Goal: Task Accomplishment & Management: Use online tool/utility

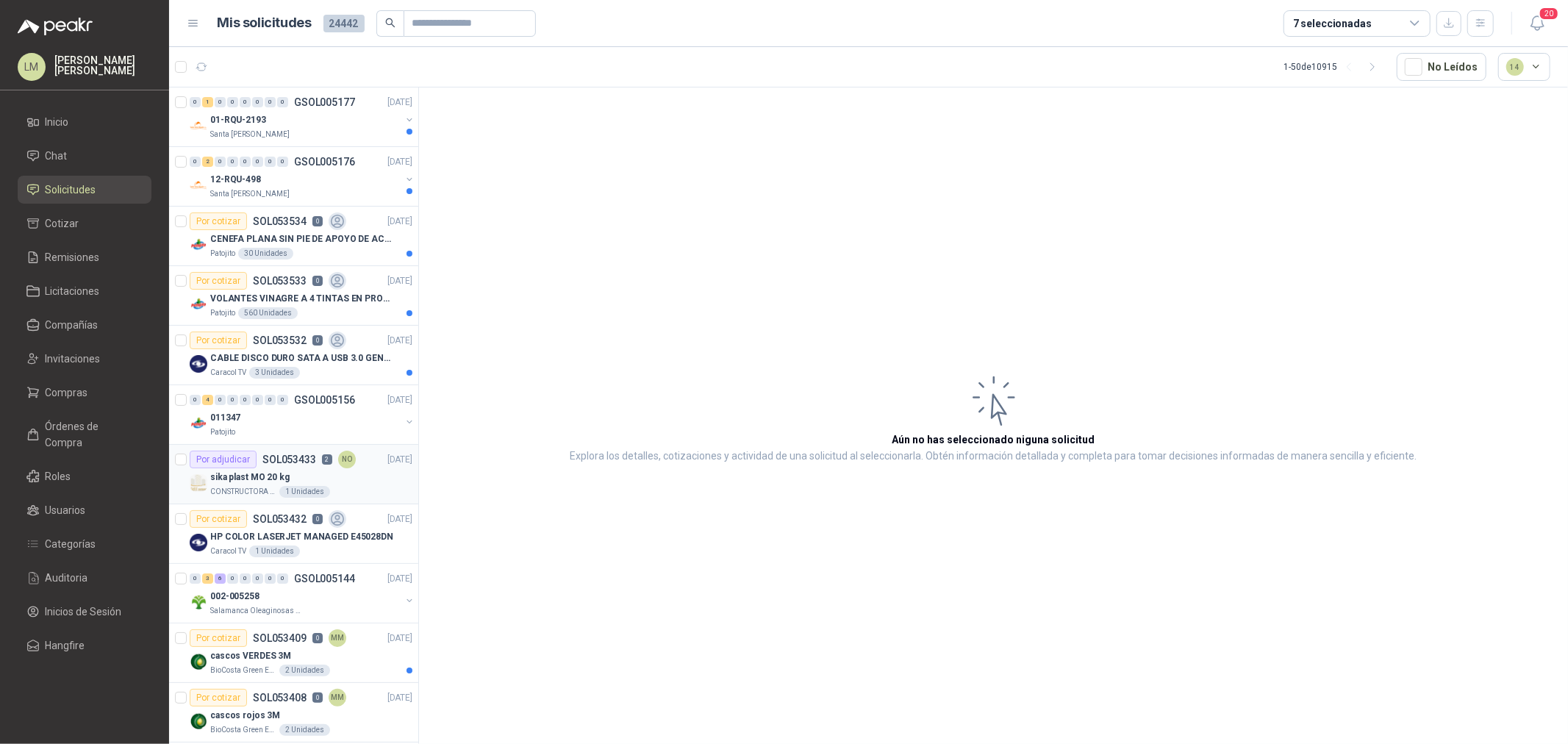
click at [265, 464] on p "SOL053433" at bounding box center [289, 460] width 53 height 11
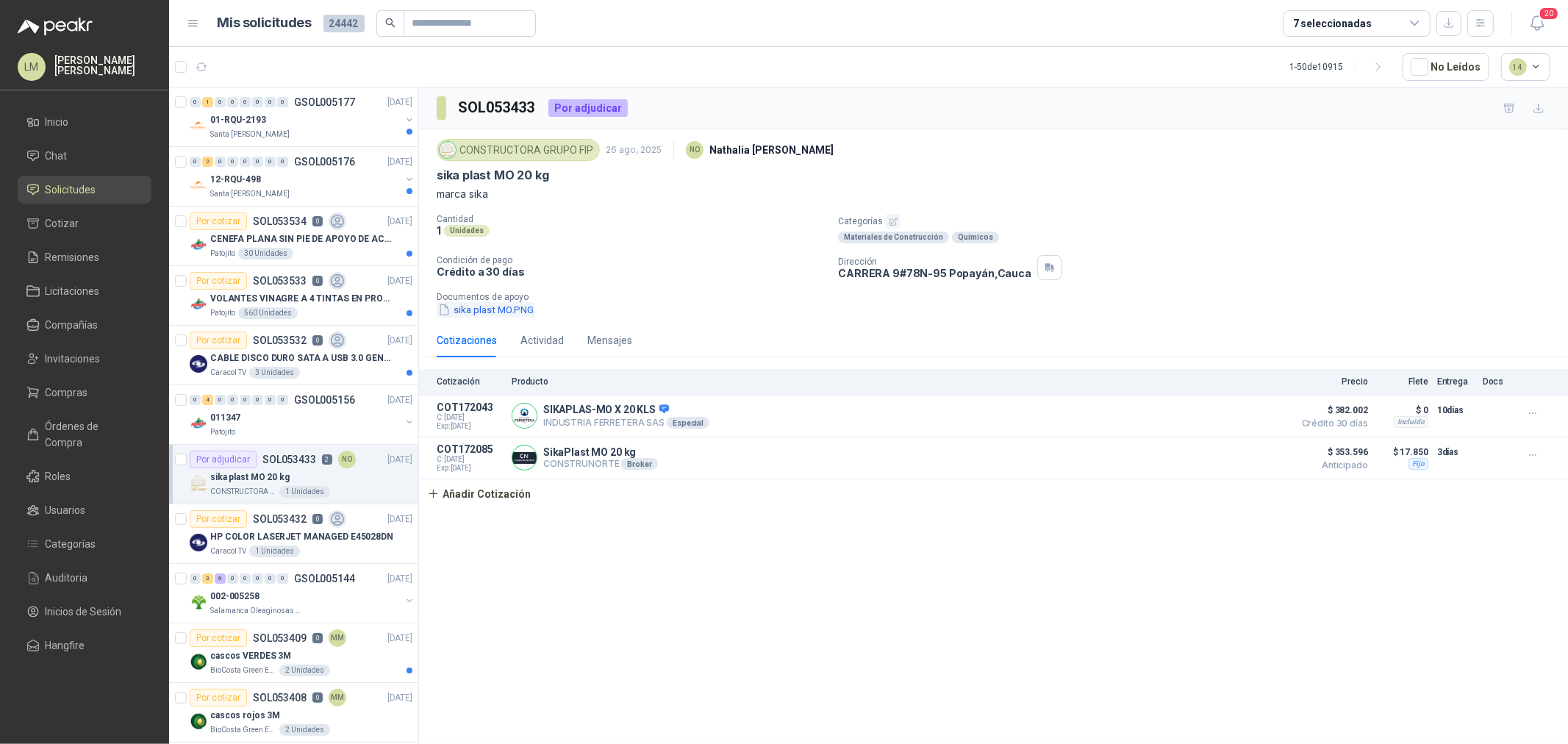
click at [467, 310] on button "sika plast MO.PNG" at bounding box center [486, 309] width 99 height 15
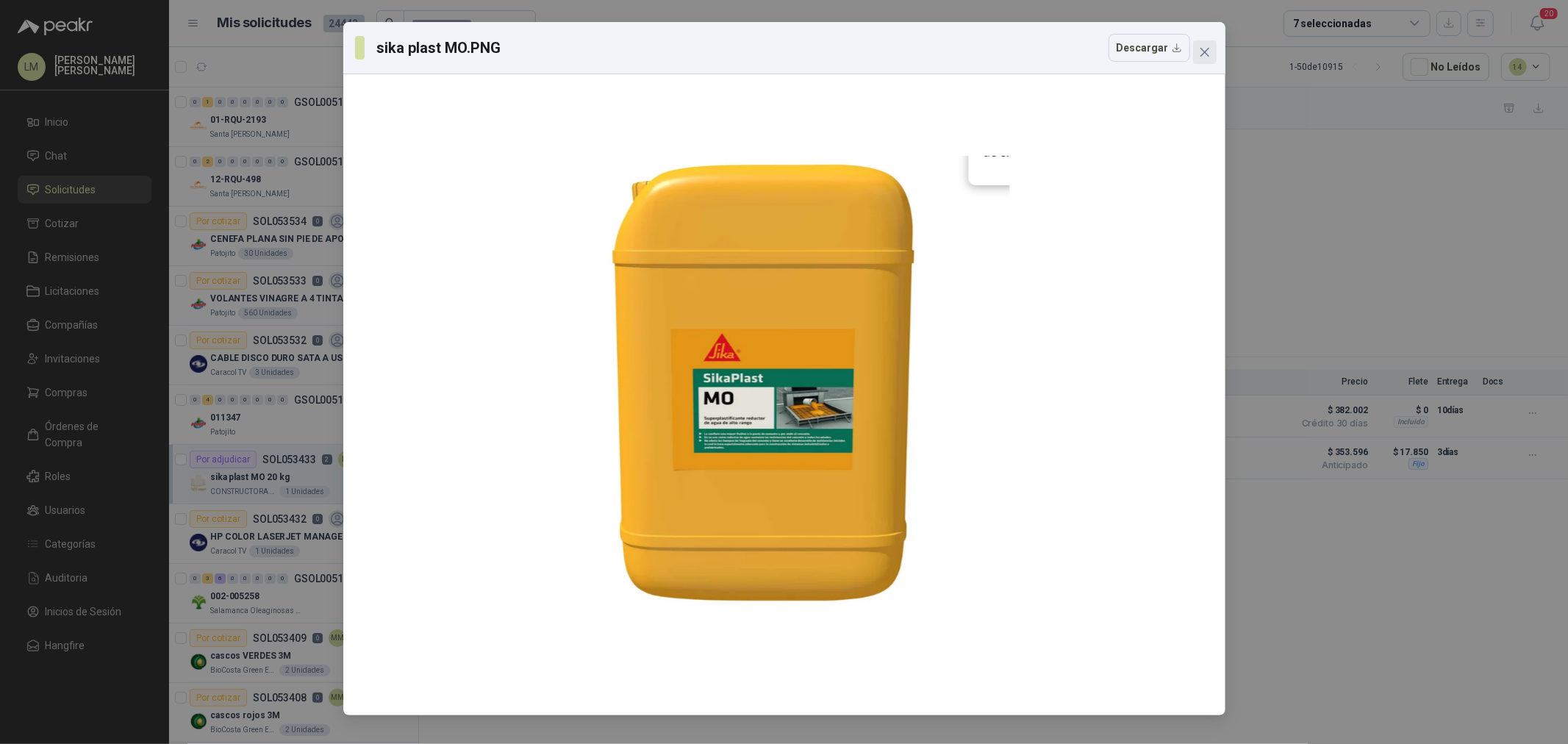
click at [1203, 53] on icon "close" at bounding box center [1204, 52] width 9 height 9
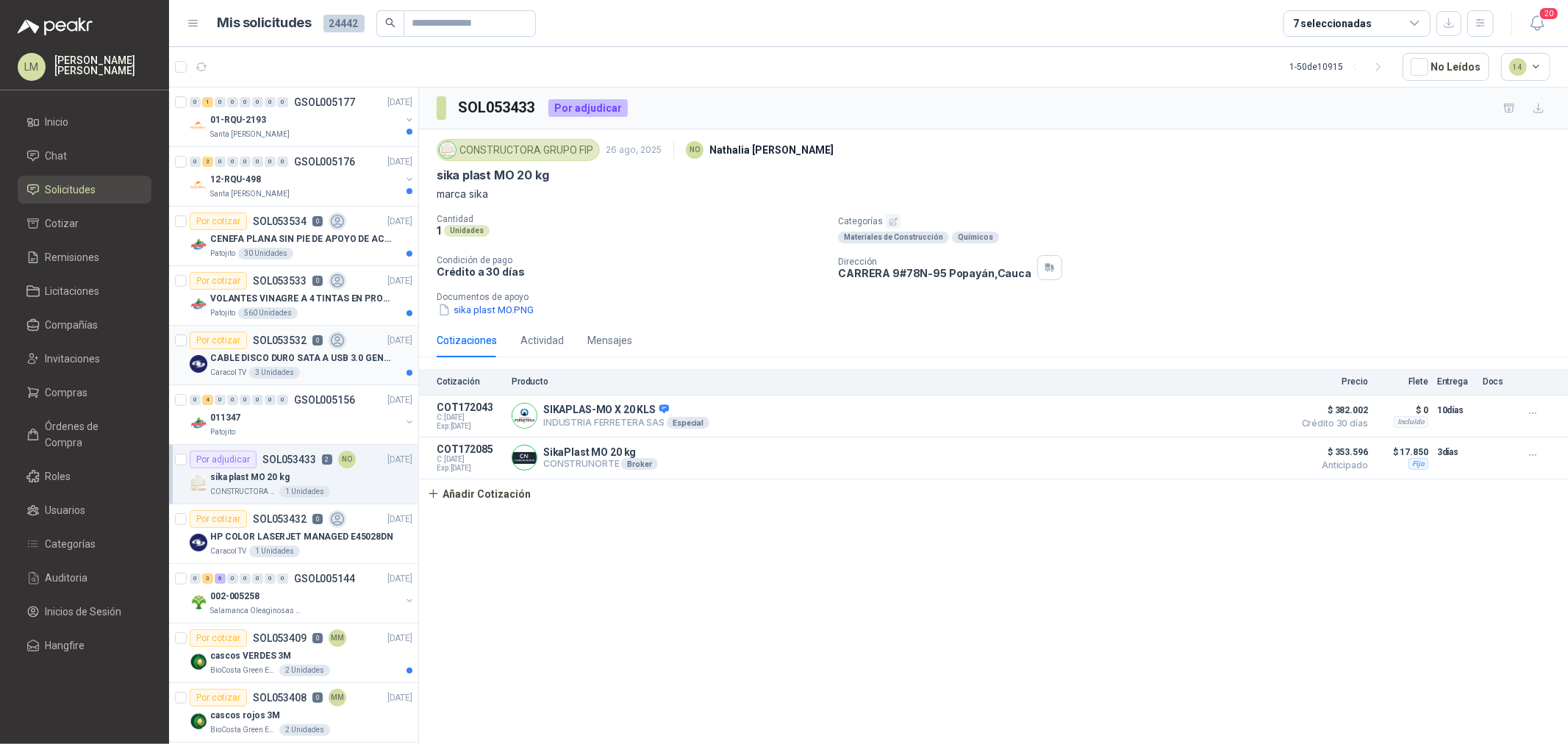
click at [299, 361] on p "CABLE DISCO DURO SATA A USB 3.0 GENERICO" at bounding box center [301, 358] width 183 height 14
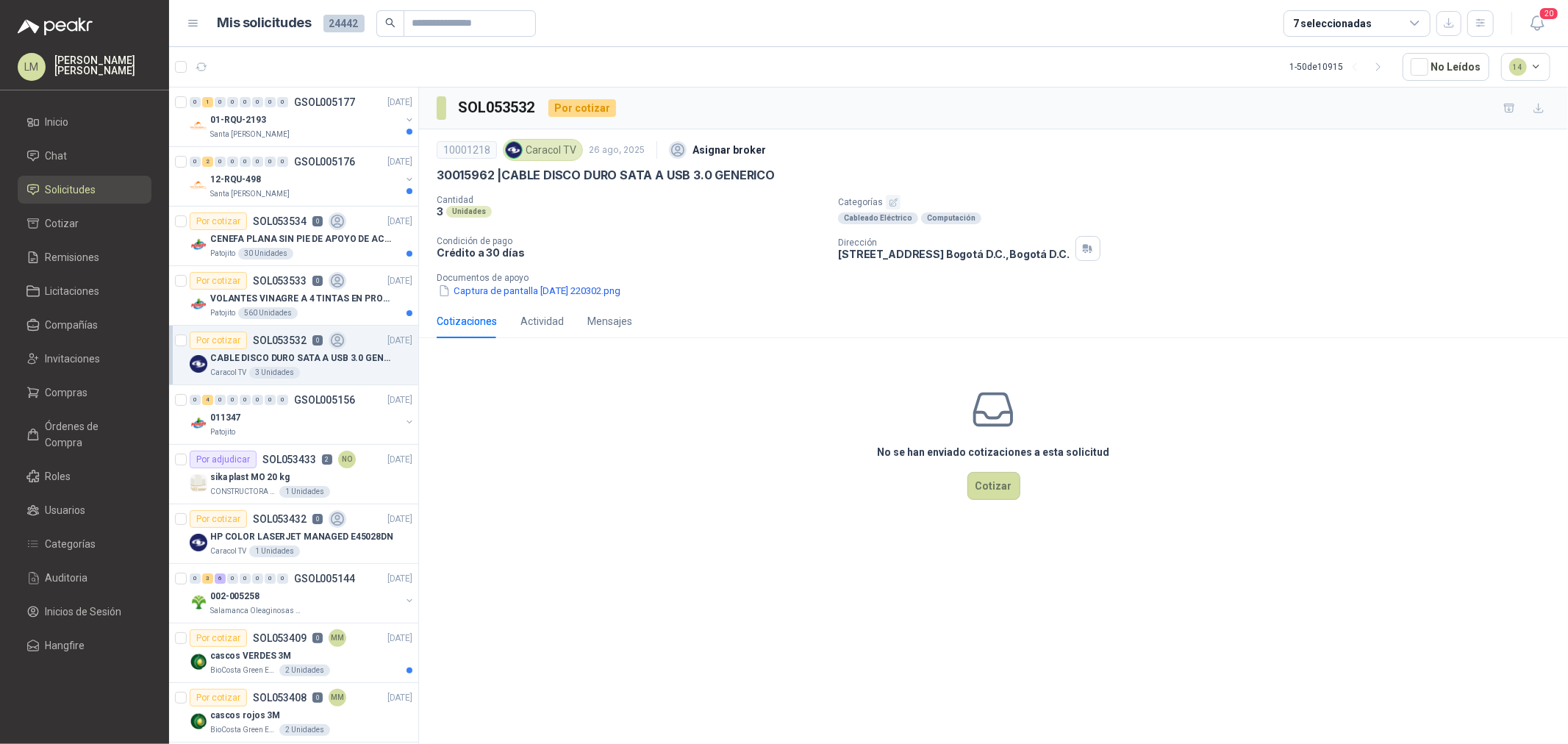
click at [891, 206] on icon "button" at bounding box center [894, 203] width 10 height 10
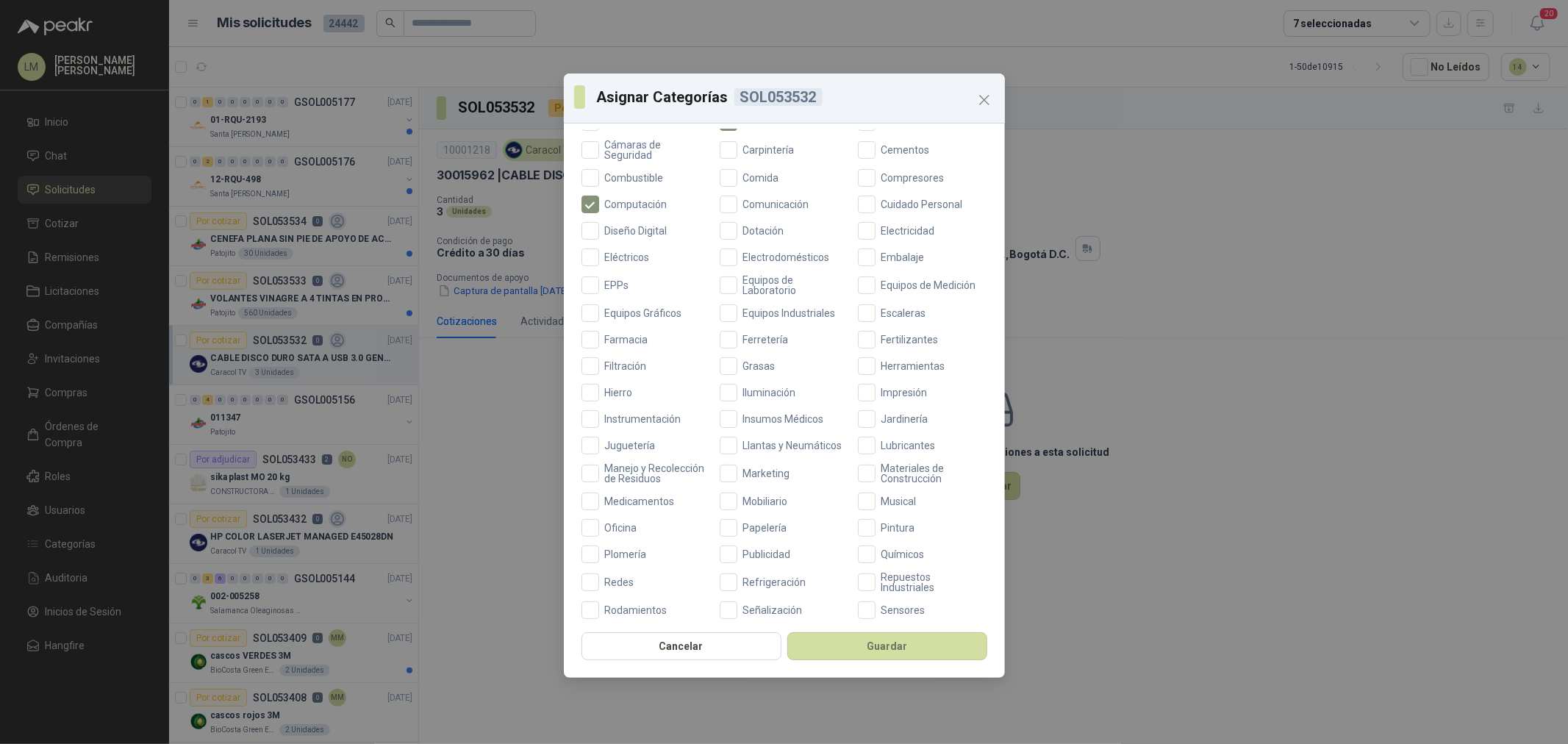
scroll to position [347, 0]
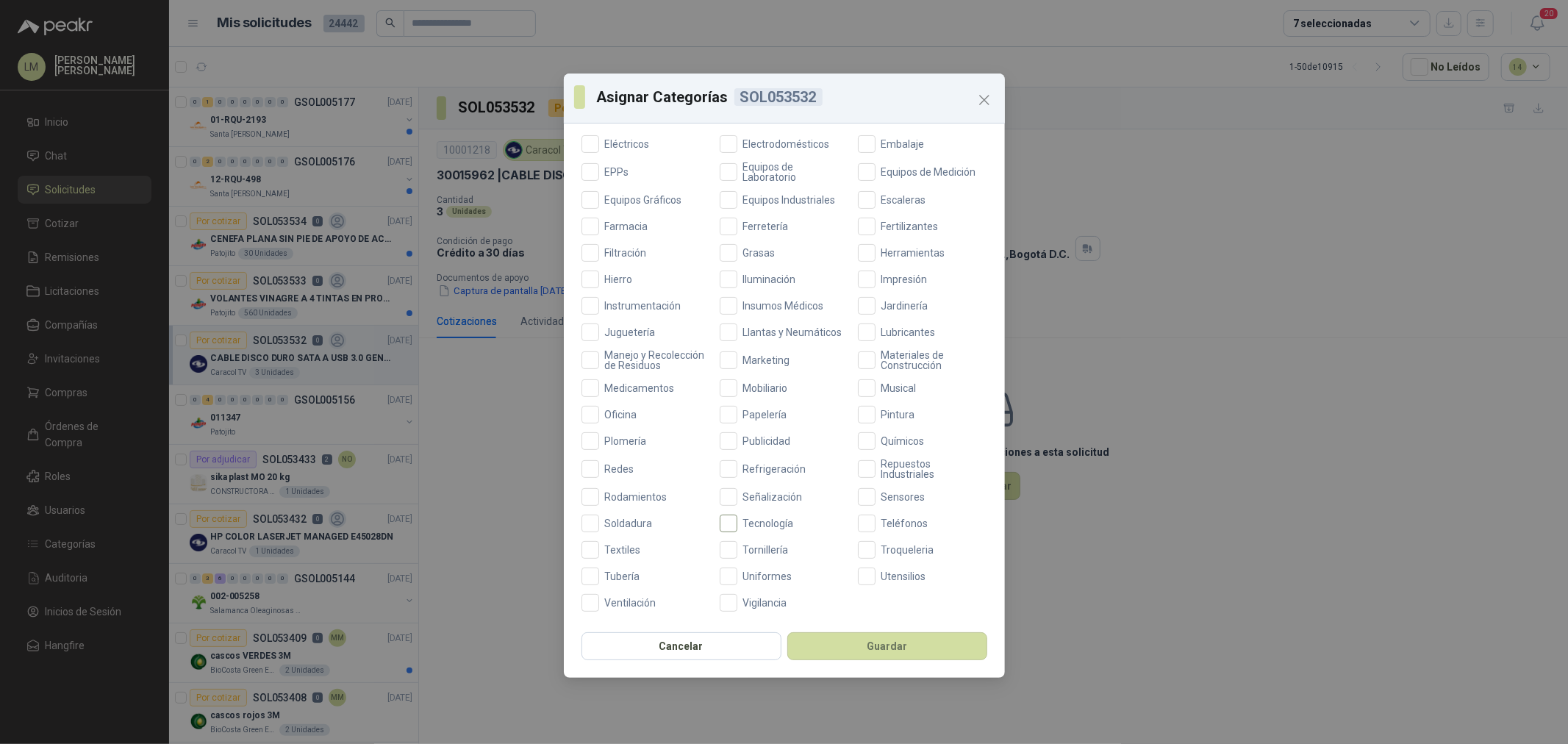
click at [754, 524] on span "Tecnología" at bounding box center [768, 523] width 62 height 11
click at [840, 645] on button "Guardar" at bounding box center [887, 646] width 200 height 28
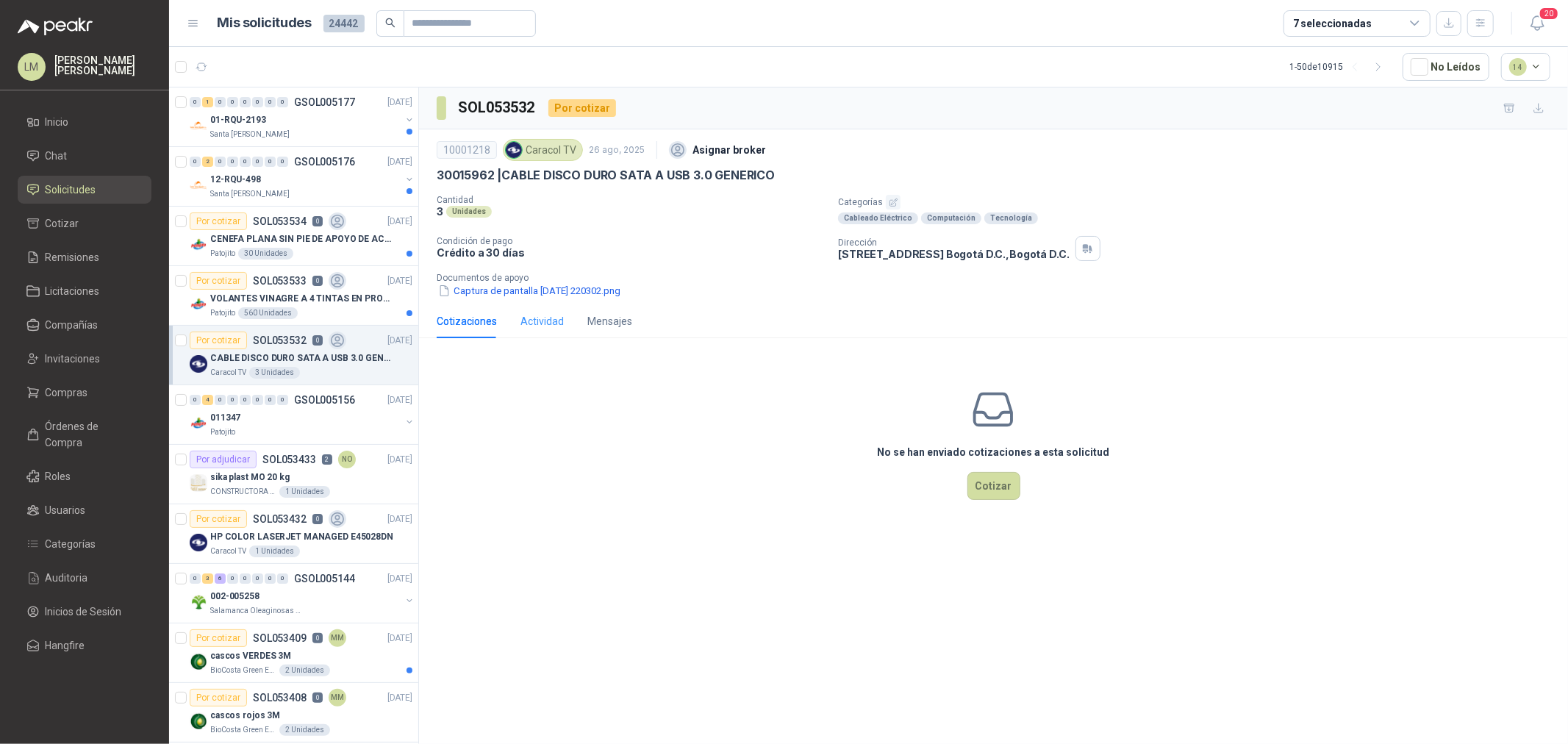
click at [556, 307] on div "Actividad" at bounding box center [542, 322] width 44 height 34
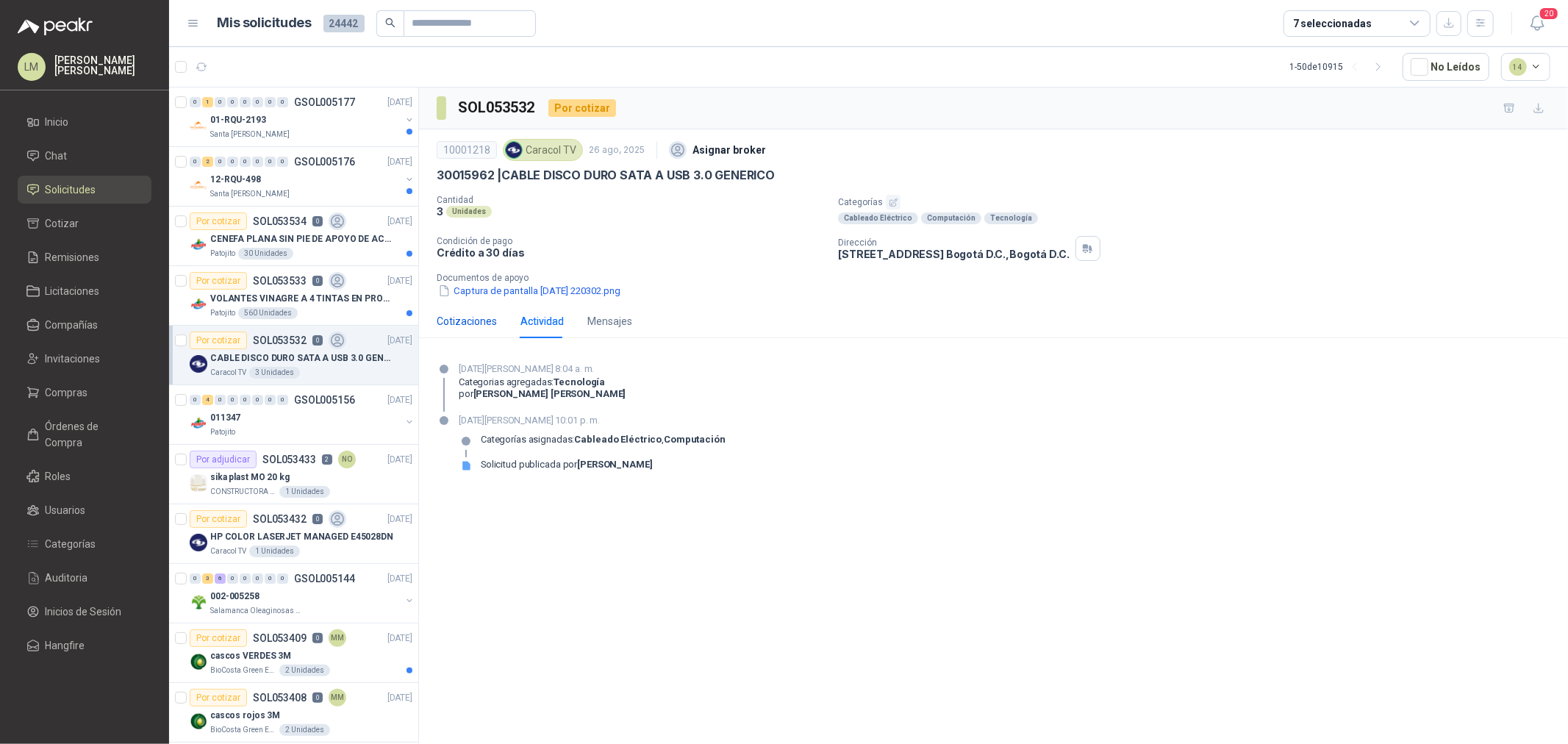
click at [472, 316] on div "Cotizaciones" at bounding box center [467, 322] width 61 height 16
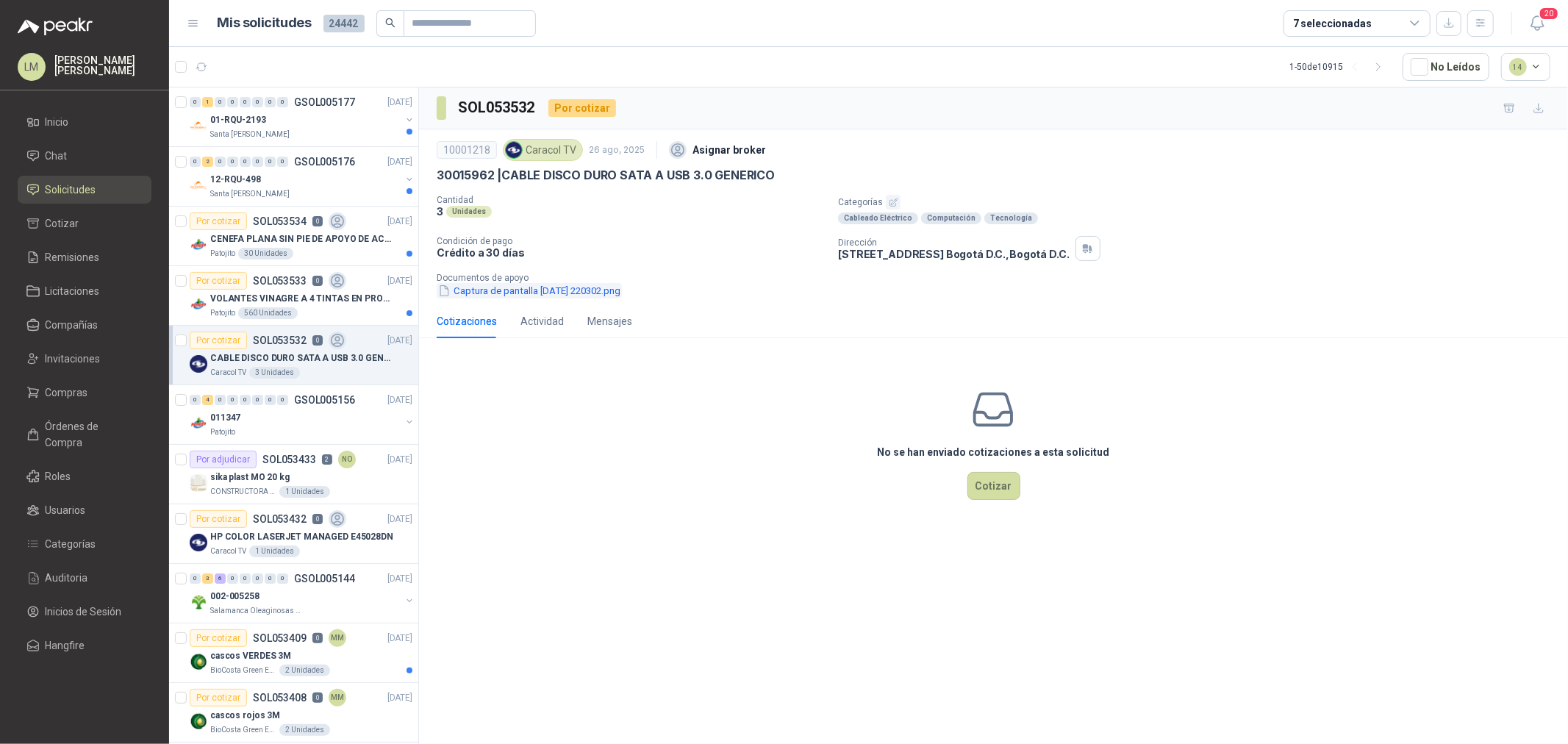
click at [524, 292] on button "Captura de pantalla 2025-08-26 220302.png" at bounding box center [529, 290] width 185 height 15
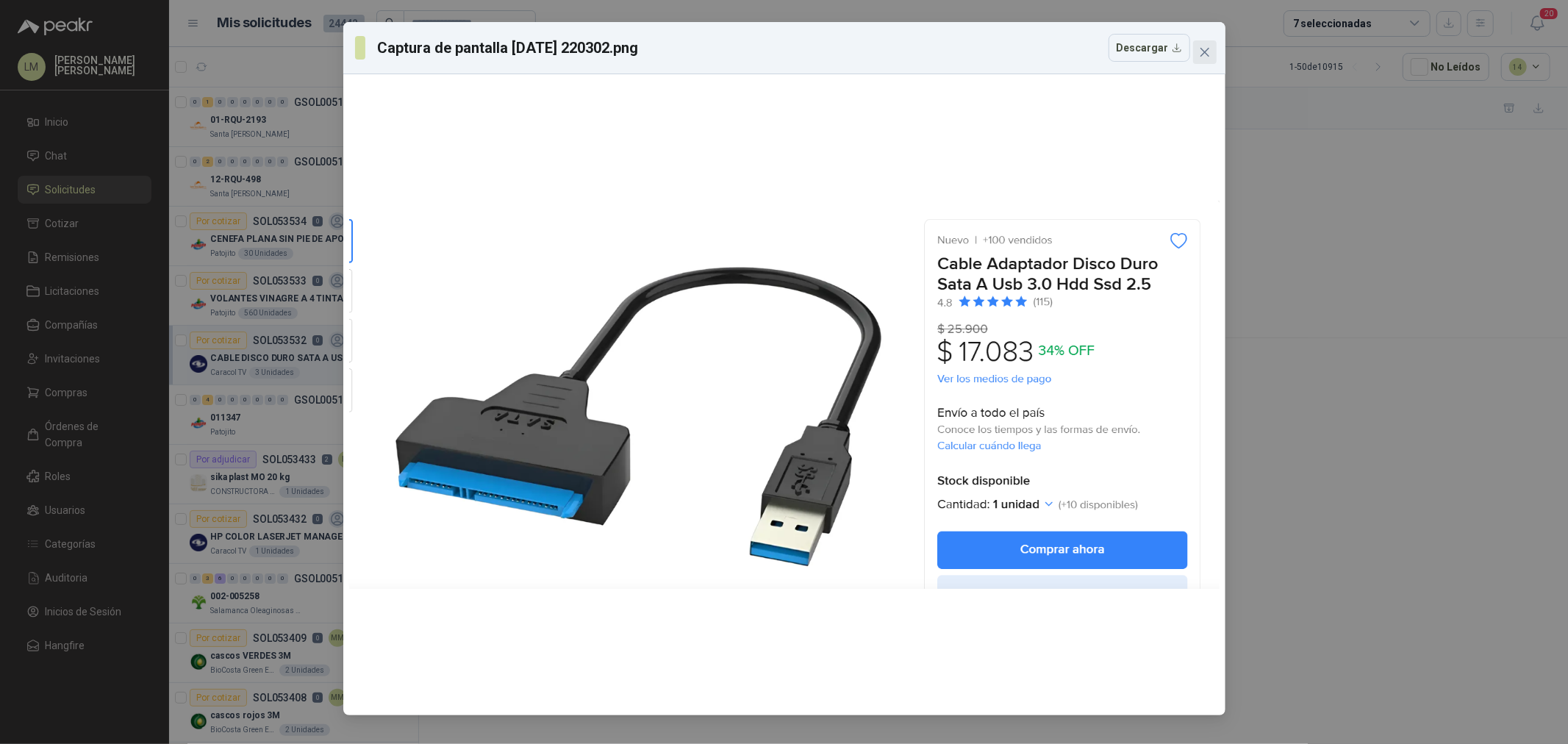
click at [1203, 53] on icon "close" at bounding box center [1205, 52] width 12 height 12
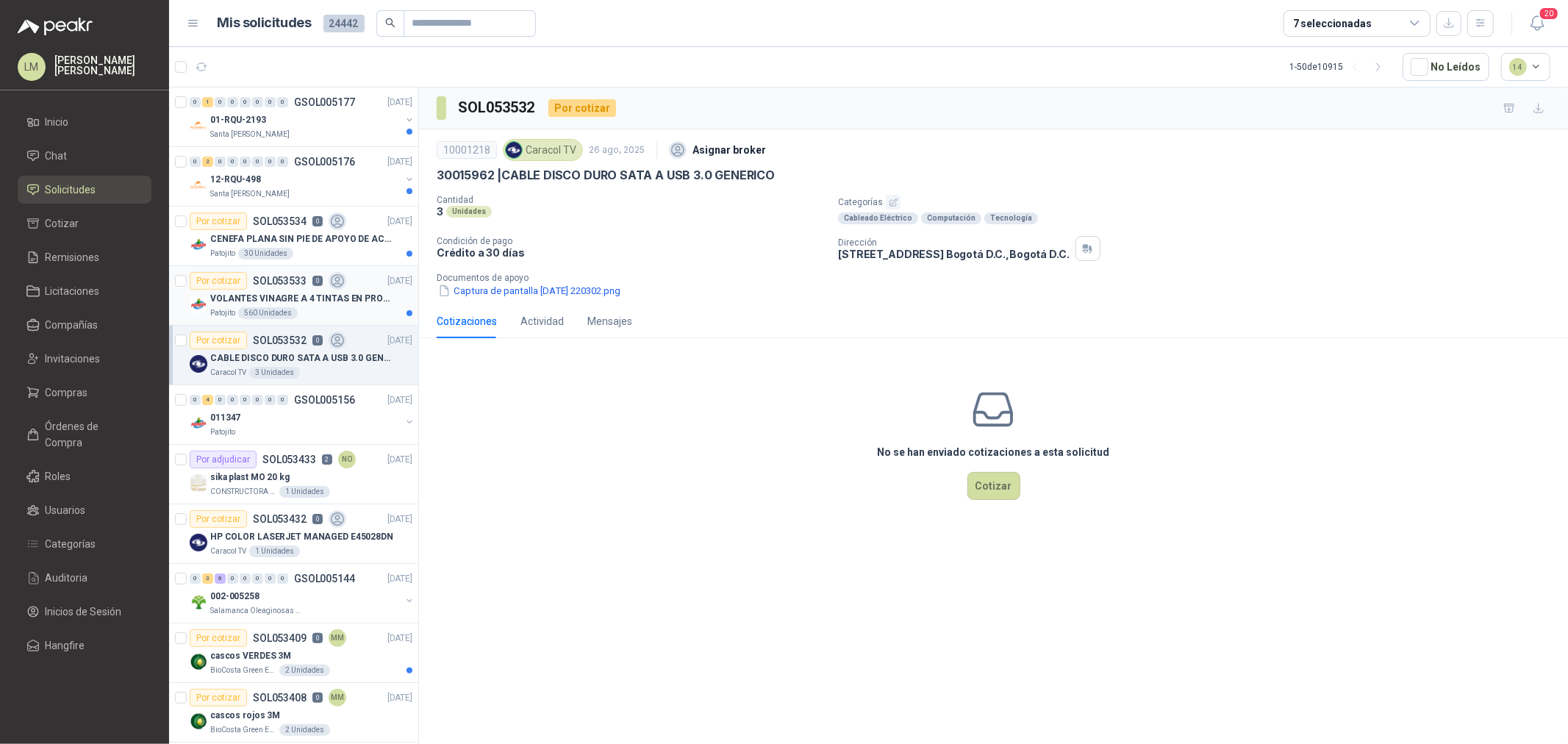
click at [267, 292] on p "VOLANTES VINAGRE A 4 TINTAS EN PROPALCOTE VER ARCHIVO ADJUNTO" at bounding box center [301, 298] width 183 height 14
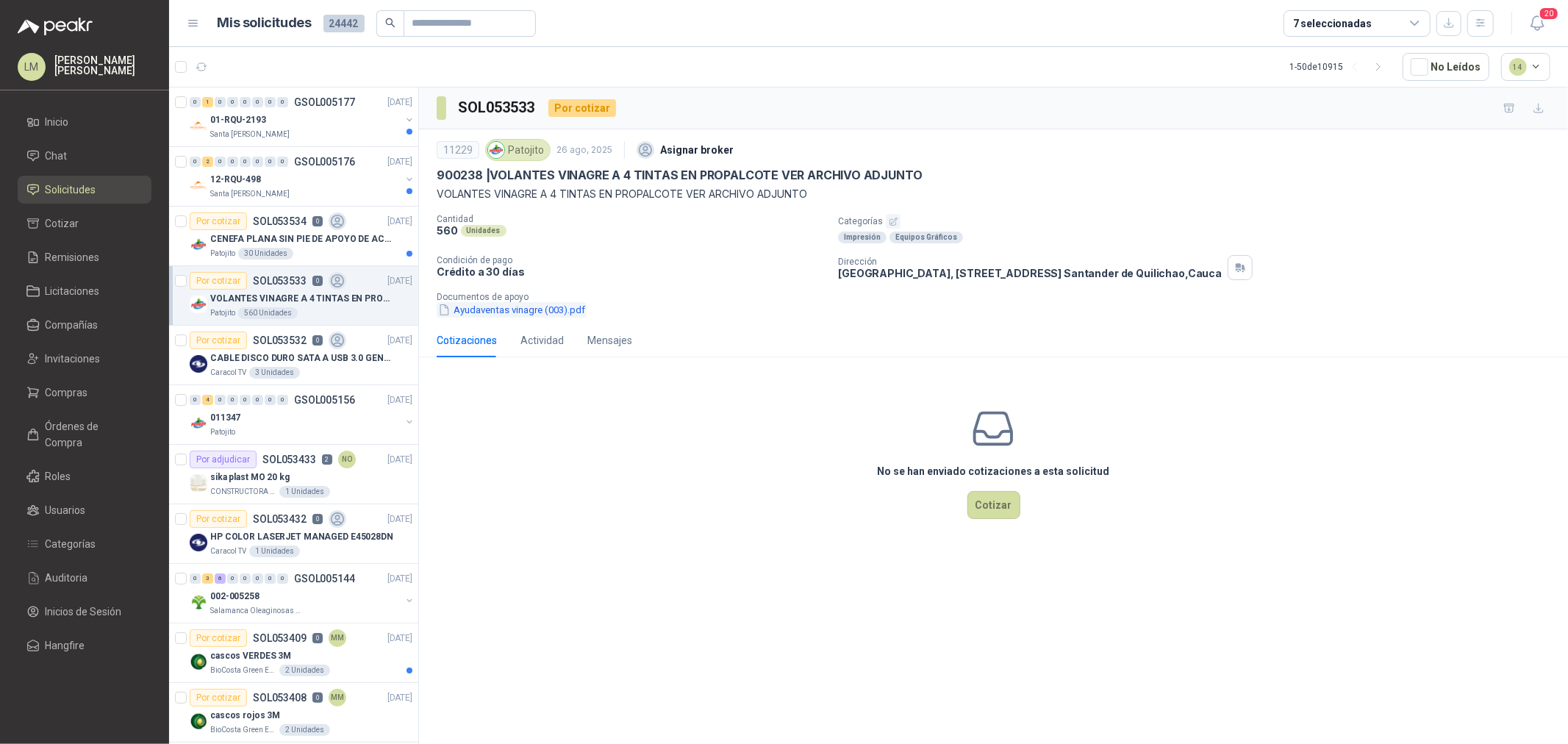
click at [510, 313] on button "Ayudaventas vinagre (003).pdf" at bounding box center [512, 309] width 150 height 15
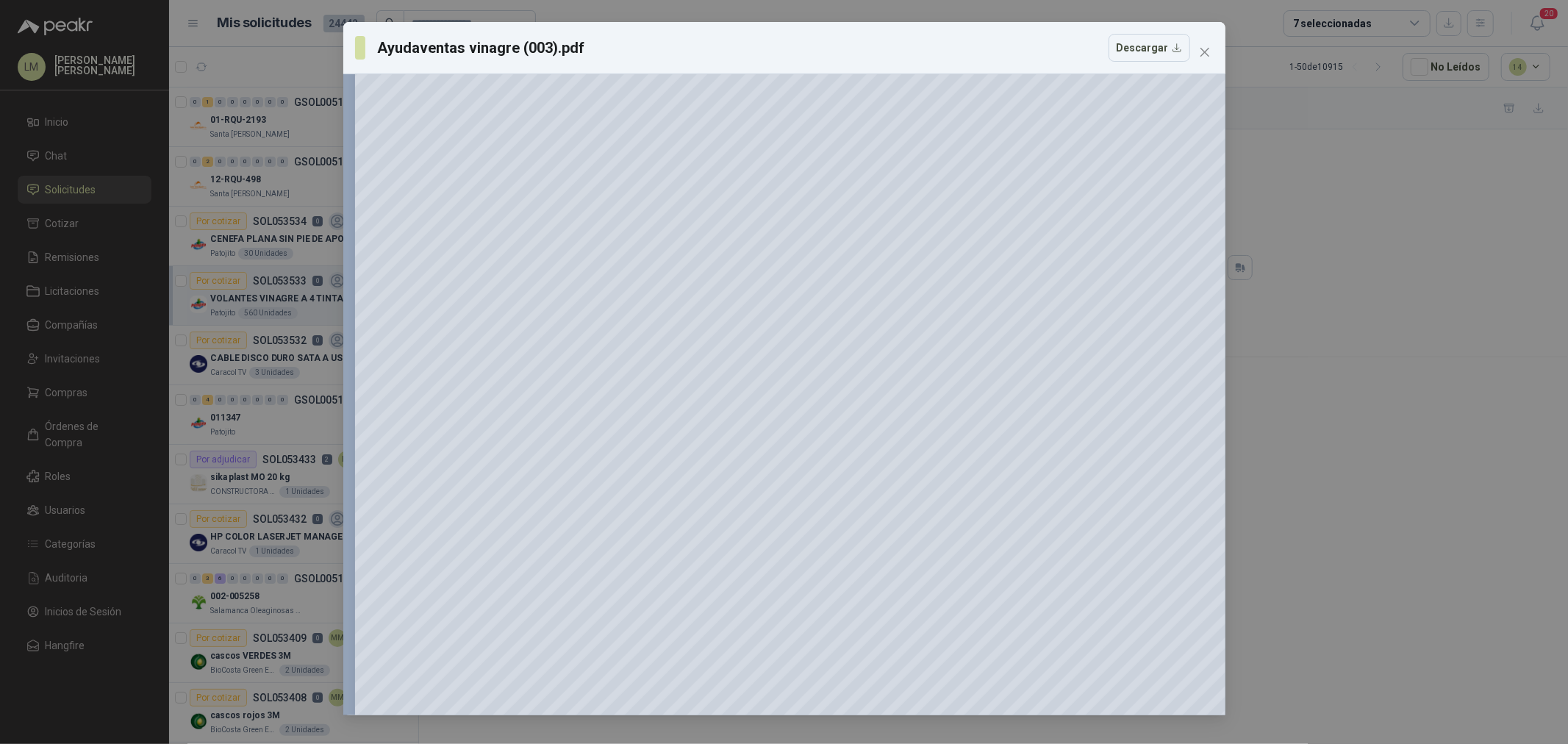
scroll to position [55, 0]
click at [1201, 46] on icon "close" at bounding box center [1205, 52] width 12 height 12
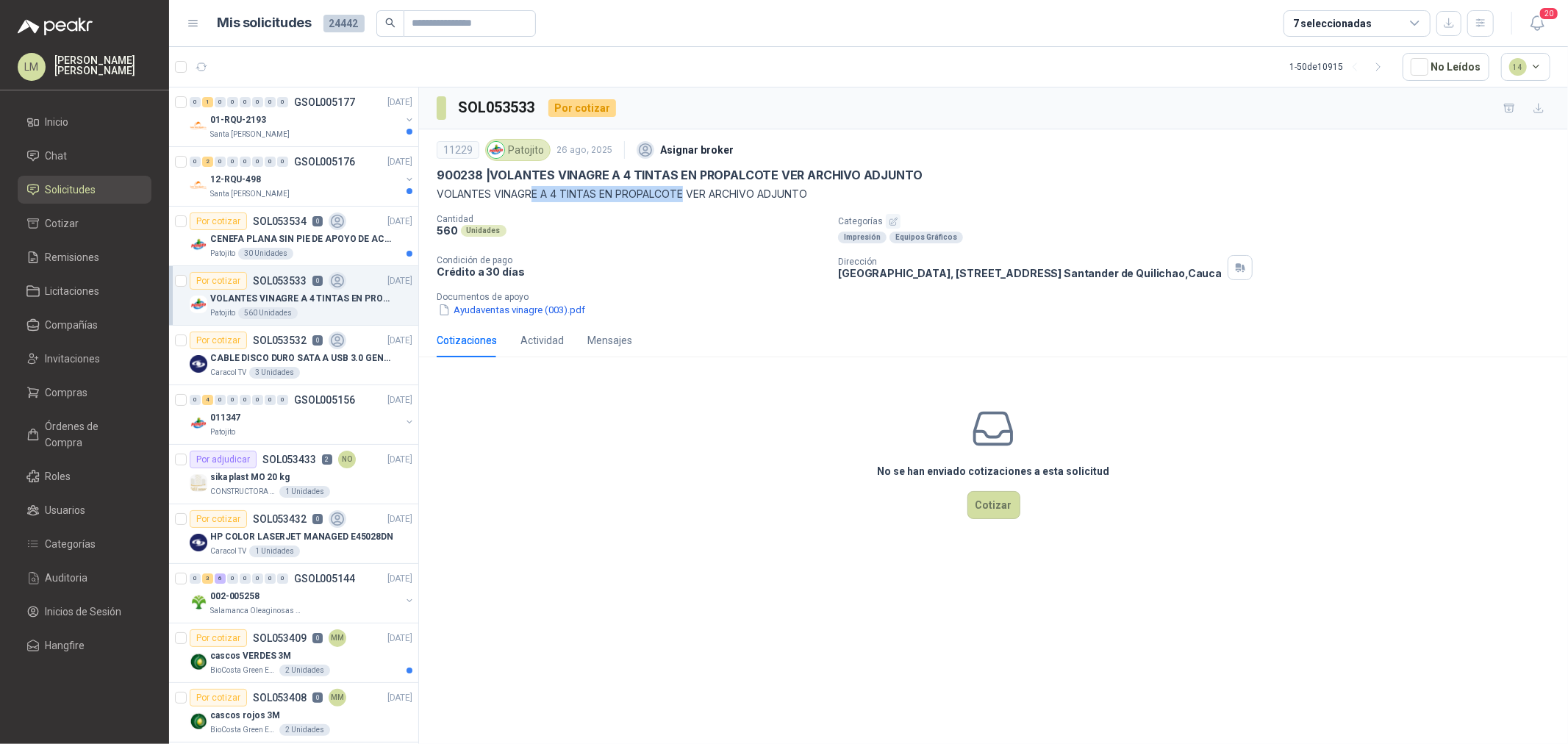
drag, startPoint x: 530, startPoint y: 200, endPoint x: 685, endPoint y: 192, distance: 155.2
click at [685, 192] on p "VOLANTES VINAGRE A 4 TINTAS EN PROPALCOTE VER ARCHIVO ADJUNTO" at bounding box center [993, 194] width 1113 height 16
click at [889, 221] on icon "button" at bounding box center [894, 222] width 10 height 10
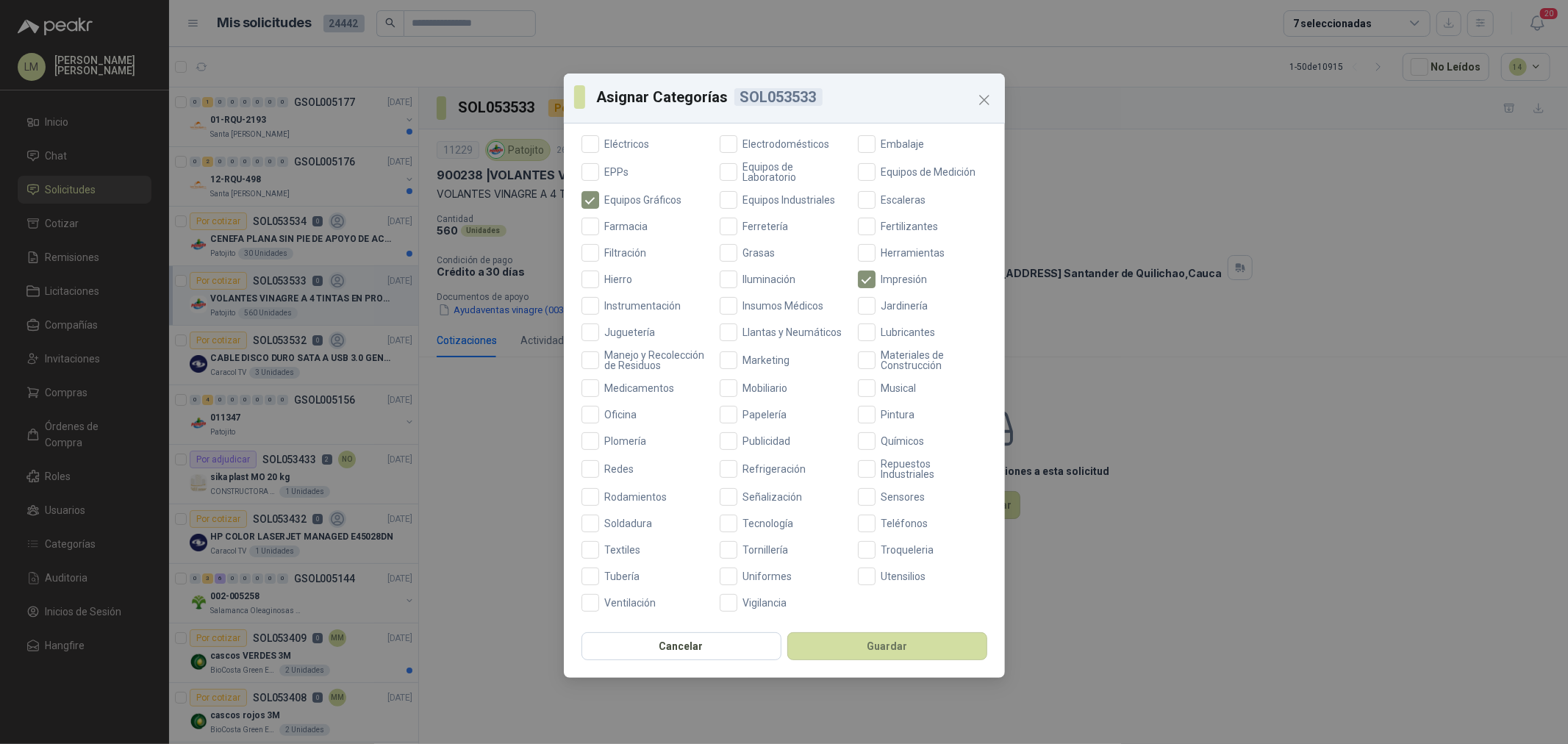
scroll to position [347, 0]
click at [753, 436] on span "Publicidad" at bounding box center [767, 441] width 60 height 11
click at [857, 644] on button "Guardar" at bounding box center [887, 646] width 200 height 28
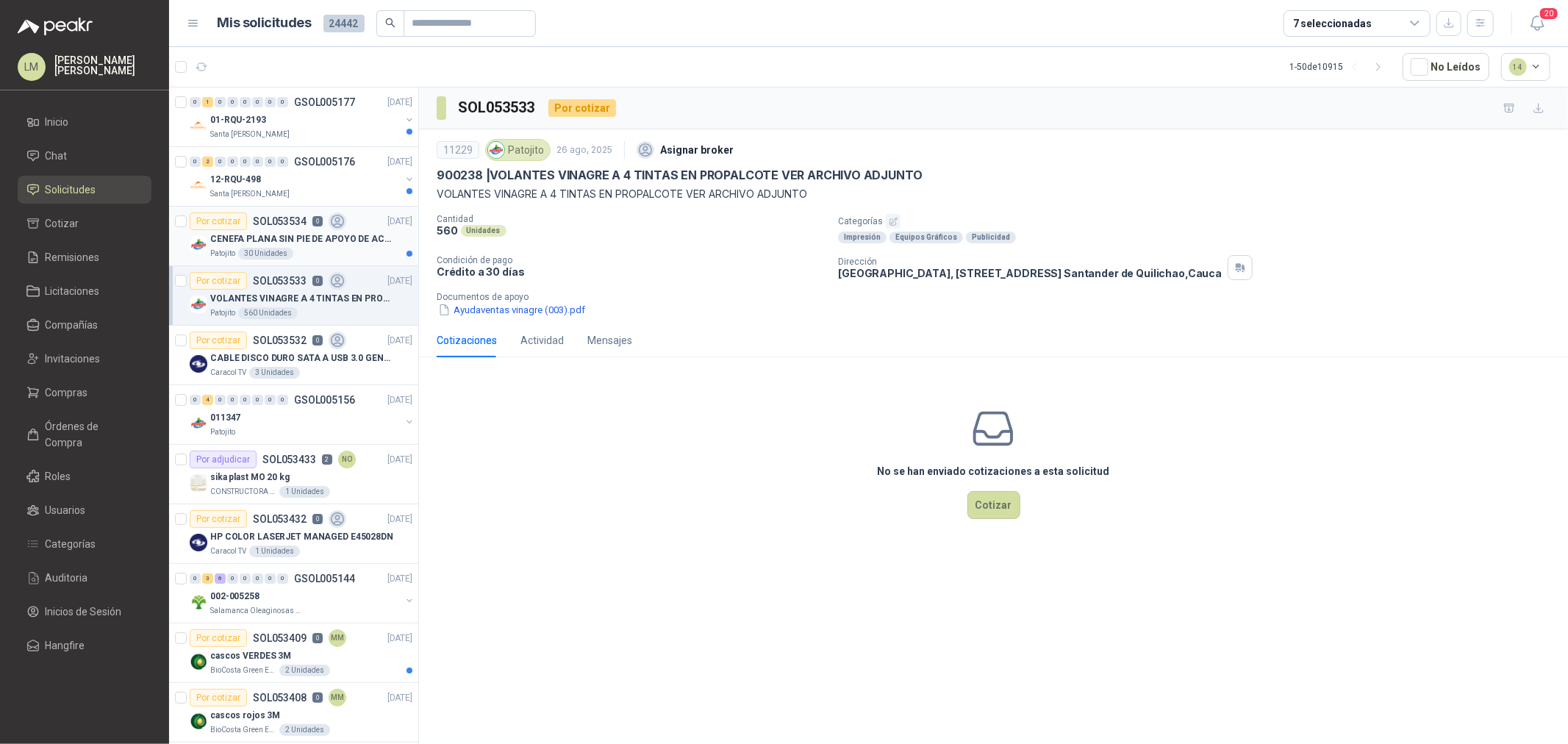
click at [261, 233] on p "CENEFA PLANA SIN PIE DE APOYO DE ACUERDO A LA IMAGEN ADJUNTA" at bounding box center [301, 239] width 183 height 14
click at [465, 308] on button "CENEFAS.pdf" at bounding box center [475, 309] width 77 height 15
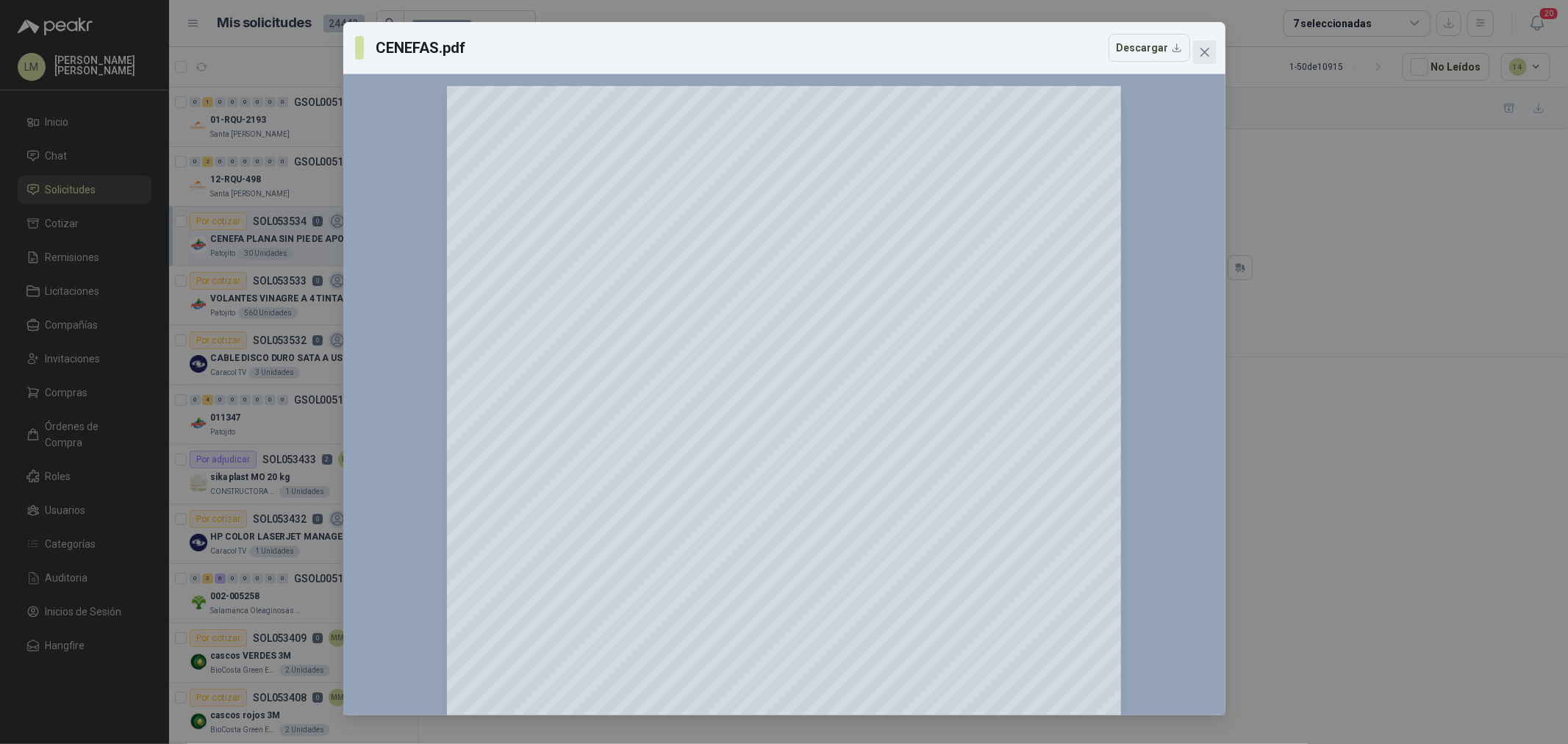
click at [1201, 60] on button "Close" at bounding box center [1204, 52] width 23 height 23
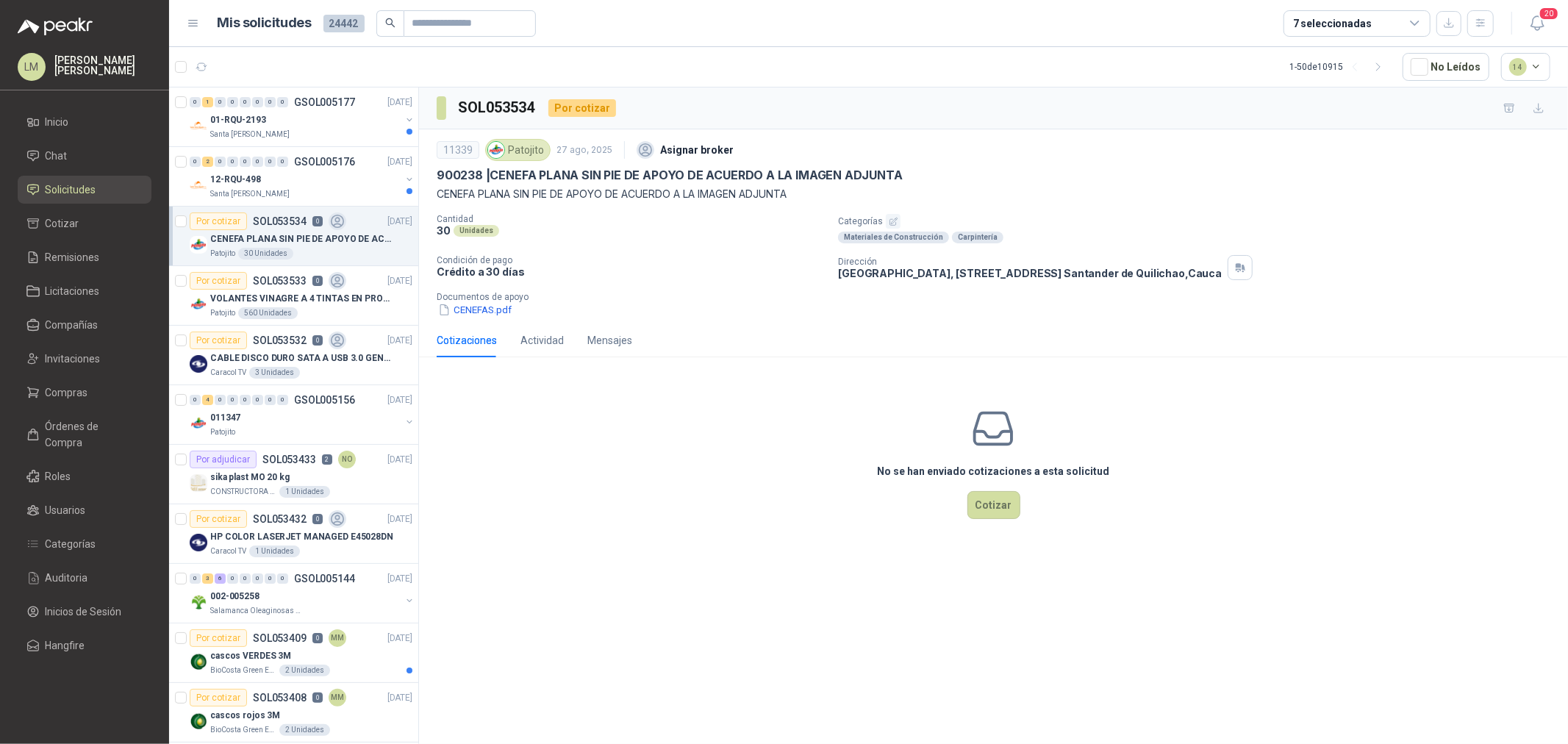
click at [892, 221] on icon "button" at bounding box center [894, 222] width 10 height 10
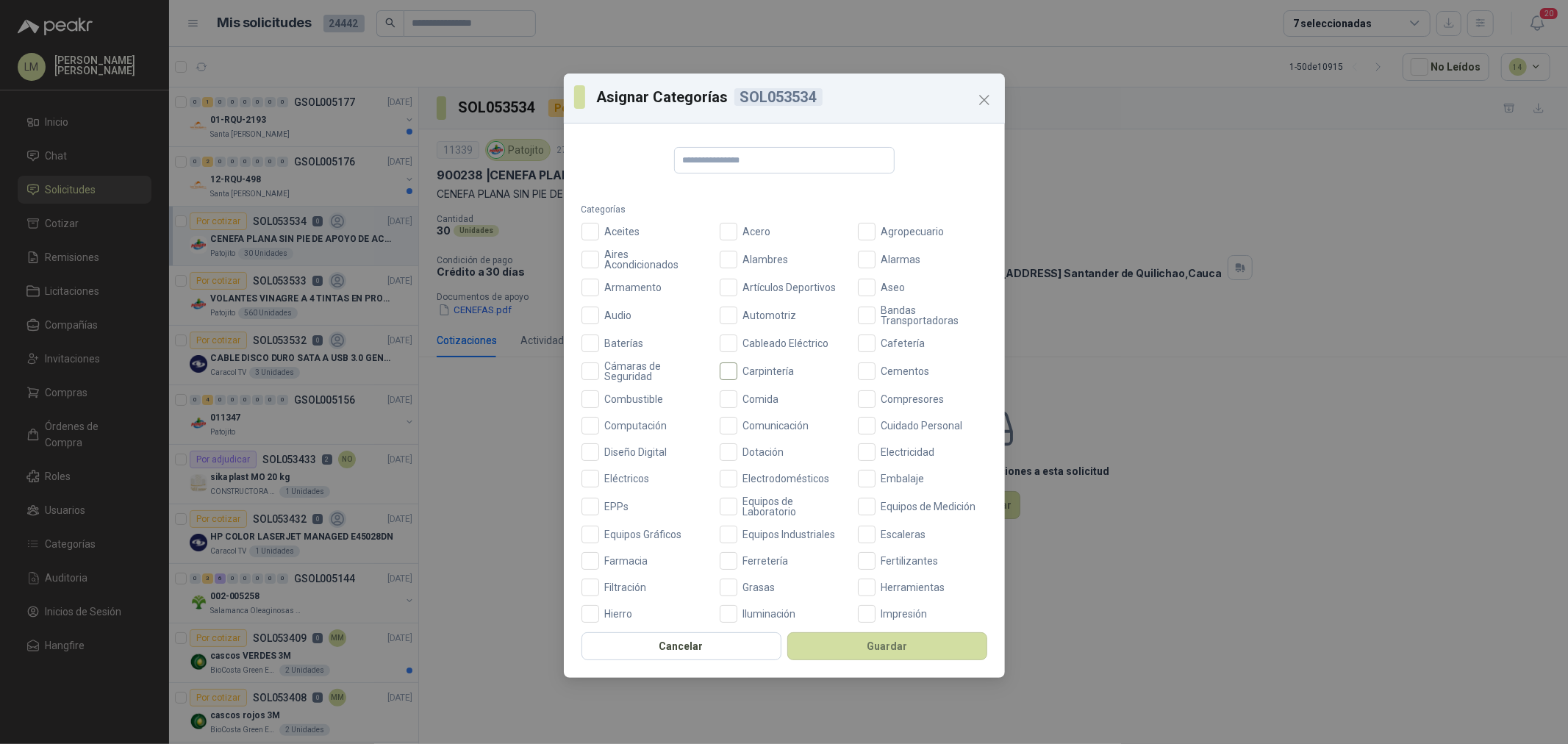
click at [746, 373] on span "Carpintería" at bounding box center [769, 371] width 63 height 11
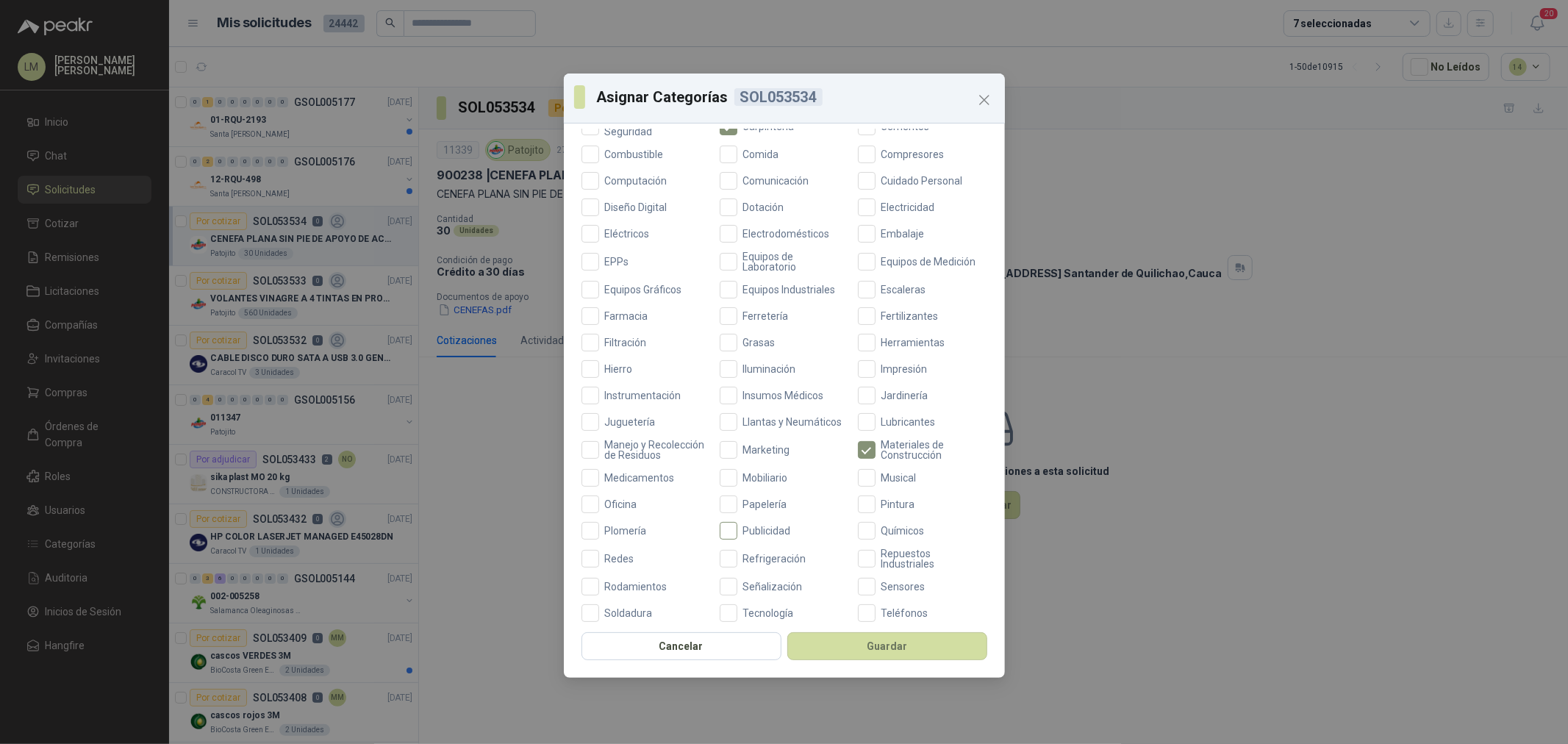
click at [745, 536] on span "Publicidad" at bounding box center [767, 531] width 60 height 11
click at [748, 455] on span "Marketing" at bounding box center [766, 450] width 59 height 11
click at [881, 369] on span "Impresión" at bounding box center [904, 369] width 58 height 11
click at [635, 284] on span "Equipos Gráficos" at bounding box center [644, 289] width 89 height 11
click at [842, 636] on button "Guardar" at bounding box center [887, 646] width 200 height 28
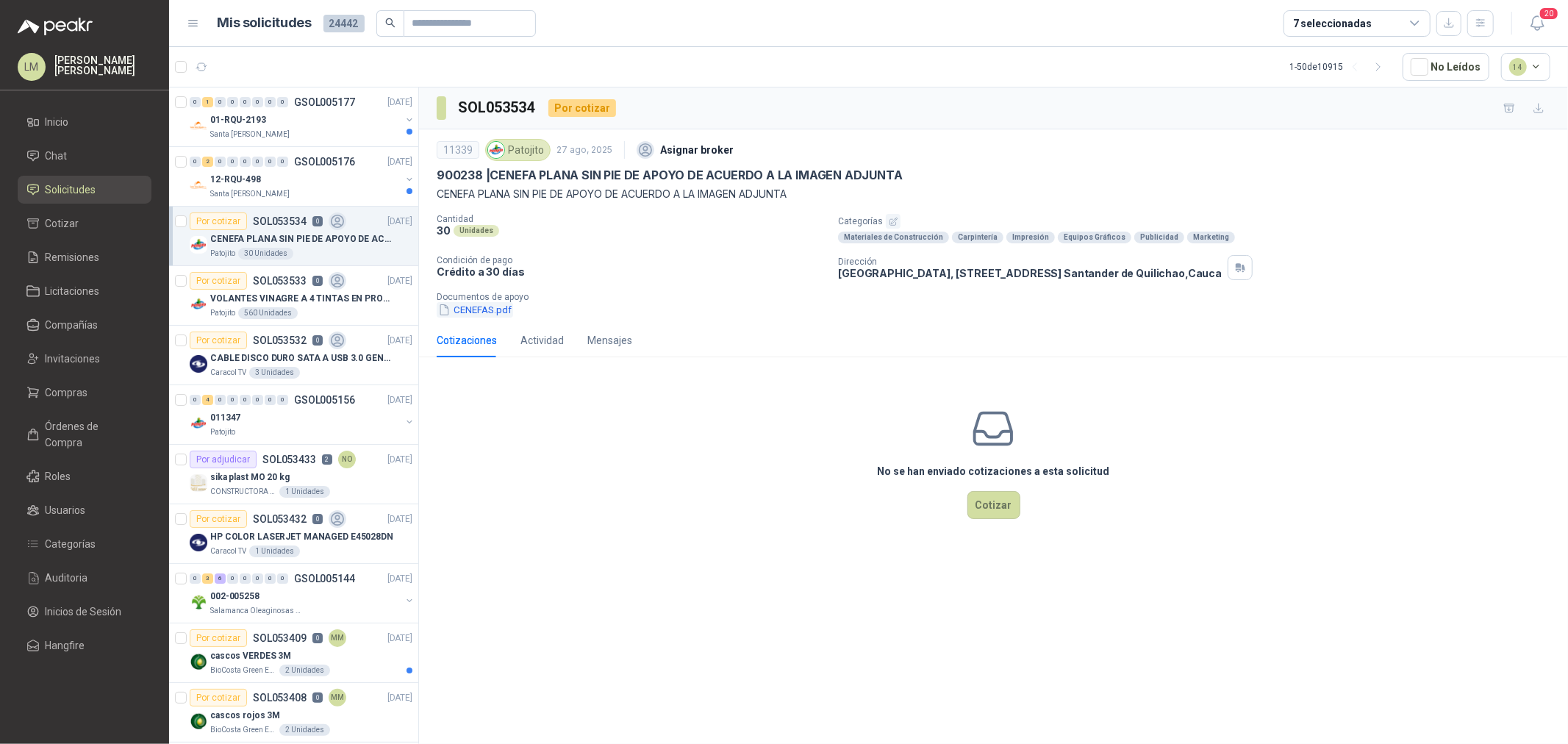
click at [466, 309] on button "CENEFAS.pdf" at bounding box center [475, 309] width 77 height 15
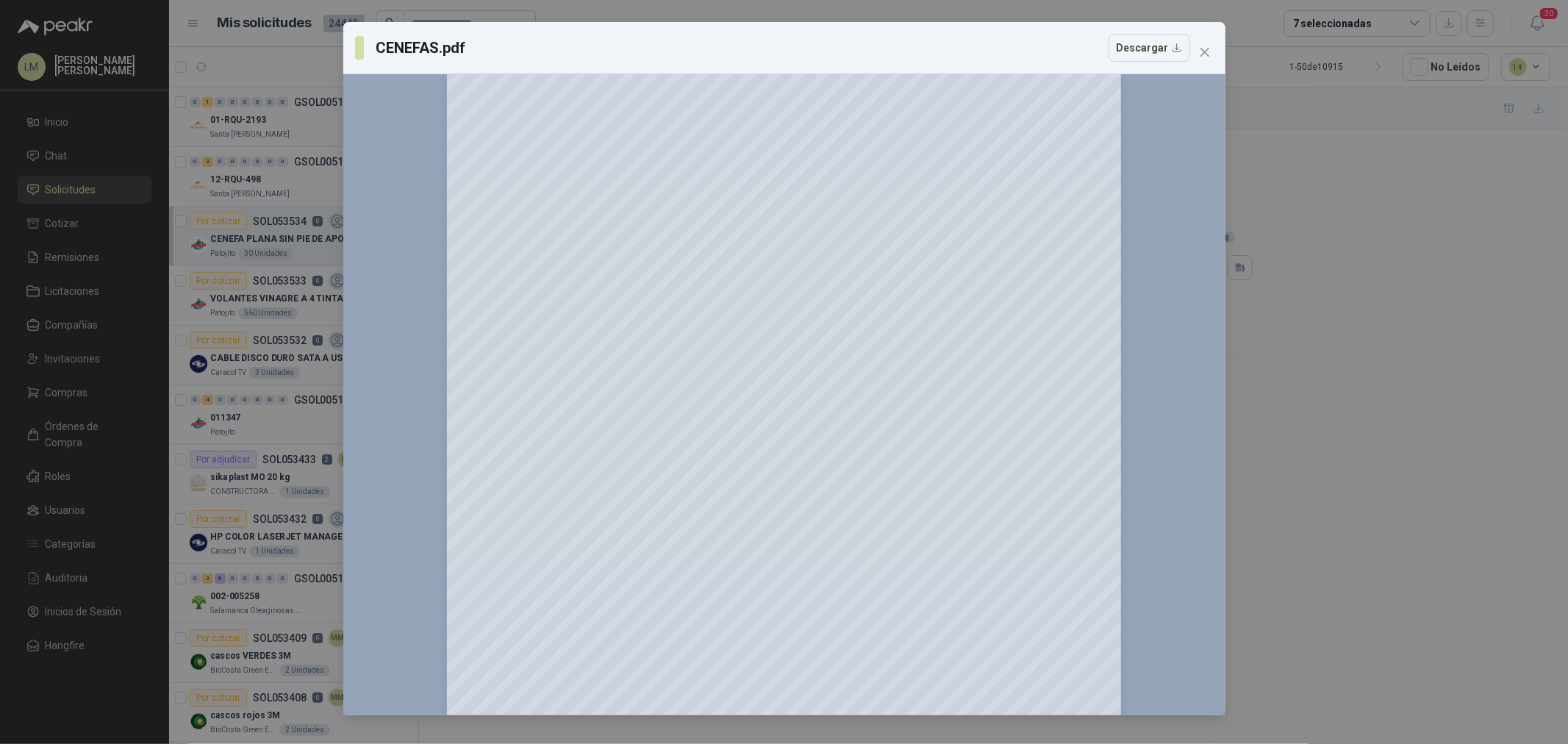
scroll to position [0, 0]
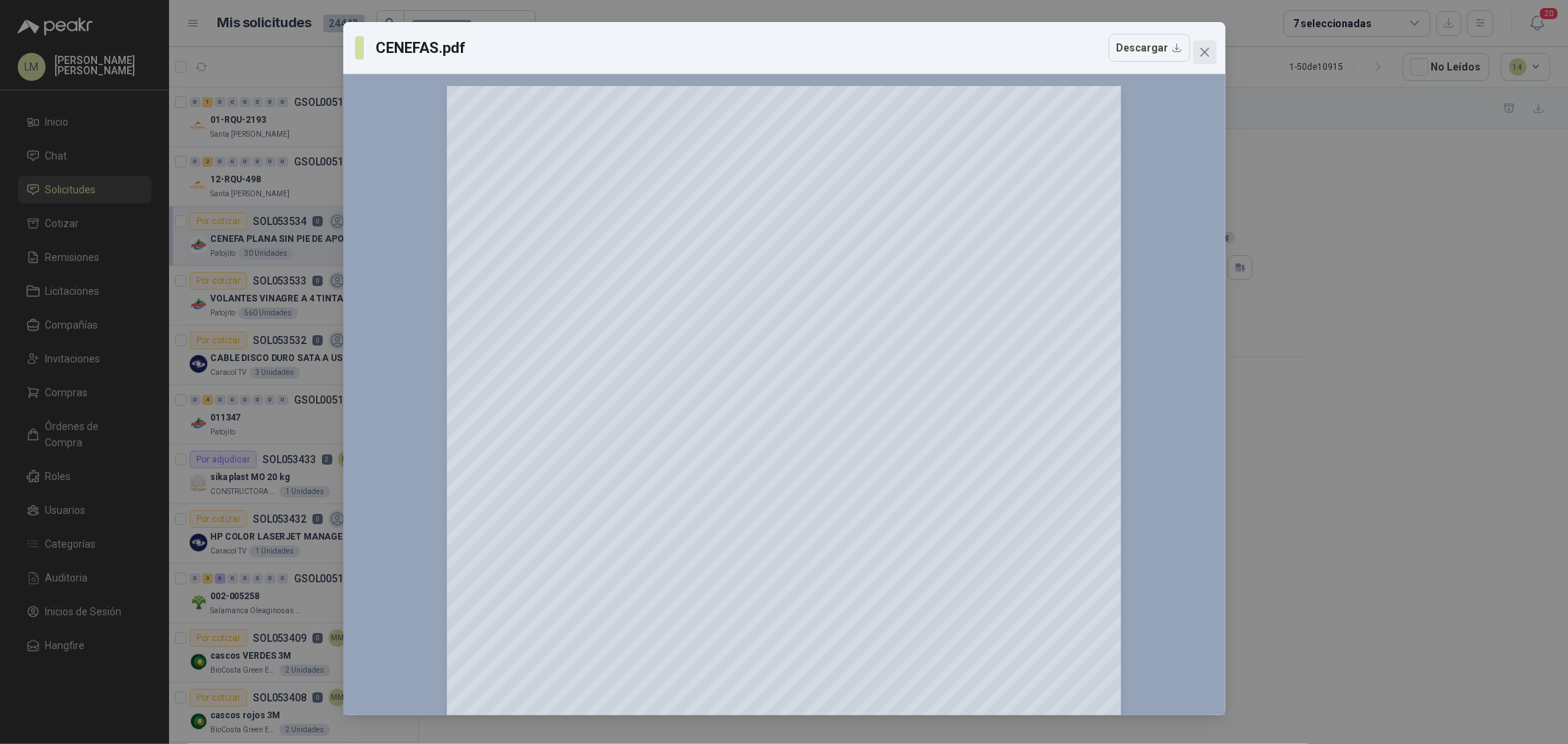
click at [1209, 49] on icon "close" at bounding box center [1205, 52] width 12 height 12
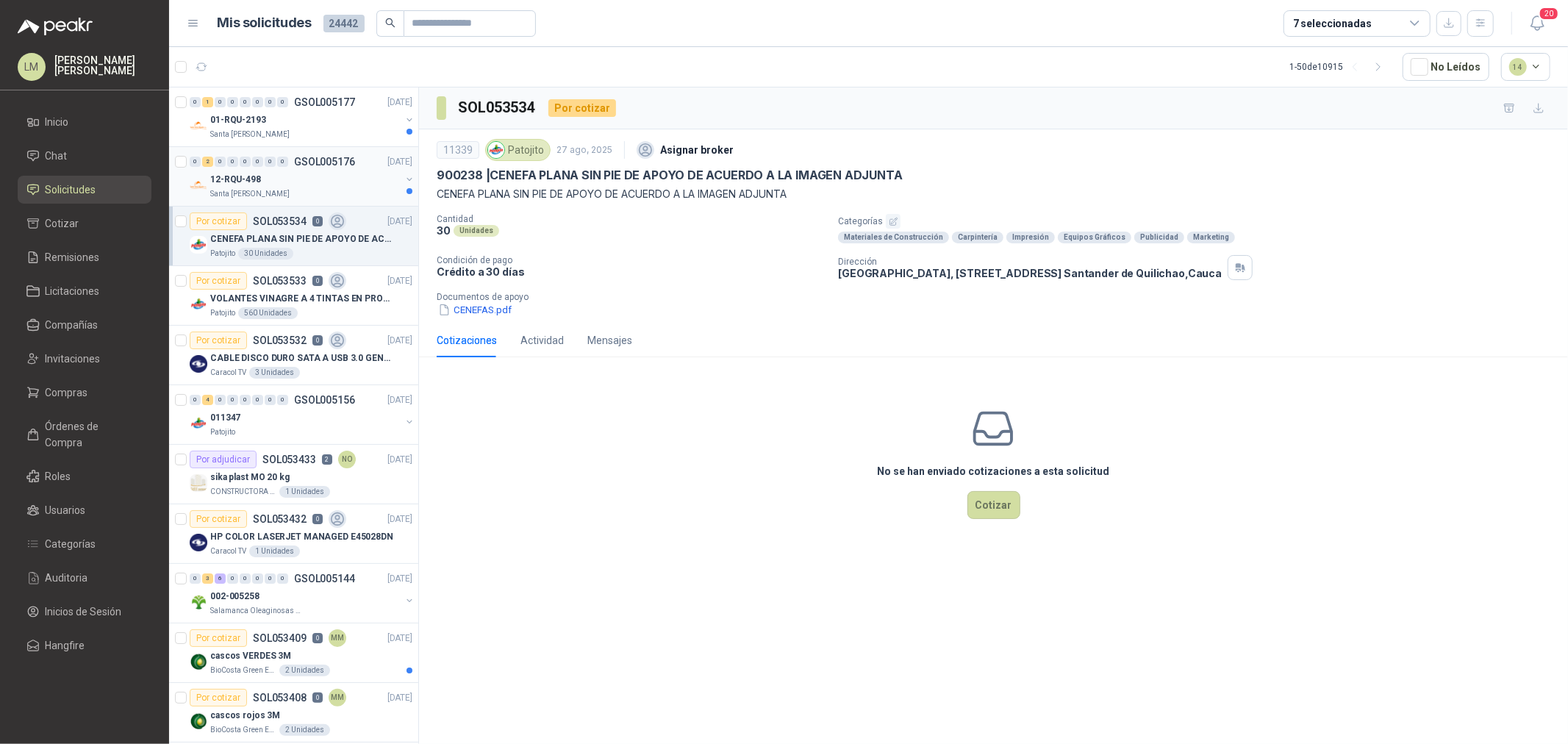
click at [245, 178] on p "12-RQU-498" at bounding box center [235, 179] width 51 height 14
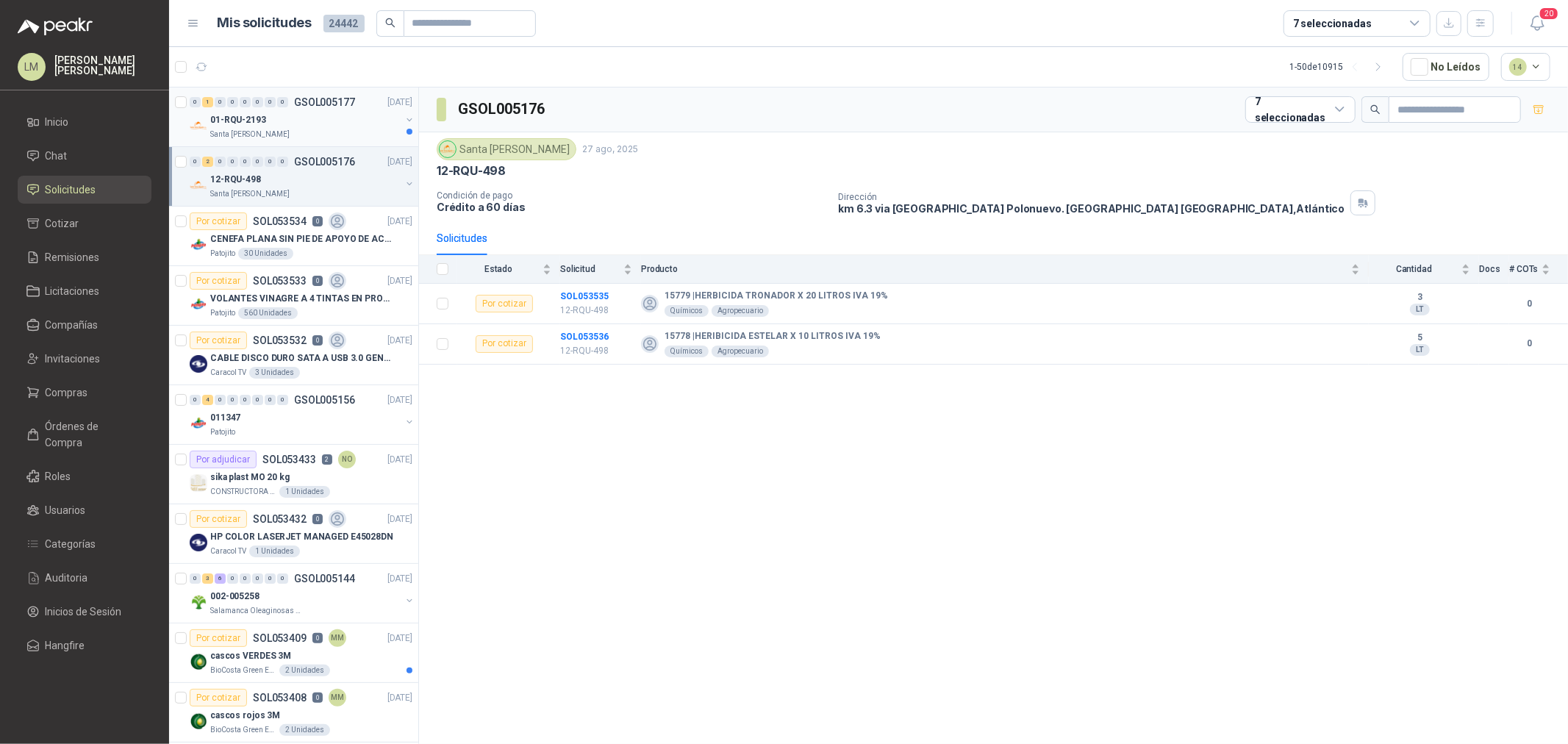
click at [284, 122] on div "01-RQU-2193" at bounding box center [305, 120] width 191 height 18
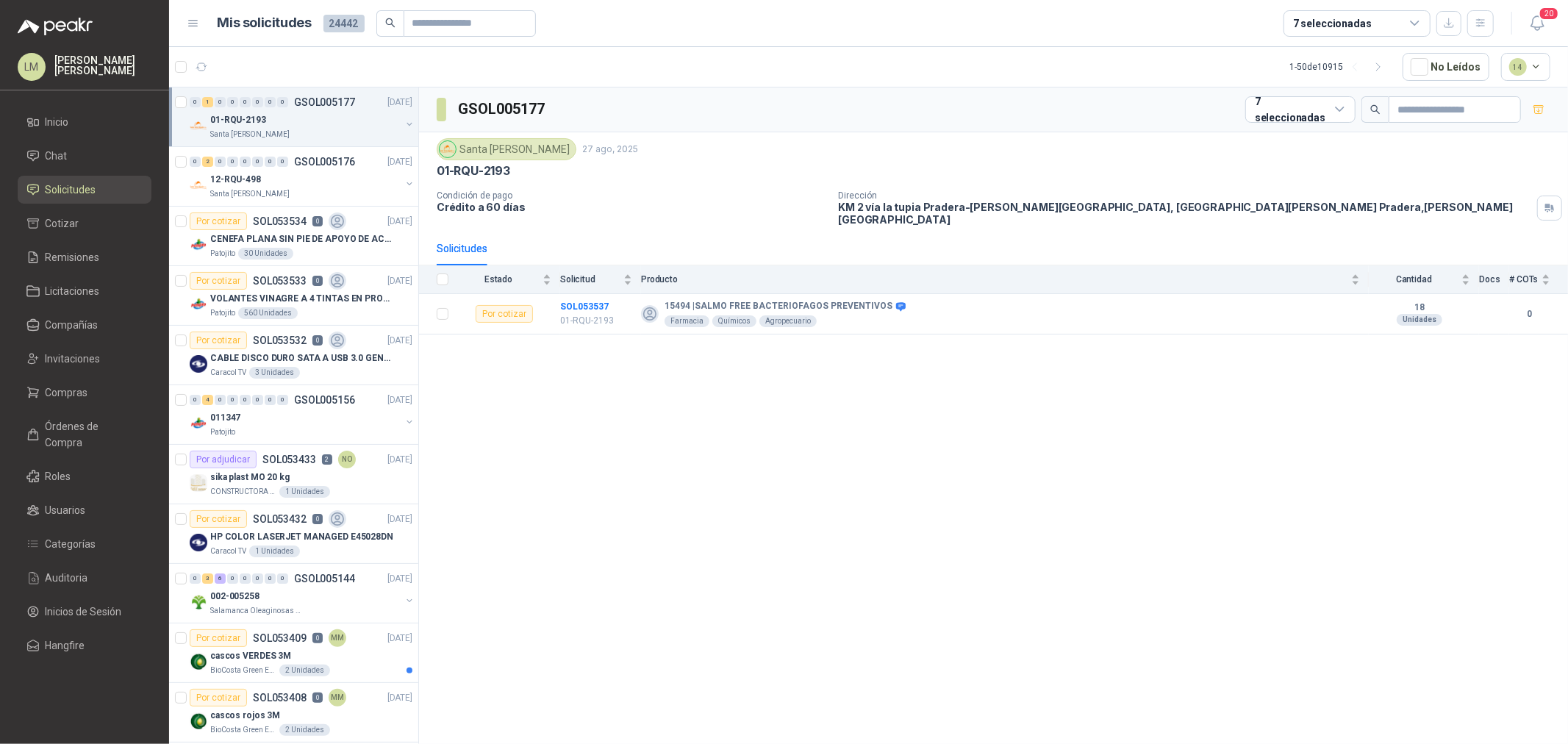
click at [1353, 26] on div "7 seleccionadas" at bounding box center [1331, 23] width 78 height 16
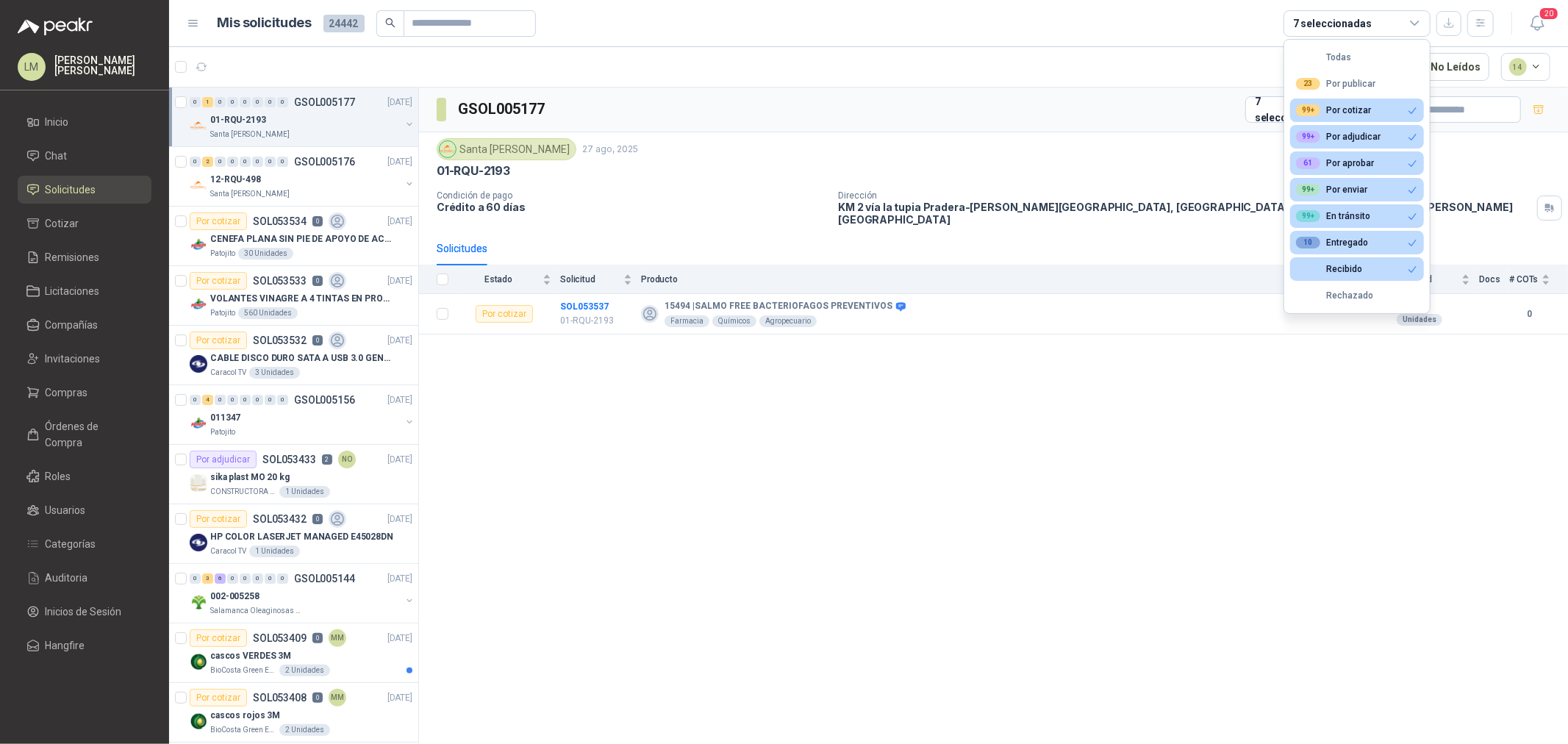
click at [981, 104] on div "GSOL005177 7 seleccionadas" at bounding box center [993, 110] width 1149 height 45
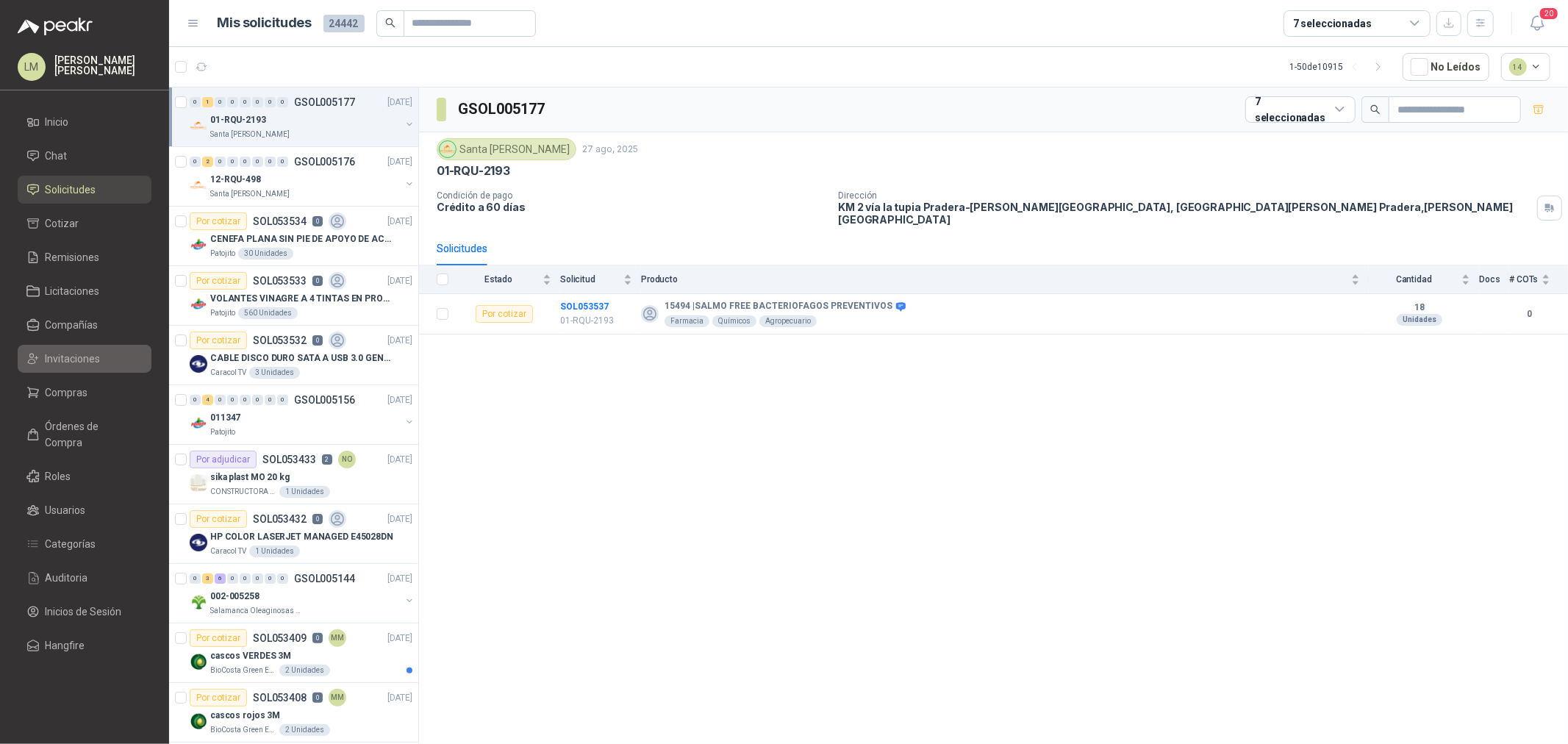
click at [55, 360] on span "Invitaciones" at bounding box center [73, 359] width 55 height 16
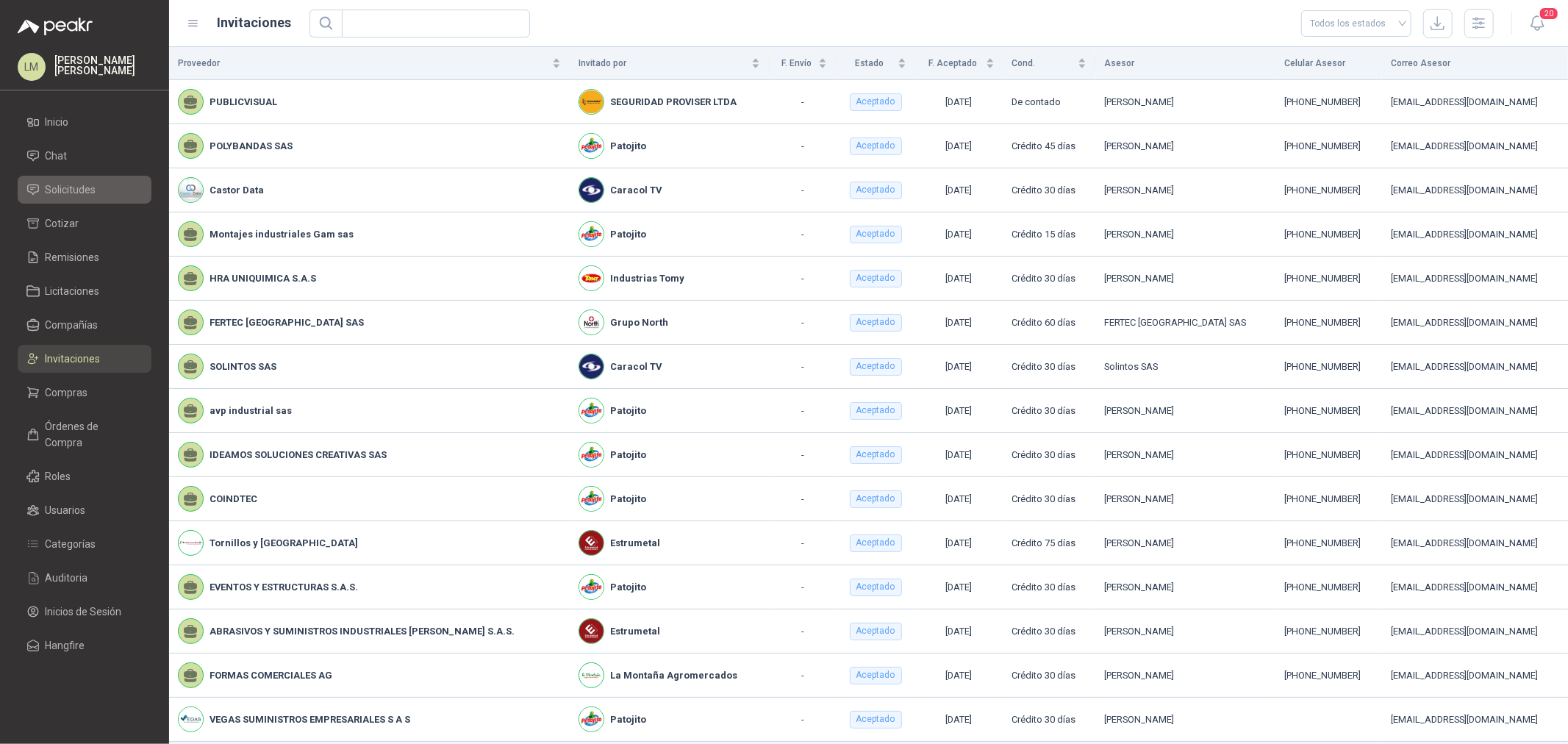
click at [78, 183] on span "Solicitudes" at bounding box center [70, 190] width 51 height 16
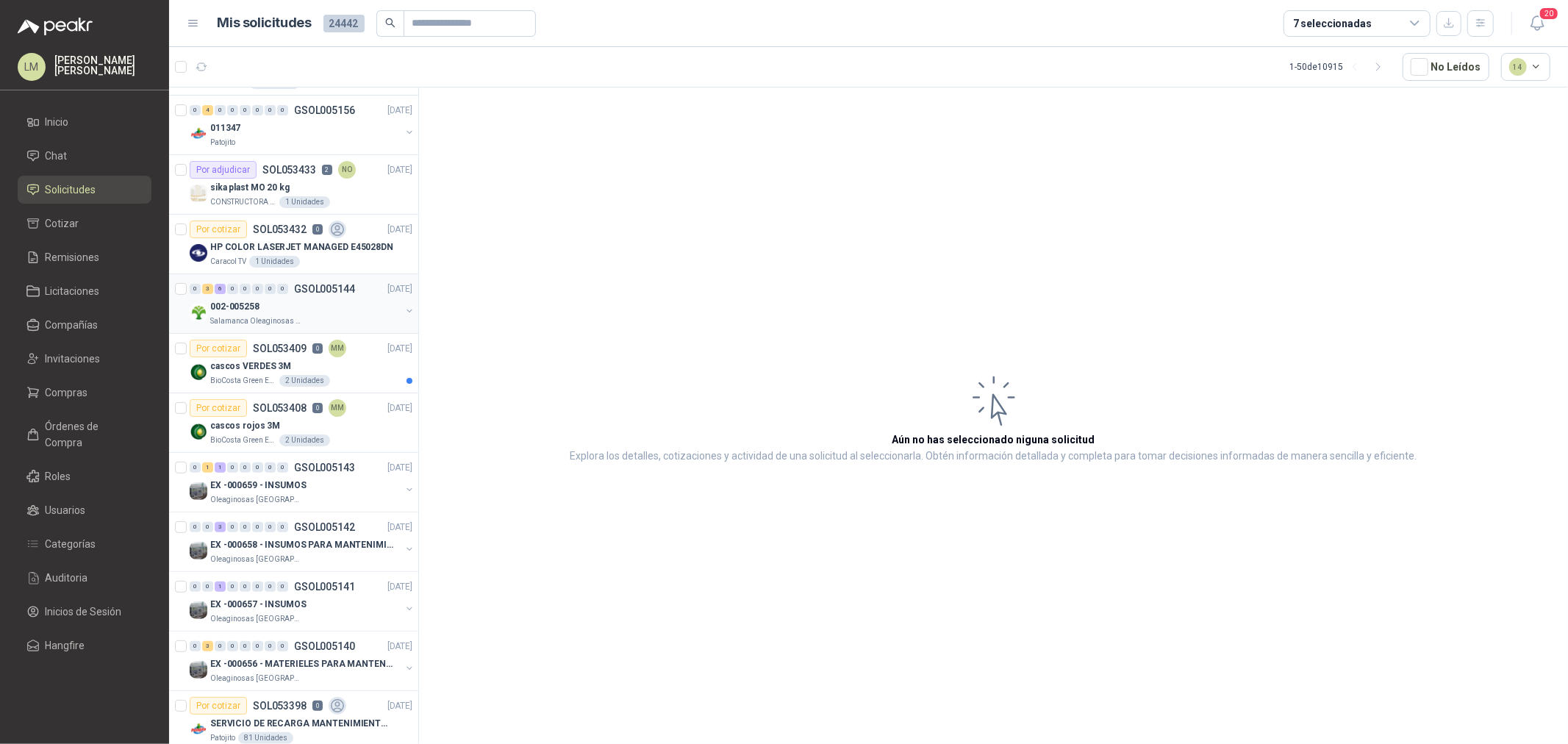
scroll to position [326, 0]
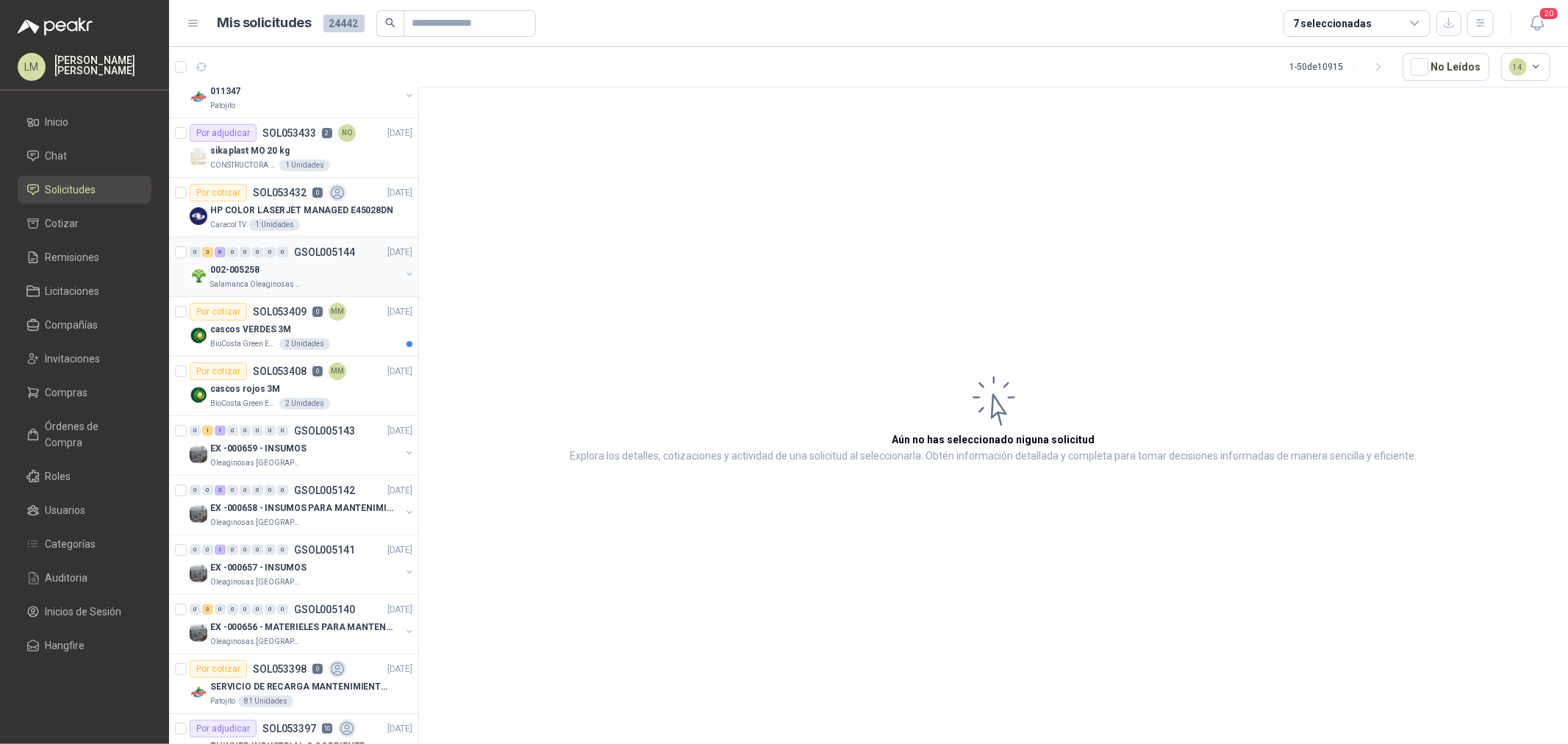
click at [296, 275] on div "002-005258" at bounding box center [305, 270] width 191 height 18
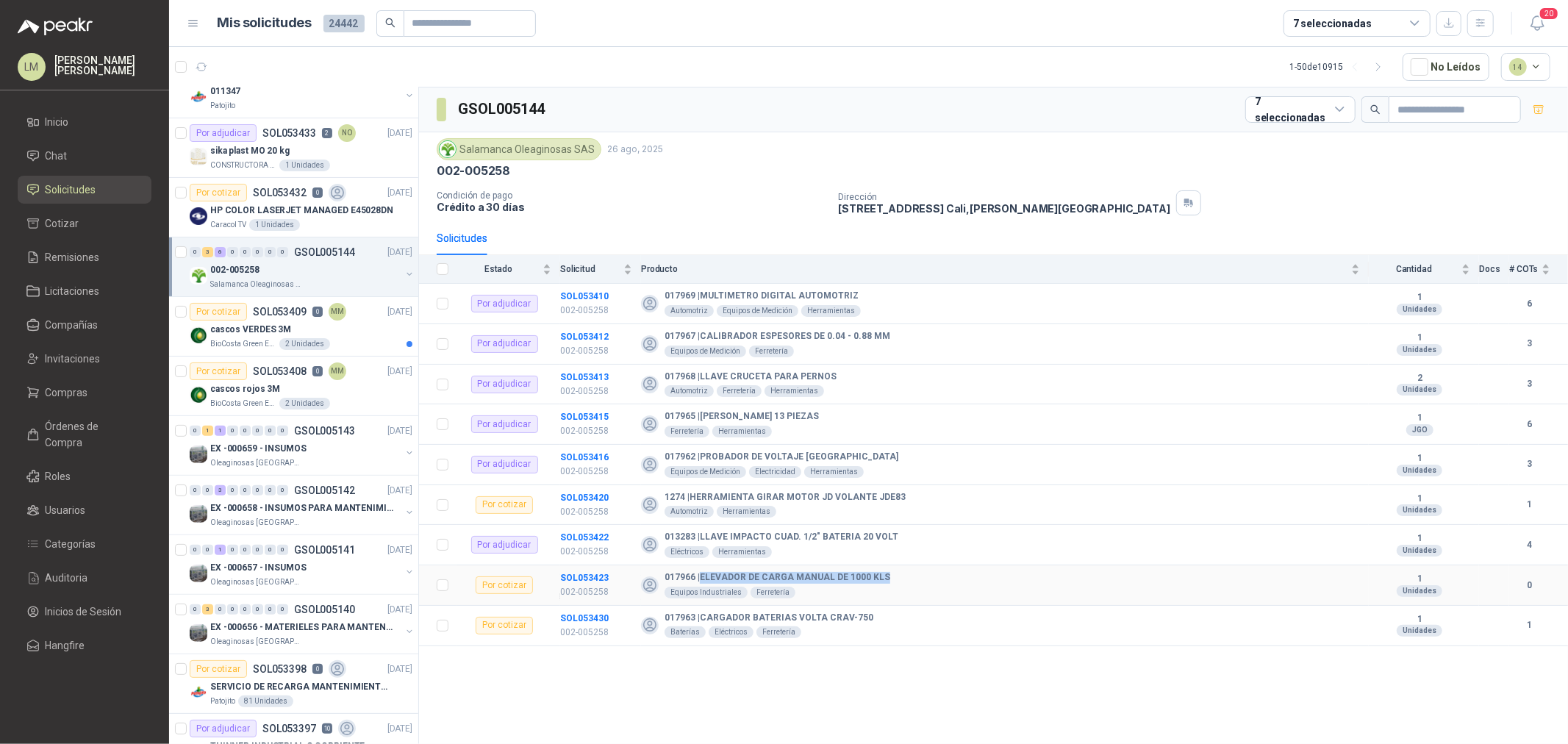
drag, startPoint x: 699, startPoint y: 578, endPoint x: 890, endPoint y: 570, distance: 191.2
click at [890, 570] on td "017966 | ELEVADOR DE CARGA MANUAL DE 1000 KLS Equipos Industriales Ferretería" at bounding box center [1004, 586] width 727 height 40
copy b "ELEVADOR DE CARGA MANUAL DE 1000 KLS"
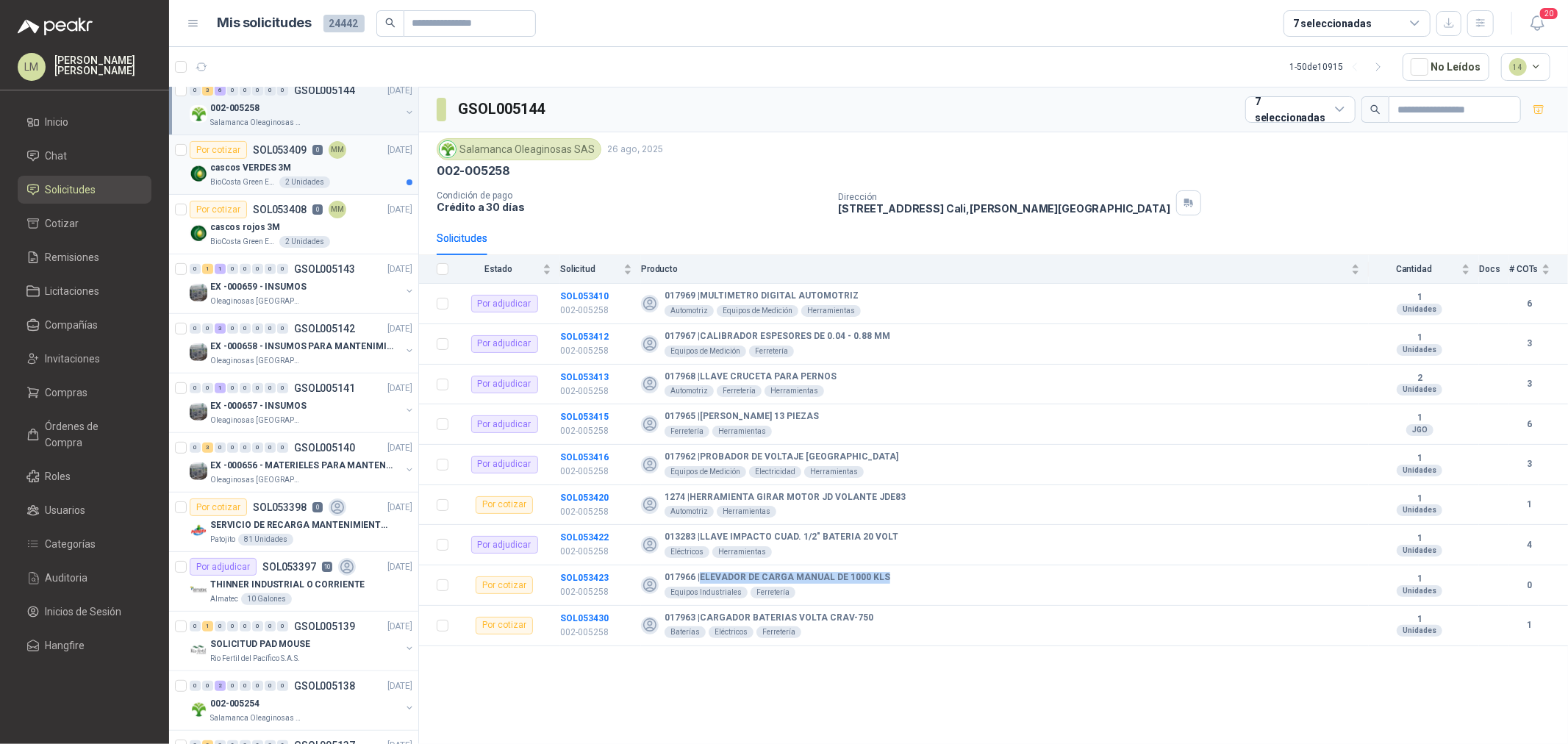
scroll to position [490, 0]
click at [282, 281] on p "EX -000659 - INSUMOS" at bounding box center [258, 285] width 96 height 14
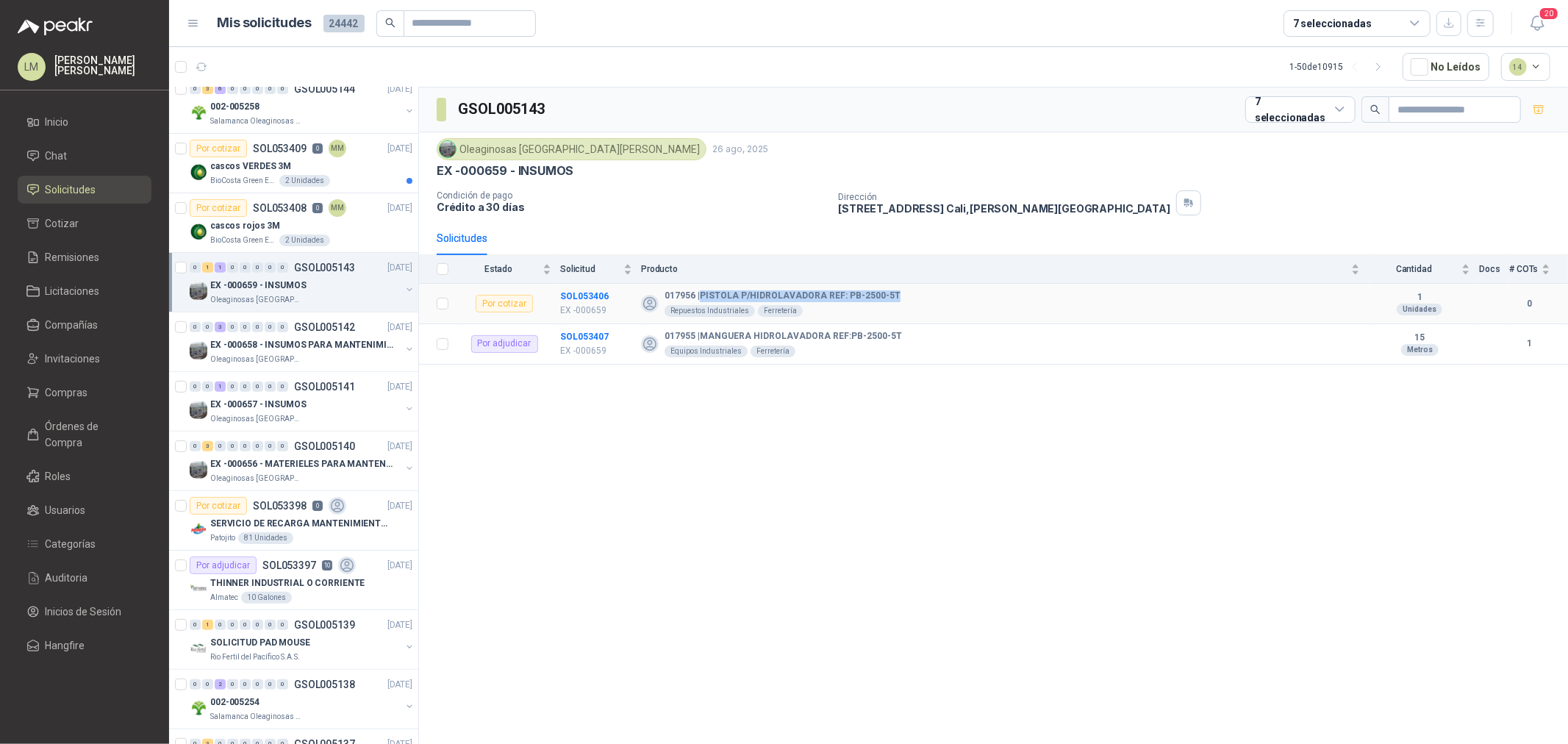
drag, startPoint x: 700, startPoint y: 296, endPoint x: 891, endPoint y: 300, distance: 191.0
click at [891, 300] on b "017956 | PISTOLA P/HIDROLAVADORA REF: PB-2500-5T" at bounding box center [782, 296] width 236 height 12
copy b "PISTOLA P/HIDROLAVADORA REF: PB-2500-5T"
click at [340, 326] on p "GSOL005142" at bounding box center [325, 327] width 61 height 11
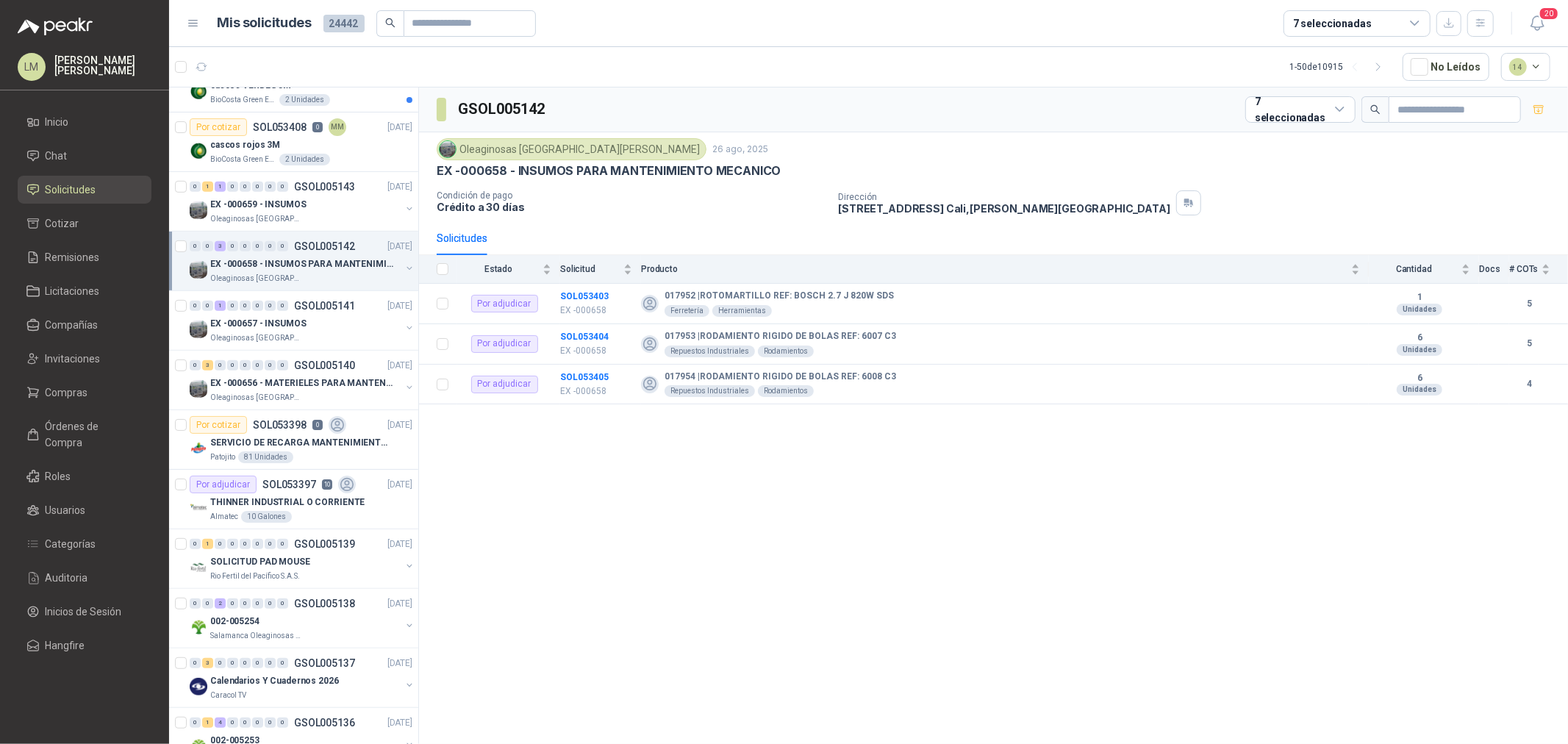
scroll to position [571, 0]
click at [324, 327] on div "EX -000657 - INSUMOS" at bounding box center [305, 323] width 191 height 18
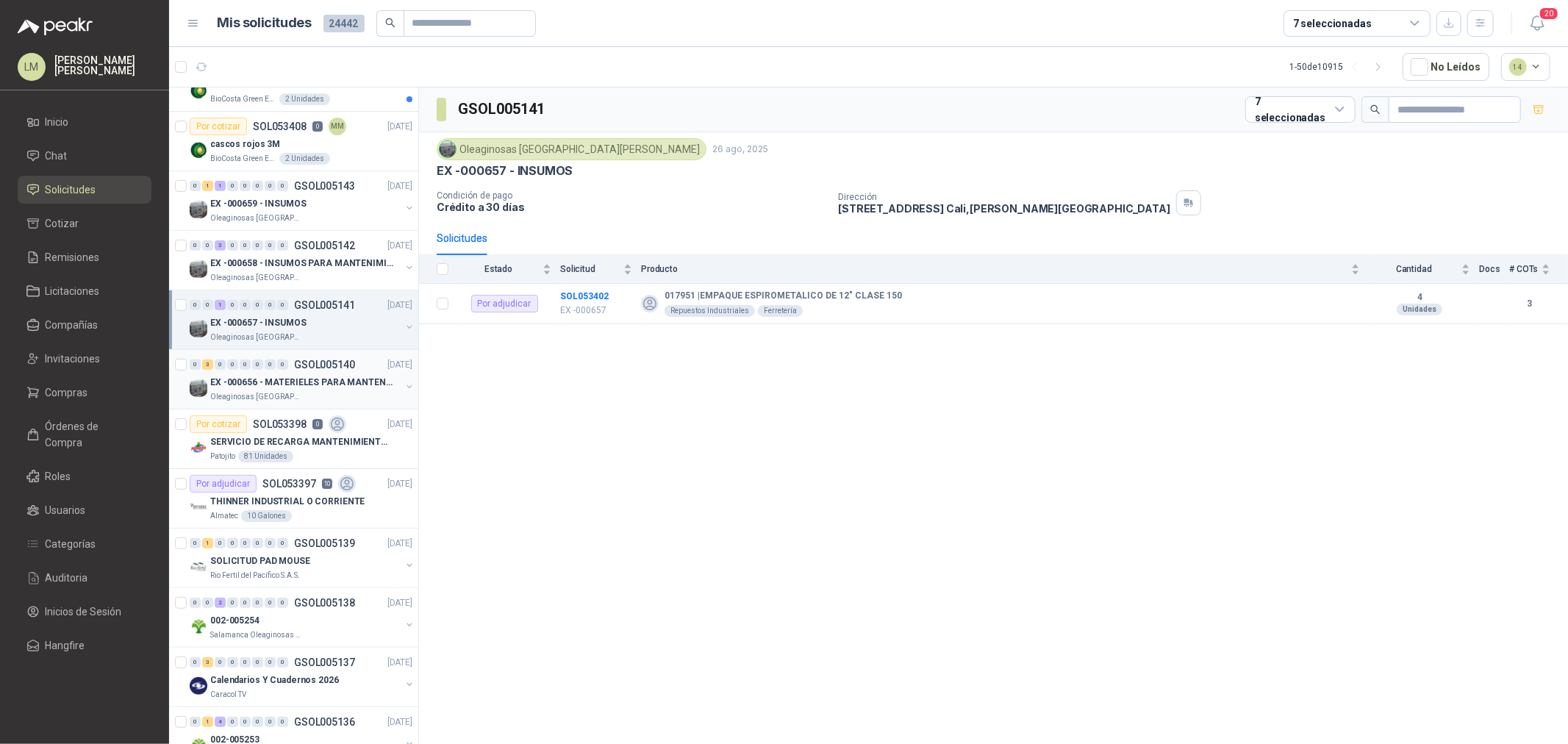
click at [310, 379] on p "EX -000656 - MATERIELES PARA MANTENIMIENTO MECANIC" at bounding box center [301, 382] width 183 height 14
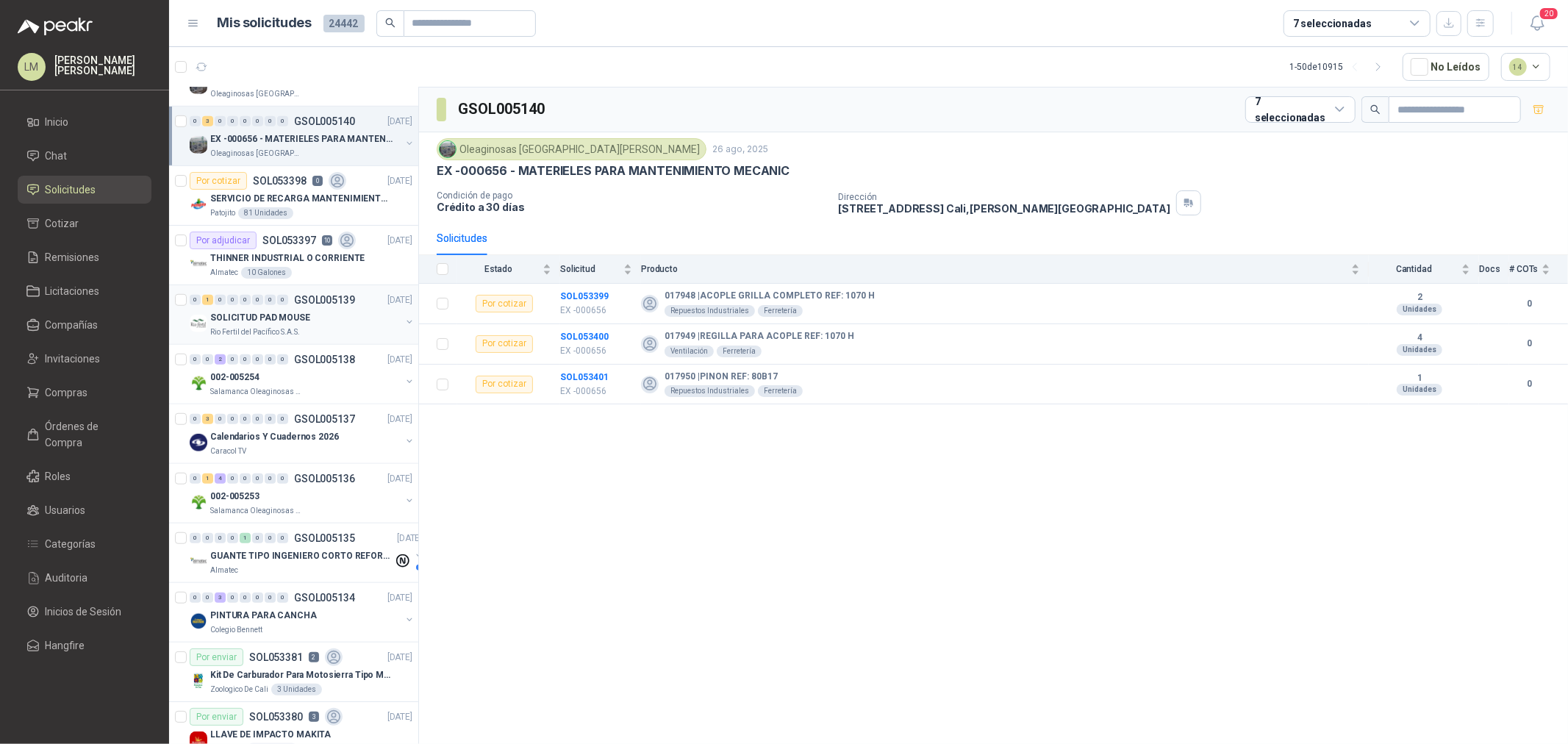
scroll to position [817, 0]
click at [279, 326] on p "Rio Fertil del Pacífico S.A.S." at bounding box center [254, 330] width 90 height 12
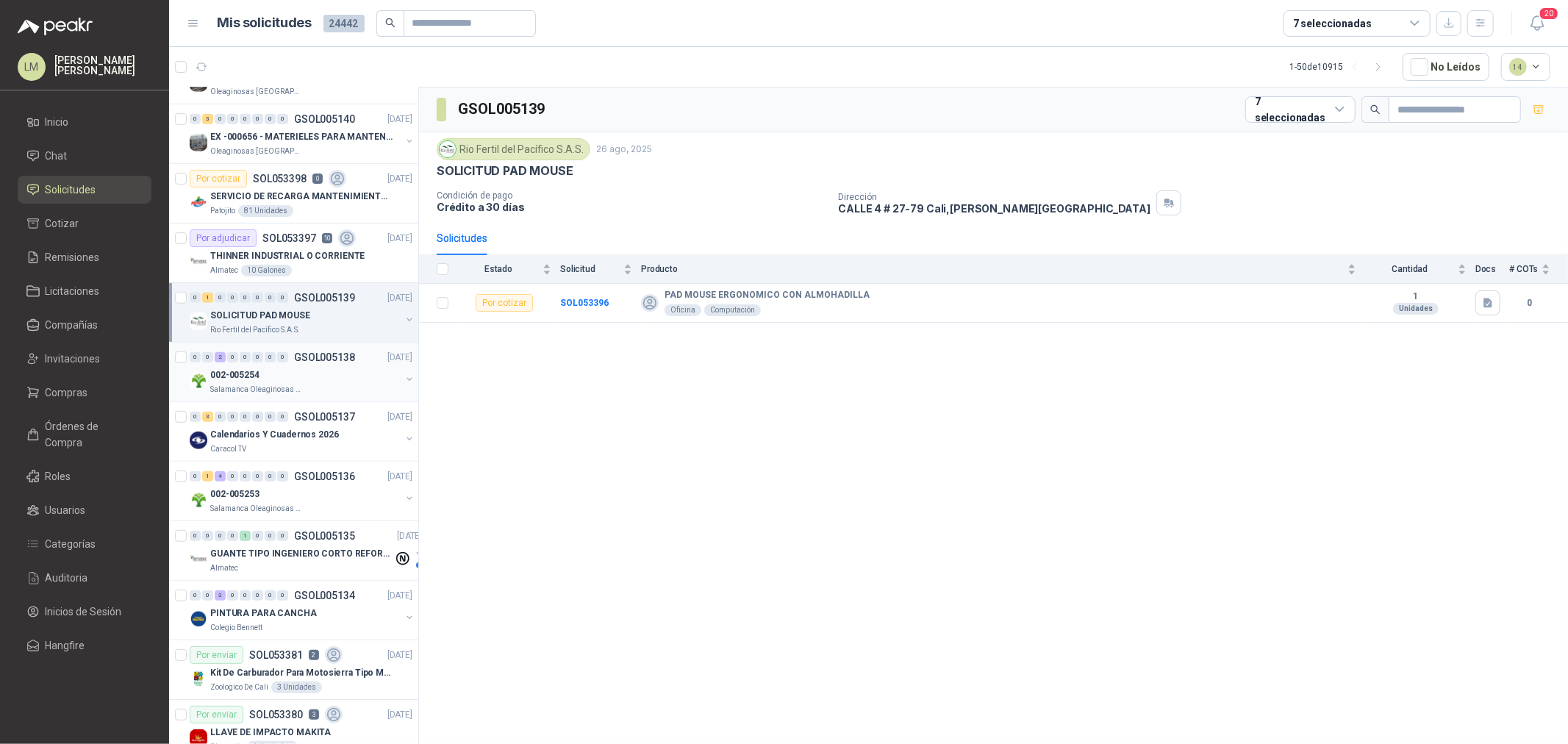
click at [268, 376] on div "002-005254" at bounding box center [305, 375] width 191 height 18
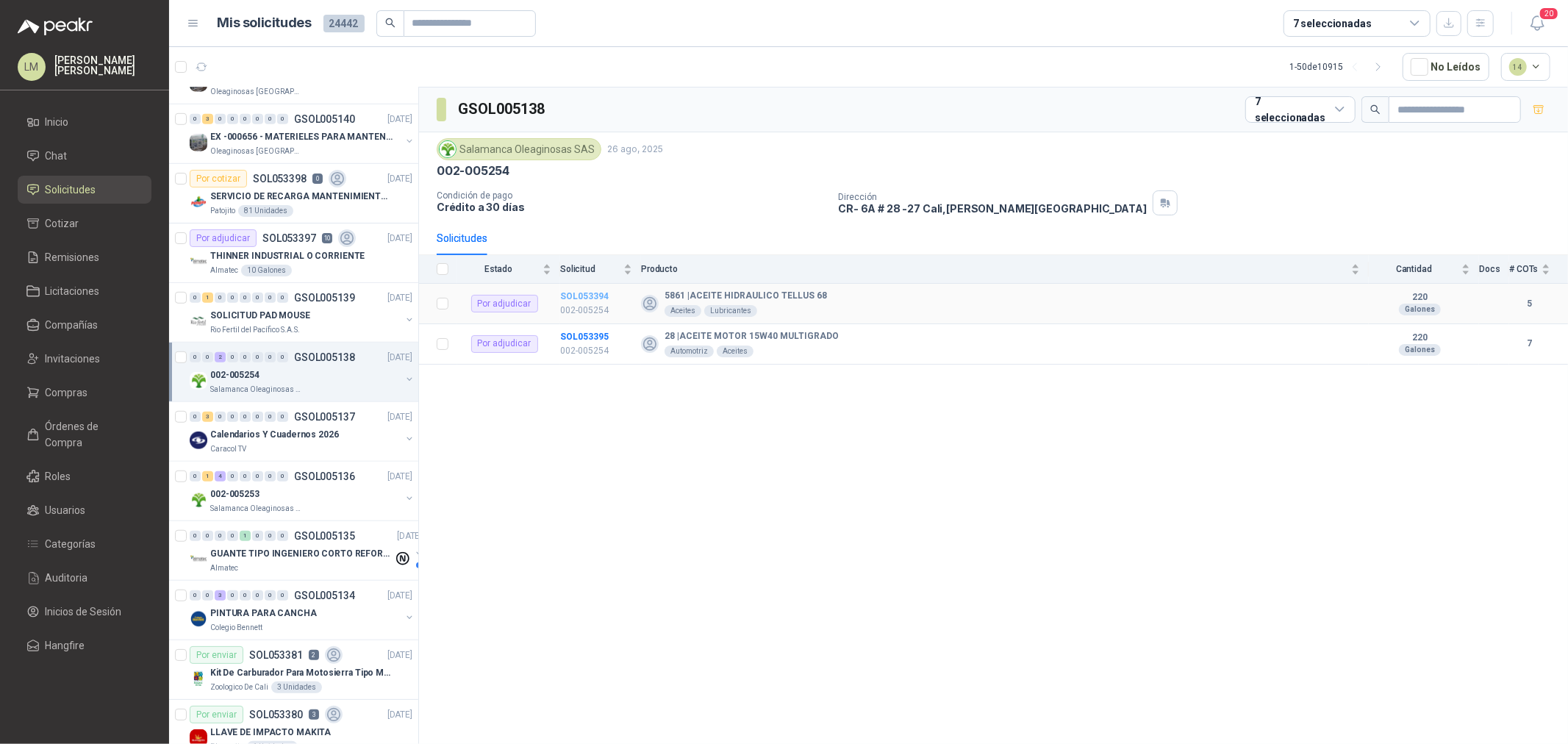
click at [593, 301] on b "SOL053394" at bounding box center [585, 296] width 48 height 11
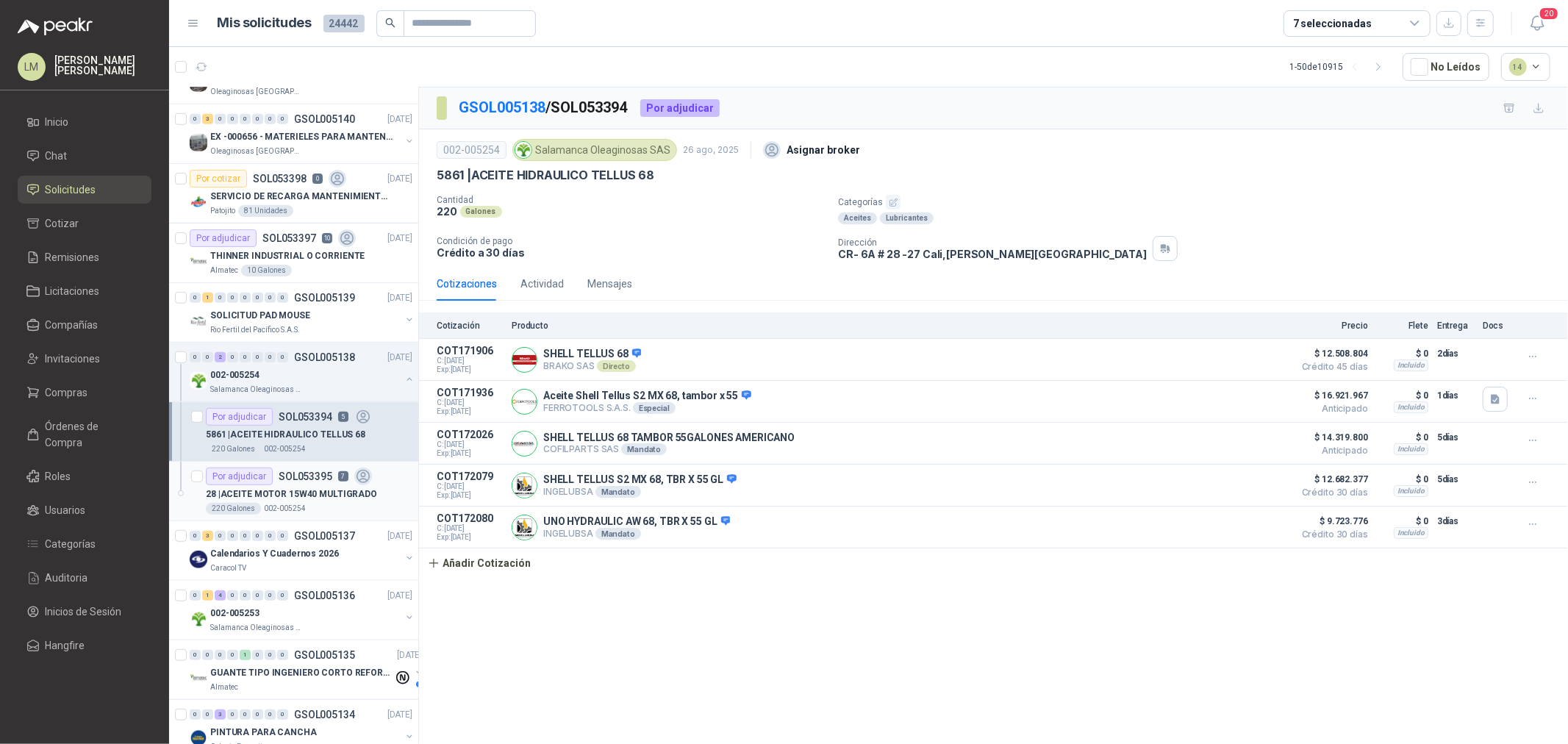
click at [313, 468] on div "Por adjudicar SOL053395 7" at bounding box center [289, 477] width 166 height 18
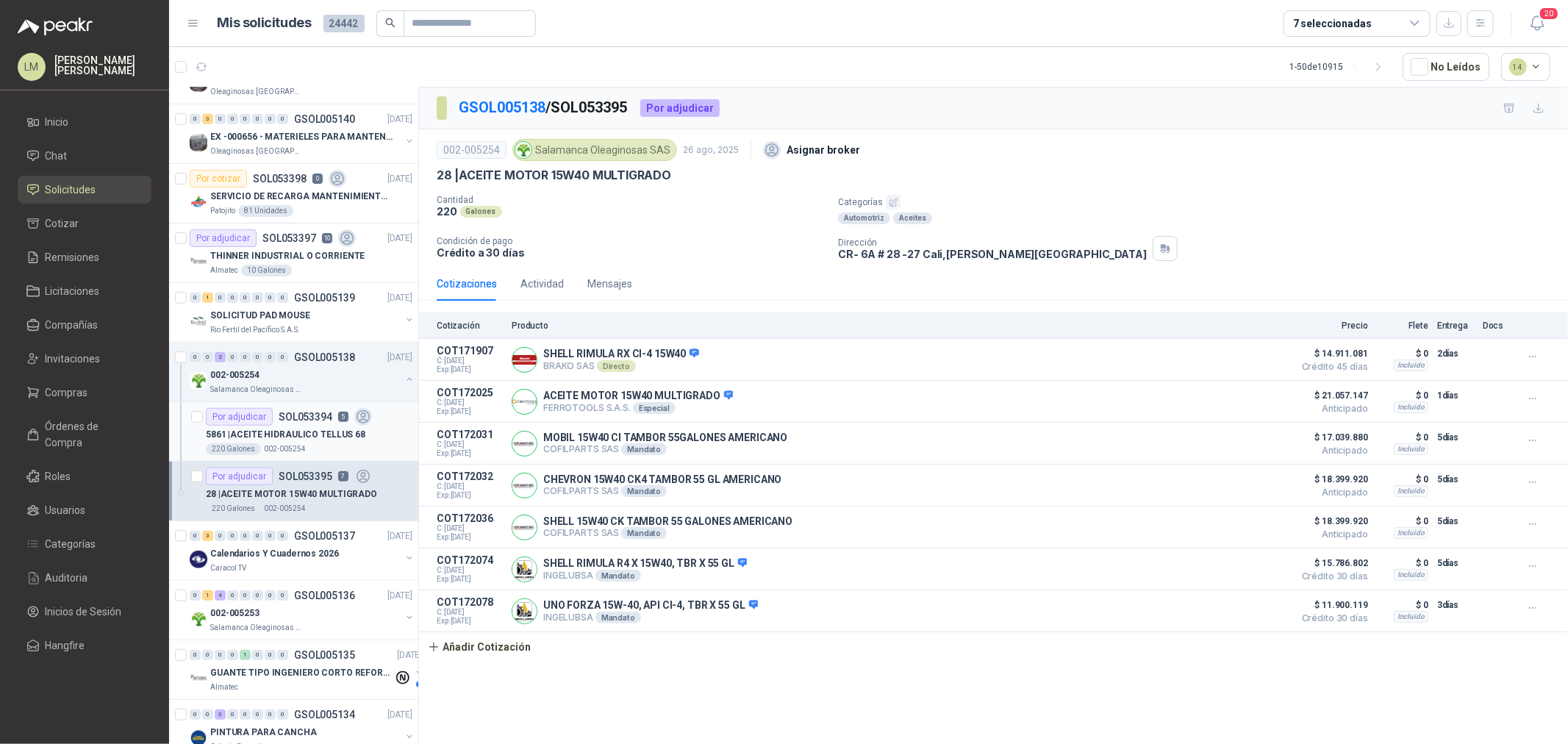
click at [254, 420] on div "Por adjudicar" at bounding box center [239, 417] width 67 height 18
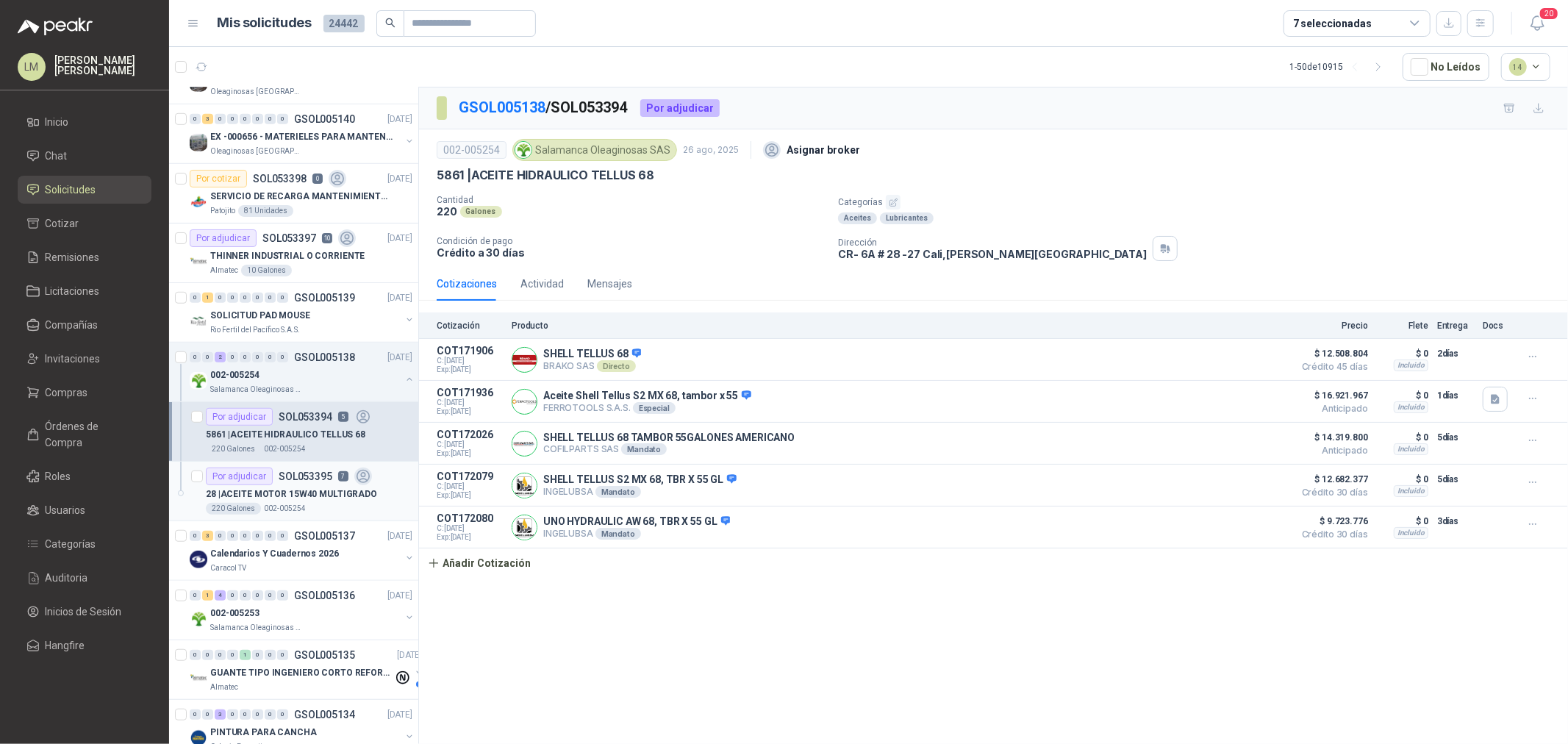
click at [292, 493] on p "28 | ACEITE MOTOR 15W40 MULTIGRADO" at bounding box center [291, 494] width 171 height 14
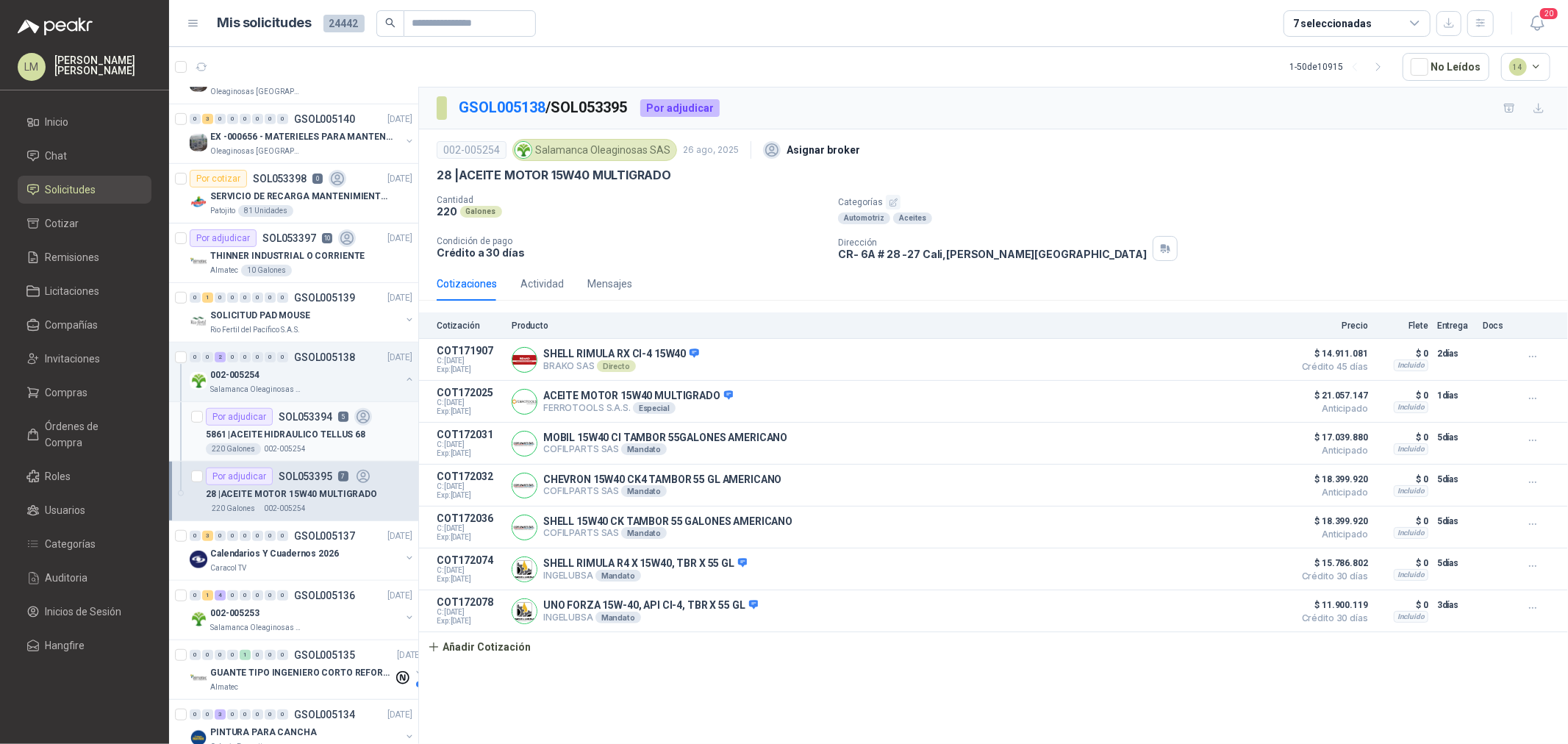
click at [235, 446] on div "220 Galones" at bounding box center [233, 449] width 55 height 12
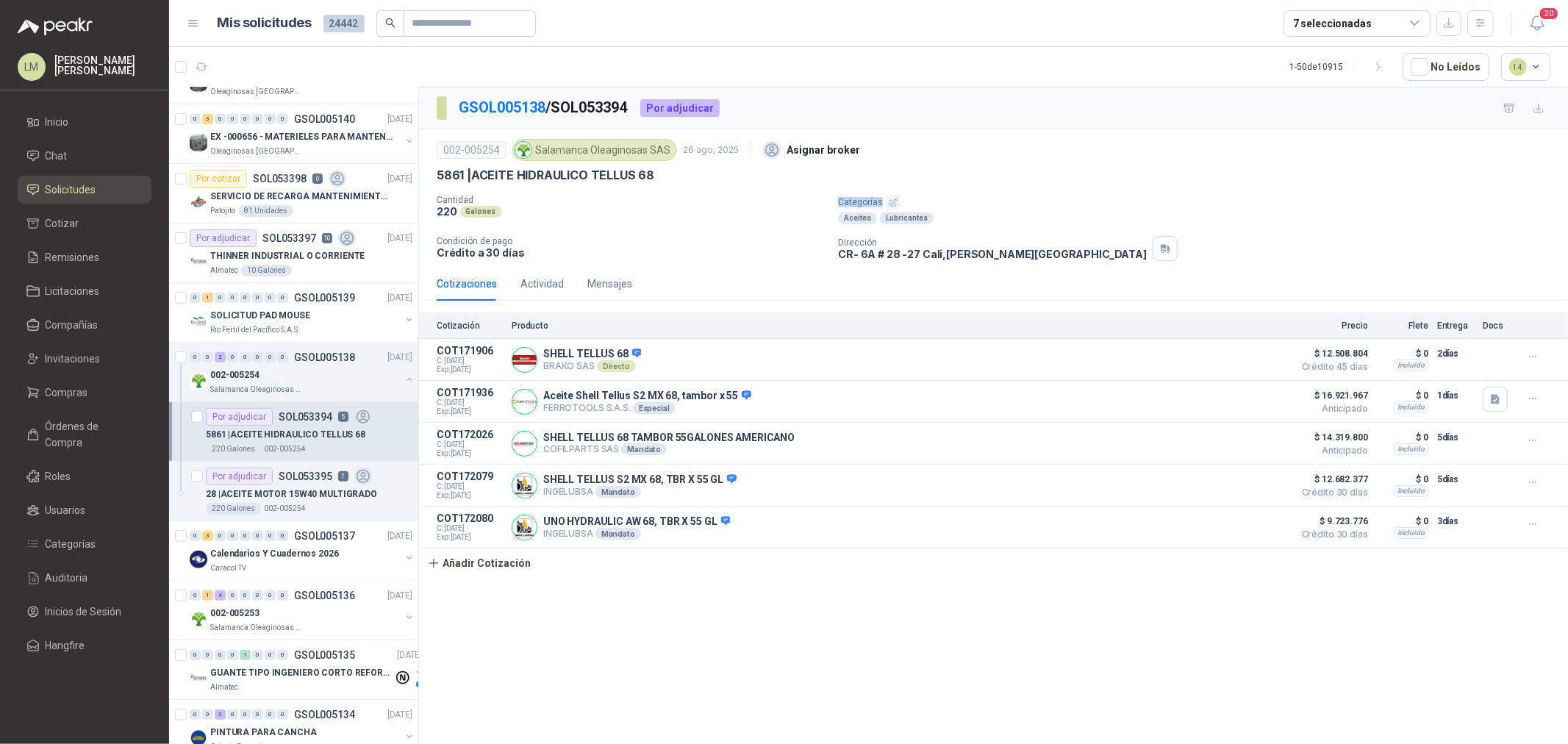
drag, startPoint x: 836, startPoint y: 202, endPoint x: 880, endPoint y: 204, distance: 44.0
click at [880, 204] on div "Cantidad 220 Galones Categorías Aceites Lubricantes Condición de pago Crédito a…" at bounding box center [993, 228] width 1113 height 66
click at [747, 201] on p "Cantidad" at bounding box center [631, 200] width 389 height 11
drag, startPoint x: 666, startPoint y: 179, endPoint x: 472, endPoint y: 185, distance: 194.1
click at [472, 185] on div "002-005254 Salamanca Oleaginosas SAS 26 ago, 2025 Asignar broker 5861 | ACEITE …" at bounding box center [993, 198] width 1113 height 126
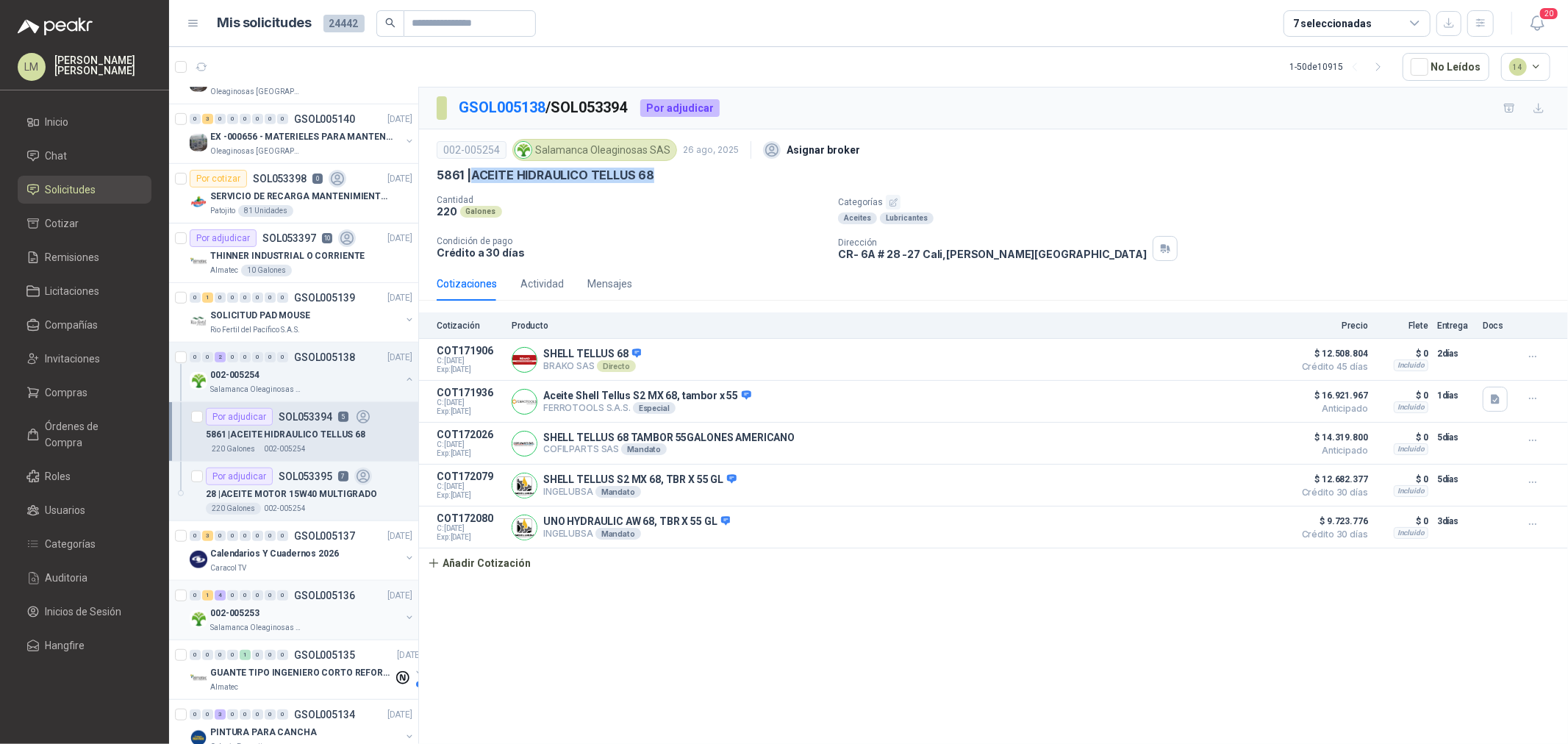
click at [404, 619] on button "button" at bounding box center [409, 617] width 12 height 12
click at [319, 667] on p "017266 | ACEITE HIDRAULICO 10W30" at bounding box center [282, 673] width 153 height 14
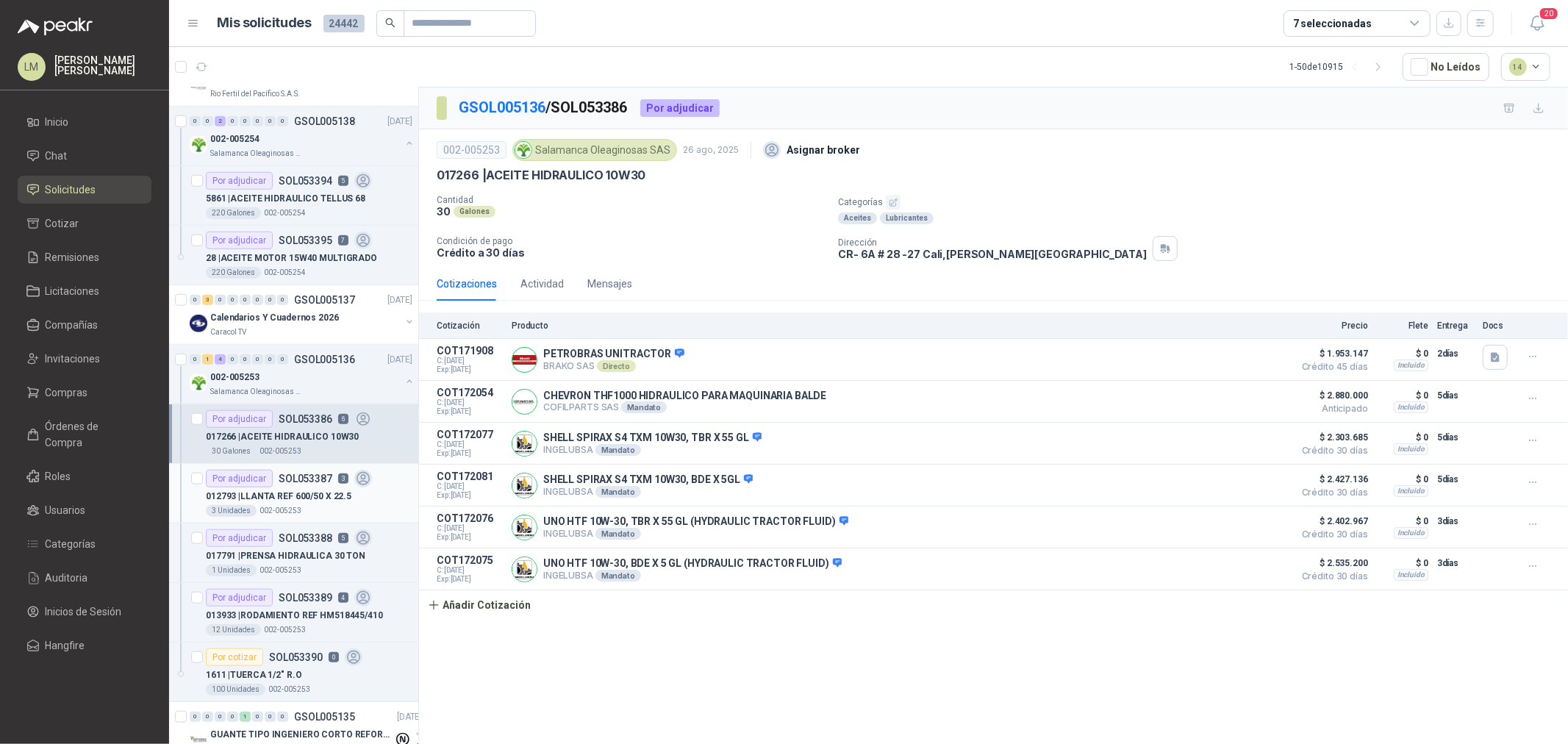
scroll to position [1061, 0]
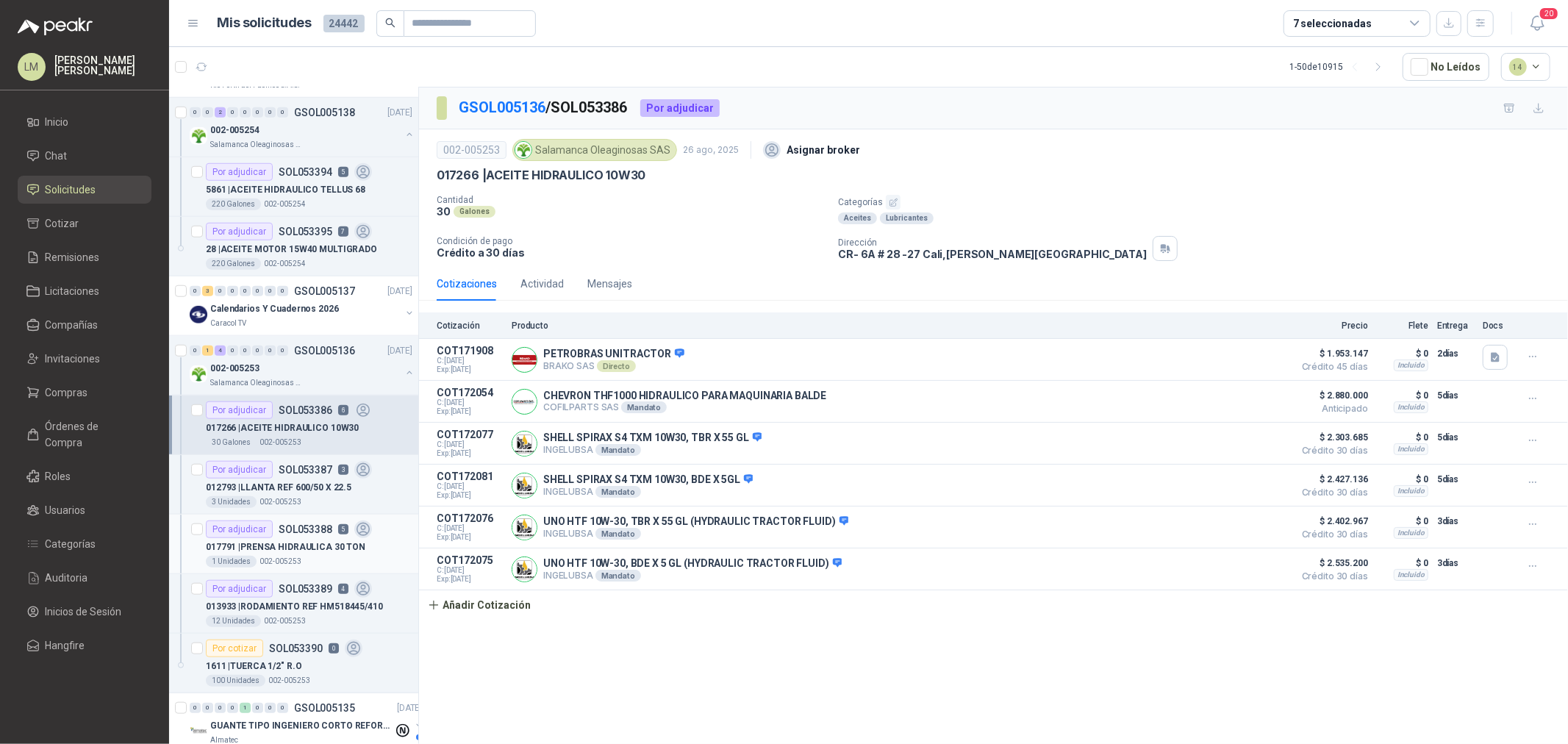
click at [279, 528] on p "SOL053388" at bounding box center [305, 529] width 53 height 11
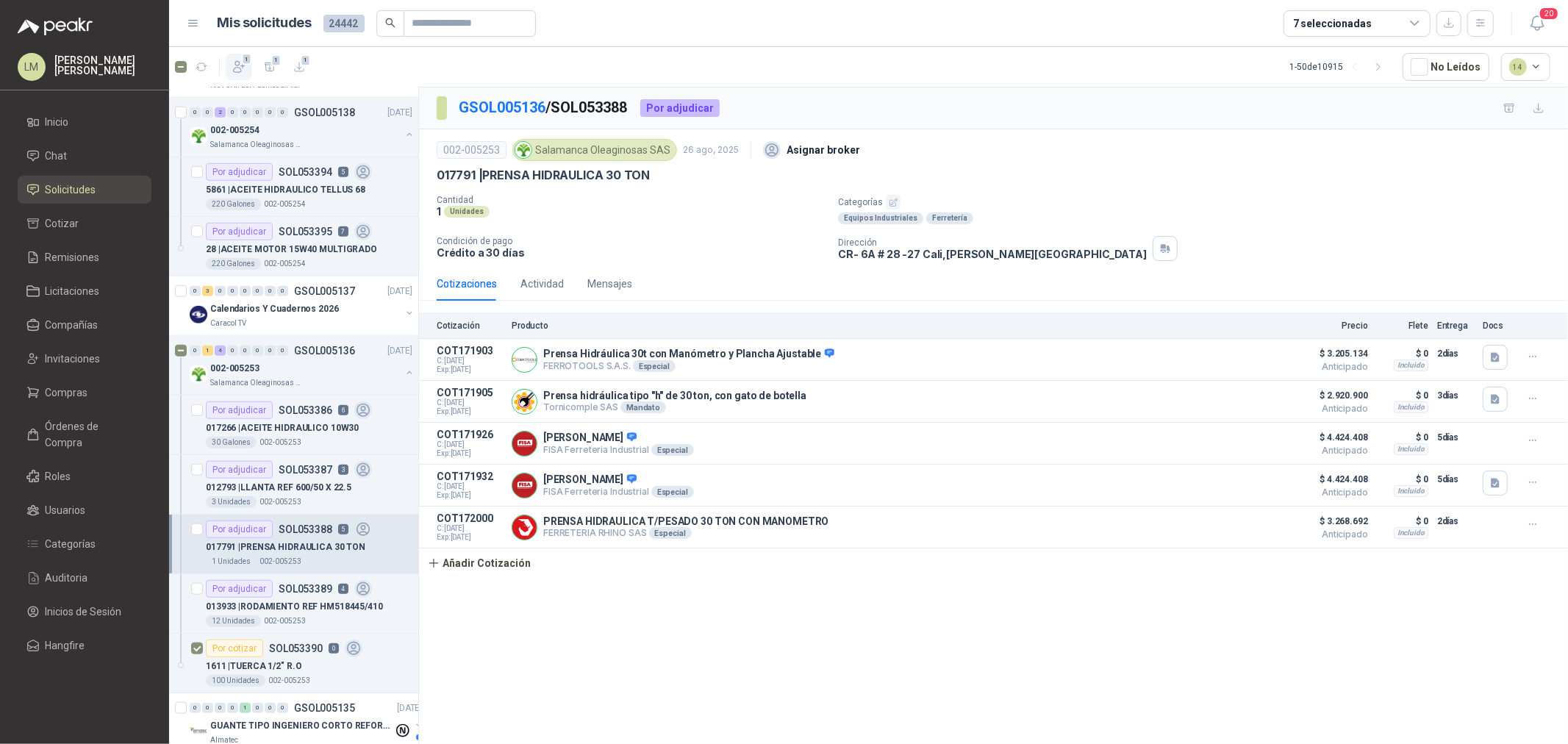
click at [237, 63] on icon "button" at bounding box center [239, 67] width 15 height 15
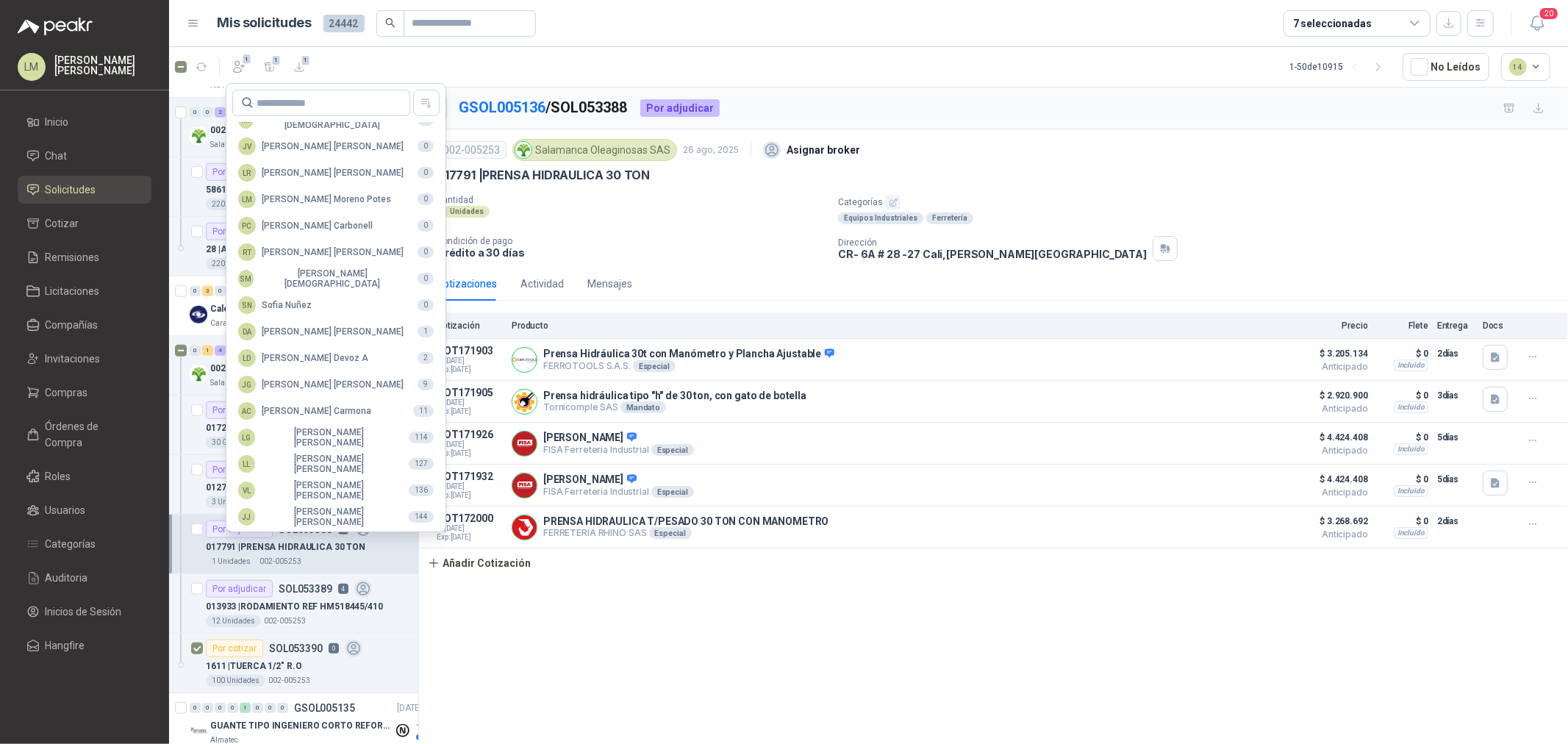
scroll to position [260, 0]
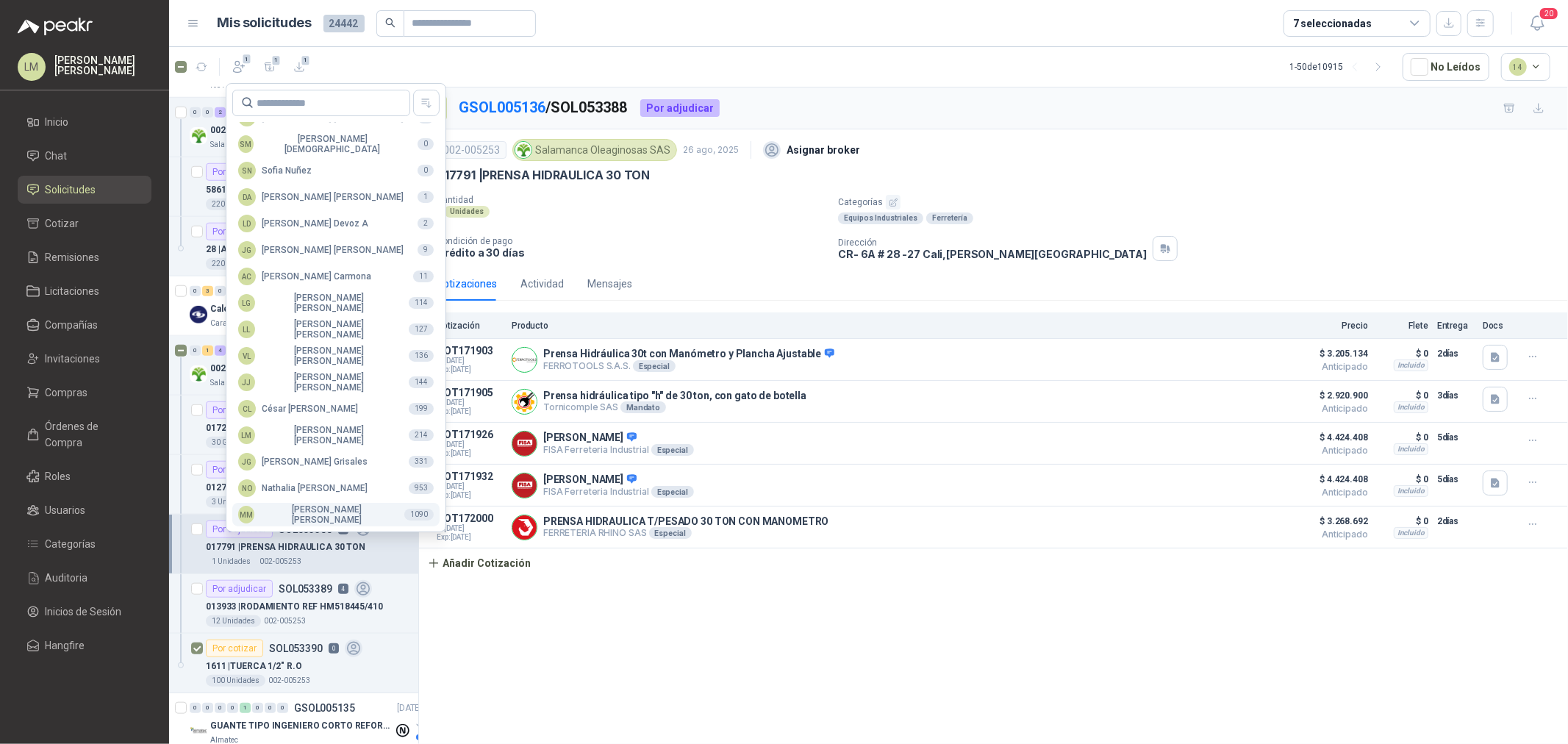
click at [297, 510] on div "MM Mauricio Martinez" at bounding box center [315, 514] width 154 height 20
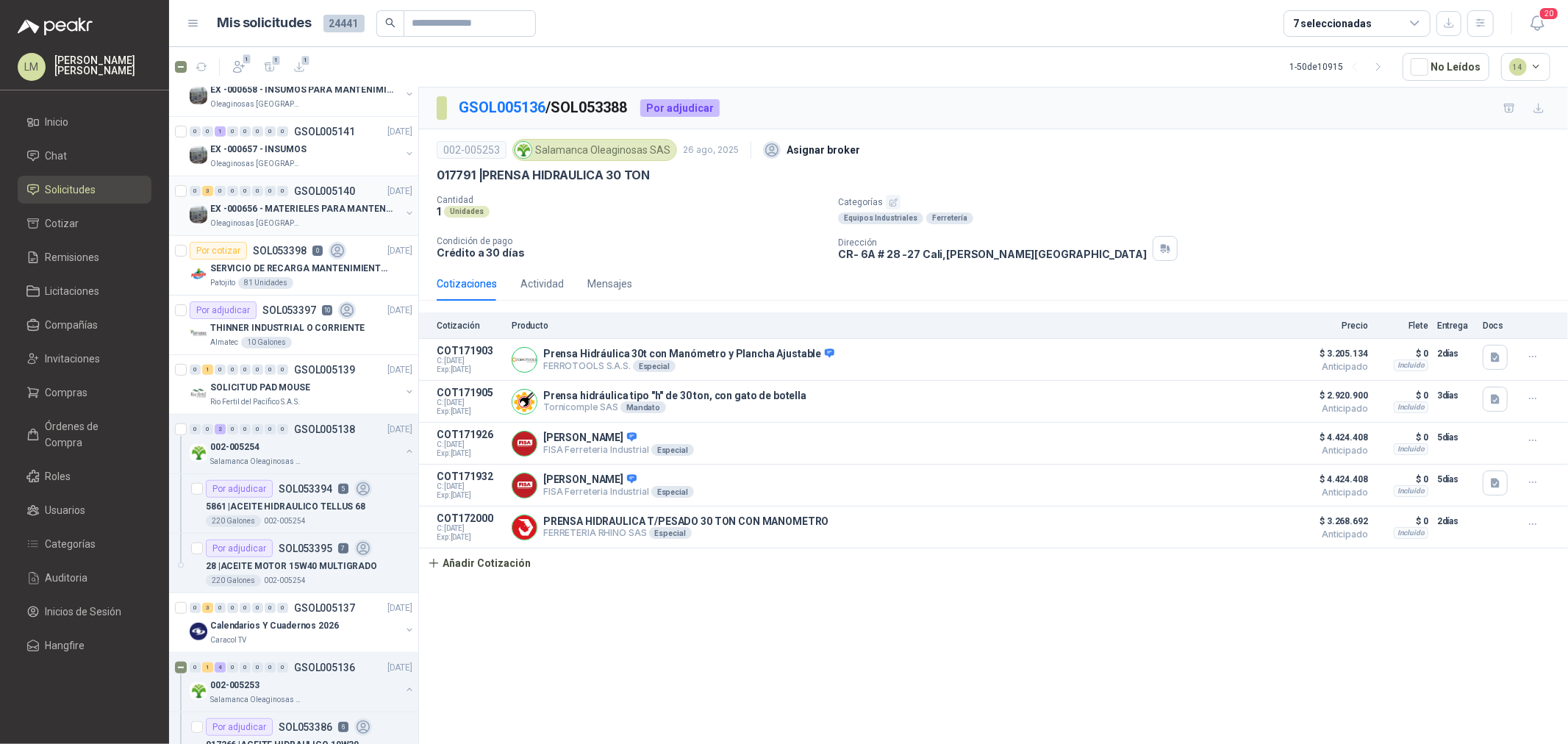
scroll to position [653, 0]
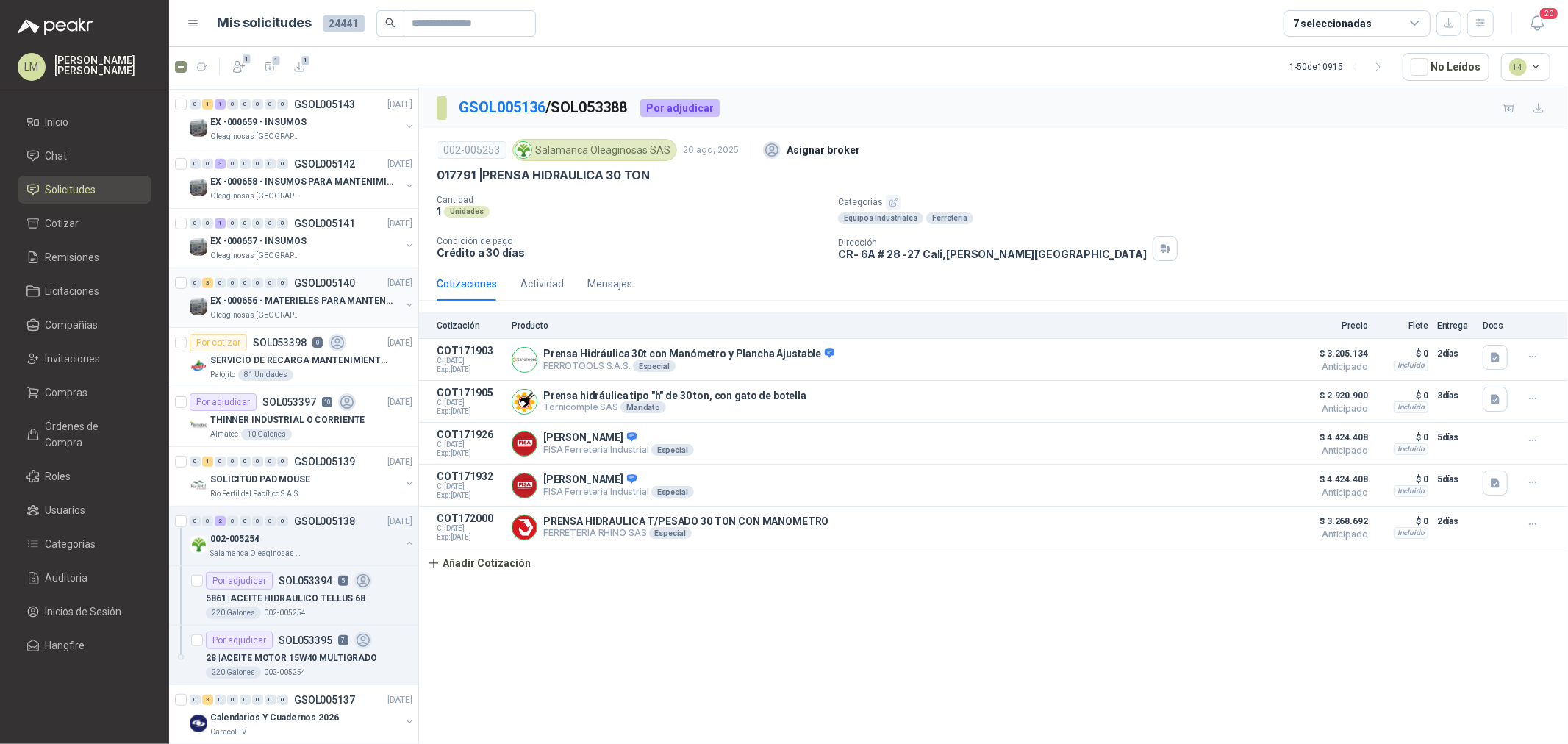
click at [404, 304] on button "button" at bounding box center [409, 305] width 12 height 12
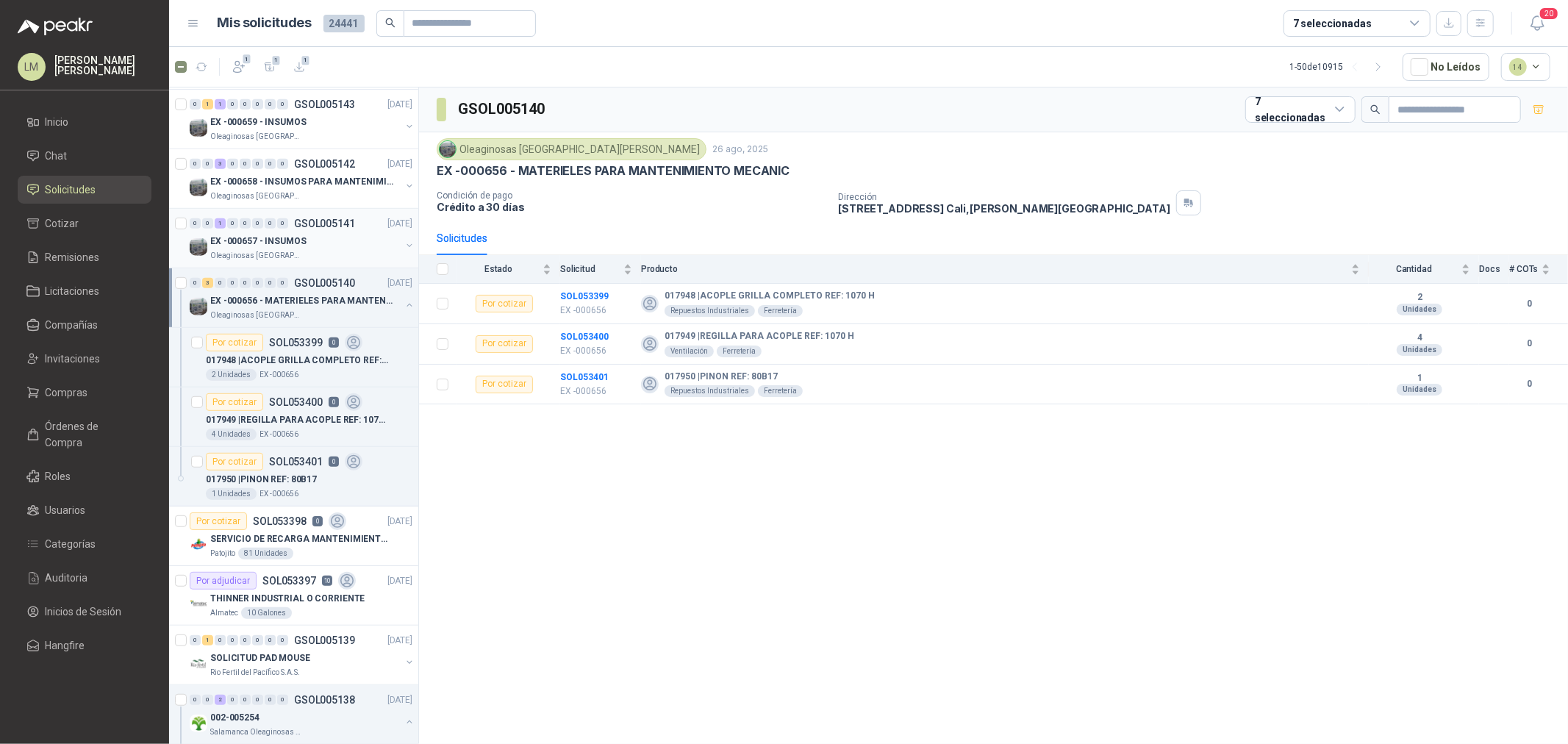
click at [404, 243] on button "button" at bounding box center [409, 246] width 12 height 12
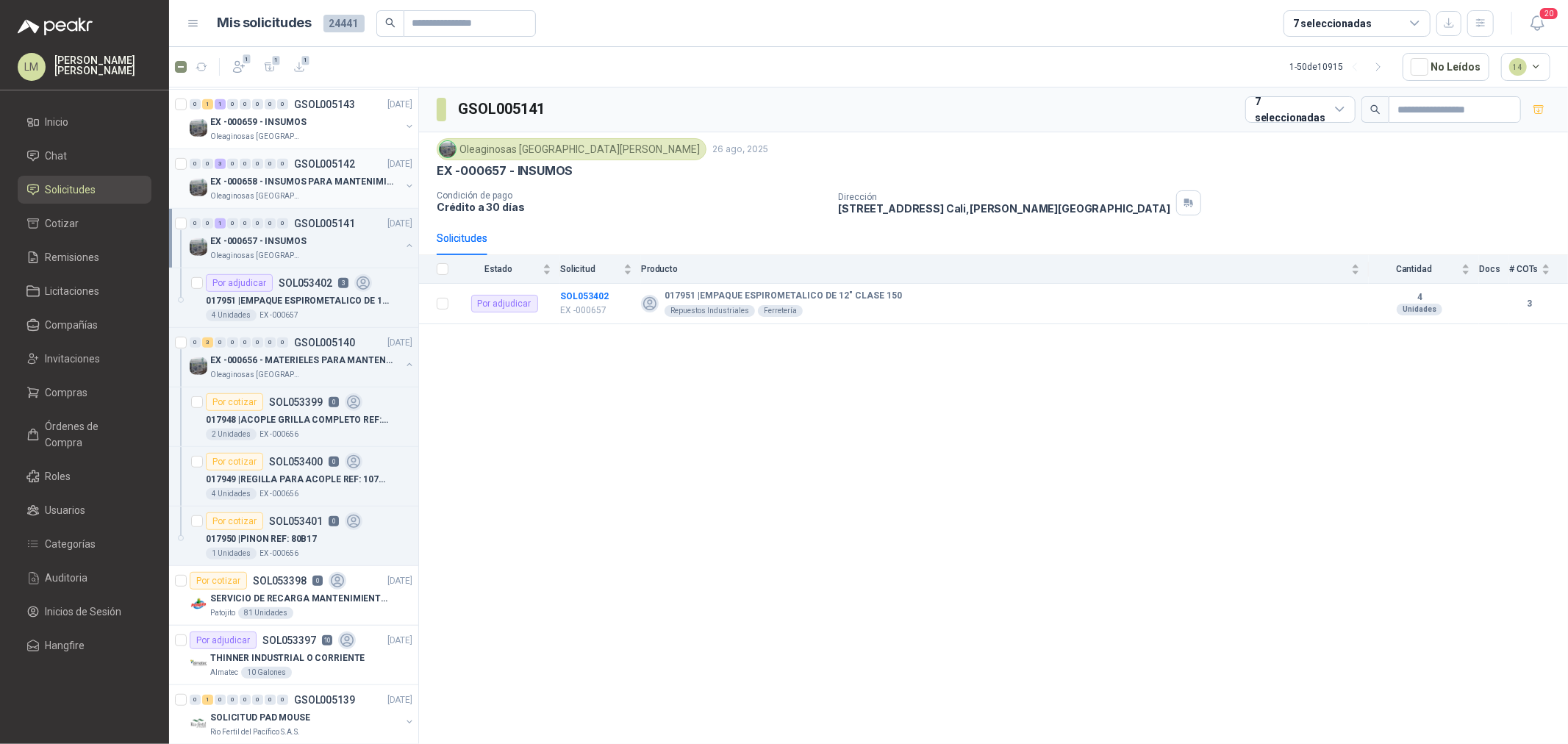
click at [404, 185] on button "button" at bounding box center [409, 186] width 12 height 12
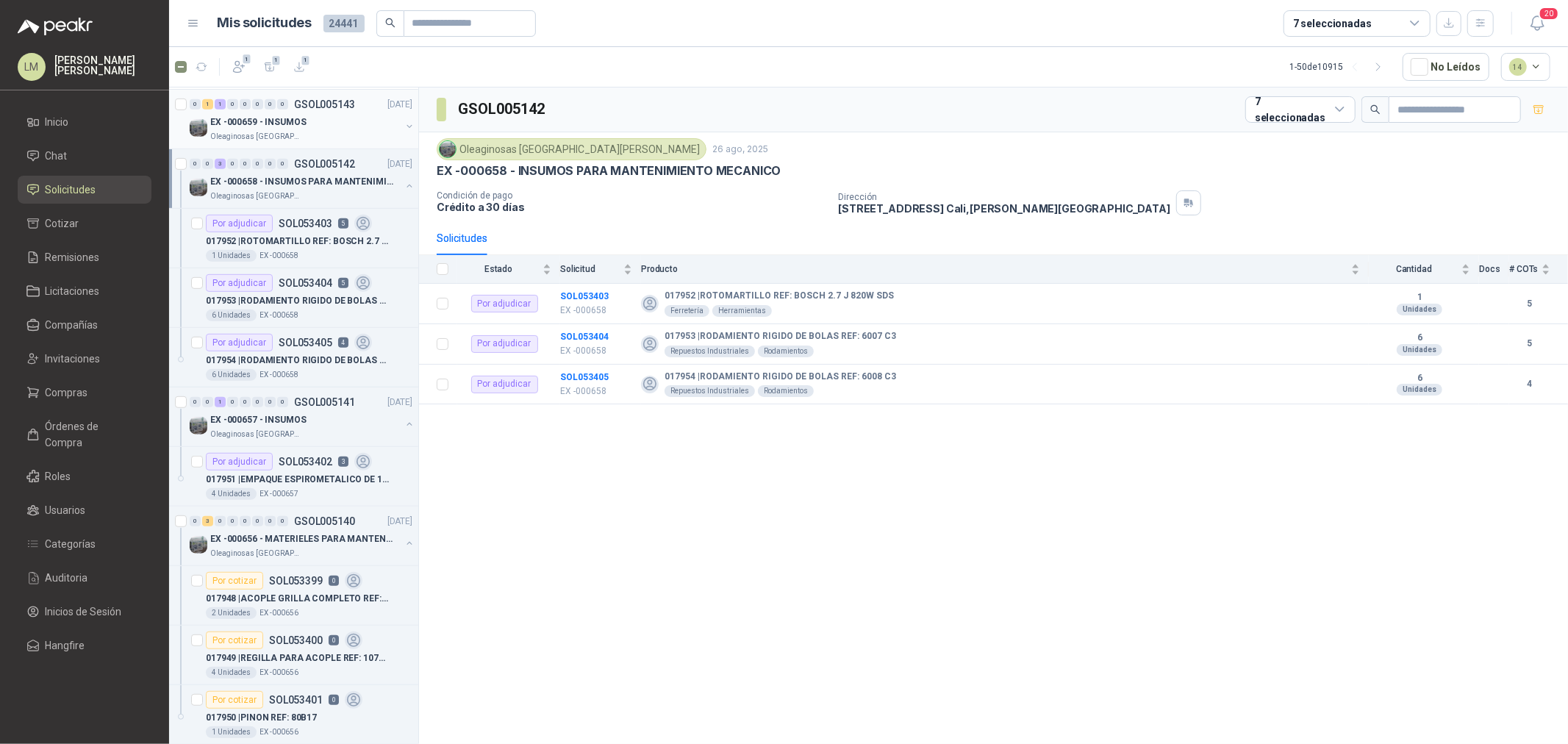
click at [404, 128] on button "button" at bounding box center [409, 126] width 12 height 12
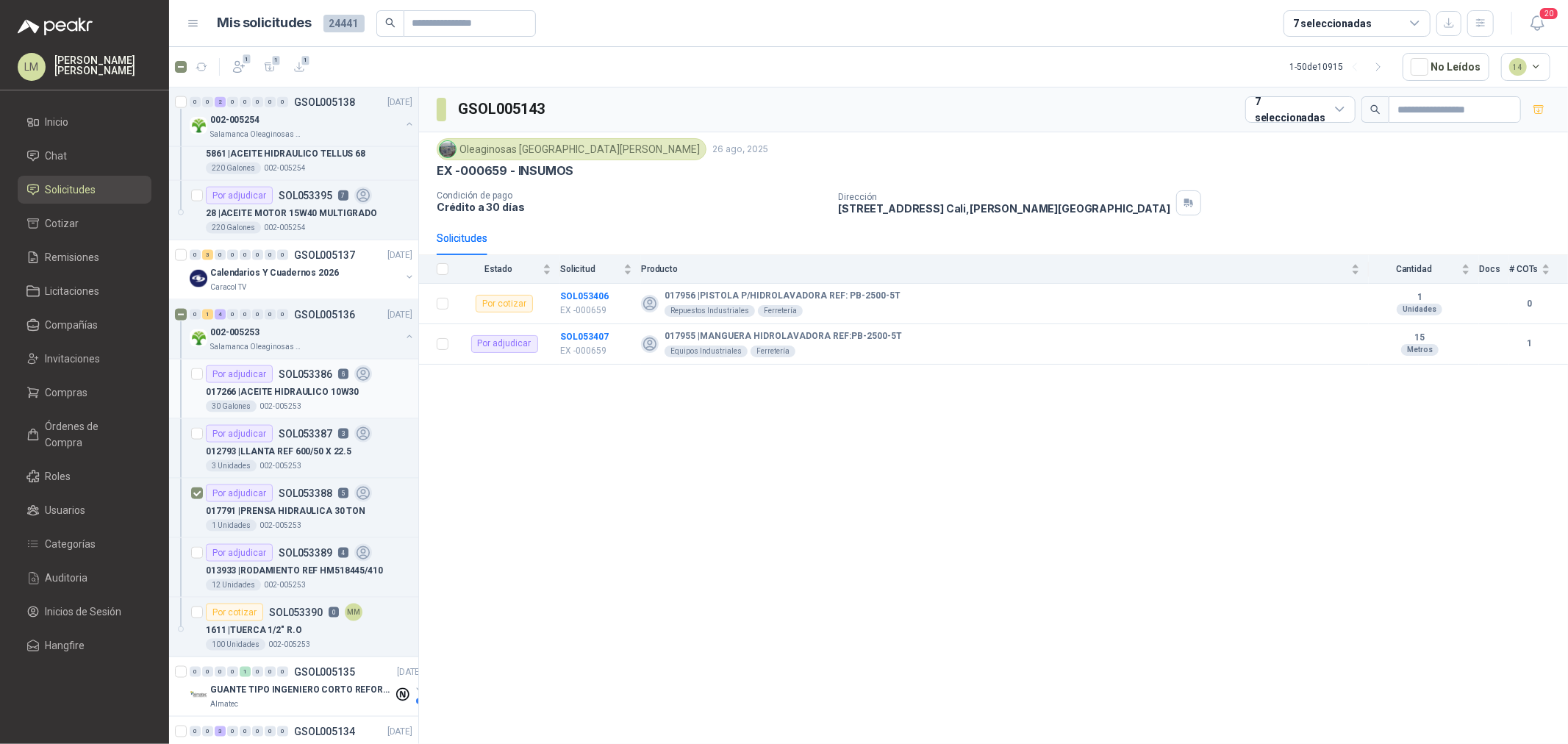
scroll to position [1879, 0]
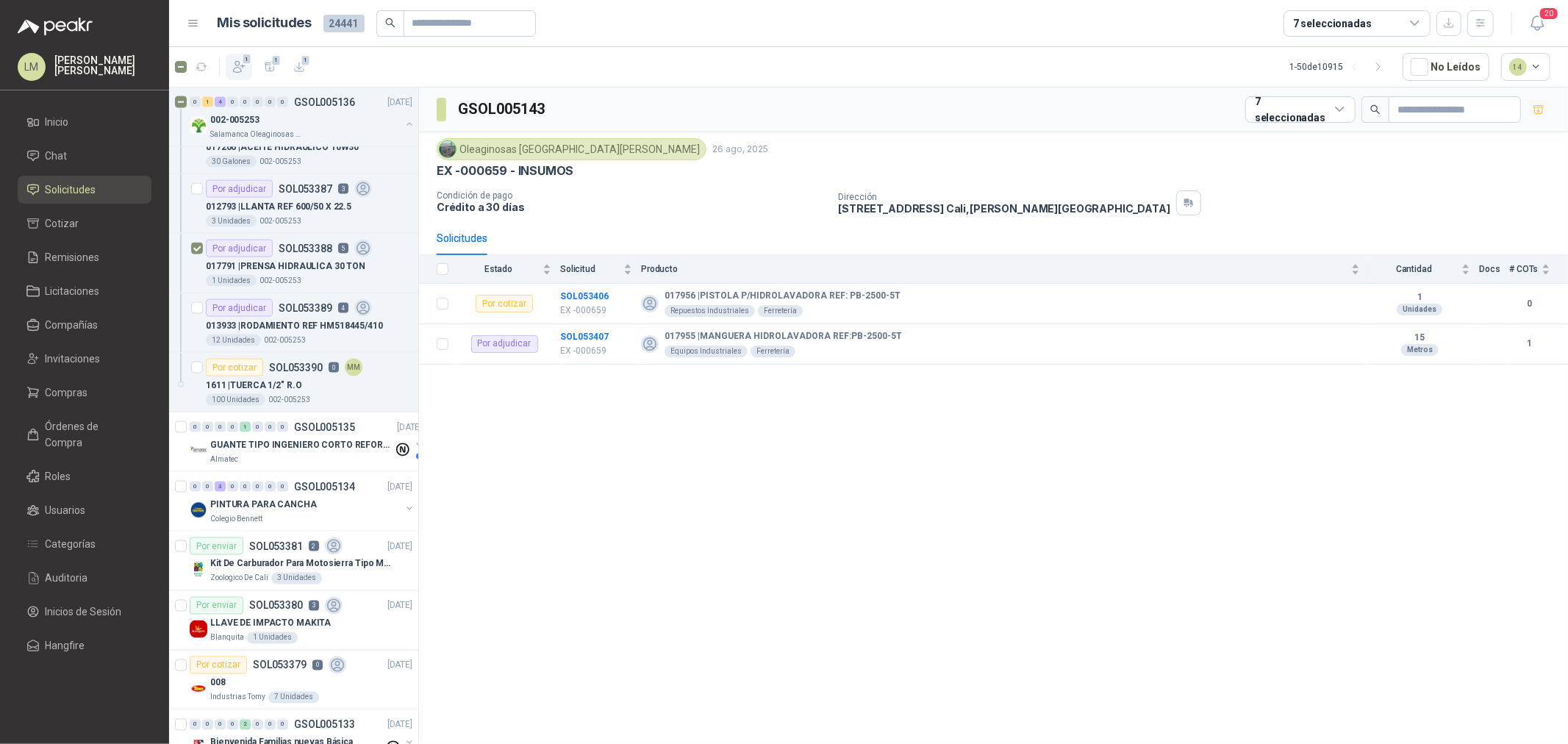
click at [238, 66] on icon "button" at bounding box center [239, 67] width 15 height 15
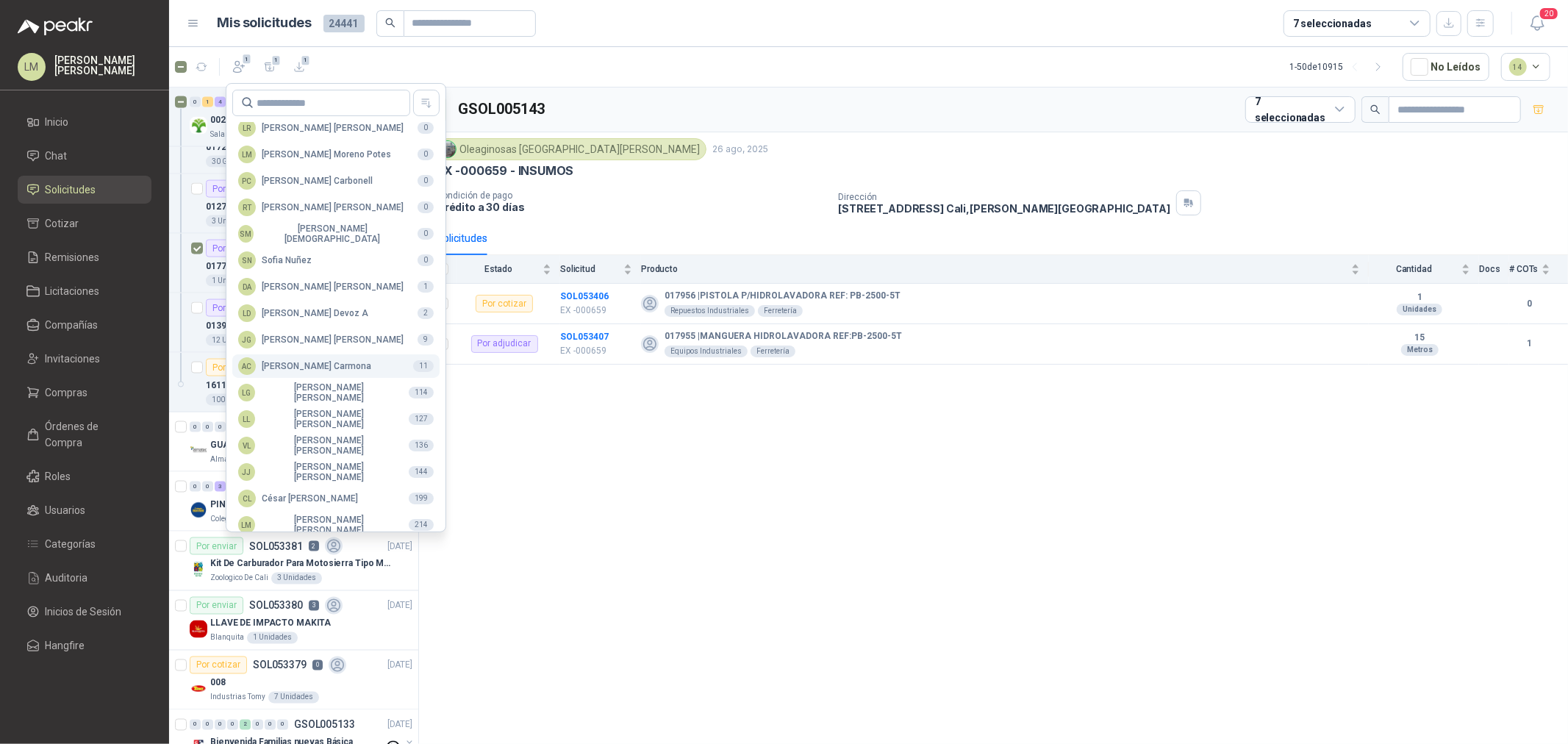
scroll to position [260, 0]
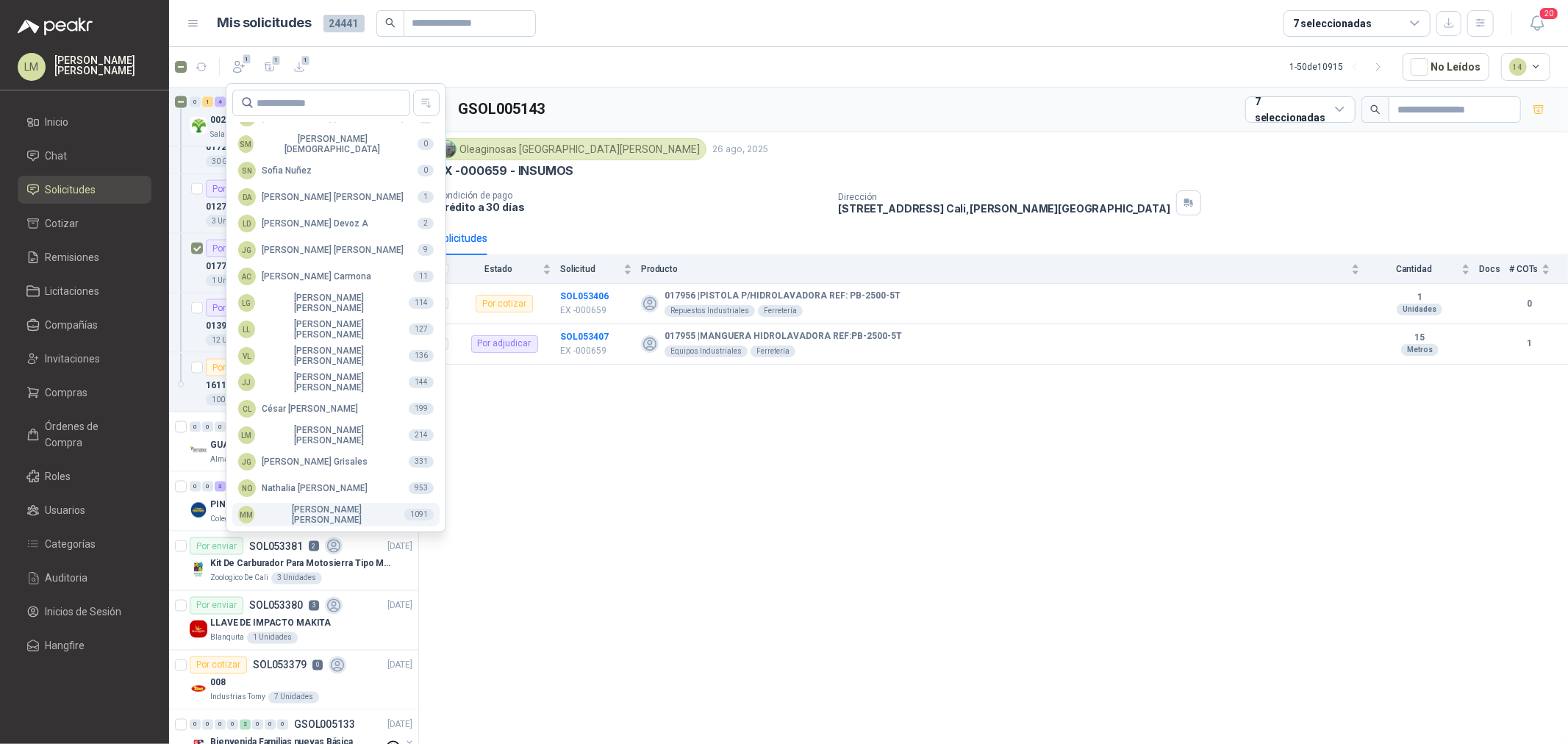
click at [303, 504] on button "MM Mauricio Martinez 1091" at bounding box center [336, 515] width 208 height 23
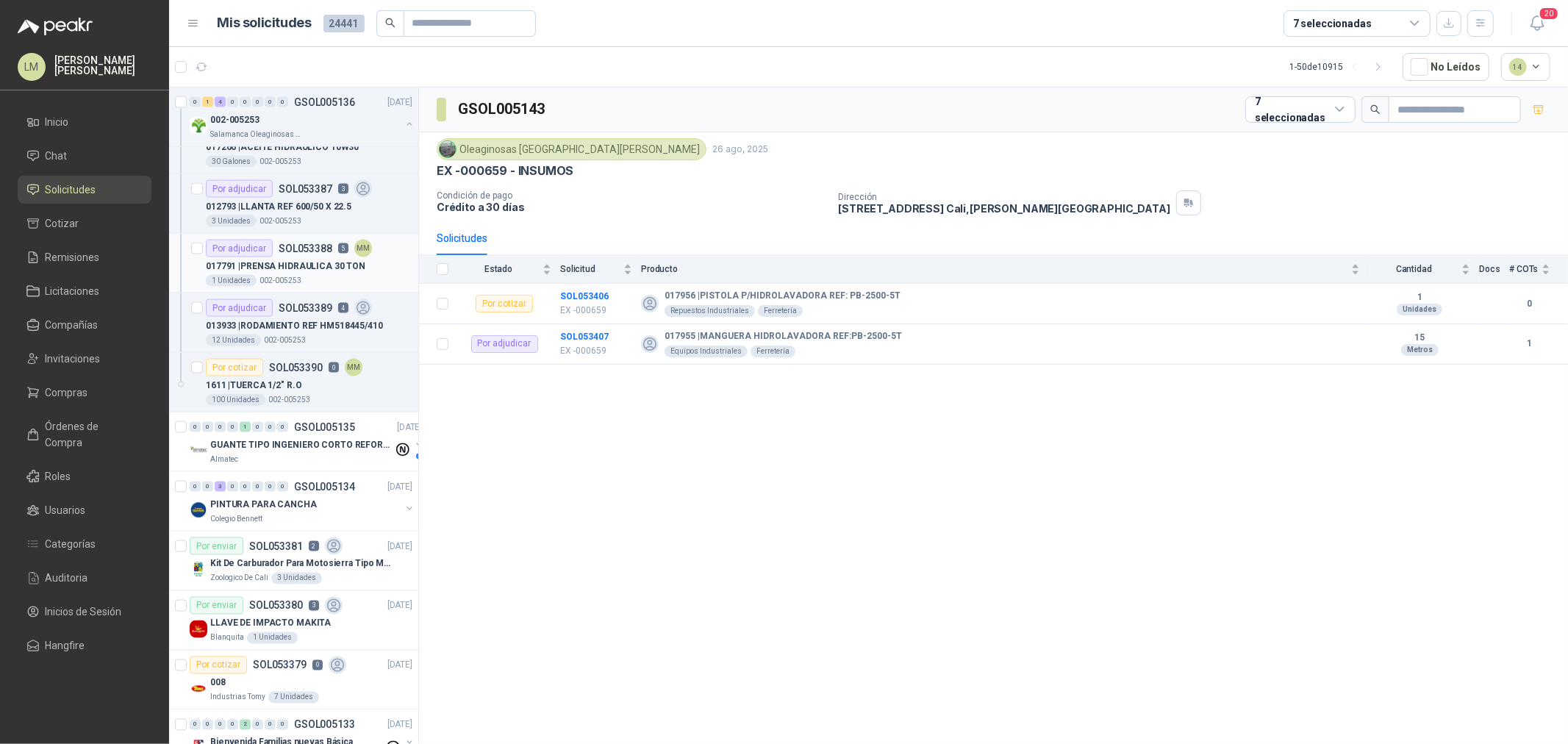
click at [284, 259] on p "017791 | PRENSA HIDRAULICA 30 TON" at bounding box center [286, 266] width 160 height 14
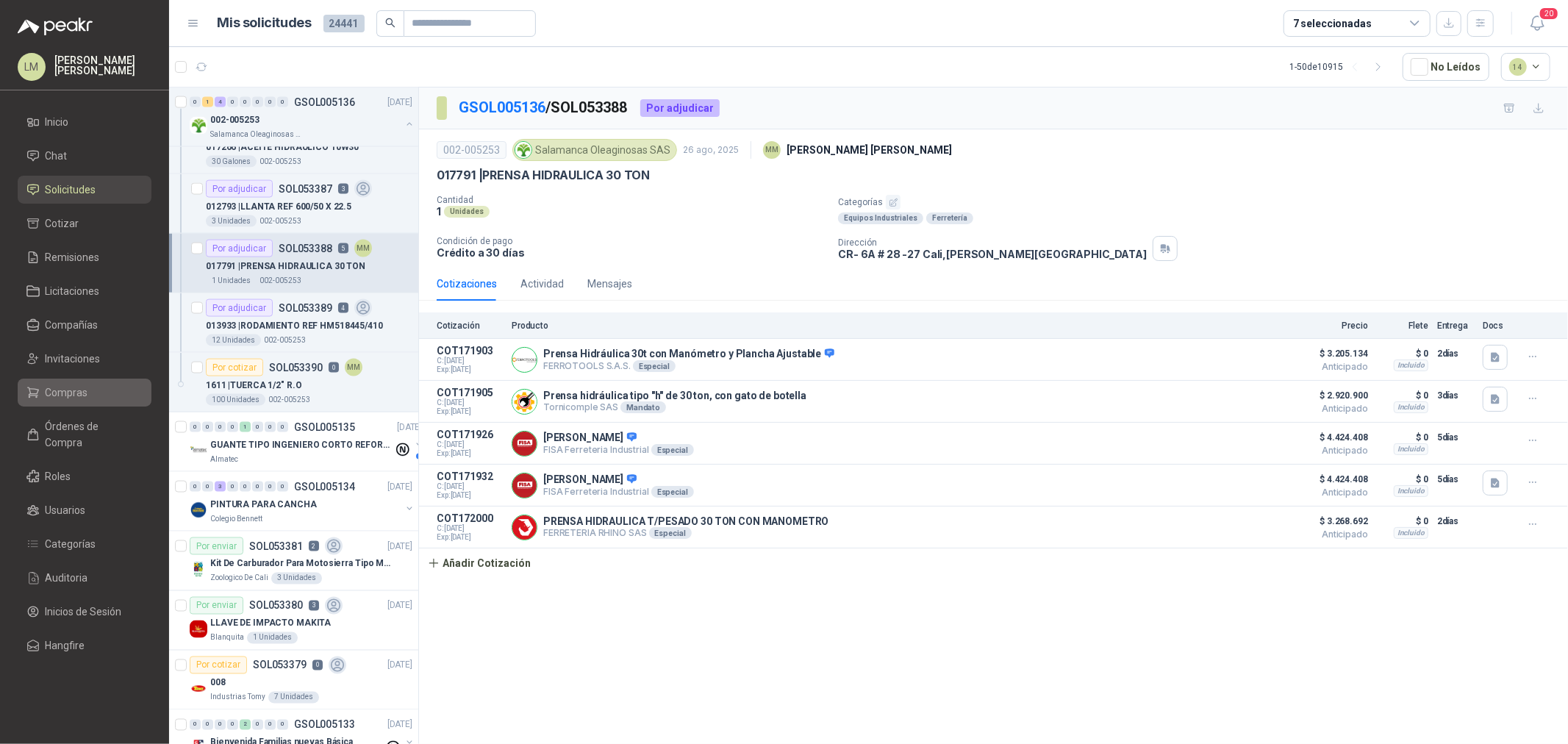
click at [70, 393] on span "Compras" at bounding box center [66, 393] width 43 height 16
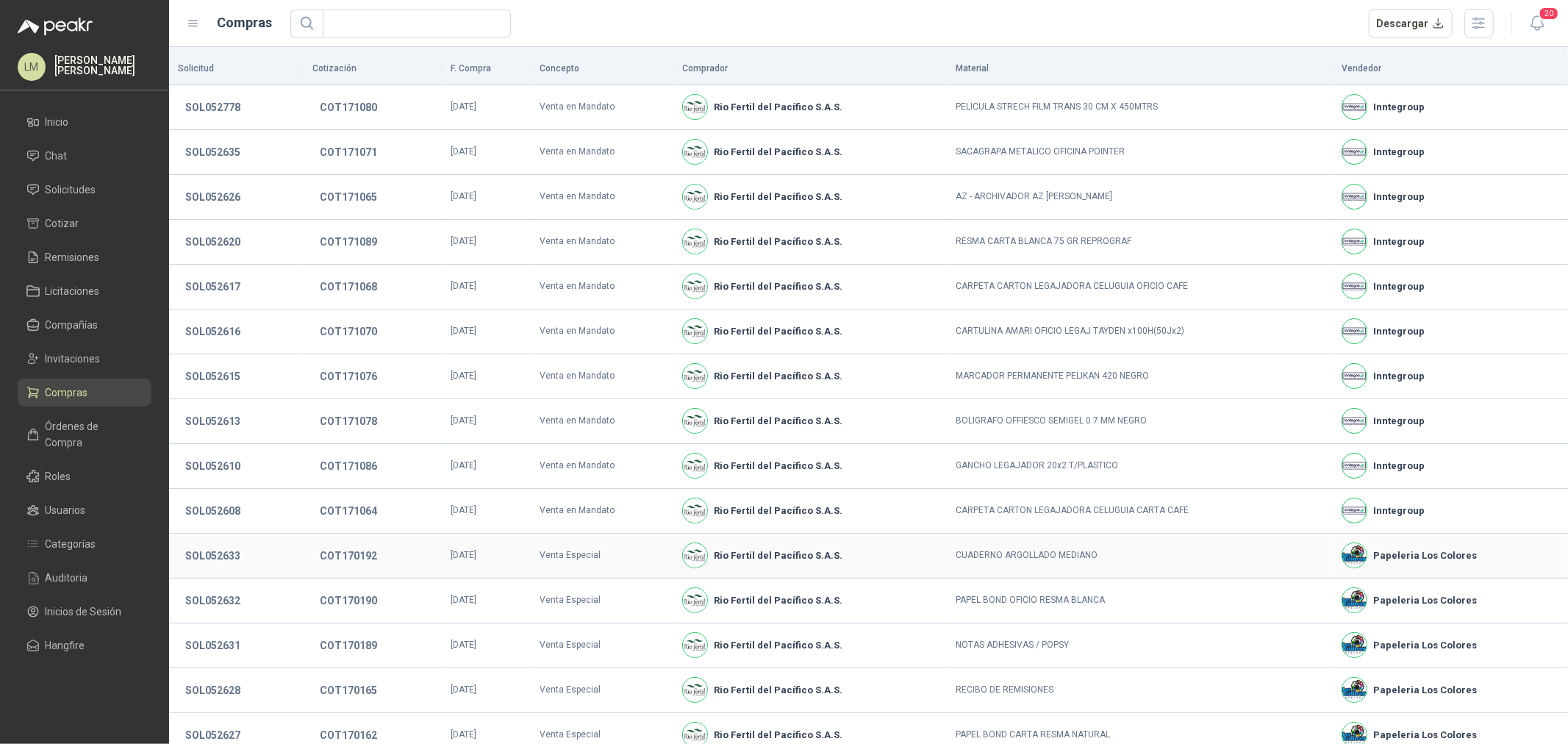
scroll to position [71, 0]
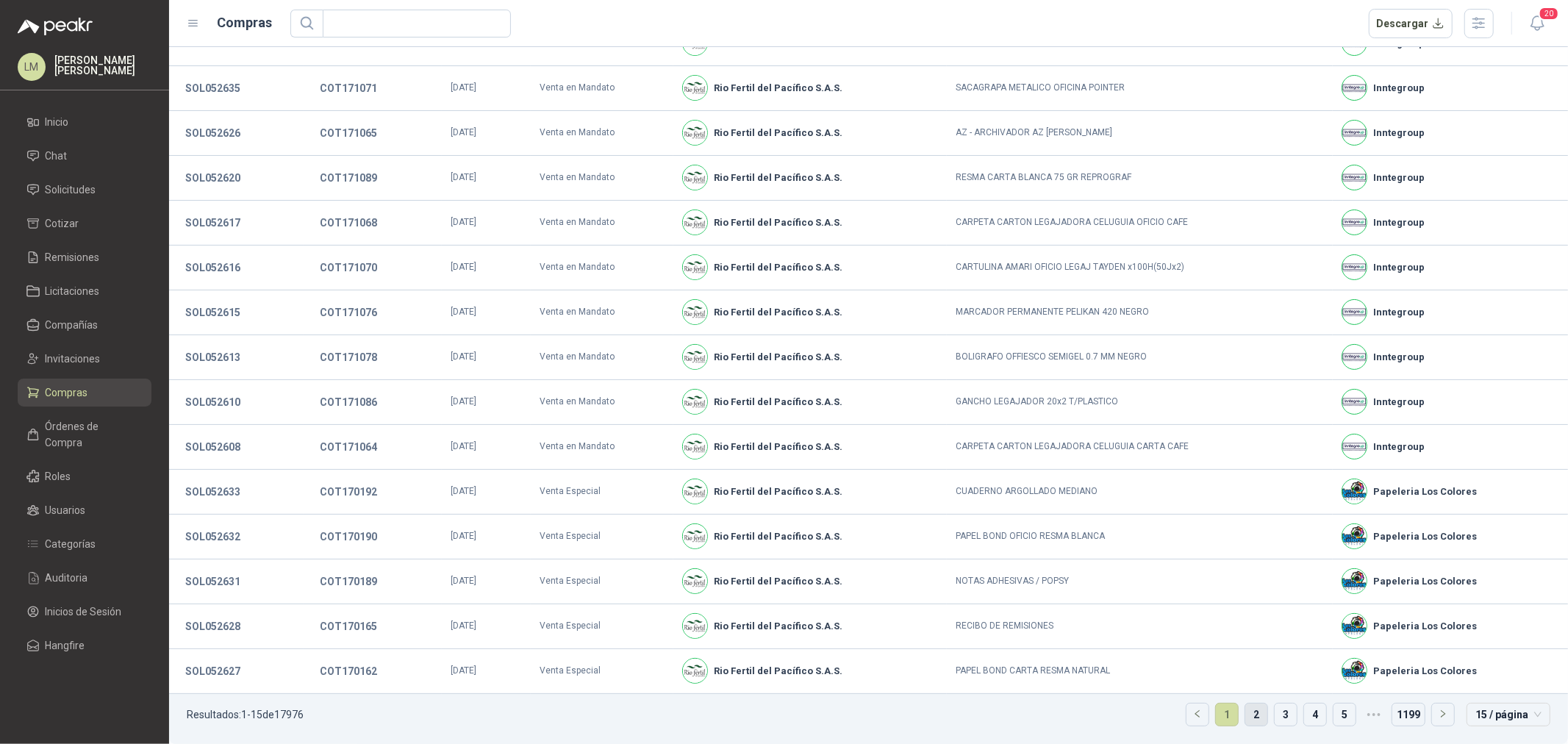
click at [1245, 718] on link "2" at bounding box center [1256, 714] width 22 height 22
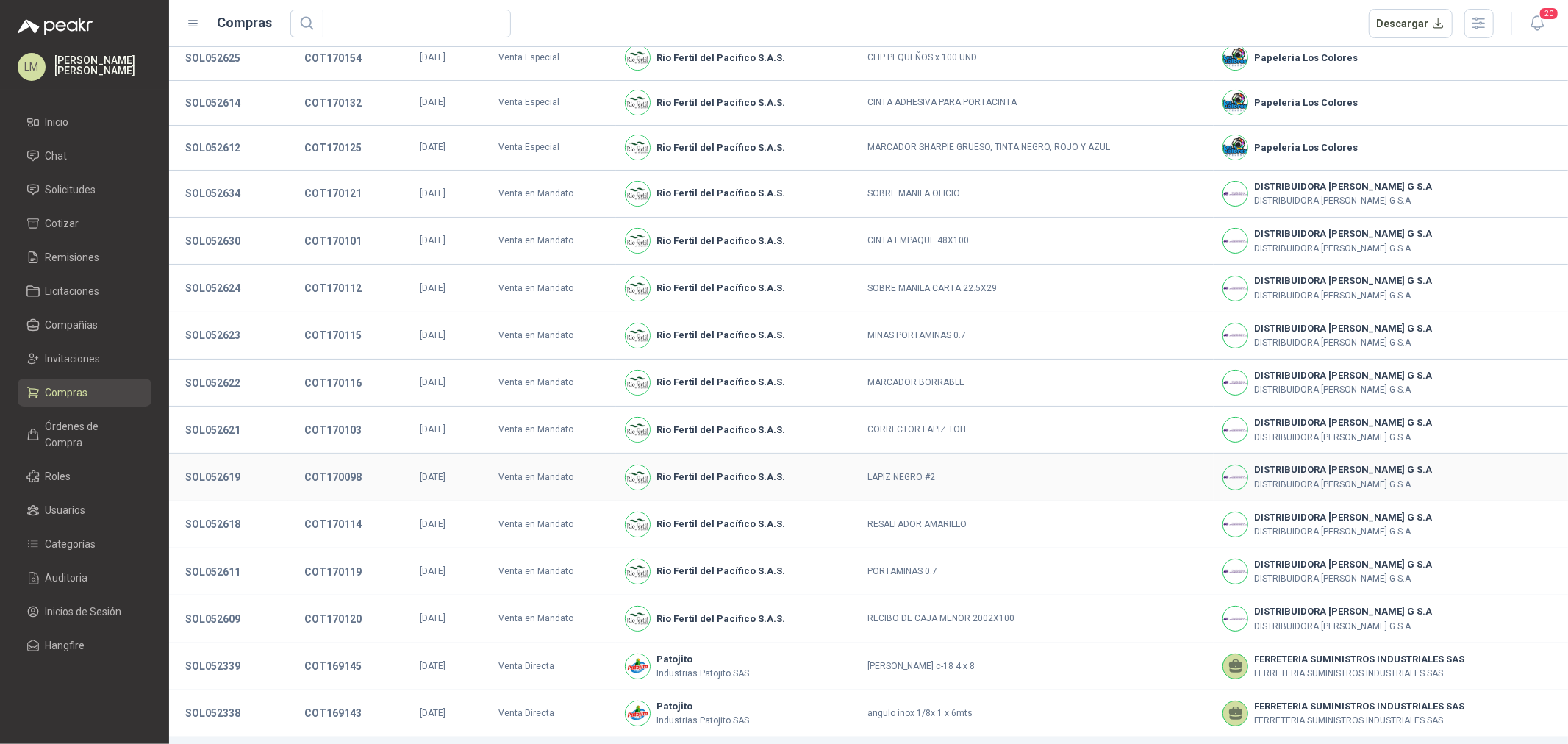
scroll to position [95, 0]
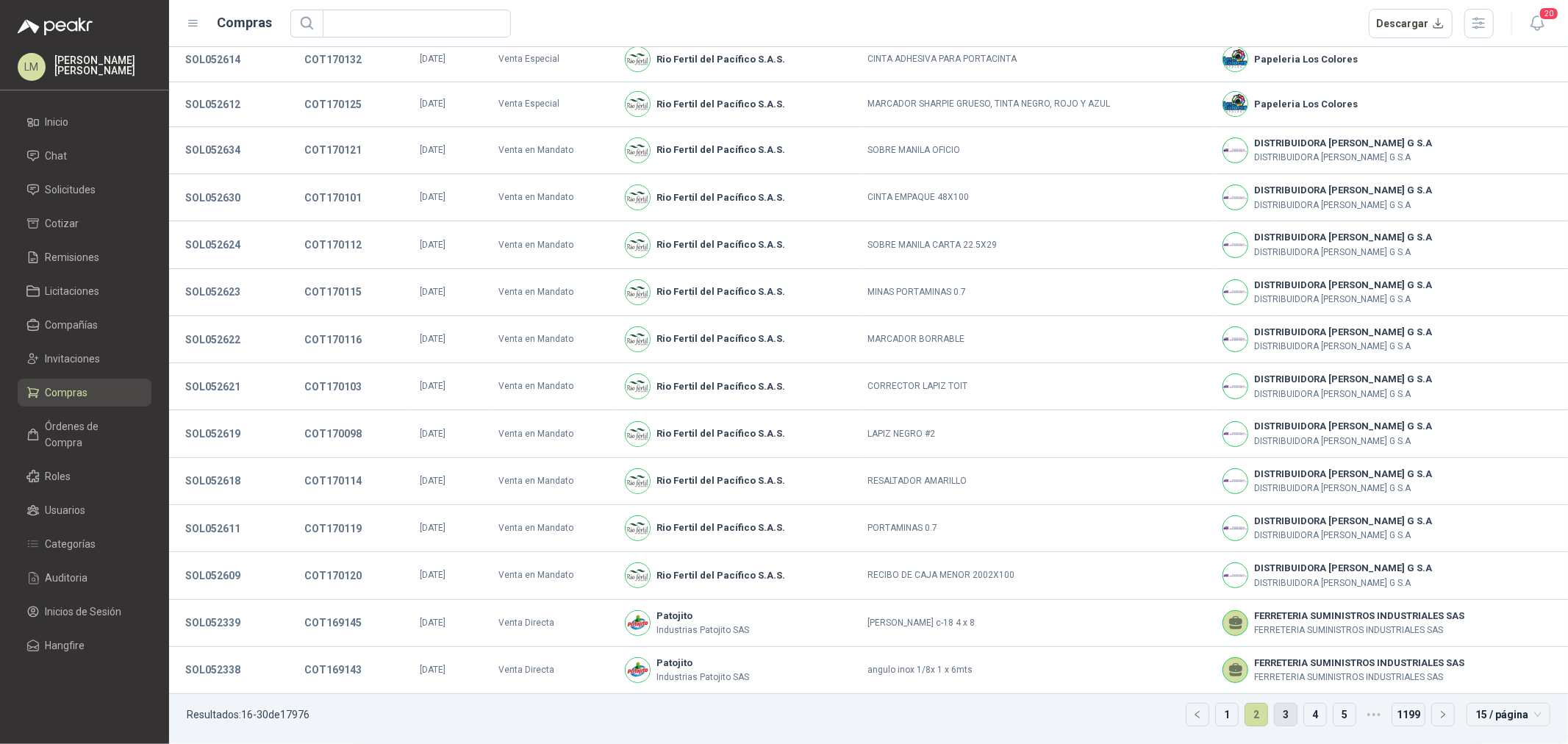
click at [1274, 710] on link "3" at bounding box center [1285, 714] width 22 height 22
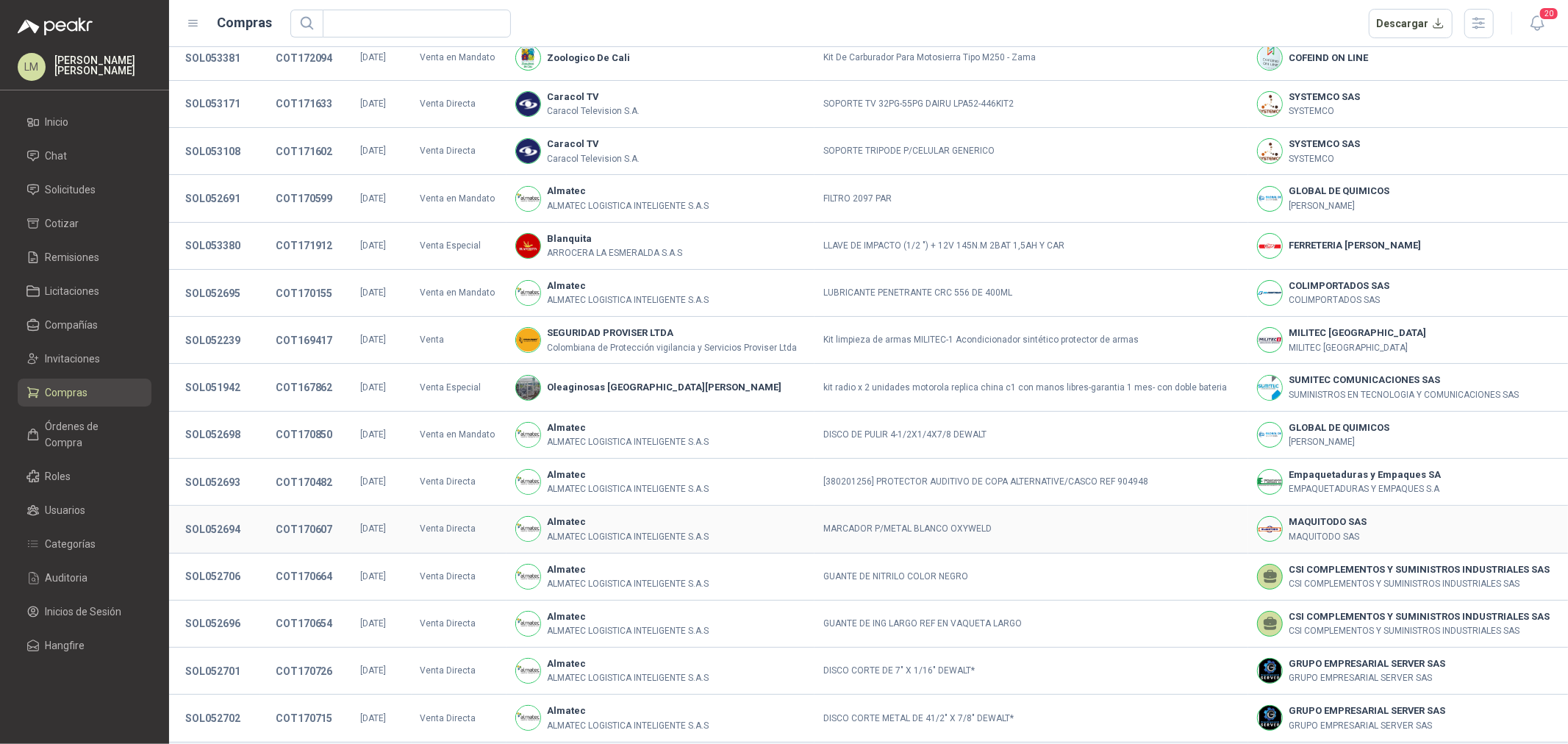
scroll to position [99, 0]
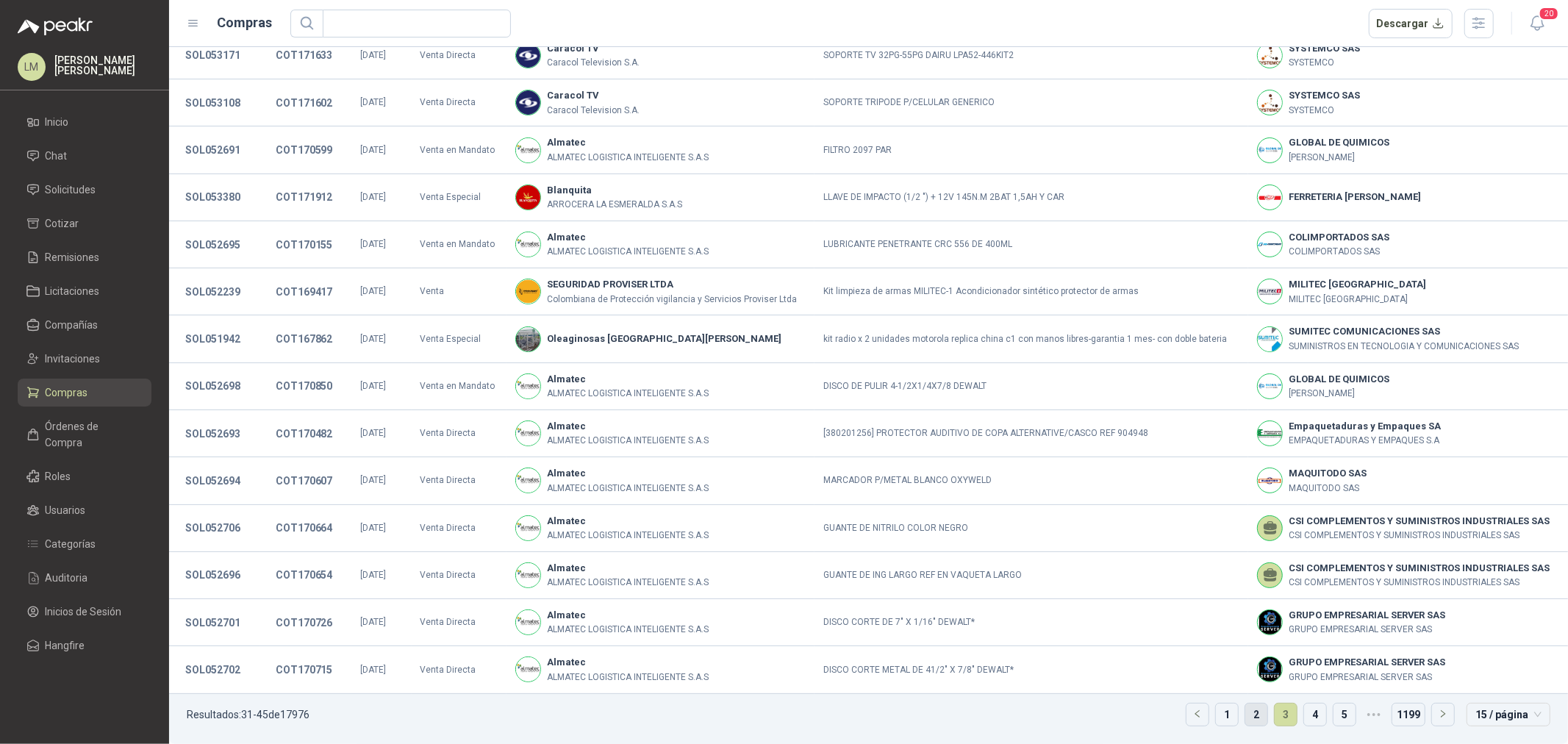
click at [1253, 713] on link "2" at bounding box center [1256, 714] width 22 height 22
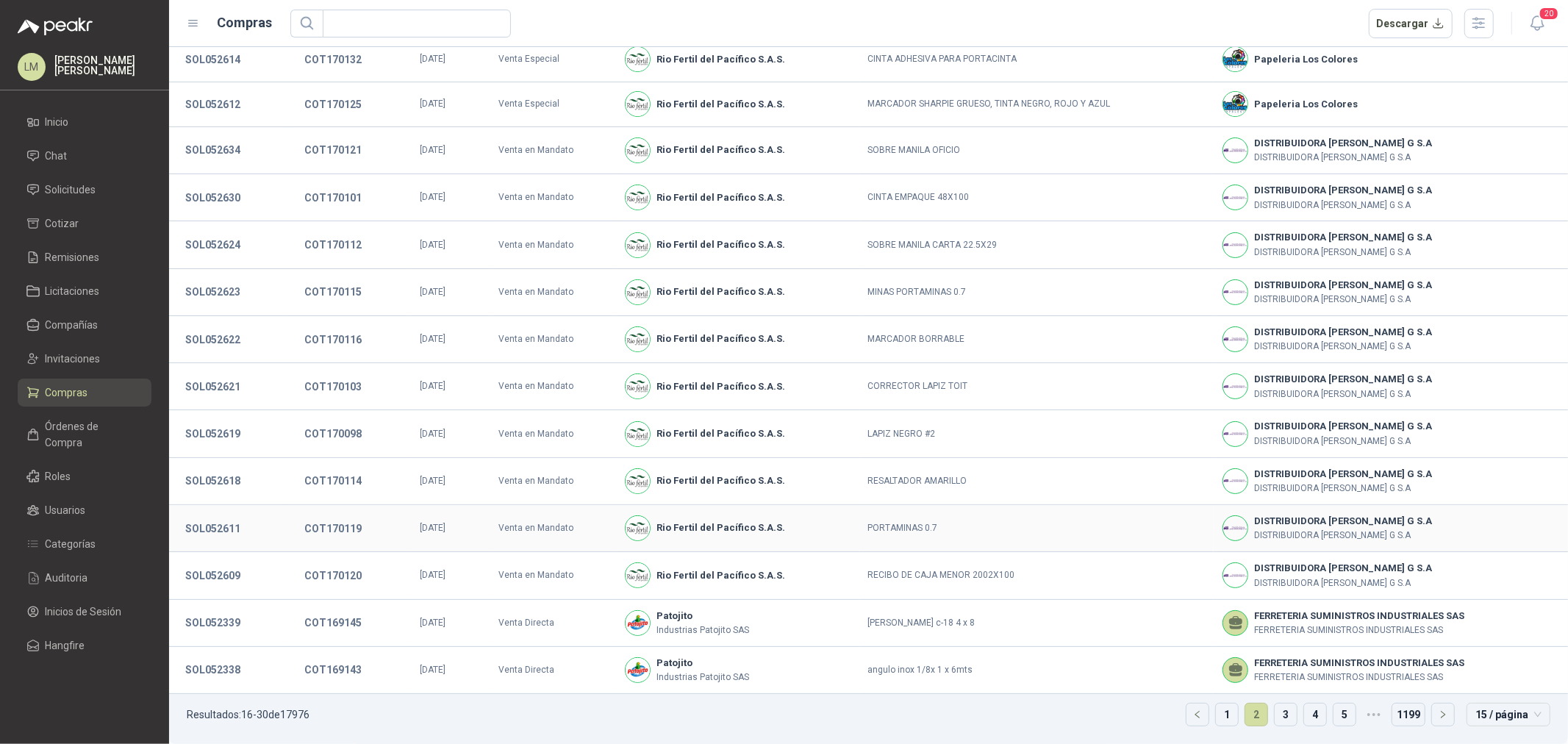
scroll to position [95, 0]
click at [1216, 711] on link "1" at bounding box center [1226, 714] width 22 height 22
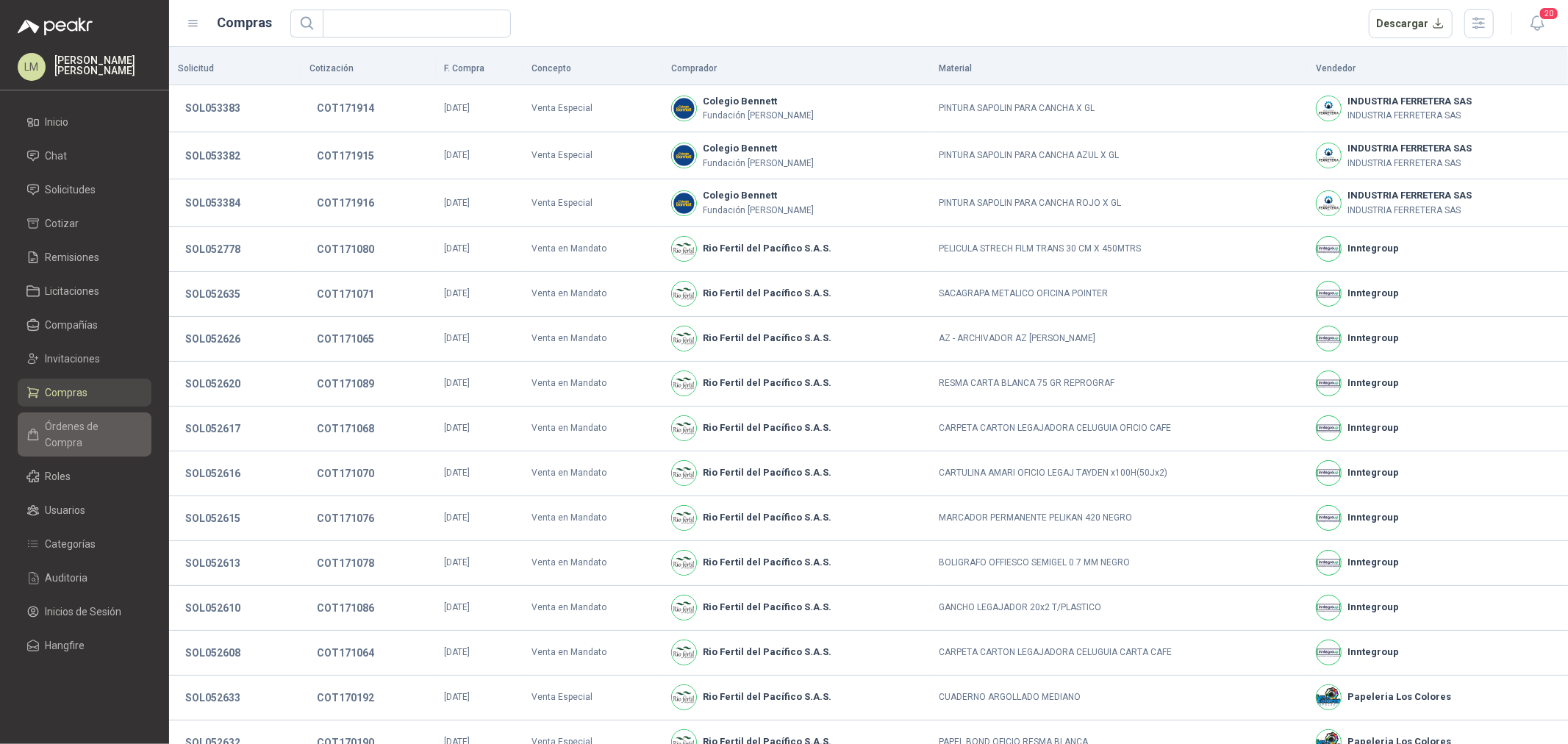
click at [93, 424] on span "Órdenes de Compra" at bounding box center [91, 435] width 92 height 32
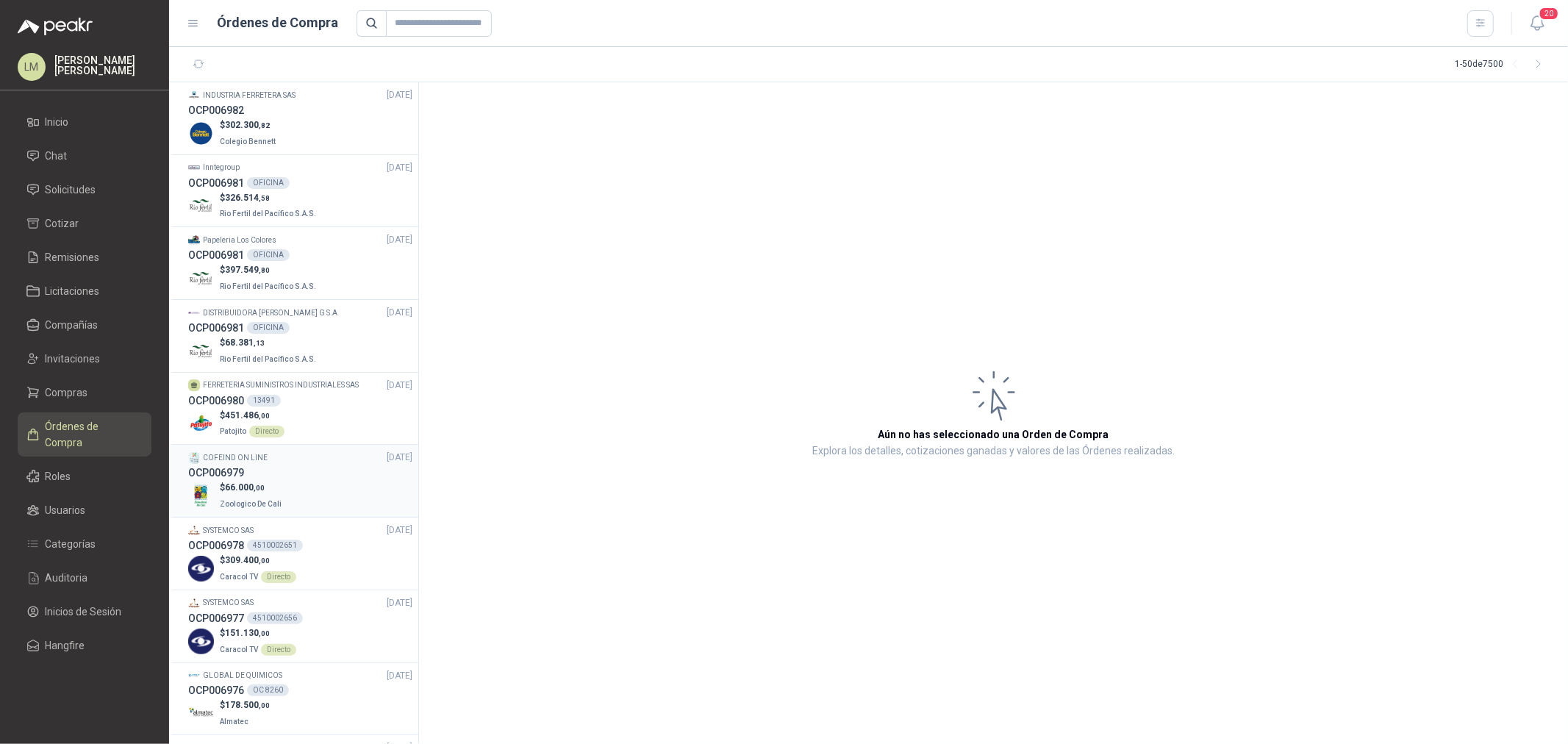
click at [294, 476] on div "OCP006979" at bounding box center [300, 473] width 224 height 16
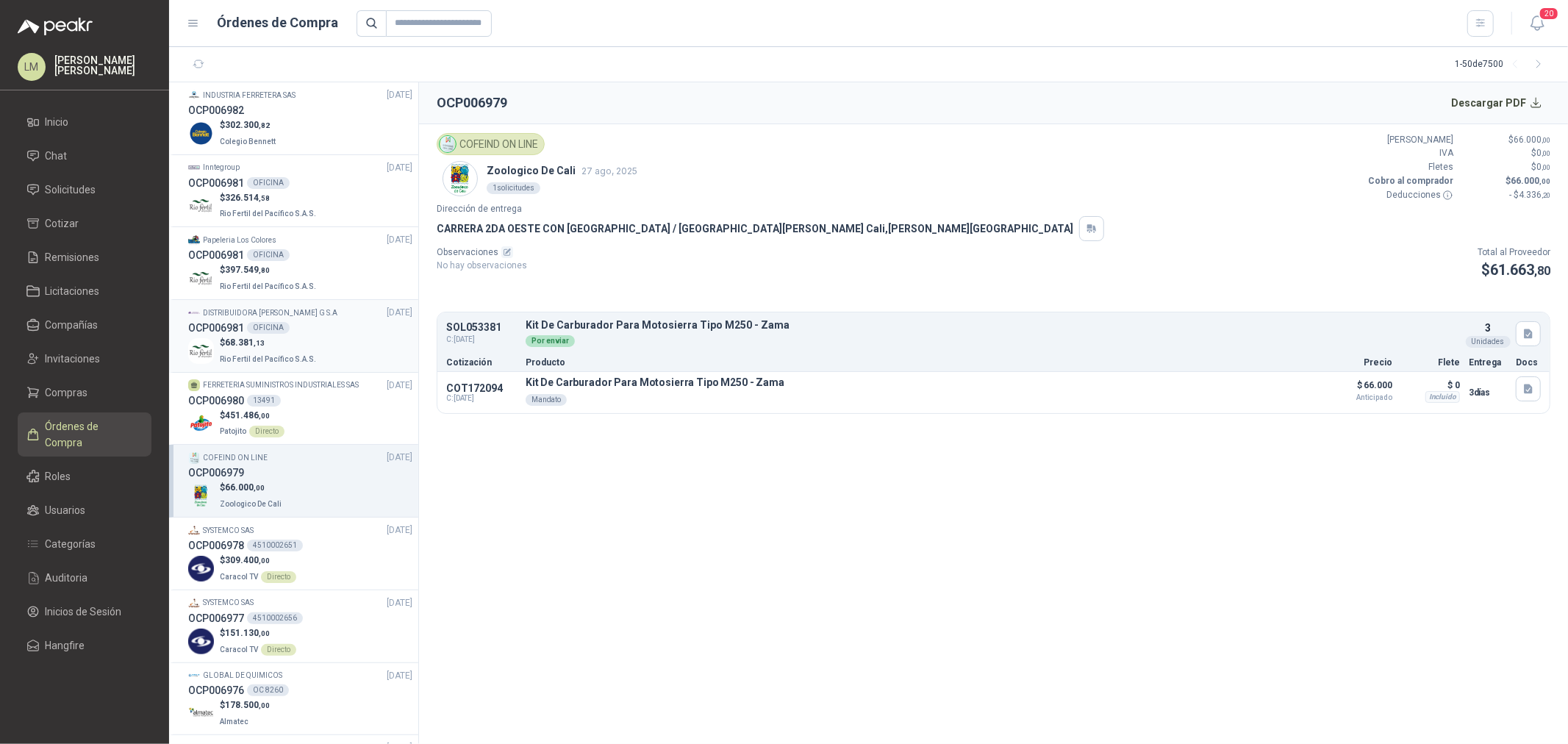
click at [301, 342] on p "$ 68.381 ,13" at bounding box center [269, 343] width 99 height 14
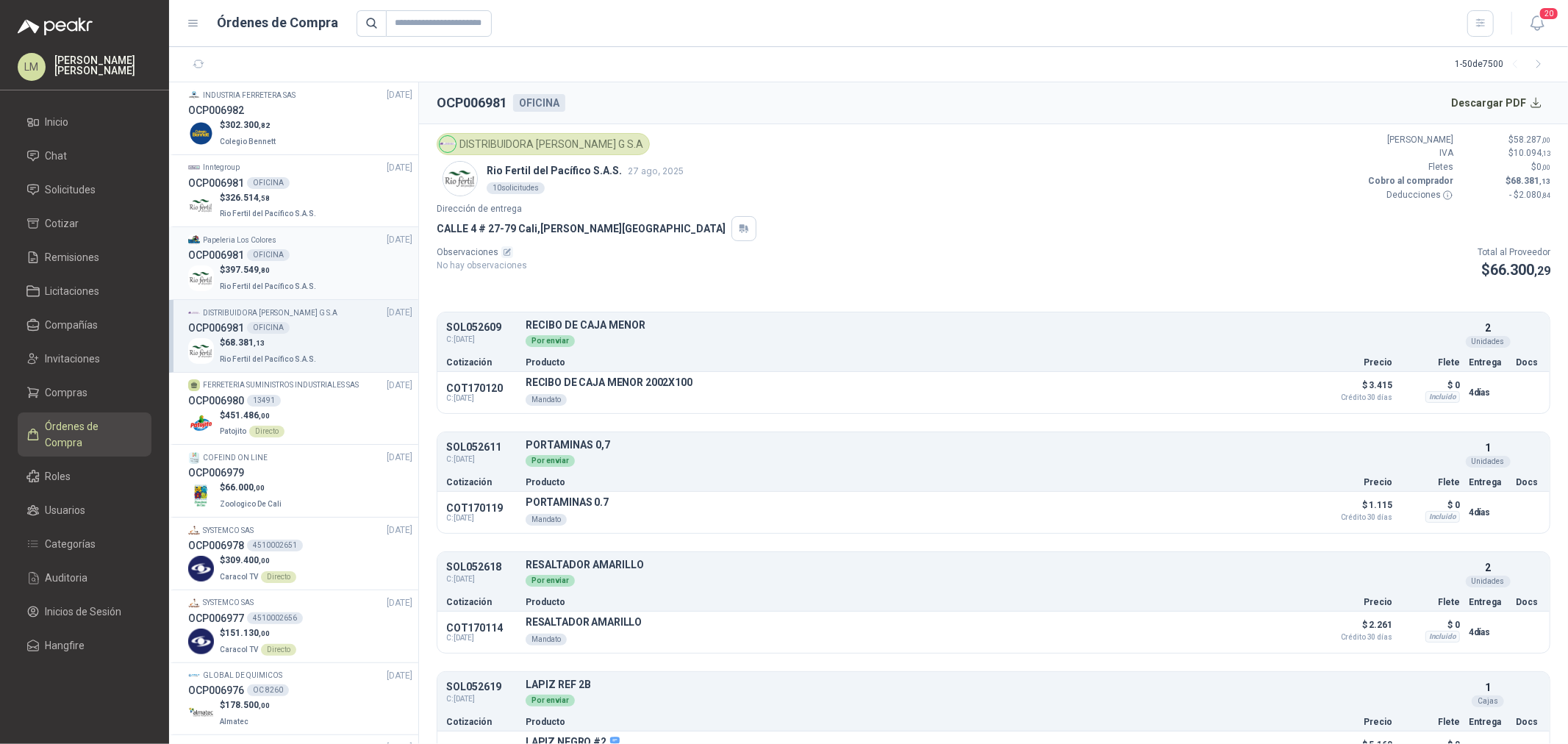
click at [298, 268] on p "$ 397.549 ,80" at bounding box center [269, 270] width 99 height 14
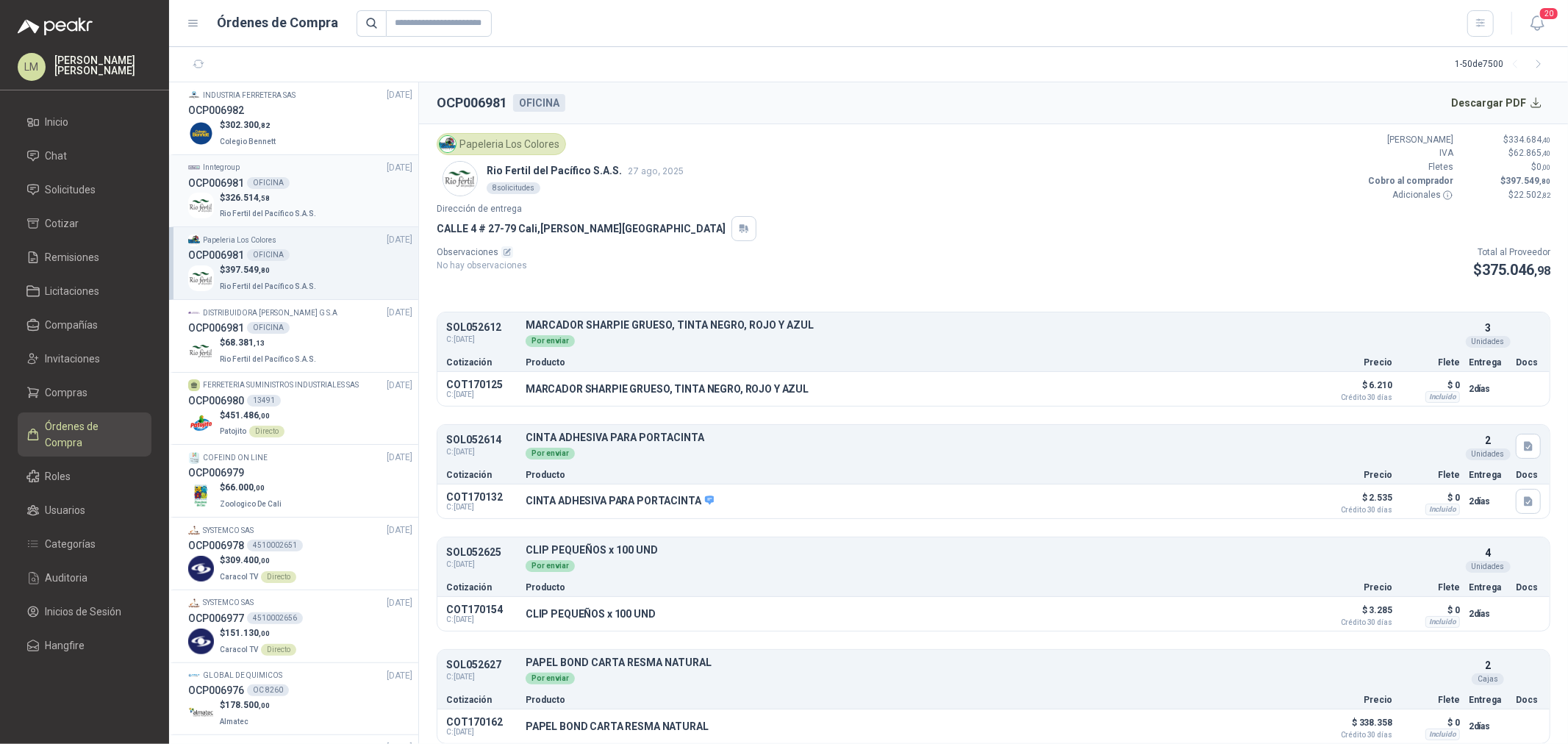
click at [291, 201] on p "$ 326.514 ,58" at bounding box center [269, 198] width 99 height 14
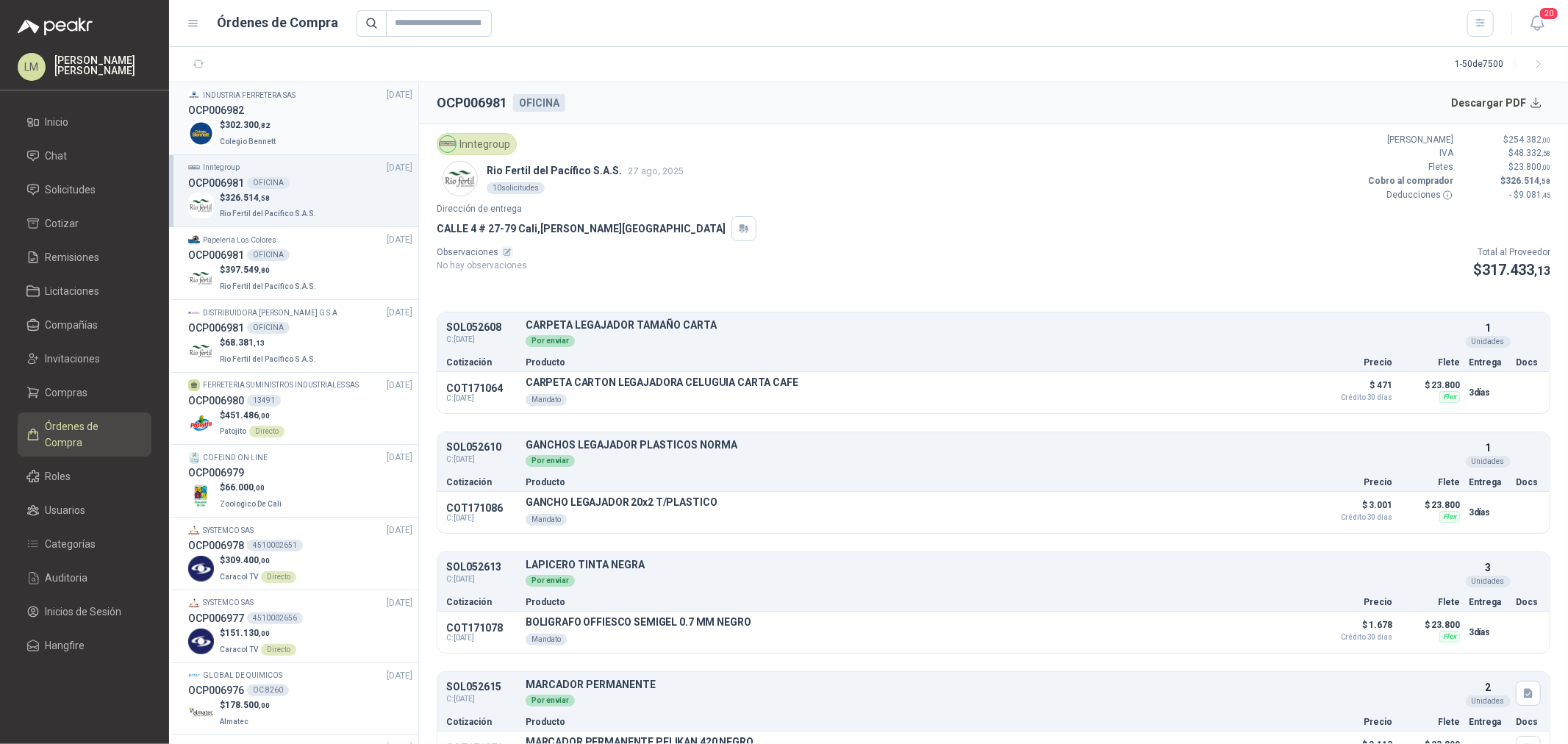
click at [280, 119] on div "$ 302.300 ,82 Colegio Bennett" at bounding box center [300, 133] width 224 height 30
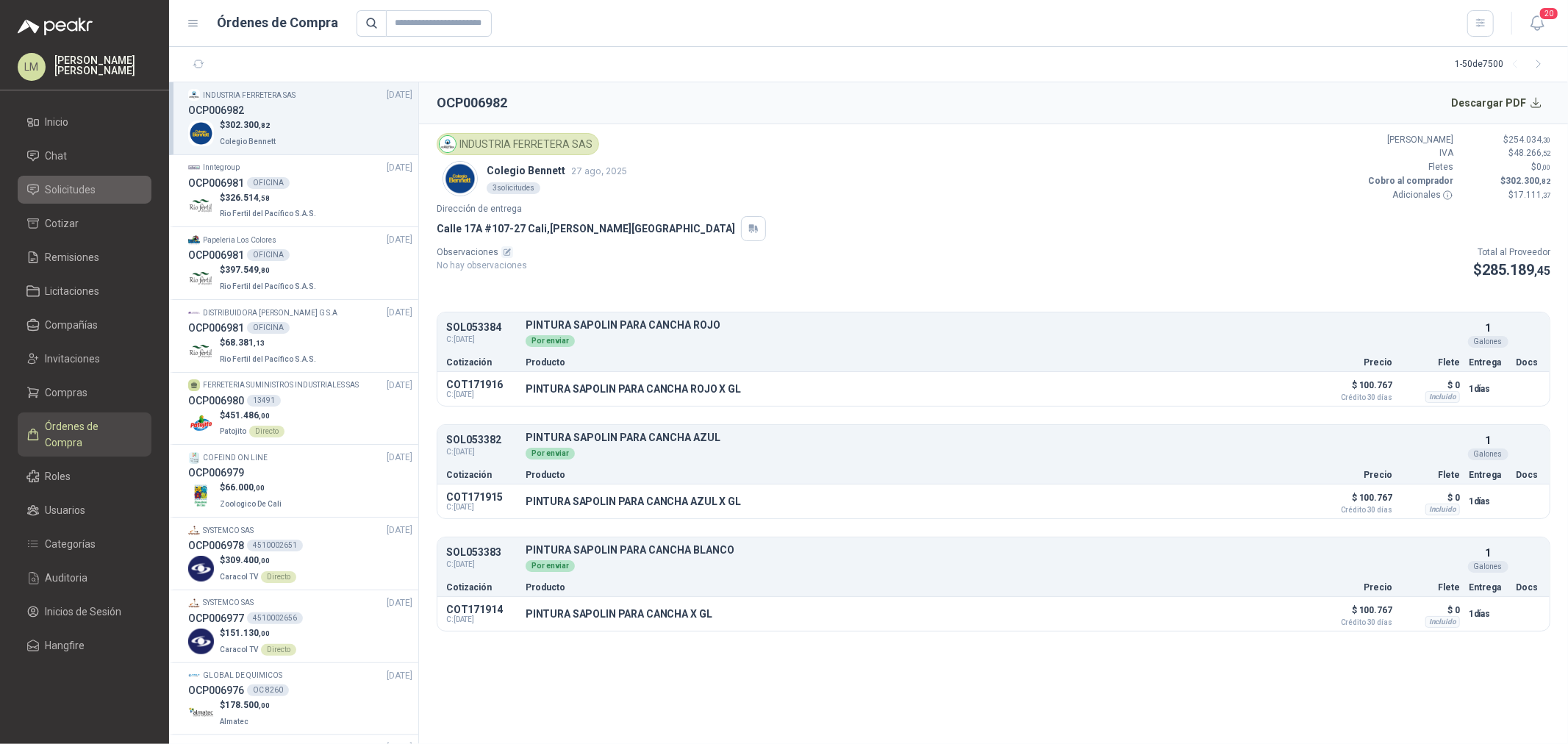
click at [78, 189] on span "Solicitudes" at bounding box center [70, 190] width 51 height 16
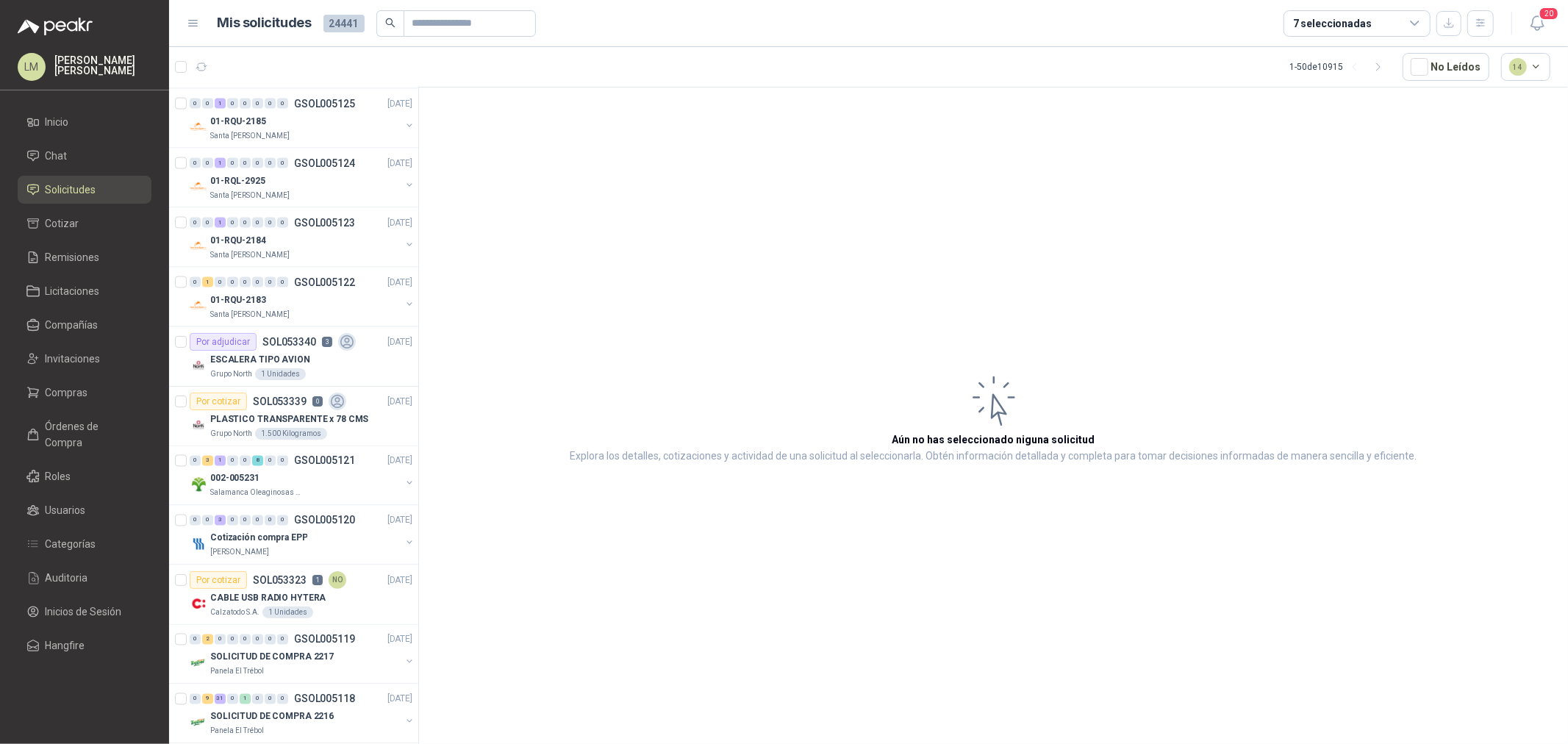
scroll to position [2124, 0]
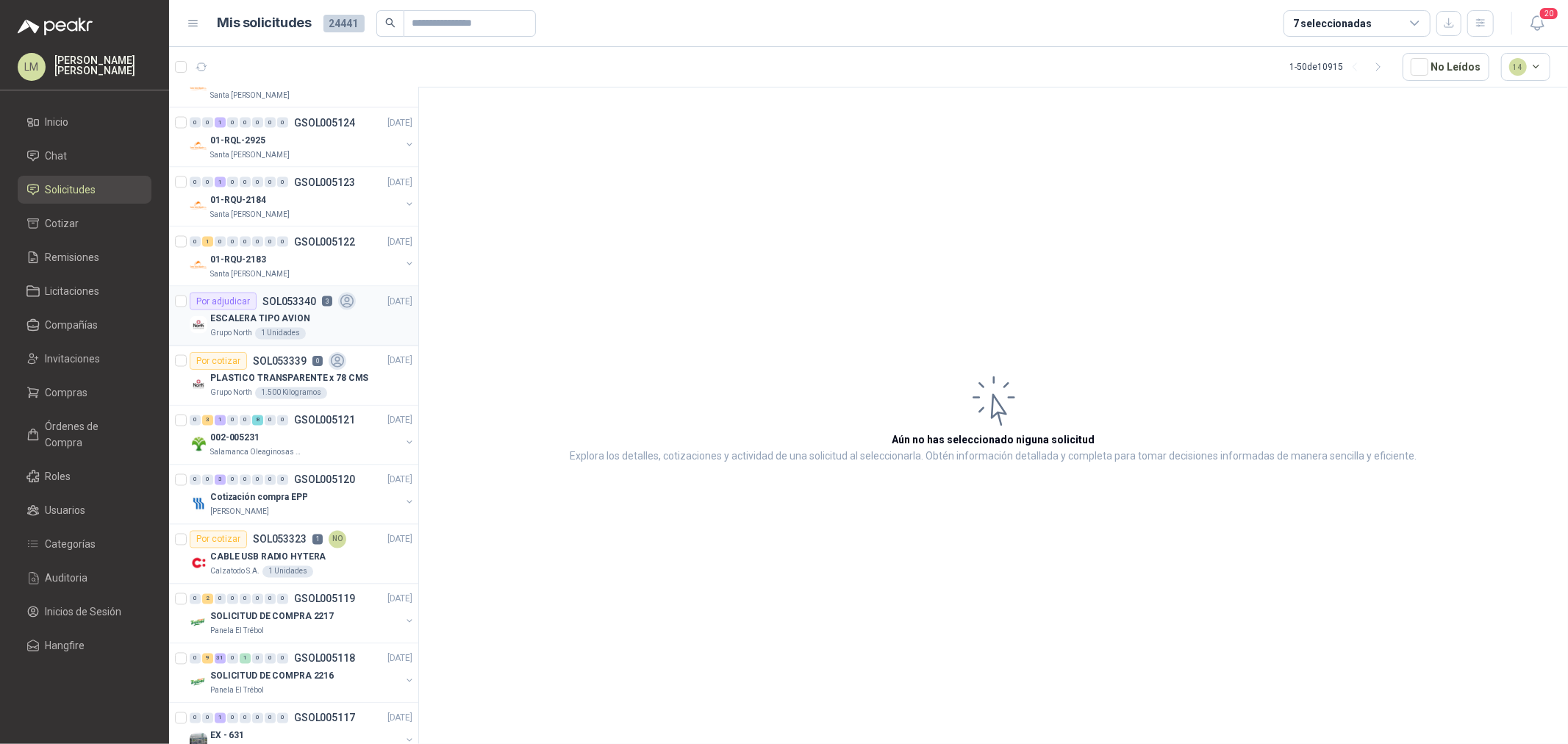
click at [298, 328] on div "Grupo North 1 Unidades" at bounding box center [311, 334] width 202 height 12
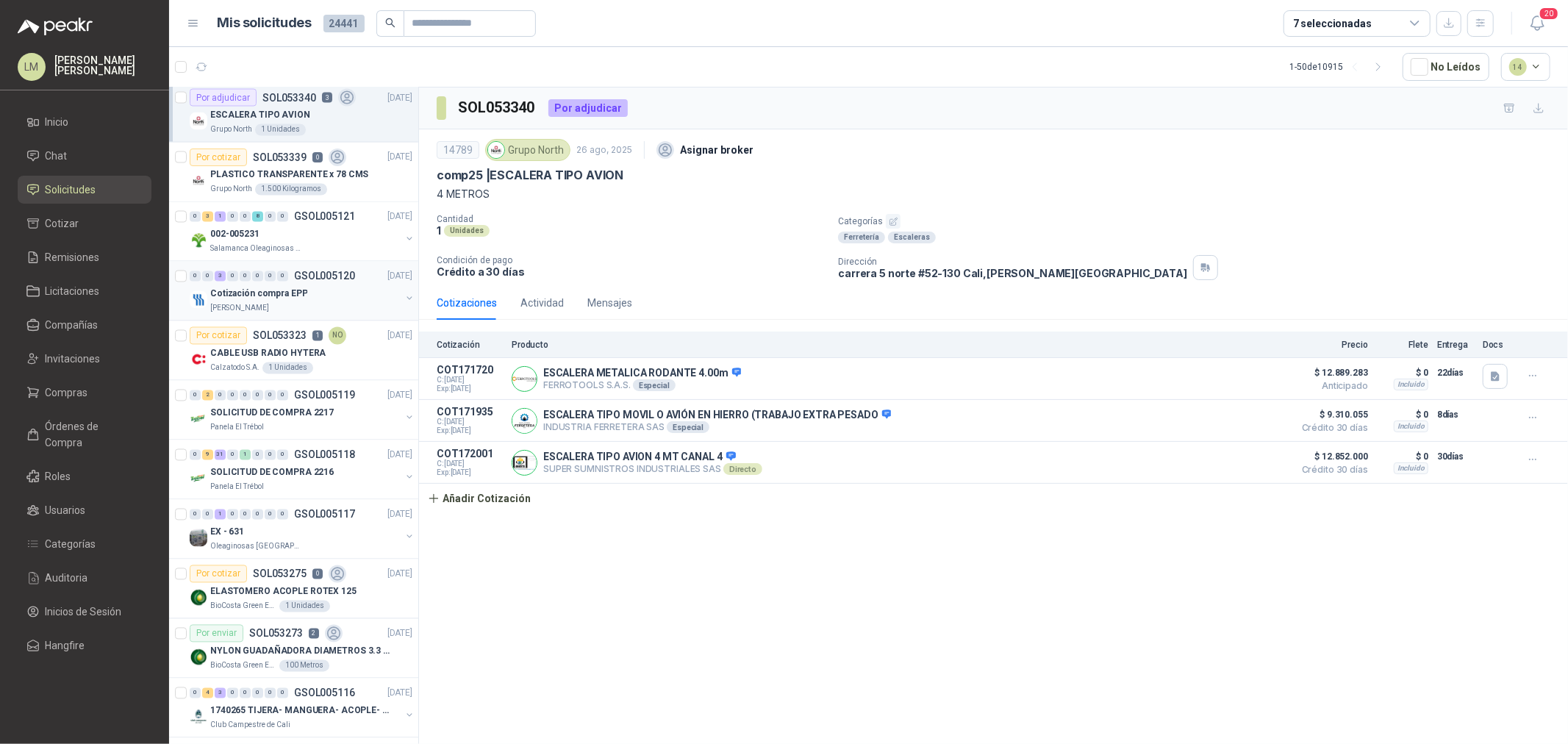
scroll to position [2349, 0]
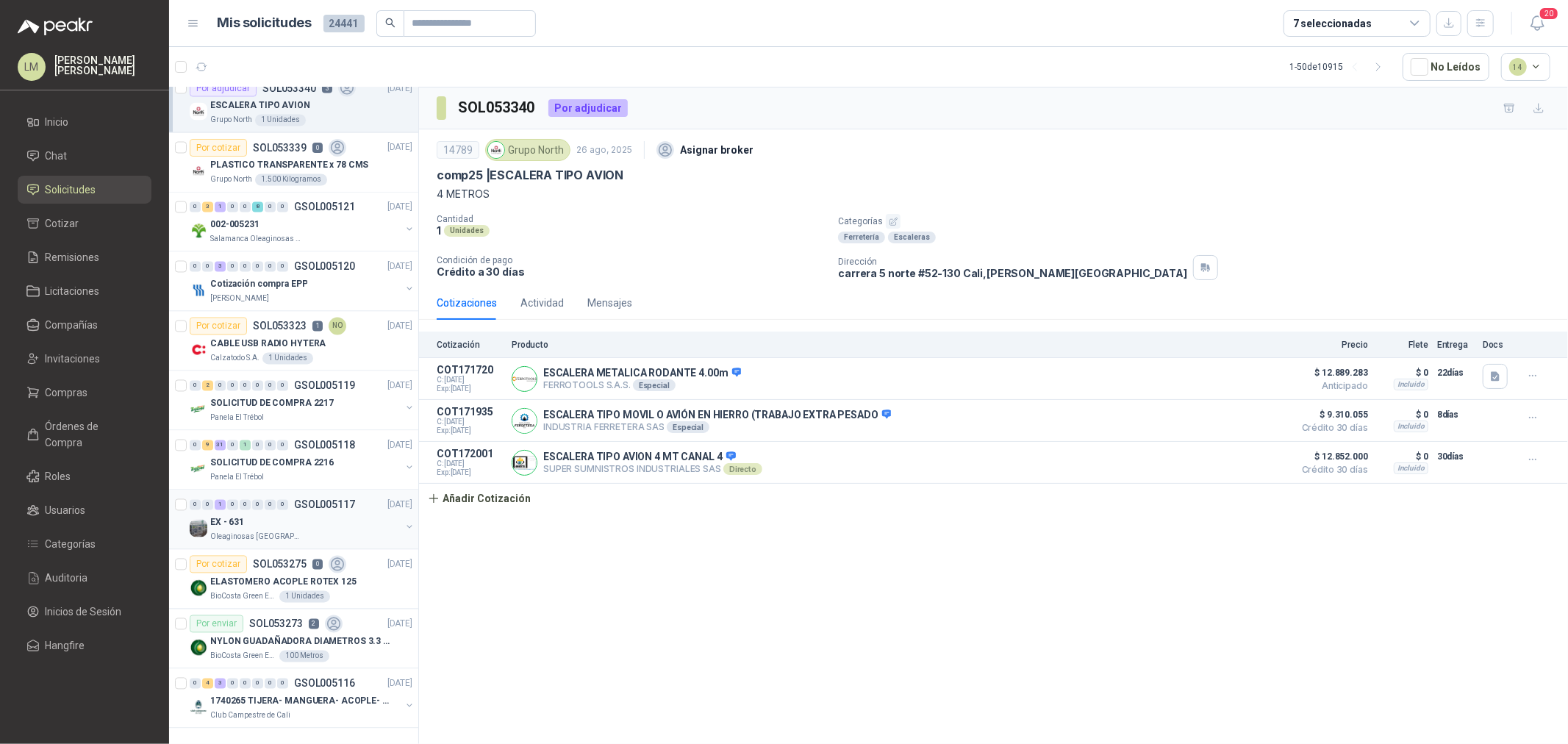
click at [276, 514] on div "EX - 631" at bounding box center [305, 523] width 191 height 18
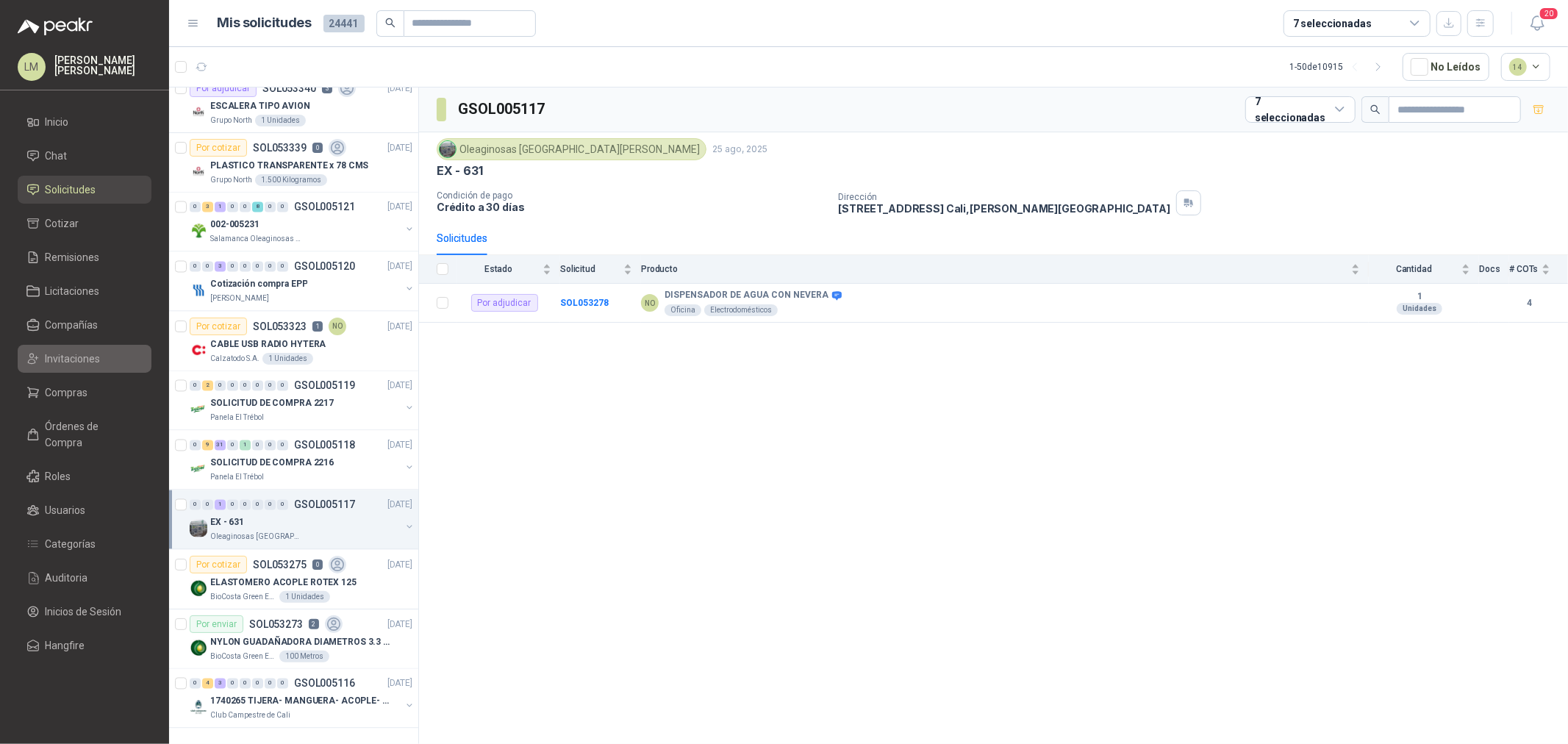
click at [82, 360] on span "Invitaciones" at bounding box center [73, 359] width 55 height 16
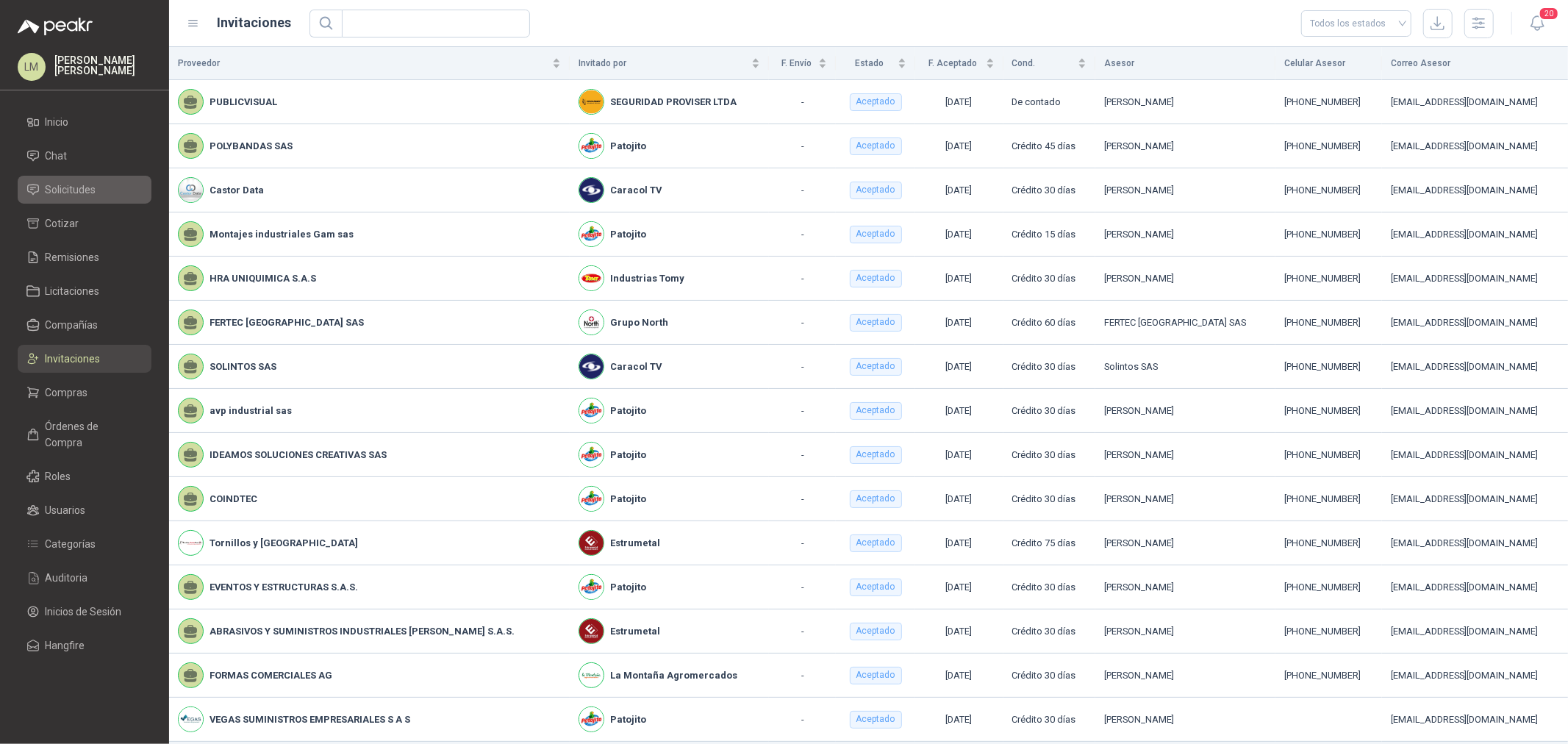
click at [93, 194] on span "Solicitudes" at bounding box center [70, 190] width 51 height 16
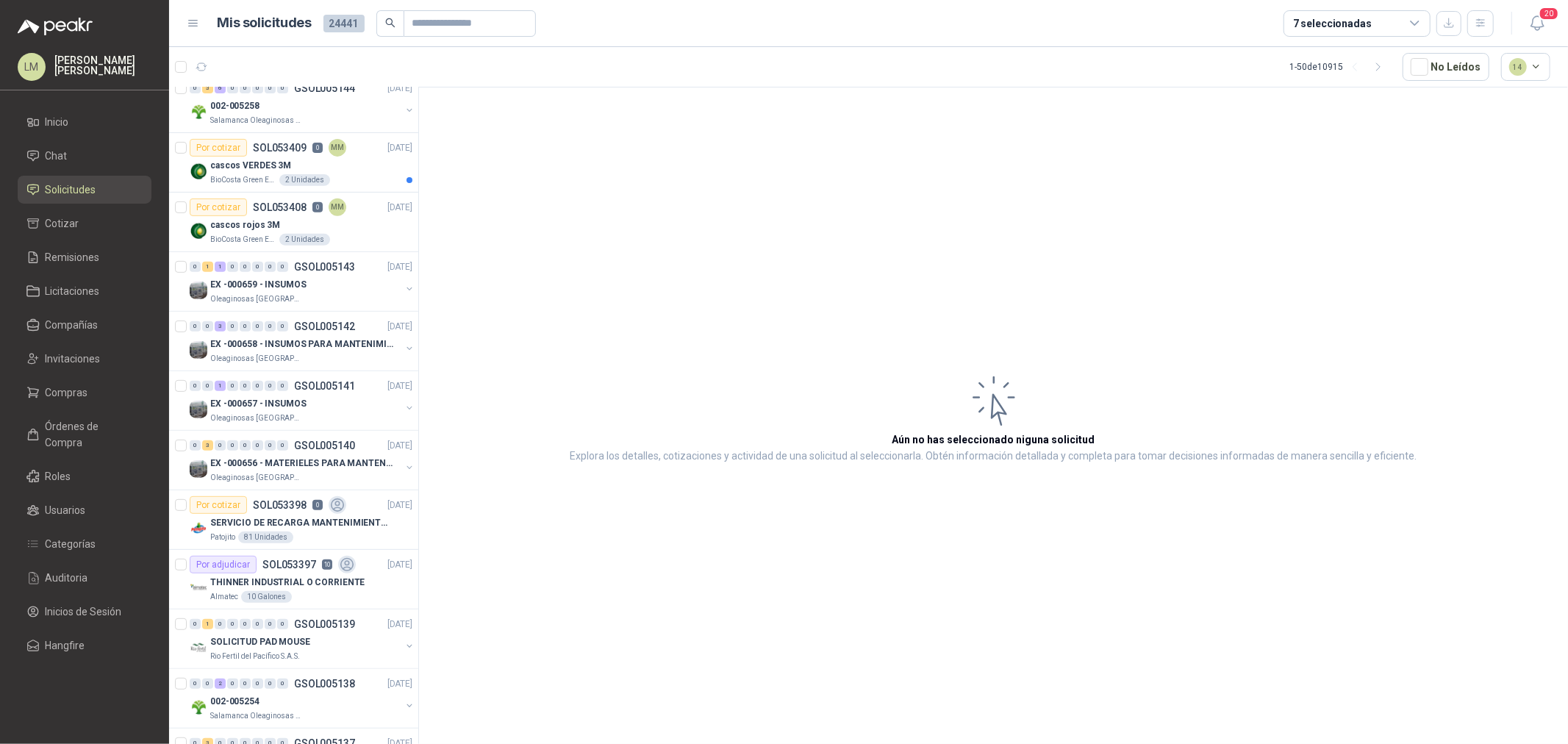
scroll to position [571, 0]
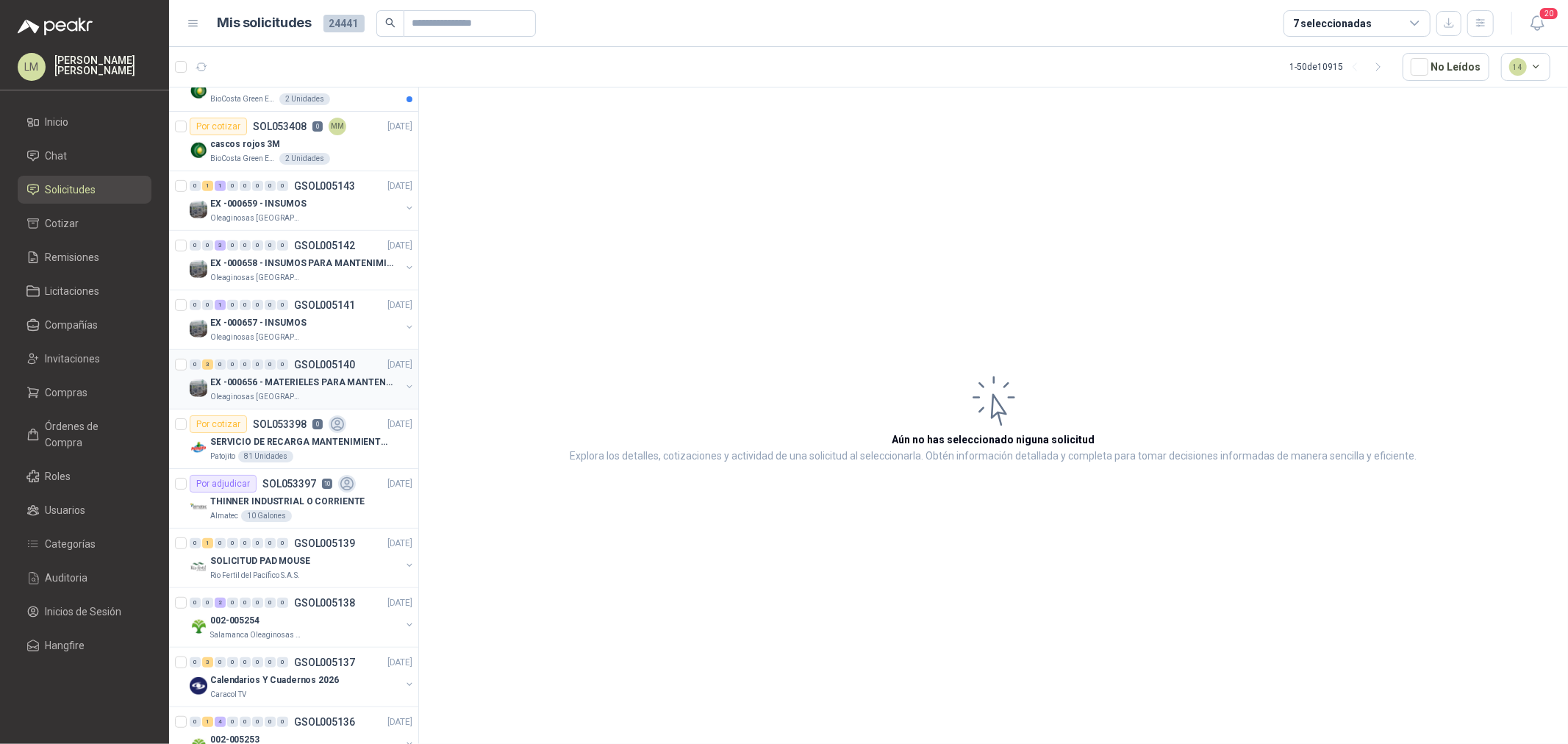
click at [275, 392] on p "Oleaginosas [GEOGRAPHIC_DATA][PERSON_NAME]" at bounding box center [256, 397] width 93 height 12
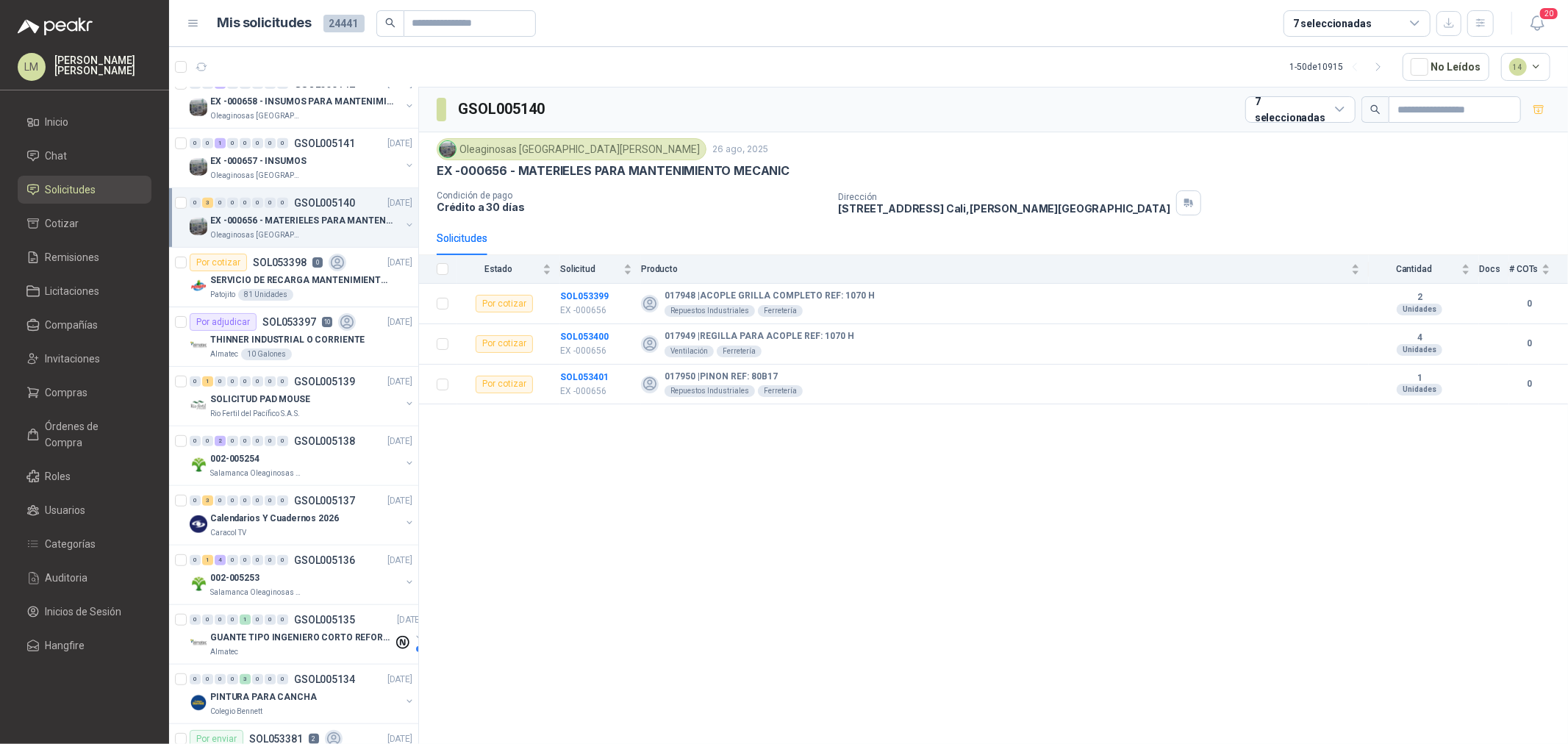
scroll to position [735, 0]
click at [280, 460] on div "002-005254" at bounding box center [305, 456] width 191 height 18
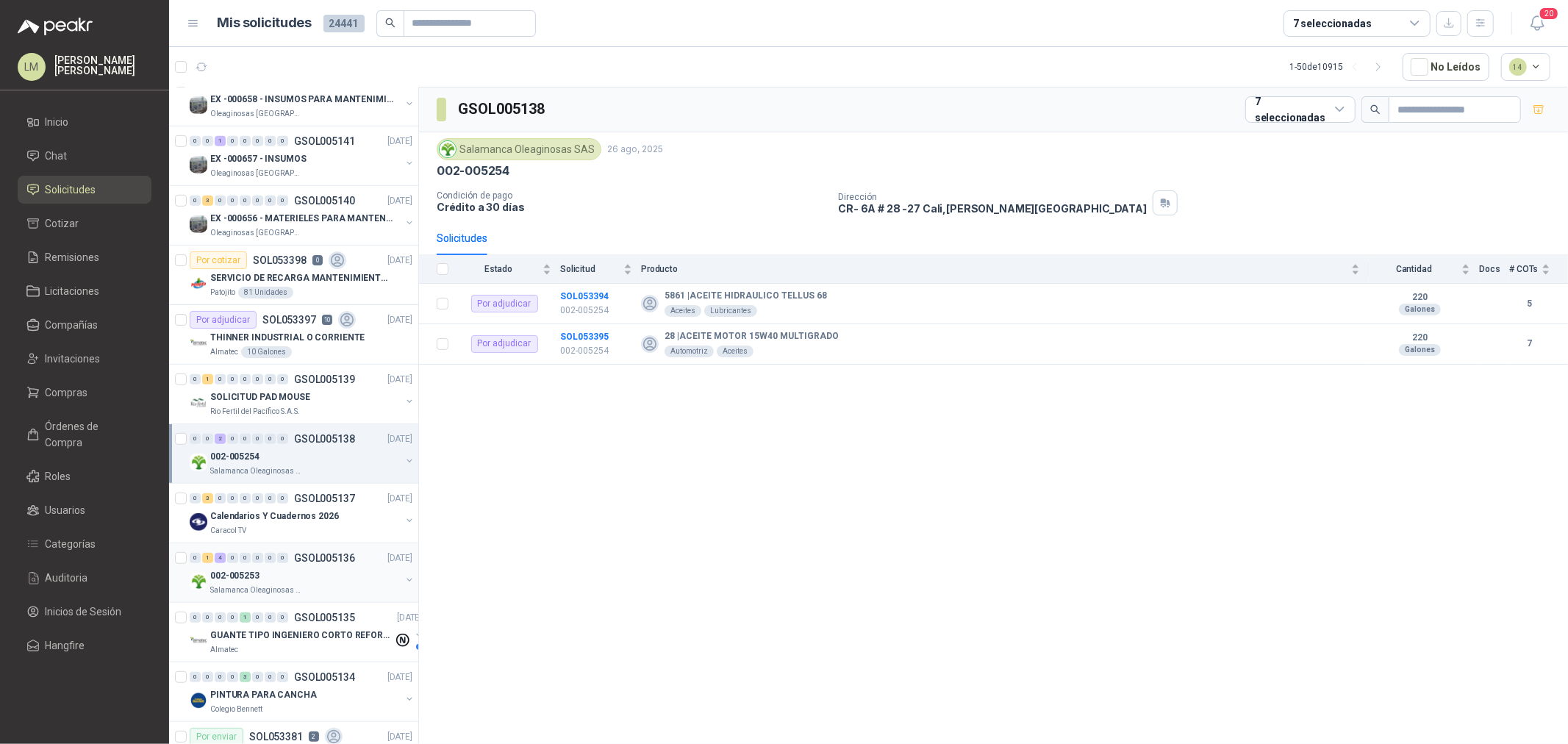
click at [270, 574] on div "002-005253" at bounding box center [305, 576] width 191 height 18
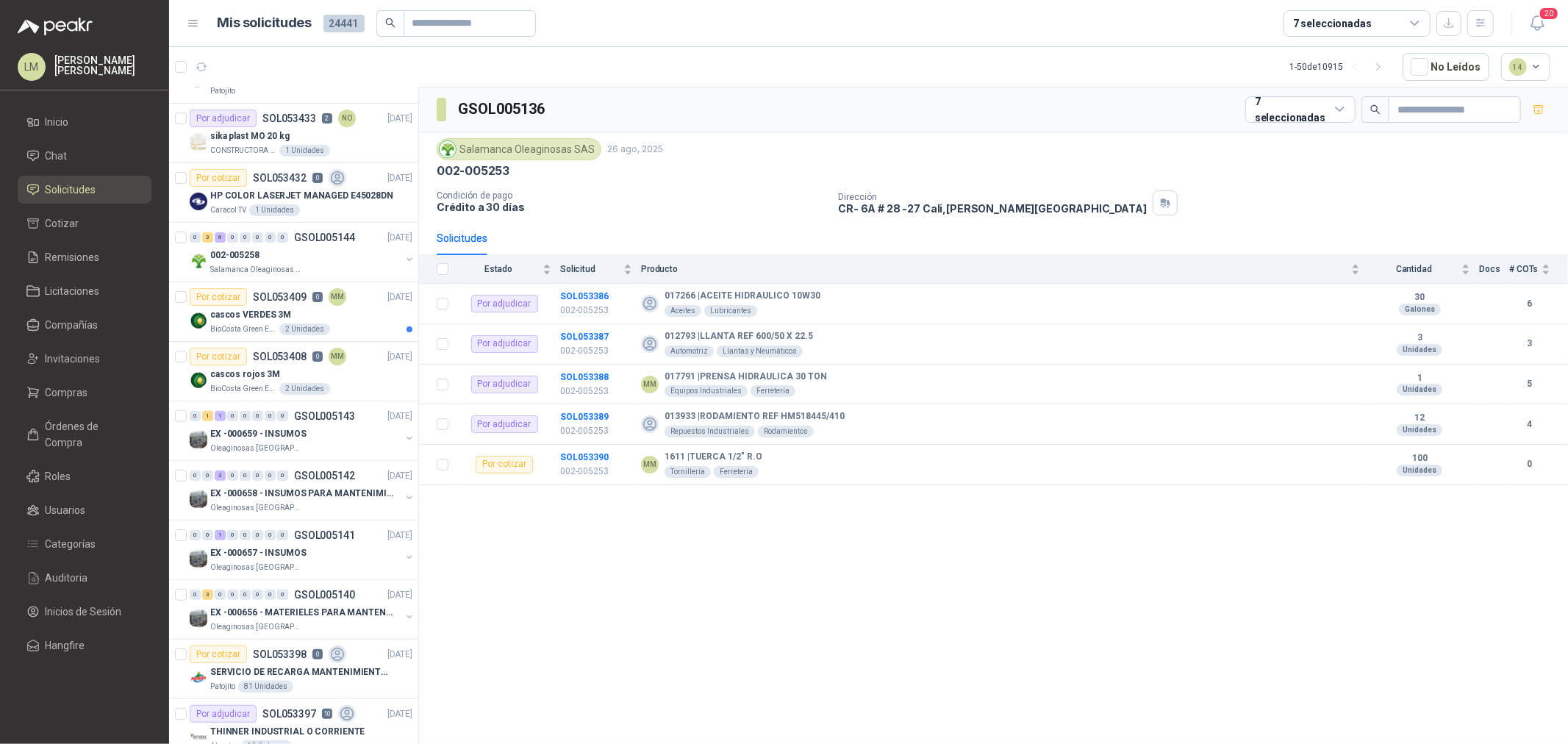
scroll to position [326, 0]
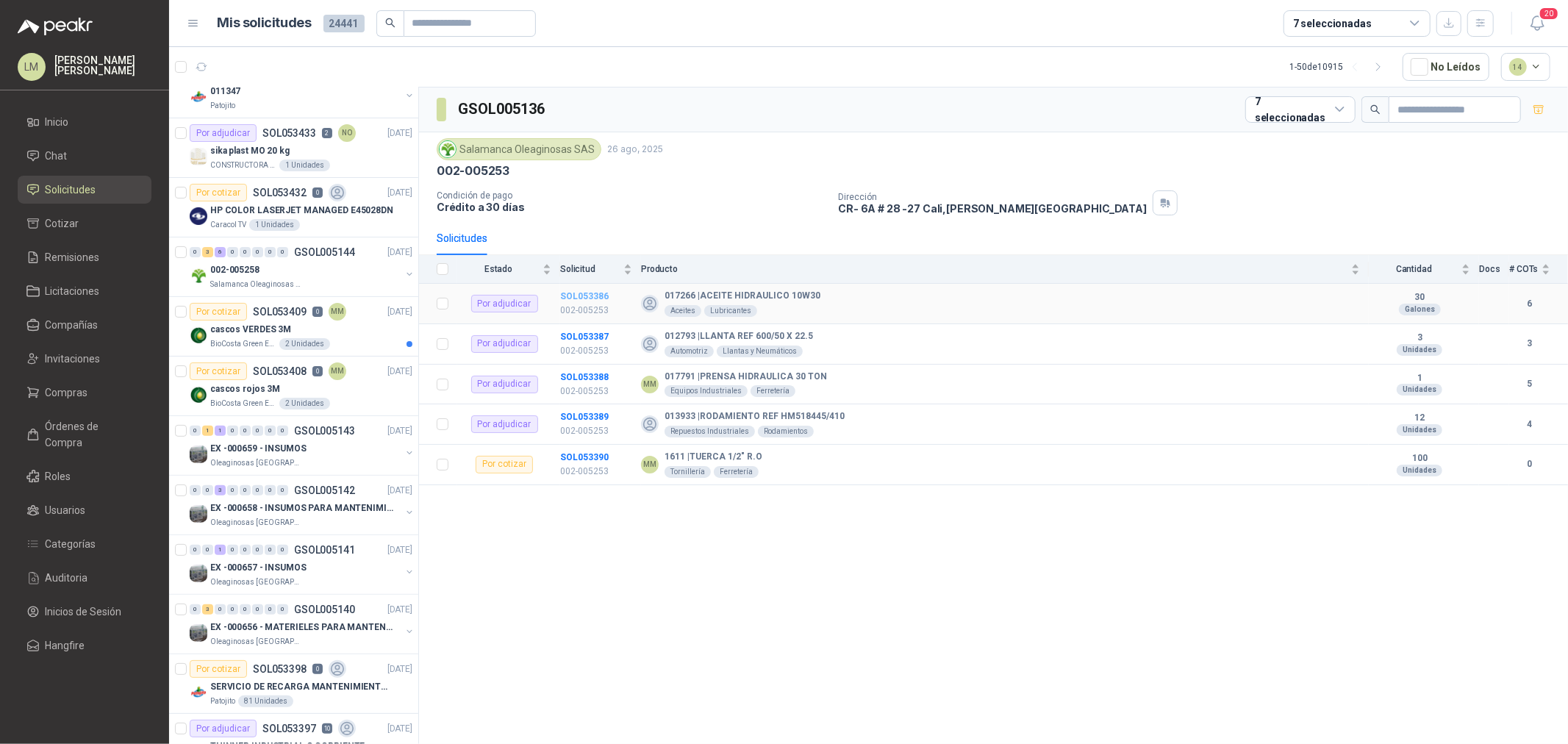
click at [596, 301] on b "SOL053386" at bounding box center [585, 296] width 48 height 11
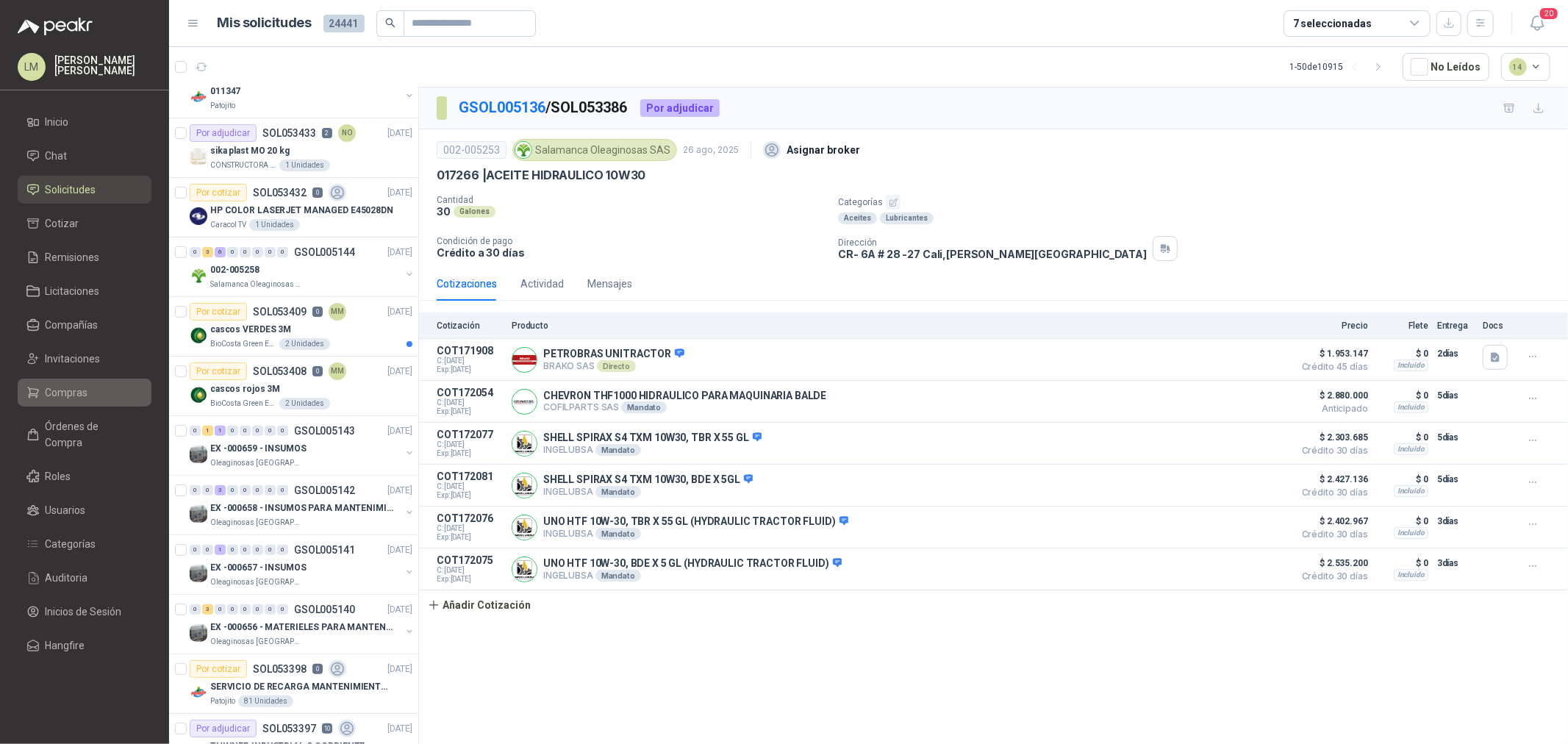
click at [65, 385] on span "Compras" at bounding box center [66, 393] width 43 height 16
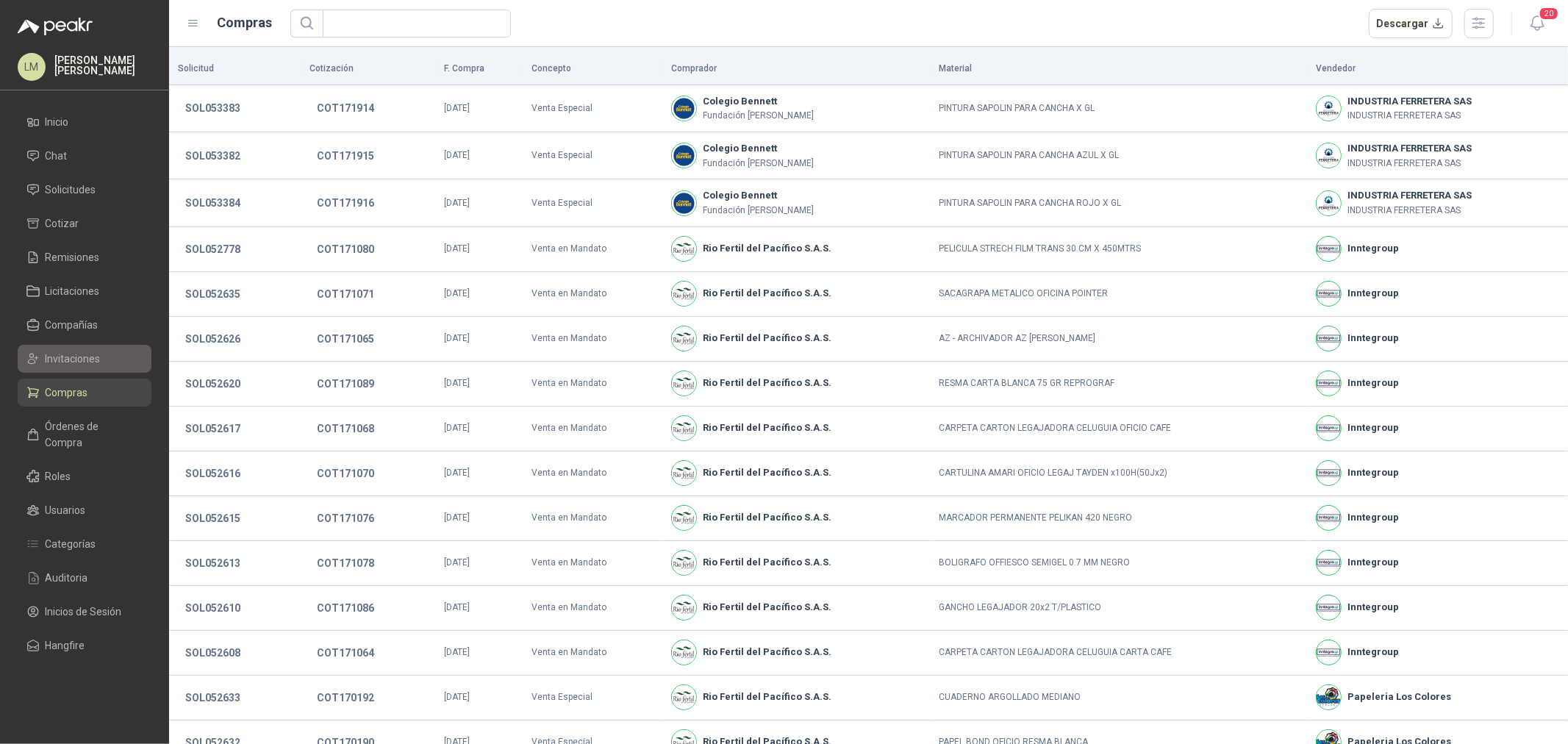
click at [69, 355] on span "Invitaciones" at bounding box center [73, 359] width 55 height 16
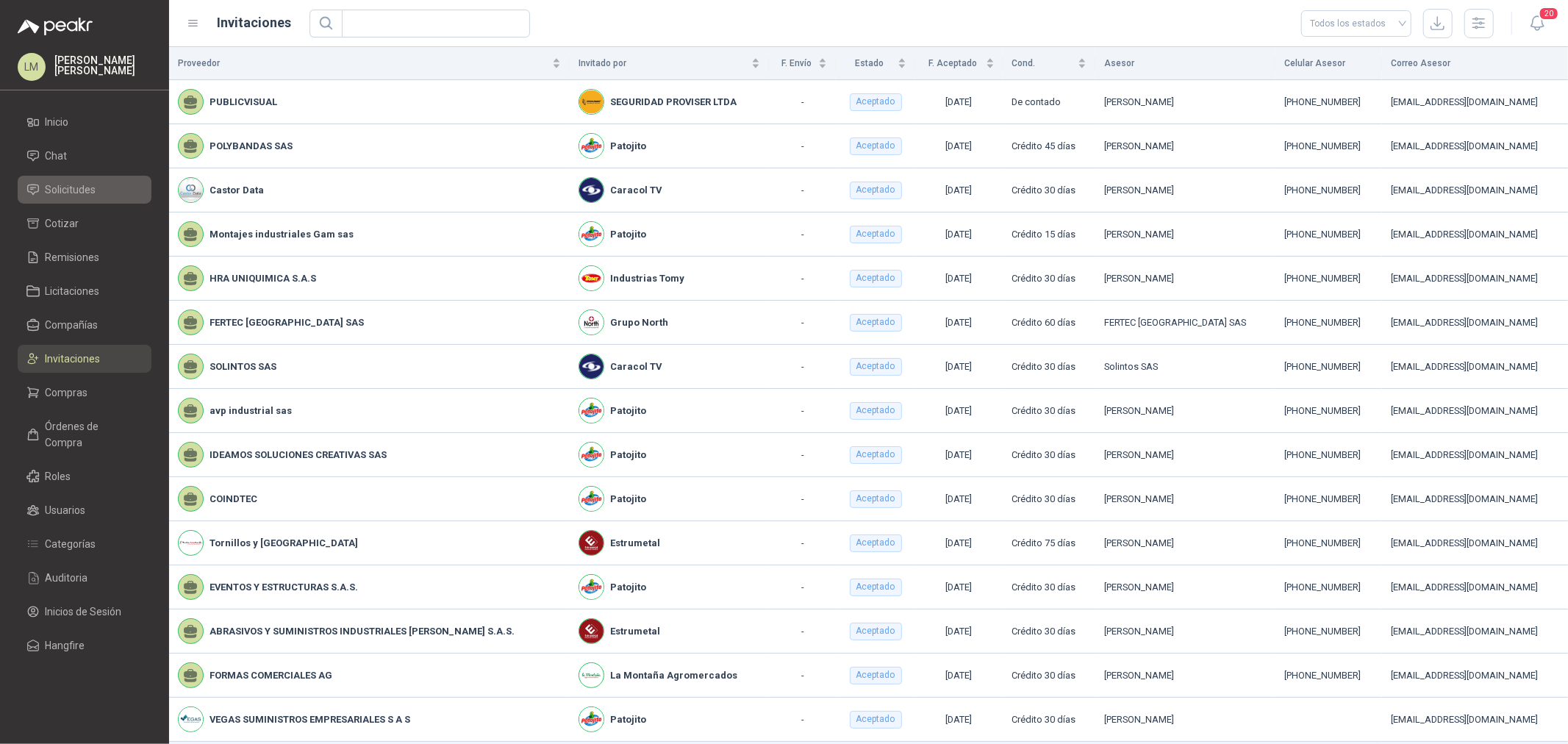
click at [76, 188] on span "Solicitudes" at bounding box center [70, 190] width 51 height 16
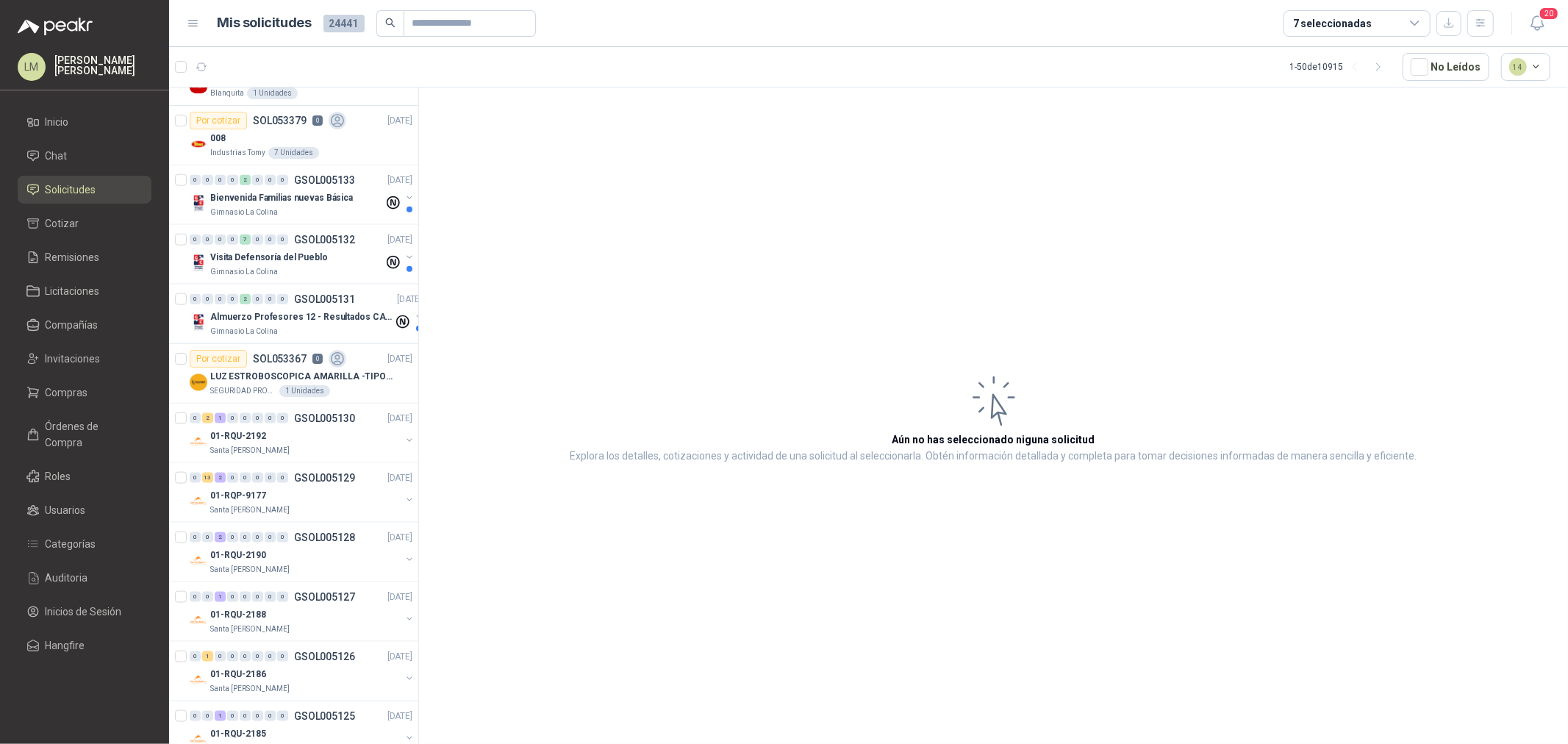
scroll to position [1634, 0]
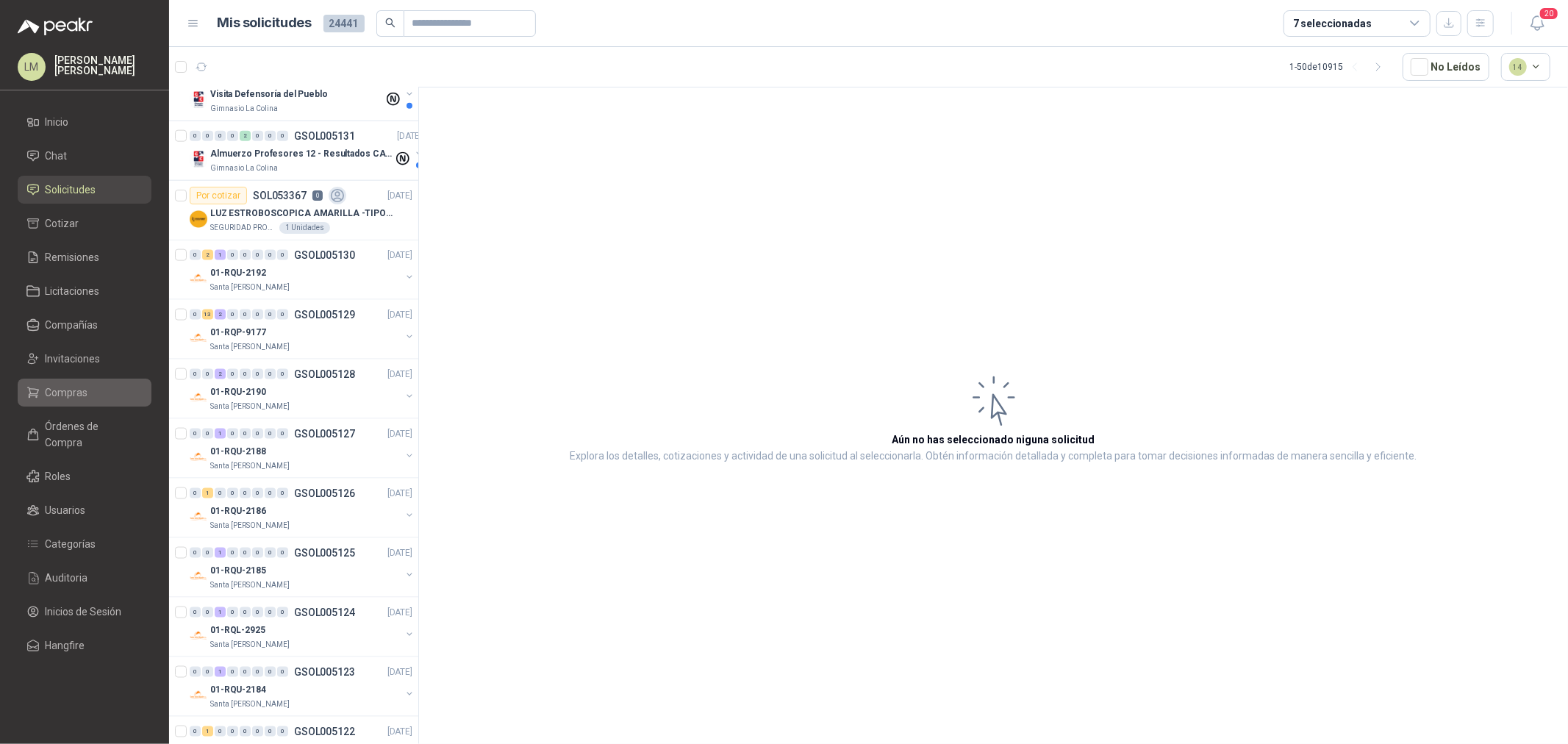
click at [63, 380] on link "Compras" at bounding box center [85, 393] width 134 height 28
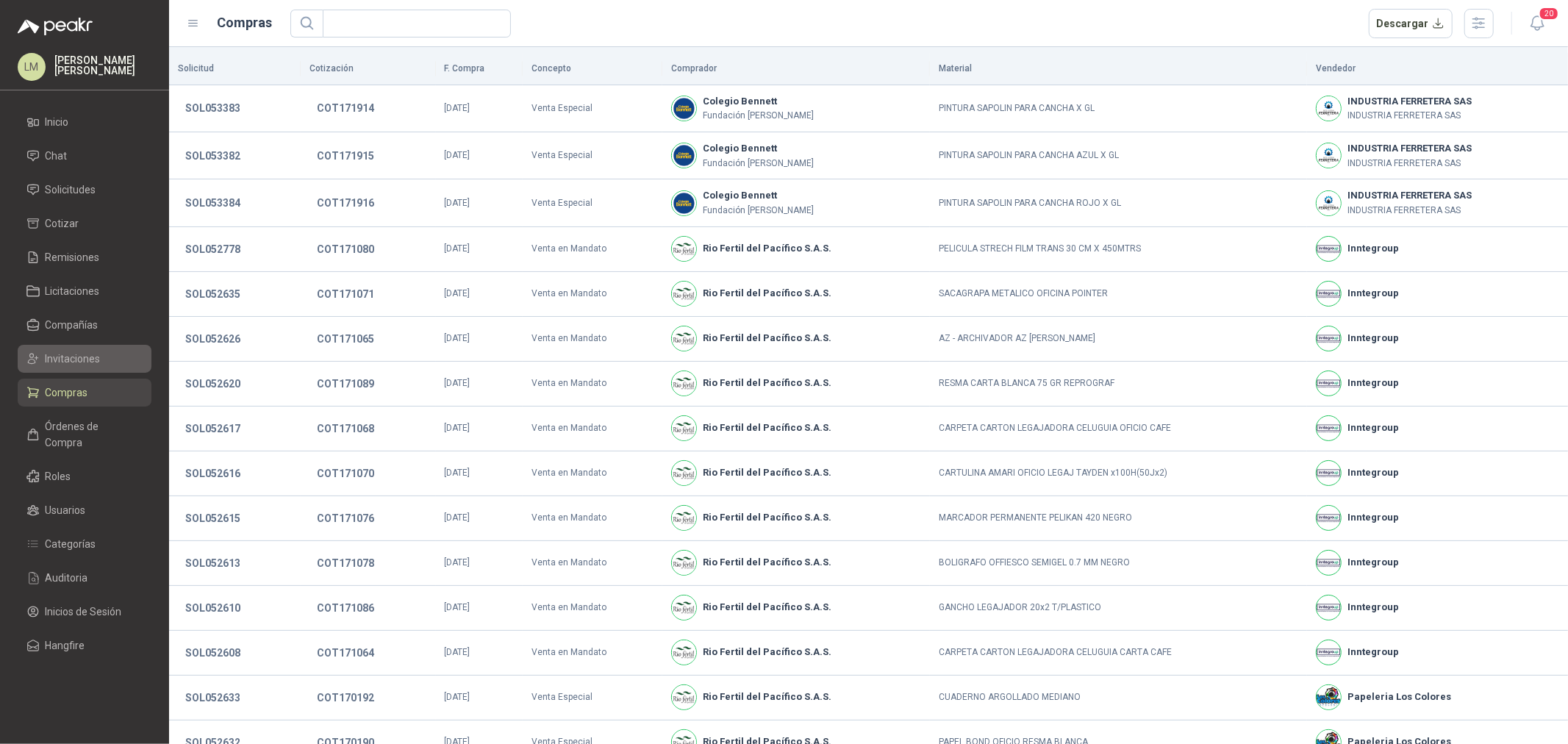
click at [77, 360] on span "Invitaciones" at bounding box center [73, 359] width 55 height 16
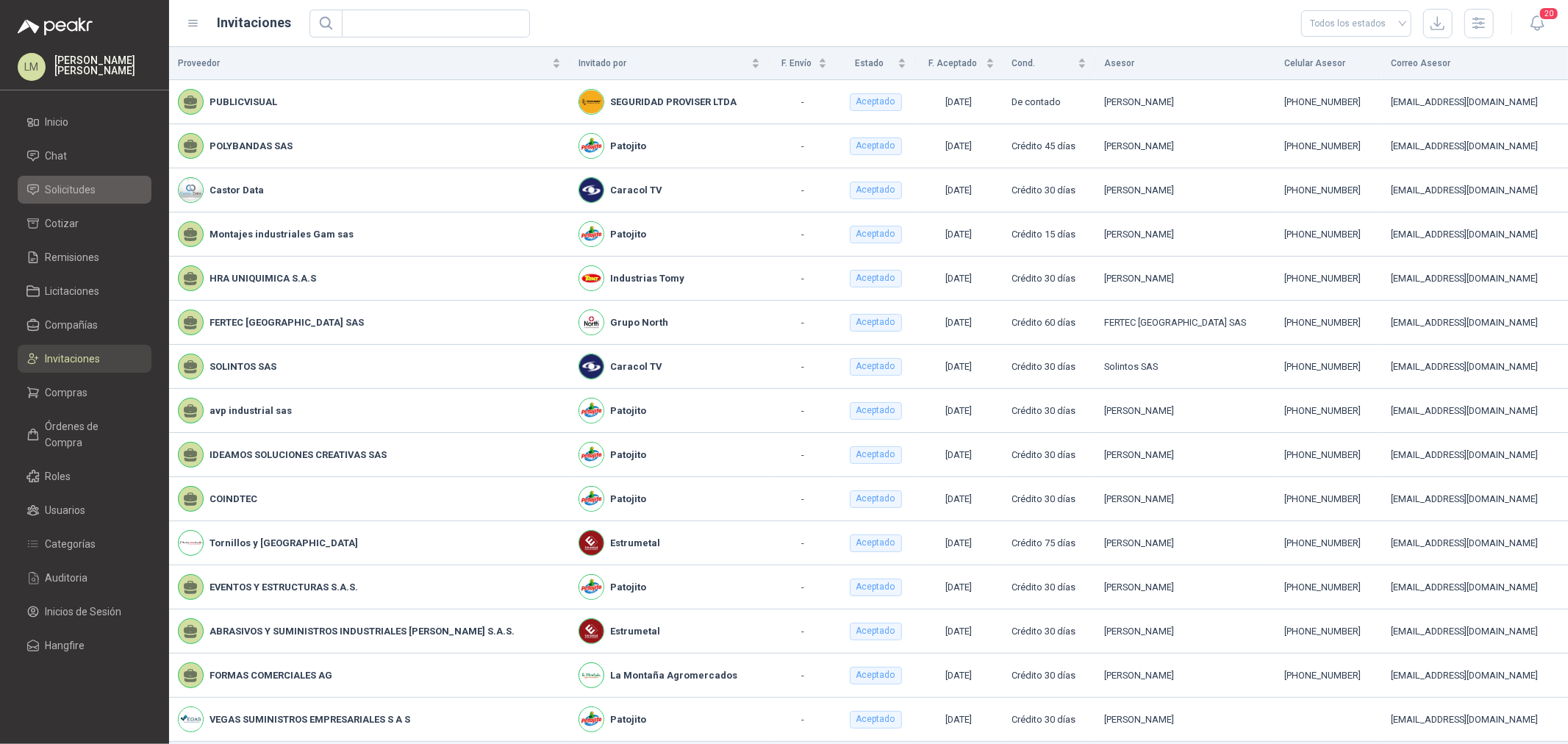
click at [72, 187] on span "Solicitudes" at bounding box center [70, 190] width 51 height 16
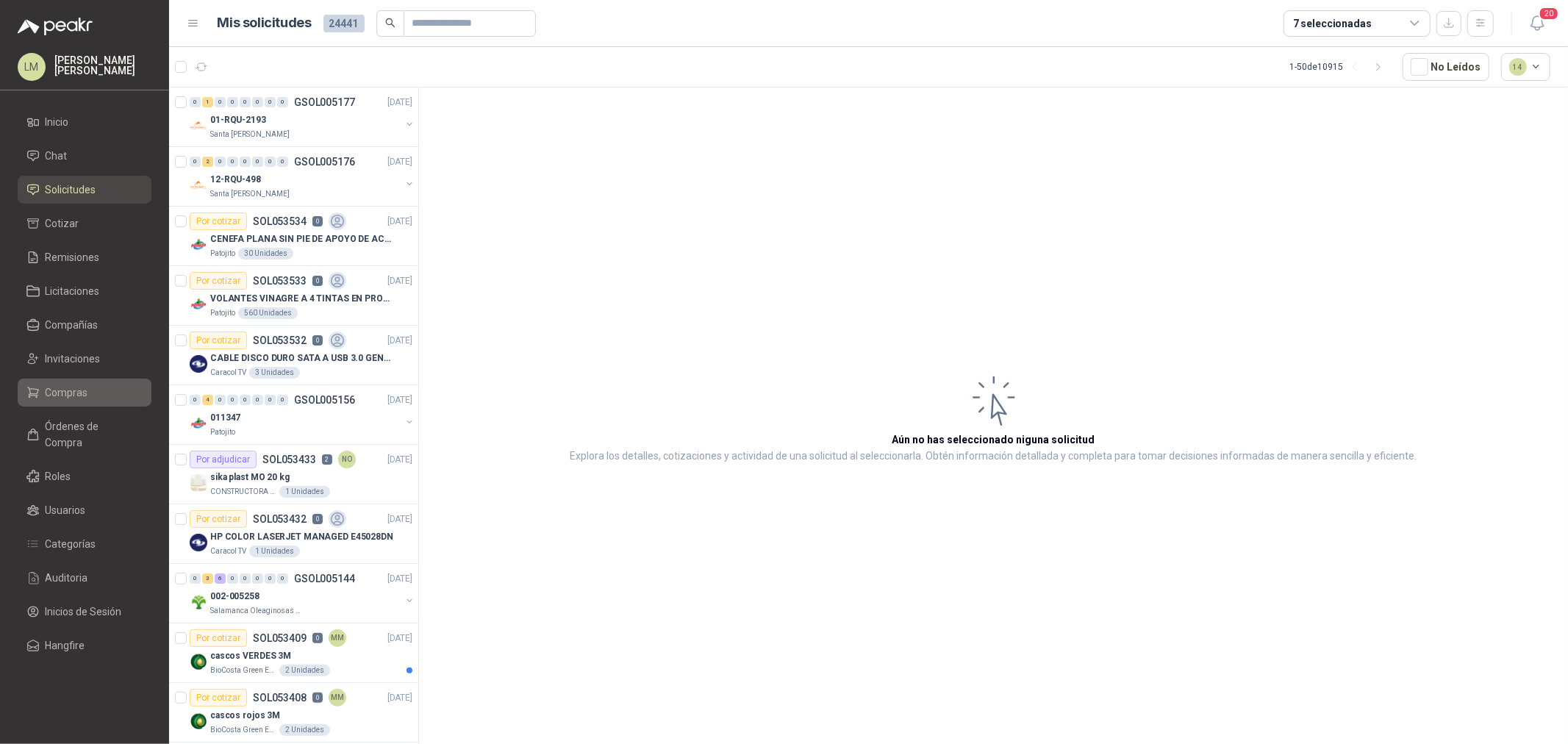
click at [61, 393] on span "Compras" at bounding box center [66, 393] width 43 height 16
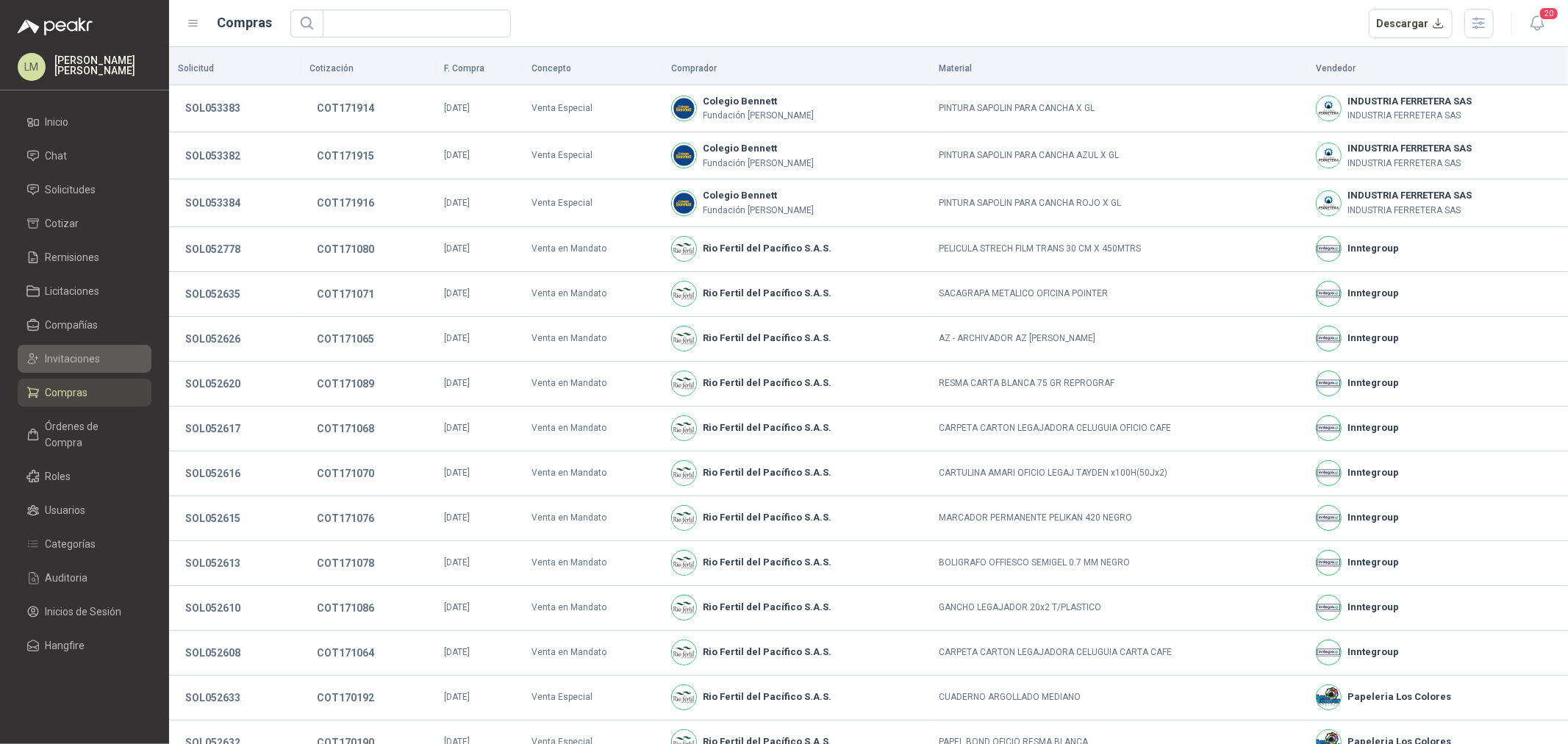
click at [78, 366] on link "Invitaciones" at bounding box center [85, 359] width 134 height 28
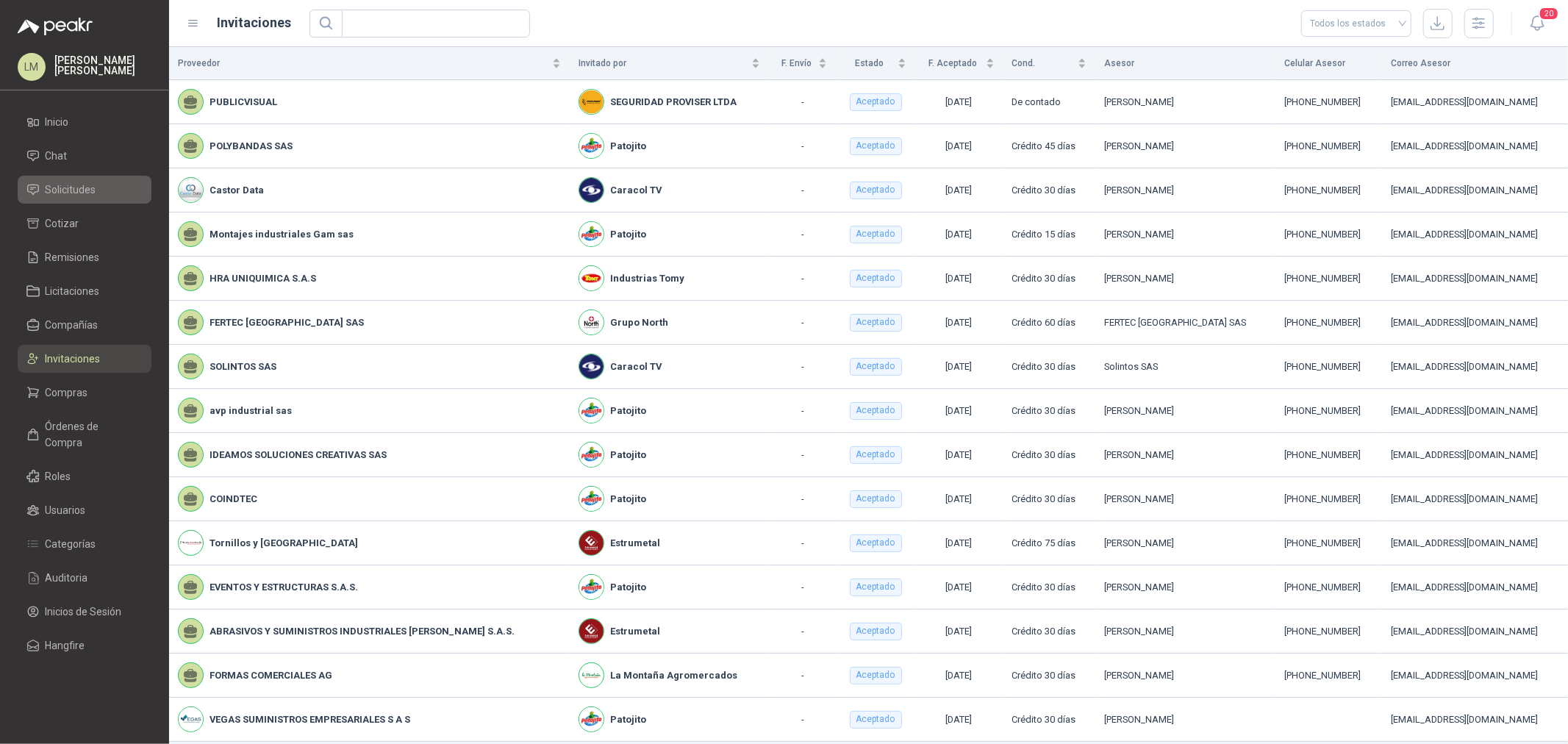
click at [69, 189] on span "Solicitudes" at bounding box center [70, 190] width 51 height 16
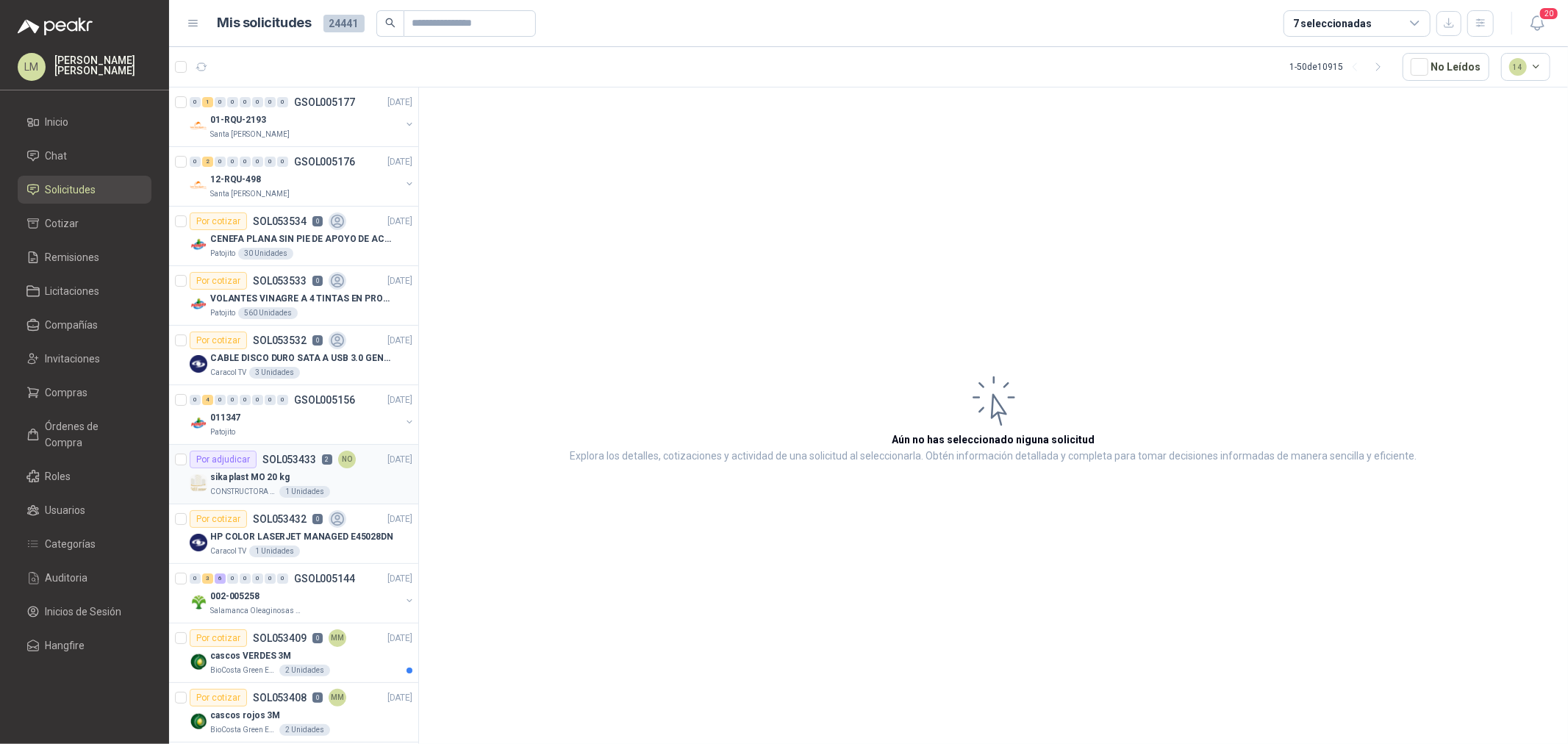
click at [262, 455] on p "SOL053433" at bounding box center [289, 460] width 53 height 11
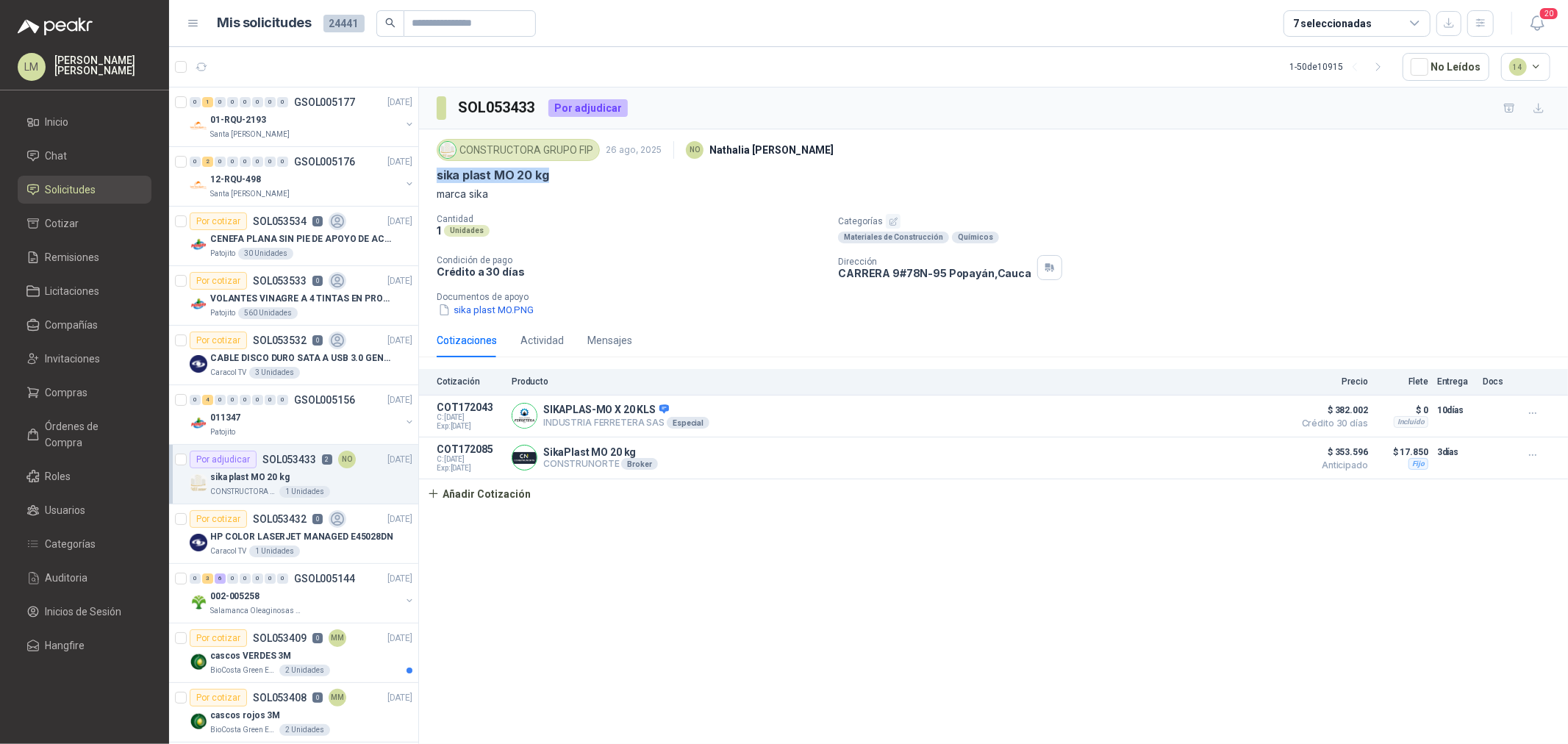
drag, startPoint x: 435, startPoint y: 174, endPoint x: 555, endPoint y: 173, distance: 120.0
click at [555, 173] on div "CONSTRUCTORA GRUPO FIP 26 ago, 2025 NO Nathalia Ortega sika plast MO 20 kg marc…" at bounding box center [993, 226] width 1149 height 194
copy p "sika plast MO 20 kg"
click at [430, 18] on input "text" at bounding box center [463, 23] width 103 height 25
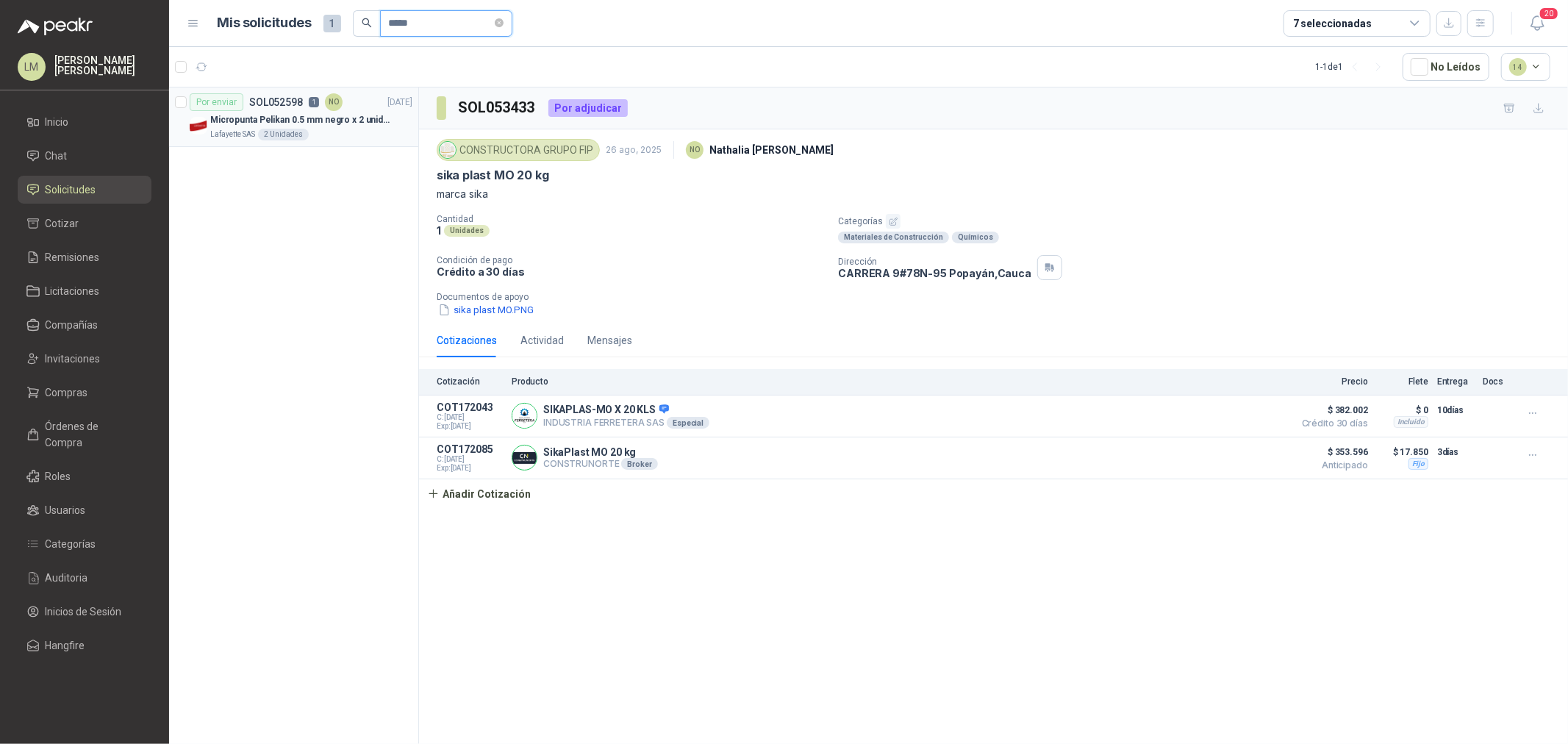
type input "*****"
click at [267, 127] on div "Micropunta Pelikan 0.5 mm negro x 2 unidades" at bounding box center [311, 120] width 202 height 18
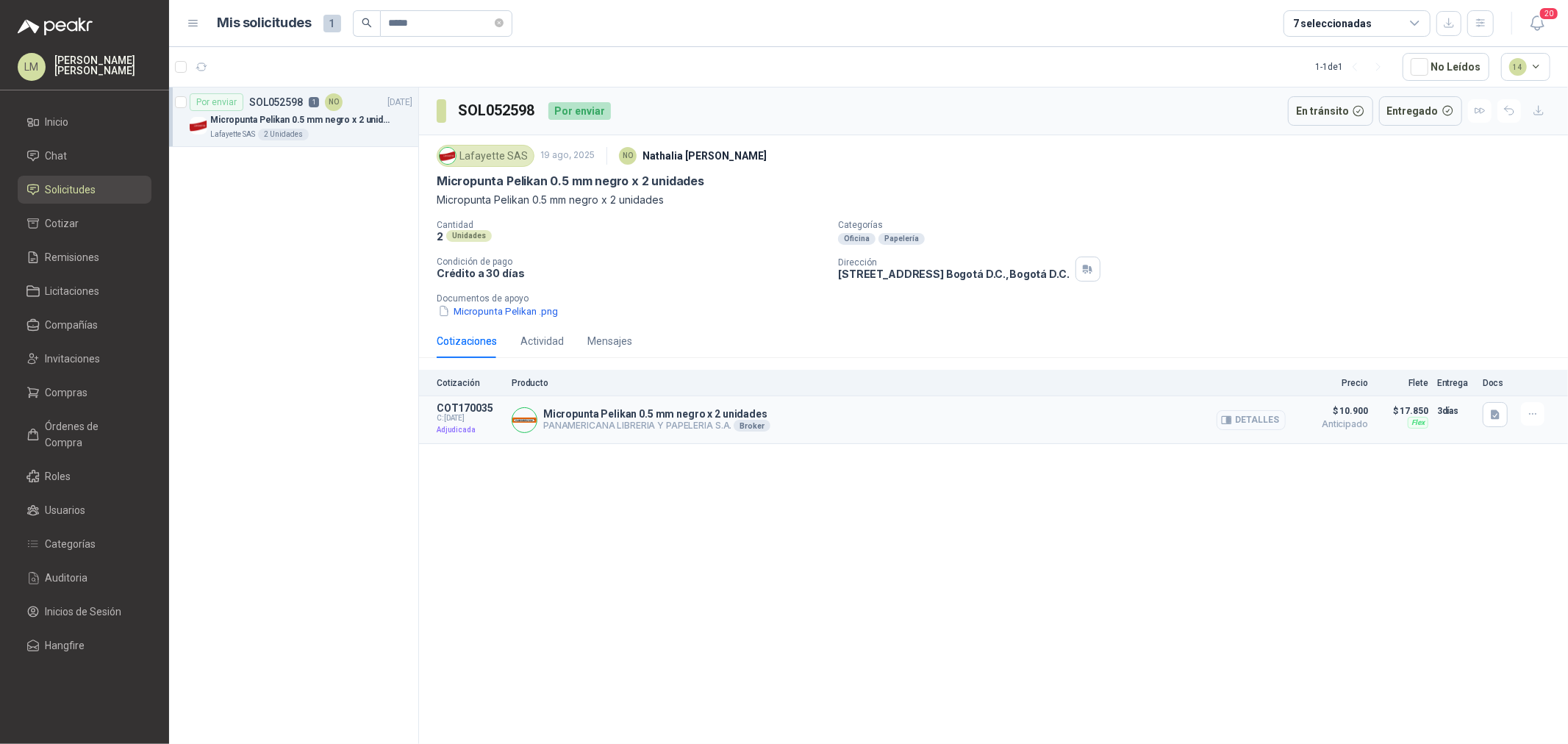
click at [1257, 418] on button "Detalles" at bounding box center [1251, 420] width 69 height 20
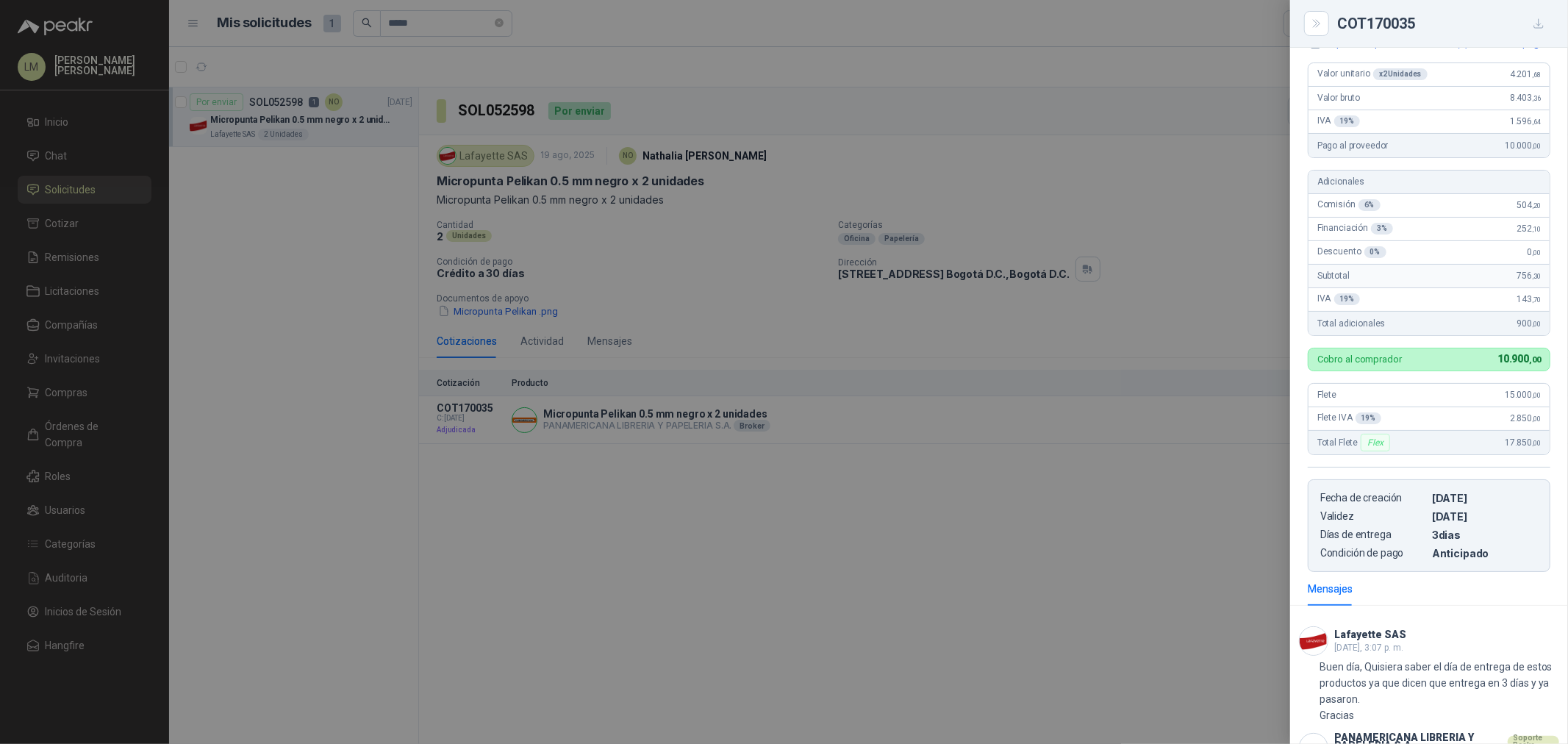
scroll to position [410, 0]
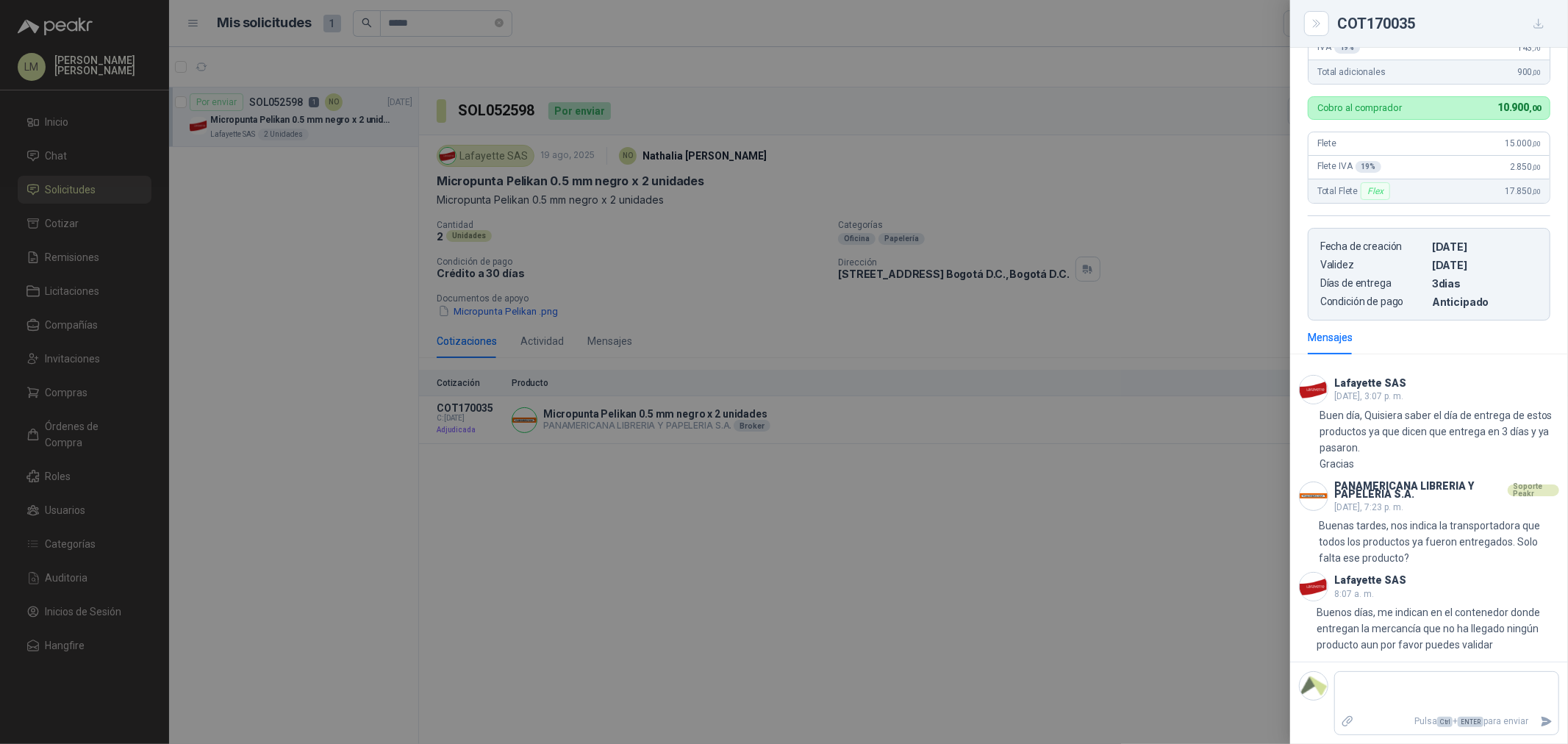
click at [729, 513] on div at bounding box center [784, 372] width 1568 height 744
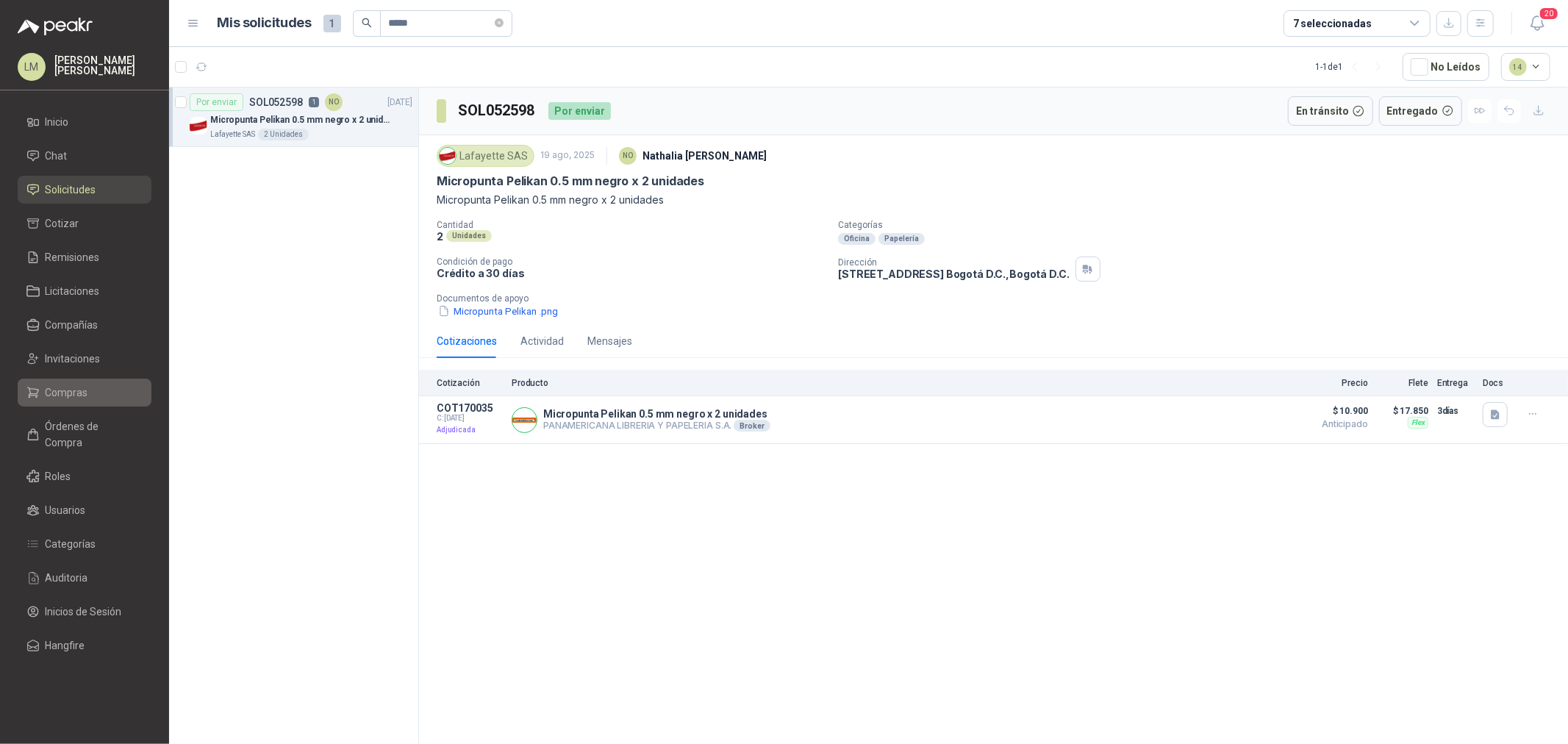
click at [78, 401] on link "Compras" at bounding box center [85, 393] width 134 height 28
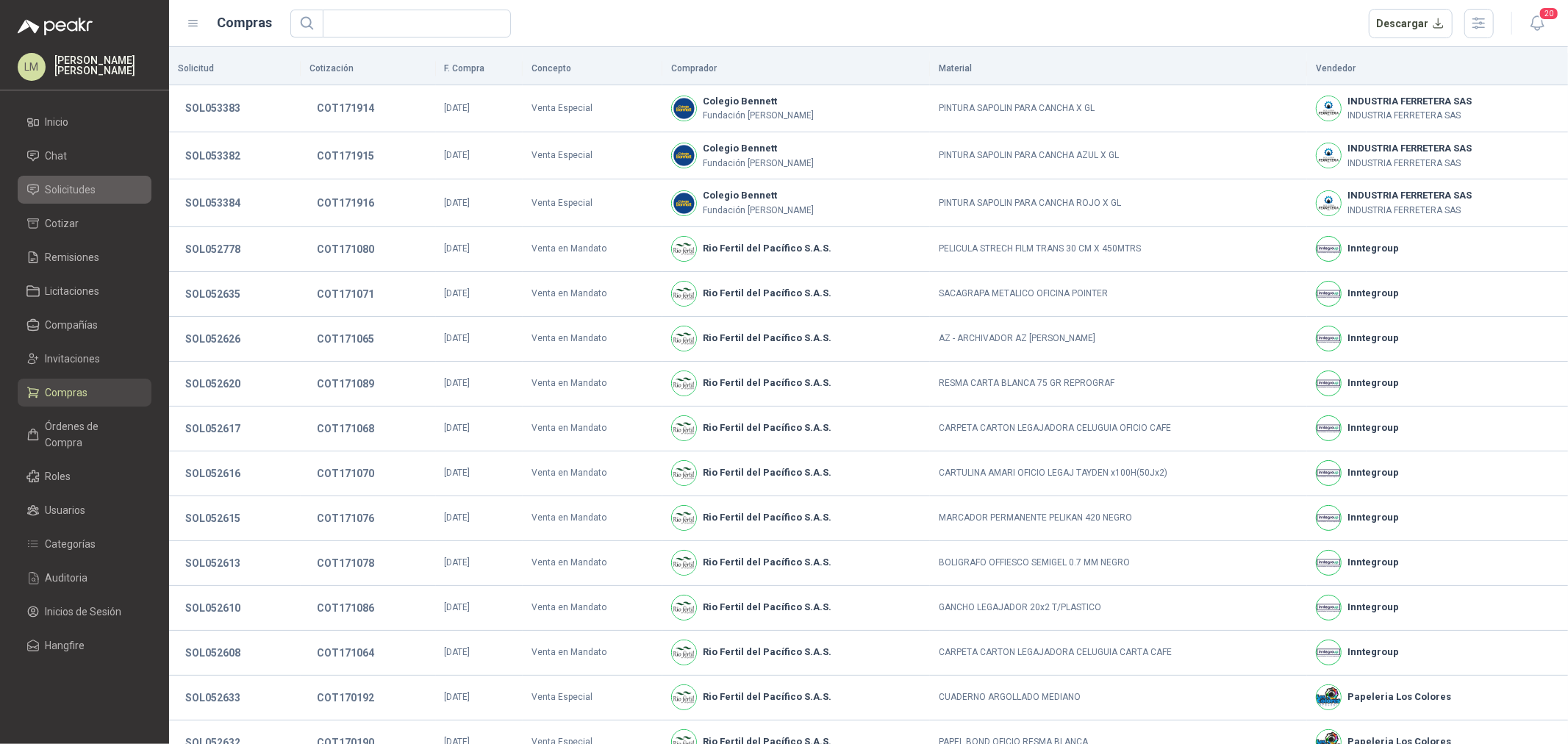
click at [60, 184] on span "Solicitudes" at bounding box center [70, 190] width 51 height 16
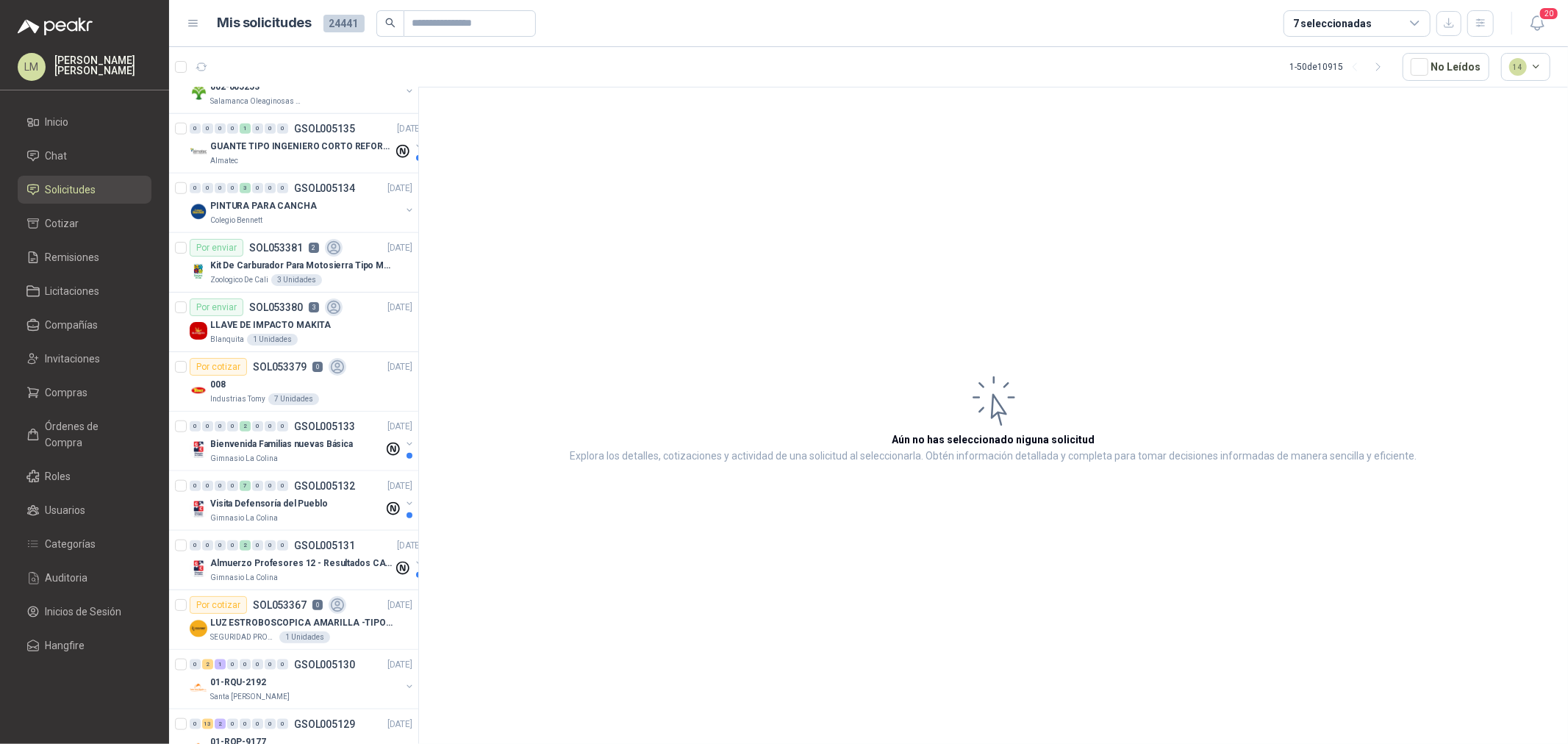
scroll to position [1225, 0]
click at [1302, 18] on div "7 seleccionadas" at bounding box center [1331, 23] width 78 height 16
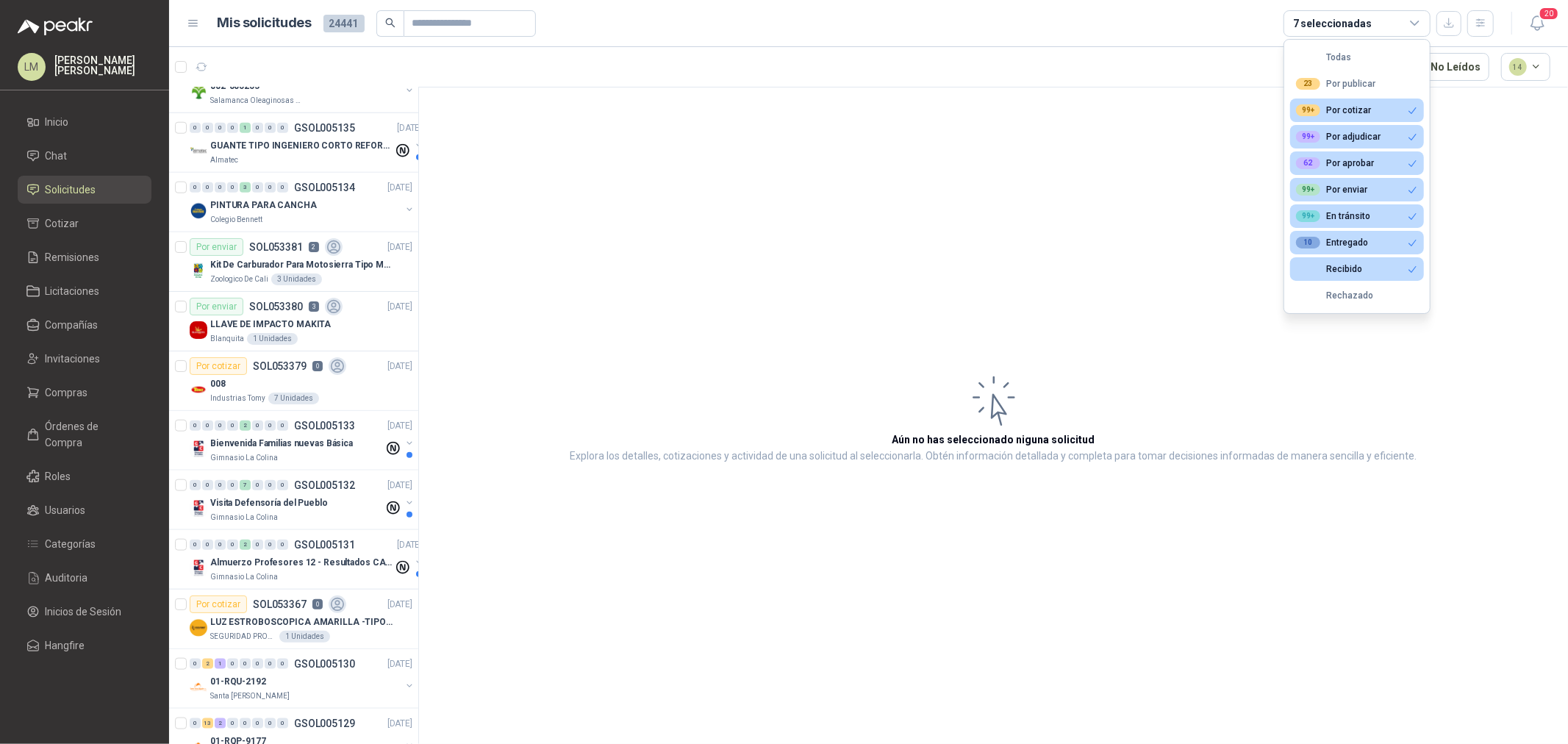
click at [692, 202] on article "Aún no has seleccionado niguna solicitud Explora los detalles, cotizaciones y a…" at bounding box center [993, 418] width 1149 height 662
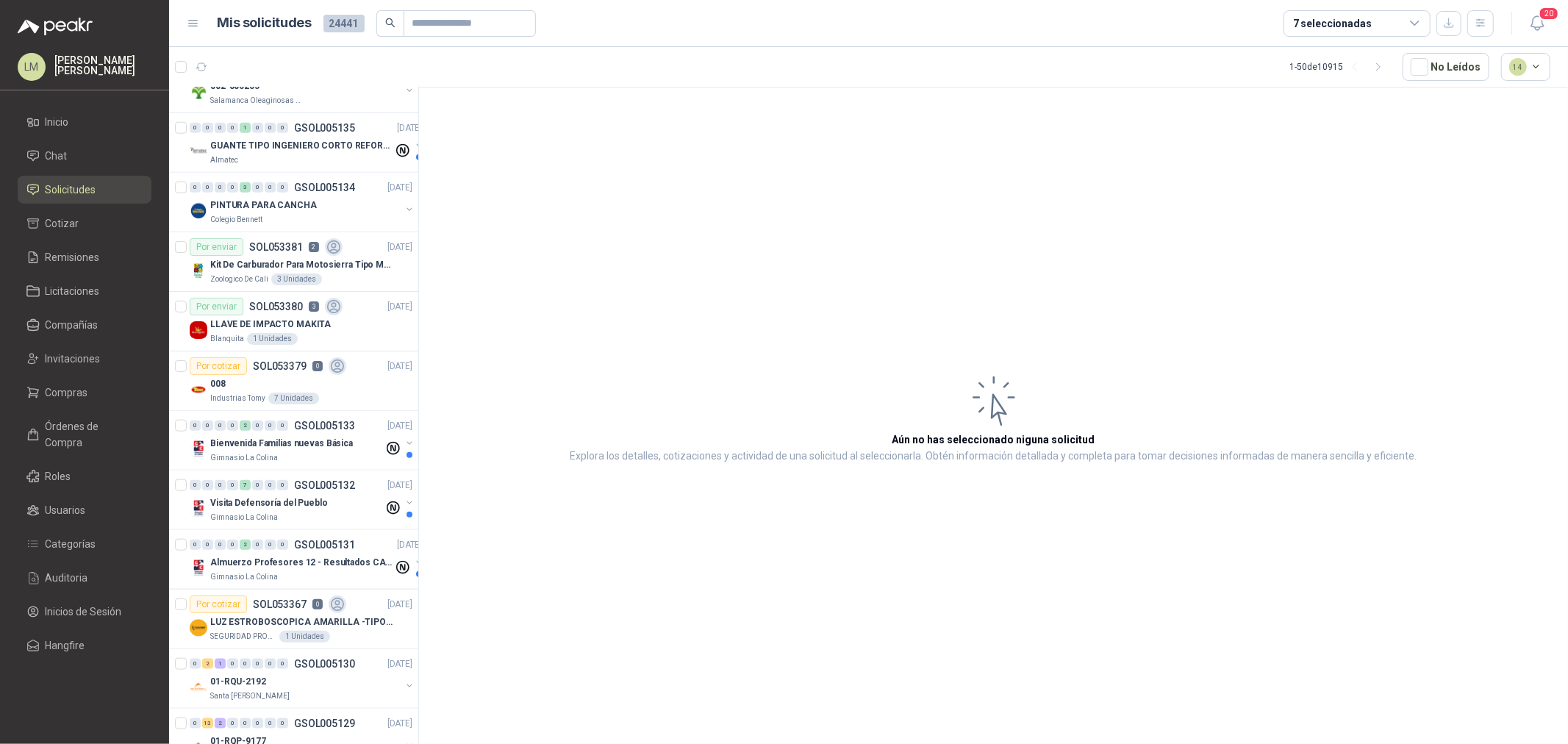
click at [1348, 24] on div "7 seleccionadas" at bounding box center [1331, 23] width 78 height 16
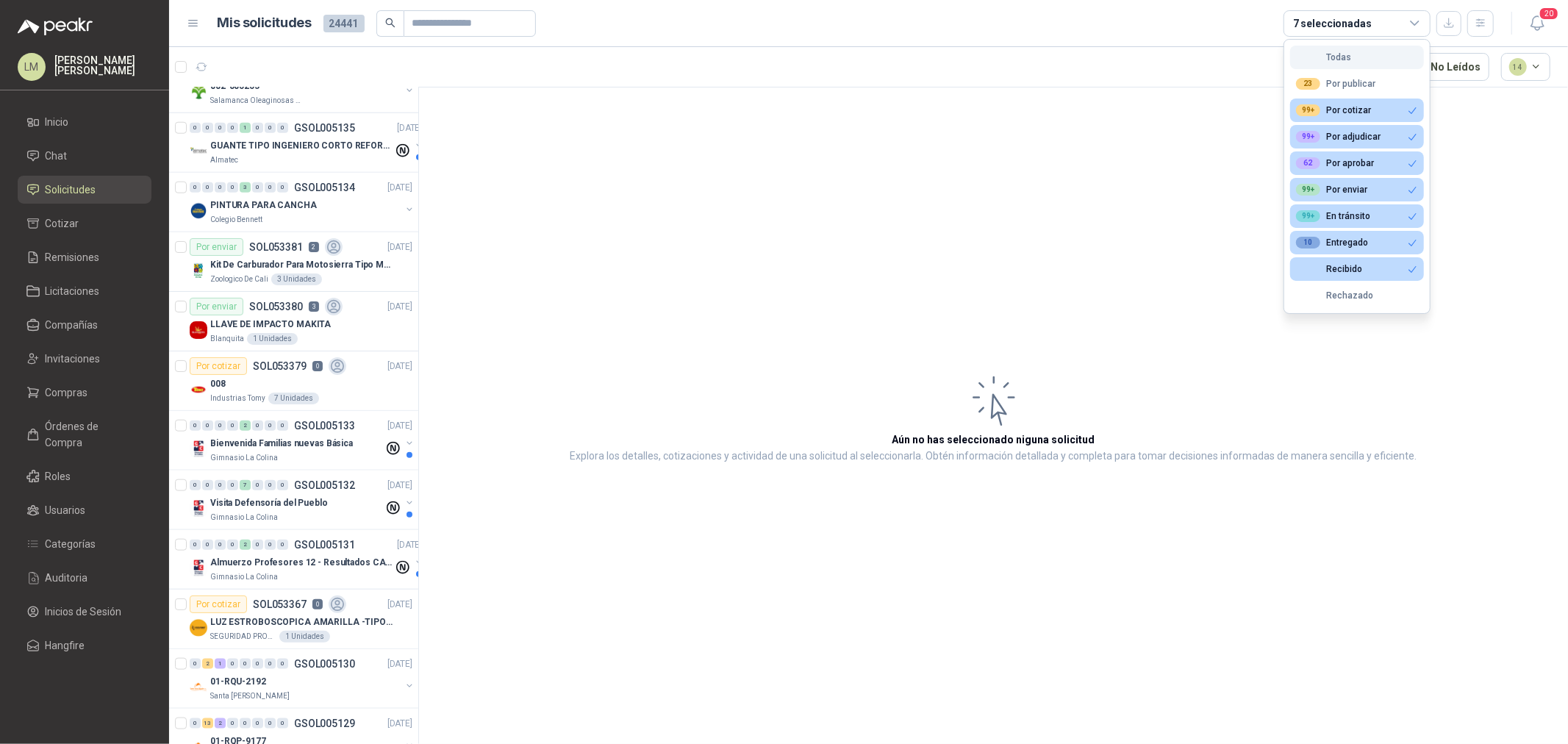
click at [1315, 64] on button "Todas" at bounding box center [1357, 57] width 134 height 23
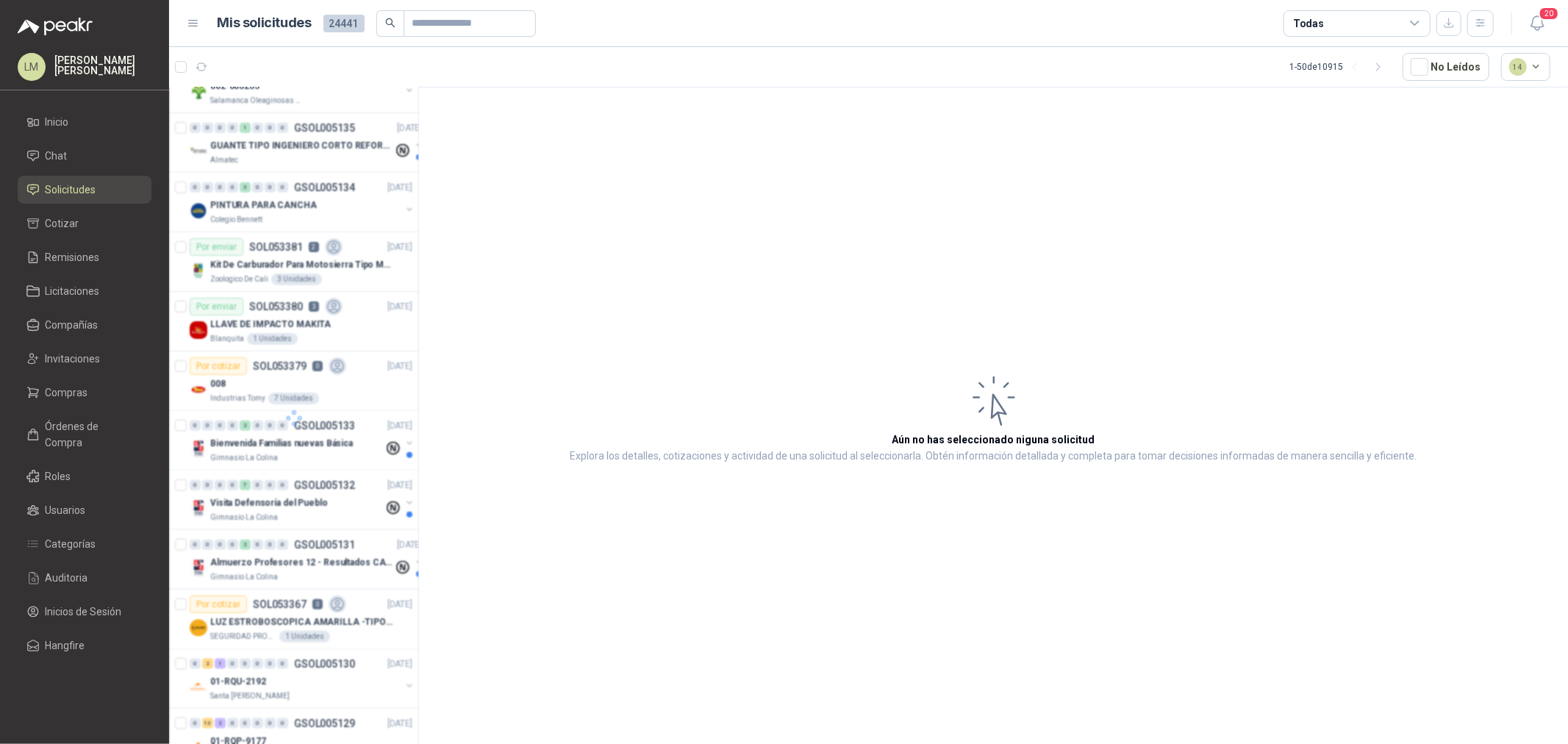
click at [1311, 19] on div "Todas" at bounding box center [1308, 23] width 31 height 16
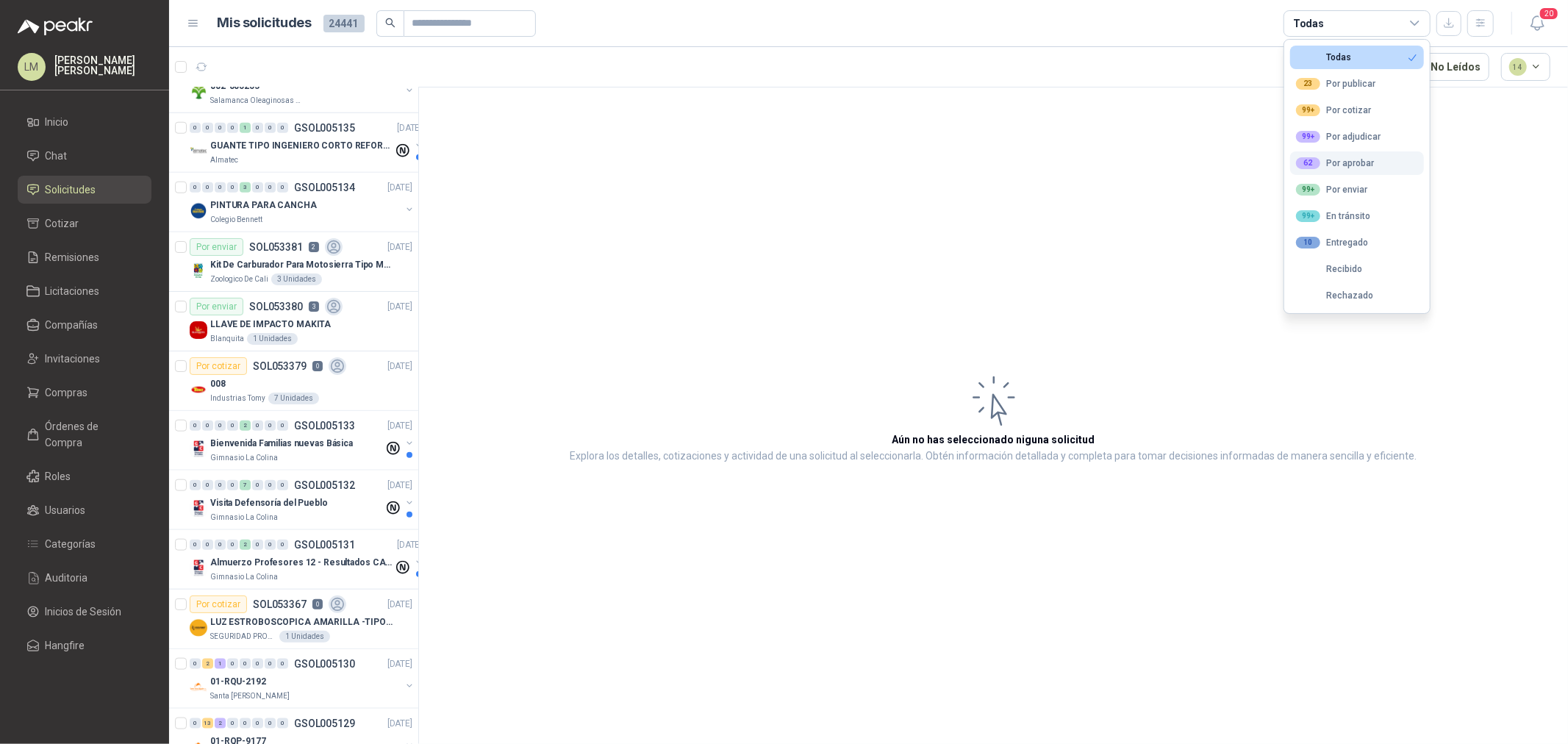
click at [1306, 157] on button "62 Por aprobar" at bounding box center [1357, 163] width 134 height 23
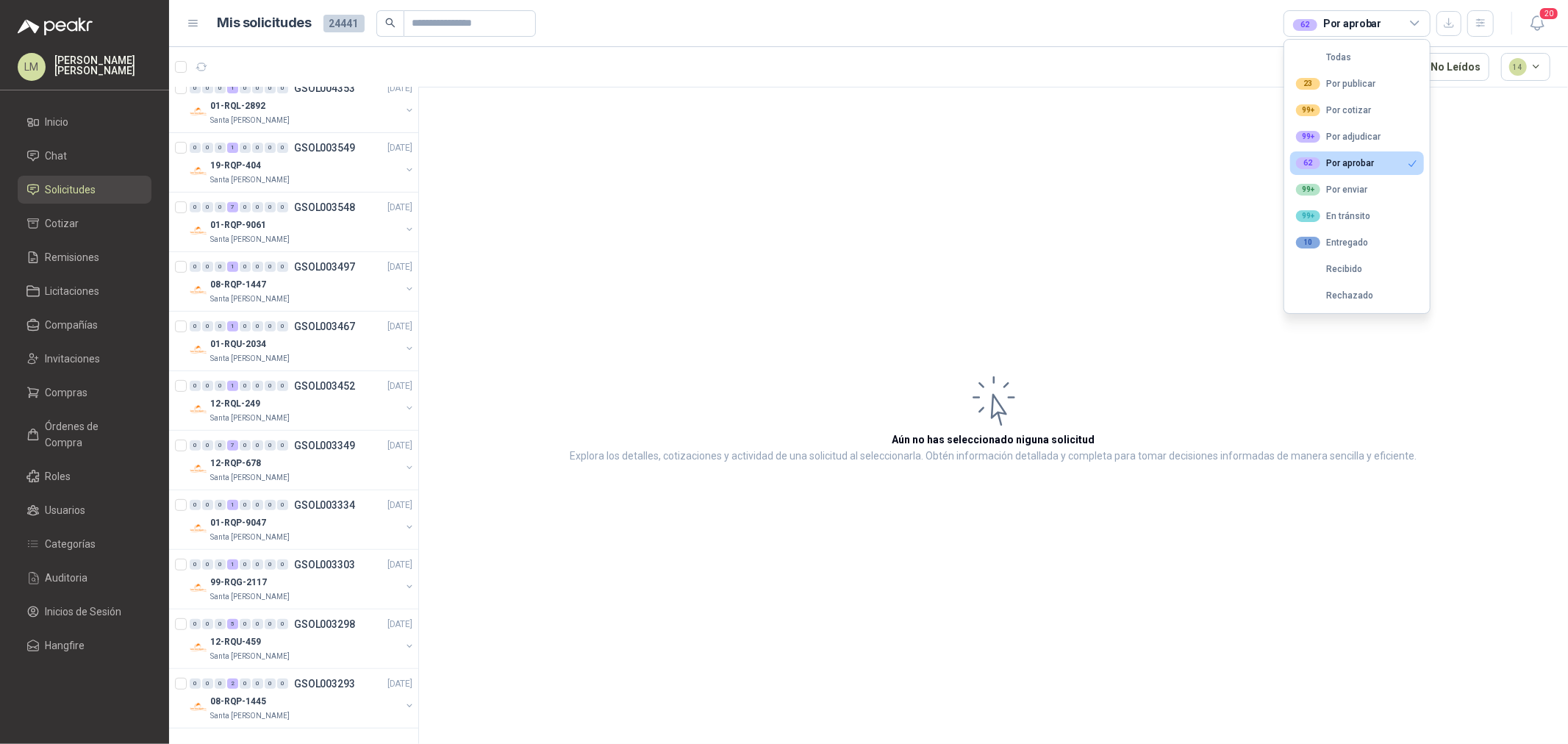
scroll to position [0, 0]
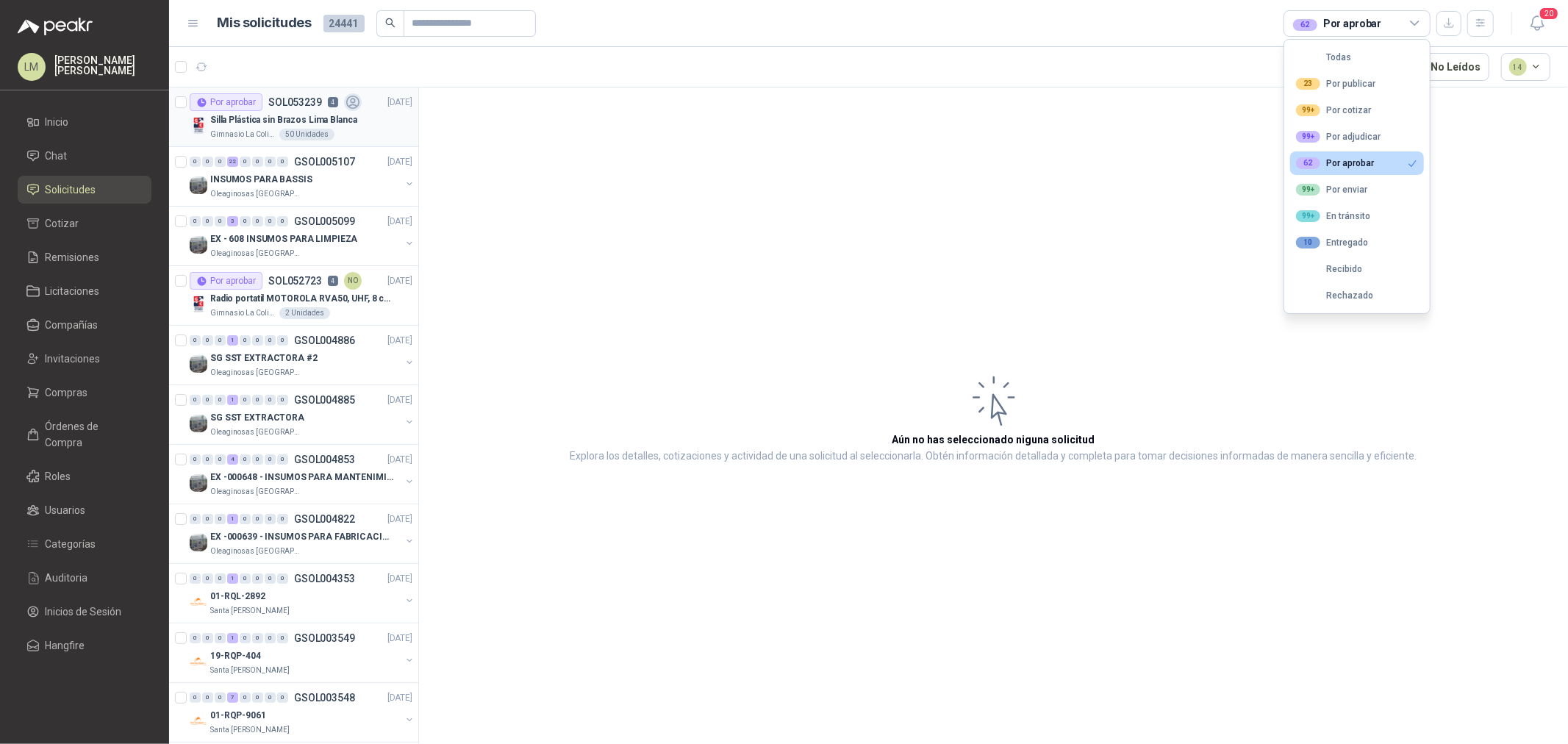
click at [278, 107] on p "SOL053239" at bounding box center [295, 102] width 53 height 11
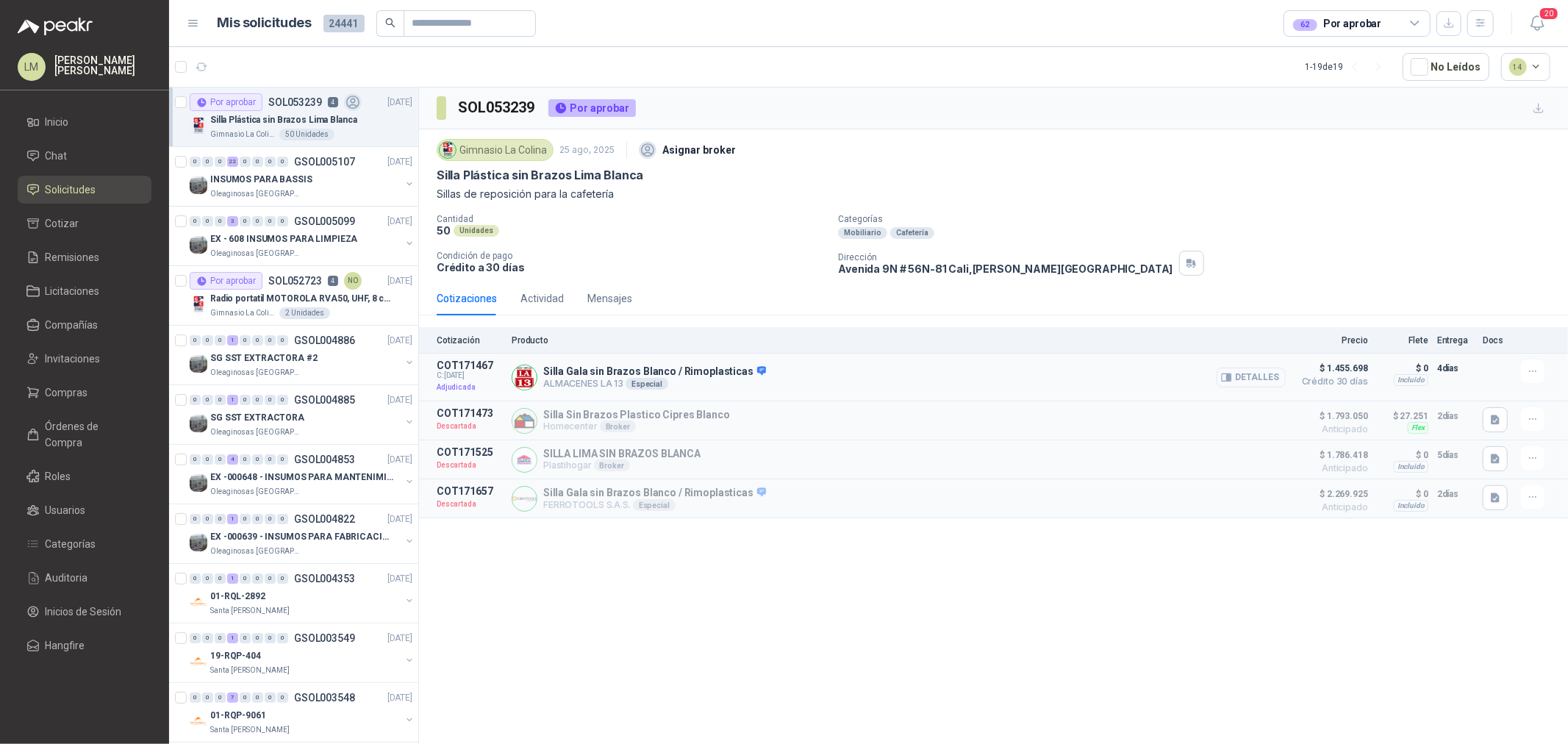
click at [1247, 385] on button "Detalles" at bounding box center [1251, 377] width 69 height 20
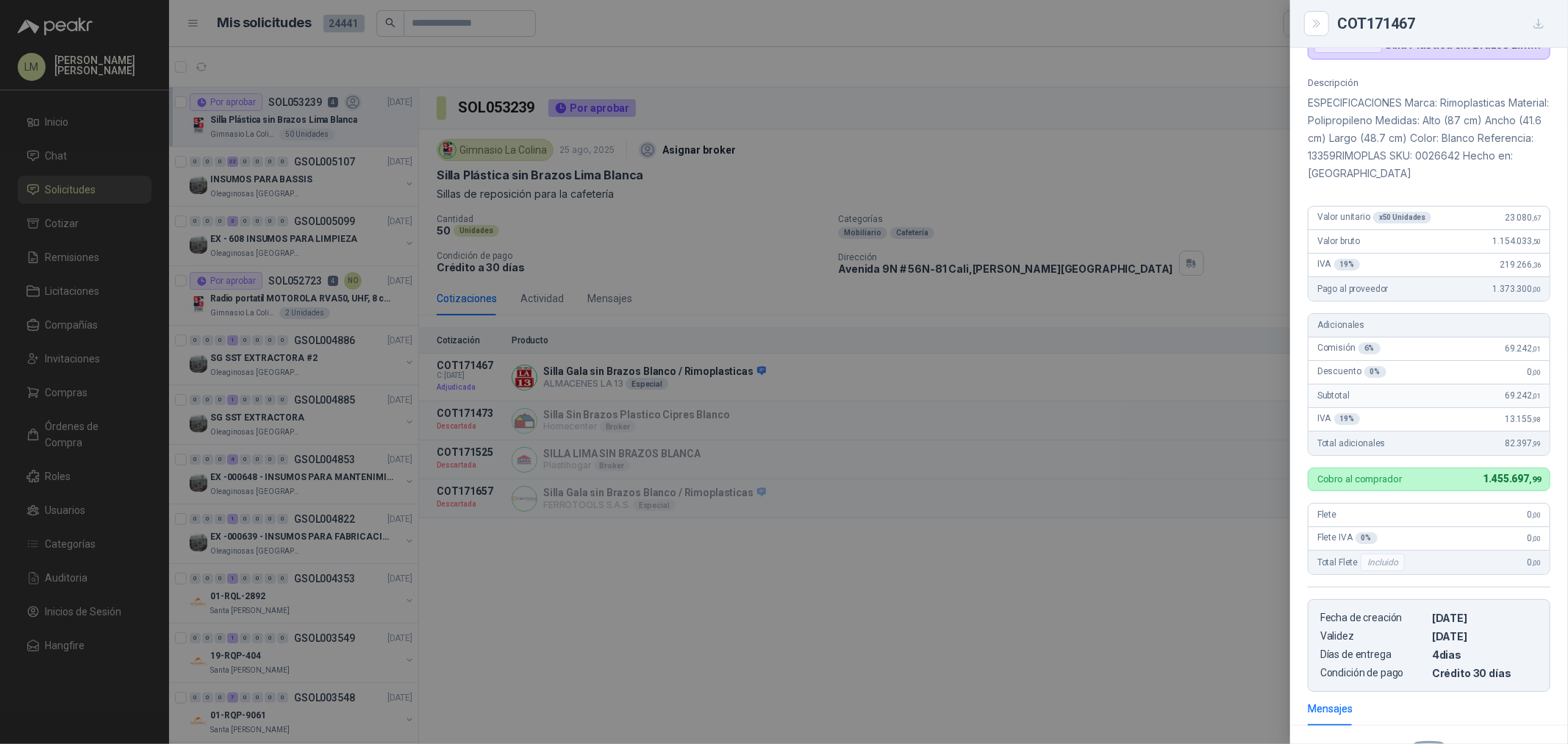
scroll to position [216, 0]
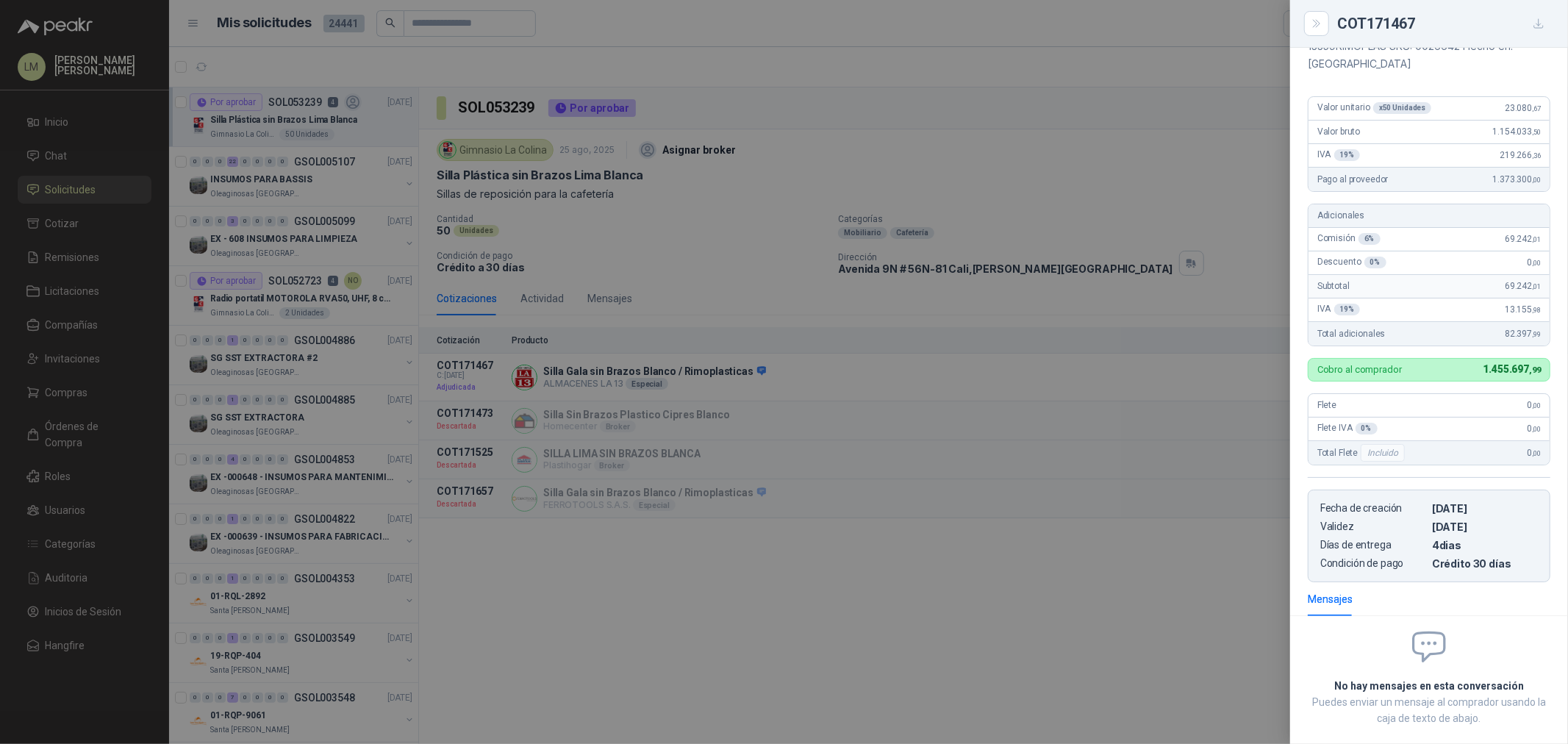
click at [786, 317] on div at bounding box center [784, 372] width 1568 height 744
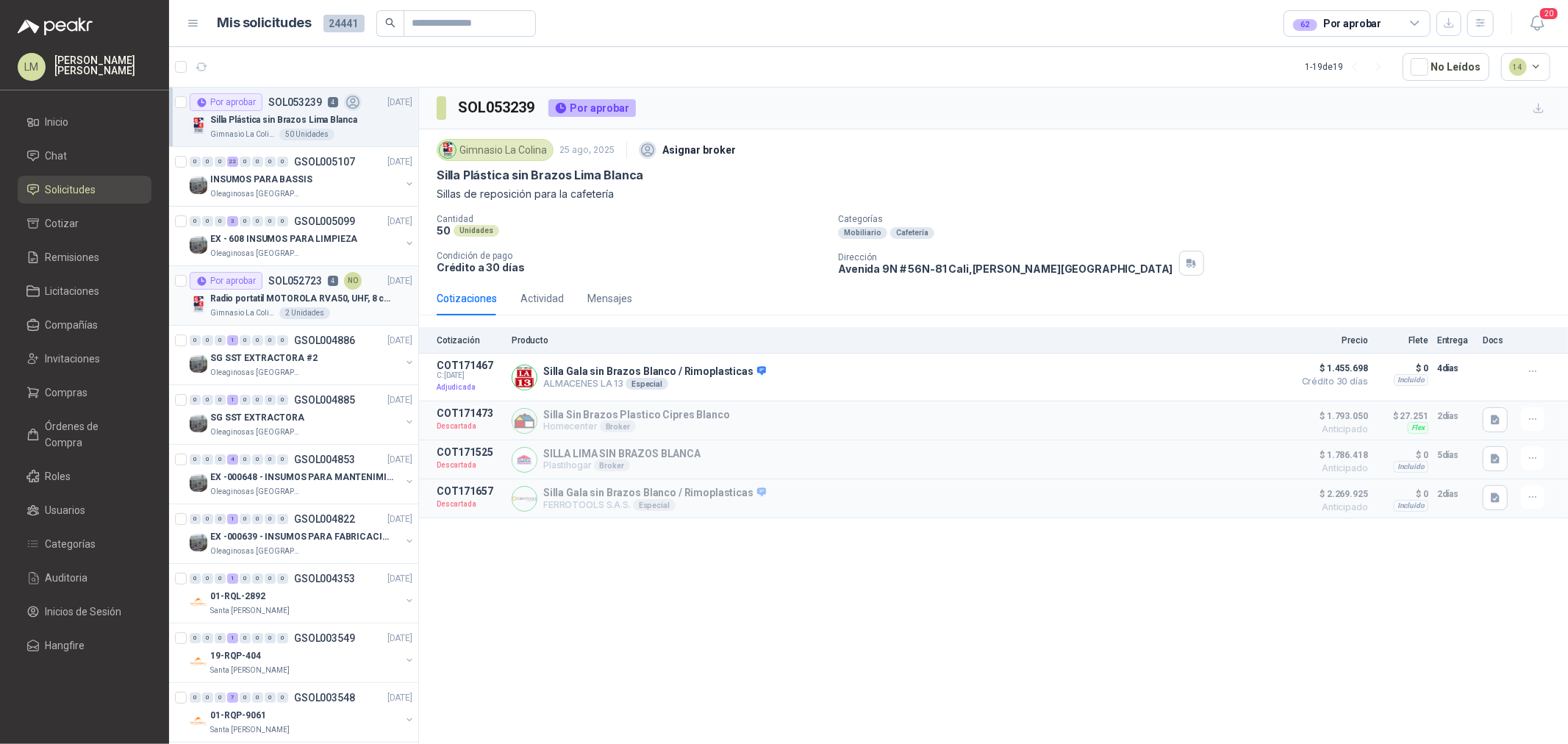
click at [283, 292] on p "Radio portatil MOTOROLA RVA50, UHF, 8 canales, 500MW" at bounding box center [301, 298] width 183 height 14
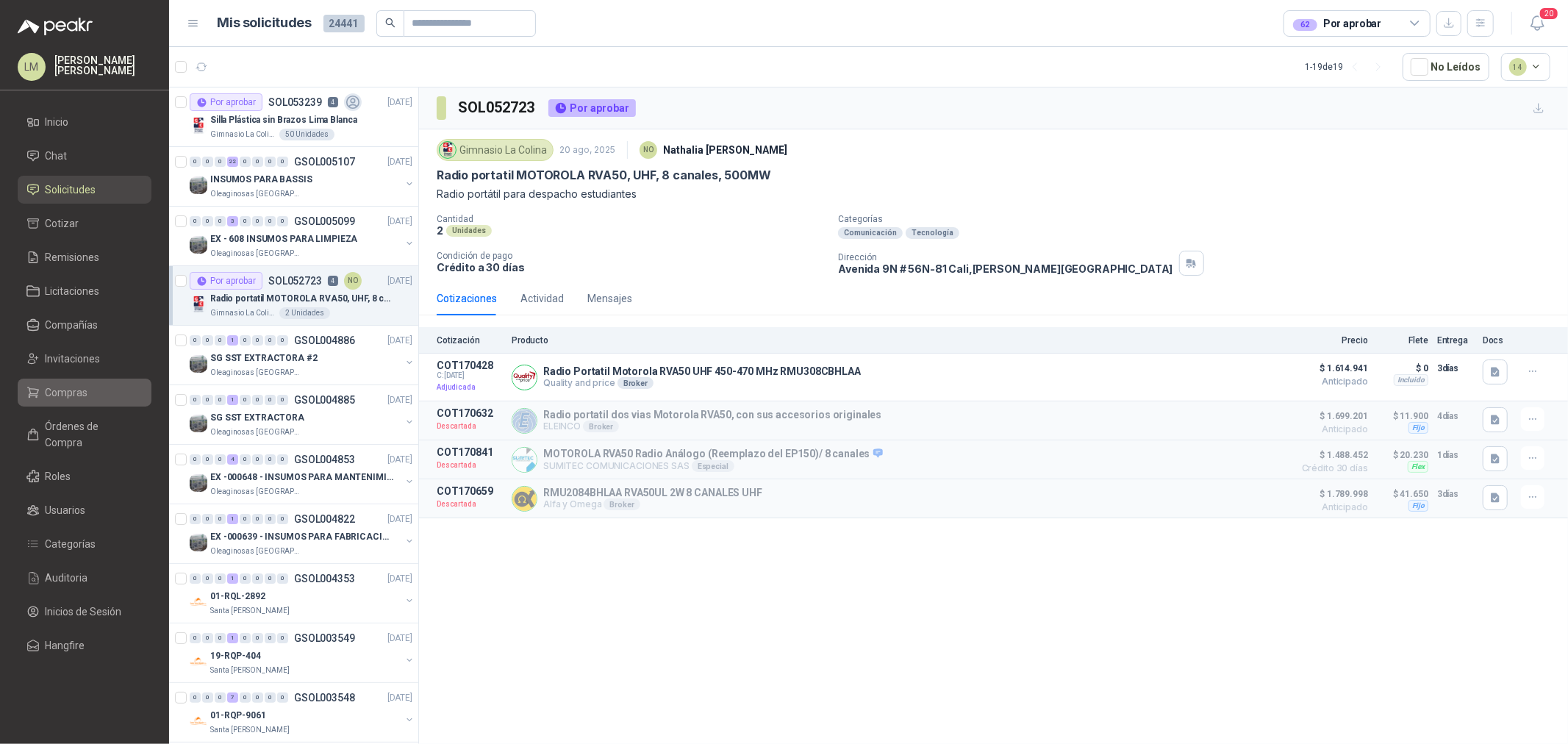
click at [70, 390] on span "Compras" at bounding box center [66, 393] width 43 height 16
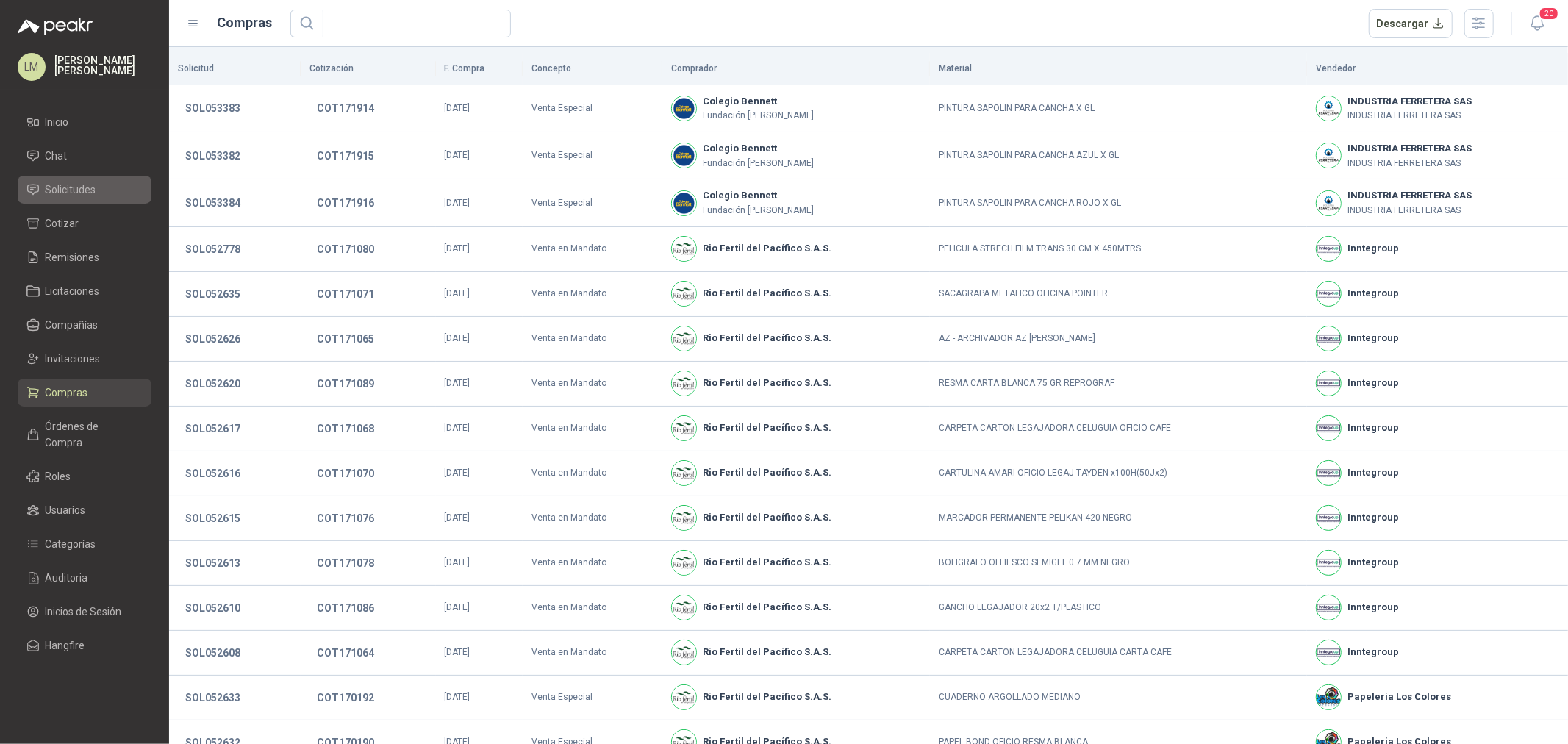
click at [77, 192] on span "Solicitudes" at bounding box center [70, 190] width 51 height 16
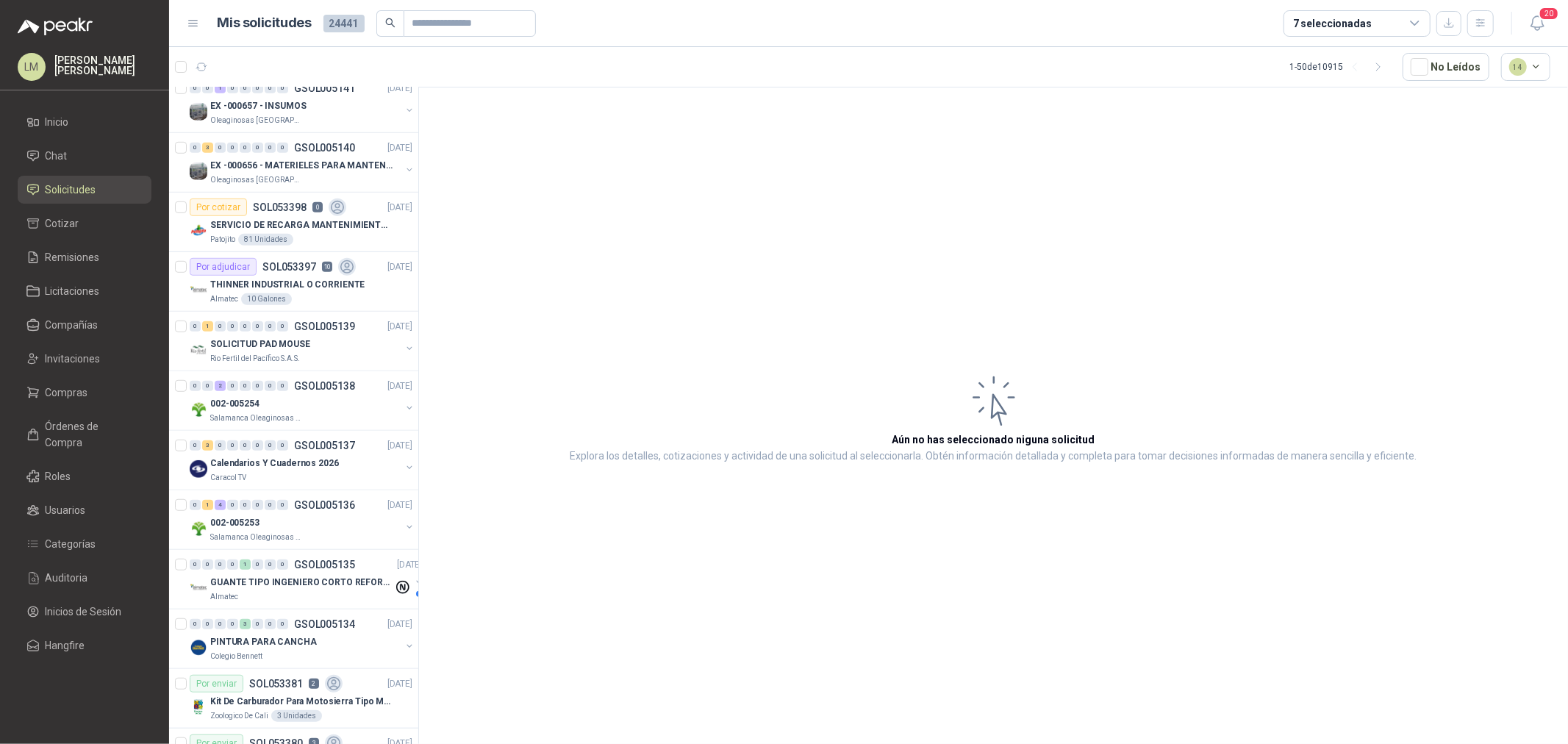
scroll to position [817, 0]
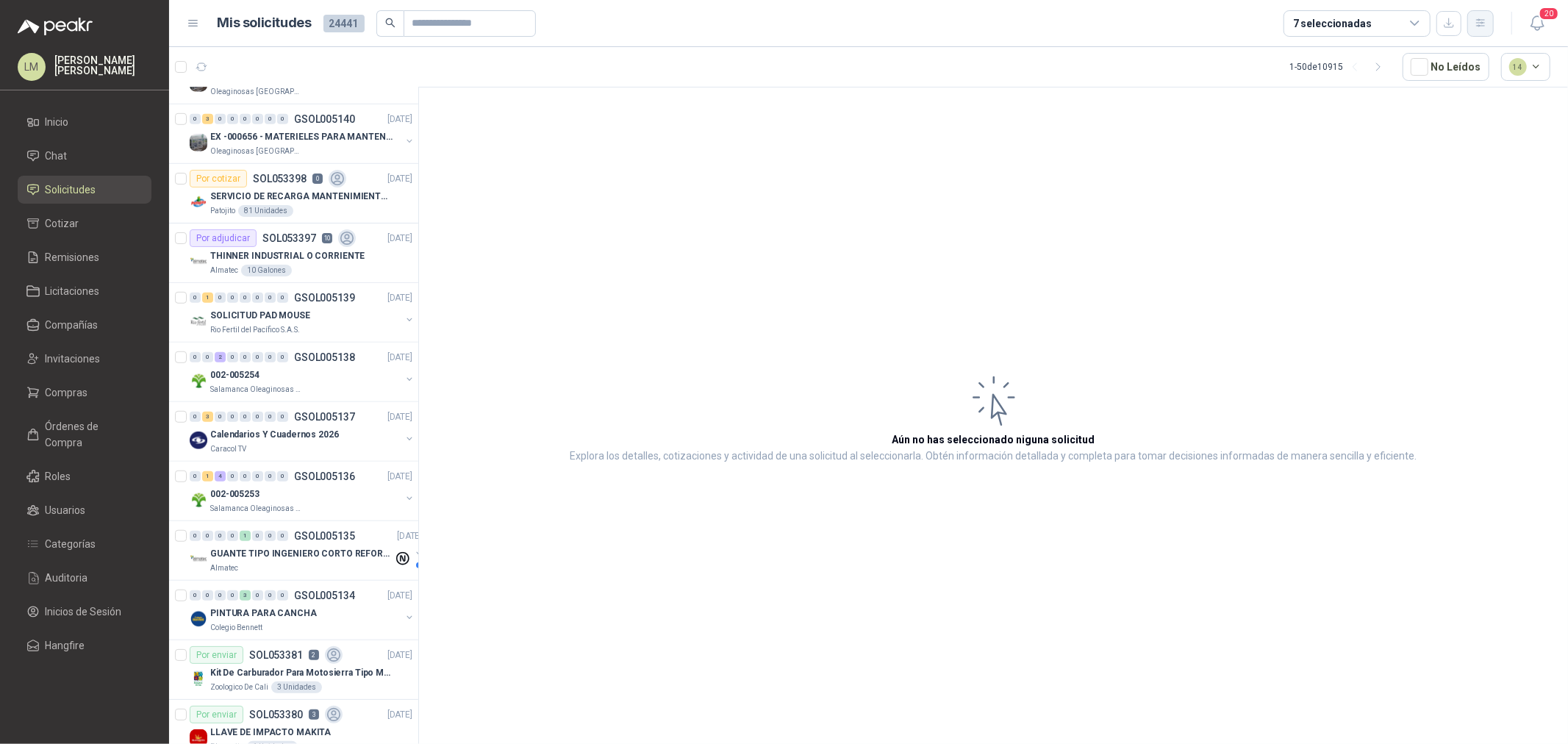
click at [1471, 25] on button "button" at bounding box center [1480, 23] width 27 height 27
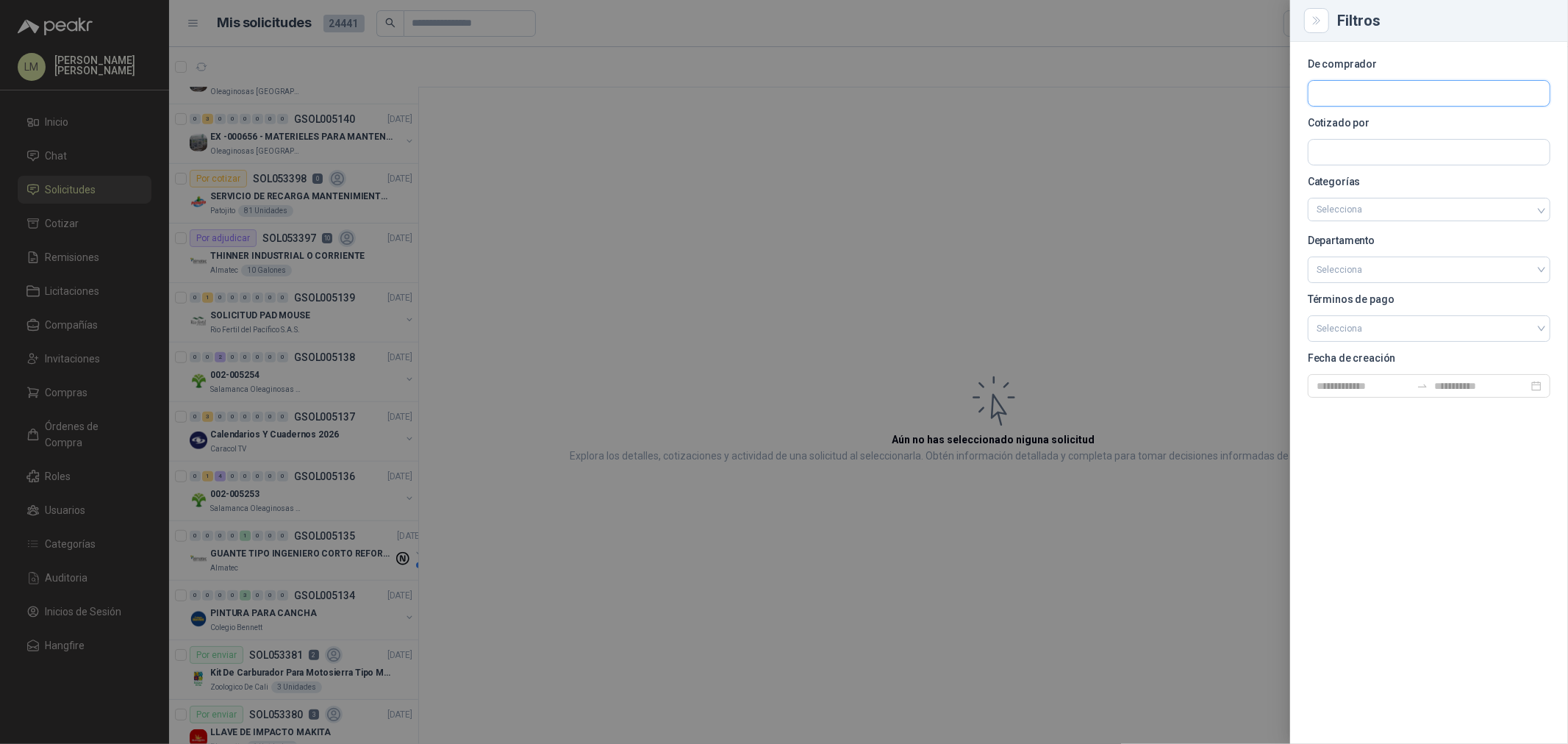
click at [1331, 90] on input "text" at bounding box center [1428, 93] width 241 height 25
type input "*****"
click at [1364, 122] on p "Gimnasio La Colina" at bounding box center [1381, 124] width 78 height 9
click at [962, 145] on div at bounding box center [784, 372] width 1568 height 744
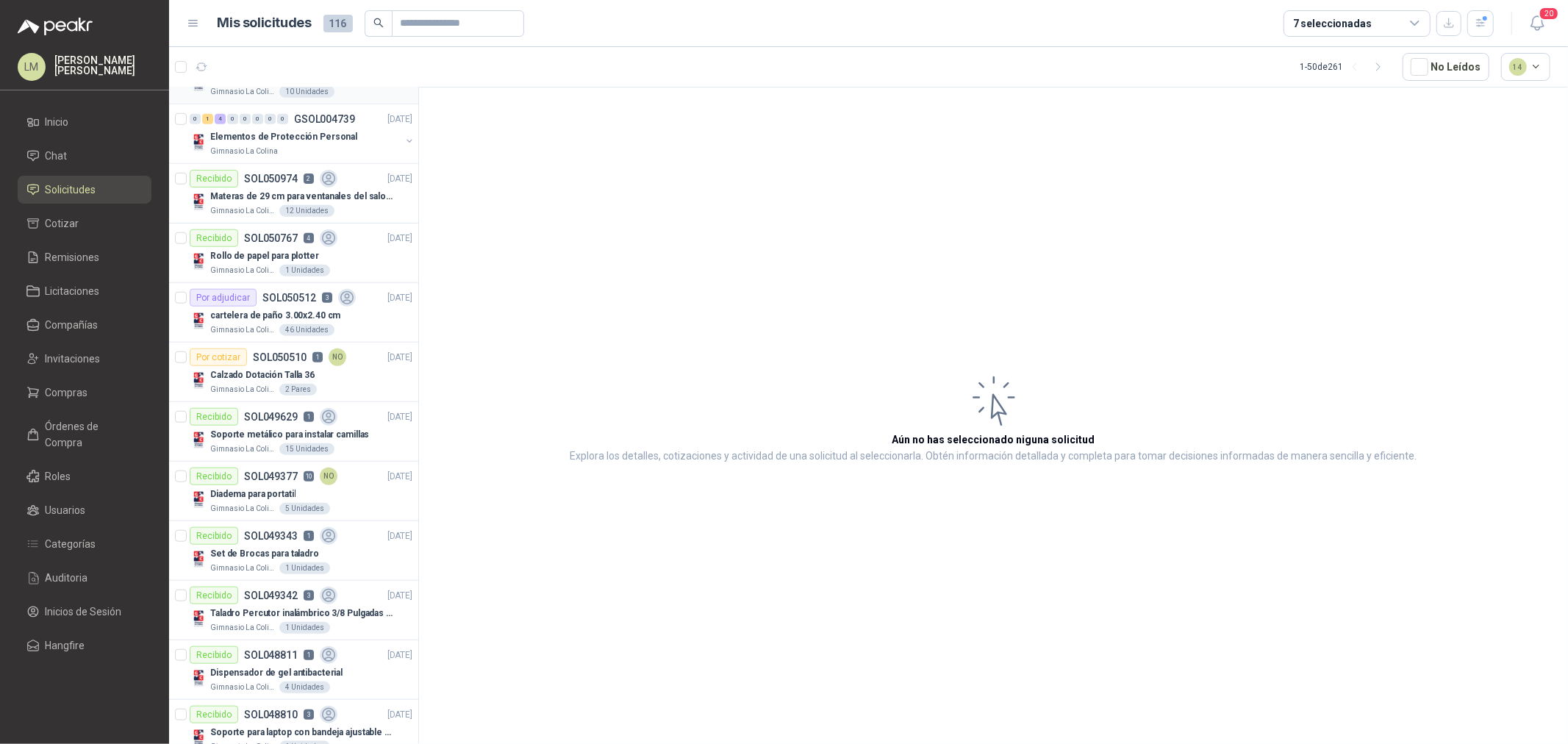
scroll to position [1143, 0]
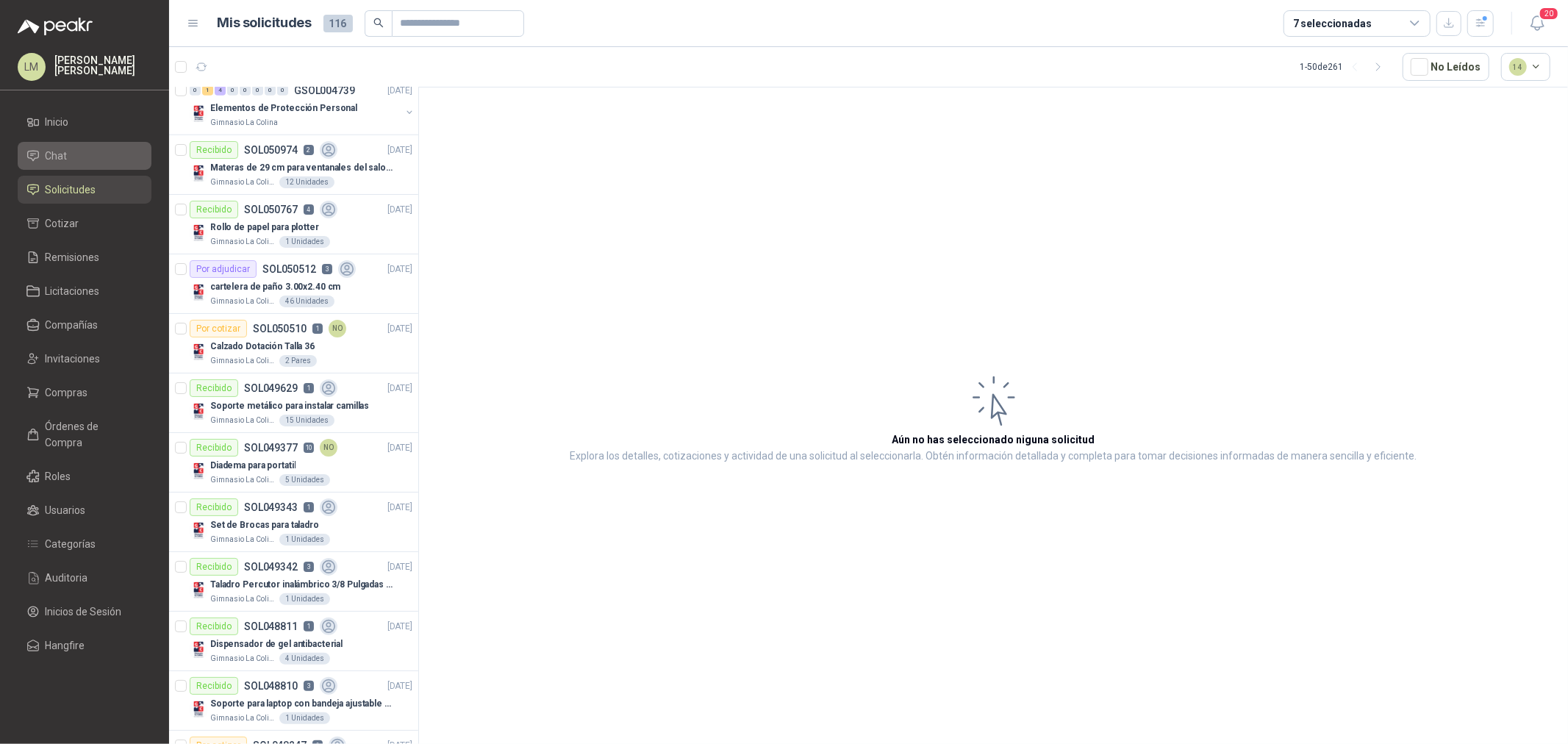
click at [64, 157] on span "Chat" at bounding box center [56, 156] width 22 height 16
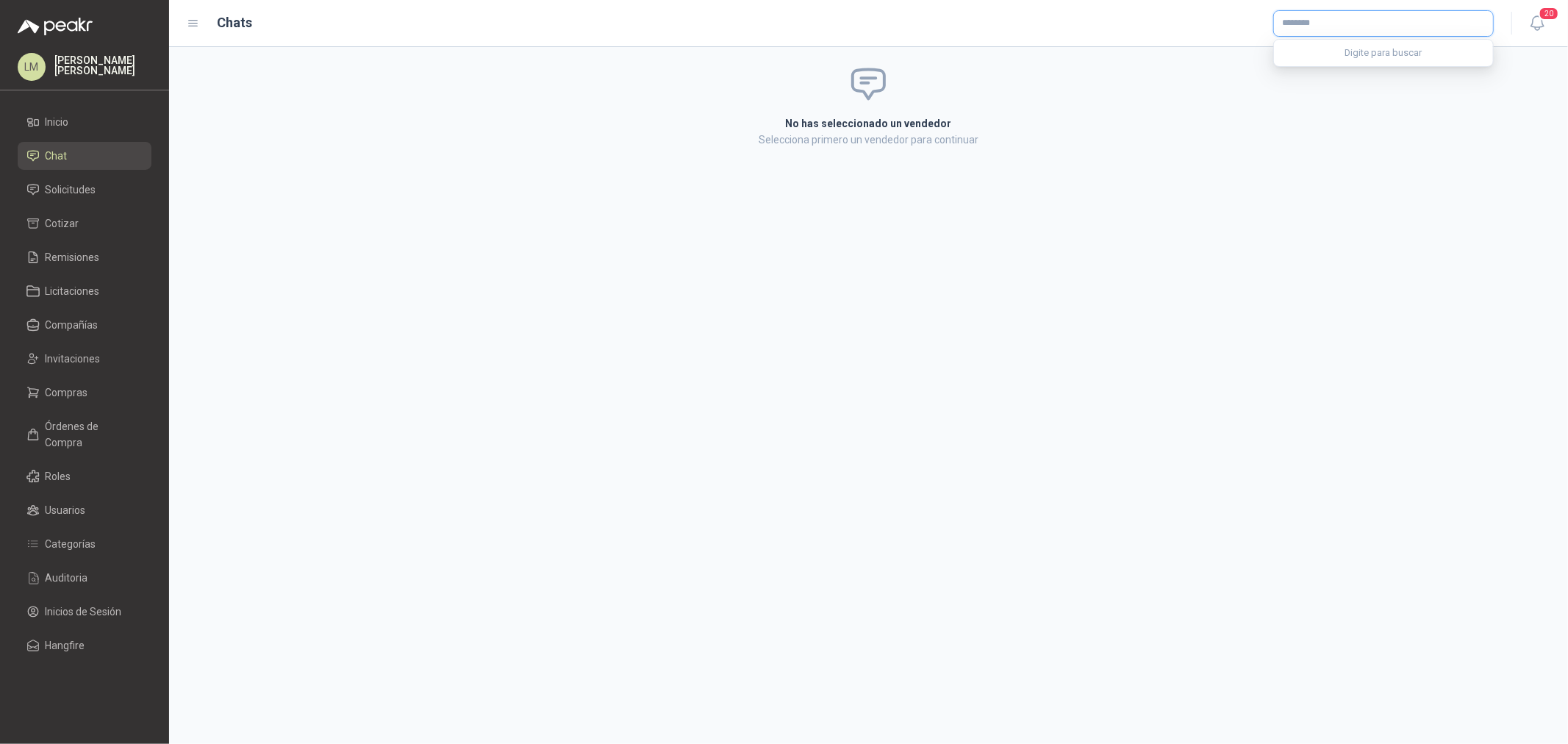
click at [1310, 20] on input "text" at bounding box center [1383, 23] width 219 height 25
type input "******"
click at [1326, 59] on span "NIT : 901154147" at bounding box center [1333, 62] width 52 height 7
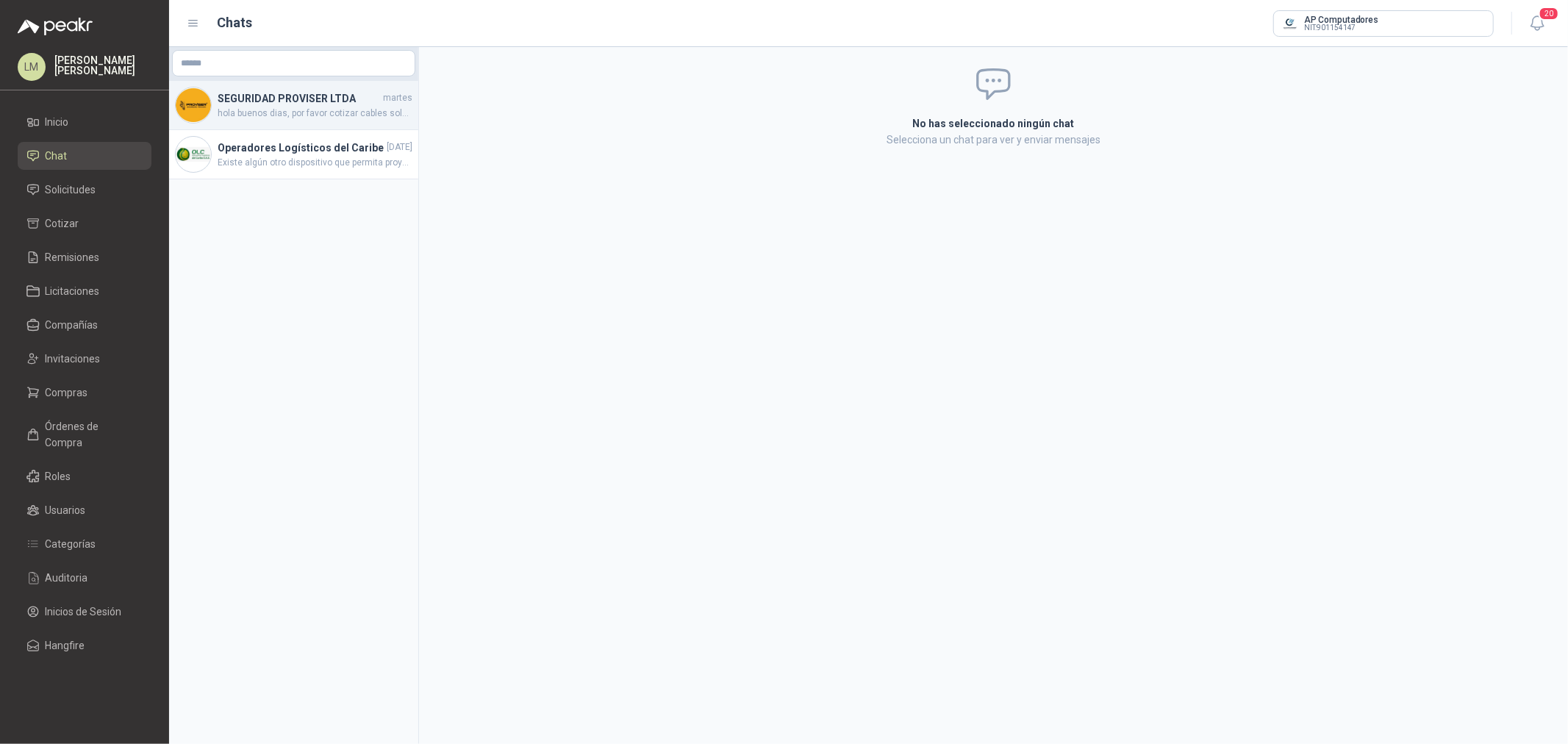
click at [291, 91] on h4 "SEGURIDAD PROVISER LTDA" at bounding box center [298, 99] width 162 height 16
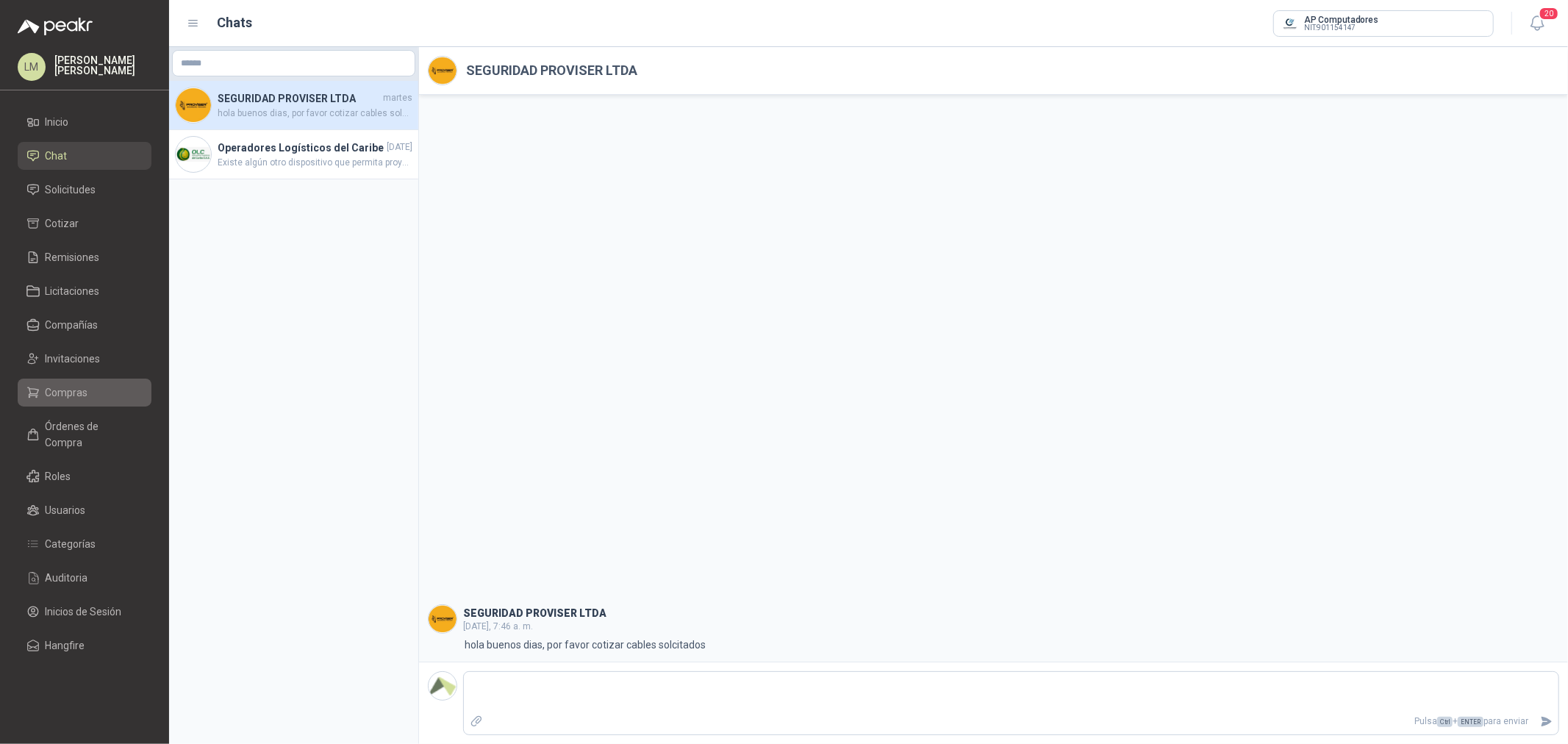
click at [90, 392] on li "Compras" at bounding box center [85, 393] width 116 height 16
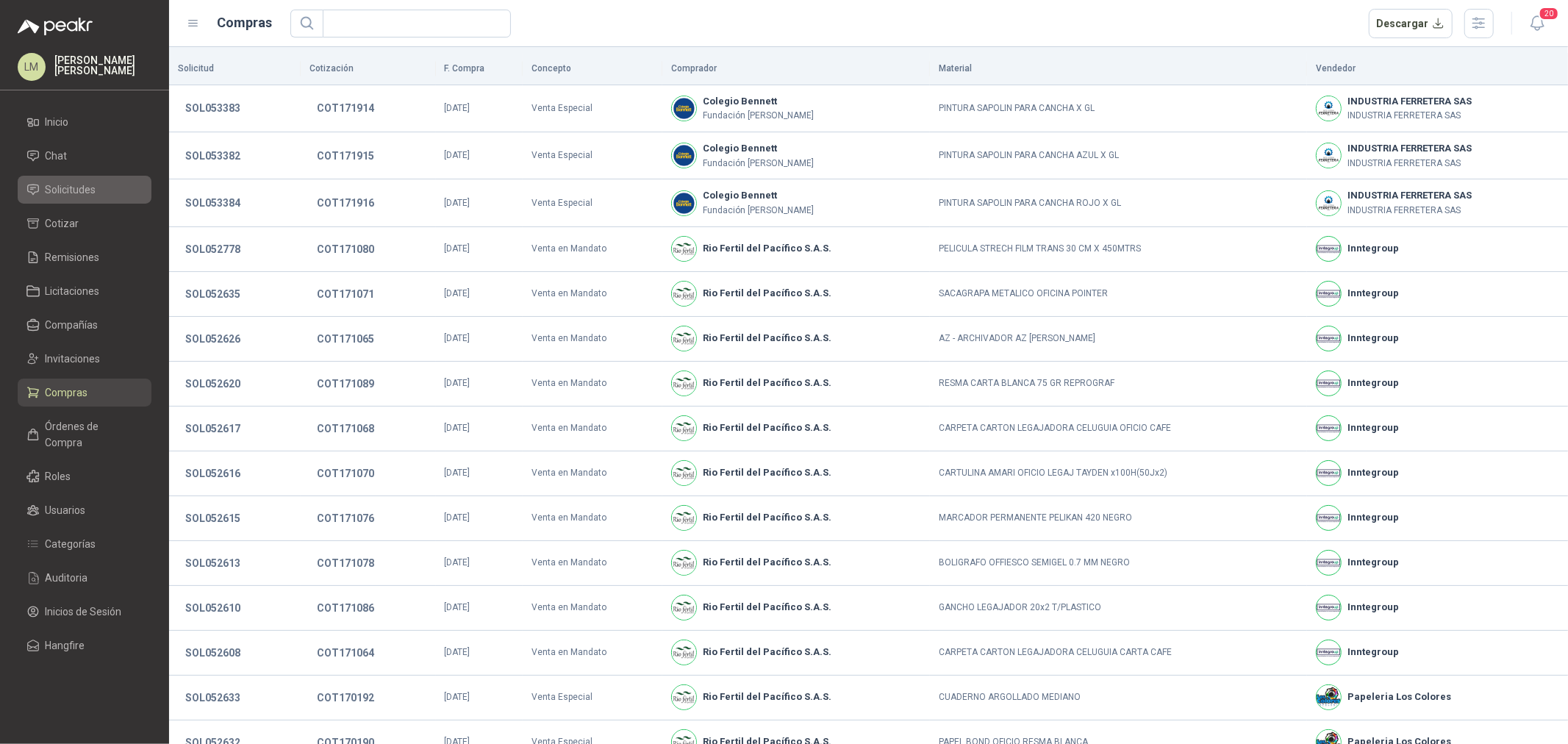
click at [82, 186] on span "Solicitudes" at bounding box center [70, 190] width 51 height 16
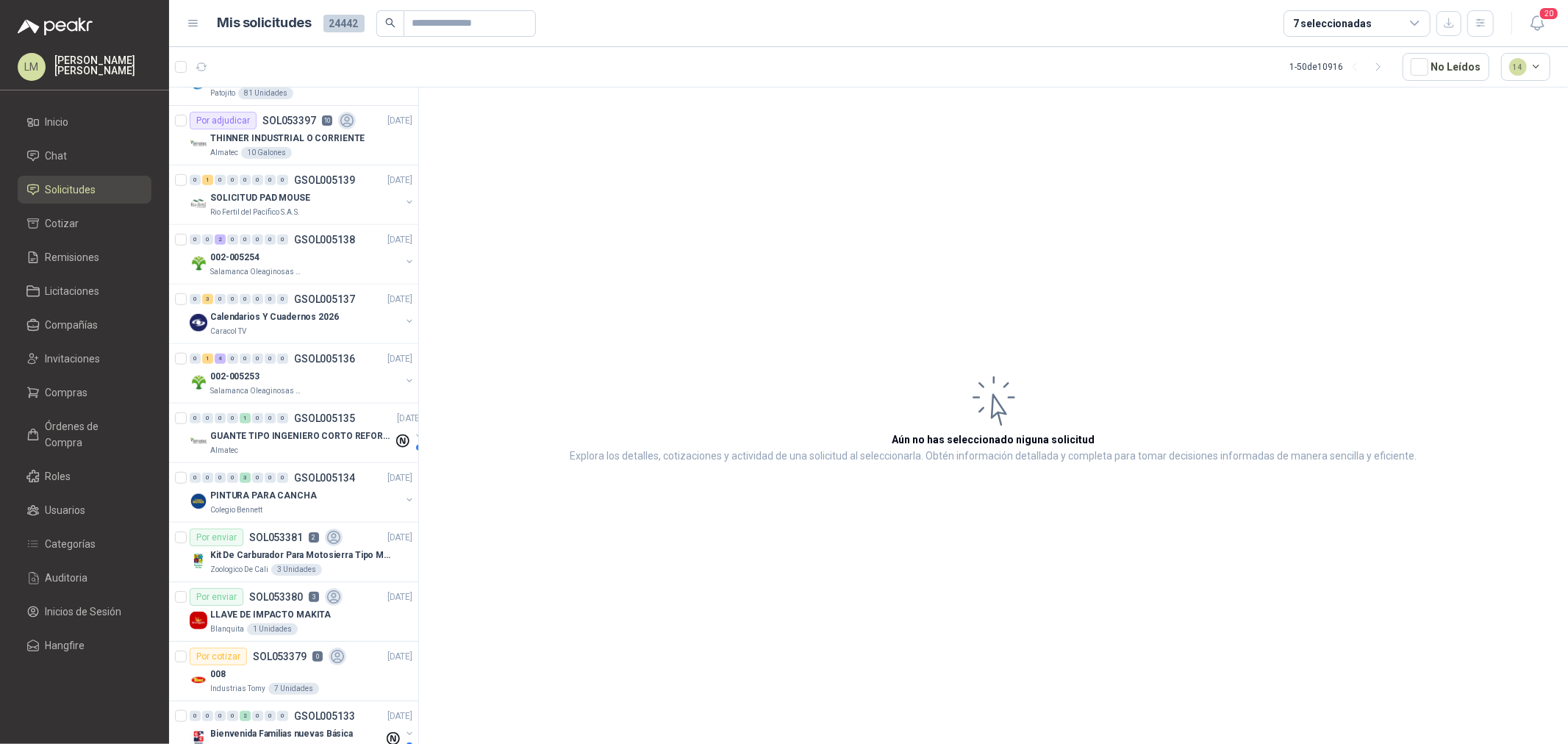
scroll to position [898, 0]
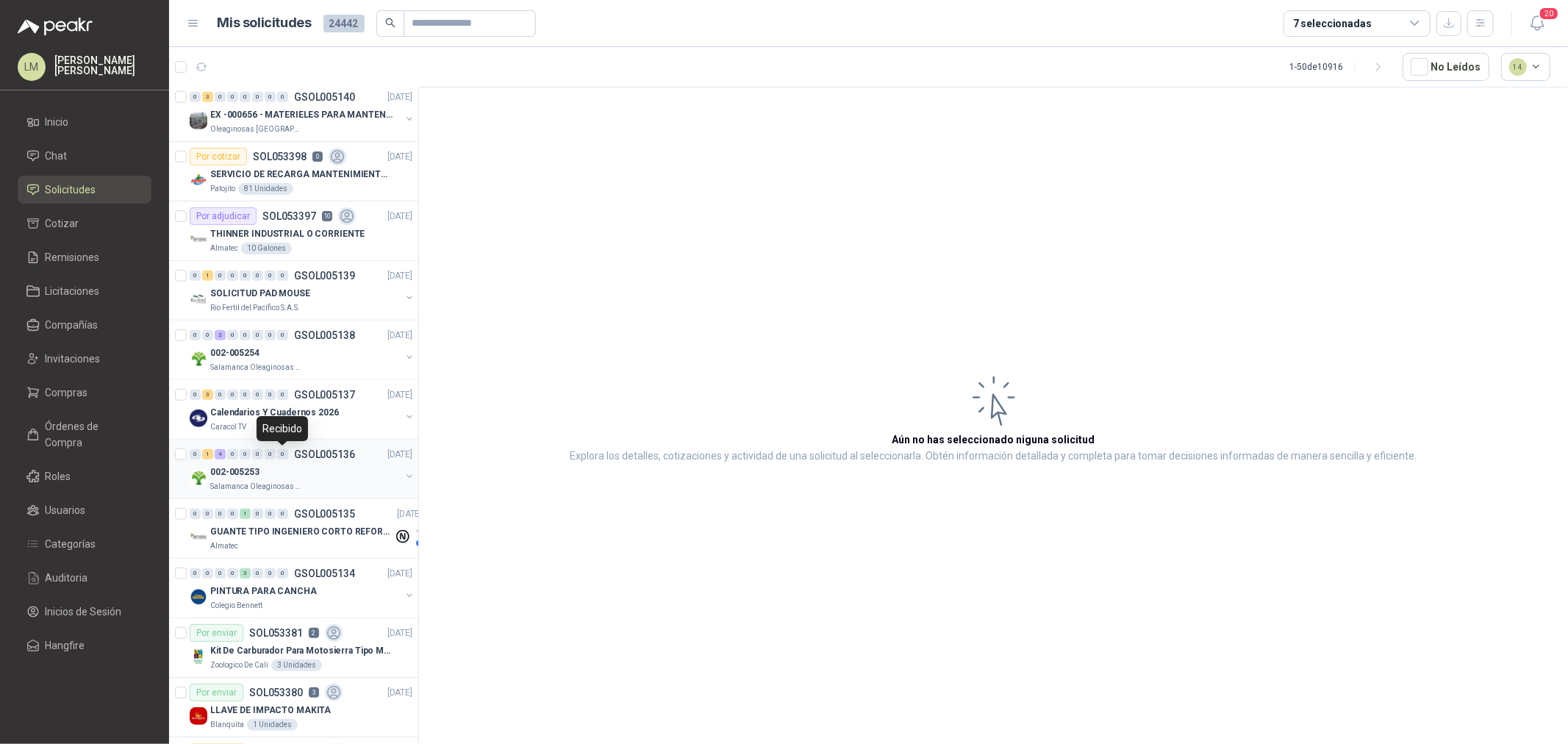
click at [281, 453] on div "0" at bounding box center [283, 454] width 11 height 11
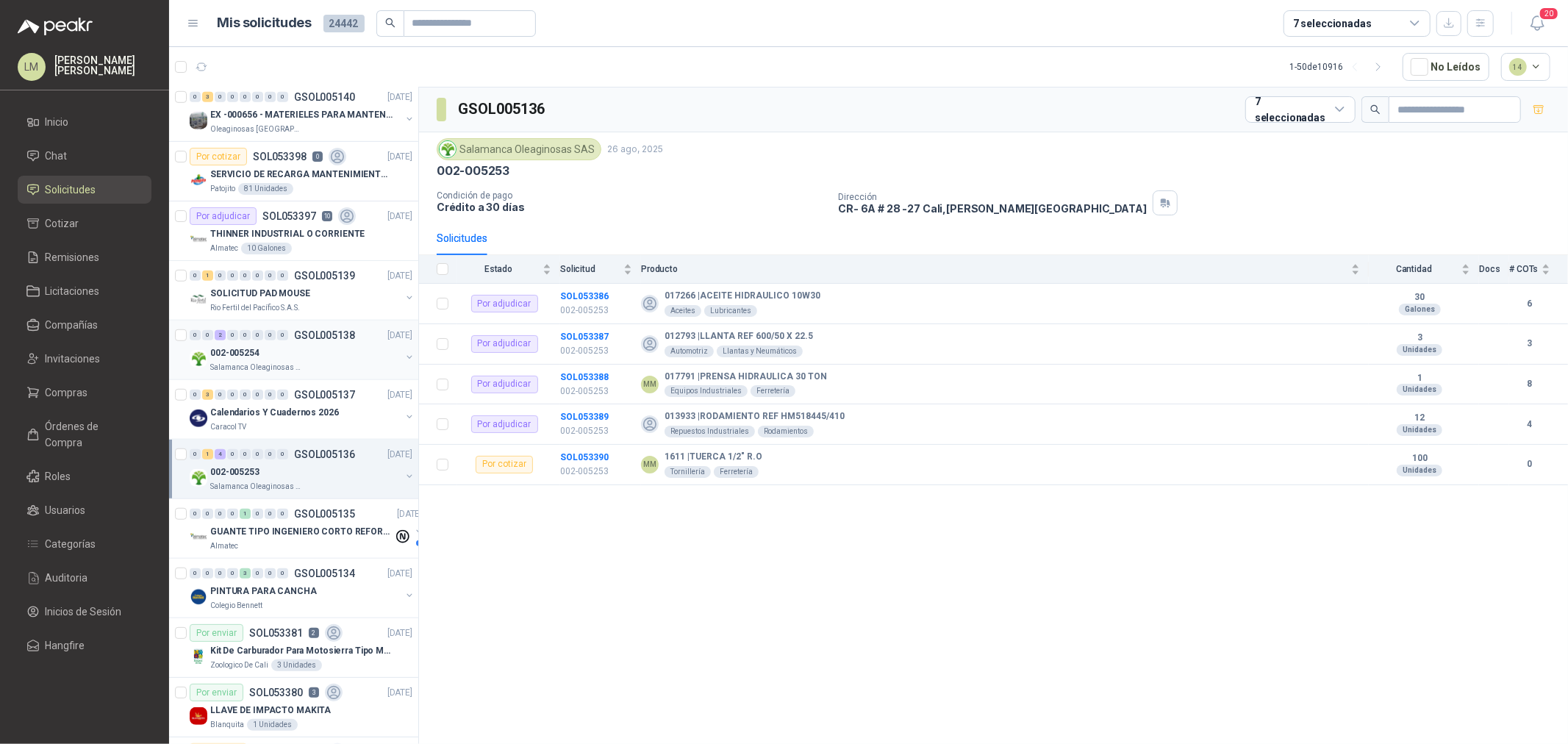
click at [269, 346] on div "002-005254" at bounding box center [305, 353] width 191 height 18
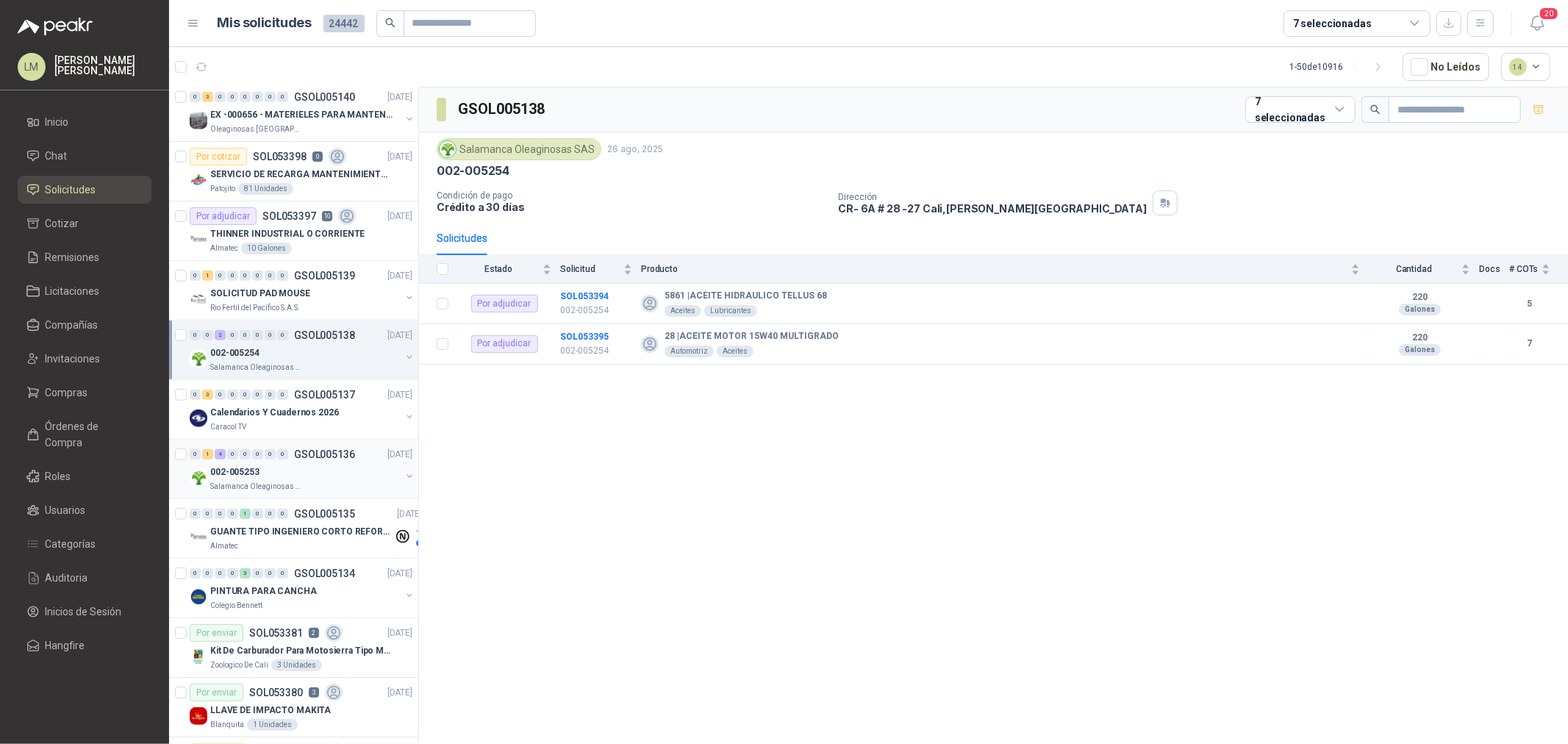
click at [266, 464] on div "002-005253" at bounding box center [305, 472] width 191 height 18
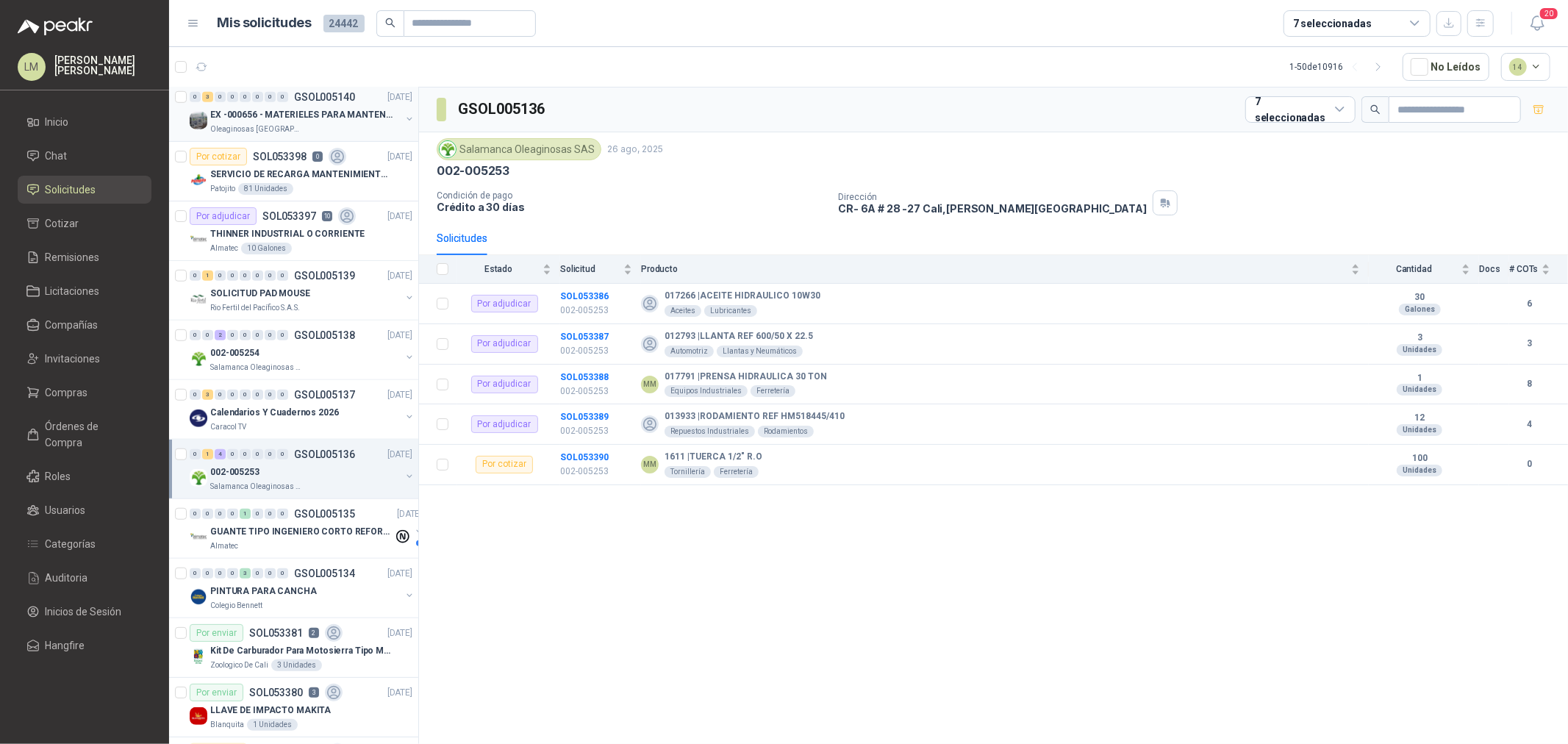
click at [266, 118] on p "EX -000656 - MATERIELES PARA MANTENIMIENTO MECANIC" at bounding box center [301, 115] width 183 height 14
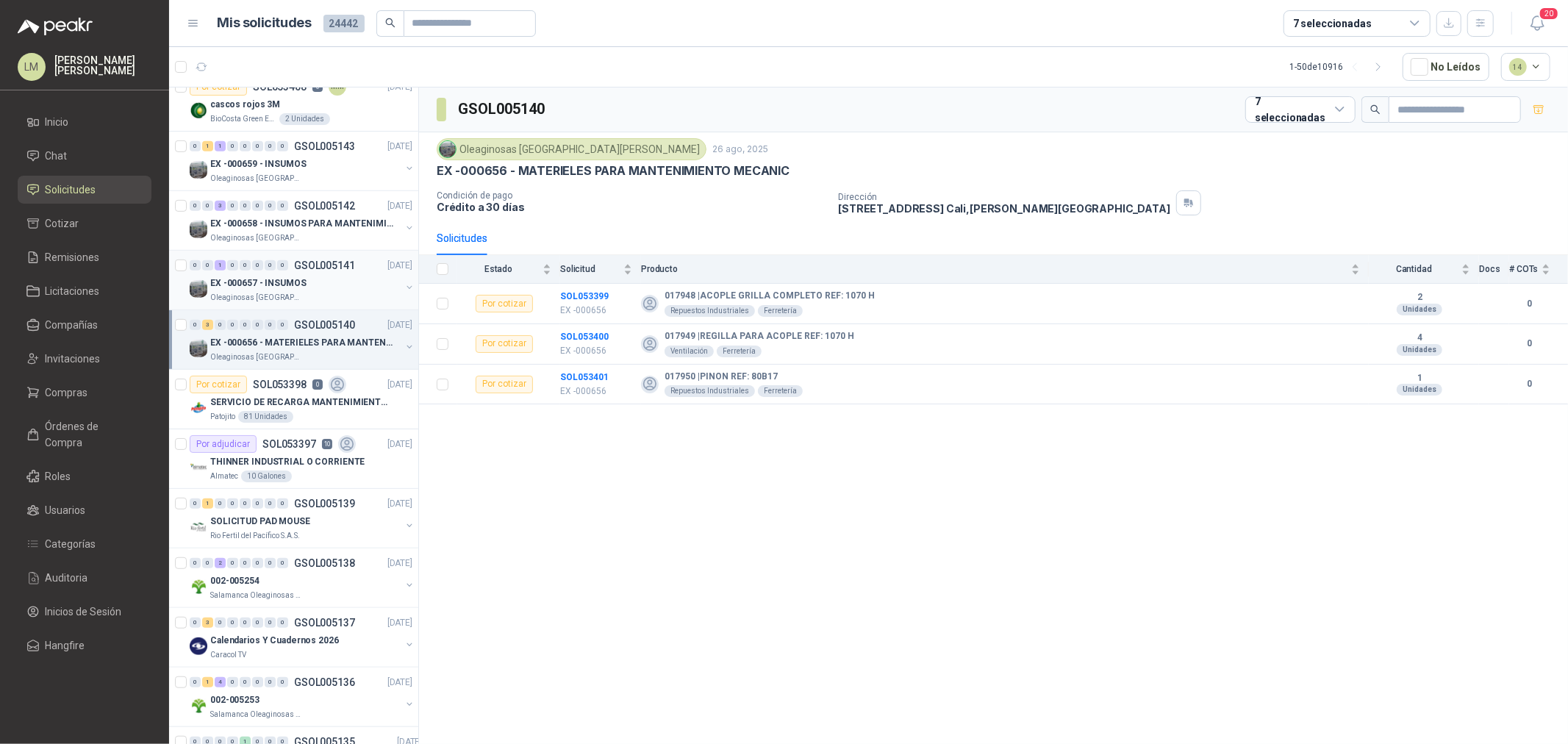
scroll to position [653, 0]
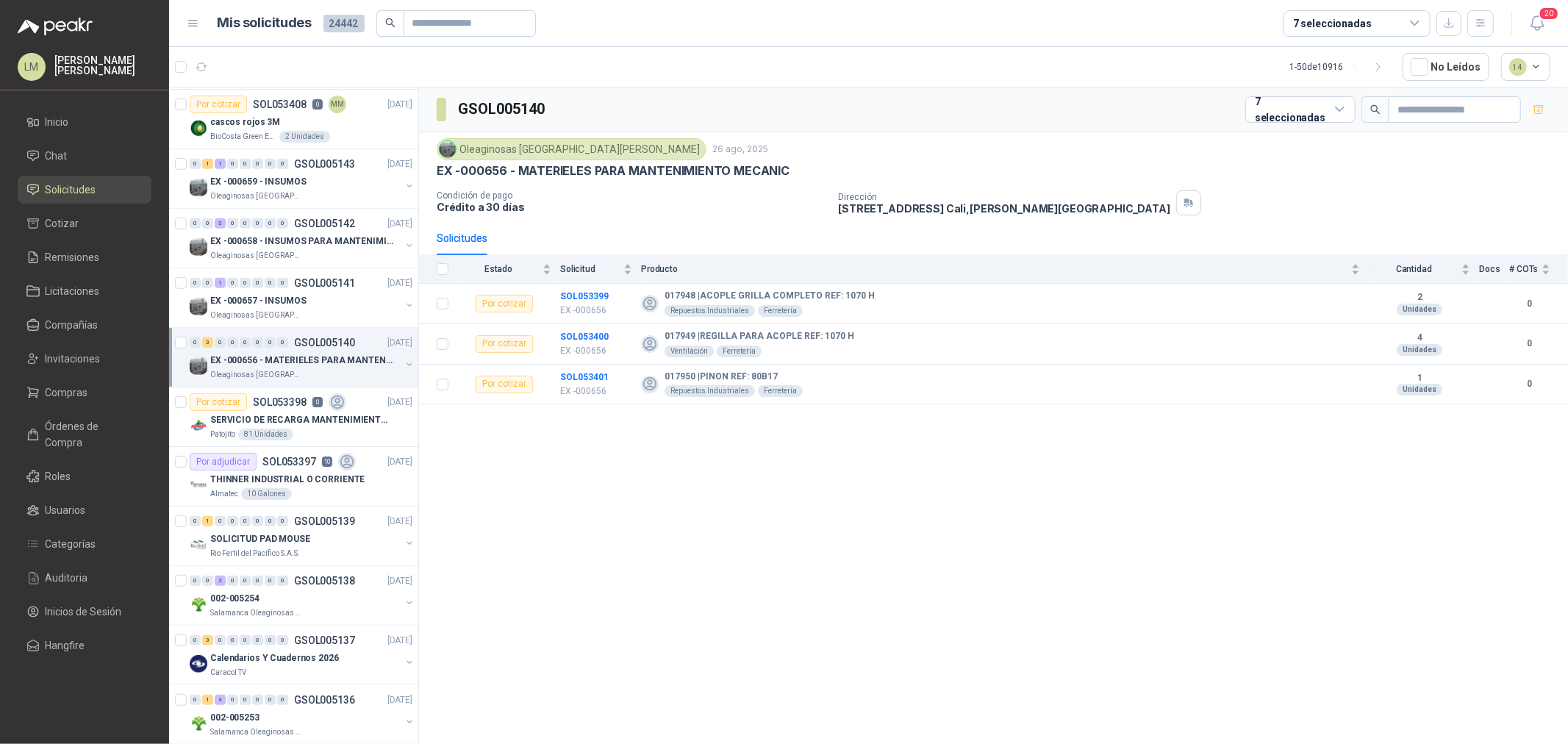
click at [248, 347] on div "0" at bounding box center [245, 343] width 11 height 11
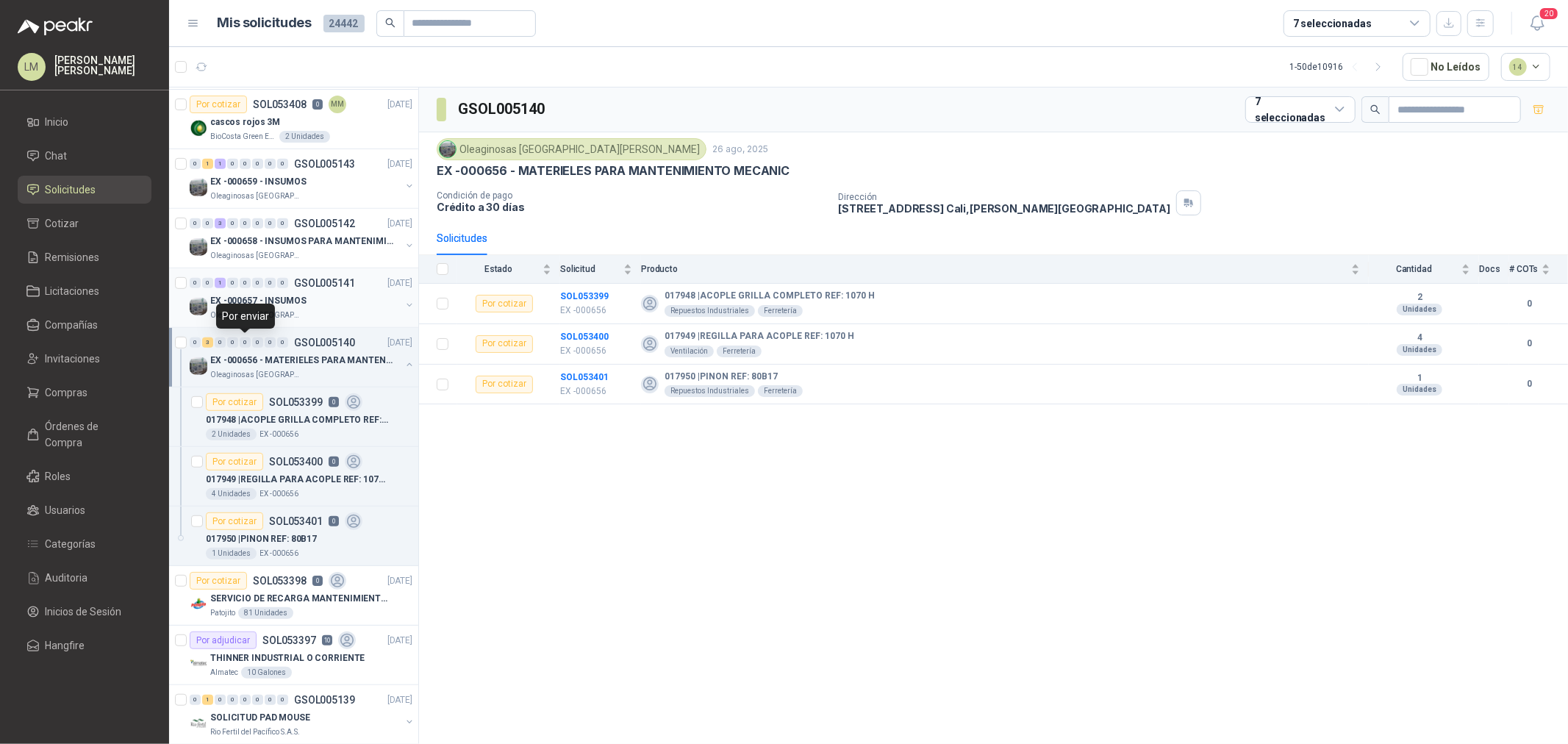
click at [249, 285] on div "0" at bounding box center [245, 283] width 11 height 11
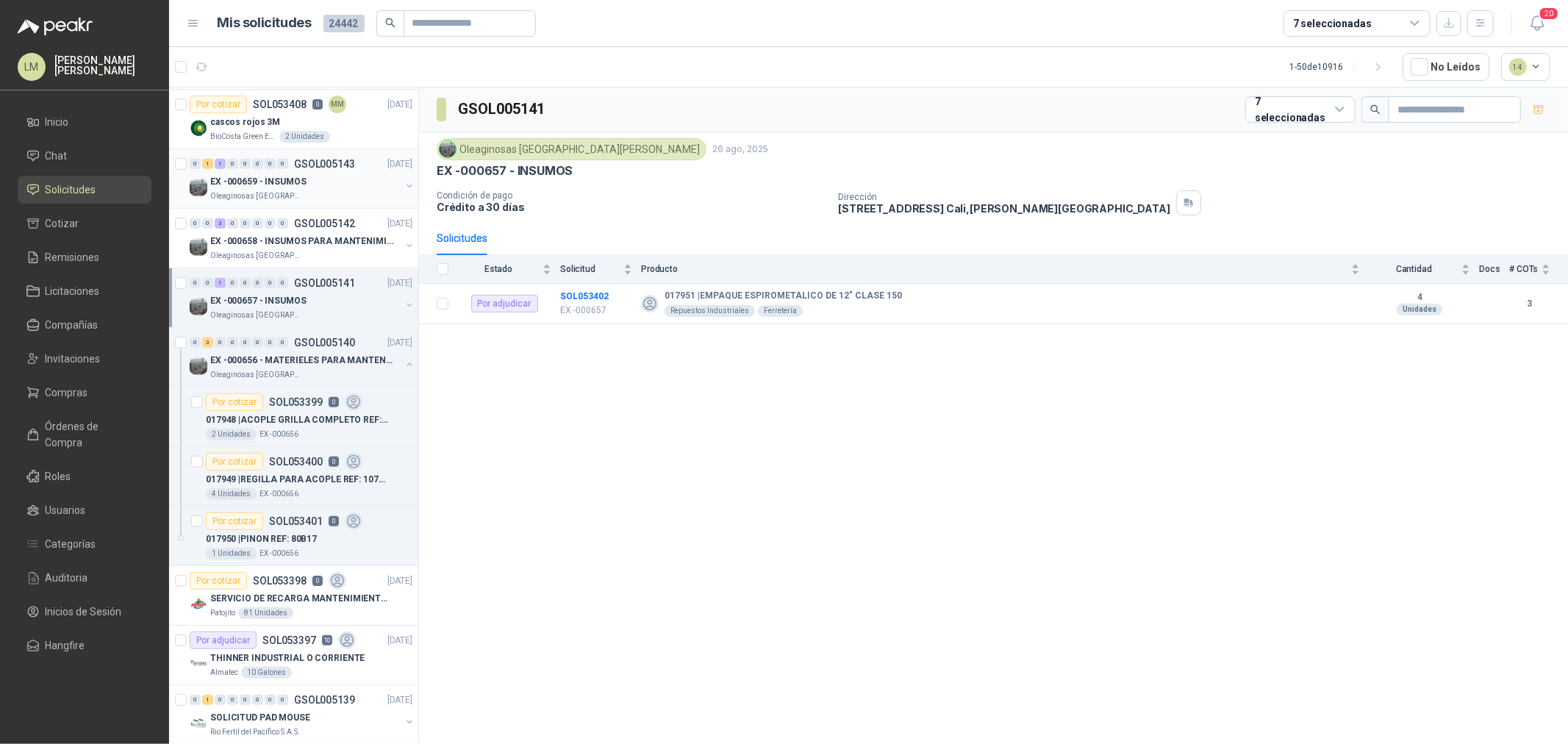
click at [277, 177] on p "EX -000659 - INSUMOS" at bounding box center [258, 182] width 96 height 14
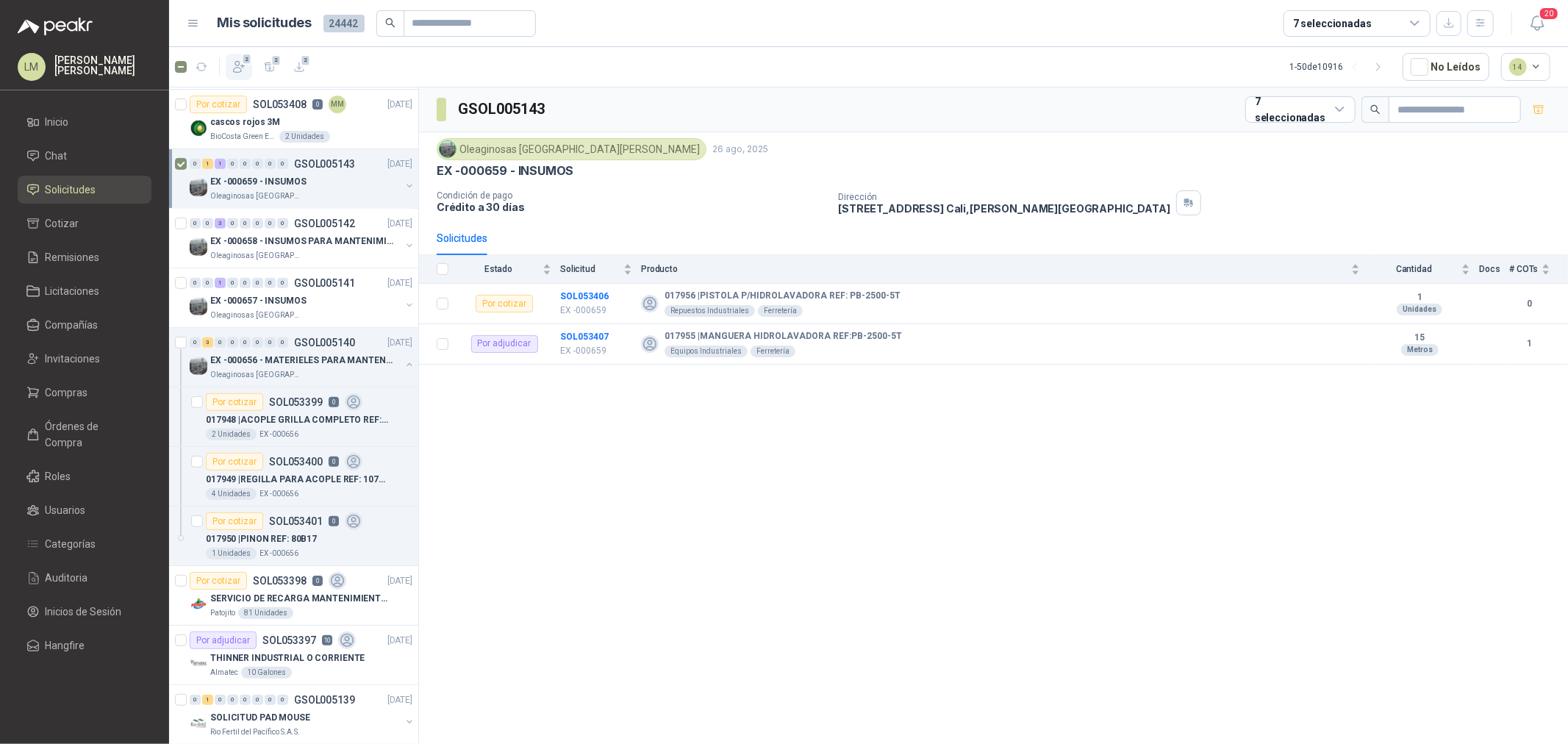
click at [233, 61] on icon "button" at bounding box center [239, 67] width 15 height 15
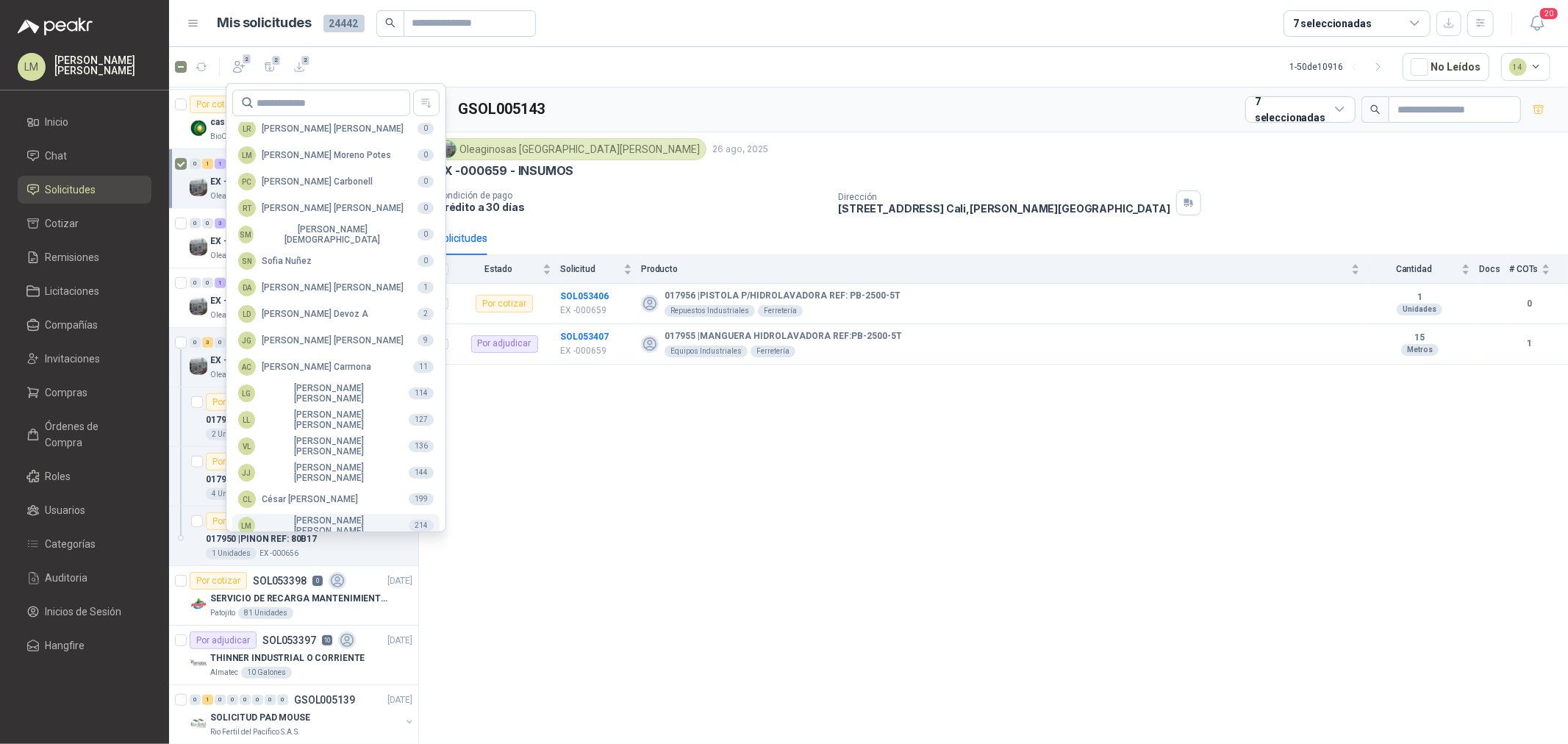
scroll to position [260, 0]
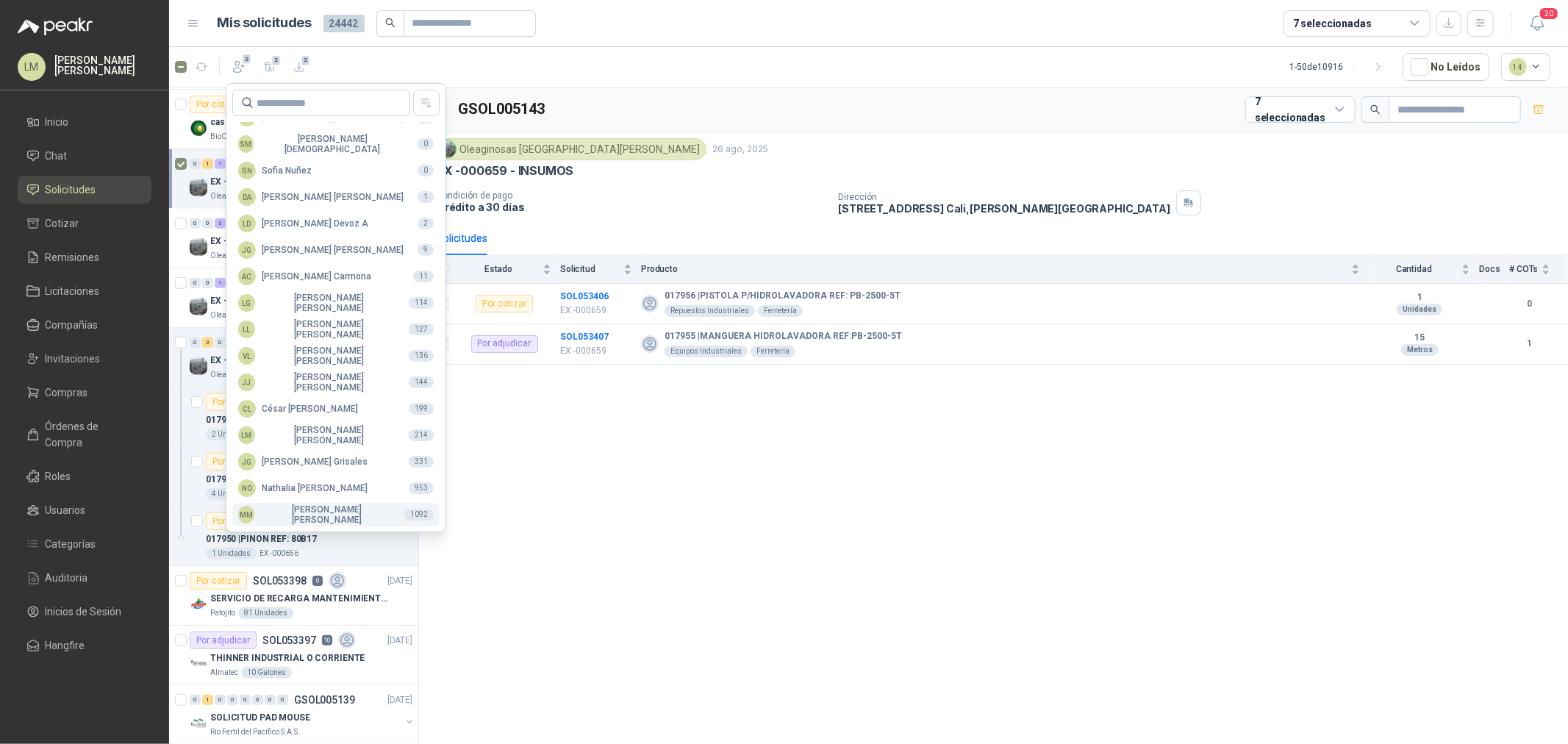
click at [308, 503] on button "MM Mauricio Martinez 1092" at bounding box center [336, 515] width 208 height 23
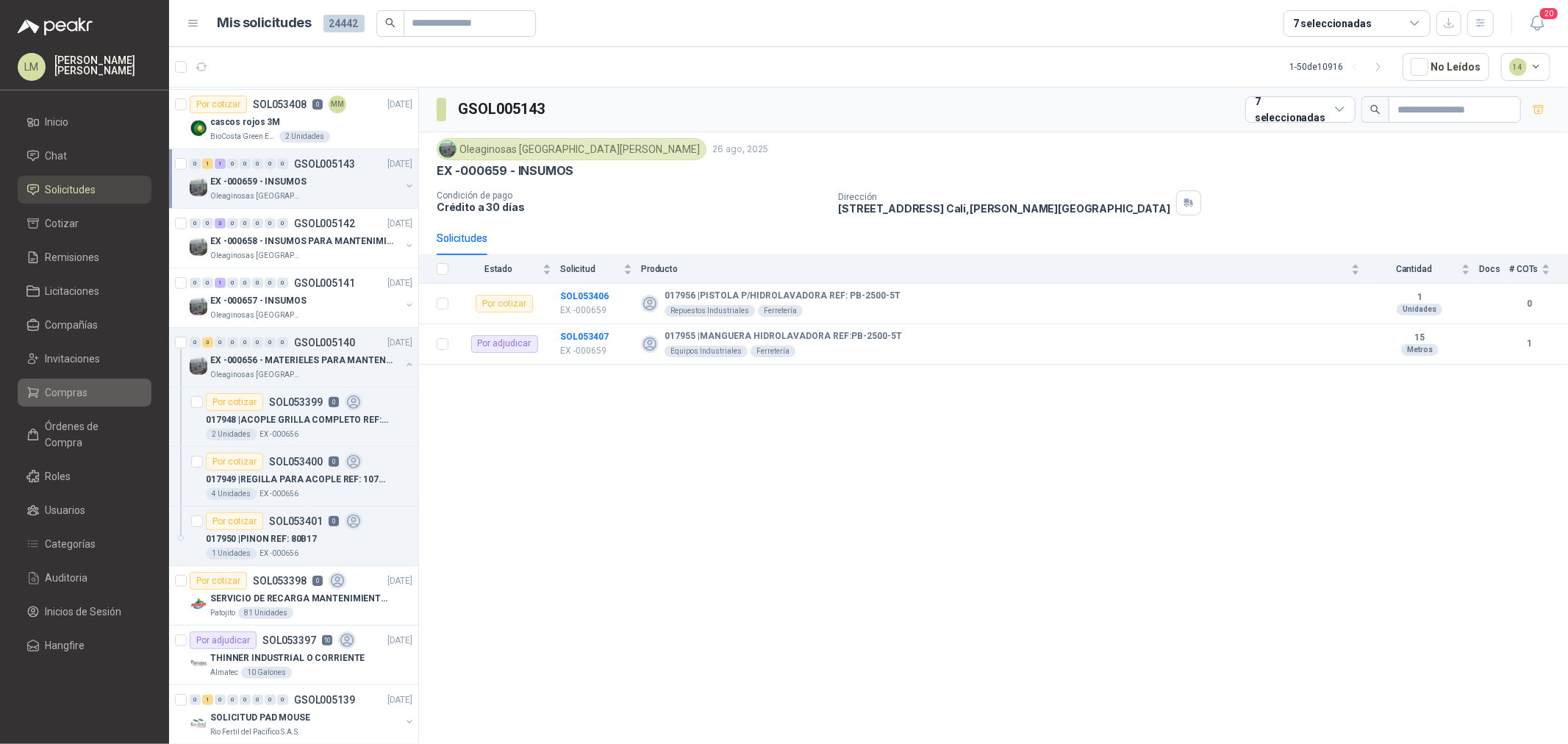
click at [68, 392] on span "Compras" at bounding box center [66, 393] width 43 height 16
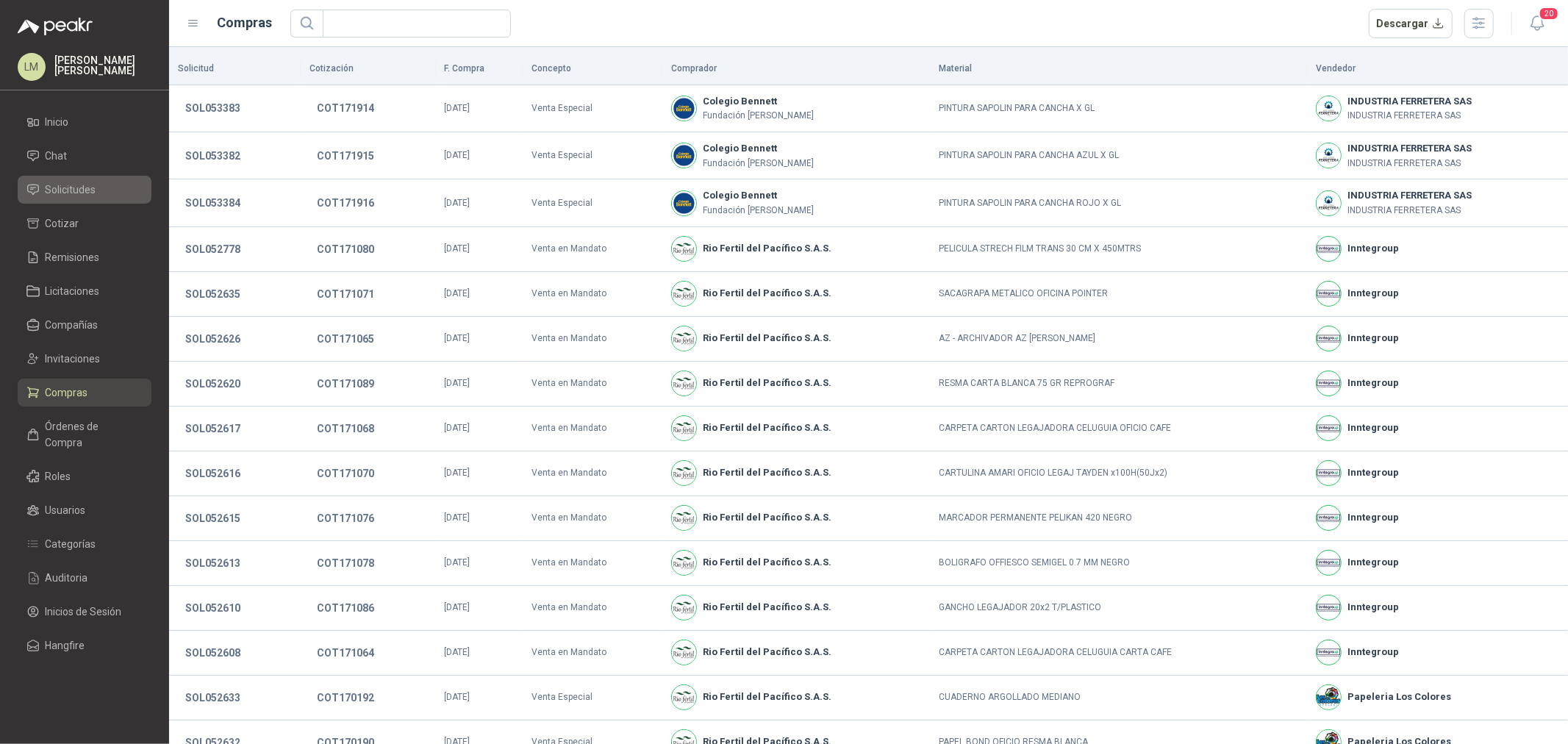
click at [78, 182] on span "Solicitudes" at bounding box center [70, 190] width 51 height 16
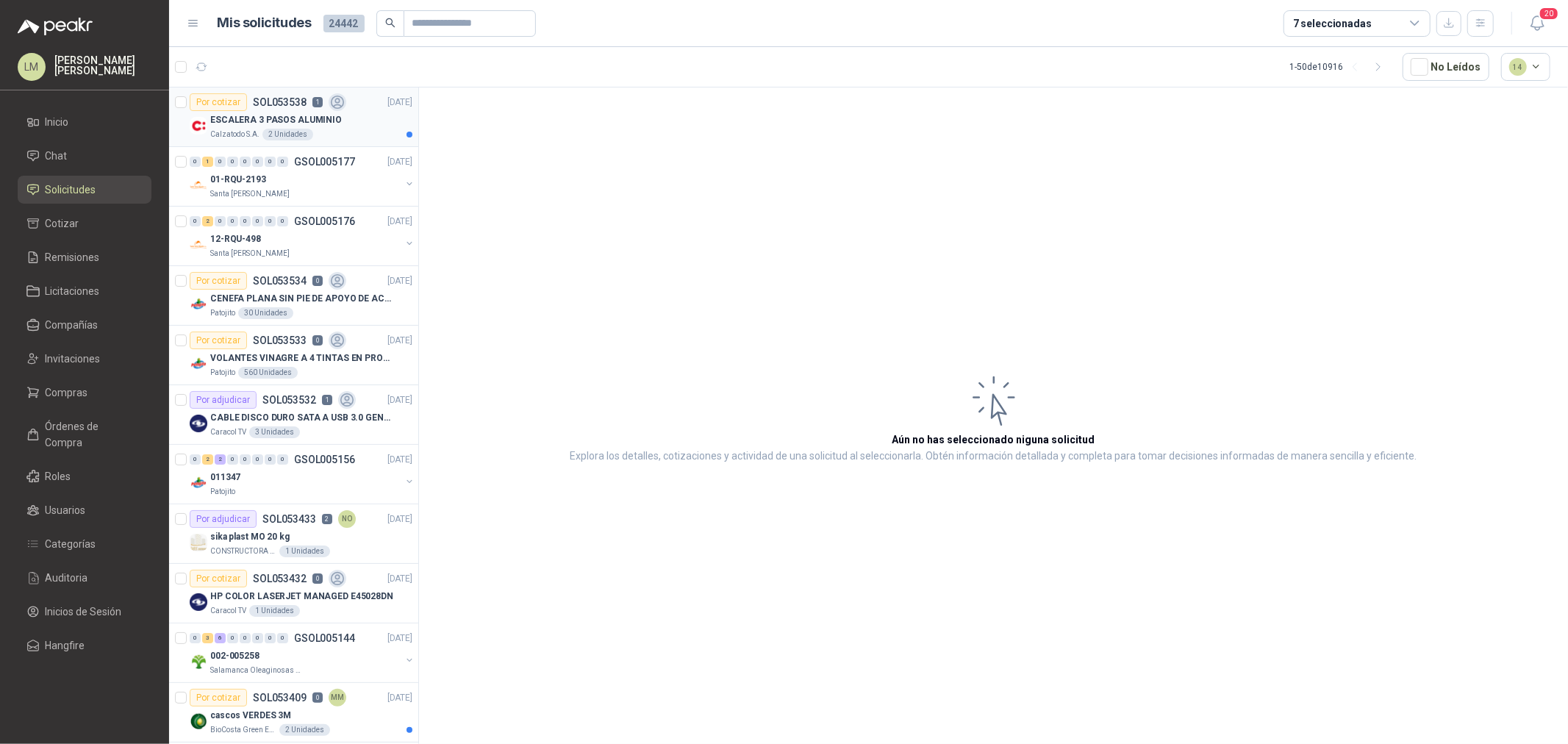
click at [321, 115] on p "ESCALERA 3 PASOS ALUMINIO" at bounding box center [275, 120] width 132 height 14
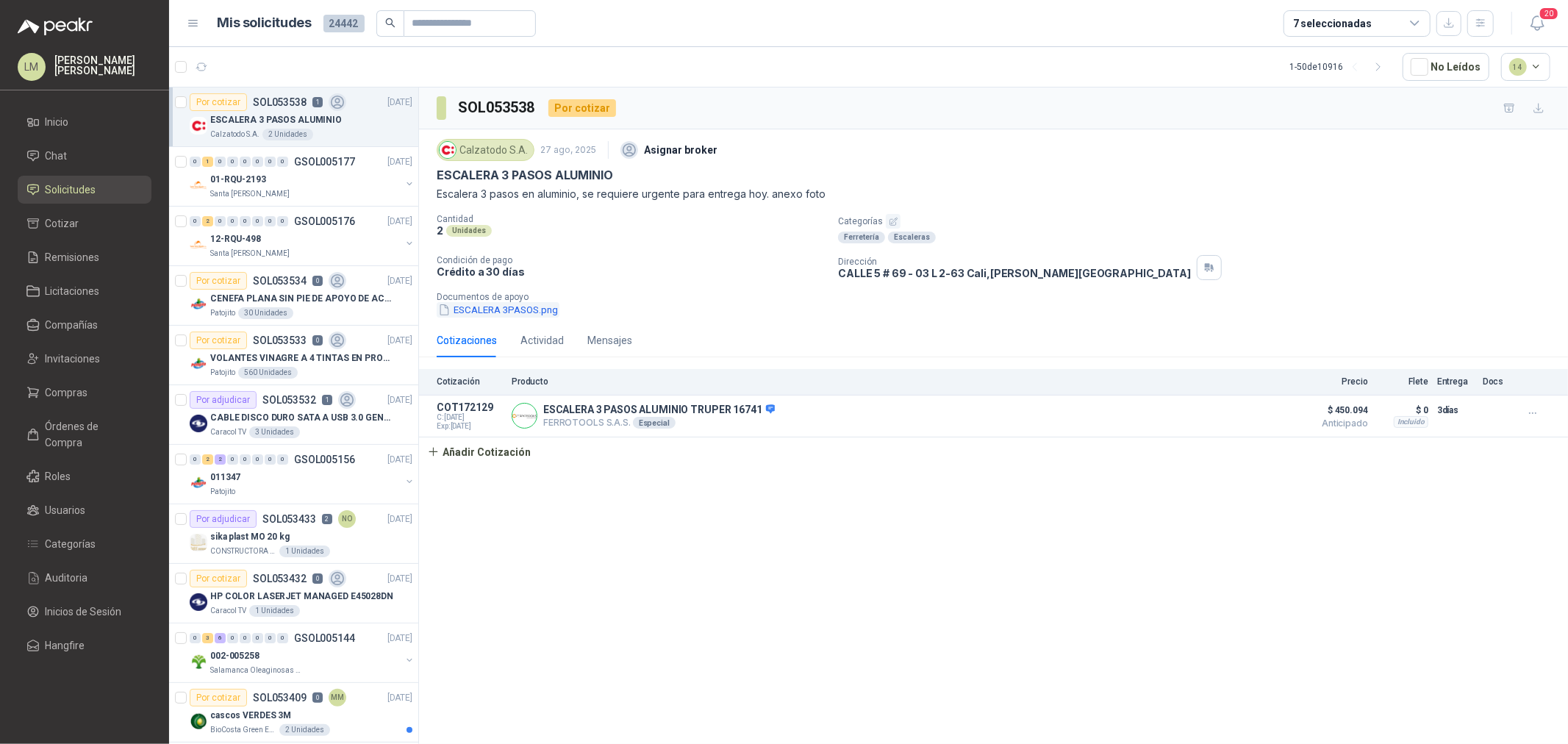
click at [524, 309] on button "ESCALERA 3PASOS.png" at bounding box center [498, 309] width 123 height 15
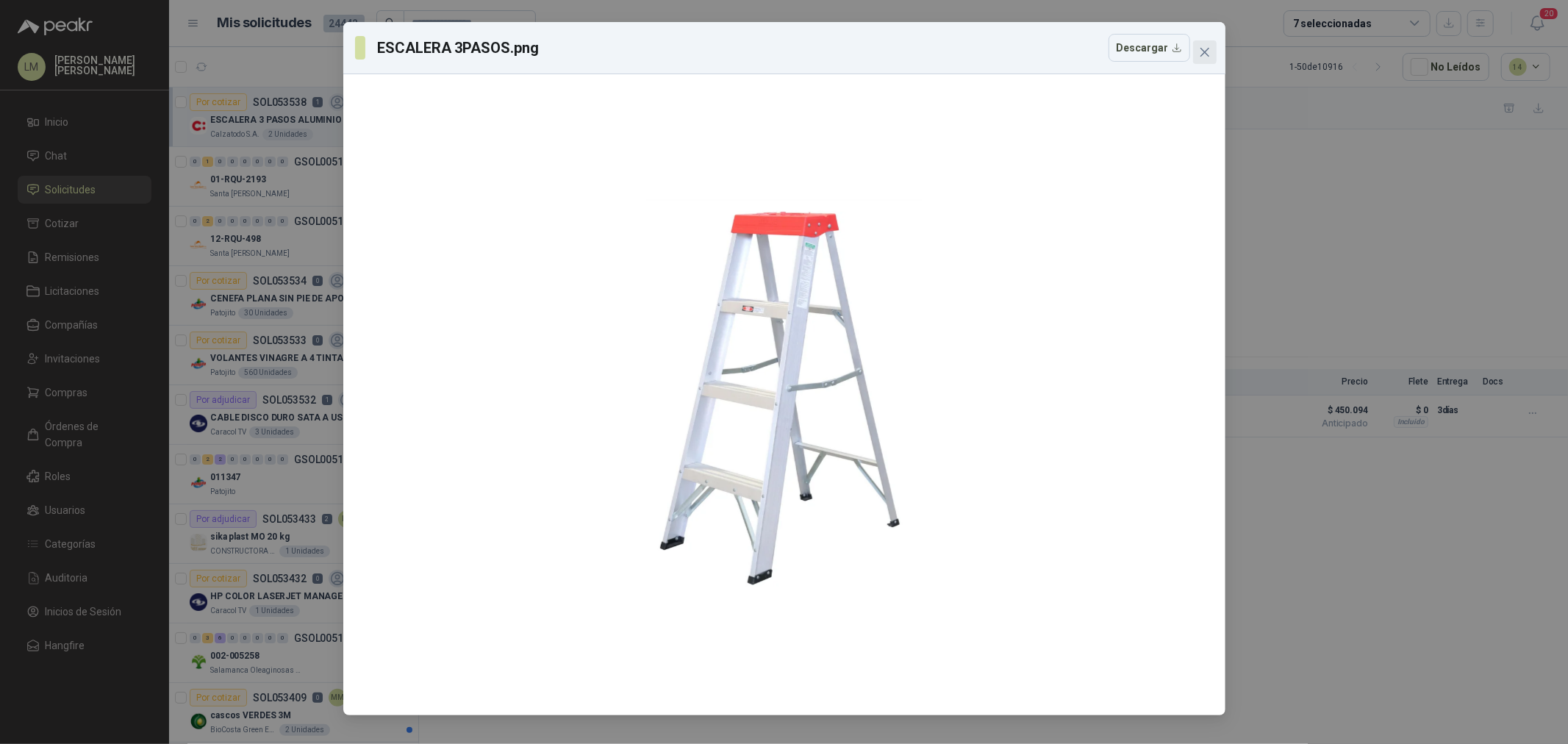
click at [1201, 57] on icon "close" at bounding box center [1205, 52] width 12 height 12
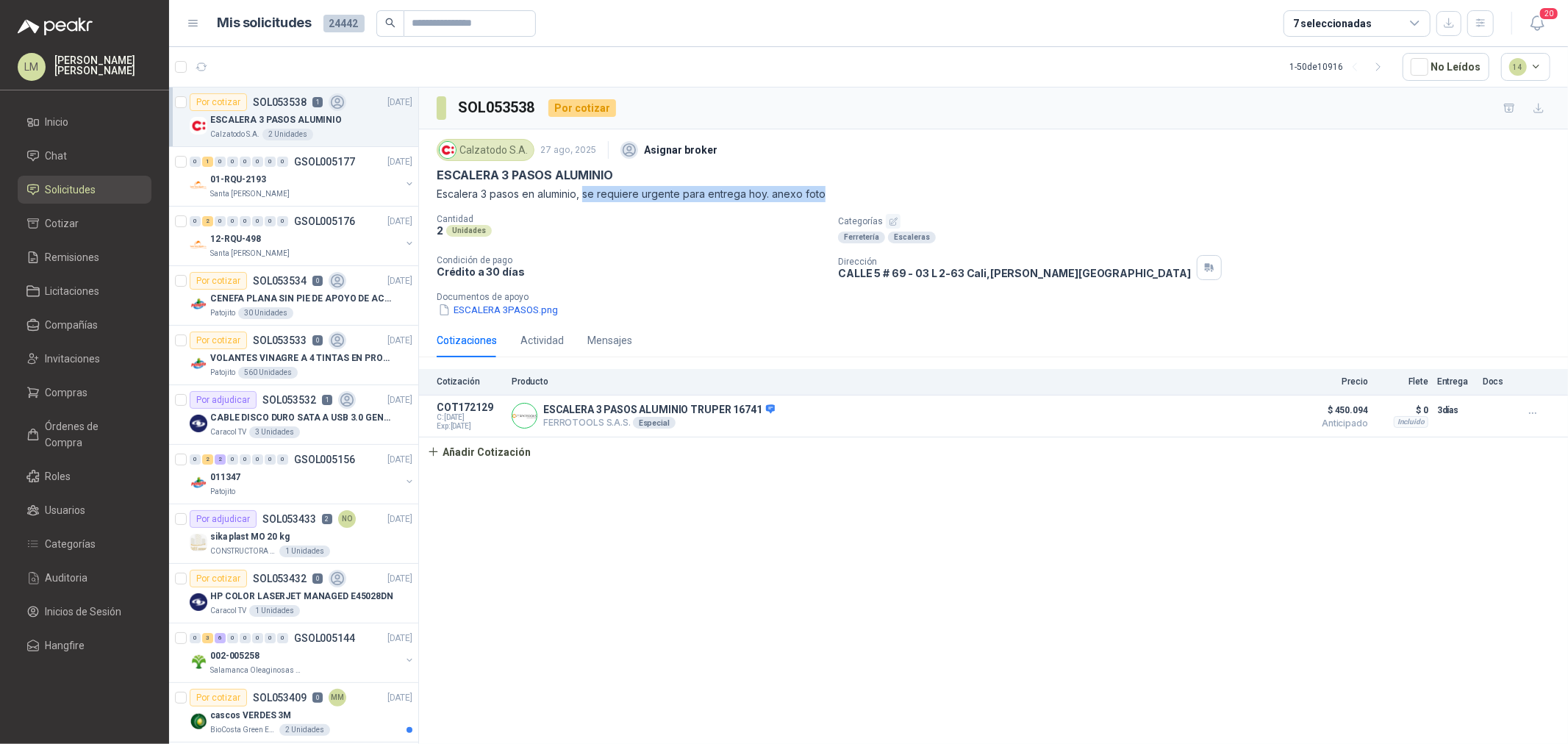
drag, startPoint x: 584, startPoint y: 192, endPoint x: 857, endPoint y: 187, distance: 273.0
click at [857, 187] on p "Escalera 3 pasos en aluminio, se requiere urgente para entrega hoy. anexo foto" at bounding box center [993, 194] width 1113 height 16
click at [699, 248] on div "Cantidad 2 Unidades Categorías Ferretería Escaleras Condición de pago Crédito a…" at bounding box center [993, 266] width 1113 height 103
click at [519, 313] on button "ESCALERA 3PASOS.png" at bounding box center [498, 309] width 123 height 15
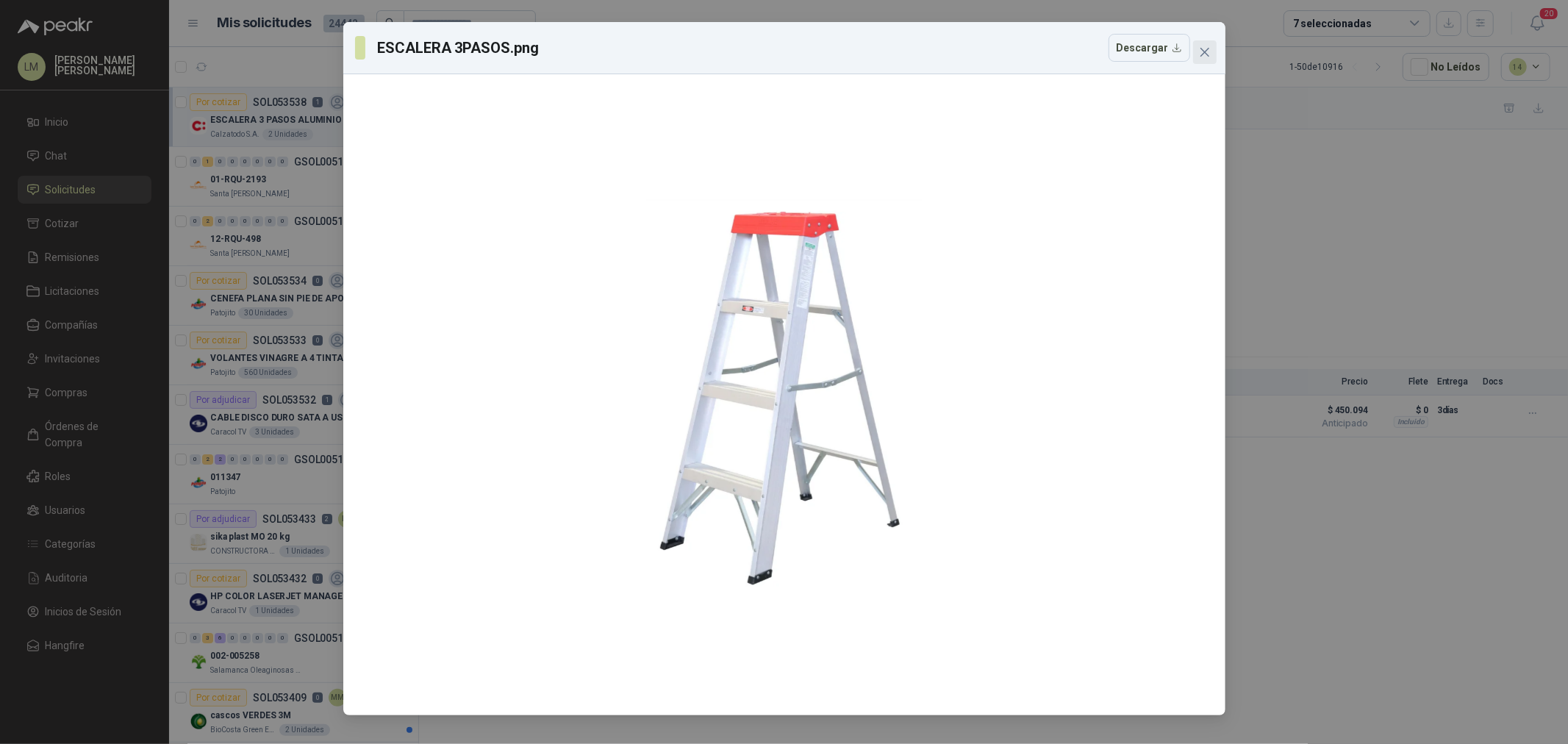
click at [1201, 48] on icon "close" at bounding box center [1204, 52] width 9 height 9
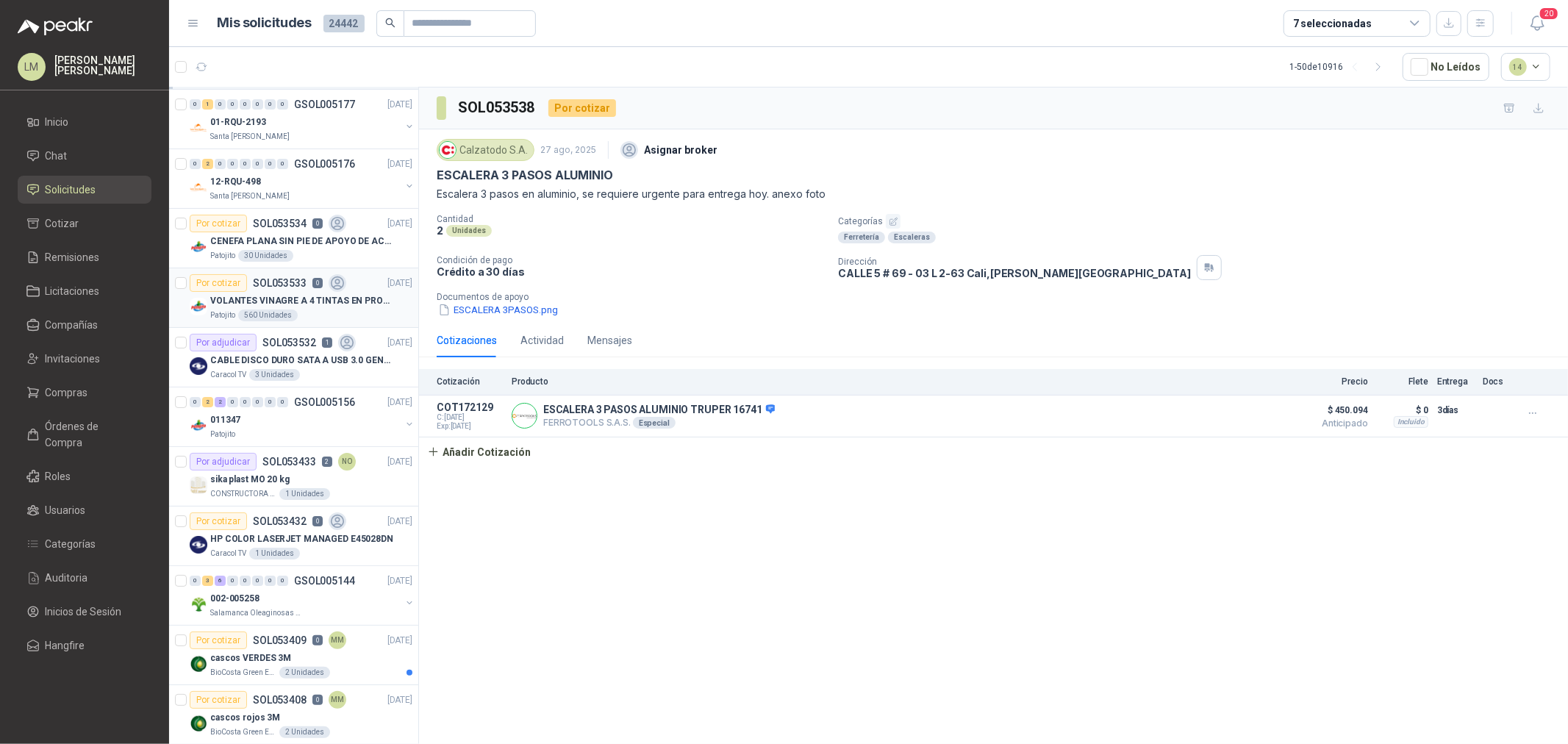
scroll to position [82, 0]
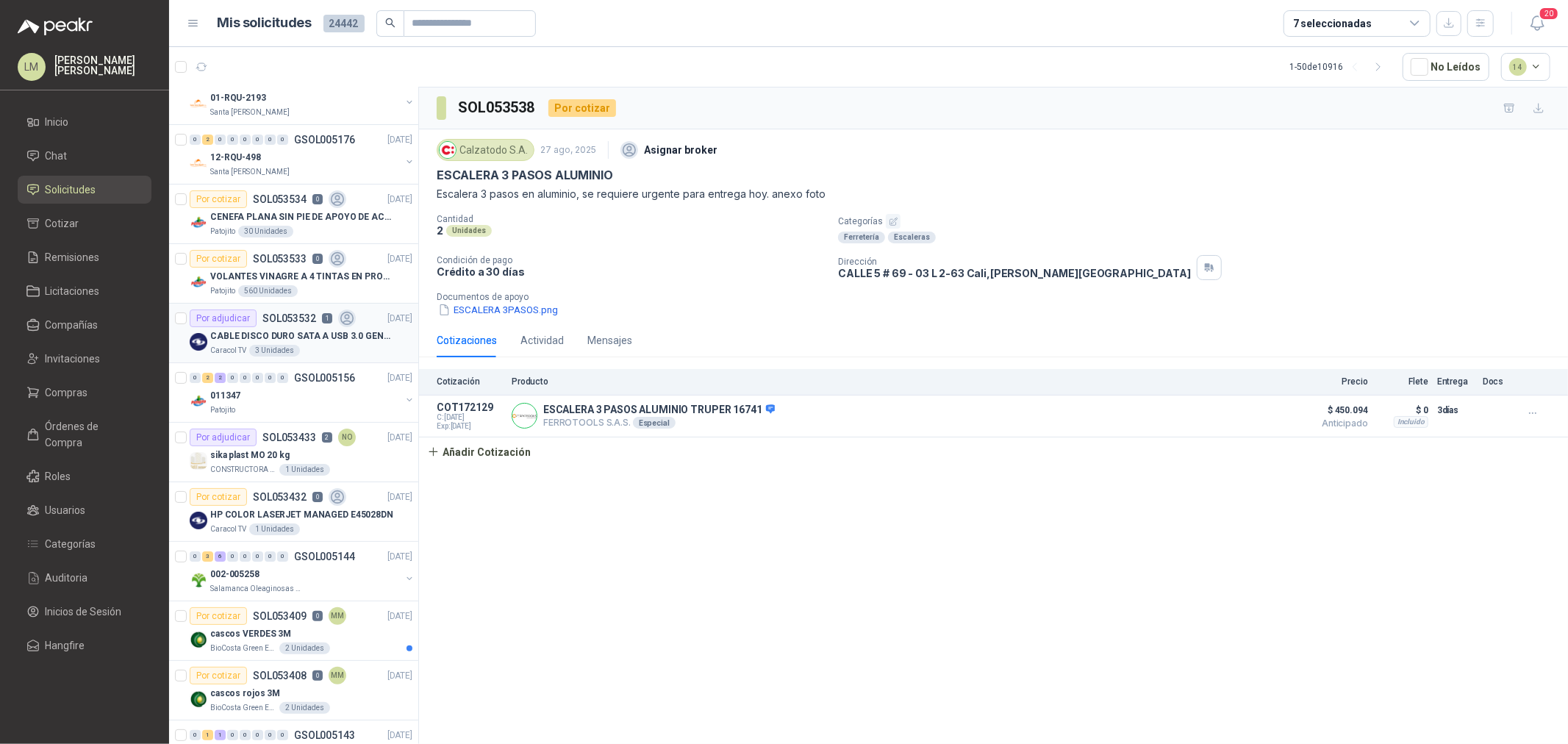
click at [281, 327] on div "CABLE DISCO DURO SATA A USB 3.0 GENERICO" at bounding box center [311, 336] width 202 height 18
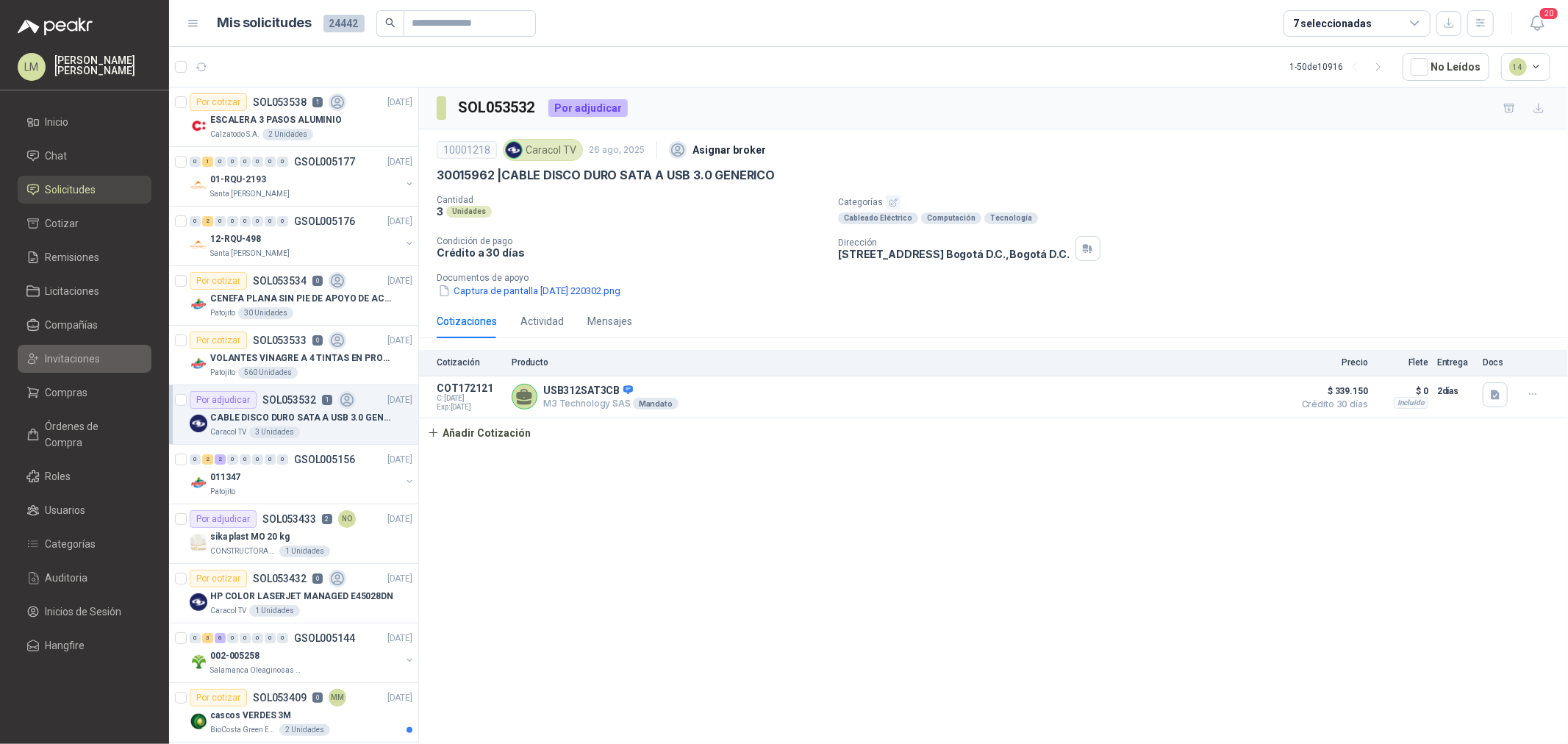
drag, startPoint x: 90, startPoint y: 385, endPoint x: 71, endPoint y: 357, distance: 33.8
click at [90, 385] on li "Compras" at bounding box center [85, 393] width 116 height 16
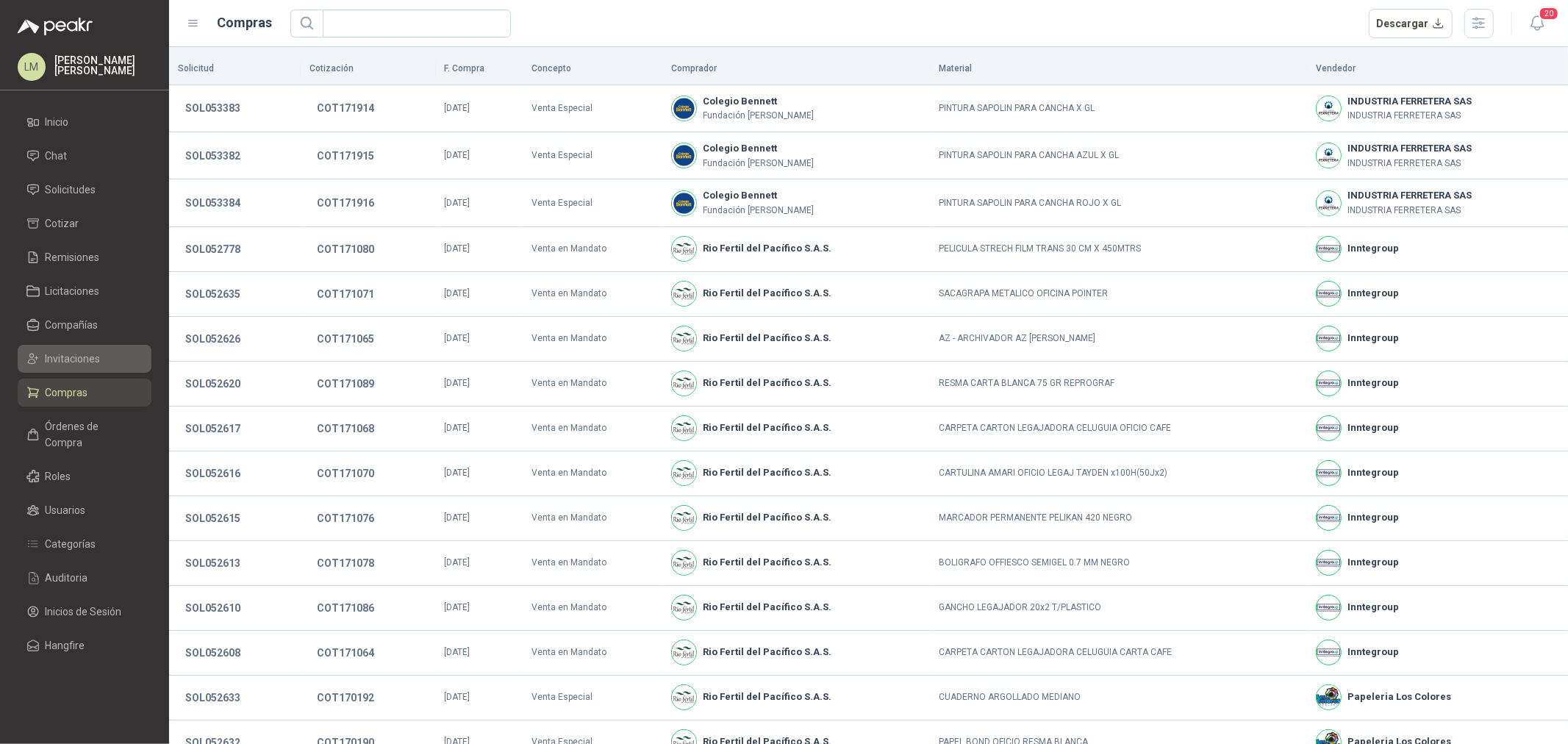
click at [64, 351] on span "Invitaciones" at bounding box center [73, 359] width 55 height 16
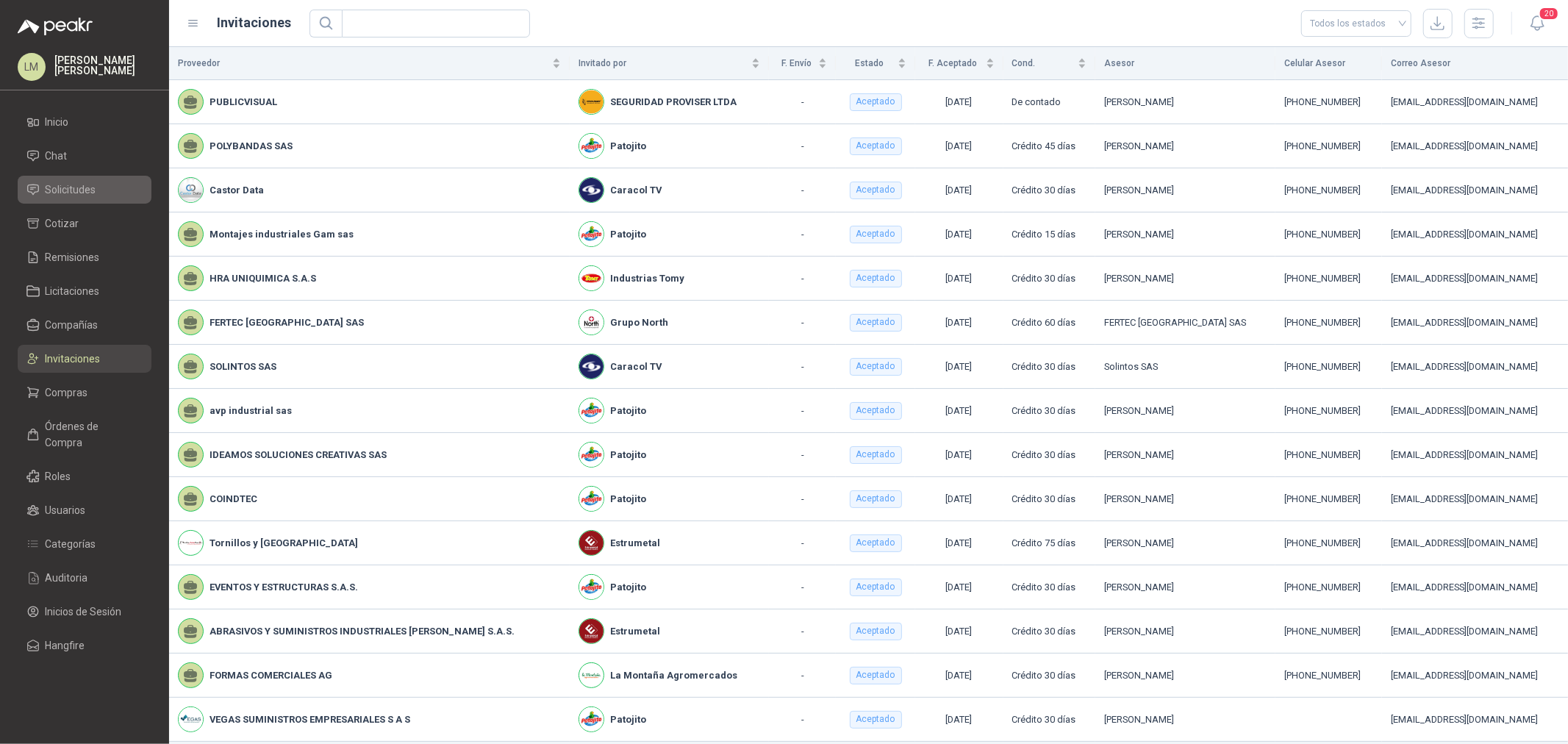
click at [78, 178] on link "Solicitudes" at bounding box center [85, 190] width 134 height 28
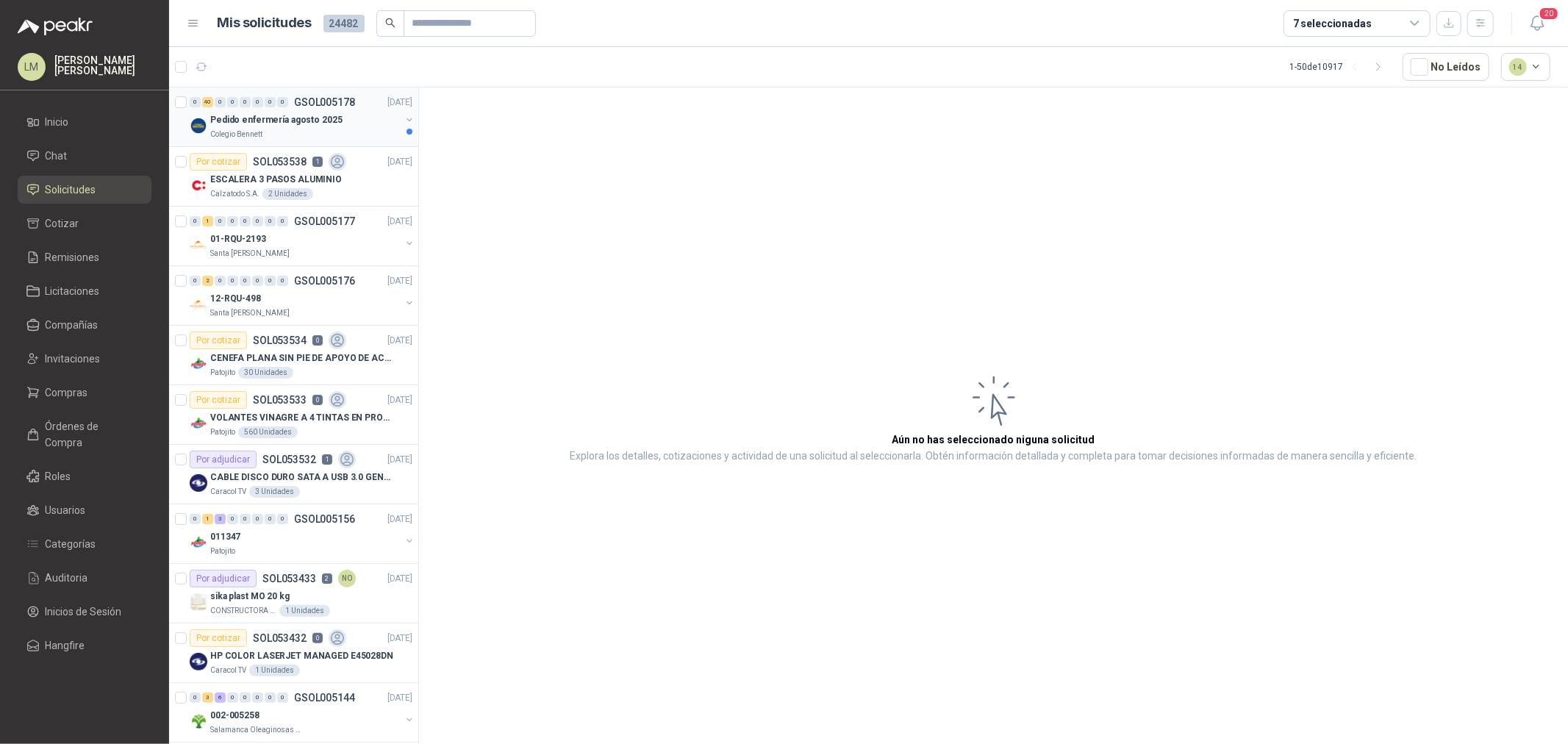
click at [268, 113] on p "Pedido enfermería agosto 2025" at bounding box center [276, 120] width 132 height 14
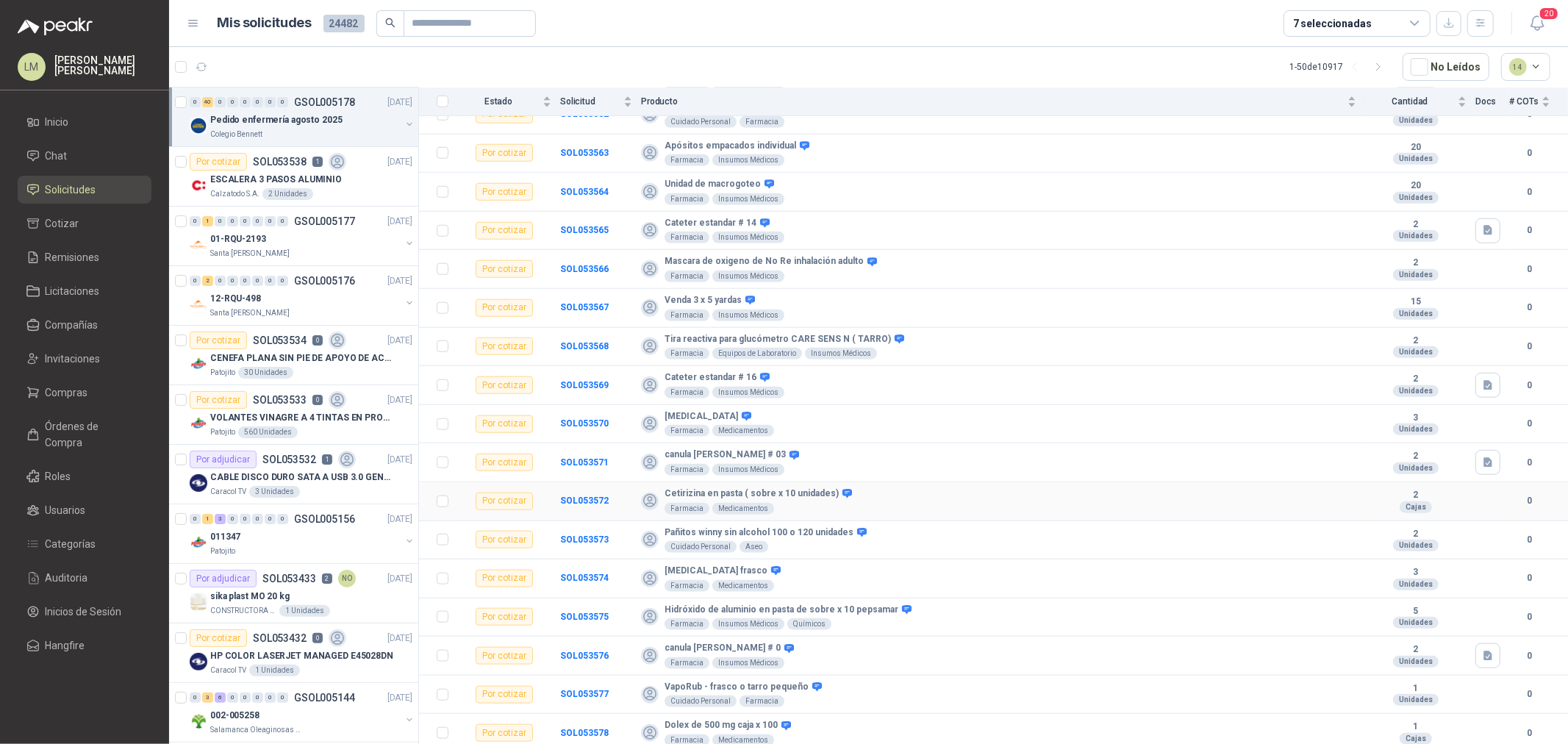
scroll to position [1083, 0]
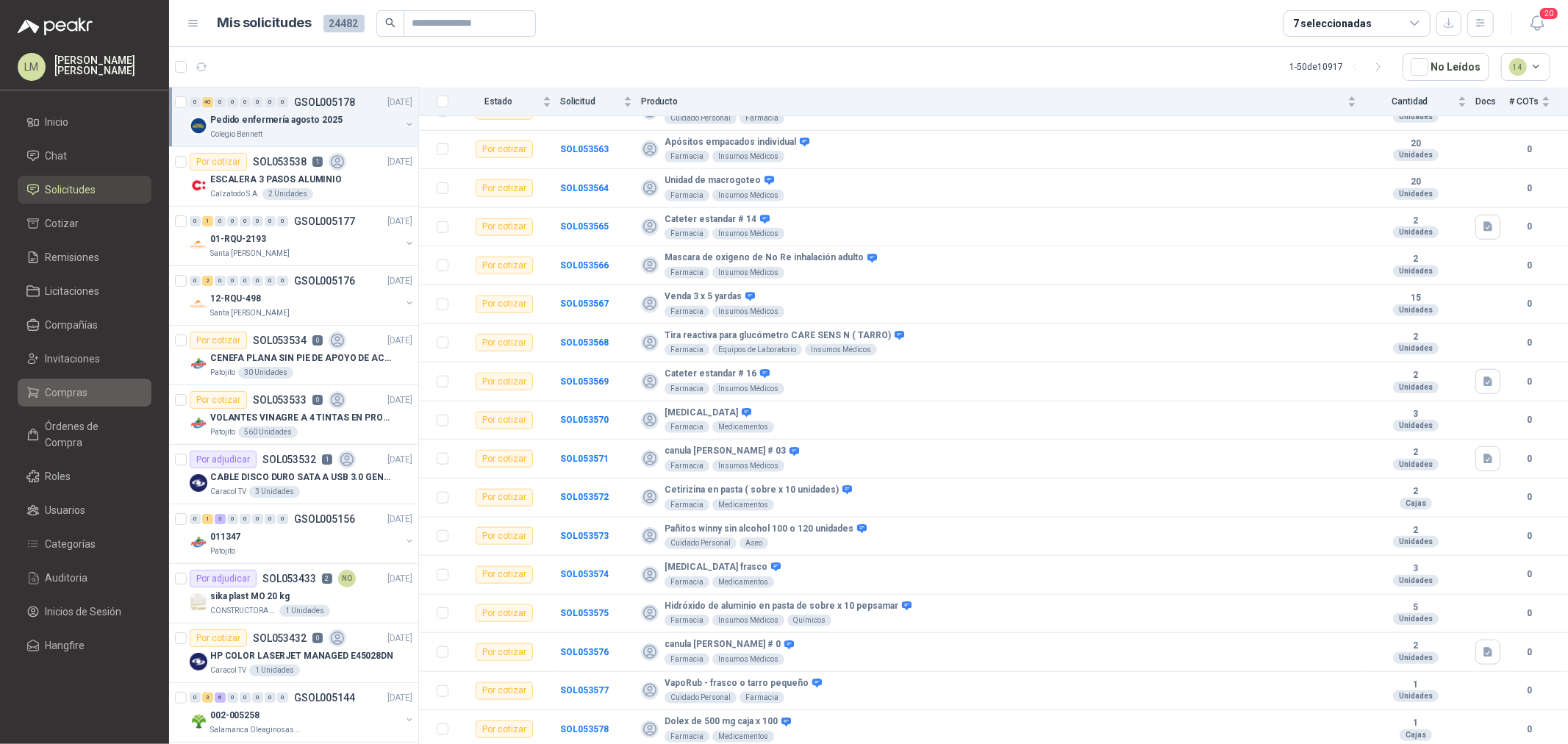
click at [72, 398] on span "Compras" at bounding box center [66, 393] width 43 height 16
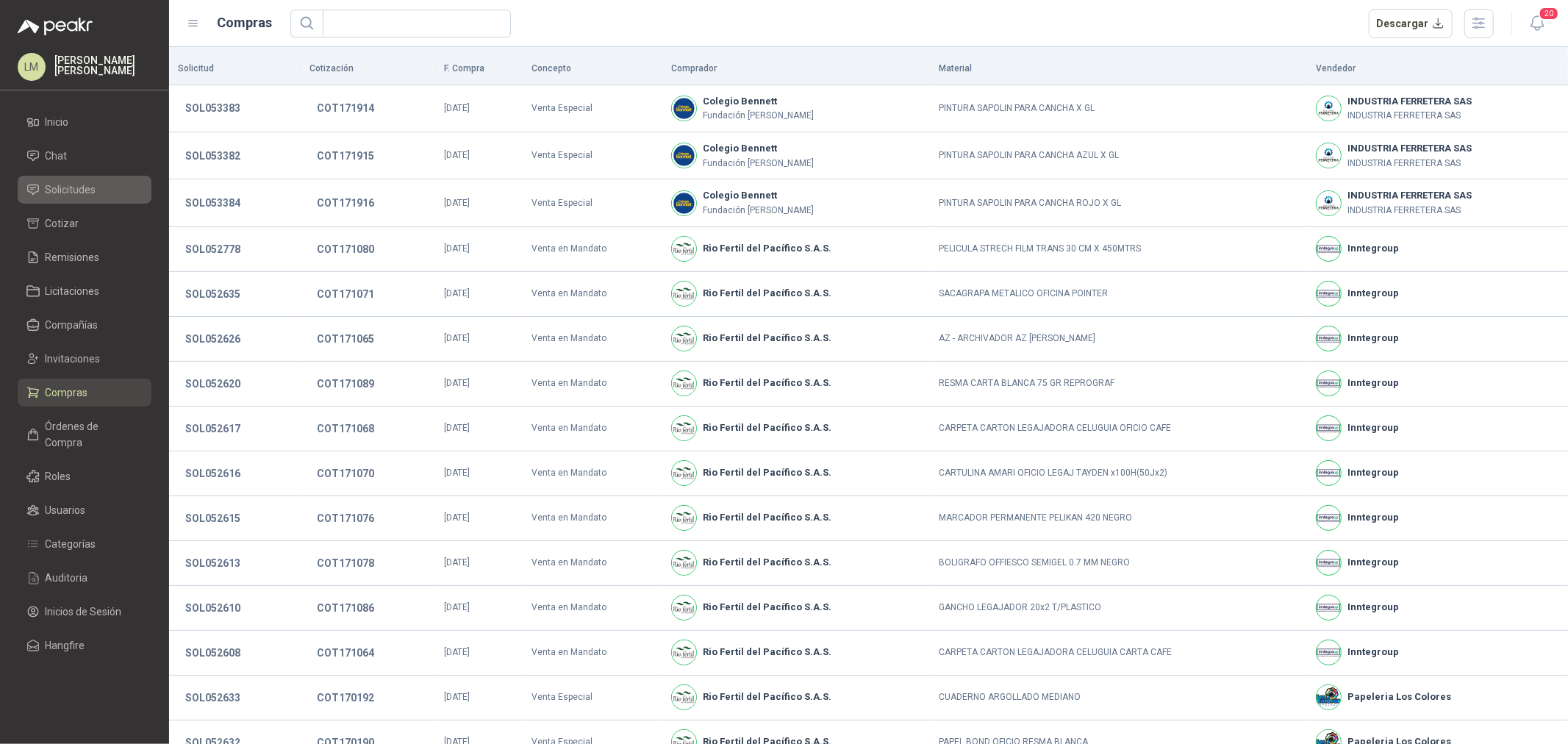
click at [75, 195] on span "Solicitudes" at bounding box center [70, 190] width 51 height 16
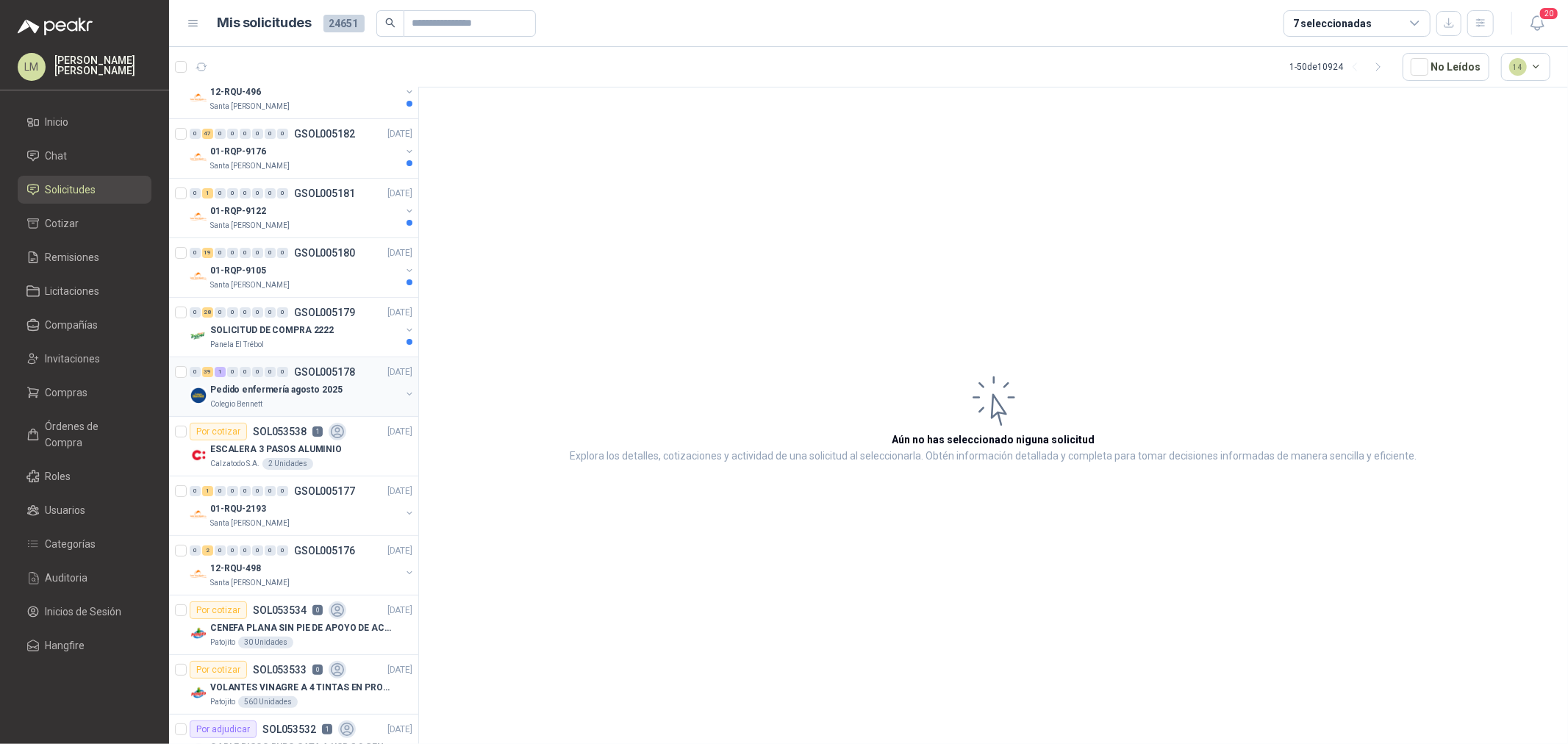
scroll to position [163, 0]
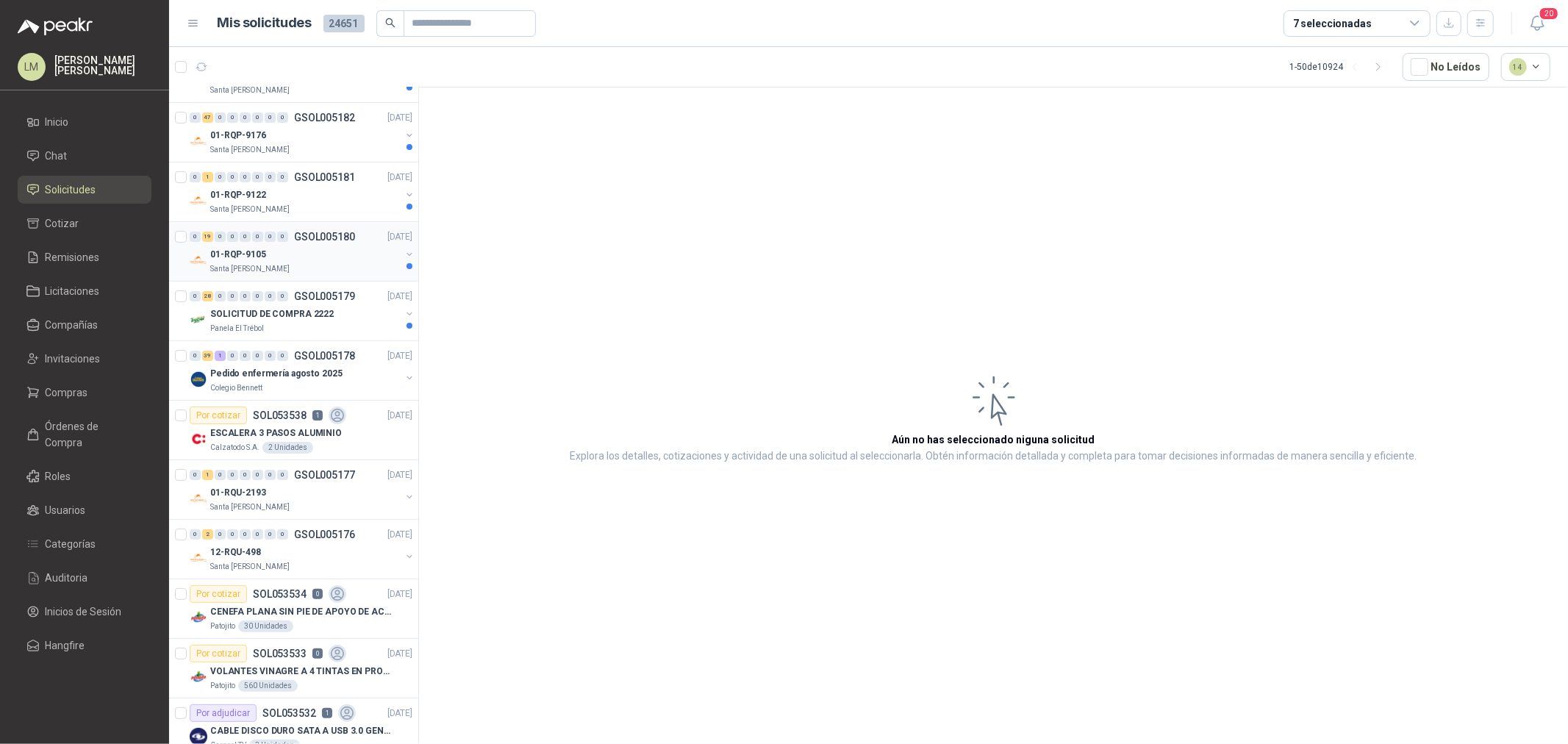
click at [266, 255] on div "01-RQP-9105" at bounding box center [305, 254] width 191 height 18
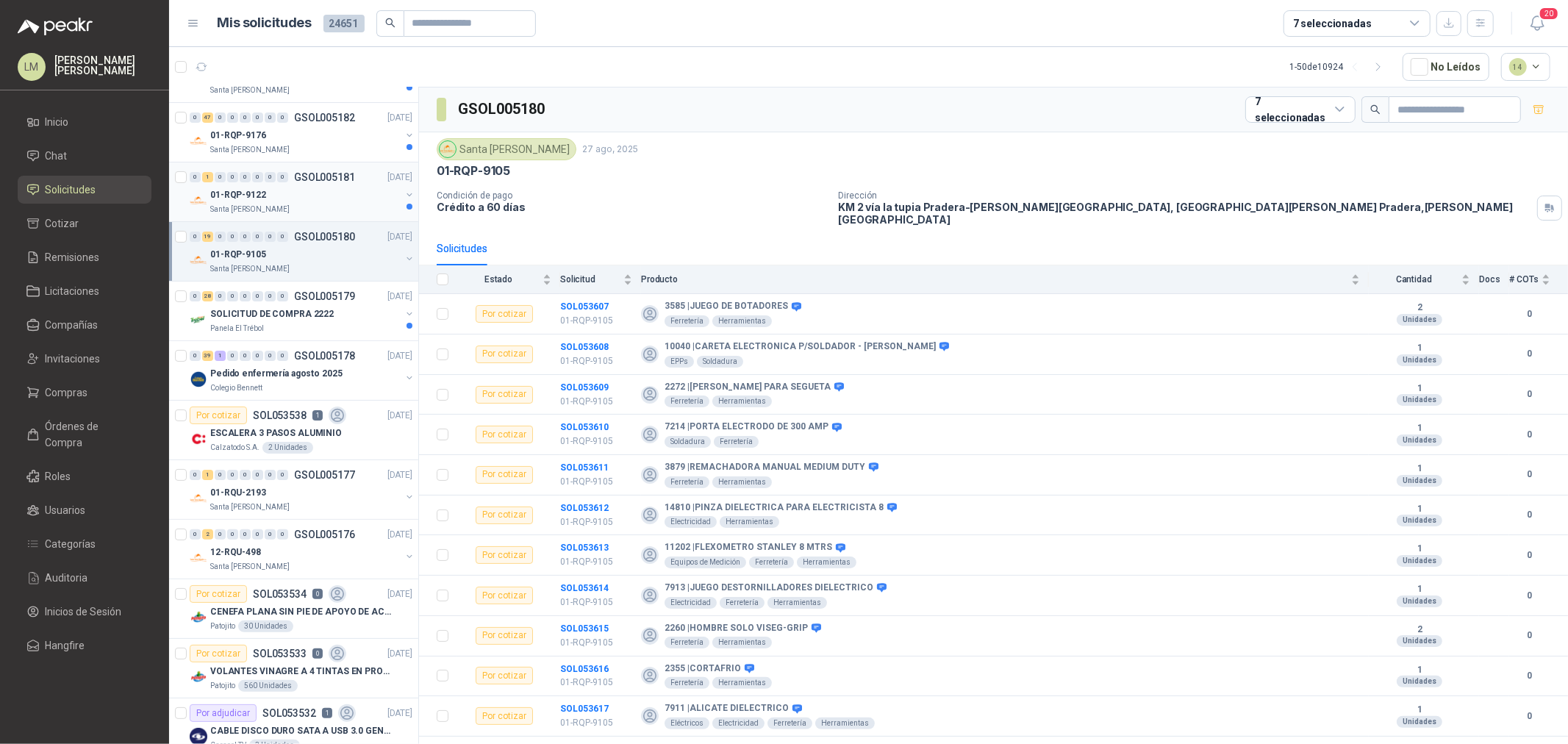
click at [295, 210] on div "Santa [PERSON_NAME]" at bounding box center [305, 209] width 191 height 12
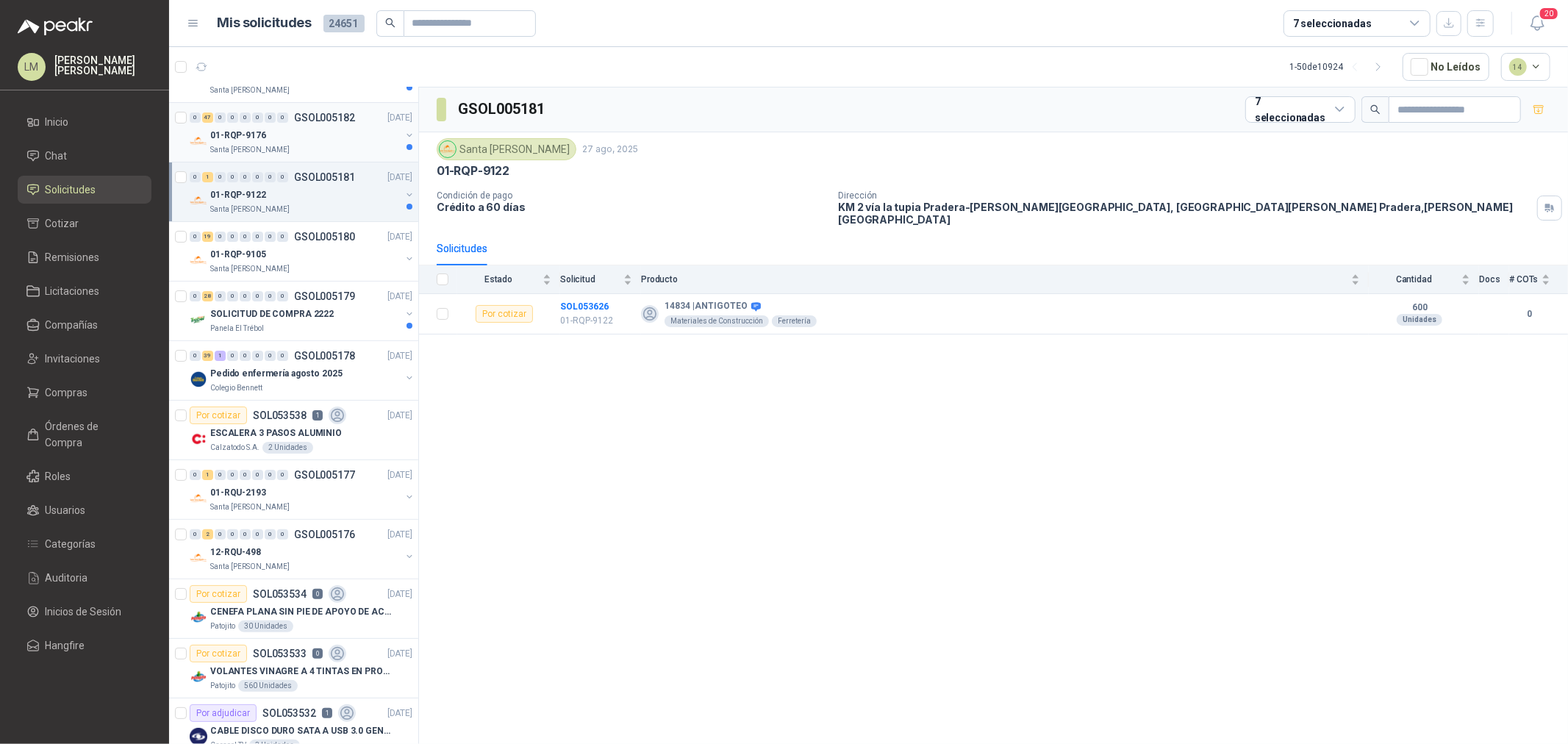
click at [275, 136] on div "01-RQP-9176" at bounding box center [305, 136] width 191 height 18
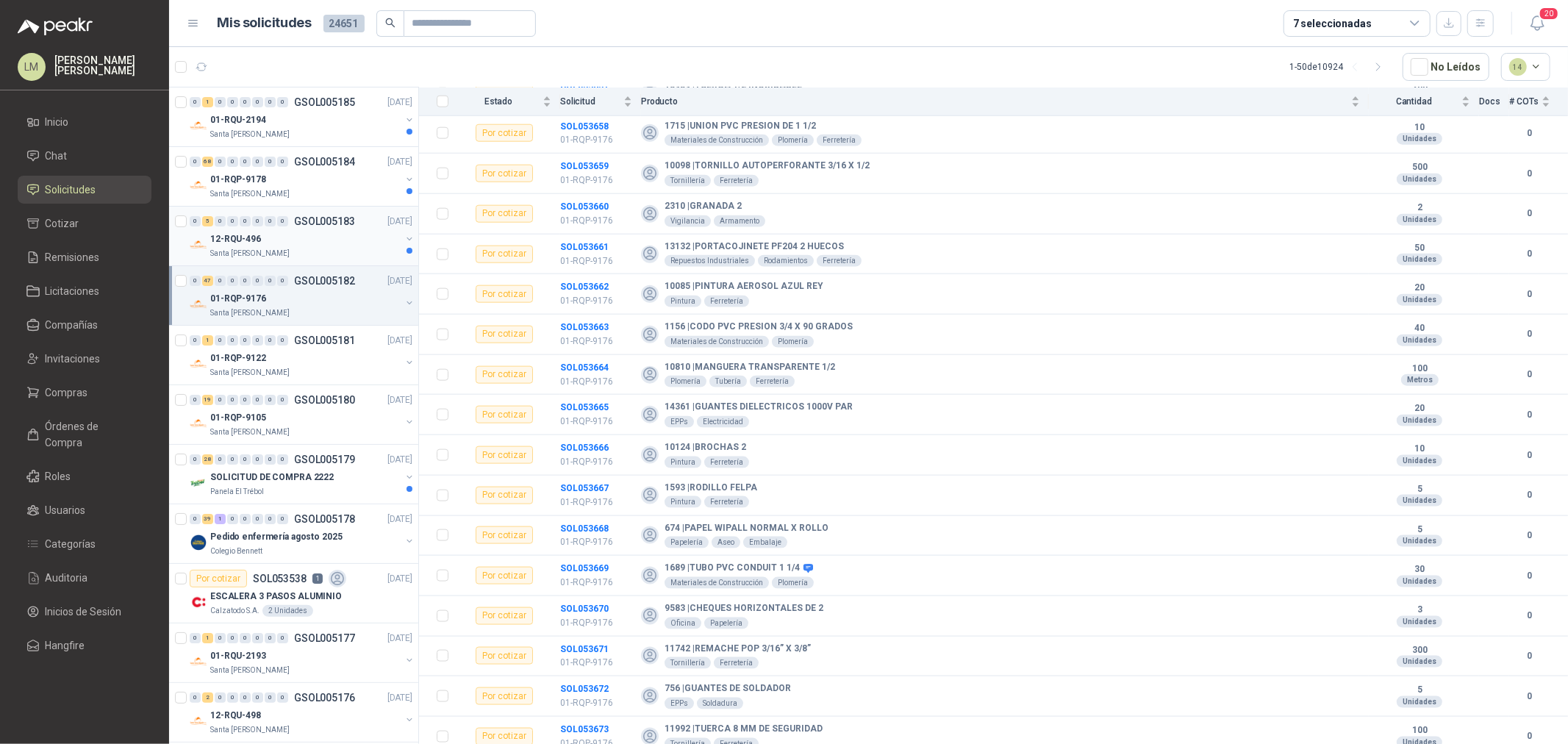
click at [291, 248] on div "Santa [PERSON_NAME]" at bounding box center [305, 254] width 191 height 12
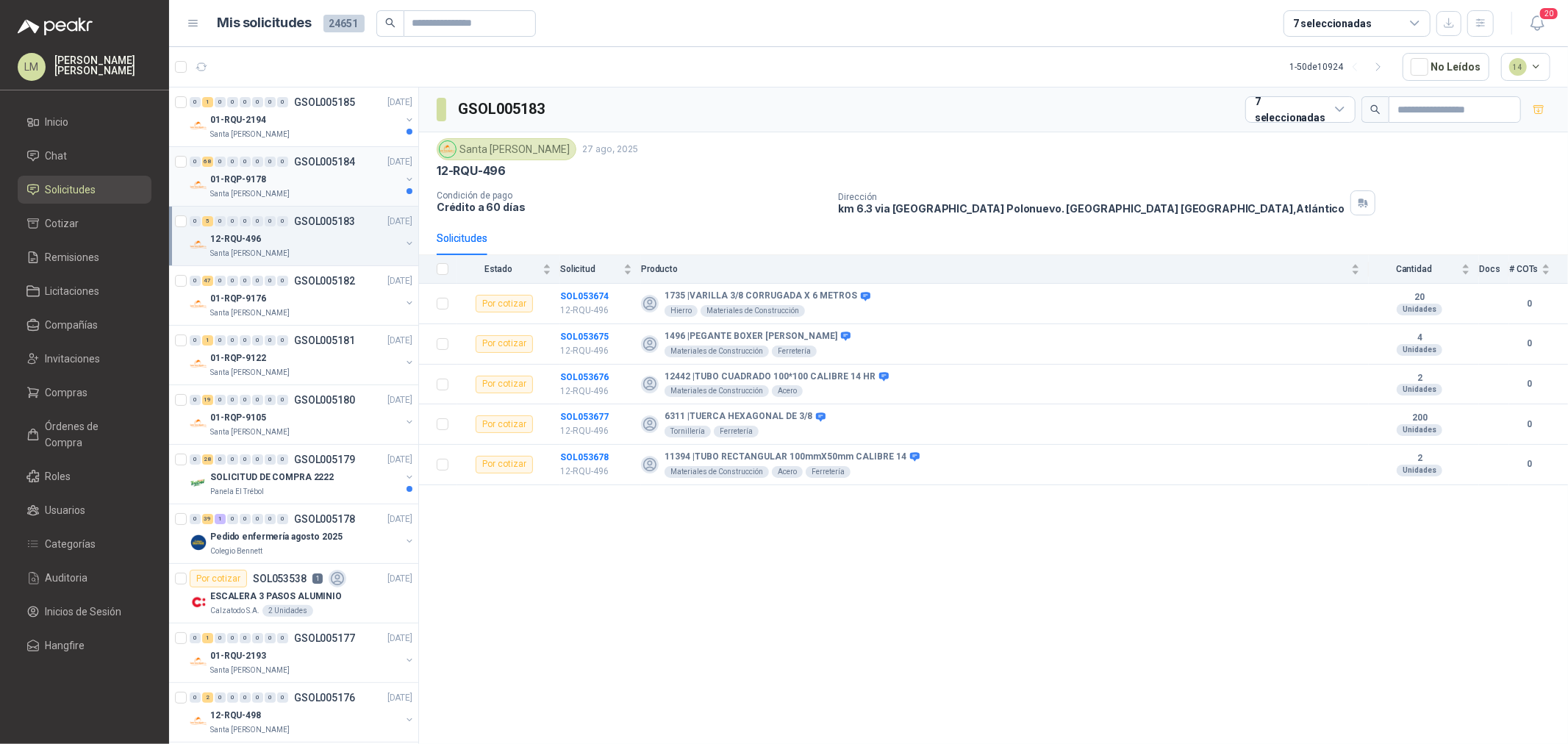
click at [316, 188] on div "Santa [PERSON_NAME]" at bounding box center [305, 194] width 191 height 12
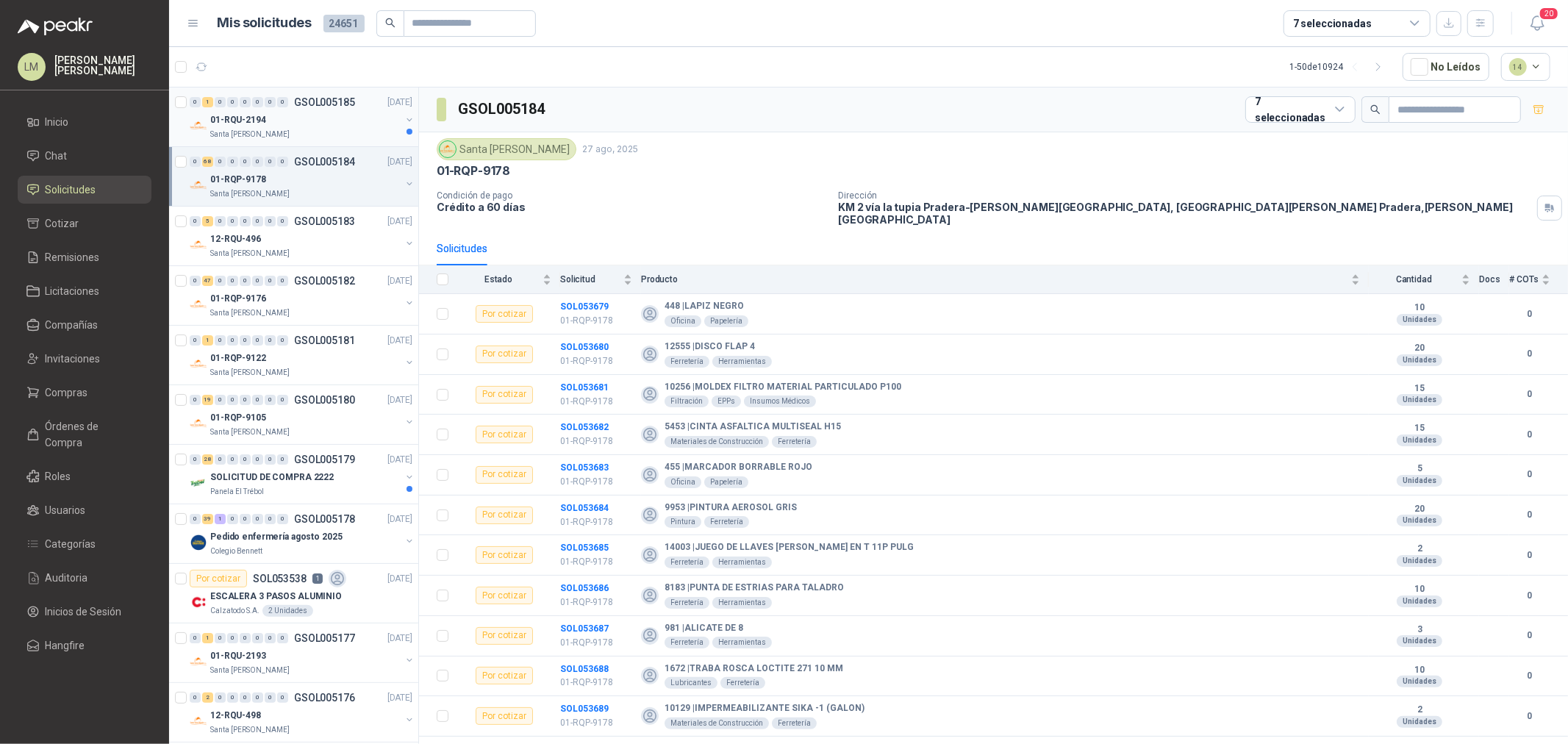
click at [279, 118] on div "01-RQU-2194" at bounding box center [305, 120] width 191 height 18
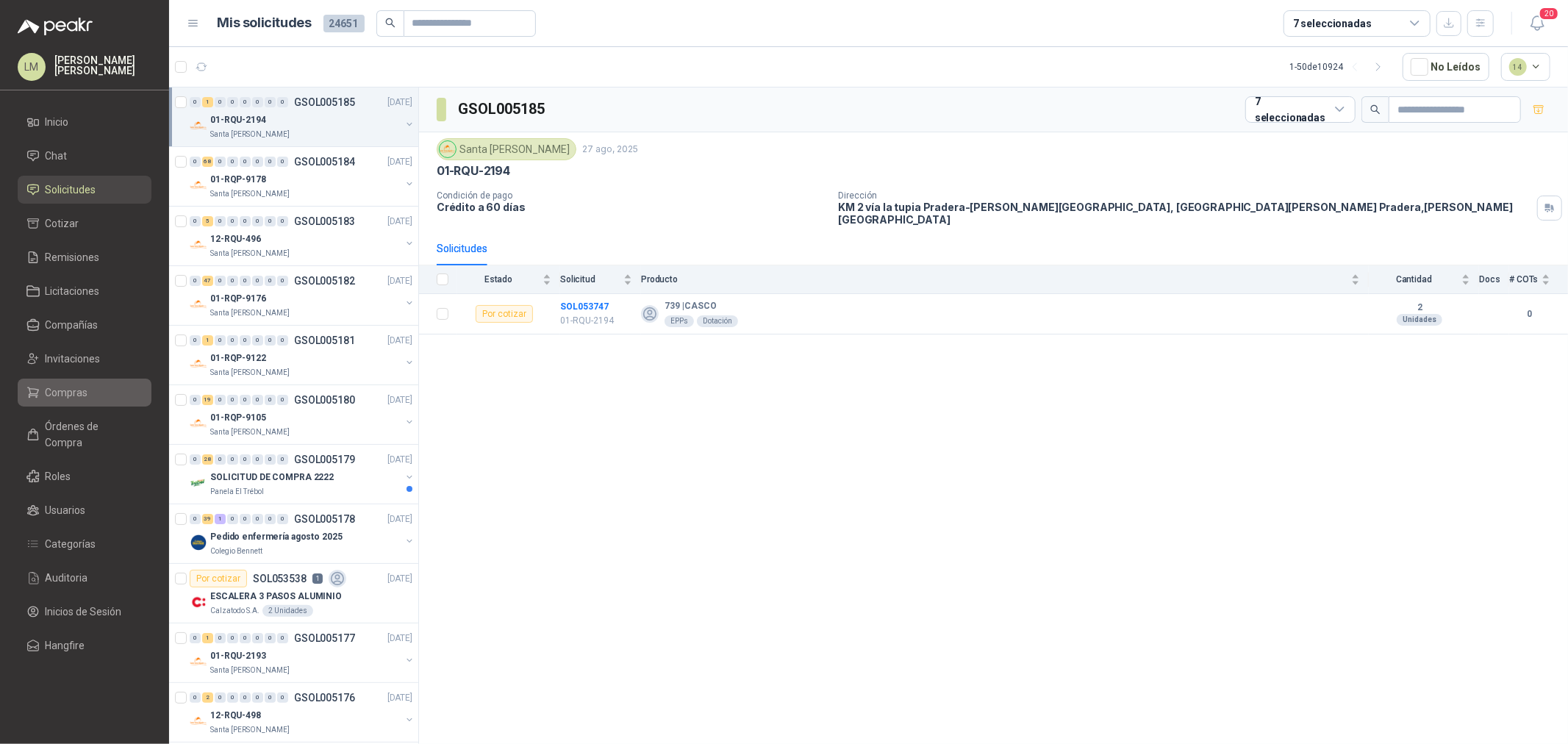
click at [49, 395] on span "Compras" at bounding box center [66, 393] width 43 height 16
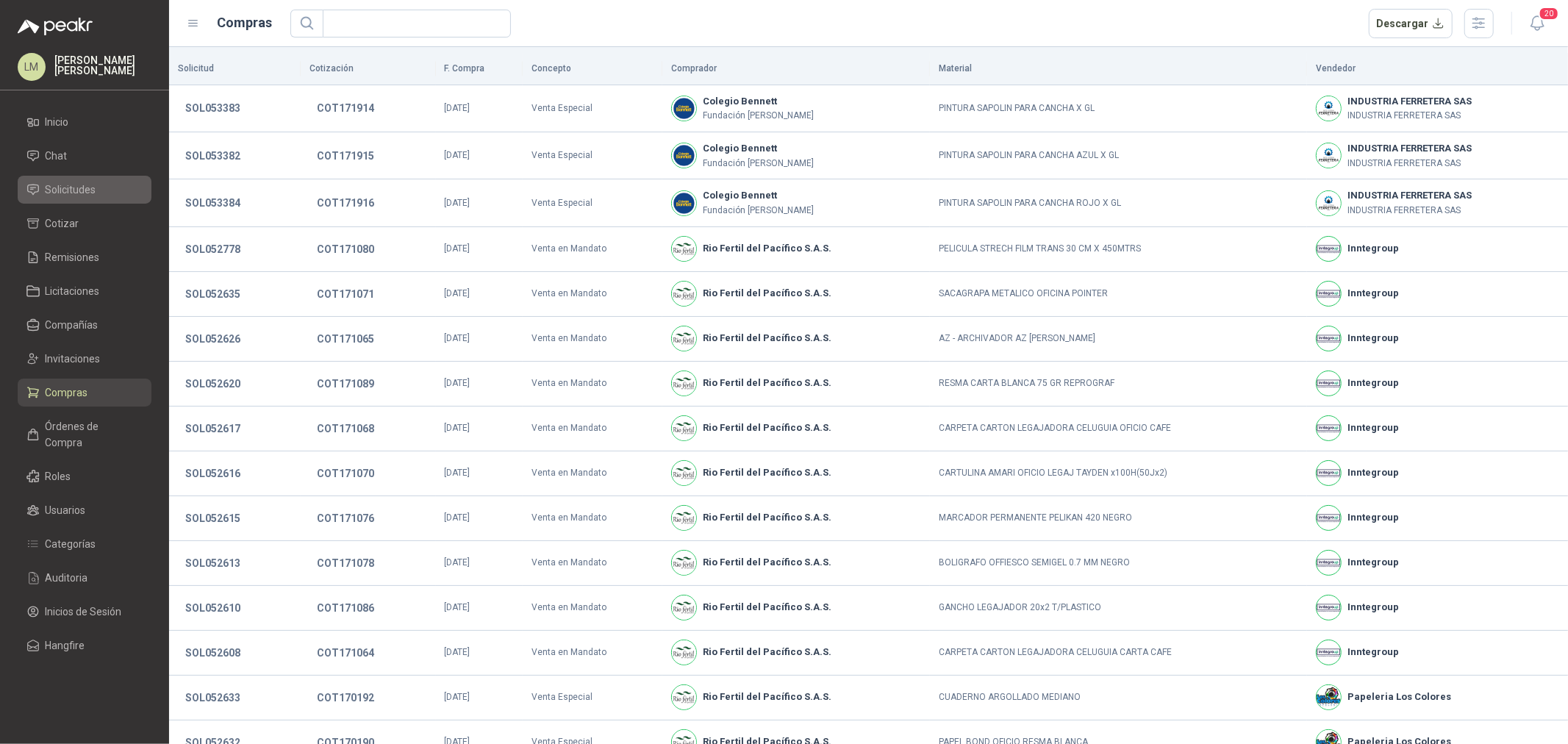
click at [77, 184] on span "Solicitudes" at bounding box center [70, 190] width 51 height 16
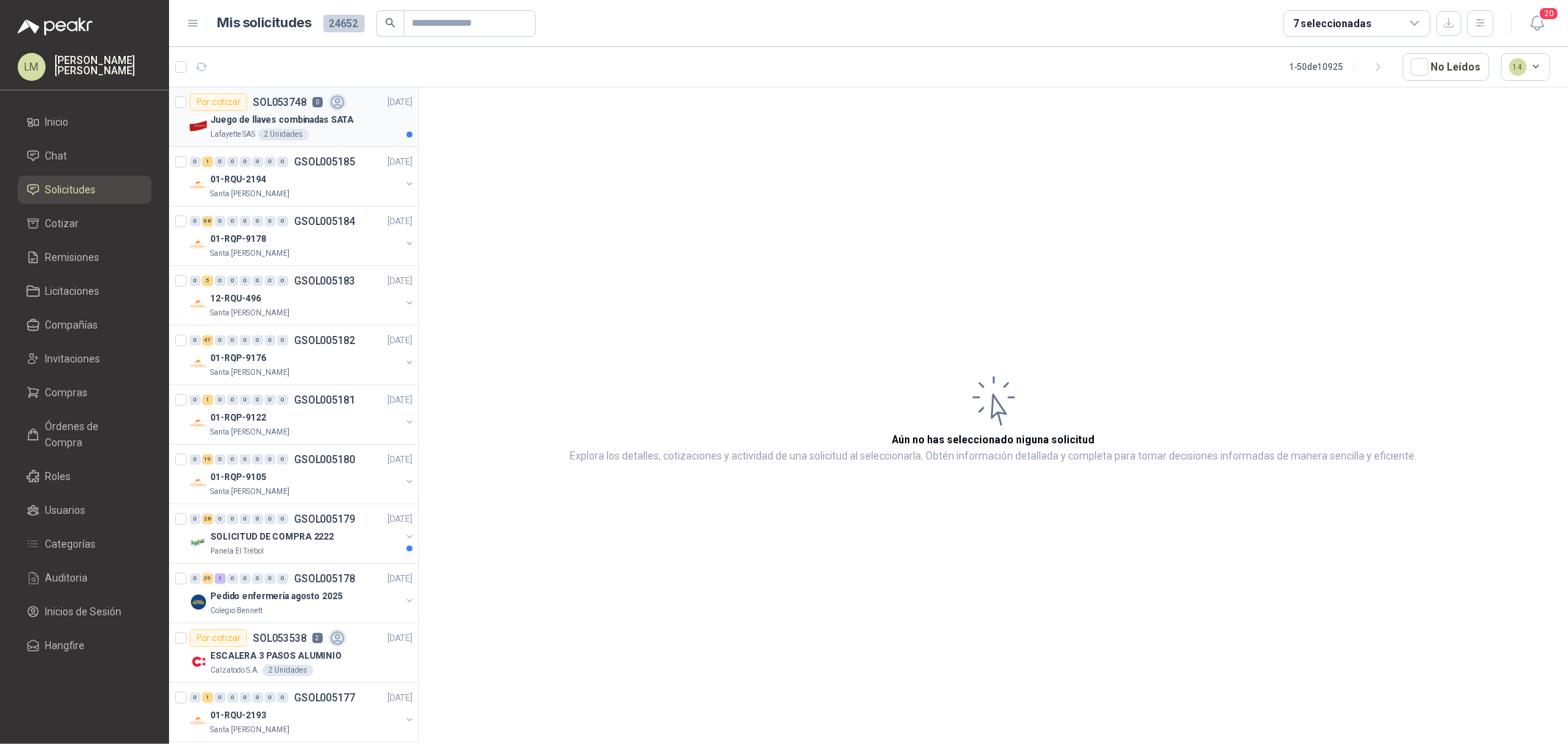
click at [266, 111] on div "Por cotizar SOL053748 0" at bounding box center [268, 103] width 157 height 18
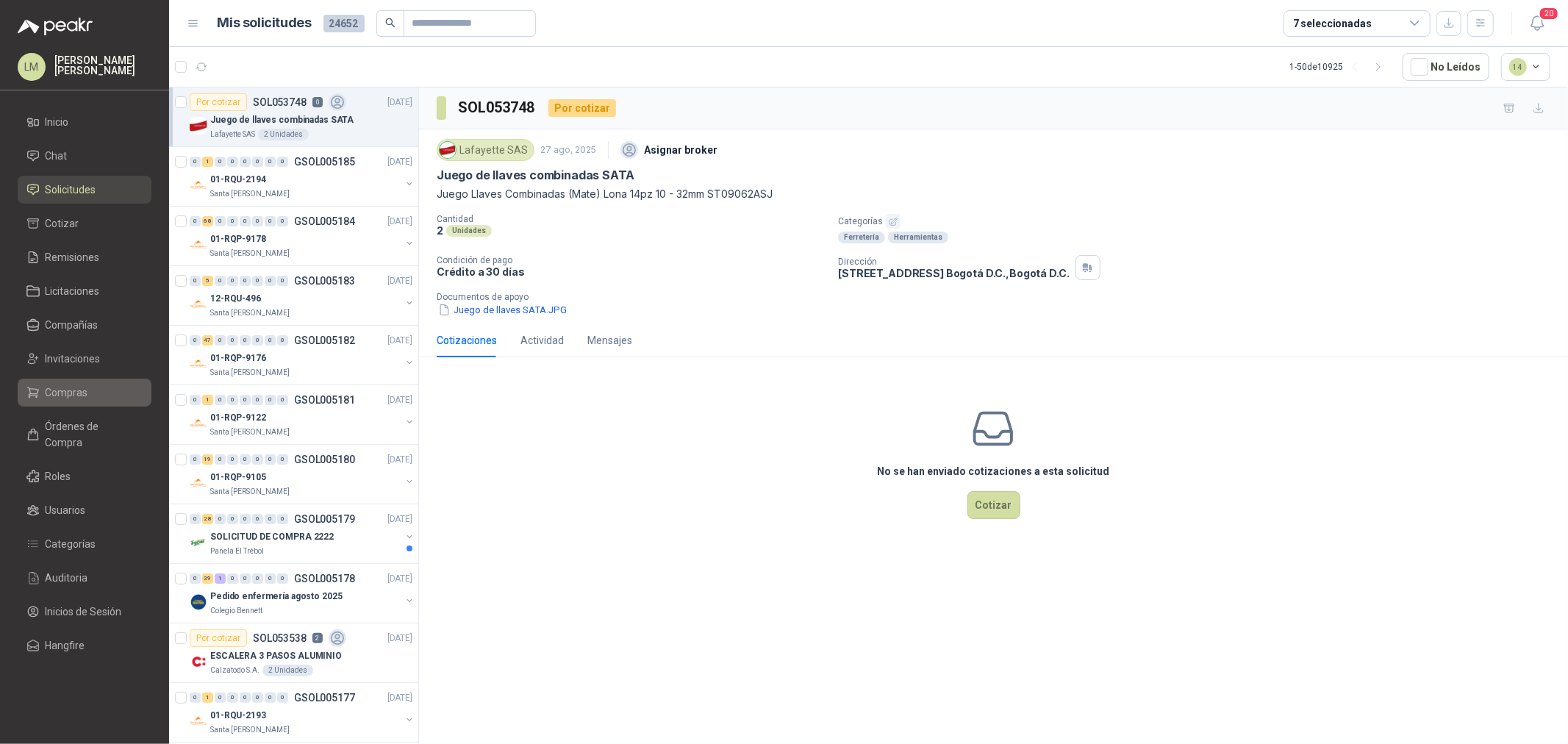
click at [46, 389] on span "Compras" at bounding box center [66, 393] width 43 height 16
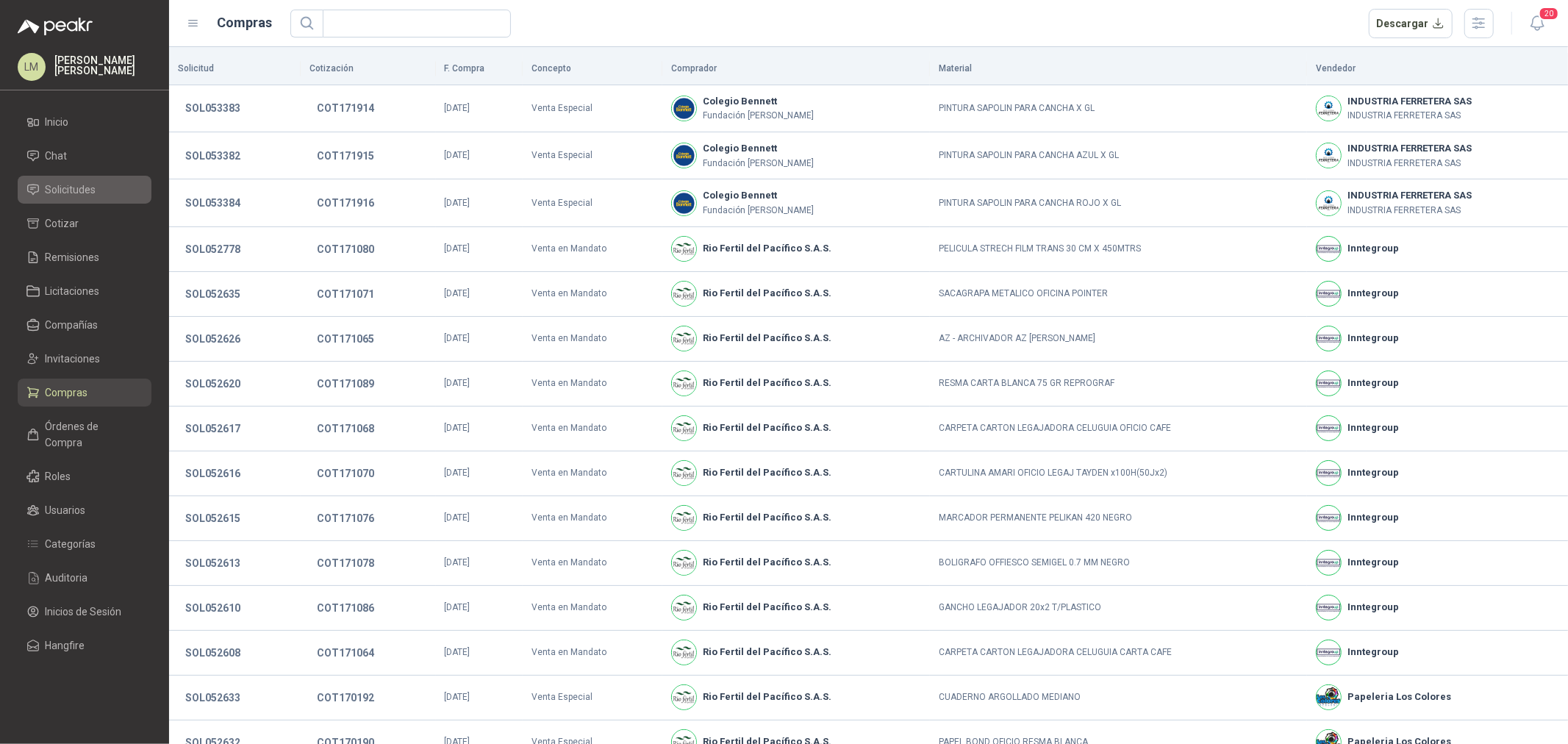
click at [86, 183] on span "Solicitudes" at bounding box center [70, 190] width 51 height 16
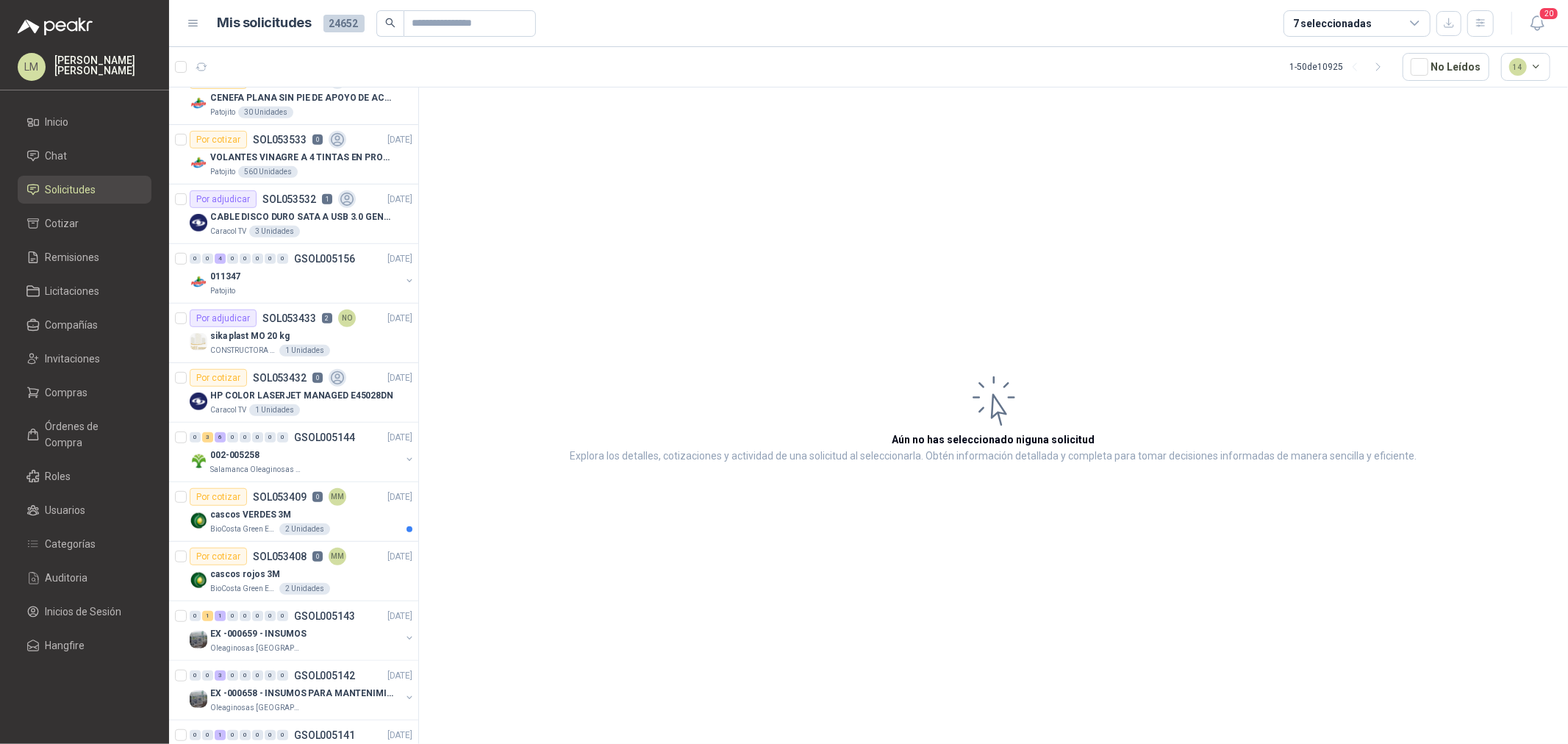
scroll to position [817, 0]
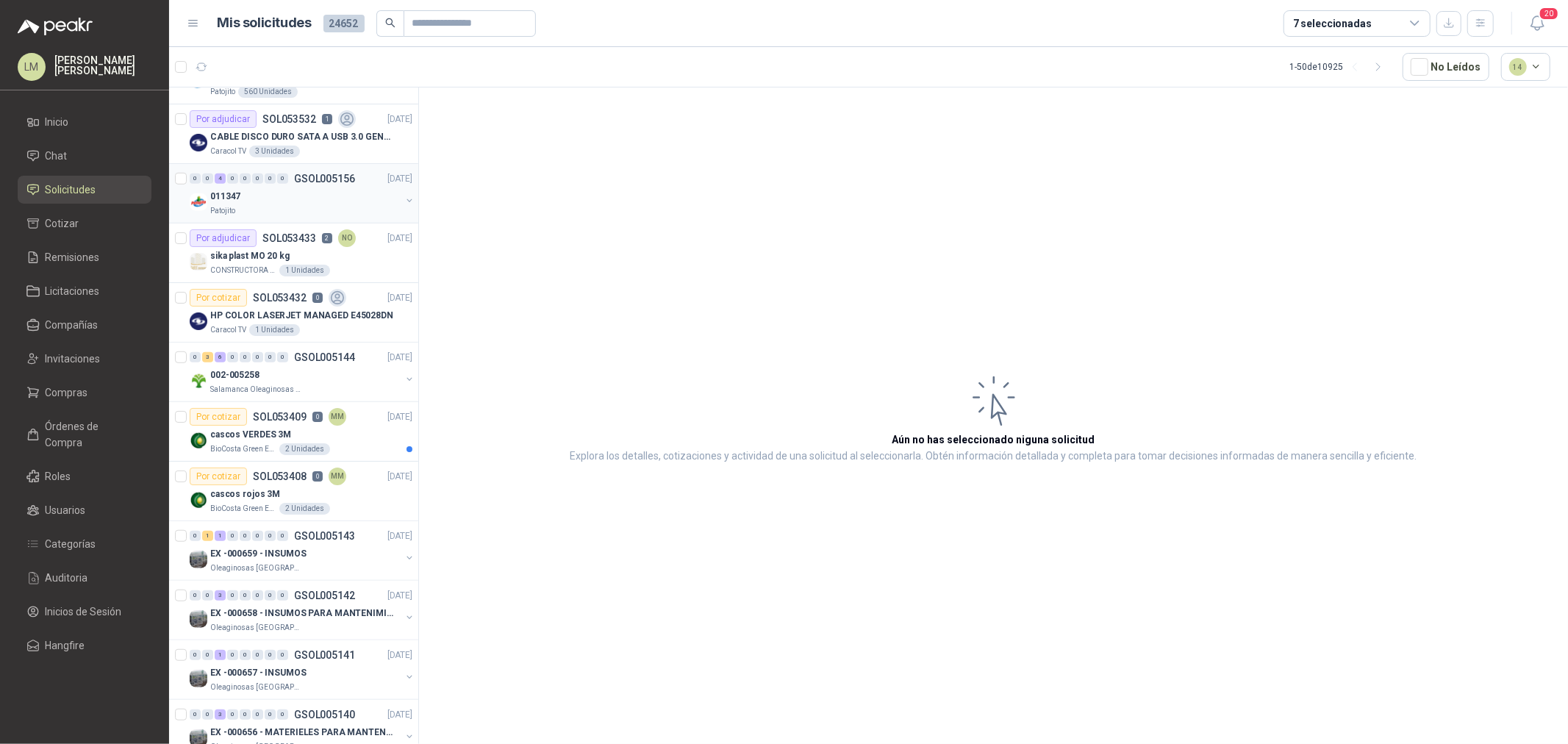
click at [290, 186] on div "0 0 4 0 0 0 0 0 GSOL005156 26/08/25" at bounding box center [302, 179] width 225 height 18
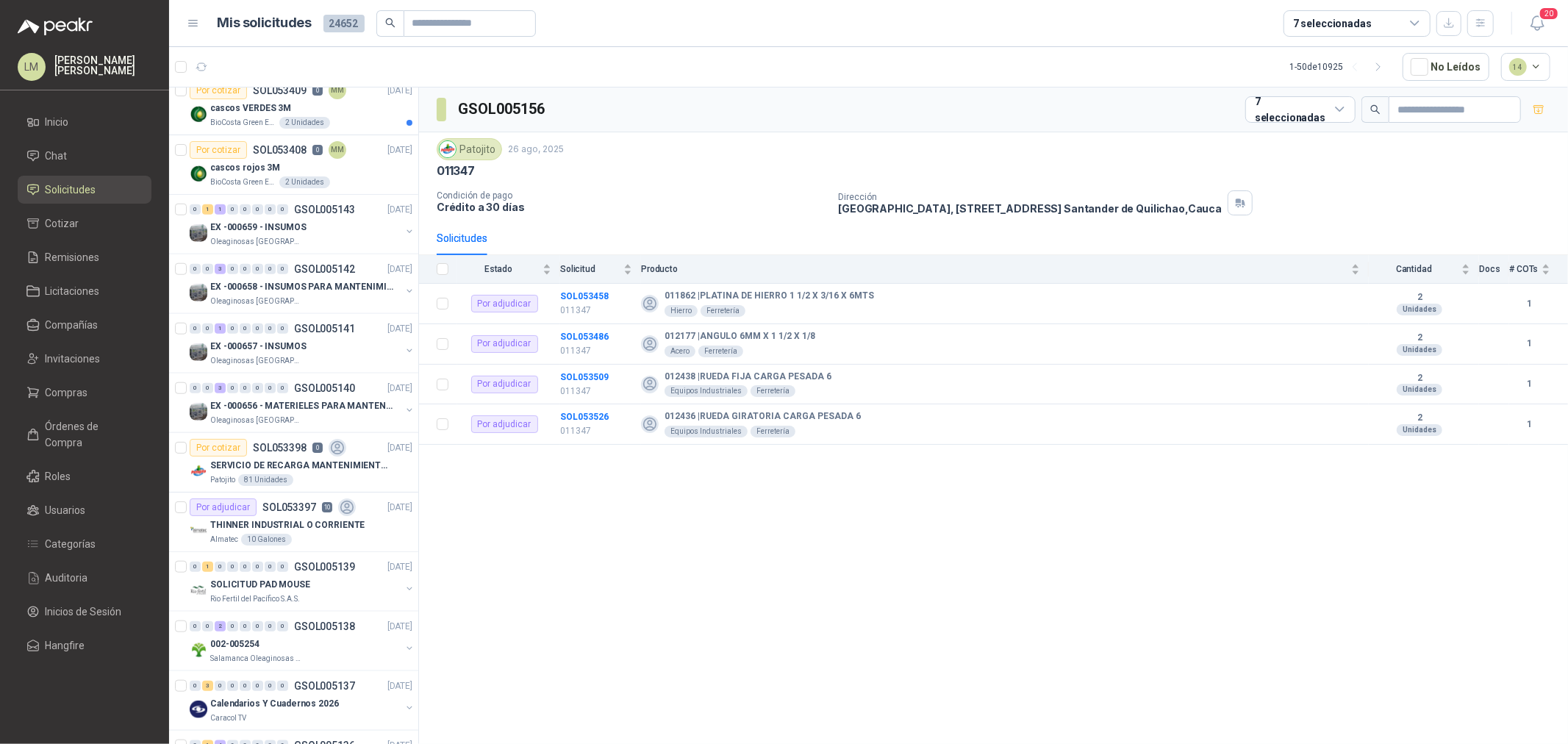
scroll to position [1225, 0]
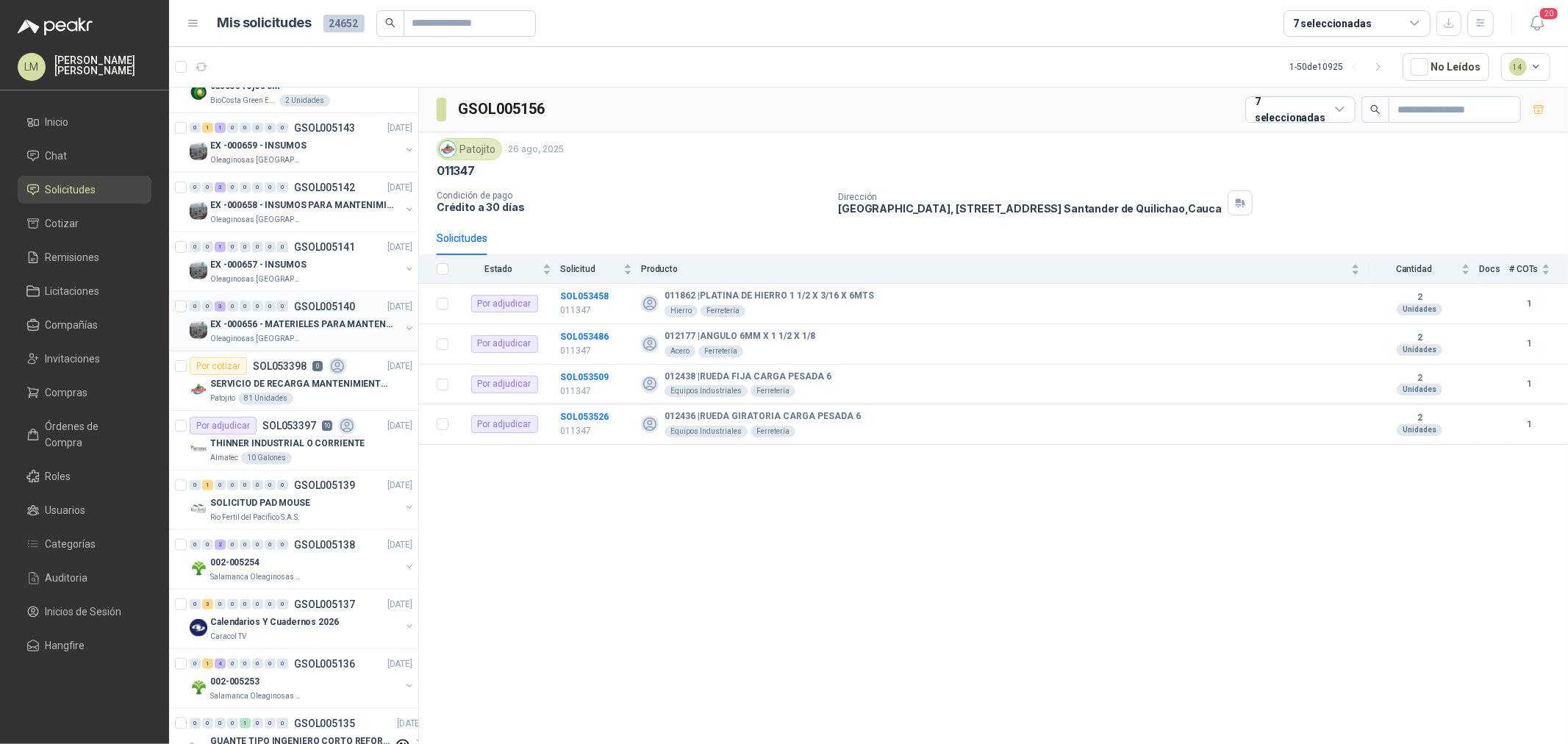
click at [279, 324] on p "EX -000656 - MATERIELES PARA MANTENIMIENTO MECANIC" at bounding box center [301, 324] width 183 height 14
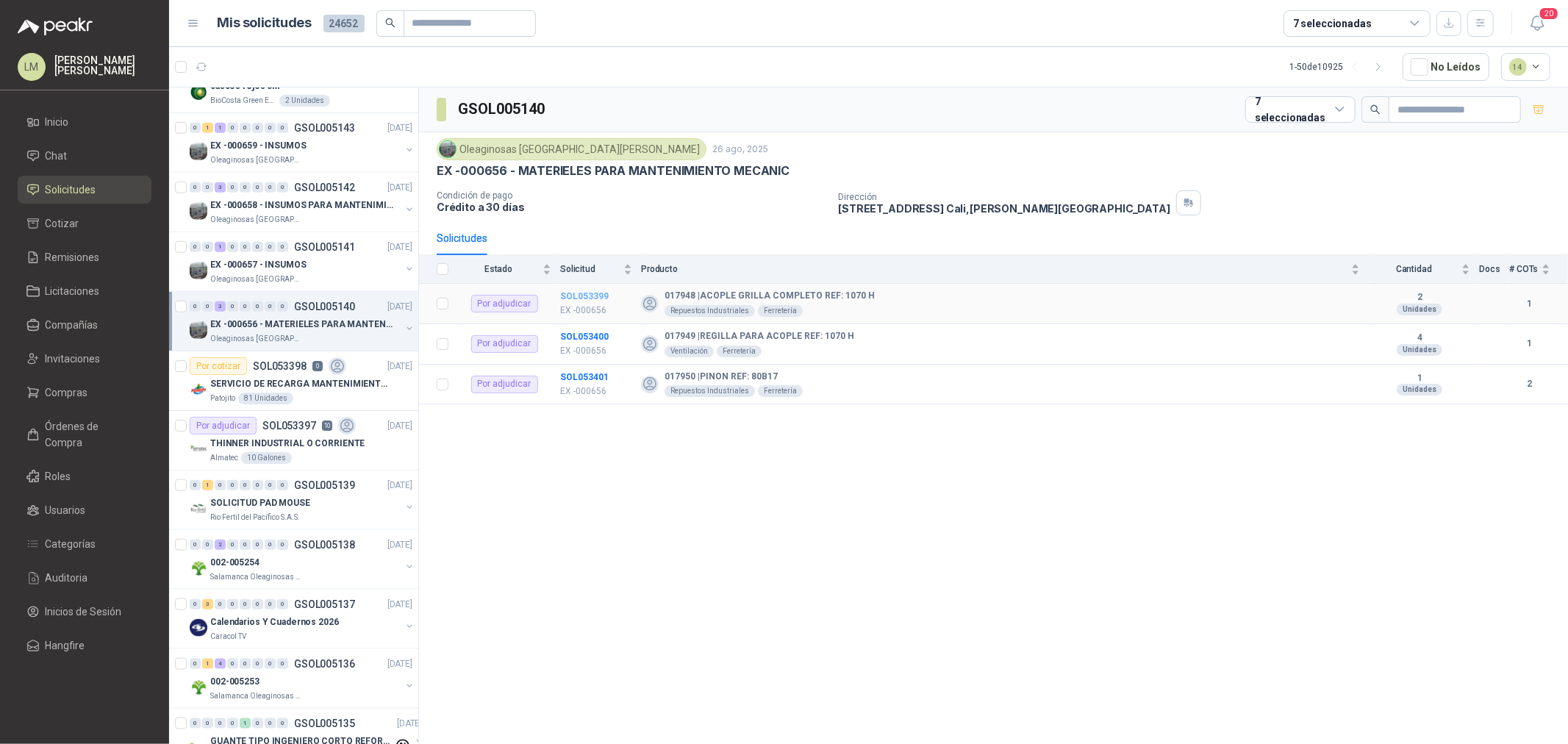
click at [585, 291] on b "SOL053399" at bounding box center [585, 296] width 48 height 11
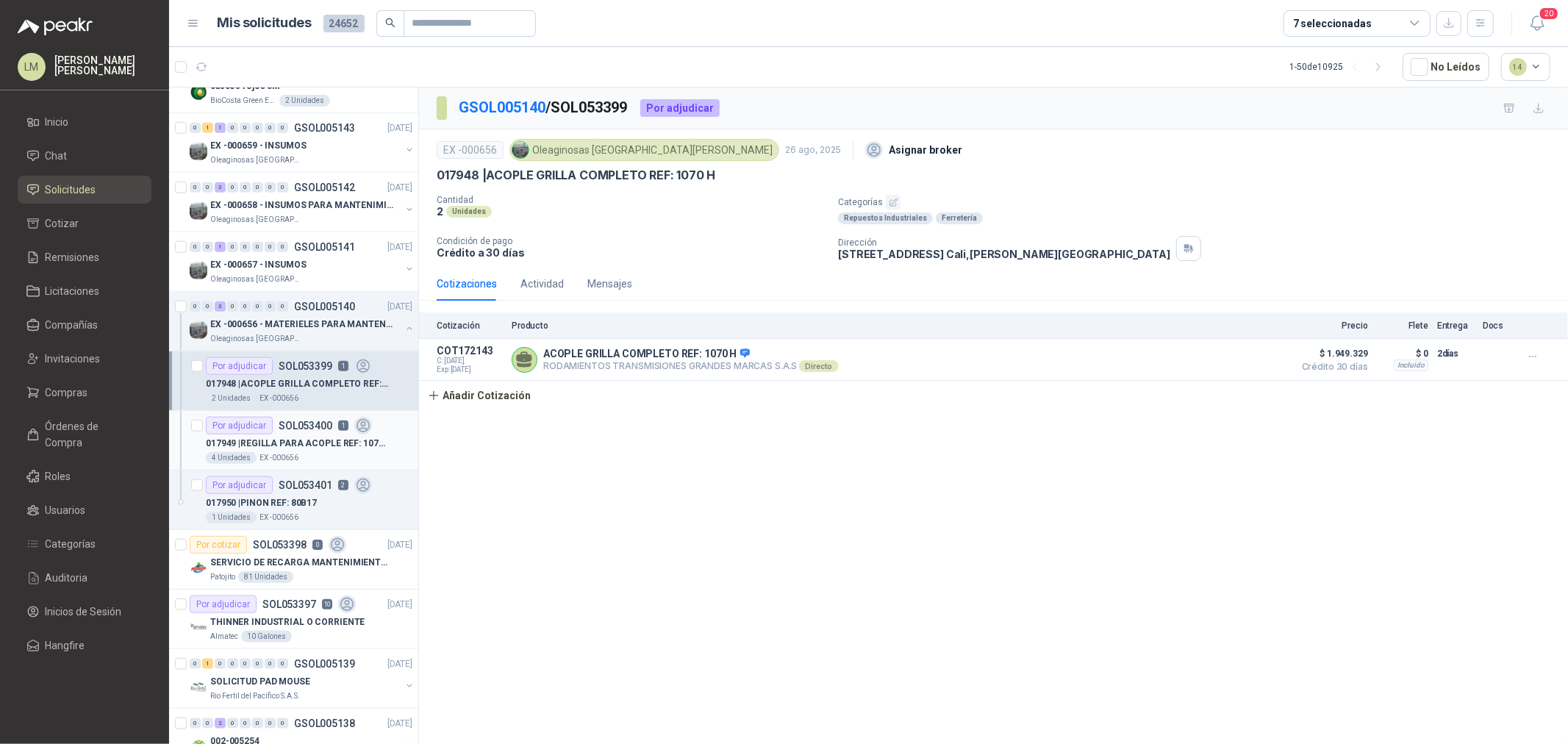
click at [283, 428] on p "SOL053400" at bounding box center [305, 426] width 53 height 11
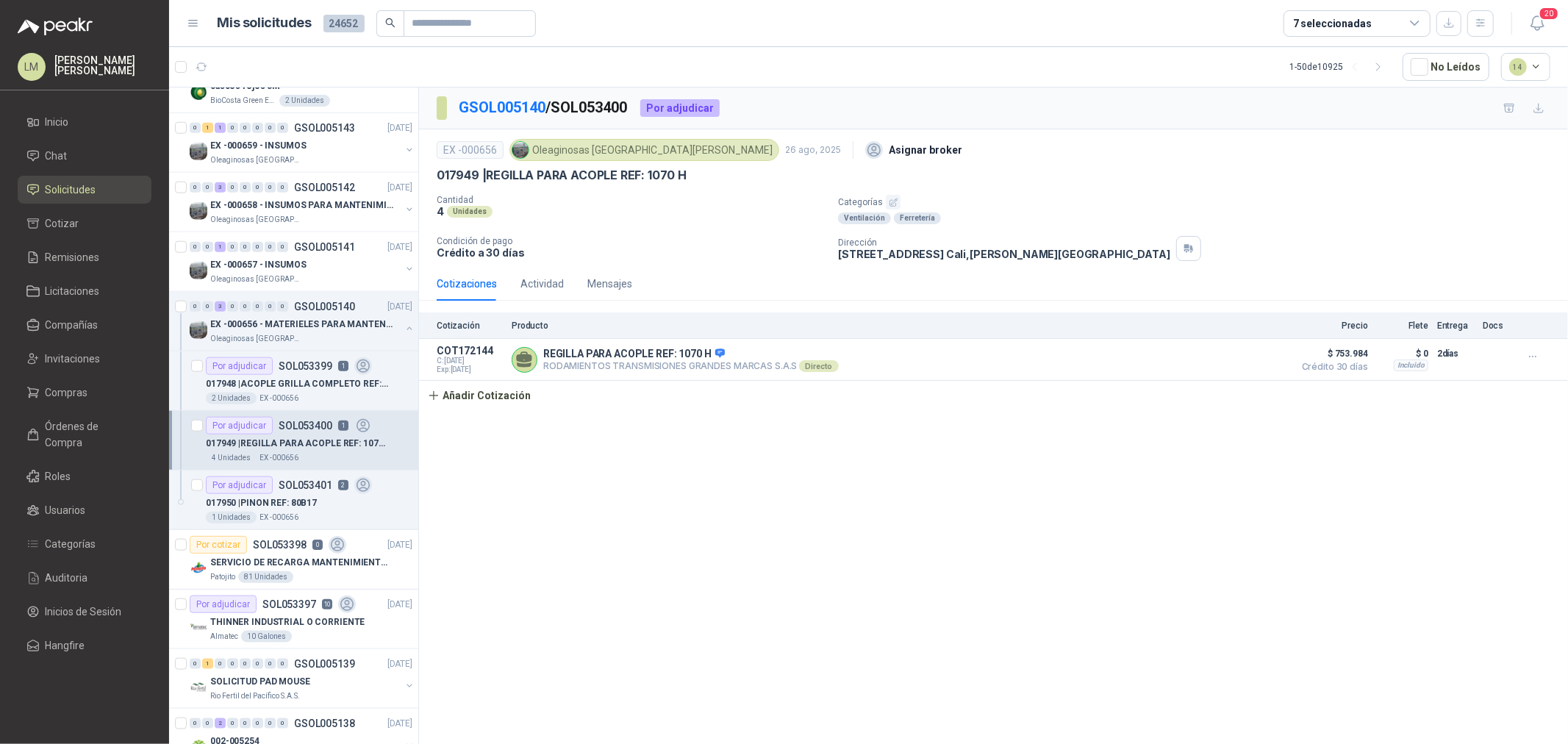
click at [889, 202] on icon "button" at bounding box center [894, 203] width 10 height 10
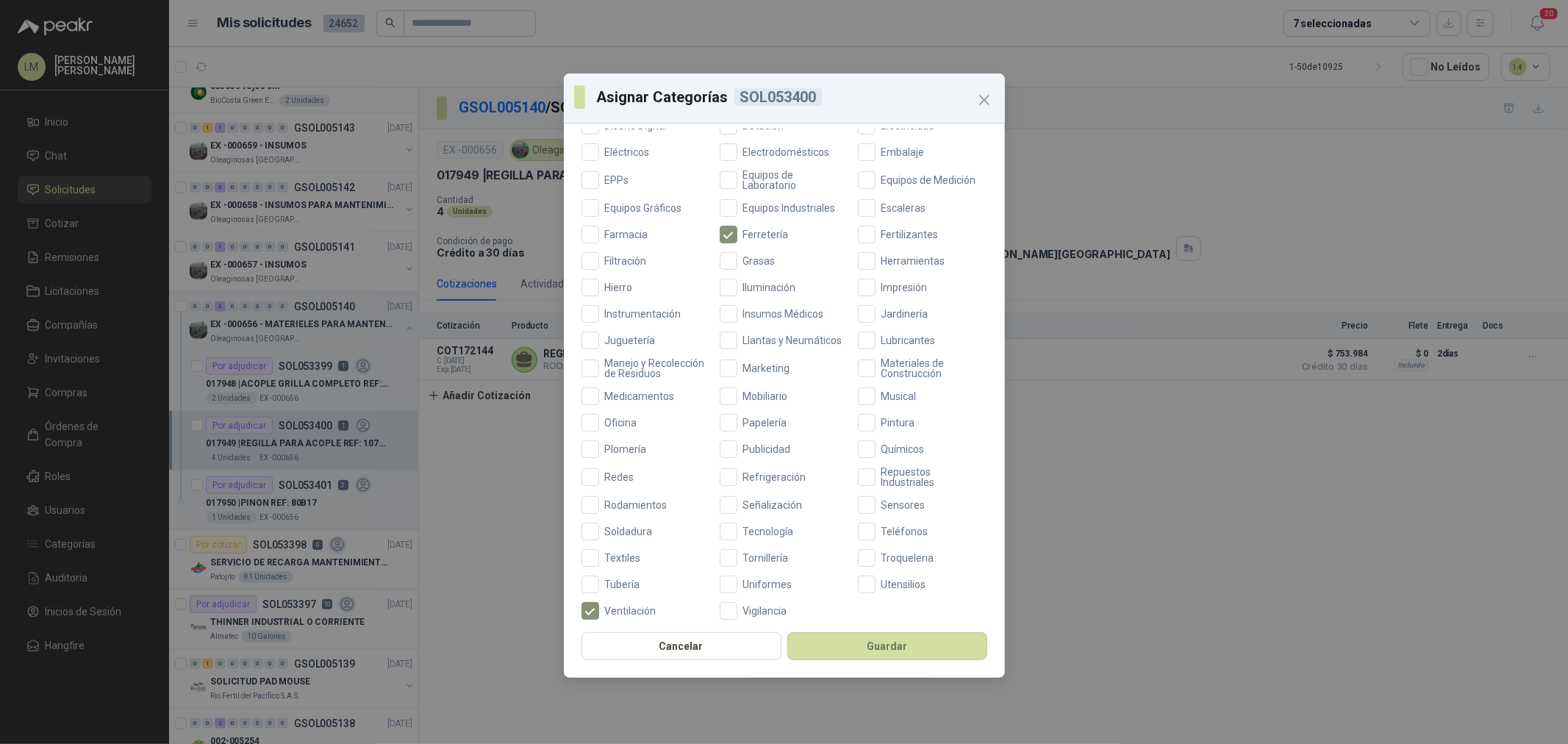
scroll to position [347, 0]
click at [865, 644] on button "Guardar" at bounding box center [887, 646] width 200 height 28
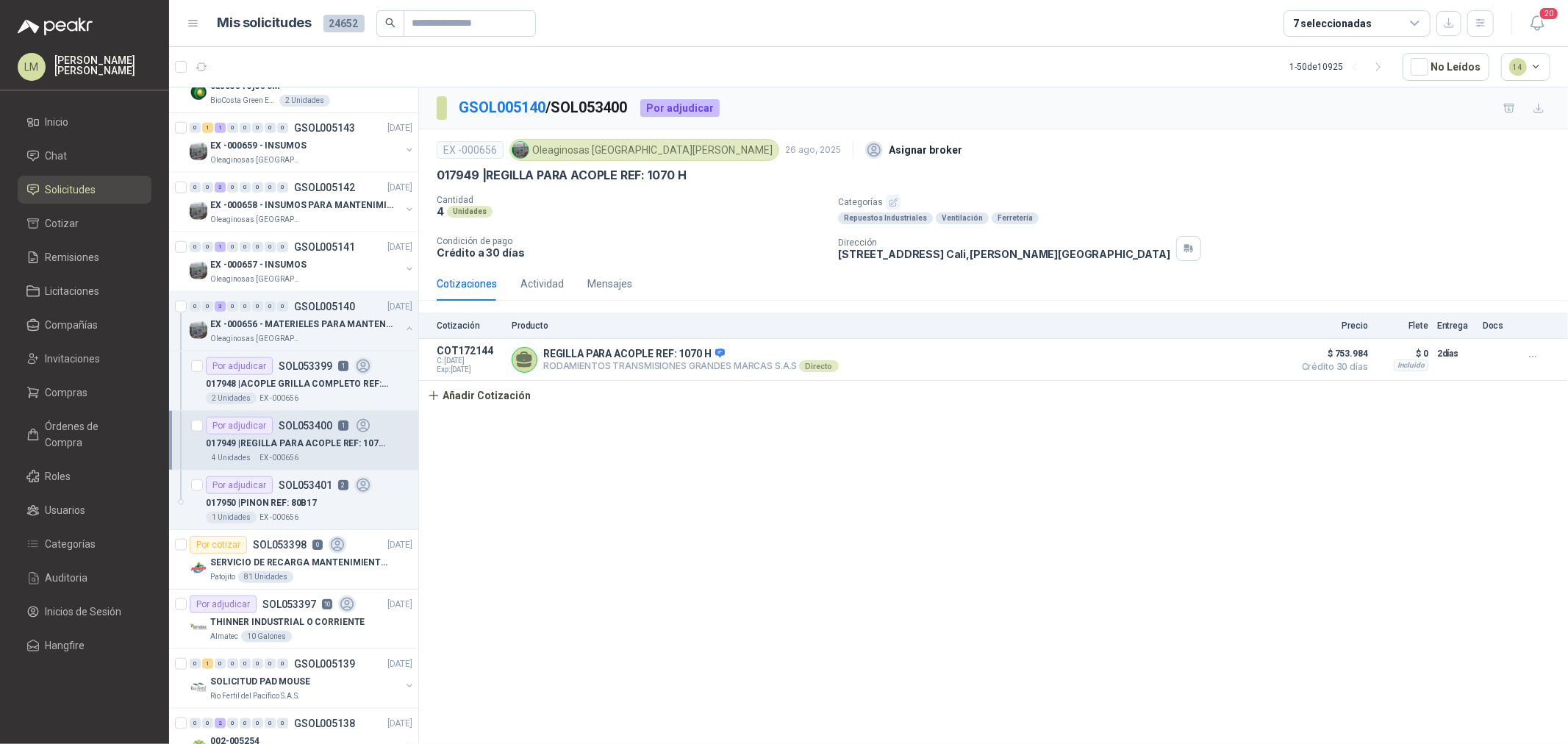
click at [268, 495] on div "017950 | PINON REF: 80B17" at bounding box center [309, 503] width 207 height 18
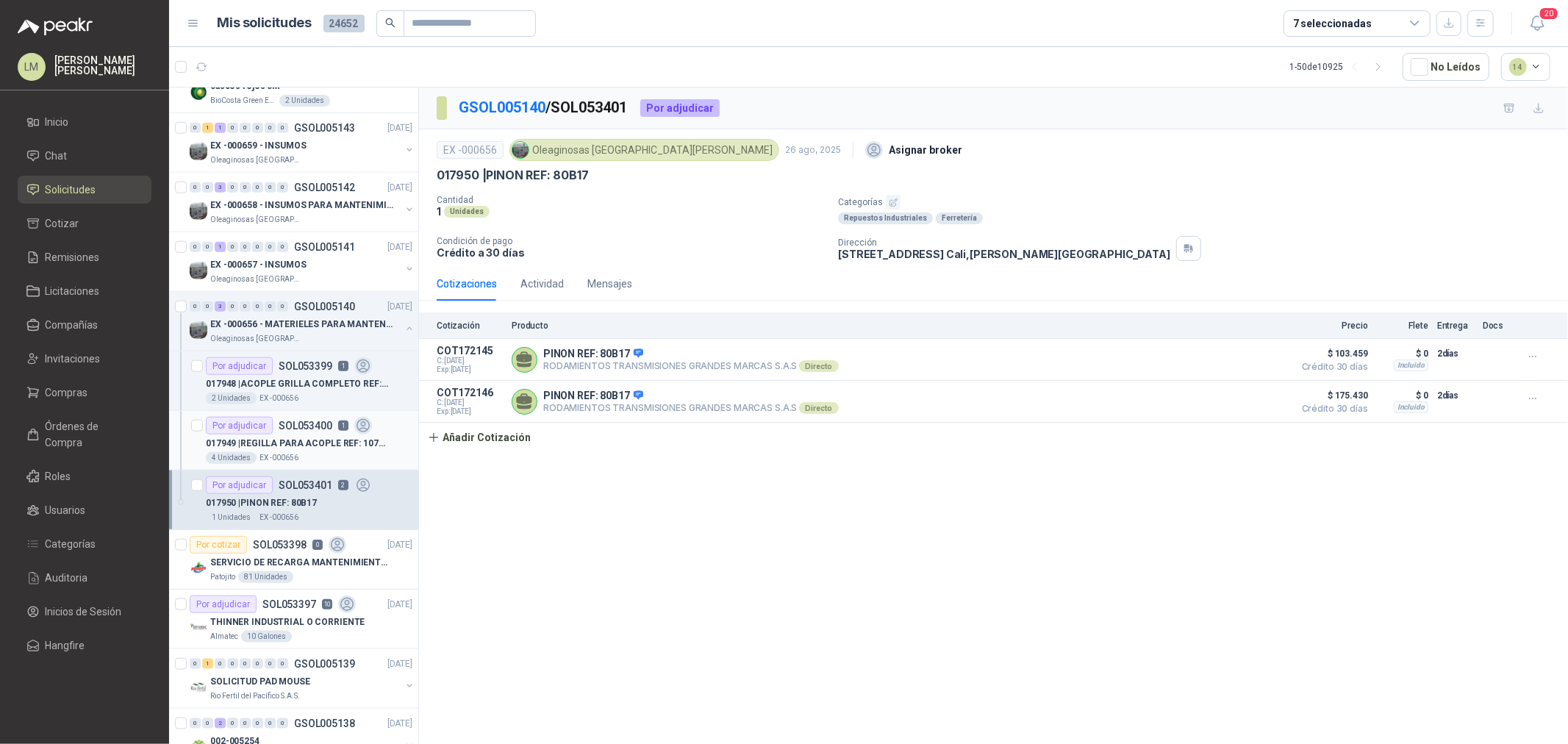
click at [270, 428] on div "Por adjudicar SOL053400 1" at bounding box center [289, 426] width 166 height 18
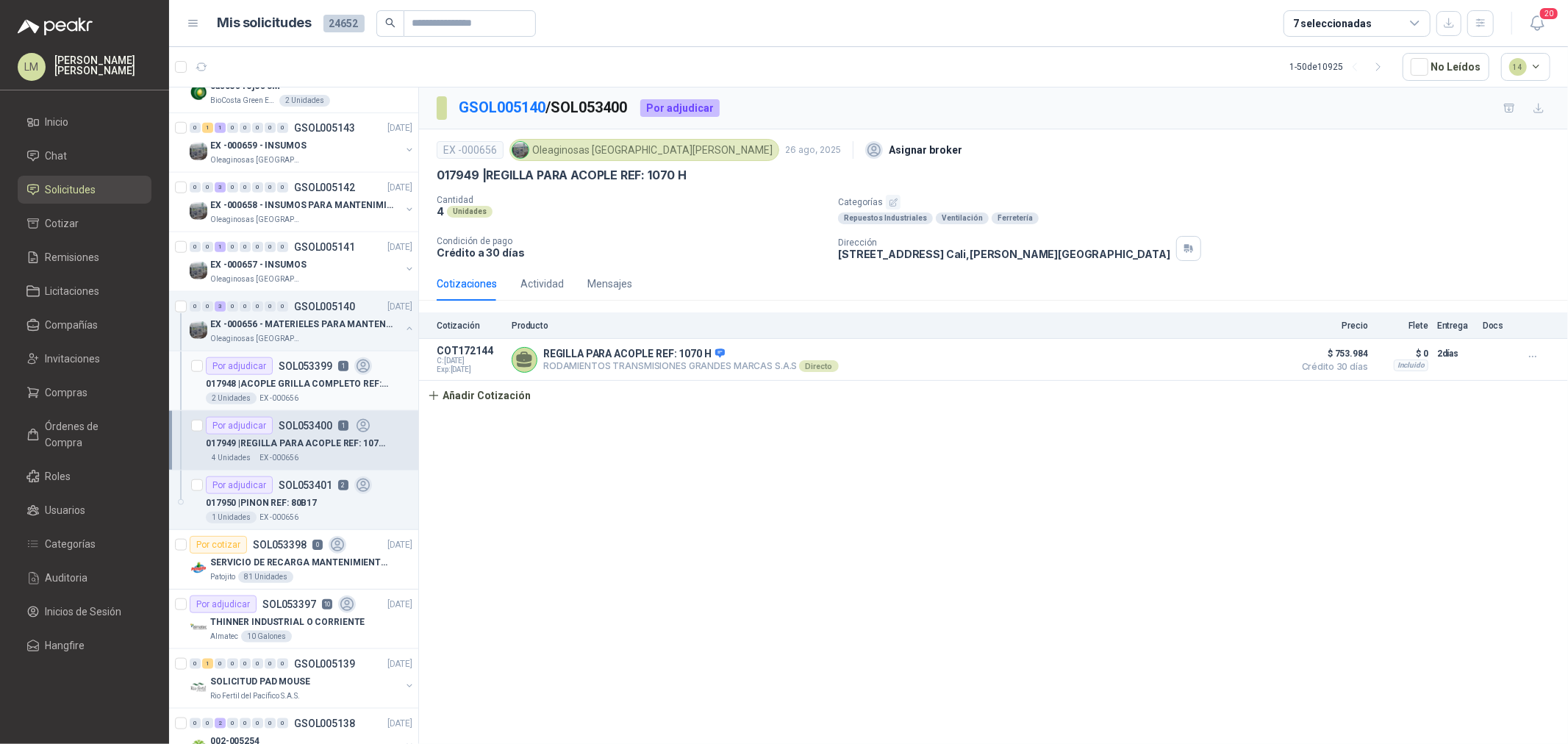
click at [282, 379] on p "017948 | ACOPLE GRILLA COMPLETO REF: 1070 H" at bounding box center [297, 384] width 183 height 14
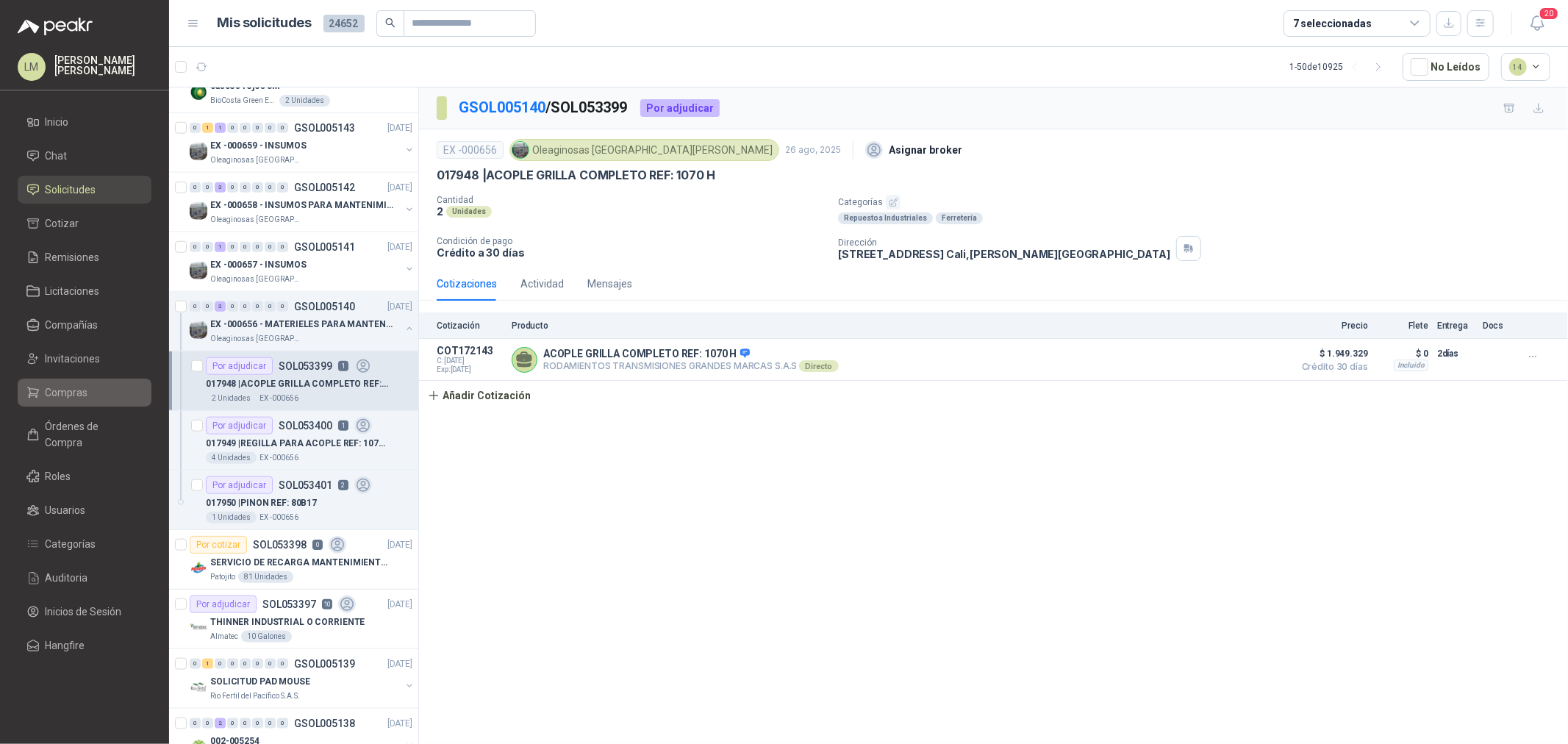
click at [88, 395] on li "Compras" at bounding box center [85, 393] width 116 height 16
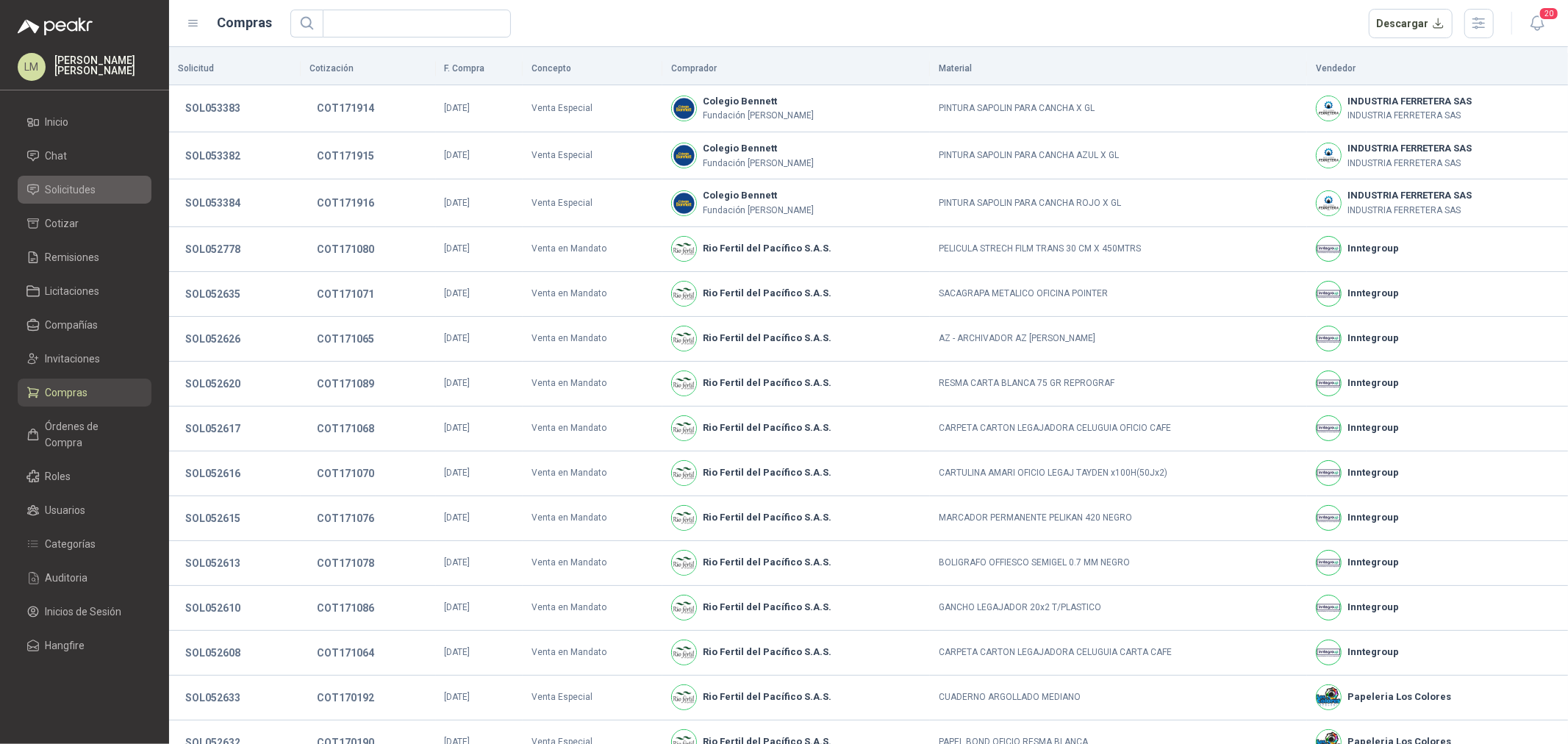
click at [77, 184] on span "Solicitudes" at bounding box center [70, 190] width 51 height 16
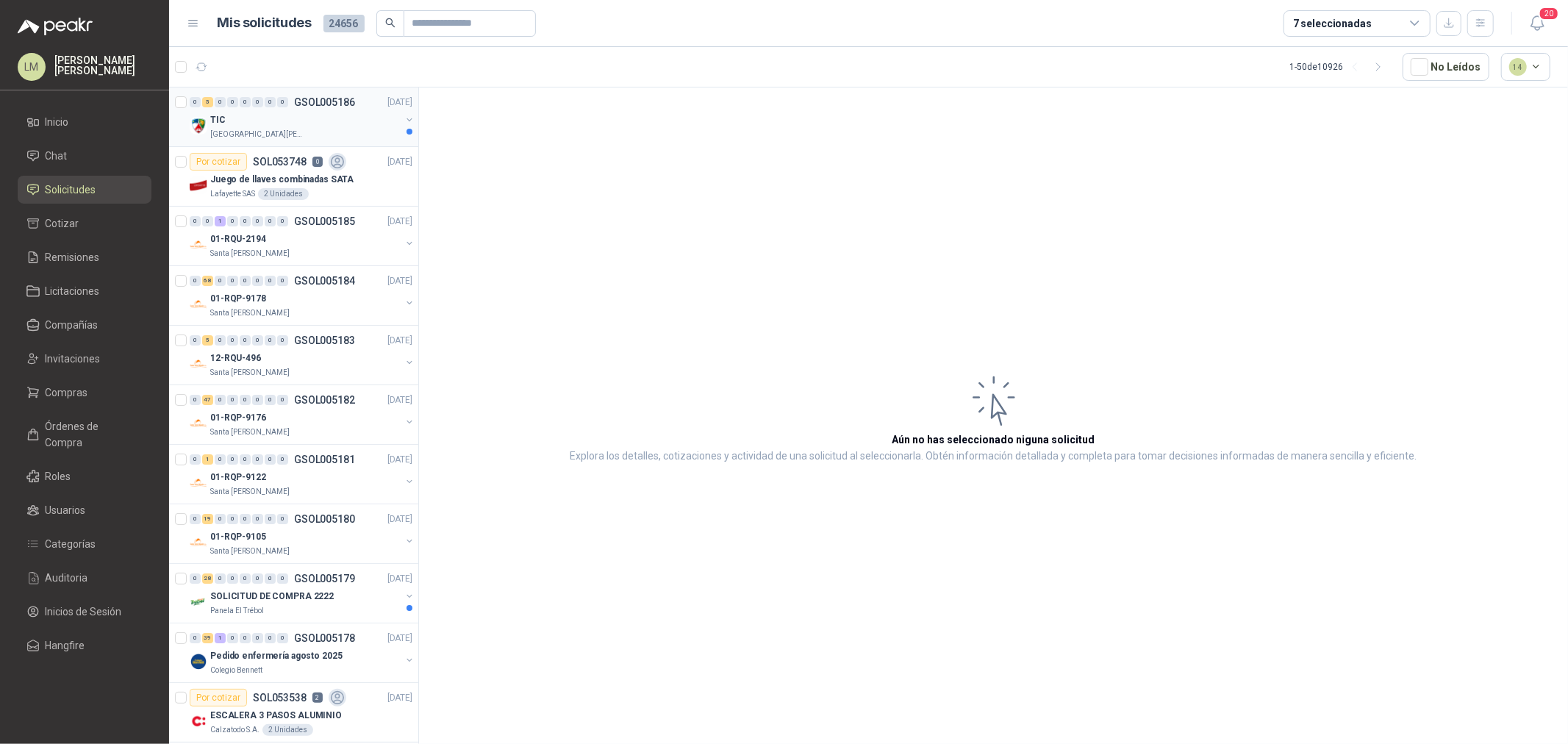
click at [231, 109] on div "0 5 0 0 0 0 0 0 GSOL005186 27/08/25" at bounding box center [302, 103] width 225 height 18
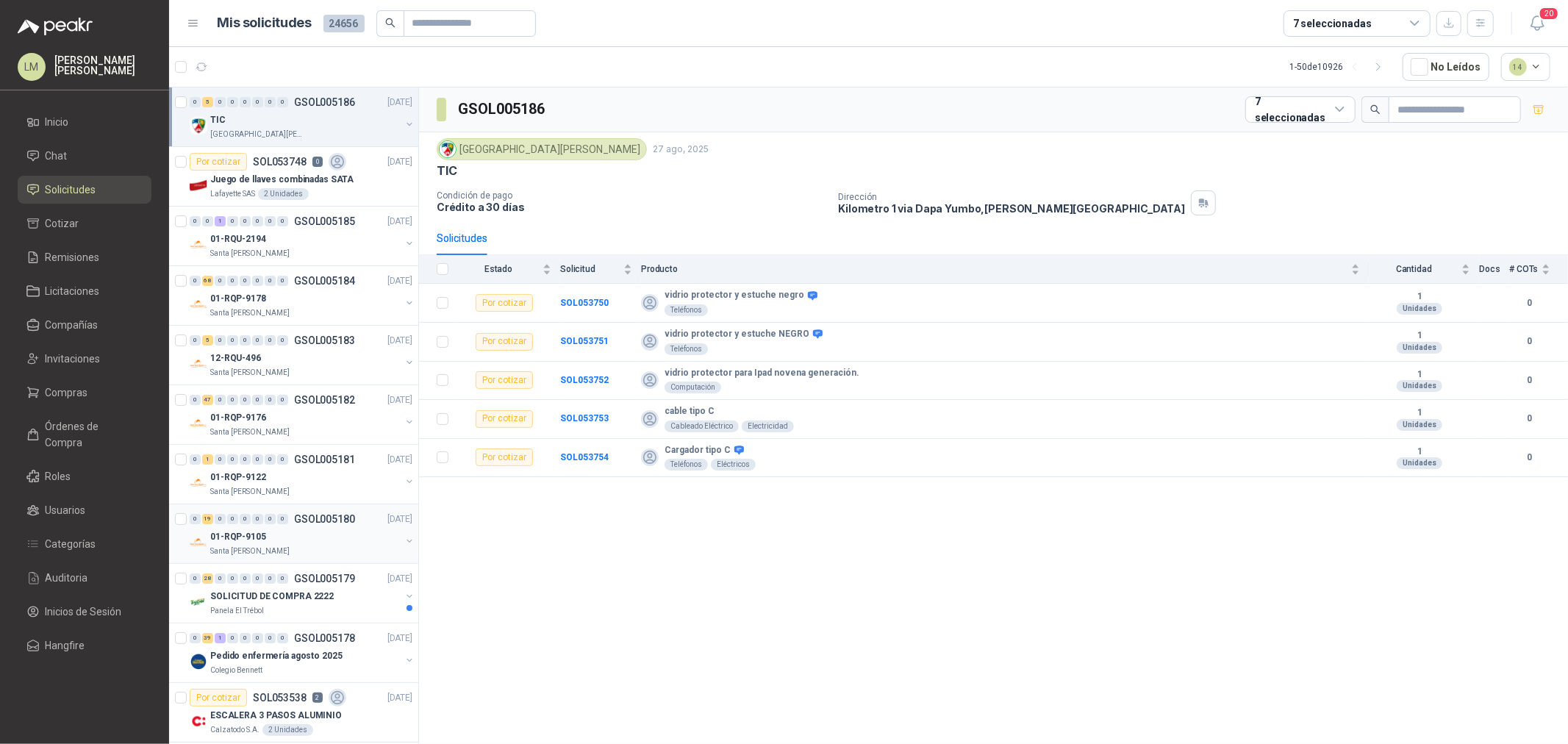
click at [277, 535] on div "01-RQP-9105" at bounding box center [305, 537] width 191 height 18
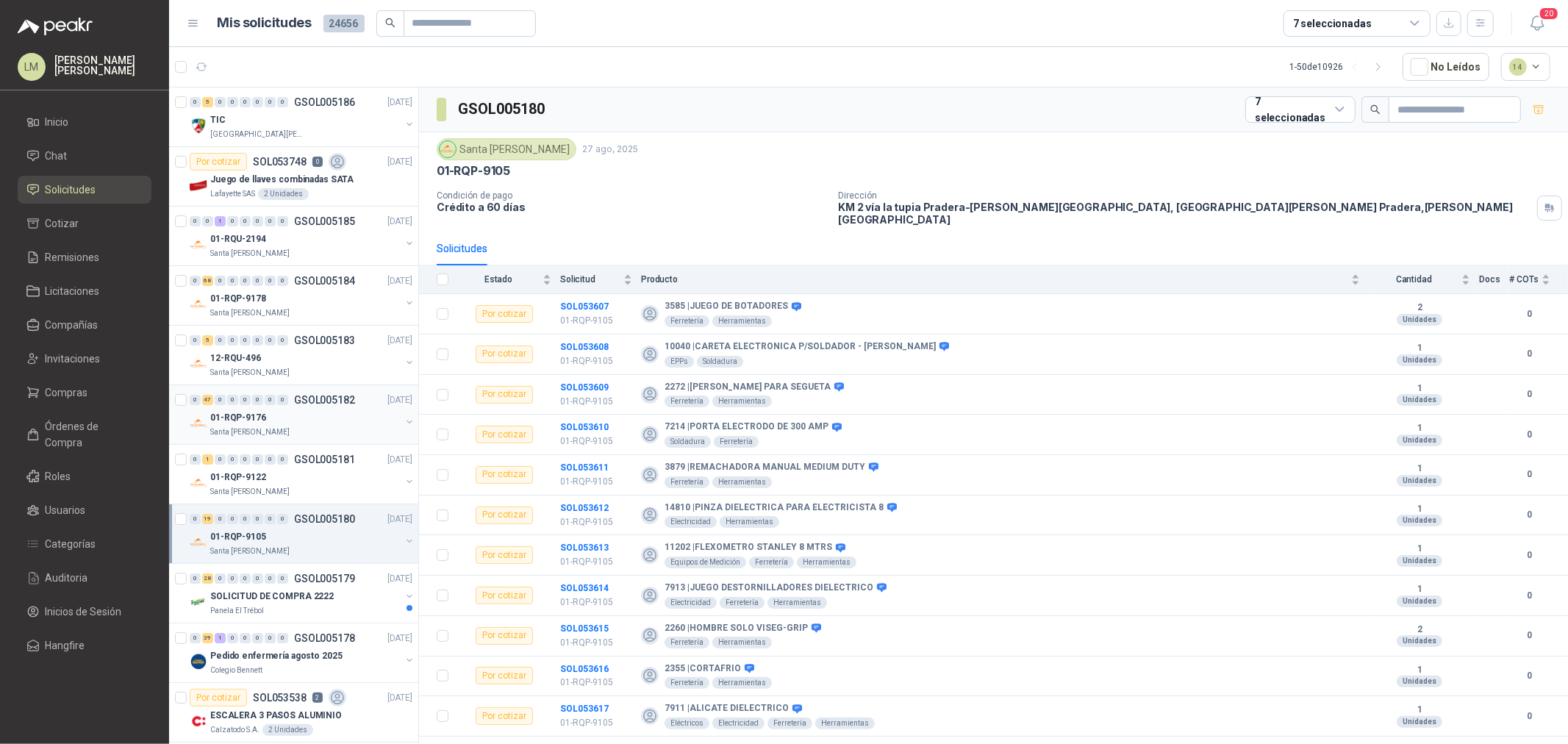
click at [245, 418] on p "01-RQP-9176" at bounding box center [237, 418] width 56 height 14
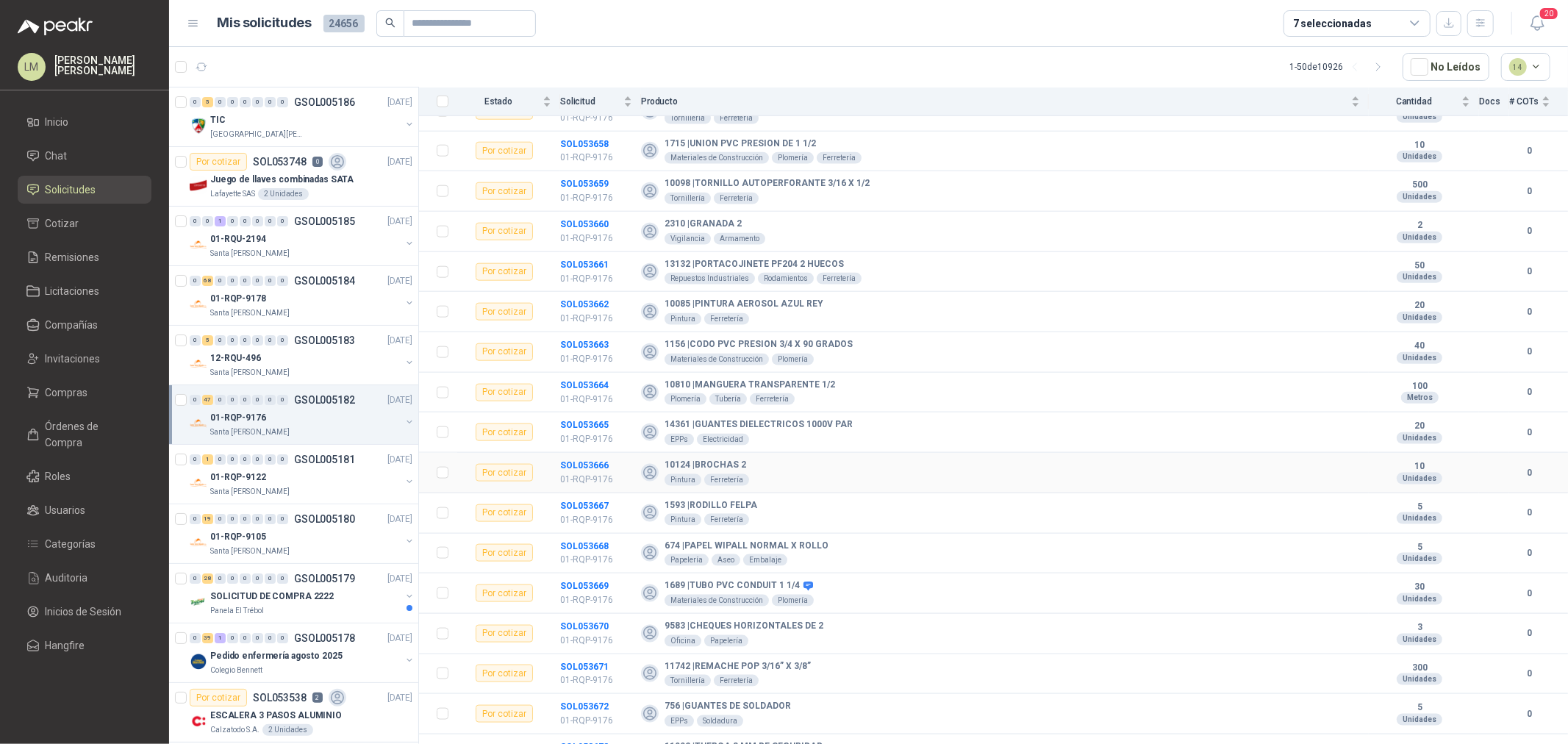
scroll to position [1427, 0]
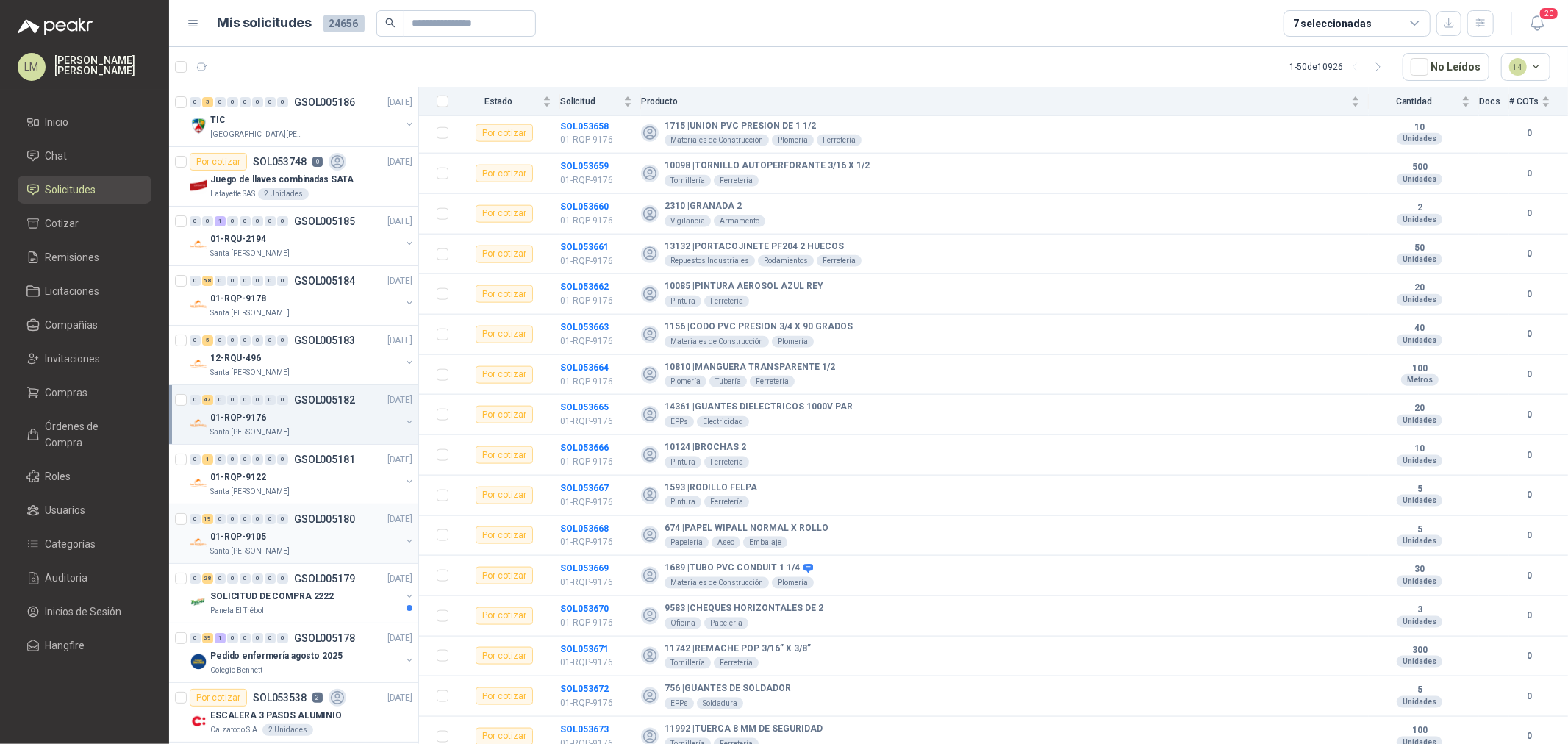
click at [298, 529] on div "01-RQP-9105" at bounding box center [305, 537] width 191 height 18
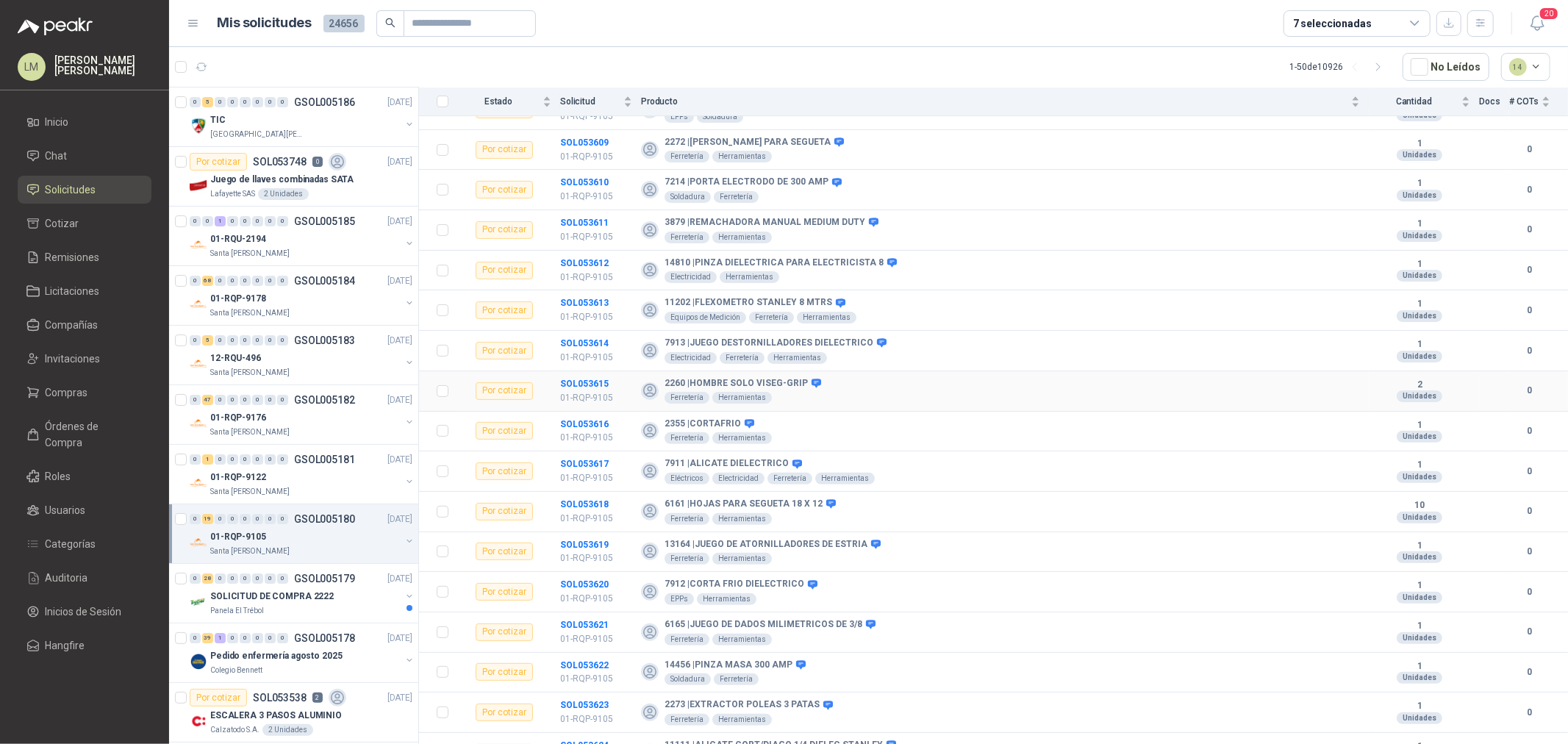
scroll to position [299, 0]
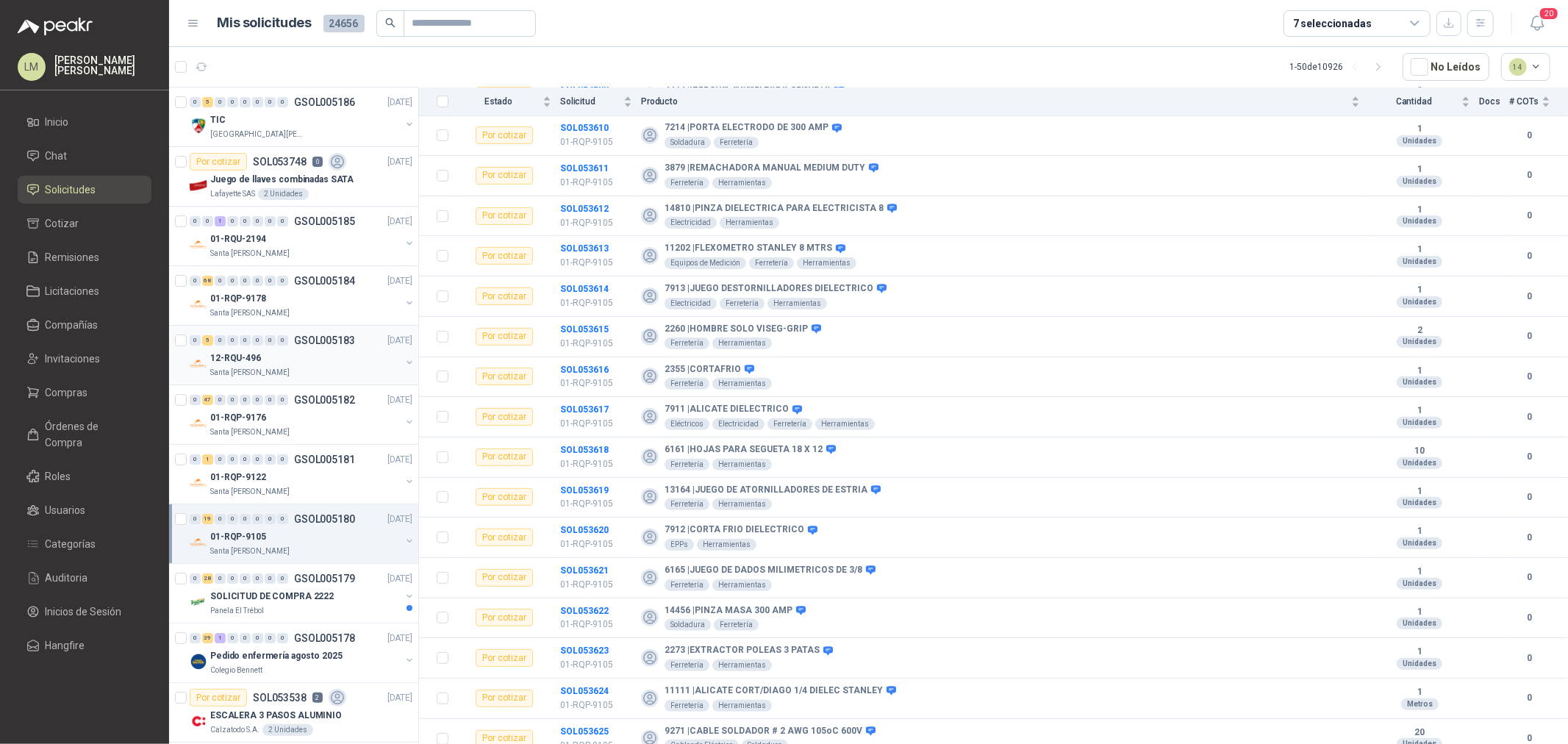
click at [270, 358] on div "12-RQU-496" at bounding box center [305, 358] width 191 height 18
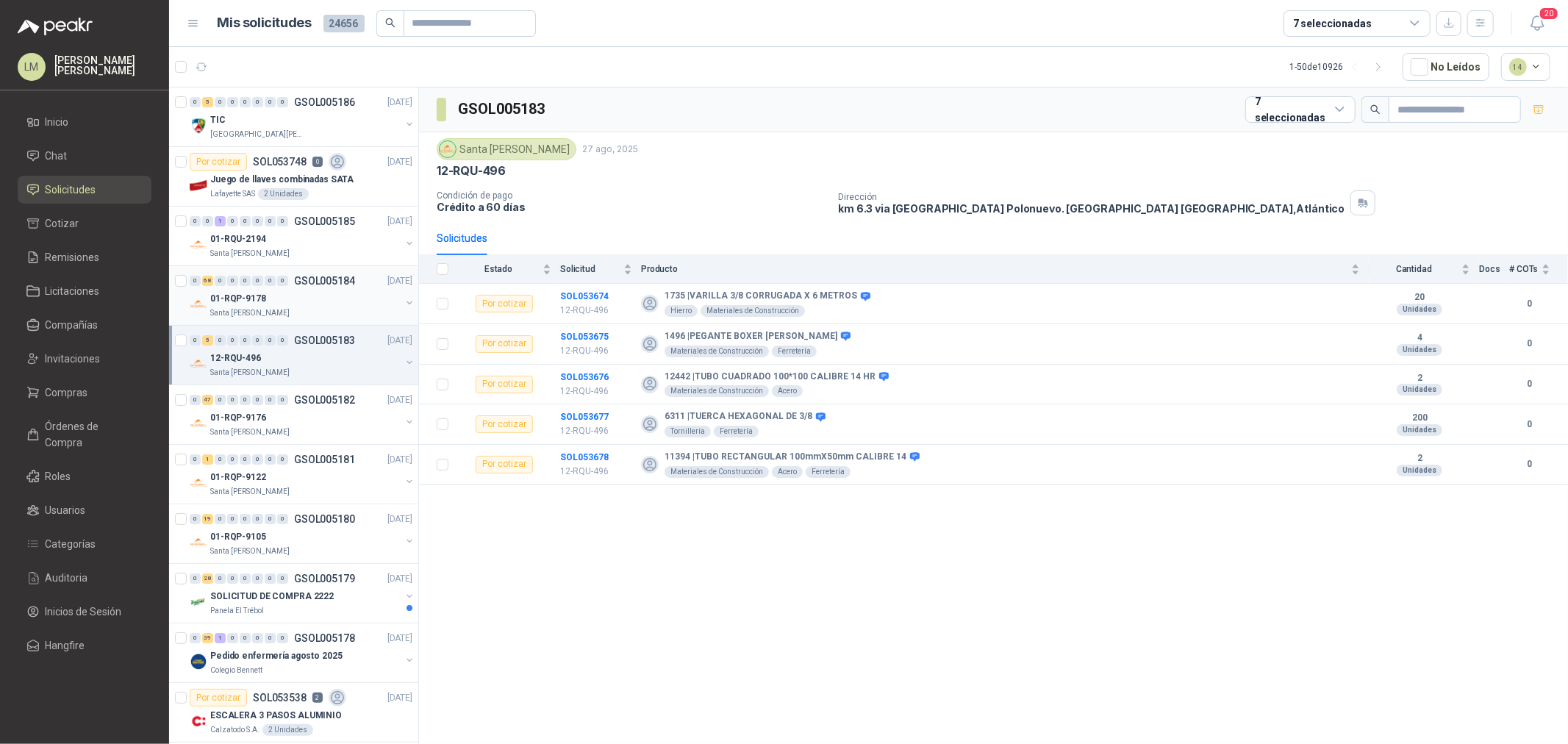
click at [275, 290] on div "01-RQP-9178" at bounding box center [305, 299] width 191 height 18
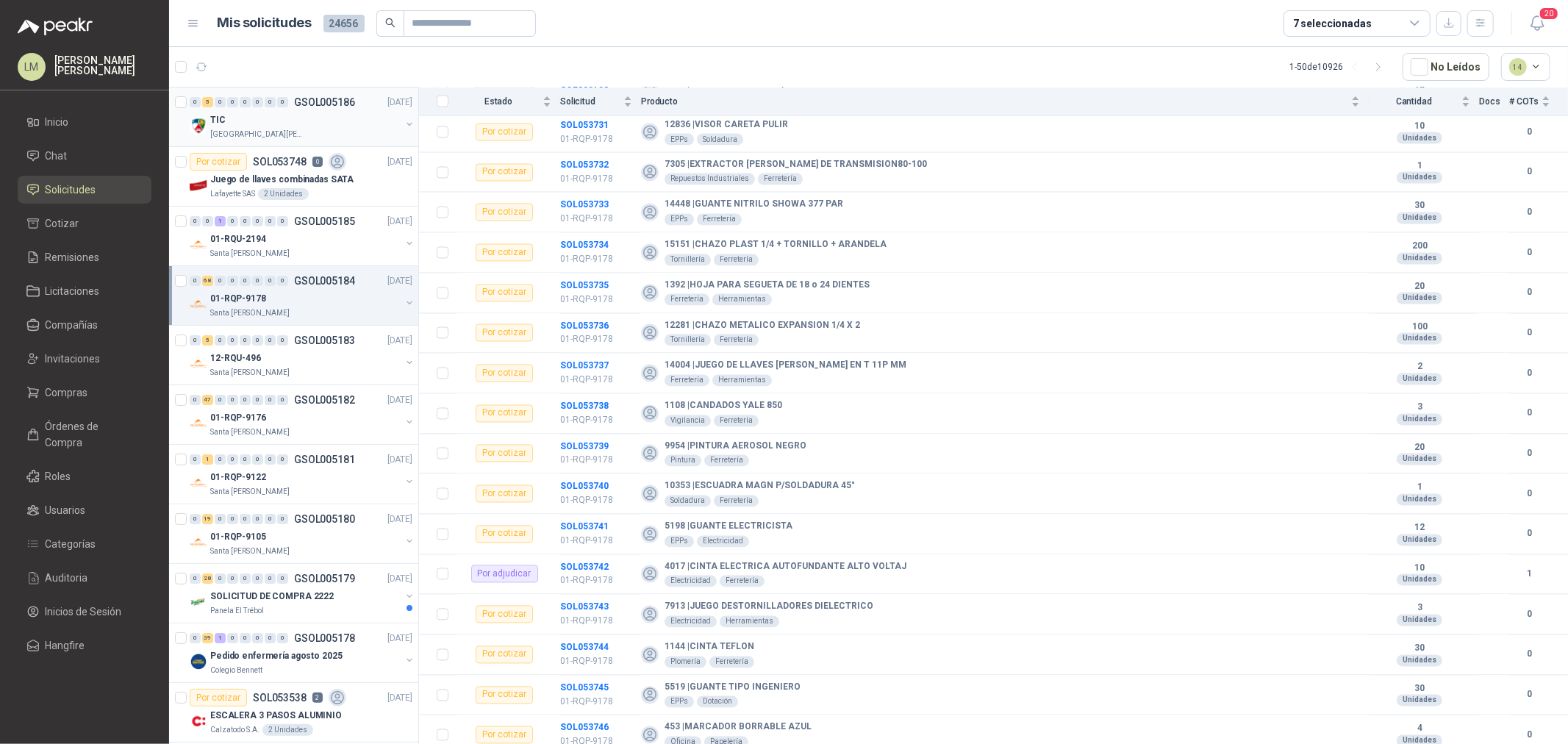
click at [284, 112] on div "TIC" at bounding box center [305, 120] width 191 height 18
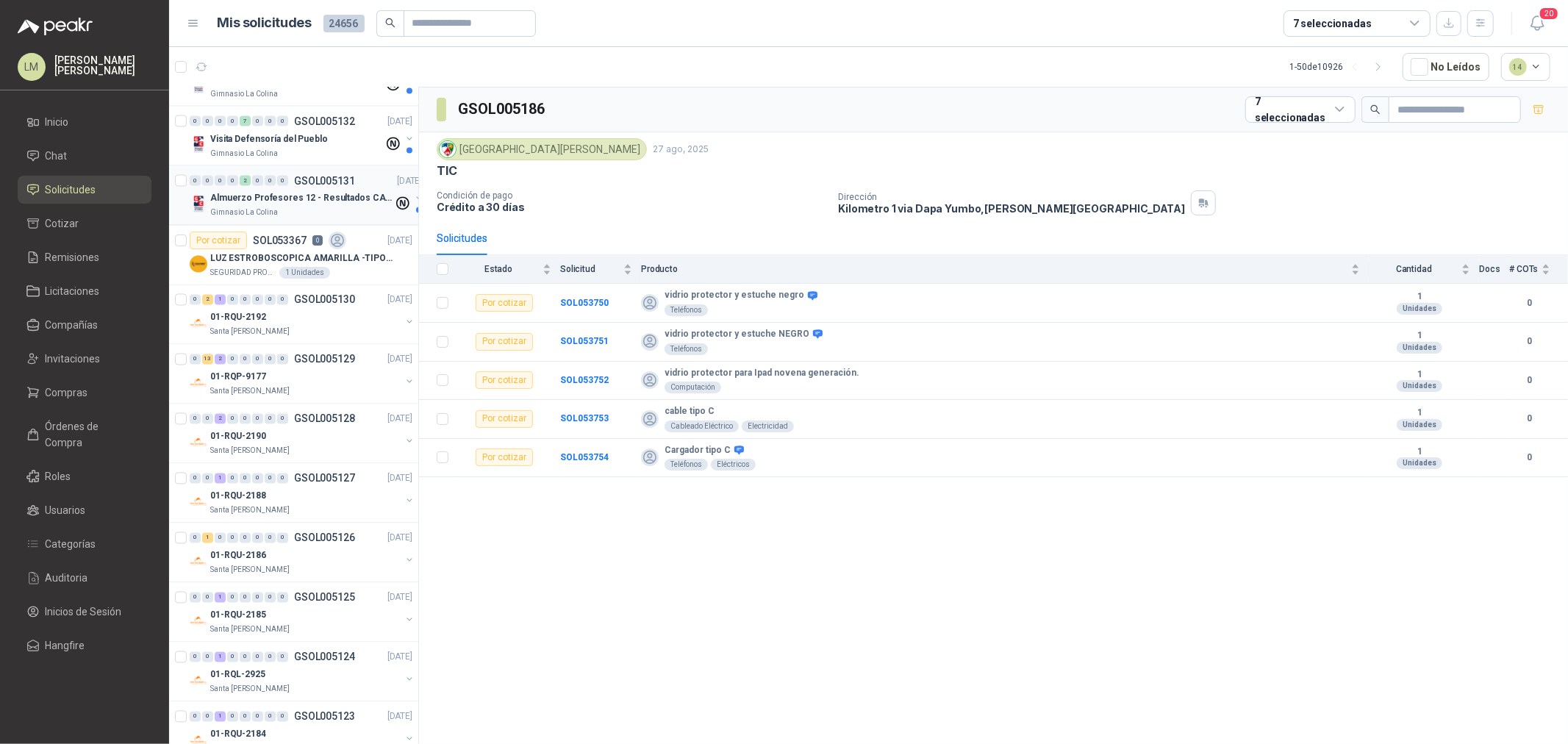
scroll to position [2349, 0]
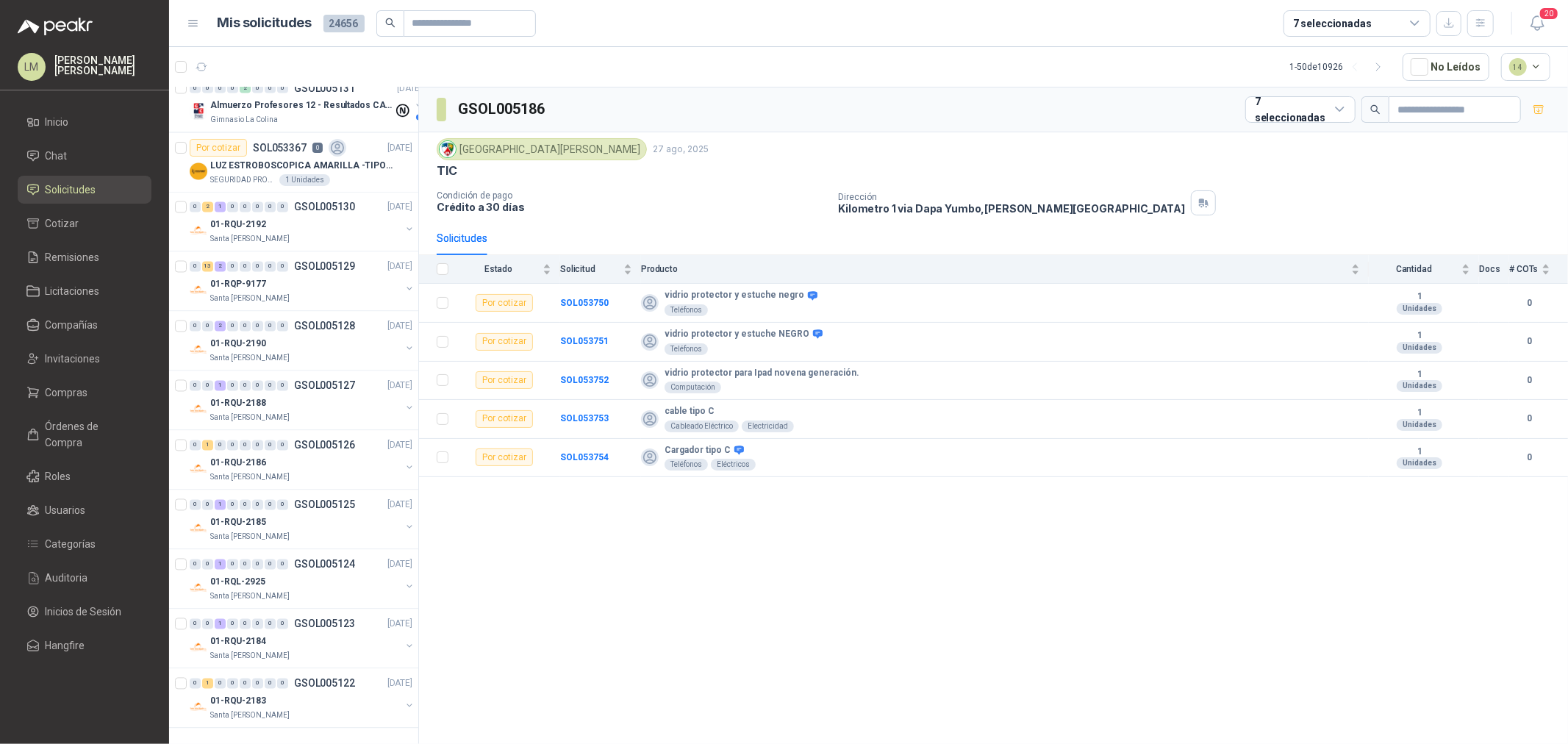
click at [1333, 24] on div "7 seleccionadas" at bounding box center [1331, 23] width 78 height 16
click at [906, 111] on div "GSOL005186 7 seleccionadas" at bounding box center [993, 110] width 1149 height 45
click at [75, 361] on span "Invitaciones" at bounding box center [73, 359] width 55 height 16
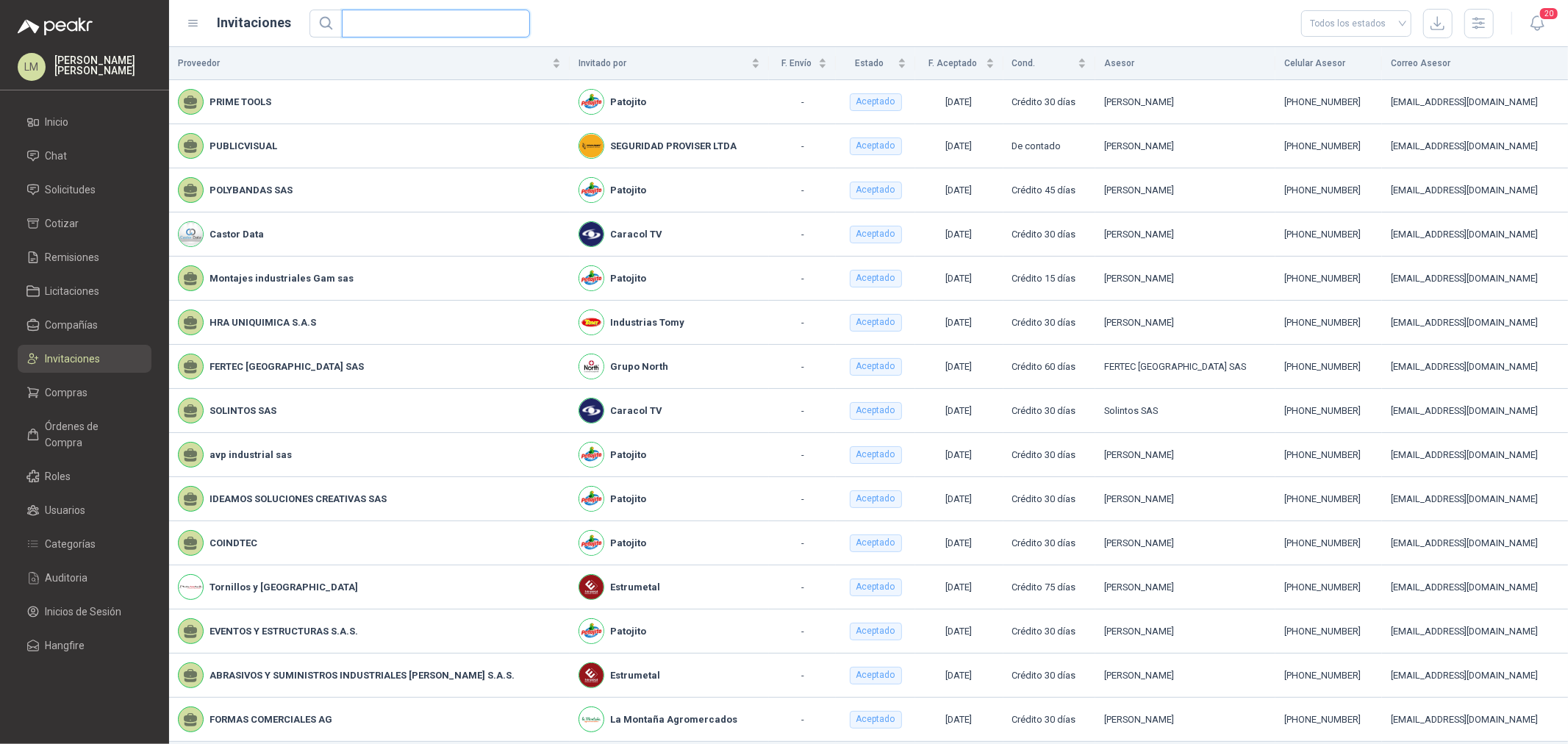
click at [395, 23] on input "text" at bounding box center [430, 23] width 159 height 27
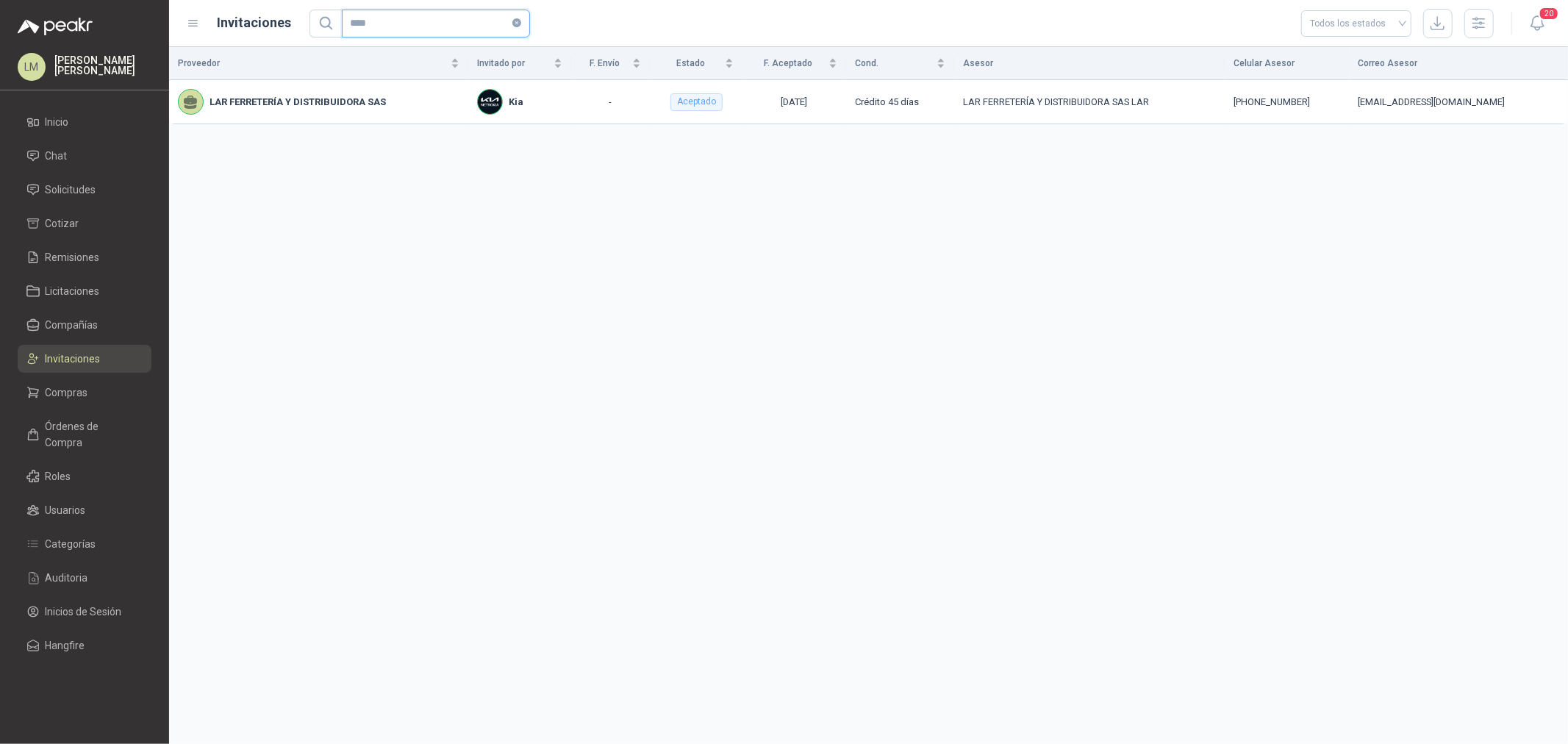
type input "****"
click at [60, 197] on span "Solicitudes" at bounding box center [70, 190] width 51 height 16
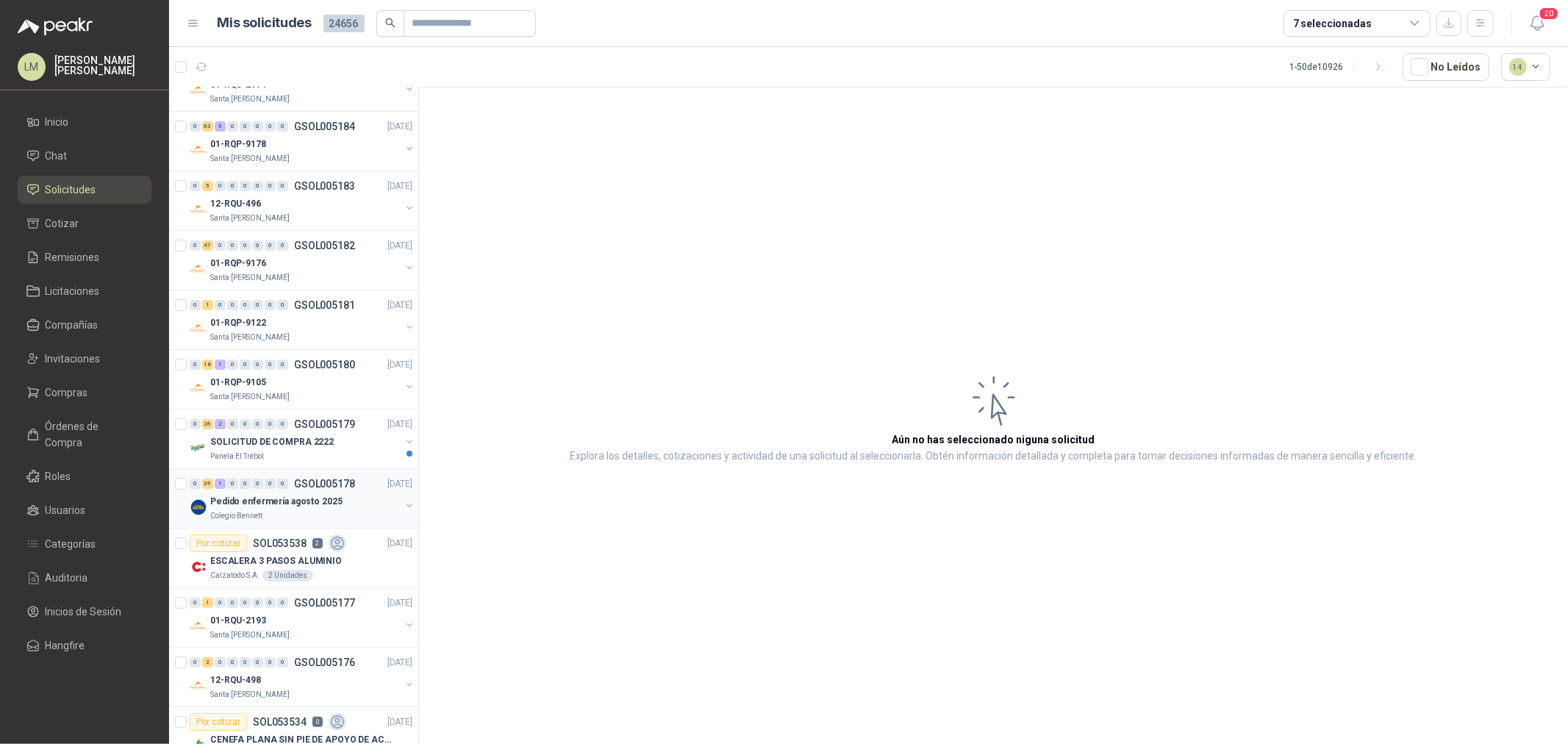
scroll to position [163, 0]
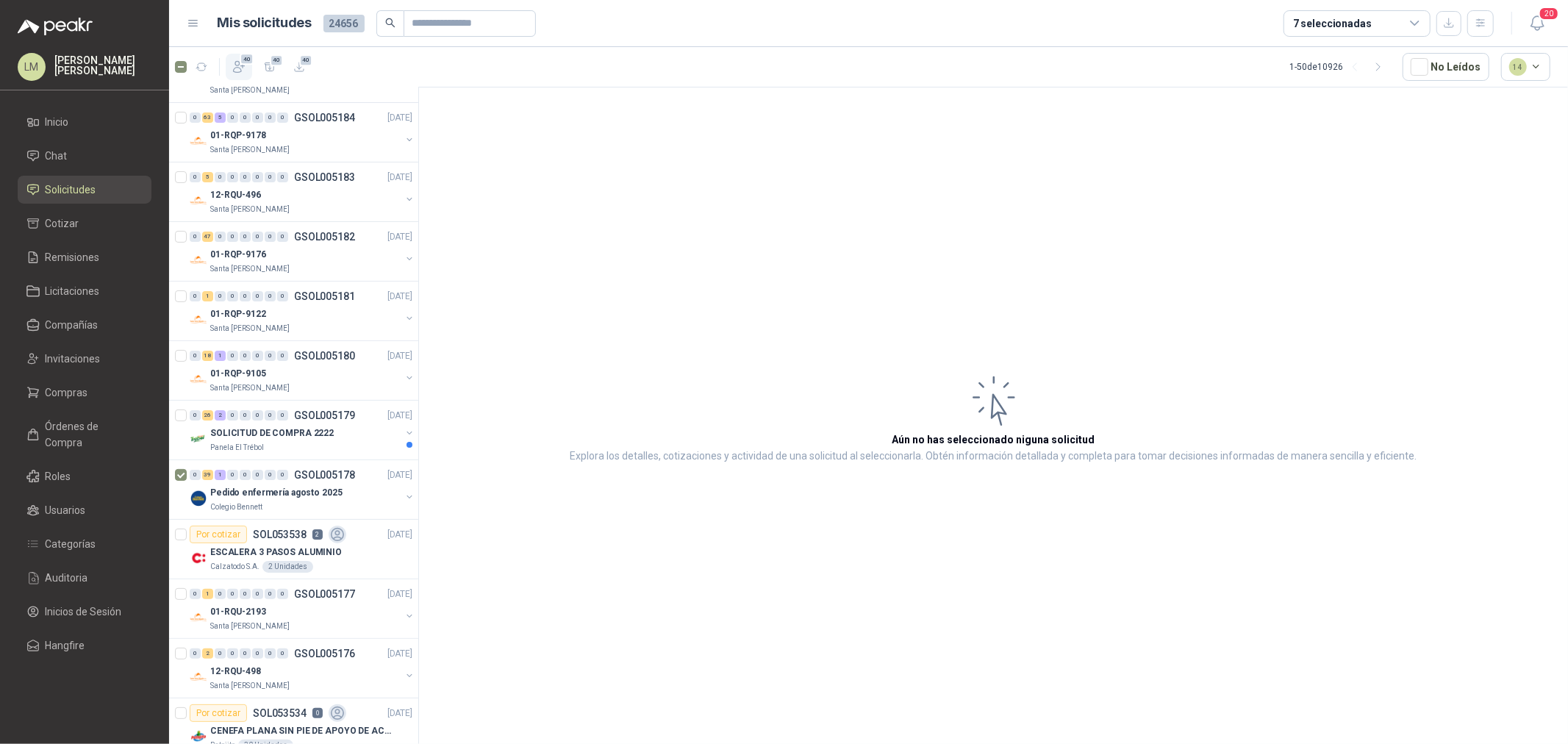
click at [242, 68] on icon "button" at bounding box center [239, 67] width 11 height 11
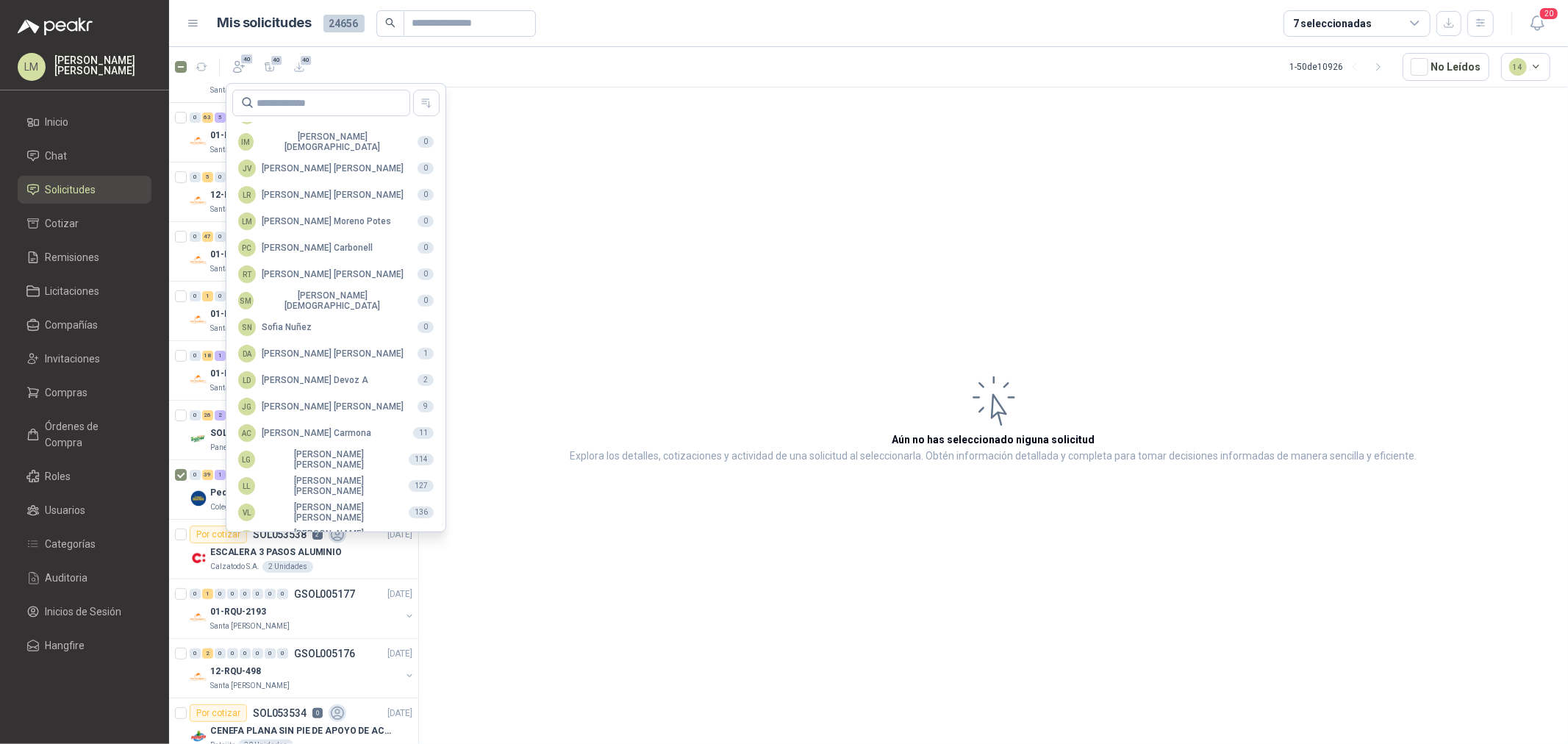
scroll to position [260, 0]
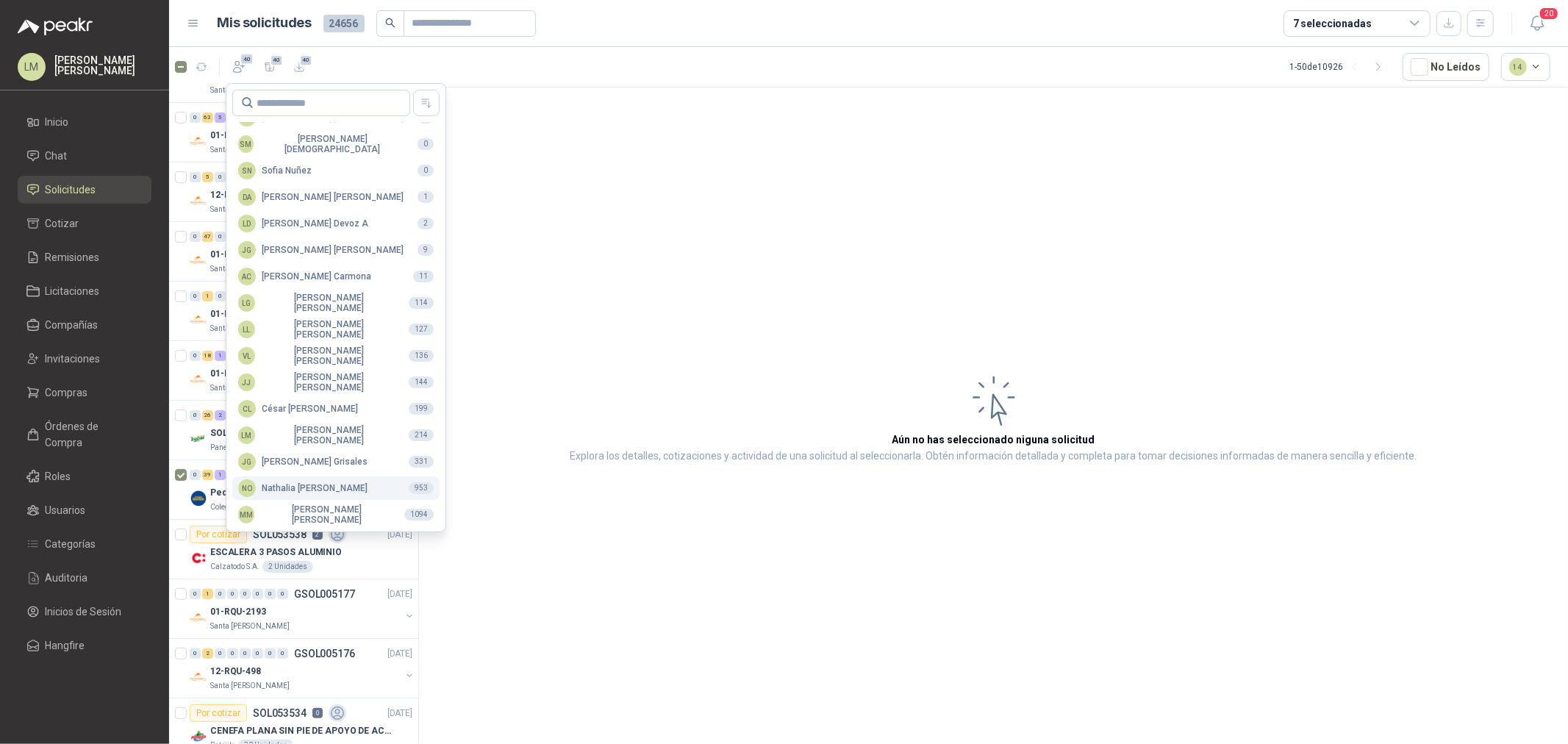
click at [295, 491] on div "NO [PERSON_NAME]" at bounding box center [303, 489] width 129 height 18
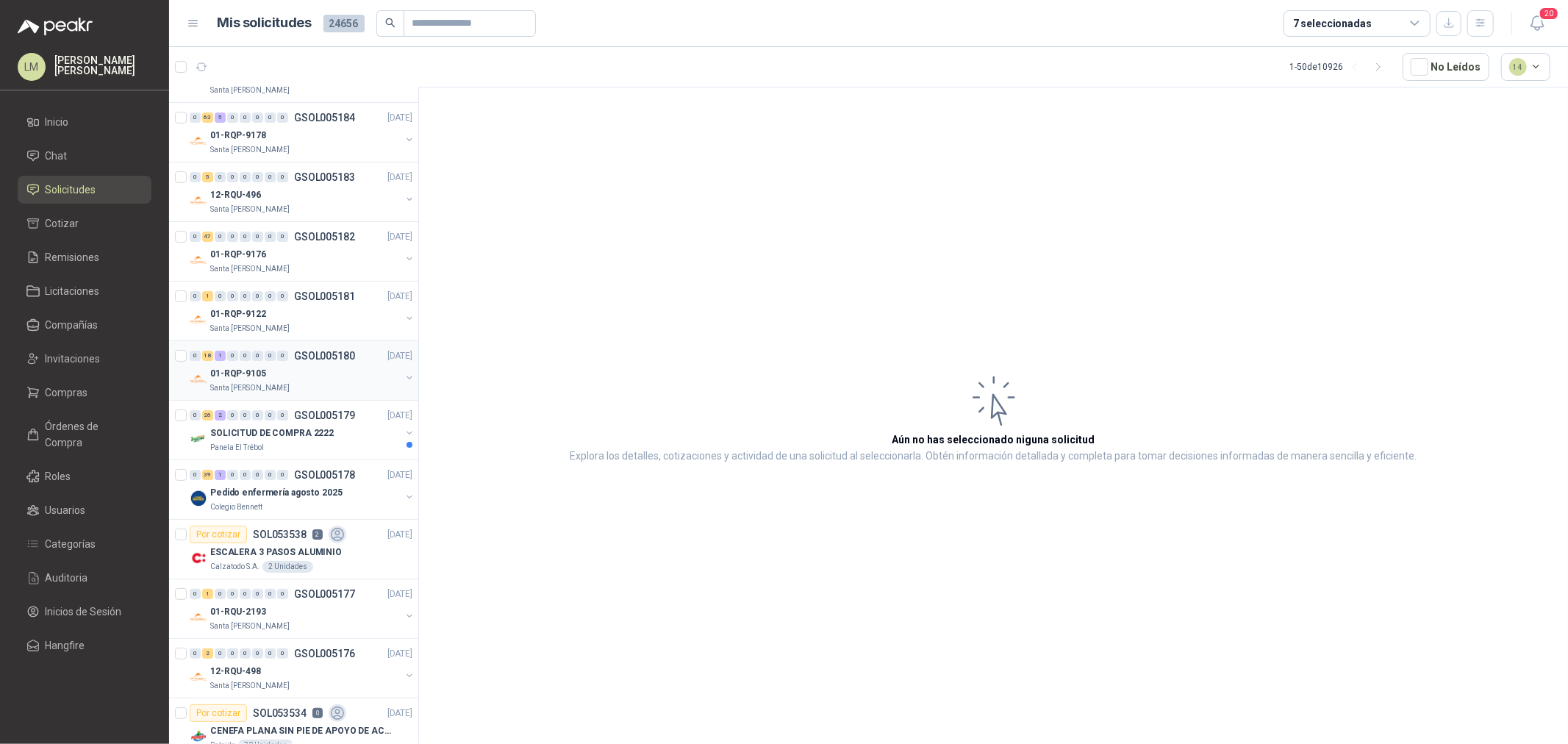
scroll to position [326, 0]
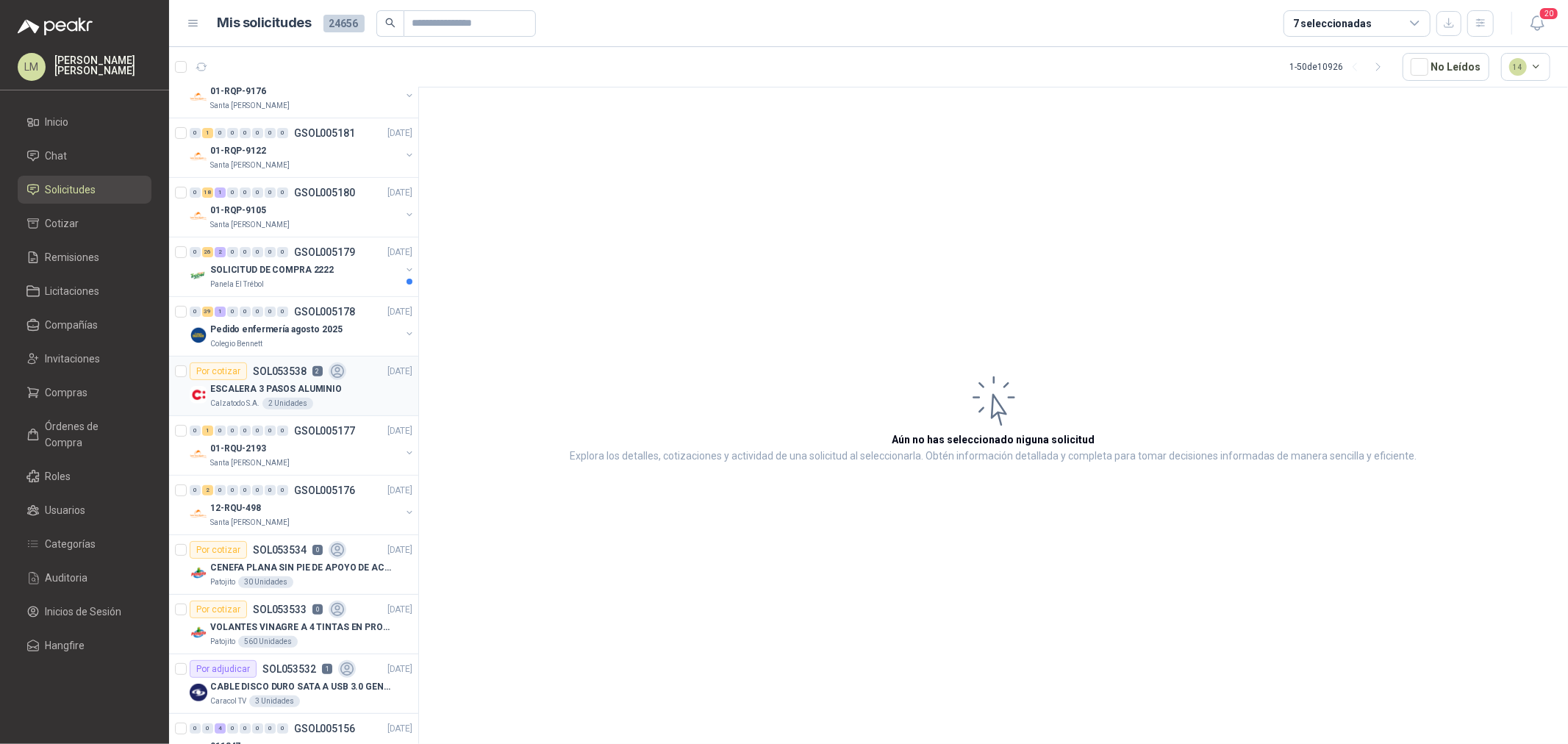
click at [258, 397] on div "ESCALERA 3 PASOS ALUMINIO" at bounding box center [311, 389] width 202 height 18
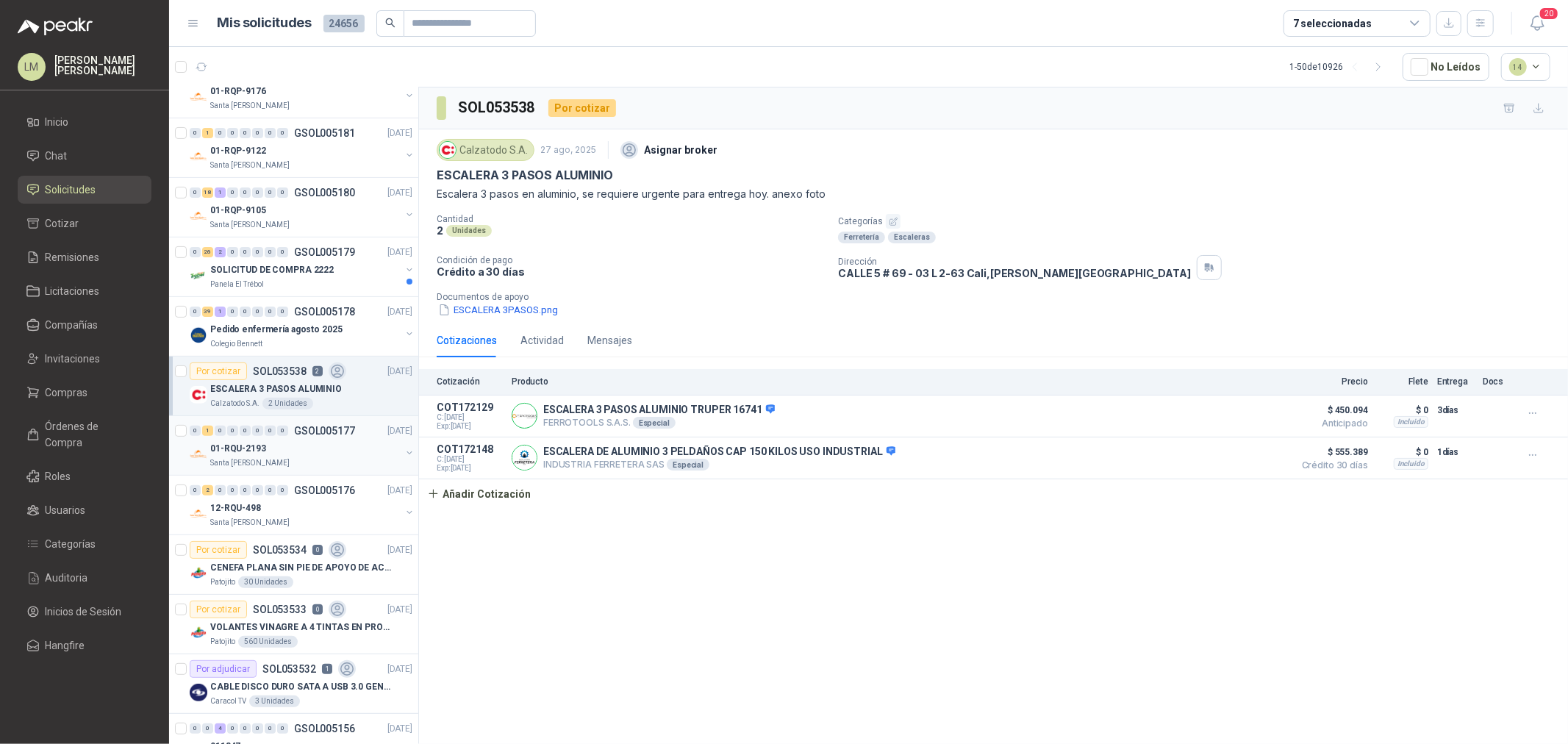
click at [268, 453] on div "01-RQU-2193" at bounding box center [305, 448] width 191 height 18
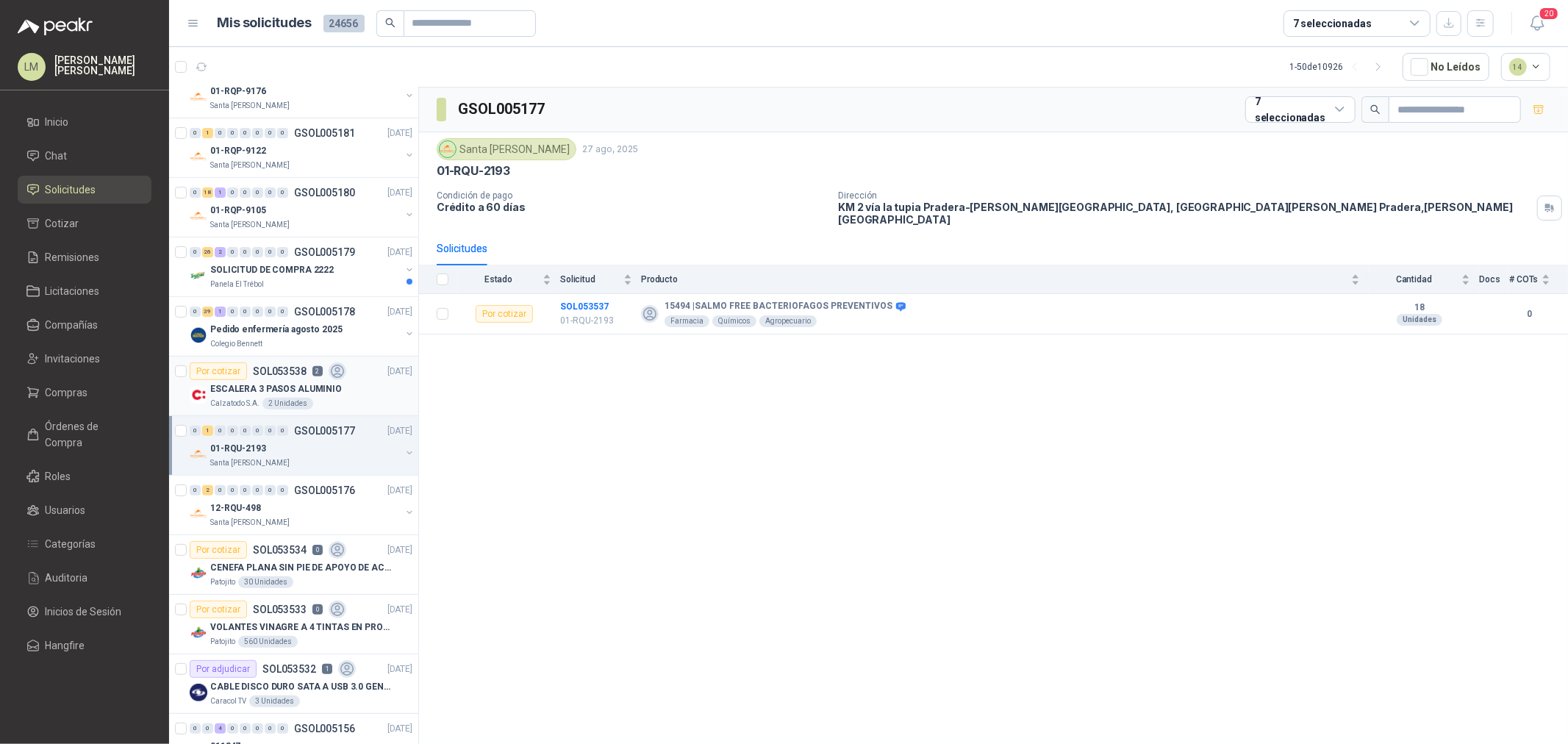
click at [275, 378] on div "Por cotizar SOL053538 2" at bounding box center [268, 372] width 157 height 18
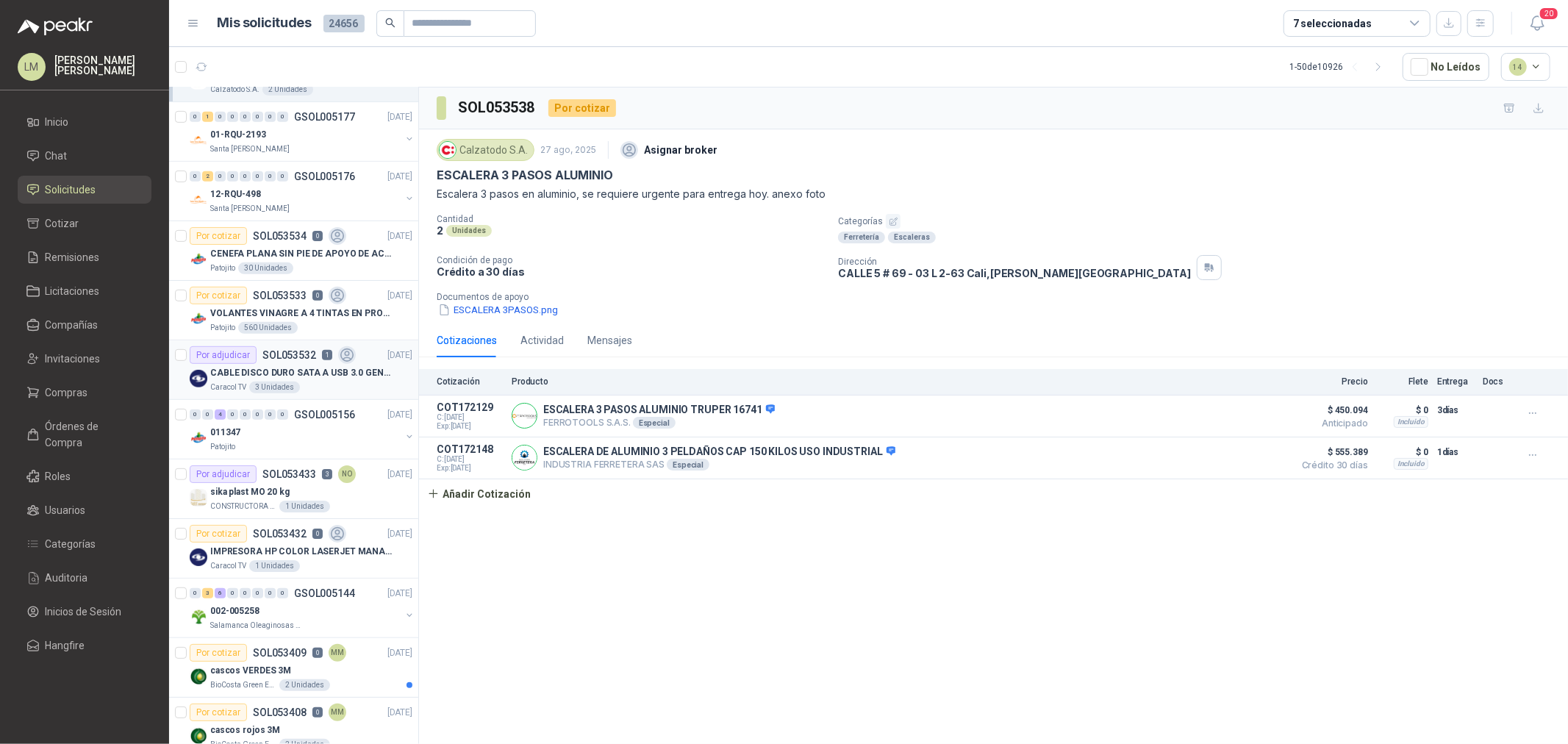
scroll to position [653, 0]
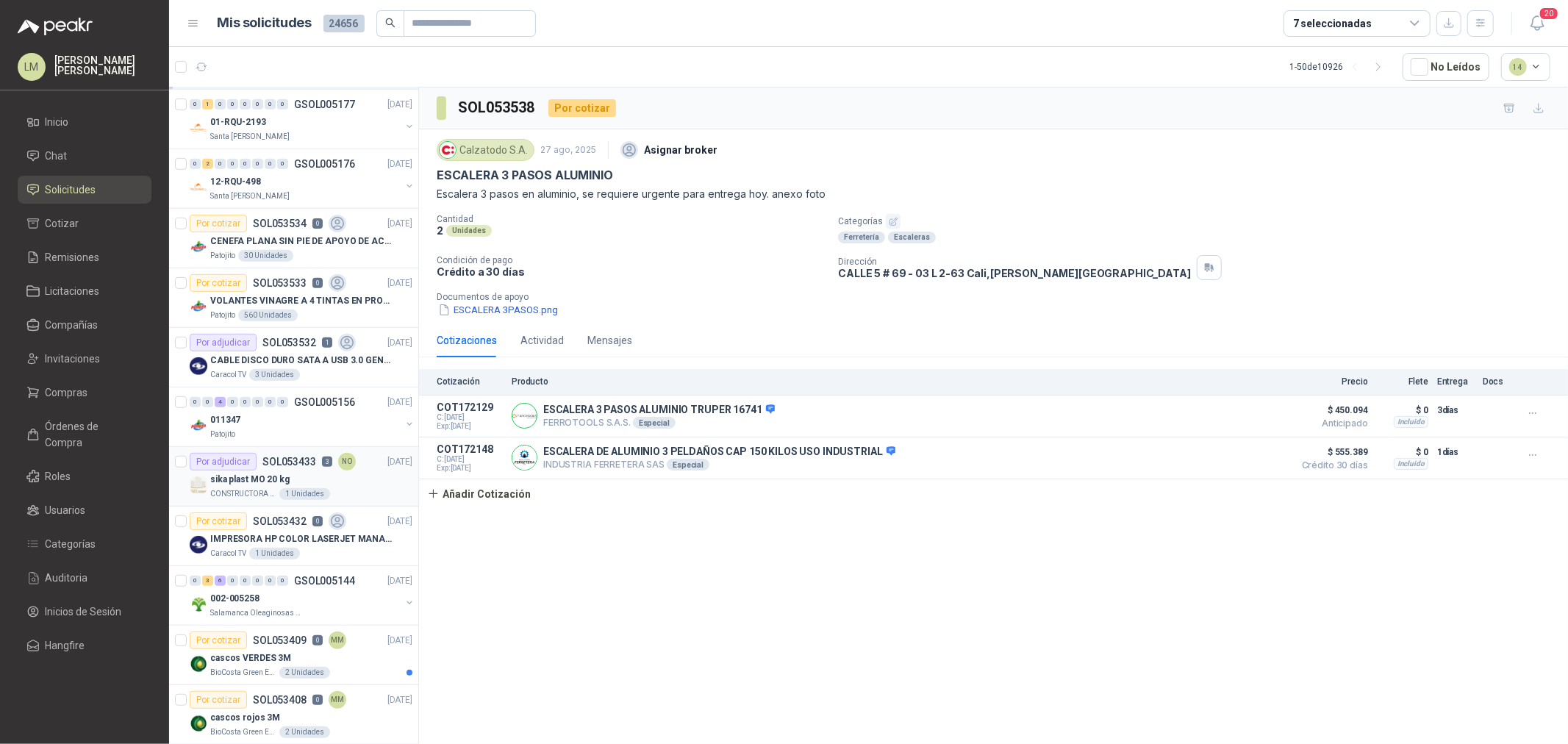
click at [288, 485] on div "sika plast MO 20 kg" at bounding box center [311, 480] width 202 height 18
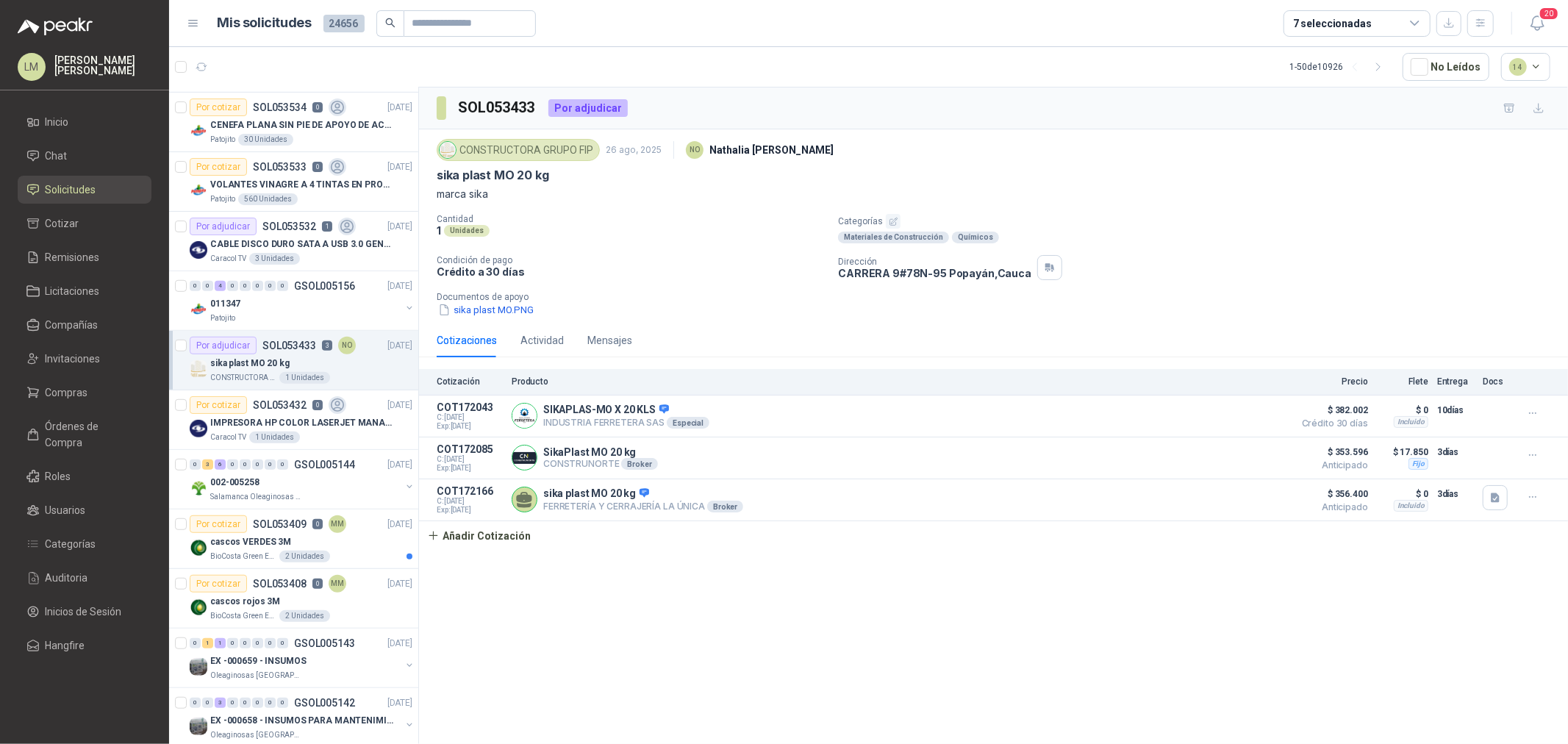
scroll to position [817, 0]
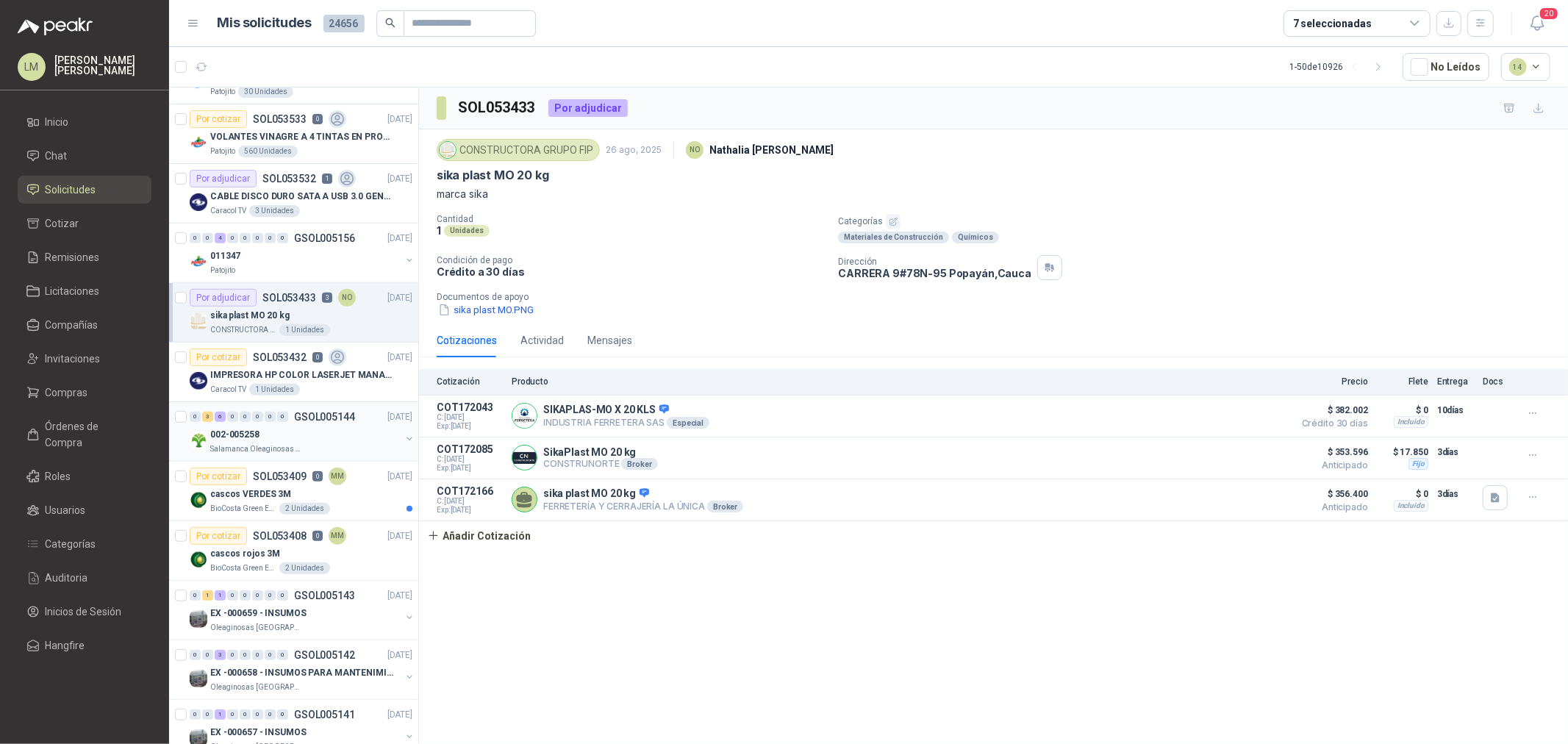
click at [291, 443] on p "Salamanca Oleaginosas SAS" at bounding box center [256, 449] width 93 height 12
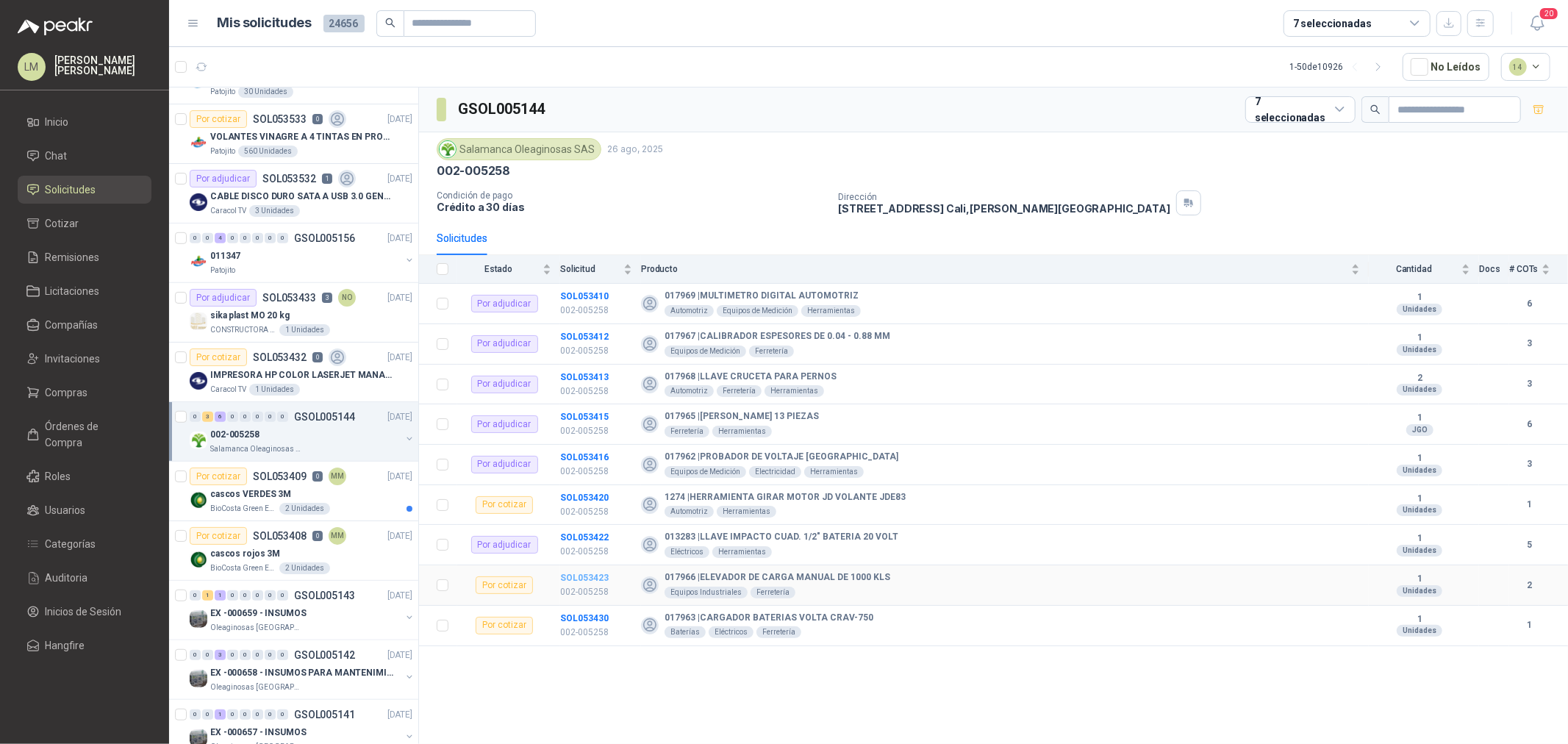
click at [583, 578] on b "SOL053423" at bounding box center [585, 578] width 48 height 11
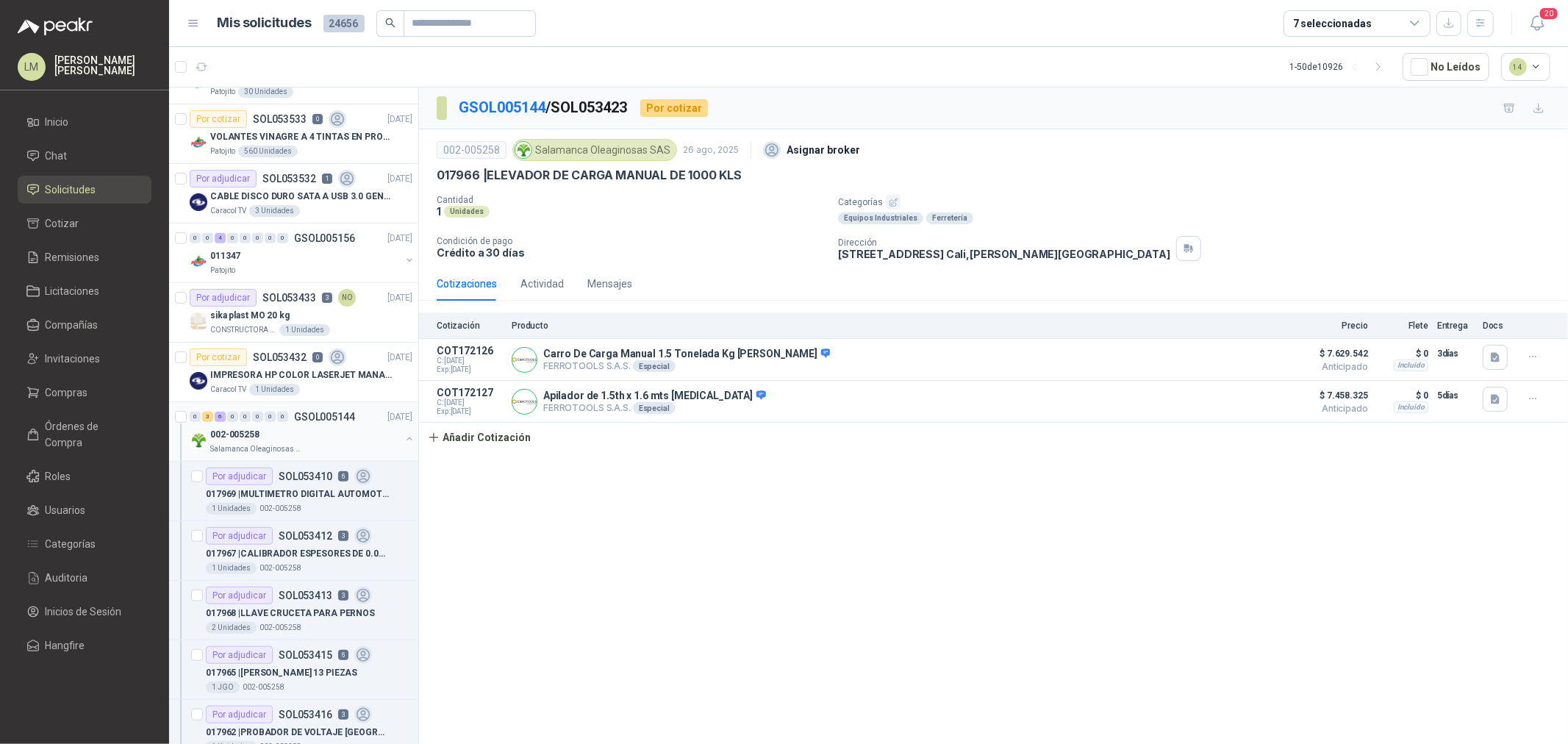
click at [404, 439] on button "button" at bounding box center [409, 439] width 12 height 12
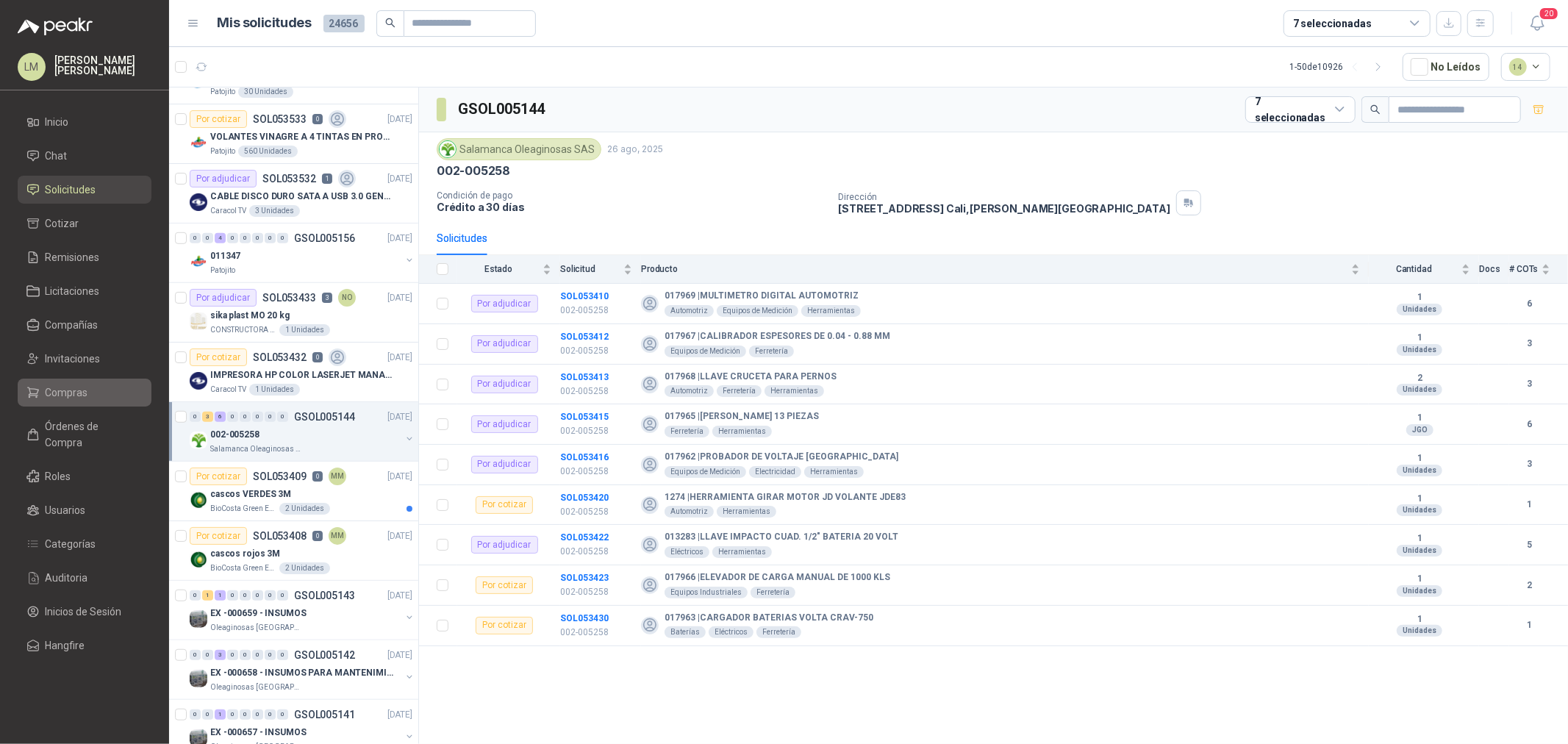
click at [49, 395] on span "Compras" at bounding box center [66, 393] width 43 height 16
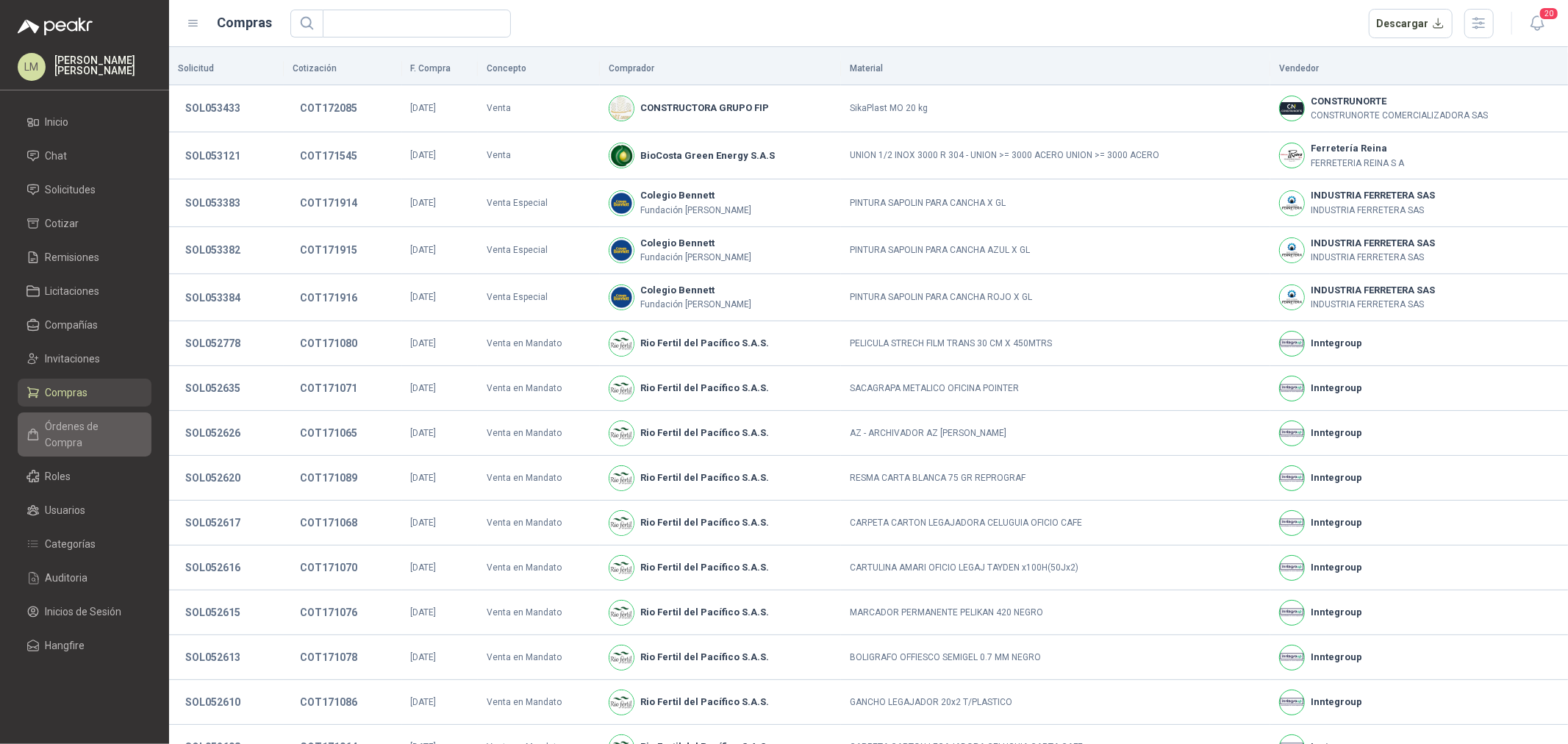
click at [85, 419] on span "Órdenes de Compra" at bounding box center [91, 435] width 92 height 32
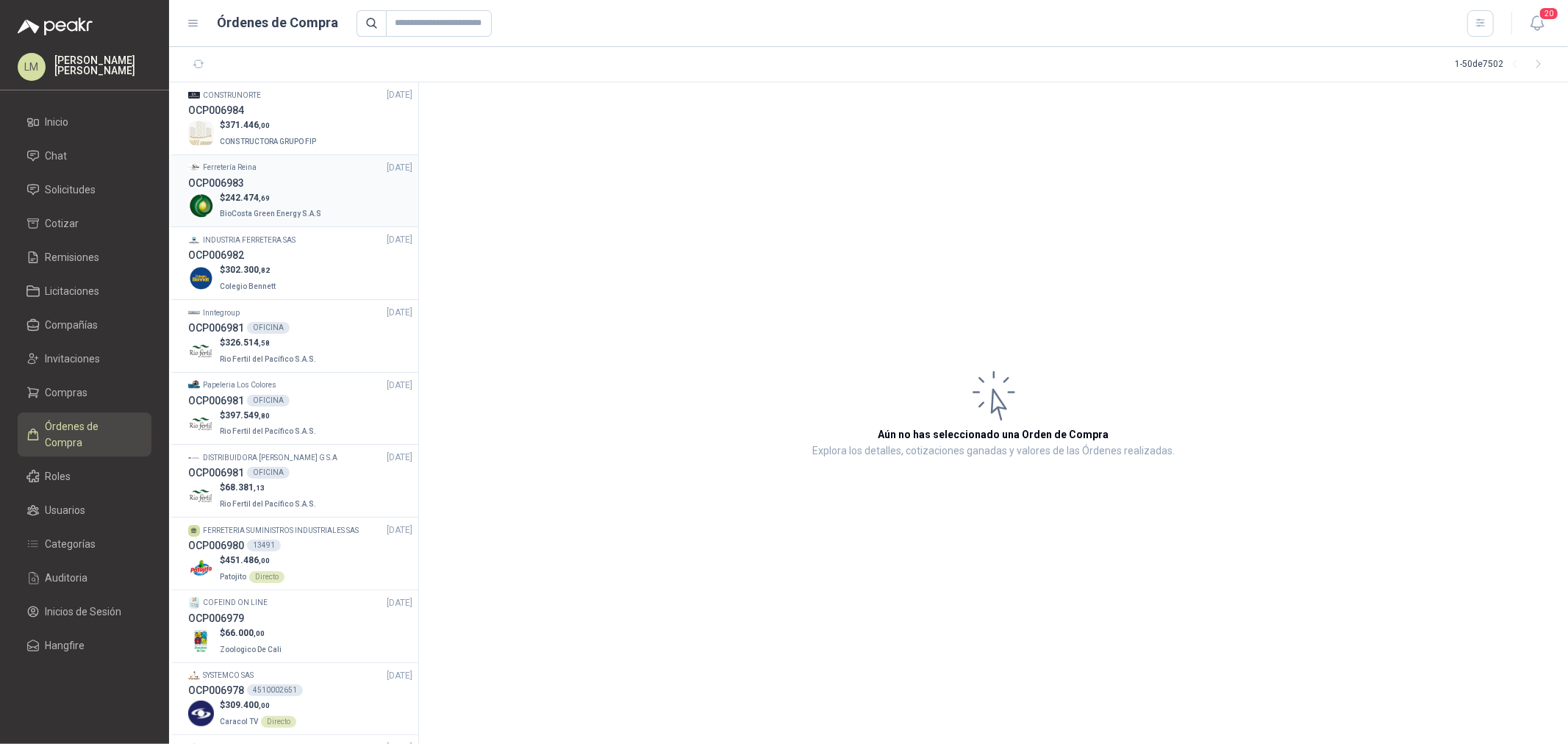
click at [259, 199] on span ",69" at bounding box center [264, 198] width 11 height 8
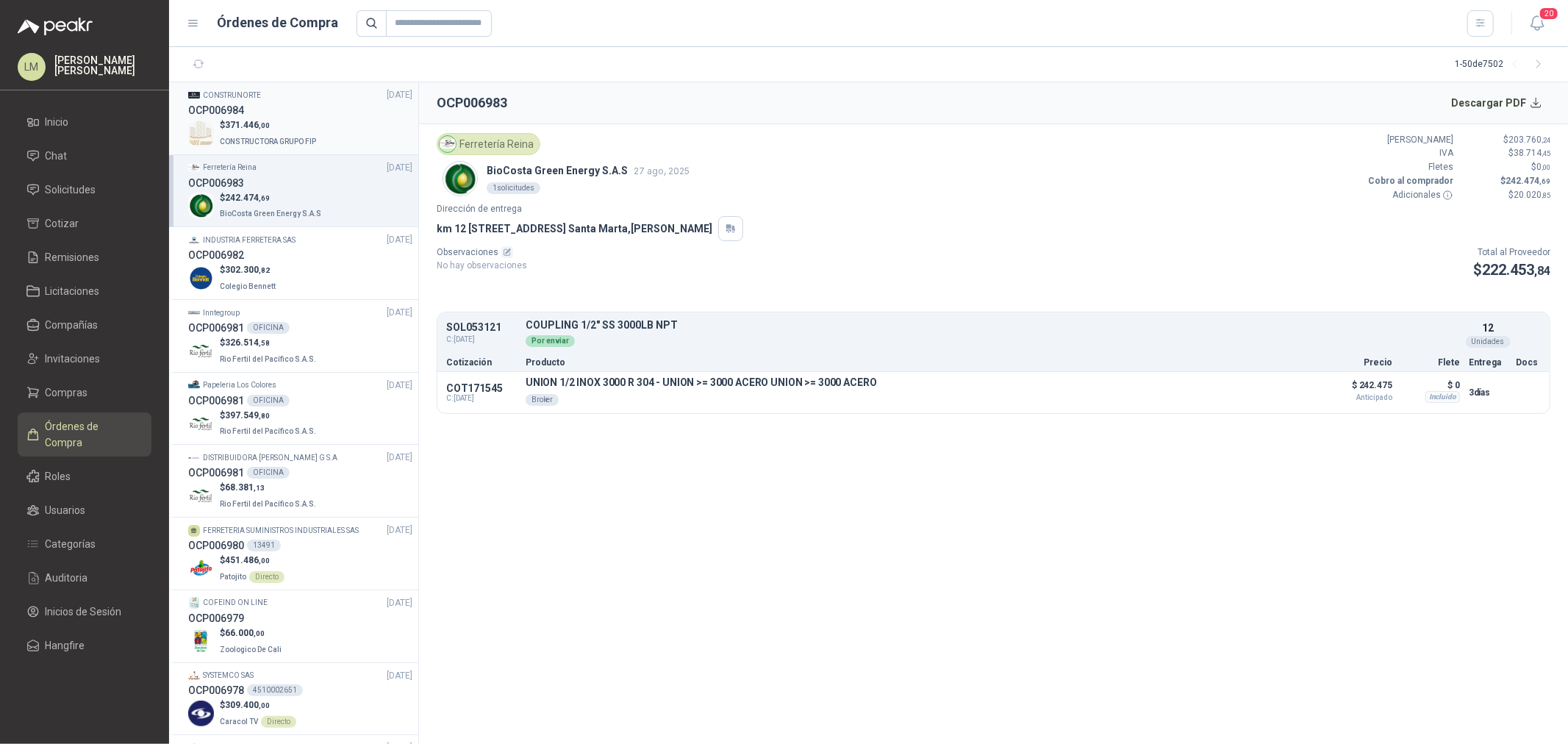
click at [279, 119] on p "$ 371.446 ,00" at bounding box center [269, 125] width 99 height 14
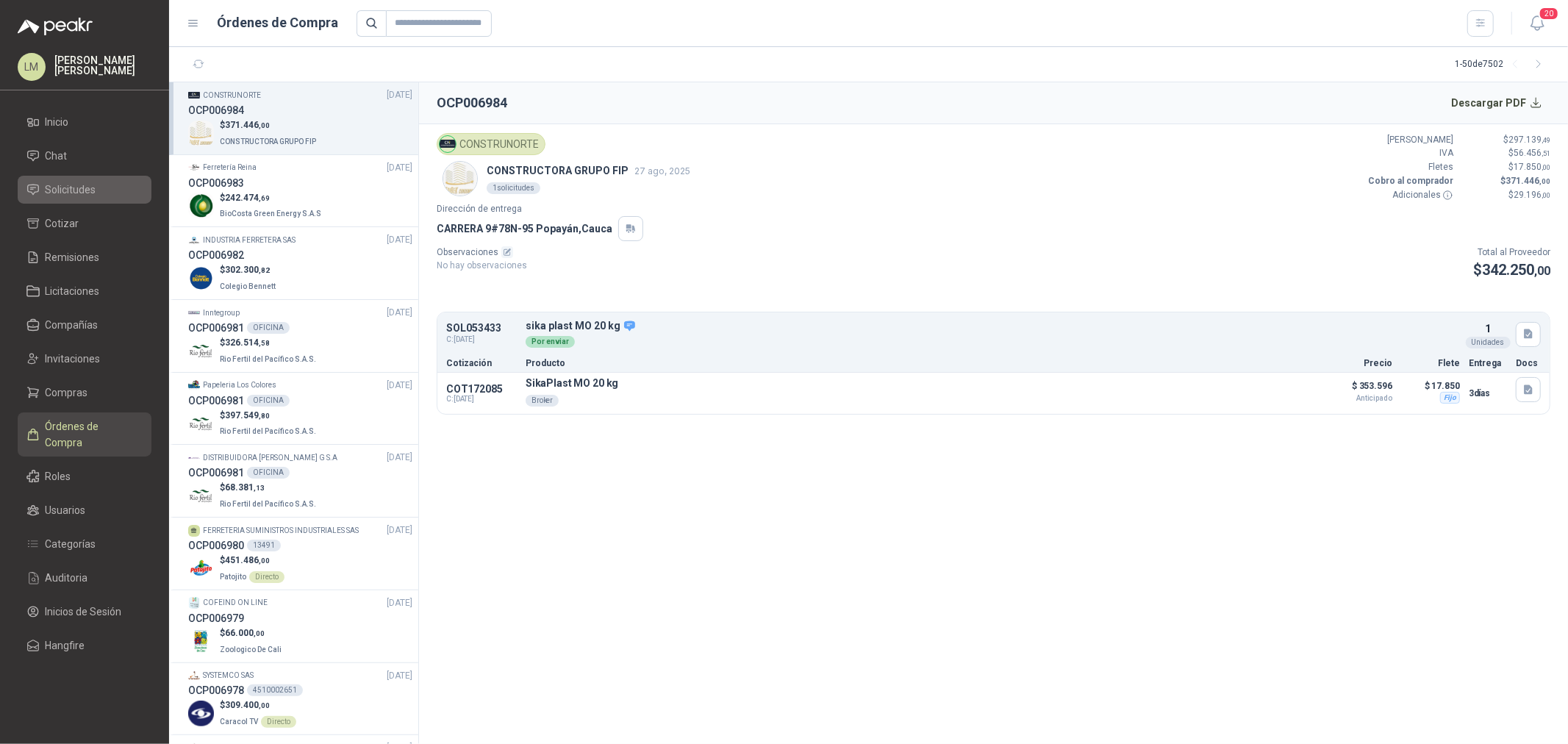
click at [61, 193] on span "Solicitudes" at bounding box center [70, 190] width 51 height 16
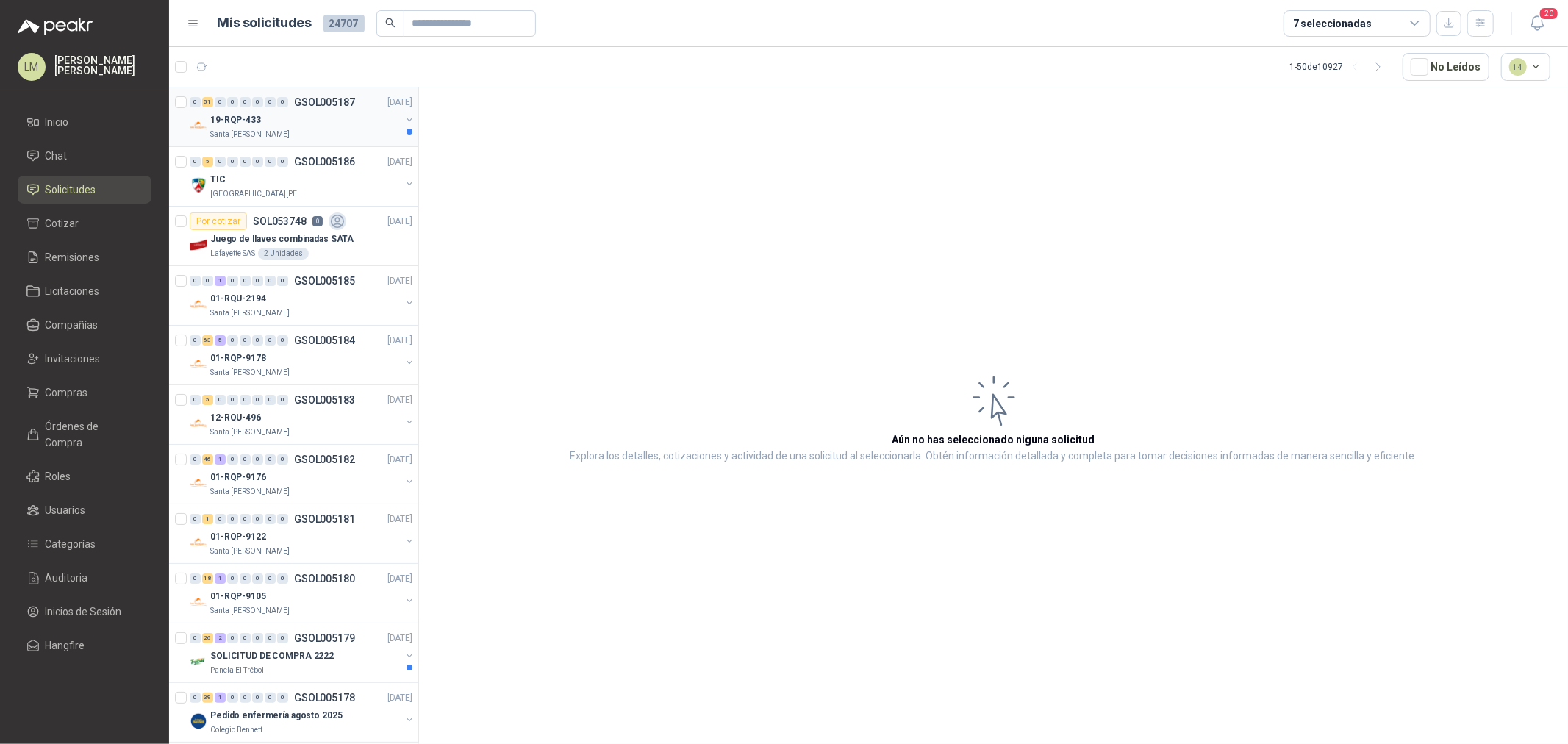
click at [275, 127] on div "19-RQP-433" at bounding box center [305, 120] width 191 height 18
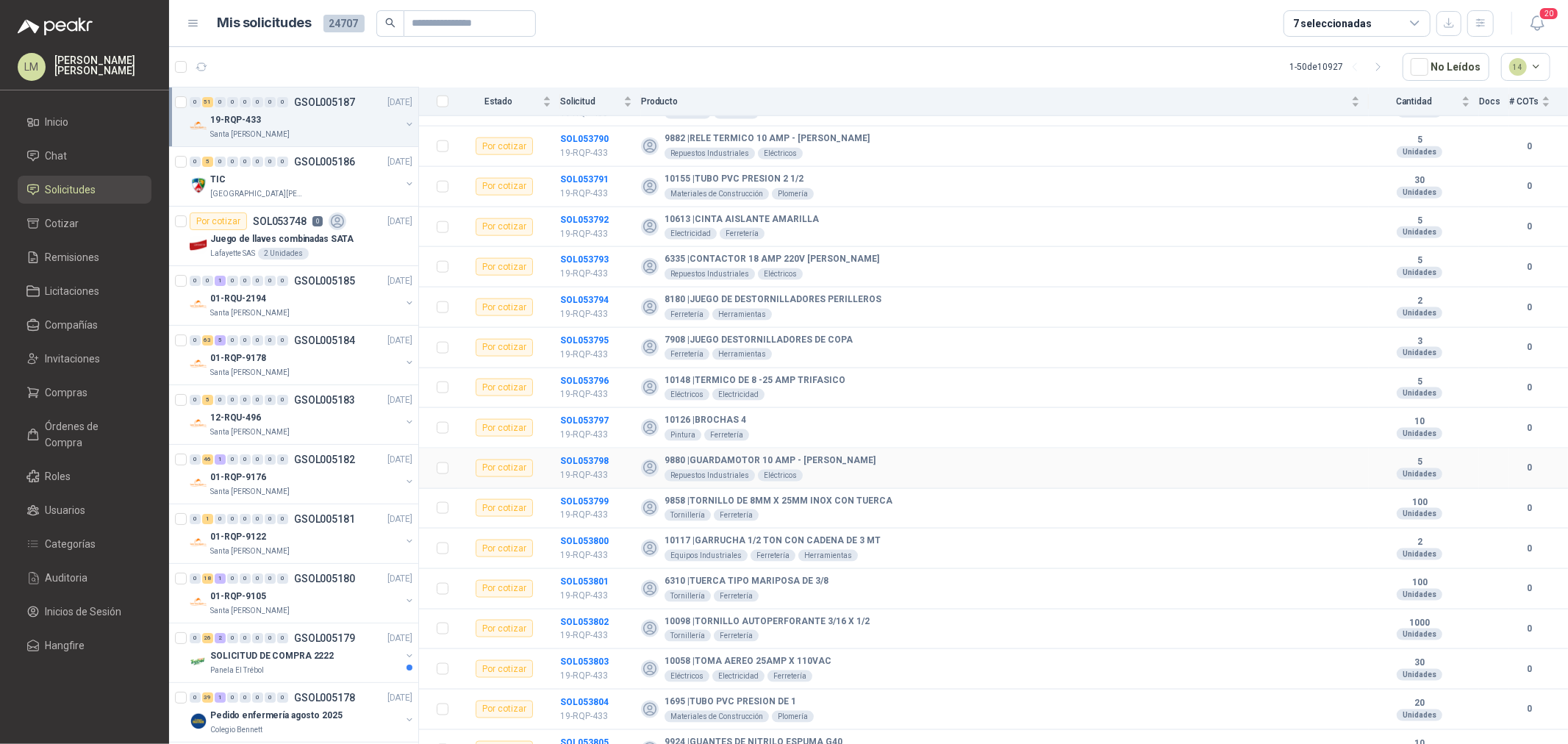
scroll to position [1588, 0]
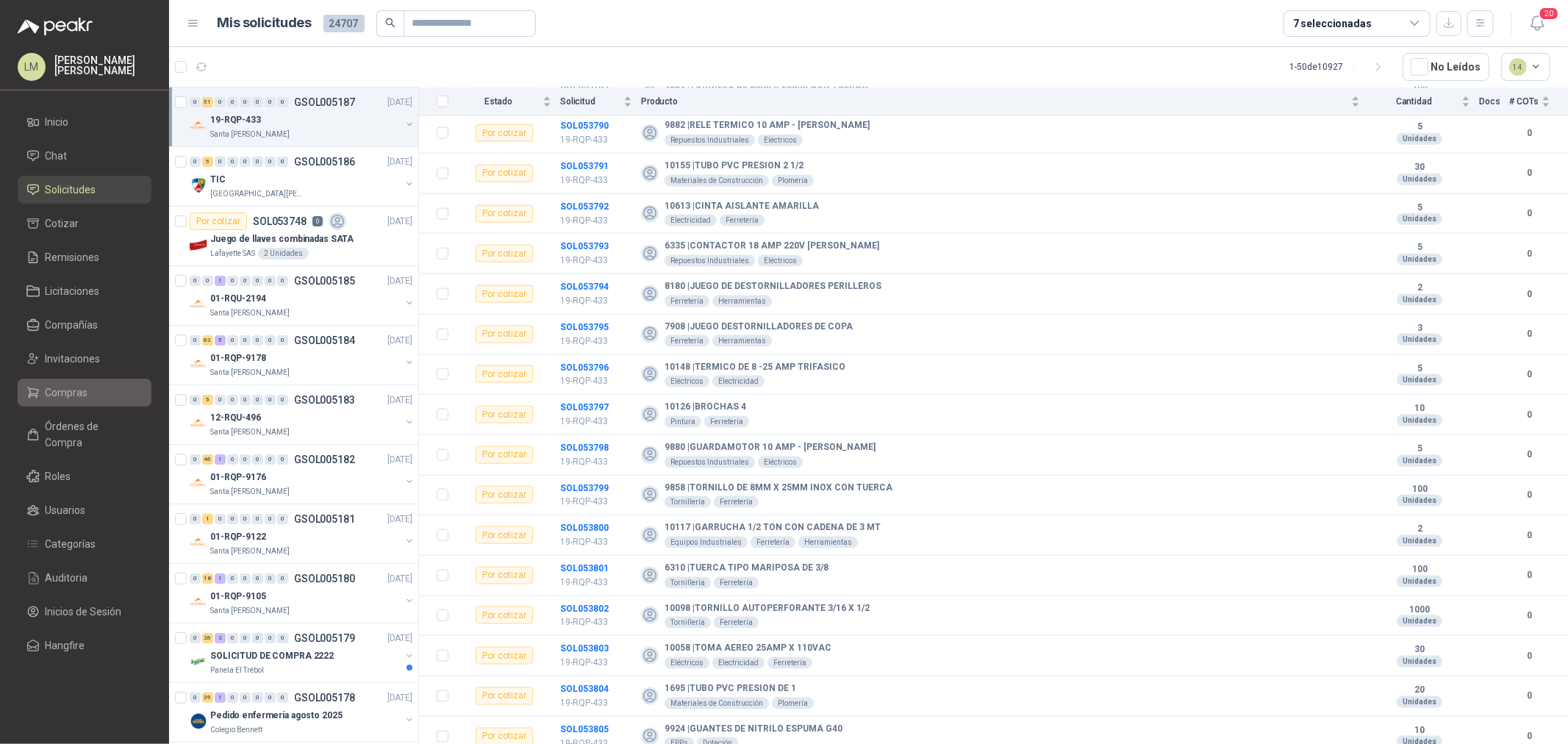
click at [48, 382] on link "Compras" at bounding box center [85, 393] width 134 height 28
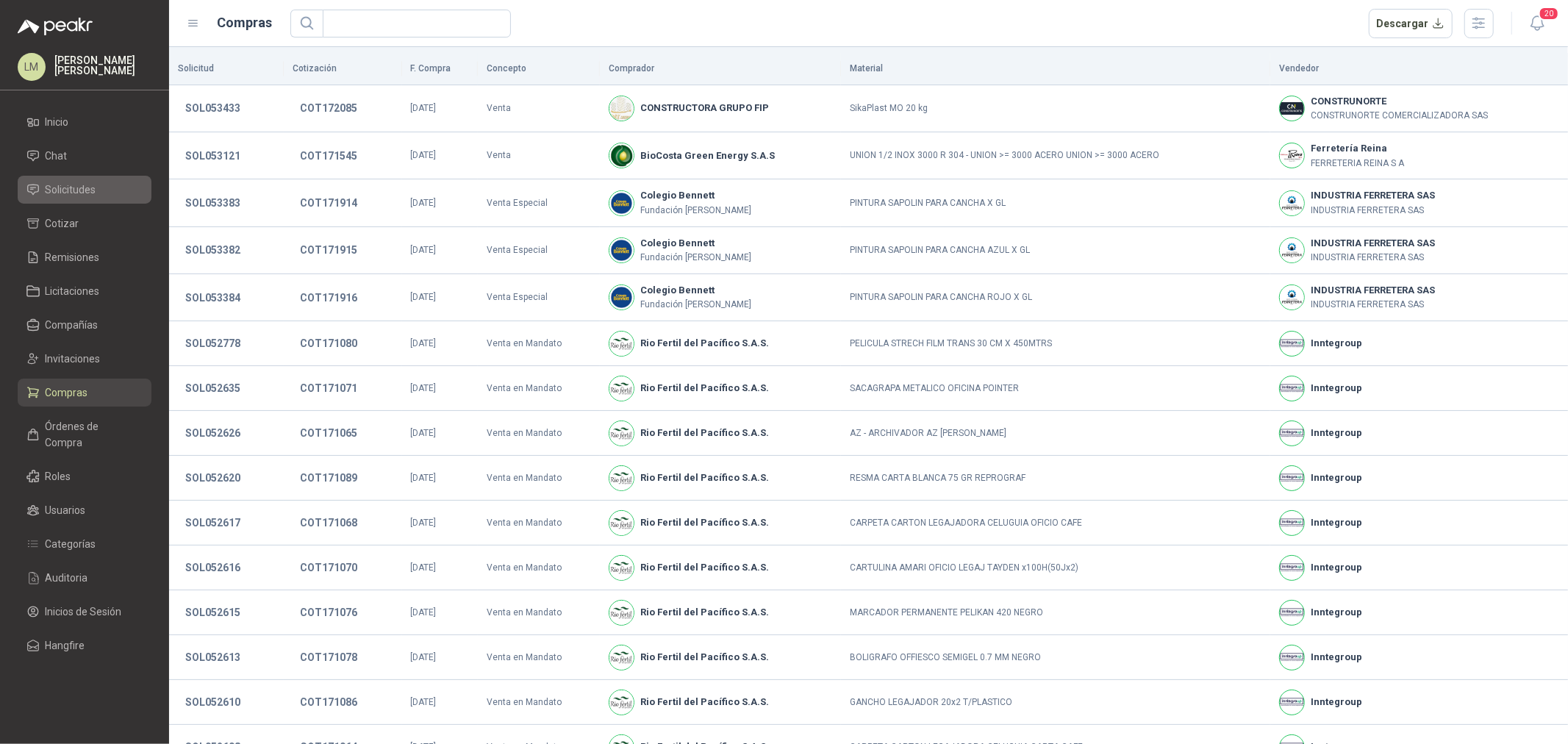
click at [70, 190] on span "Solicitudes" at bounding box center [70, 190] width 51 height 16
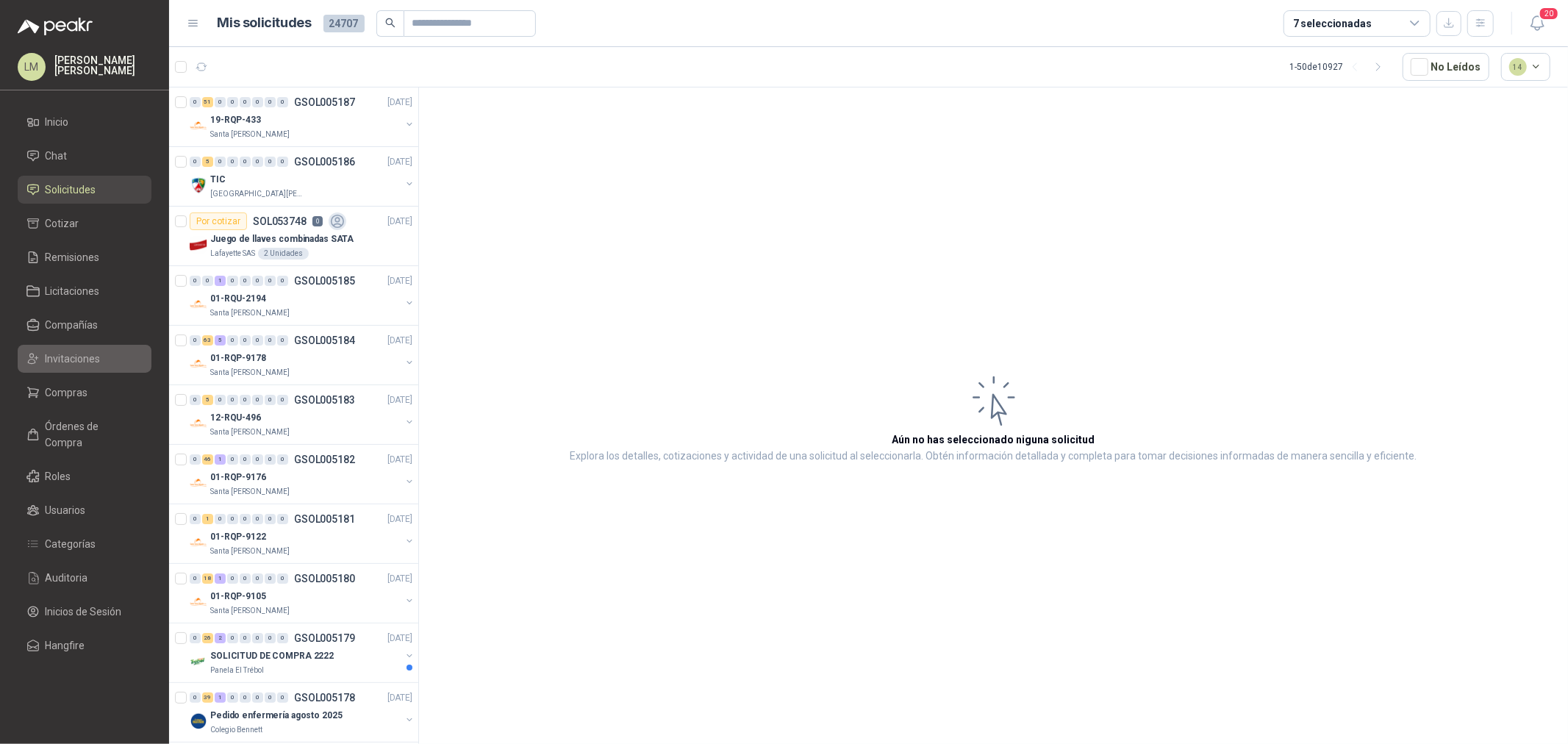
click at [72, 368] on link "Invitaciones" at bounding box center [85, 359] width 134 height 28
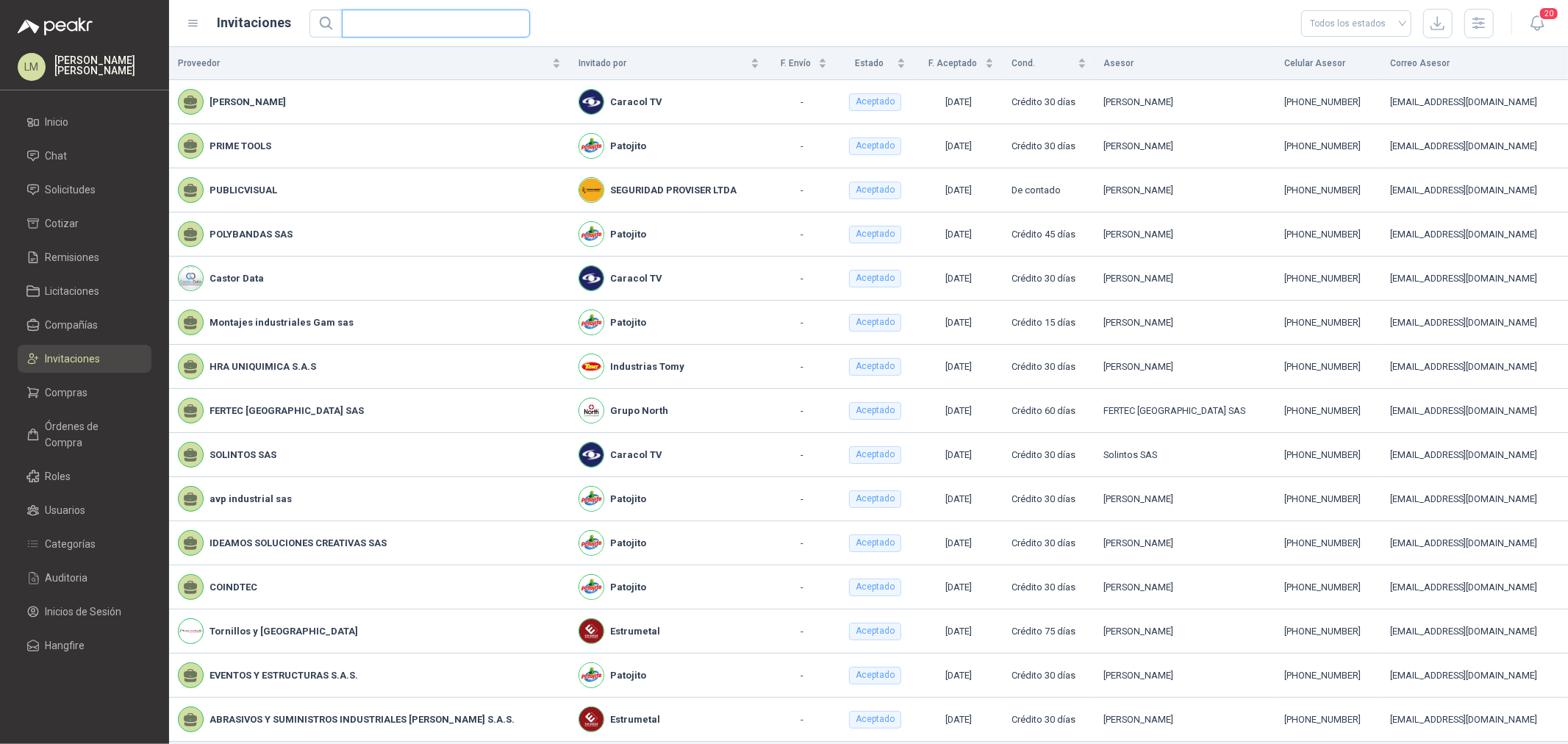
click at [392, 26] on input "text" at bounding box center [430, 23] width 159 height 27
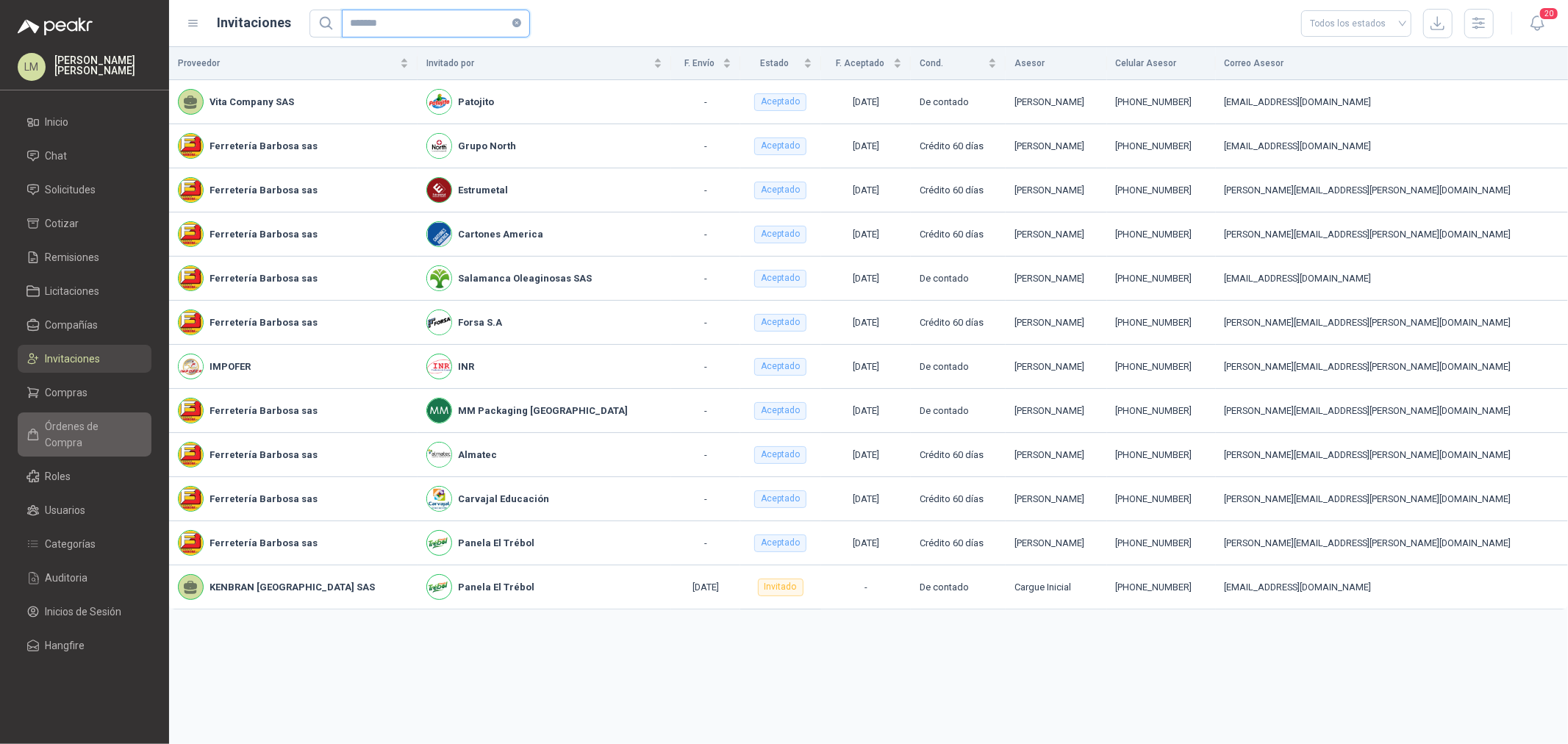
type input "*******"
click at [54, 390] on span "Compras" at bounding box center [66, 393] width 43 height 16
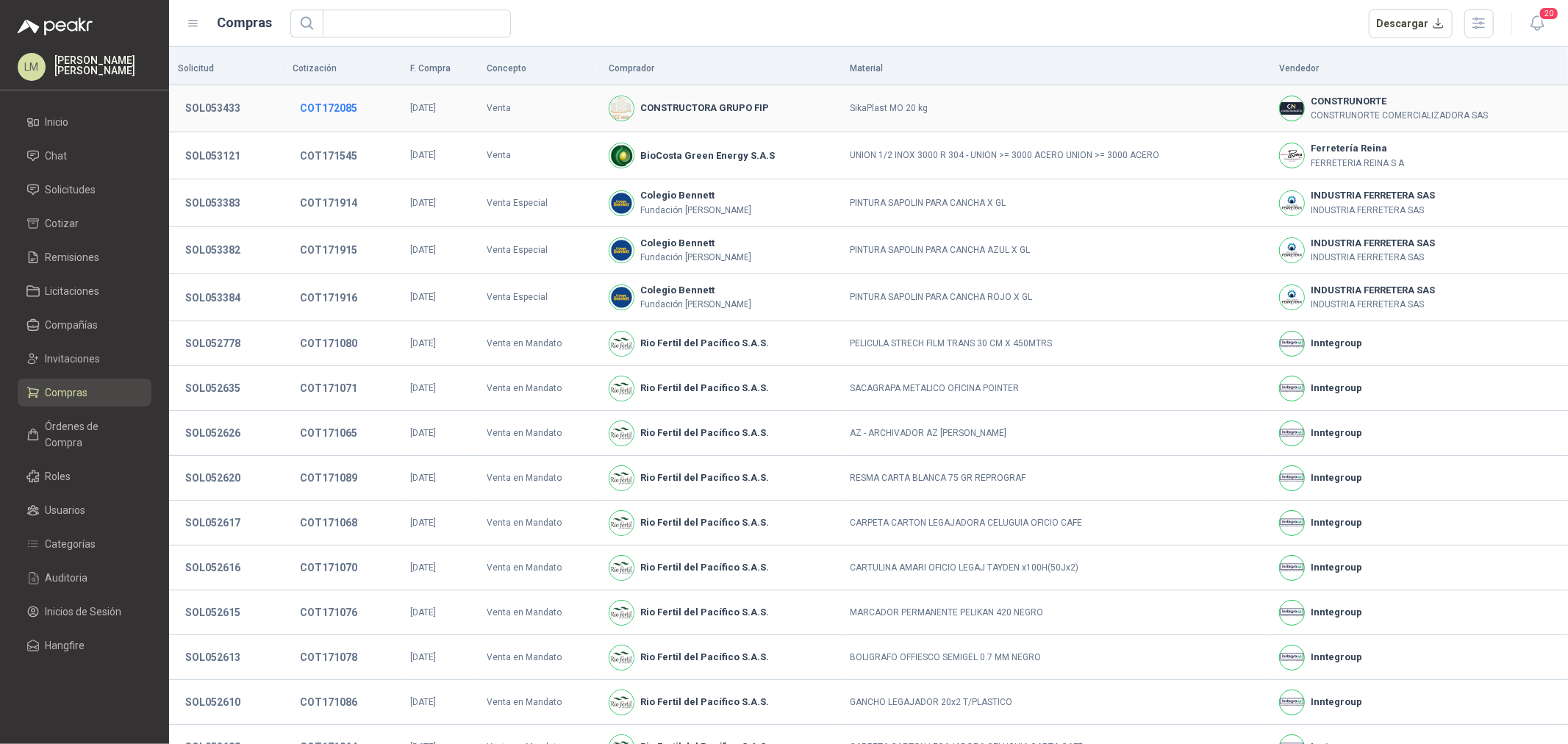
click at [325, 111] on button "COT172085" at bounding box center [328, 107] width 72 height 27
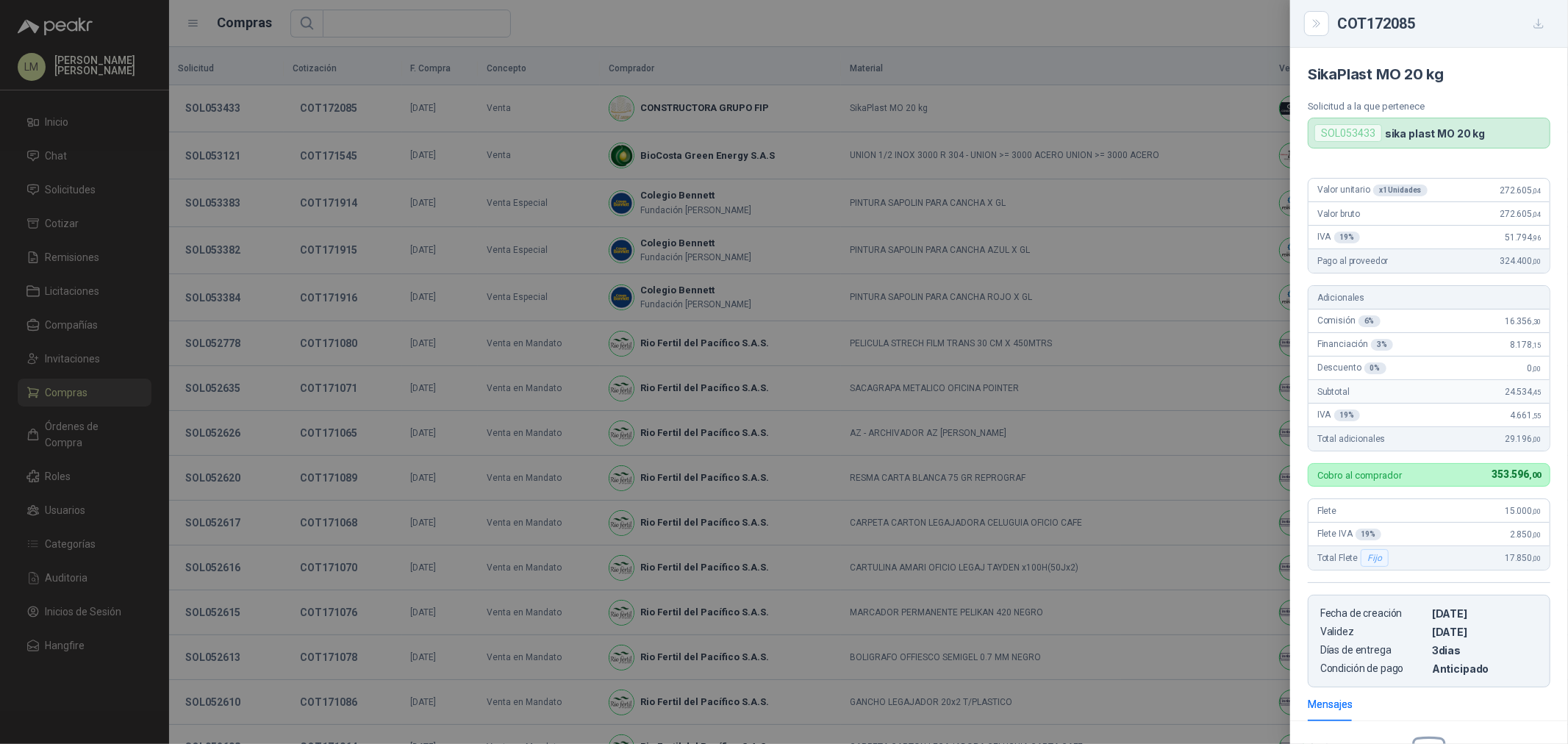
click at [277, 112] on div at bounding box center [784, 372] width 1568 height 744
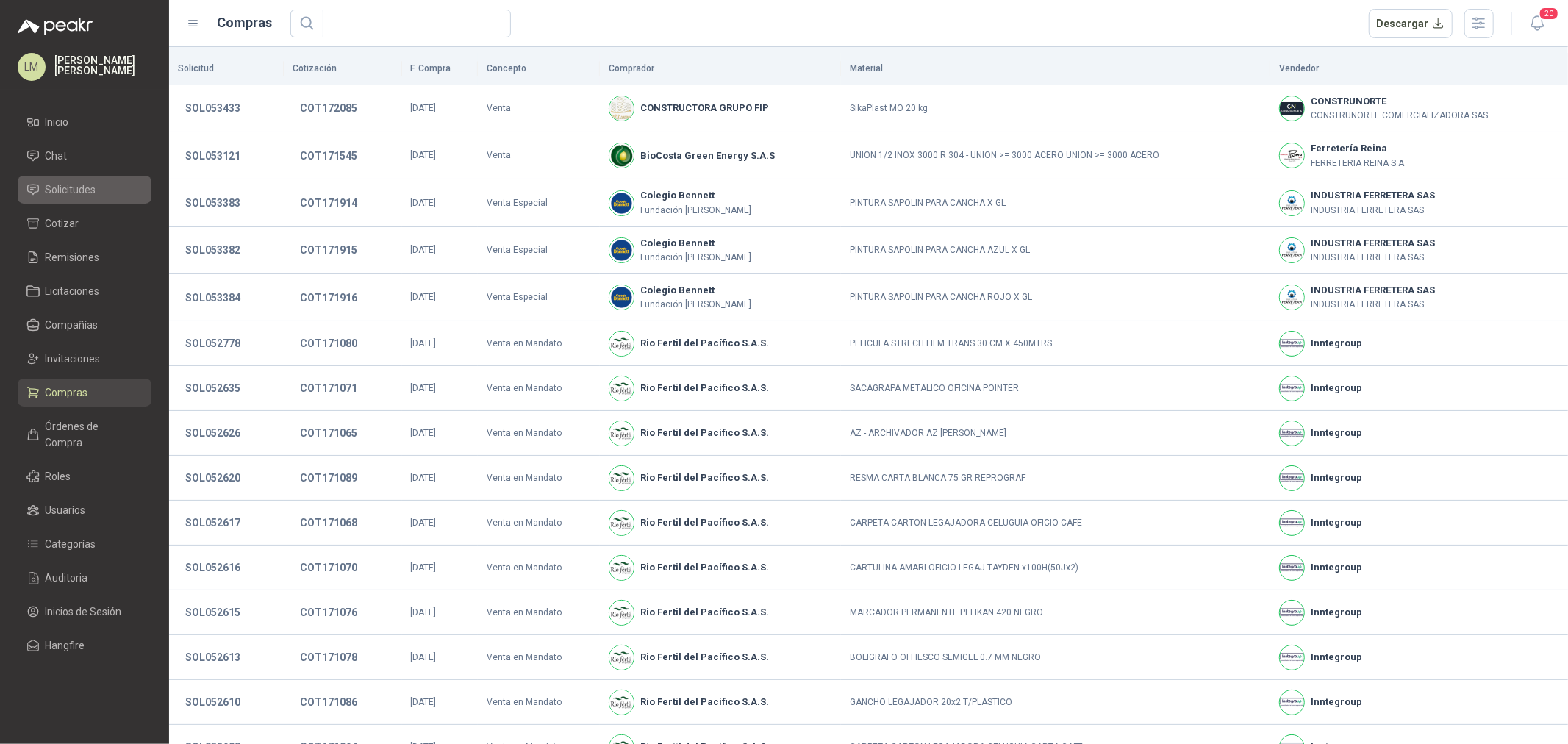
click at [78, 193] on span "Solicitudes" at bounding box center [70, 190] width 51 height 16
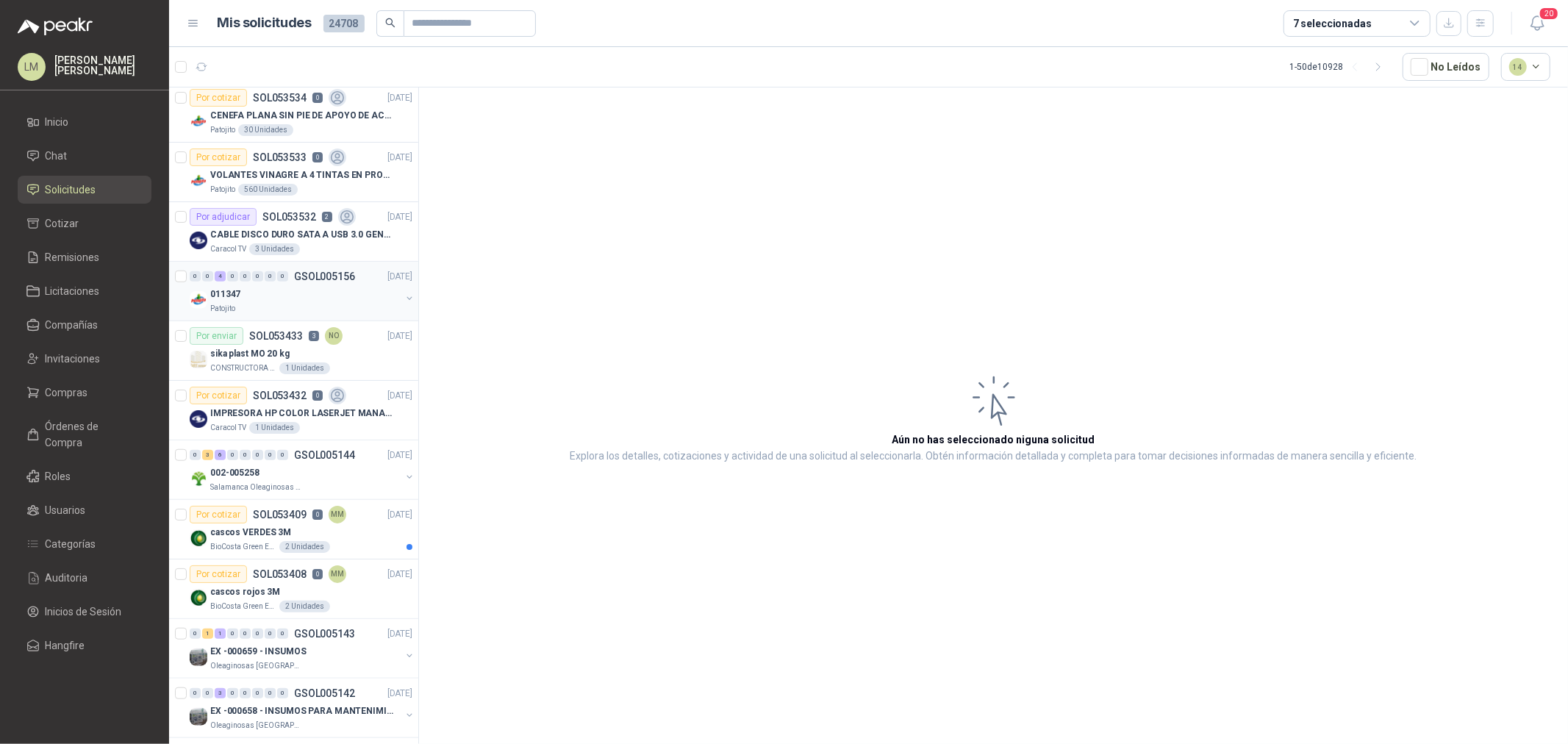
scroll to position [898, 0]
click at [261, 341] on div "Por enviar SOL053433 3 NO" at bounding box center [266, 335] width 153 height 18
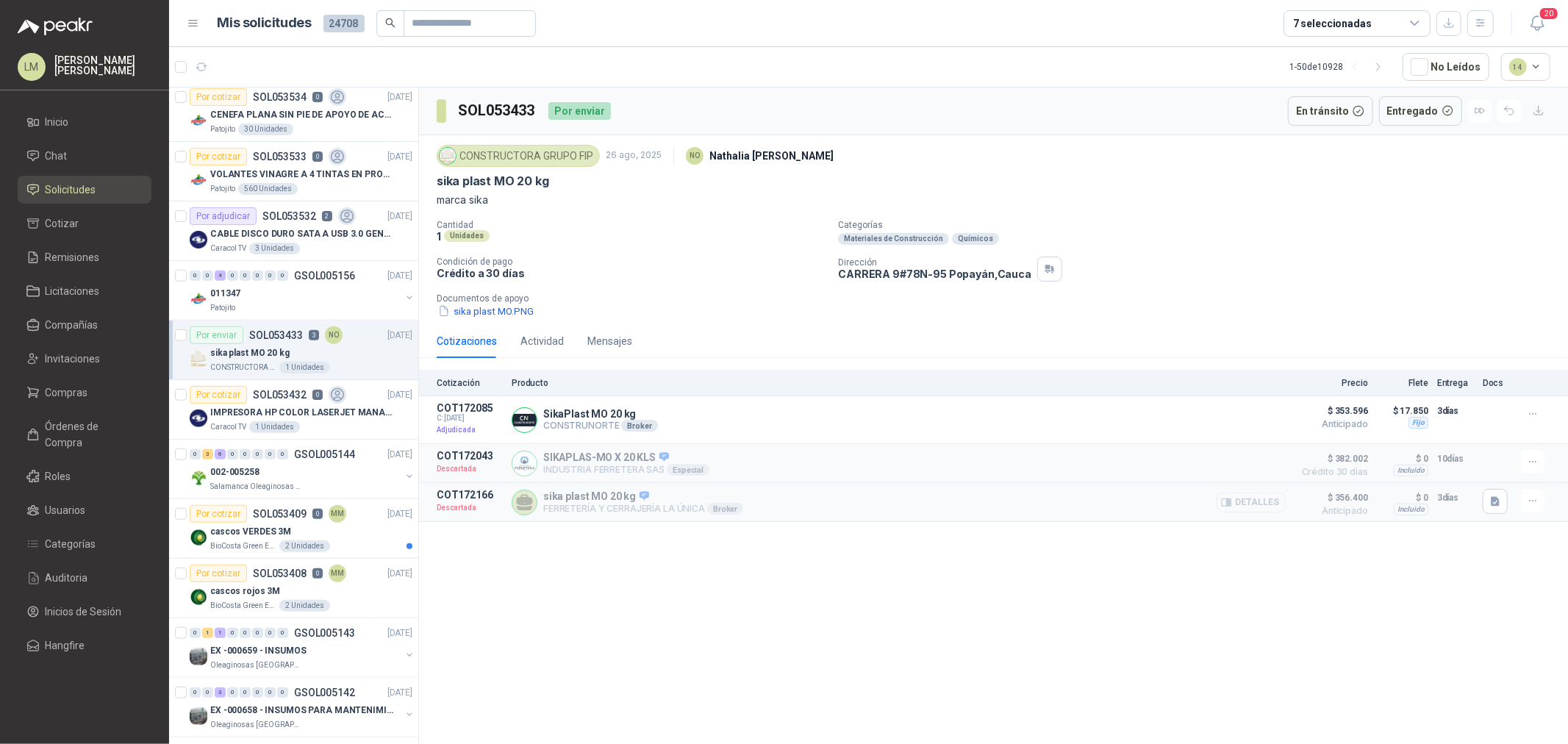
click at [1260, 504] on button "Detalles" at bounding box center [1251, 502] width 69 height 20
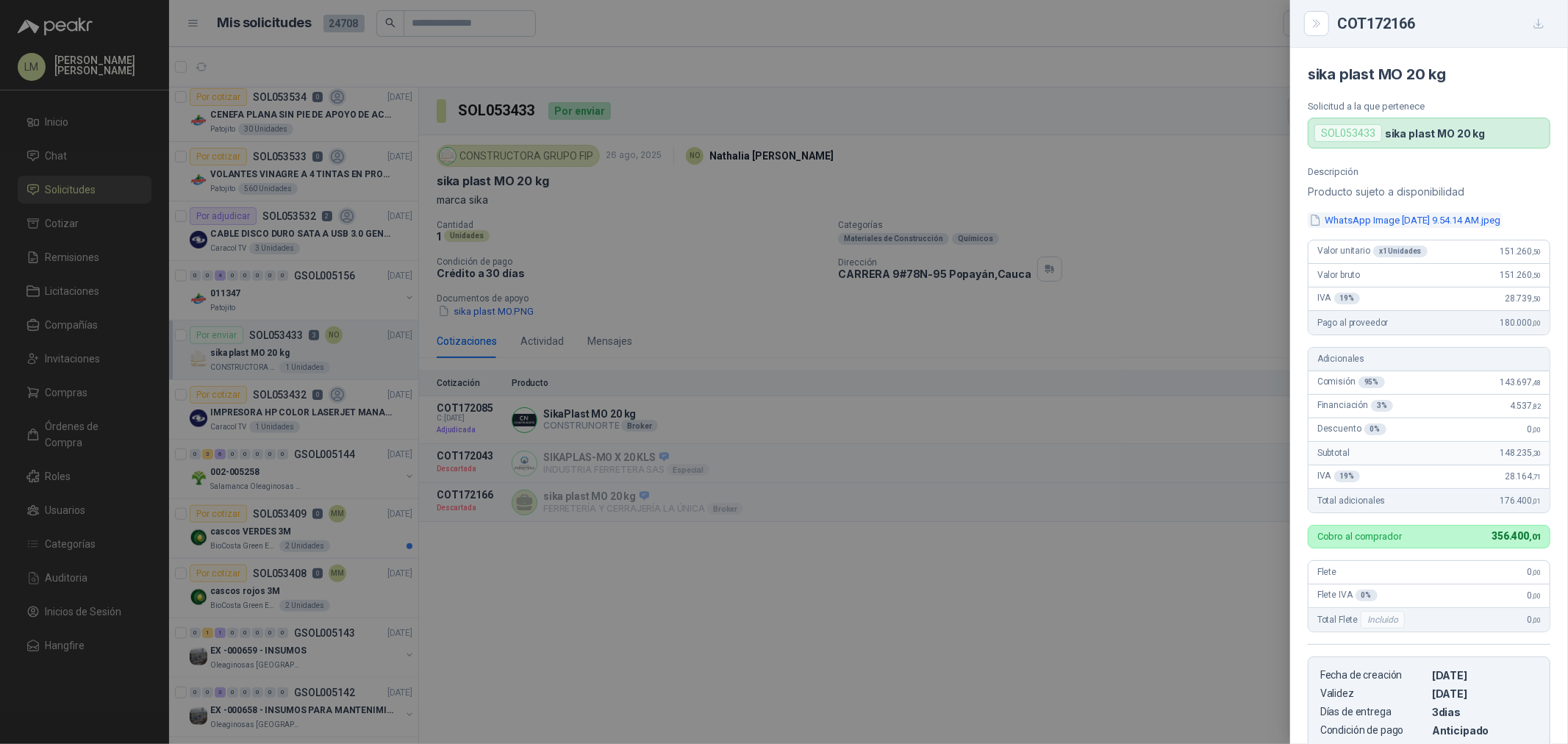
click at [1412, 216] on button "WhatsApp Image 2025-08-27 at 9.54.14 AM.jpeg" at bounding box center [1404, 220] width 194 height 15
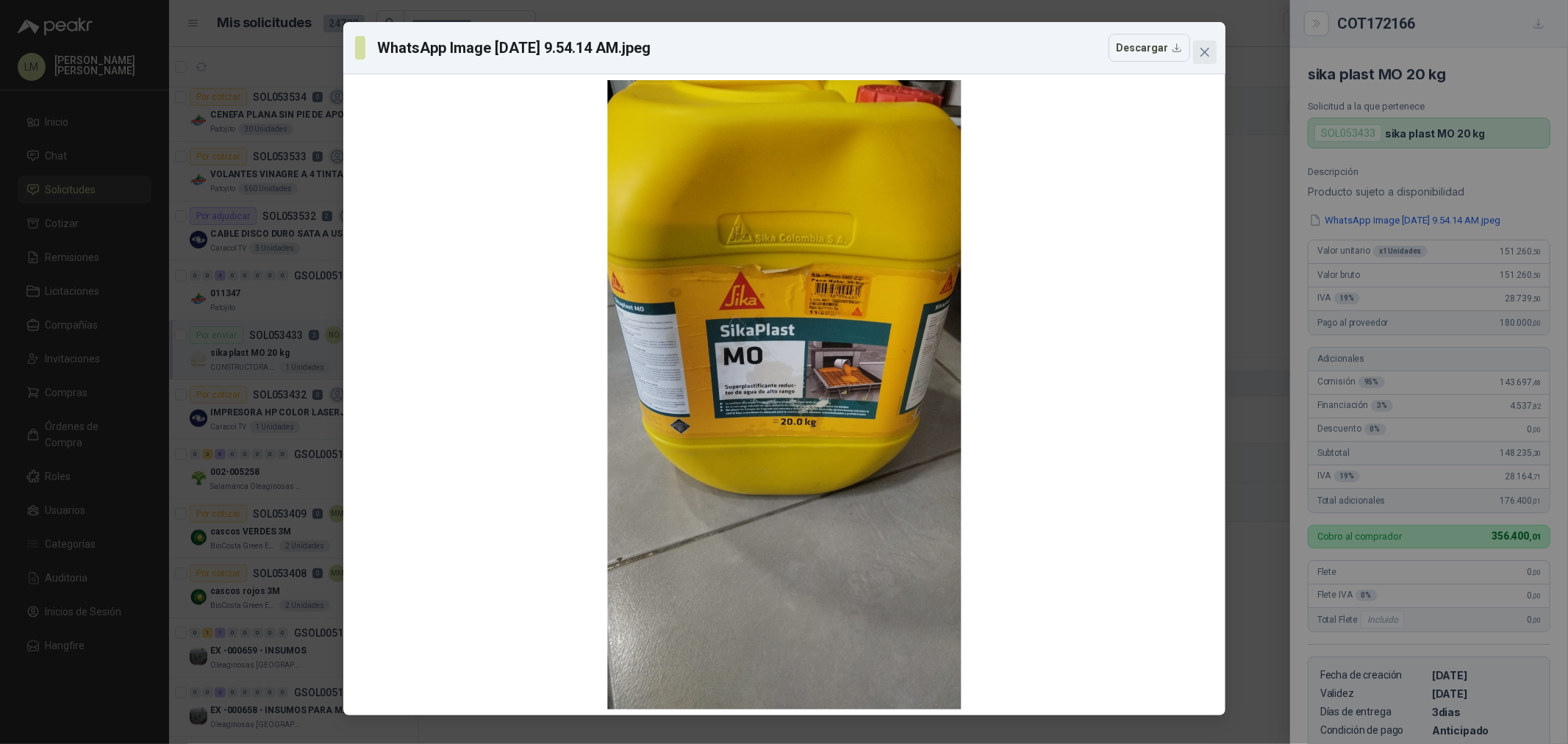
click at [1210, 48] on span "Close" at bounding box center [1204, 52] width 23 height 12
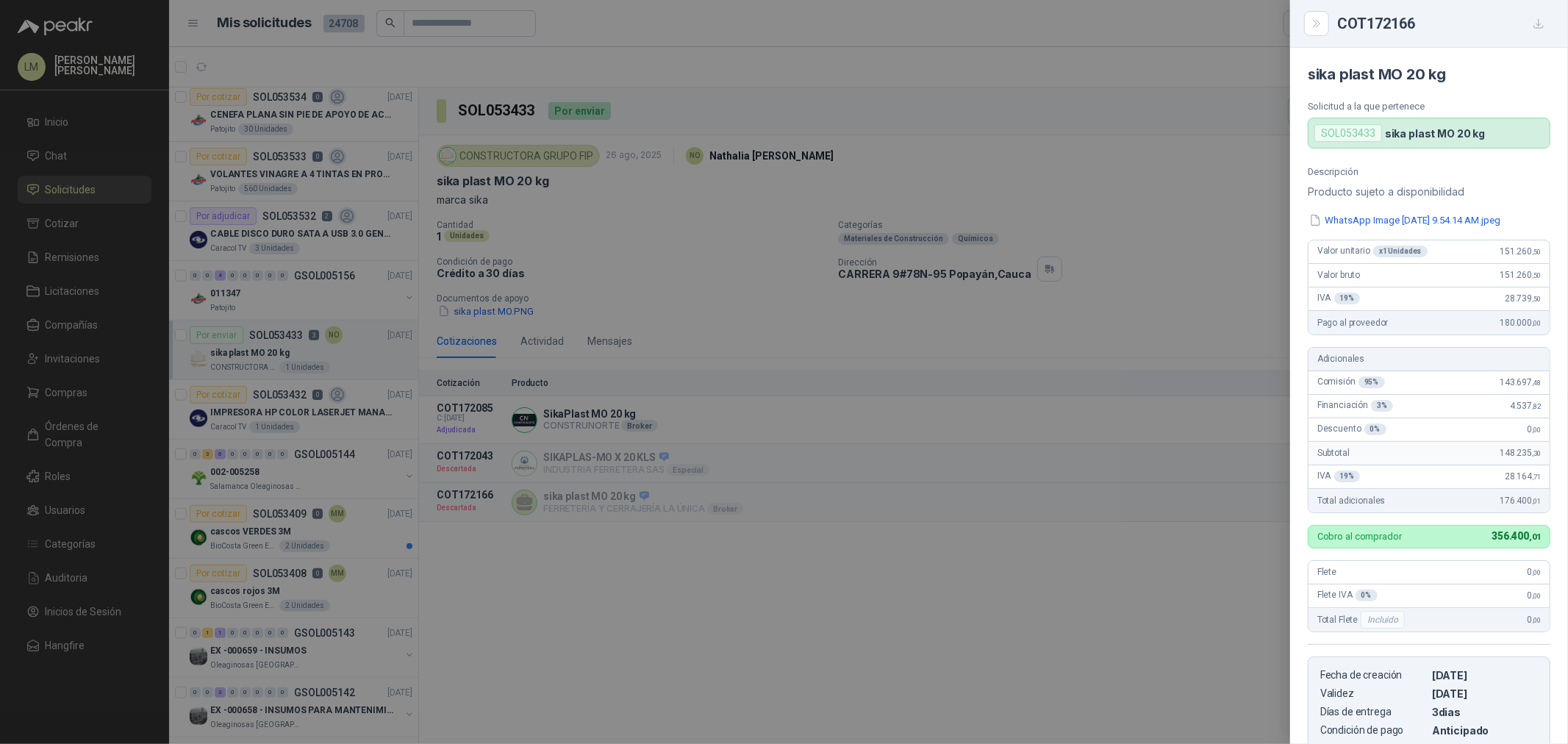
click at [849, 575] on div at bounding box center [784, 372] width 1568 height 744
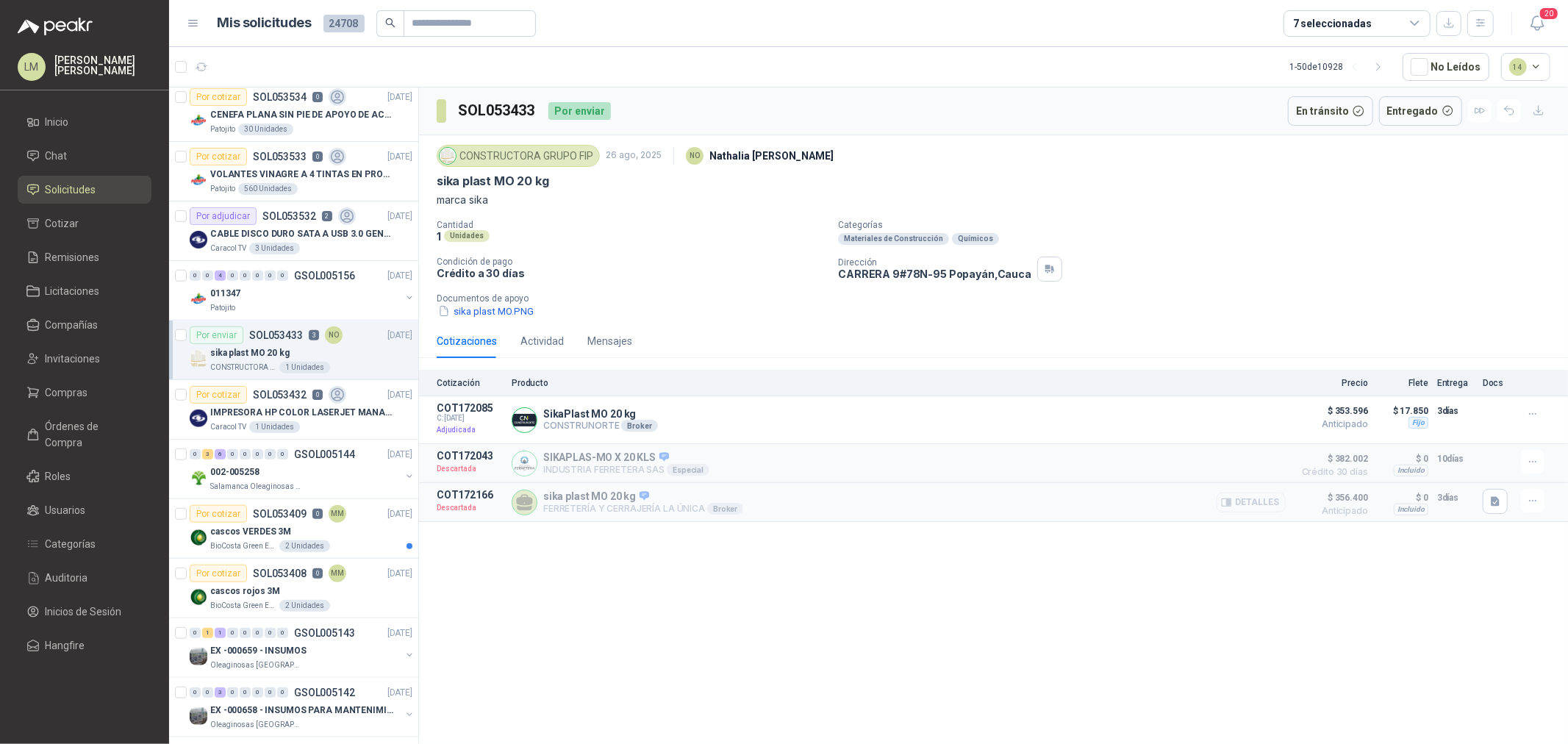
click at [1272, 497] on button "Detalles" at bounding box center [1251, 502] width 69 height 20
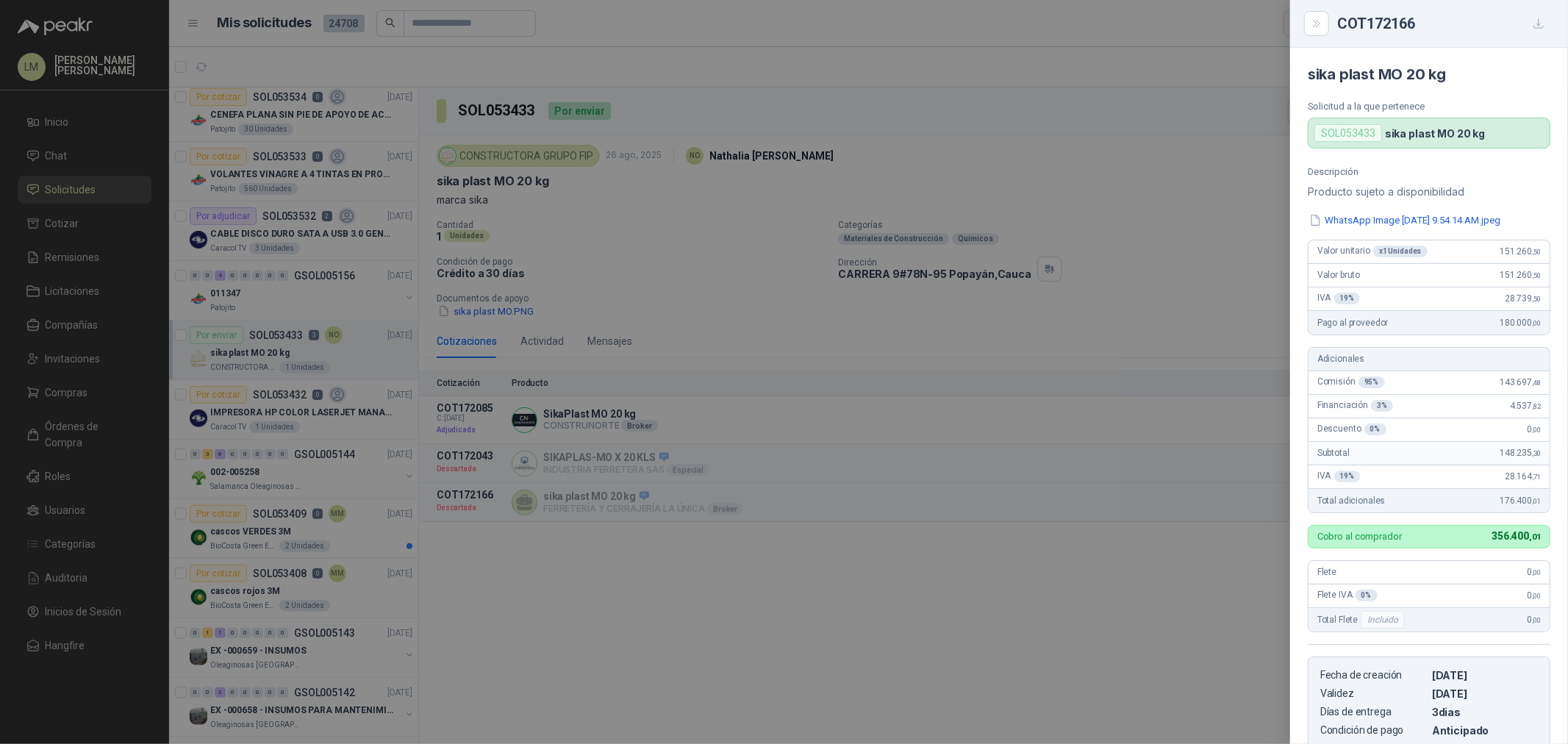
click at [1176, 452] on div at bounding box center [784, 372] width 1568 height 744
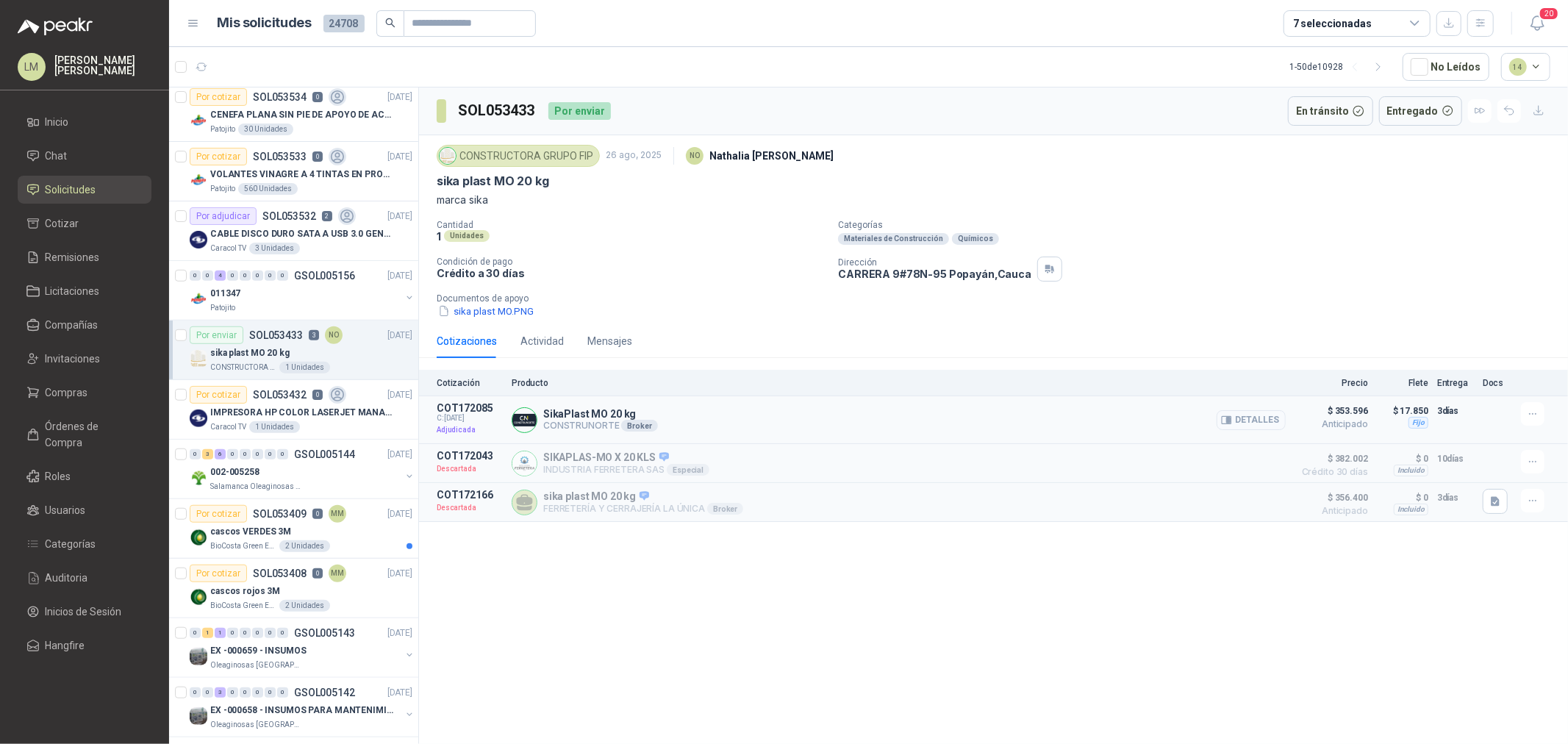
click at [1242, 415] on button "Detalles" at bounding box center [1251, 420] width 69 height 20
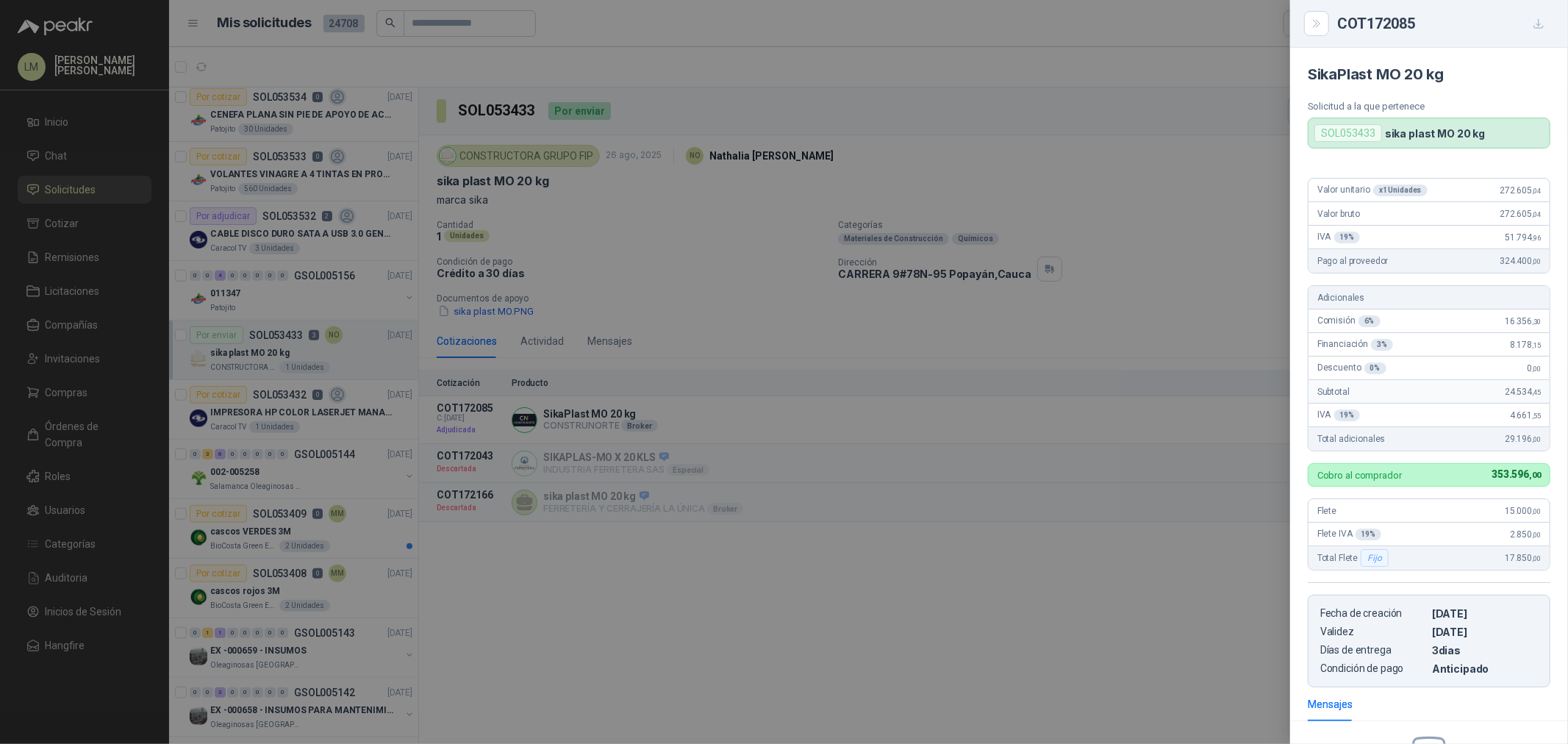
scroll to position [180, 0]
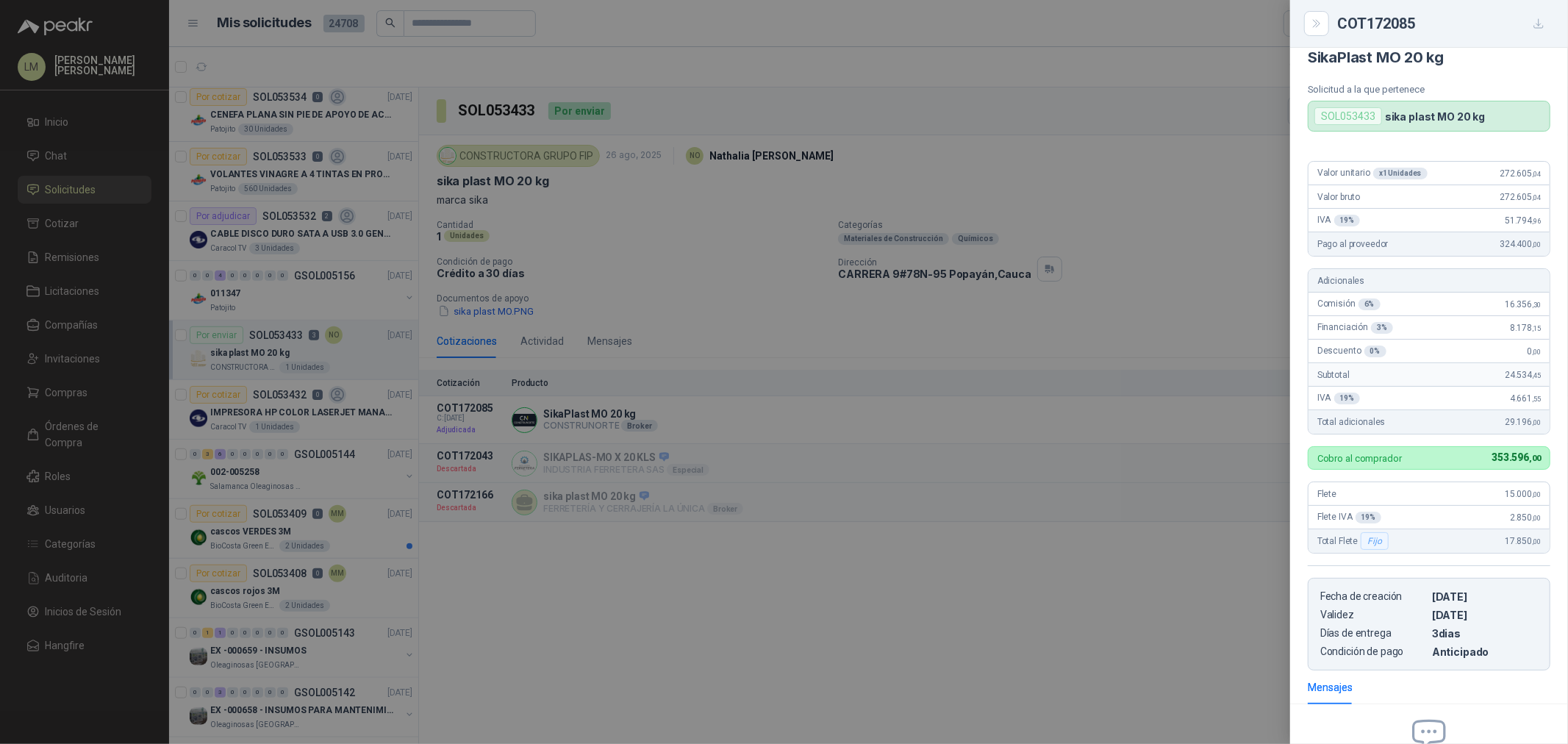
click at [1037, 427] on div at bounding box center [784, 372] width 1568 height 744
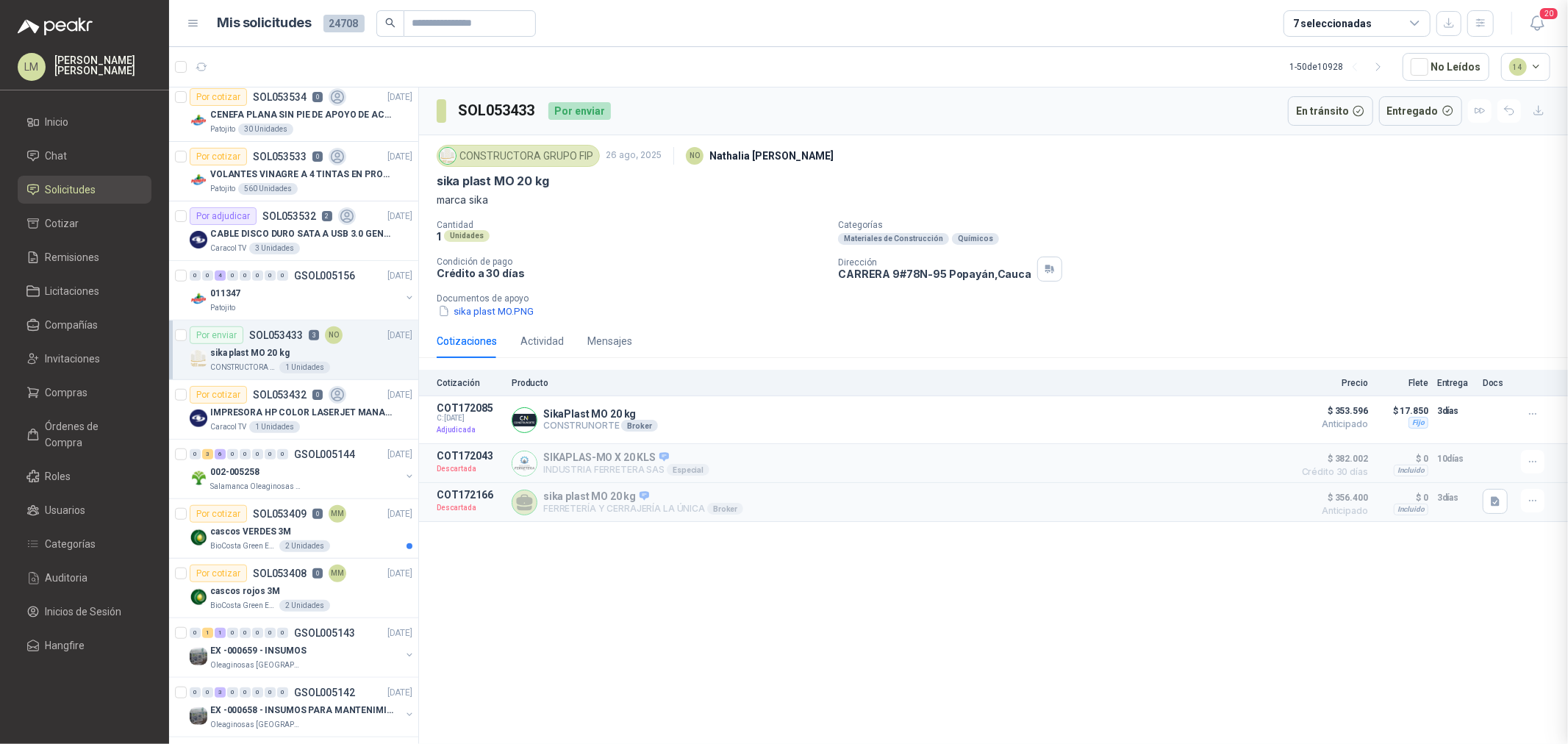
scroll to position [187, 0]
click at [450, 22] on input "text" at bounding box center [463, 23] width 103 height 25
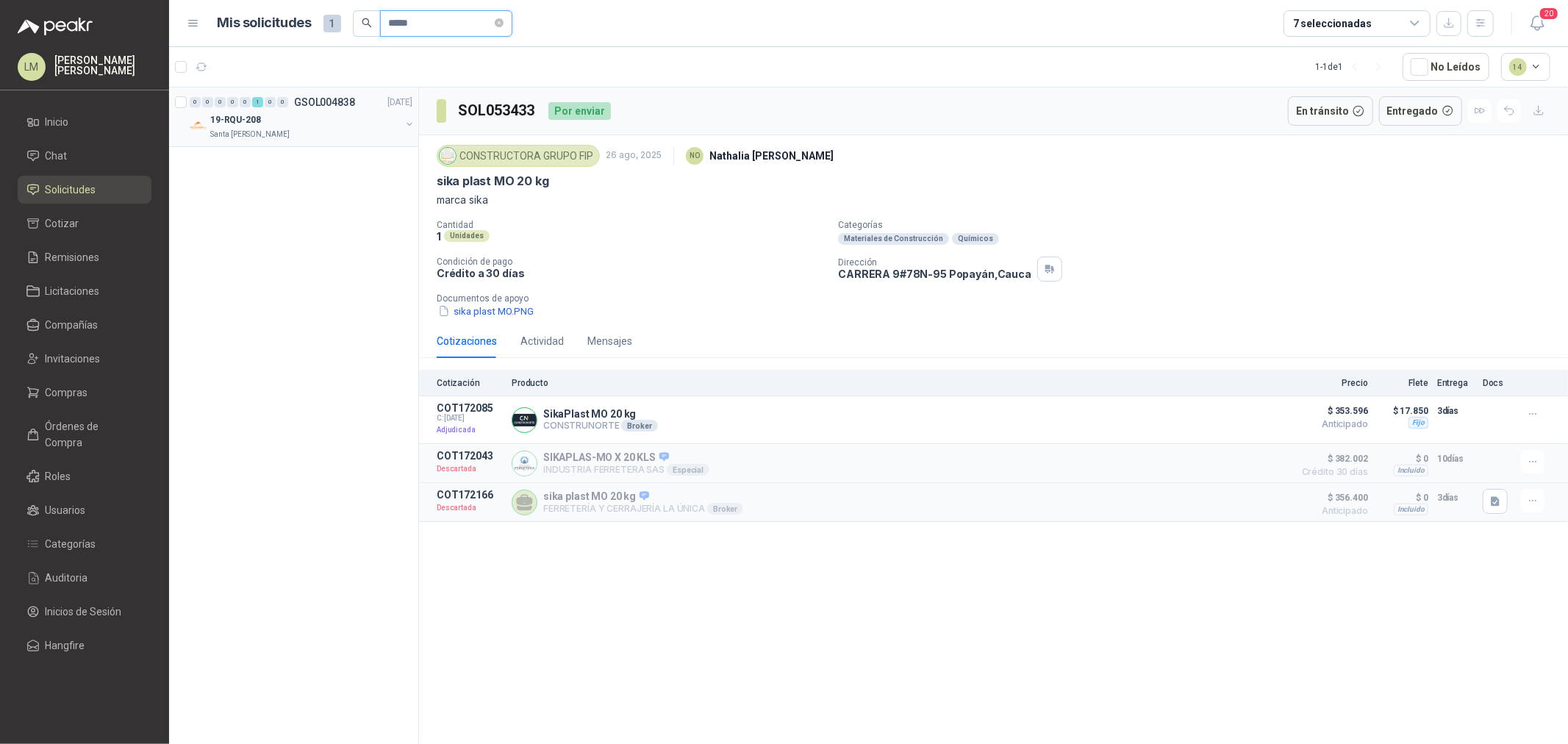
type input "*****"
click at [413, 123] on button "button" at bounding box center [409, 124] width 12 height 12
click at [321, 178] on p "12081 | TENSOR GANCHO ARGOLLA 3/16 GALV" at bounding box center [297, 179] width 183 height 14
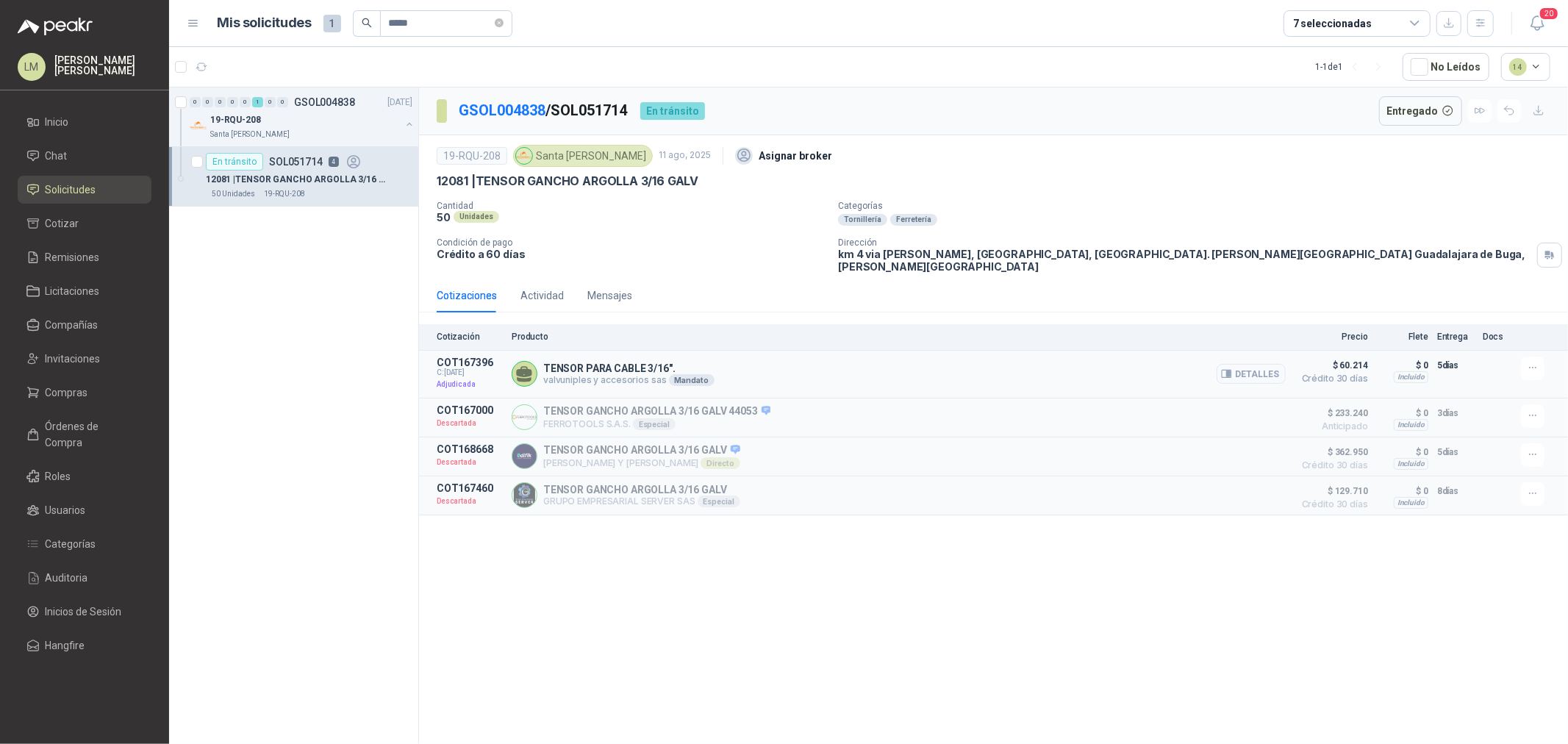
click at [1231, 372] on icon "button" at bounding box center [1228, 374] width 4 height 6
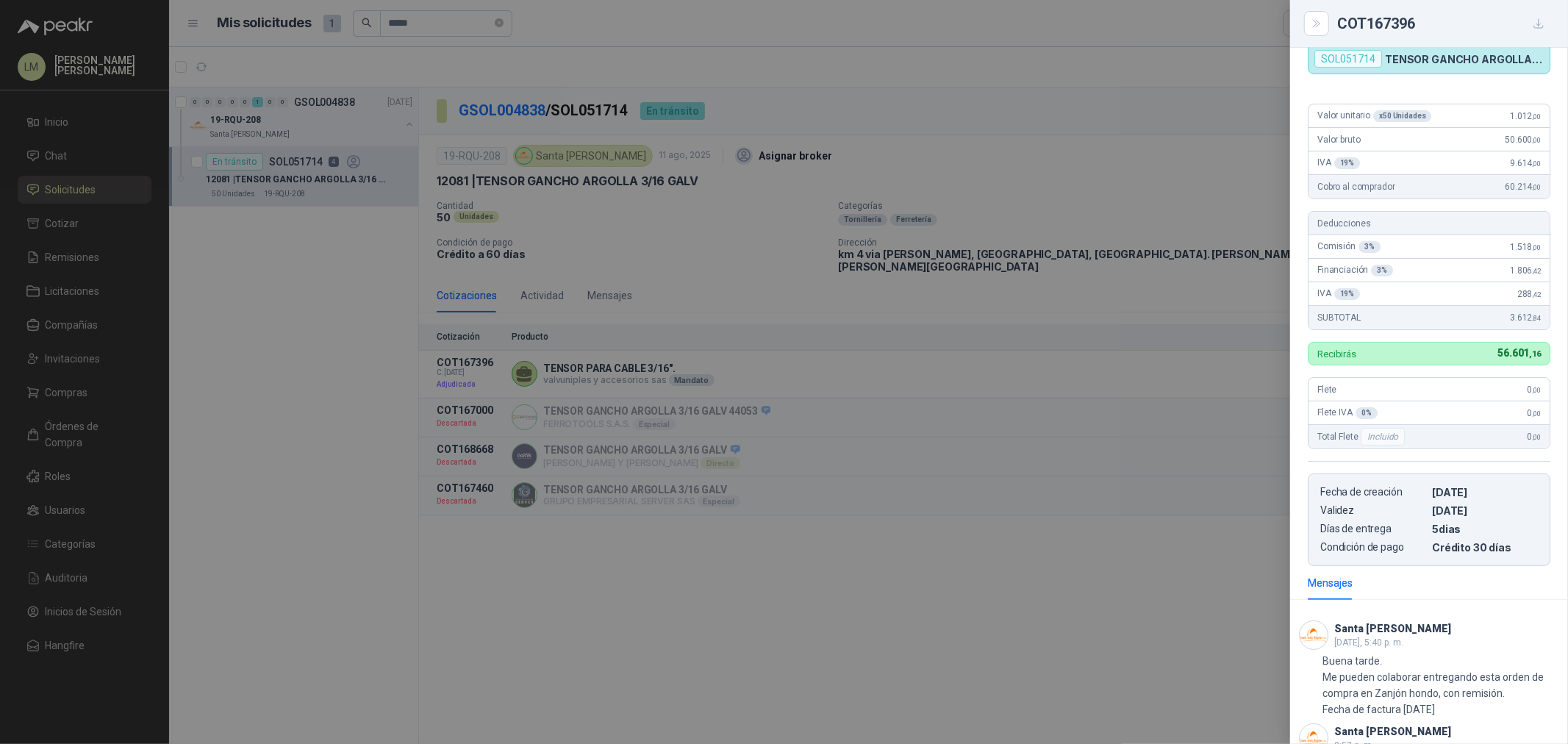
scroll to position [111, 0]
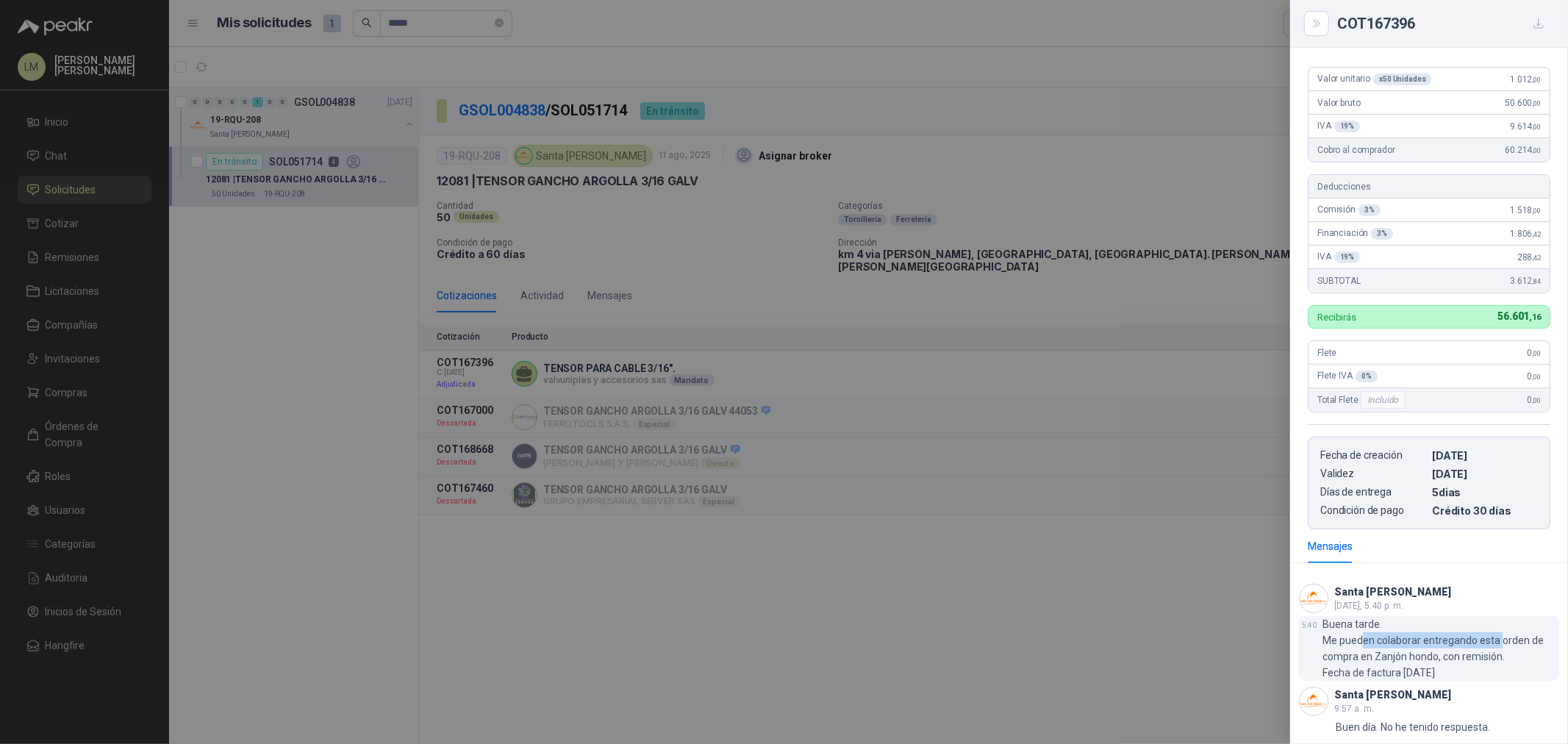
drag, startPoint x: 1364, startPoint y: 636, endPoint x: 1497, endPoint y: 640, distance: 133.1
click at [1497, 640] on p "Buena tarde. Me pueden colaborar entregando esta orden de compra en Zanjón hond…" at bounding box center [1440, 649] width 237 height 65
drag, startPoint x: 1328, startPoint y: 654, endPoint x: 1454, endPoint y: 656, distance: 126.0
click at [1454, 656] on p "Buena tarde. Me pueden colaborar entregando esta orden de compra en Zanjón hond…" at bounding box center [1440, 649] width 237 height 65
drag, startPoint x: 1344, startPoint y: 670, endPoint x: 1489, endPoint y: 668, distance: 145.0
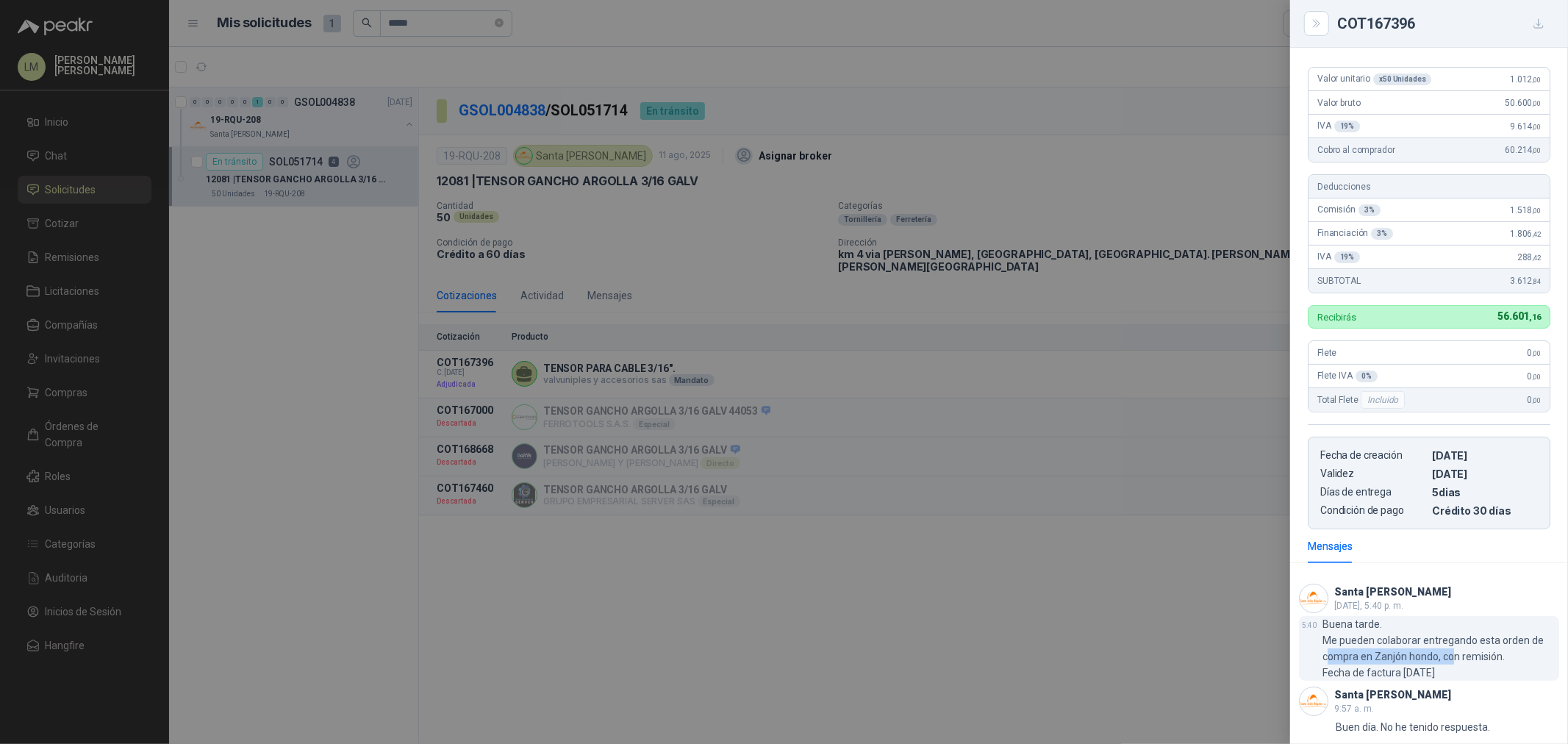
click at [1489, 668] on p "Buena tarde. Me pueden colaborar entregando esta orden de compra en Zanjón hond…" at bounding box center [1440, 649] width 237 height 65
click at [484, 569] on div at bounding box center [784, 372] width 1568 height 744
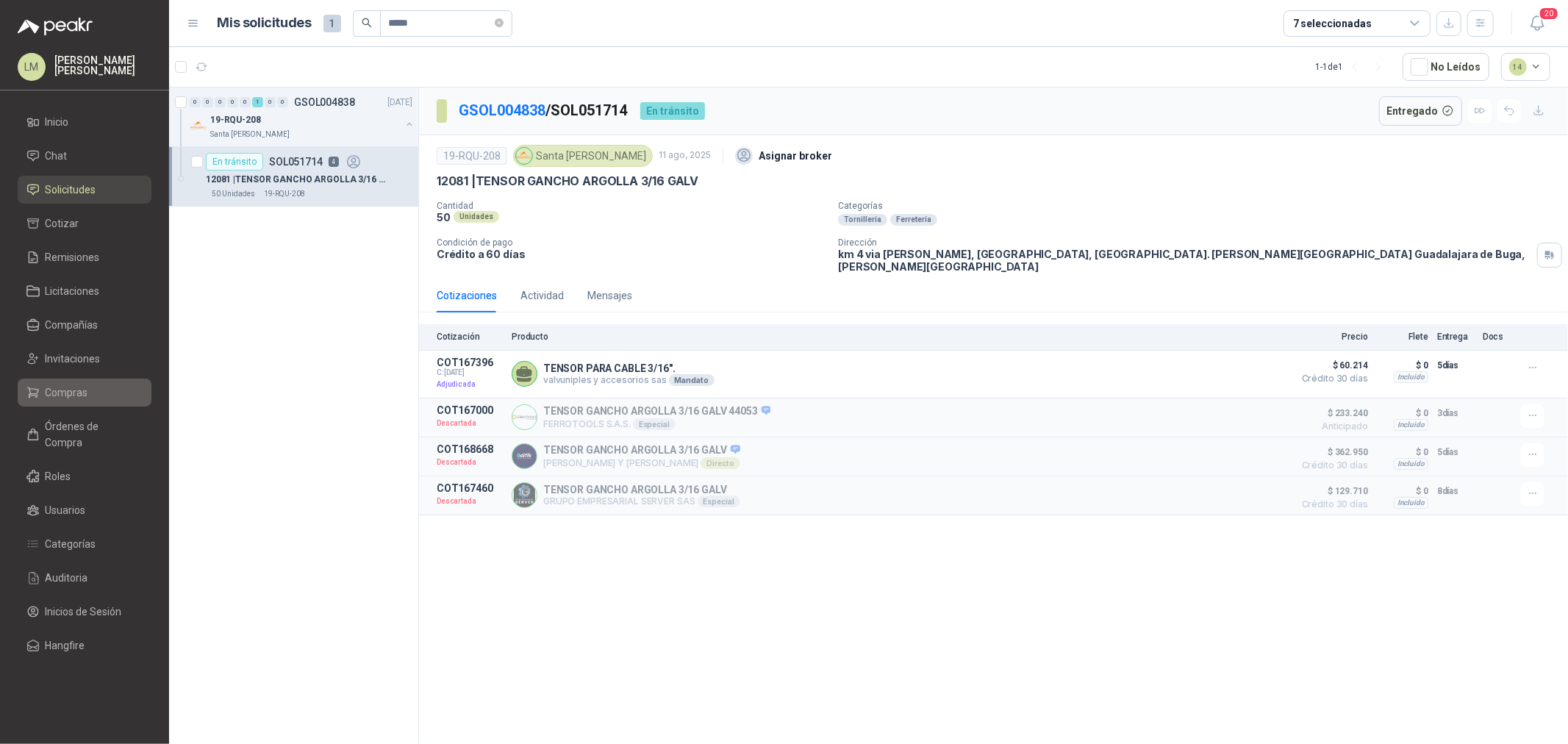
click at [82, 397] on span "Compras" at bounding box center [66, 393] width 43 height 16
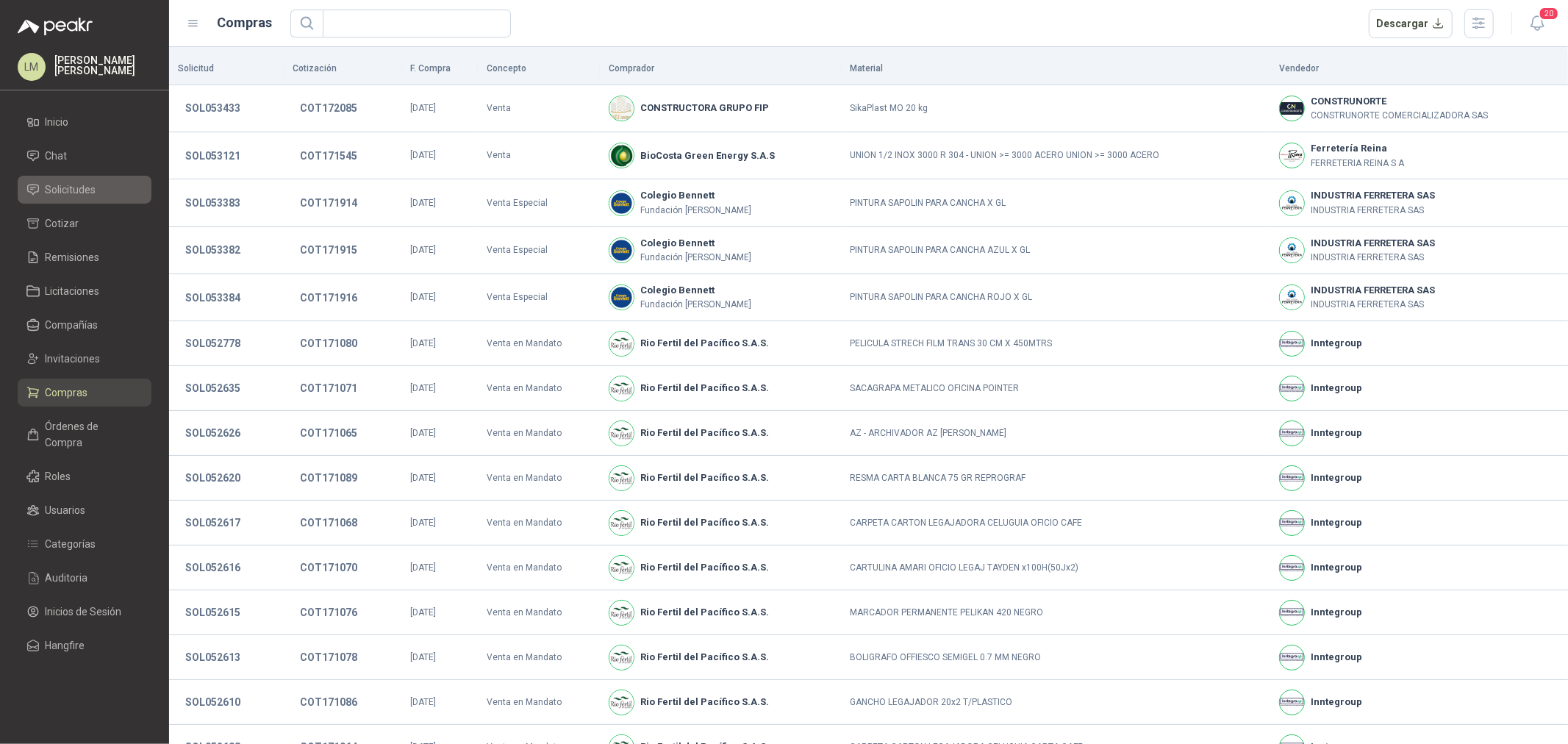
click at [69, 195] on span "Solicitudes" at bounding box center [70, 190] width 51 height 16
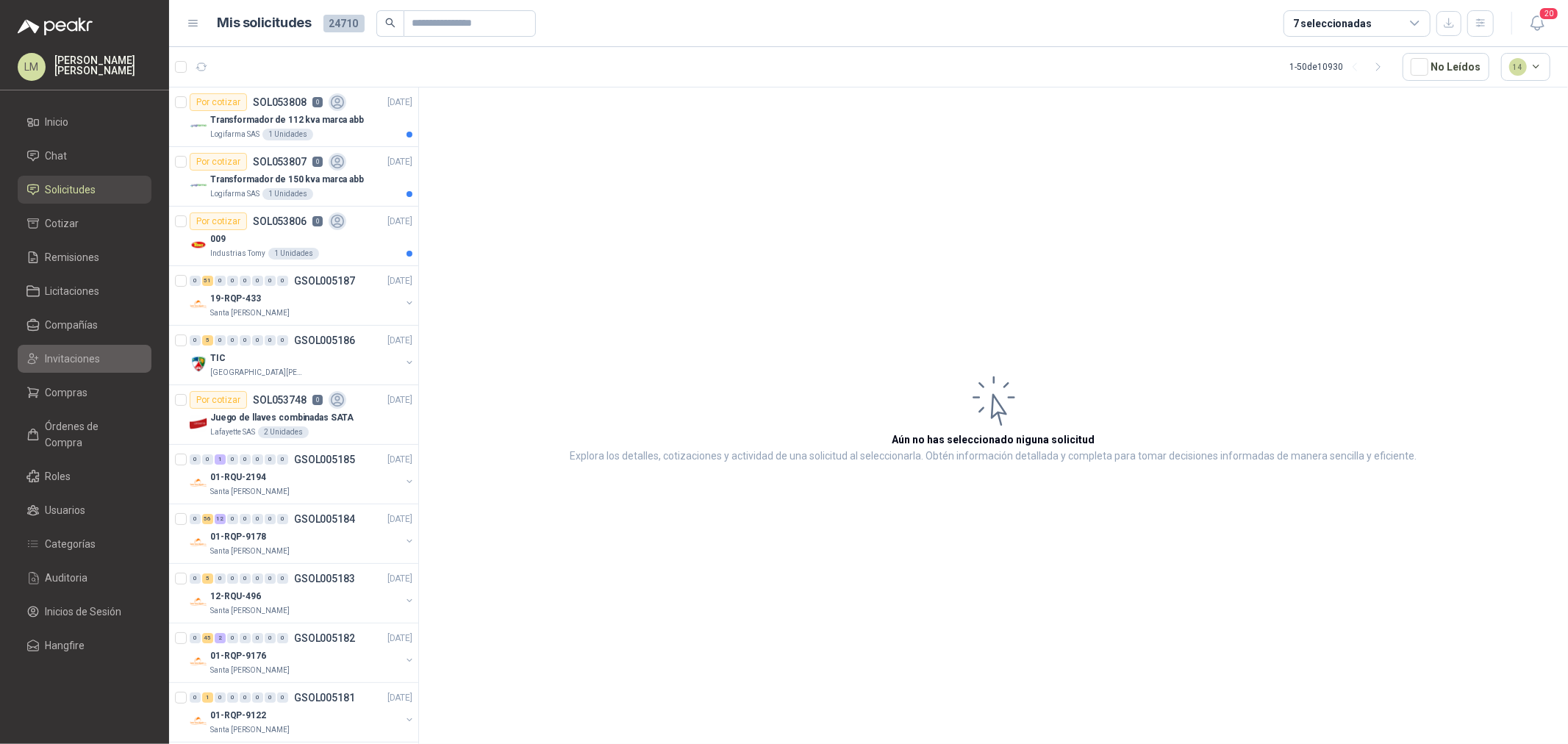
click at [64, 361] on span "Invitaciones" at bounding box center [73, 359] width 55 height 16
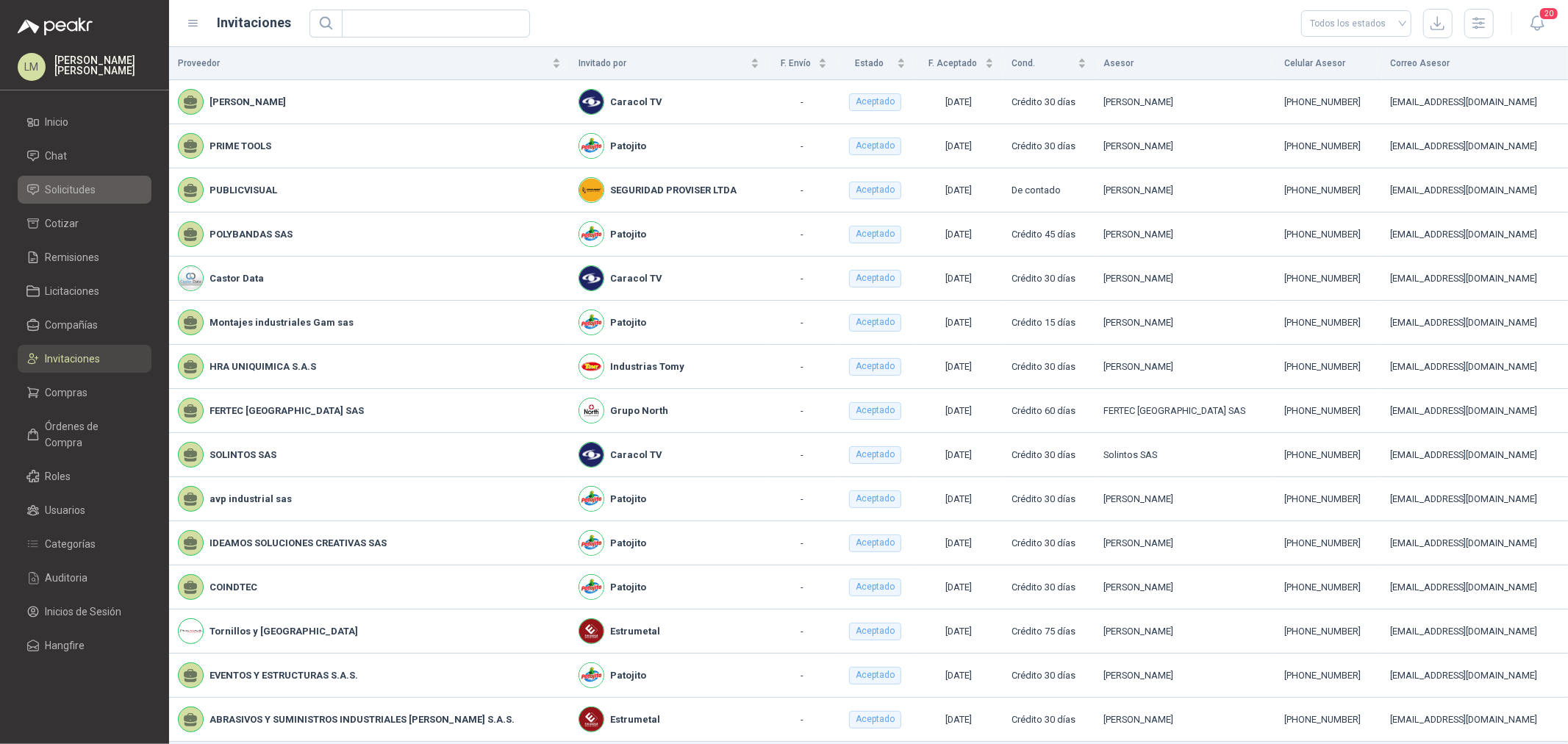
click at [69, 193] on span "Solicitudes" at bounding box center [70, 190] width 51 height 16
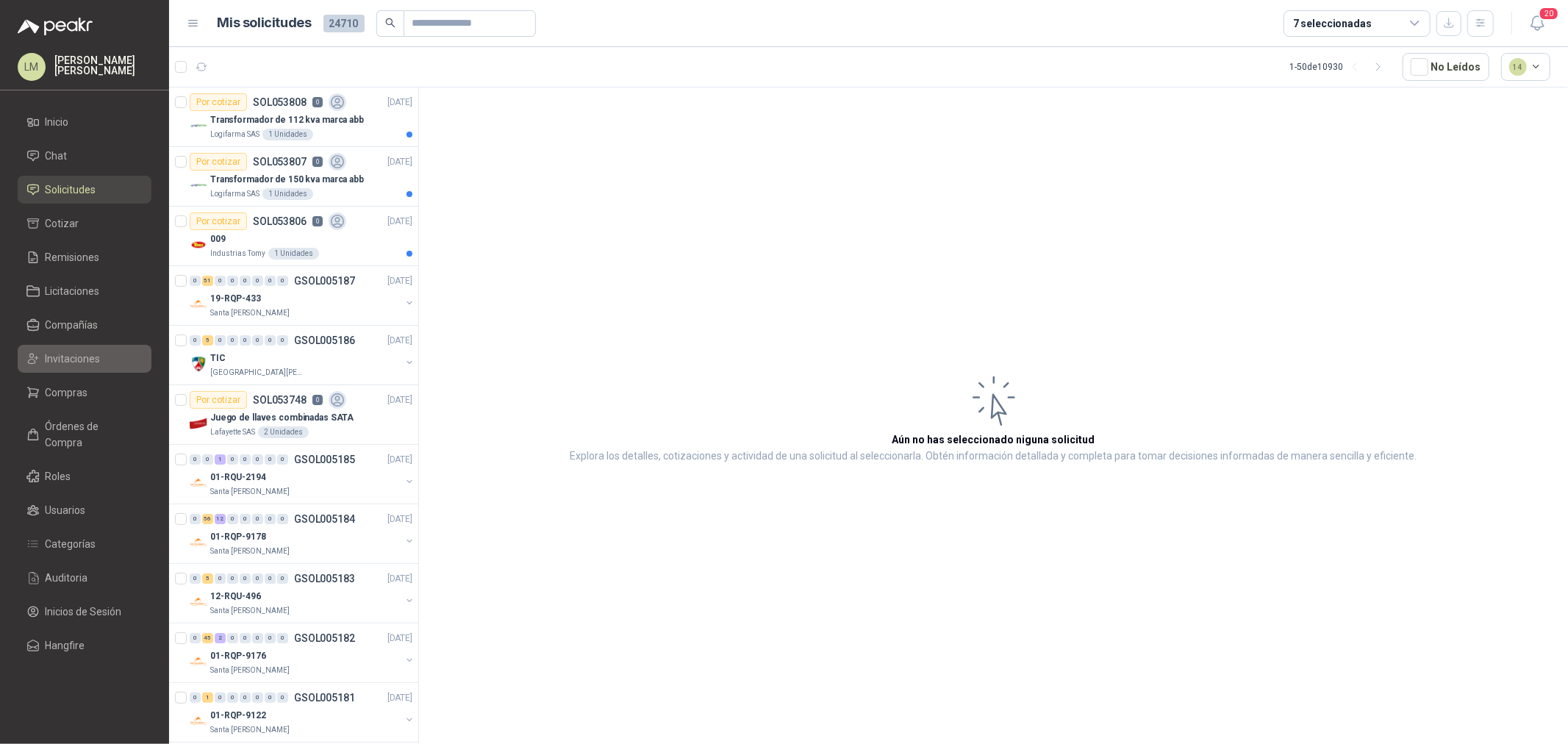
click at [67, 347] on link "Invitaciones" at bounding box center [85, 359] width 134 height 28
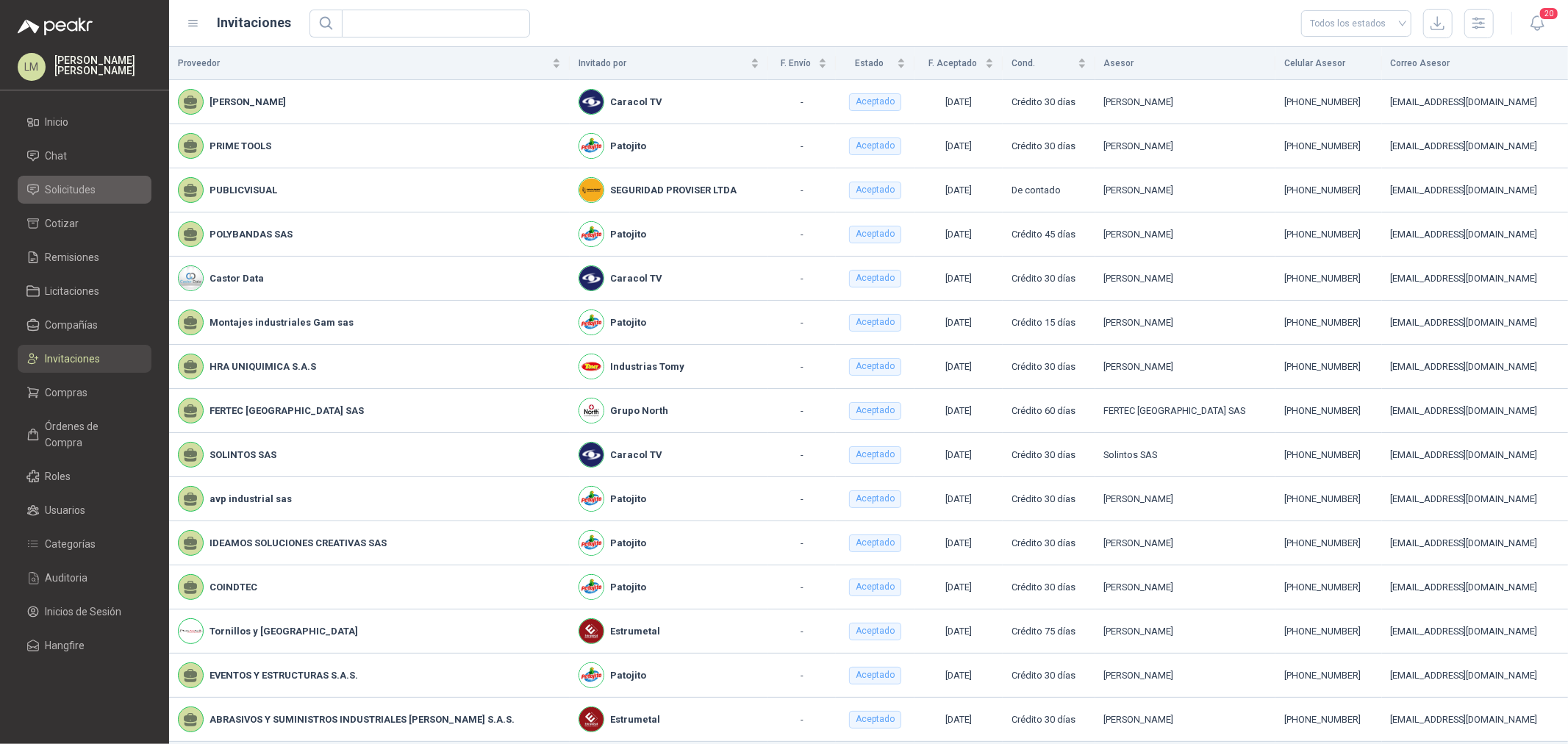
click at [77, 185] on span "Solicitudes" at bounding box center [70, 190] width 51 height 16
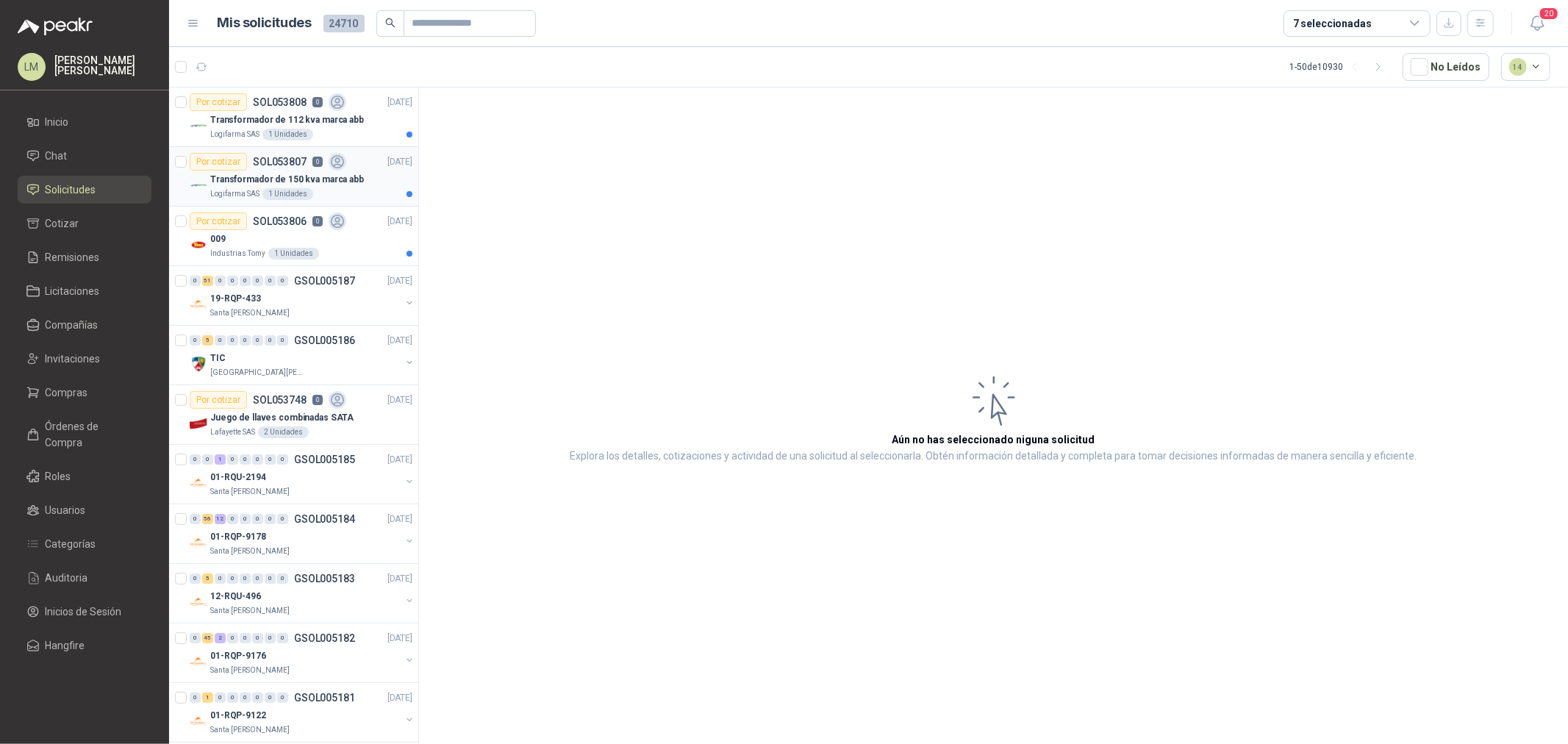
click at [329, 163] on icon at bounding box center [337, 162] width 17 height 17
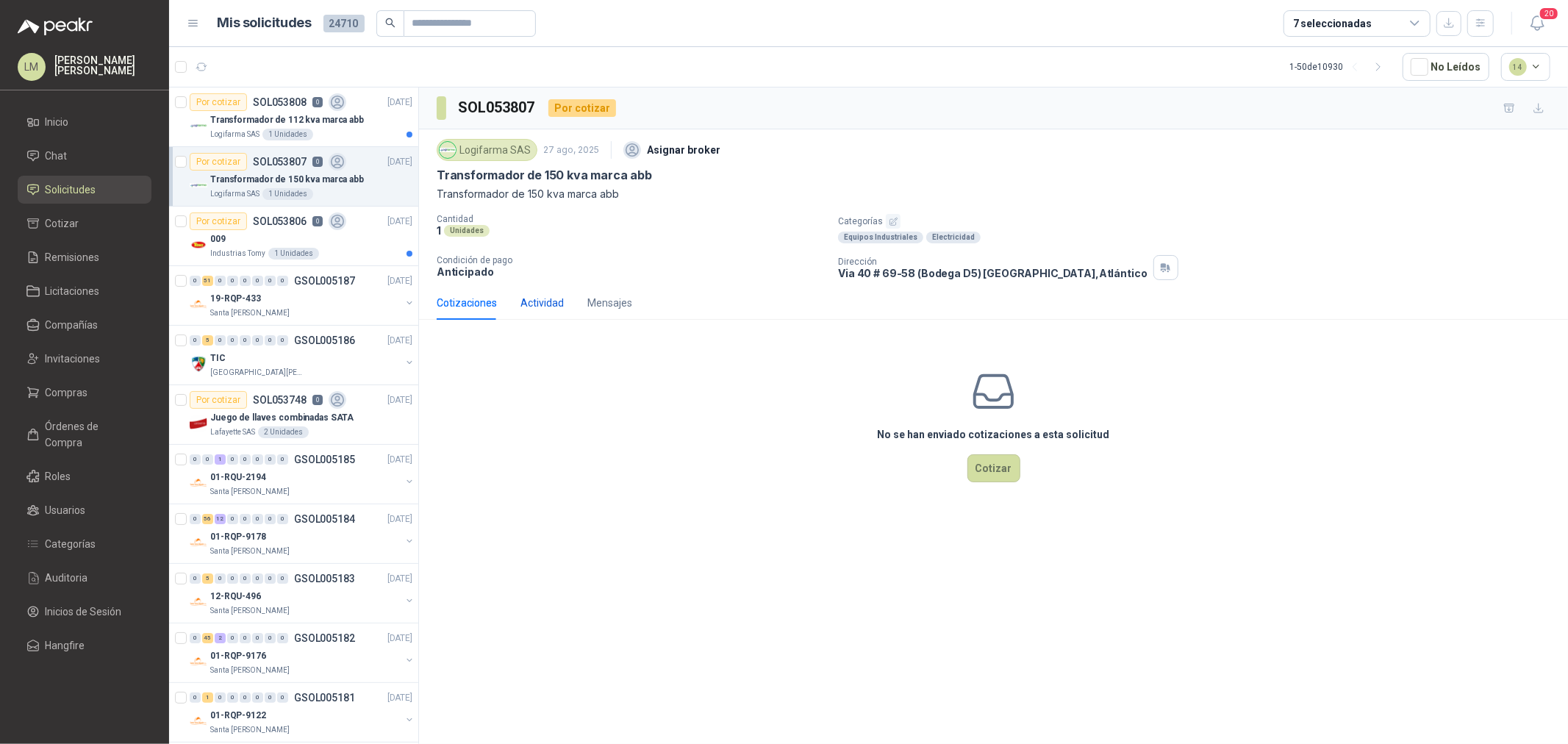
click at [533, 296] on div "Actividad" at bounding box center [542, 303] width 44 height 16
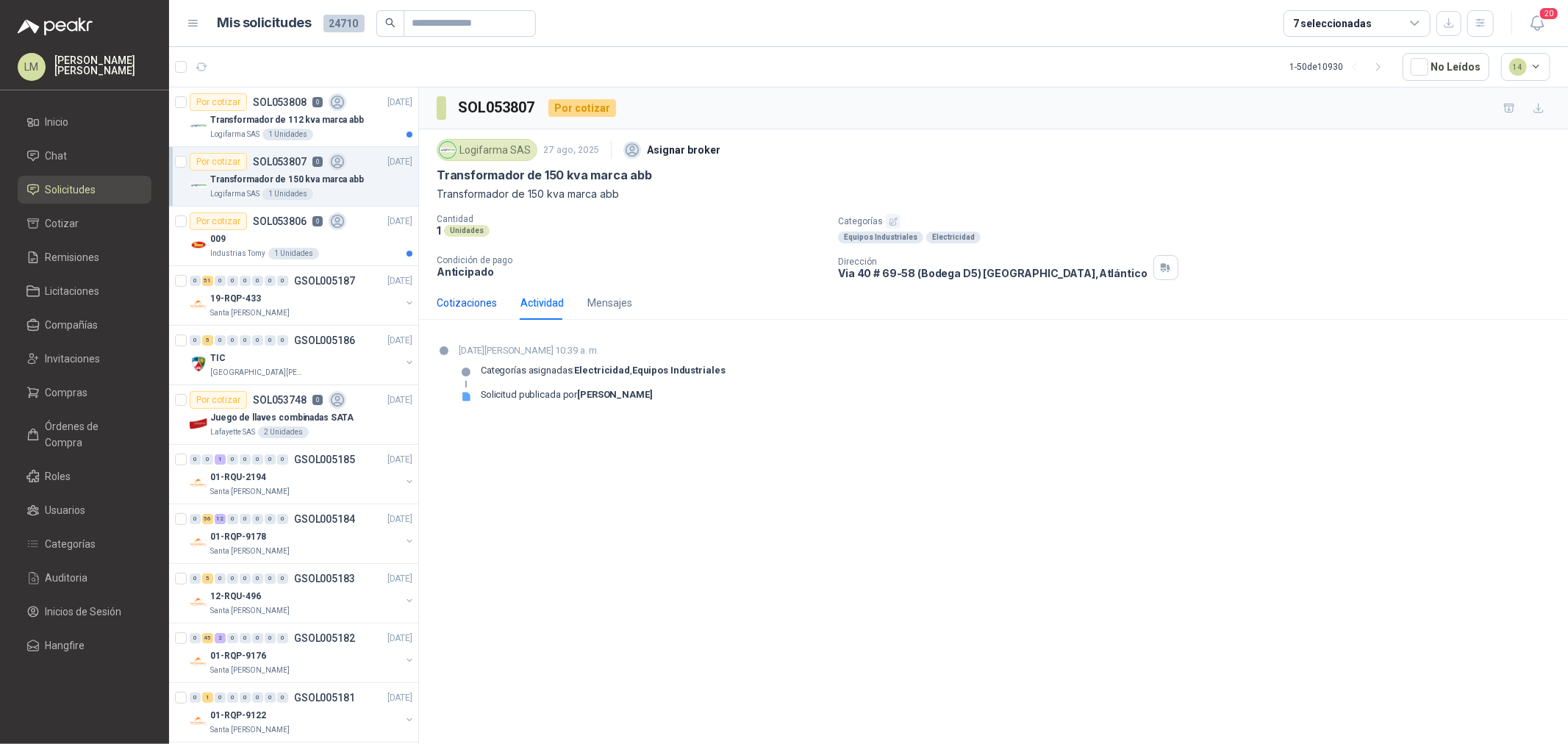
click at [472, 299] on div "Cotizaciones" at bounding box center [467, 303] width 61 height 16
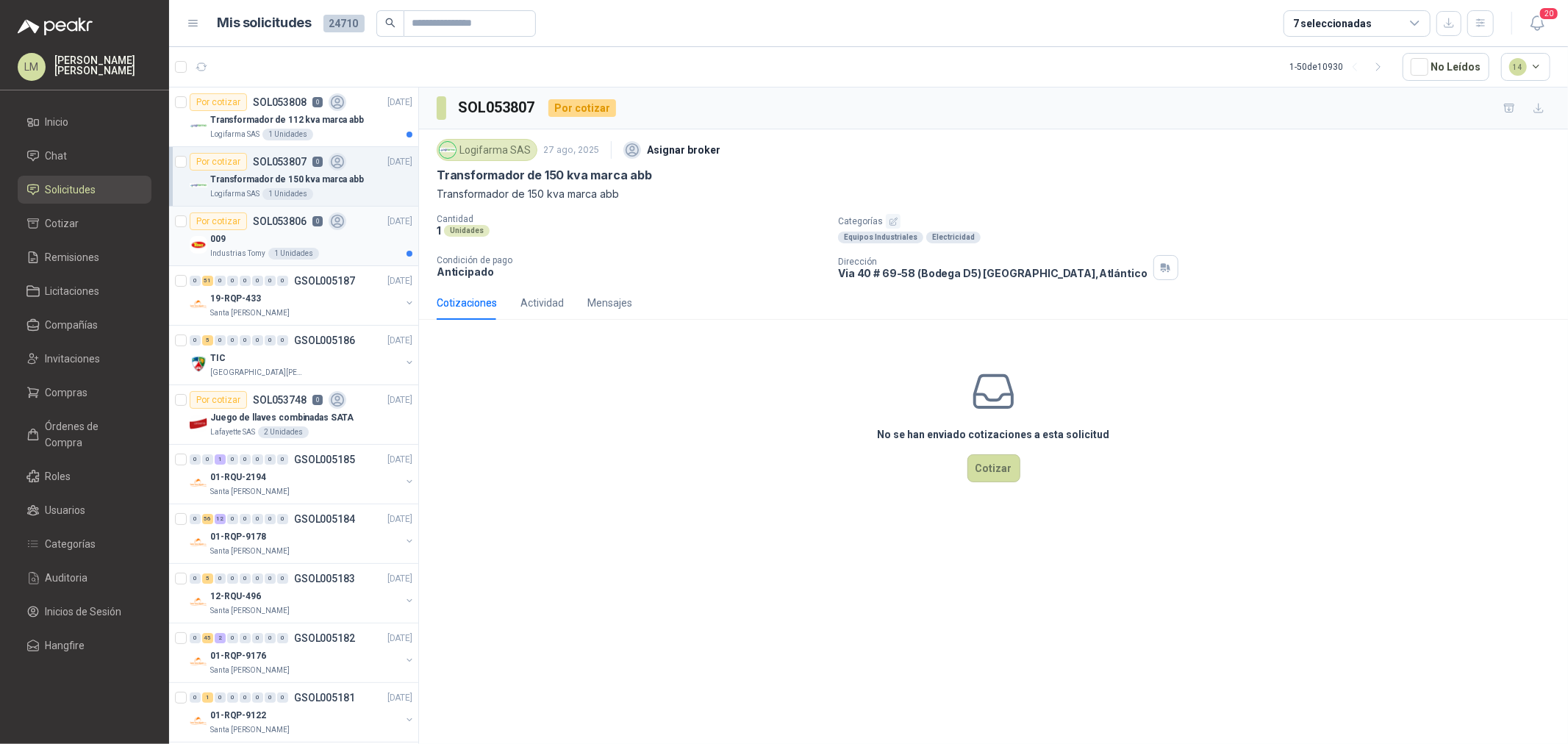
click at [302, 240] on div "009" at bounding box center [311, 239] width 202 height 18
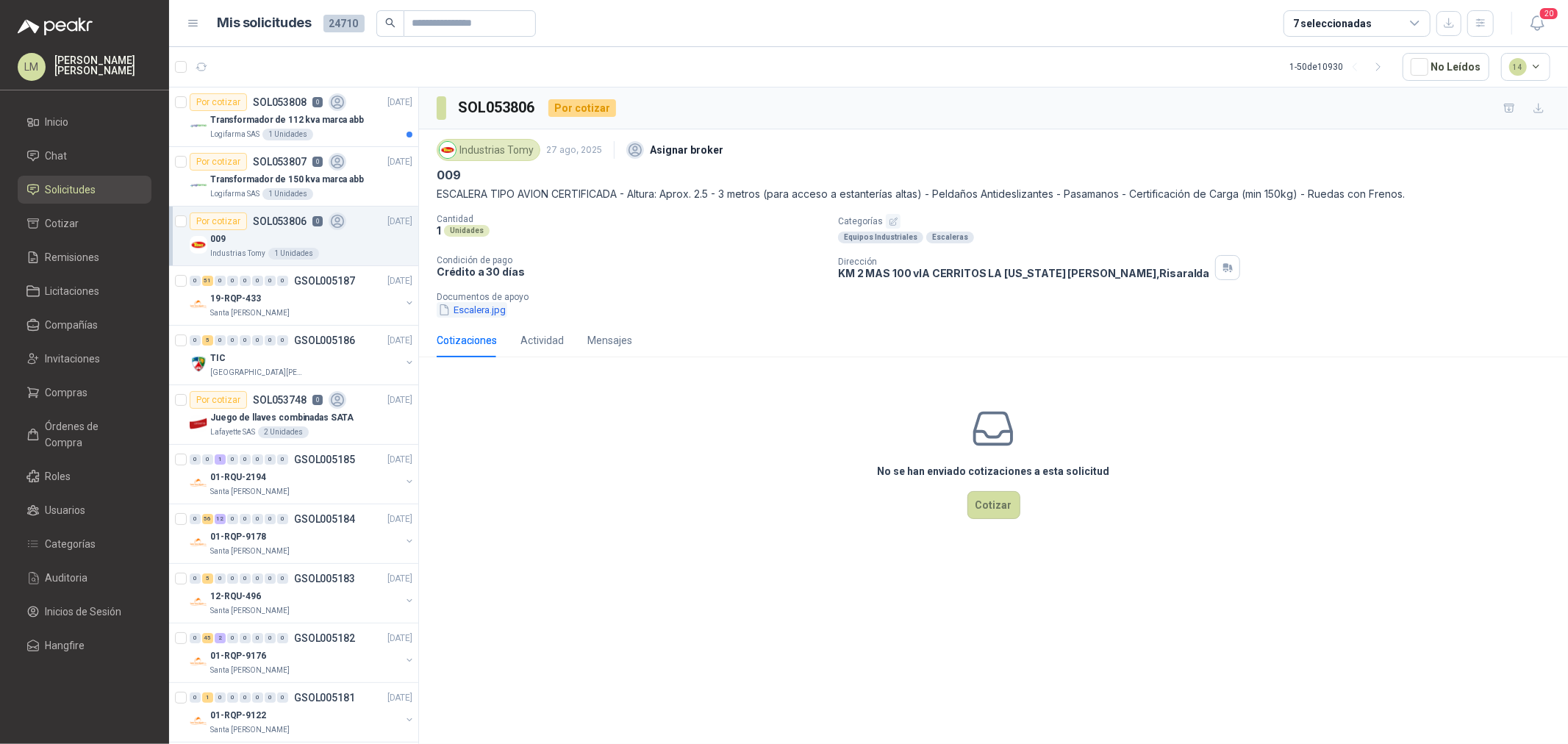
click at [490, 306] on button "Escalera.jpg" at bounding box center [472, 309] width 70 height 15
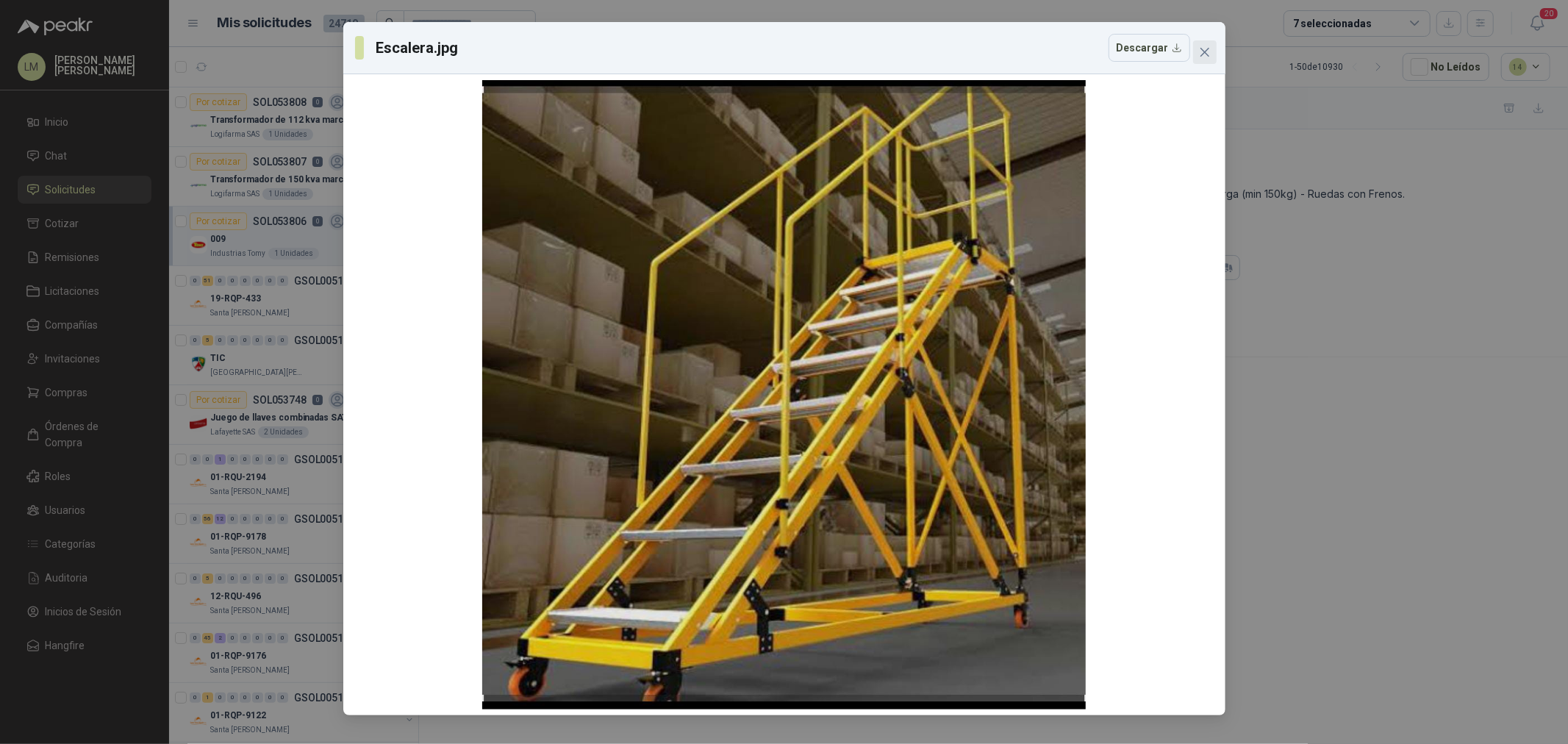
click at [1202, 54] on icon "close" at bounding box center [1205, 52] width 12 height 12
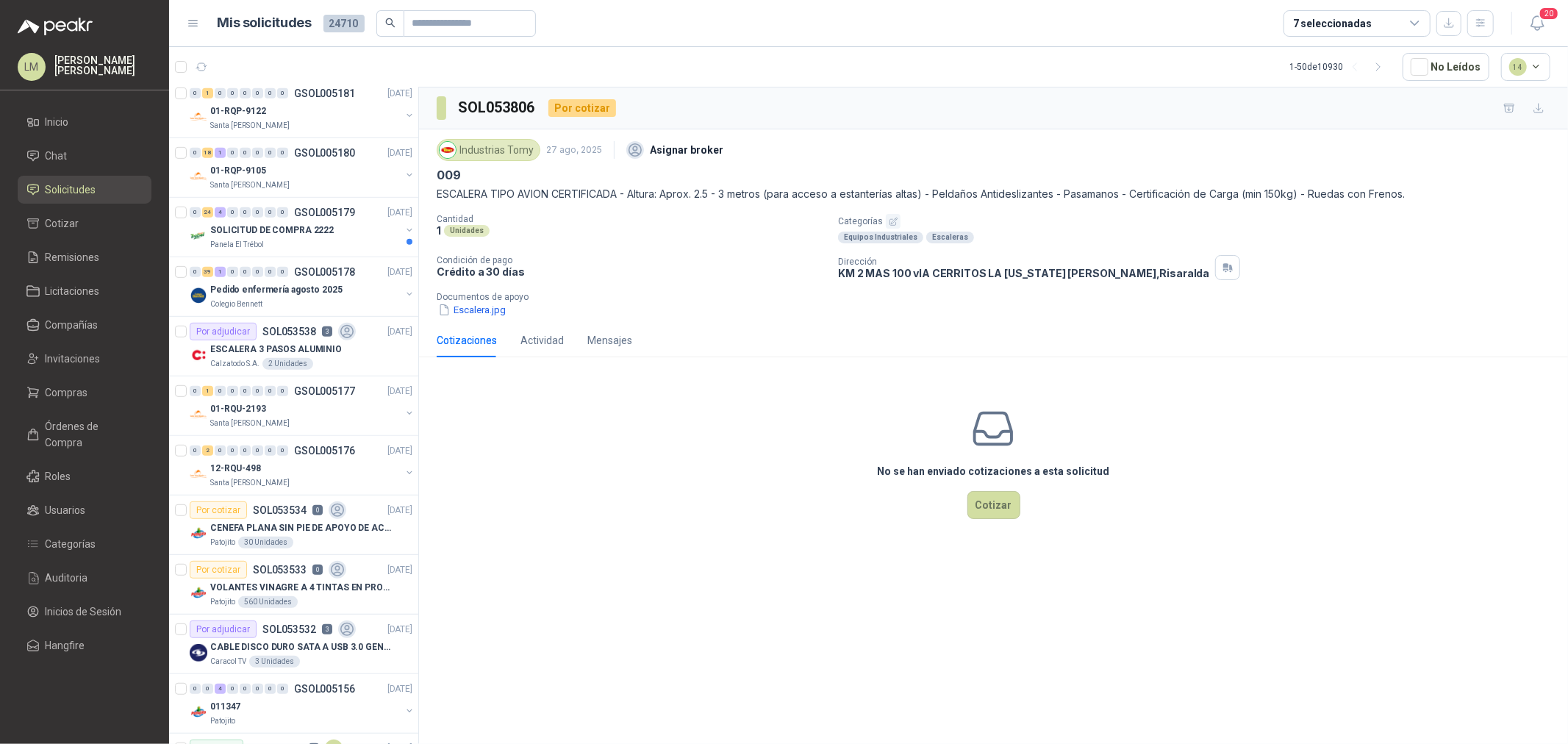
scroll to position [735, 0]
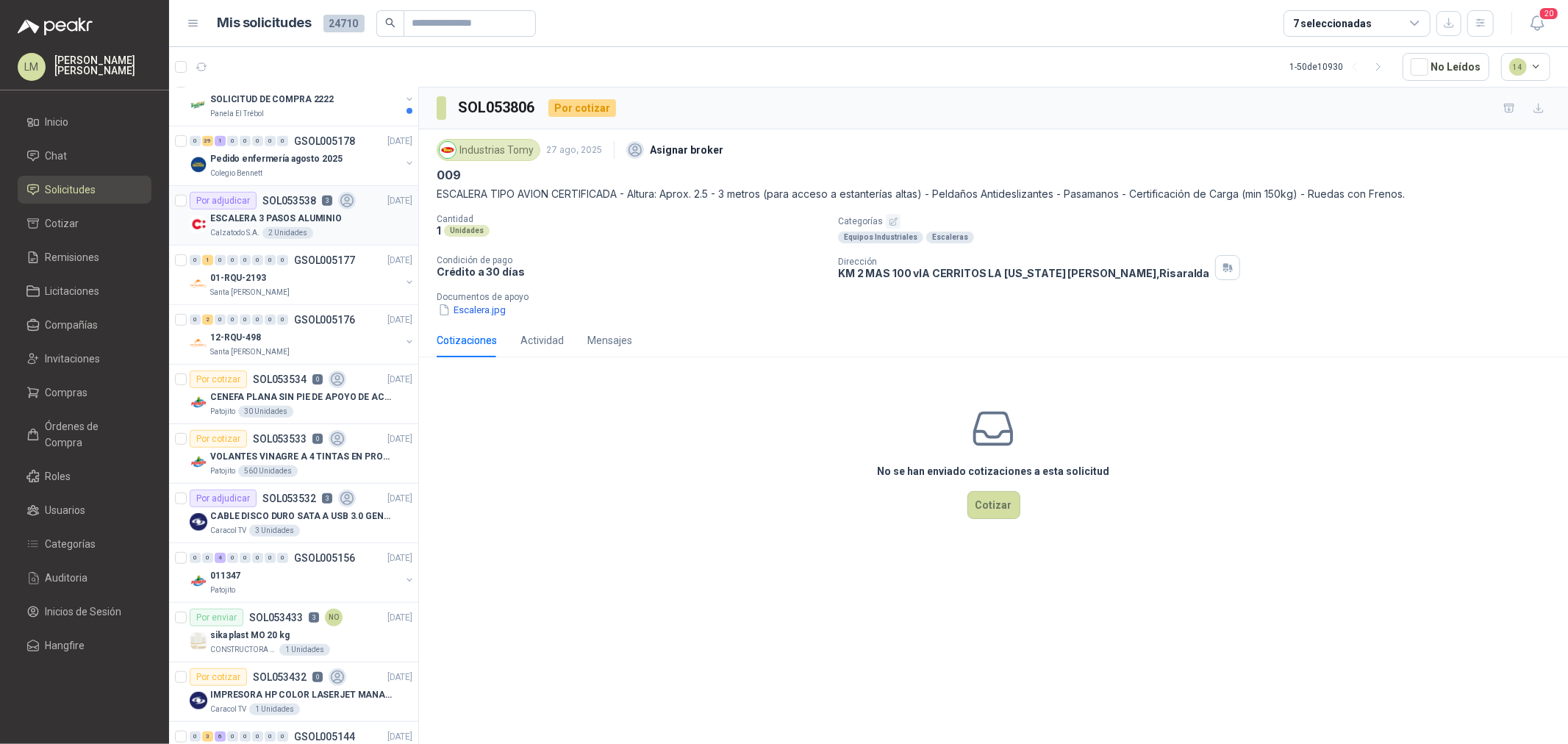
click at [283, 224] on p "ESCALERA 3 PASOS ALUMINIO" at bounding box center [275, 218] width 132 height 14
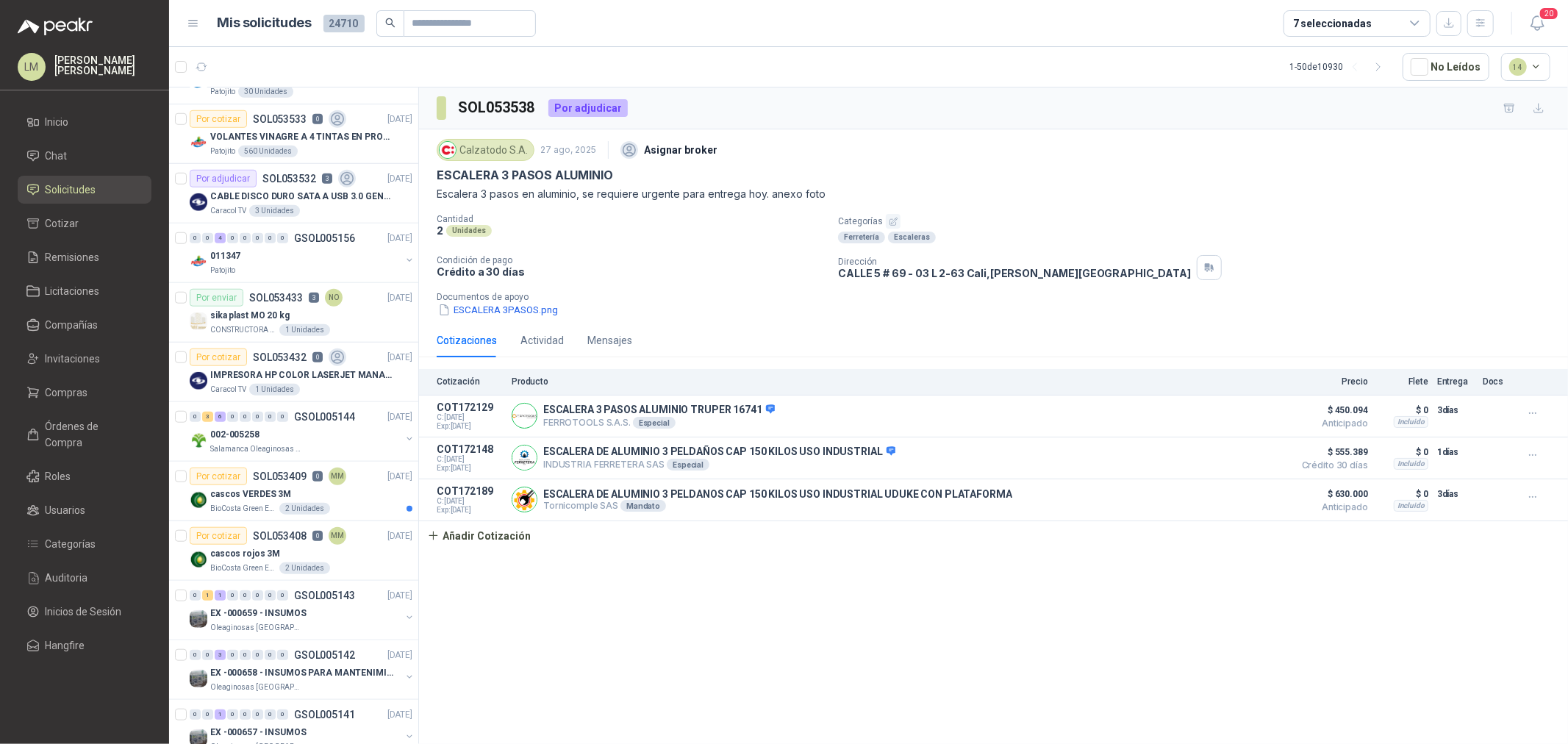
scroll to position [1061, 0]
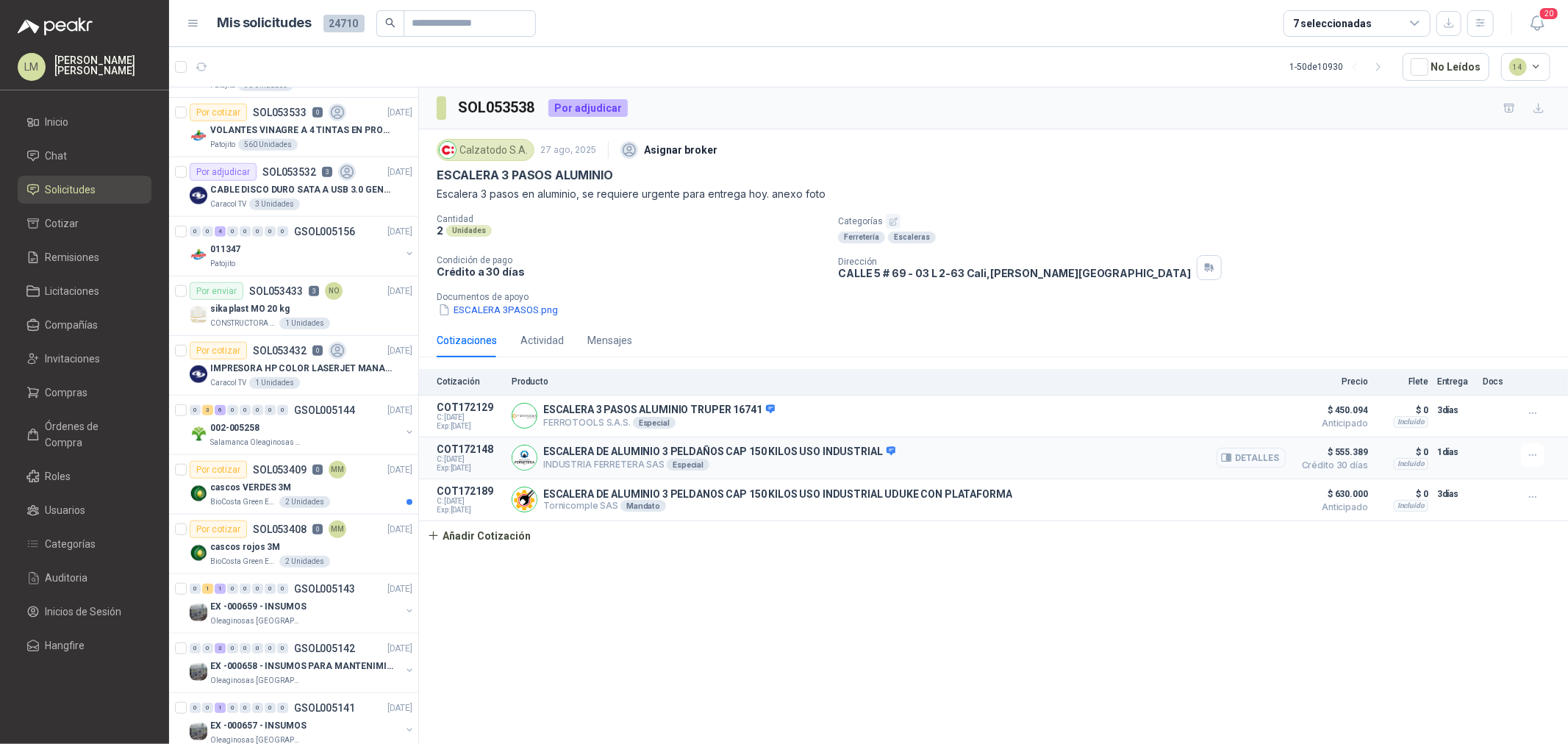
click at [1268, 453] on button "Detalles" at bounding box center [1251, 457] width 69 height 20
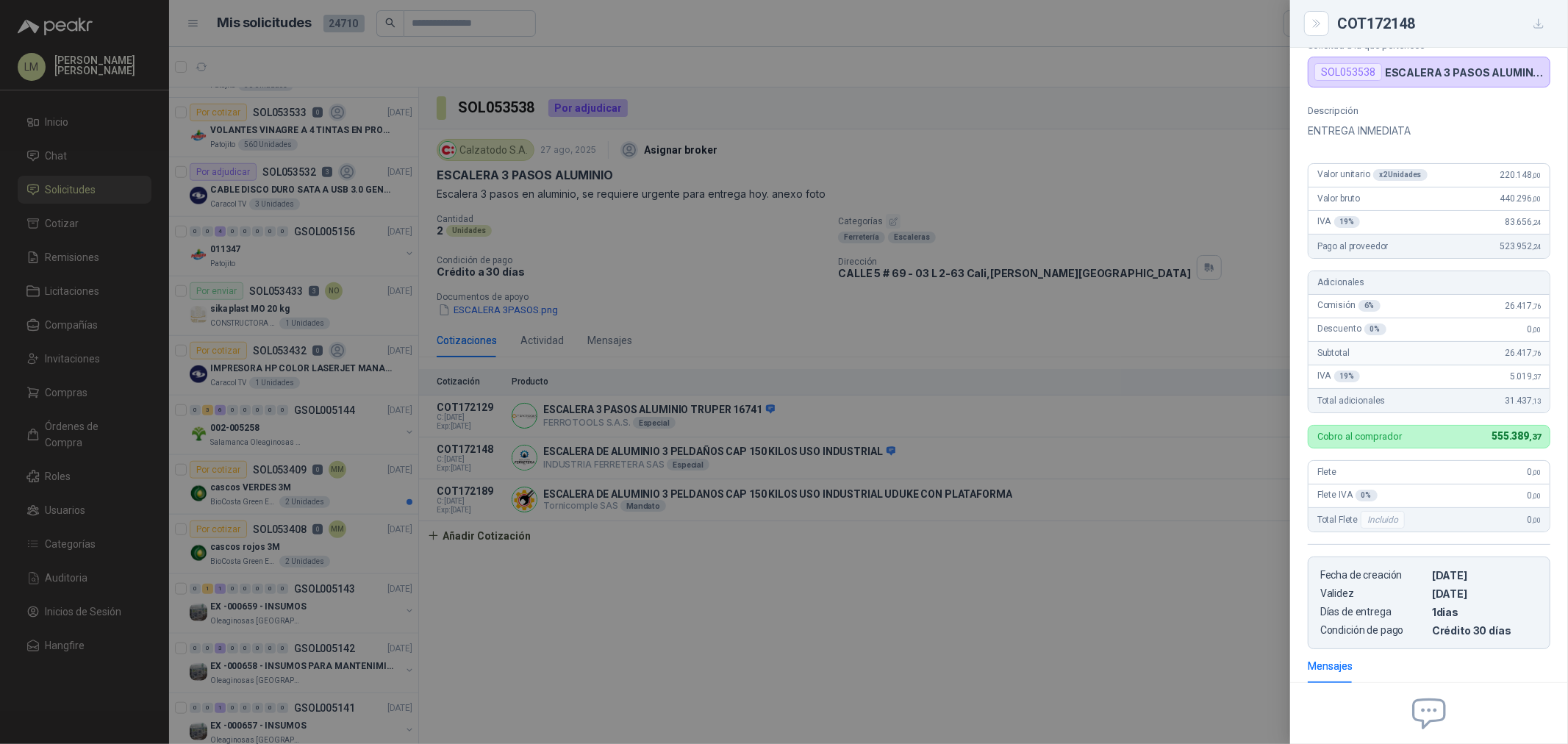
scroll to position [163, 0]
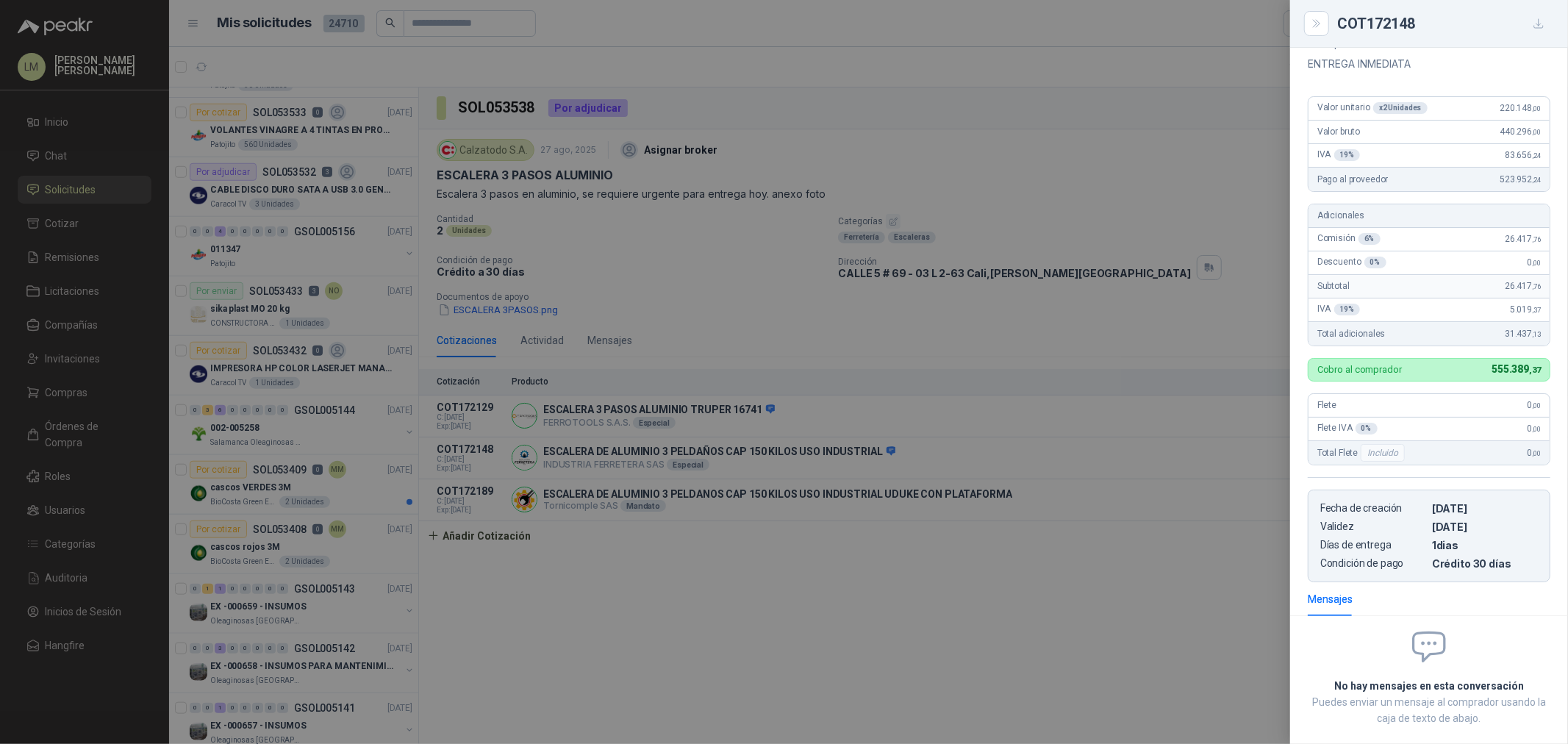
click at [875, 604] on div at bounding box center [784, 372] width 1568 height 744
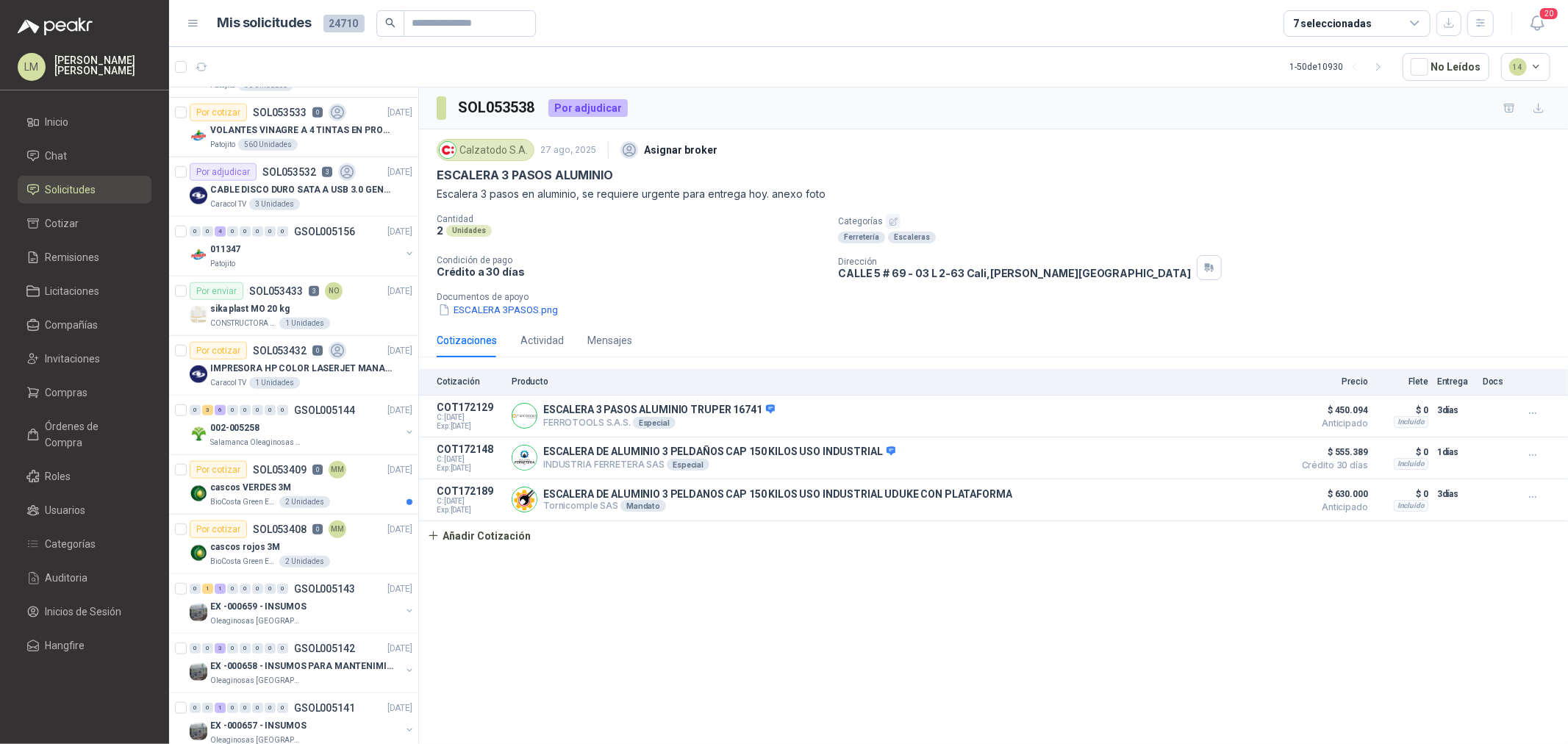
click at [630, 344] on div "Cotizaciones Actividad Mensajes" at bounding box center [993, 341] width 1113 height 34
click at [610, 340] on div "Mensajes" at bounding box center [610, 340] width 45 height 16
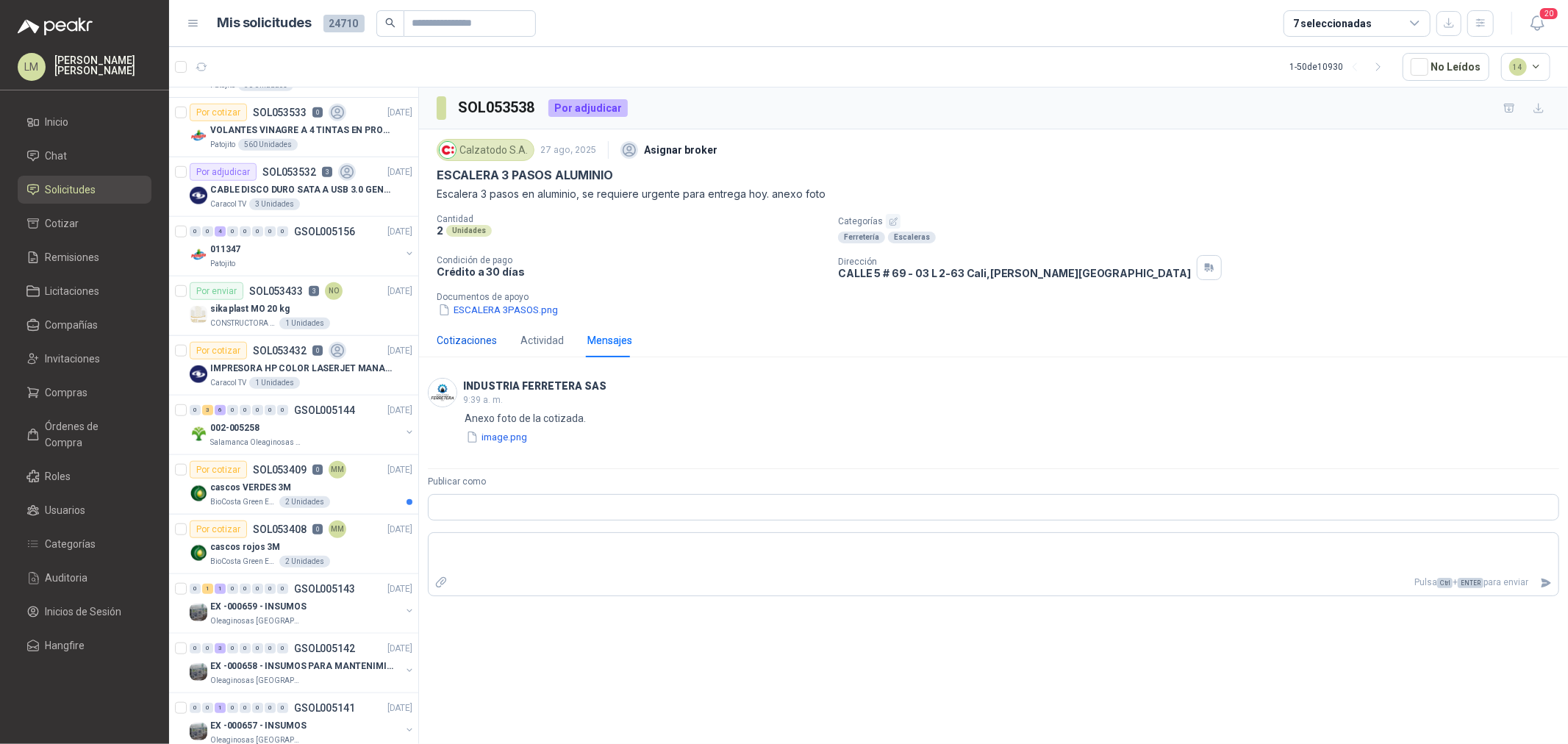
click at [451, 339] on div "Cotizaciones" at bounding box center [467, 340] width 61 height 16
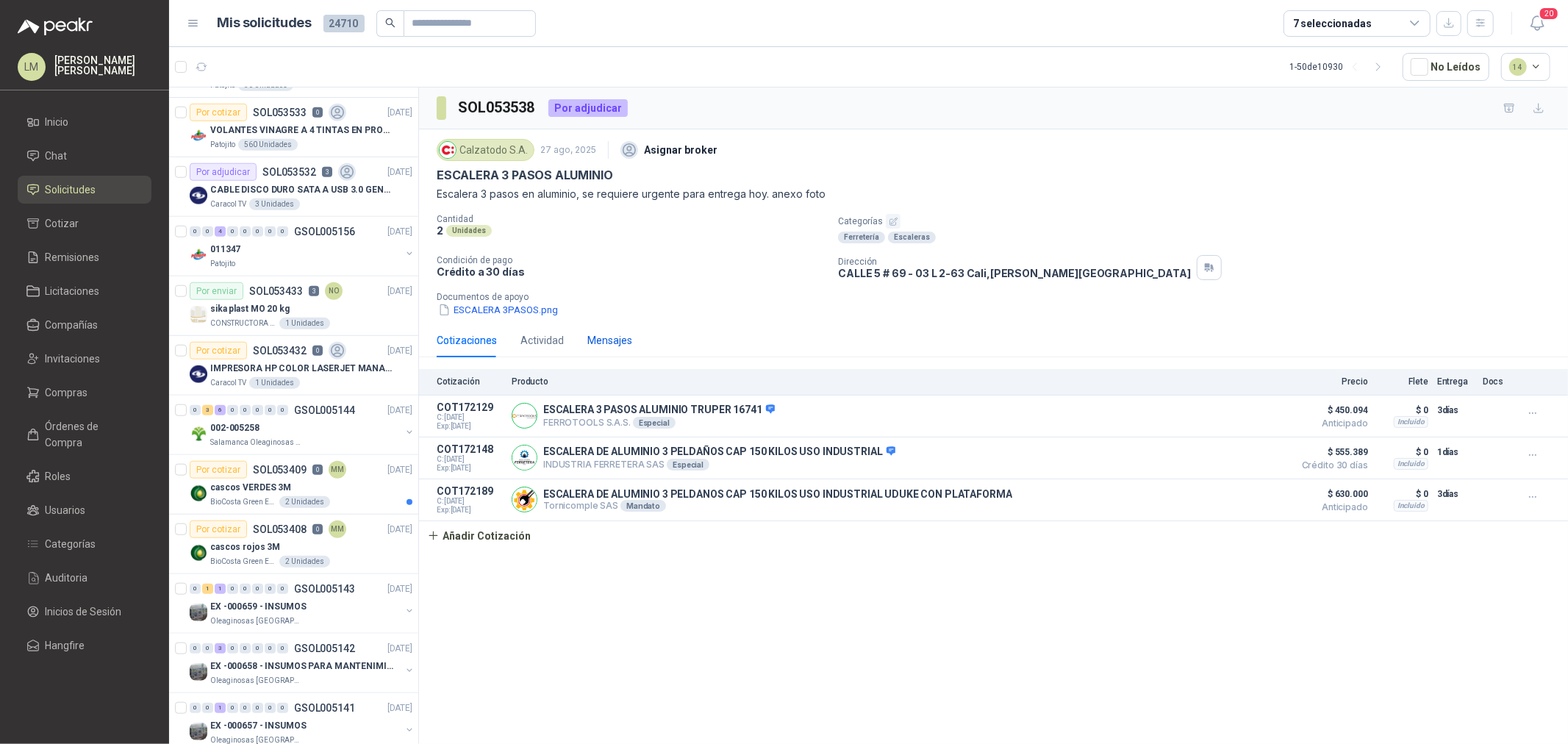
click at [601, 338] on div "Mensajes" at bounding box center [610, 340] width 45 height 16
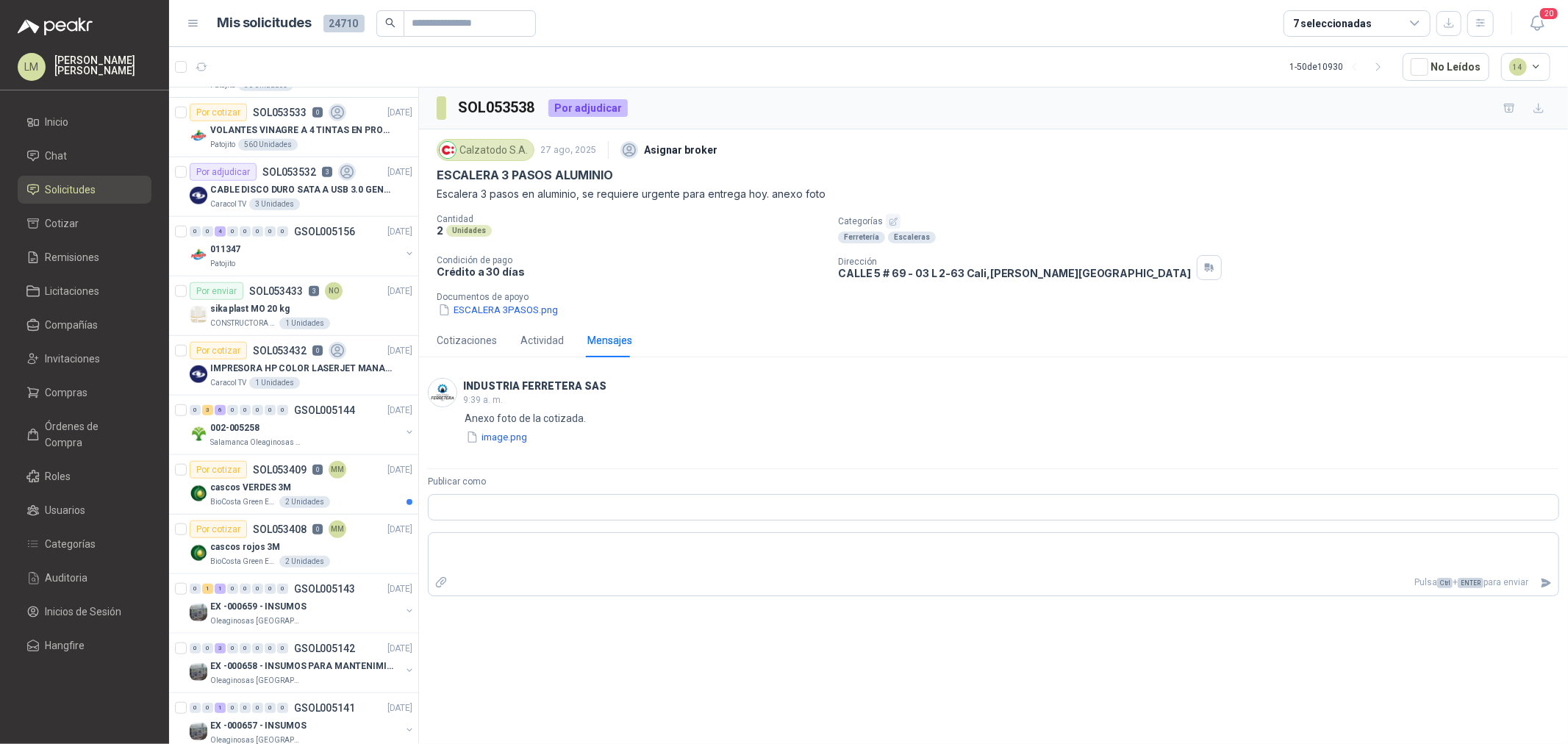
click at [501, 448] on div "INDUSTRIA FERRETERA SAS 9:39 a. m. 9:39 Anexo foto de la cotizada. image.png" at bounding box center [993, 411] width 1149 height 85
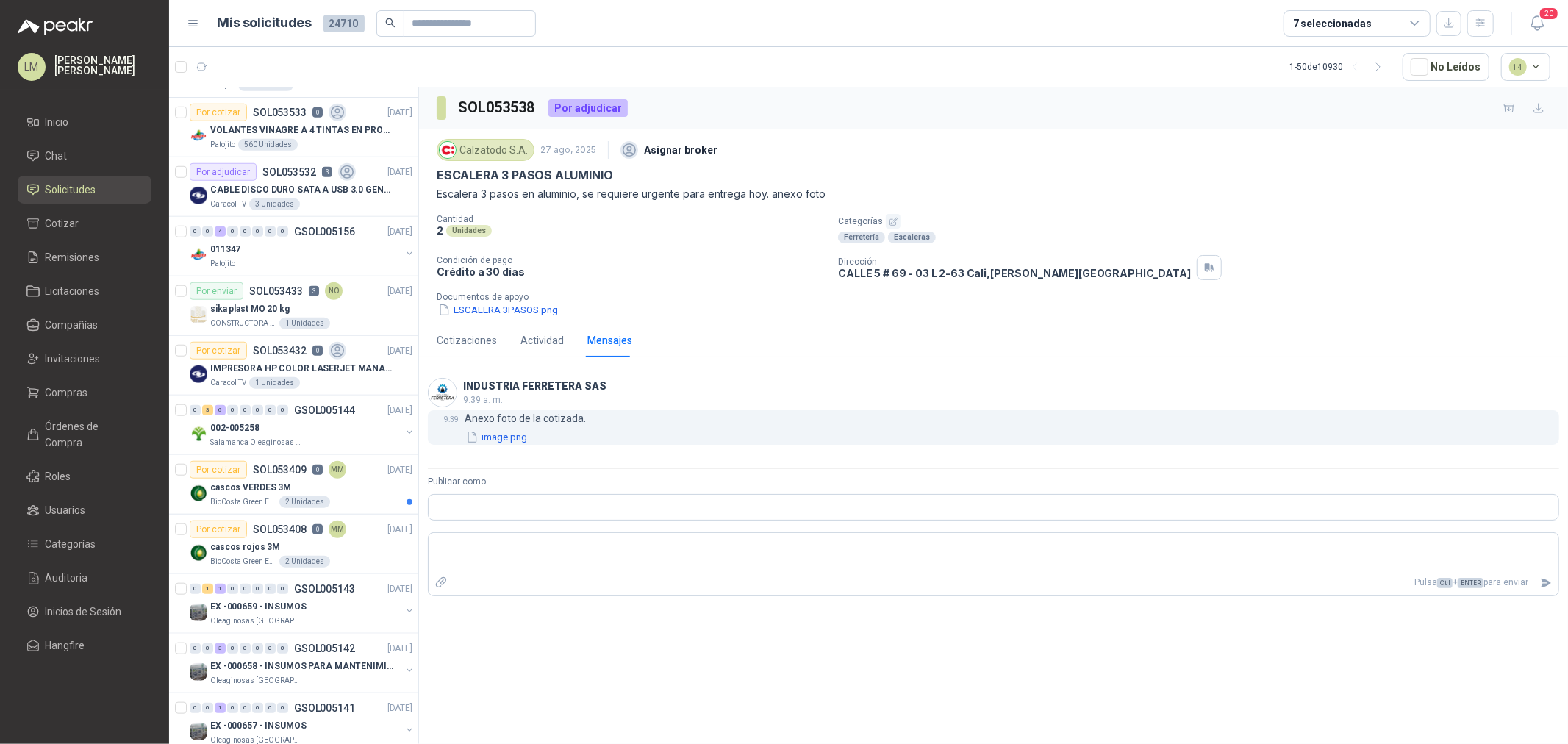
click at [505, 431] on button "image.png" at bounding box center [496, 437] width 64 height 15
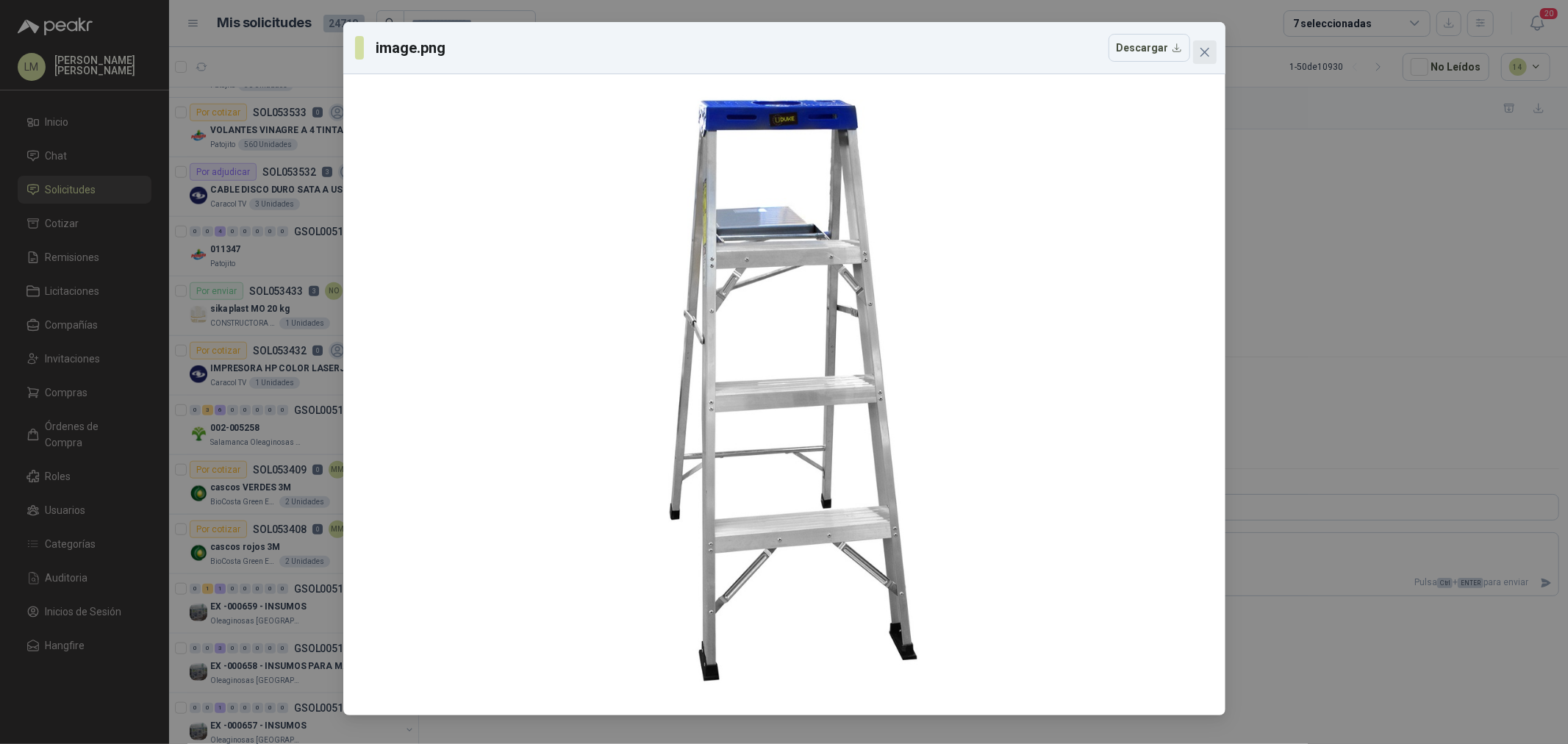
click at [1209, 48] on icon "close" at bounding box center [1204, 52] width 9 height 9
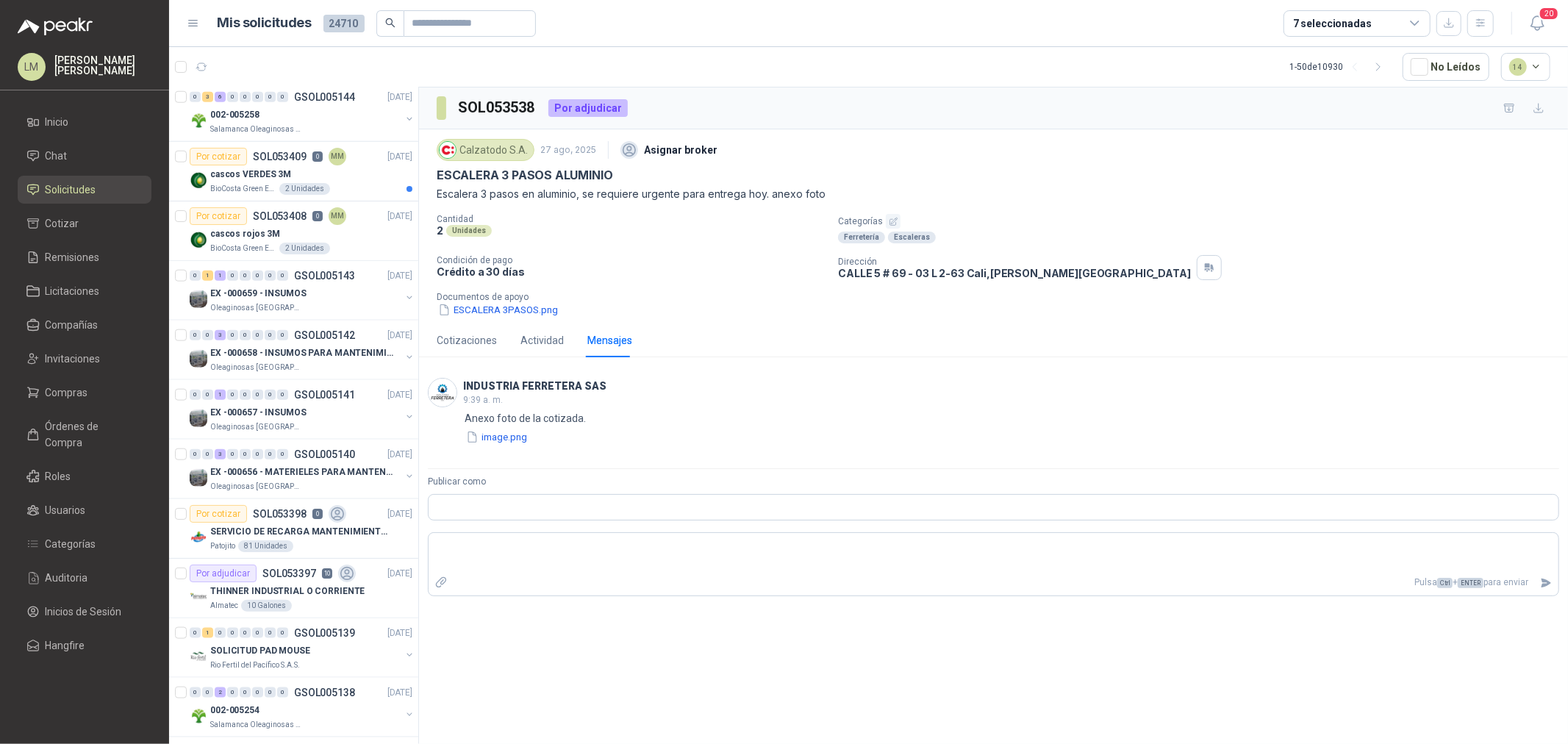
scroll to position [1389, 0]
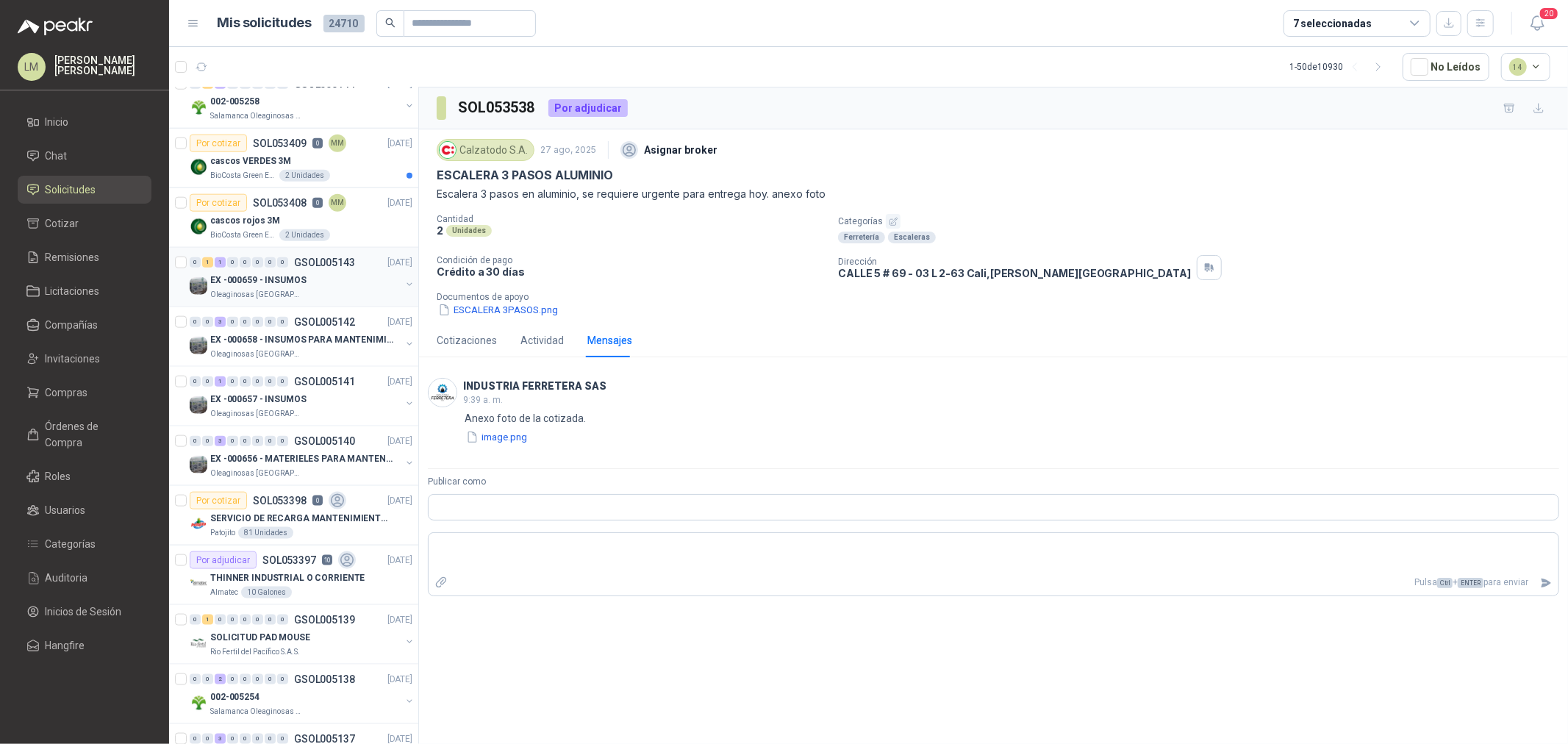
click at [259, 277] on p "EX -000659 - INSUMOS" at bounding box center [258, 280] width 96 height 14
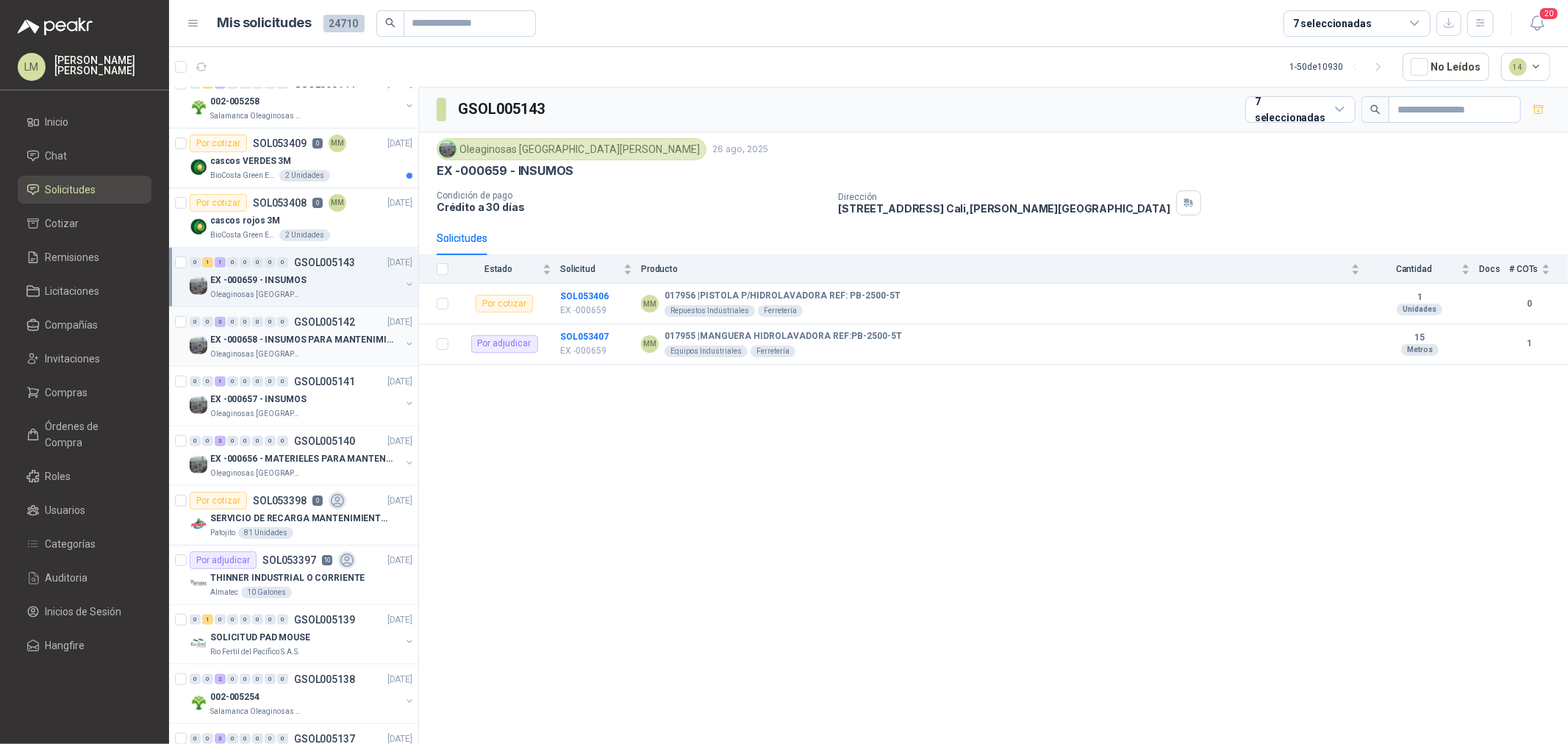
click at [269, 335] on p "EX -000658 - INSUMOS PARA MANTENIMIENTO MECANICO" at bounding box center [301, 339] width 183 height 14
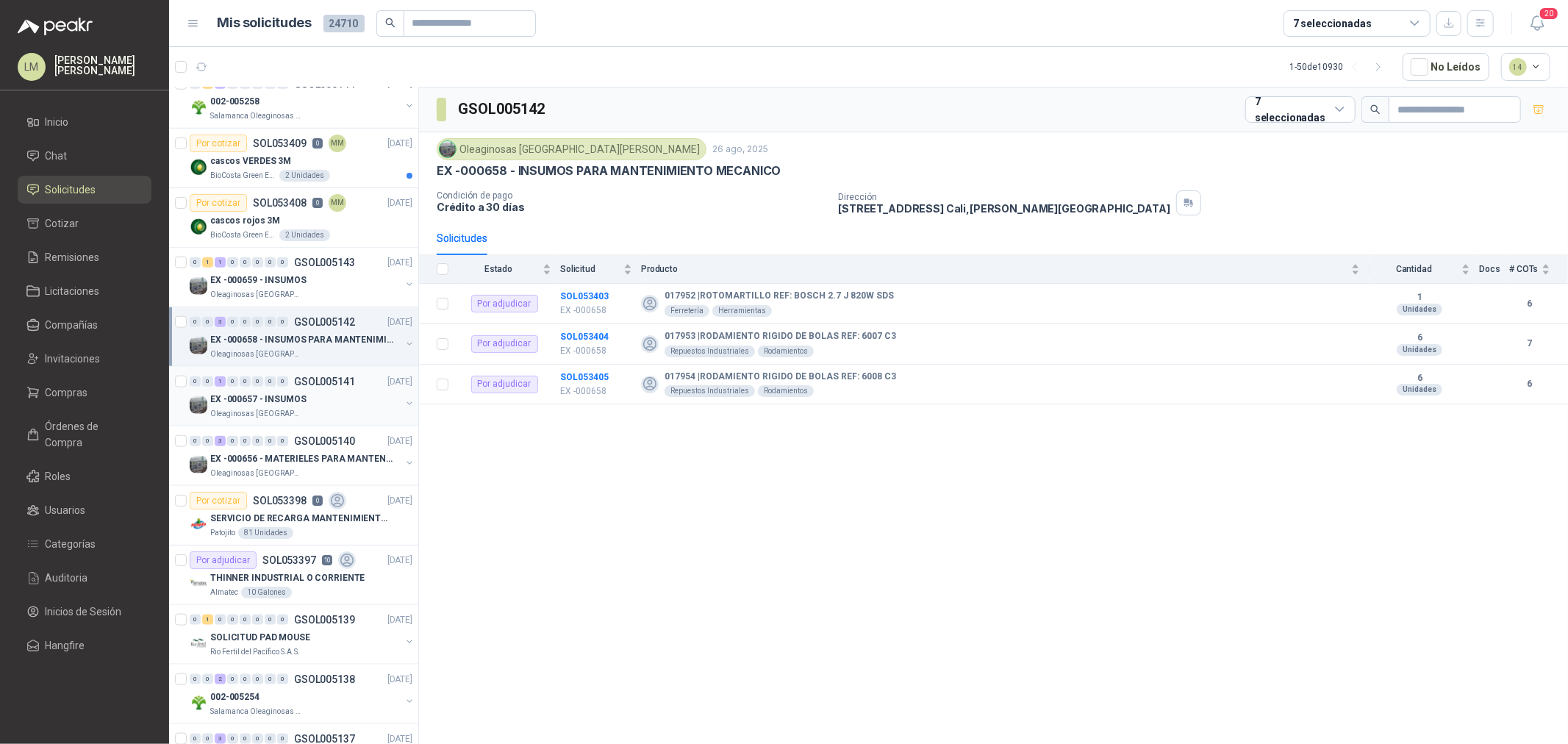
click at [279, 399] on p "EX -000657 - INSUMOS" at bounding box center [258, 399] width 96 height 14
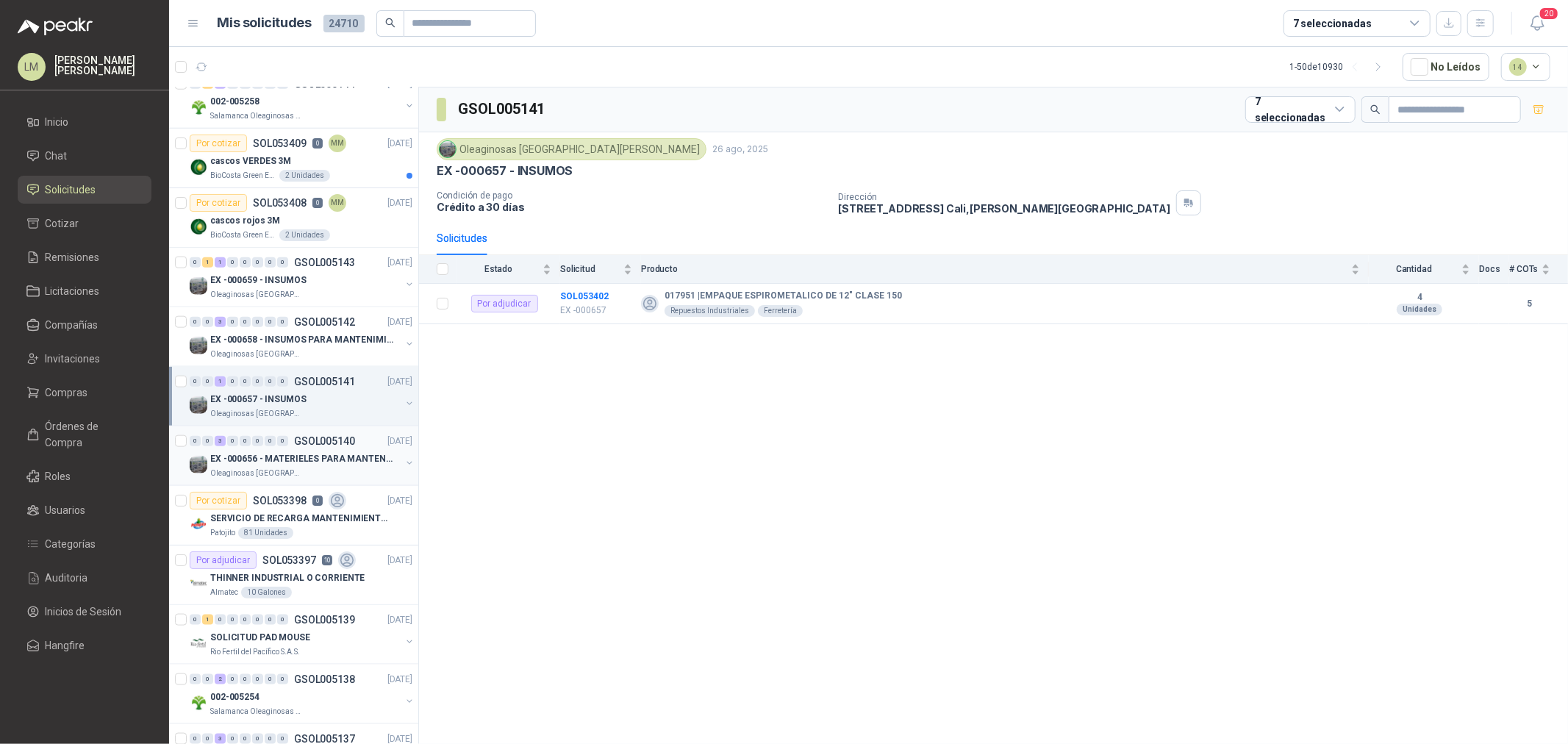
click at [283, 461] on p "EX -000656 - MATERIELES PARA MANTENIMIENTO MECANIC" at bounding box center [301, 459] width 183 height 14
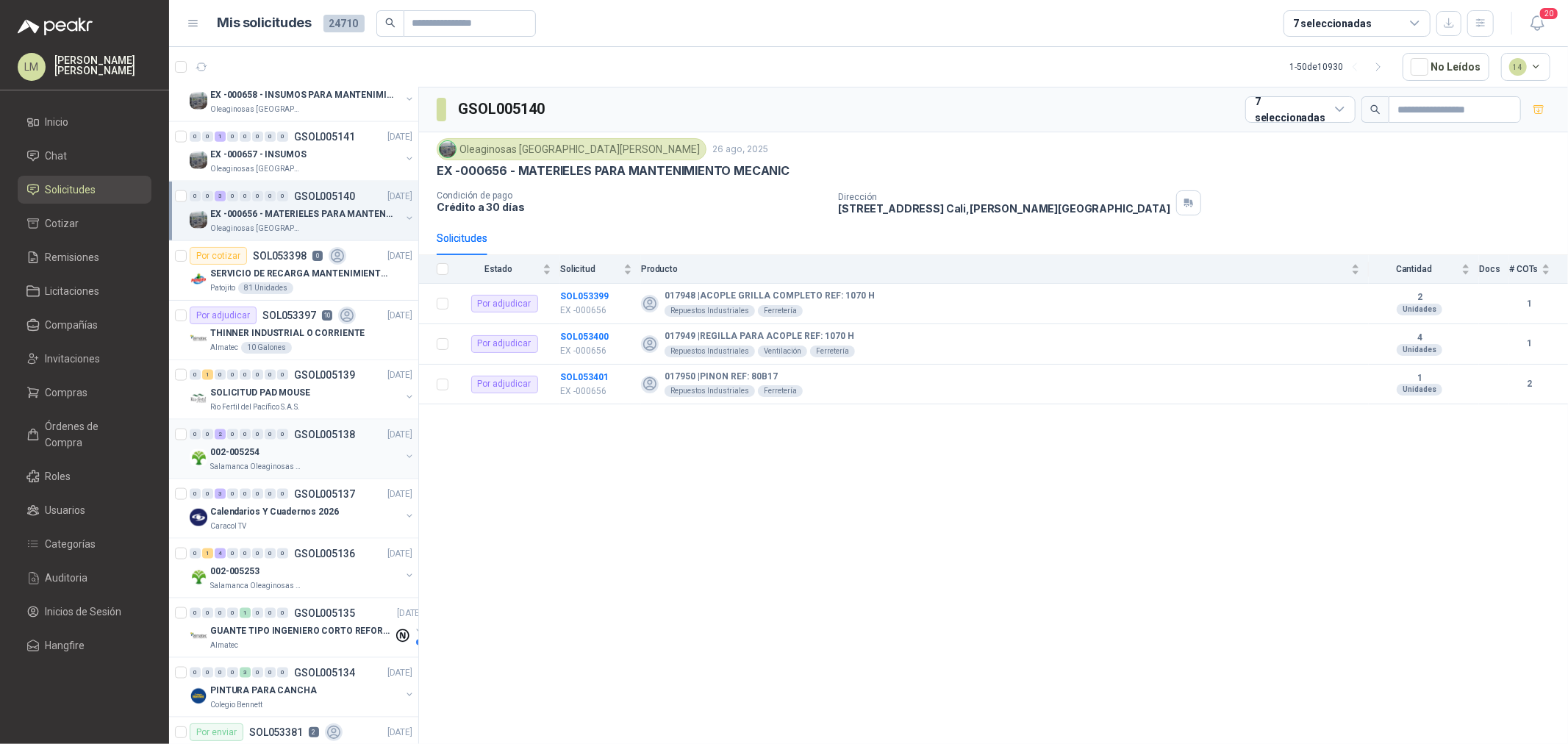
scroll to position [1634, 0]
click at [283, 431] on div "0" at bounding box center [283, 434] width 11 height 11
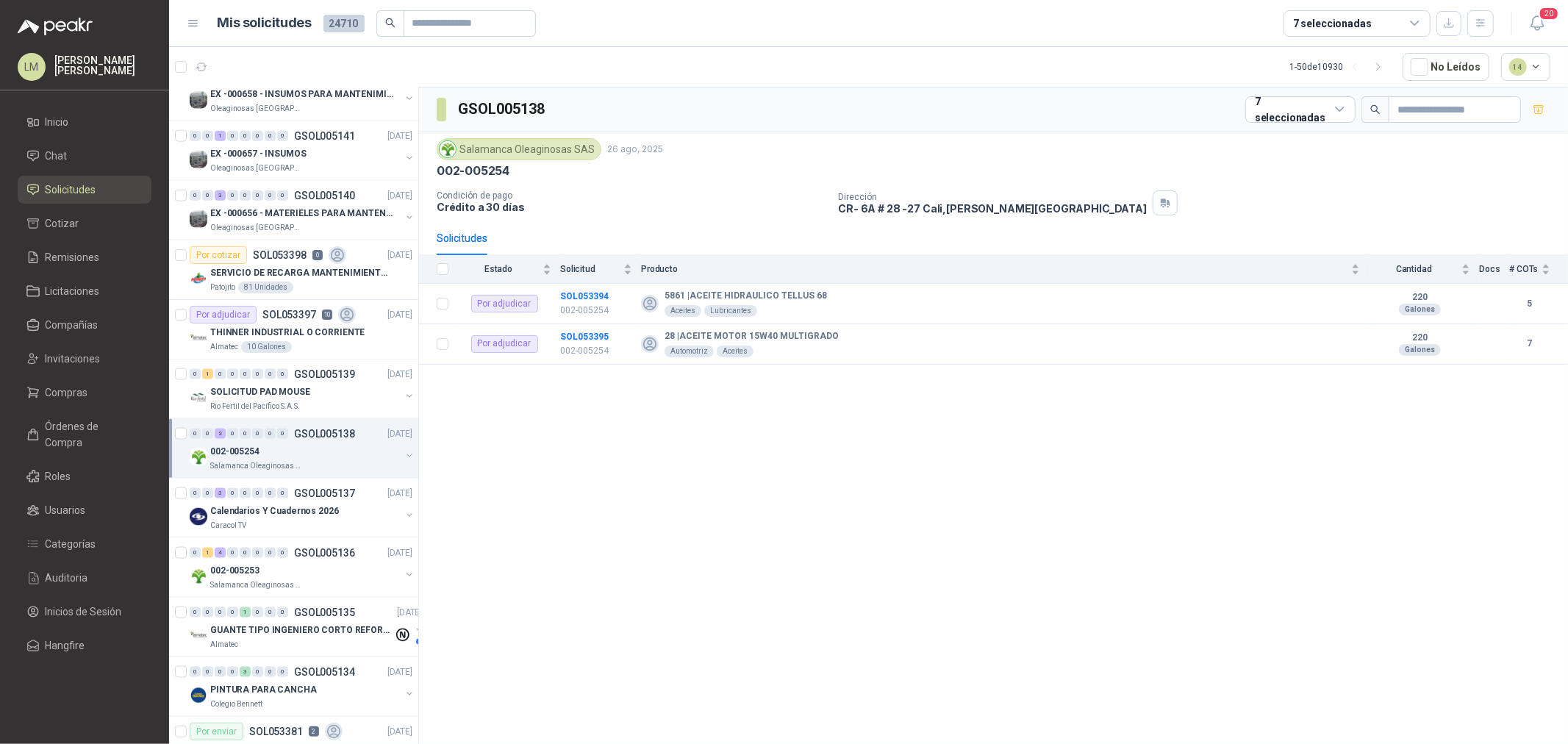
click at [404, 456] on button "button" at bounding box center [409, 456] width 12 height 12
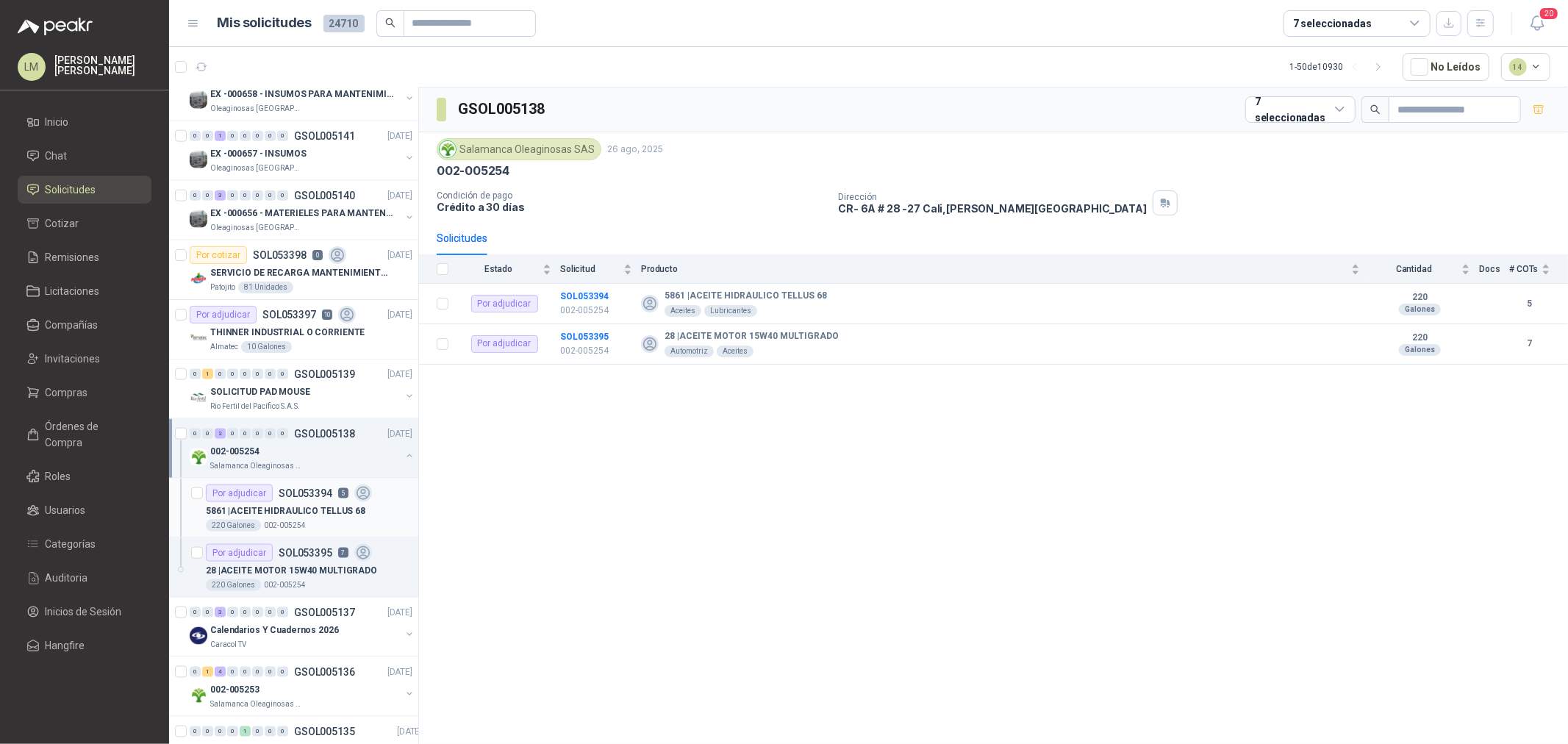
click at [333, 487] on div "Por adjudicar SOL053394 5" at bounding box center [289, 494] width 166 height 18
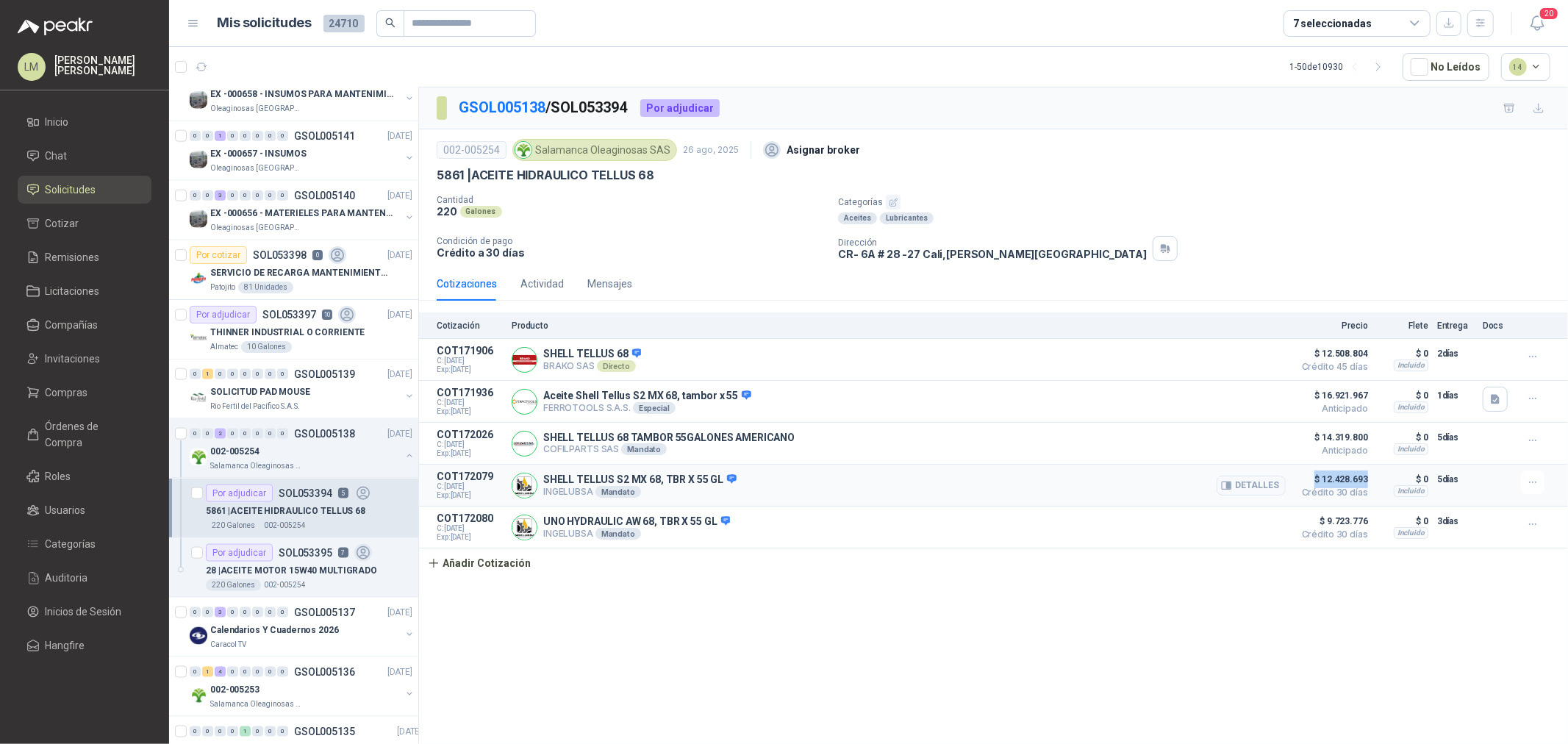
drag, startPoint x: 1370, startPoint y: 487, endPoint x: 1290, endPoint y: 487, distance: 80.0
click at [1290, 487] on article "COT172079 C: 26/08/2025 Exp: 05/09/2025 SHELL TELLUS S2 MX 68, TBR X 55 GL INGE…" at bounding box center [993, 485] width 1149 height 42
click at [920, 457] on div "SHELL TELLUS 68 TAMBOR 55GALONES AMERICANO COFILPARTS SAS Mandato Detalles" at bounding box center [899, 443] width 774 height 29
click at [1240, 486] on button "Detalles" at bounding box center [1251, 485] width 69 height 20
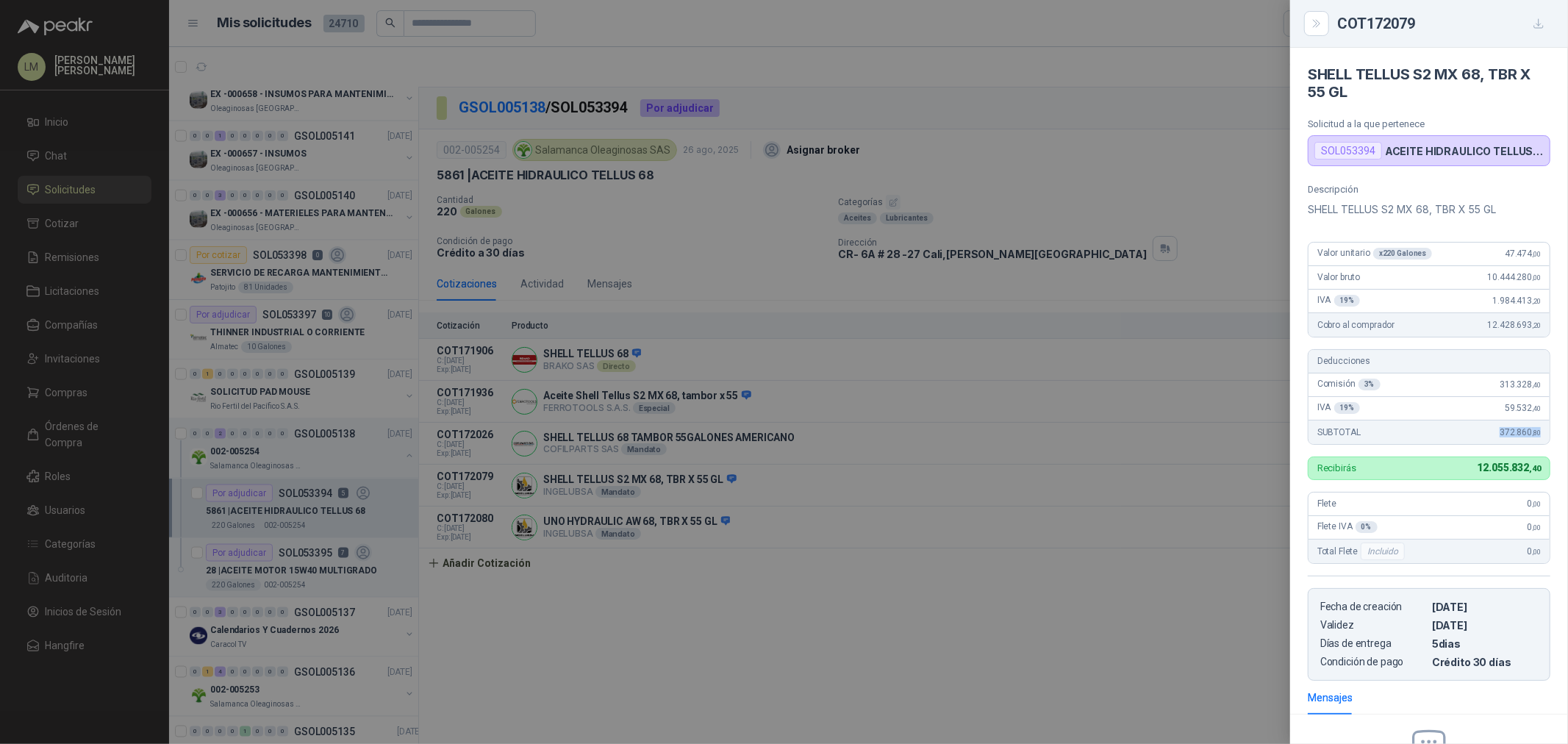
drag, startPoint x: 1485, startPoint y: 428, endPoint x: 1554, endPoint y: 427, distance: 69.0
click at [1554, 427] on div "Descripción SHELL TELLUS S2 MX 68, TBR X 55 GL Valor unitario x 220 Galones 47.…" at bounding box center [1429, 432] width 278 height 497
click at [710, 578] on div at bounding box center [784, 372] width 1568 height 744
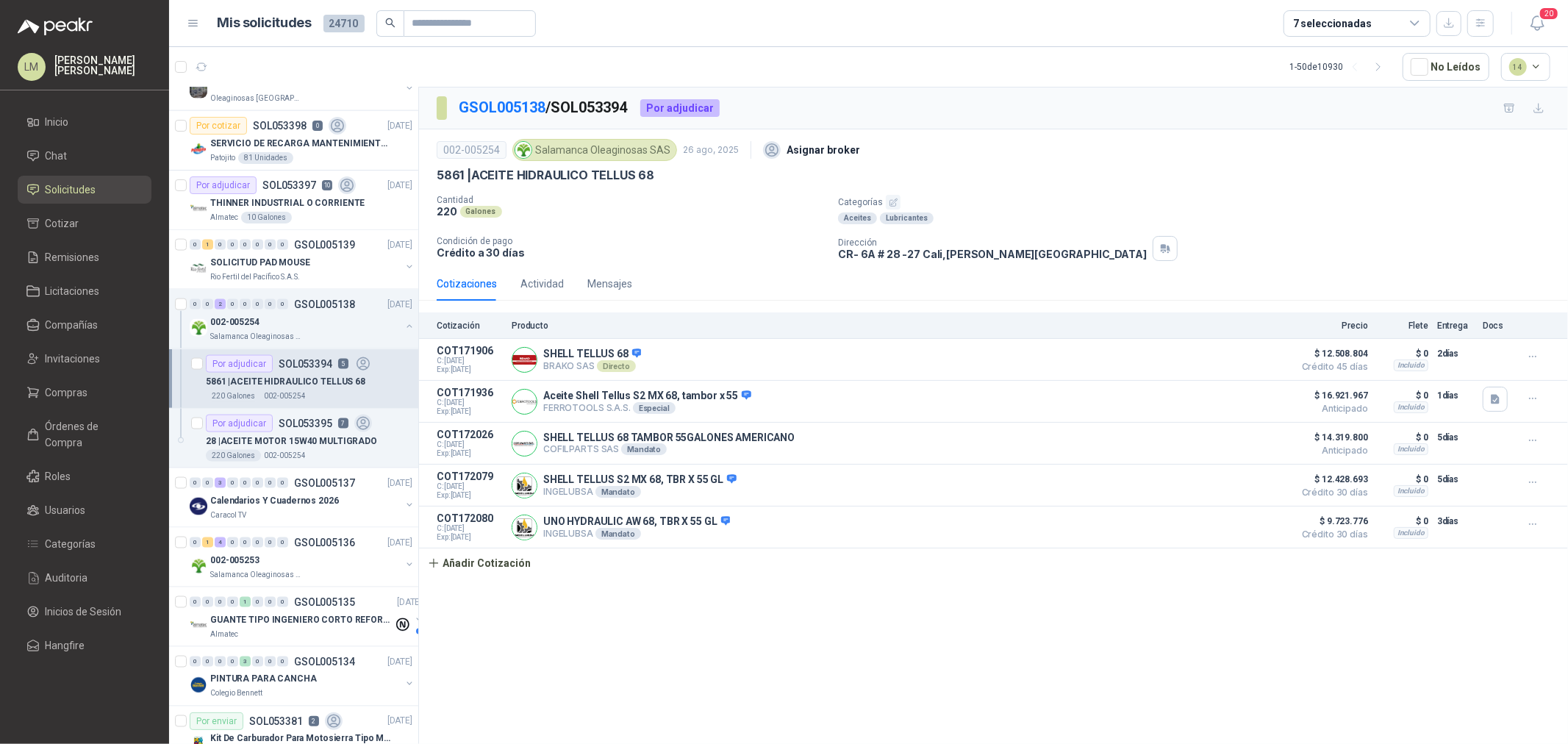
scroll to position [1797, 0]
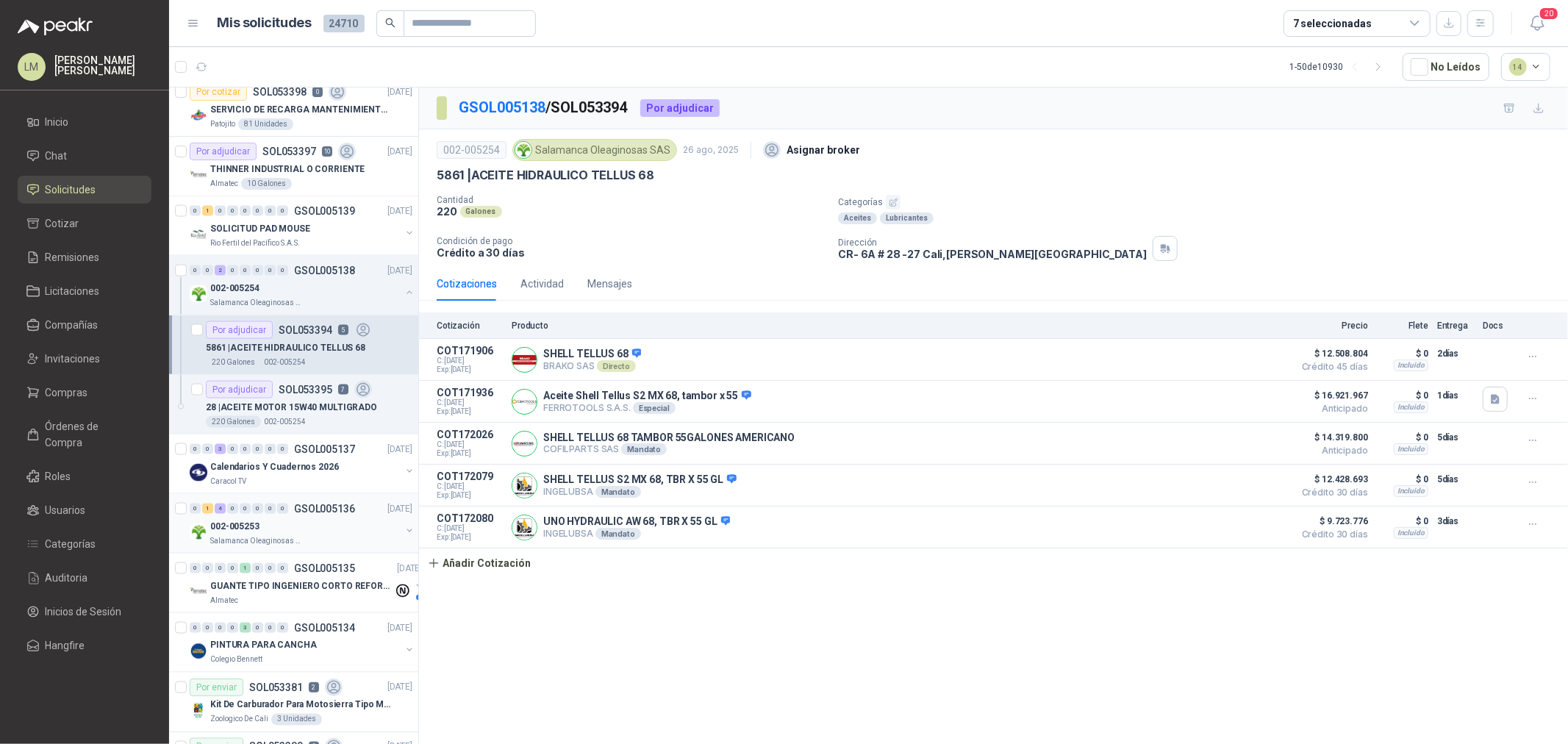
click at [404, 535] on button "button" at bounding box center [409, 531] width 12 height 12
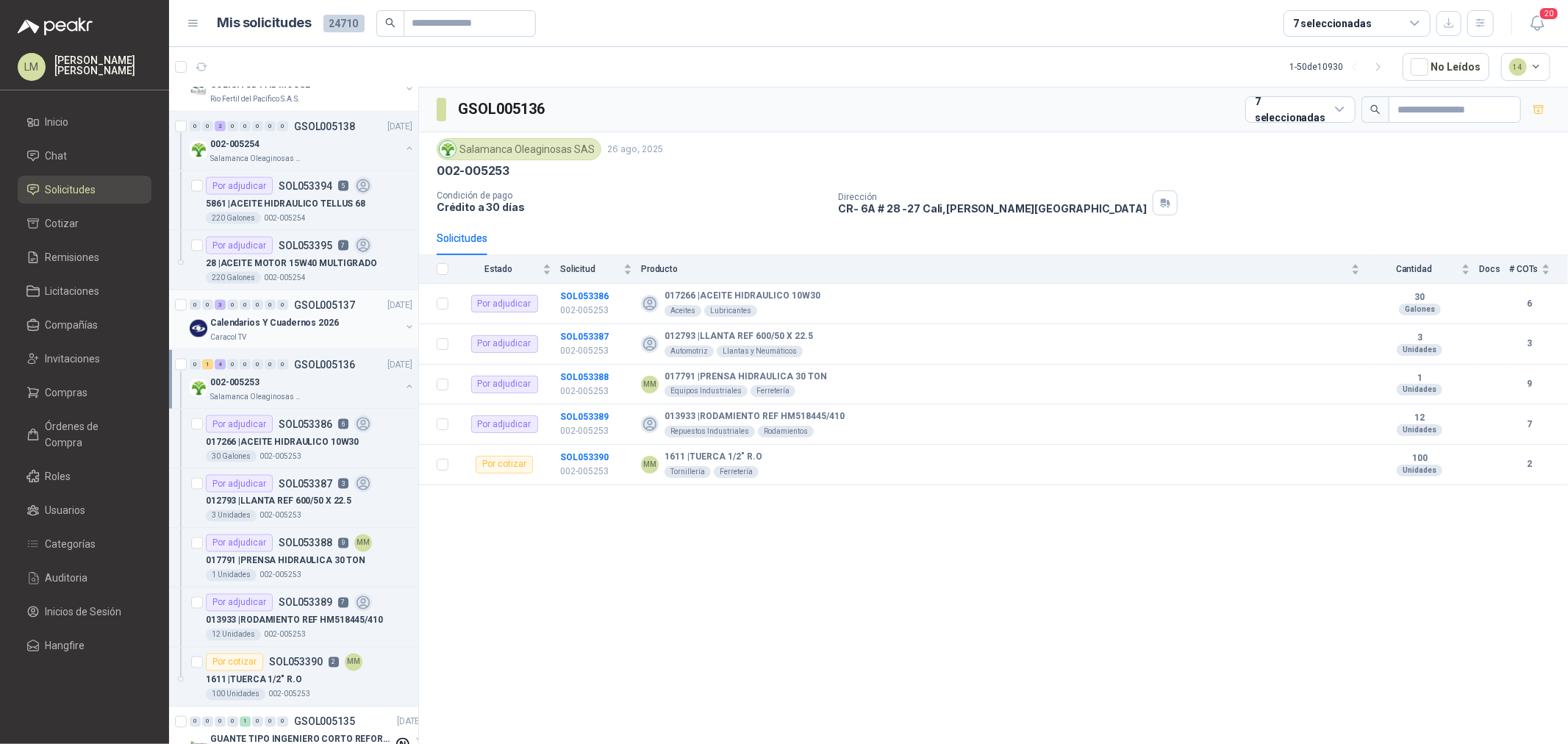
scroll to position [1961, 0]
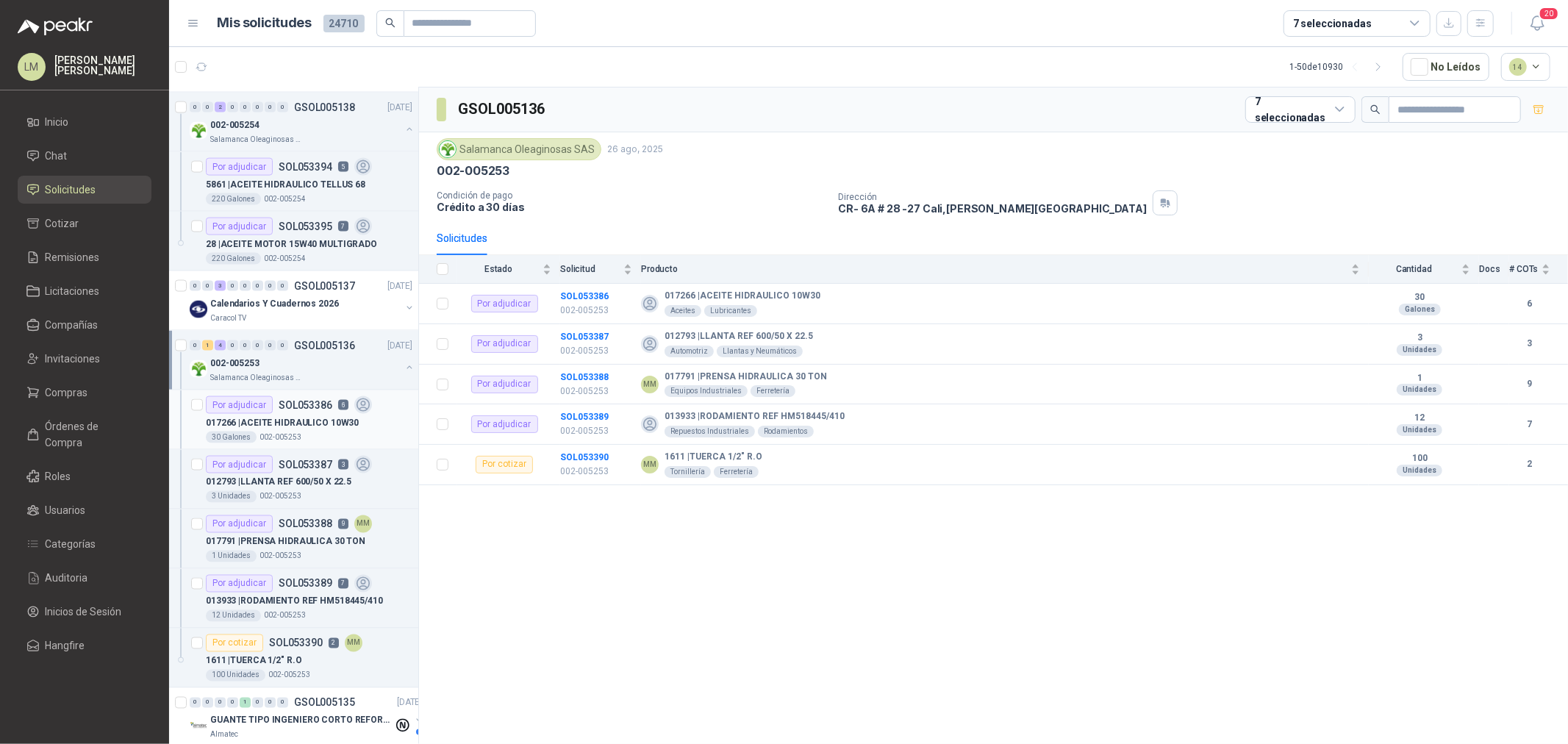
click at [275, 415] on div "017266 | ACEITE HIDRAULICO 10W30" at bounding box center [309, 422] width 207 height 18
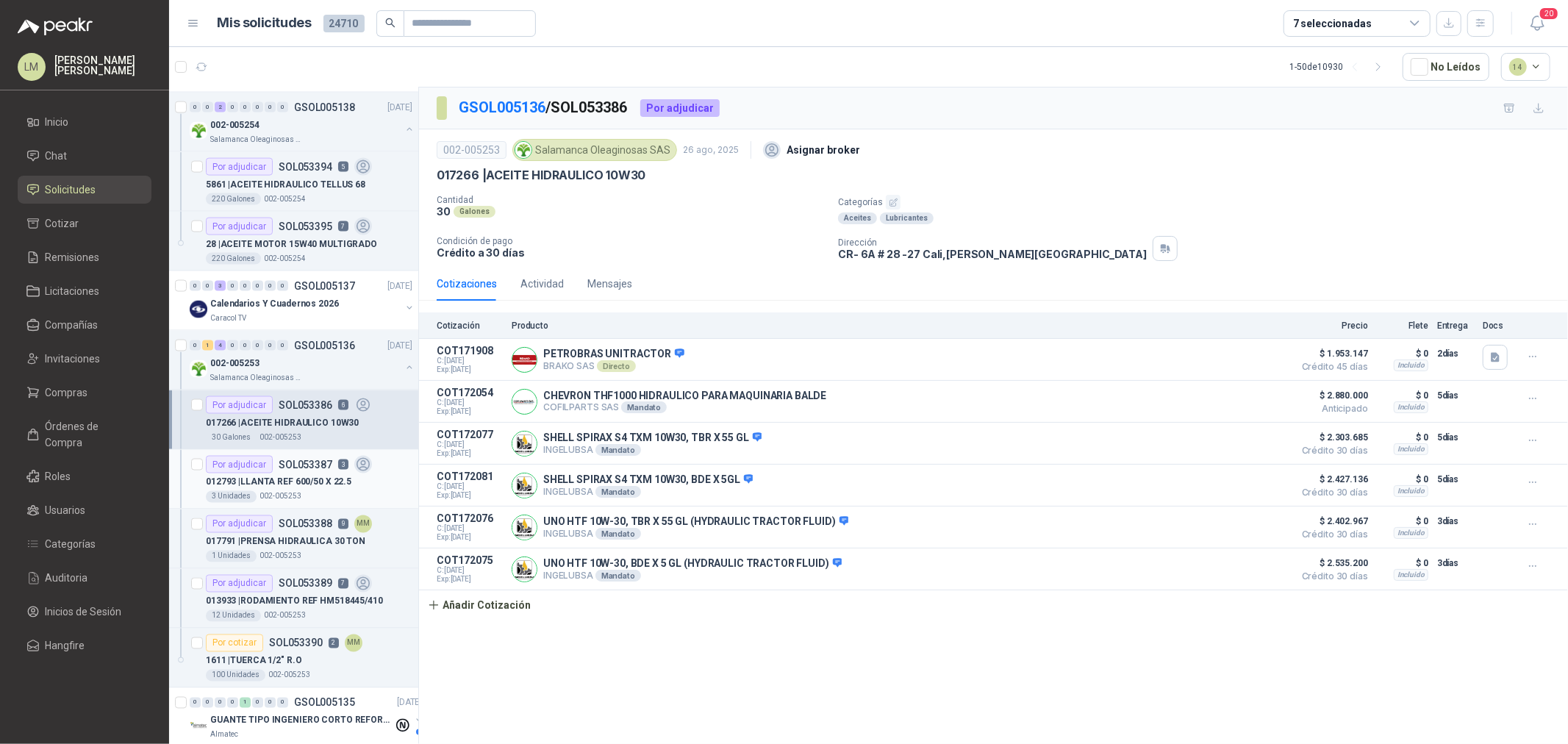
click at [294, 486] on p "012793 | LLANTA REF 600/50 X 22.5" at bounding box center [279, 482] width 145 height 14
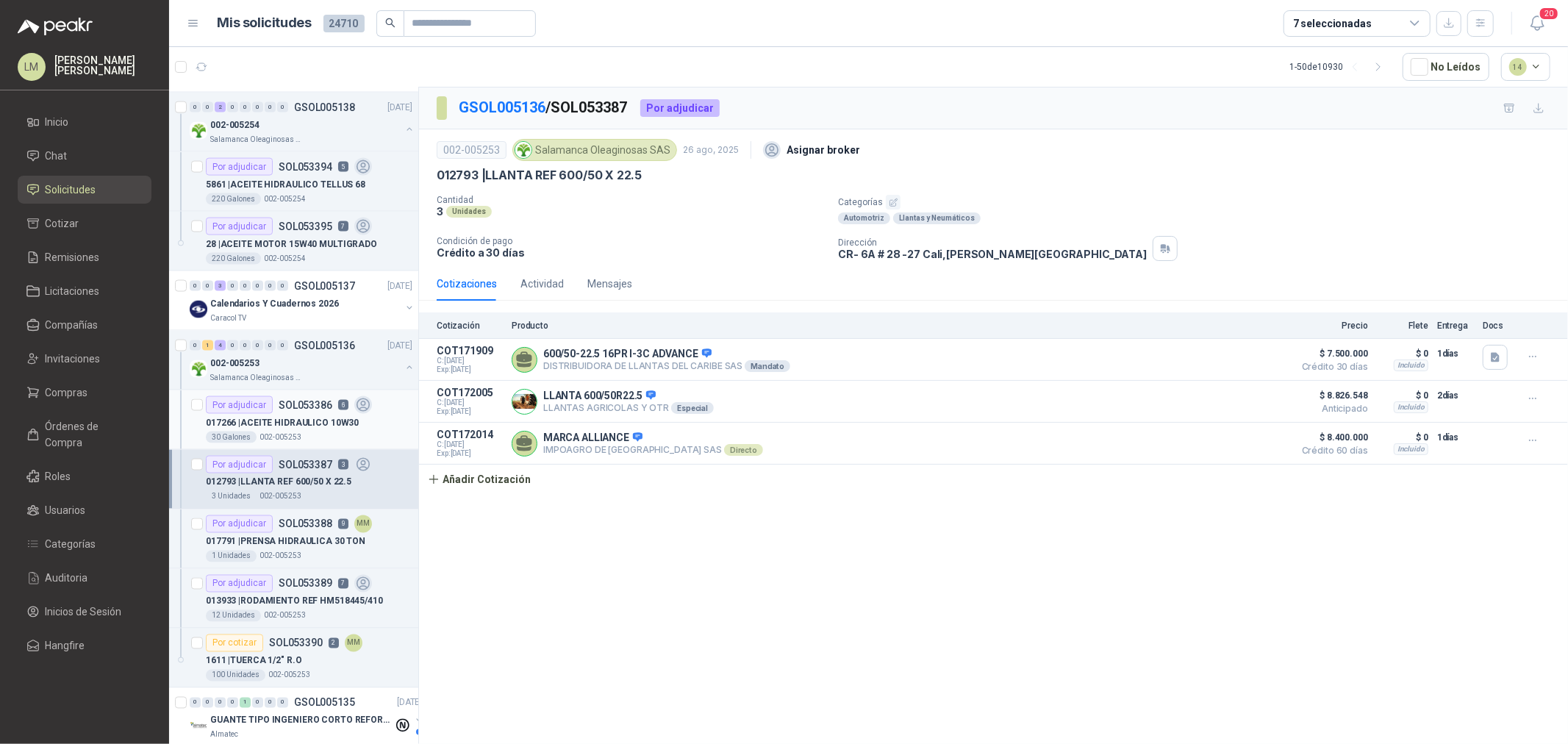
click at [291, 416] on p "017266 | ACEITE HIDRAULICO 10W30" at bounding box center [282, 422] width 153 height 14
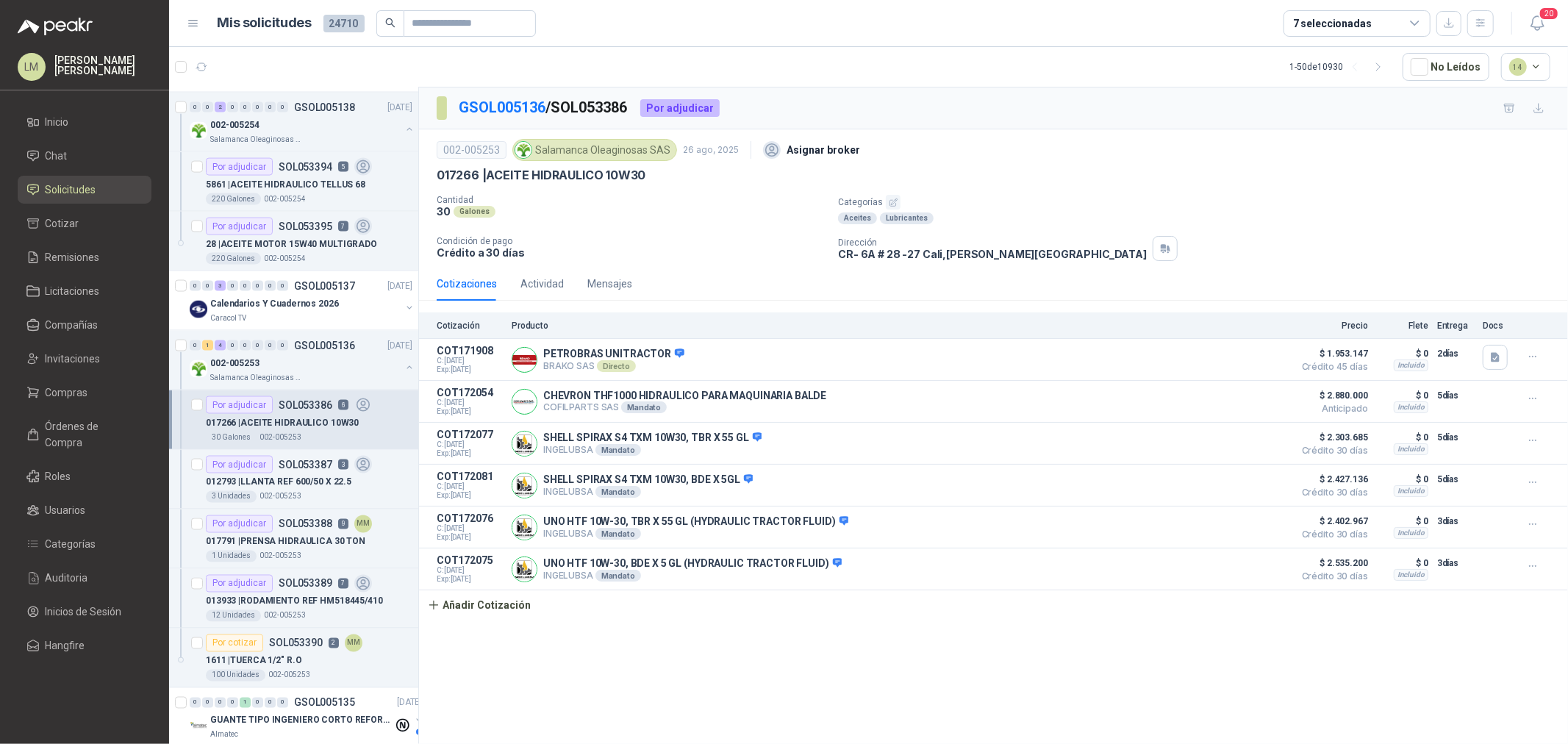
click at [291, 416] on p "017266 | ACEITE HIDRAULICO 10W30" at bounding box center [282, 422] width 153 height 14
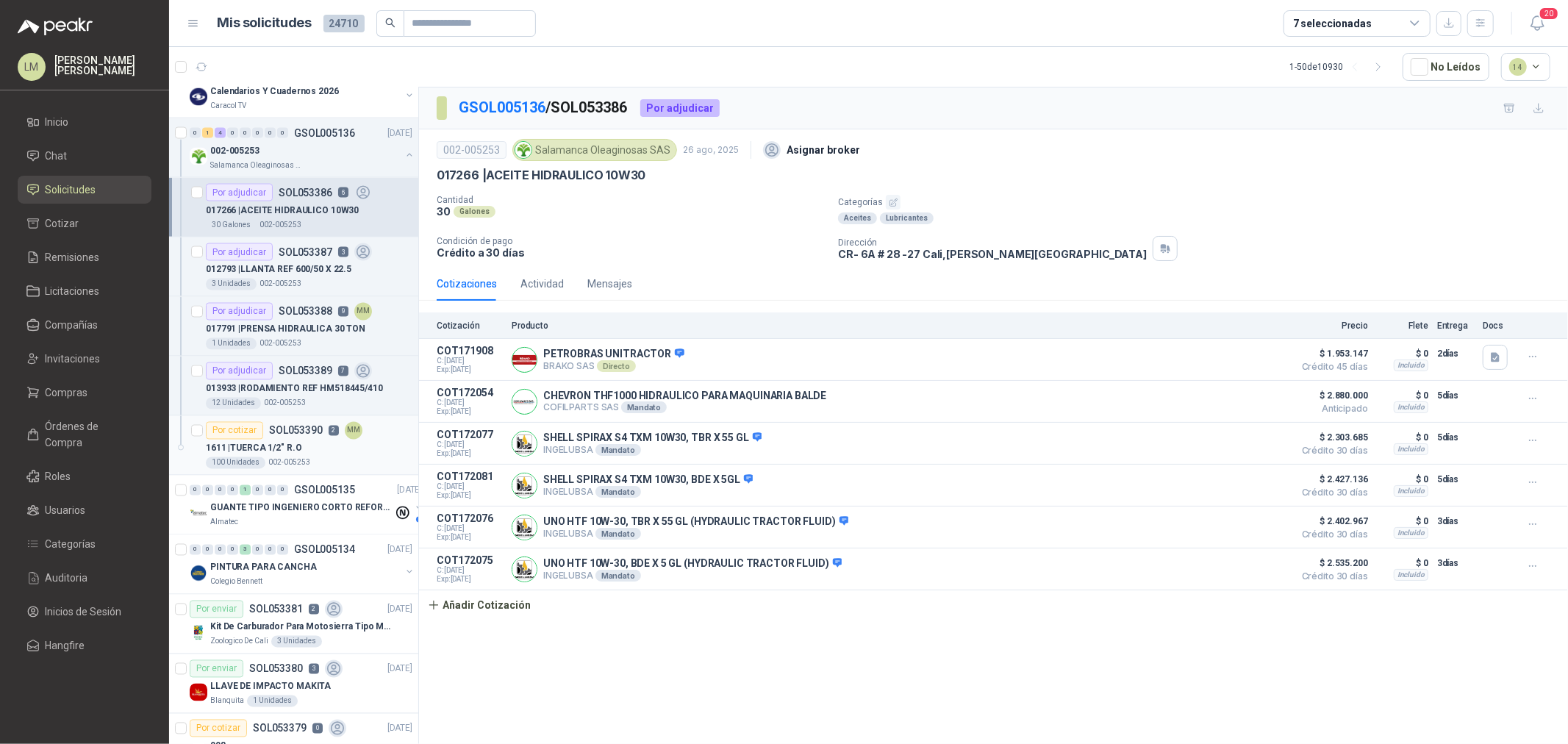
scroll to position [2206, 0]
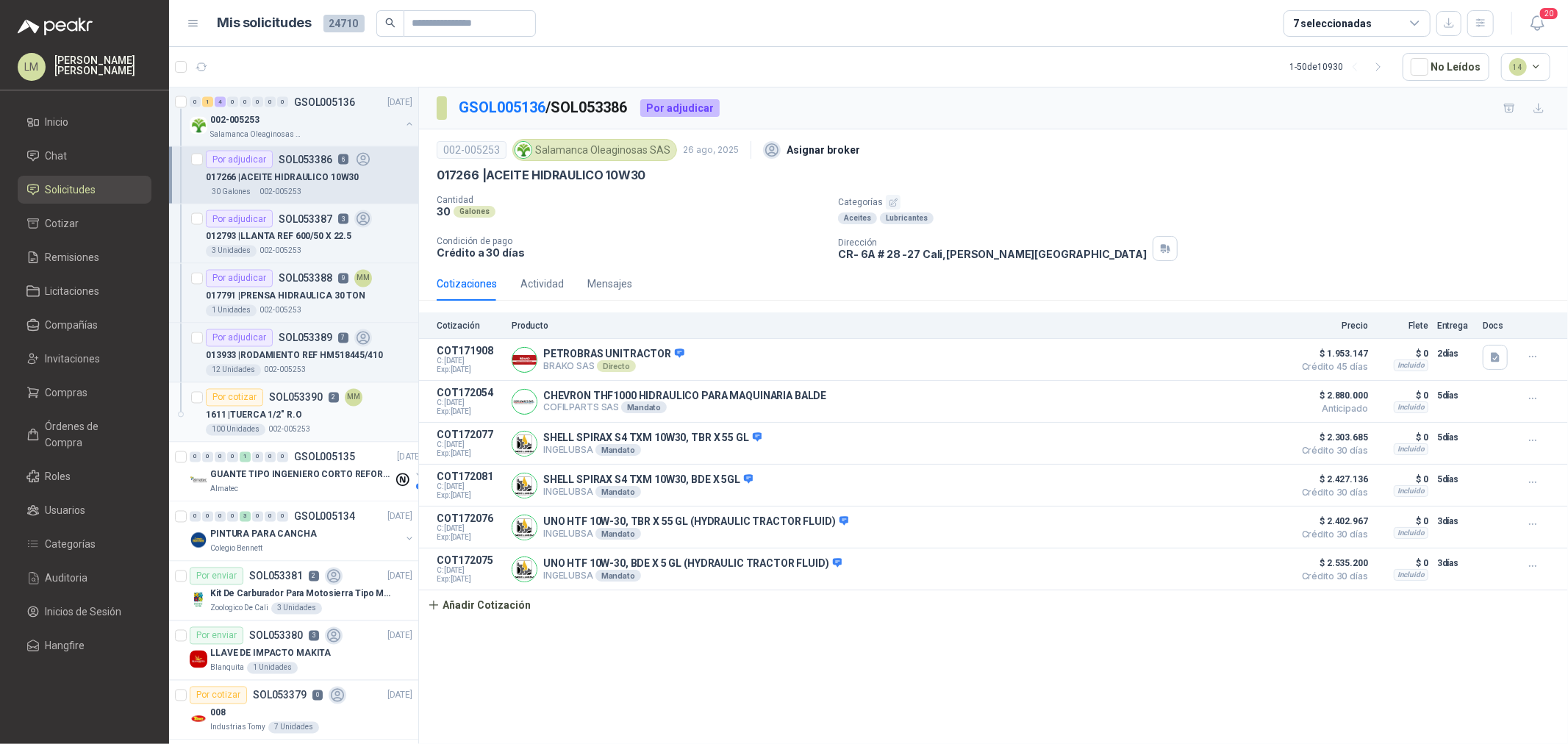
click at [285, 398] on p "SOL053390" at bounding box center [296, 397] width 53 height 11
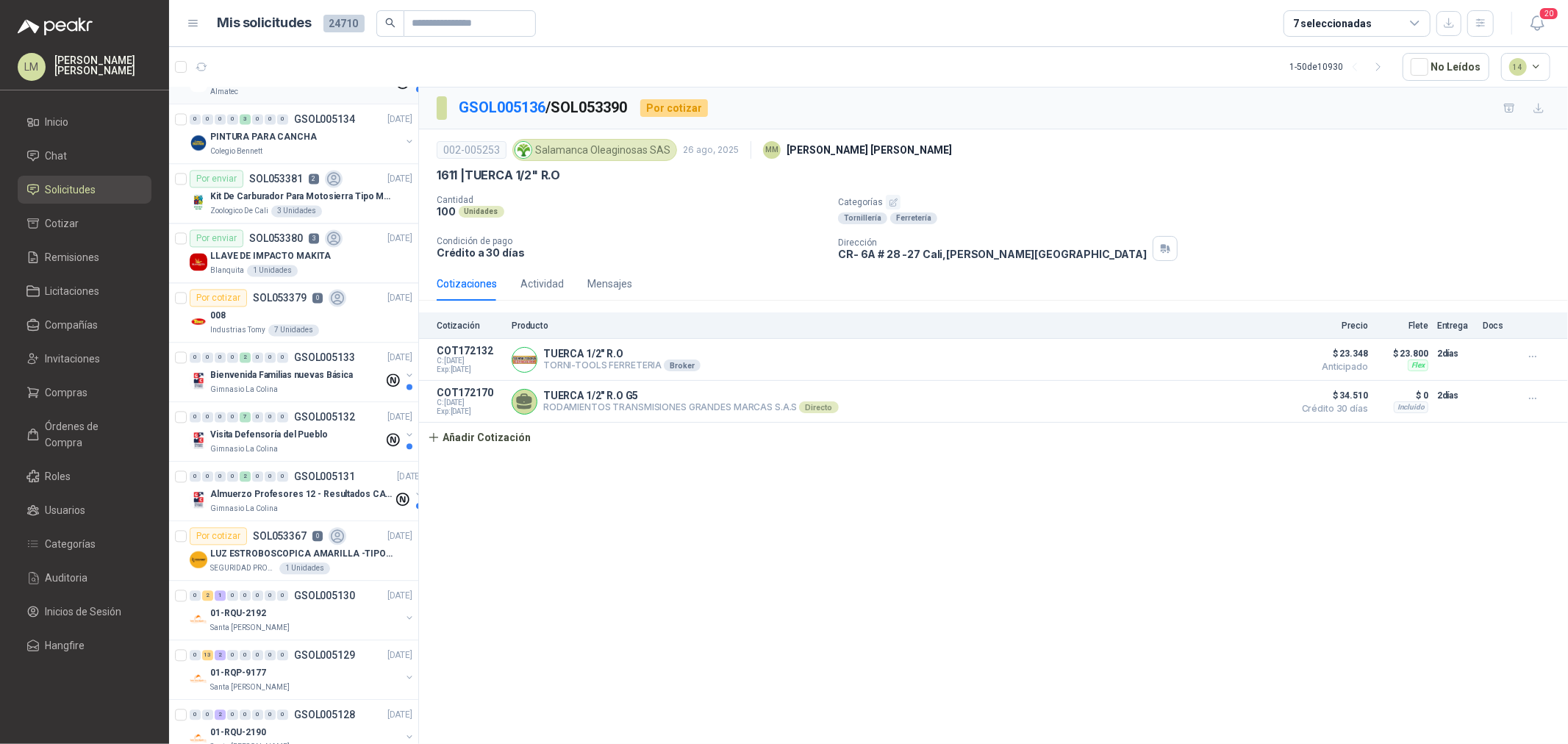
scroll to position [2614, 0]
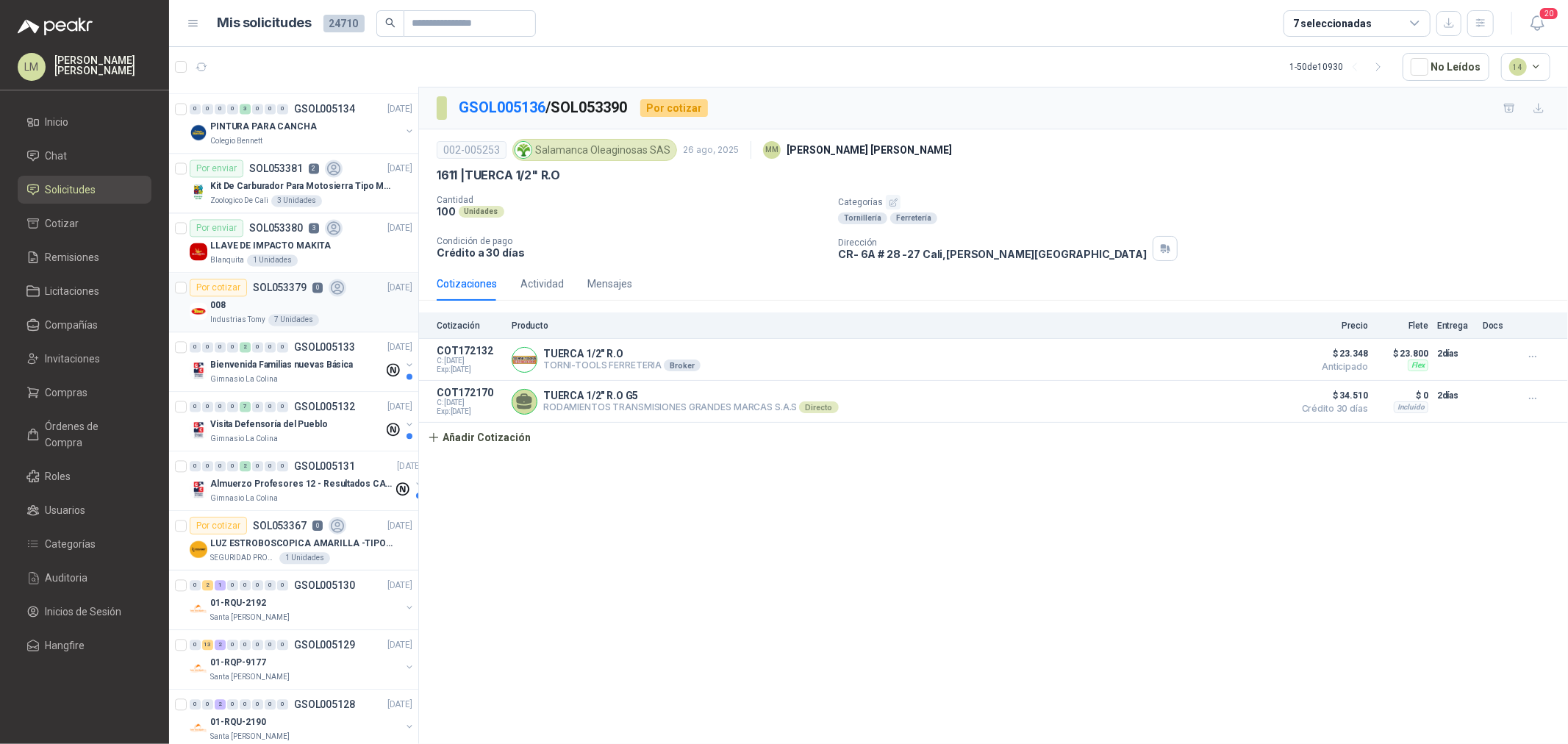
click at [312, 295] on div "Por cotizar SOL053379 0" at bounding box center [268, 288] width 157 height 18
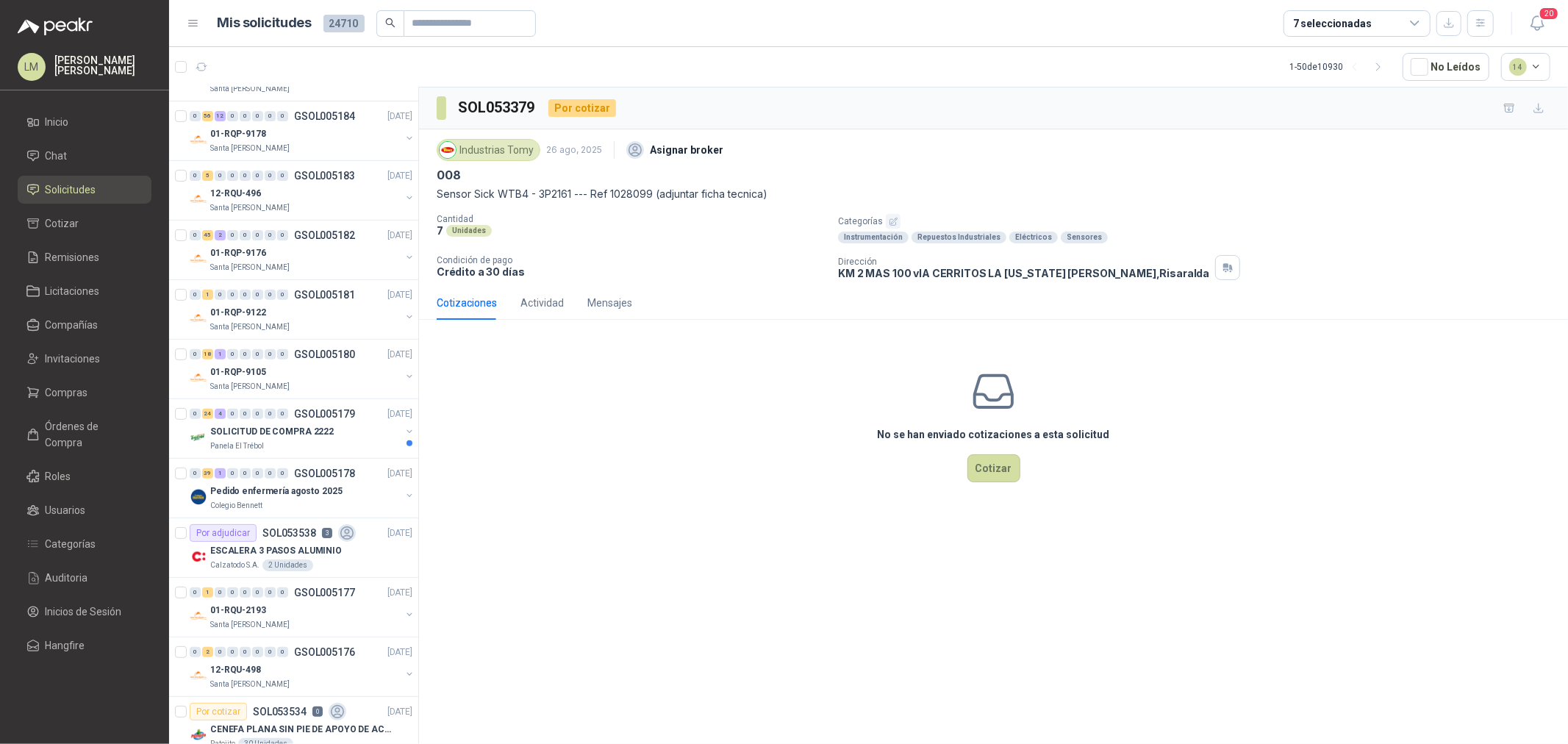
scroll to position [163, 0]
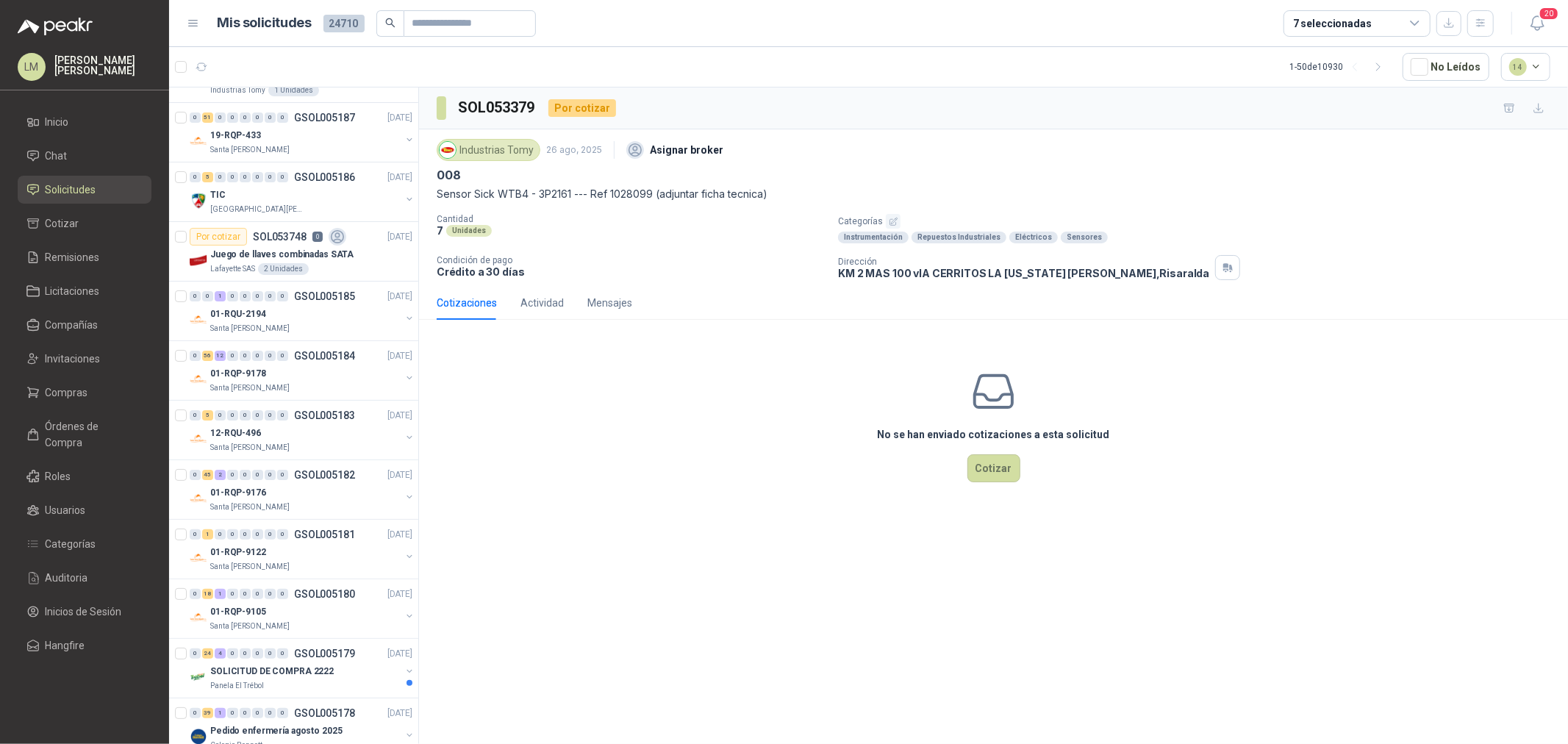
click at [312, 295] on p "GSOL005185" at bounding box center [325, 296] width 61 height 11
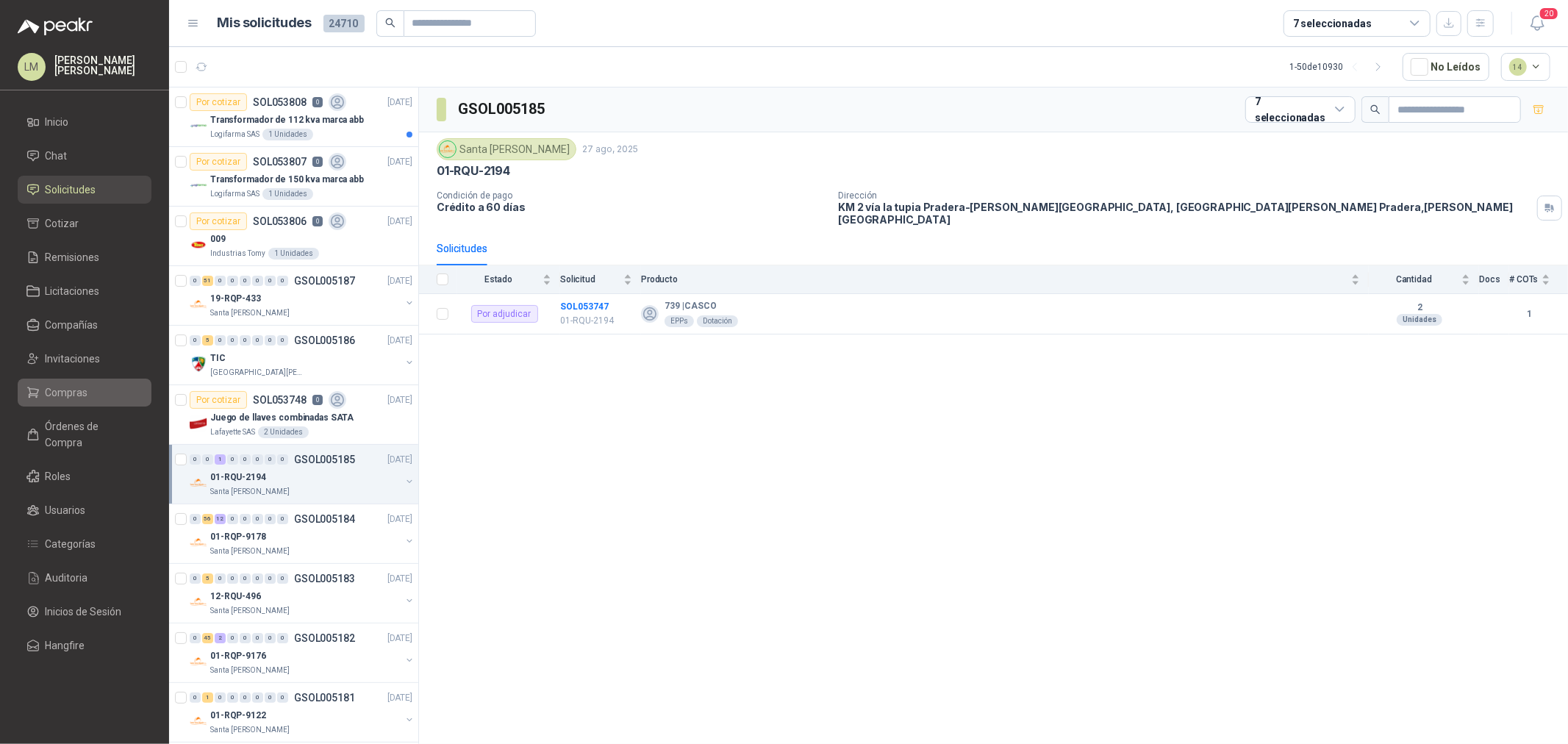
click at [57, 381] on link "Compras" at bounding box center [85, 393] width 134 height 28
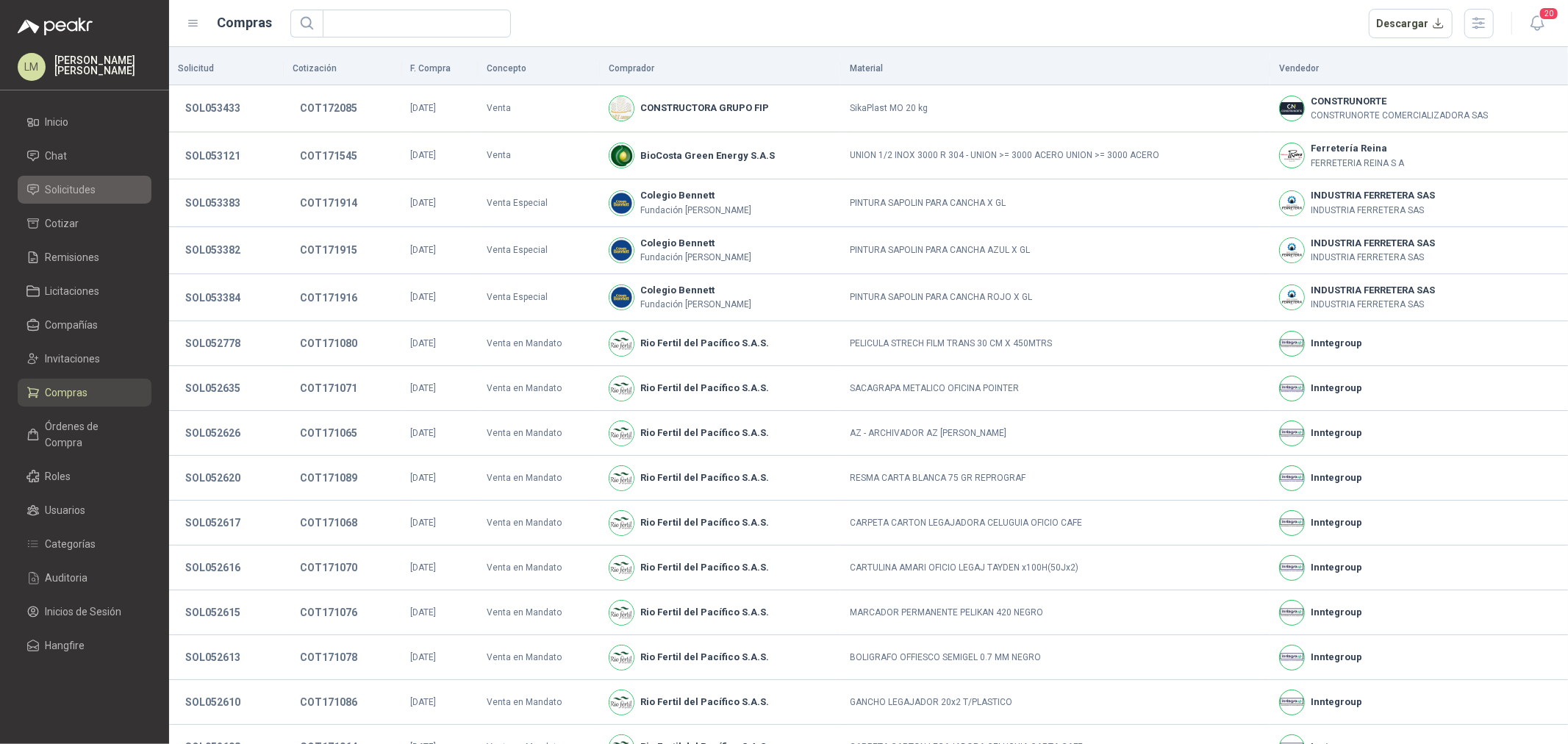
click at [78, 182] on span "Solicitudes" at bounding box center [70, 190] width 51 height 16
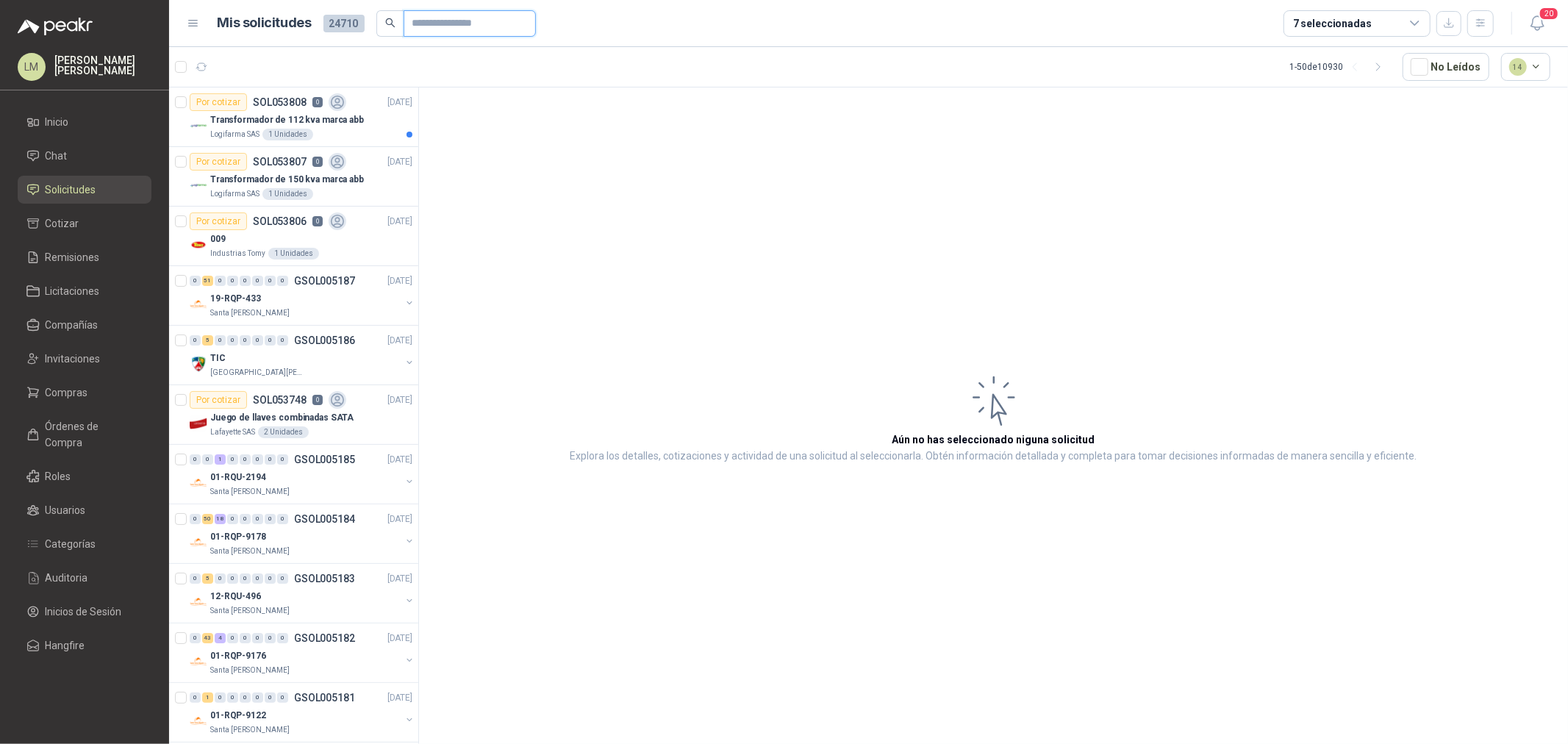
click at [422, 26] on input "text" at bounding box center [463, 23] width 103 height 25
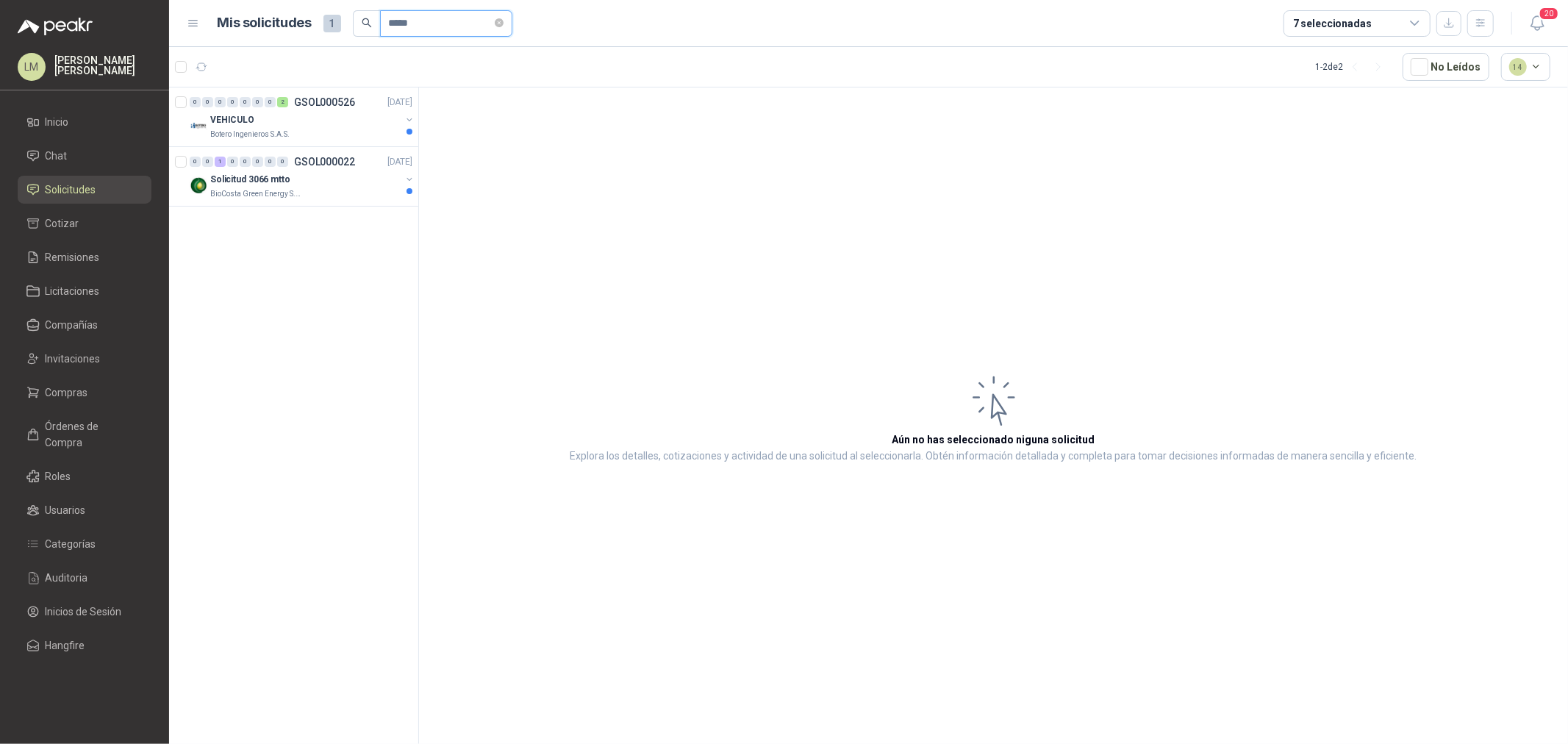
type input "*****"
click at [410, 122] on button "button" at bounding box center [409, 124] width 12 height 12
click at [363, 174] on p "13310 | FILTRO MAT PARTICULADO (P100-2097)3M" at bounding box center [297, 179] width 183 height 14
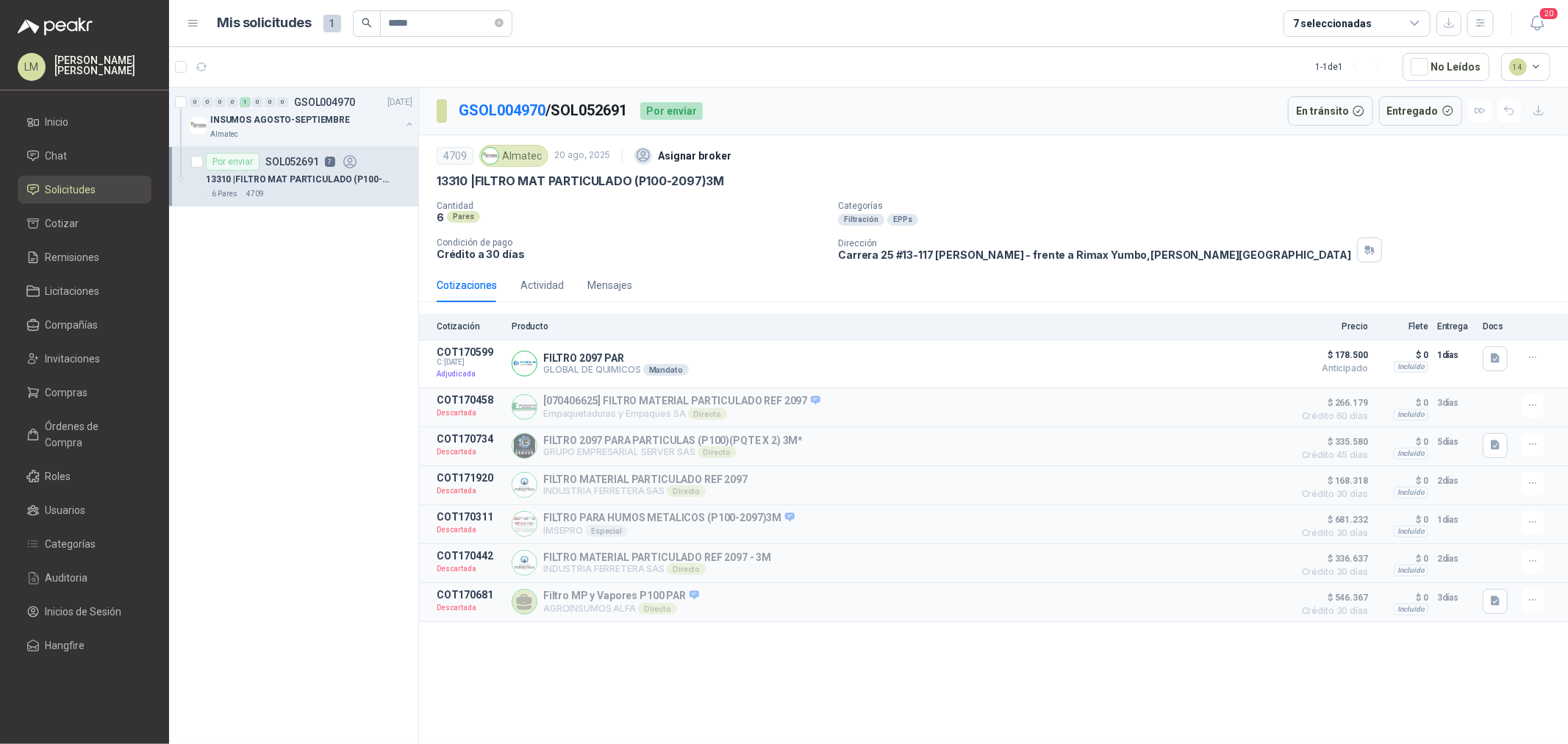
click at [1495, 111] on div "En tránsito Entregado" at bounding box center [1419, 111] width 262 height 29
click at [1507, 111] on icon "button" at bounding box center [1508, 111] width 9 height 9
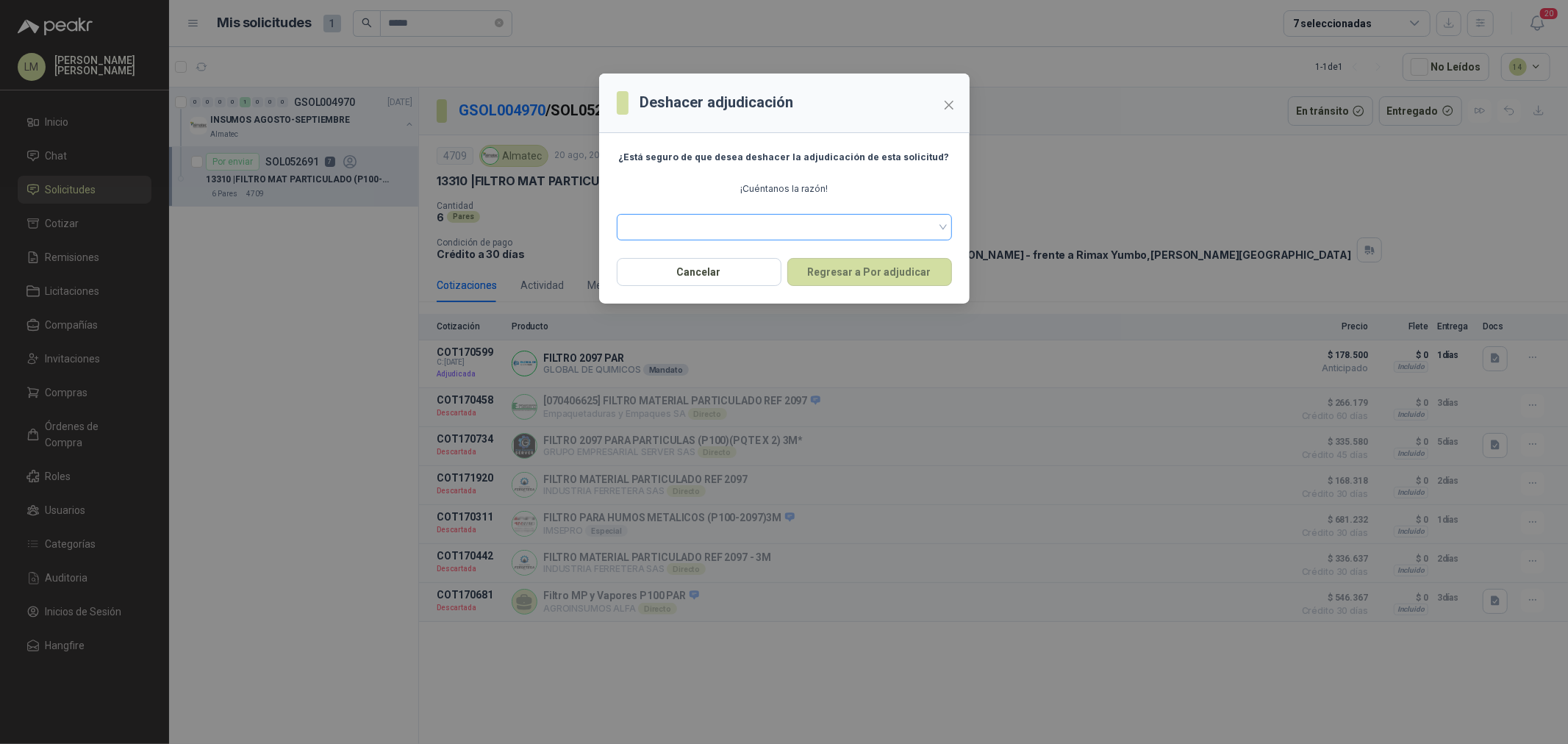
click at [910, 233] on span at bounding box center [784, 227] width 317 height 22
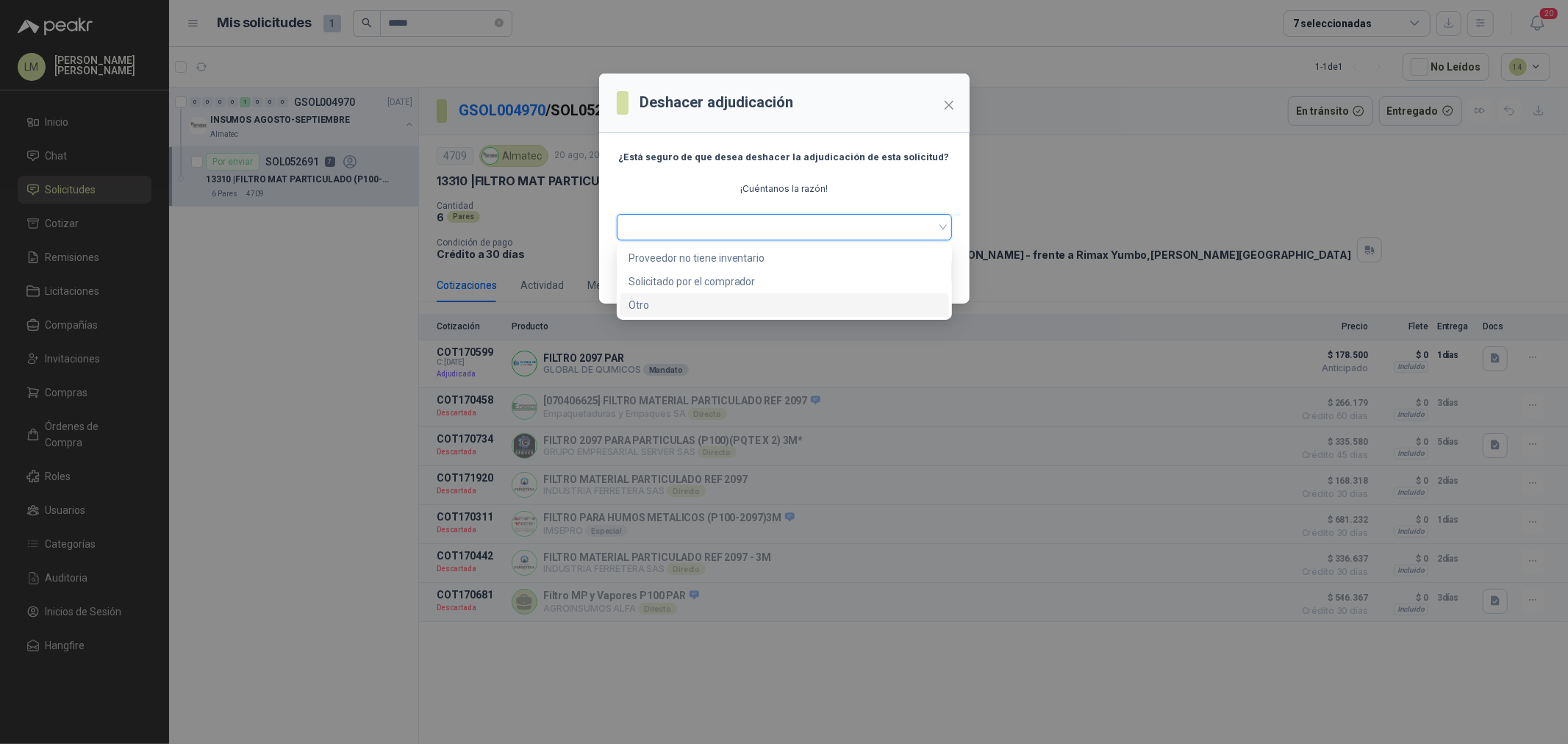
click at [695, 307] on div "Otro" at bounding box center [784, 305] width 312 height 16
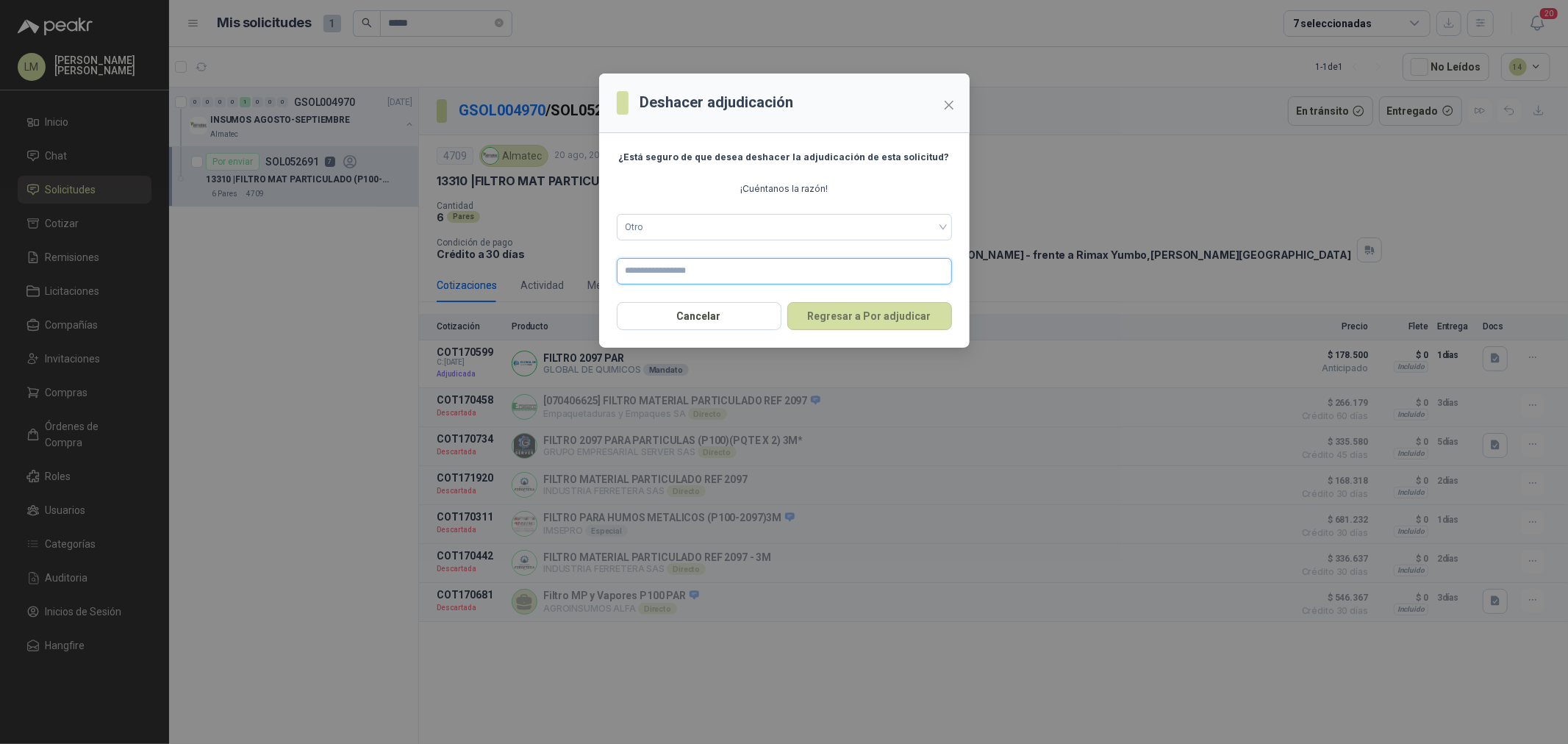
click at [696, 262] on input "text" at bounding box center [784, 271] width 335 height 27
type input "**********"
click at [864, 317] on button "Regresar a Por adjudicar" at bounding box center [870, 316] width 165 height 28
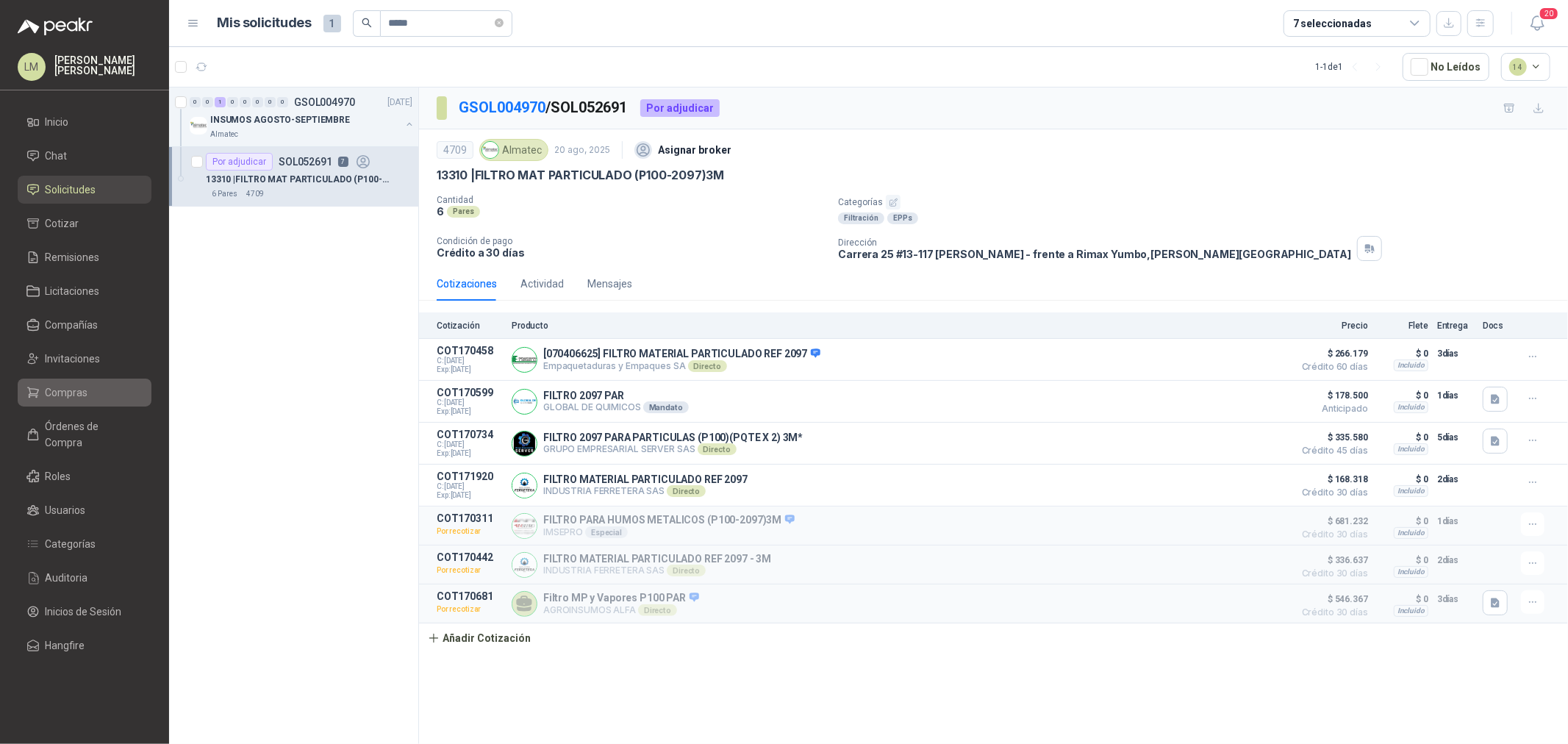
click at [77, 397] on span "Compras" at bounding box center [66, 393] width 43 height 16
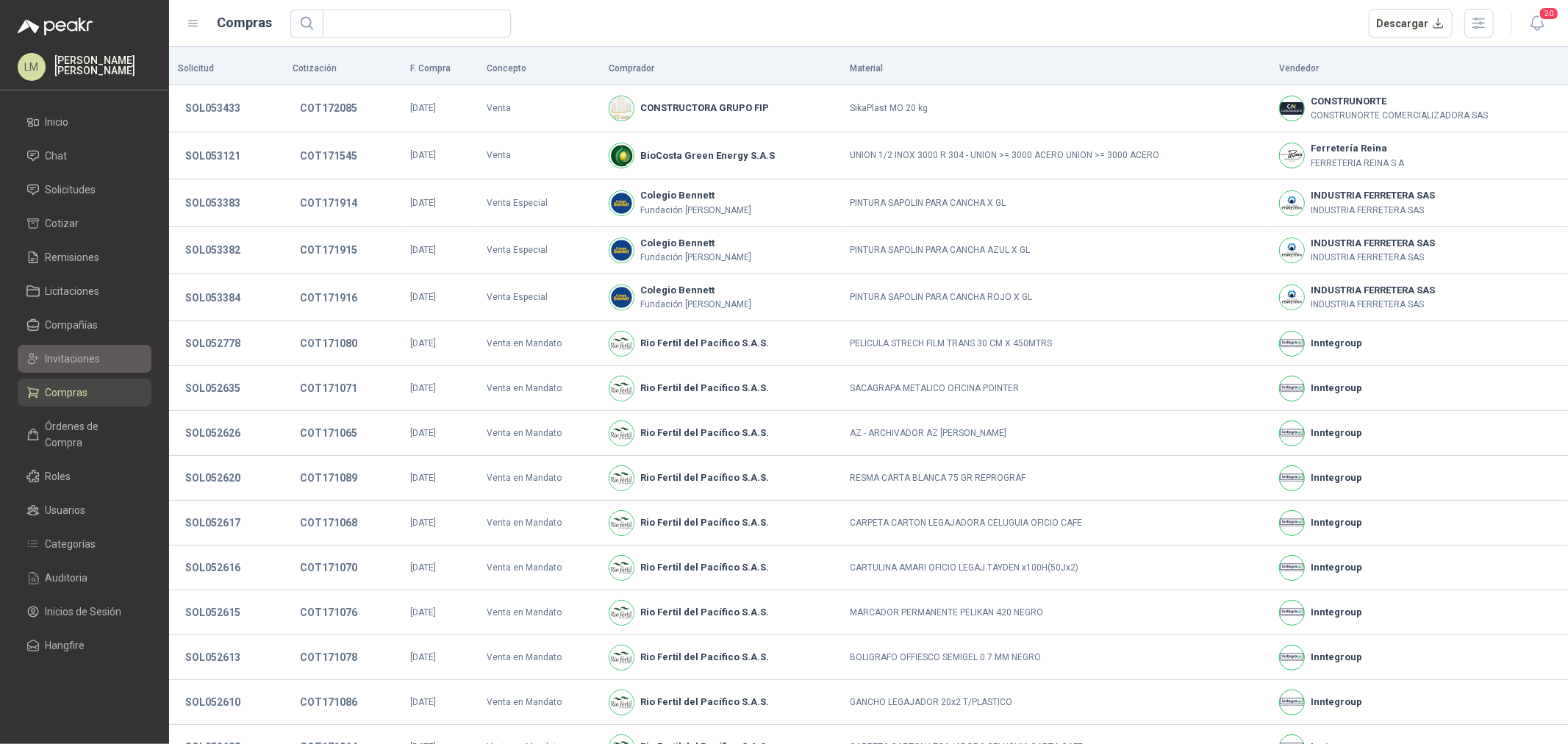
click at [72, 361] on span "Invitaciones" at bounding box center [73, 359] width 55 height 16
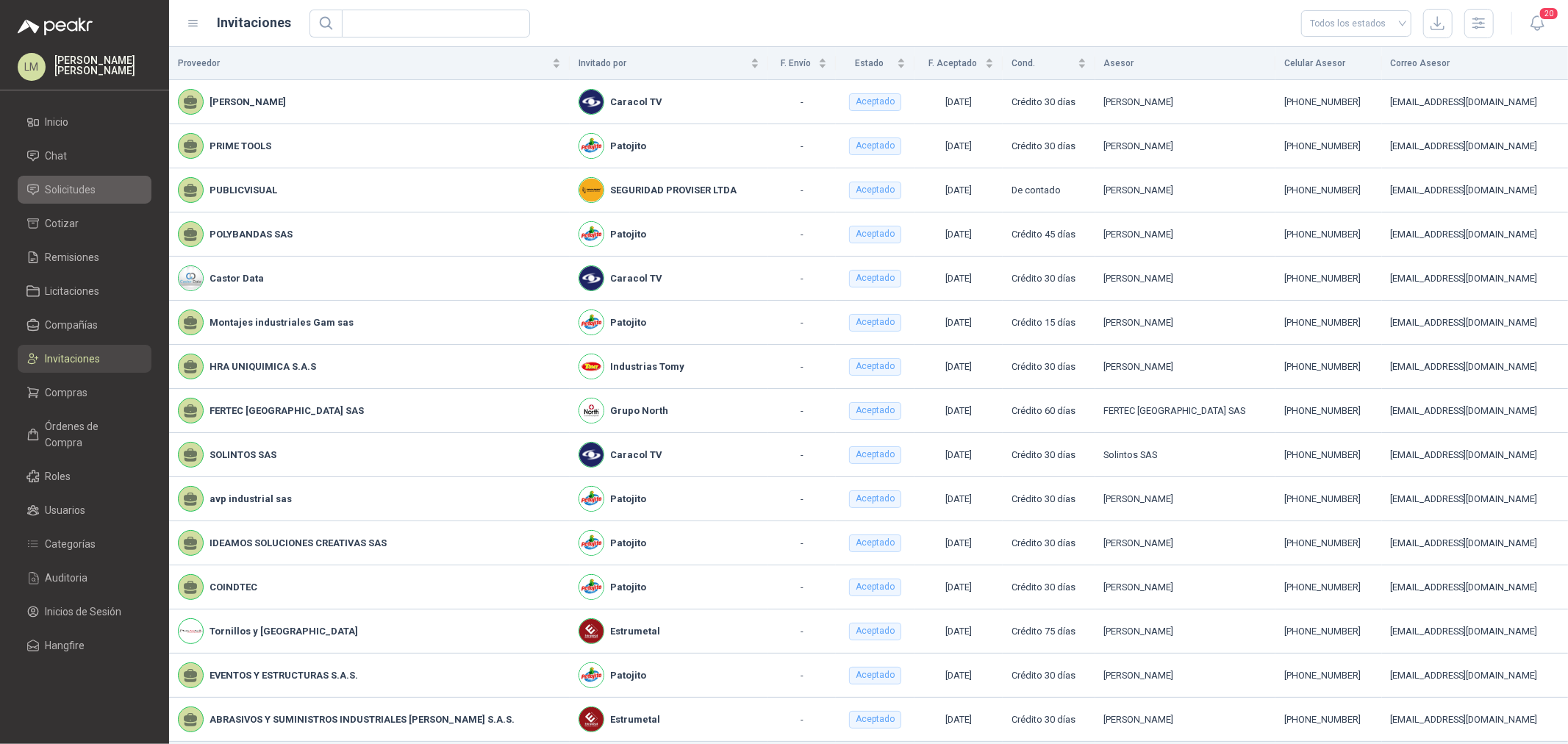
click at [66, 188] on span "Solicitudes" at bounding box center [70, 190] width 51 height 16
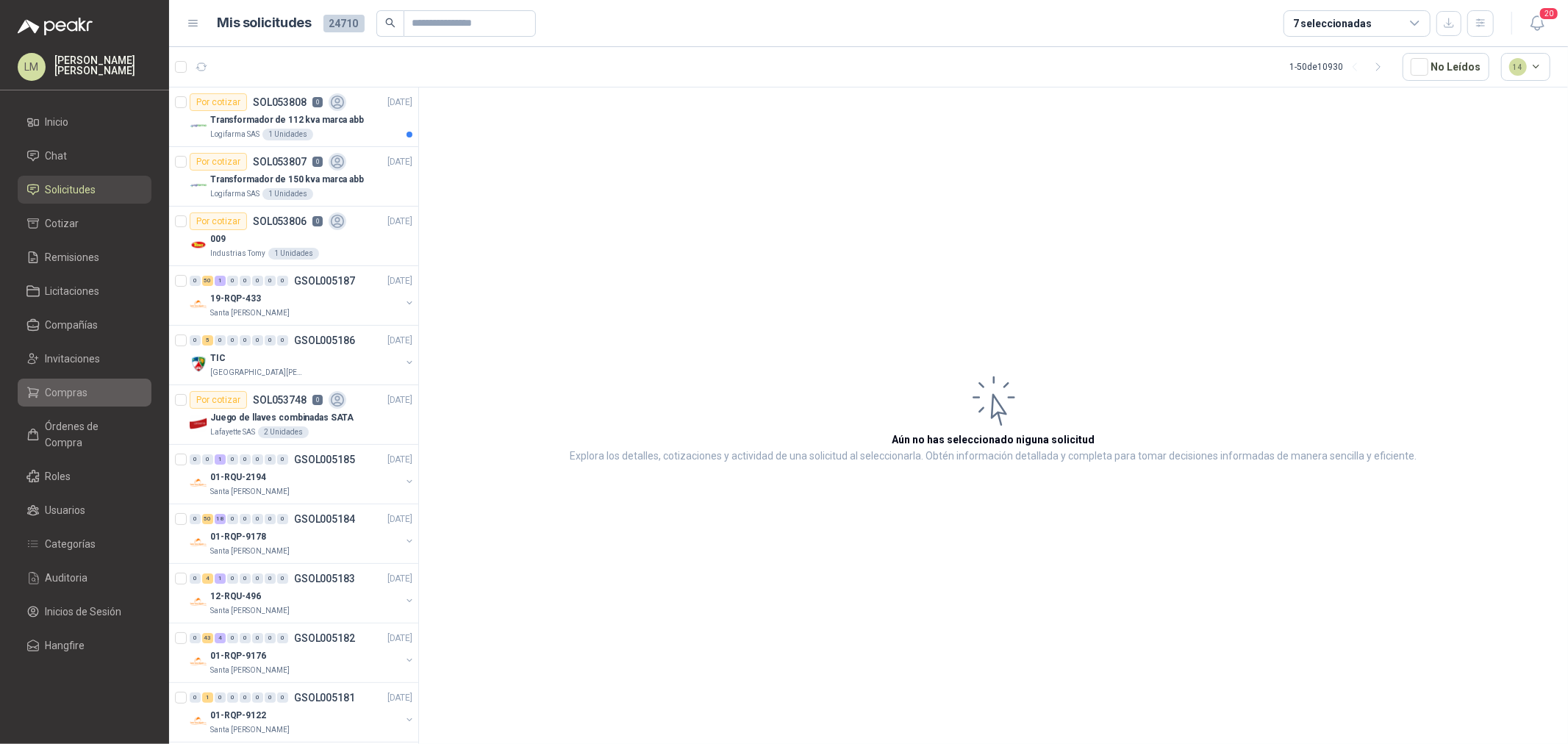
click at [86, 388] on span "Compras" at bounding box center [66, 393] width 43 height 16
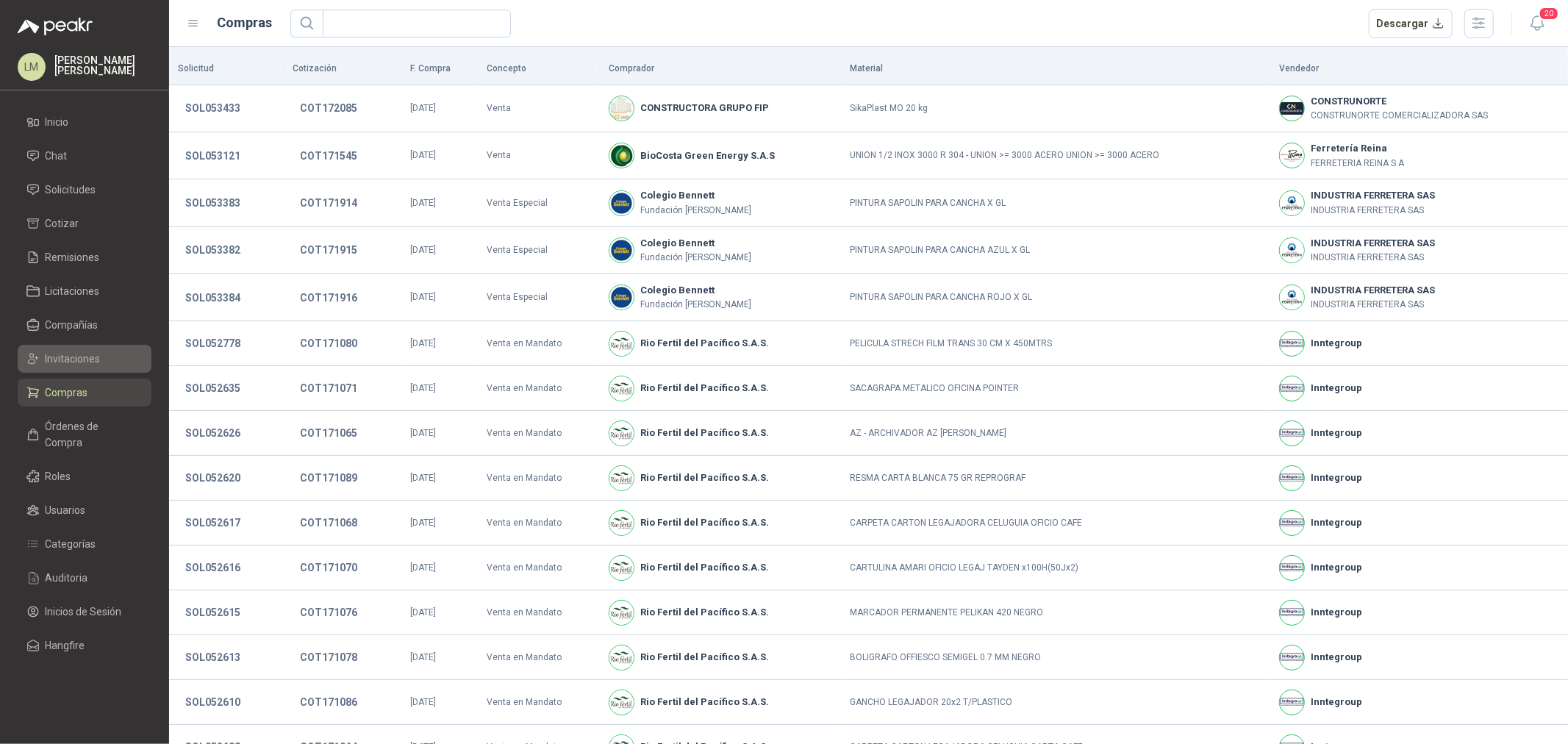
click at [84, 363] on span "Invitaciones" at bounding box center [73, 359] width 55 height 16
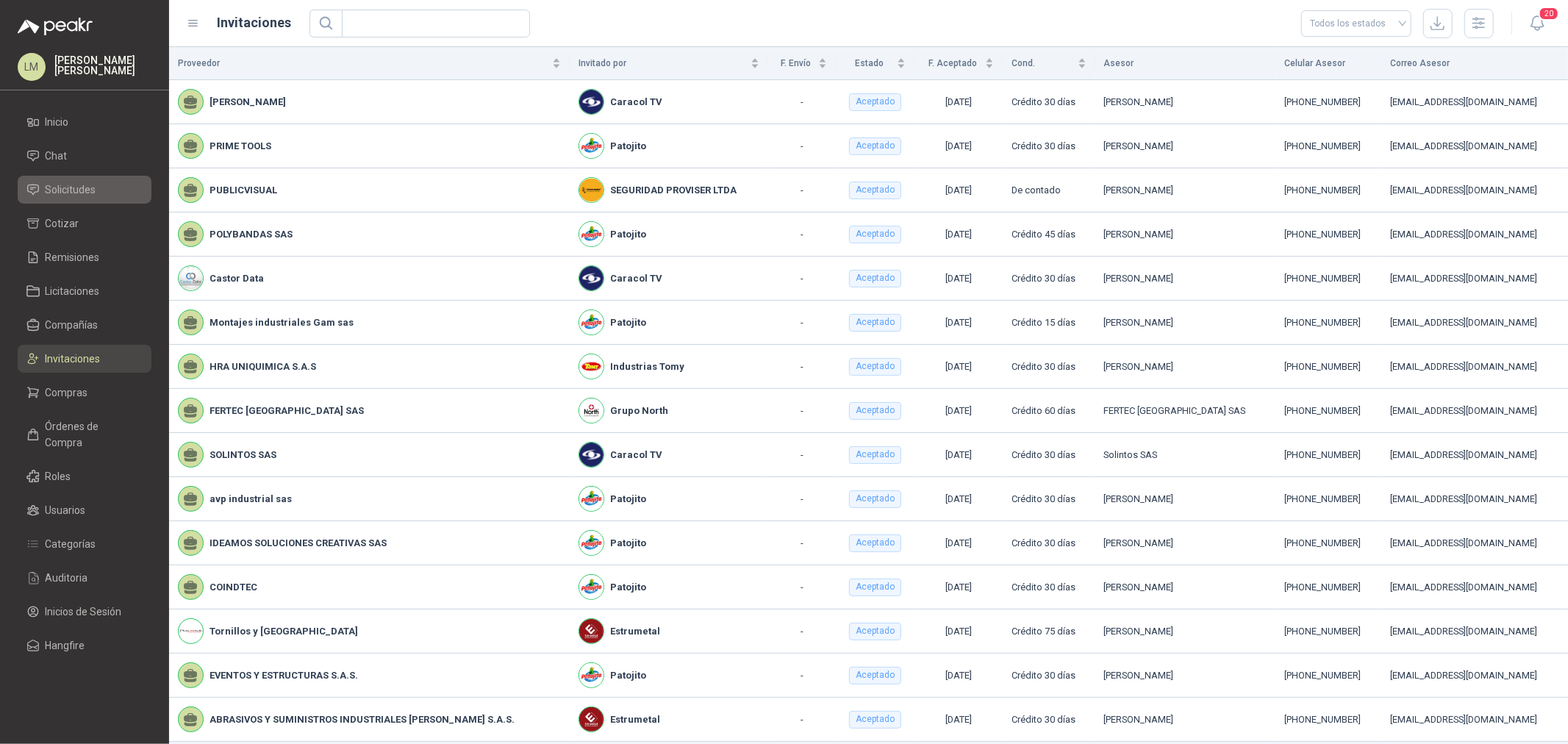
click at [69, 183] on span "Solicitudes" at bounding box center [70, 190] width 51 height 16
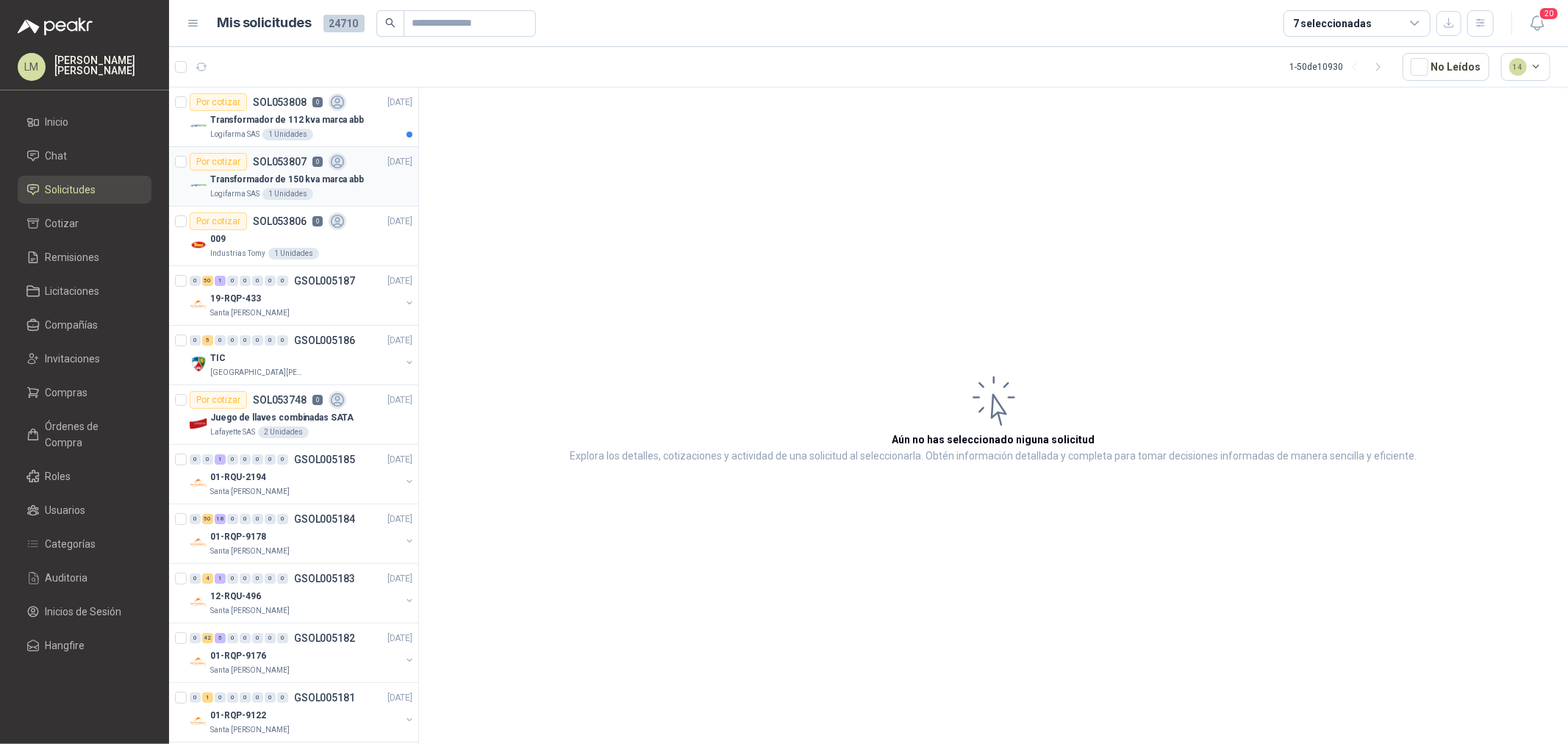
click at [259, 179] on p "Transformador de 150 kva marca abb" at bounding box center [287, 179] width 153 height 14
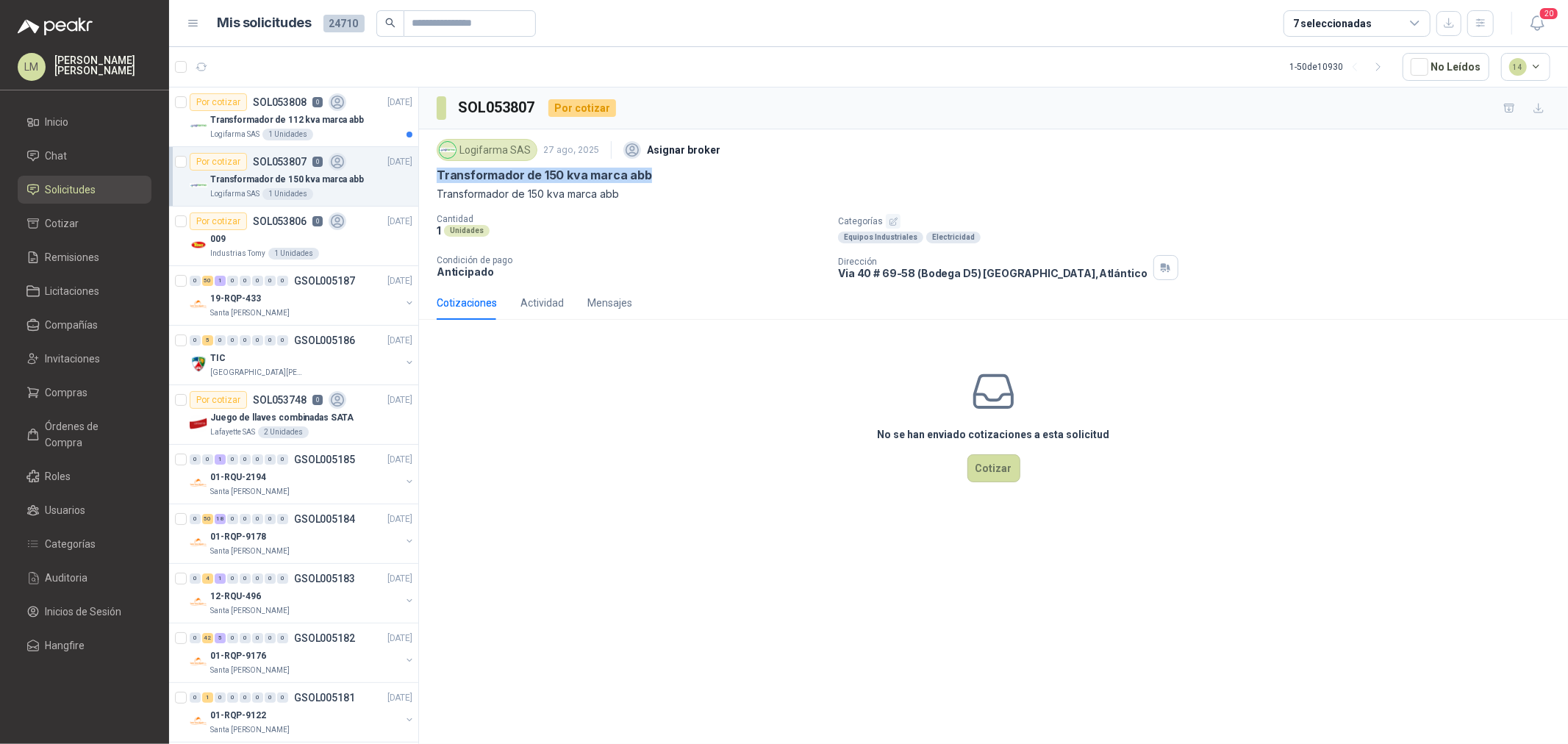
drag, startPoint x: 435, startPoint y: 174, endPoint x: 668, endPoint y: 173, distance: 233.0
click at [668, 173] on div "Logifarma SAS 27 ago, 2025 Asignar broker Transformador de 150 kva marca abb Tr…" at bounding box center [993, 208] width 1149 height 157
copy p "Transformador de 150 kva marca abb"
click at [82, 395] on span "Compras" at bounding box center [66, 393] width 43 height 16
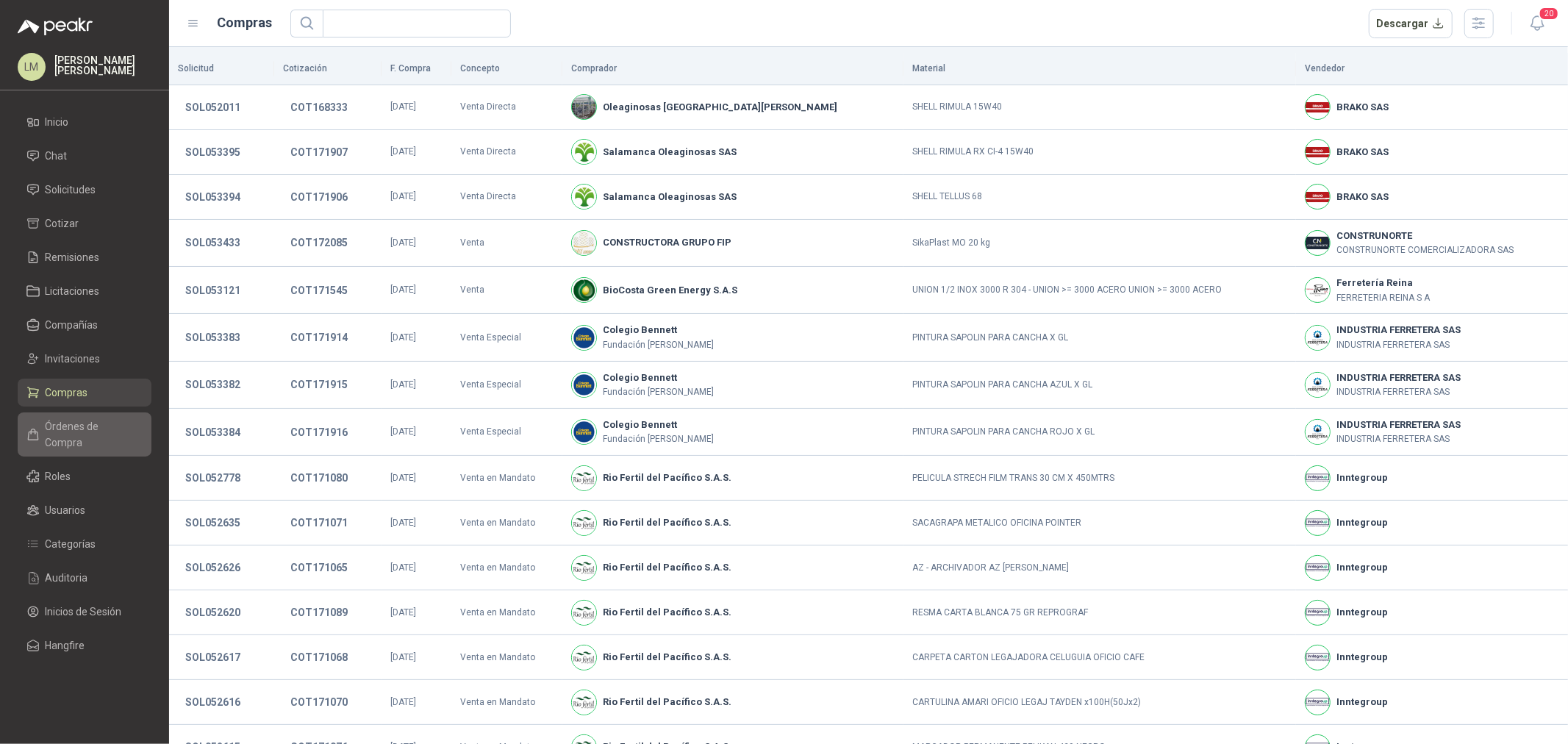
click at [85, 429] on span "Órdenes de Compra" at bounding box center [91, 435] width 92 height 32
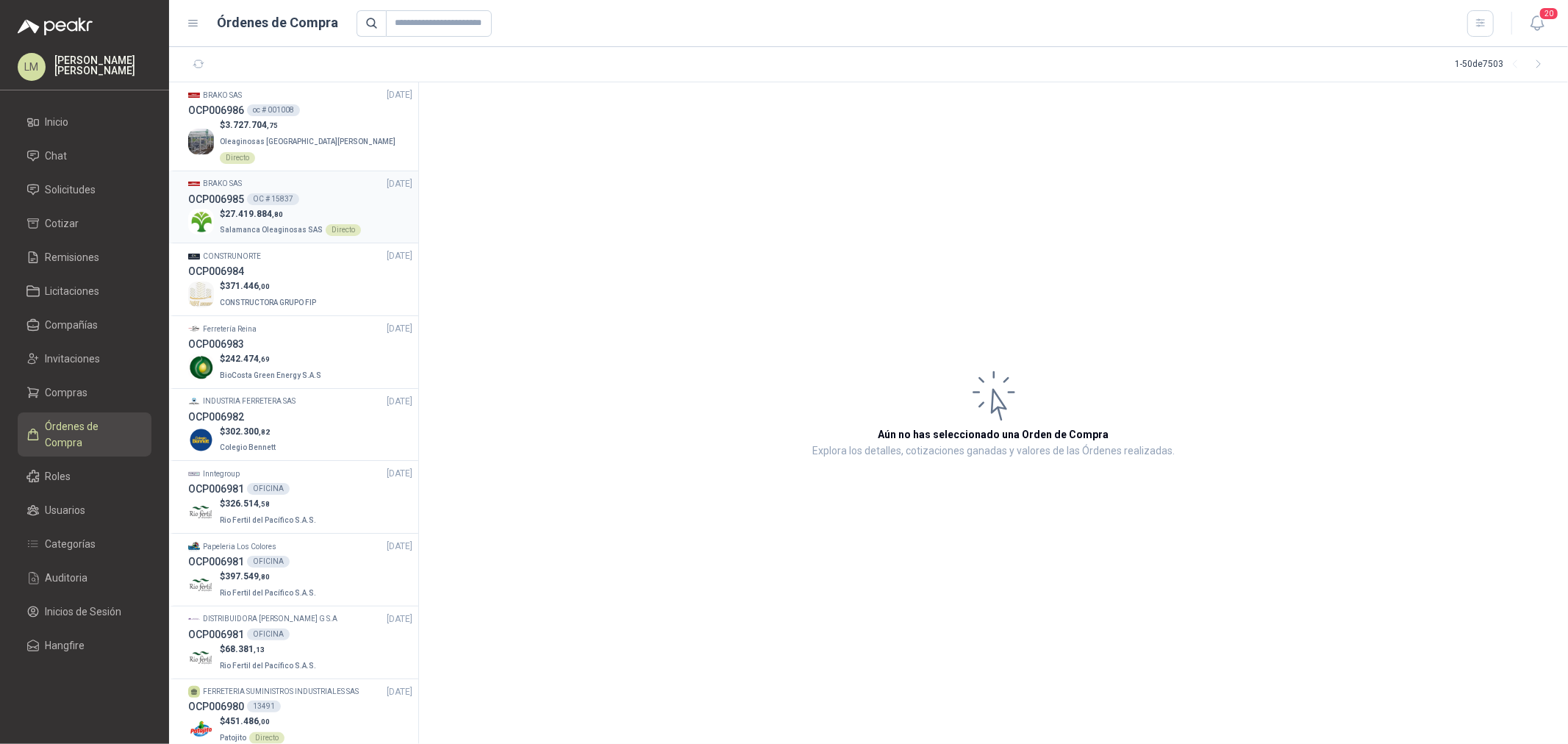
click at [267, 208] on p "$ 27.419.884 ,80" at bounding box center [290, 214] width 141 height 14
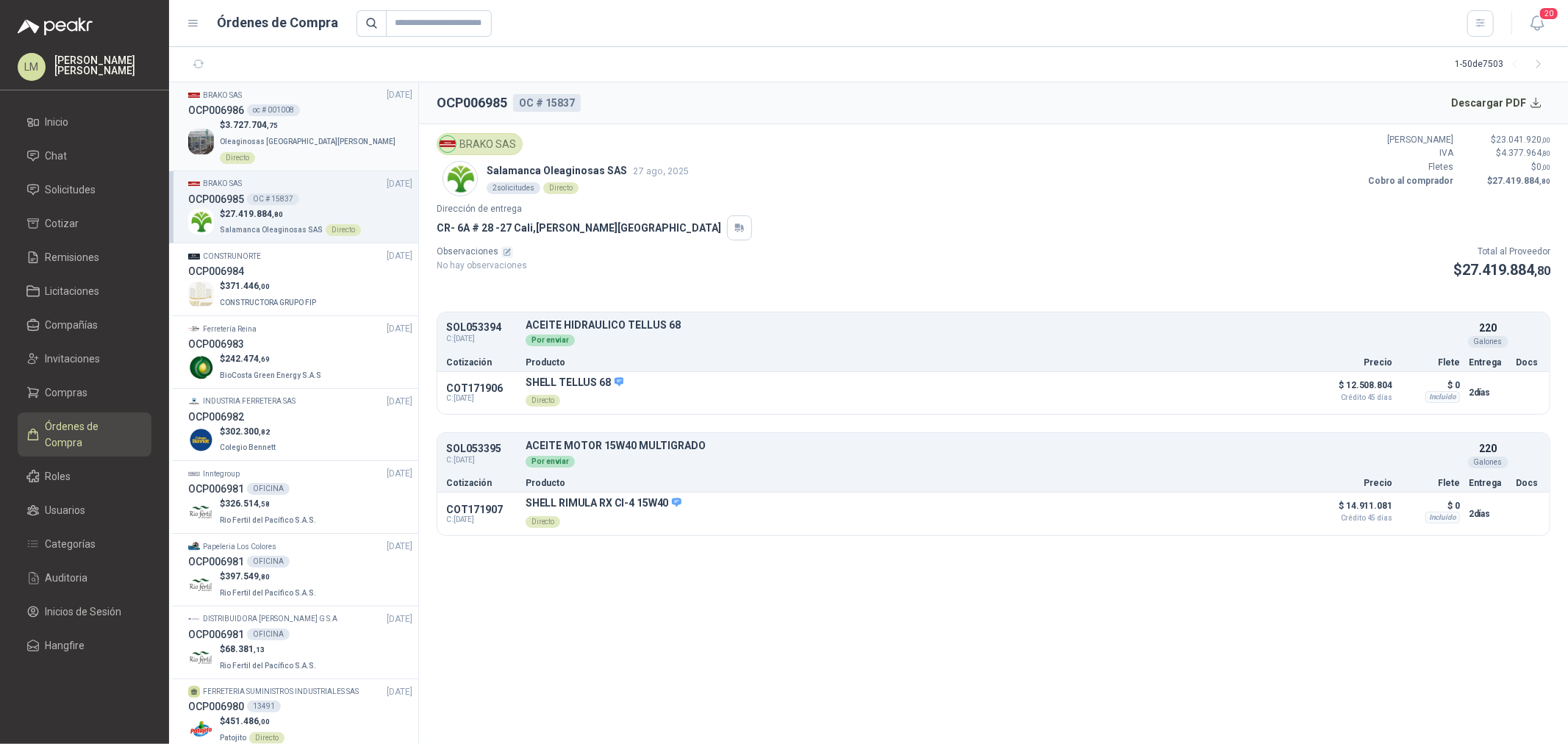
click at [203, 128] on img at bounding box center [201, 141] width 26 height 26
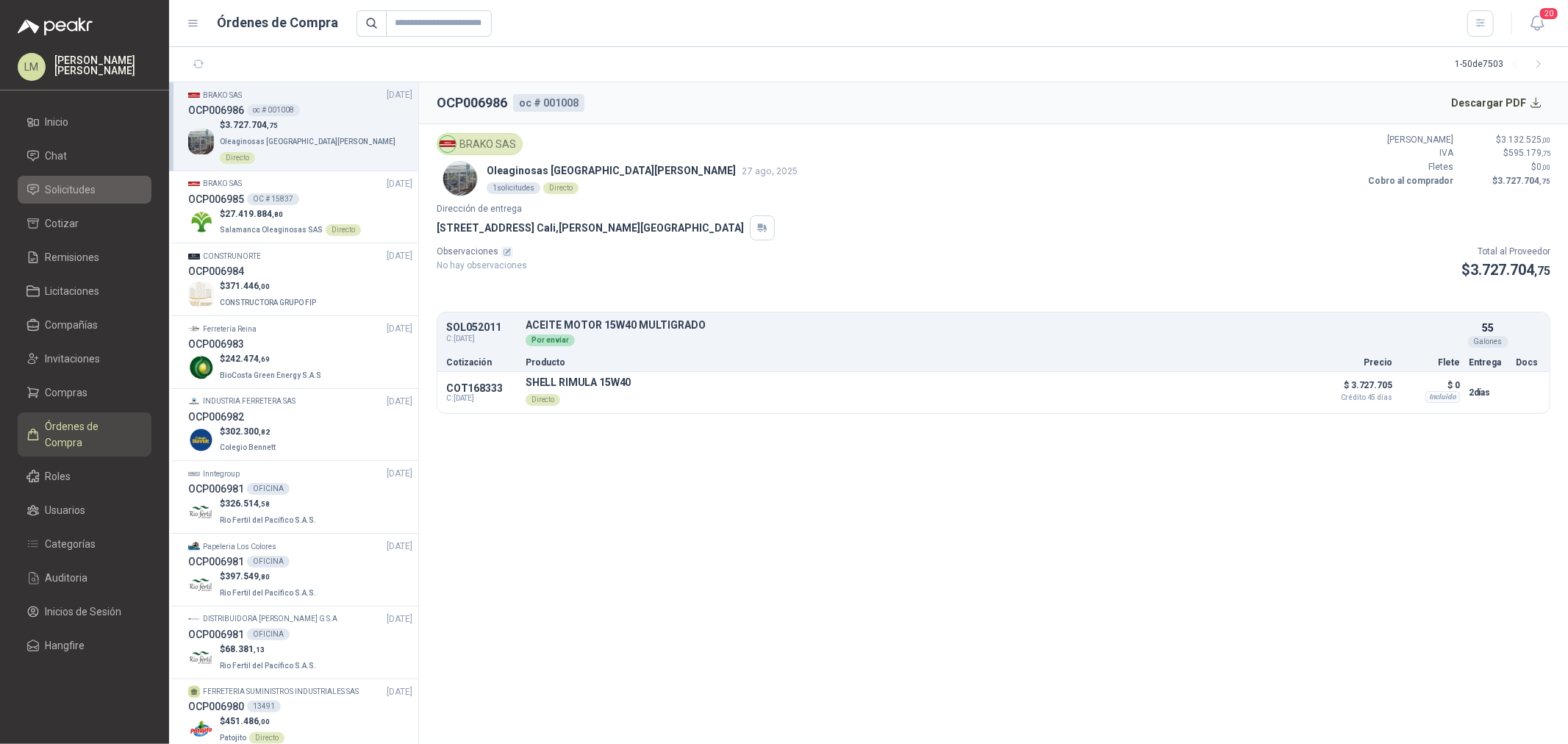
click at [61, 189] on span "Solicitudes" at bounding box center [70, 190] width 51 height 16
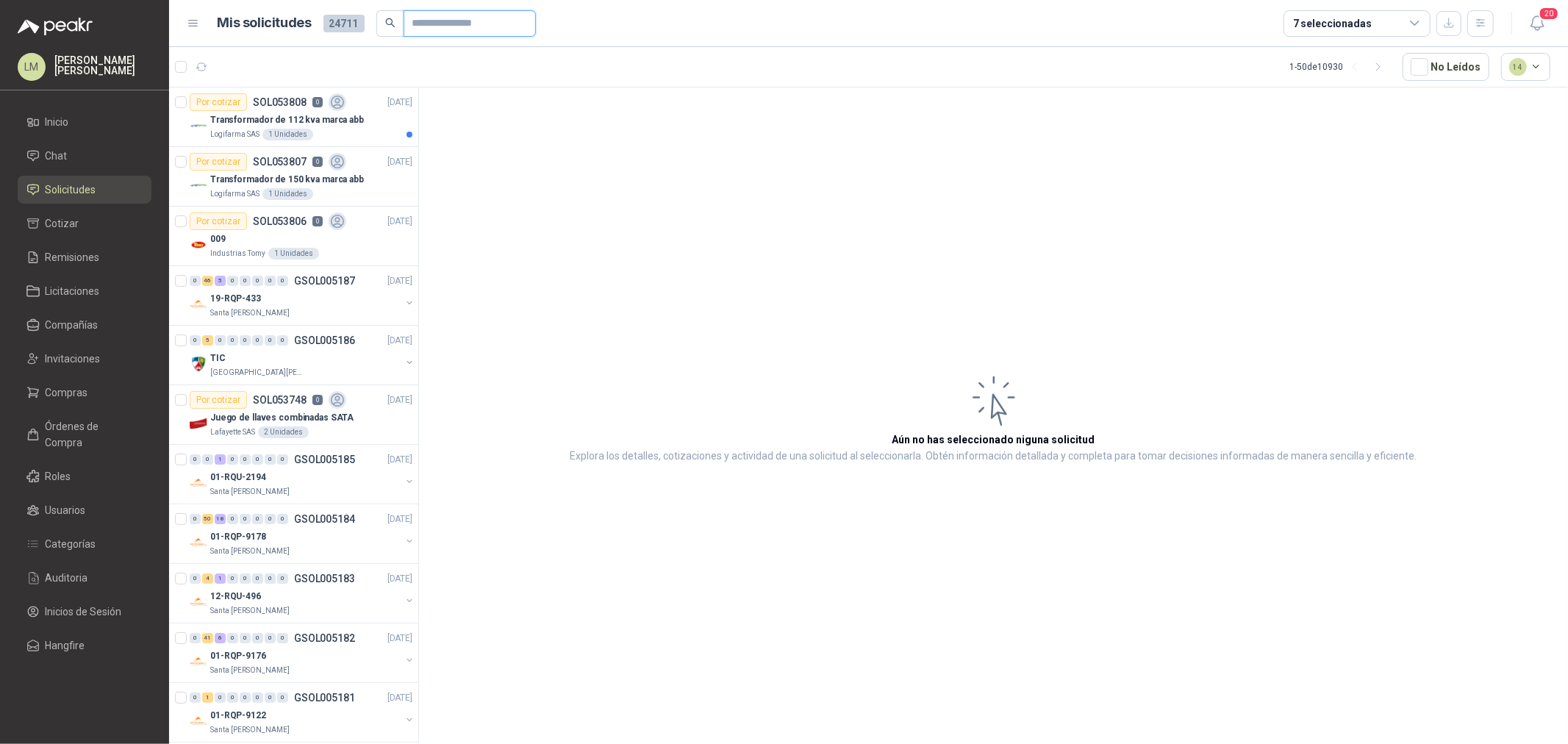
click at [424, 20] on input "text" at bounding box center [463, 23] width 103 height 25
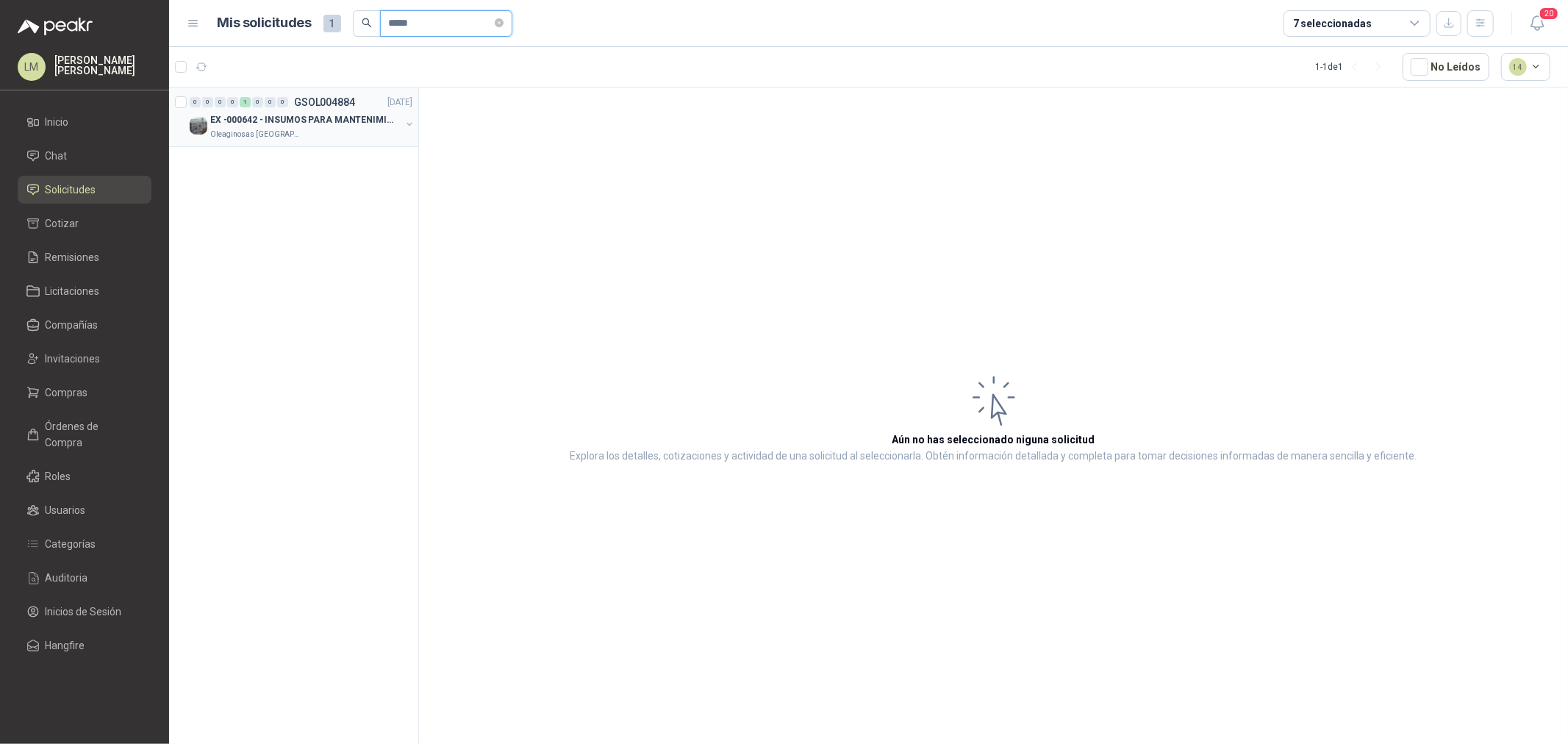
type input "*****"
click at [410, 122] on button "button" at bounding box center [409, 124] width 12 height 12
click at [299, 201] on article "Por enviar SOL052011 8 28 | ACEITE MOTOR 15W40 MULTIGRADO 55 Galones EX -000642" at bounding box center [293, 177] width 249 height 60
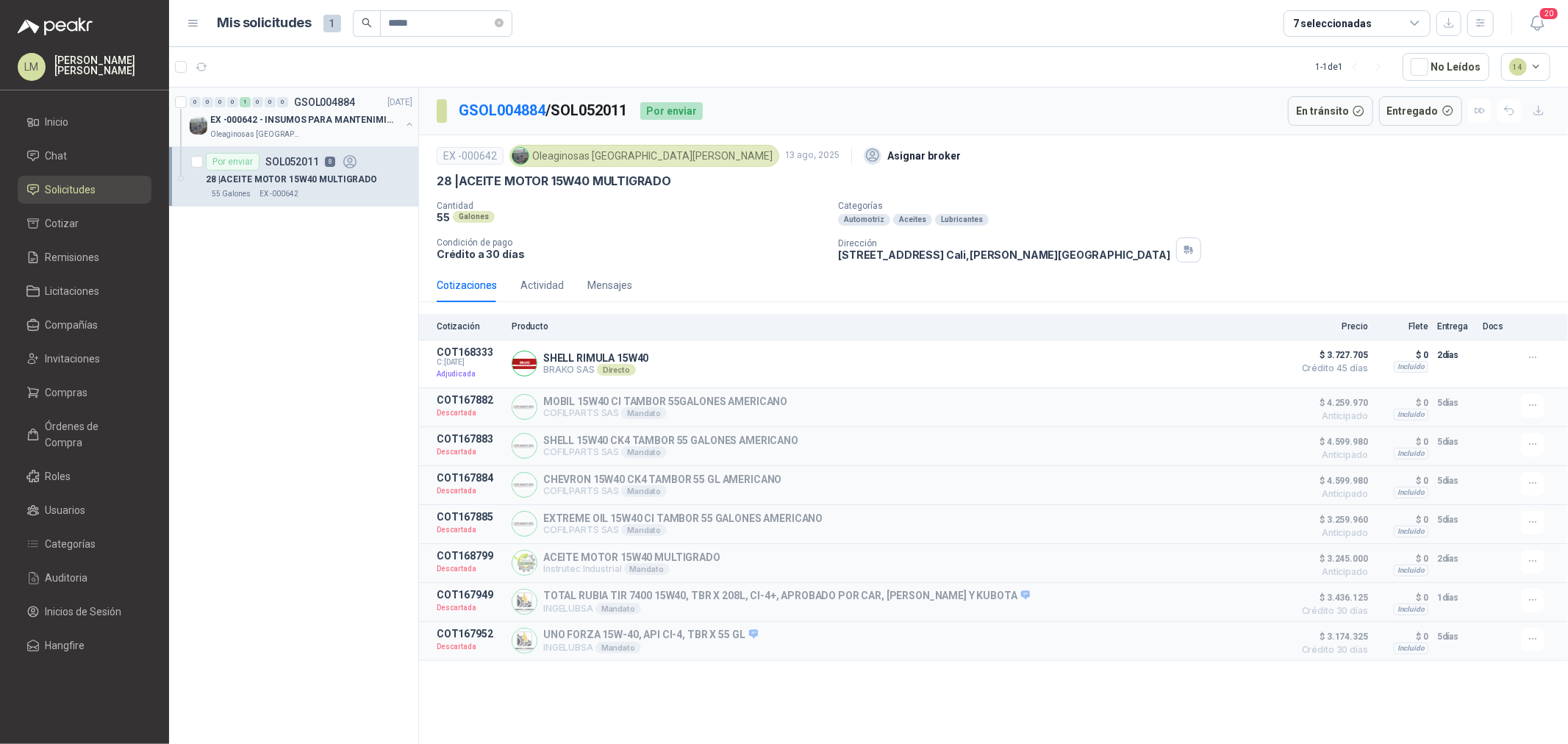
click at [270, 118] on p "EX -000642 - INSUMOS PARA MANTENIMIENTO PREVENTIVO" at bounding box center [301, 120] width 183 height 14
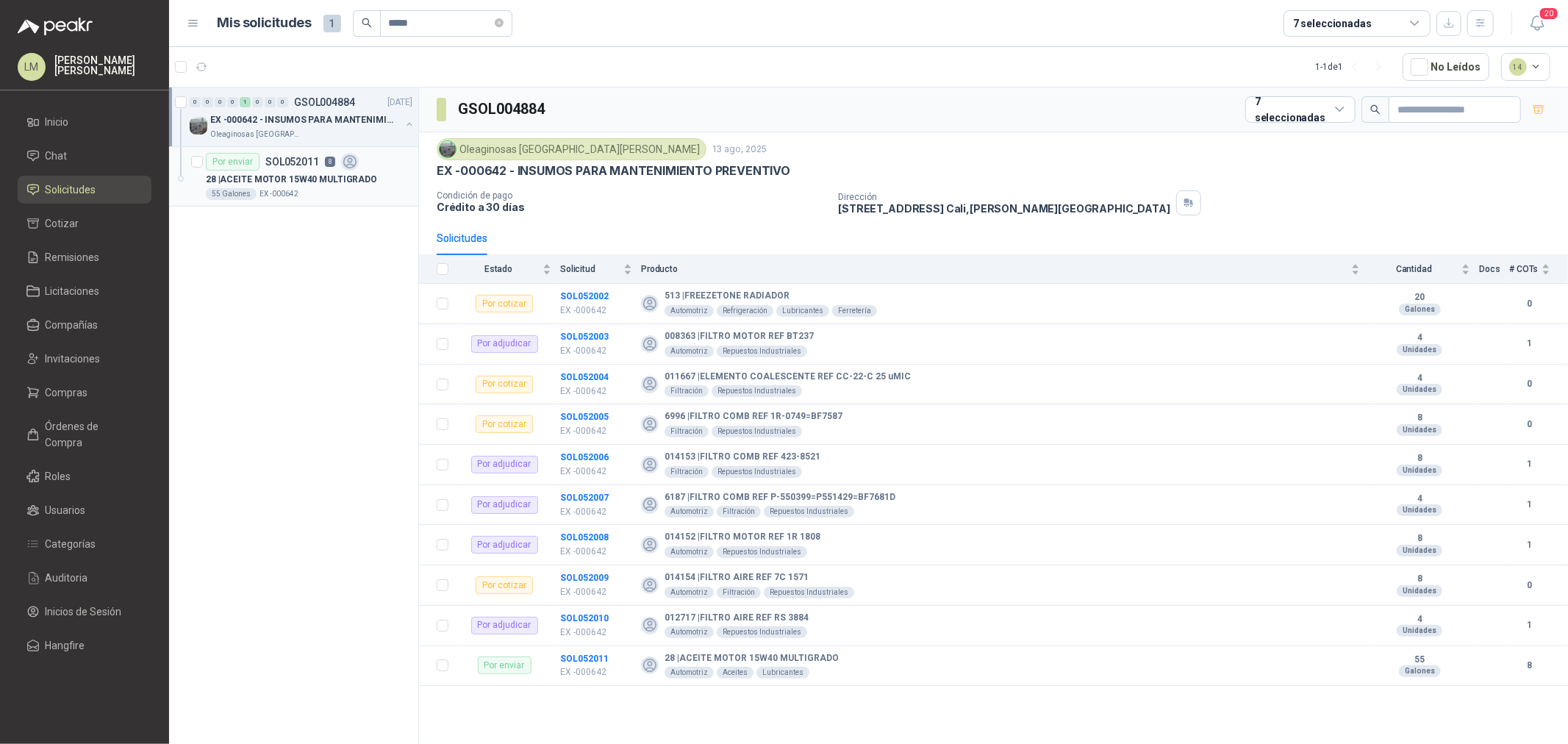
click at [308, 183] on p "28 | ACEITE MOTOR 15W40 MULTIGRADO" at bounding box center [291, 179] width 171 height 14
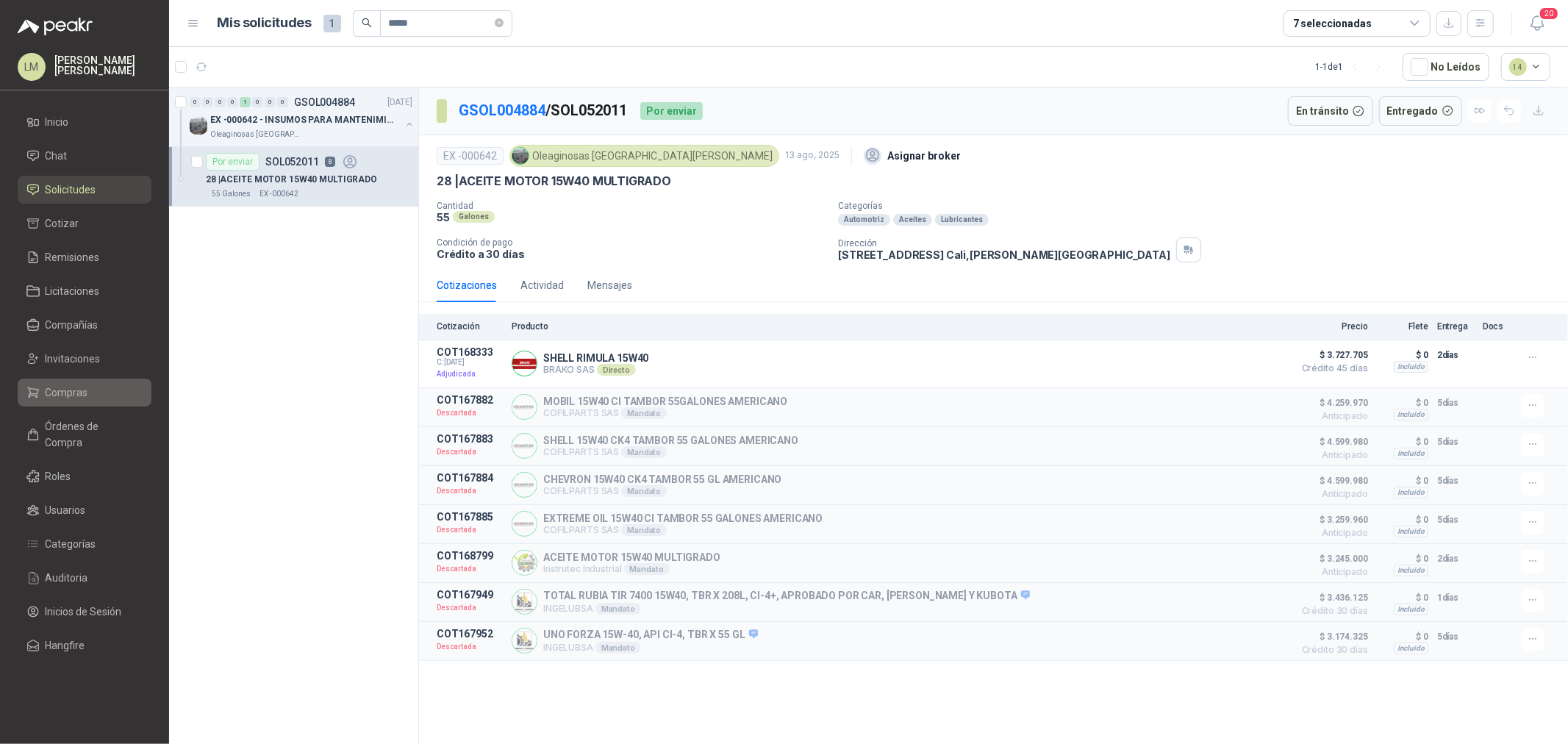
click at [74, 385] on span "Compras" at bounding box center [66, 393] width 43 height 16
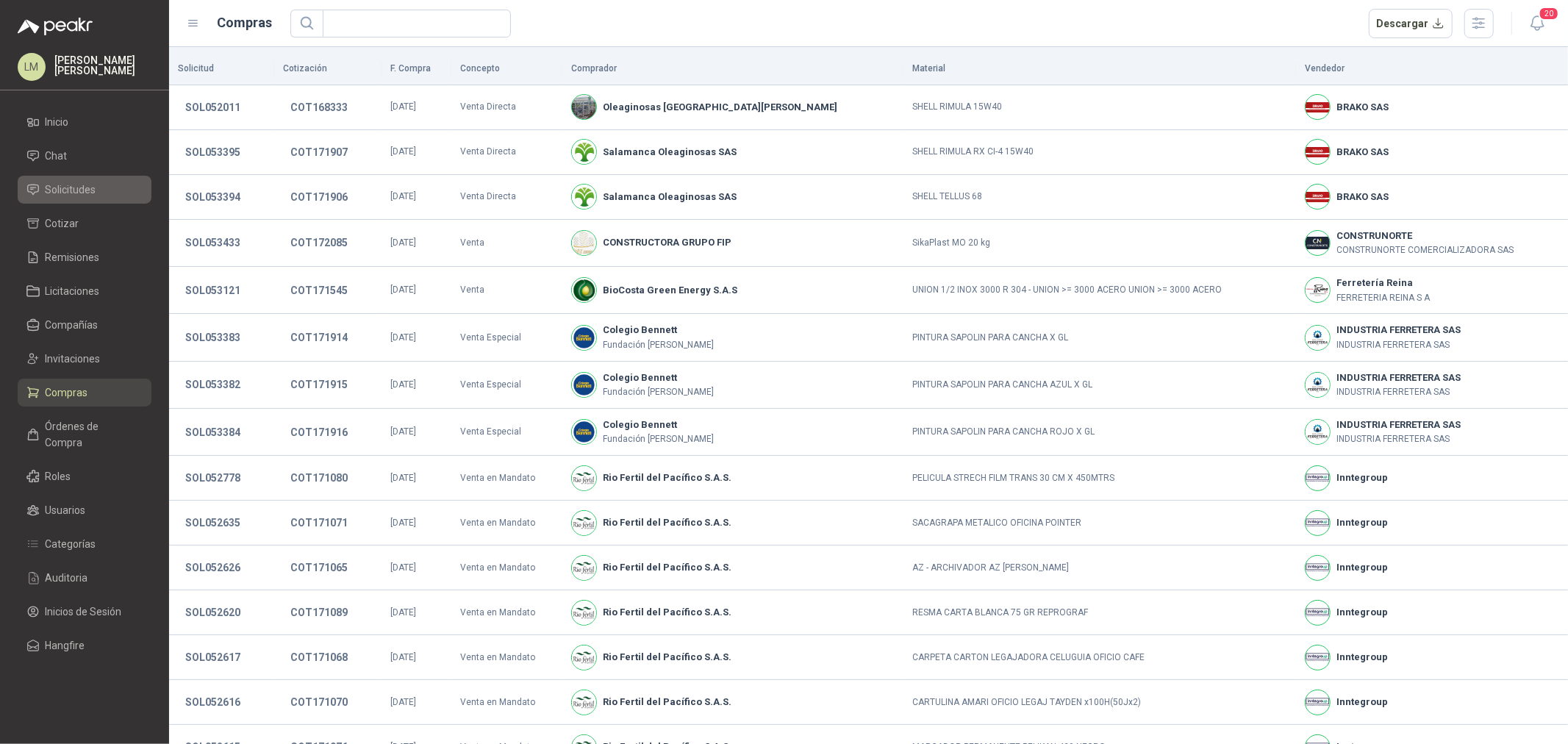
click at [86, 191] on span "Solicitudes" at bounding box center [70, 190] width 51 height 16
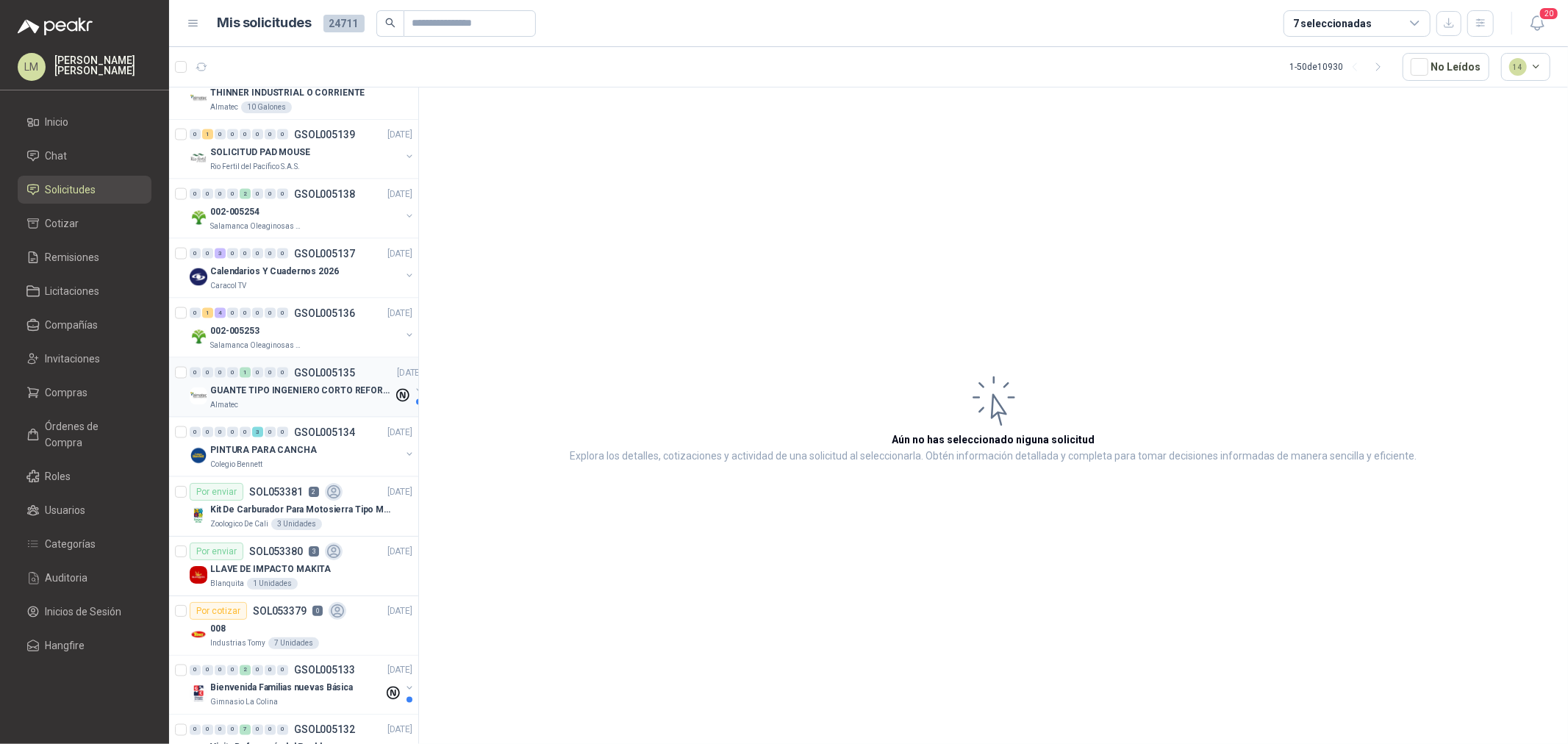
scroll to position [1879, 0]
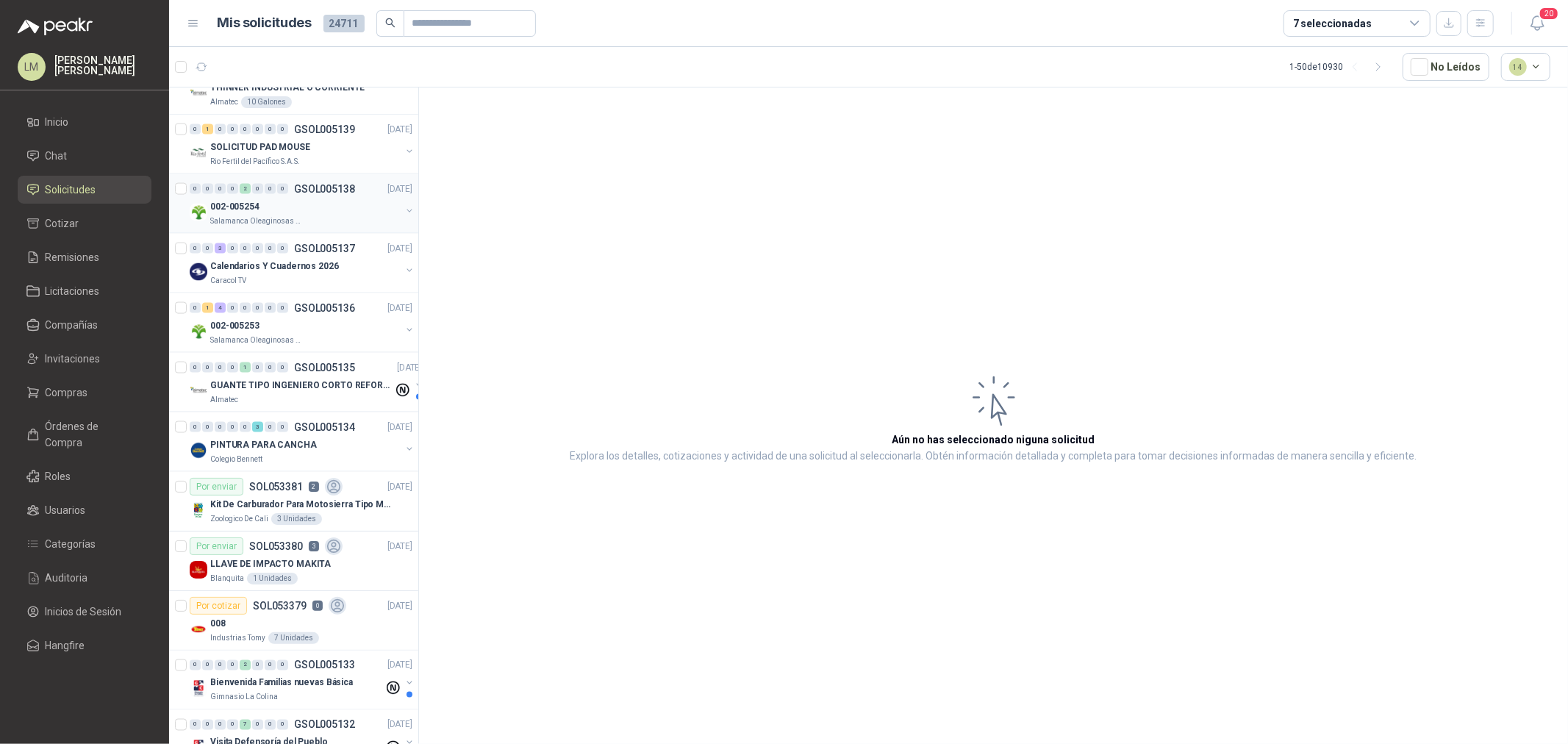
click at [404, 209] on button "button" at bounding box center [409, 211] width 12 height 12
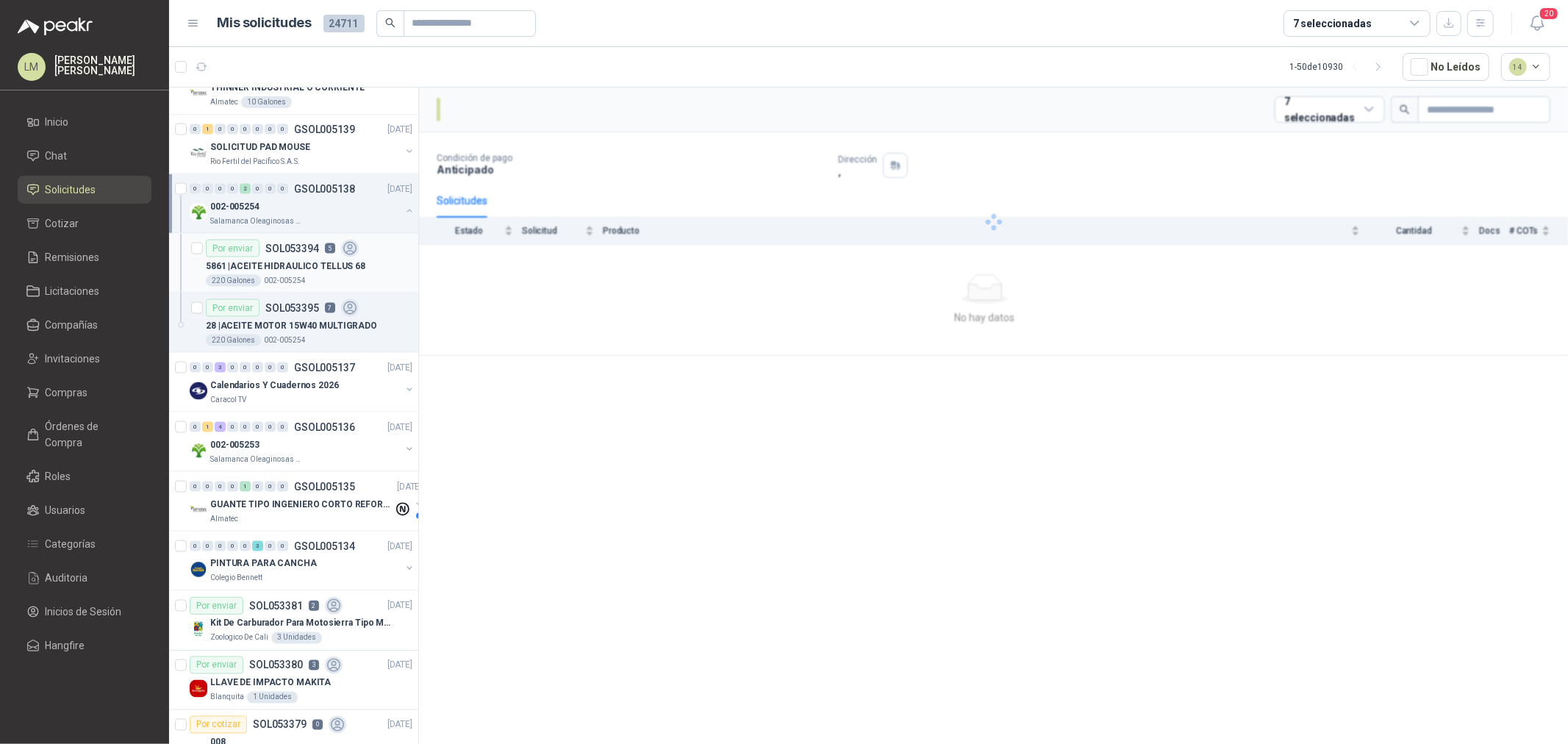
click at [310, 275] on div "5861 | ACEITE HIDRAULICO TELLUS 68" at bounding box center [309, 267] width 207 height 18
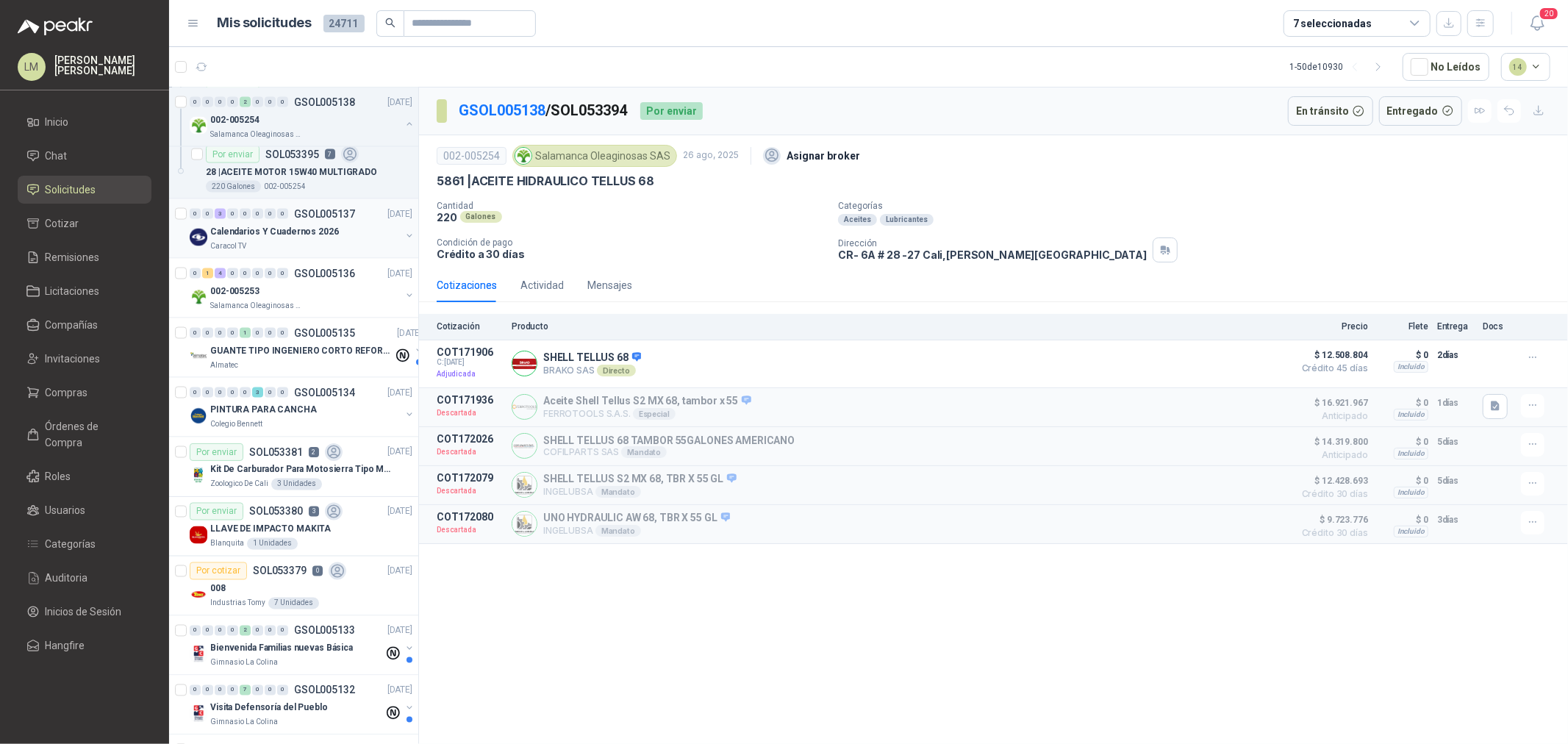
scroll to position [2042, 0]
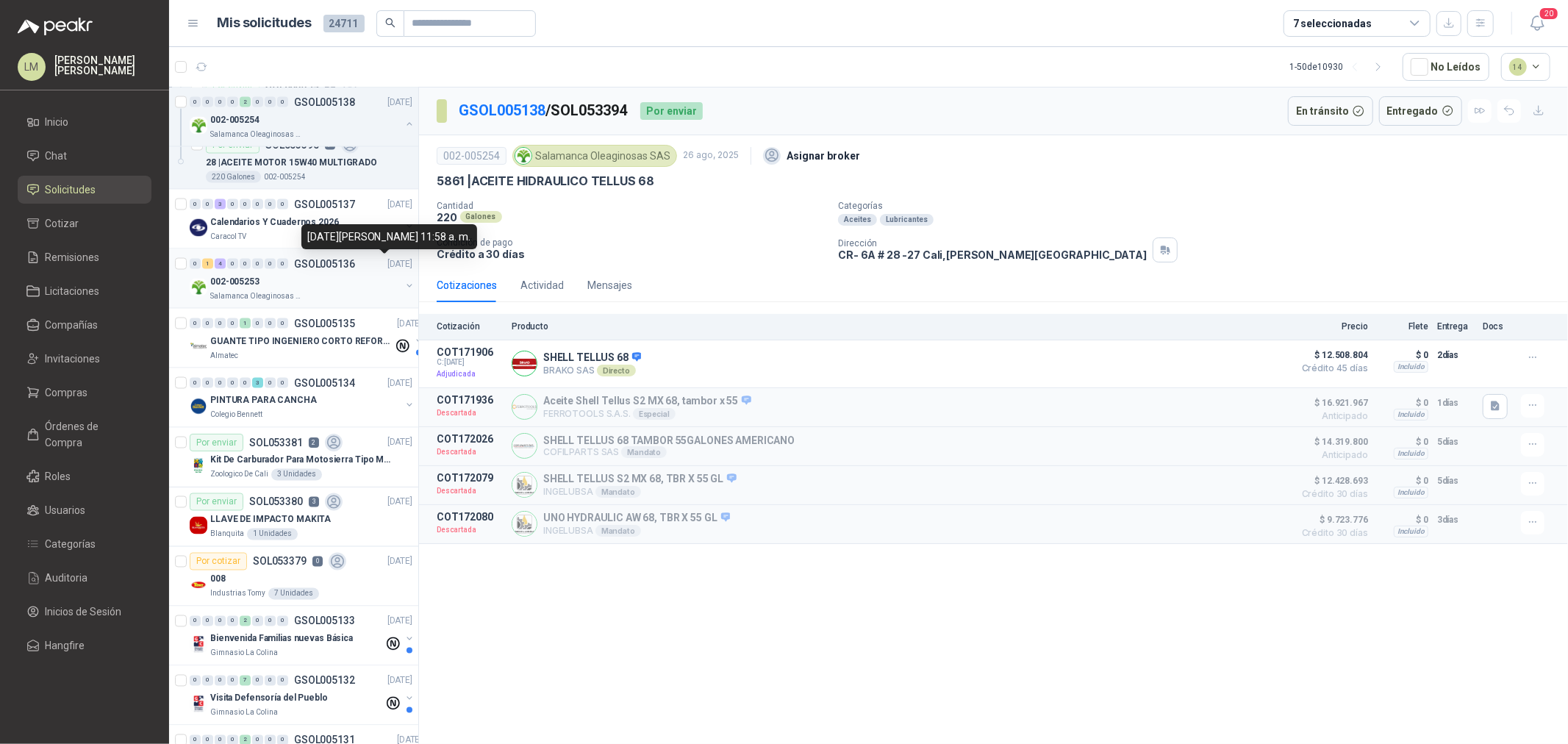
click at [343, 283] on div "002-005253" at bounding box center [305, 282] width 191 height 18
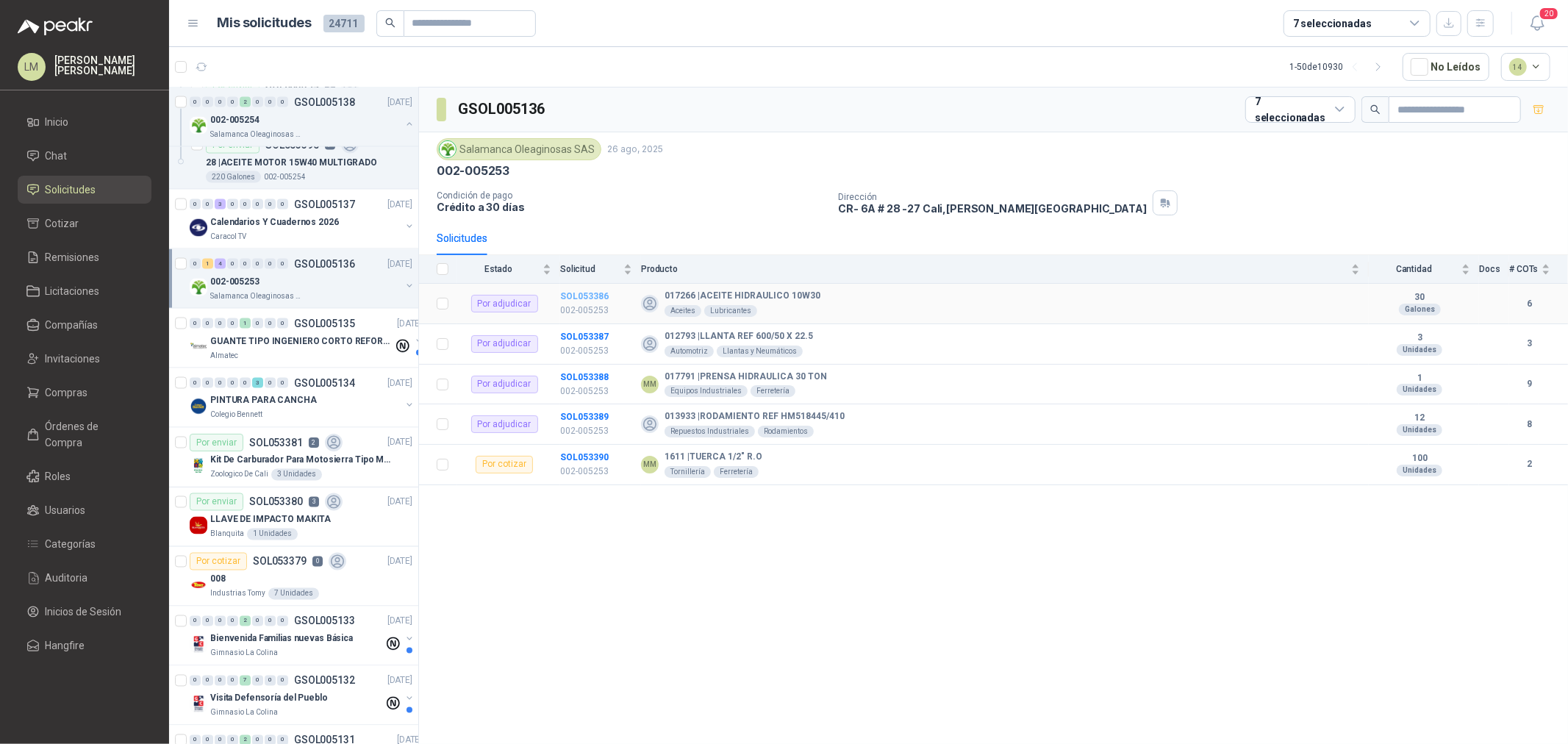
click at [588, 296] on b "SOL053386" at bounding box center [585, 296] width 48 height 11
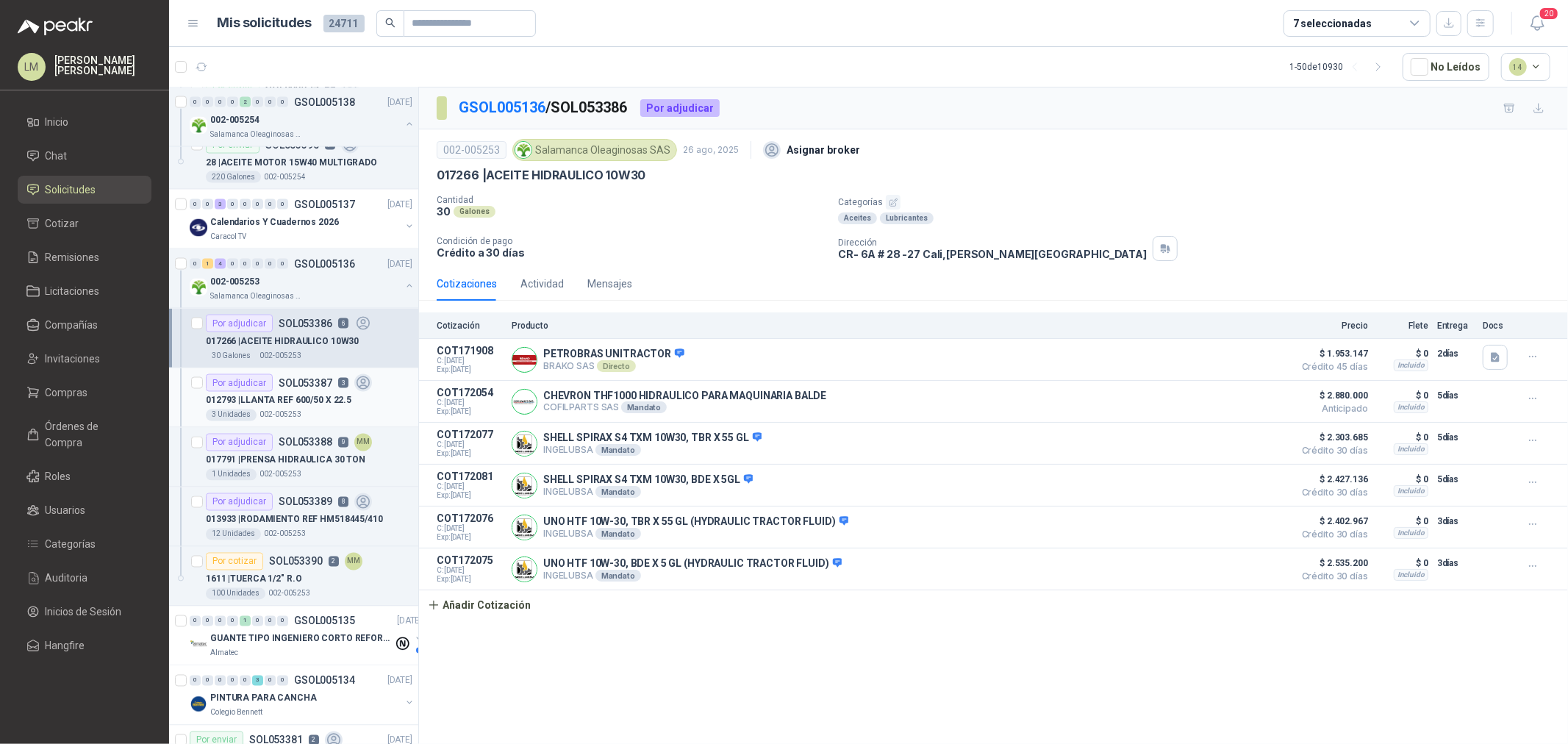
click at [279, 379] on p "SOL053387" at bounding box center [305, 383] width 53 height 11
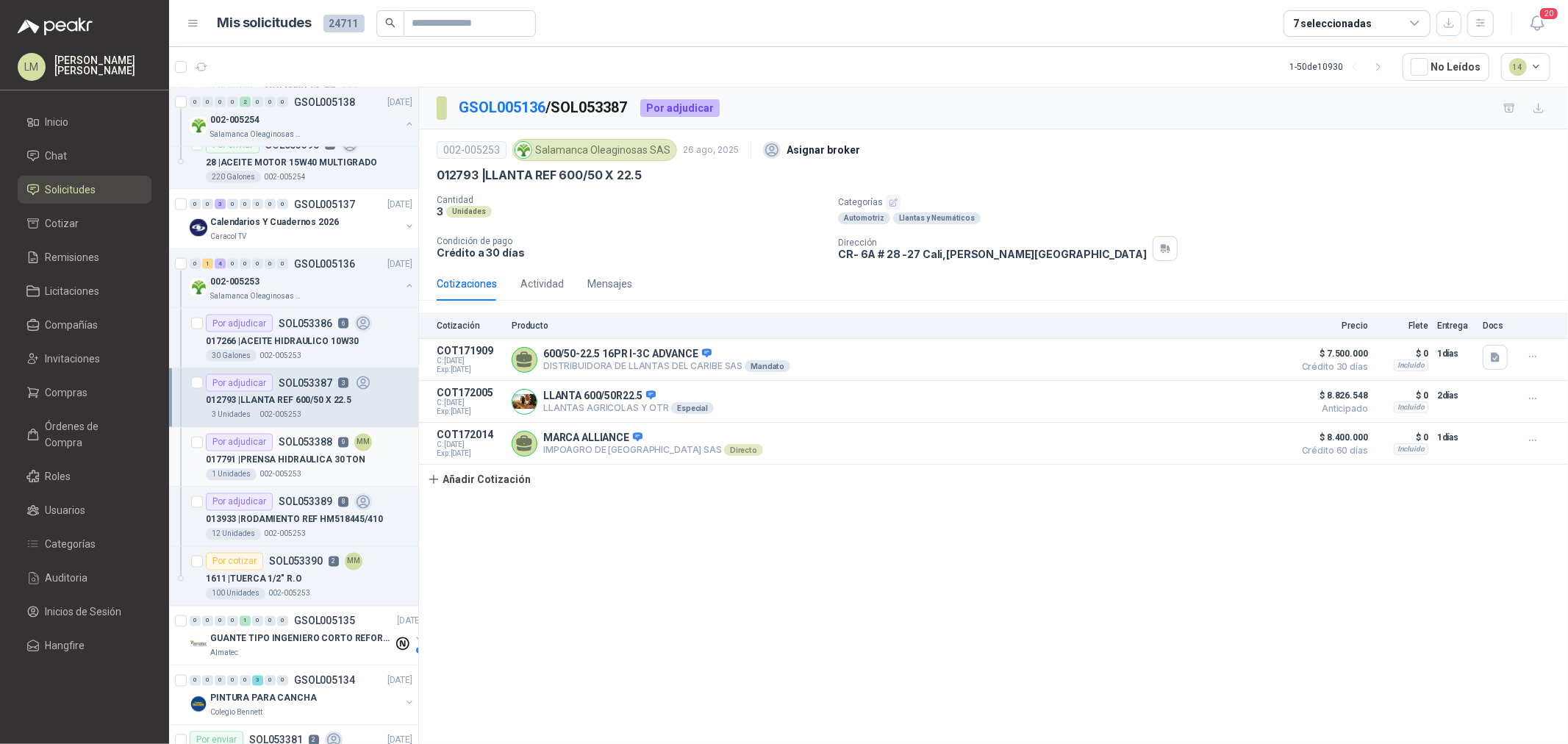
click at [276, 473] on p "002-005253" at bounding box center [280, 475] width 42 height 12
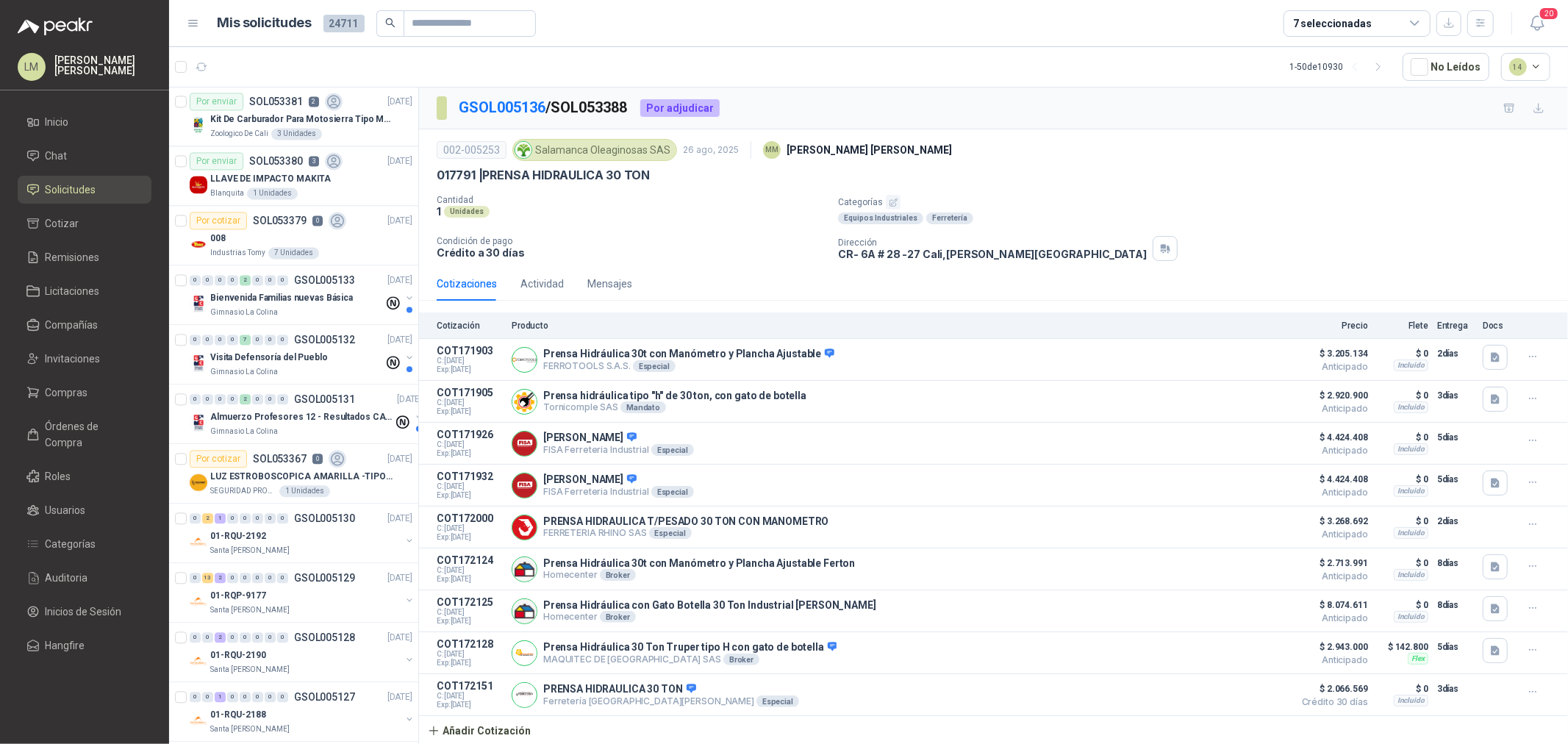
scroll to position [2767, 0]
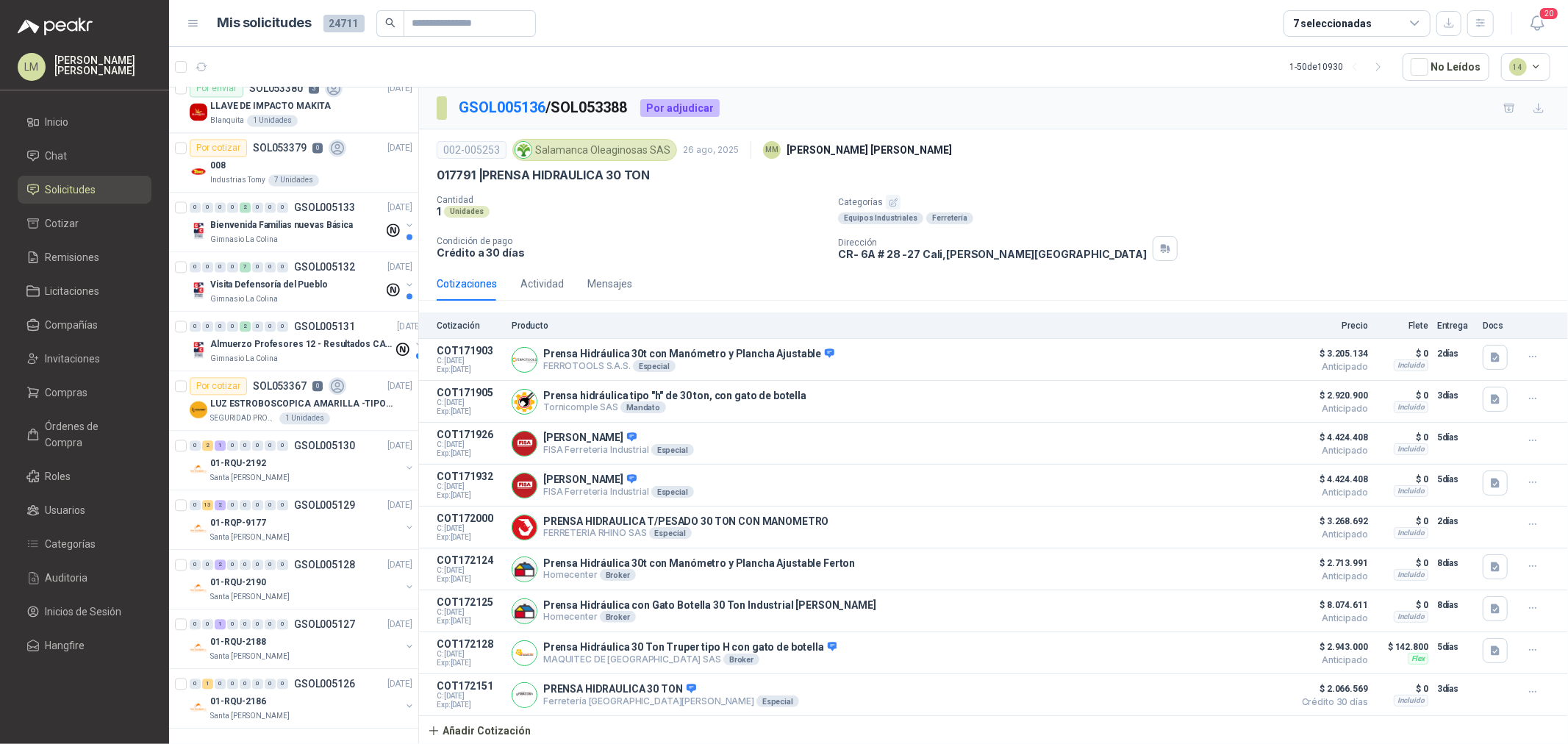
click at [1308, 22] on div "7 seleccionadas" at bounding box center [1331, 23] width 78 height 16
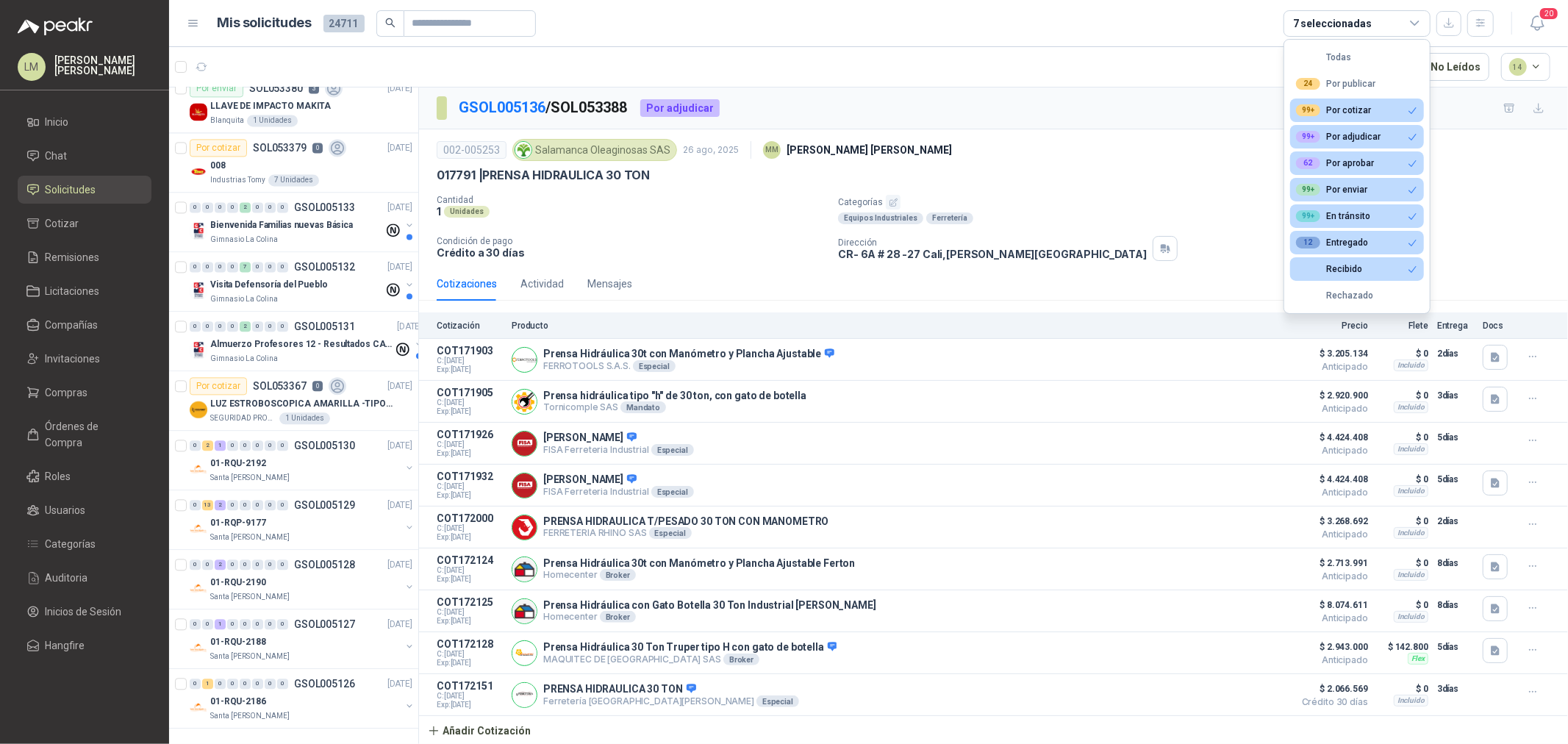
click at [960, 141] on div "002-005253 Salamanca Oleaginosas SAS 26 ago, 2025 MM Mauricio Martinez" at bounding box center [993, 149] width 1113 height 29
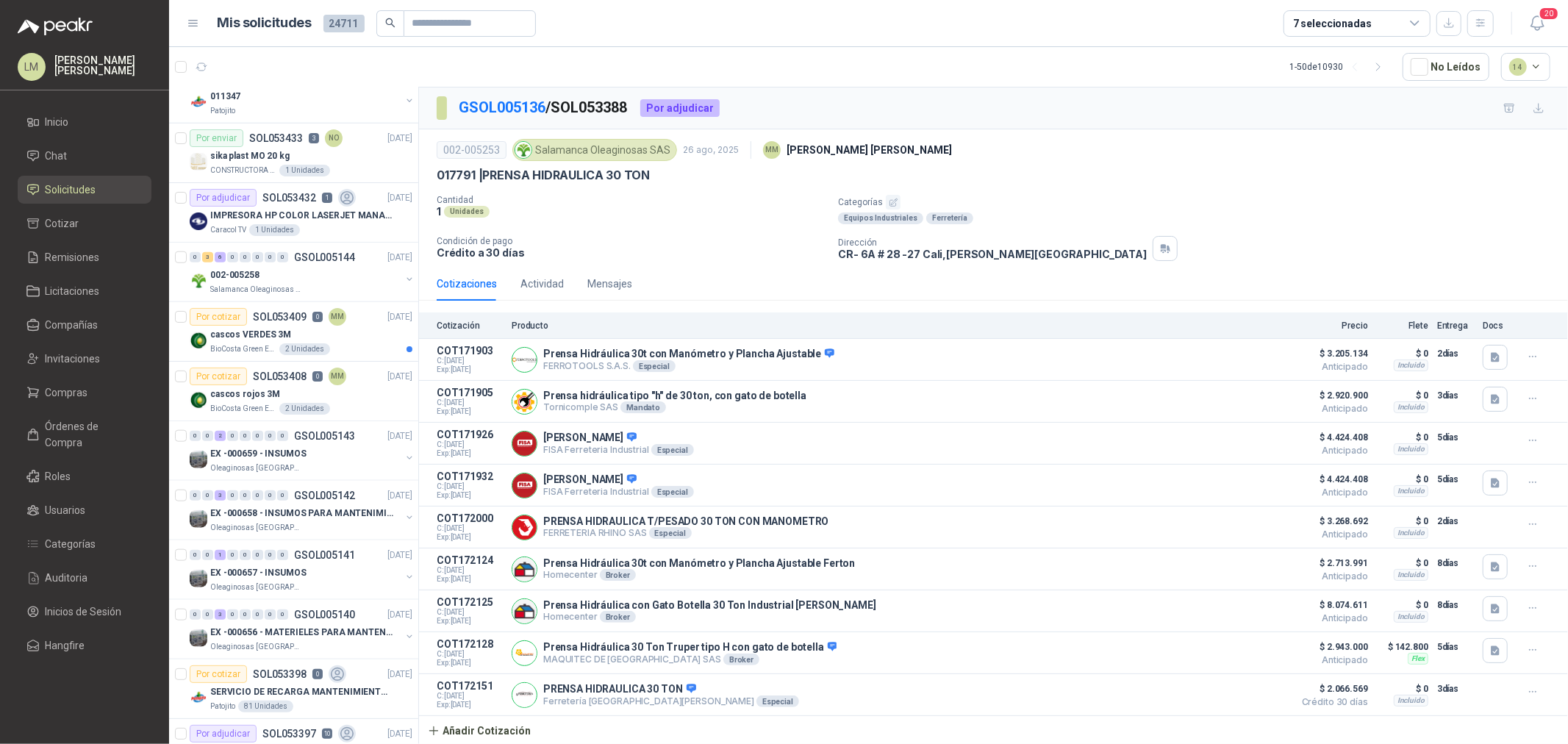
scroll to position [806, 0]
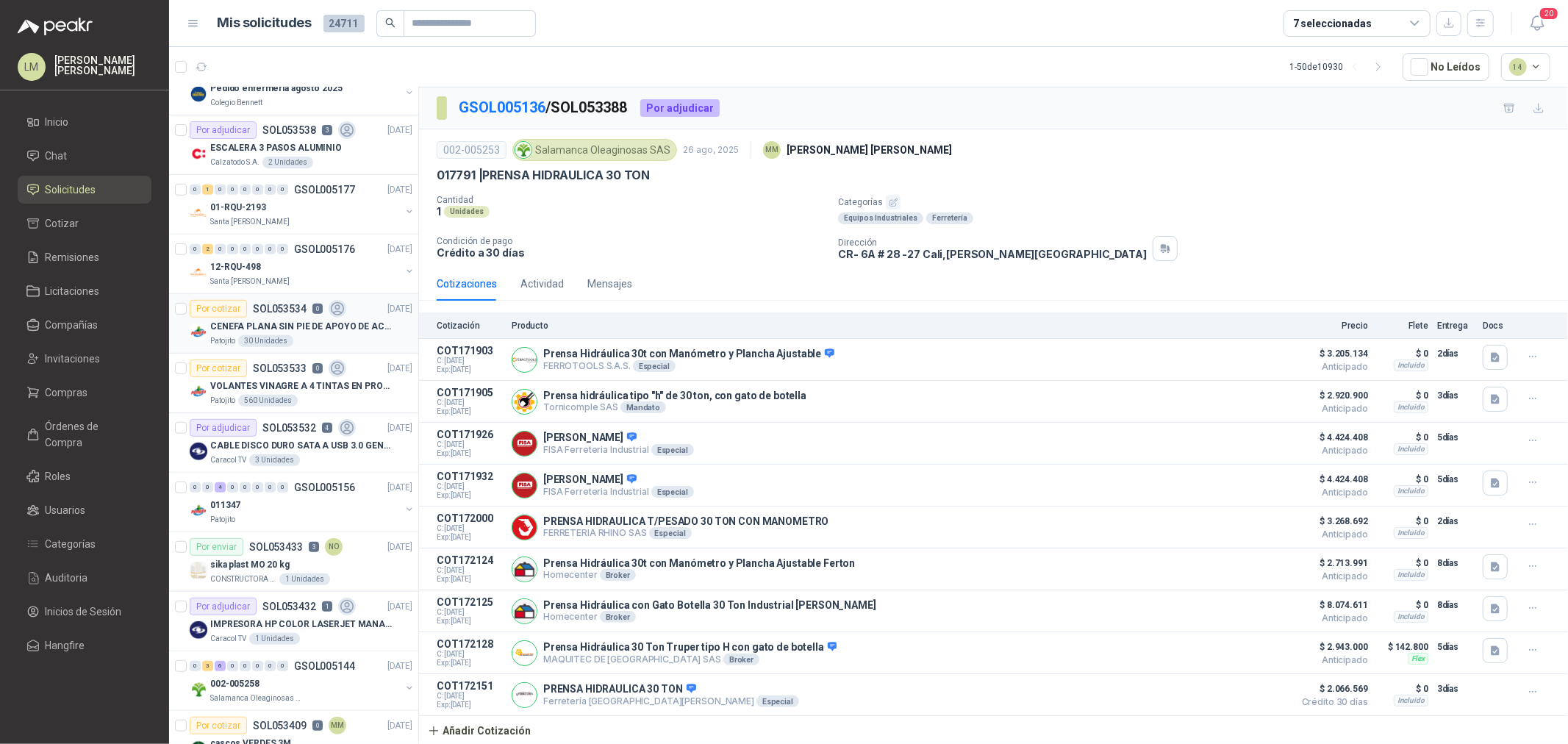
click at [289, 326] on p "CENEFA PLANA SIN PIE DE APOYO DE ACUERDO A LA IMAGEN ADJUNTA" at bounding box center [301, 326] width 183 height 14
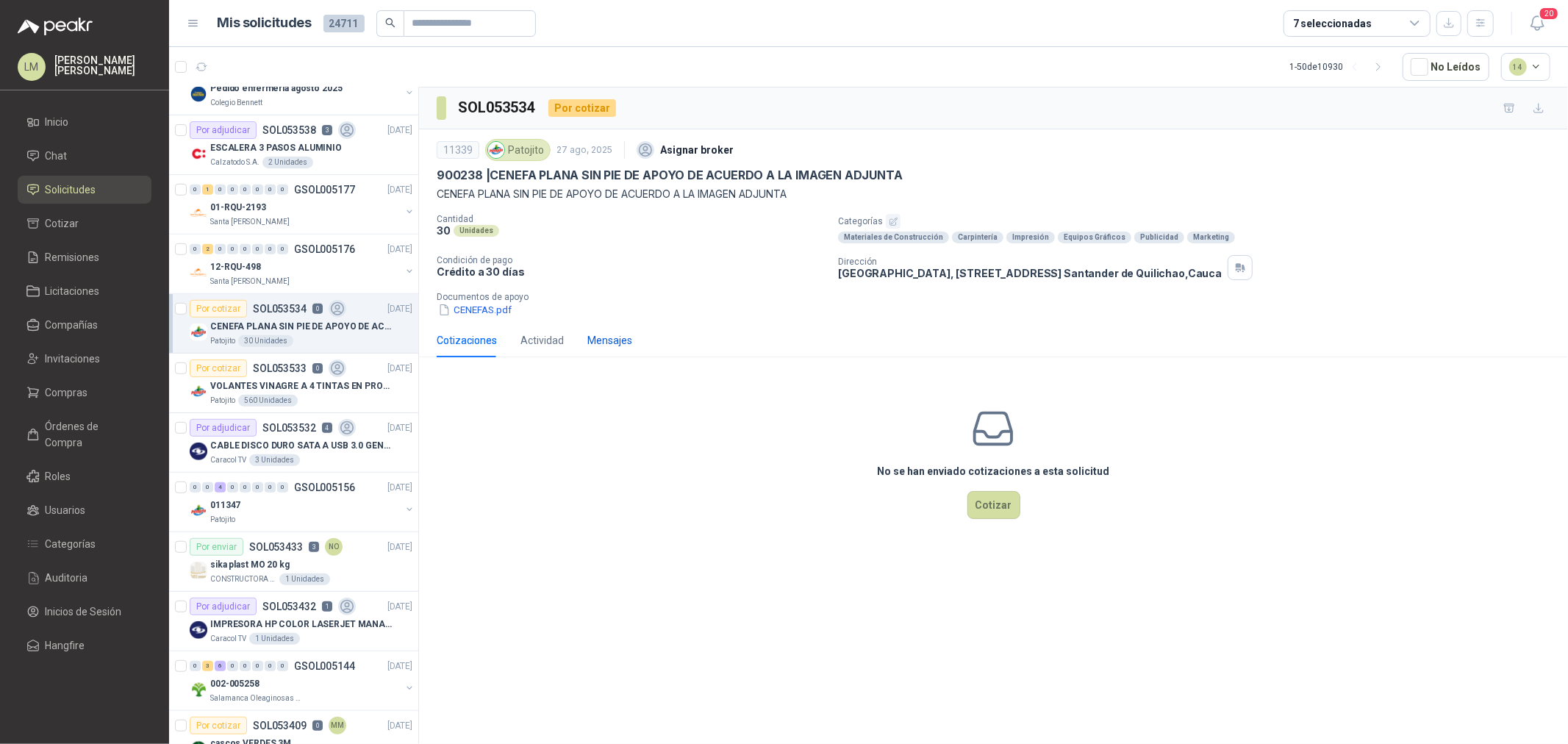
click at [612, 347] on div "Mensajes" at bounding box center [610, 340] width 45 height 16
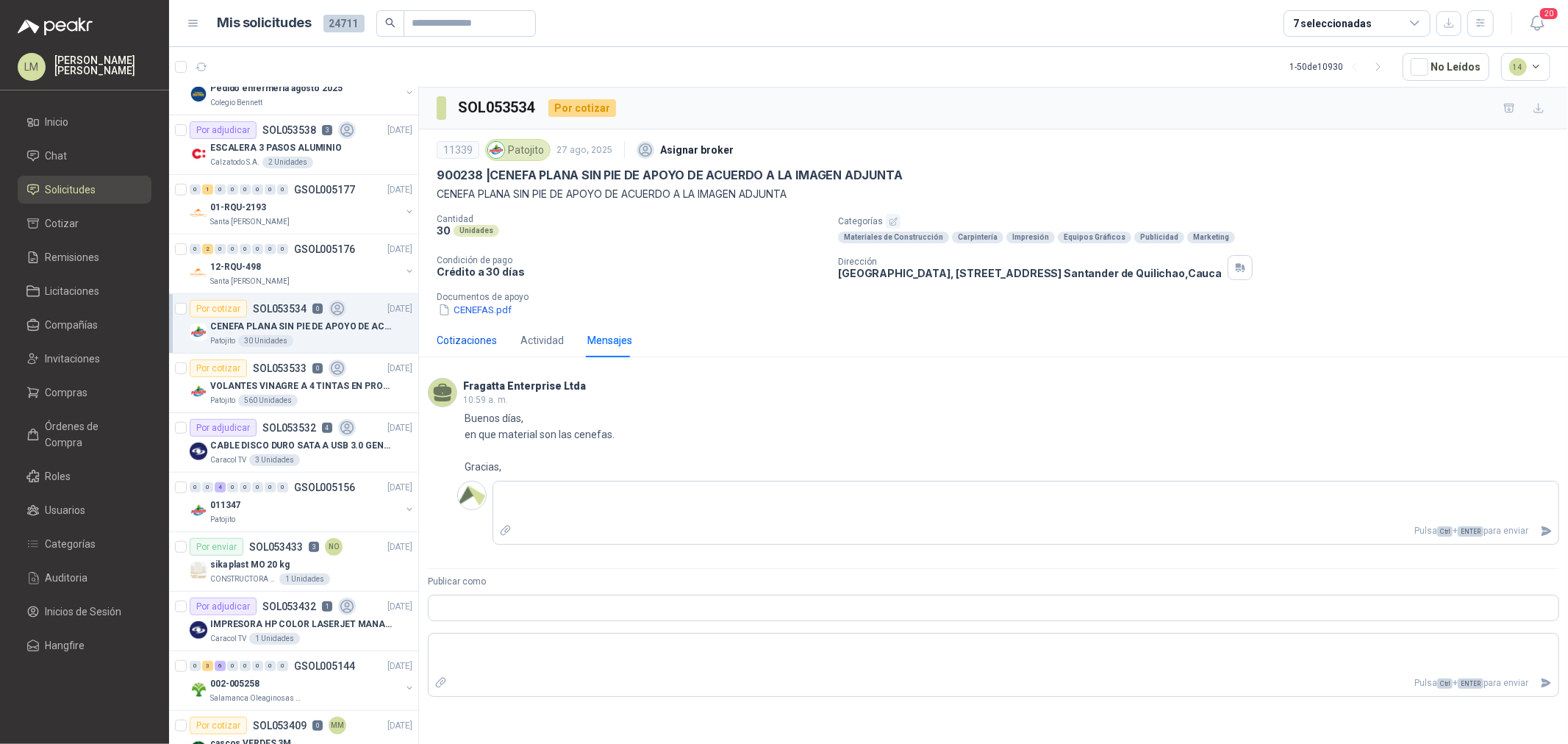
click at [452, 337] on div "Cotizaciones" at bounding box center [467, 340] width 61 height 16
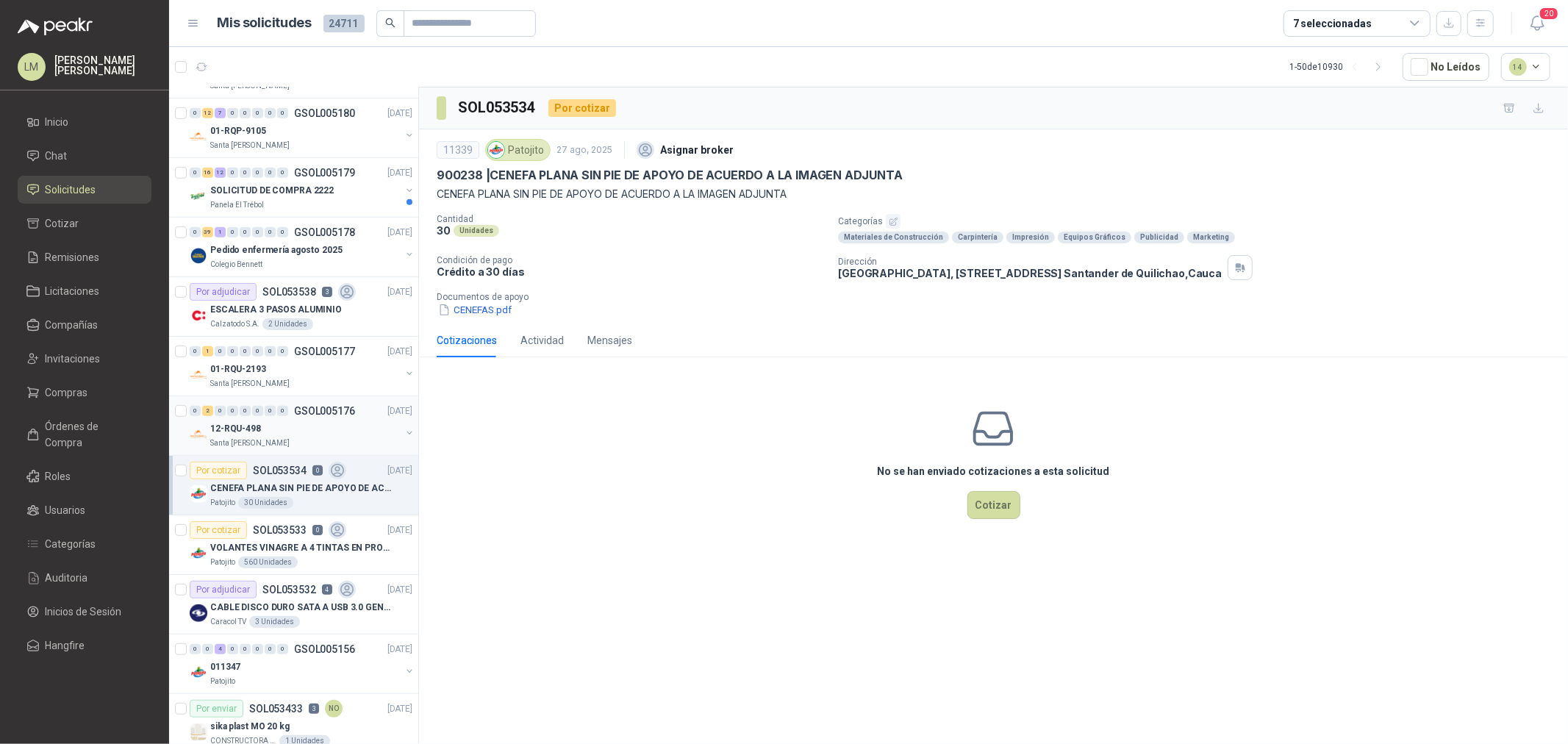
scroll to position [643, 0]
click at [265, 303] on div "ESCALERA 3 PASOS ALUMINIO" at bounding box center [311, 311] width 202 height 18
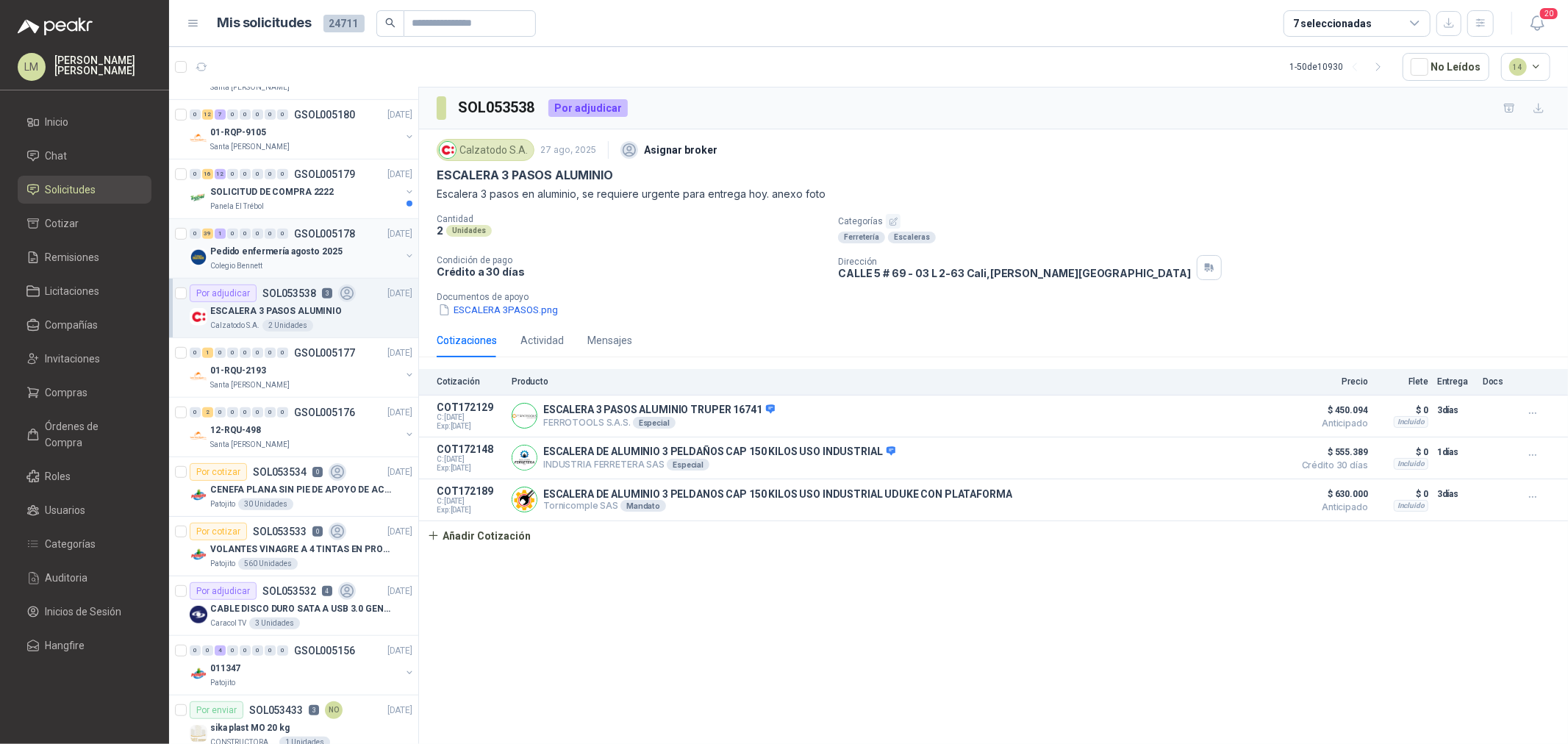
click at [270, 252] on p "Pedido enfermería agosto 2025" at bounding box center [276, 251] width 132 height 14
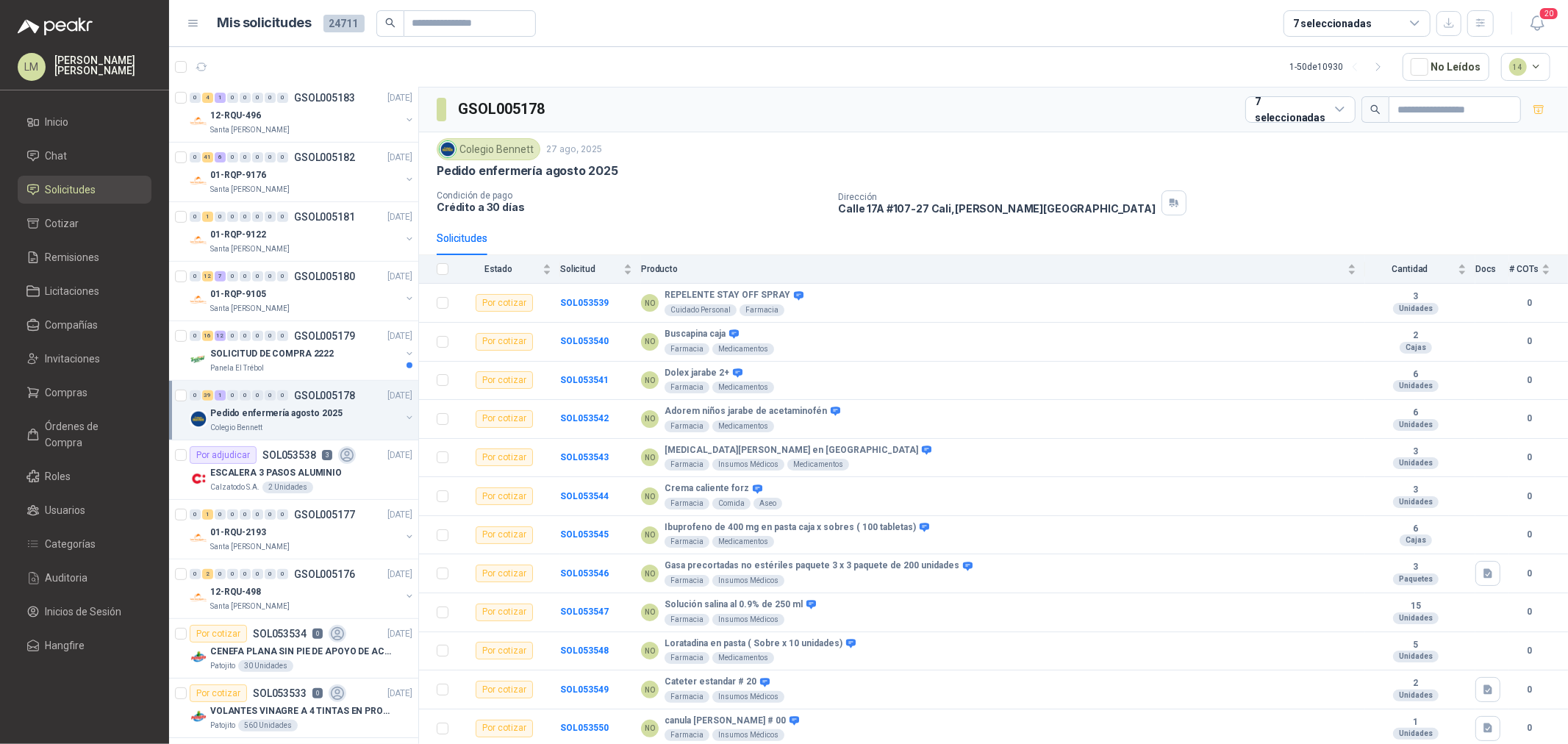
scroll to position [480, 0]
click at [279, 282] on div "0" at bounding box center [283, 278] width 11 height 11
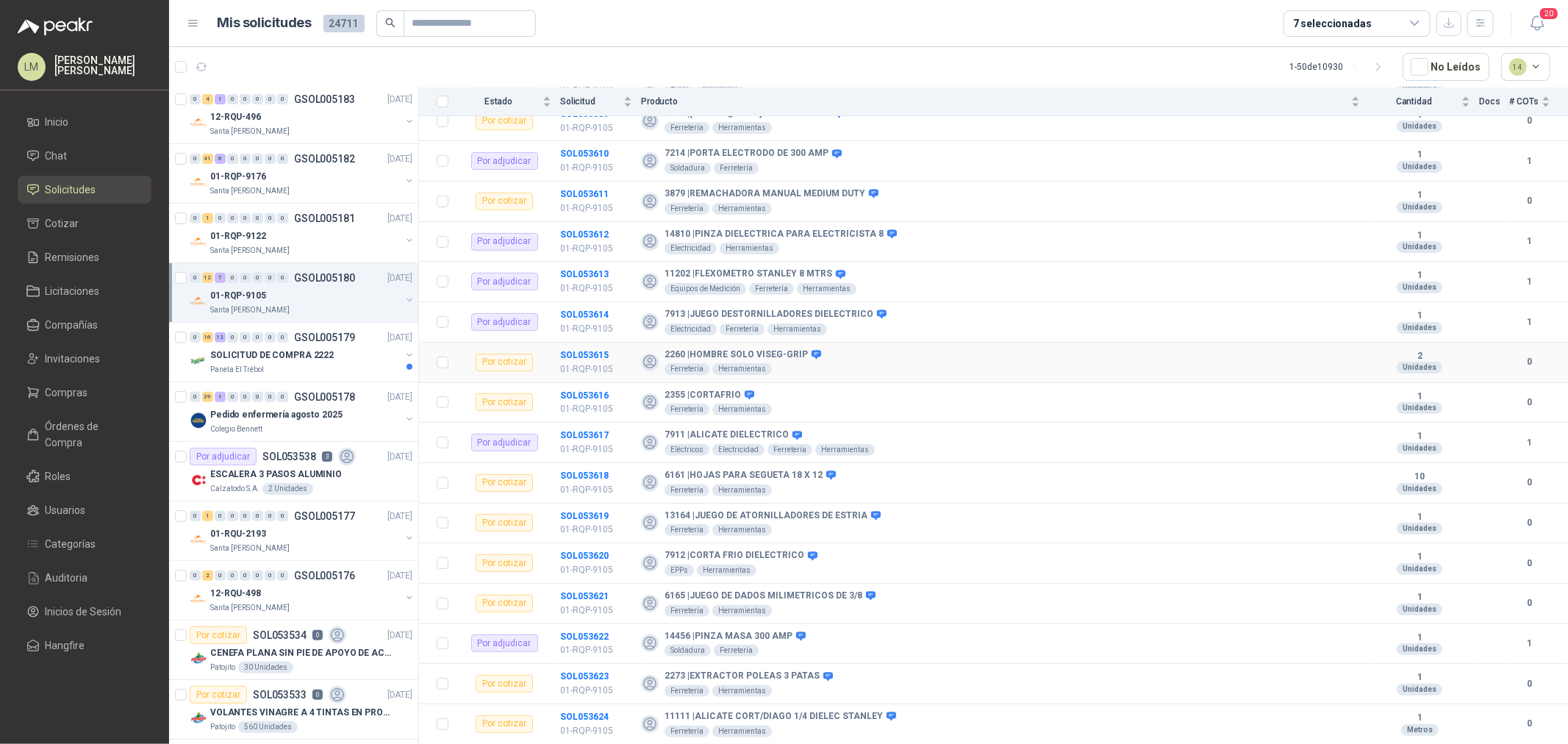
scroll to position [299, 0]
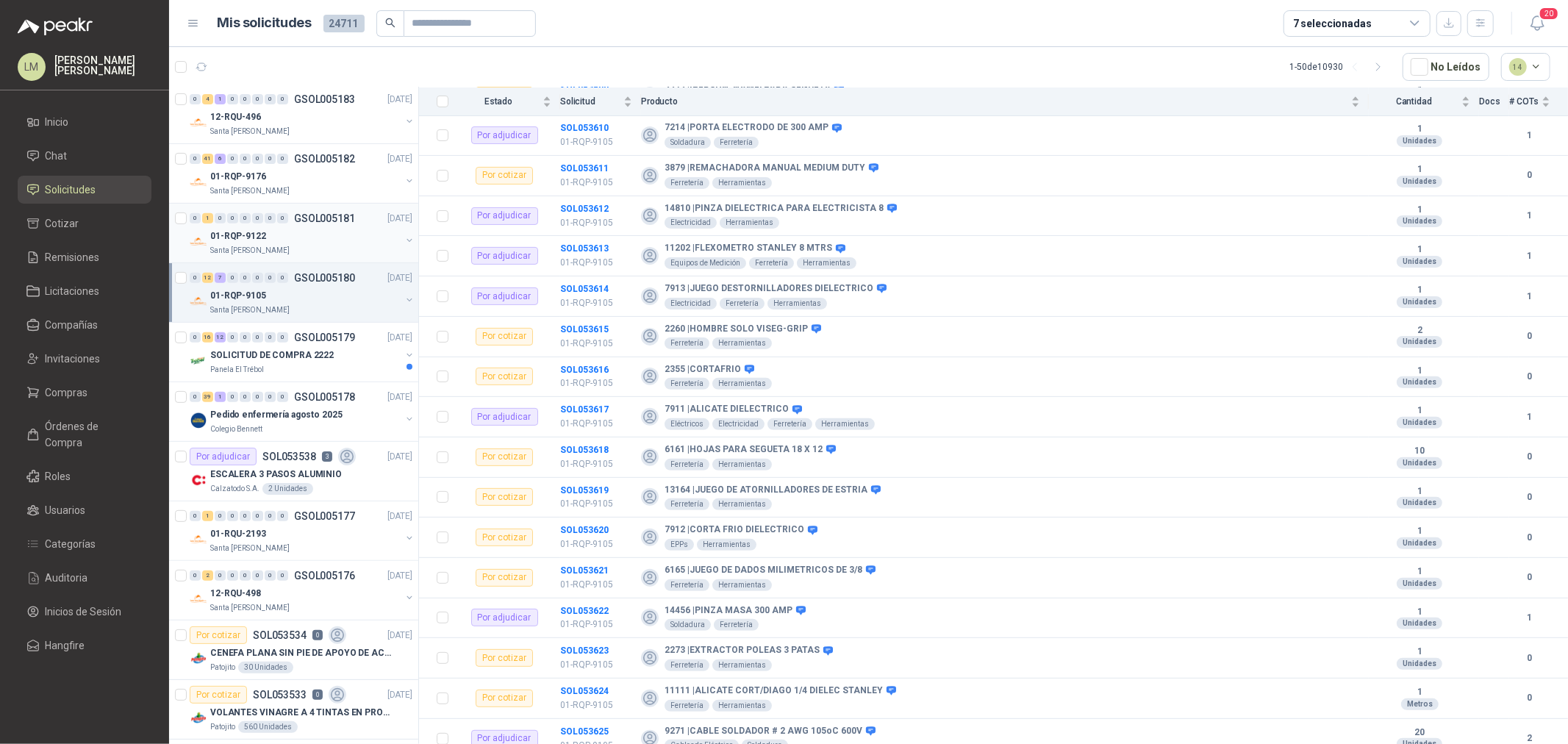
click at [275, 243] on div "01-RQP-9122" at bounding box center [305, 236] width 191 height 18
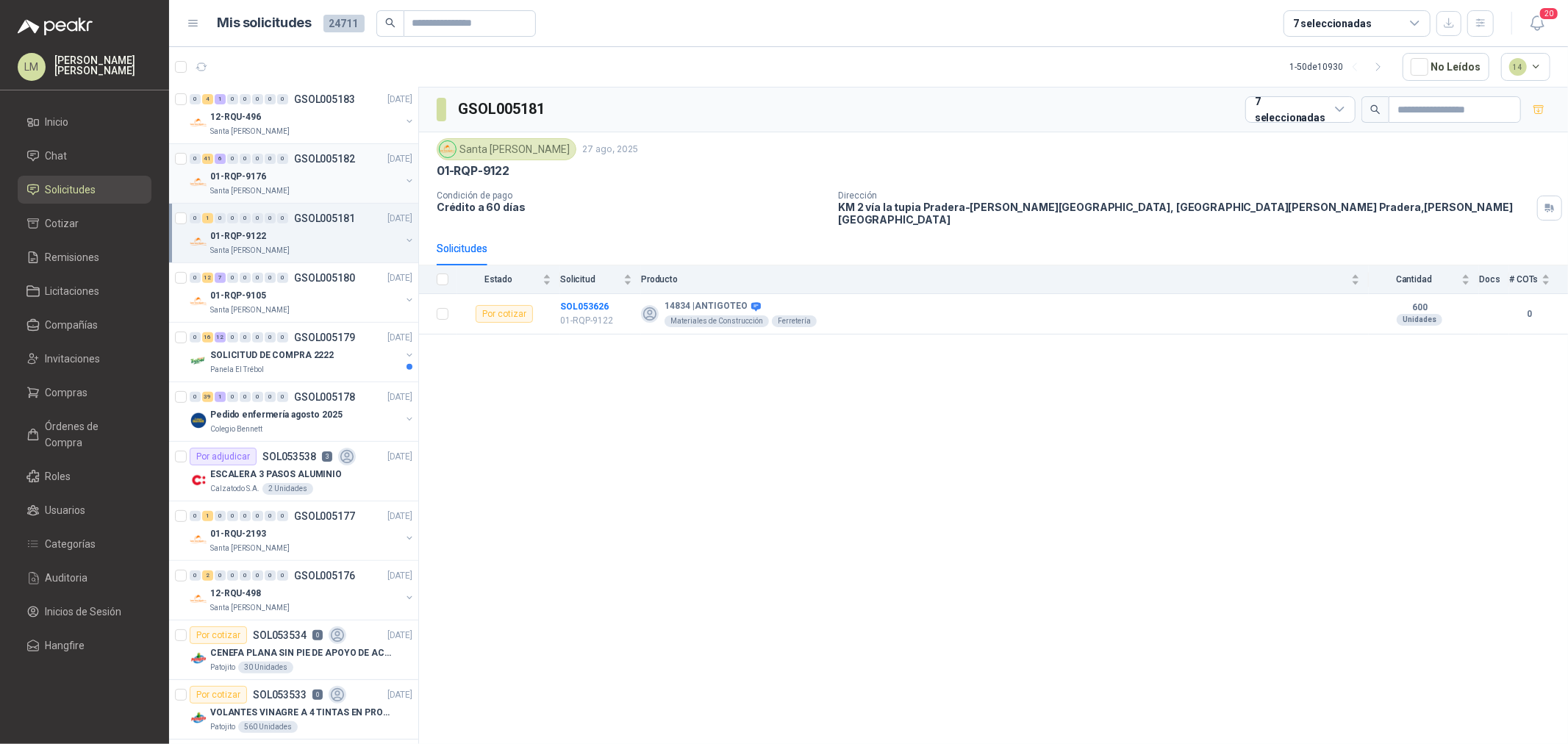
click at [270, 177] on div "01-RQP-9176" at bounding box center [305, 177] width 191 height 18
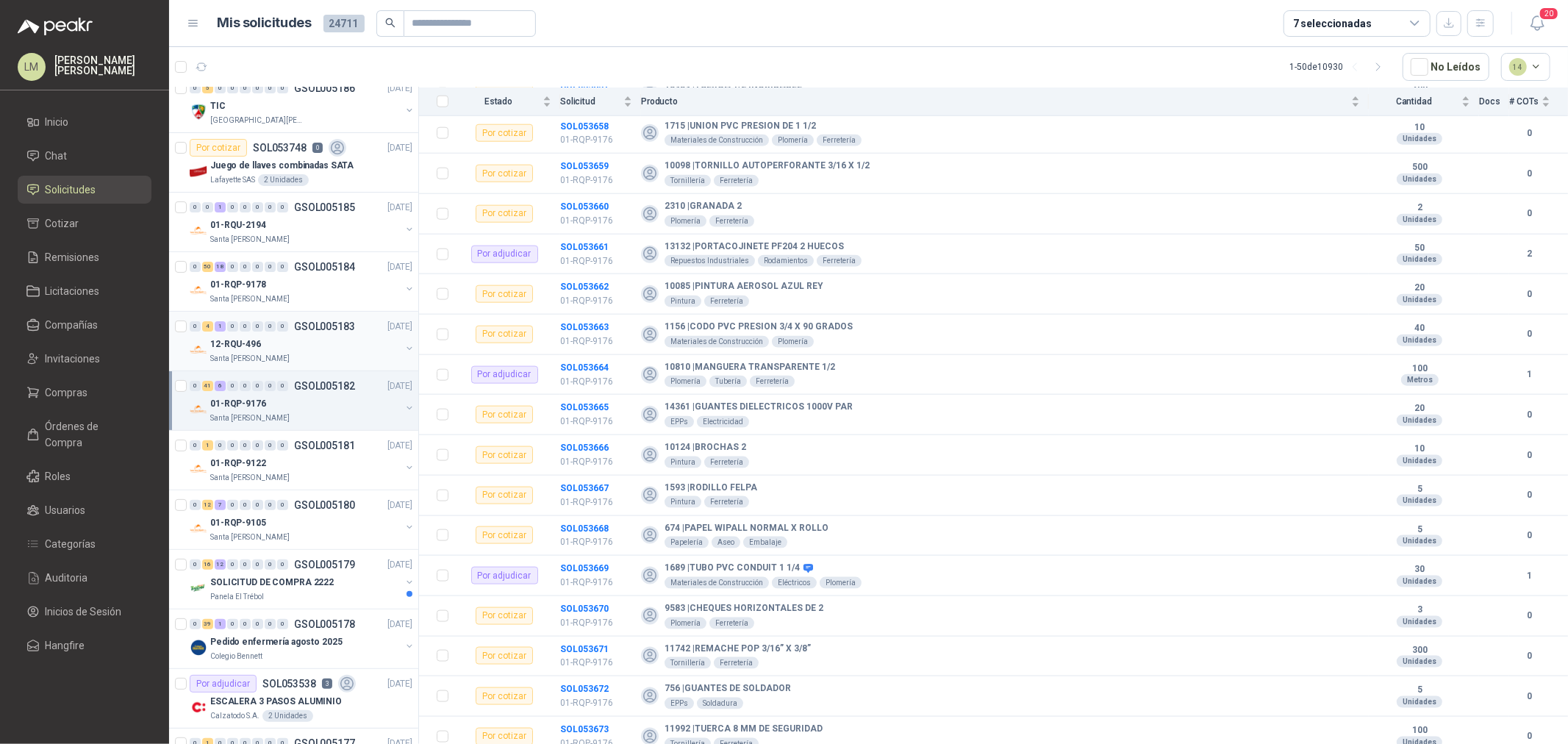
scroll to position [233, 0]
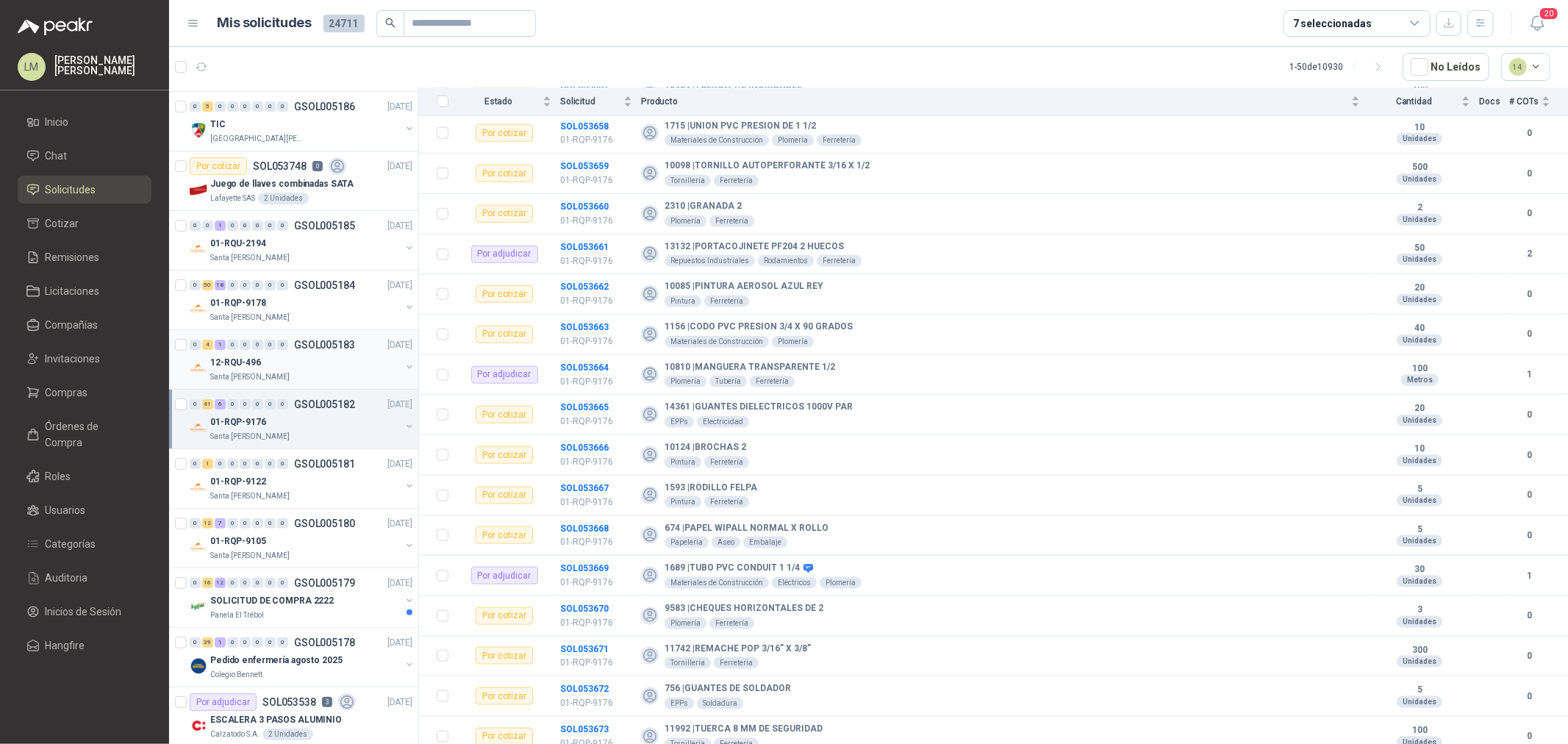
click at [290, 372] on div "Santa [PERSON_NAME]" at bounding box center [305, 377] width 191 height 12
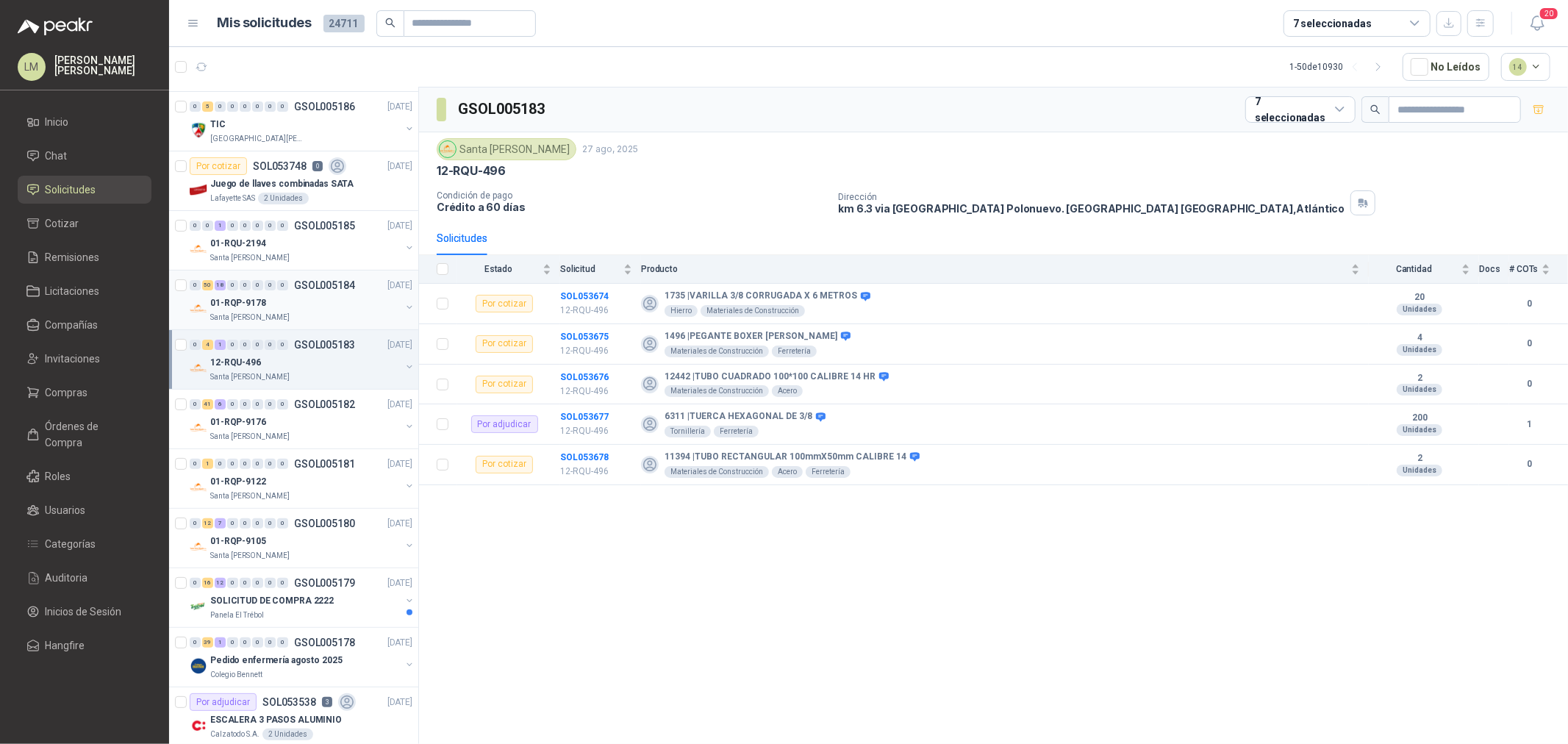
click at [288, 294] on div "01-RQP-9178" at bounding box center [305, 303] width 191 height 18
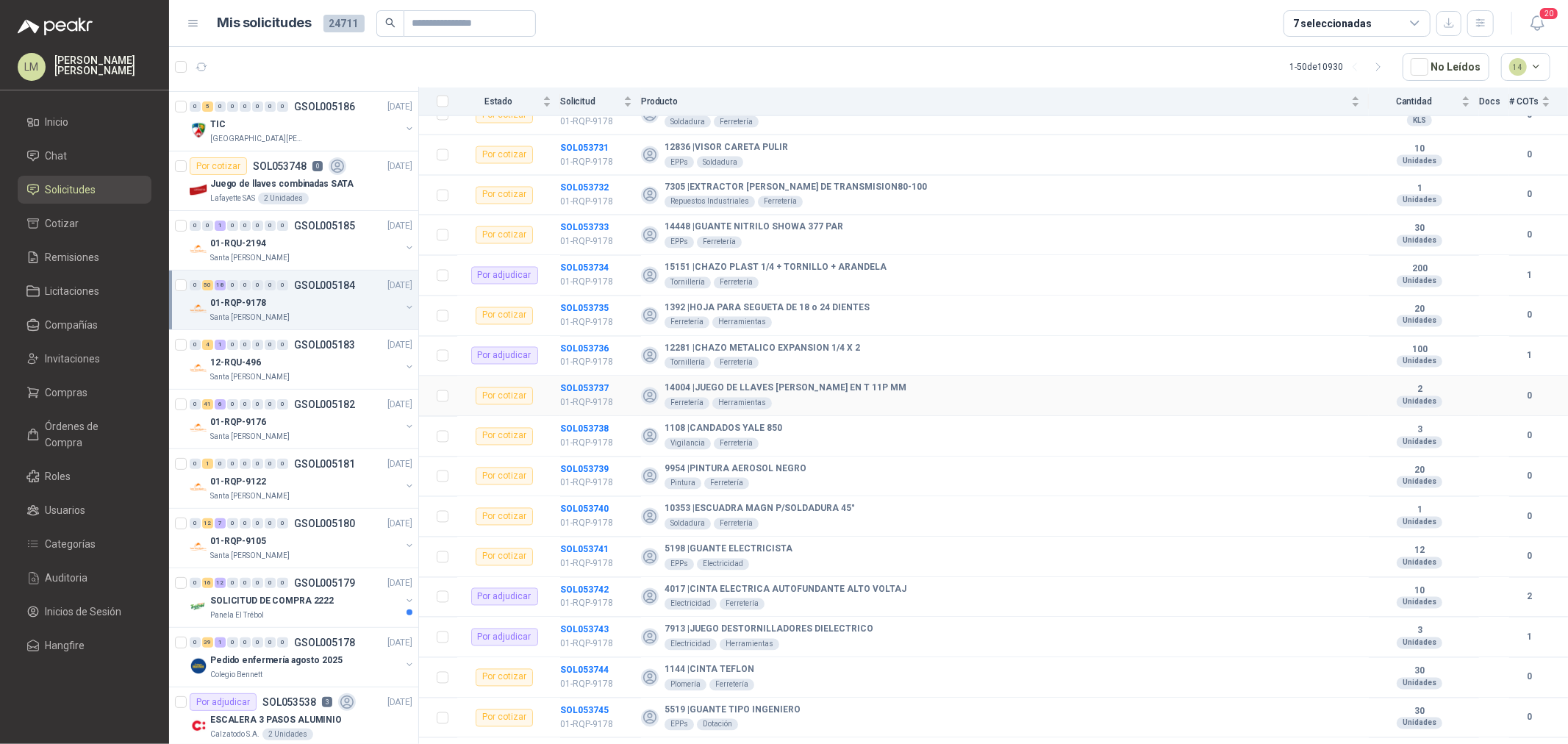
scroll to position [2273, 0]
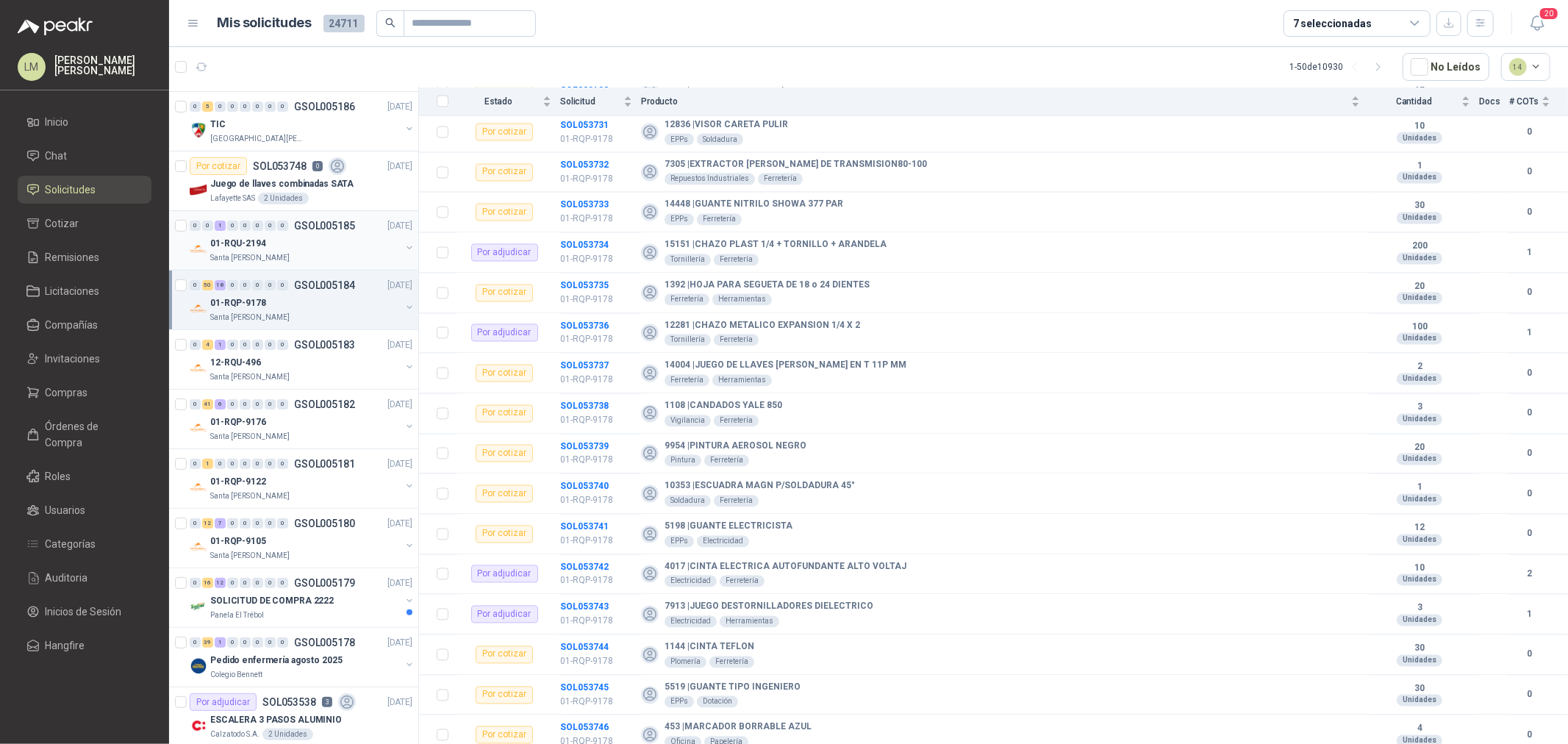
click at [302, 247] on div "01-RQU-2194" at bounding box center [305, 243] width 191 height 18
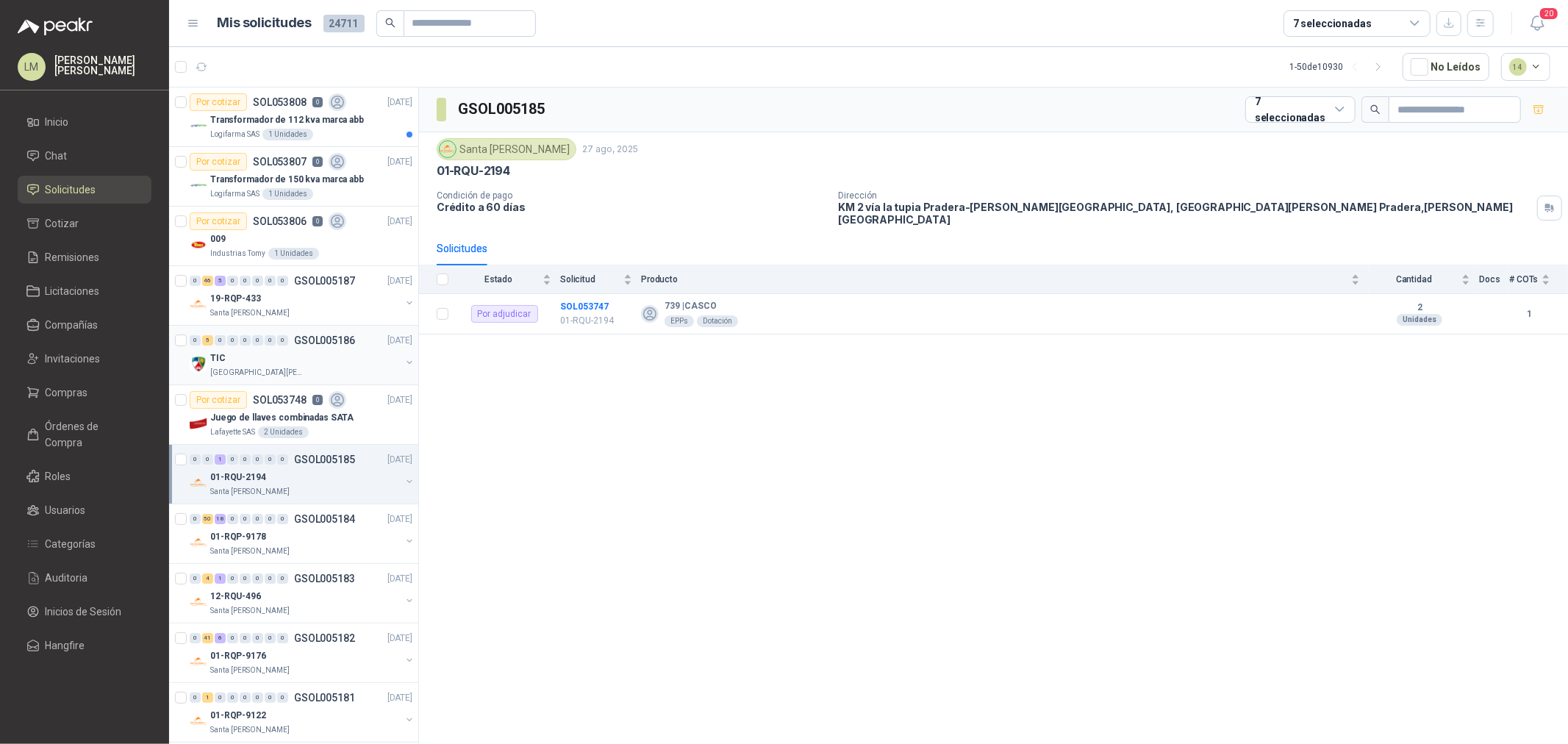
click at [302, 340] on p "GSOL005186" at bounding box center [325, 340] width 61 height 11
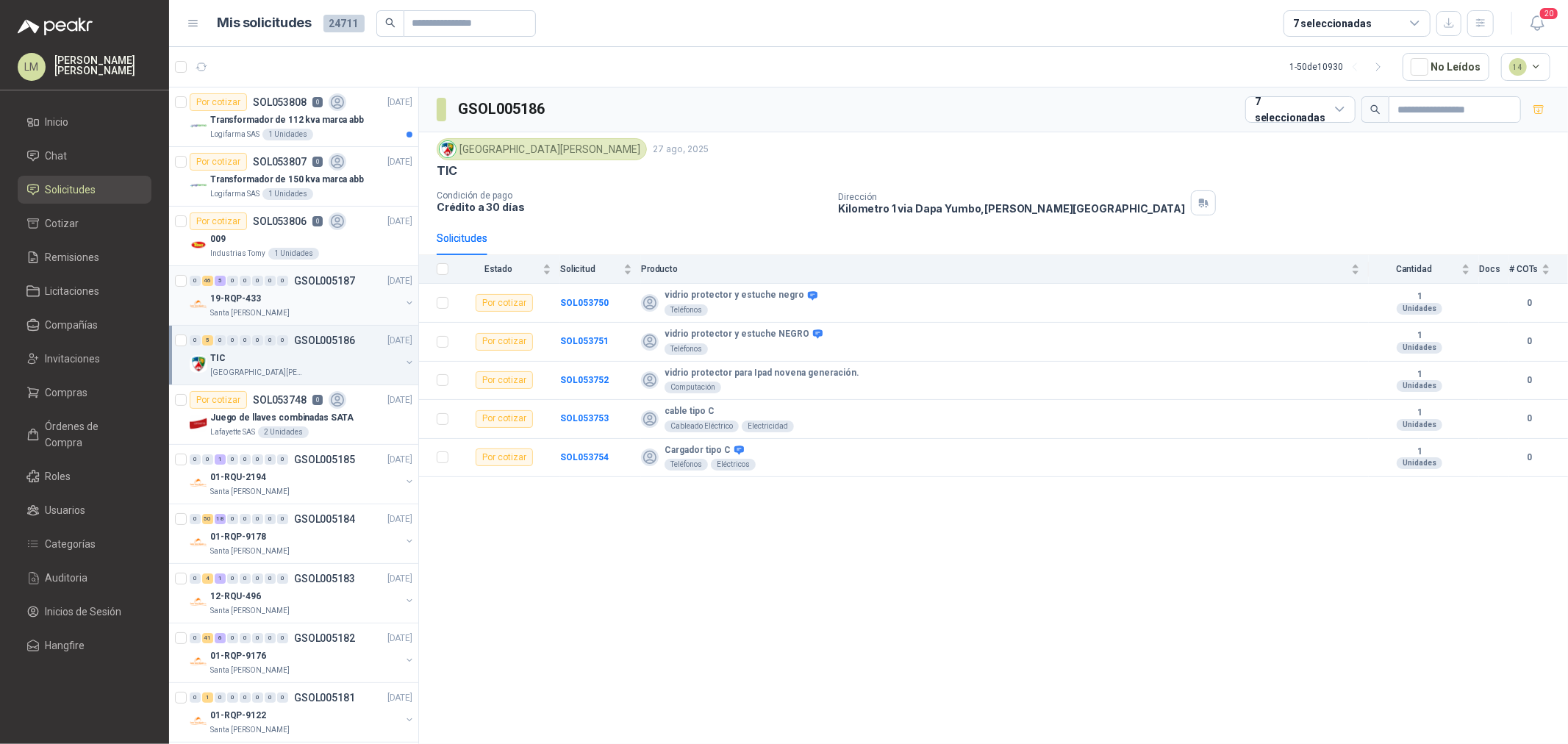
click at [306, 291] on div "19-RQP-433" at bounding box center [305, 299] width 191 height 18
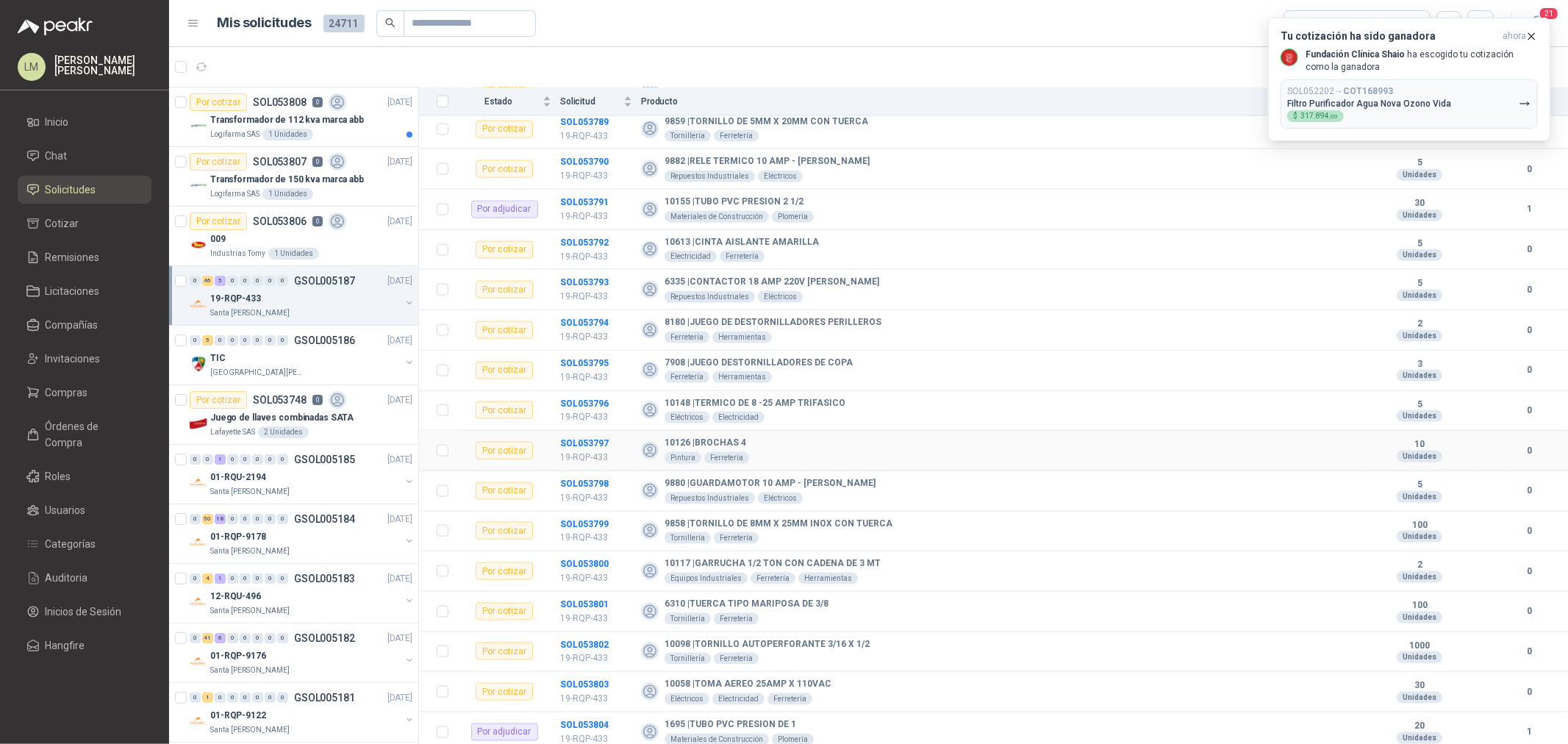
scroll to position [1588, 0]
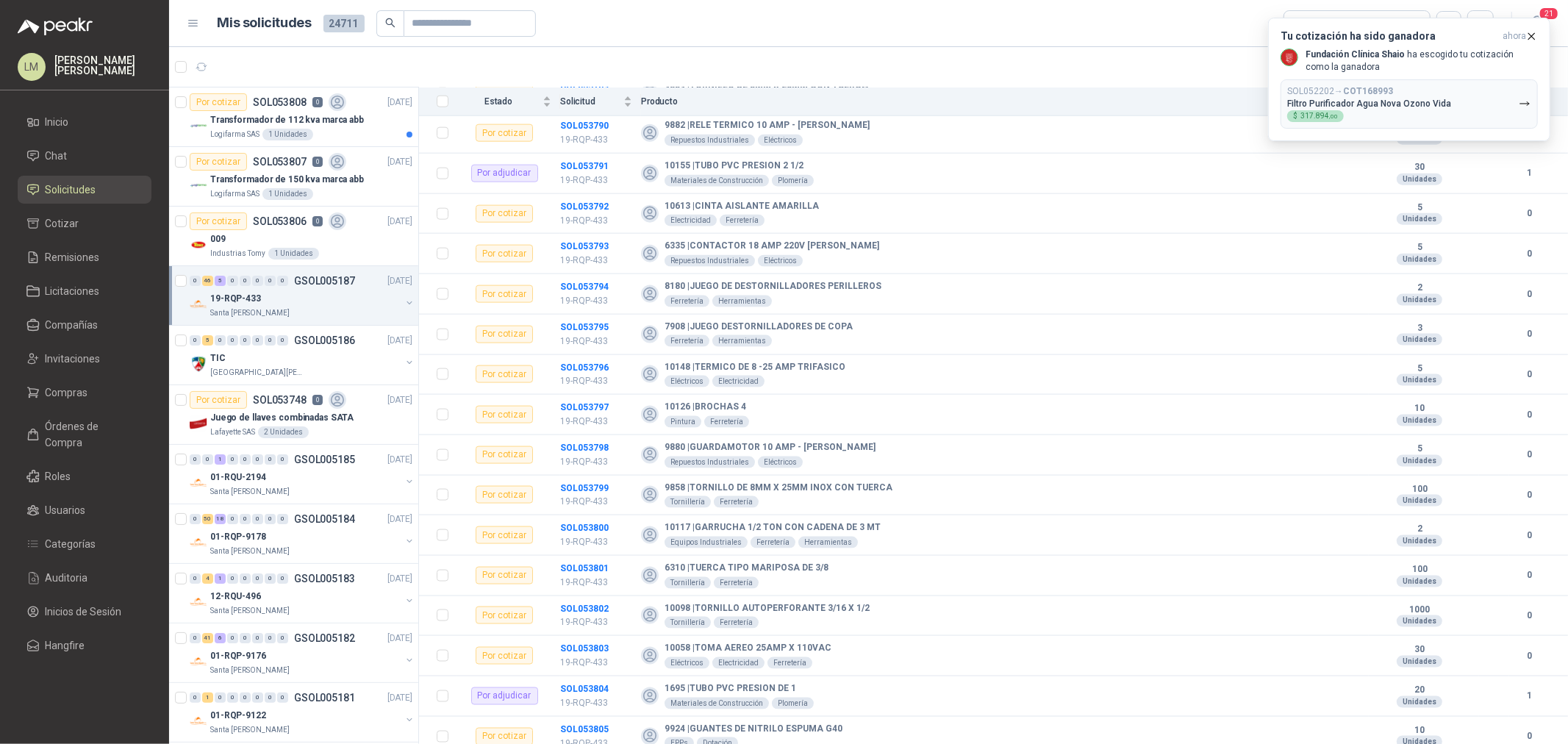
click at [404, 302] on button "button" at bounding box center [409, 303] width 12 height 12
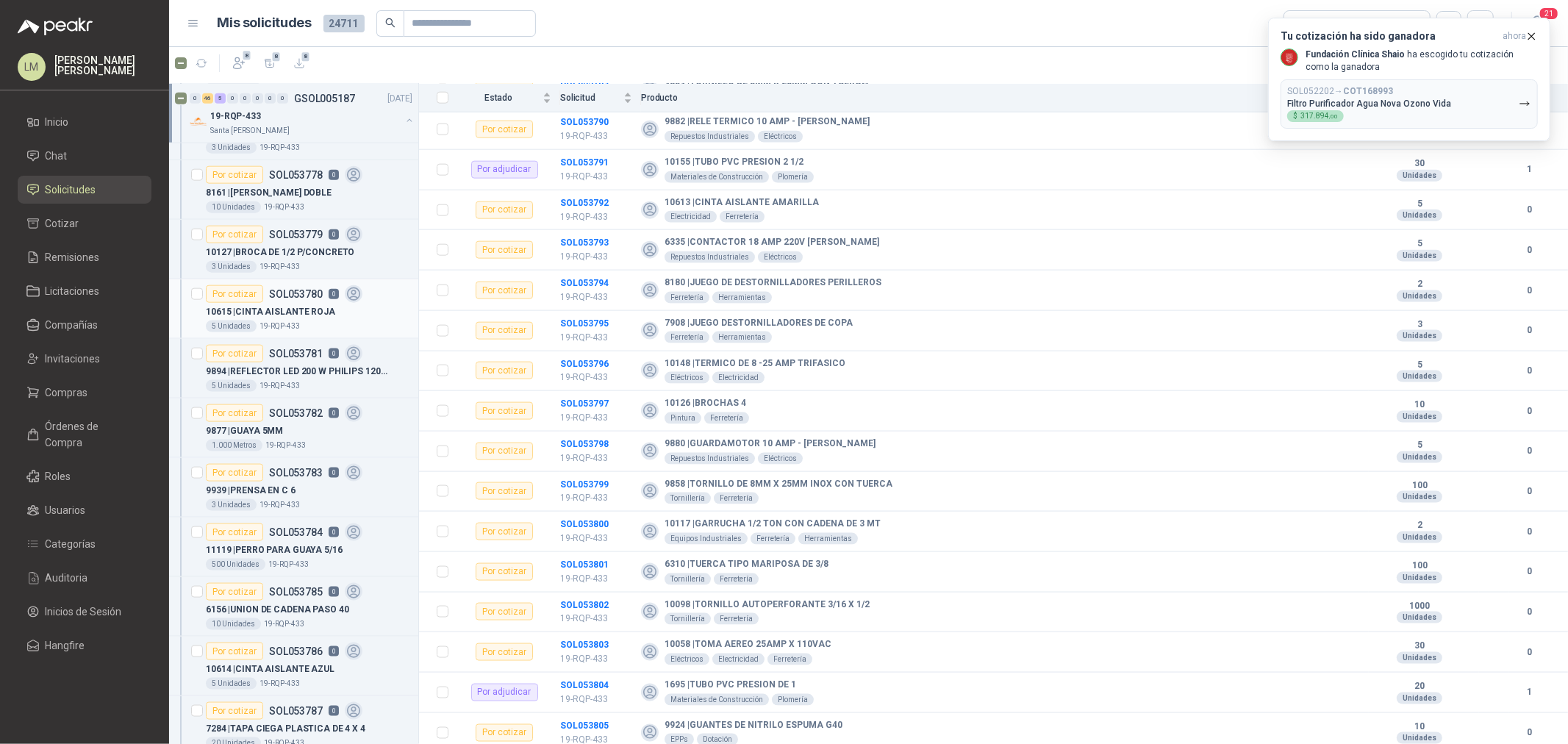
scroll to position [1553, 0]
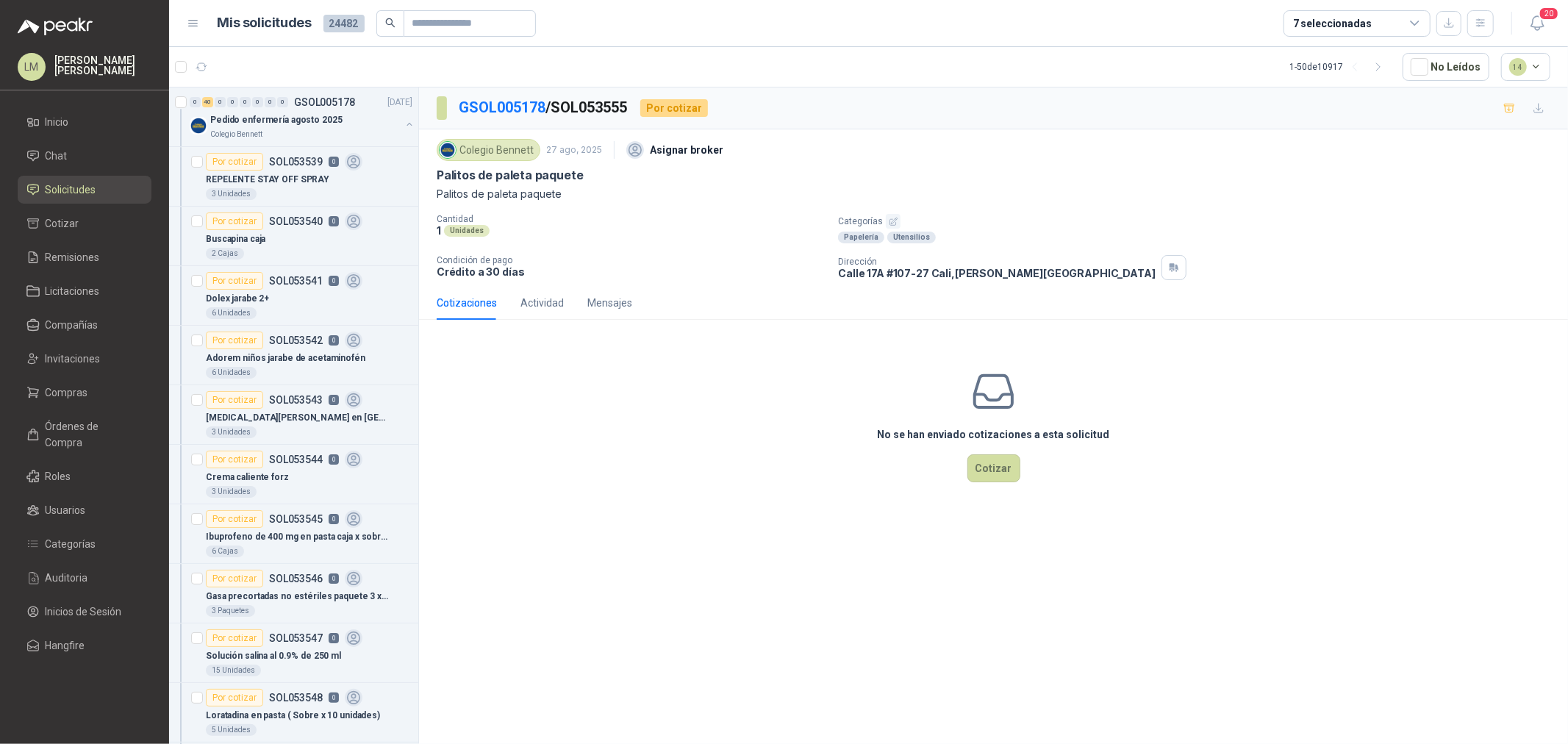
click at [899, 225] on p "Categorías" at bounding box center [1200, 221] width 724 height 15
click at [895, 223] on icon "button" at bounding box center [894, 222] width 10 height 10
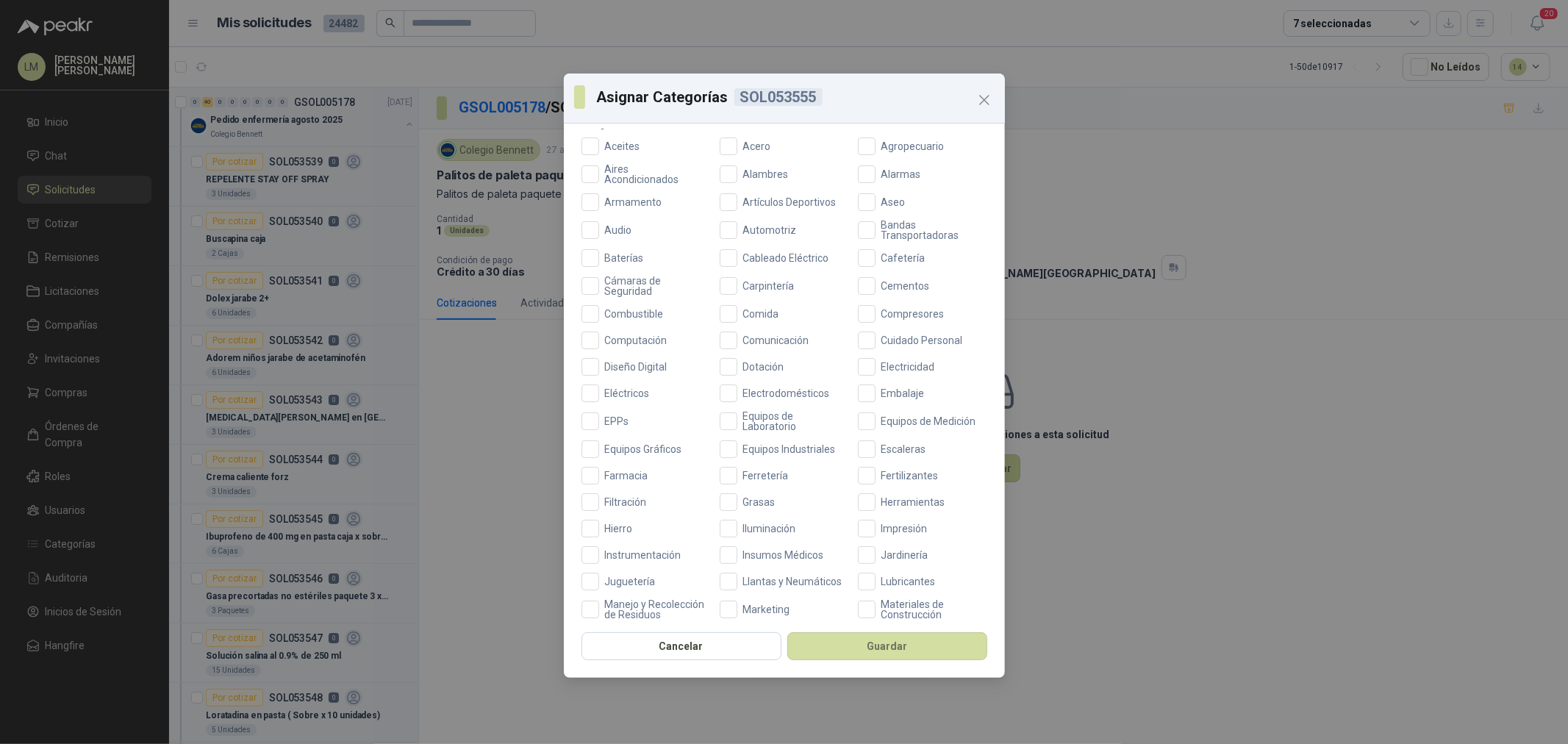
scroll to position [245, 0]
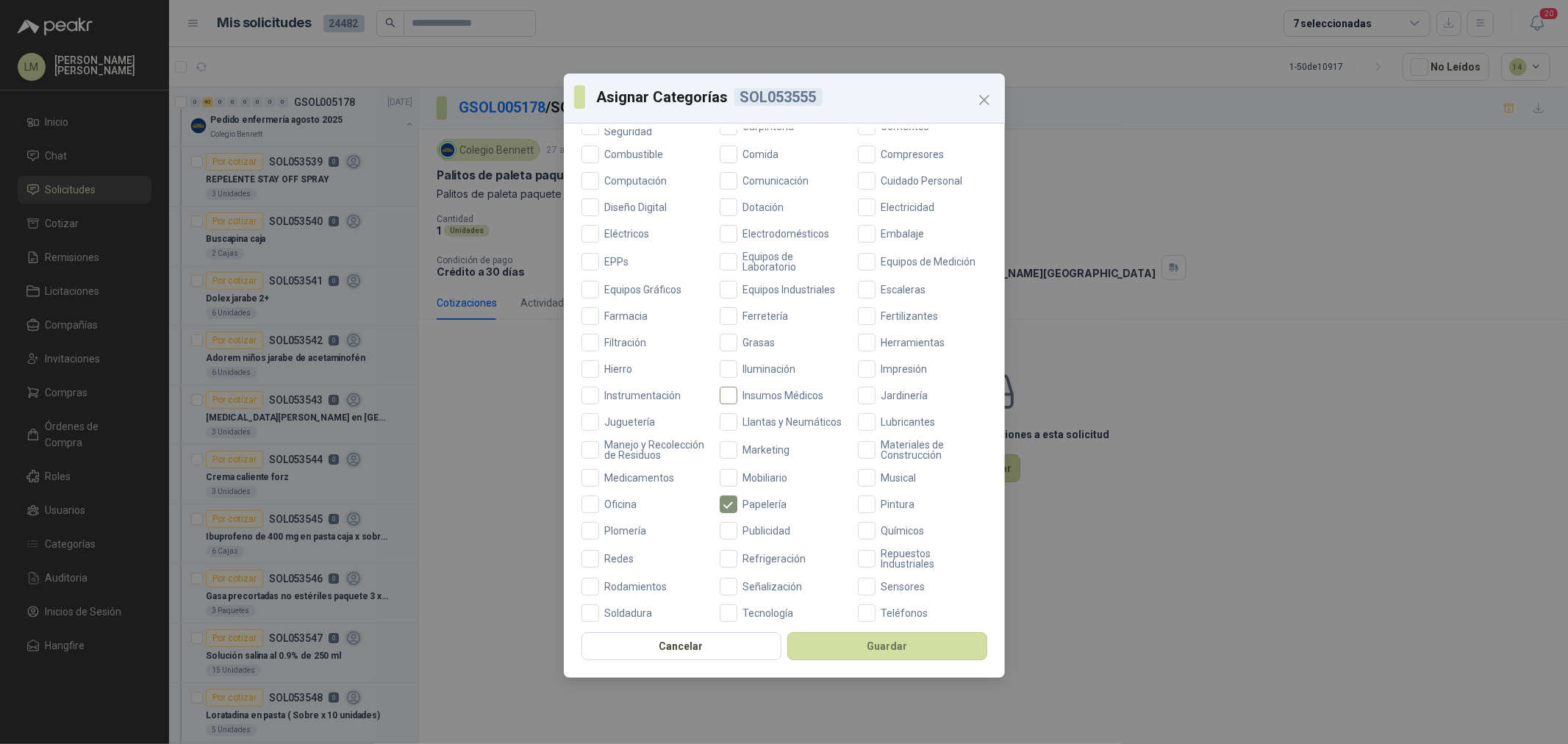
click at [760, 393] on span "Insumos Médicos" at bounding box center [783, 395] width 93 height 11
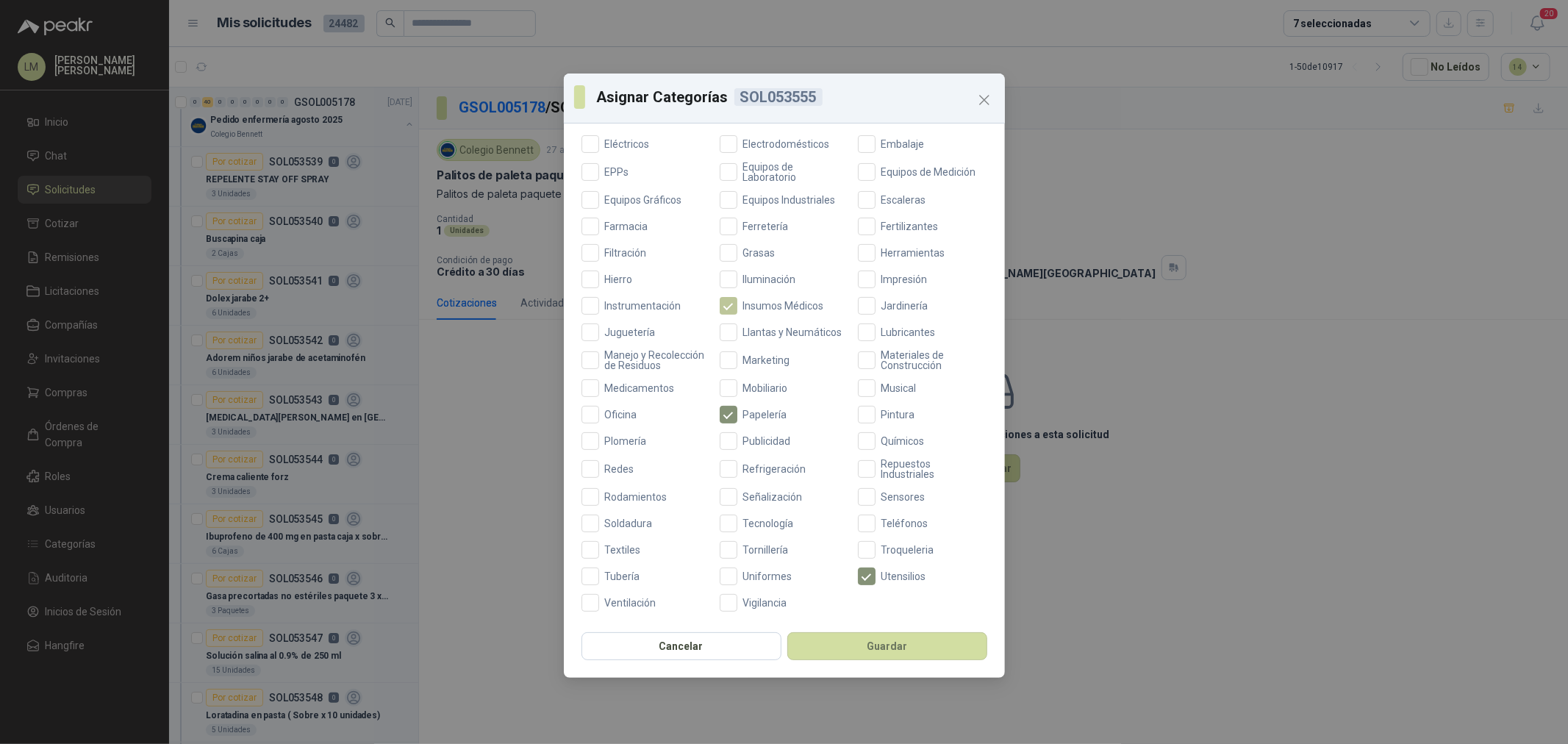
scroll to position [266, 0]
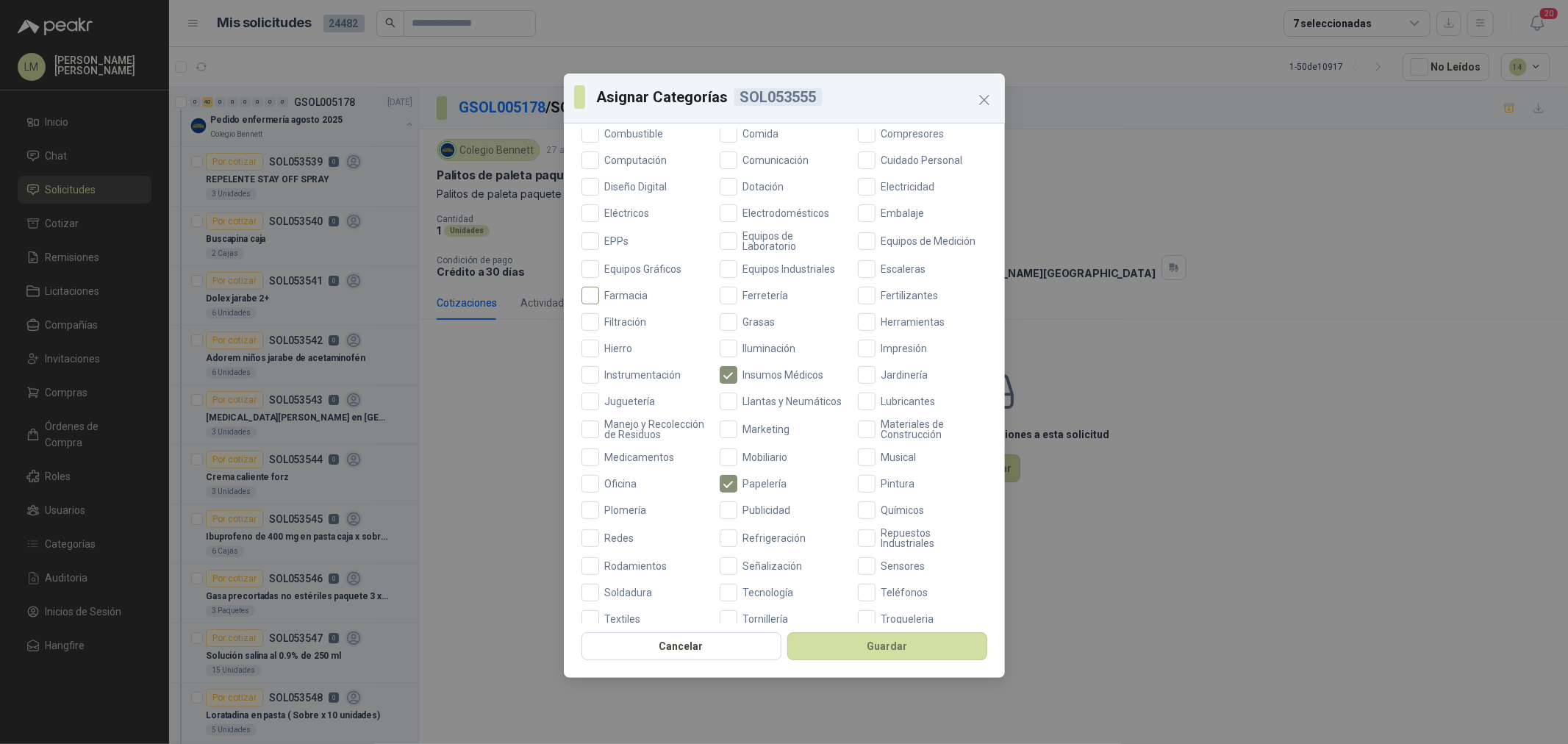
click at [645, 291] on span "Farmacia" at bounding box center [627, 296] width 55 height 11
click at [897, 642] on button "Guardar" at bounding box center [887, 646] width 200 height 28
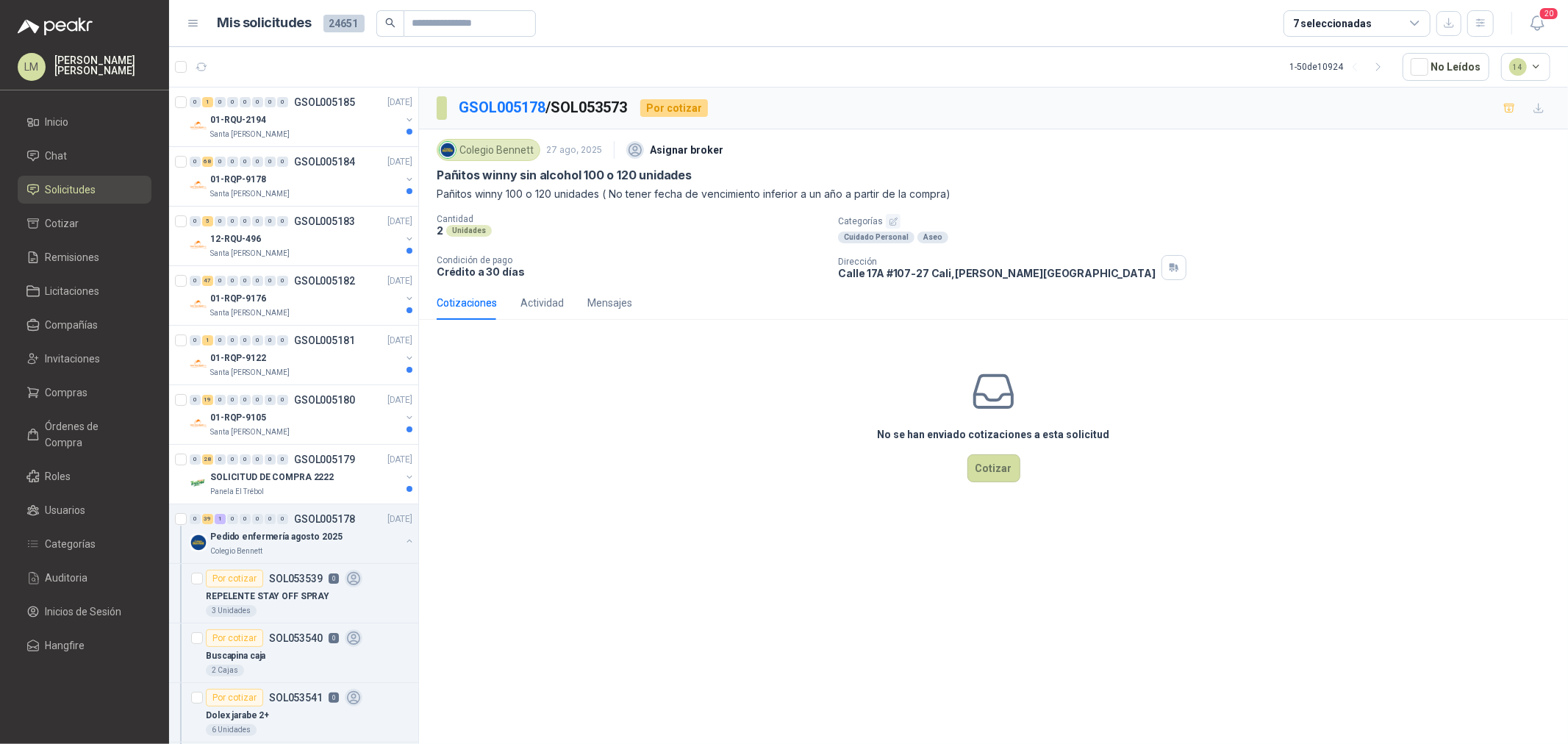
click at [889, 223] on icon "button" at bounding box center [894, 222] width 10 height 10
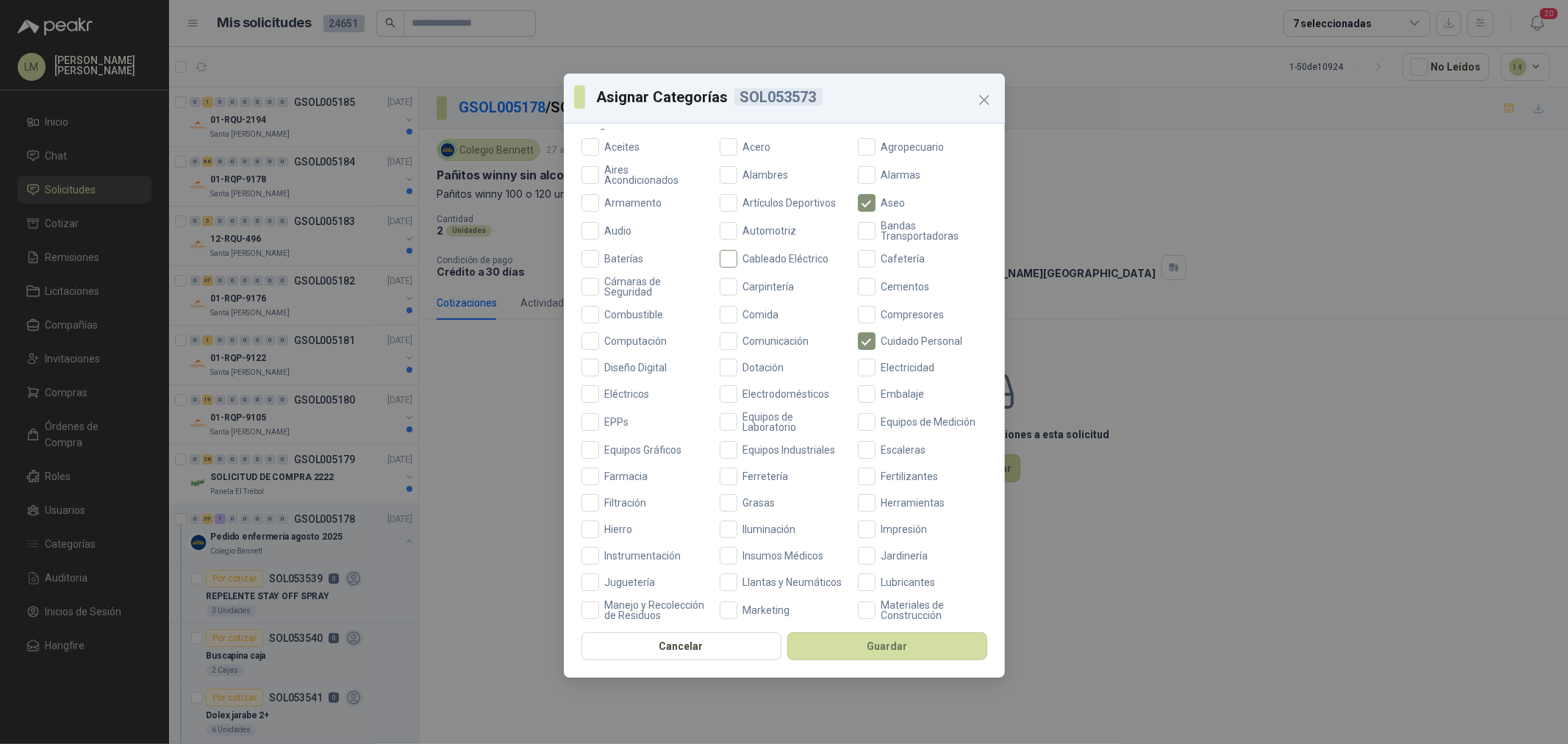
scroll to position [163, 0]
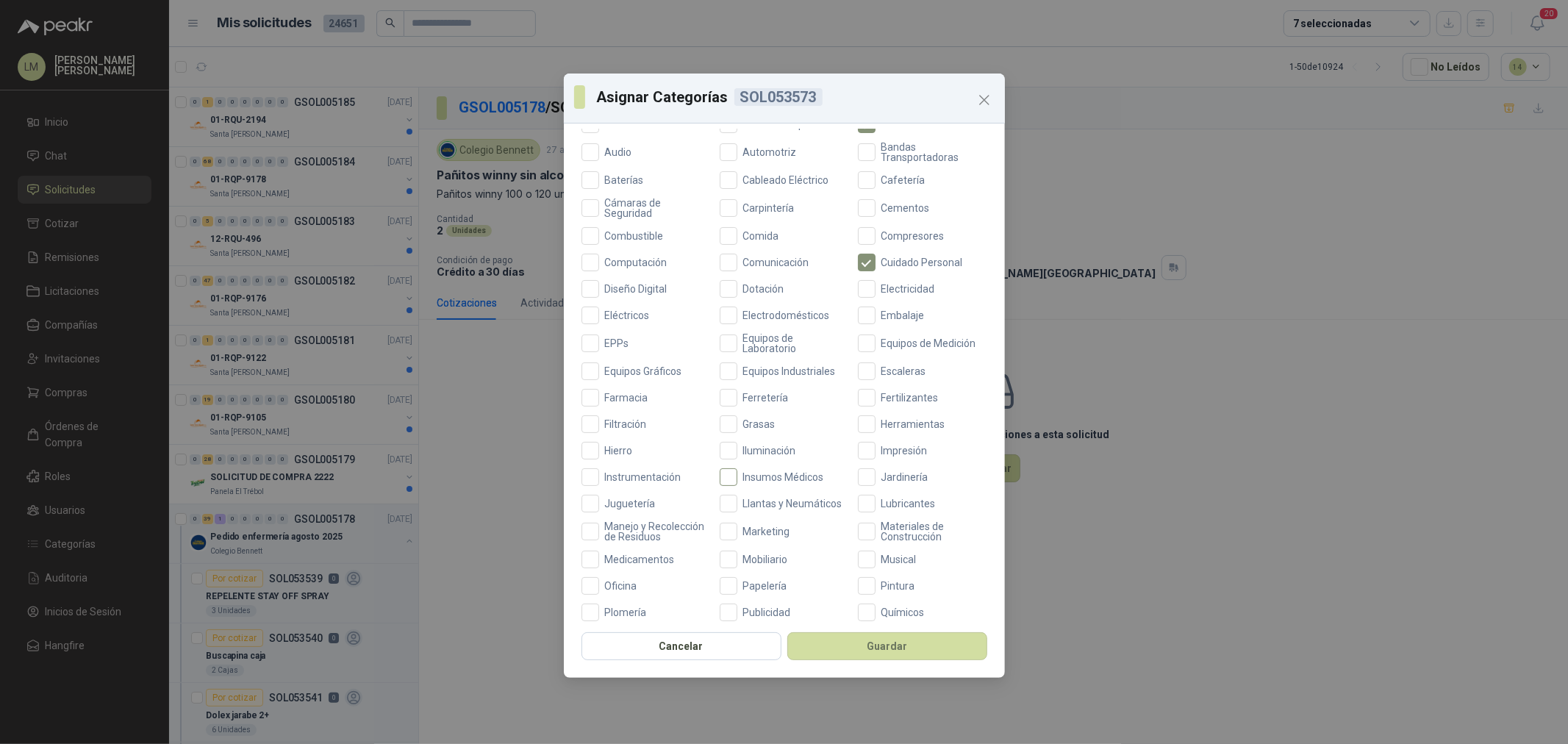
click at [761, 476] on span "Insumos Médicos" at bounding box center [783, 477] width 93 height 11
click at [633, 396] on span "Farmacia" at bounding box center [627, 397] width 55 height 11
click at [844, 656] on button "Guardar" at bounding box center [887, 646] width 200 height 28
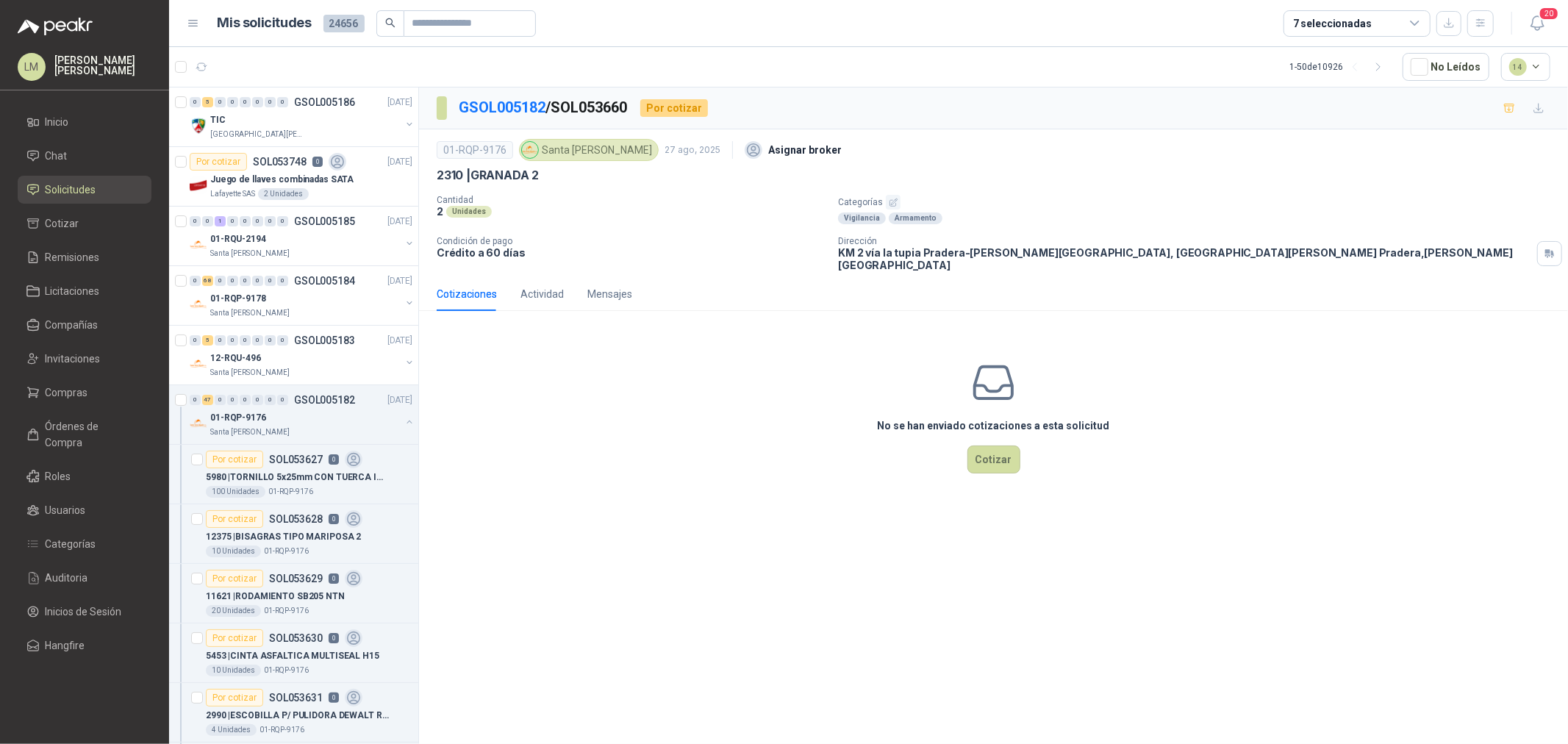
click at [889, 201] on icon "button" at bounding box center [894, 203] width 10 height 10
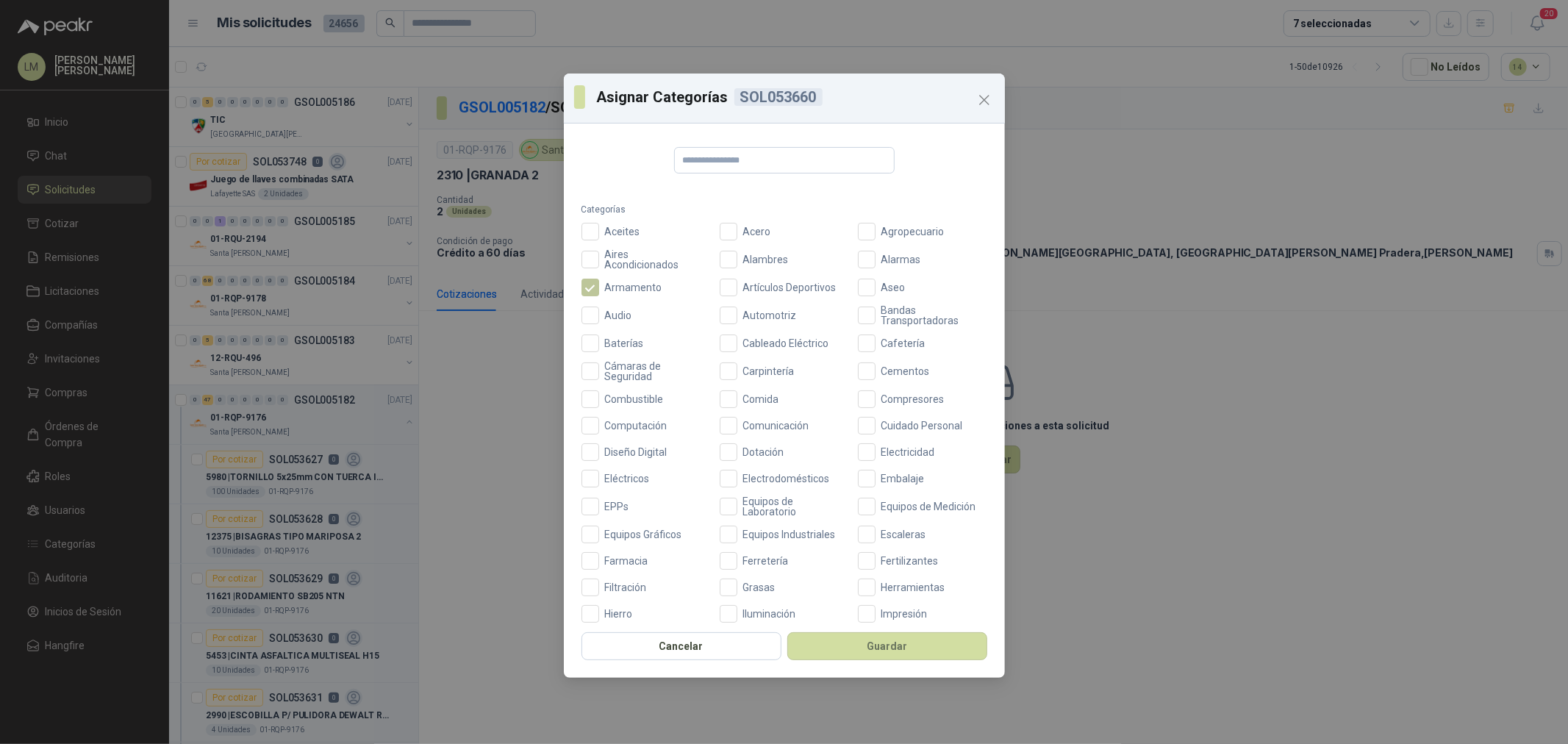
click at [606, 283] on span "Armamento" at bounding box center [634, 288] width 69 height 11
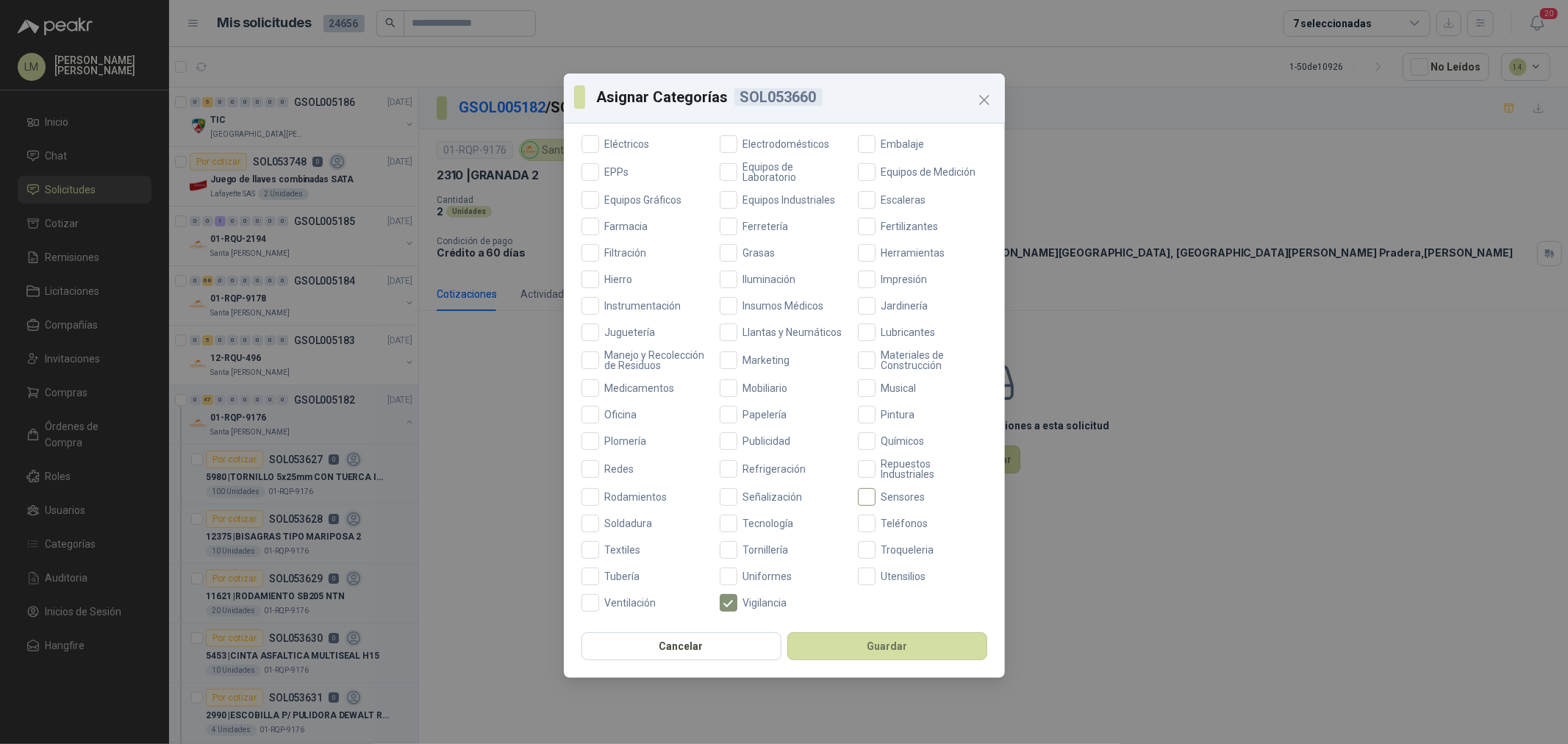
scroll to position [347, 0]
click at [737, 601] on span "Vigilancia" at bounding box center [765, 603] width 56 height 11
click at [635, 439] on span "Plomería" at bounding box center [626, 441] width 53 height 11
click at [840, 652] on button "Guardar" at bounding box center [887, 646] width 200 height 28
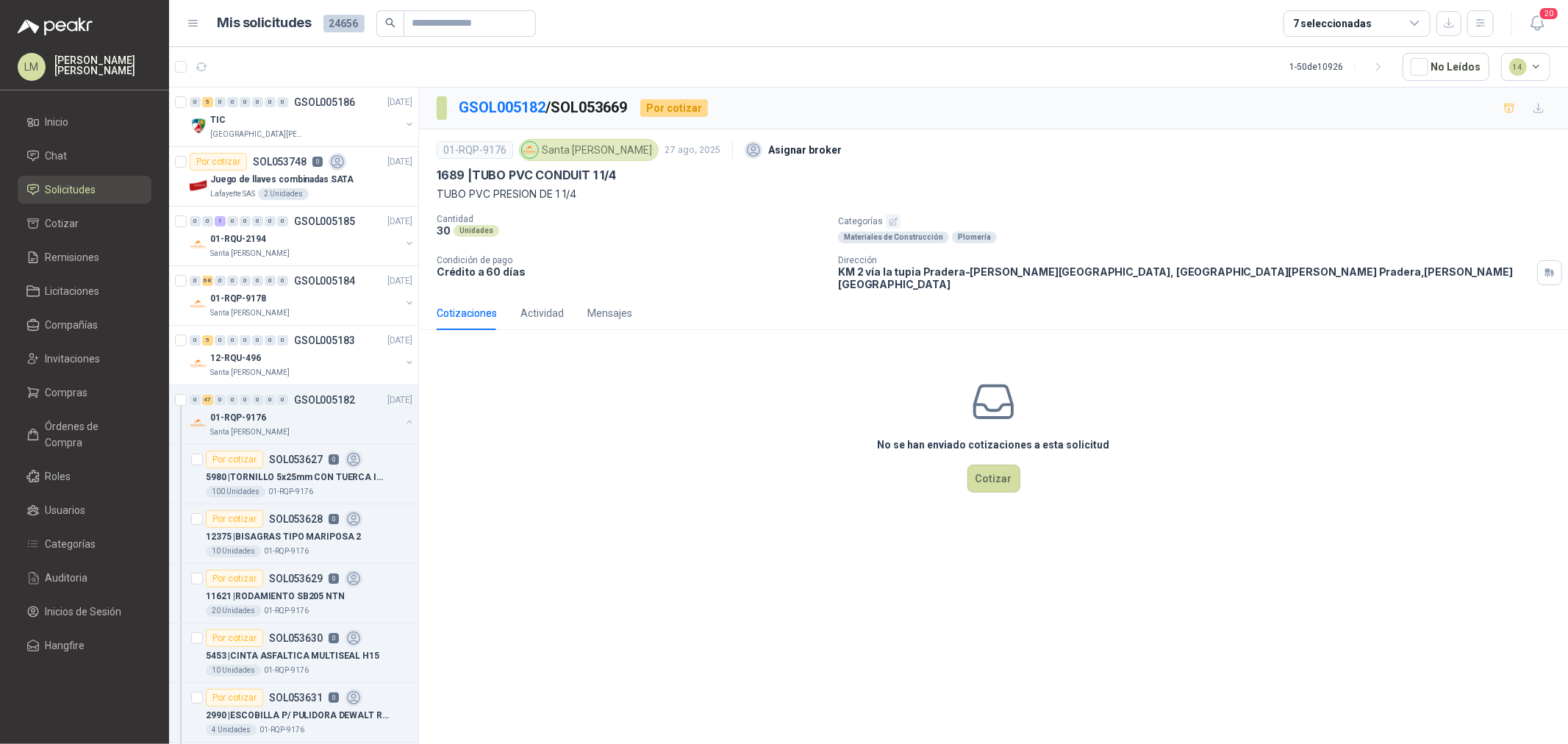
click at [890, 224] on icon "button" at bounding box center [892, 221] width 7 height 7
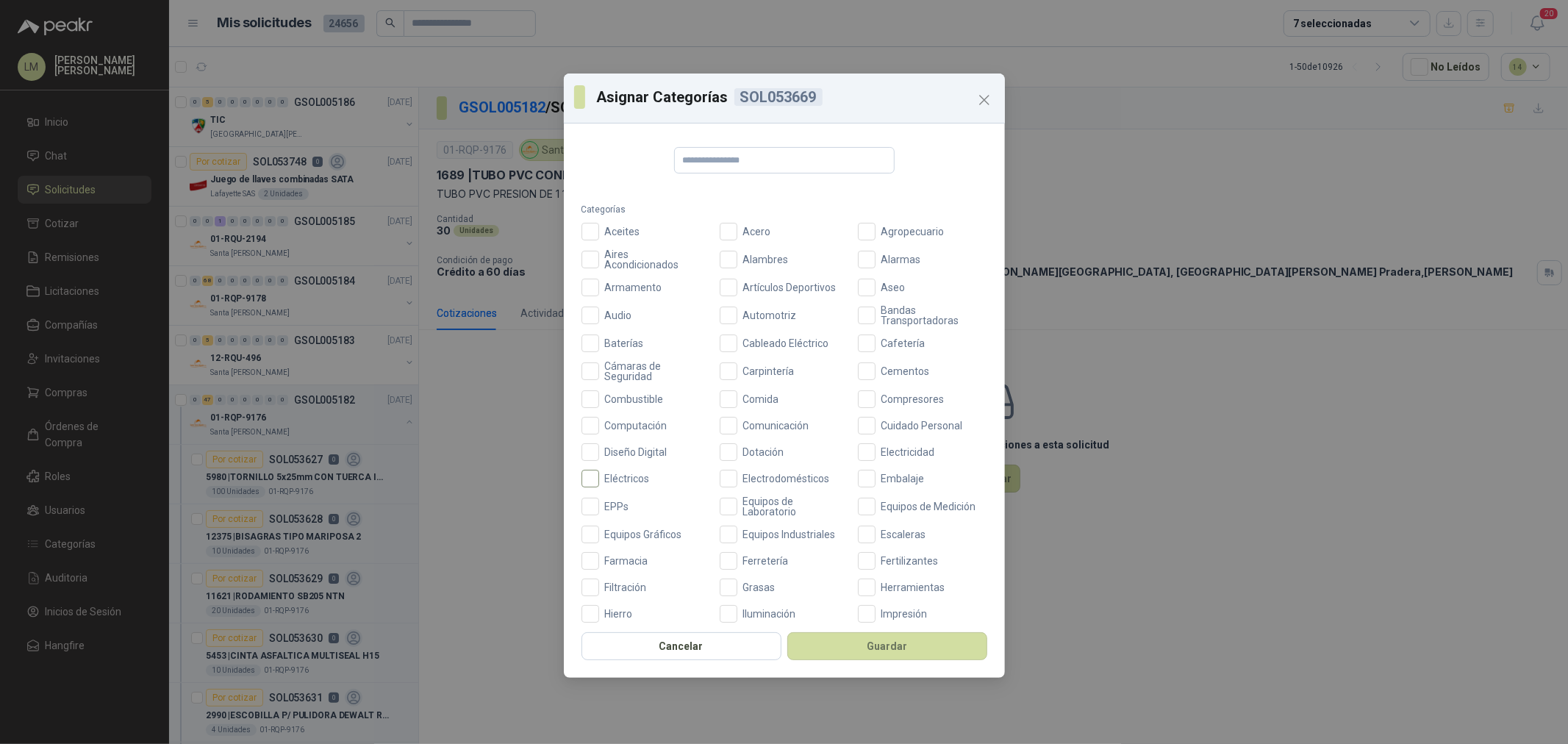
click at [599, 476] on span "Eléctricos" at bounding box center [627, 478] width 57 height 11
click at [845, 644] on button "Guardar" at bounding box center [887, 646] width 200 height 28
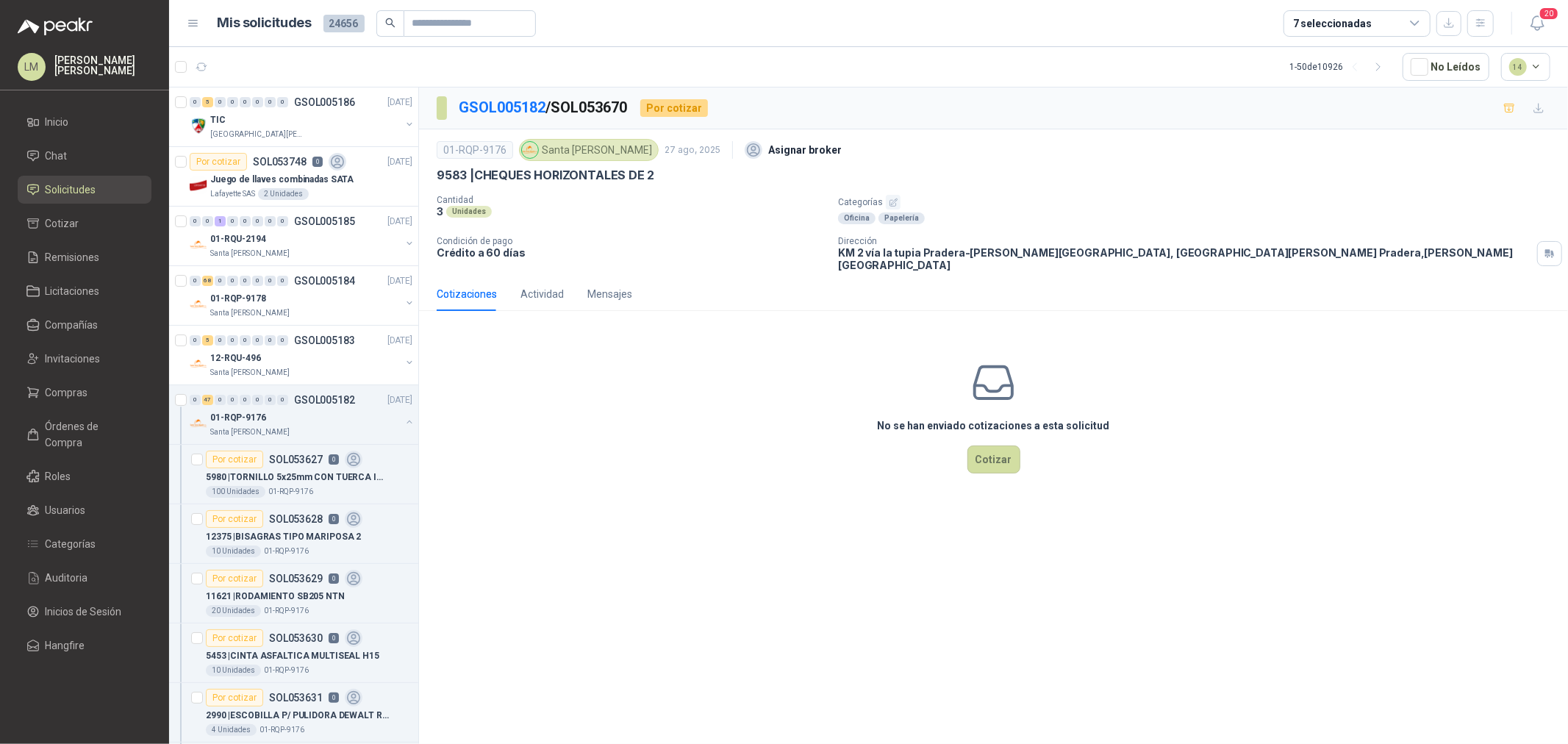
click at [886, 204] on button "button" at bounding box center [893, 202] width 15 height 15
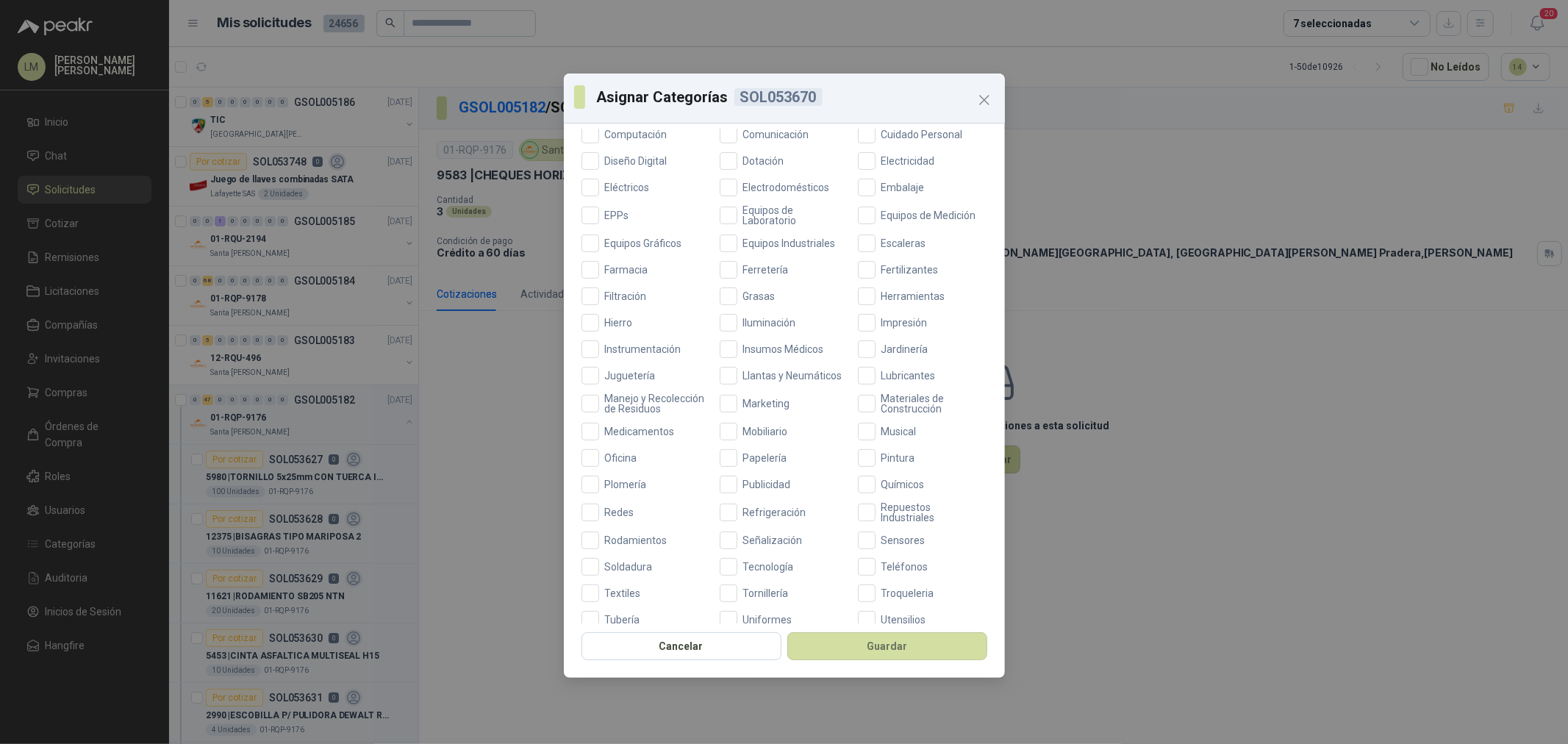
scroll to position [266, 0]
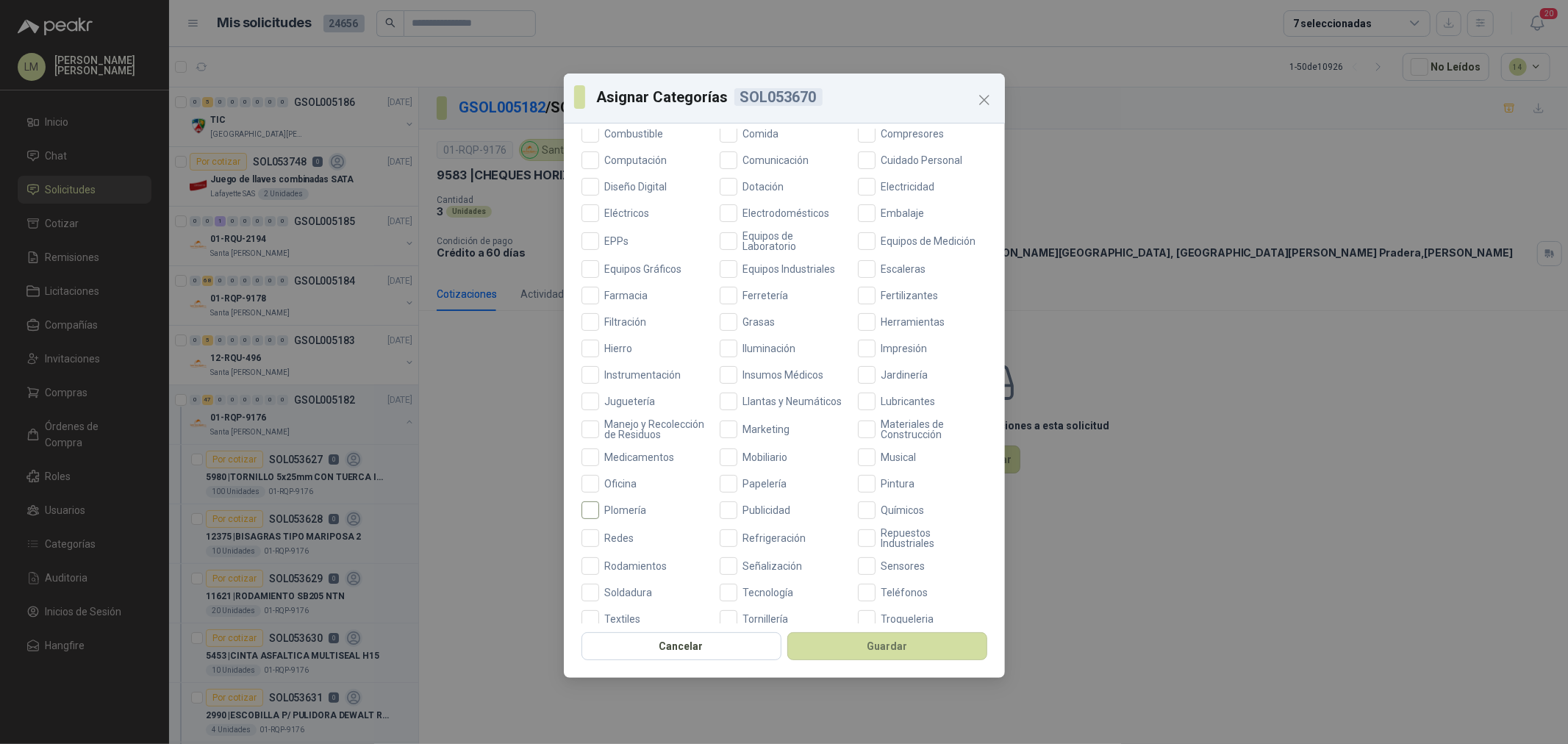
click at [609, 515] on span "Plomería" at bounding box center [626, 510] width 53 height 11
click at [760, 292] on span "Ferretería" at bounding box center [765, 296] width 57 height 11
click at [848, 652] on button "Guardar" at bounding box center [887, 646] width 200 height 28
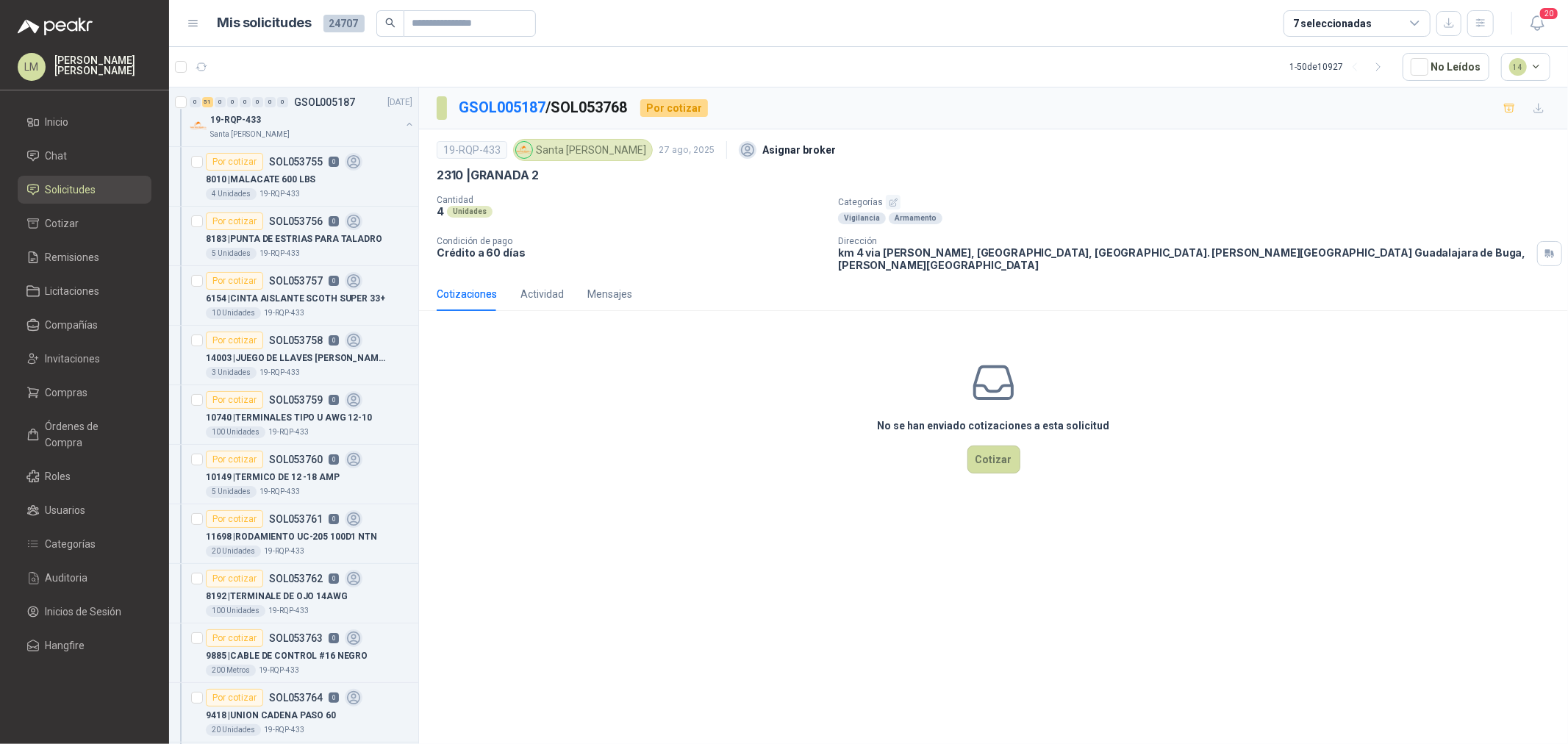
click at [889, 201] on icon "button" at bounding box center [894, 203] width 10 height 10
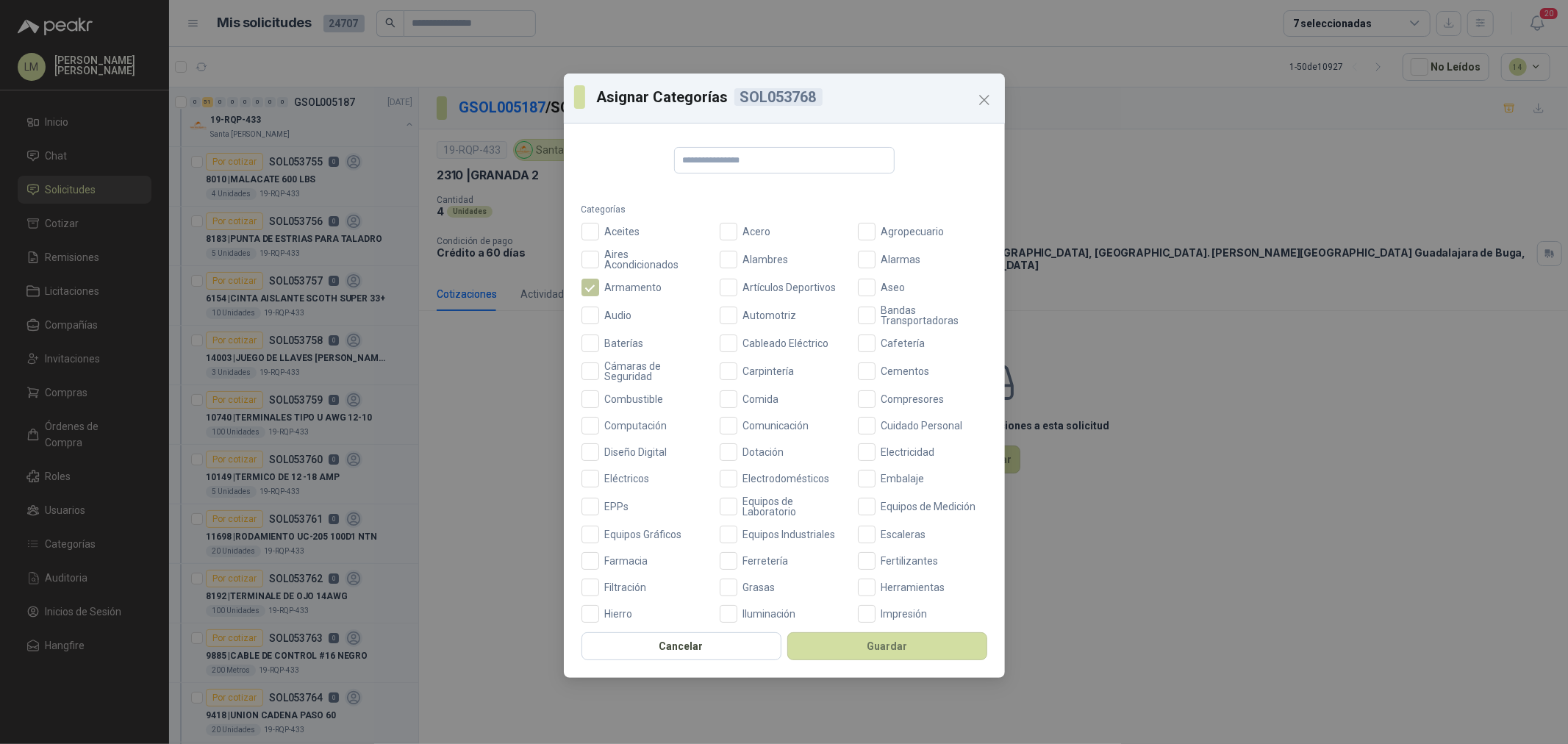
click at [644, 284] on span "Armamento" at bounding box center [634, 288] width 69 height 11
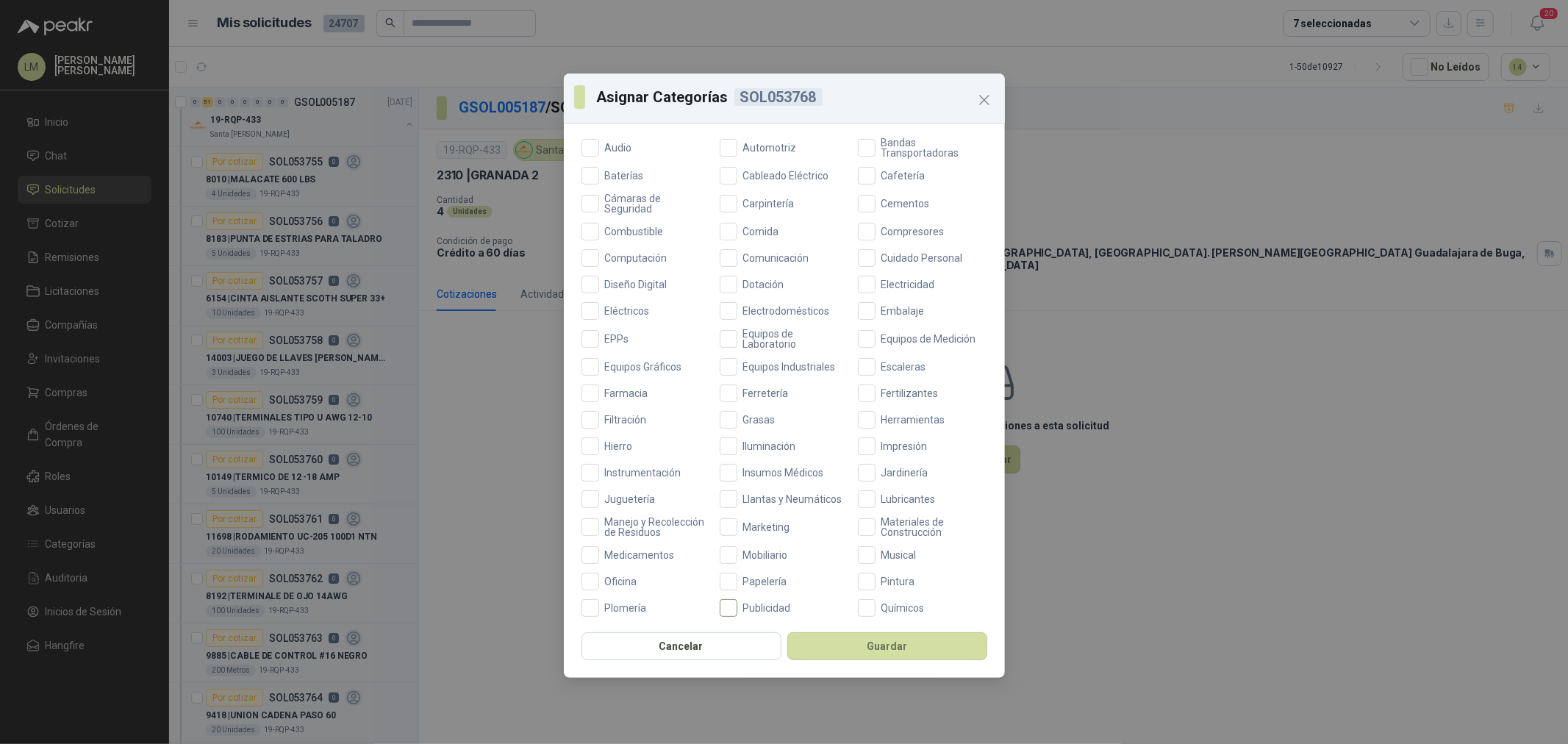
scroll to position [347, 0]
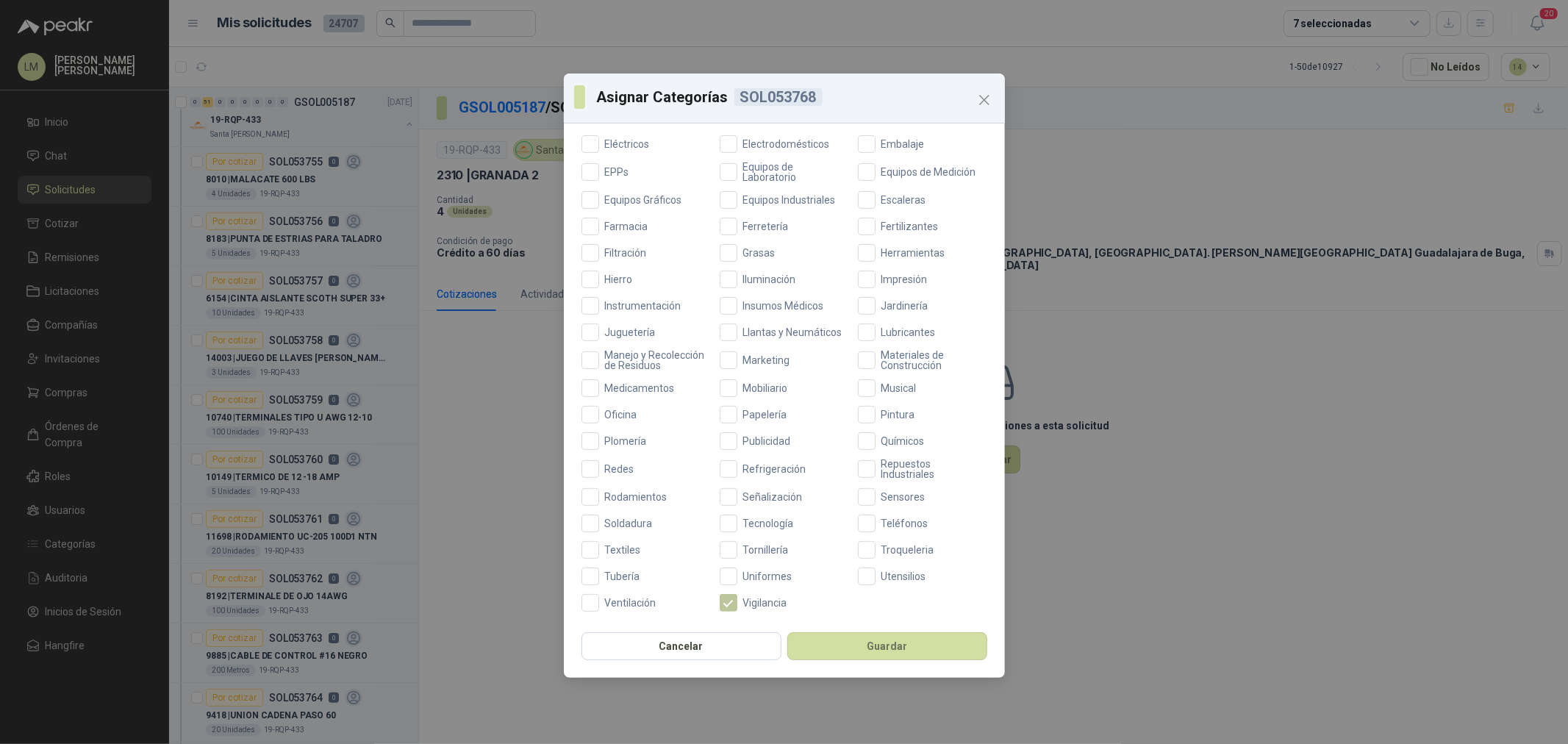
click at [740, 599] on span "Vigilancia" at bounding box center [765, 603] width 56 height 11
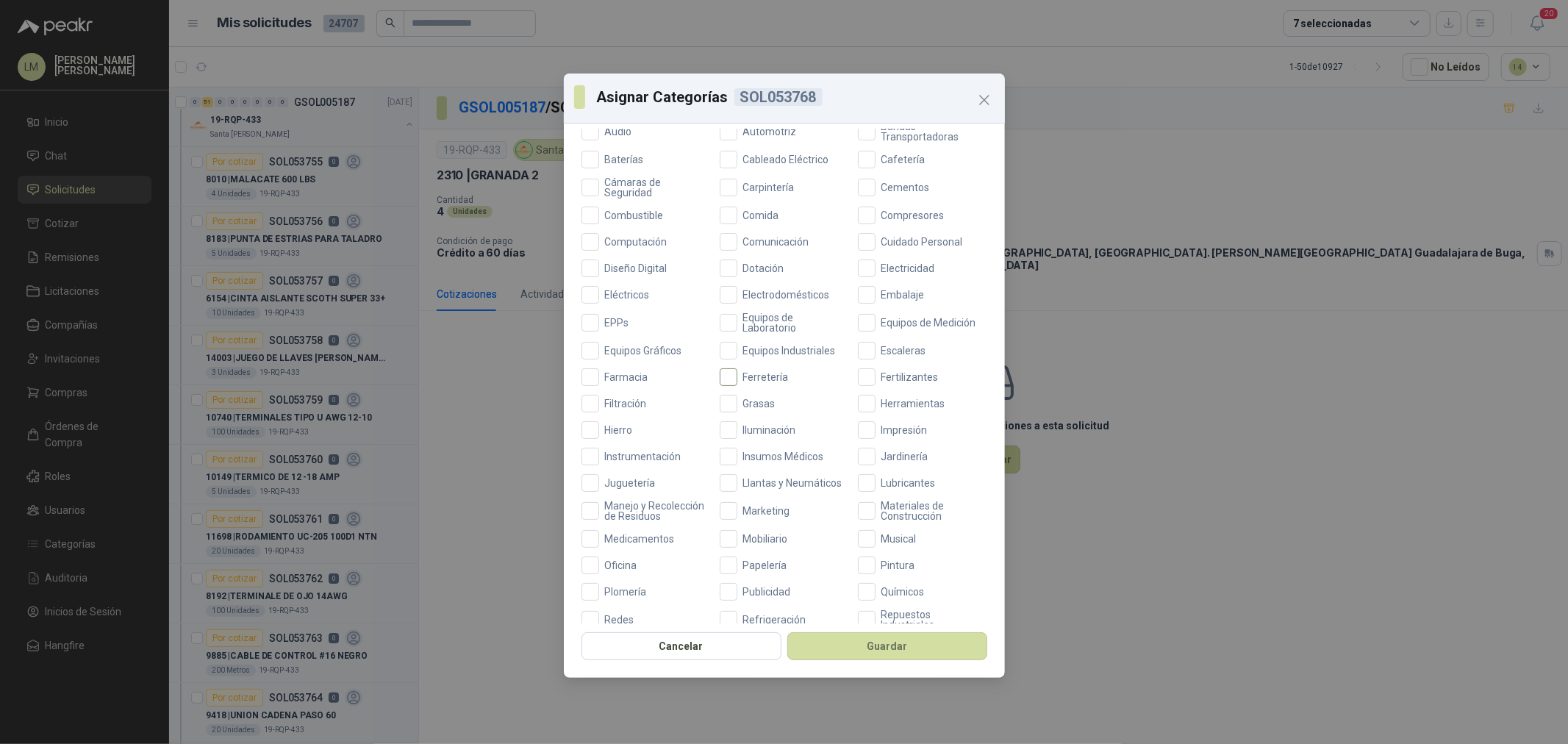
click at [750, 380] on span "Ferretería" at bounding box center [765, 377] width 57 height 11
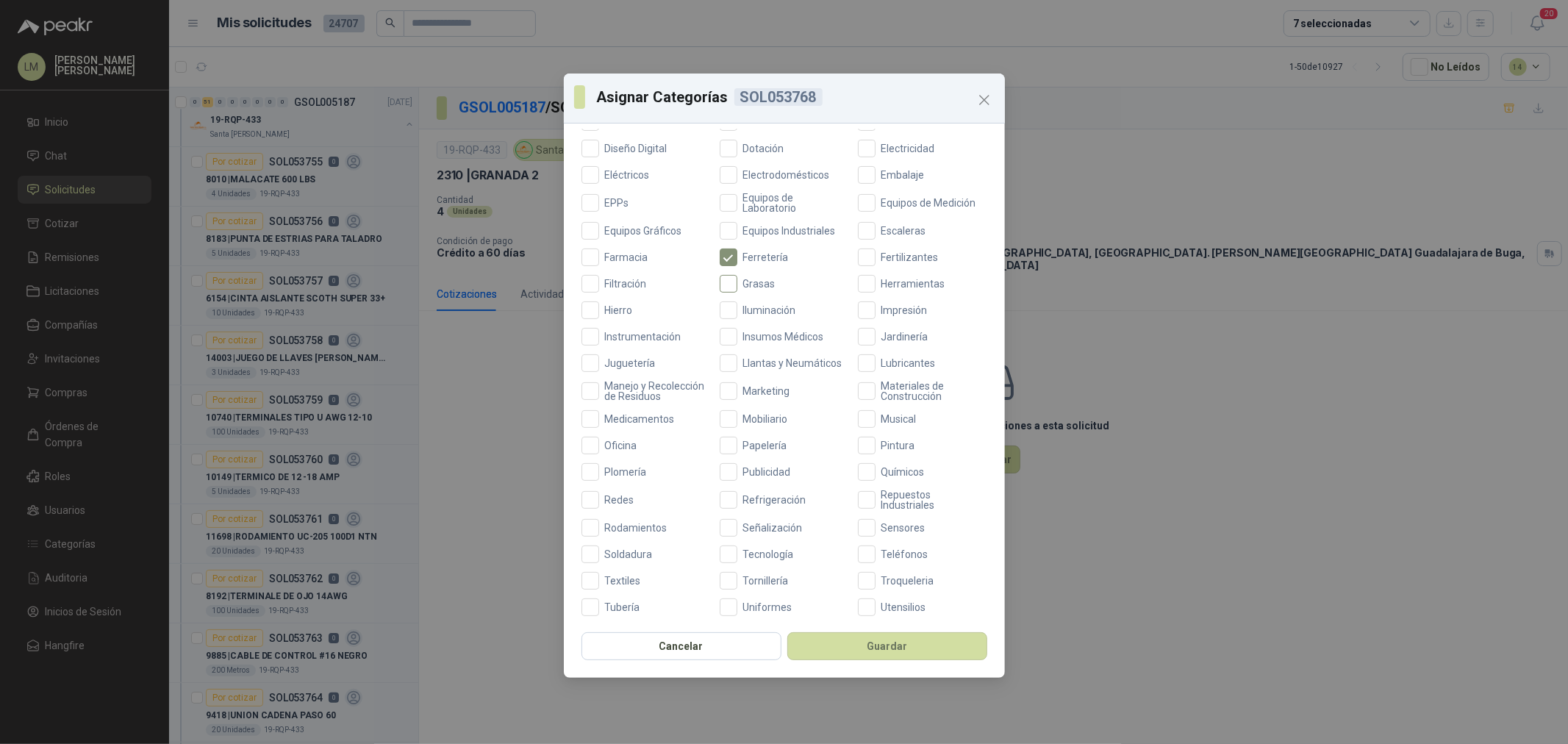
scroll to position [347, 0]
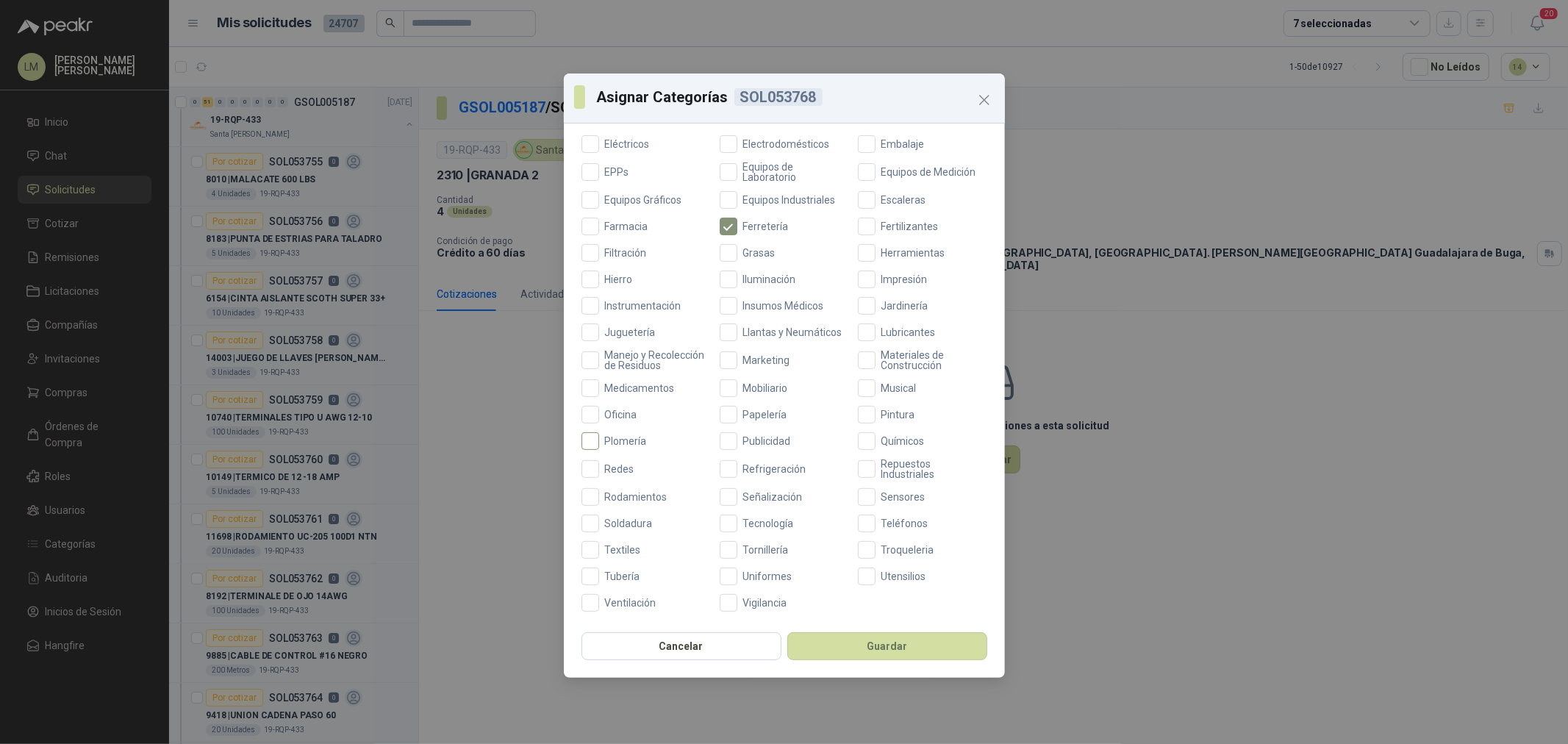
click at [616, 443] on span "Plomería" at bounding box center [626, 441] width 53 height 11
click at [848, 645] on button "Guardar" at bounding box center [887, 646] width 200 height 28
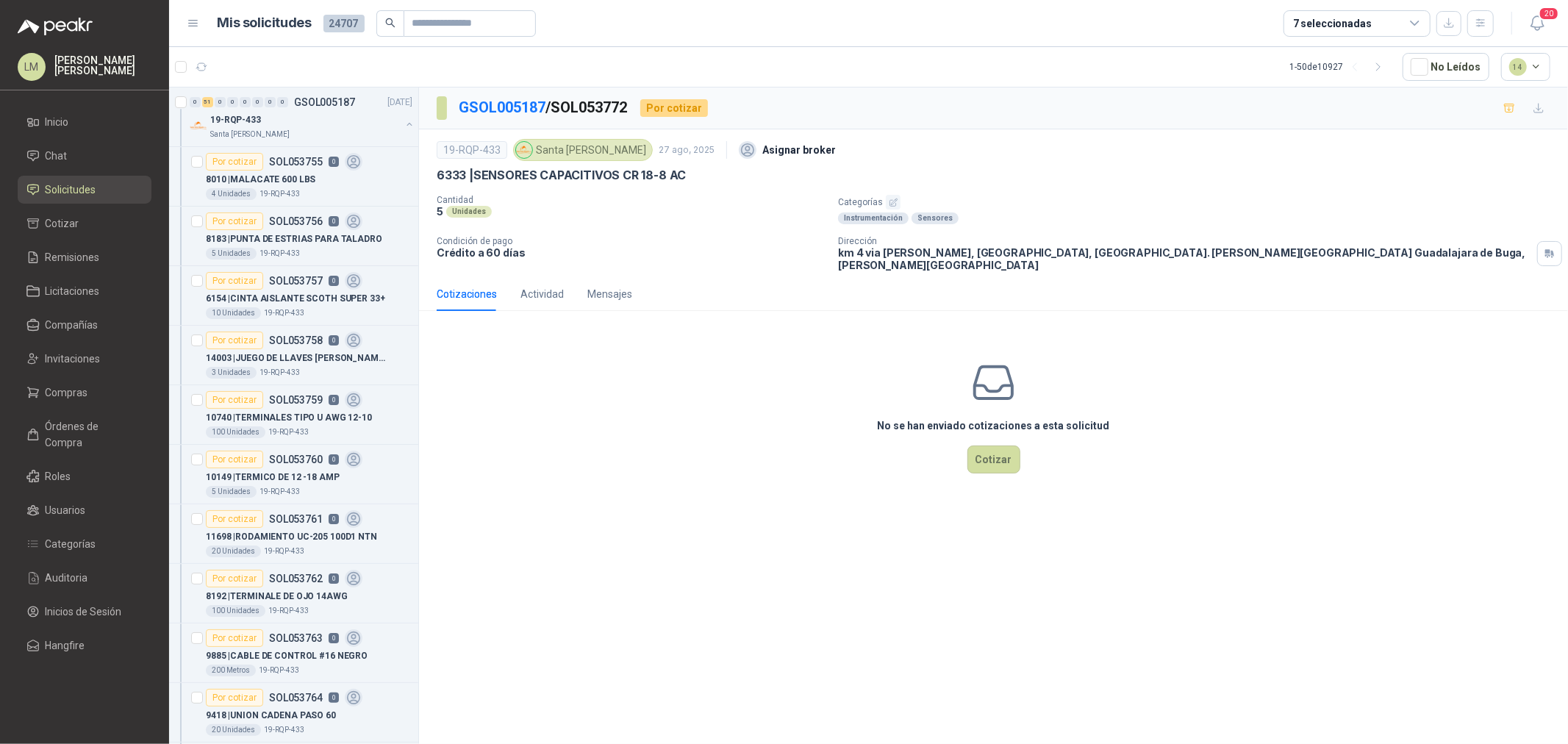
click at [908, 209] on p "Categorías" at bounding box center [1200, 202] width 724 height 15
click at [894, 204] on icon "button" at bounding box center [894, 203] width 10 height 10
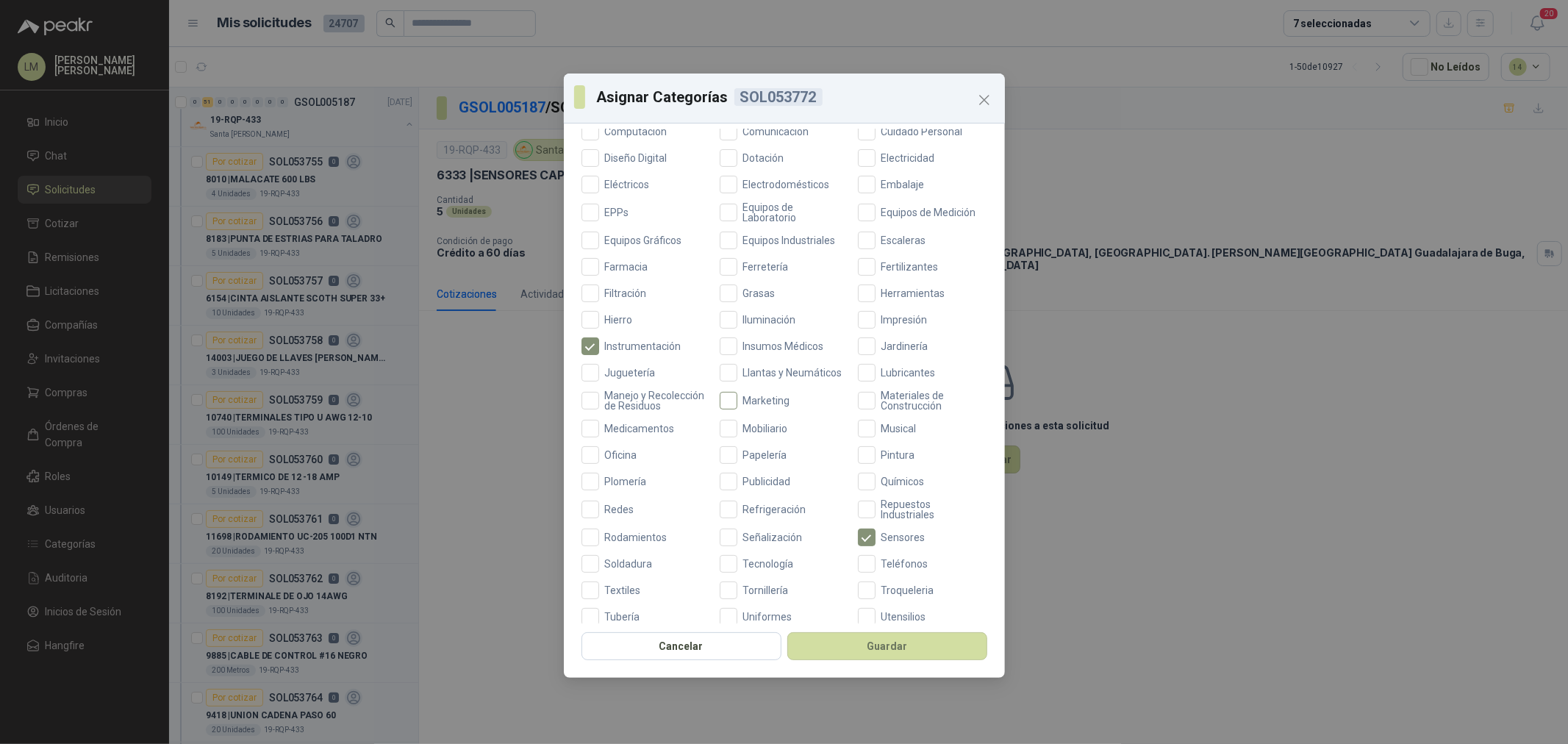
scroll to position [266, 0]
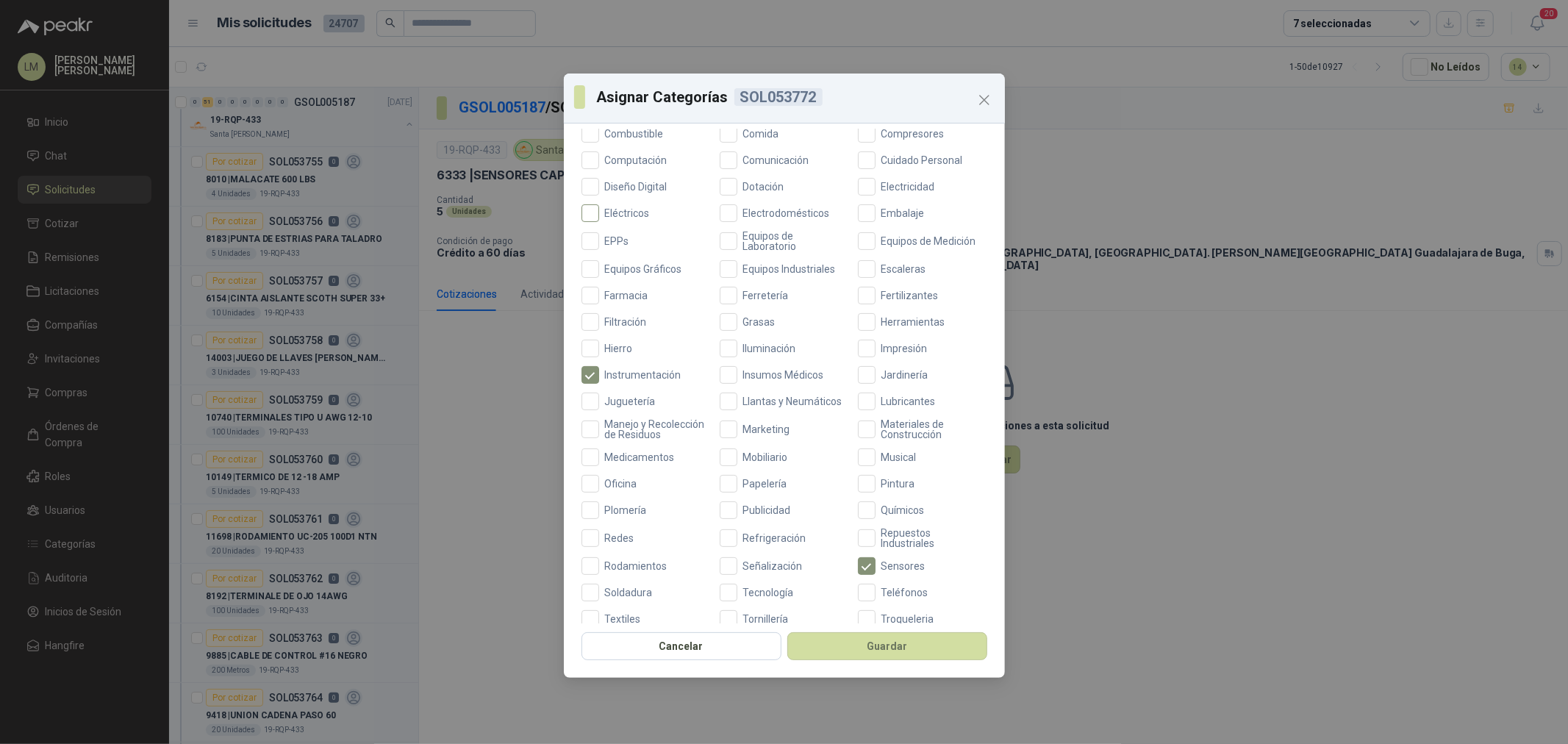
click at [618, 213] on span "Eléctricos" at bounding box center [627, 213] width 57 height 11
click at [853, 642] on button "Guardar" at bounding box center [887, 646] width 200 height 28
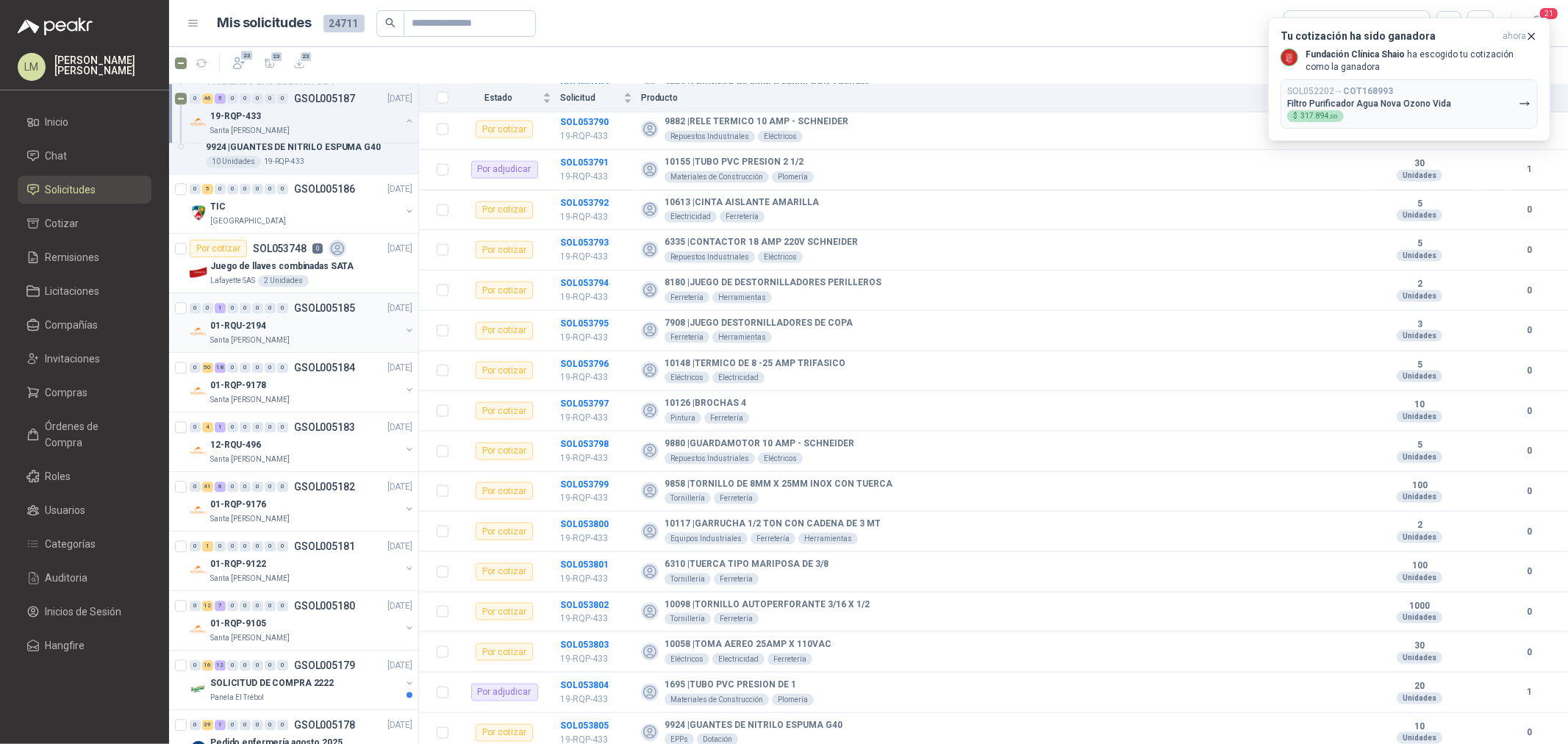
scroll to position [3186, 0]
click at [404, 392] on button "button" at bounding box center [409, 389] width 12 height 12
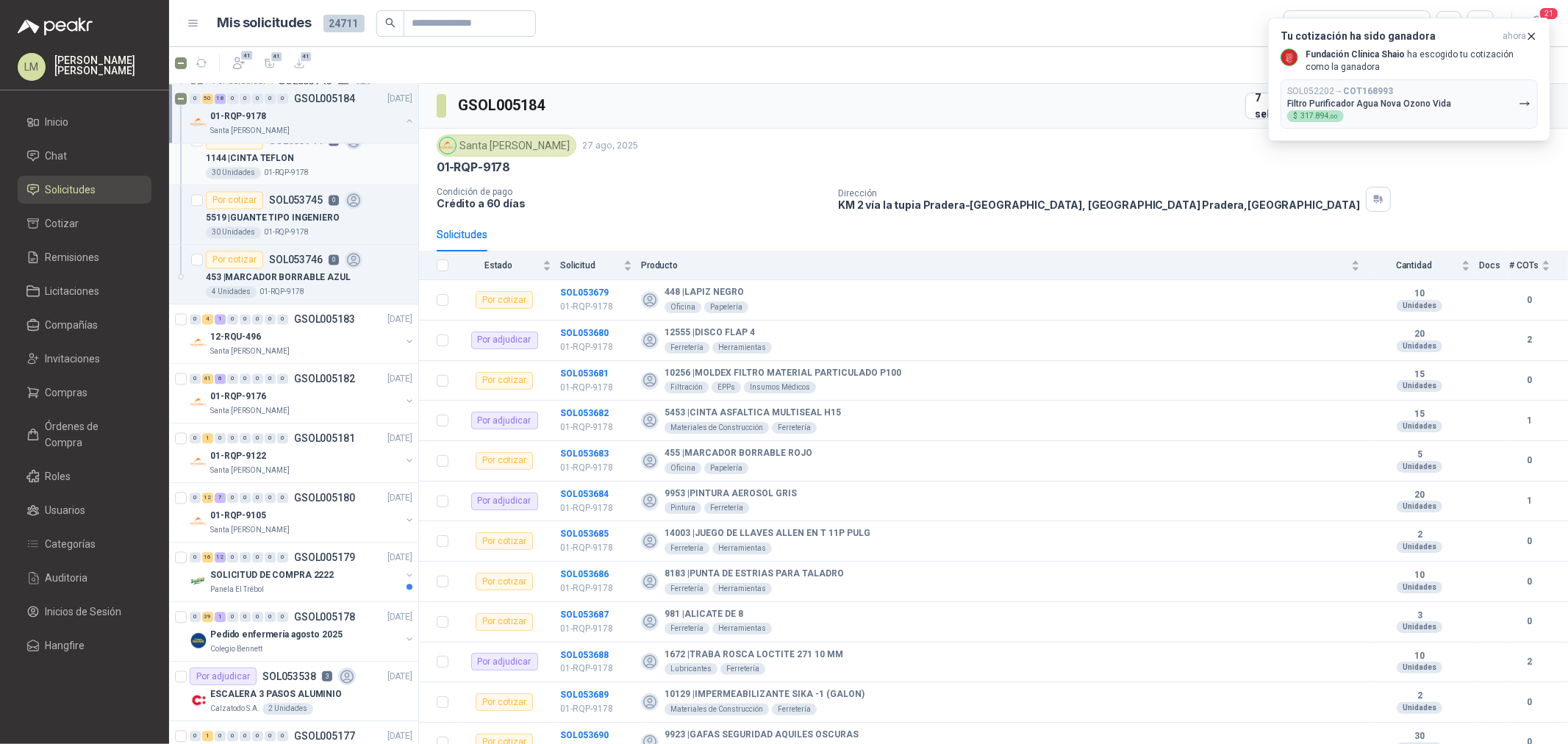
scroll to position [7354, 0]
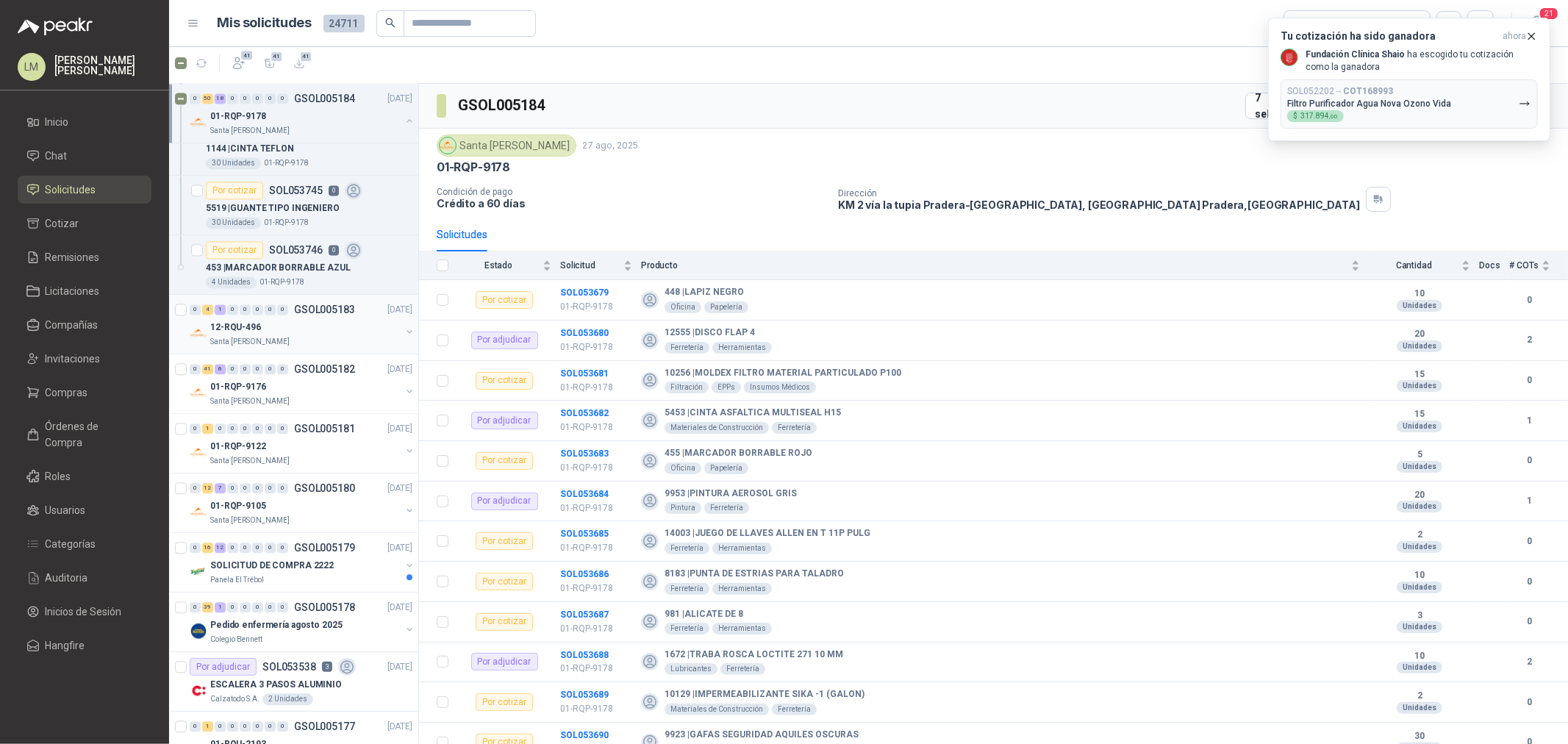
click at [404, 335] on button "button" at bounding box center [409, 331] width 12 height 12
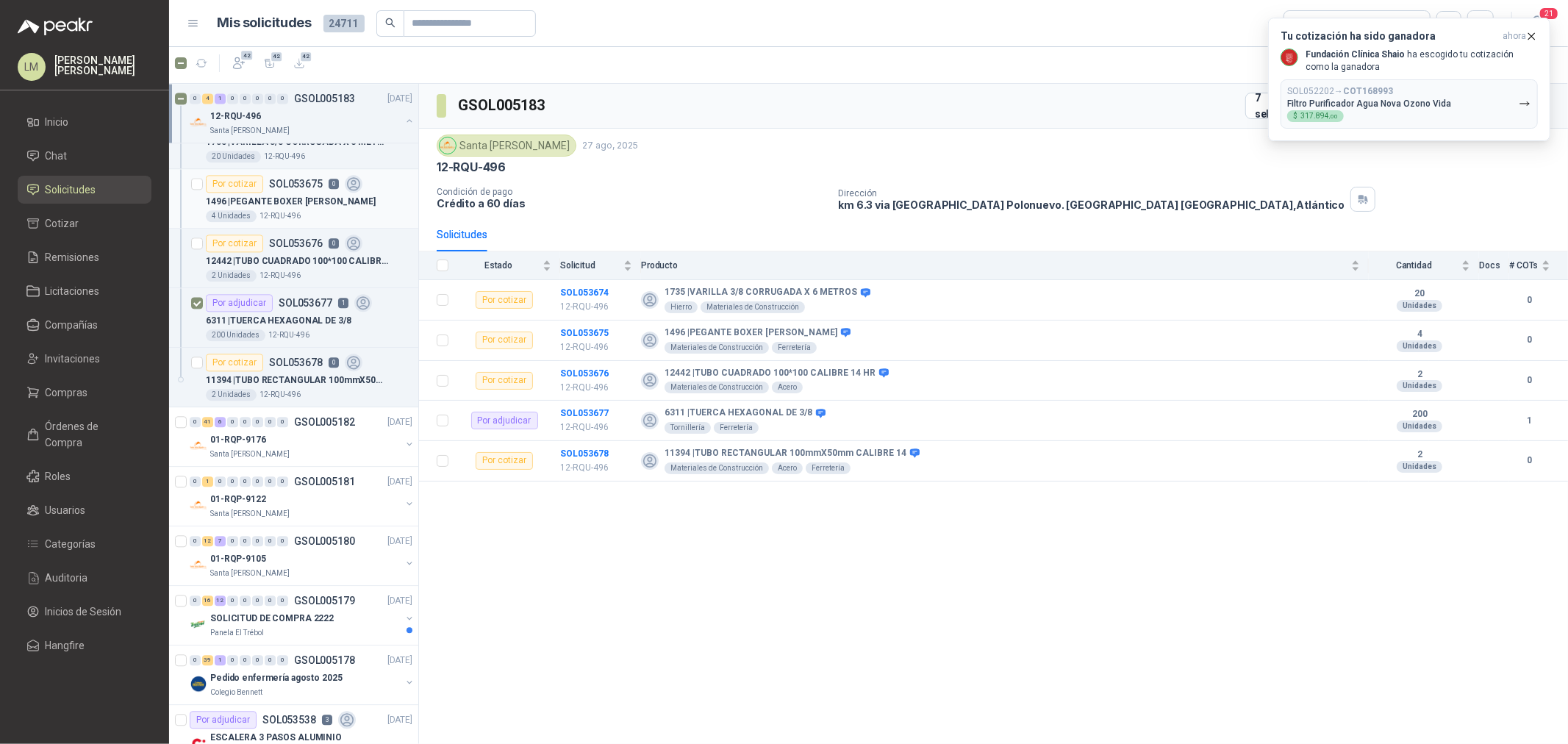
scroll to position [7680, 0]
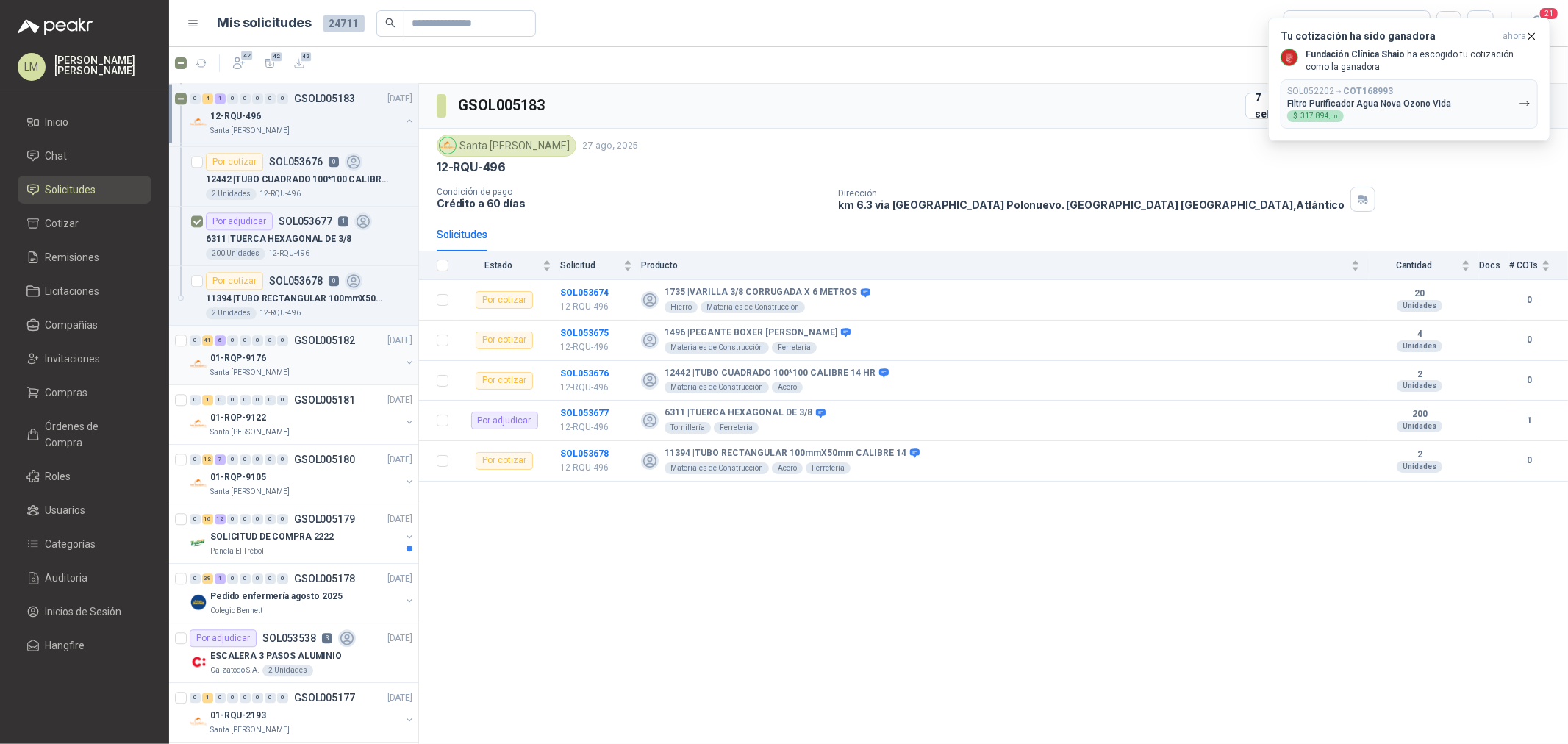
click at [404, 368] on button "button" at bounding box center [409, 362] width 12 height 12
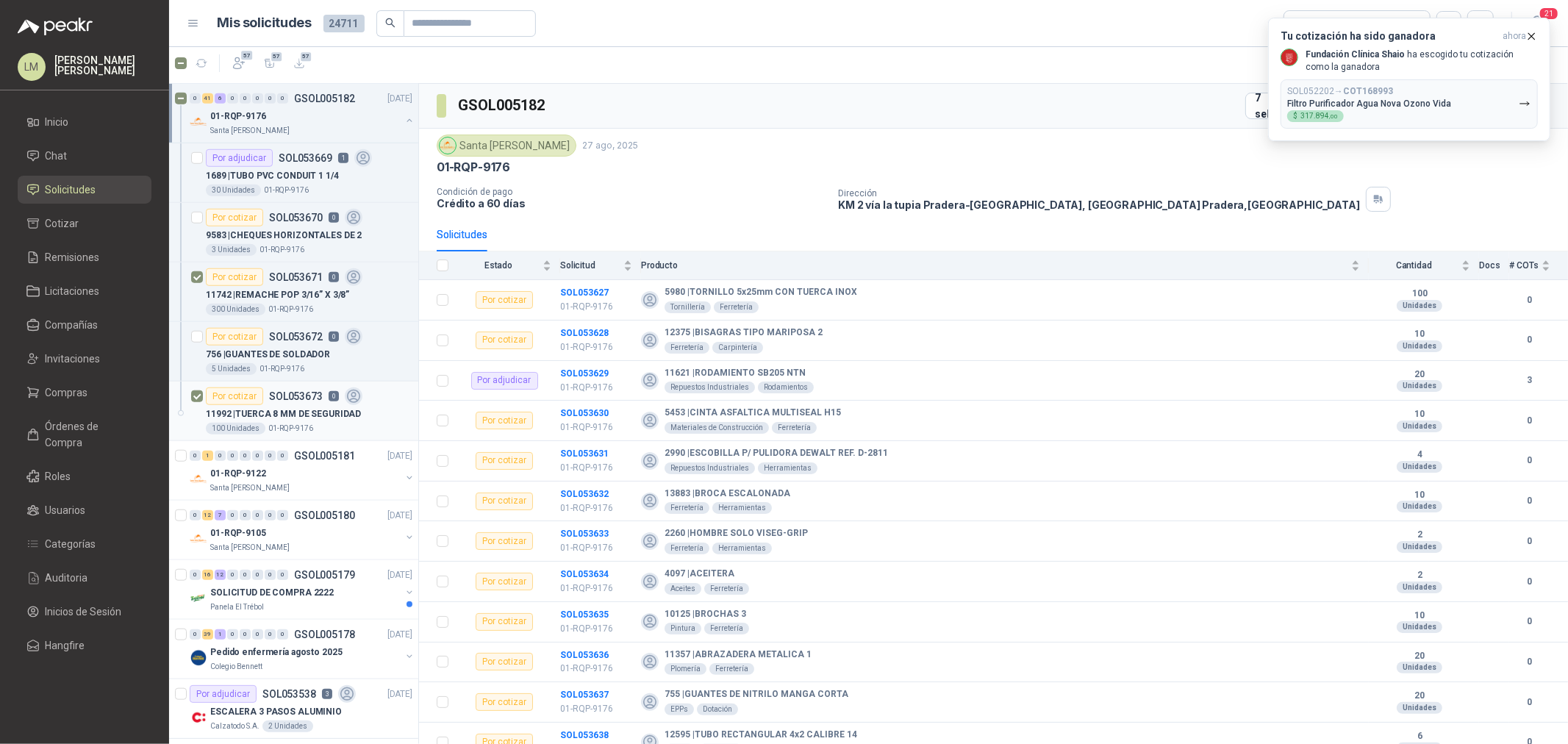
scroll to position [10458, 0]
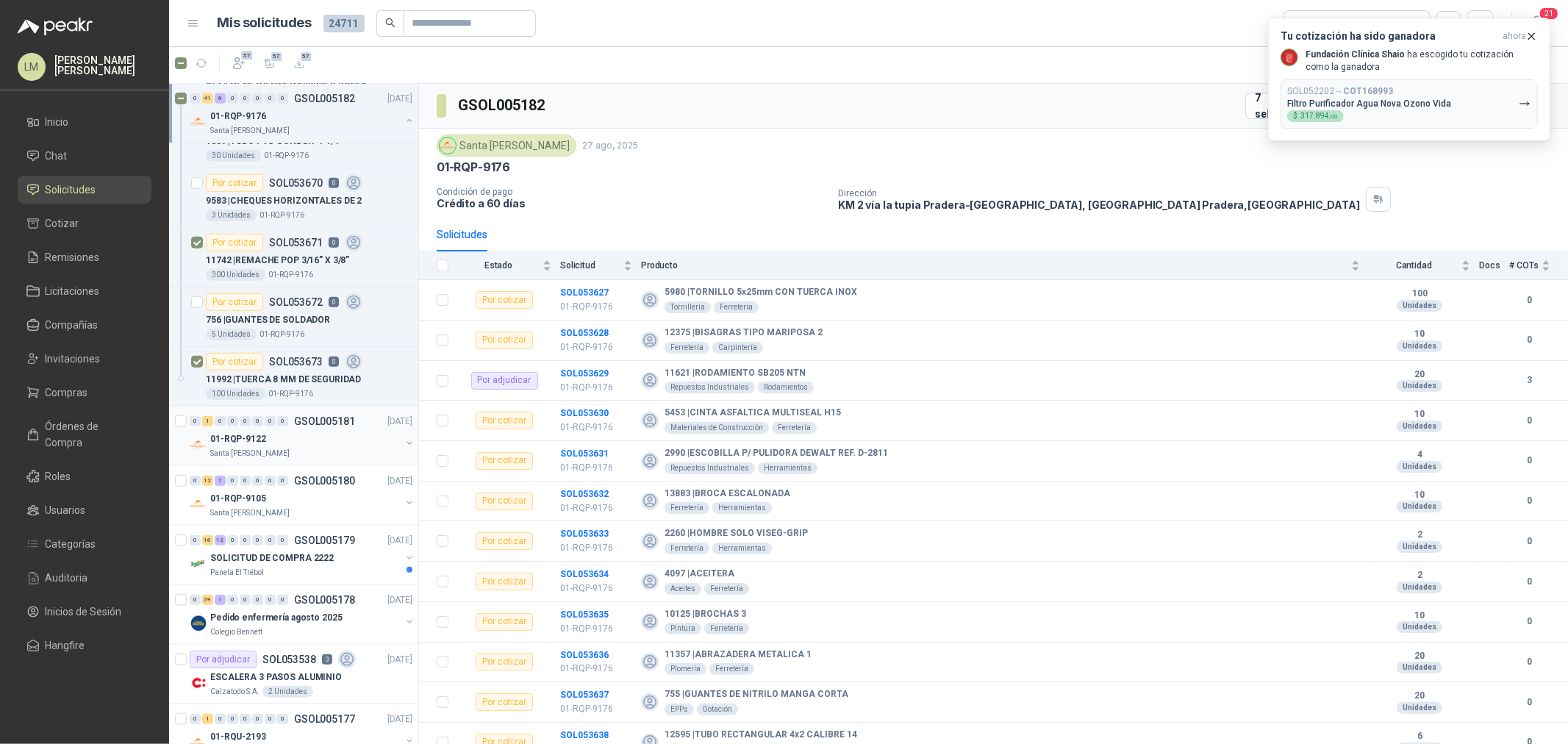
click at [404, 449] on button "button" at bounding box center [409, 443] width 12 height 12
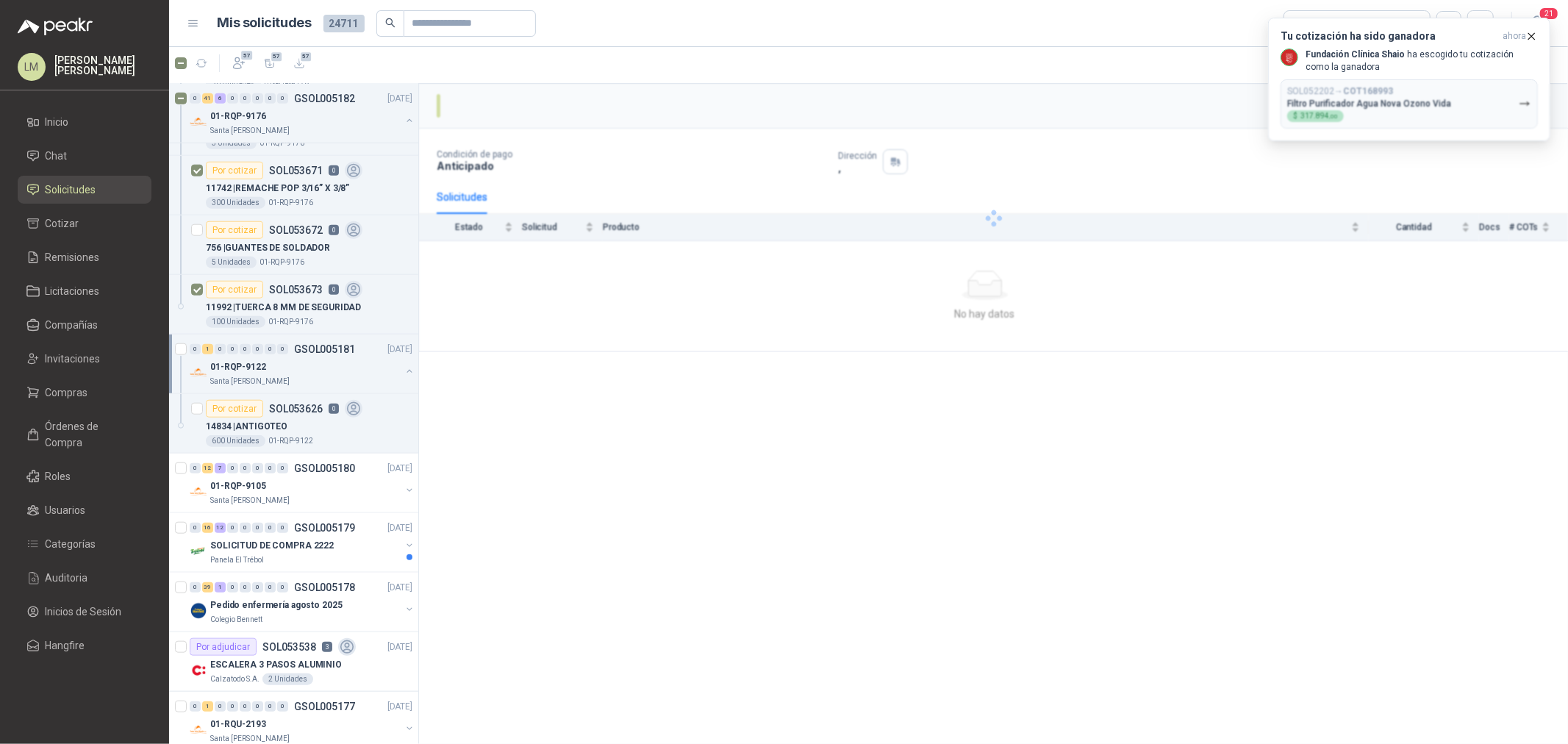
scroll to position [10621, 0]
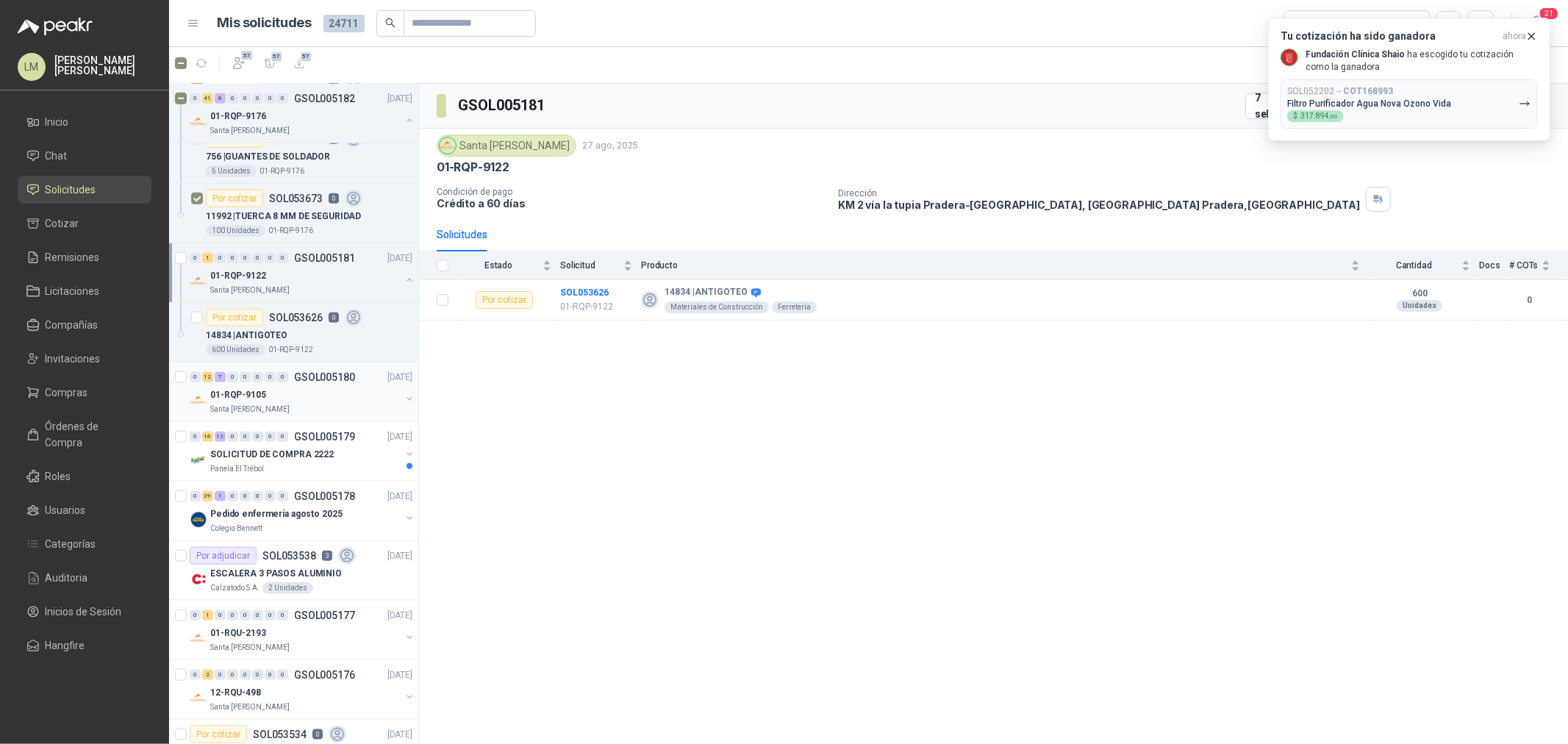
click at [404, 406] on button "button" at bounding box center [409, 399] width 12 height 12
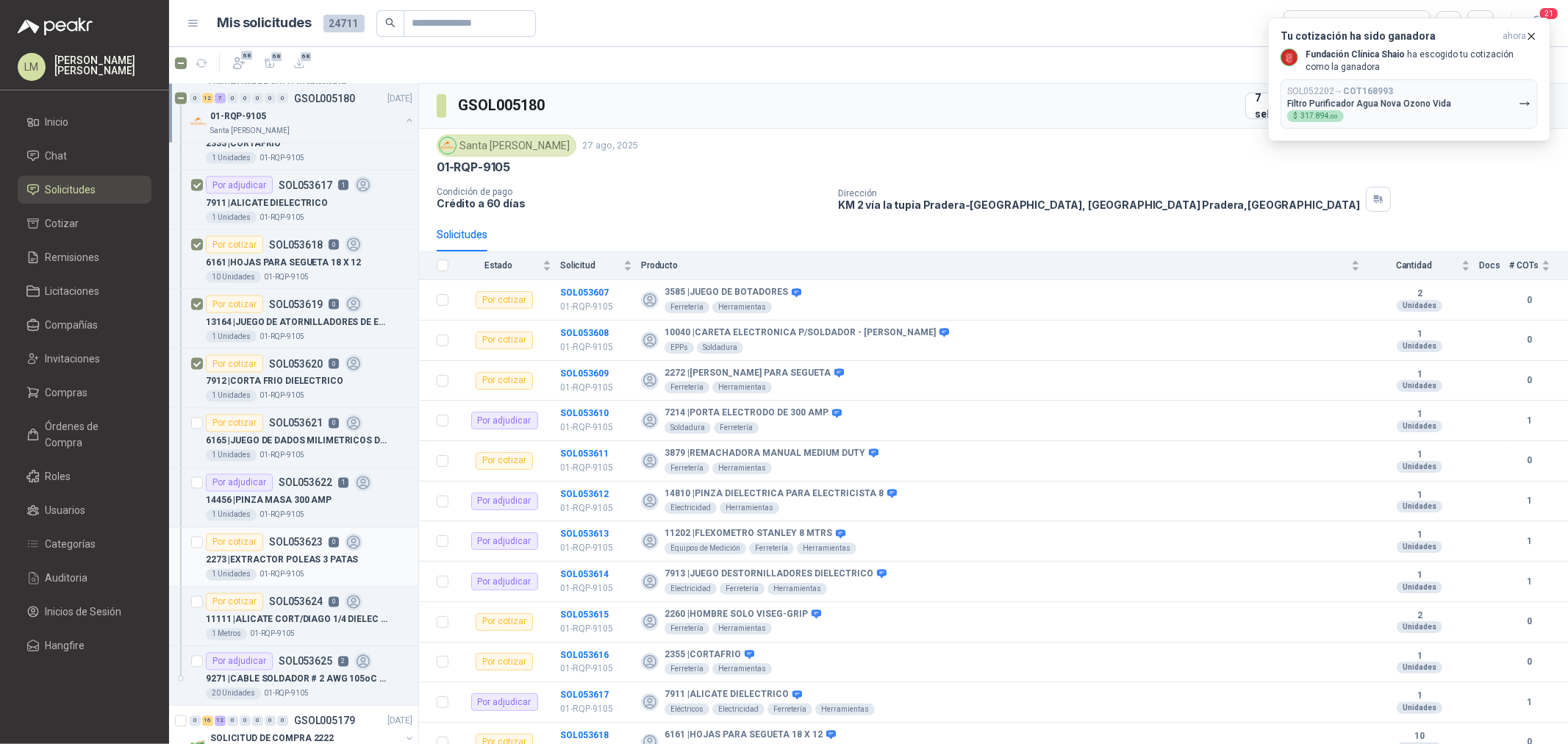
scroll to position [11602, 0]
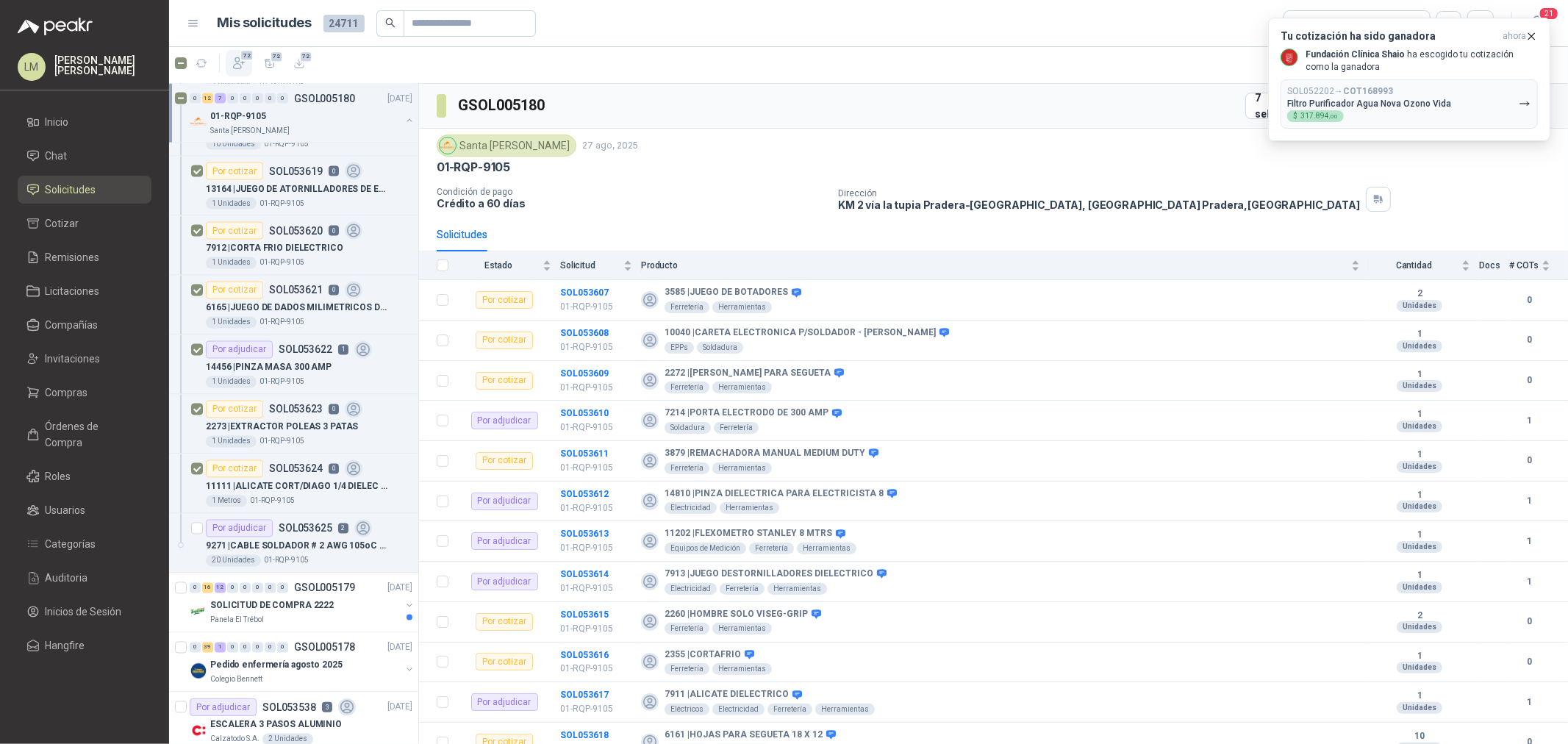
click at [246, 61] on button "72" at bounding box center [238, 63] width 27 height 27
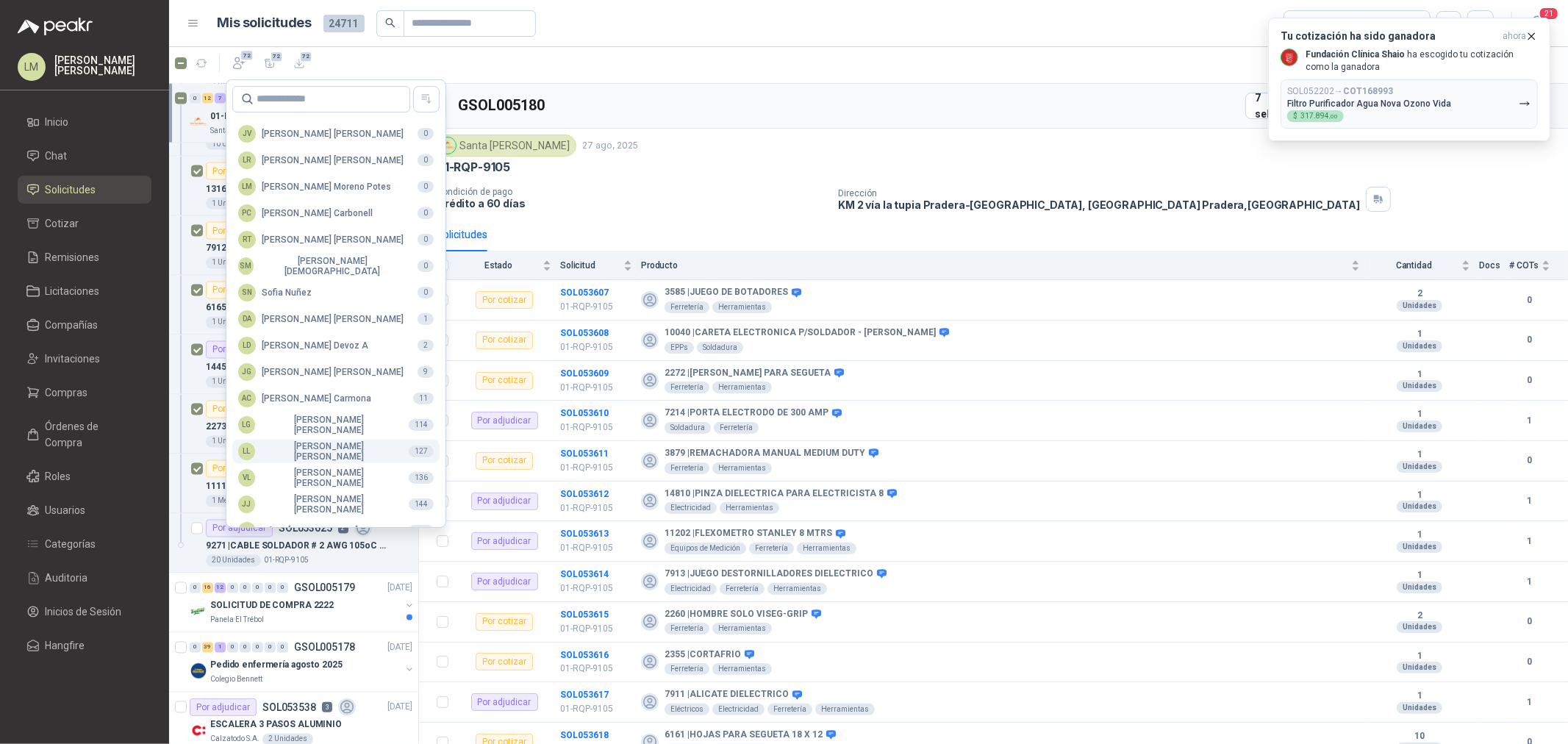
scroll to position [260, 0]
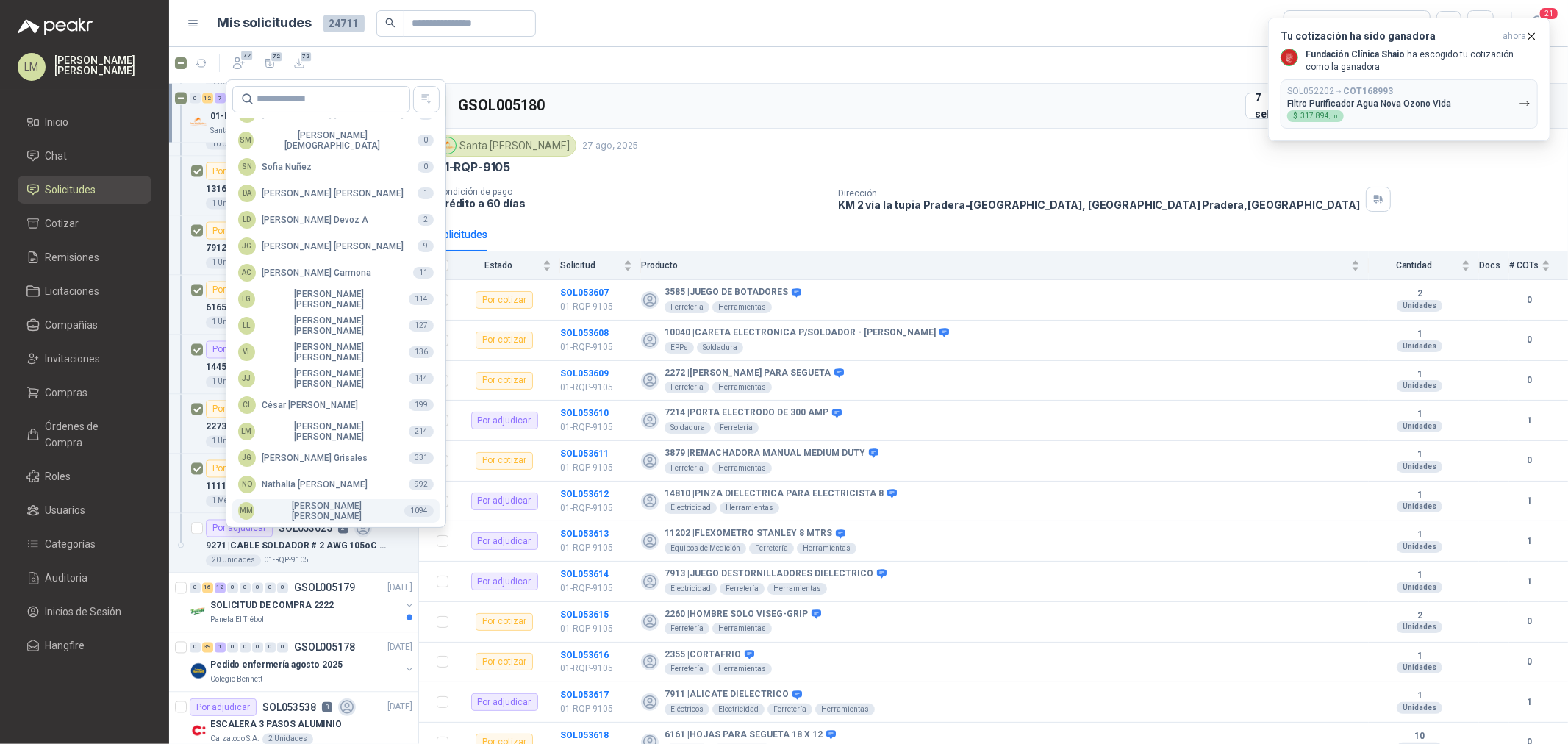
click at [283, 508] on div "MM Mauricio Martinez" at bounding box center [315, 511] width 154 height 20
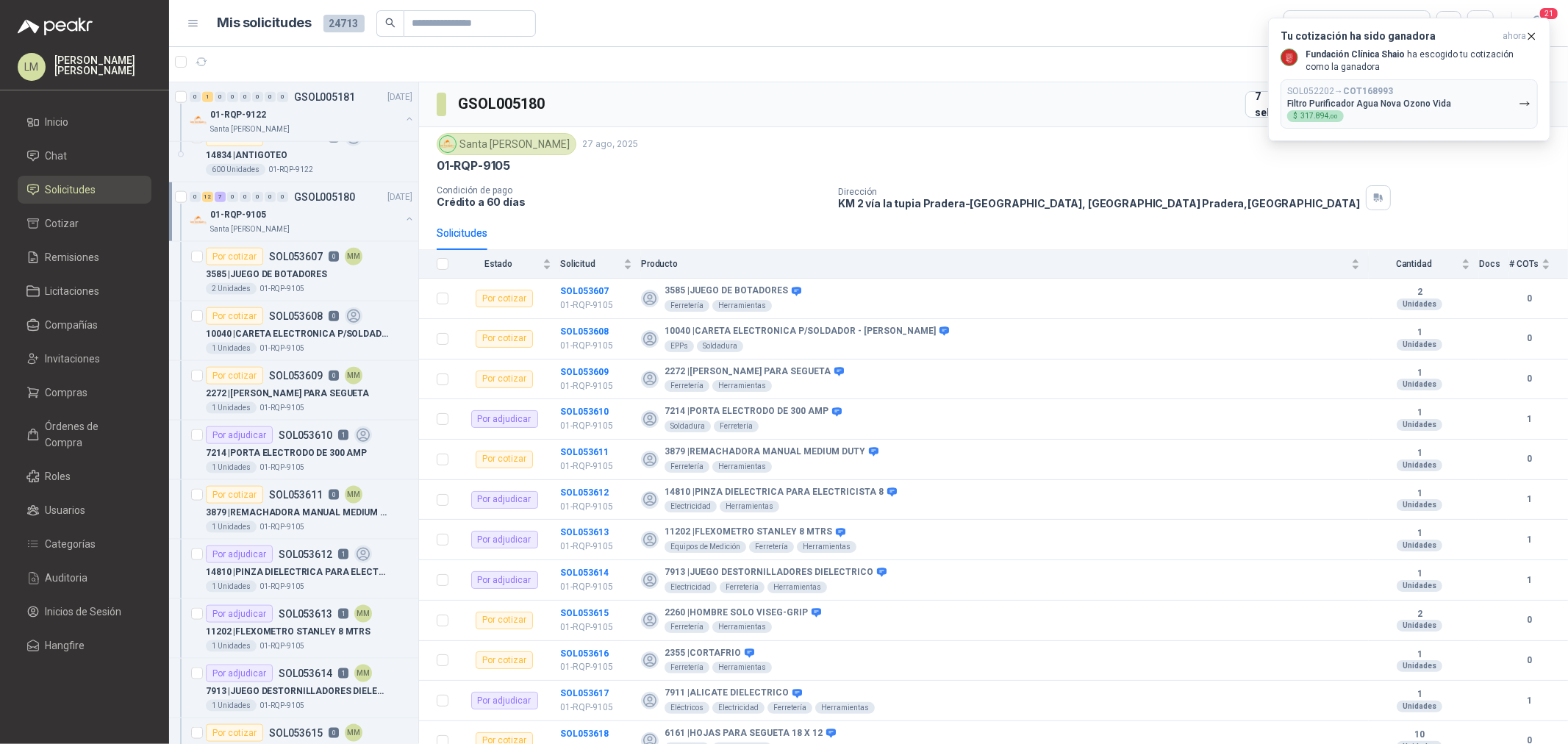
scroll to position [10763, 0]
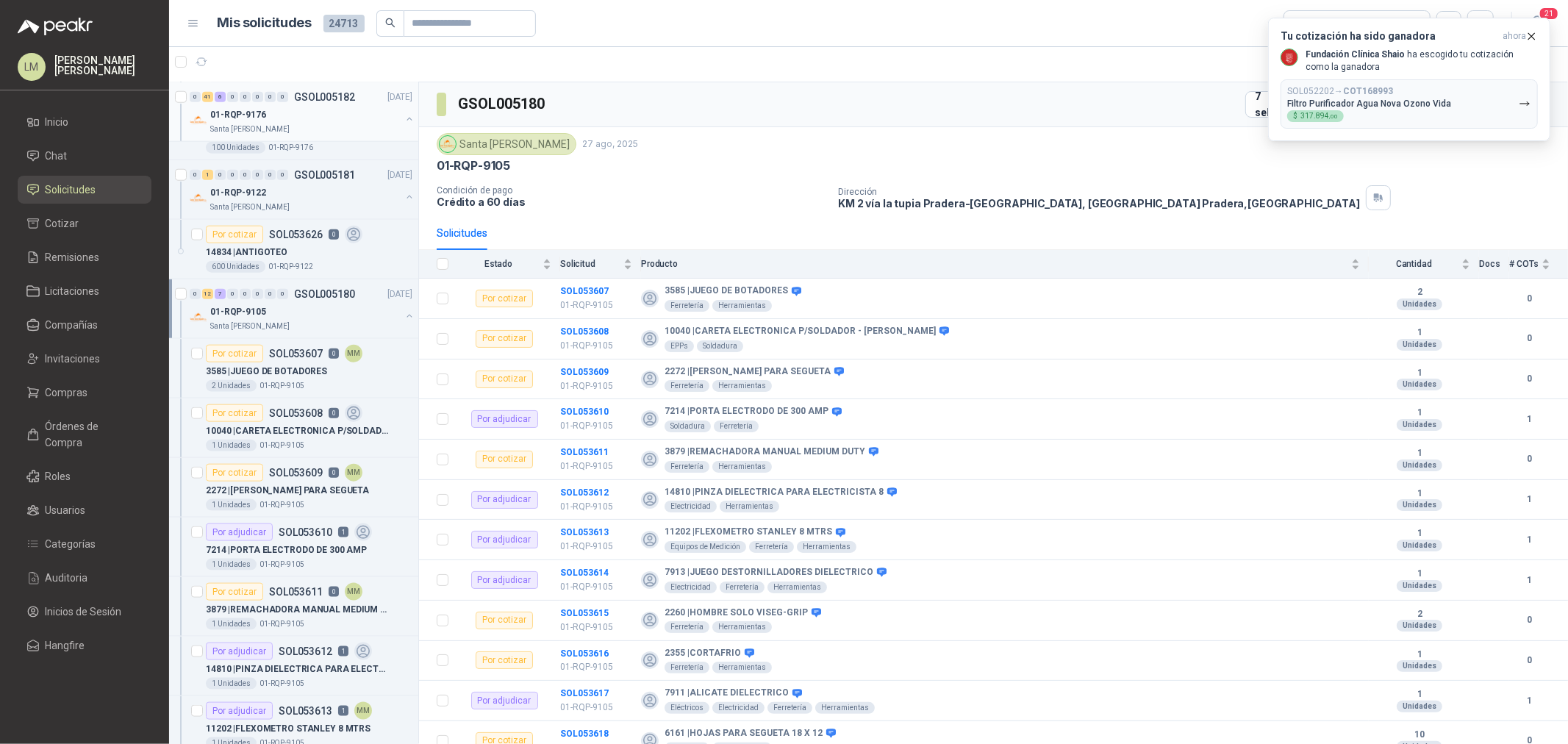
click at [404, 118] on button "button" at bounding box center [409, 119] width 12 height 12
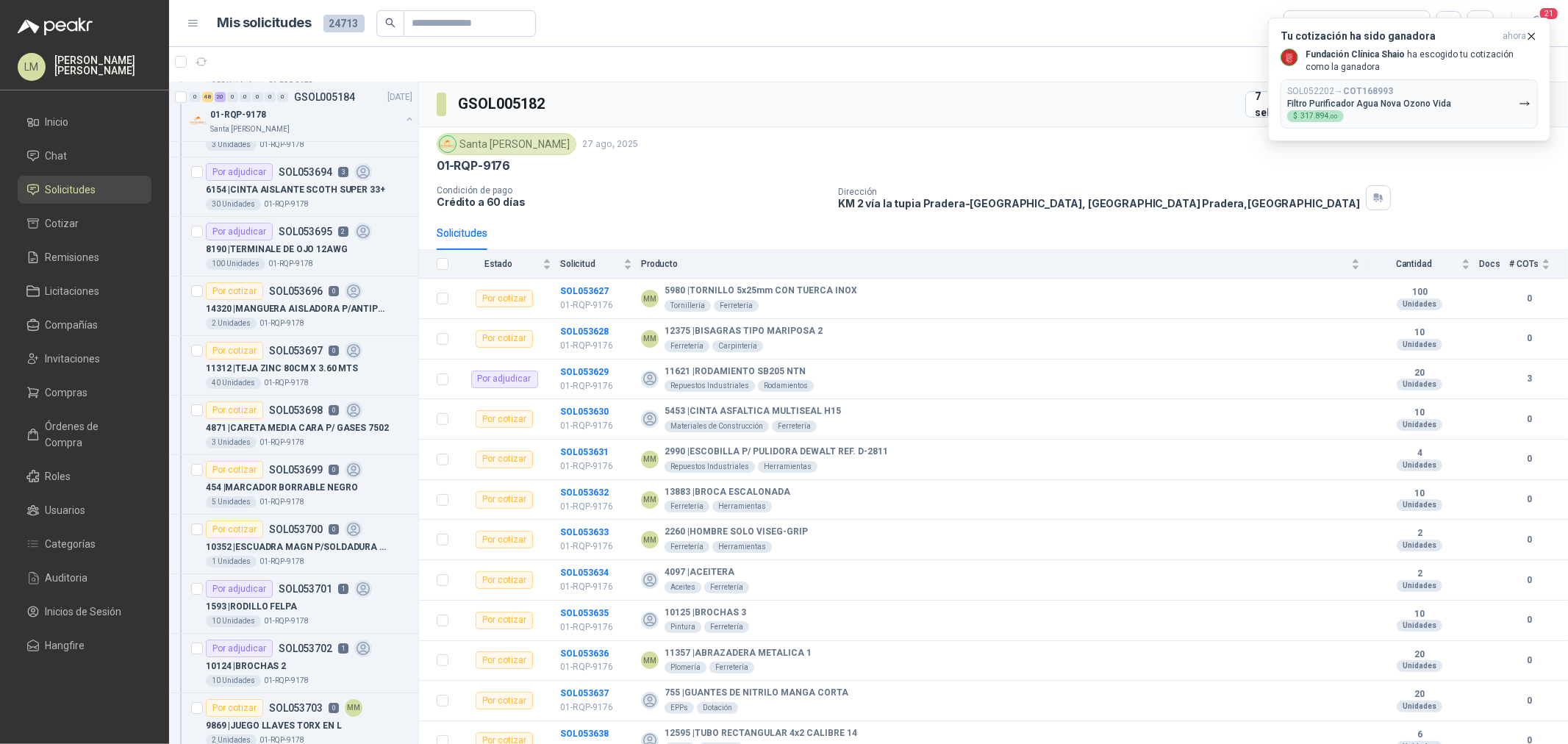
scroll to position [4226, 0]
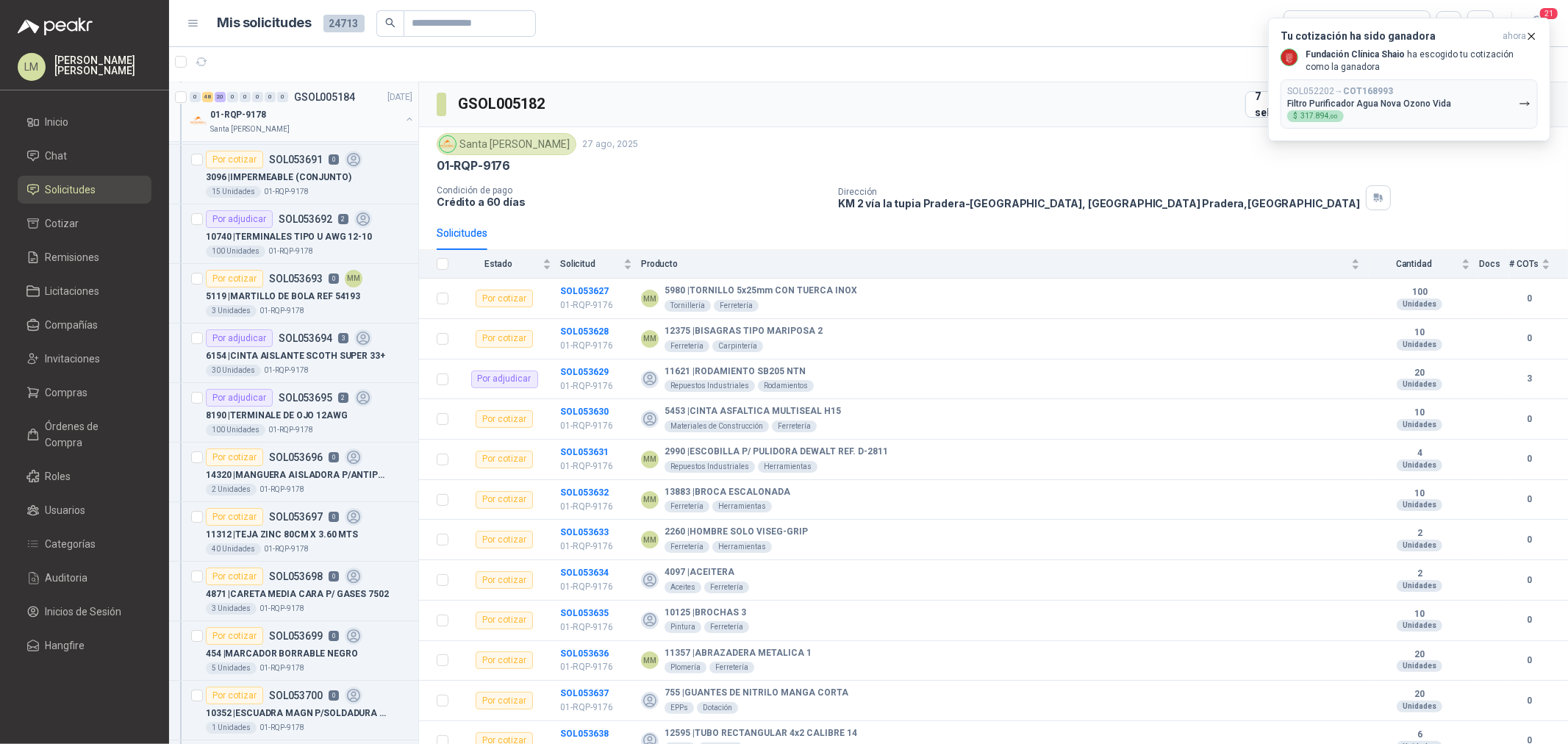
click at [404, 115] on button "button" at bounding box center [409, 119] width 12 height 12
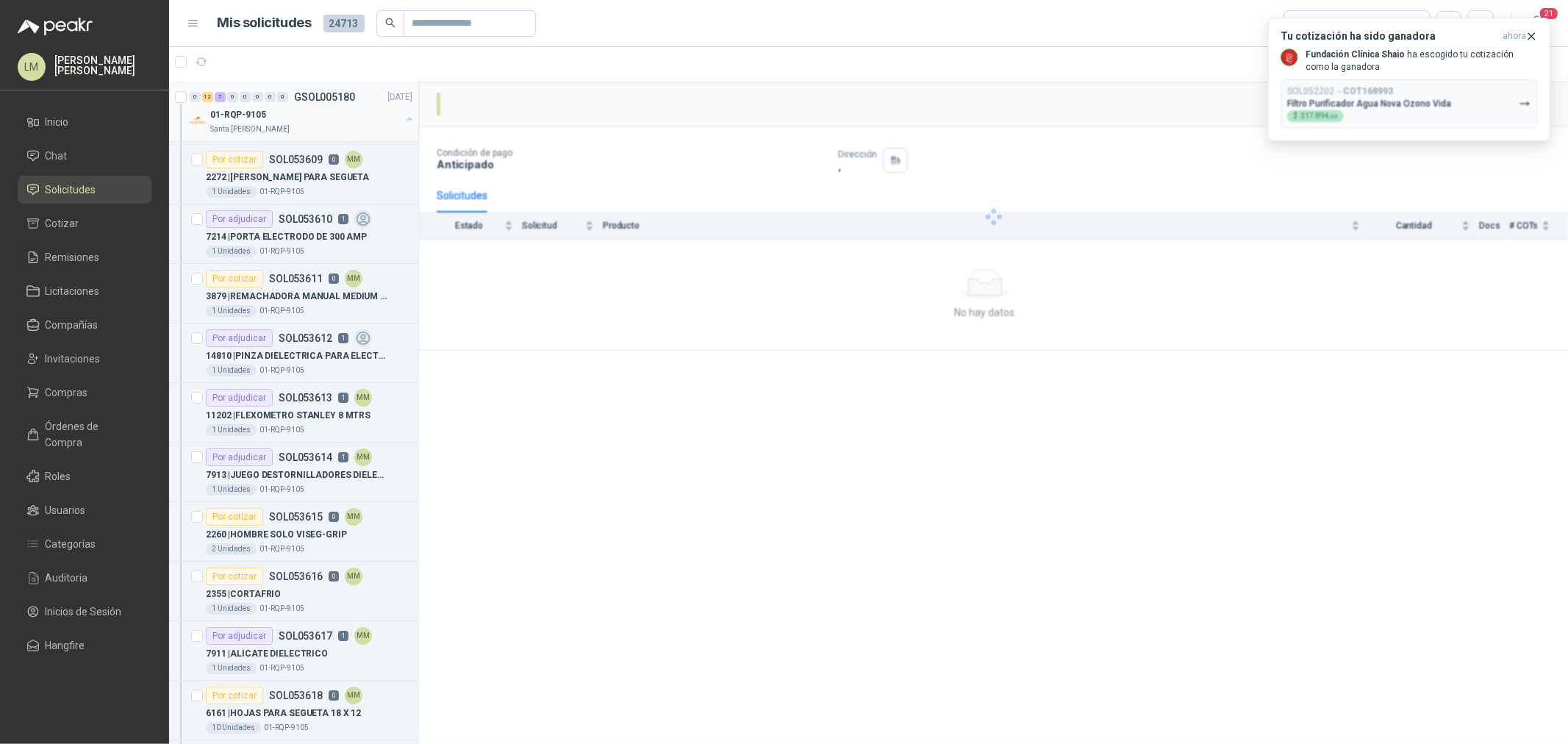
click at [404, 120] on button "button" at bounding box center [409, 119] width 12 height 12
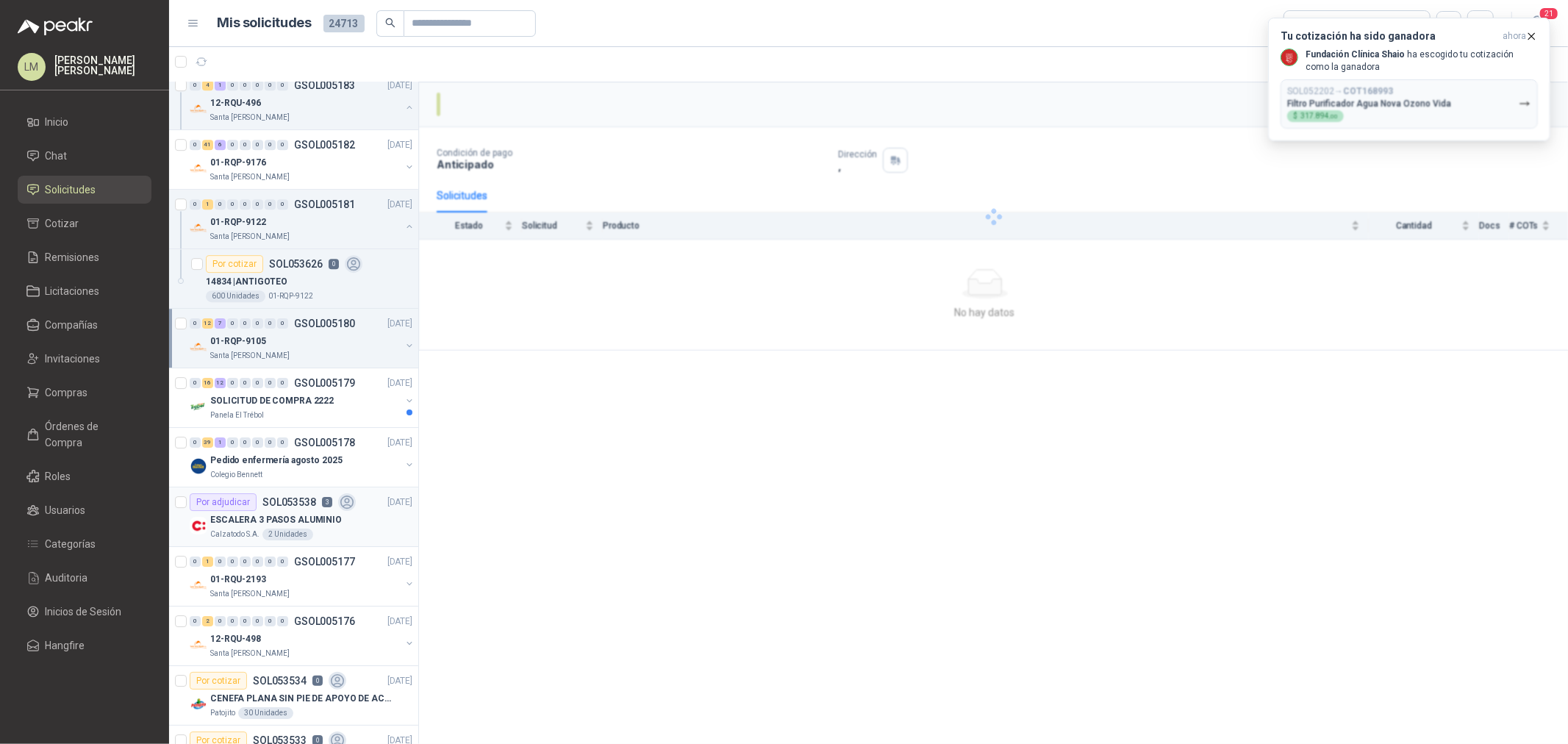
scroll to position [3736, 0]
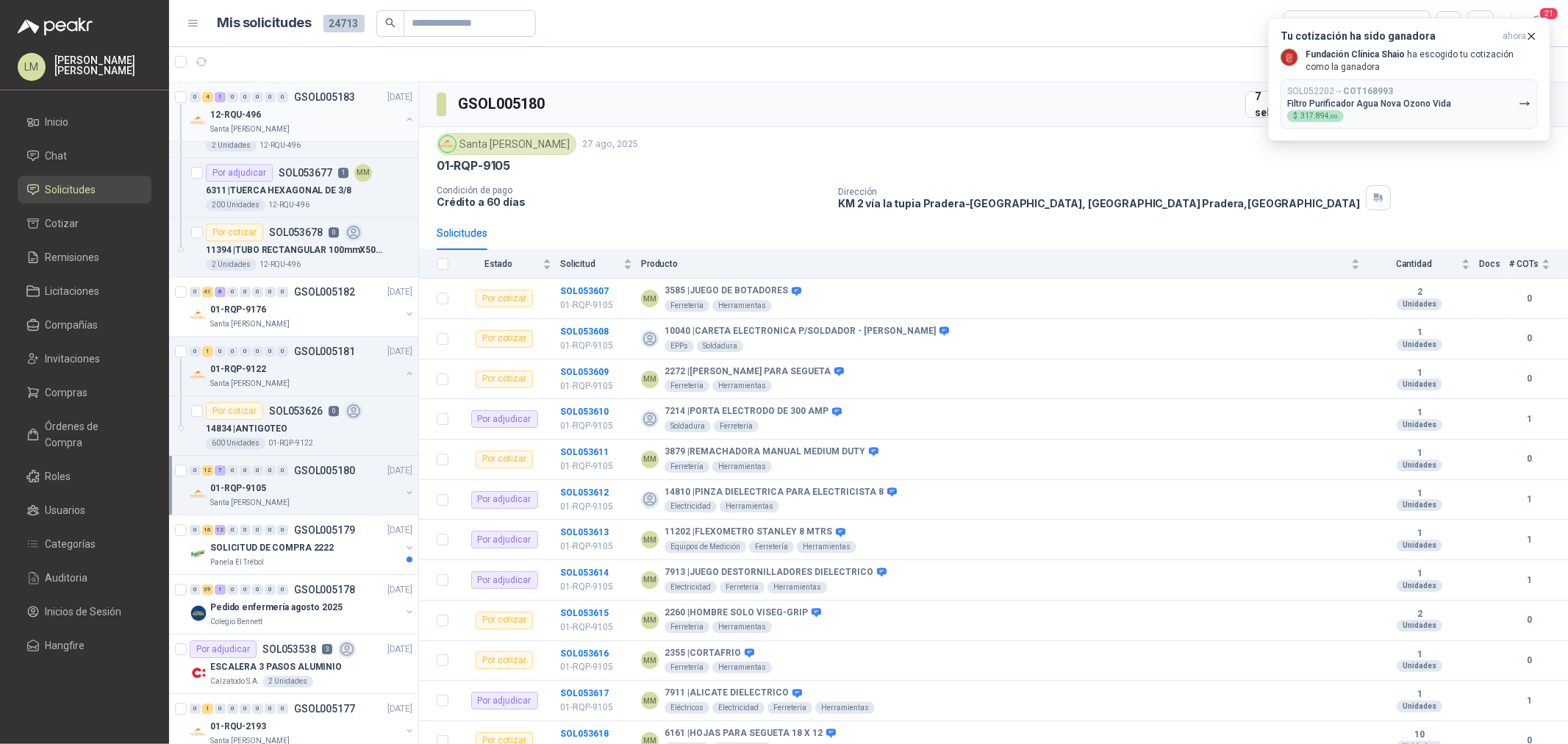
click at [404, 122] on button "button" at bounding box center [409, 119] width 12 height 12
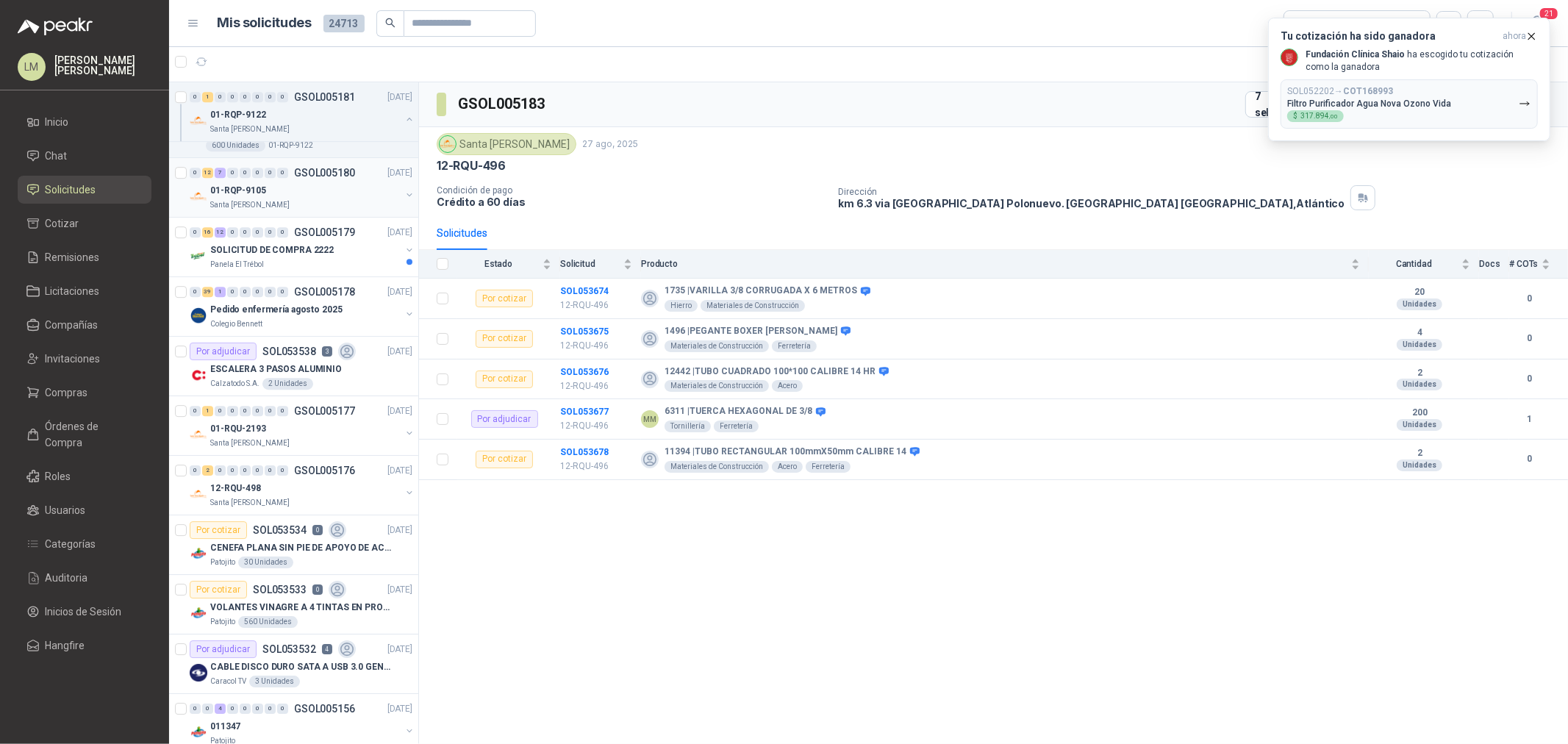
click at [404, 115] on button "button" at bounding box center [409, 119] width 12 height 12
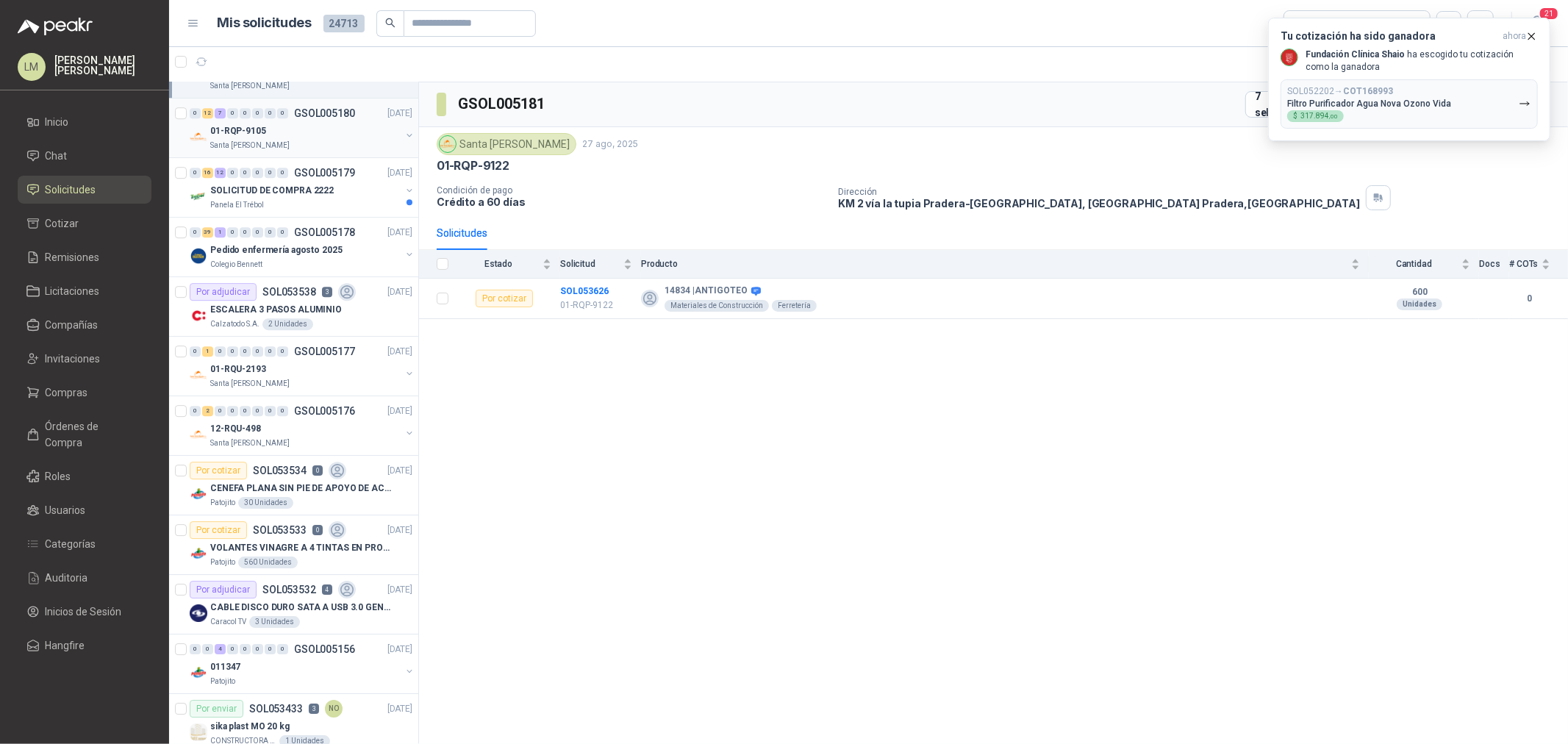
click at [404, 138] on button "button" at bounding box center [409, 135] width 12 height 12
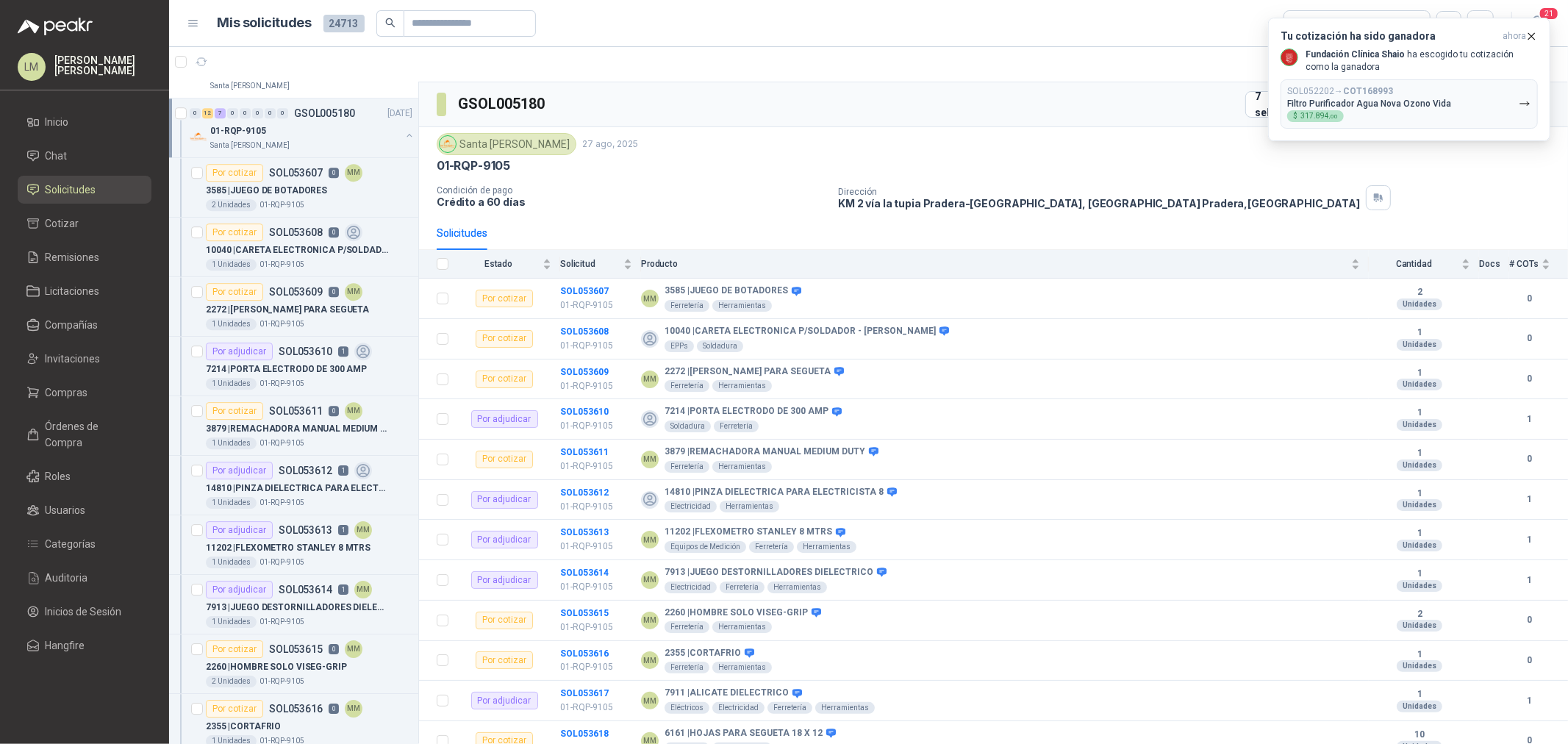
click at [404, 132] on button "button" at bounding box center [409, 135] width 12 height 12
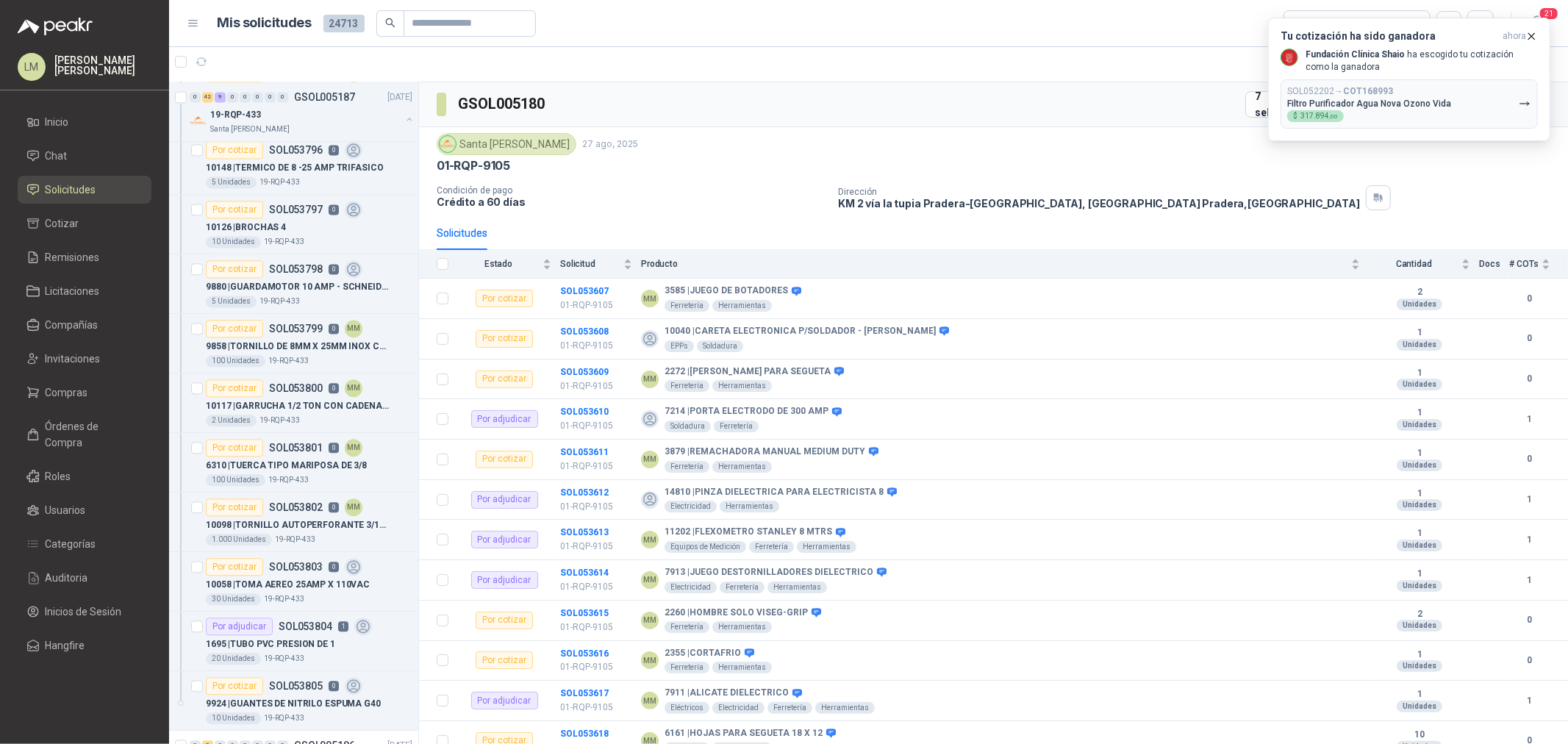
scroll to position [2592, 0]
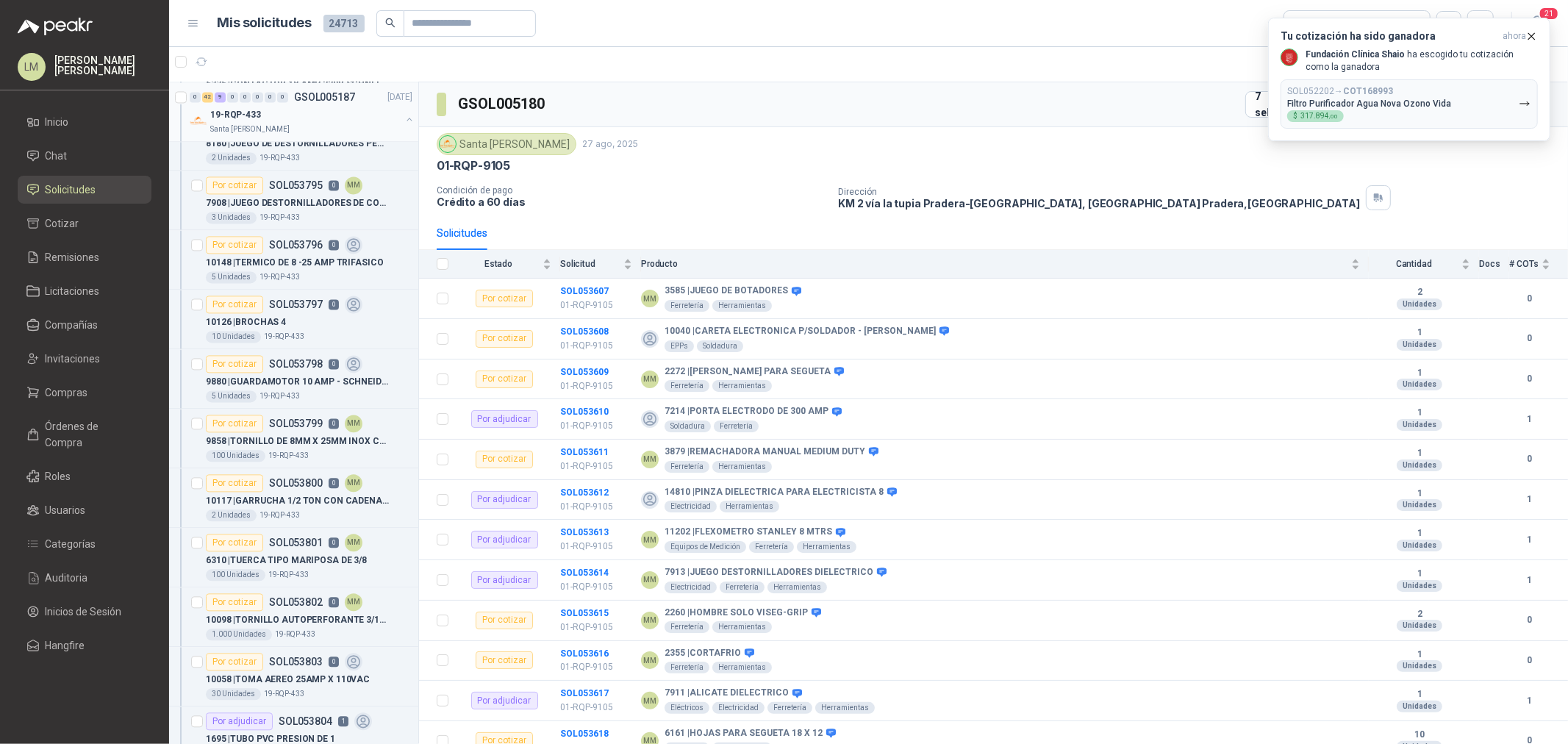
click at [404, 116] on button "button" at bounding box center [409, 119] width 12 height 12
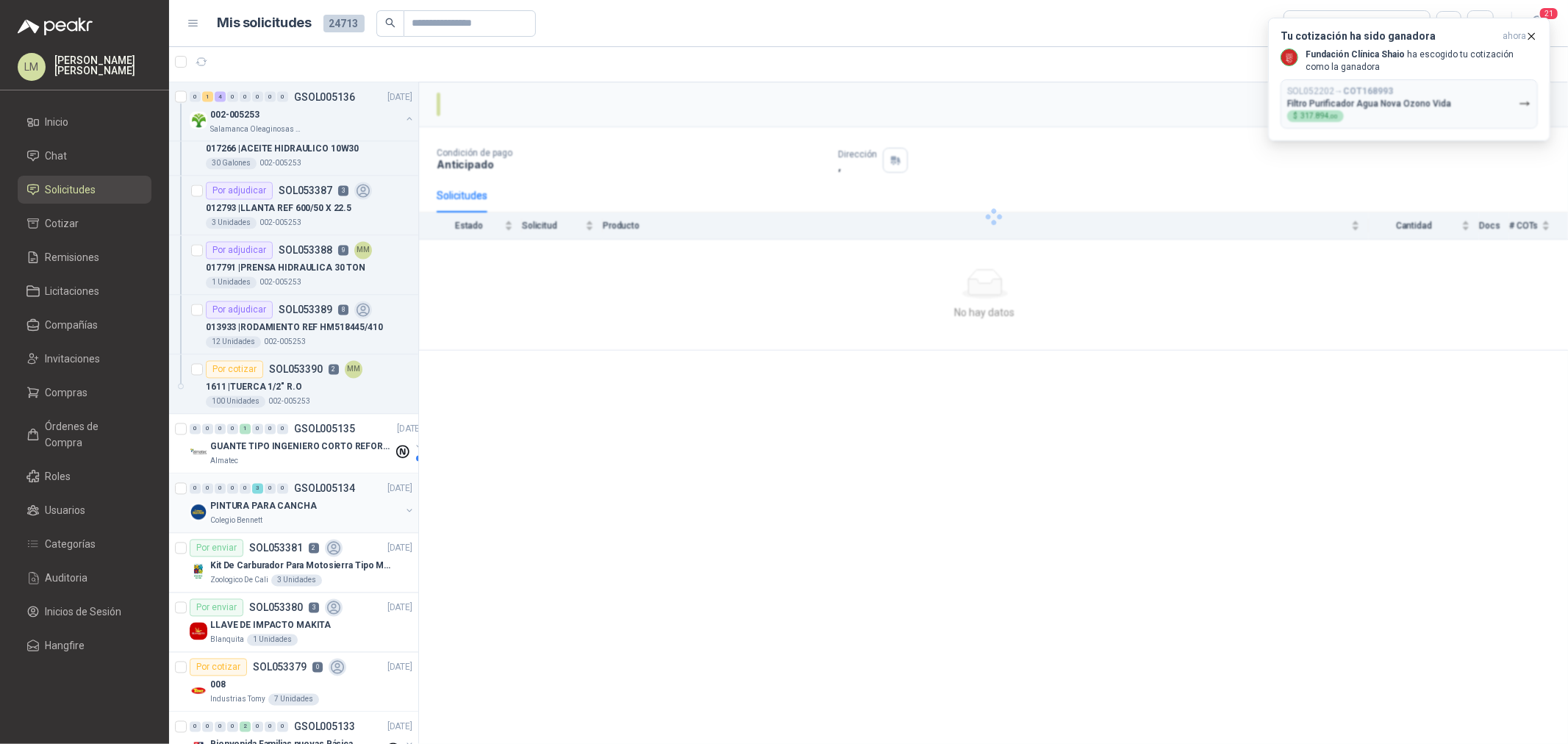
scroll to position [2102, 0]
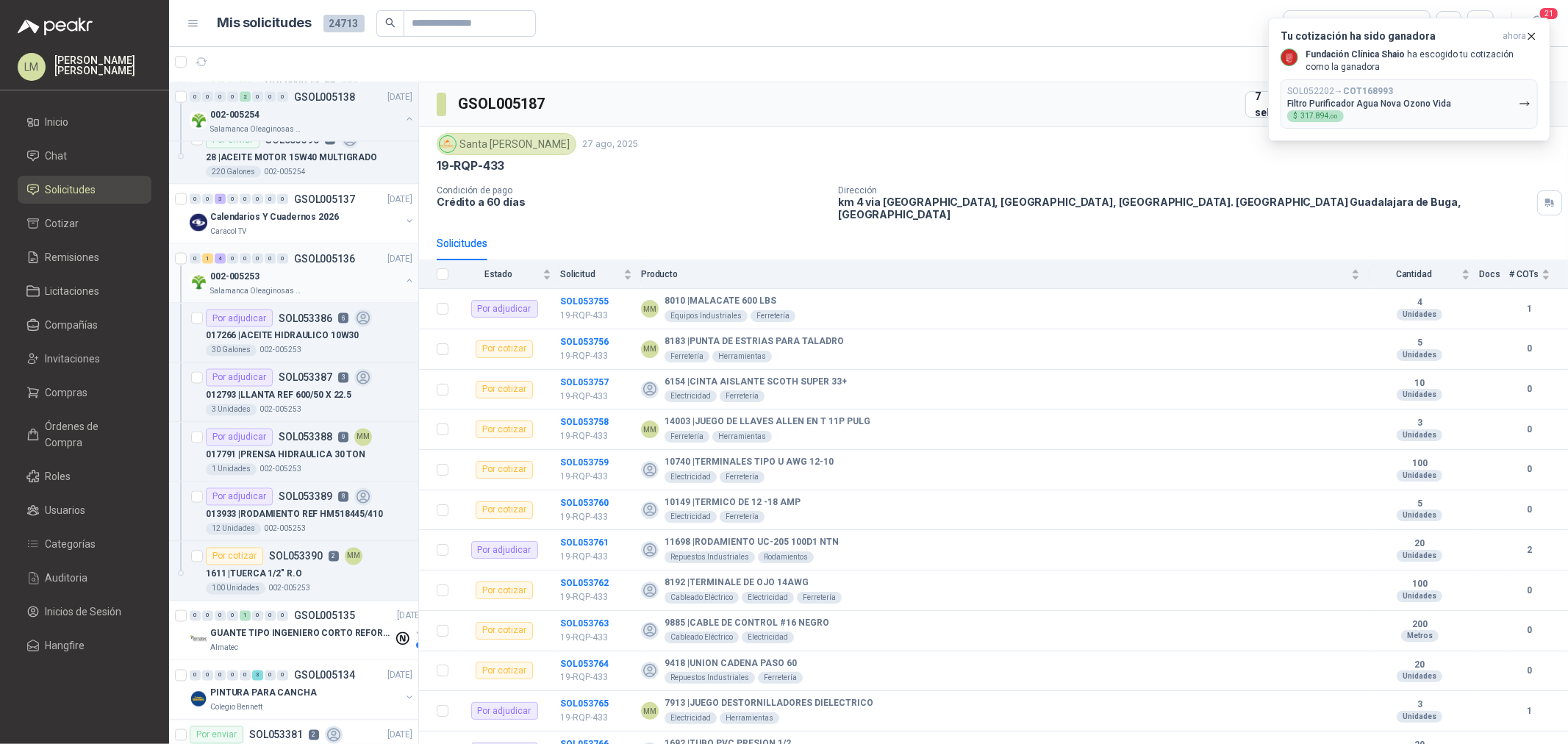
click at [404, 280] on button "button" at bounding box center [409, 280] width 12 height 12
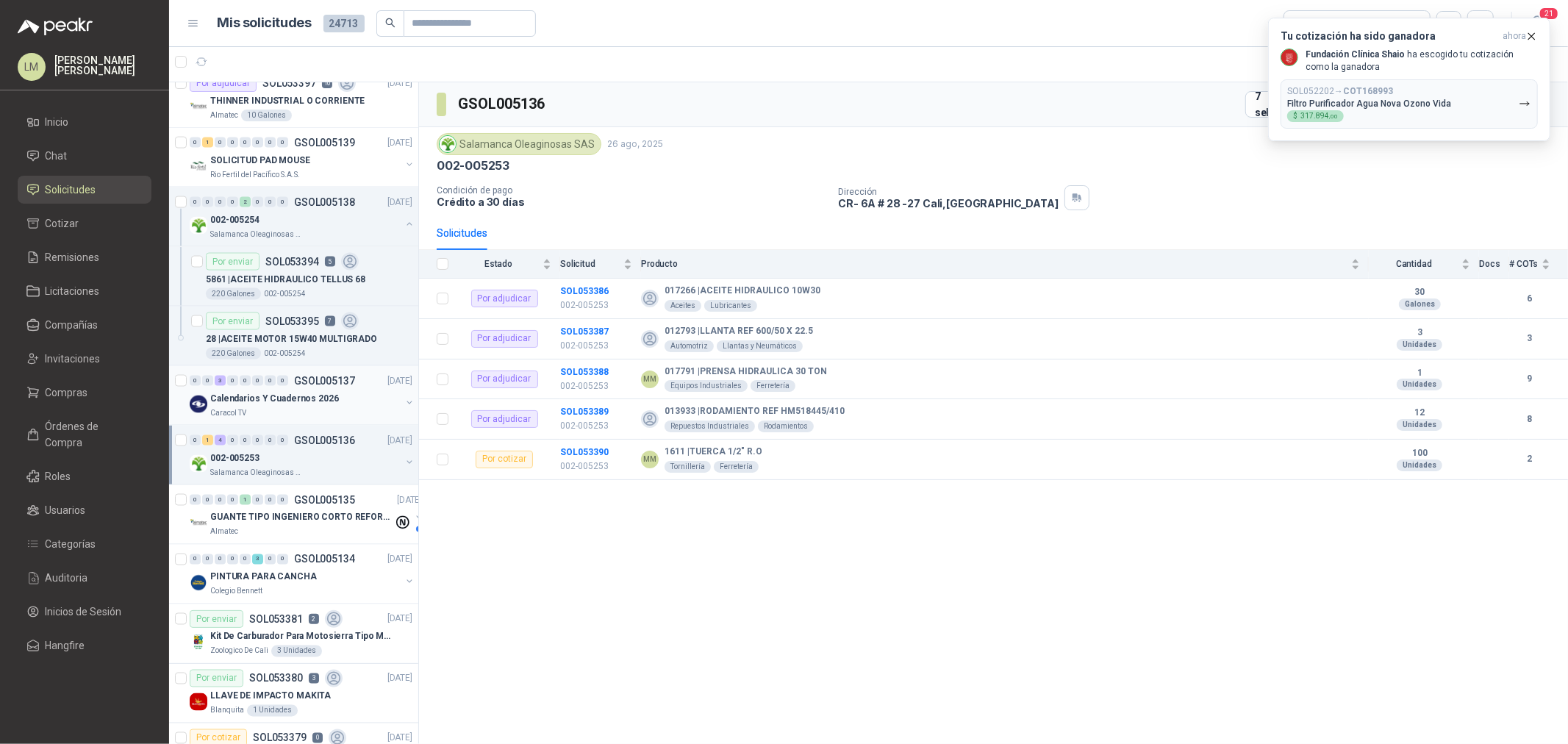
scroll to position [1856, 0]
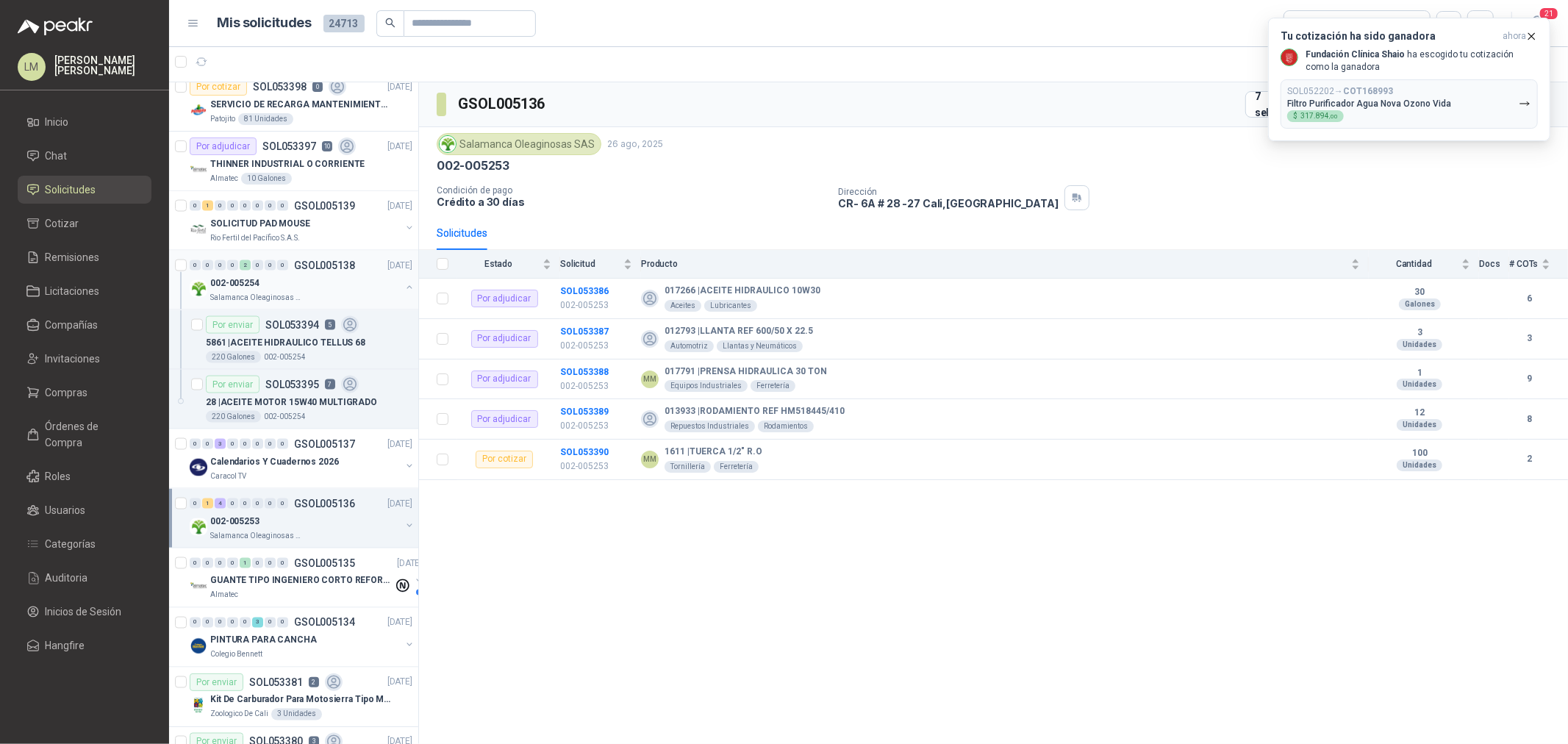
click at [404, 283] on button "button" at bounding box center [409, 288] width 12 height 12
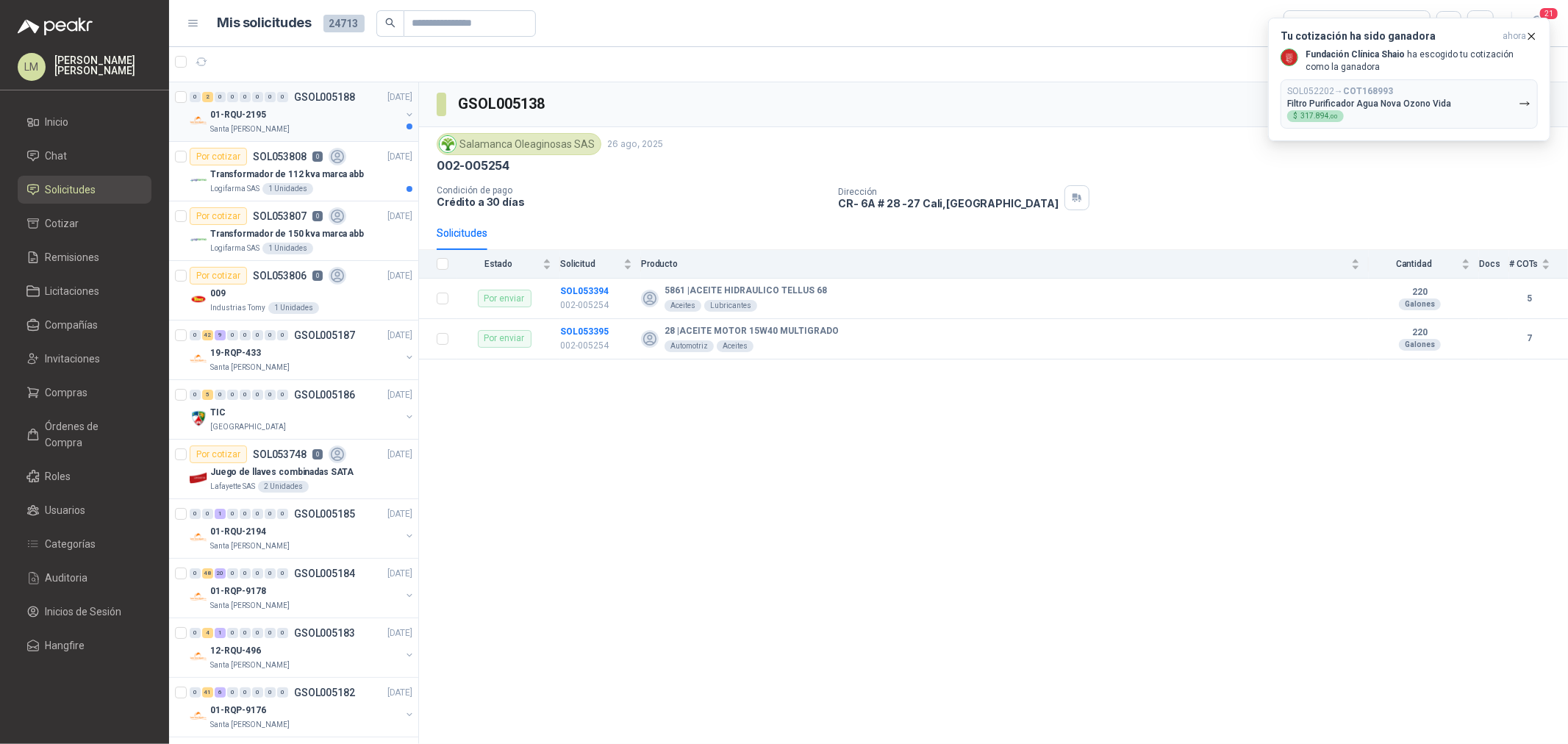
click at [324, 120] on div "01-RQU-2195" at bounding box center [305, 115] width 191 height 18
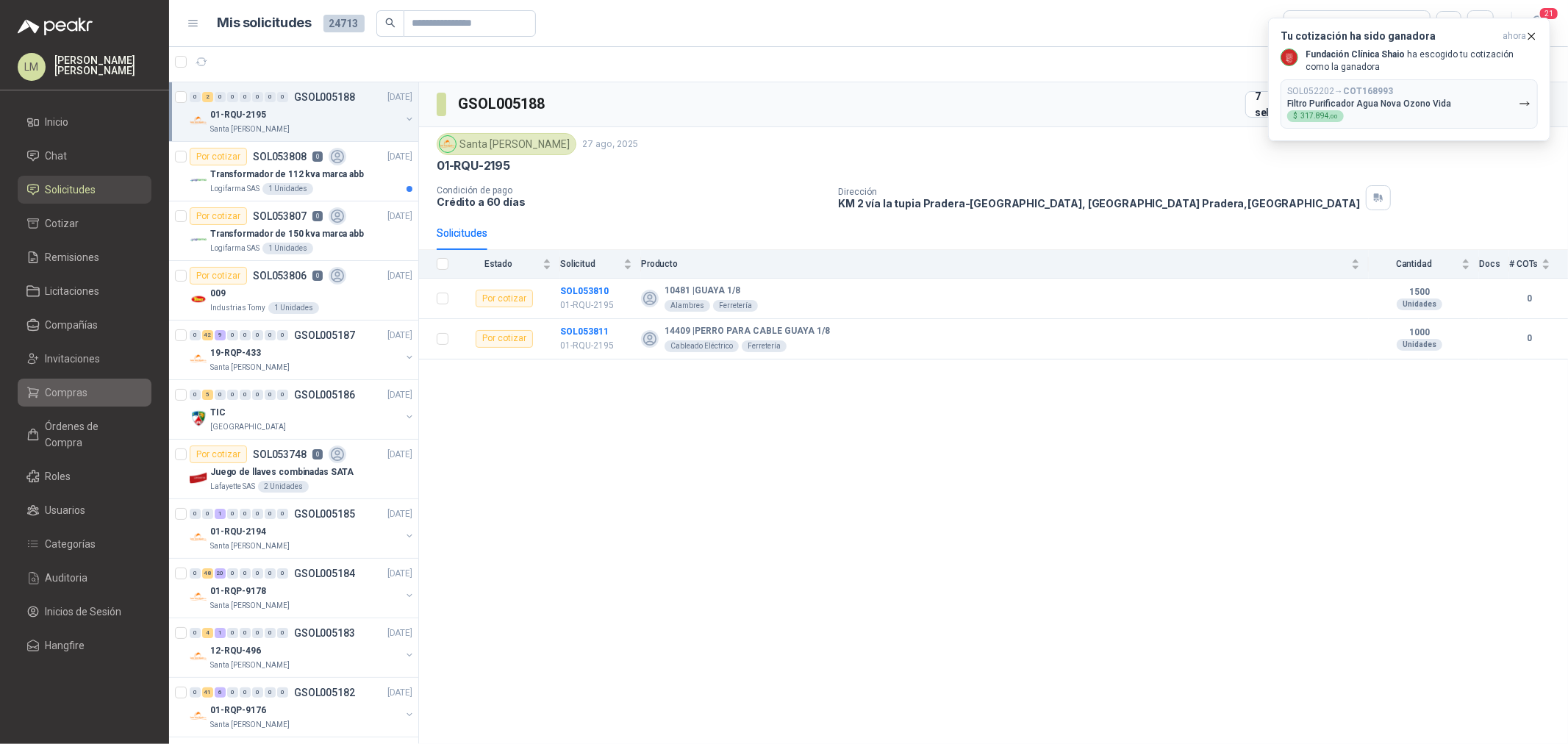
click at [85, 395] on span "Compras" at bounding box center [66, 393] width 43 height 16
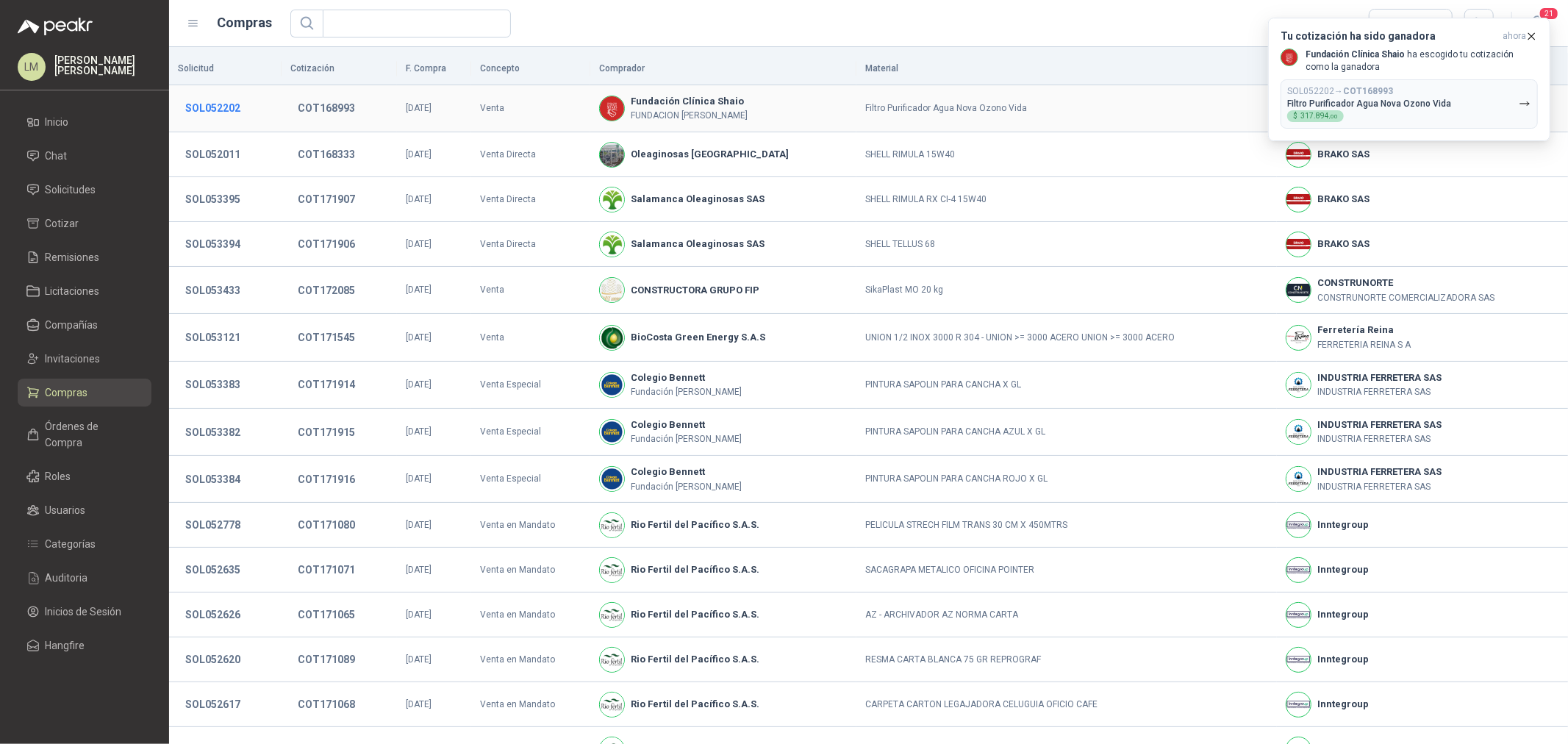
click at [210, 115] on button "SOL052202" at bounding box center [212, 107] width 69 height 27
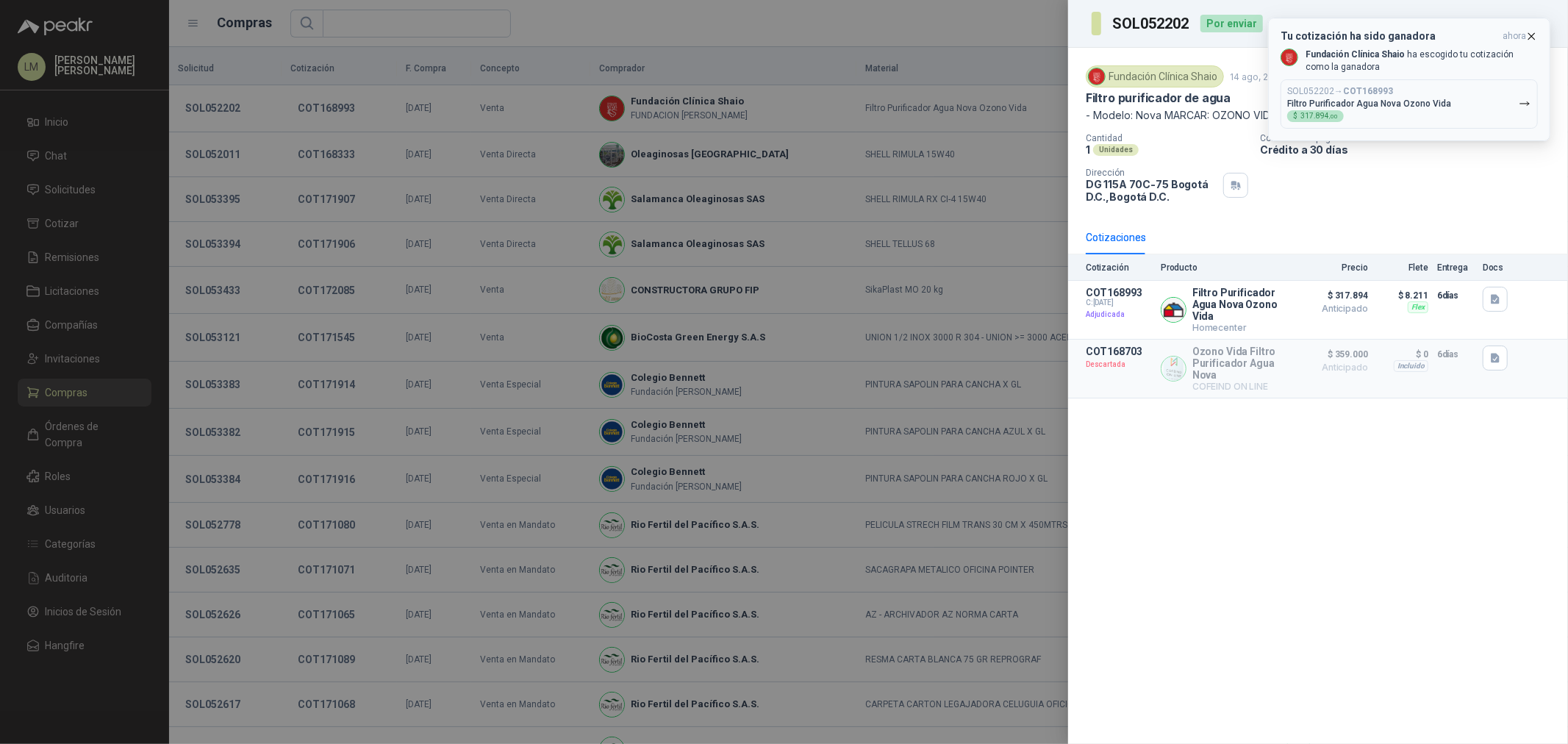
click at [1528, 33] on icon "button" at bounding box center [1531, 36] width 6 height 6
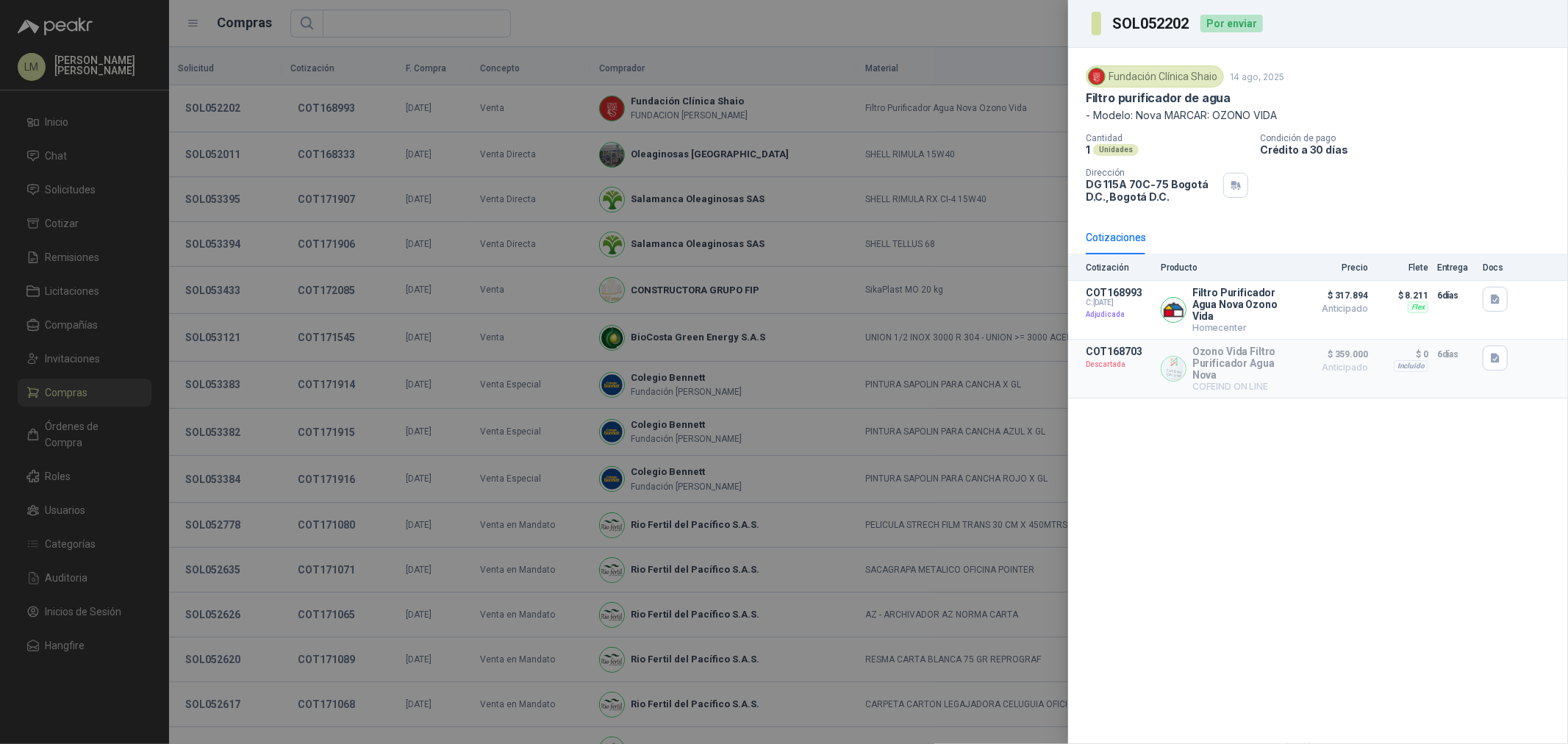
click at [393, 90] on div at bounding box center [784, 372] width 1568 height 744
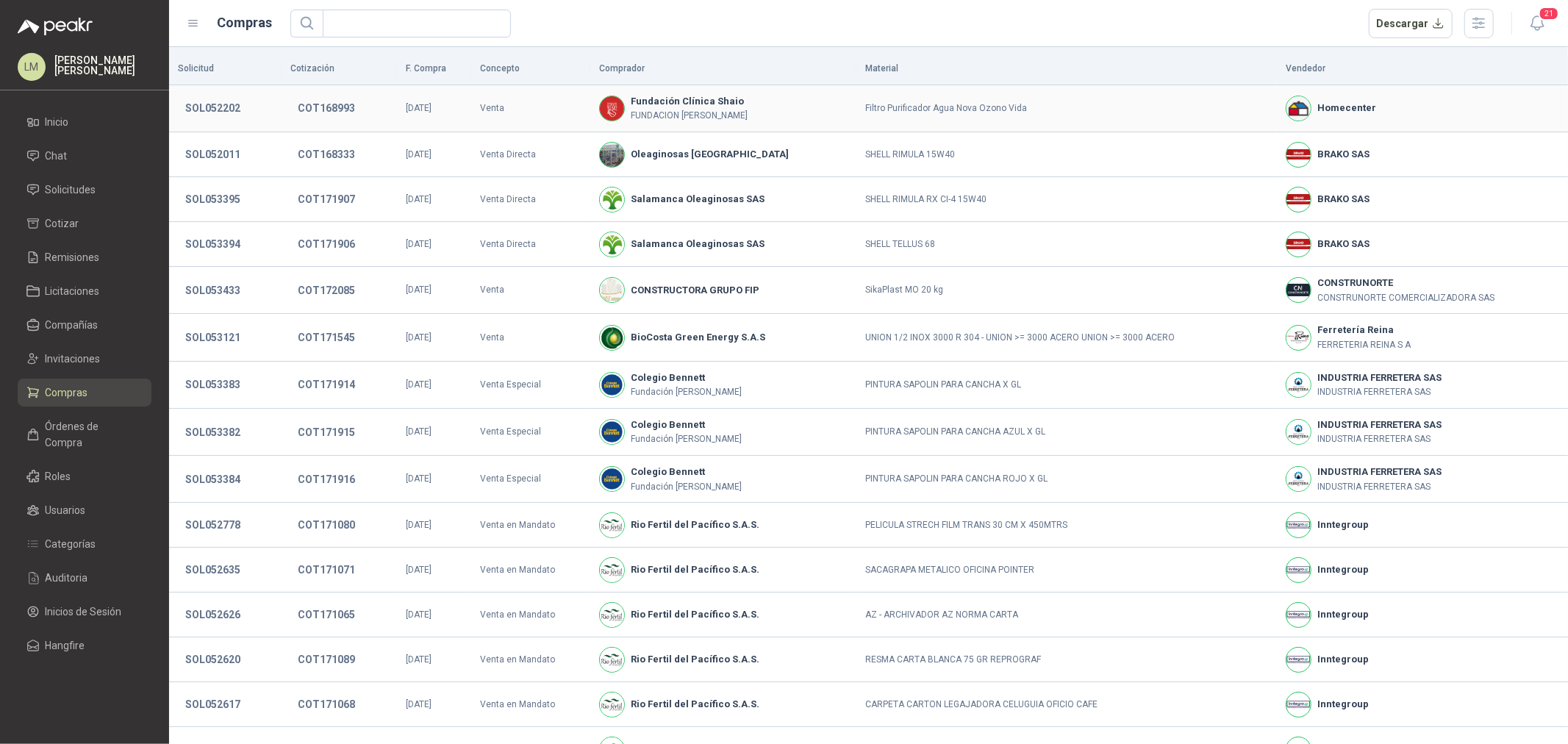
click at [320, 109] on button "COT168993" at bounding box center [326, 107] width 72 height 27
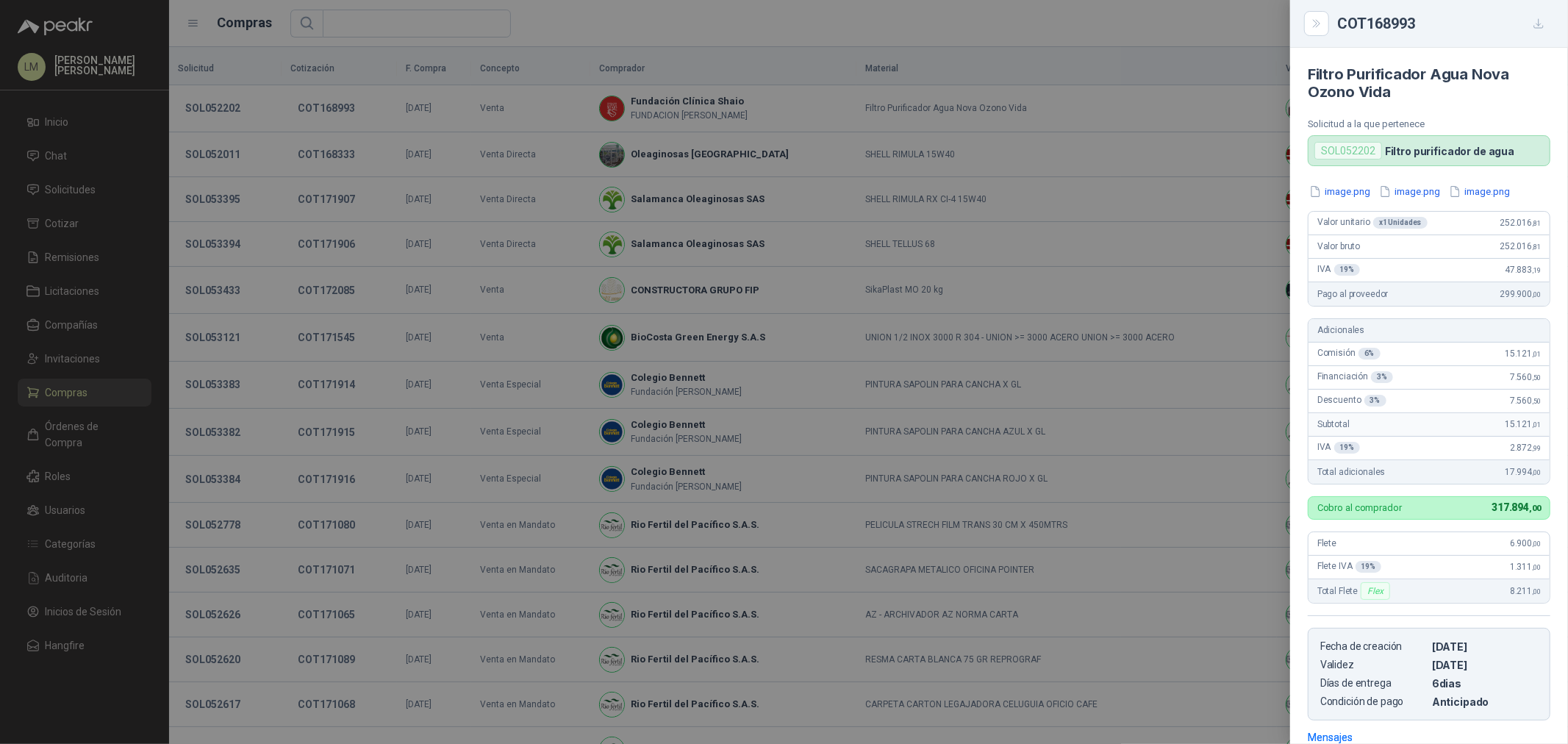
scroll to position [213, 0]
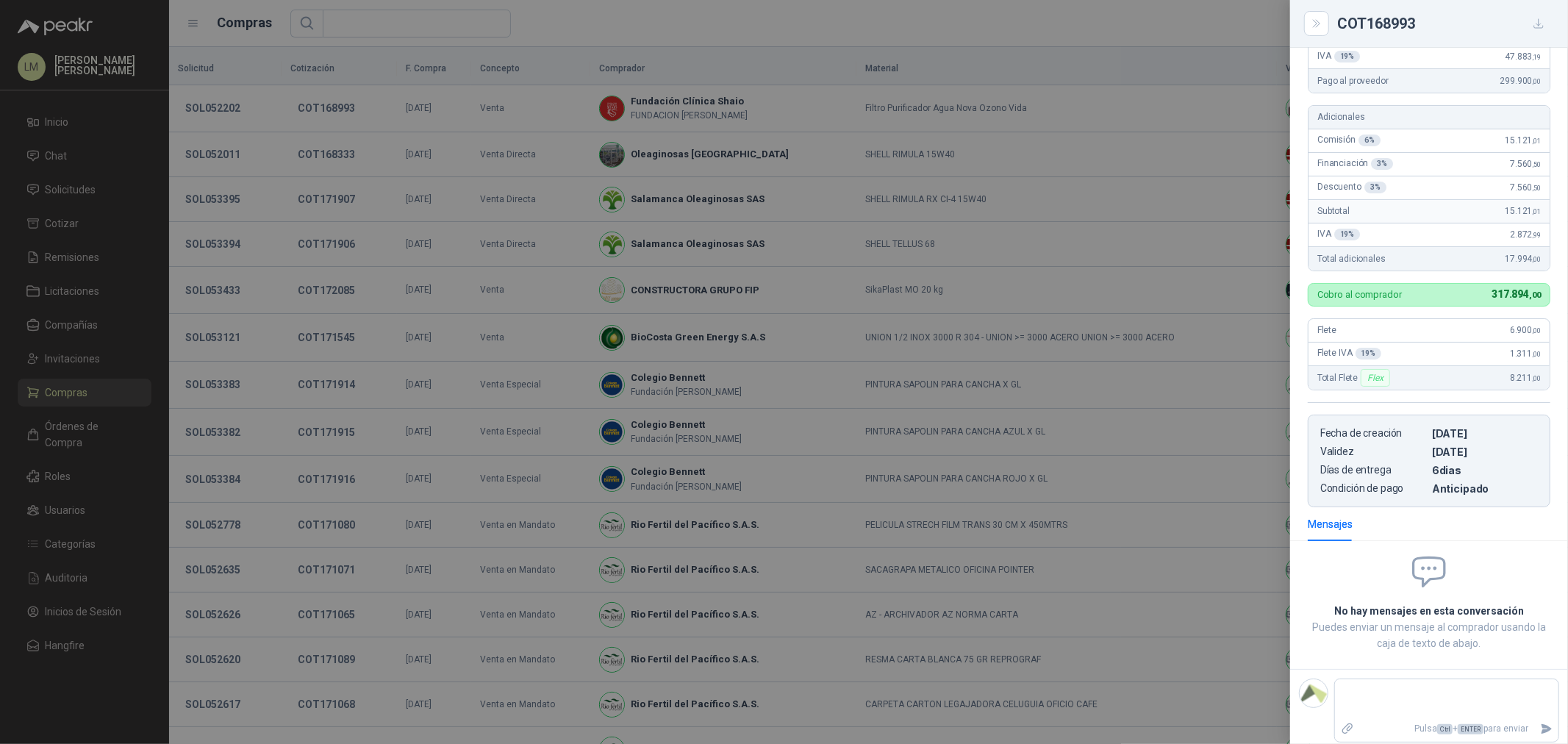
click at [377, 206] on div at bounding box center [784, 372] width 1568 height 744
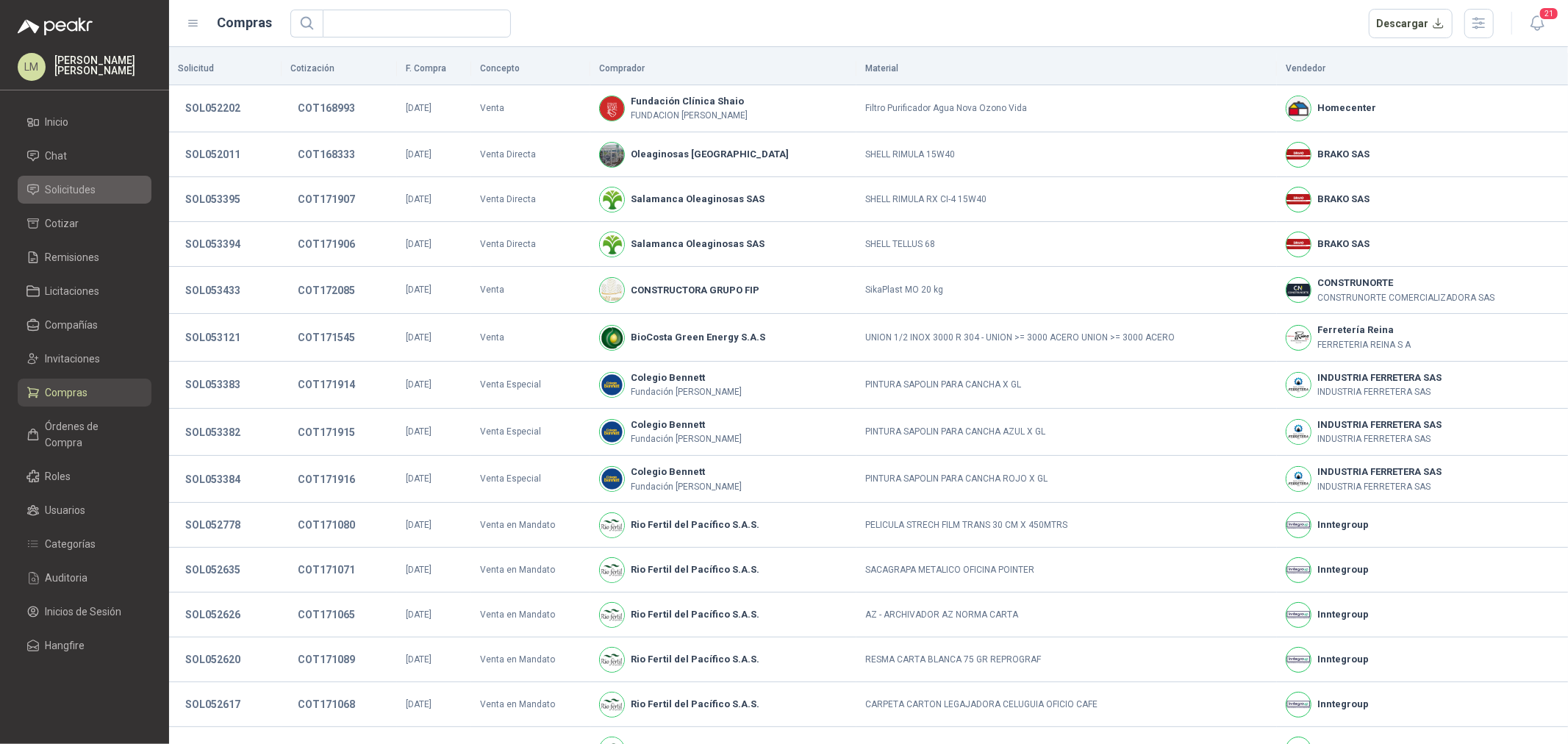
click at [70, 191] on span "Solicitudes" at bounding box center [70, 190] width 51 height 16
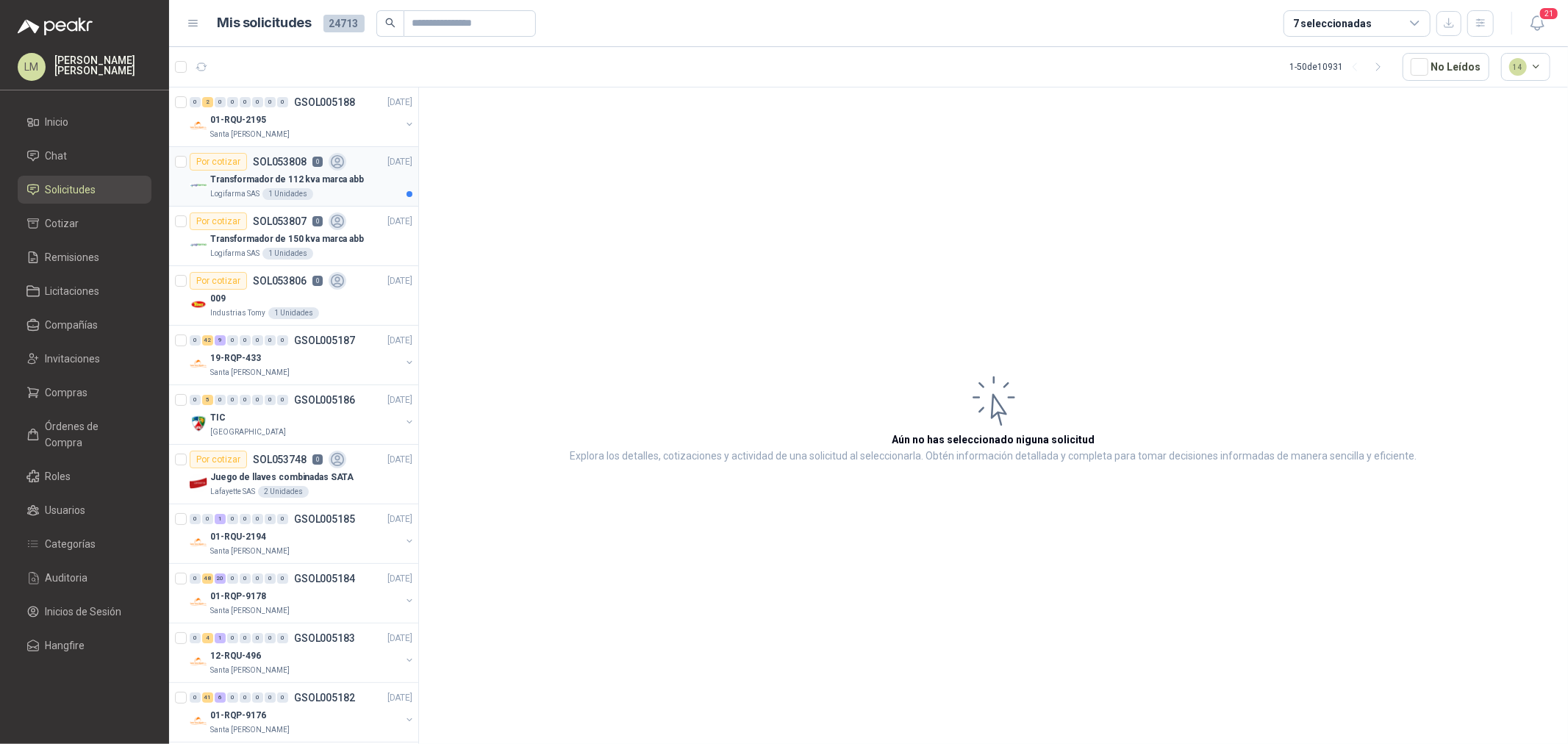
click at [299, 177] on p "Transformador de 112 kva marca abb" at bounding box center [287, 179] width 153 height 14
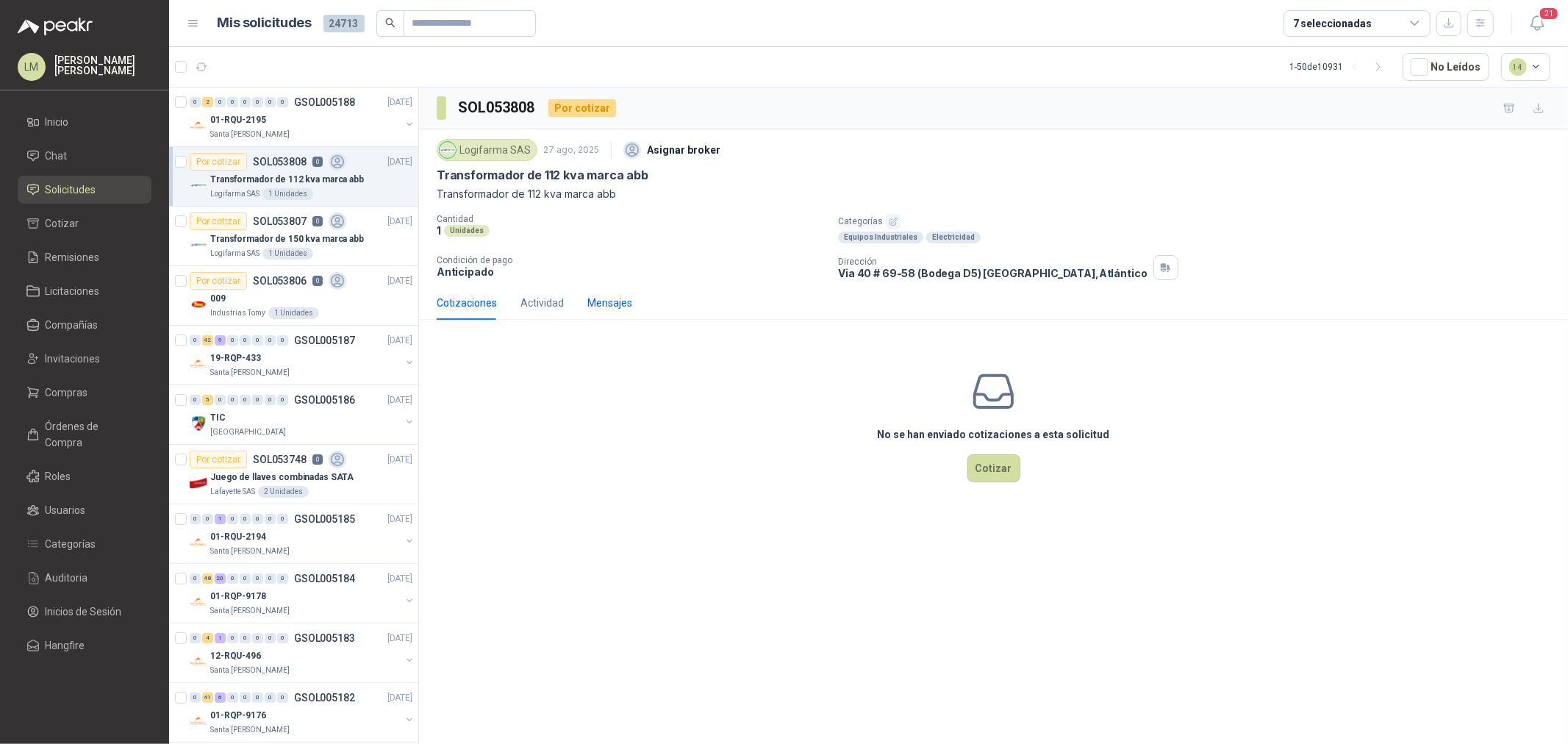
click at [616, 302] on div "Mensajes" at bounding box center [610, 303] width 45 height 16
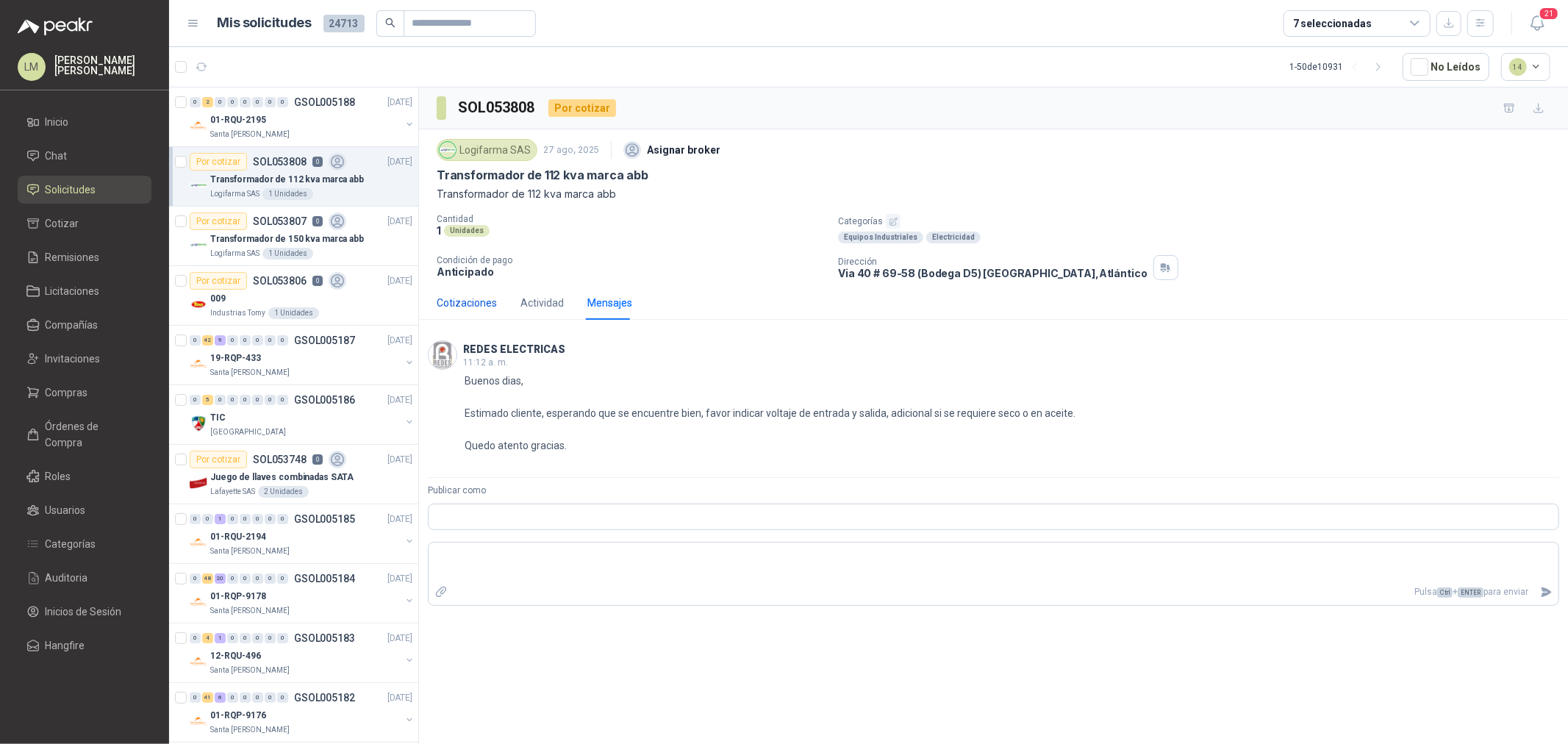
click at [474, 303] on div "Cotizaciones" at bounding box center [467, 303] width 61 height 16
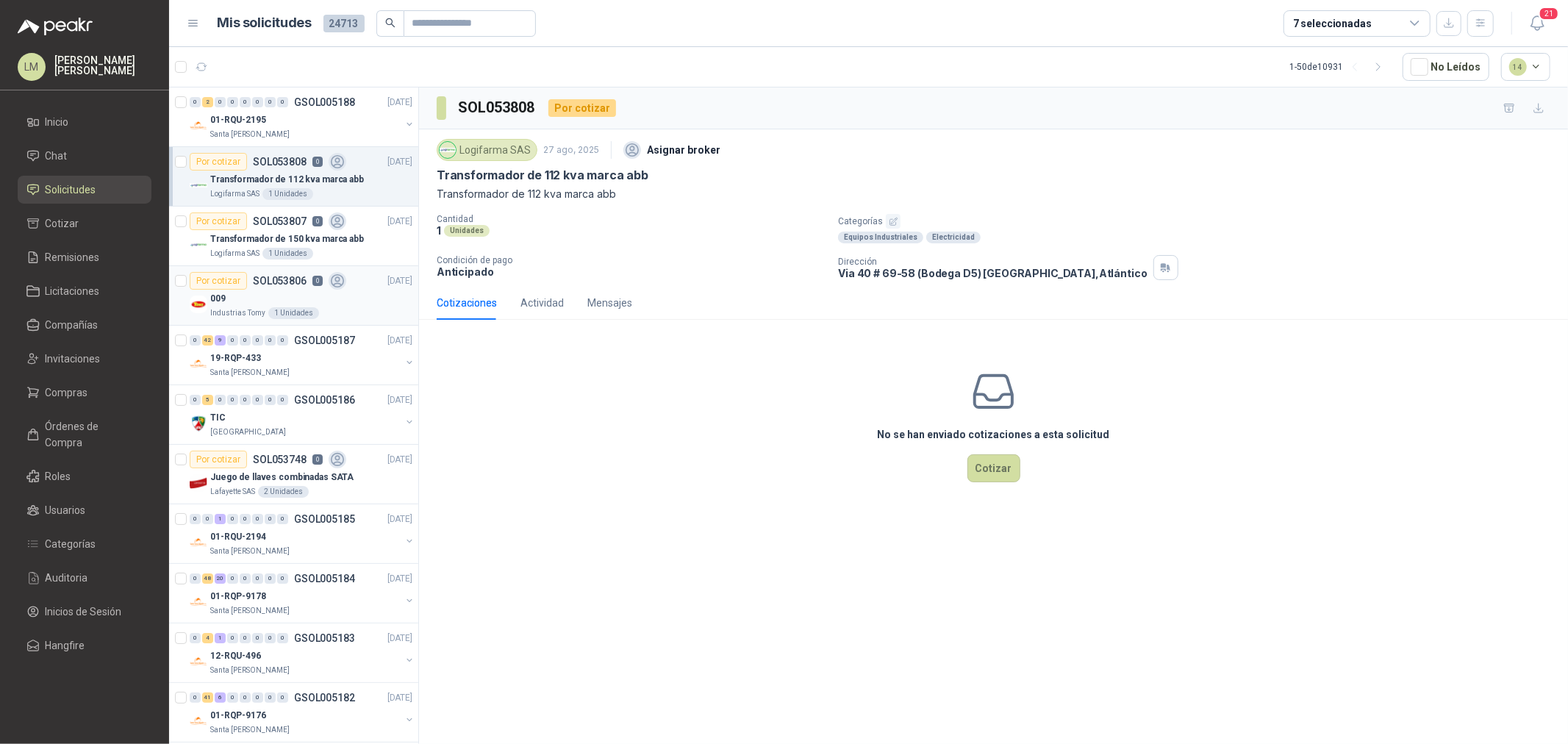
click at [265, 308] on div "Industrias Tomy 1 Unidades" at bounding box center [311, 313] width 202 height 12
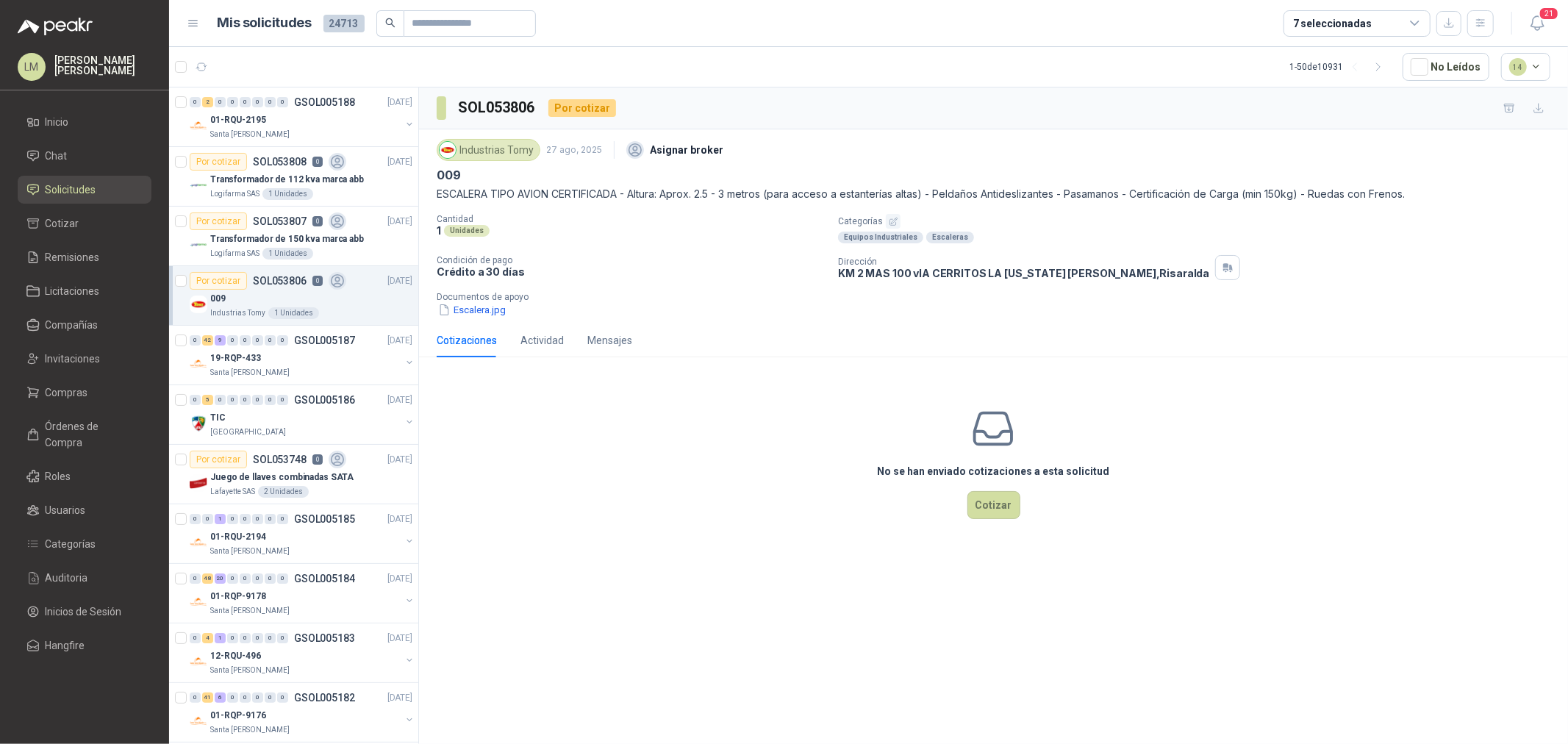
click at [889, 219] on icon "button" at bounding box center [894, 222] width 10 height 10
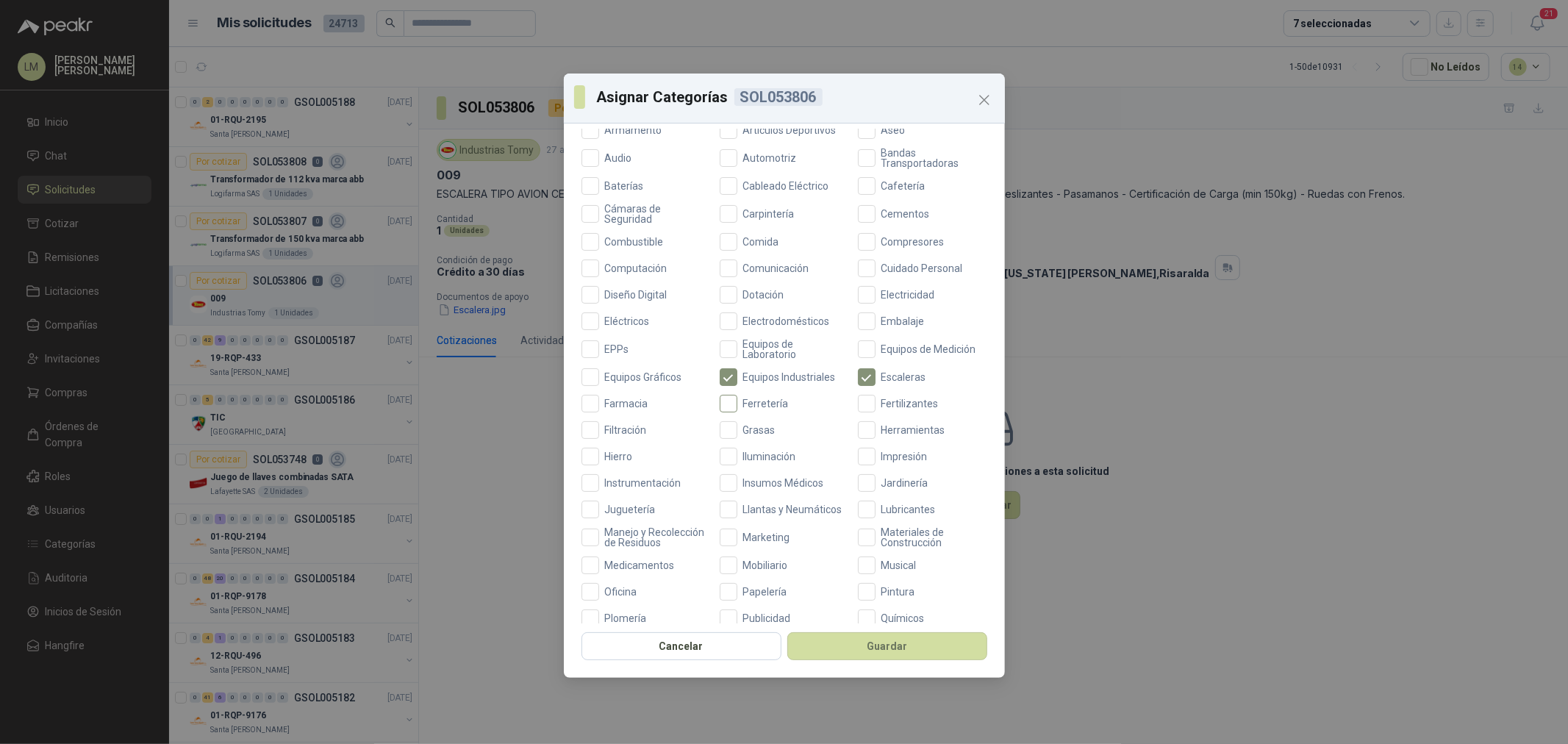
scroll to position [163, 0]
click at [761, 405] on label "Ferretería" at bounding box center [784, 398] width 129 height 18
click at [815, 624] on div "Cancelar Guardar" at bounding box center [784, 650] width 441 height 54
click at [819, 654] on button "Guardar" at bounding box center [887, 646] width 200 height 28
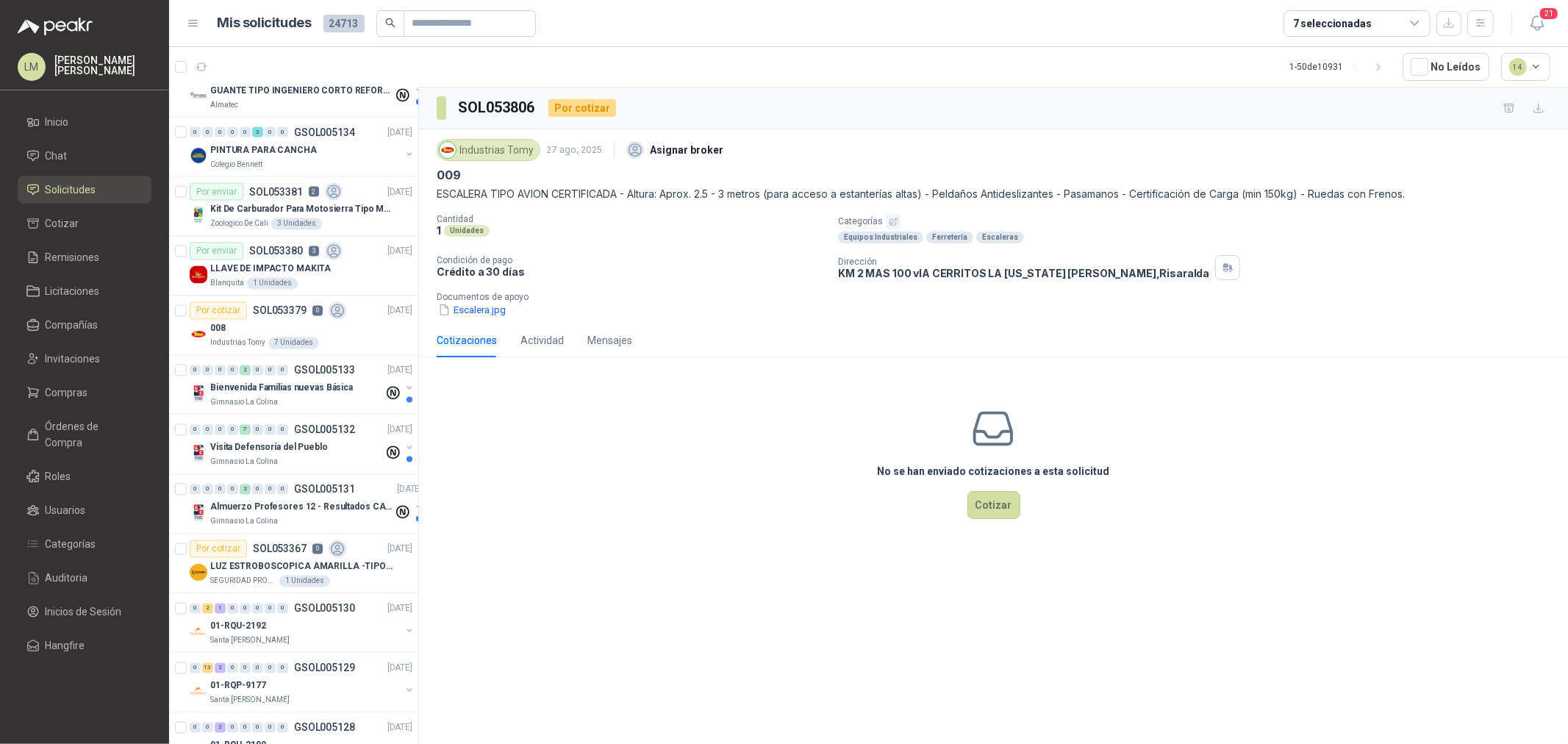
scroll to position [2349, 0]
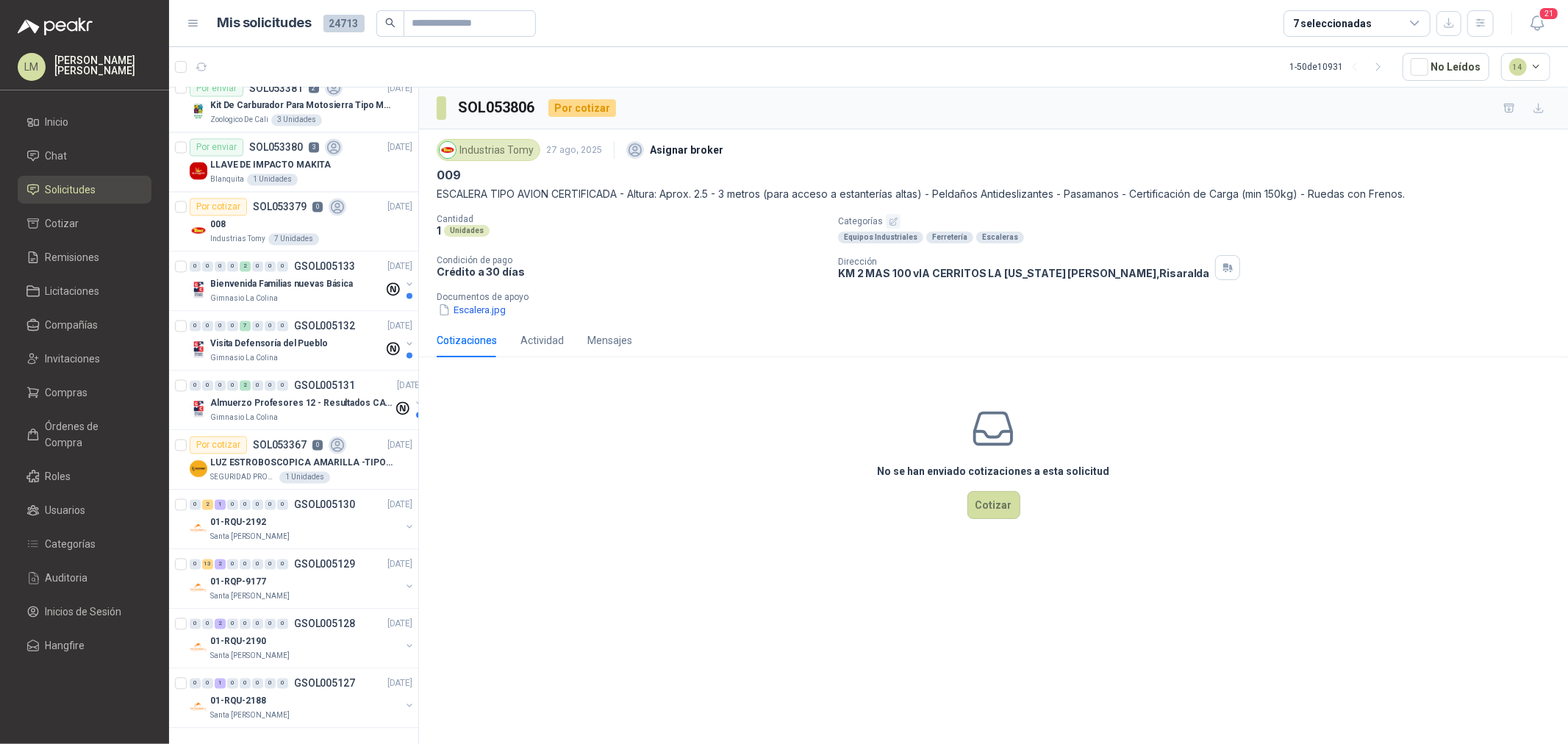
click at [1333, 27] on div "7 seleccionadas" at bounding box center [1331, 23] width 78 height 16
click at [1003, 104] on div "SOL053806 Por cotizar" at bounding box center [993, 108] width 1149 height 42
click at [69, 329] on span "Compañías" at bounding box center [72, 325] width 53 height 16
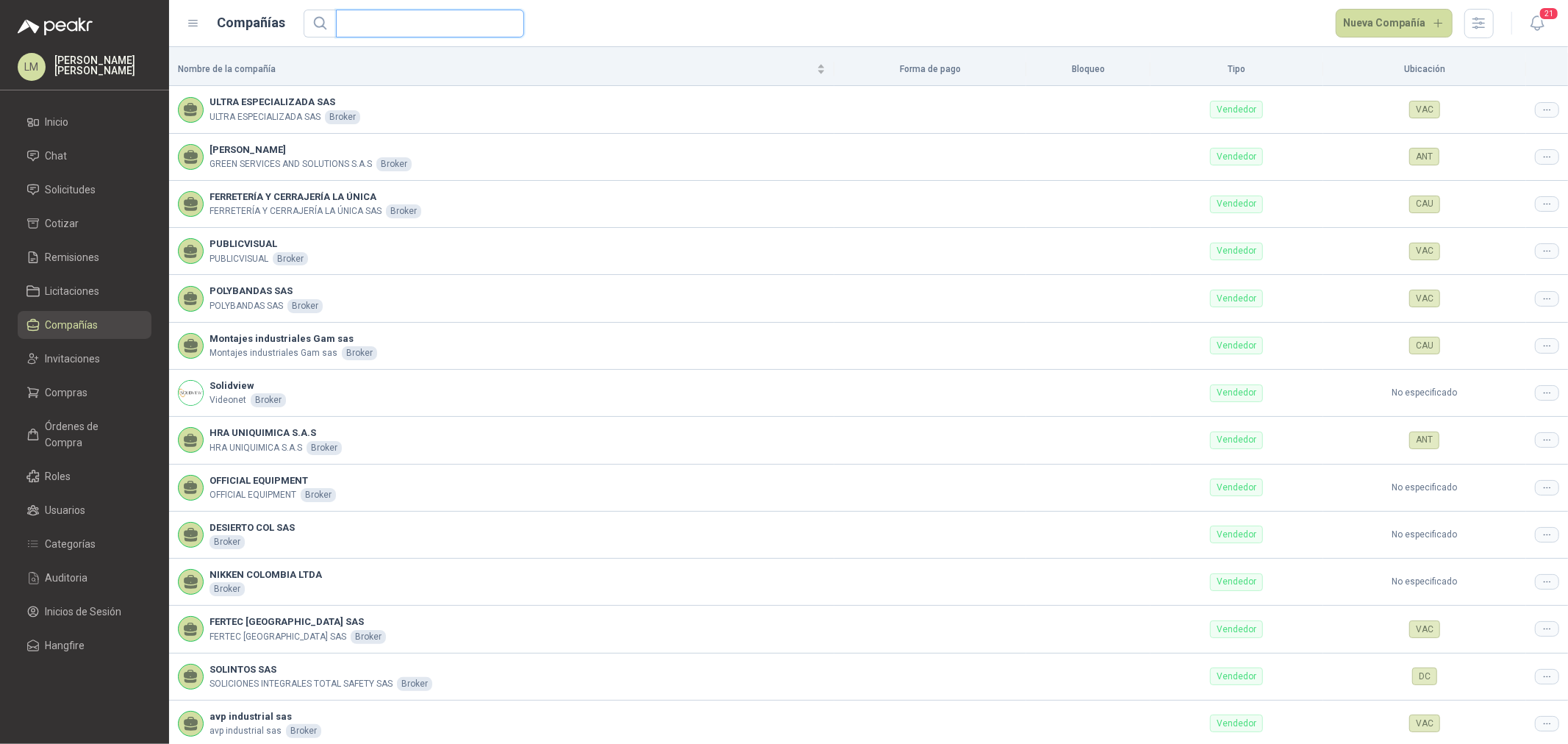
click at [415, 20] on input "text" at bounding box center [424, 23] width 159 height 27
click at [98, 370] on link "Invitaciones" at bounding box center [85, 359] width 134 height 28
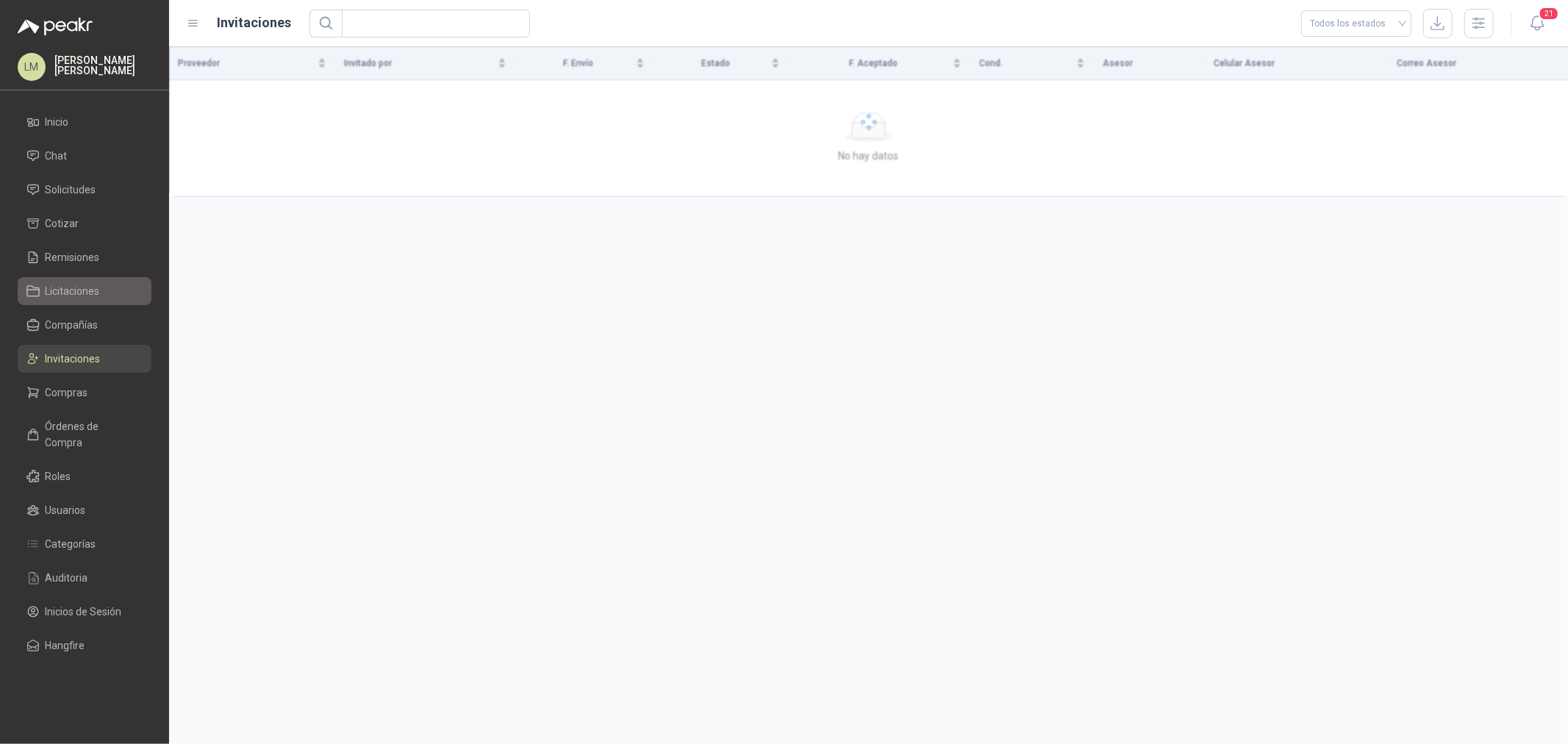
click at [76, 302] on link "Licitaciones" at bounding box center [85, 291] width 134 height 28
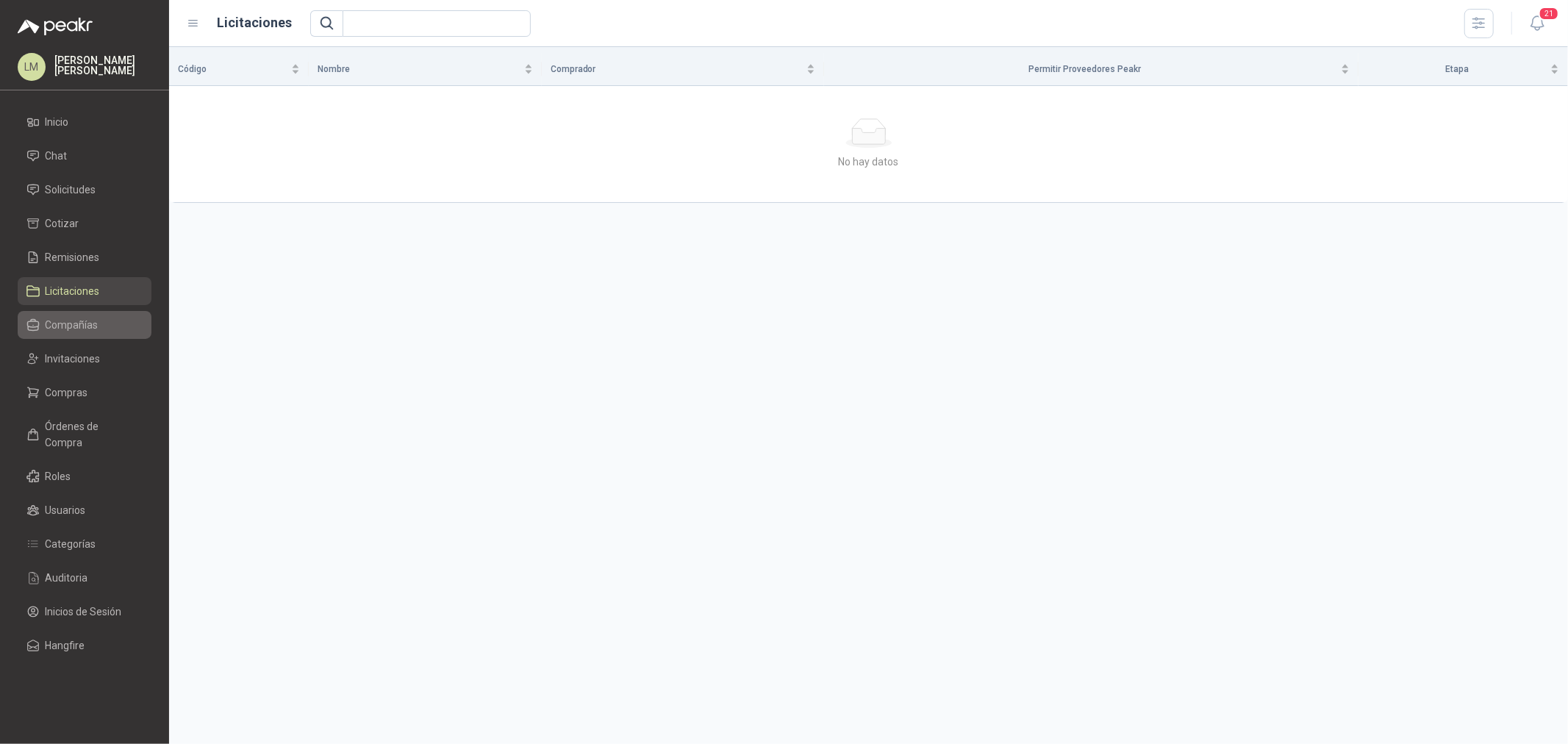
click at [74, 326] on span "Compañías" at bounding box center [72, 325] width 53 height 16
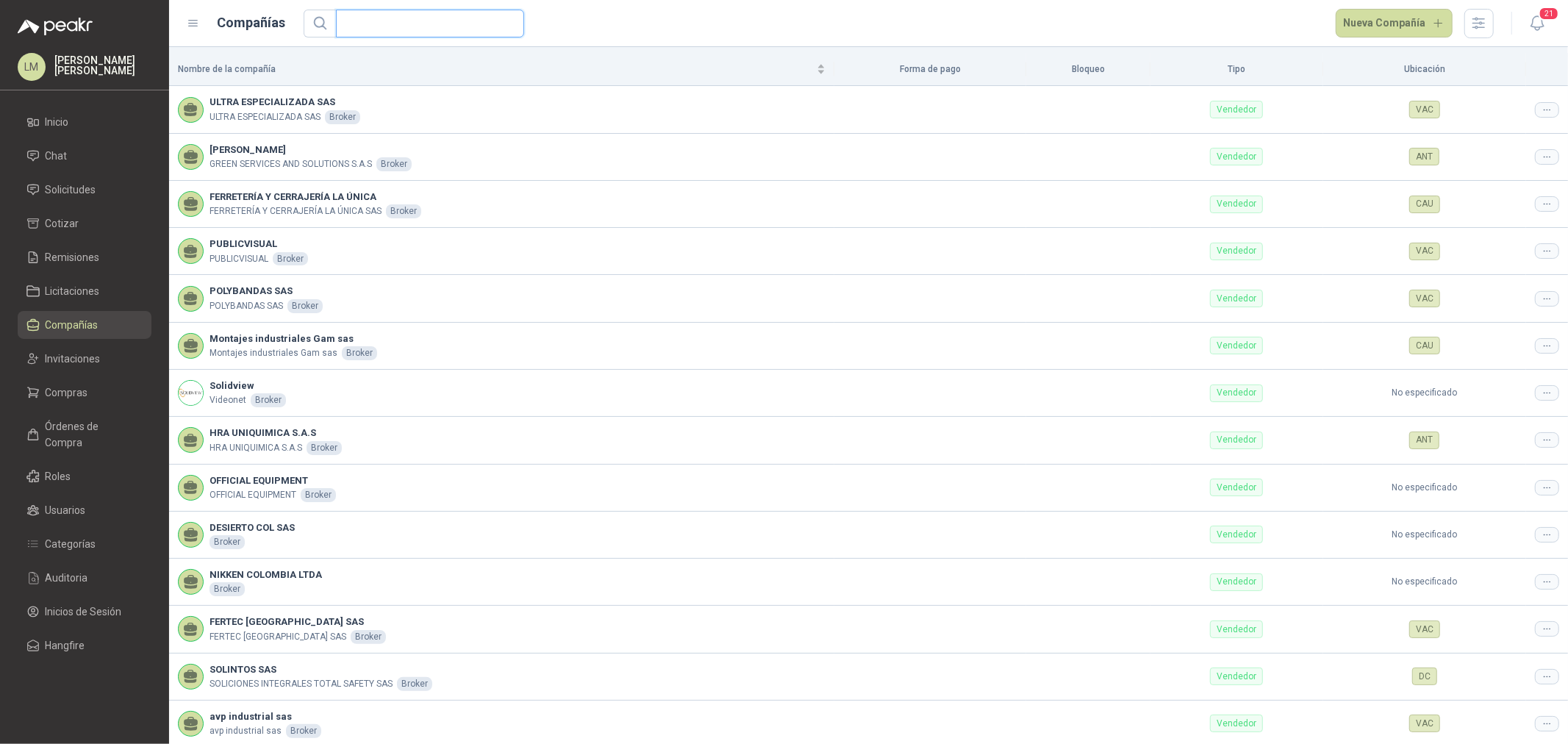
click at [372, 27] on input "text" at bounding box center [424, 23] width 159 height 27
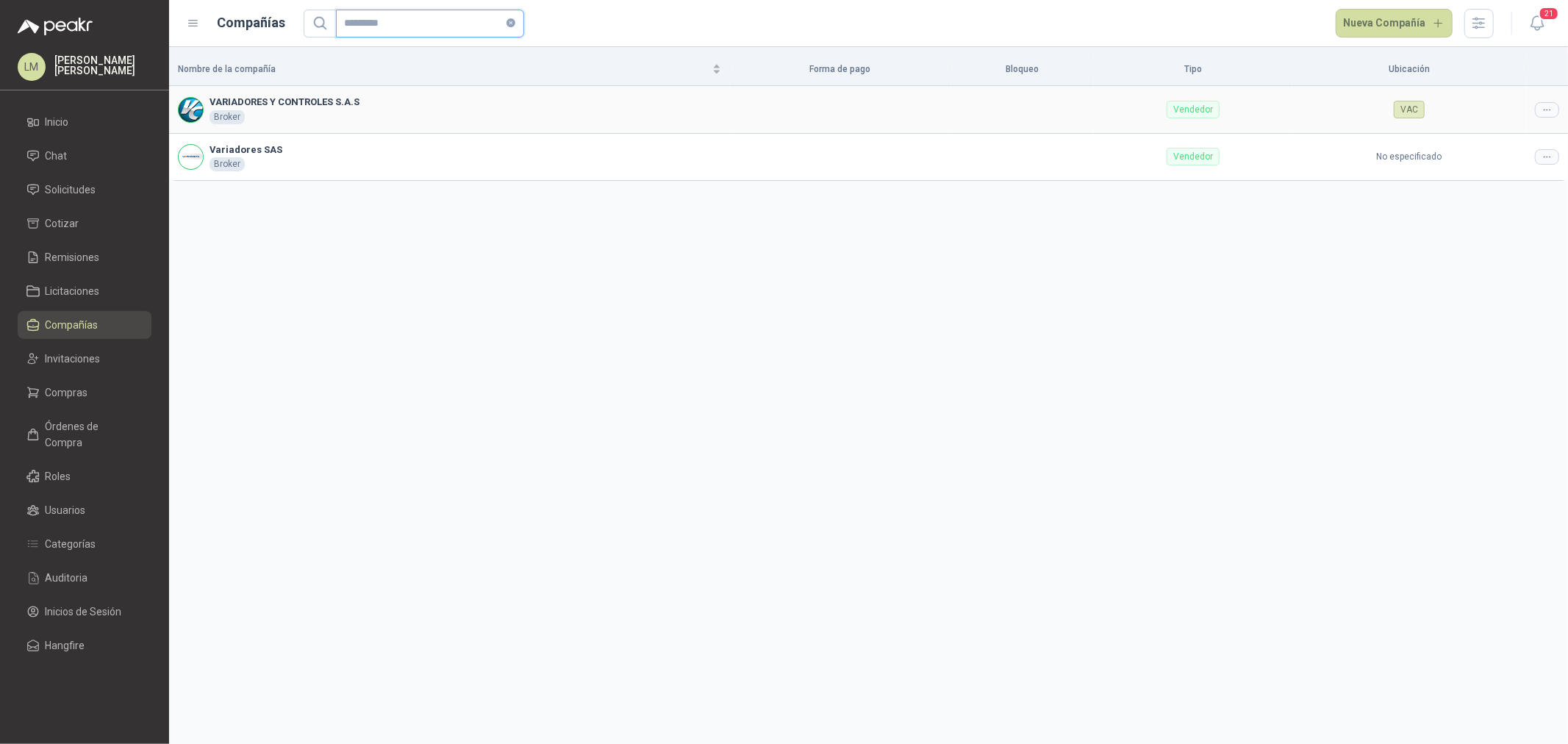
type input "*********"
click at [1544, 104] on icon at bounding box center [1547, 110] width 11 height 11
click at [1531, 141] on span "Editar compañía" at bounding box center [1509, 135] width 76 height 16
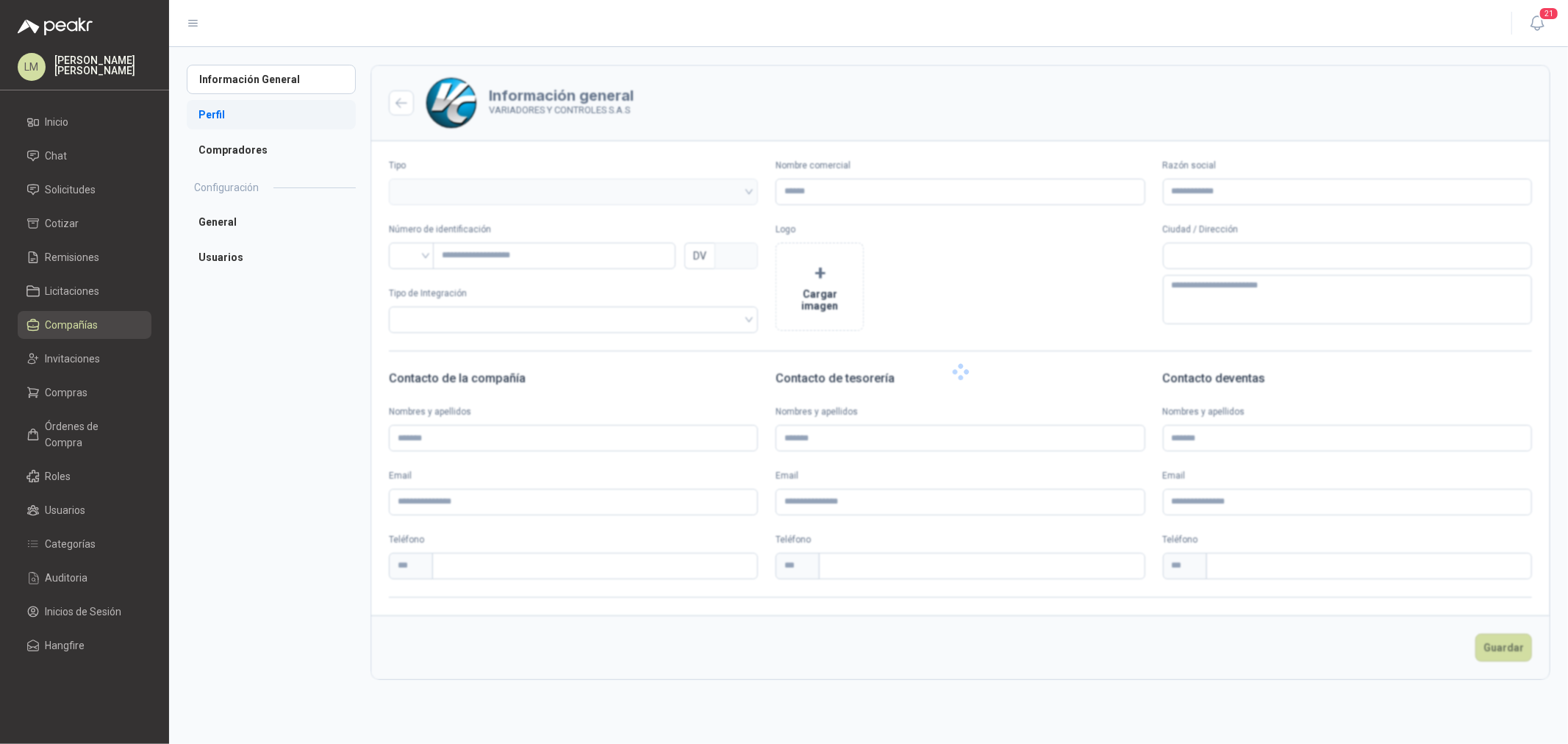
type input "**********"
type input "*********"
type input "*"
type textarea "**********"
click at [215, 116] on li "Perfil" at bounding box center [270, 115] width 169 height 29
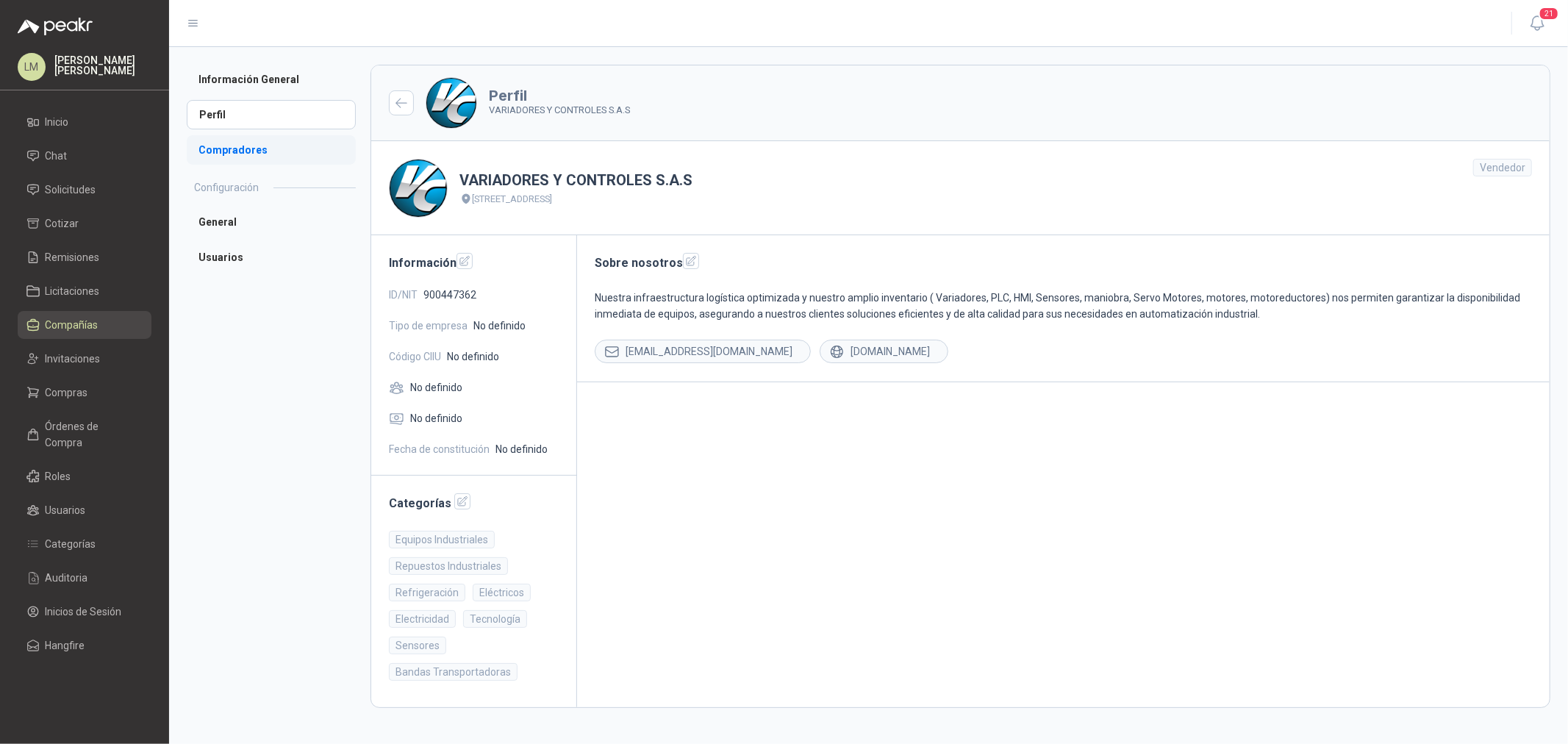
click at [236, 148] on li "Compradores" at bounding box center [270, 149] width 169 height 29
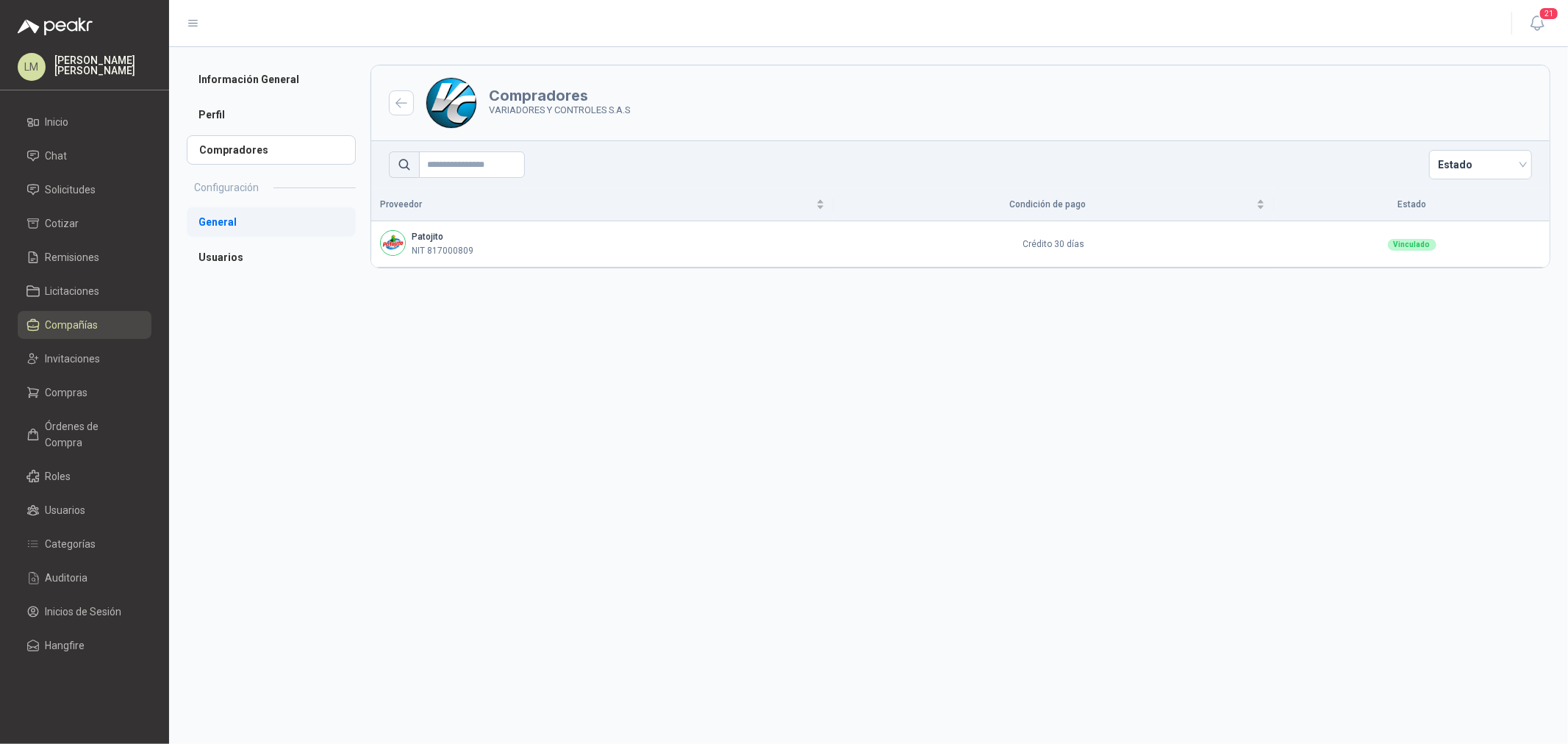
click at [245, 233] on li "General" at bounding box center [270, 222] width 169 height 29
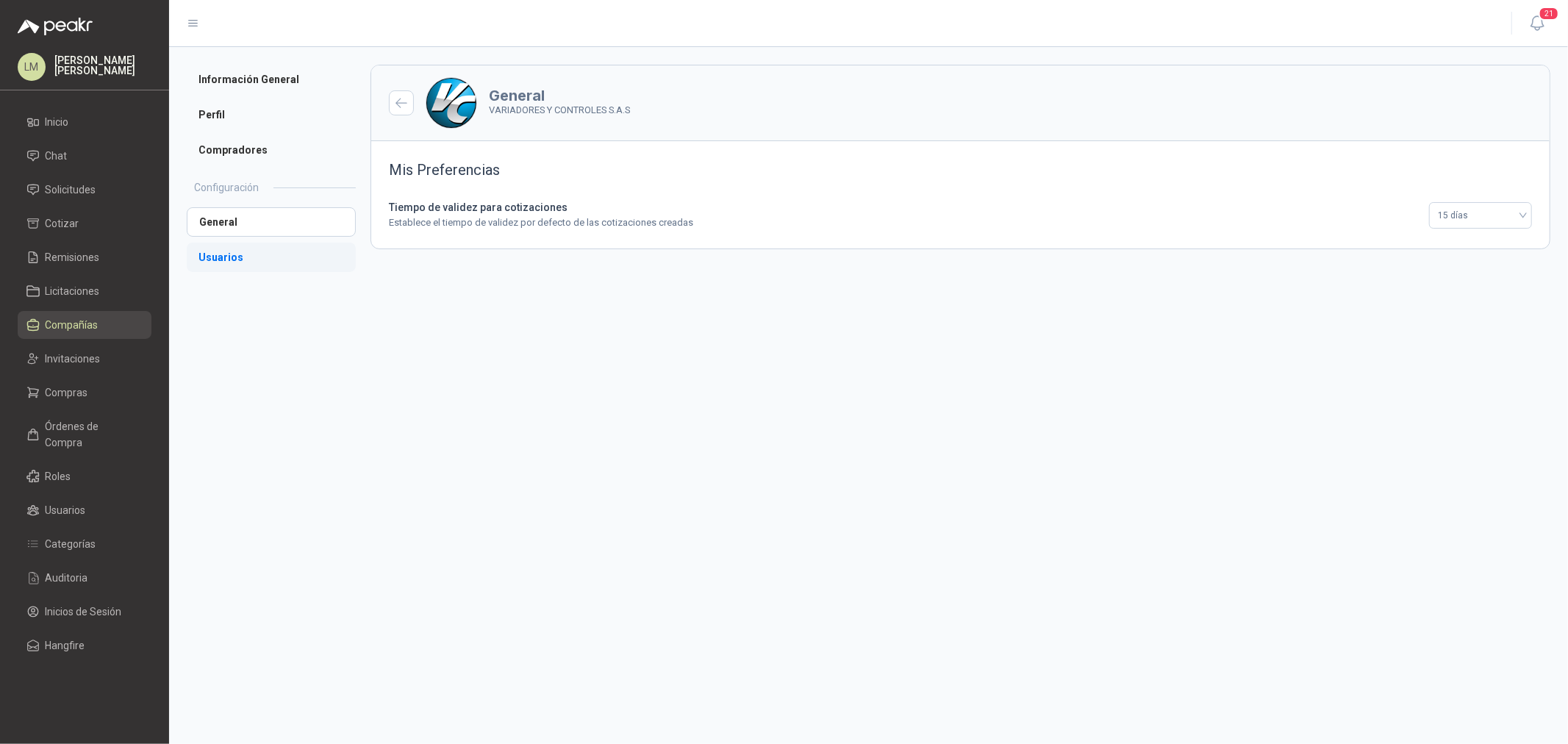
click at [245, 263] on li "Usuarios" at bounding box center [270, 257] width 169 height 29
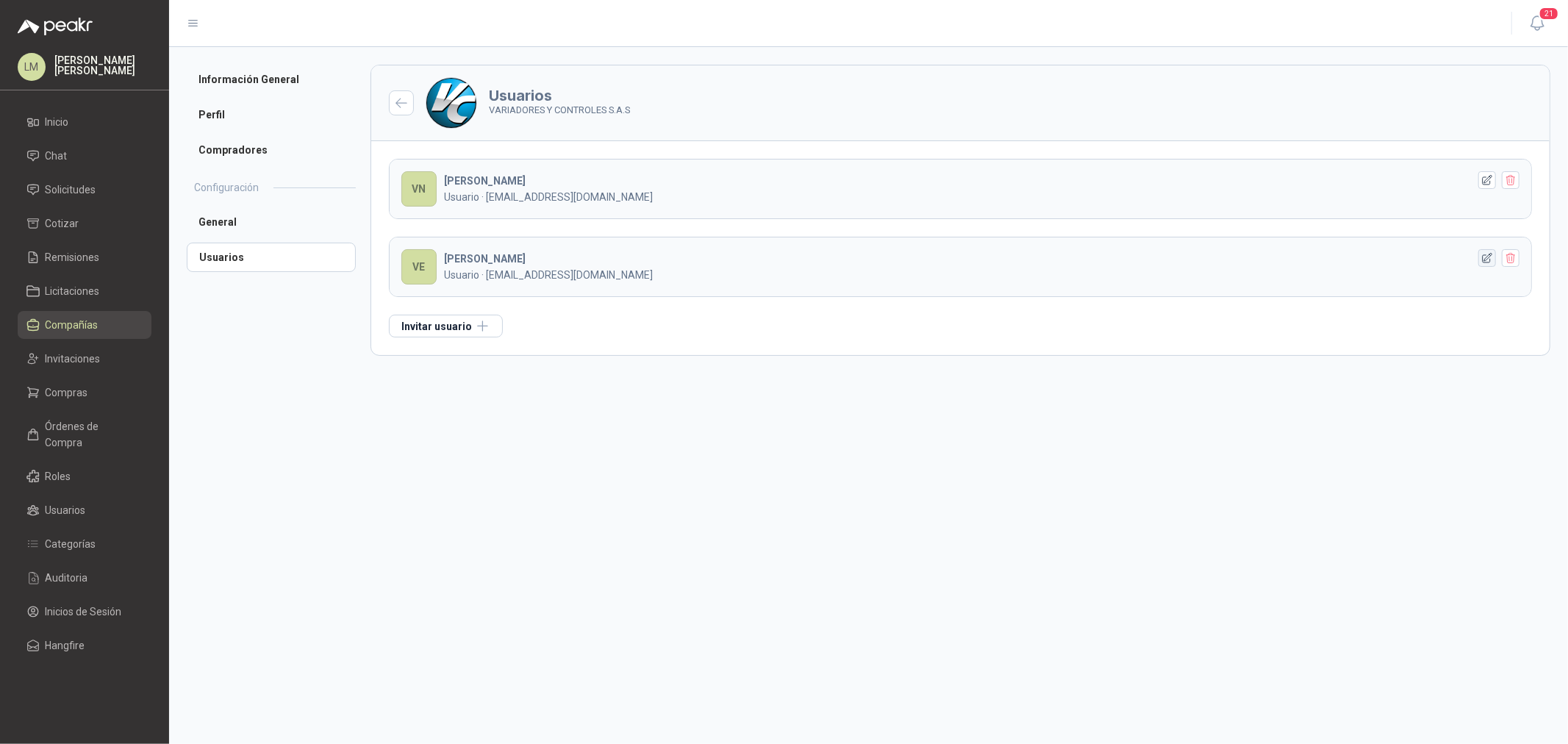
click at [1490, 255] on icon "button" at bounding box center [1487, 258] width 10 height 10
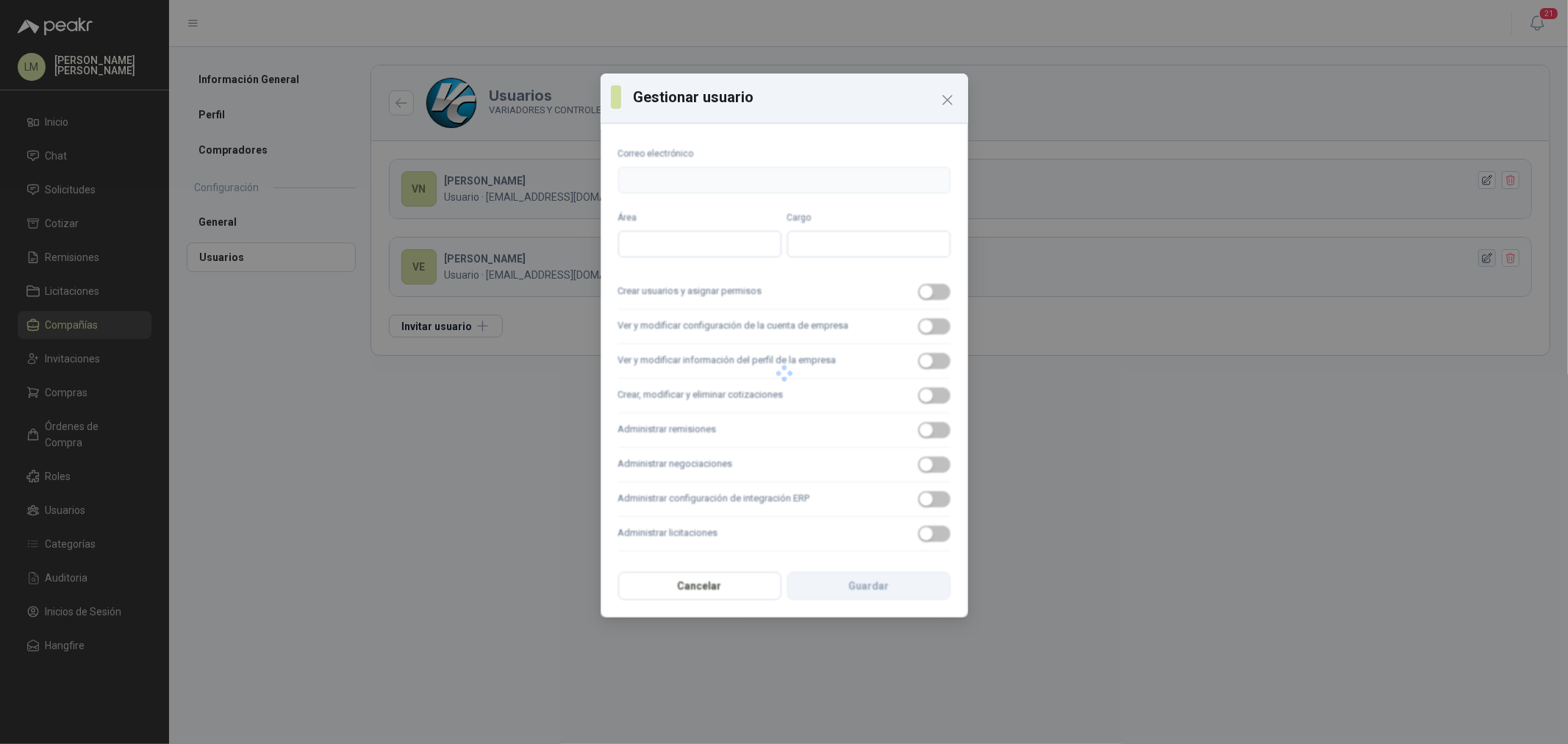
type input "**********"
type input "*****"
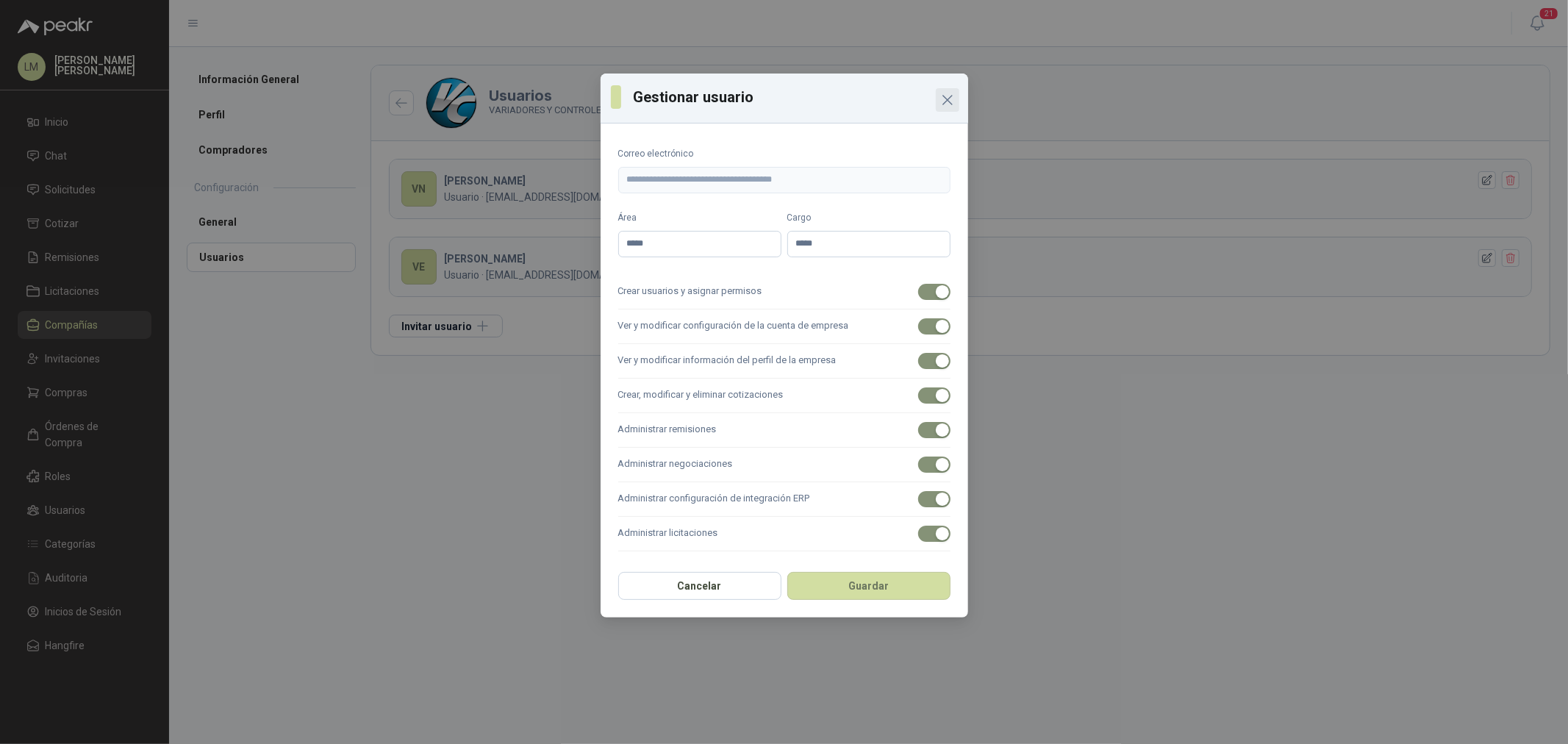
click at [945, 94] on icon "Close" at bounding box center [947, 100] width 18 height 18
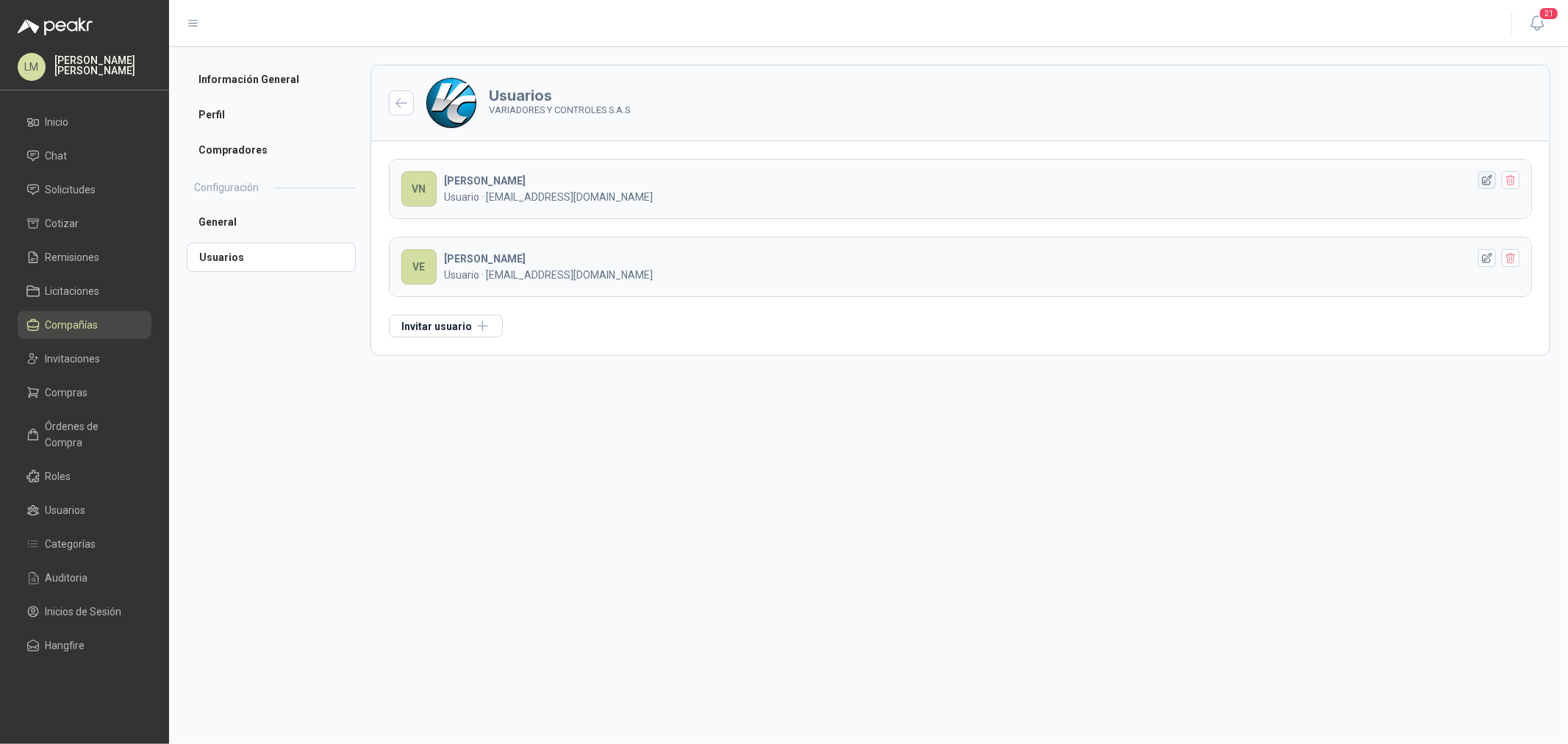
click at [1481, 179] on icon "button" at bounding box center [1486, 180] width 12 height 12
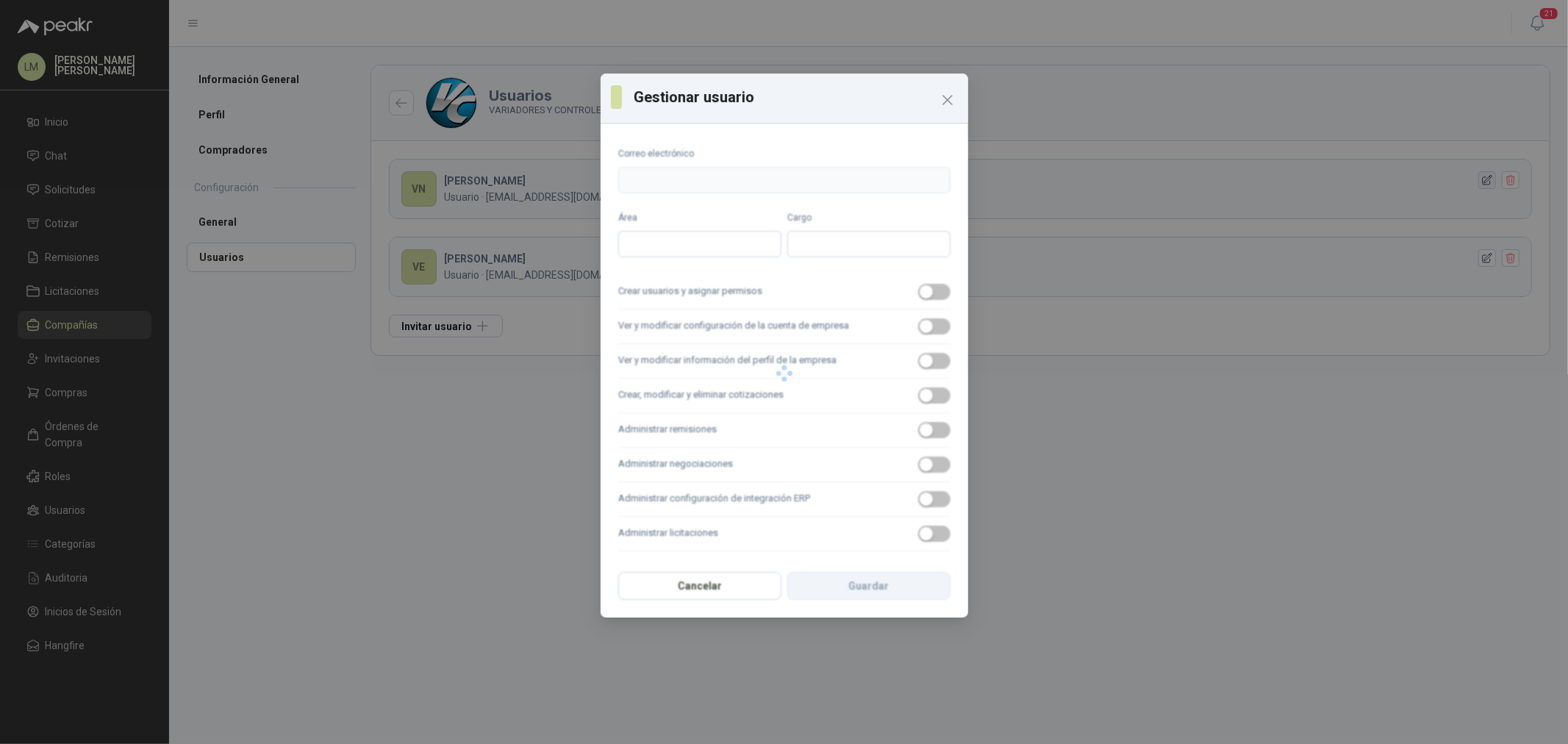
type input "**********"
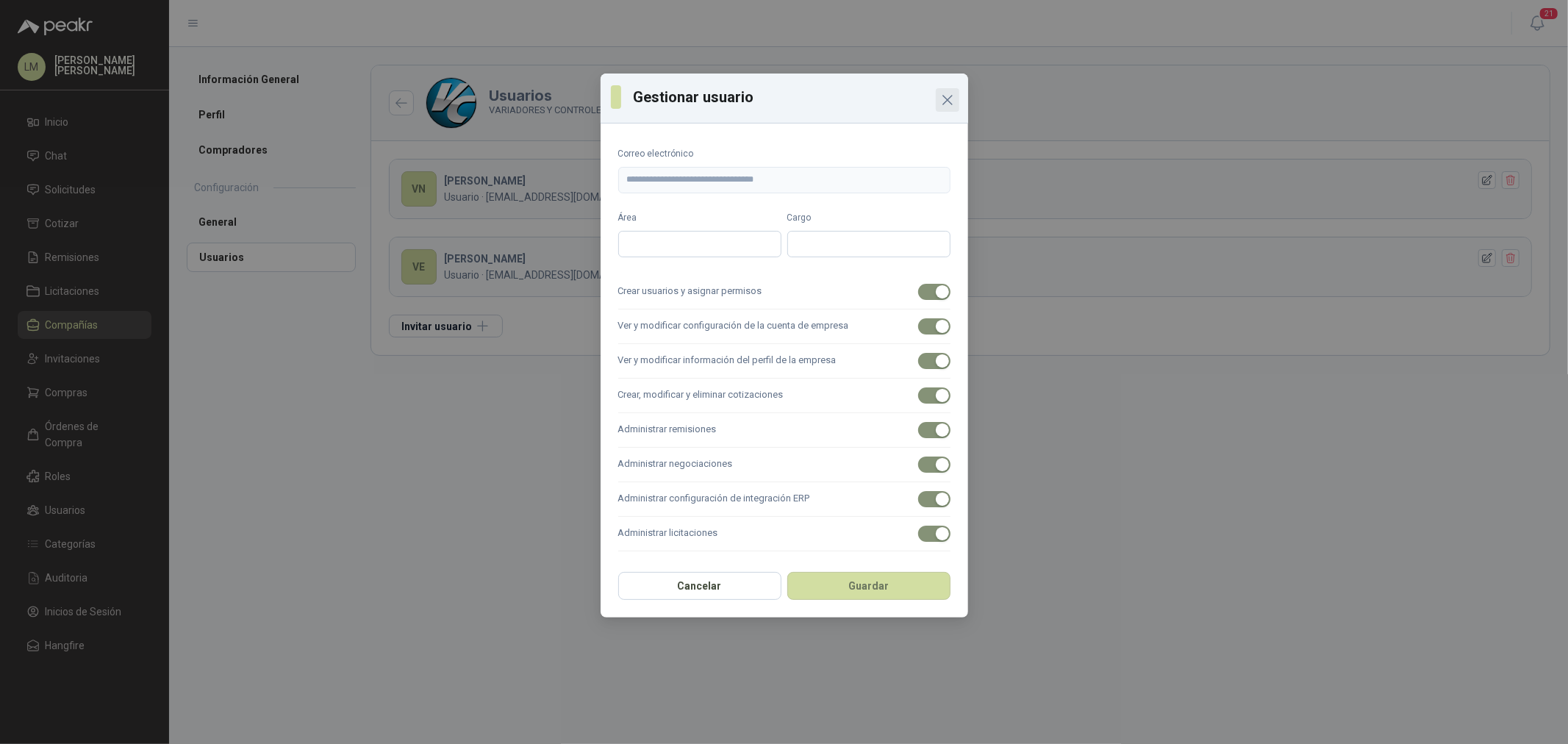
click at [939, 96] on icon "Close" at bounding box center [947, 100] width 18 height 18
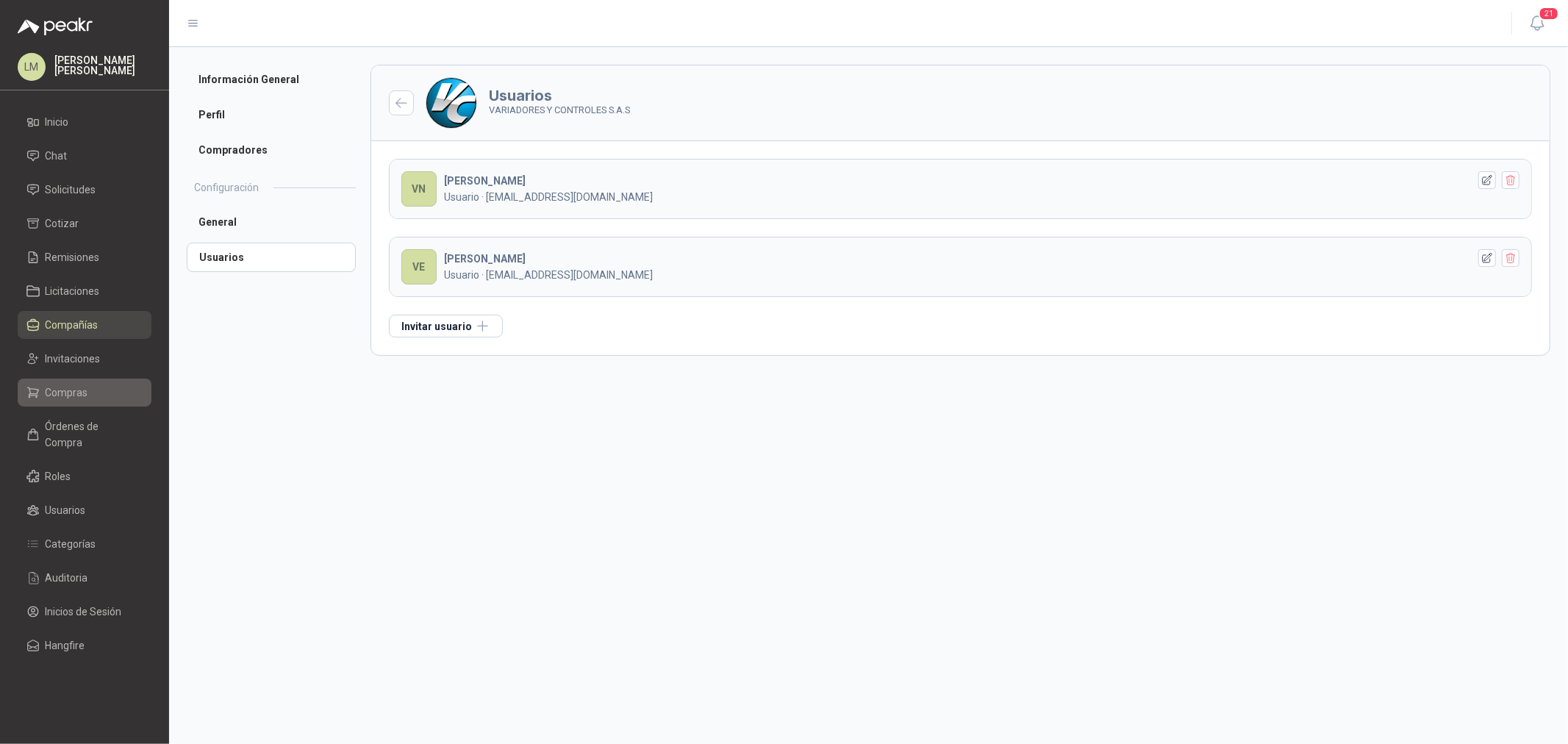
click at [78, 390] on span "Compras" at bounding box center [66, 393] width 43 height 16
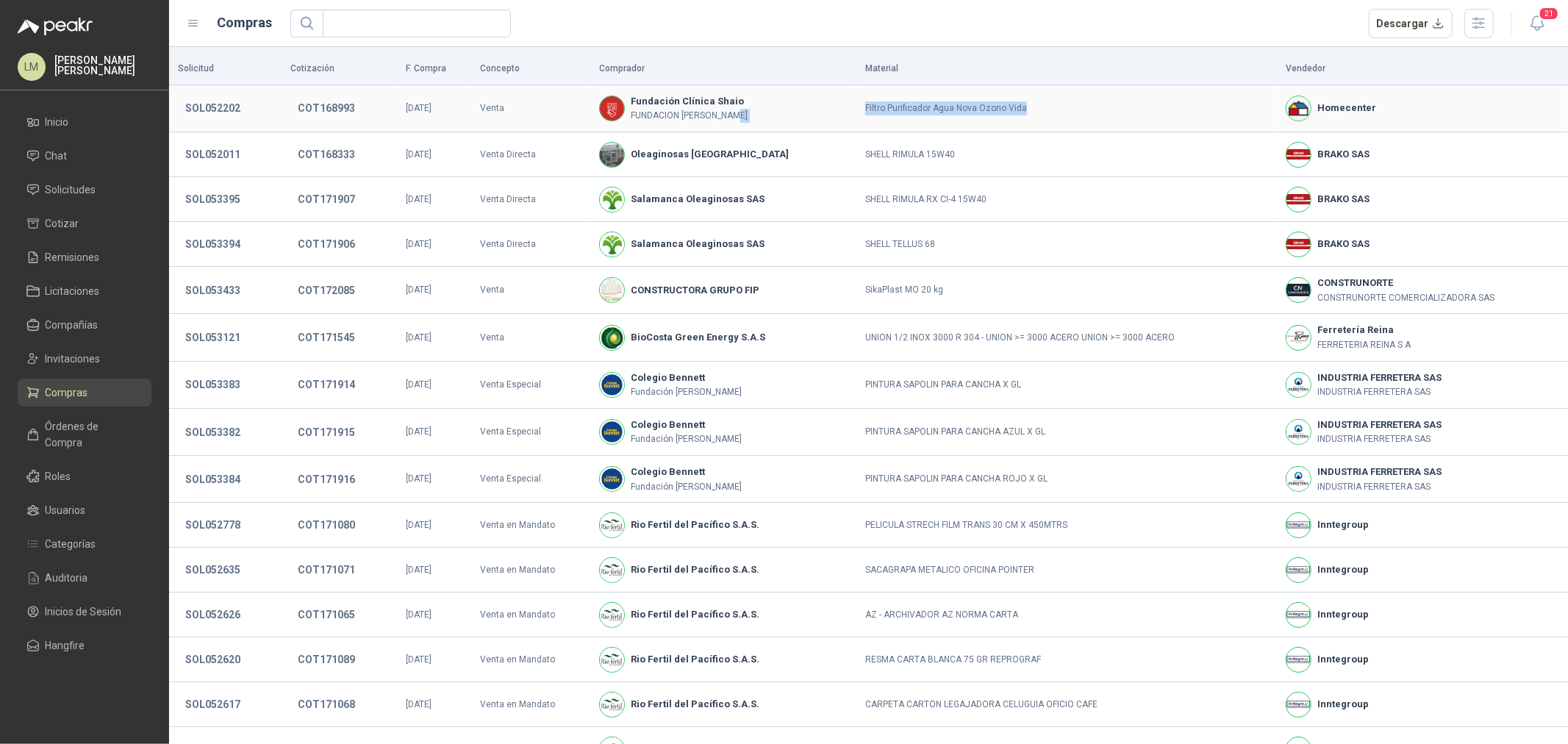
drag, startPoint x: 834, startPoint y: 109, endPoint x: 1008, endPoint y: 106, distance: 174.0
click at [1008, 106] on tr "SOL052202 COT168993 27/08/2025 Venta Fundación Clínica Shaio FUNDACION ABOOD SH…" at bounding box center [868, 109] width 1398 height 47
copy tr "Filtro Purificador Agua Nova Ozono Vida"
click at [245, 107] on button "SOL052202" at bounding box center [212, 107] width 69 height 27
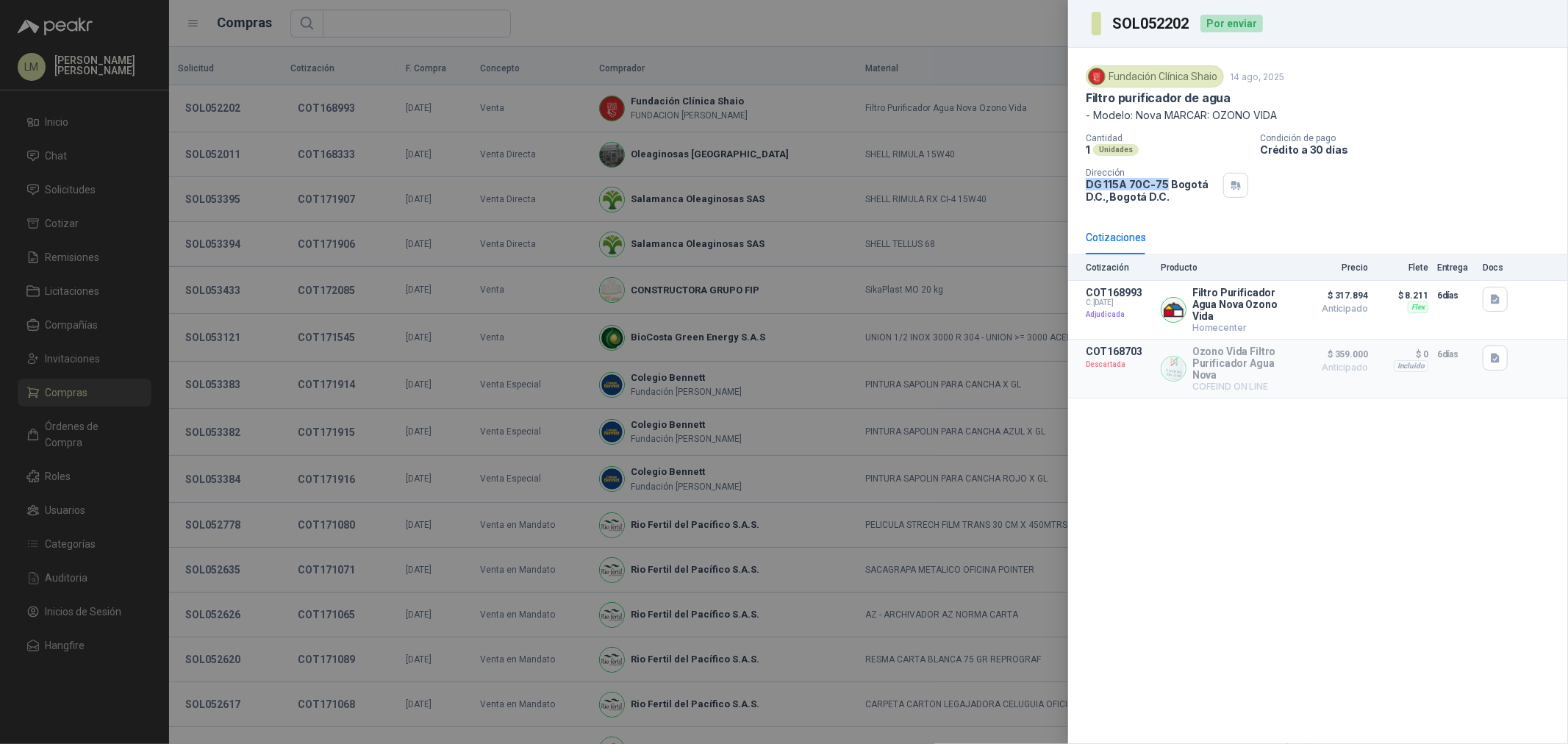
drag, startPoint x: 1086, startPoint y: 185, endPoint x: 1163, endPoint y: 185, distance: 77.0
click at [1163, 185] on p "DG 115A 70C-75 Bogotá D.C. , Bogotá D.C." at bounding box center [1151, 190] width 132 height 25
copy p "DG 115A 70C-75"
click at [378, 235] on div at bounding box center [784, 372] width 1568 height 744
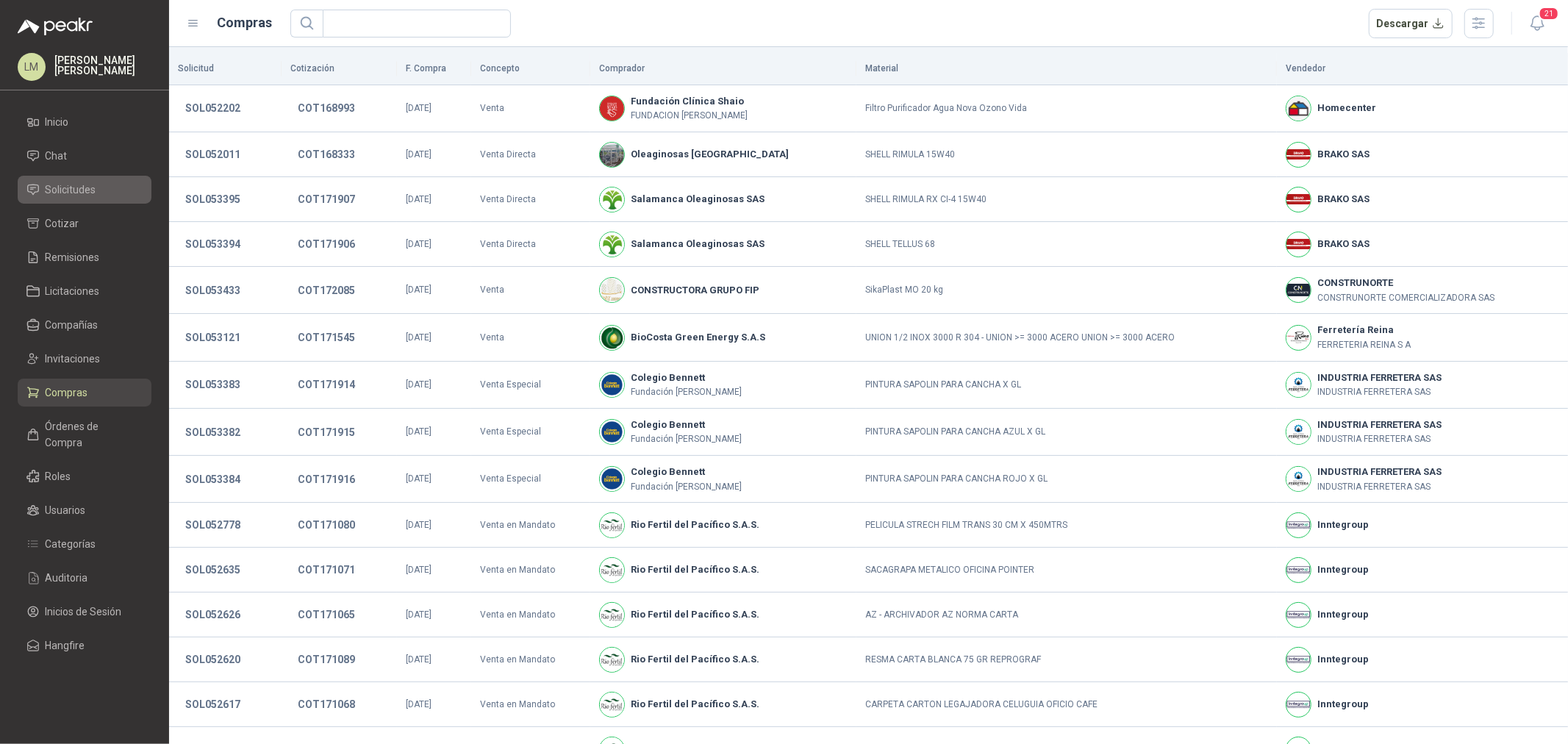
click at [59, 189] on span "Solicitudes" at bounding box center [70, 190] width 51 height 16
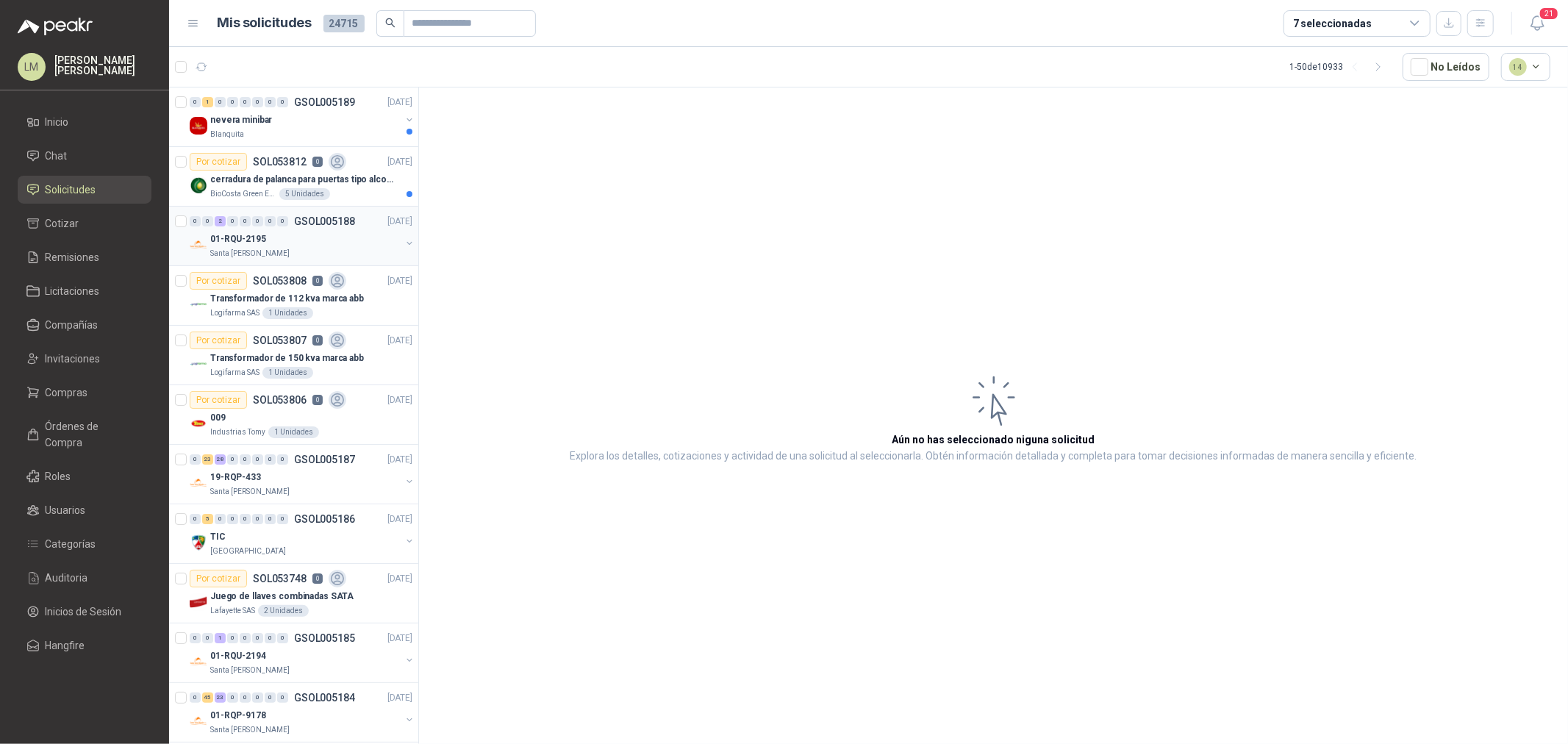
click at [303, 225] on p "GSOL005188" at bounding box center [325, 221] width 61 height 11
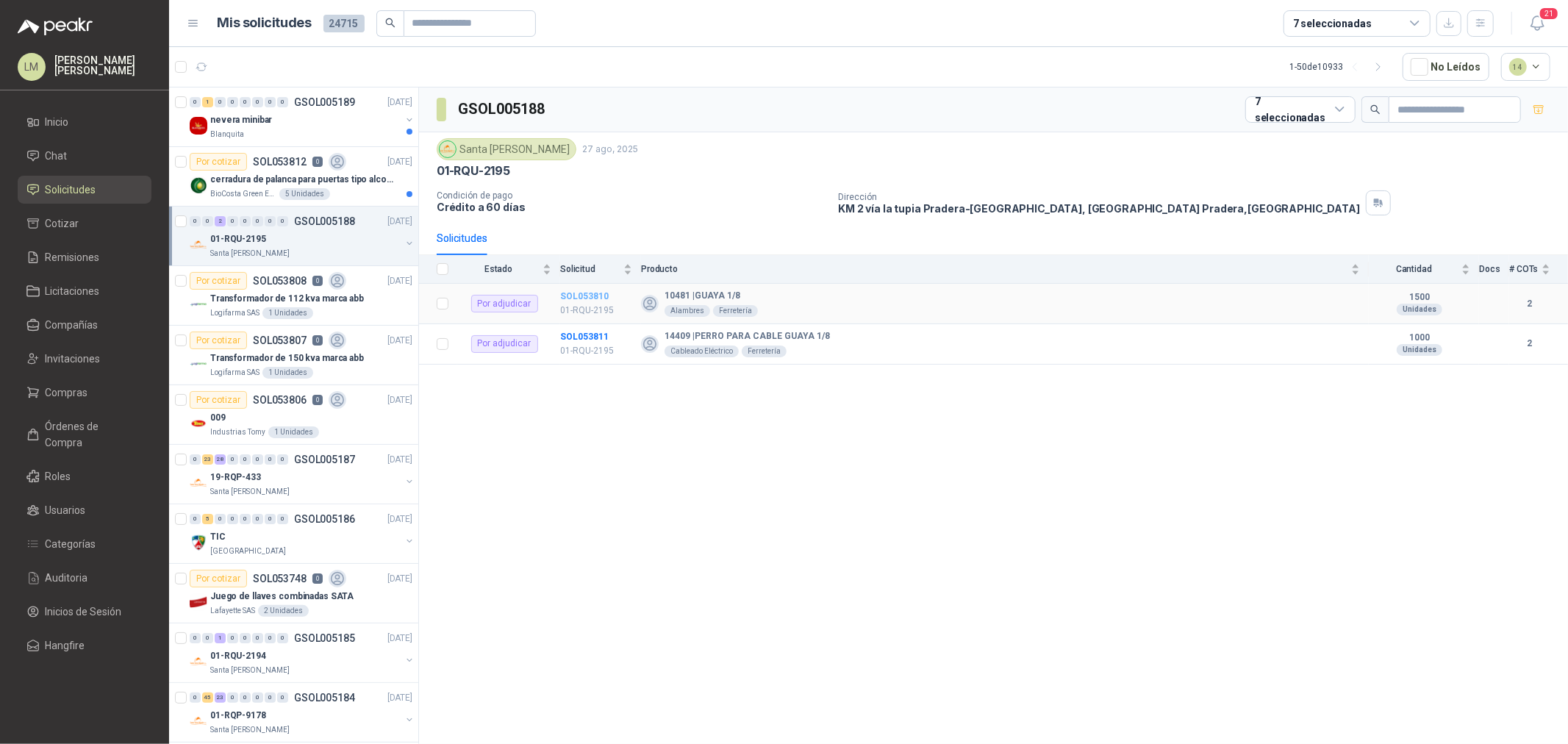
click at [576, 297] on b "SOL053810" at bounding box center [585, 296] width 48 height 11
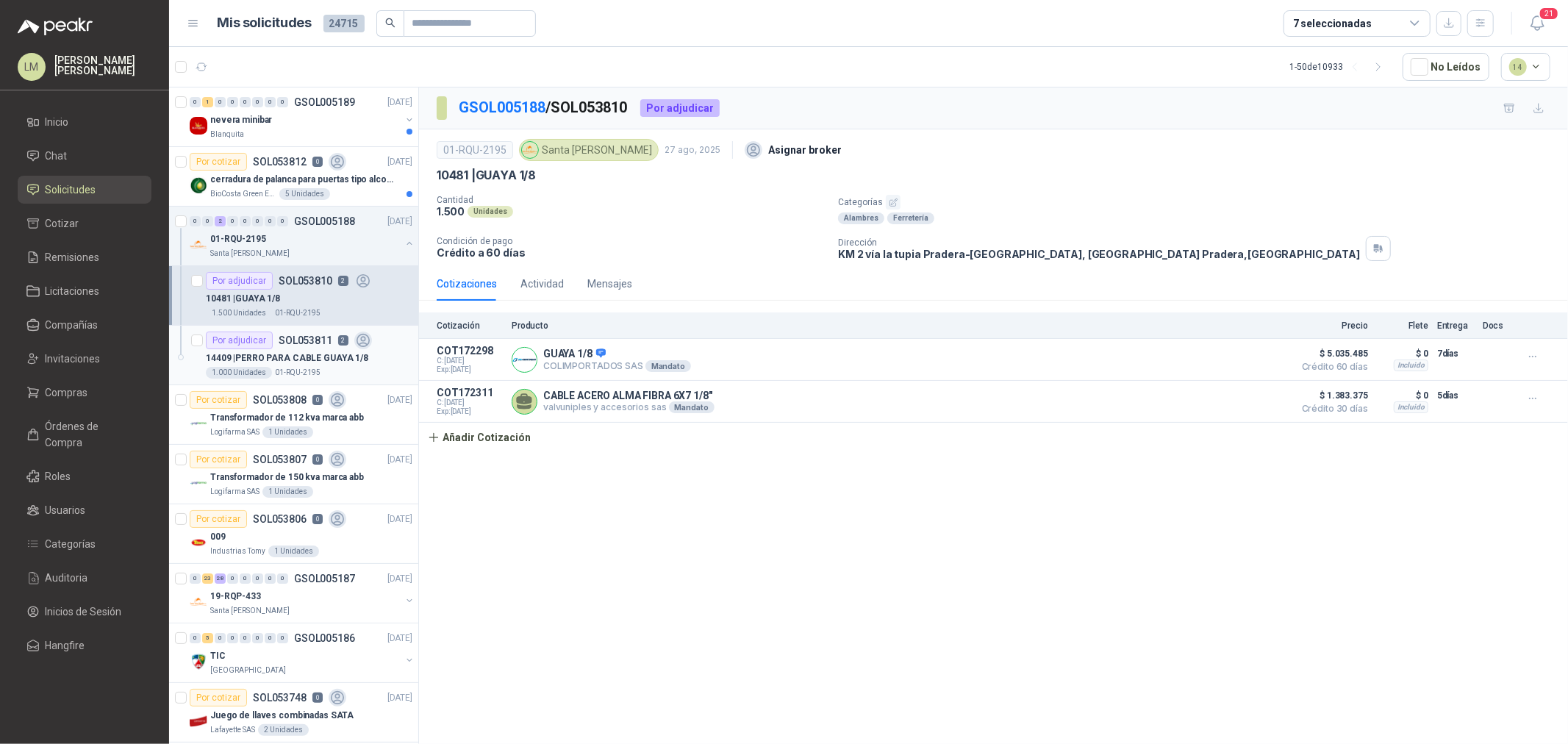
click at [279, 350] on div "14409 | PERRO PARA CABLE GUAYA 1/8" at bounding box center [309, 358] width 207 height 18
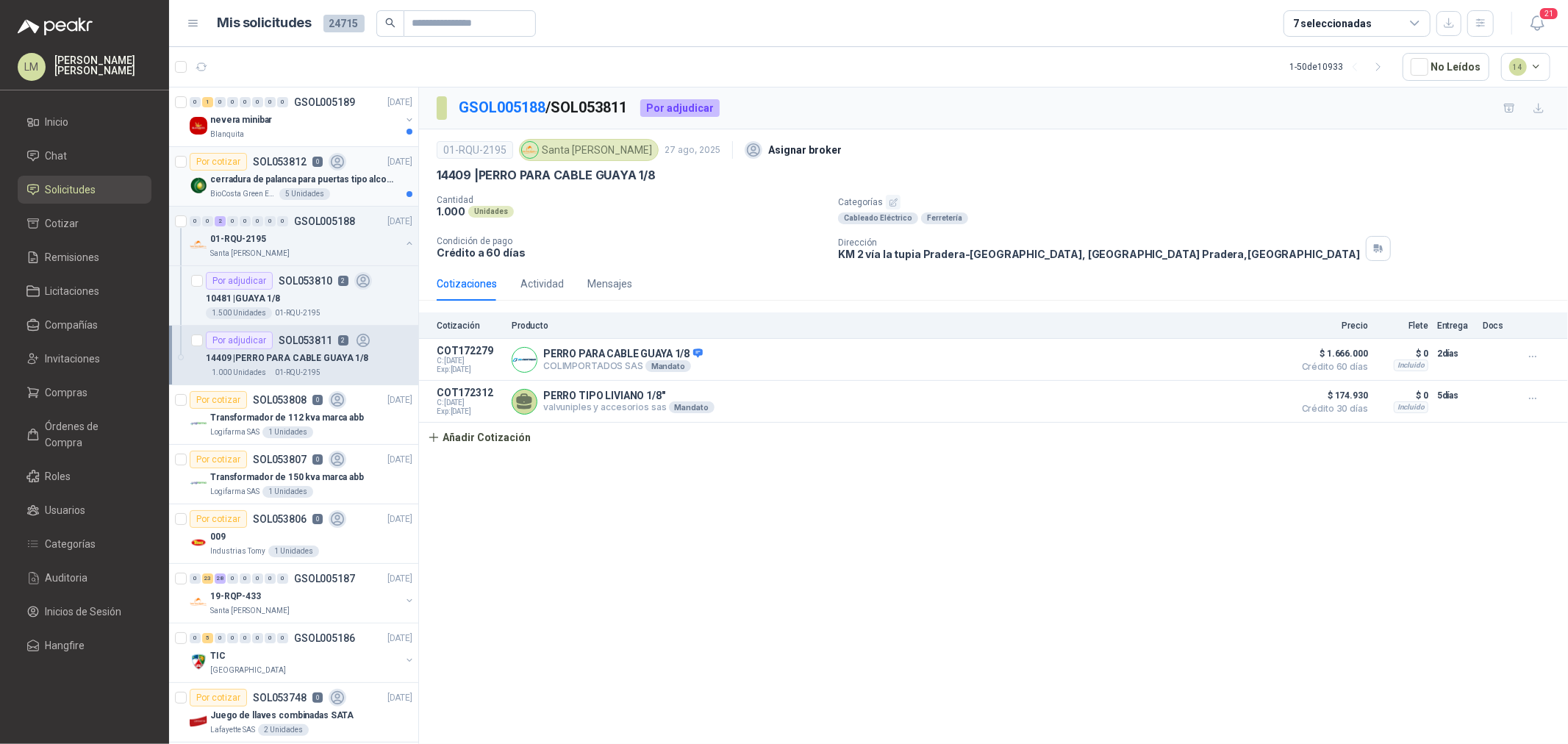
click at [355, 175] on p "cerradura de palanca para puertas tipo alcoba marca yale" at bounding box center [301, 179] width 183 height 14
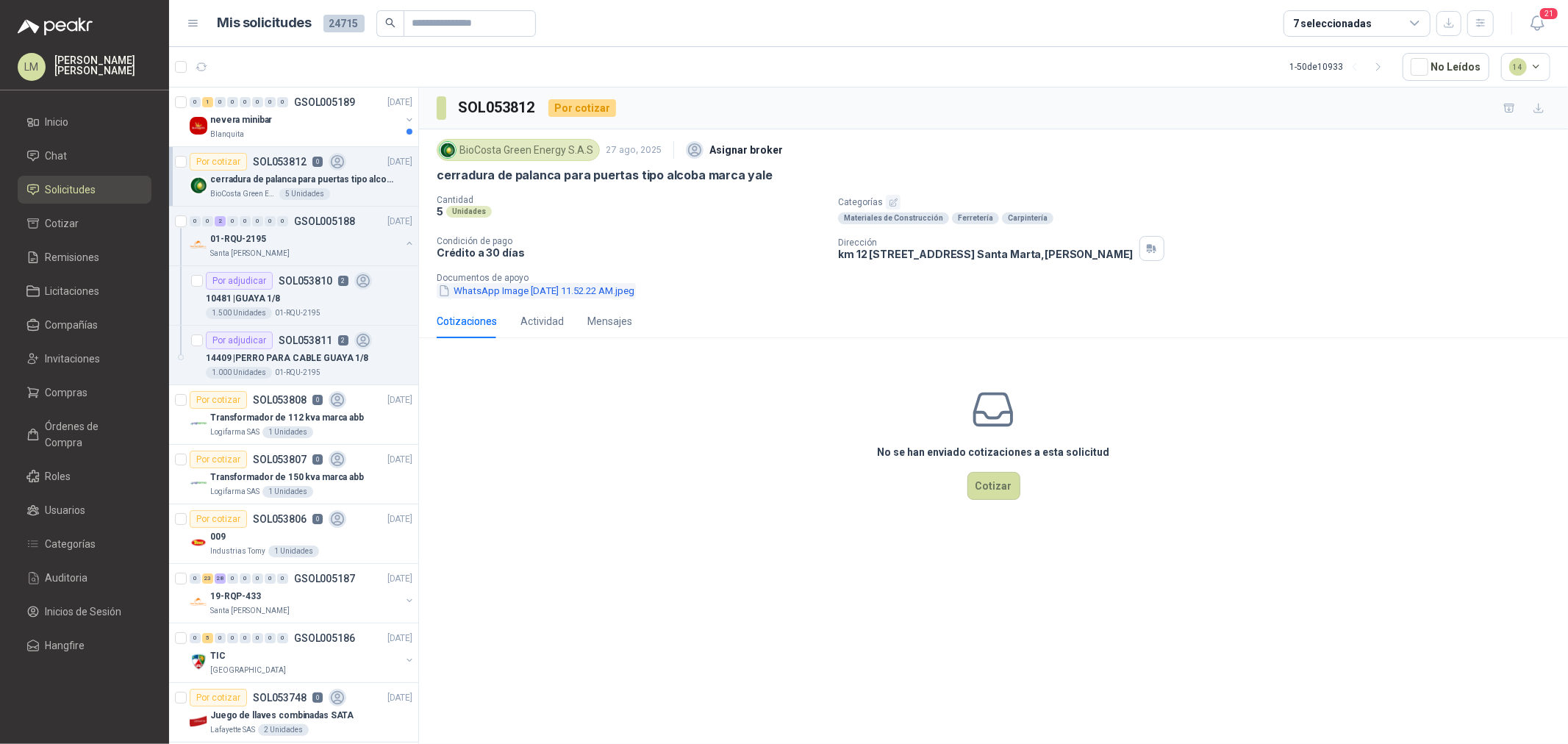
click at [533, 296] on button "WhatsApp Image [DATE] 11.52.22 AM.jpeg" at bounding box center [536, 290] width 199 height 15
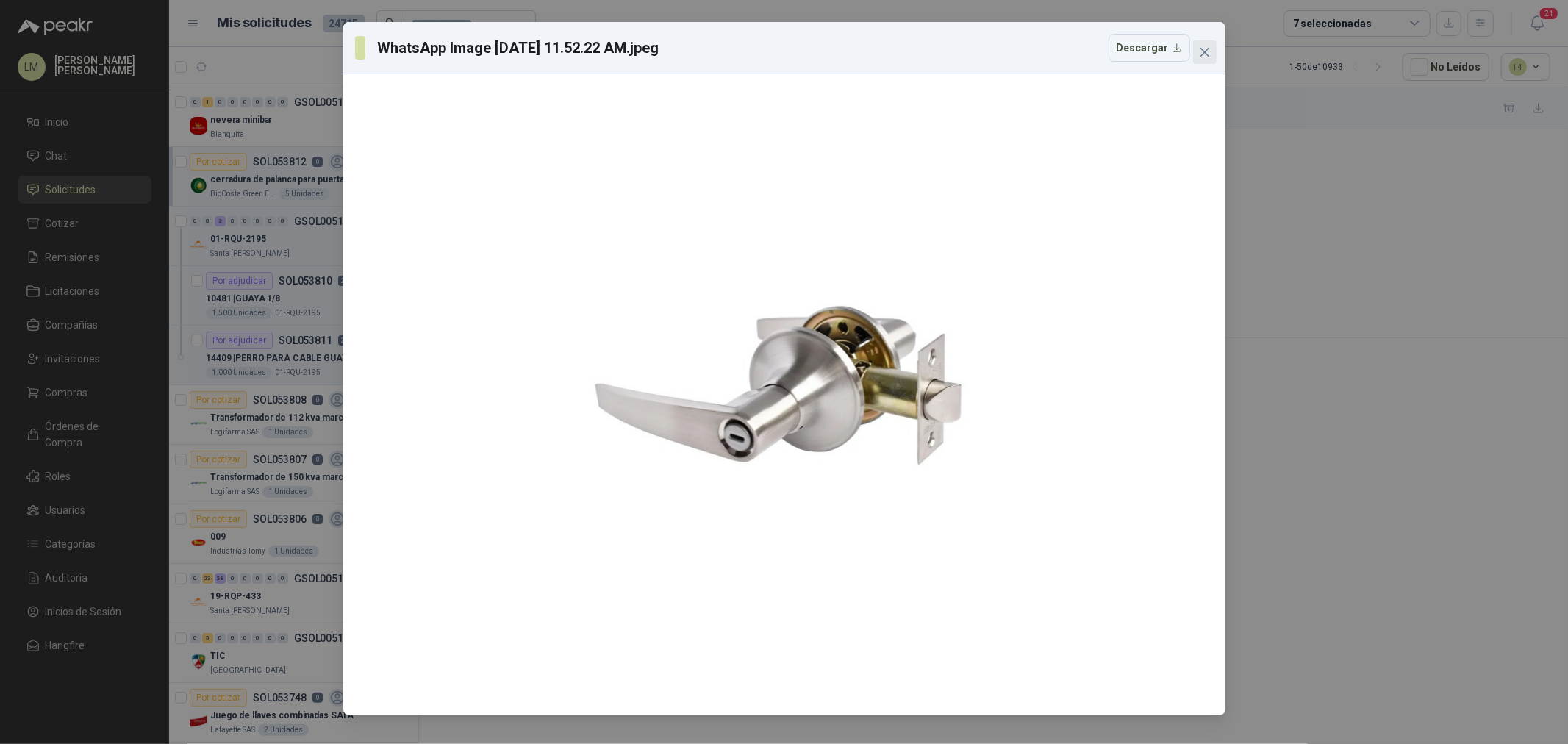
click at [1209, 55] on icon "close" at bounding box center [1205, 52] width 12 height 12
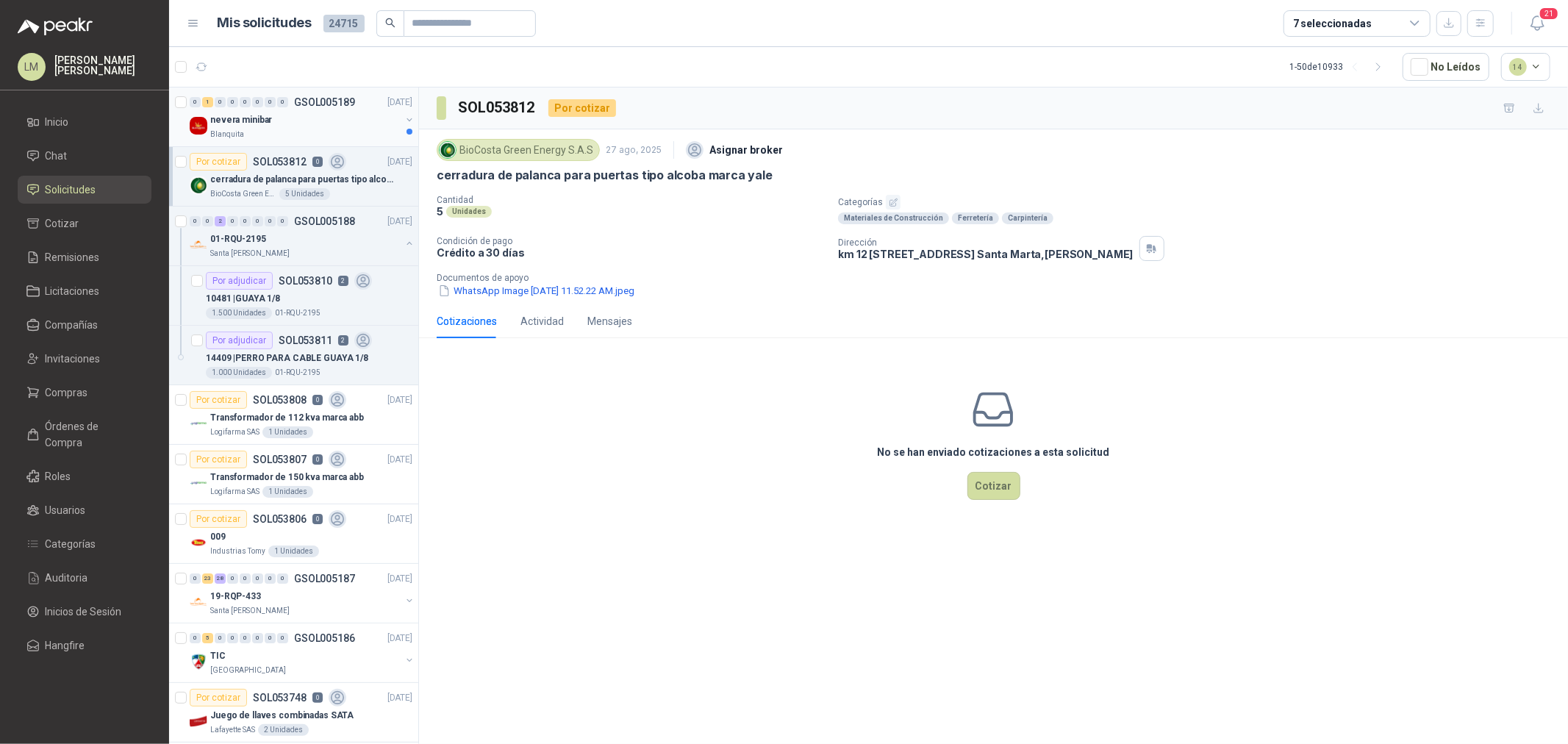
click at [404, 119] on button "button" at bounding box center [409, 120] width 12 height 12
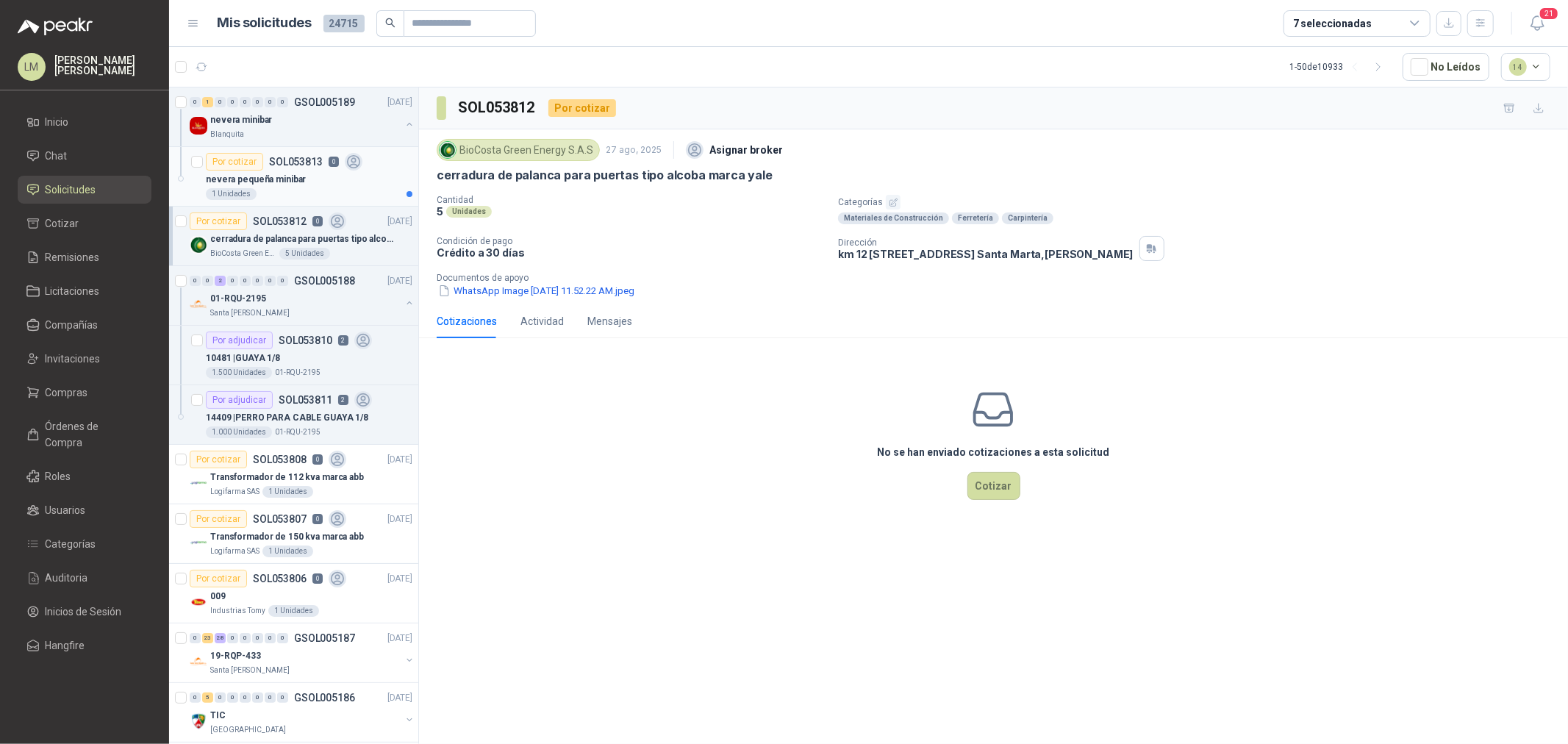
click at [306, 179] on div "nevera pequeña minibar" at bounding box center [309, 179] width 207 height 18
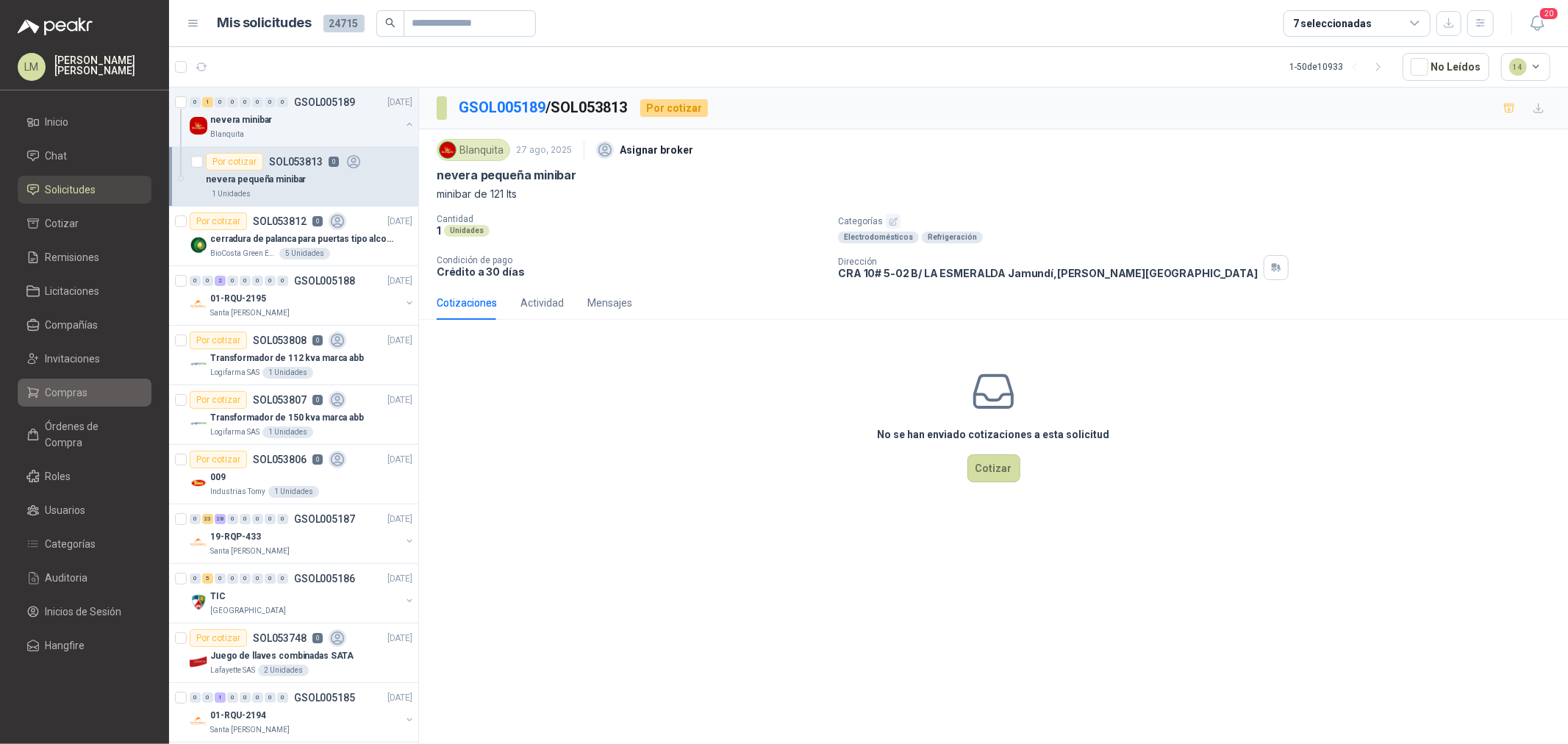
click at [78, 383] on link "Compras" at bounding box center [85, 393] width 134 height 28
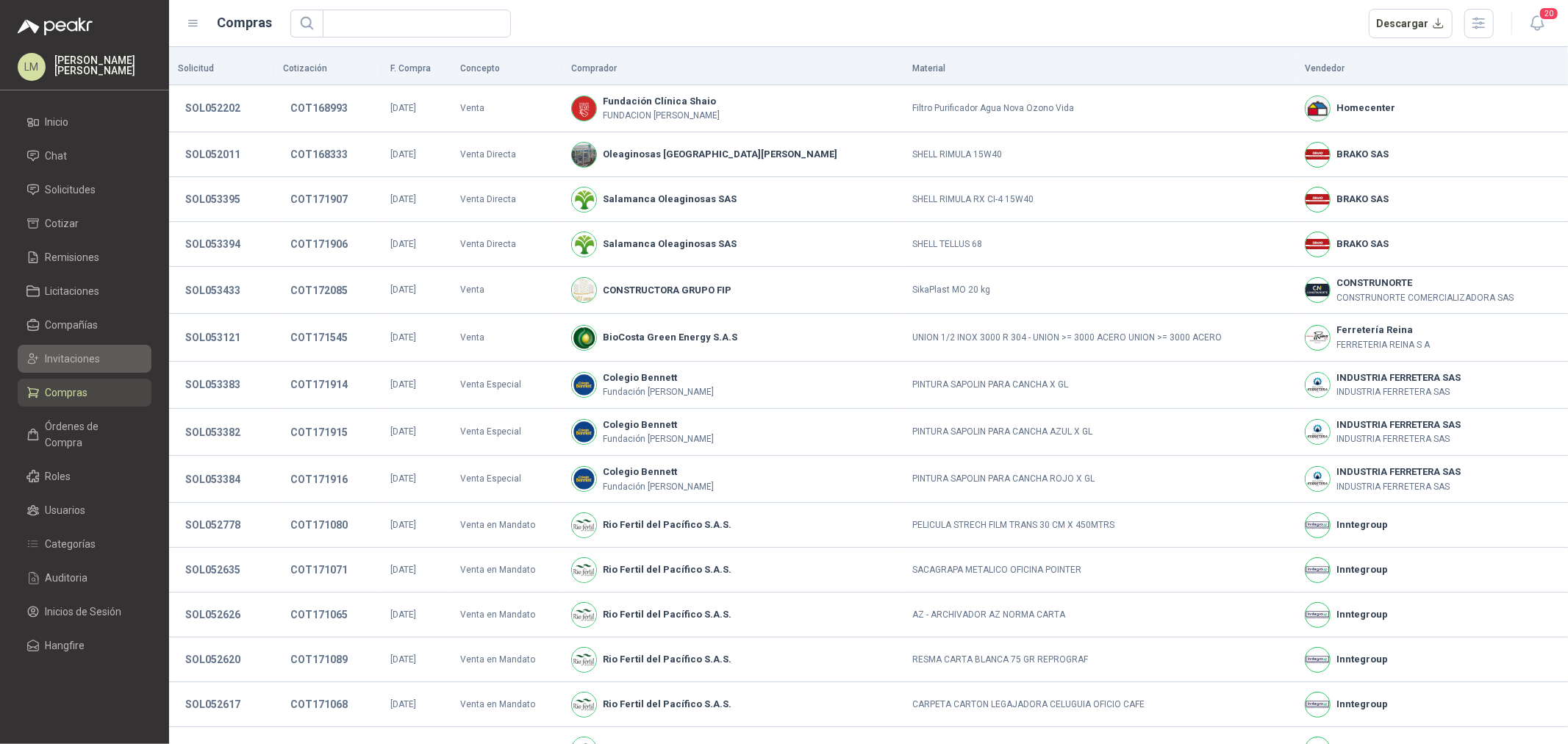
click at [78, 364] on span "Invitaciones" at bounding box center [73, 359] width 55 height 16
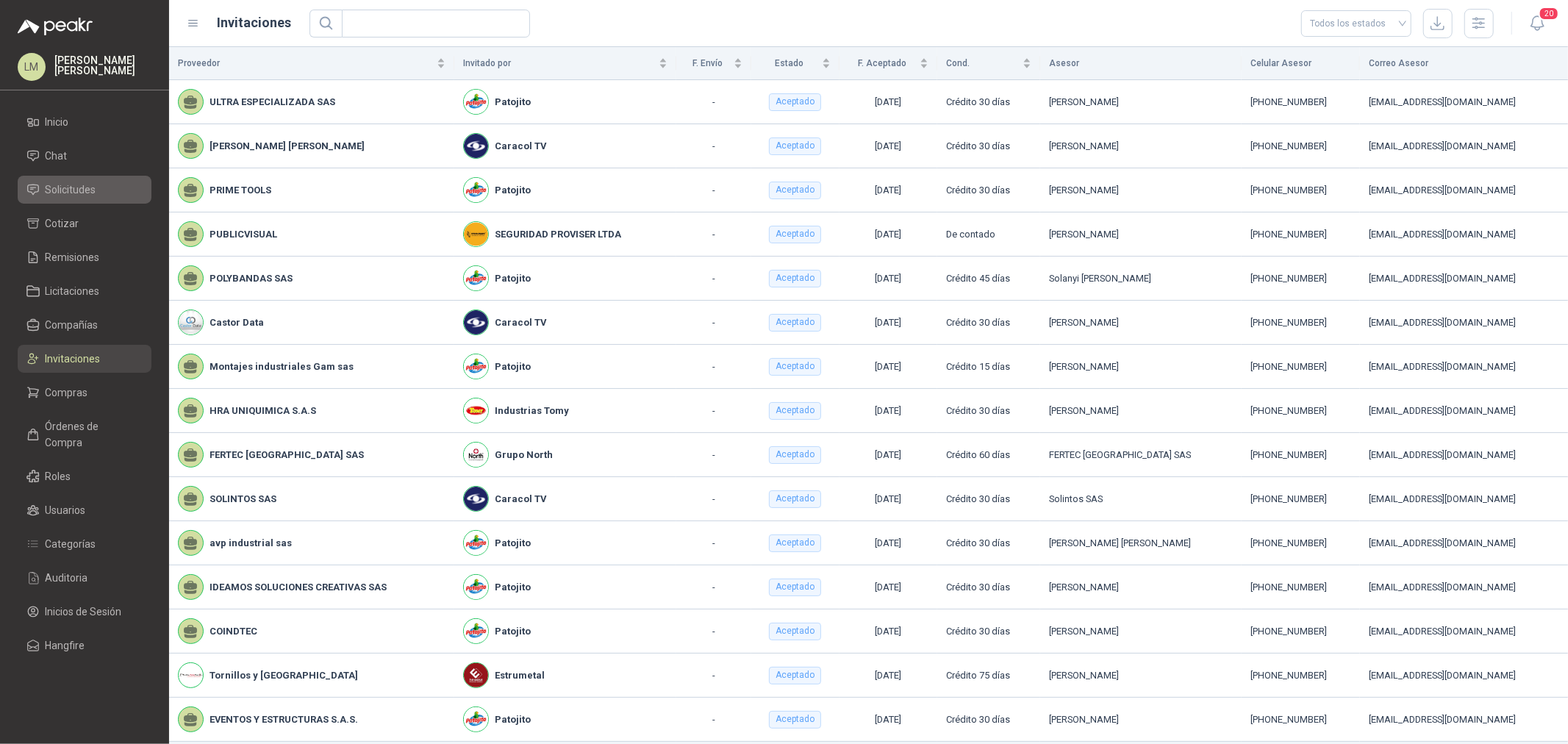
click at [88, 190] on span "Solicitudes" at bounding box center [70, 190] width 51 height 16
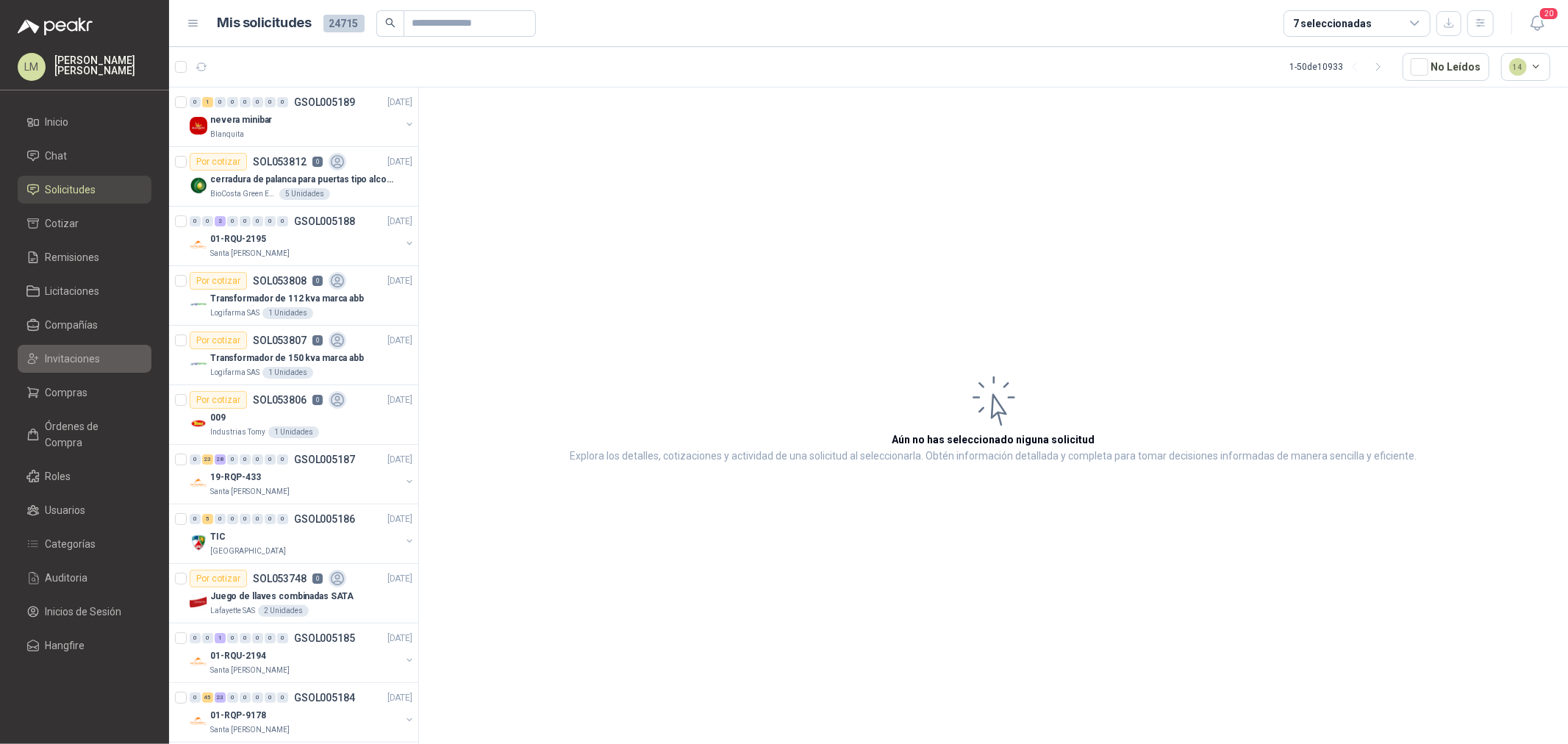
click at [73, 355] on span "Invitaciones" at bounding box center [73, 359] width 55 height 16
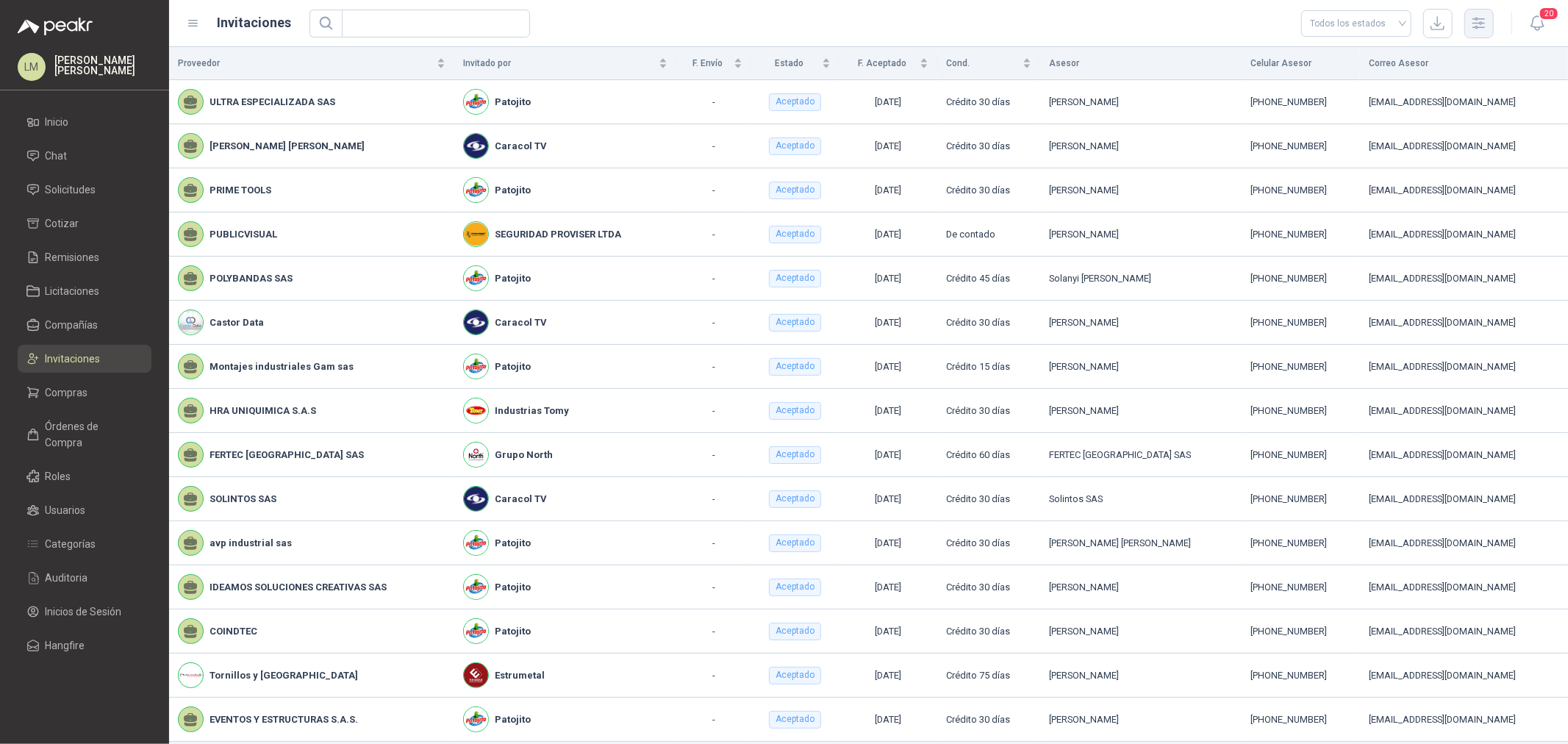
click at [1478, 22] on icon "button" at bounding box center [1478, 23] width 17 height 17
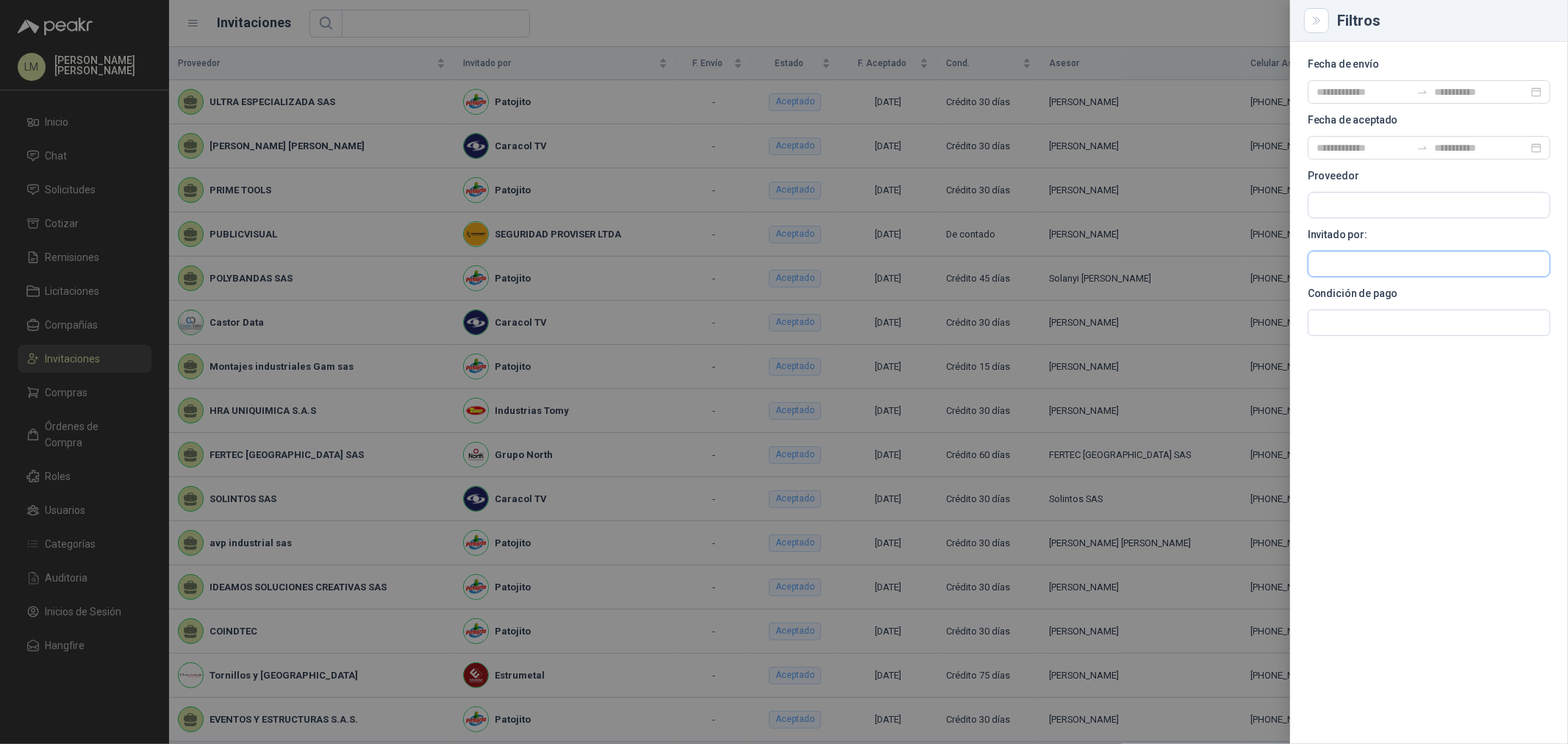
click at [1352, 263] on input "text" at bounding box center [1428, 263] width 241 height 25
type input "*****"
click at [1377, 307] on span "Industrias Patojito SAS -" at bounding box center [1380, 303] width 77 height 7
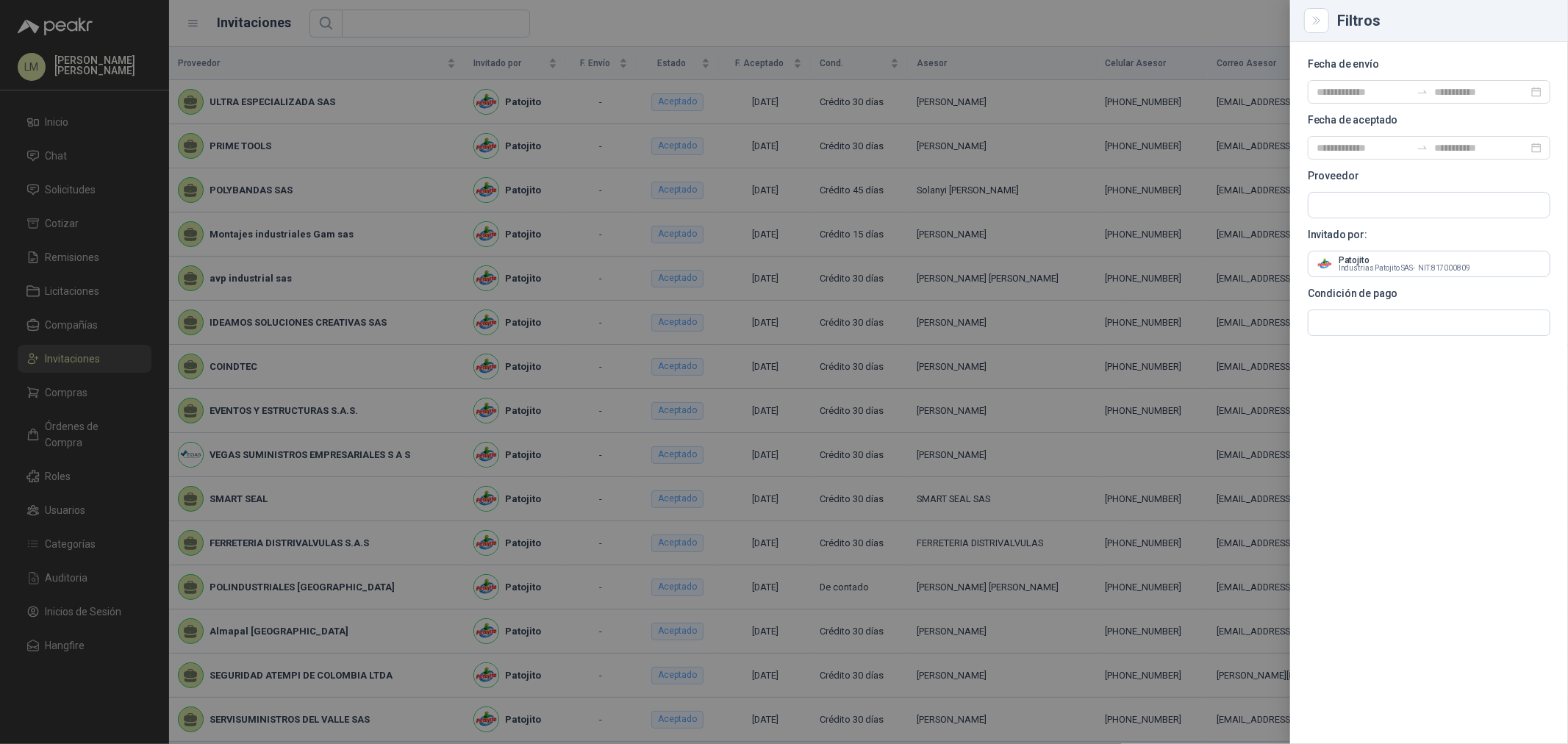
click at [710, 33] on div at bounding box center [784, 372] width 1568 height 744
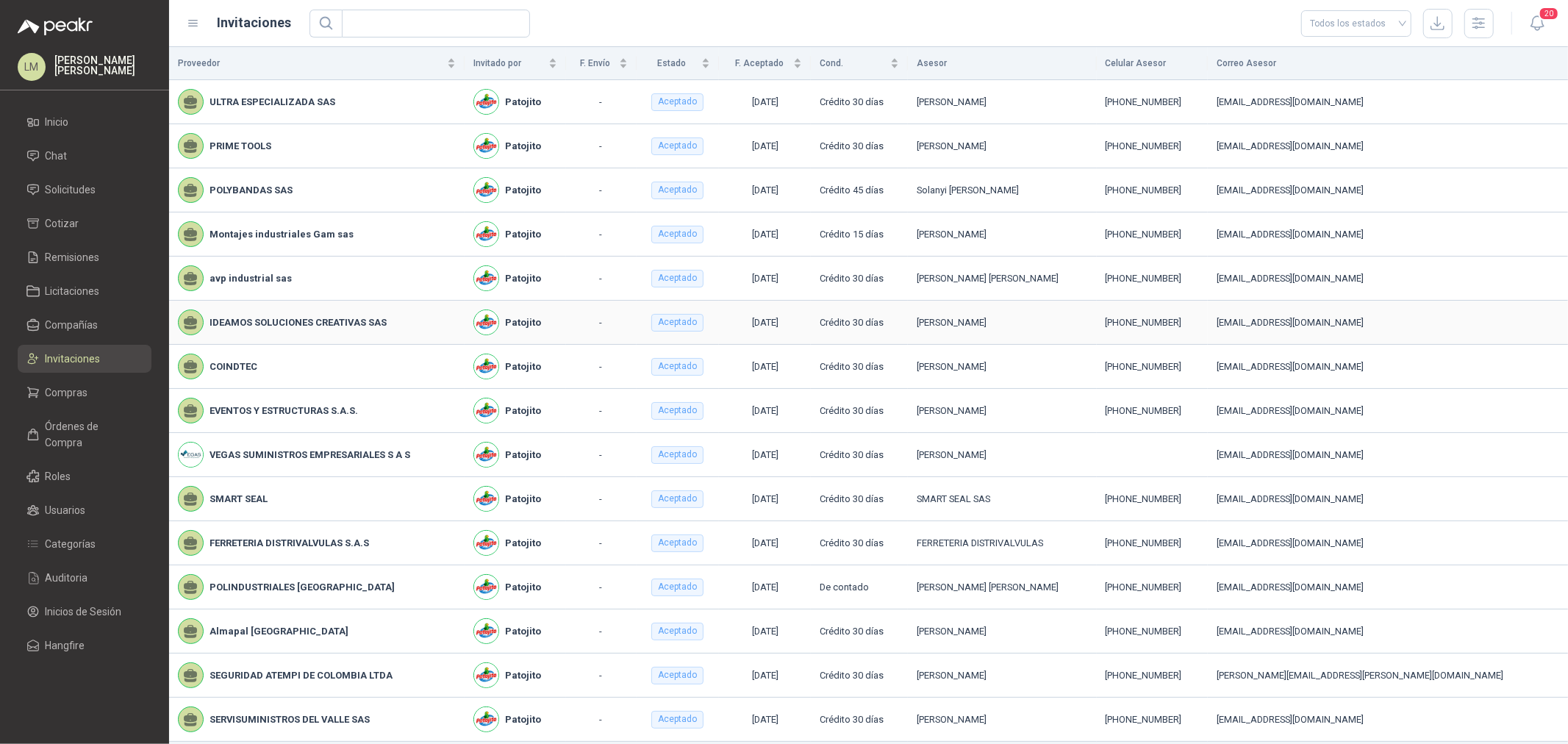
scroll to position [48, 0]
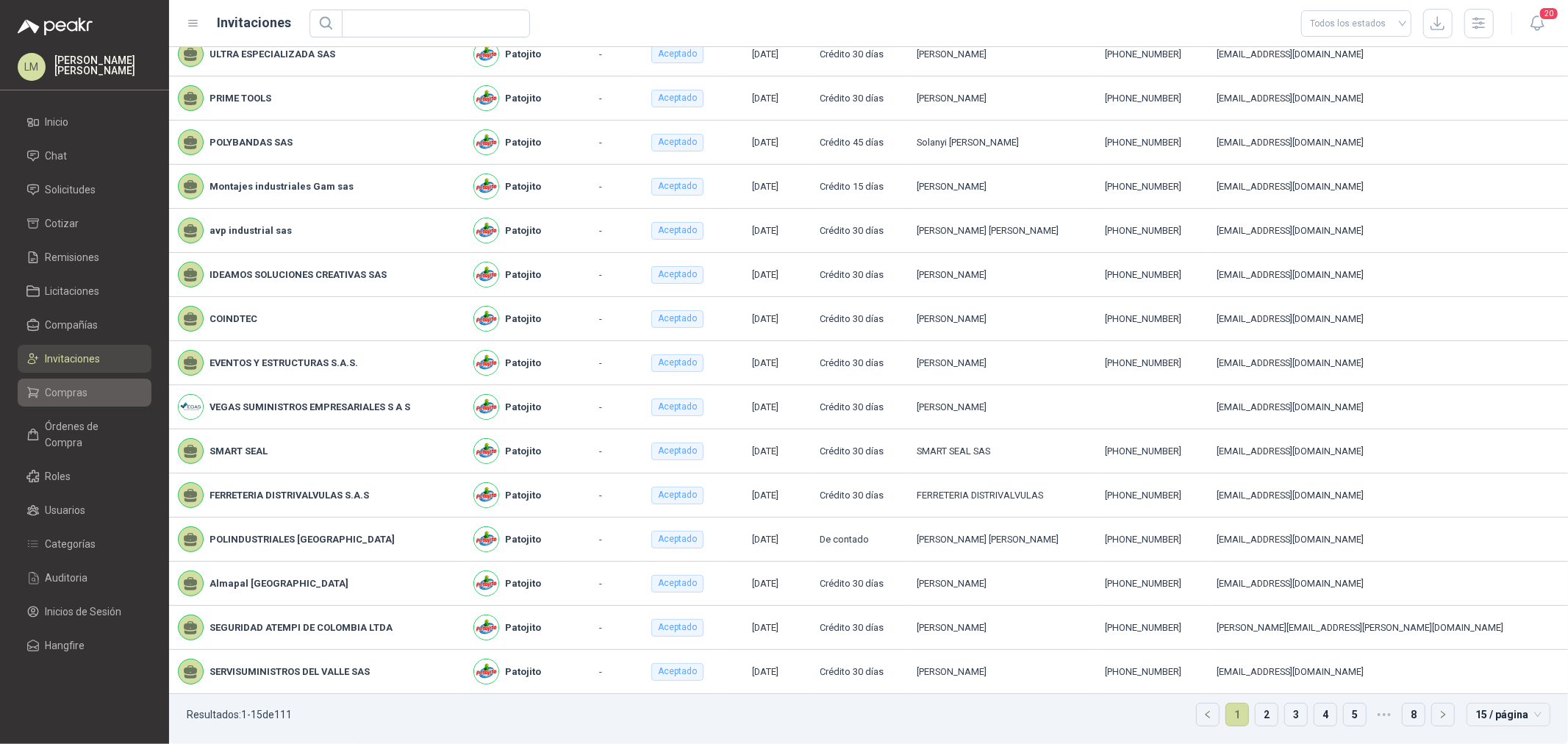
click at [70, 391] on span "Compras" at bounding box center [66, 393] width 43 height 16
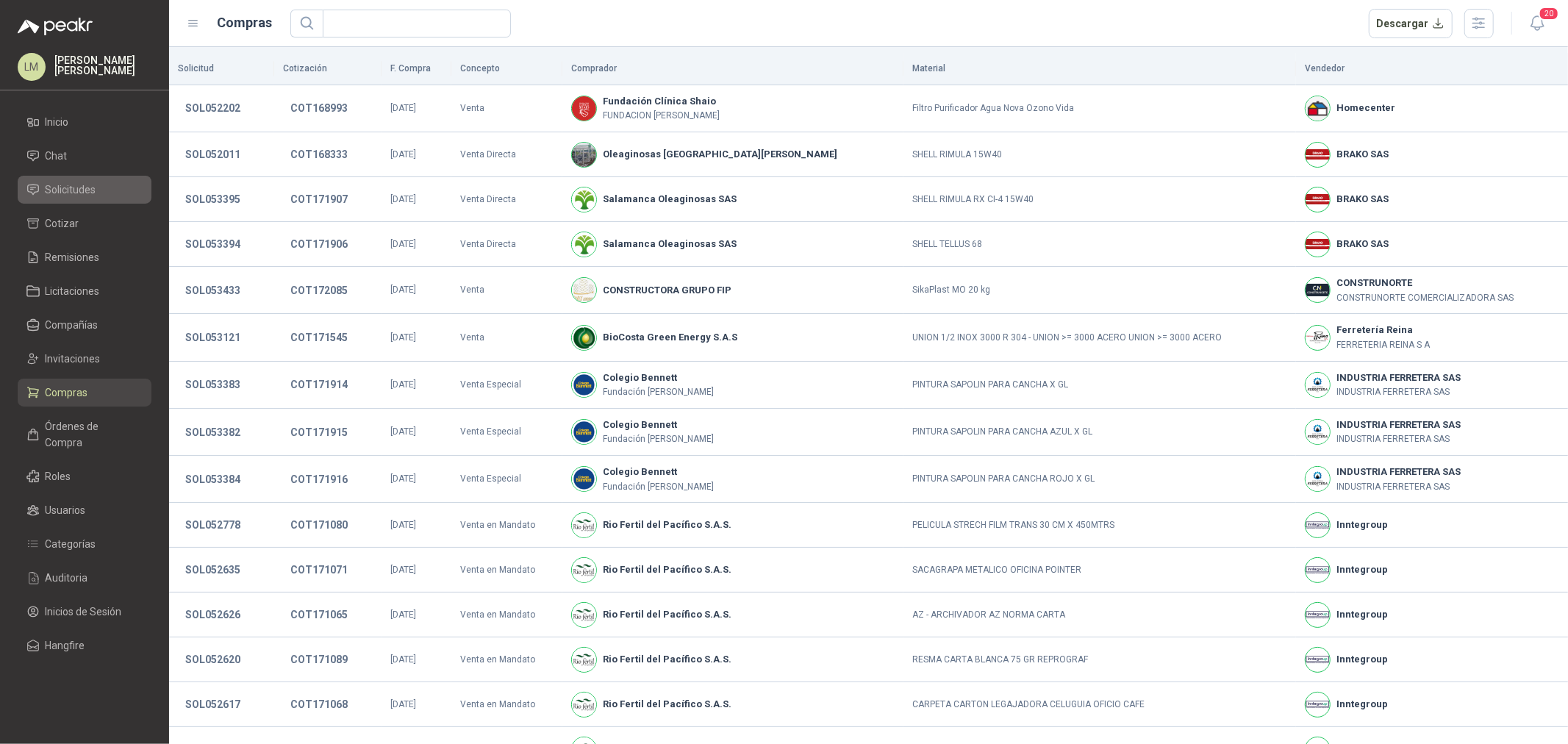
click at [78, 186] on span "Solicitudes" at bounding box center [70, 190] width 51 height 16
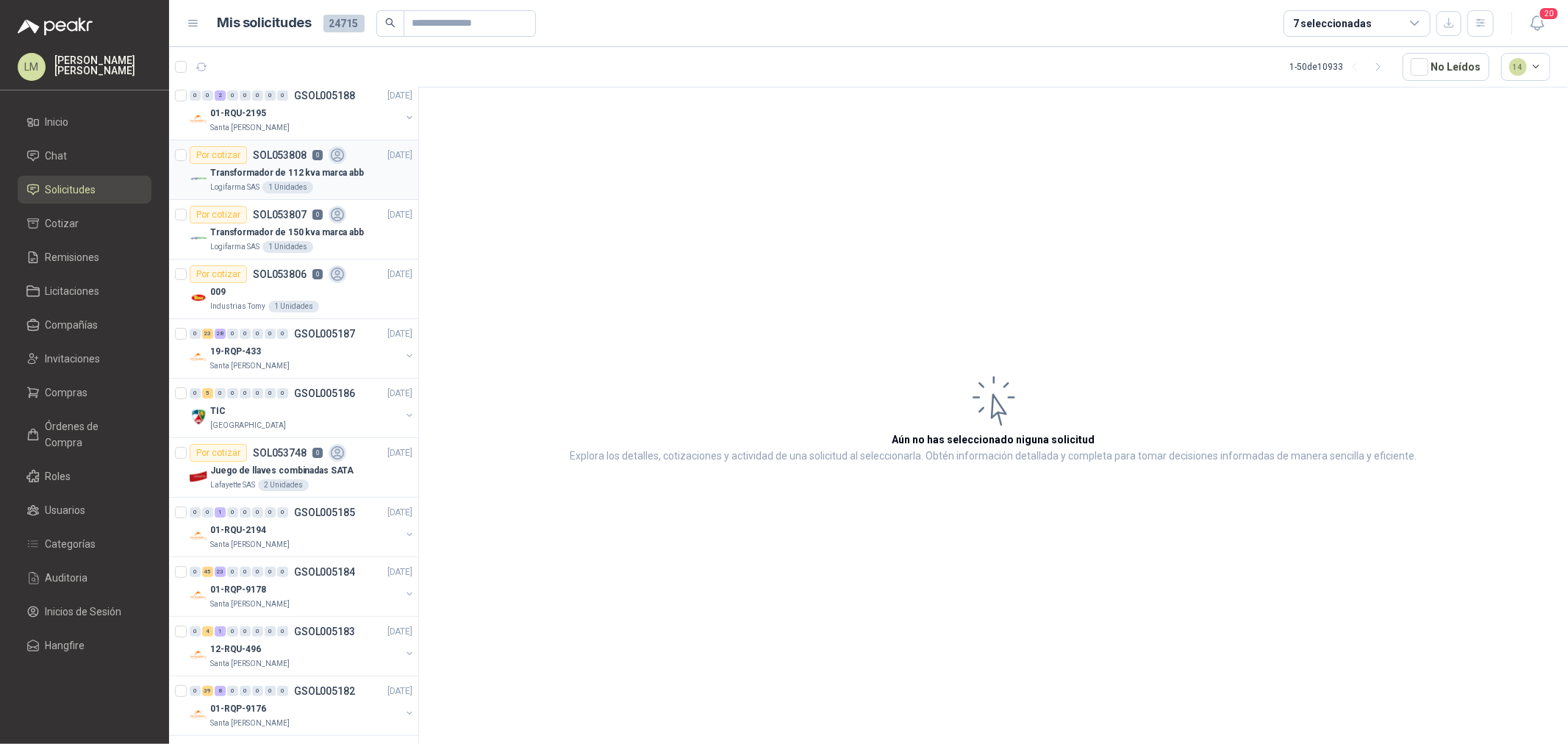
scroll to position [163, 0]
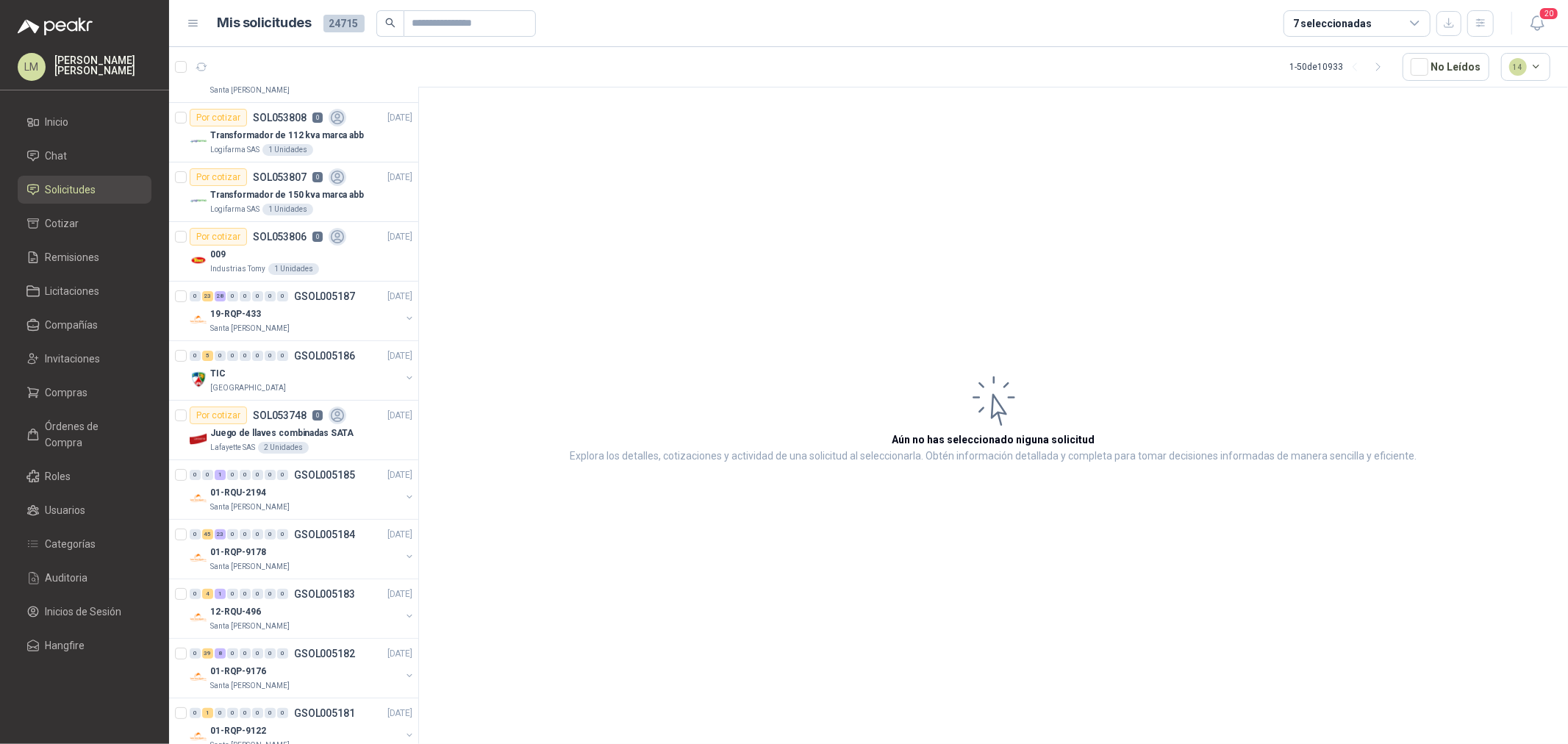
click at [1361, 15] on div "7 seleccionadas" at bounding box center [1331, 23] width 78 height 16
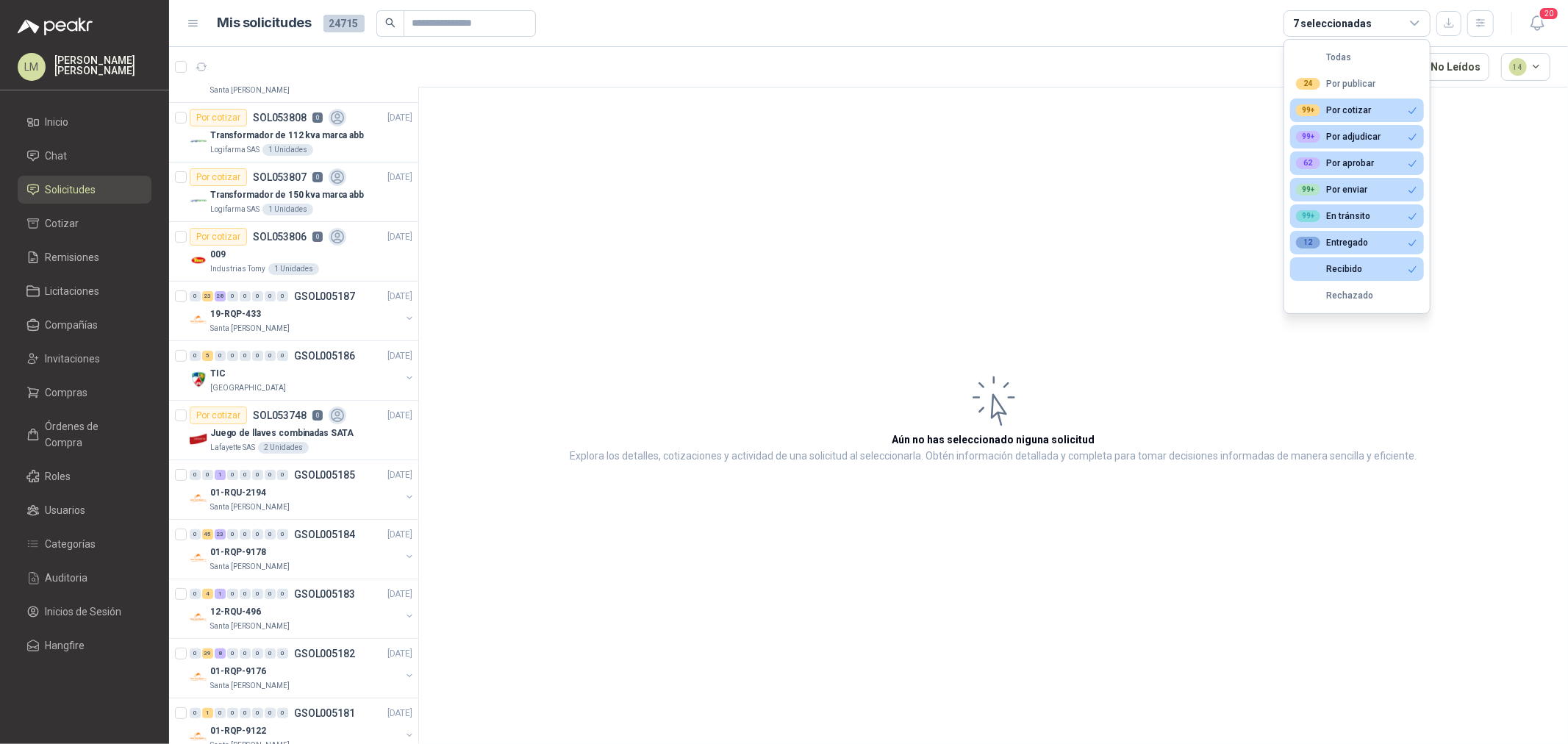
click at [950, 107] on article "Aún no has seleccionado niguna solicitud Explora los detalles, cotizaciones y a…" at bounding box center [993, 418] width 1149 height 662
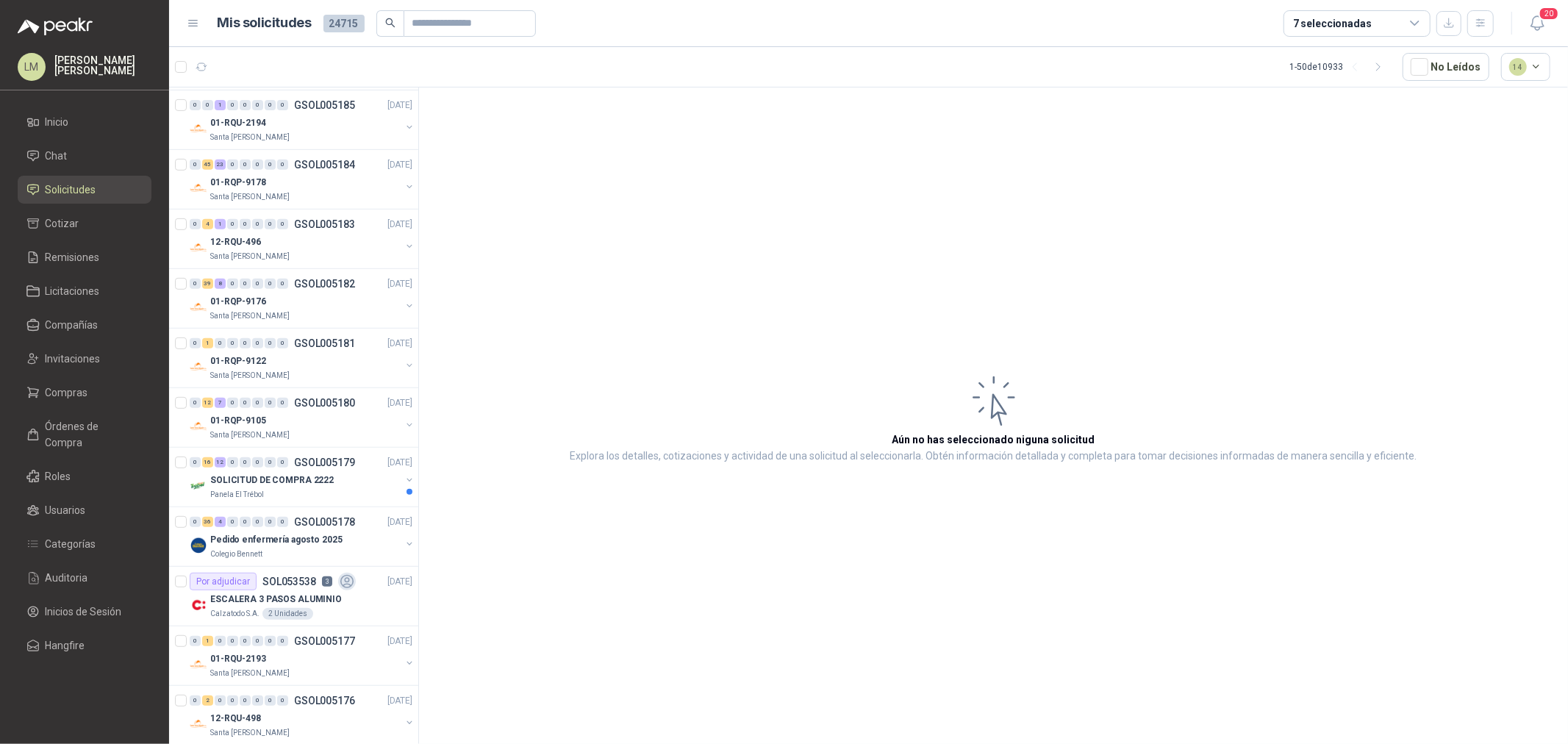
scroll to position [326, 0]
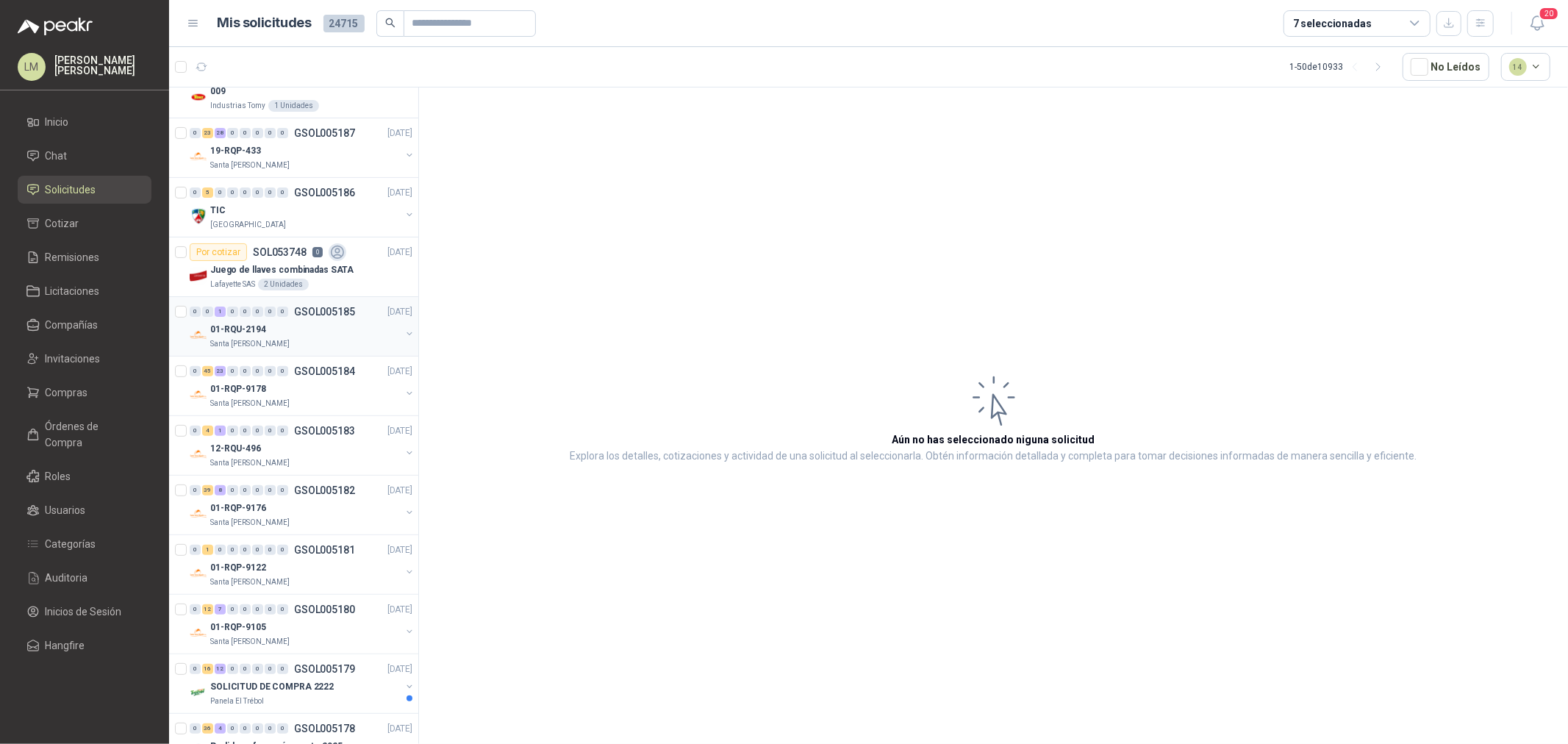
click at [404, 332] on button "button" at bounding box center [409, 334] width 12 height 12
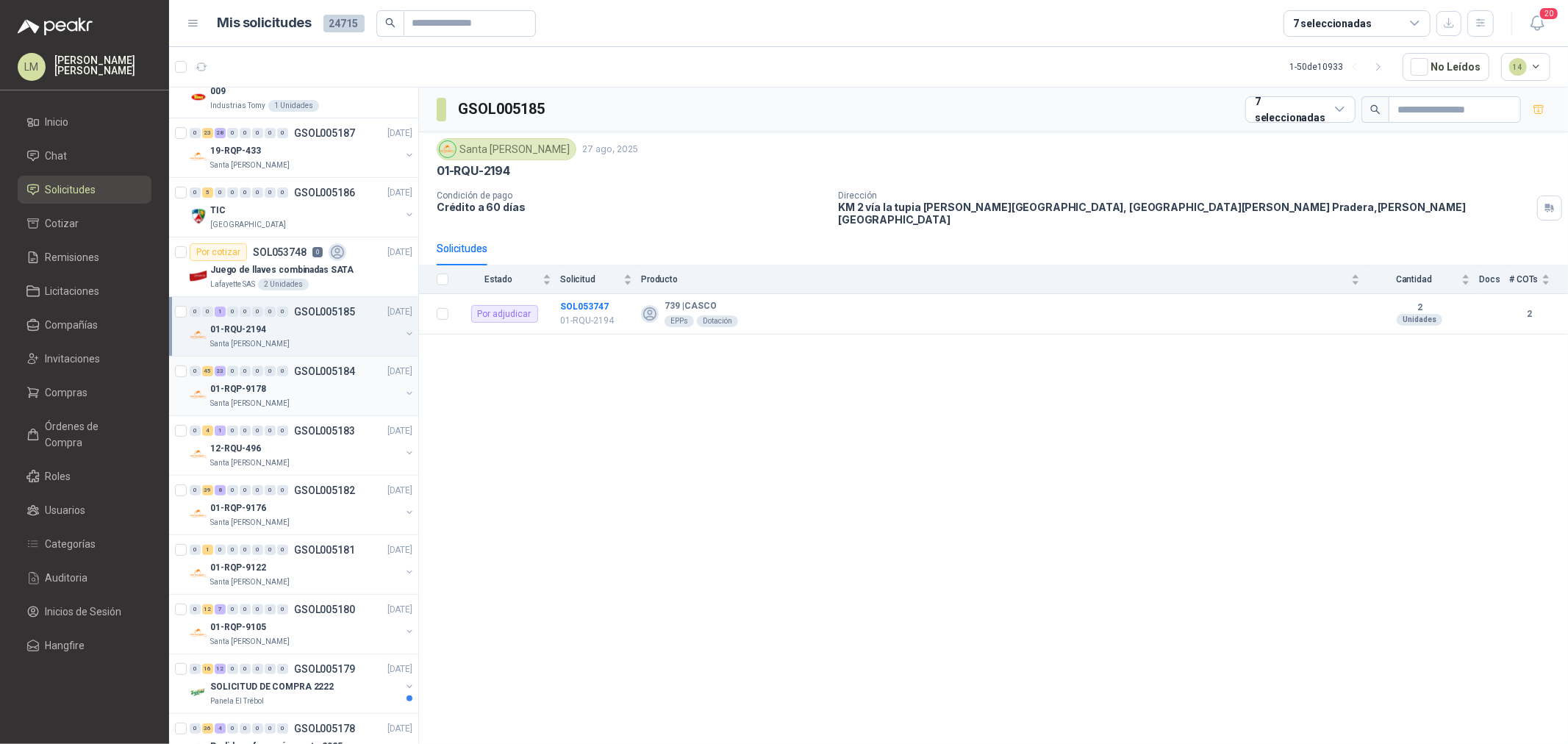
click at [301, 394] on div "01-RQP-9178" at bounding box center [305, 389] width 191 height 18
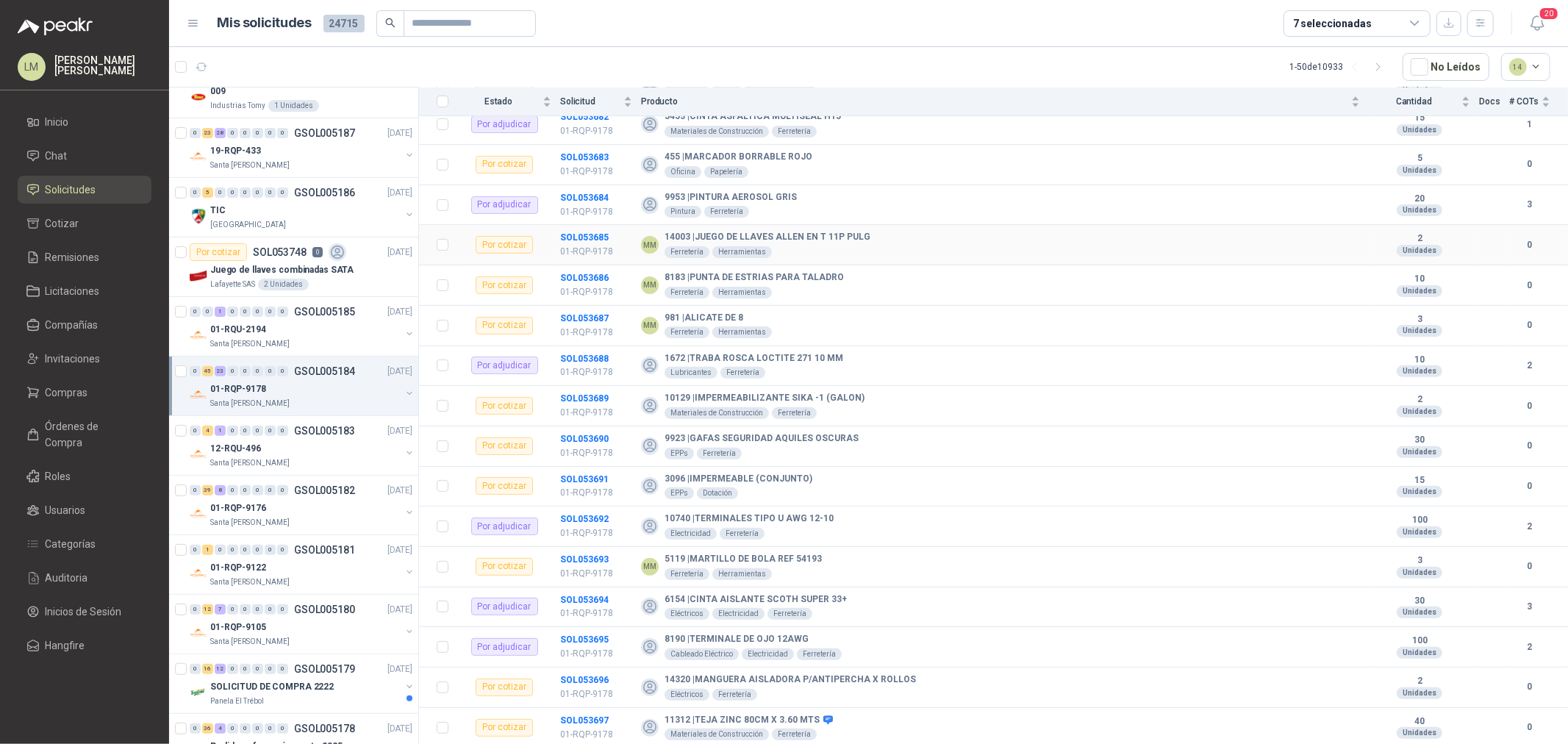
scroll to position [326, 0]
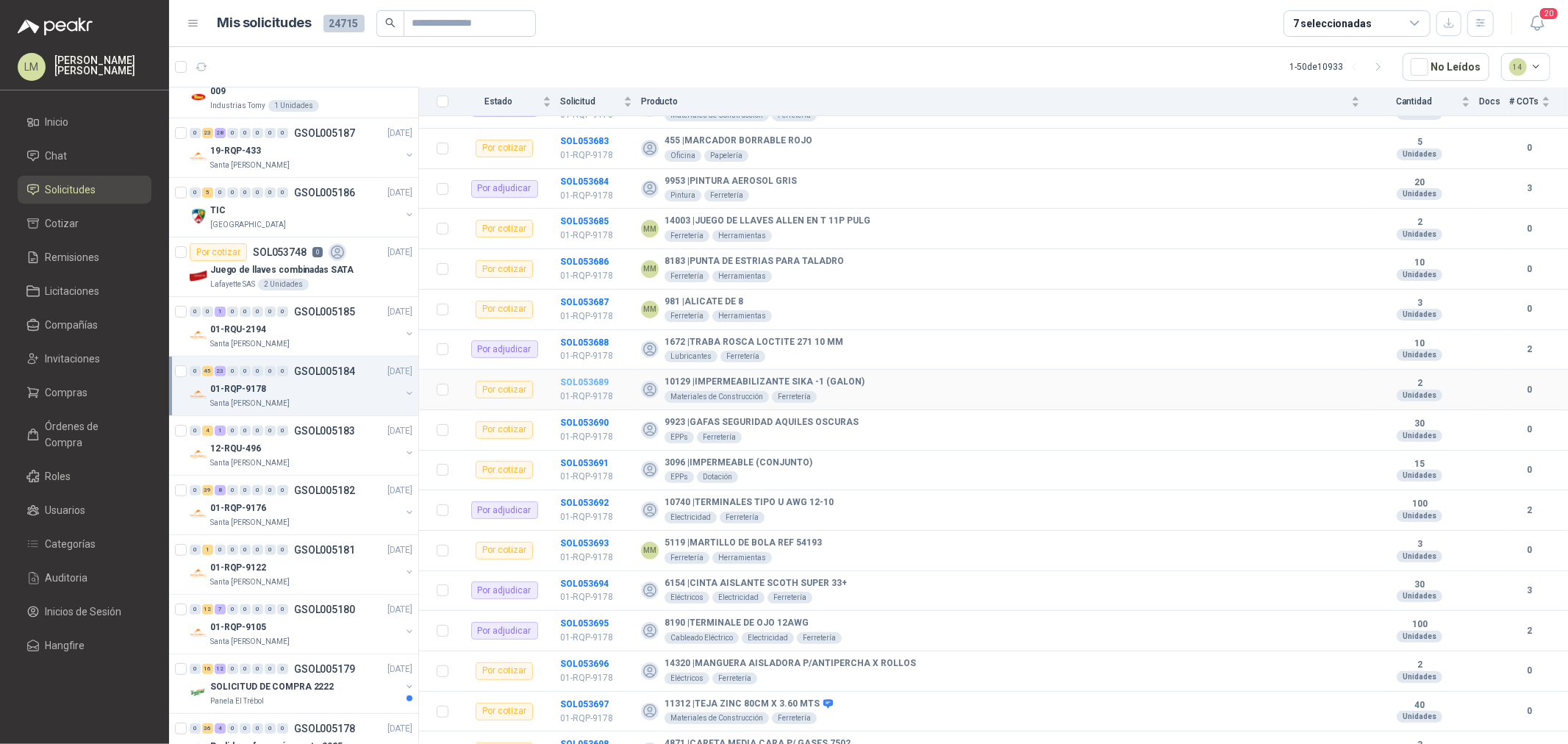
click at [604, 377] on b "SOL053689" at bounding box center [585, 382] width 48 height 11
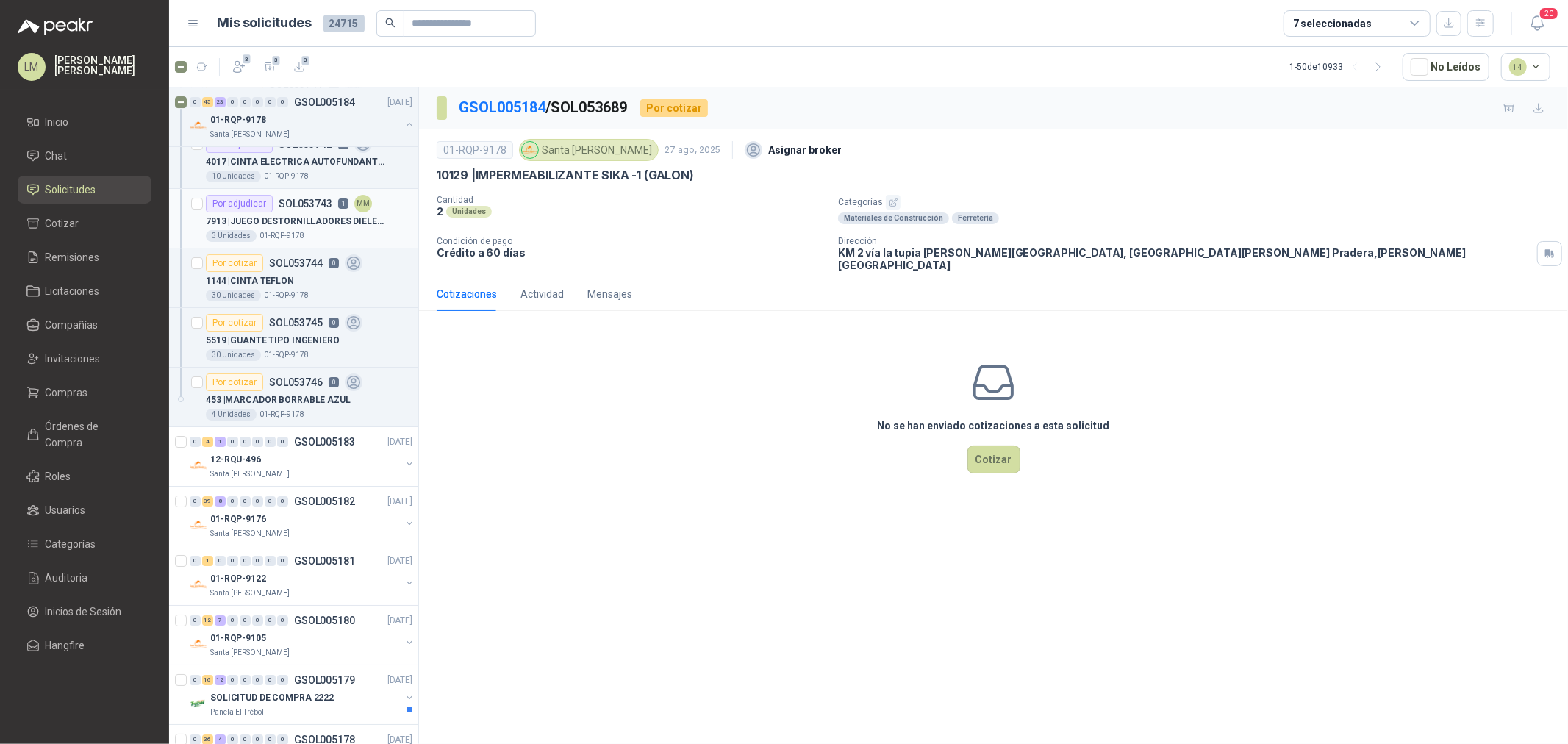
scroll to position [4412, 0]
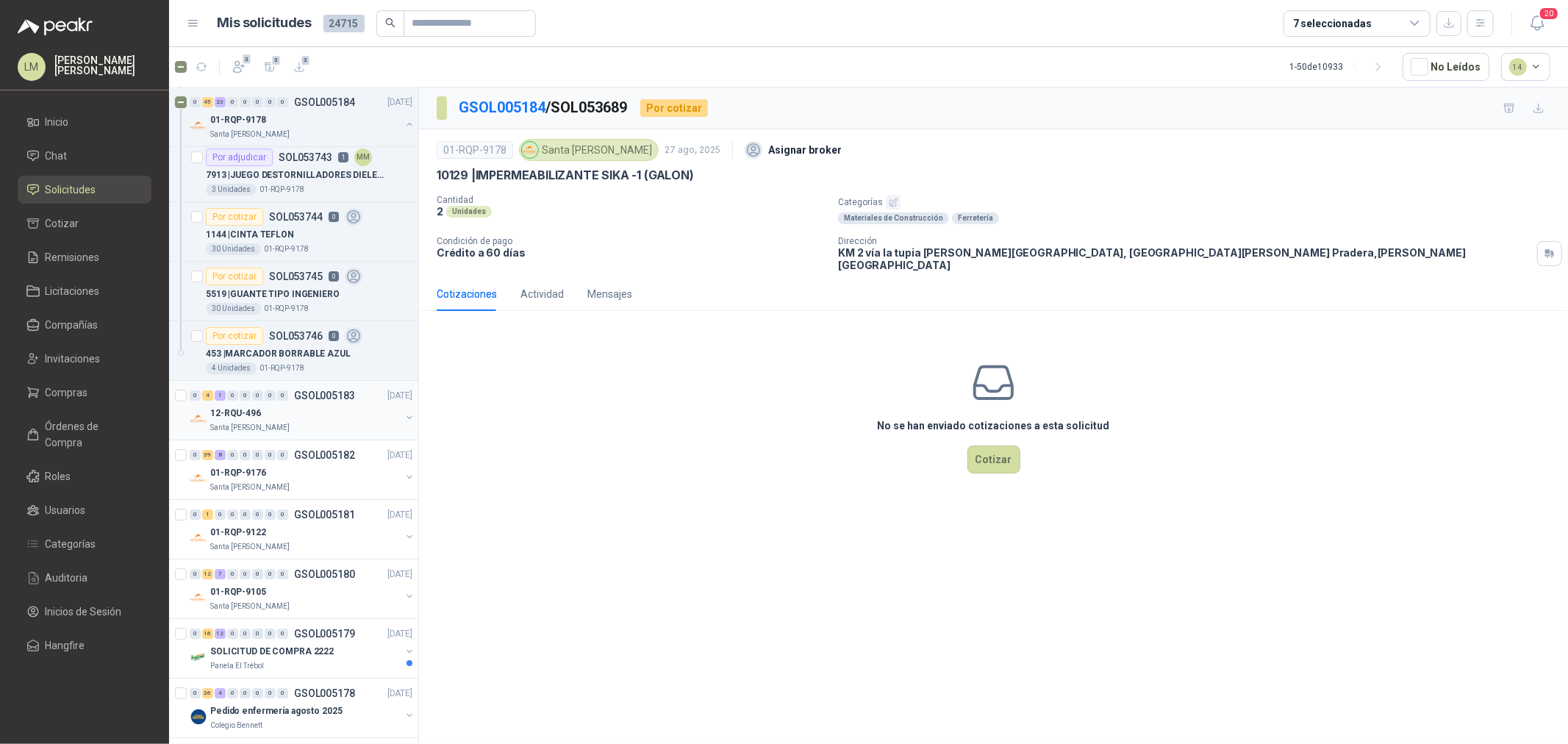
click at [404, 420] on button "button" at bounding box center [409, 418] width 12 height 12
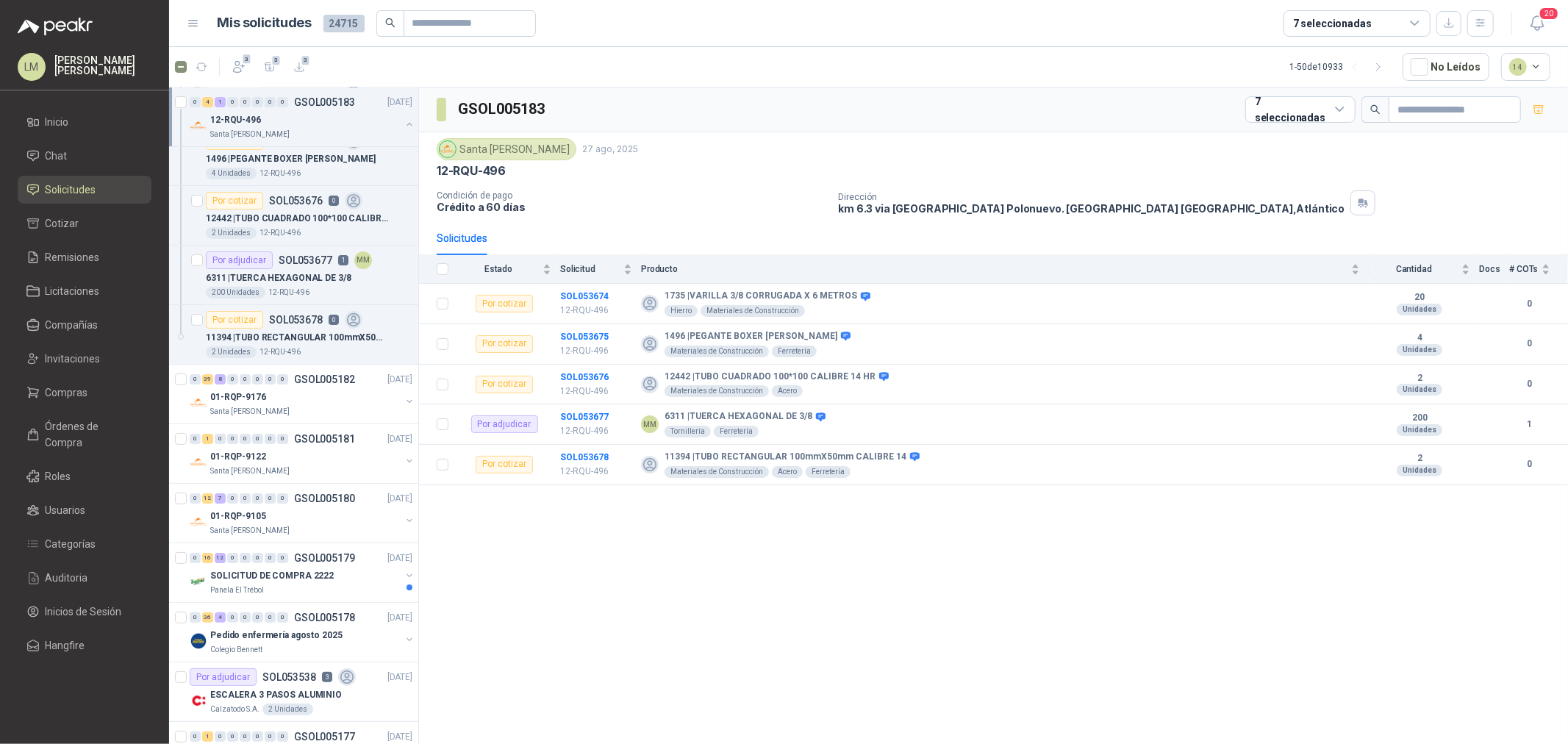
scroll to position [4820, 0]
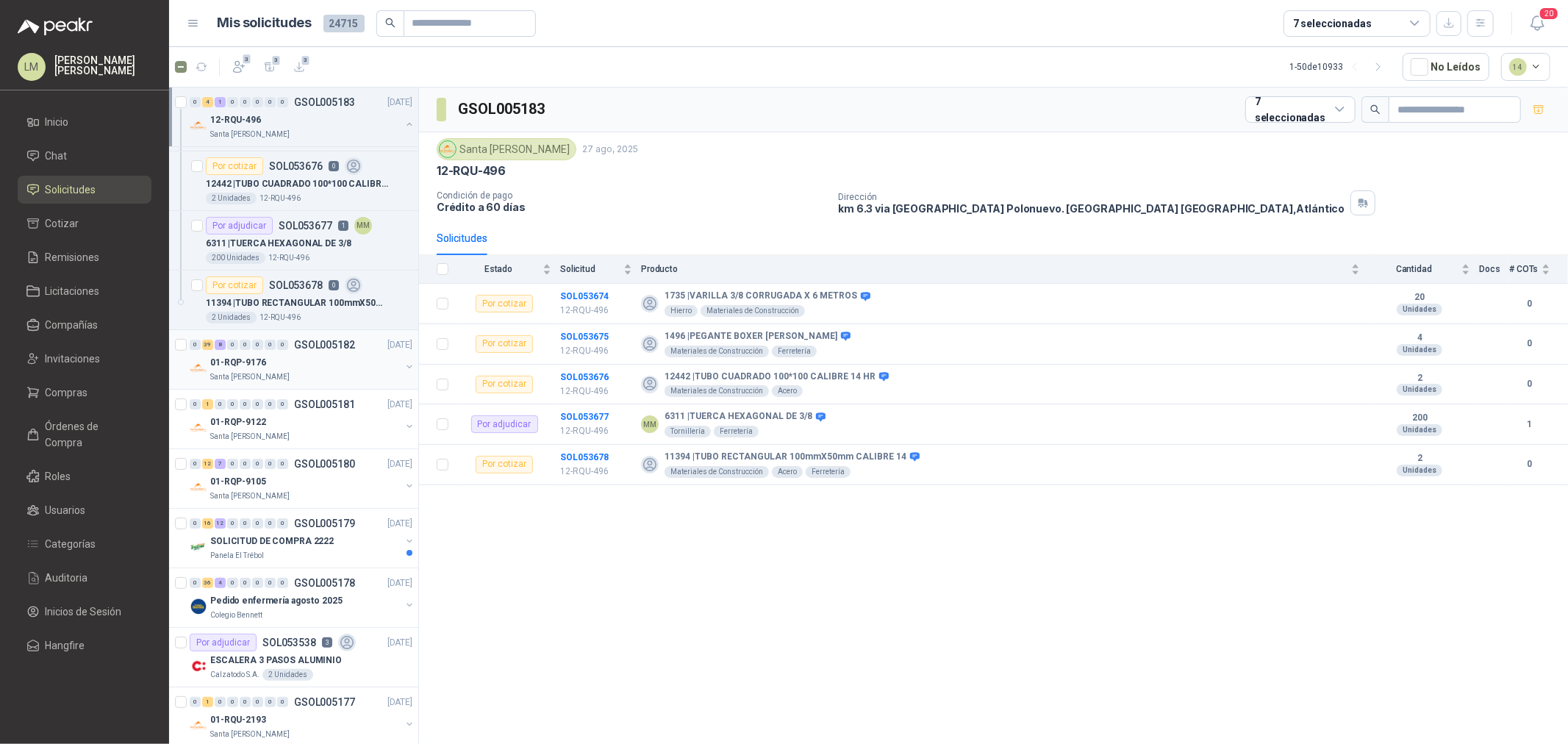
click at [404, 366] on button "button" at bounding box center [409, 367] width 12 height 12
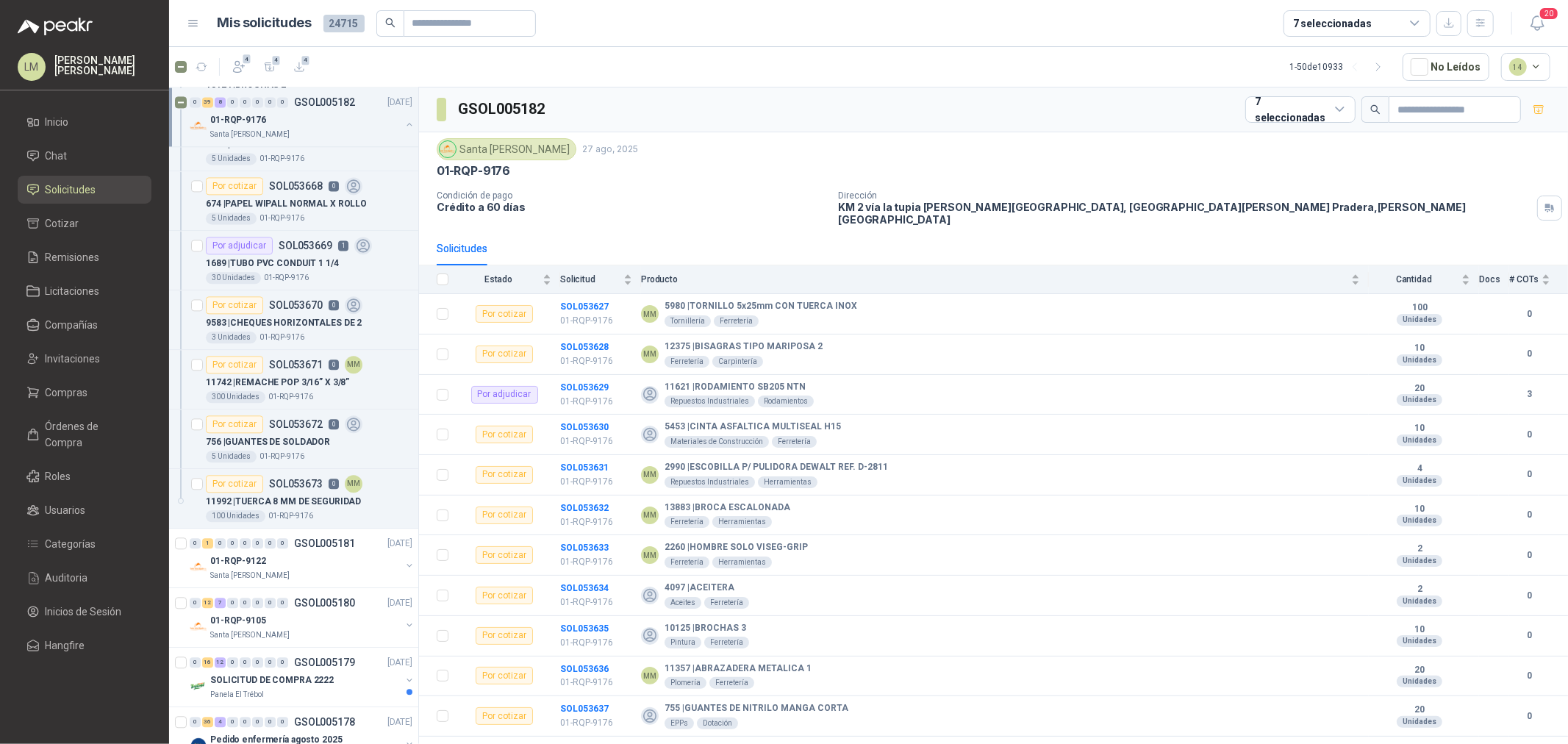
scroll to position [7598, 0]
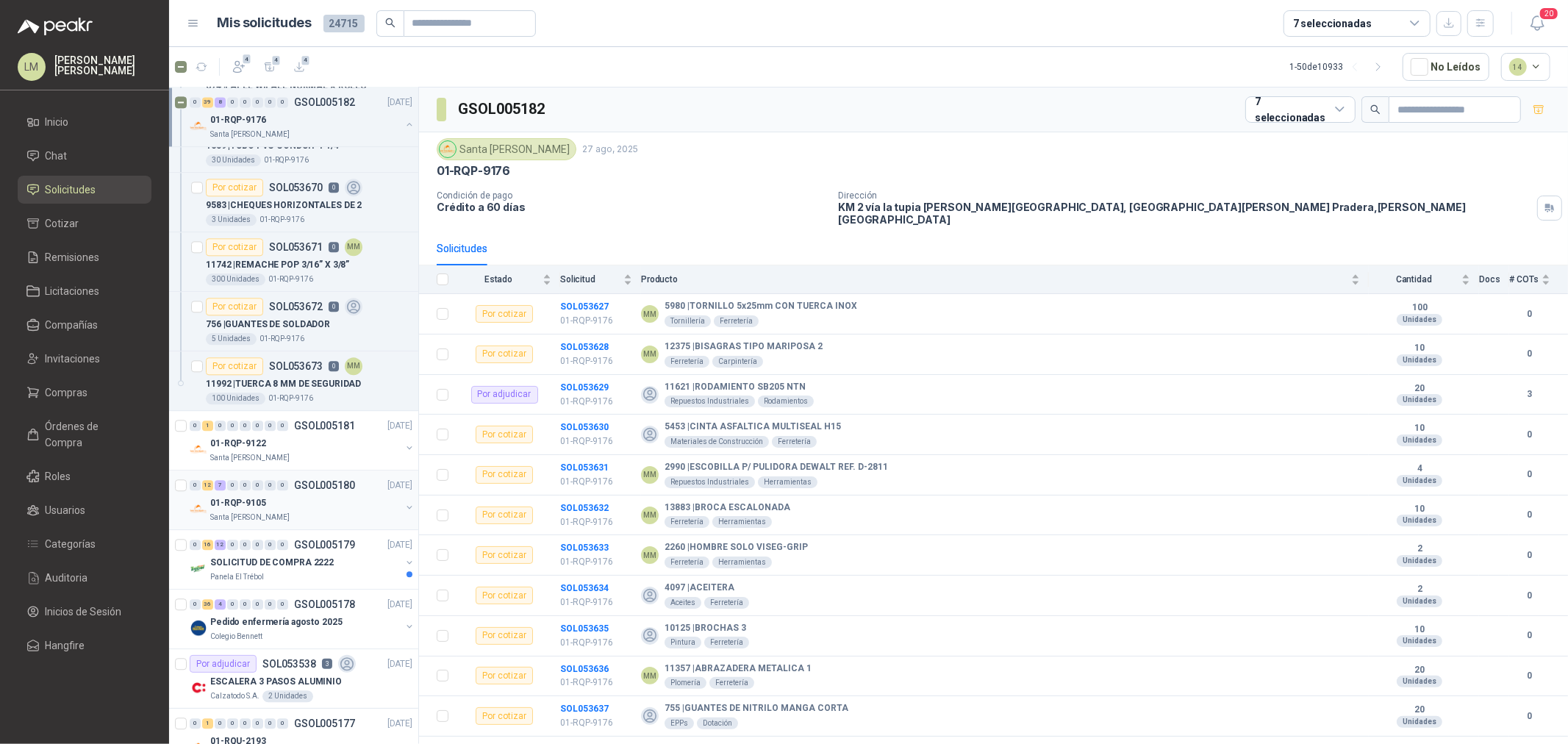
click at [404, 513] on button "button" at bounding box center [409, 507] width 12 height 12
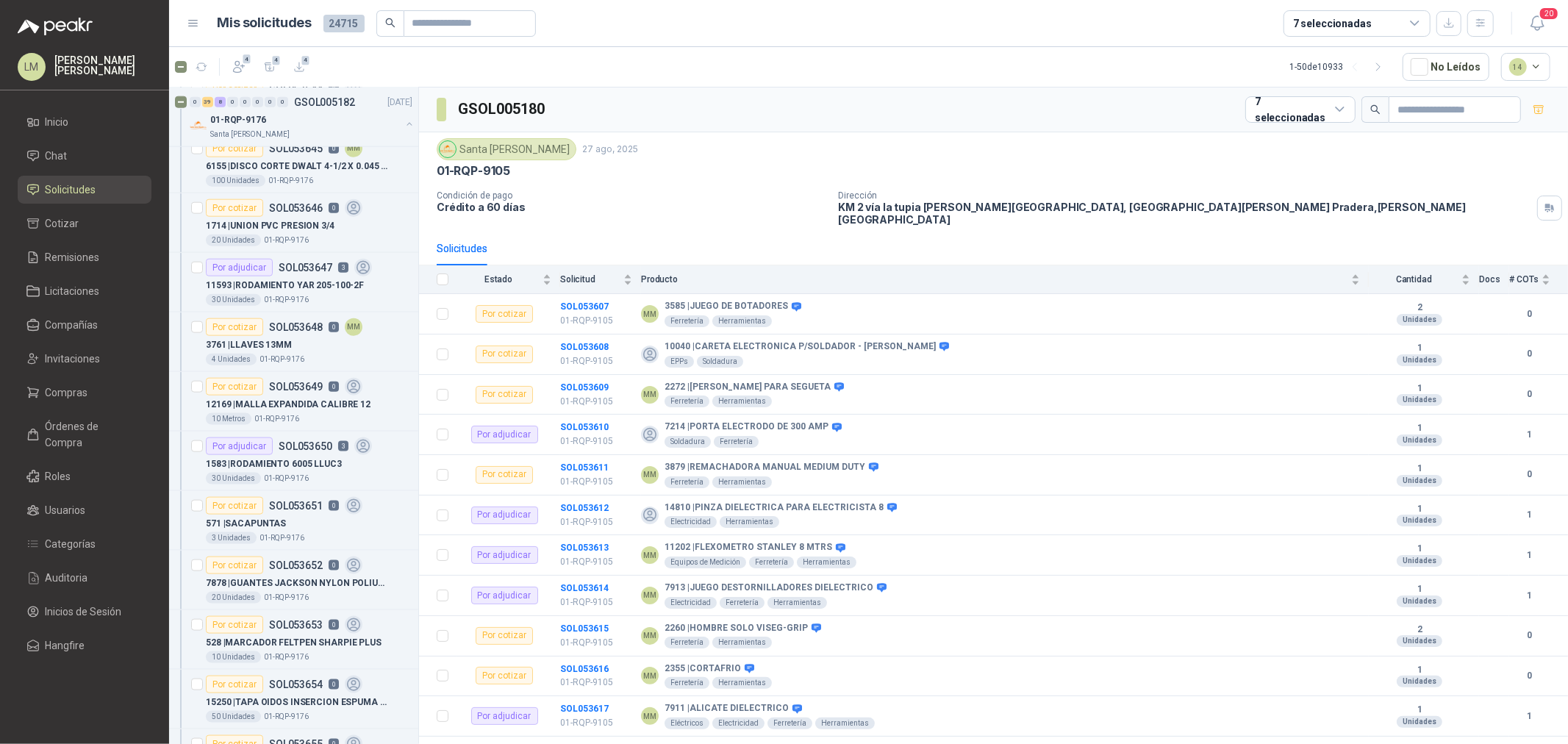
scroll to position [6046, 0]
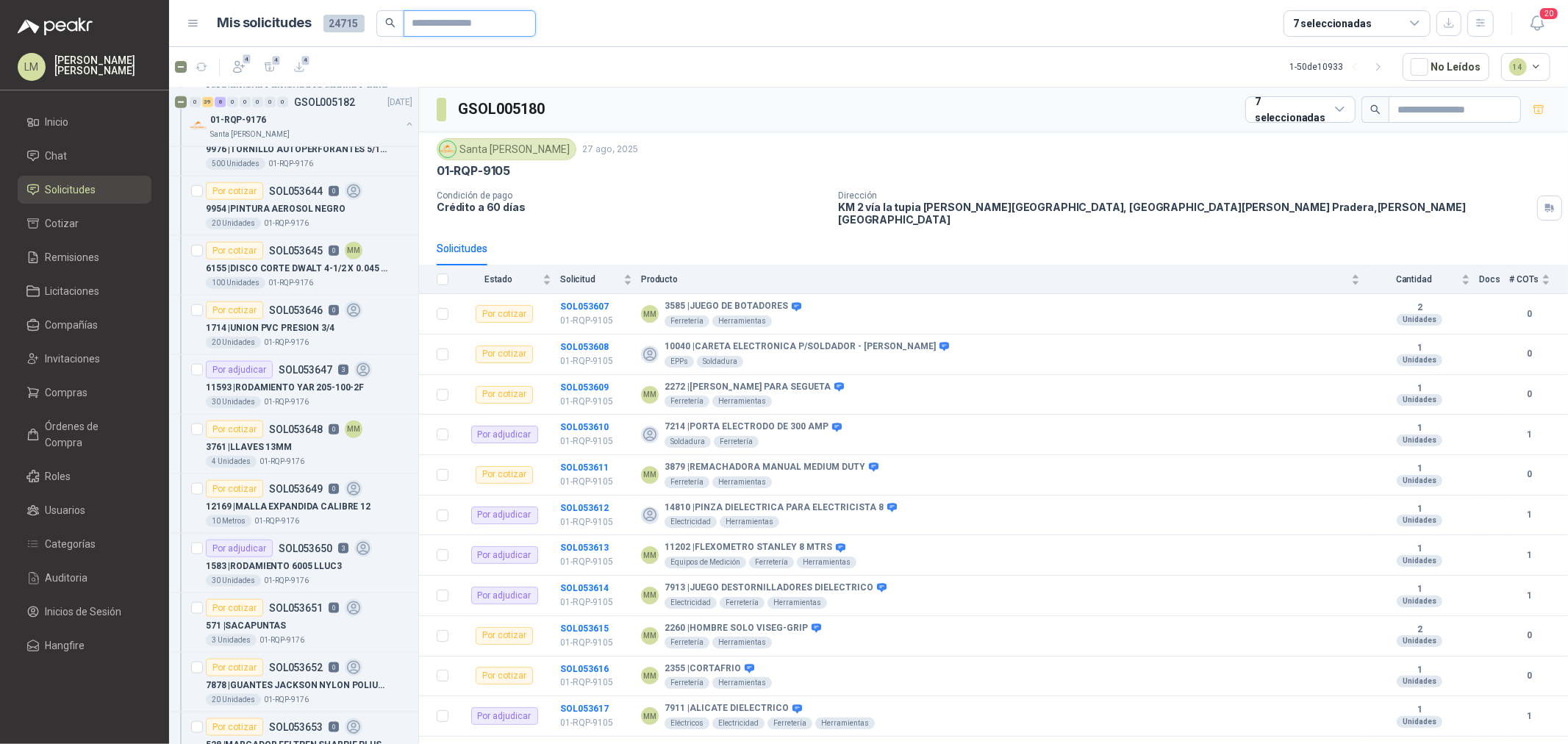
click at [446, 24] on input "text" at bounding box center [463, 23] width 103 height 25
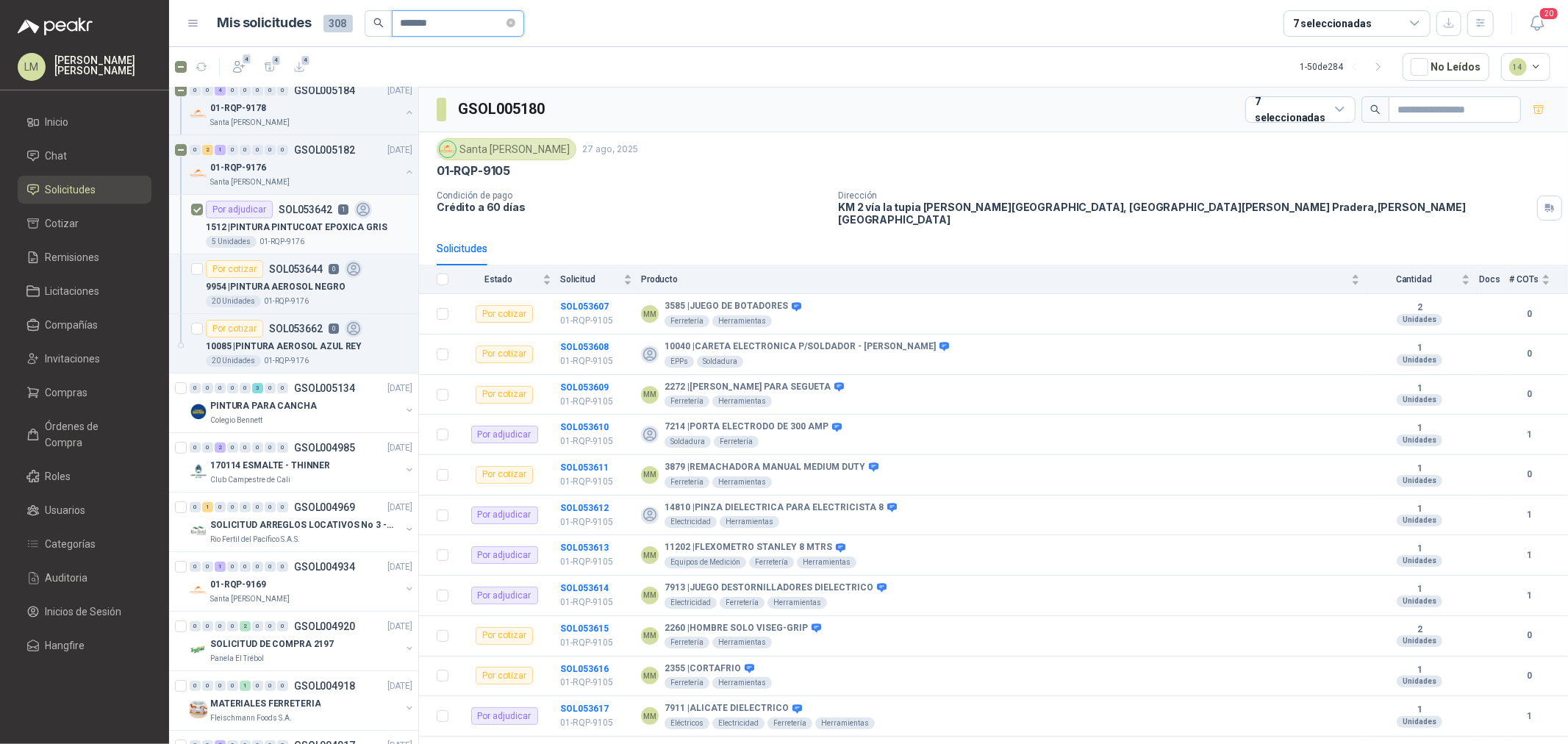
scroll to position [326, 0]
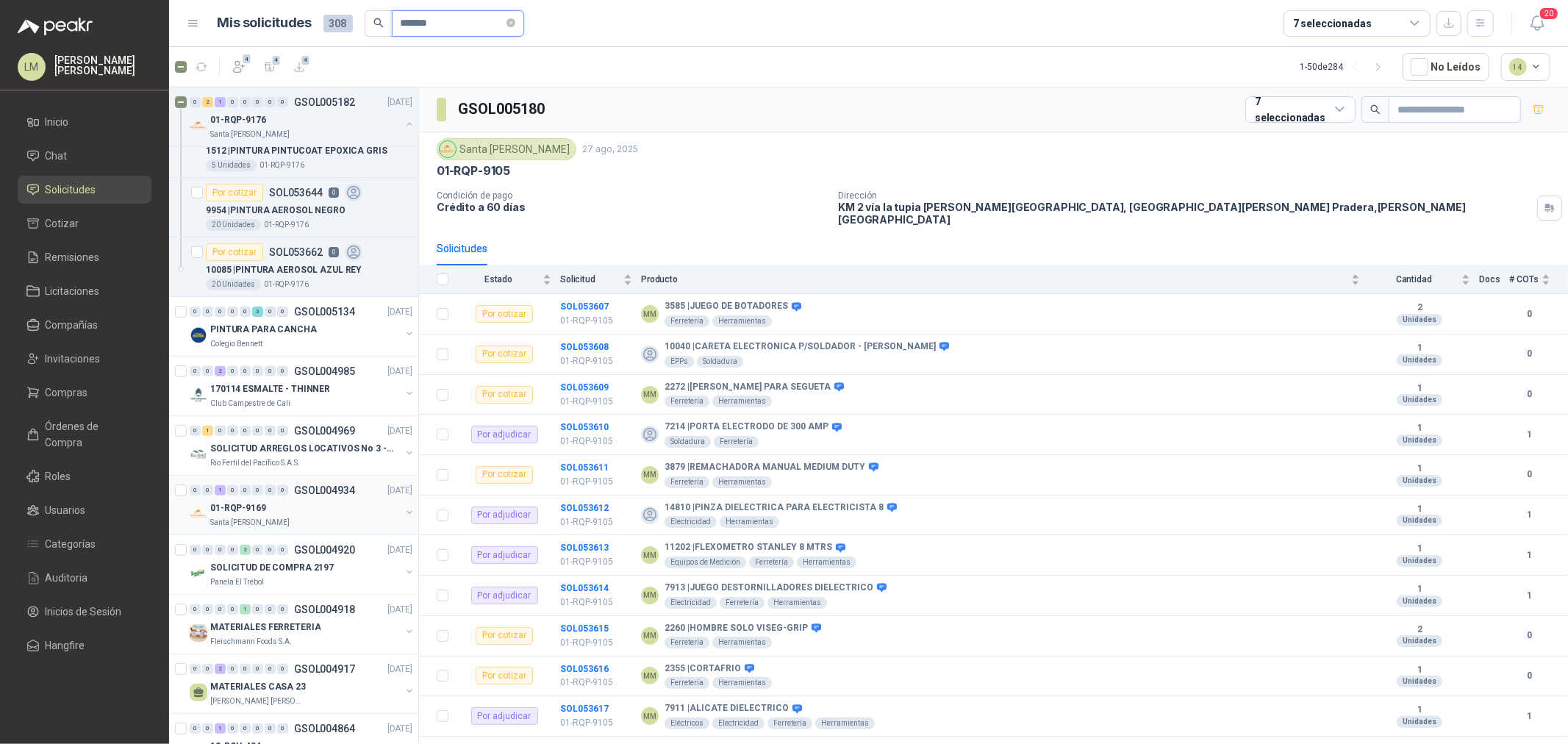
type input "*******"
click at [404, 515] on button "button" at bounding box center [409, 512] width 12 height 12
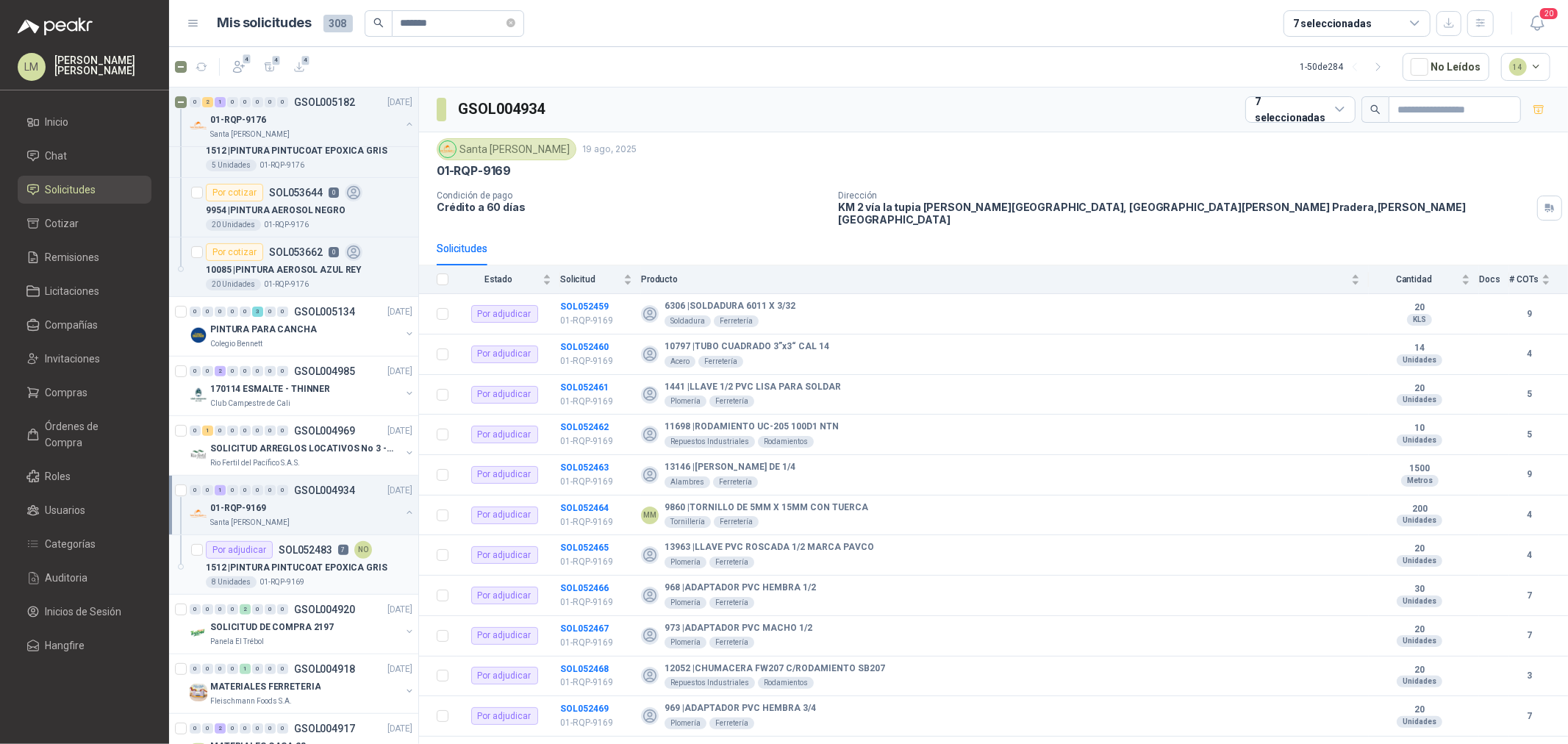
click at [294, 557] on div "Por adjudicar SOL052483 7 NO" at bounding box center [289, 550] width 166 height 18
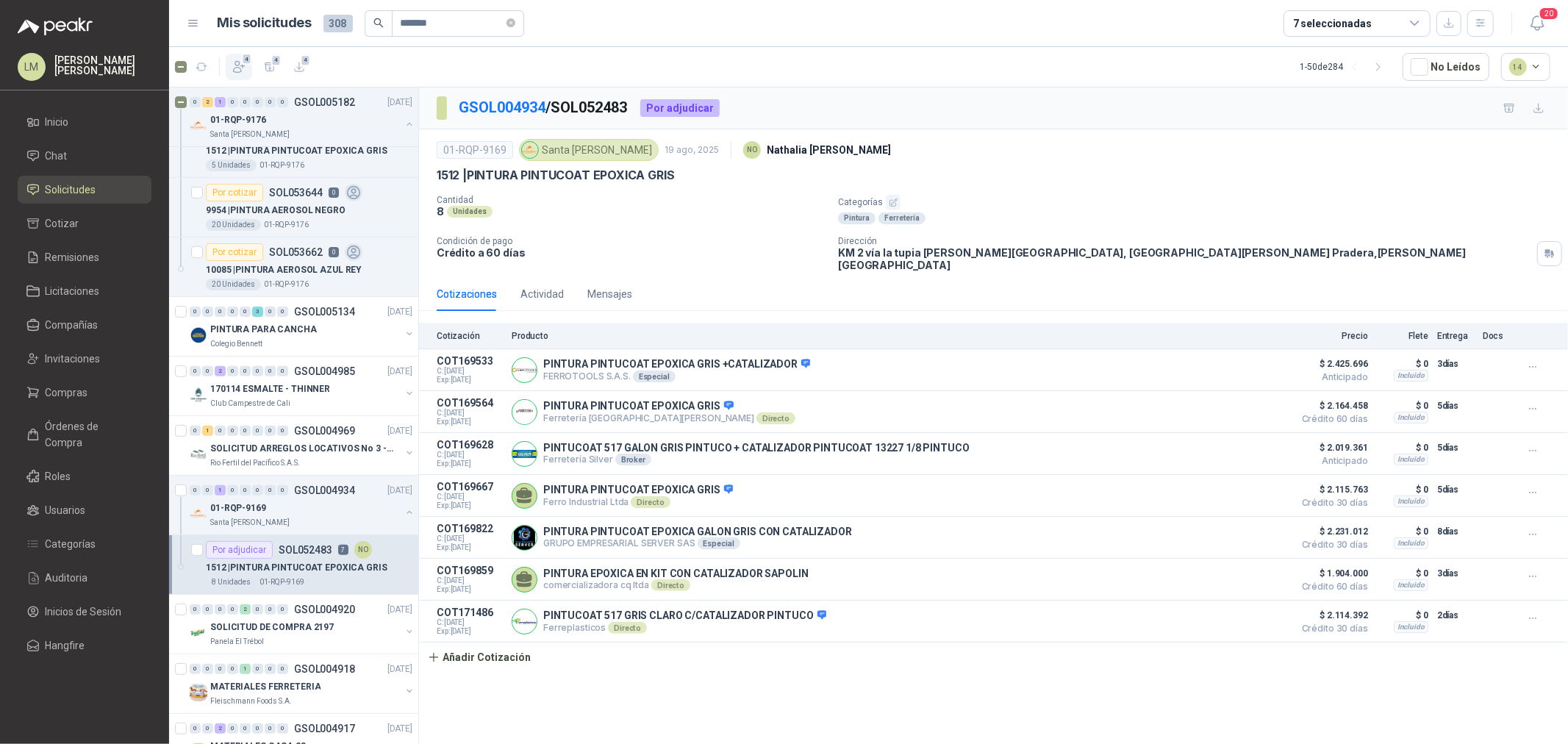
click at [238, 69] on icon "button" at bounding box center [239, 67] width 15 height 15
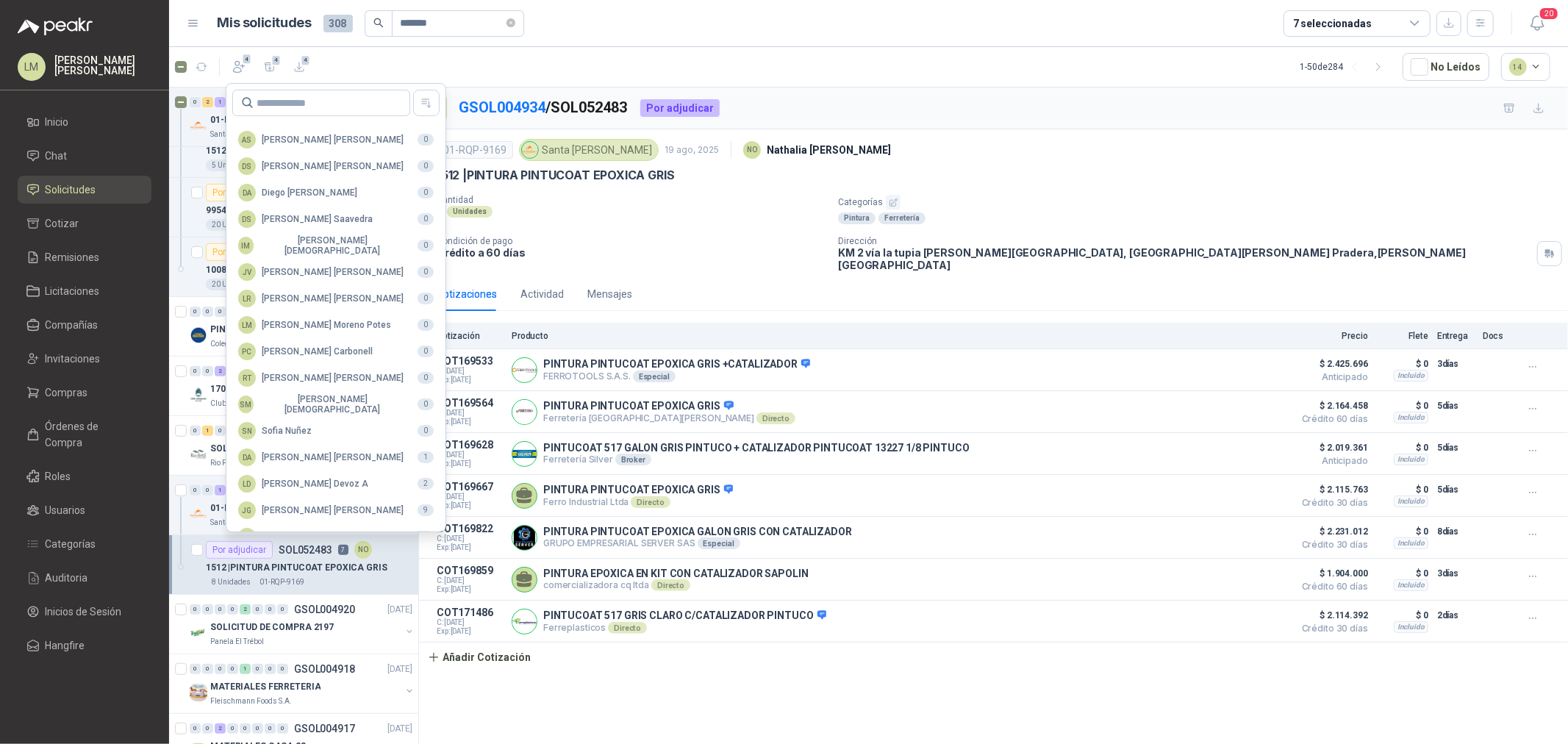
scroll to position [260, 0]
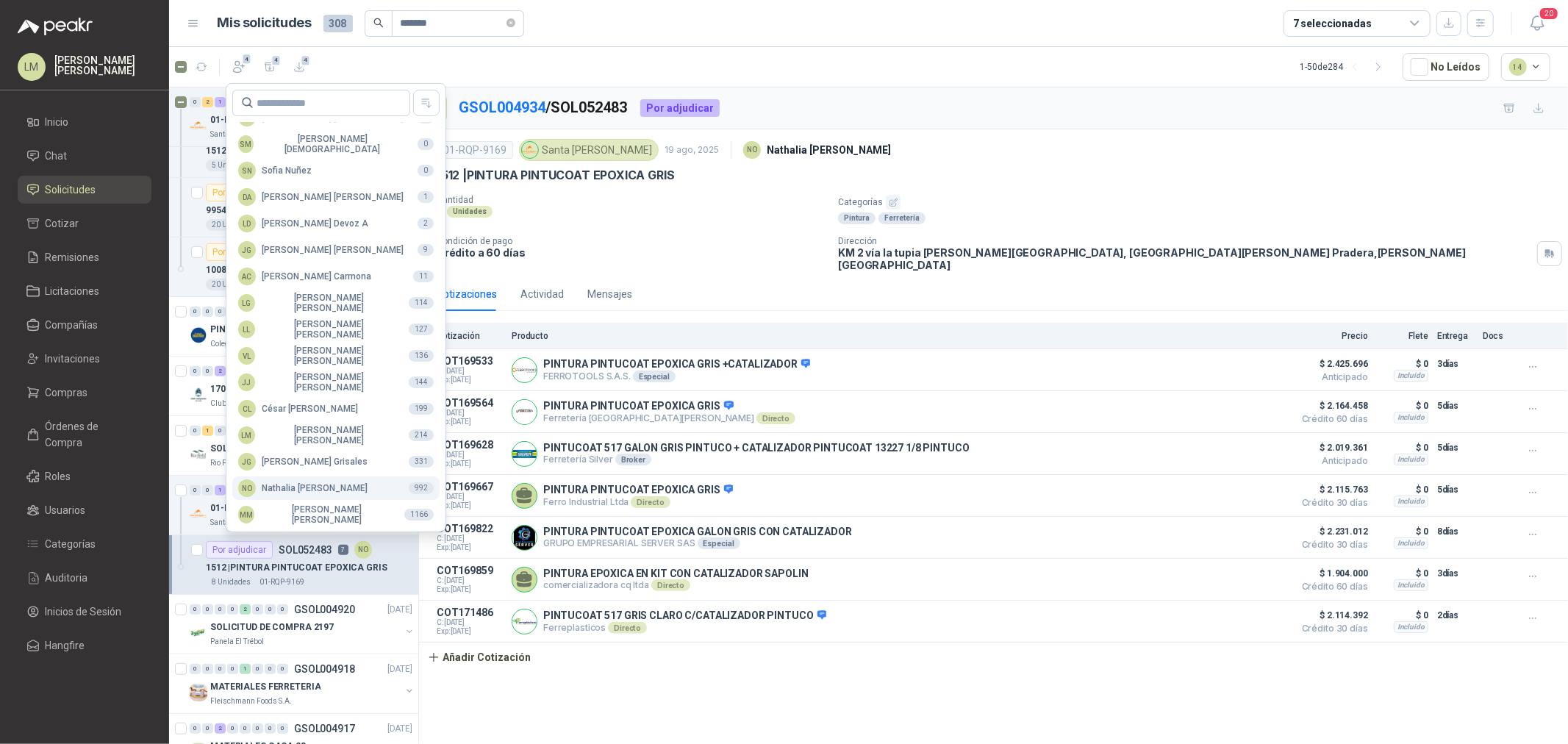
click at [288, 488] on div "NO [PERSON_NAME]" at bounding box center [303, 489] width 129 height 18
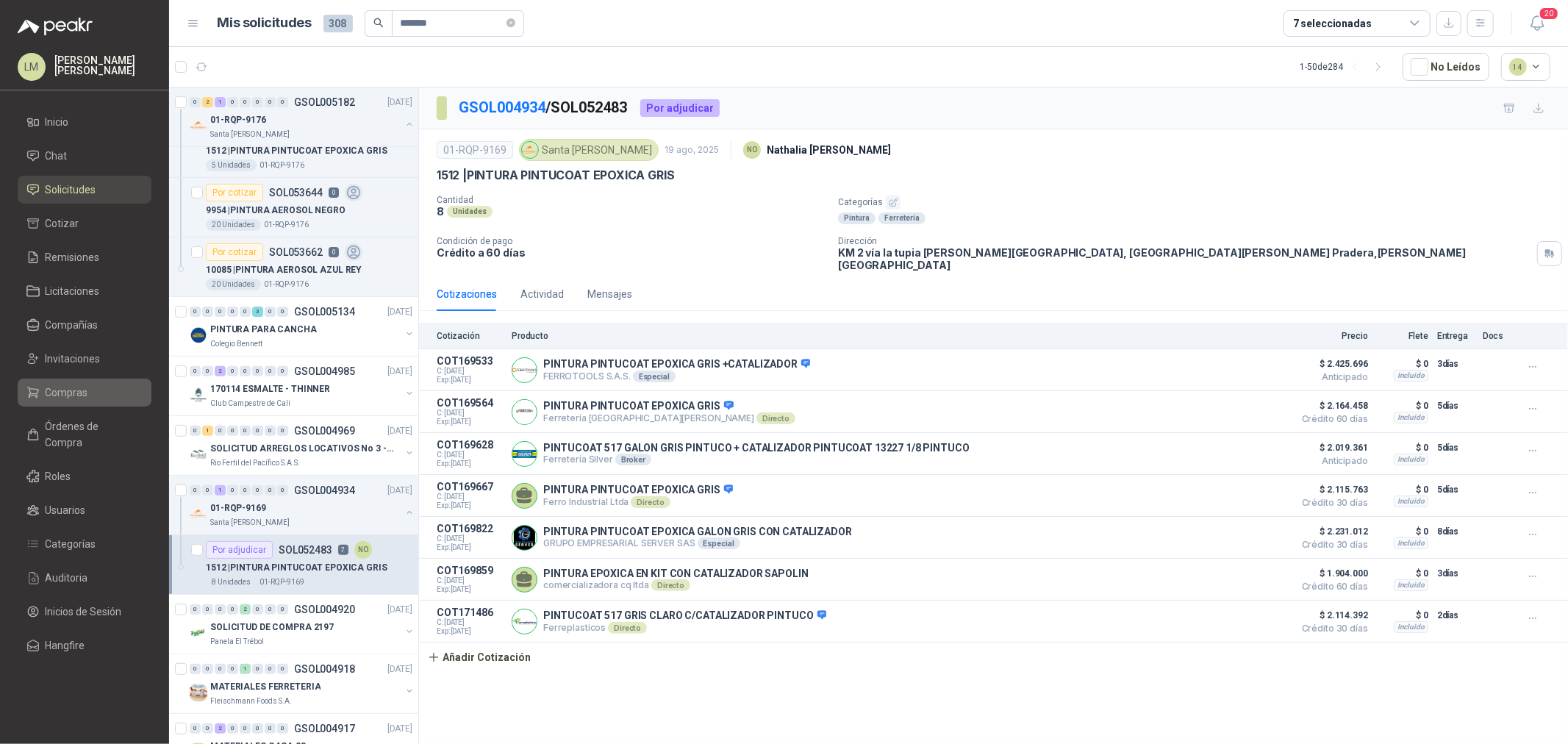
click at [66, 389] on span "Compras" at bounding box center [66, 393] width 43 height 16
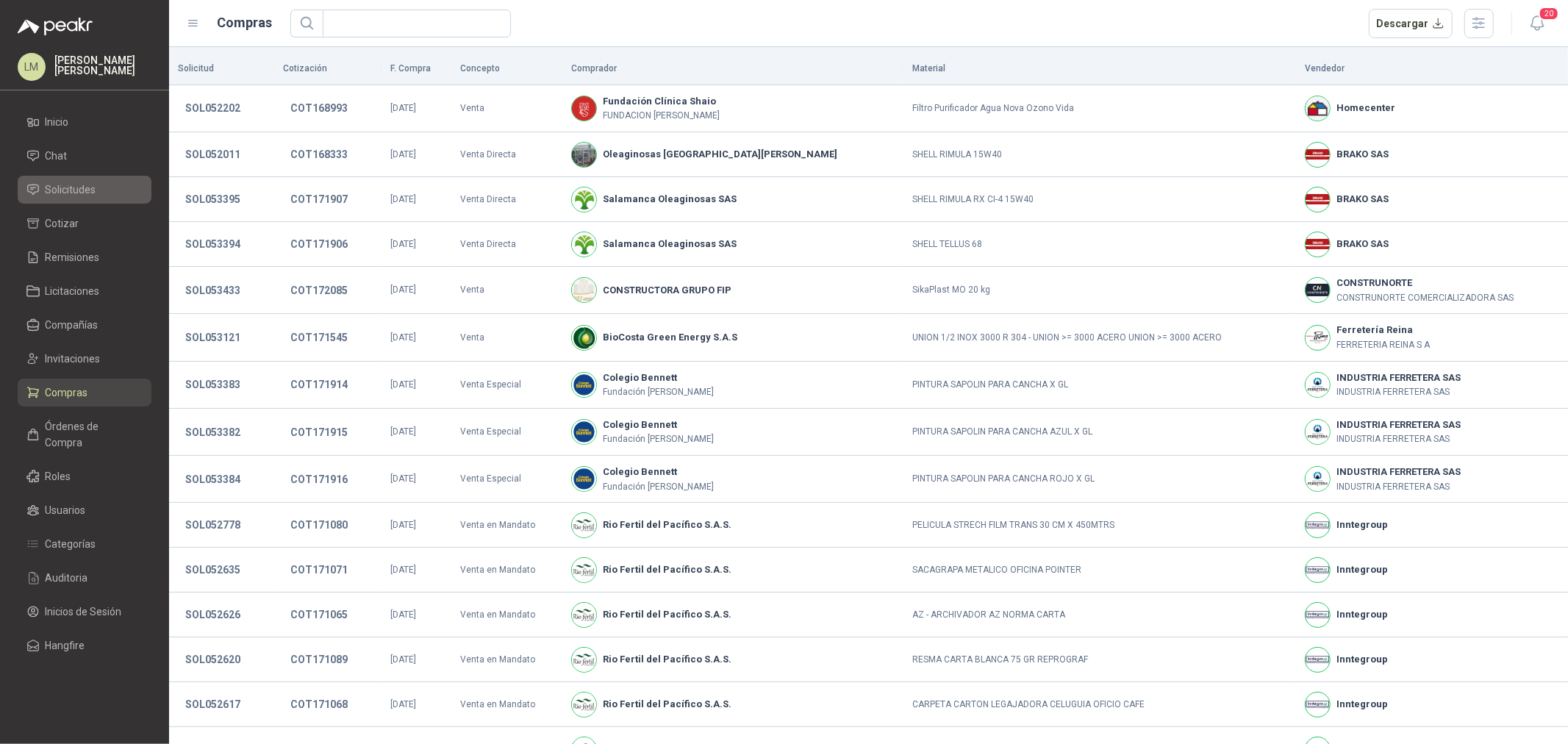
click at [86, 188] on span "Solicitudes" at bounding box center [70, 190] width 51 height 16
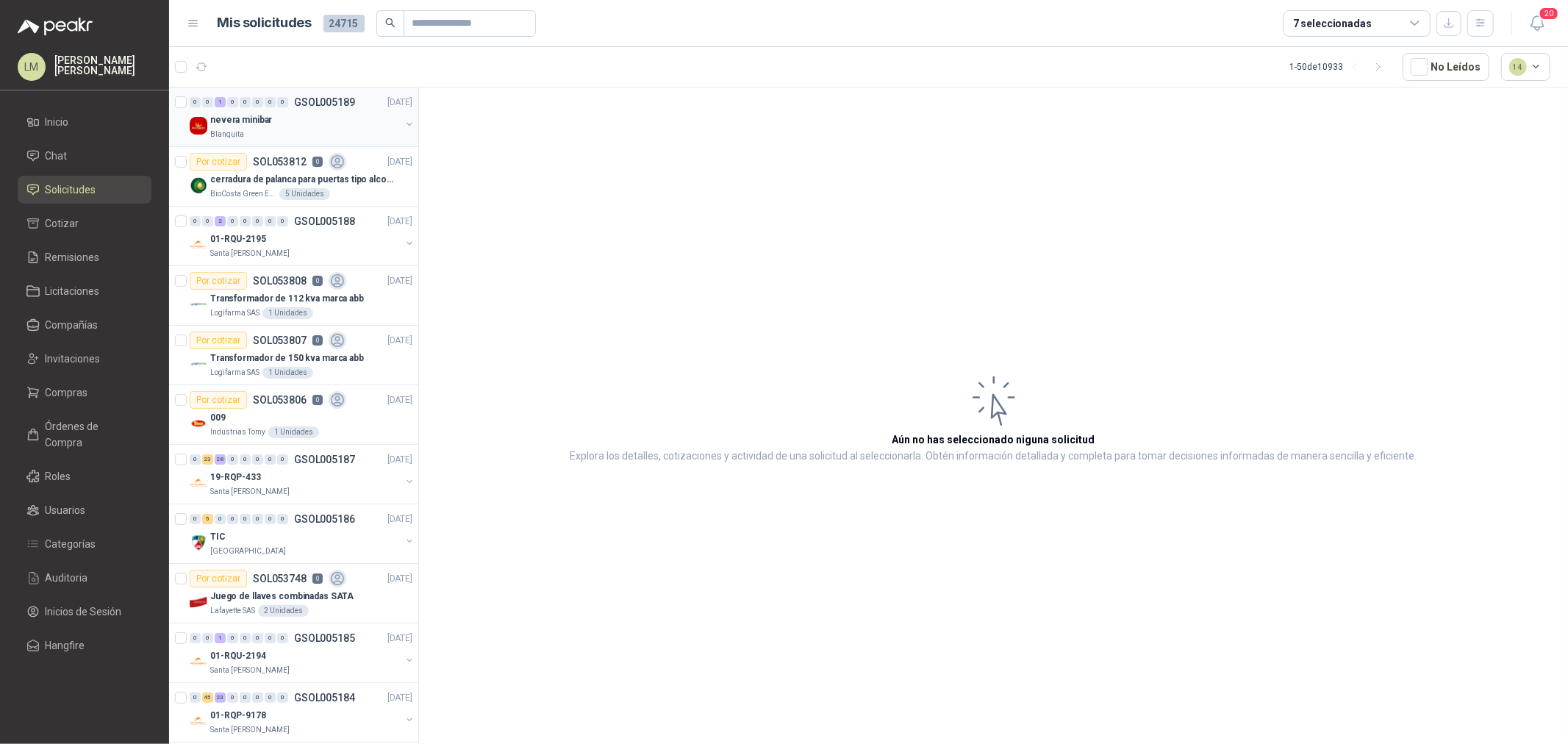
click at [404, 121] on button "button" at bounding box center [409, 124] width 12 height 12
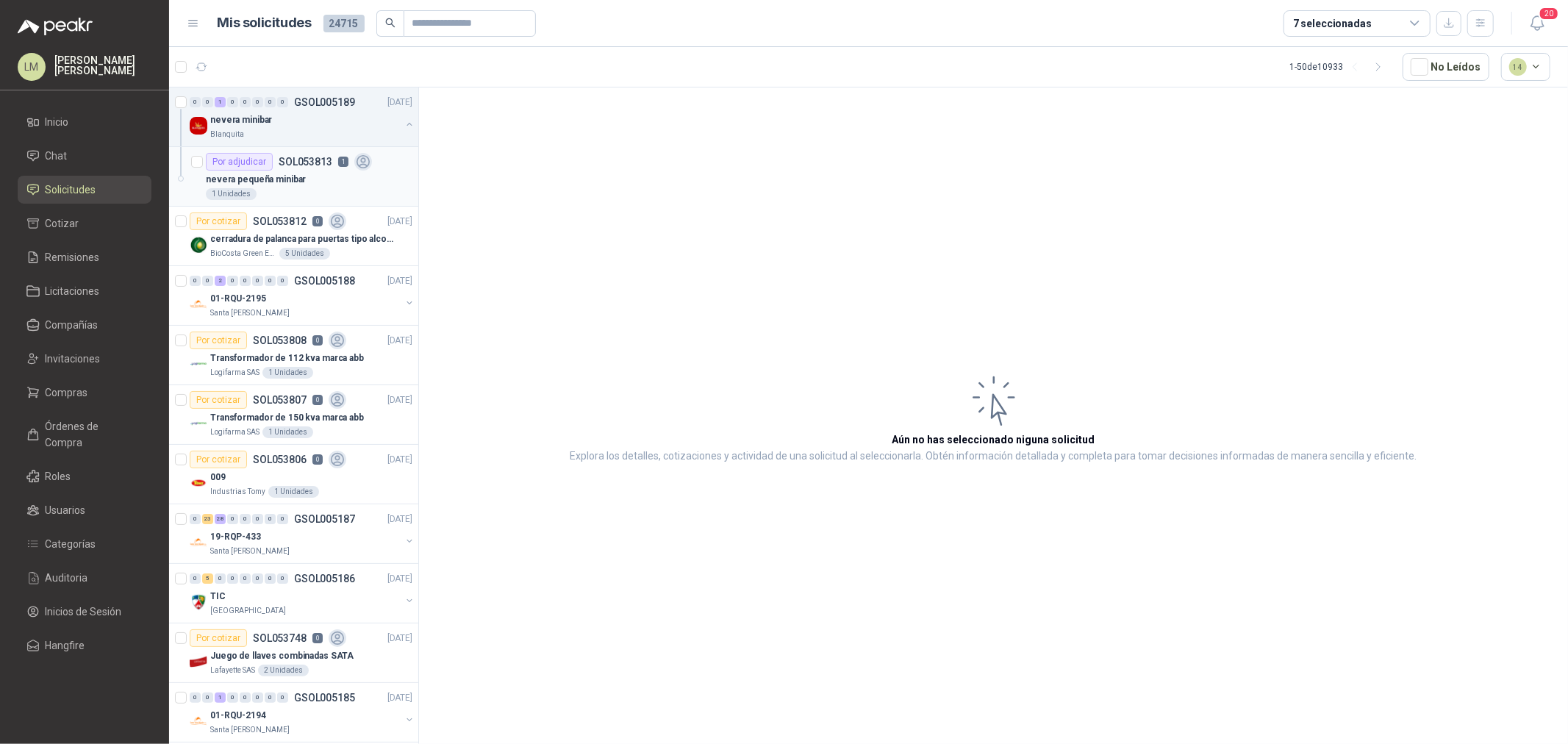
click at [357, 159] on icon at bounding box center [363, 162] width 17 height 17
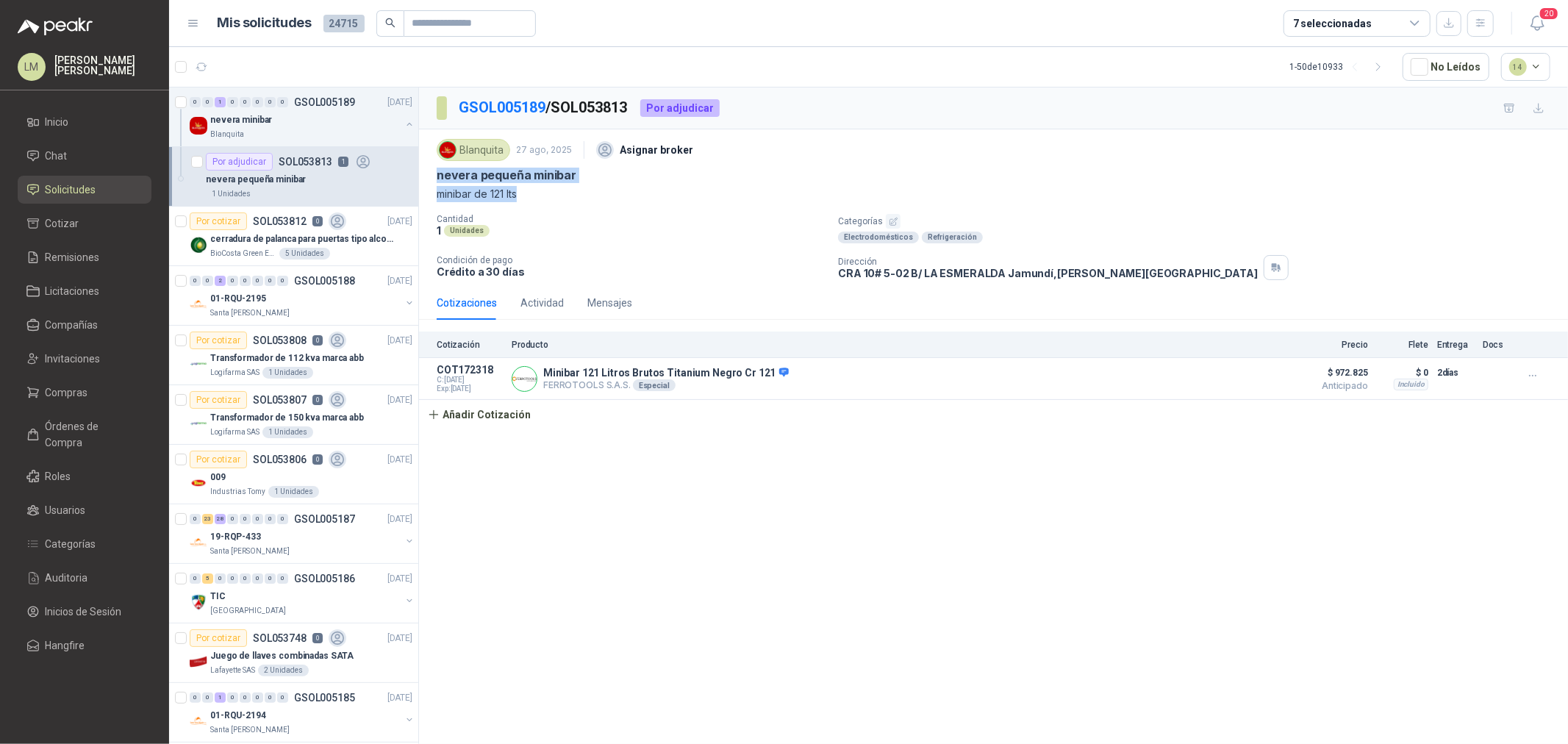
drag, startPoint x: 435, startPoint y: 173, endPoint x: 529, endPoint y: 202, distance: 98.4
click at [529, 202] on div "Blanquita 27 ago, 2025 Asignar broker nevera pequeña minibar minibar de 121 lts…" at bounding box center [993, 208] width 1149 height 157
click at [529, 202] on p "minibar de 121 lts" at bounding box center [993, 194] width 1113 height 16
drag, startPoint x: 434, startPoint y: 195, endPoint x: 532, endPoint y: 195, distance: 98.0
click at [532, 195] on div "Blanquita 27 ago, 2025 Asignar broker nevera pequeña minibar minibar de 121 lts…" at bounding box center [993, 208] width 1149 height 157
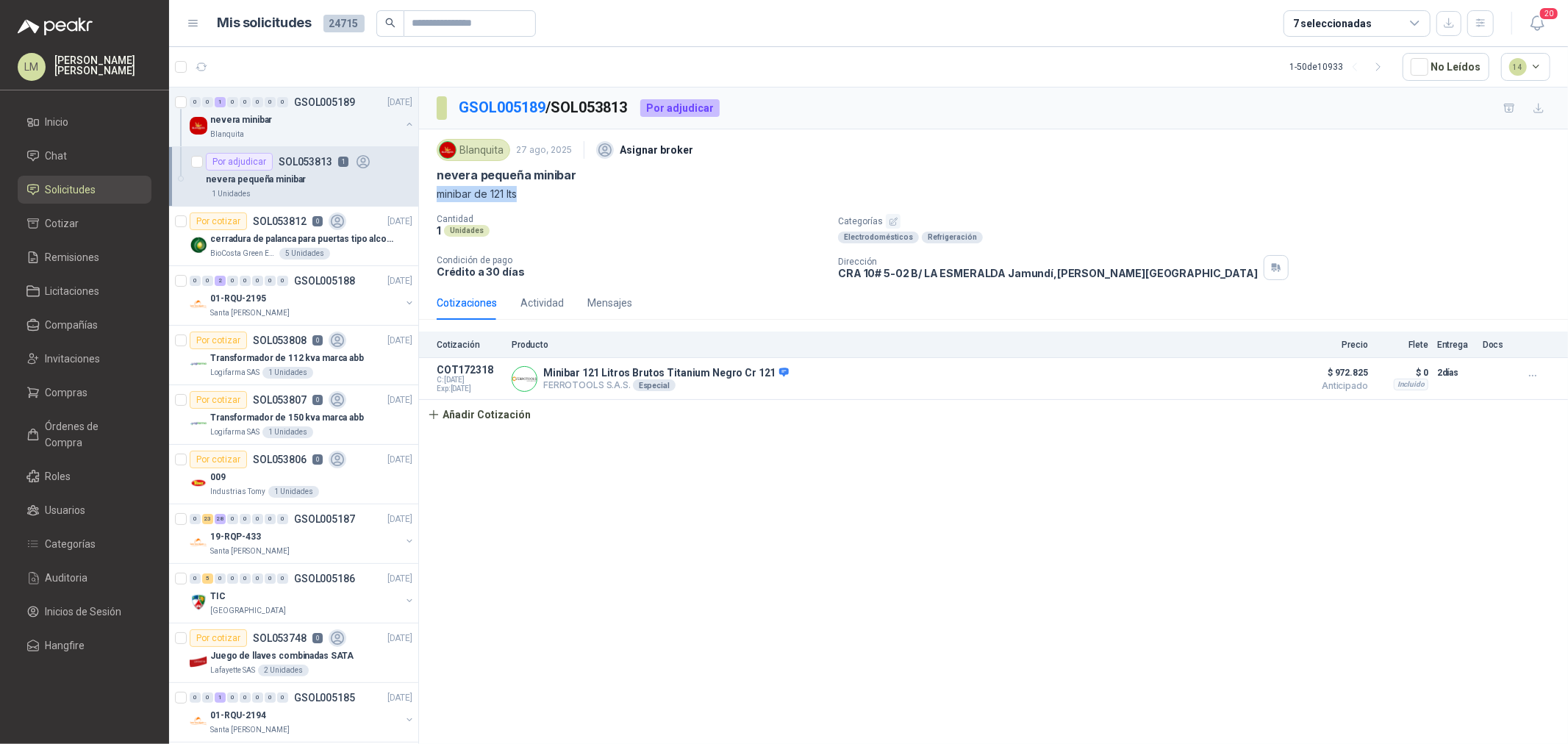
copy p "minibar de 121 lts"
click at [501, 415] on button "Añadir Cotización" at bounding box center [479, 414] width 120 height 29
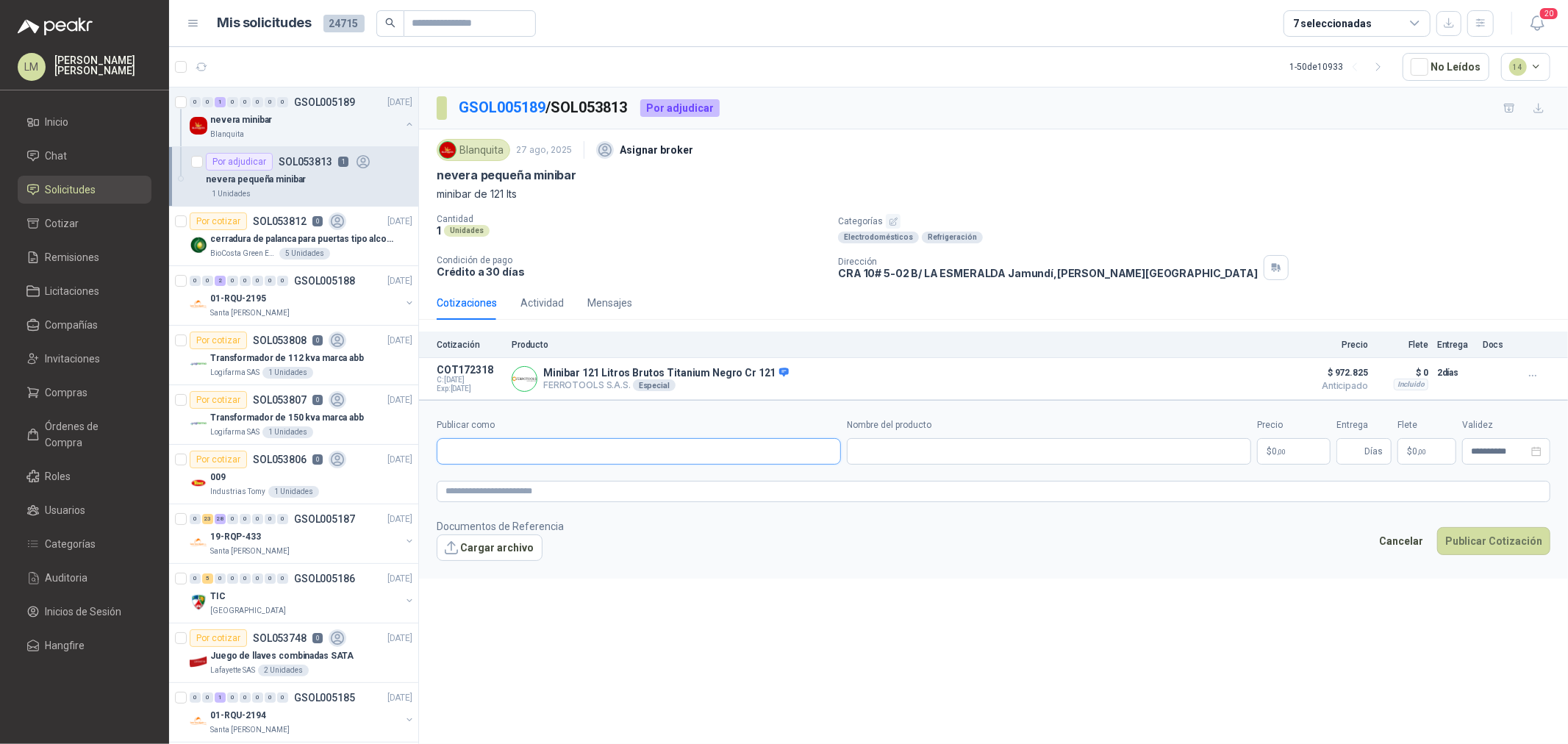
click at [493, 456] on input "Publicar como" at bounding box center [639, 451] width 403 height 25
type input "******"
click at [505, 488] on span "NIT : 800242106" at bounding box center [497, 491] width 52 height 7
type input "**********"
click at [889, 456] on input "Nombre del producto" at bounding box center [1049, 452] width 405 height 27
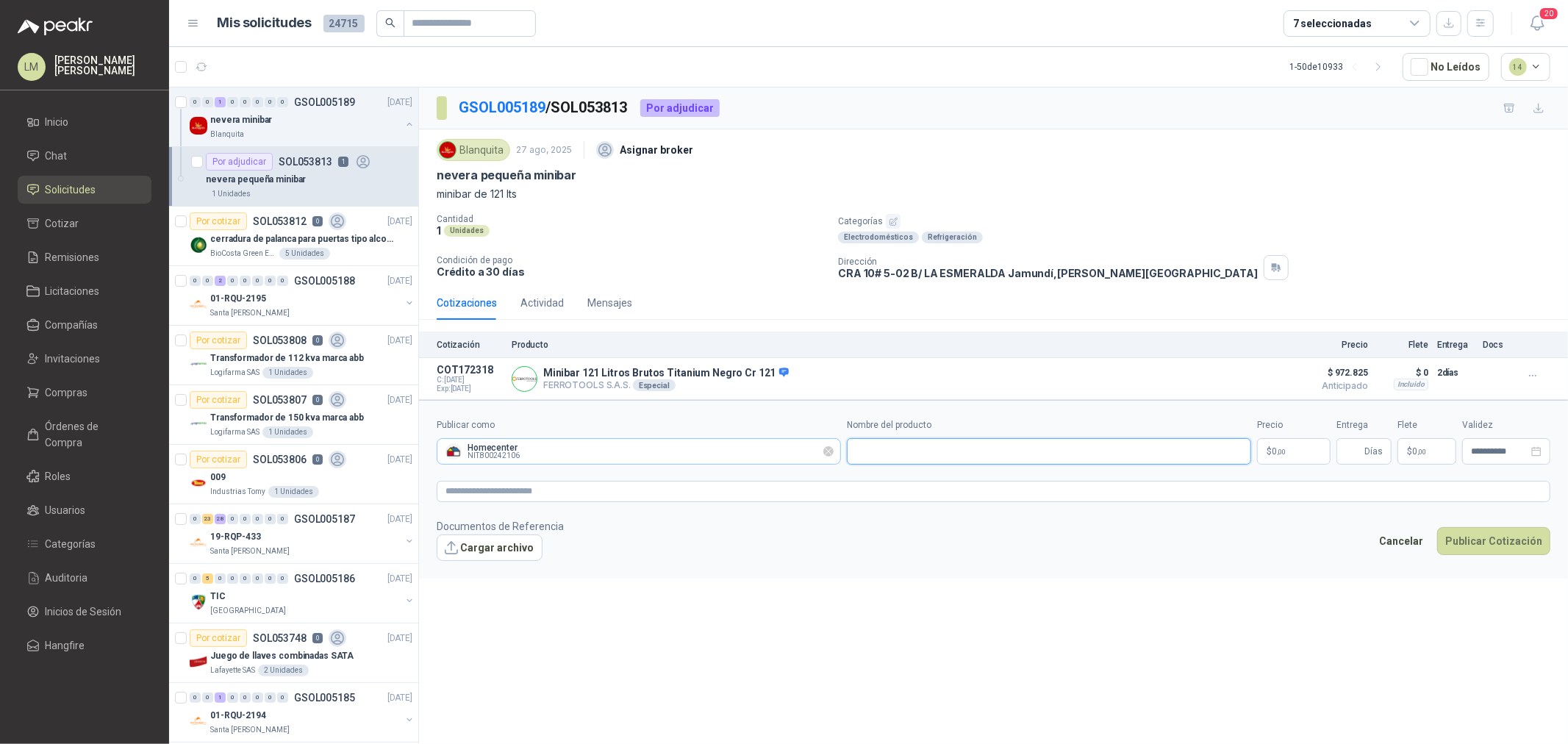
paste input "**********"
type input "**********"
click at [623, 502] on textarea at bounding box center [993, 491] width 1113 height 21
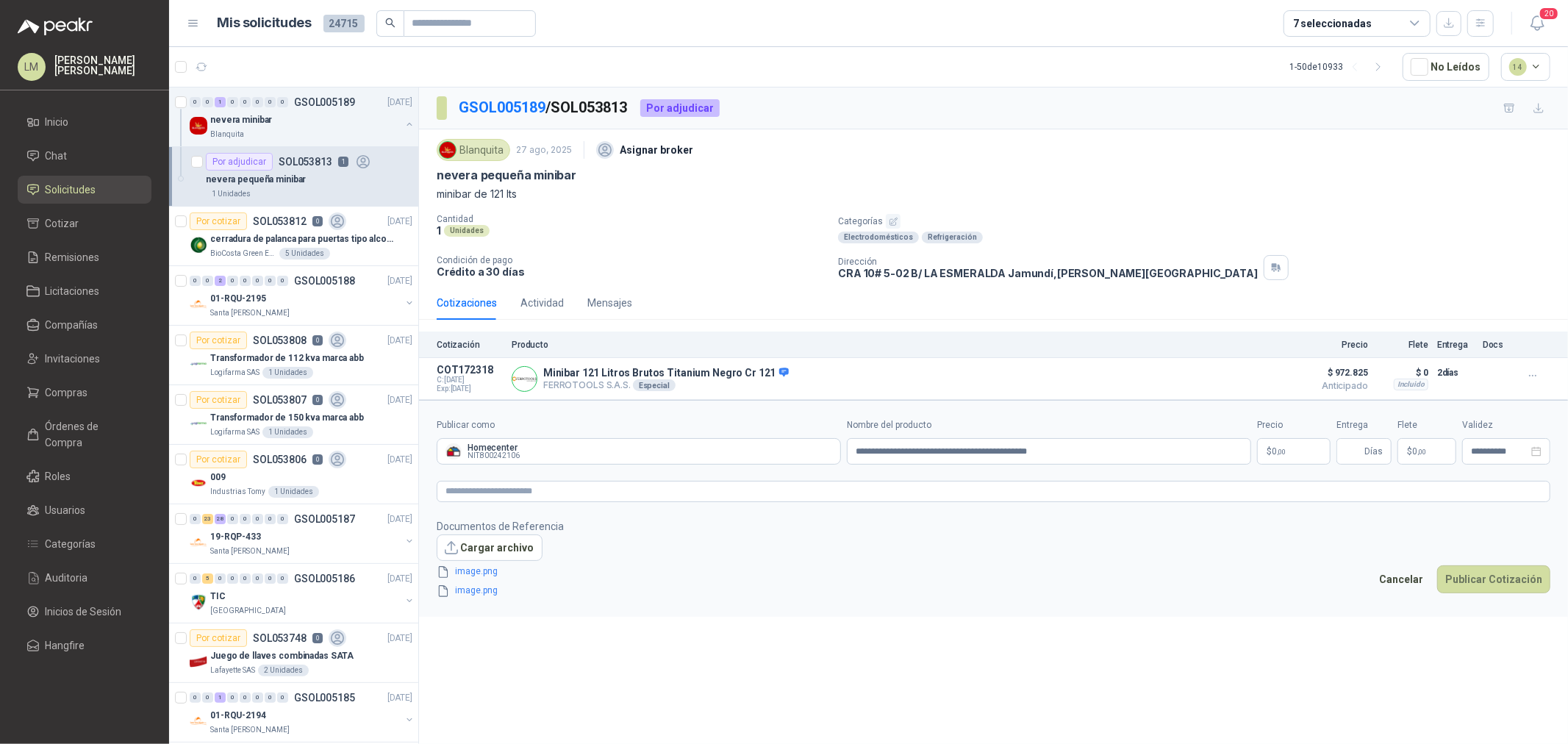
click at [1276, 451] on body "LM [PERSON_NAME] [PERSON_NAME] Inicio Chat Solicitudes Cotizar Remisiones Licit…" at bounding box center [784, 372] width 1568 height 744
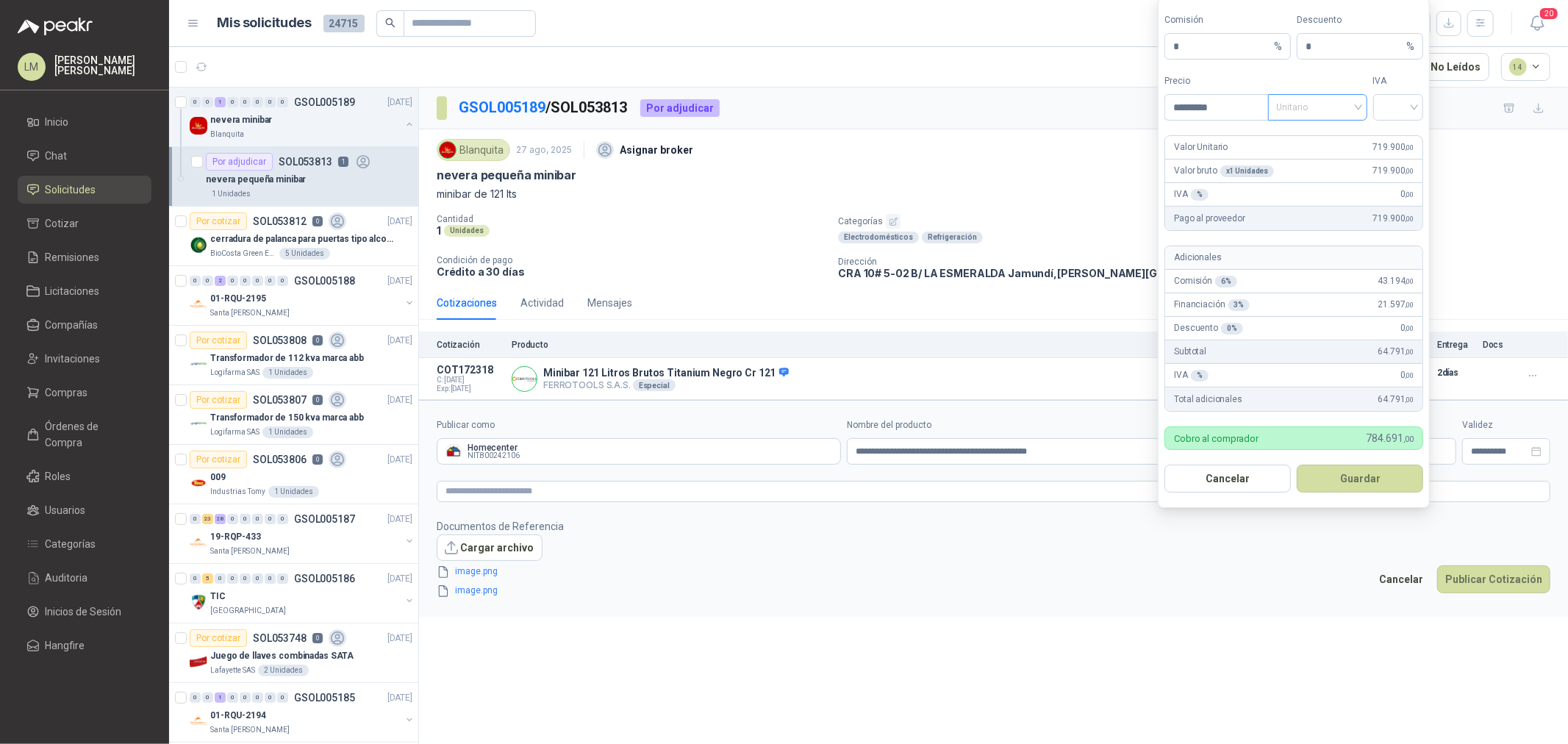
click at [1318, 108] on span "Unitario" at bounding box center [1317, 107] width 82 height 22
type input "*********"
click at [1312, 154] on div "Unitario con IVA" at bounding box center [1318, 161] width 76 height 16
click at [1379, 115] on div at bounding box center [1398, 107] width 51 height 27
click at [1385, 135] on div "19%" at bounding box center [1398, 137] width 27 height 16
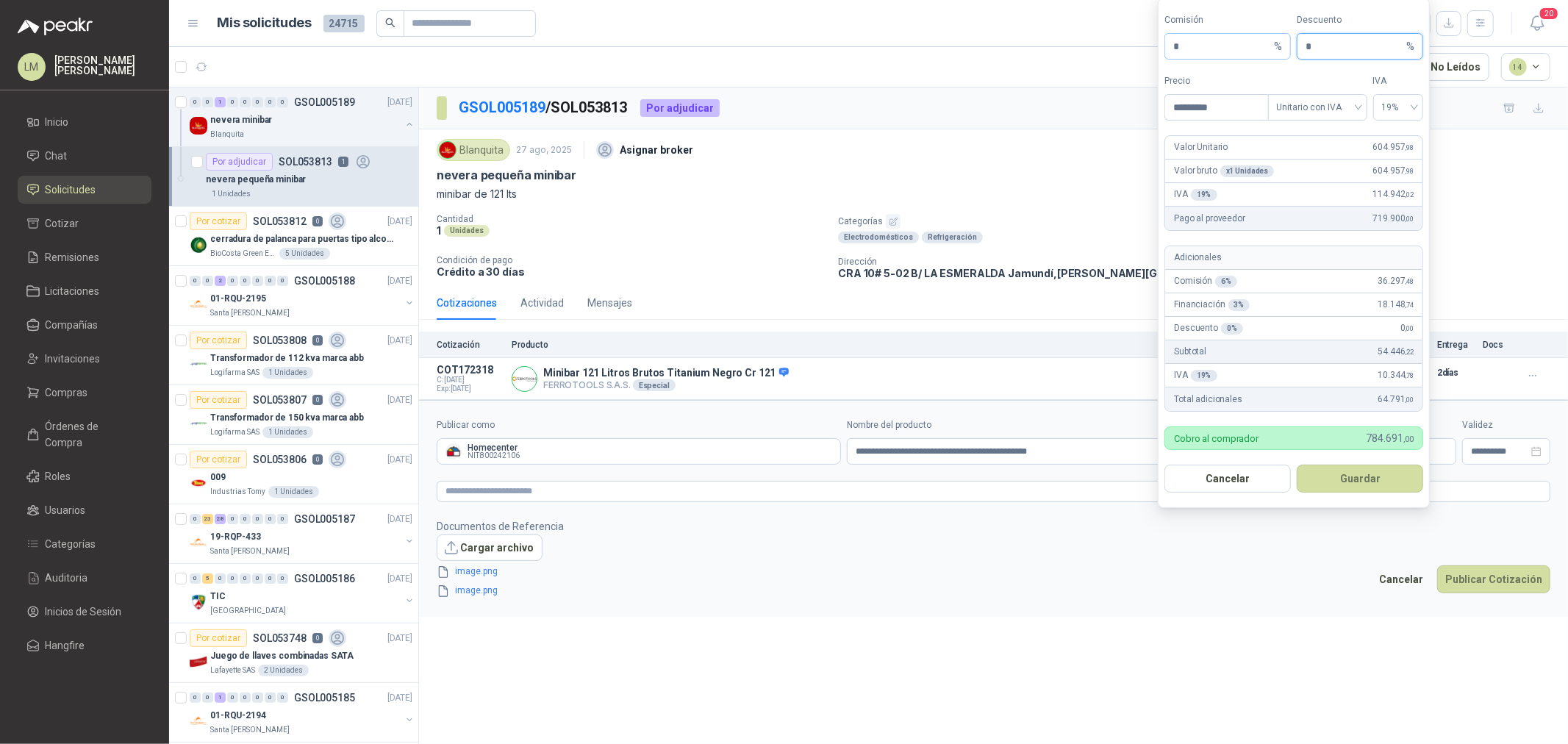
drag, startPoint x: 1323, startPoint y: 44, endPoint x: 1245, endPoint y: 54, distance: 78.6
click at [1246, 54] on div "Comisión * % Descuento * %" at bounding box center [1293, 36] width 258 height 46
type input "*"
click at [1340, 483] on button "Guardar" at bounding box center [1360, 478] width 127 height 28
click at [1293, 452] on body "LM [PERSON_NAME] [PERSON_NAME] Inicio Chat Solicitudes Cotizar Remisiones Licit…" at bounding box center [784, 372] width 1568 height 744
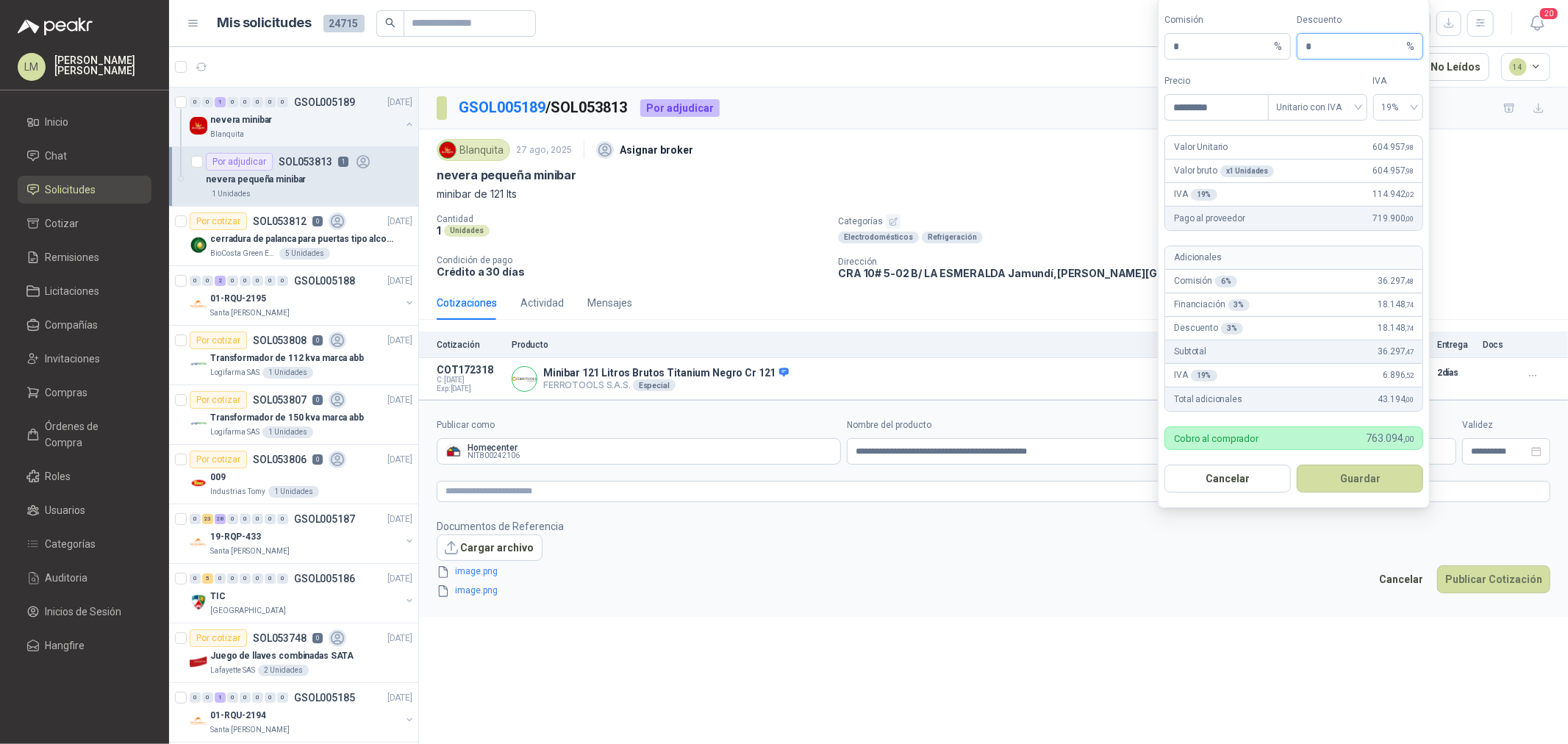
click at [1319, 45] on input "*" at bounding box center [1354, 46] width 98 height 25
click at [1374, 490] on button "Guardar" at bounding box center [1360, 478] width 127 height 28
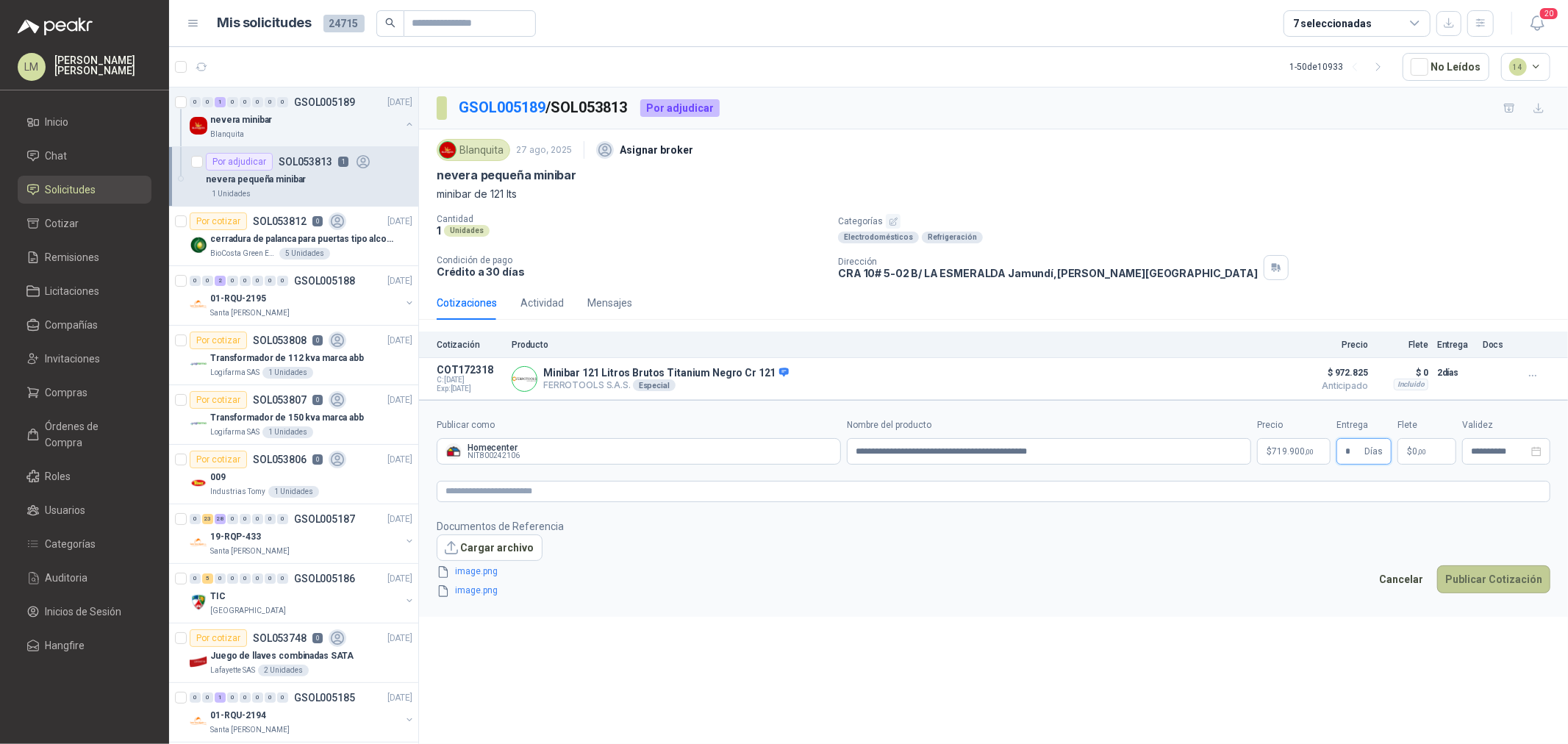
type input "*"
click at [1479, 591] on button "Publicar Cotización" at bounding box center [1494, 579] width 113 height 28
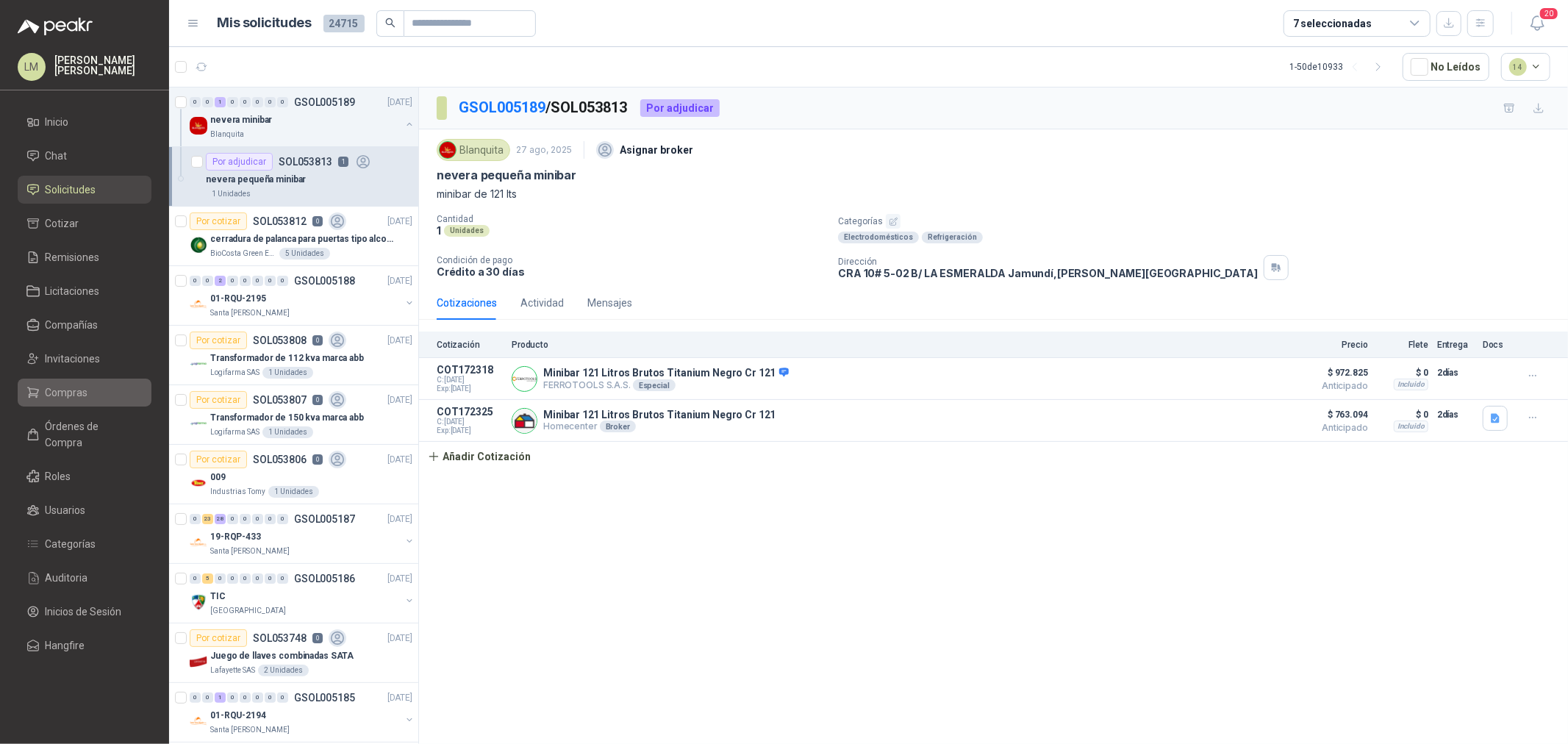
click at [69, 389] on span "Compras" at bounding box center [66, 393] width 43 height 16
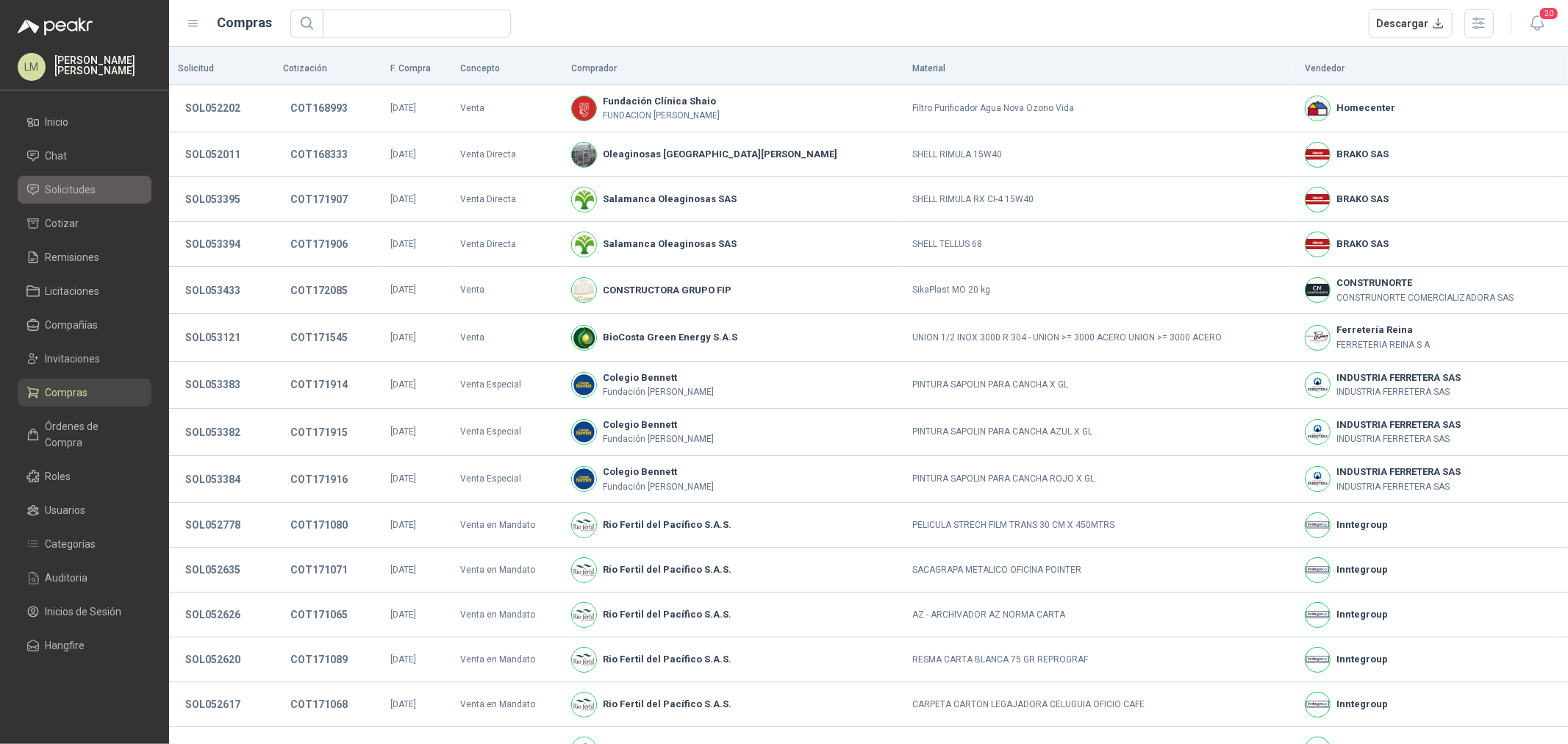
click at [69, 185] on span "Solicitudes" at bounding box center [70, 190] width 51 height 16
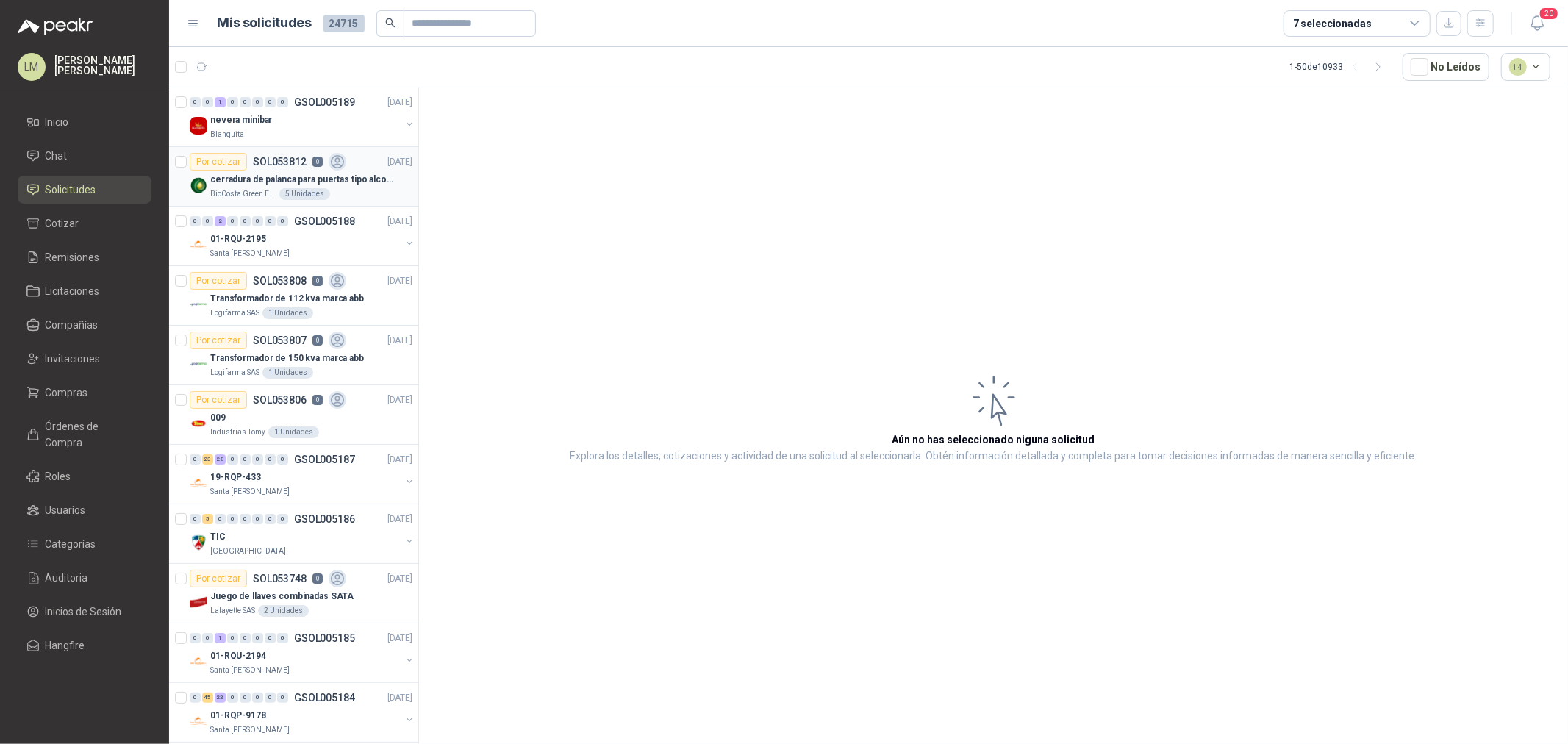
click at [245, 187] on div "cerradura de palanca para puertas tipo alcoba marca yale" at bounding box center [311, 179] width 202 height 18
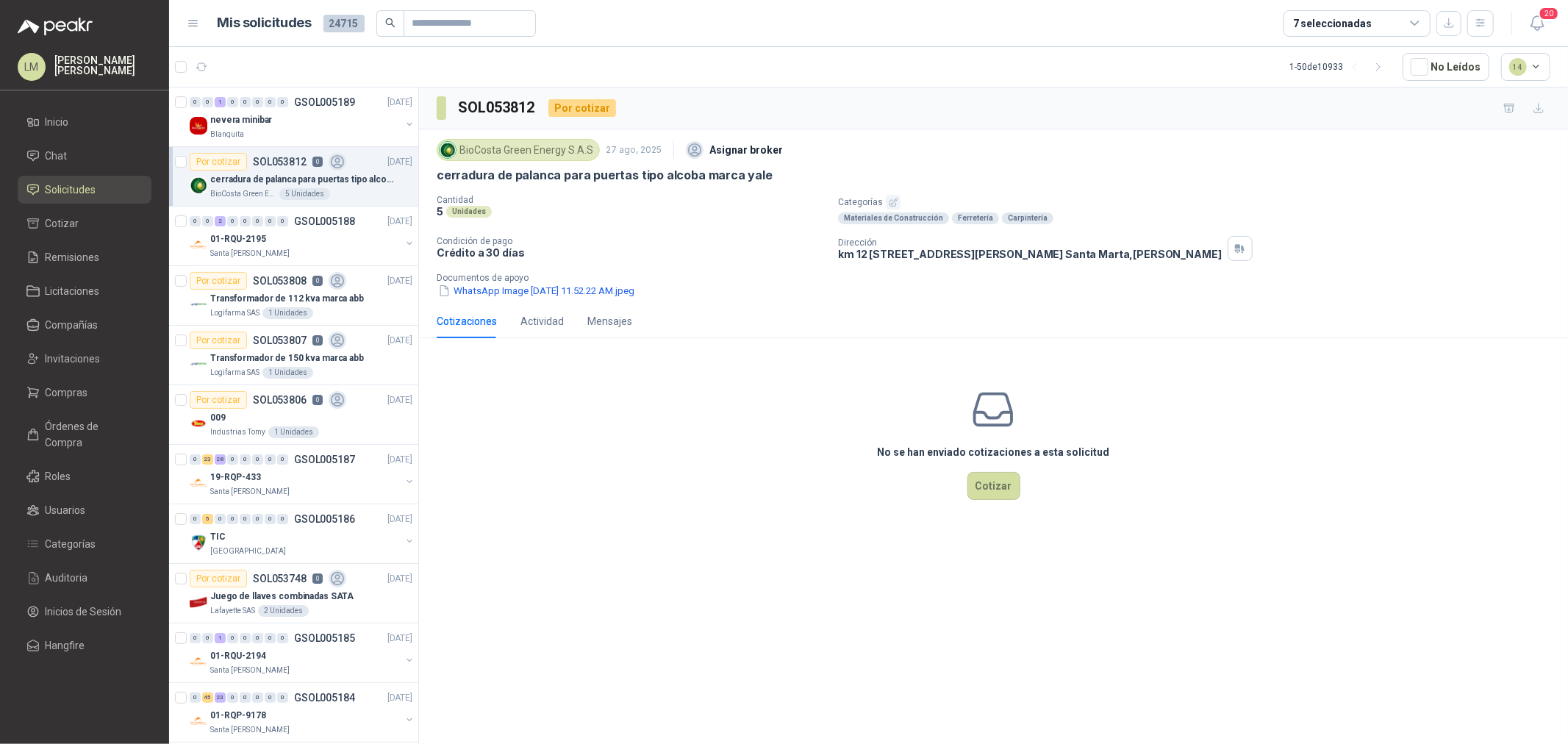
click at [537, 304] on div "BioCosta Green Energy S.A.S 27 ago, 2025 Asignar broker cerradura [PERSON_NAME]…" at bounding box center [993, 216] width 1149 height 175
drag, startPoint x: 434, startPoint y: 178, endPoint x: 766, endPoint y: 174, distance: 332.0
click at [766, 174] on div "BioCosta Green Energy S.A.S 27 ago, 2025 Asignar broker cerradura [PERSON_NAME]…" at bounding box center [993, 216] width 1149 height 175
copy p "cerradura de palanca para puertas tipo alcoba marca yale"
click at [517, 290] on button "WhatsApp Image [DATE] 11.52.22 AM.jpeg" at bounding box center [536, 290] width 199 height 15
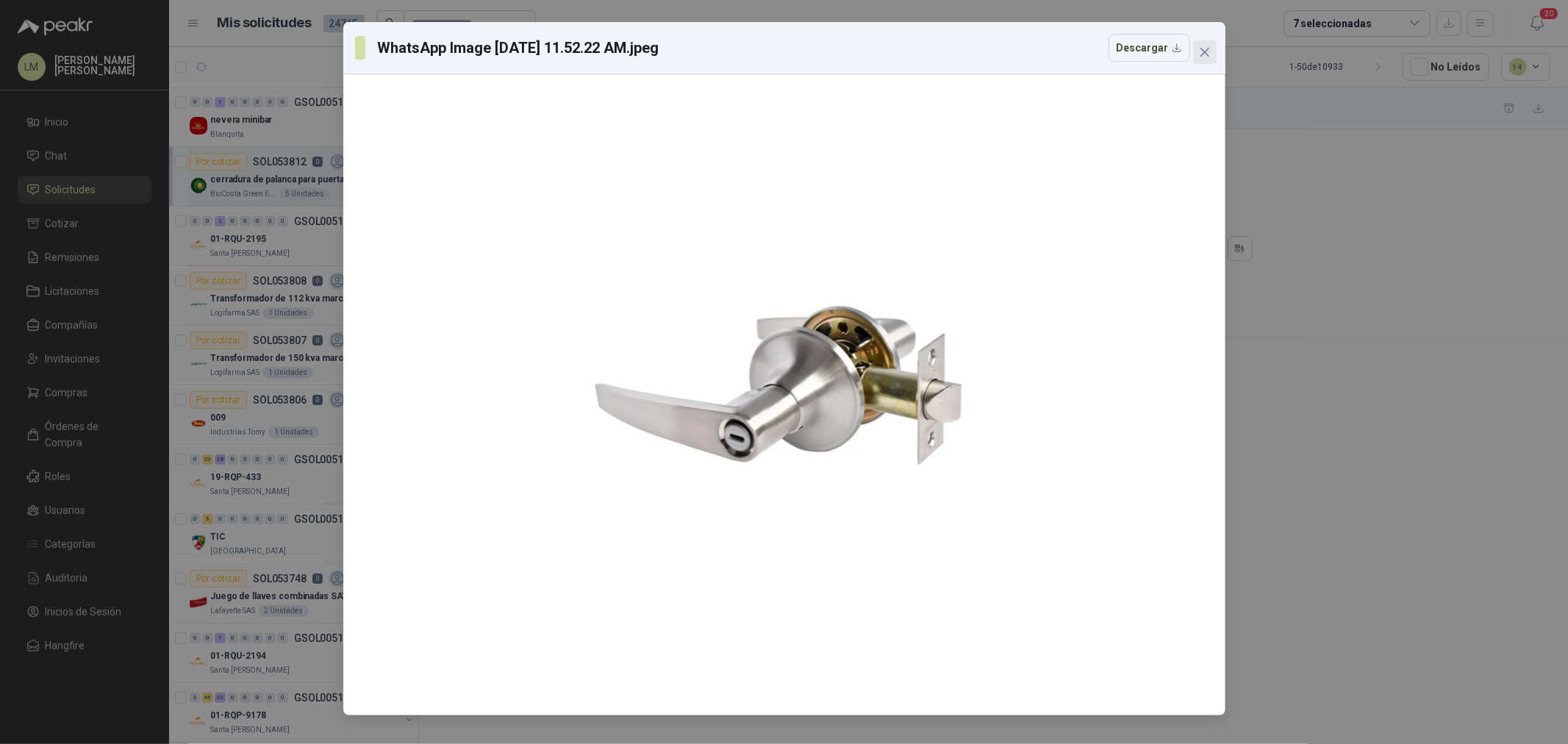
click at [1205, 54] on icon "close" at bounding box center [1205, 52] width 12 height 12
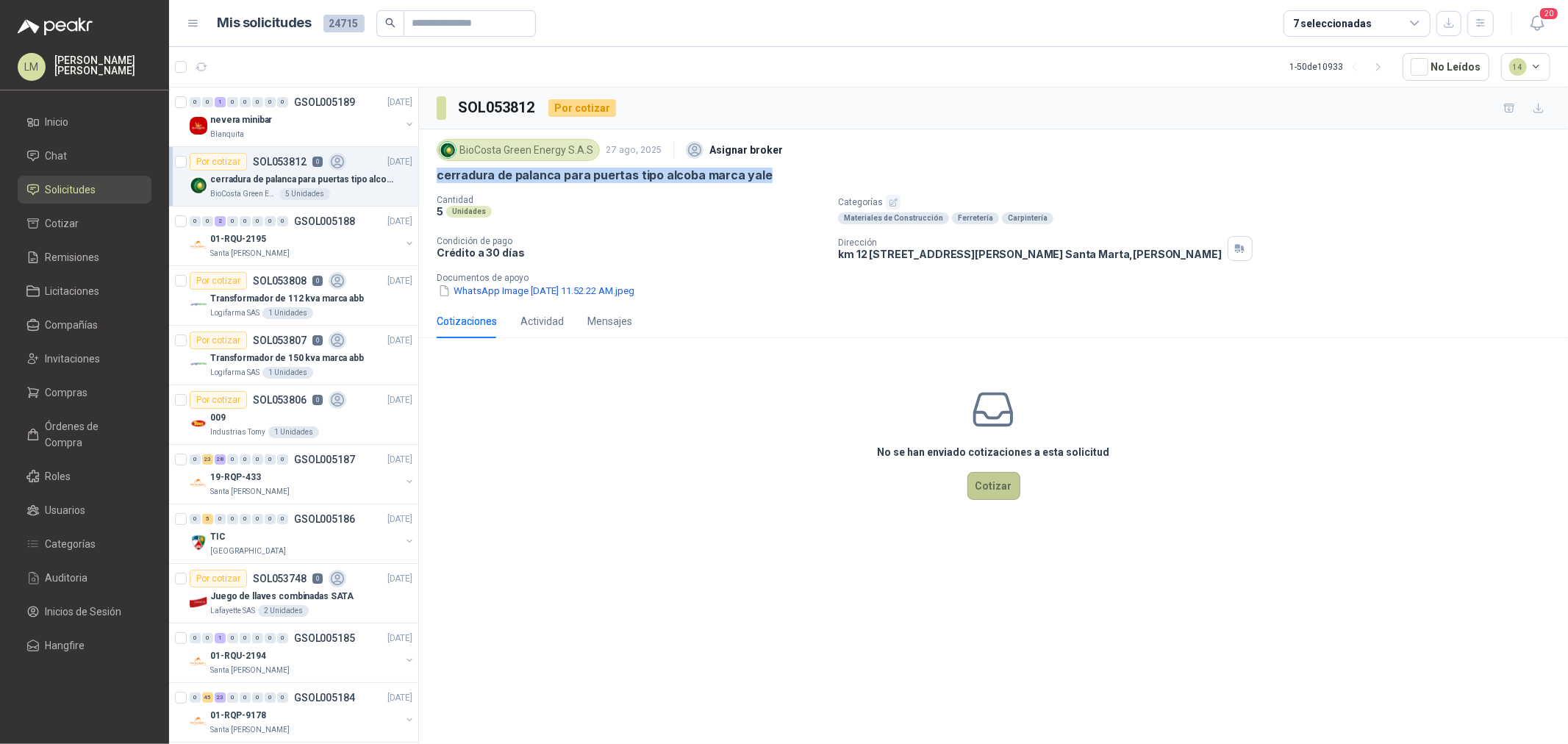
click at [1000, 474] on button "Cotizar" at bounding box center [994, 485] width 53 height 28
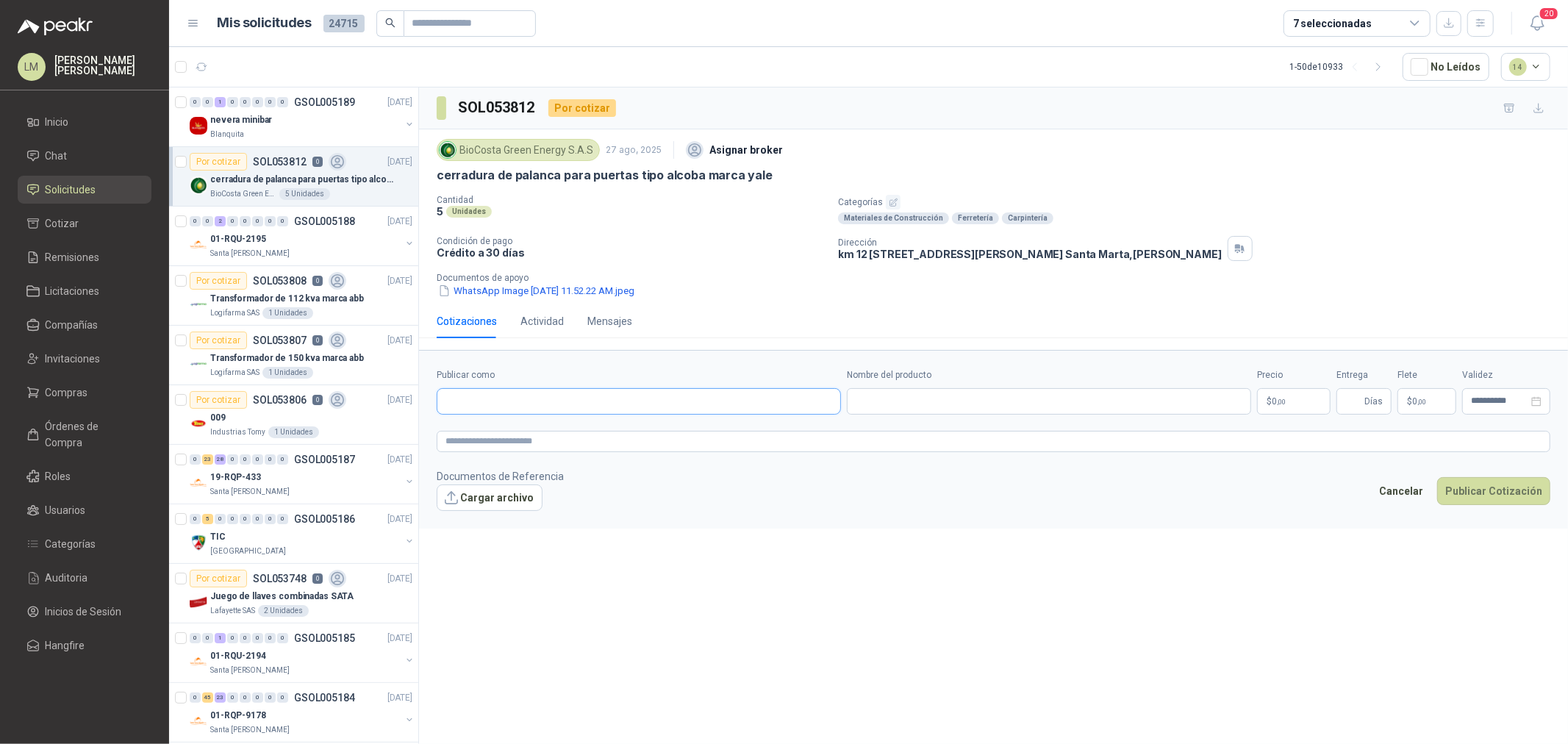
click at [679, 402] on input "Publicar como" at bounding box center [639, 401] width 403 height 25
type input "******"
click at [650, 432] on div "Homecenter NIT : 800242106" at bounding box center [639, 438] width 379 height 16
type input "**********"
click at [949, 393] on input "Nombre del producto" at bounding box center [1049, 401] width 405 height 27
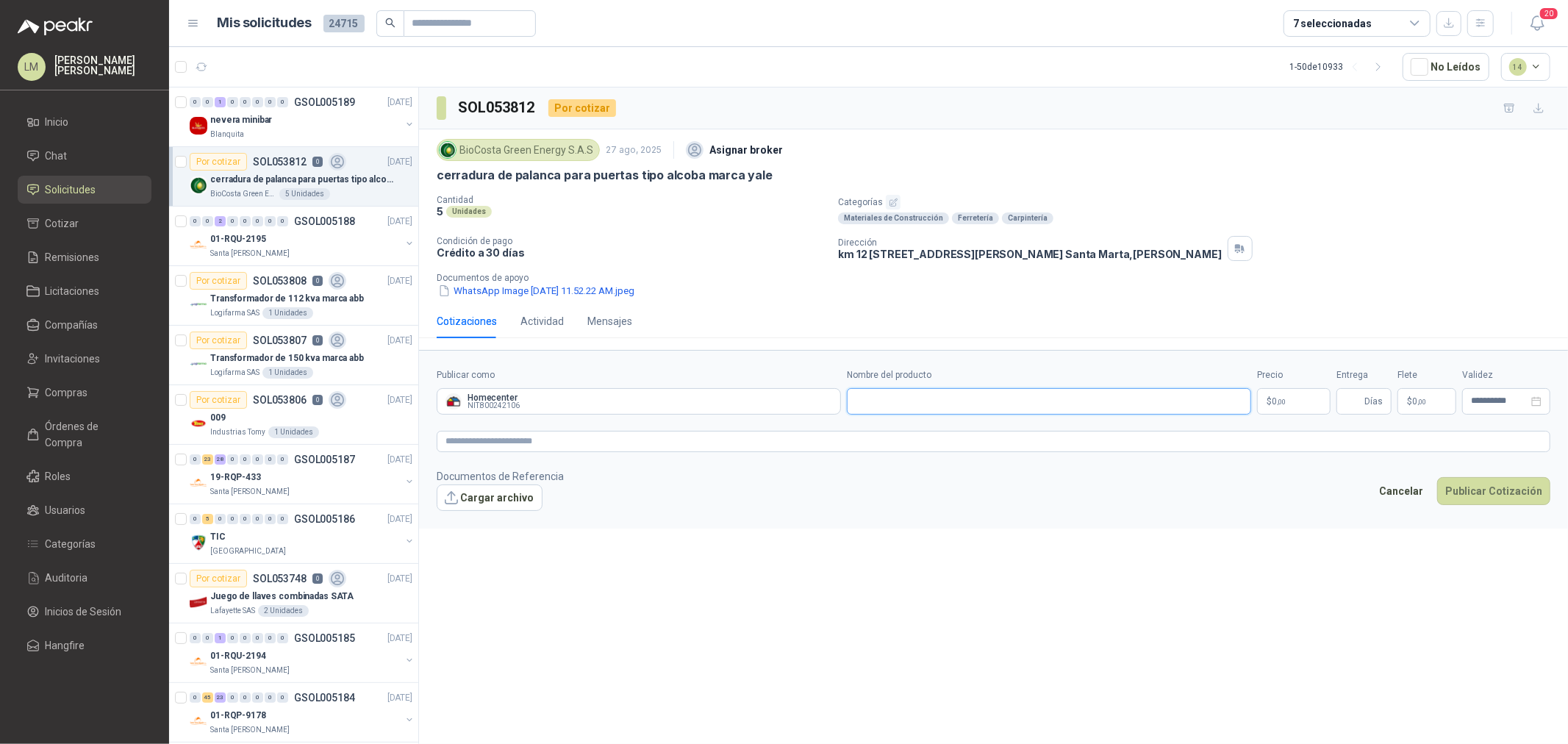
paste input "**********"
type input "**********"
click at [1298, 399] on body "LM [PERSON_NAME] [PERSON_NAME] Inicio Chat Solicitudes Cotizar Remisiones Licit…" at bounding box center [784, 372] width 1568 height 744
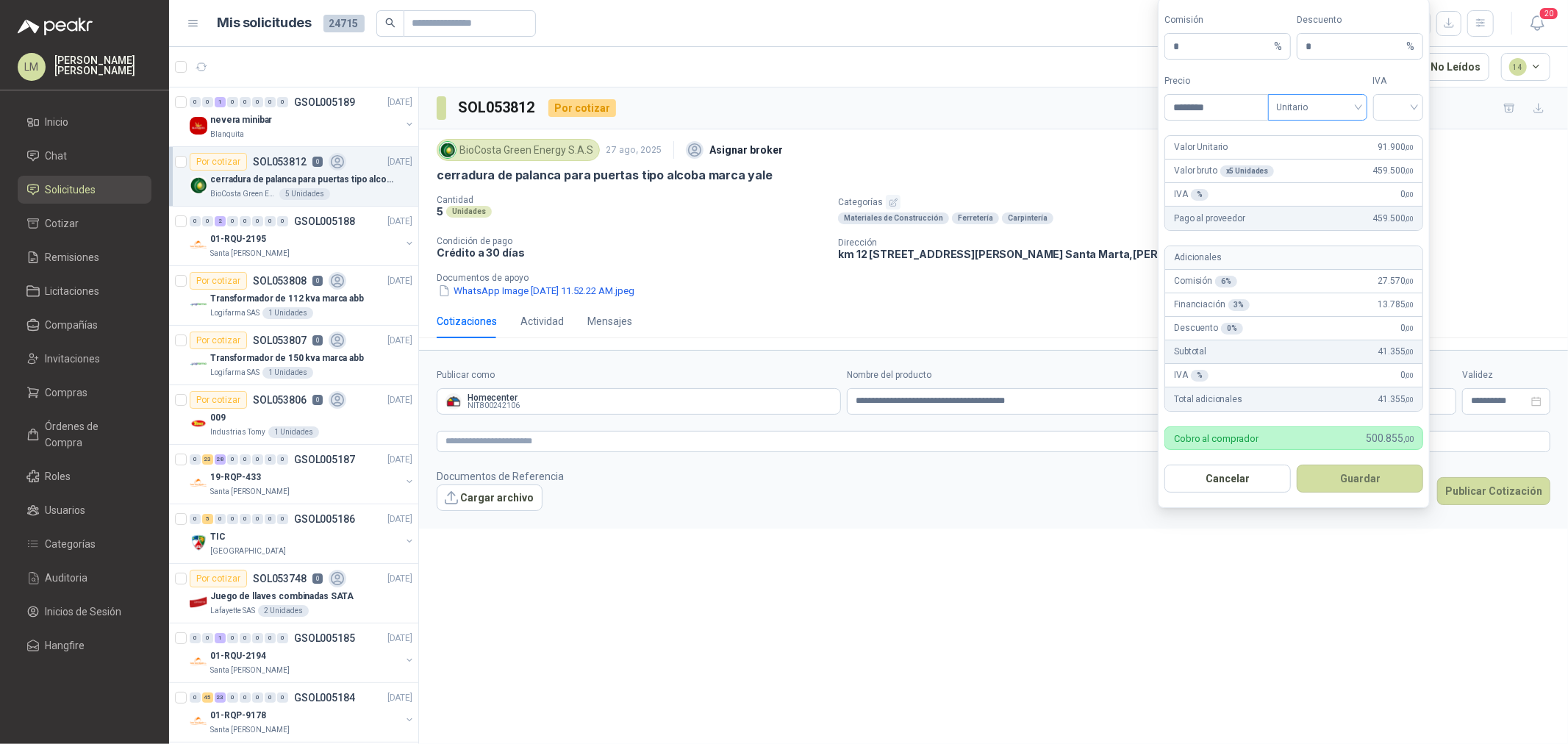
click at [1288, 116] on span "Unitario" at bounding box center [1317, 107] width 82 height 22
type input "********"
click at [1296, 153] on div "Unitario con IVA" at bounding box center [1318, 161] width 76 height 16
click at [1387, 106] on input "search" at bounding box center [1398, 105] width 33 height 22
click at [1389, 134] on div "19%" at bounding box center [1398, 137] width 27 height 16
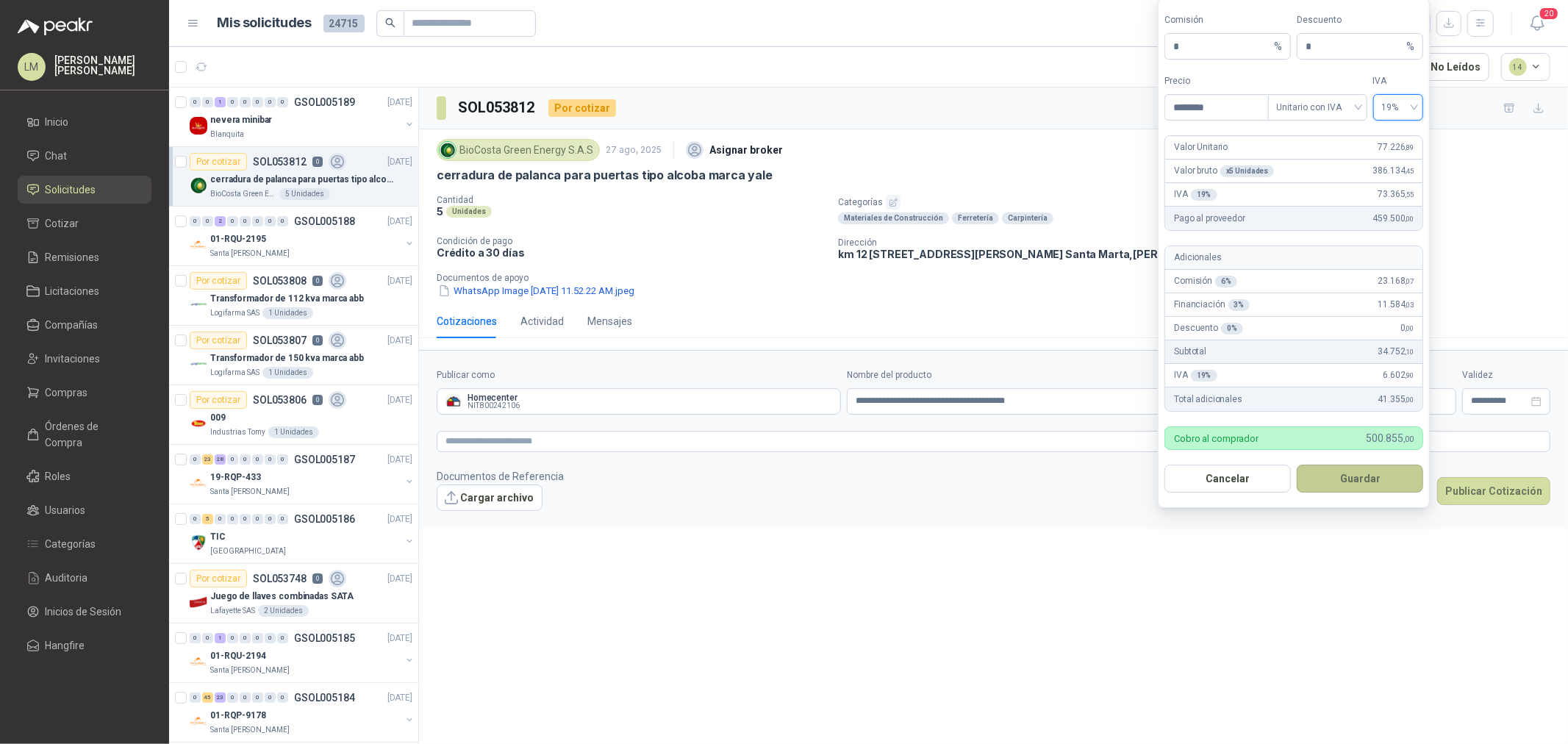
click at [1348, 485] on button "Guardar" at bounding box center [1360, 478] width 127 height 28
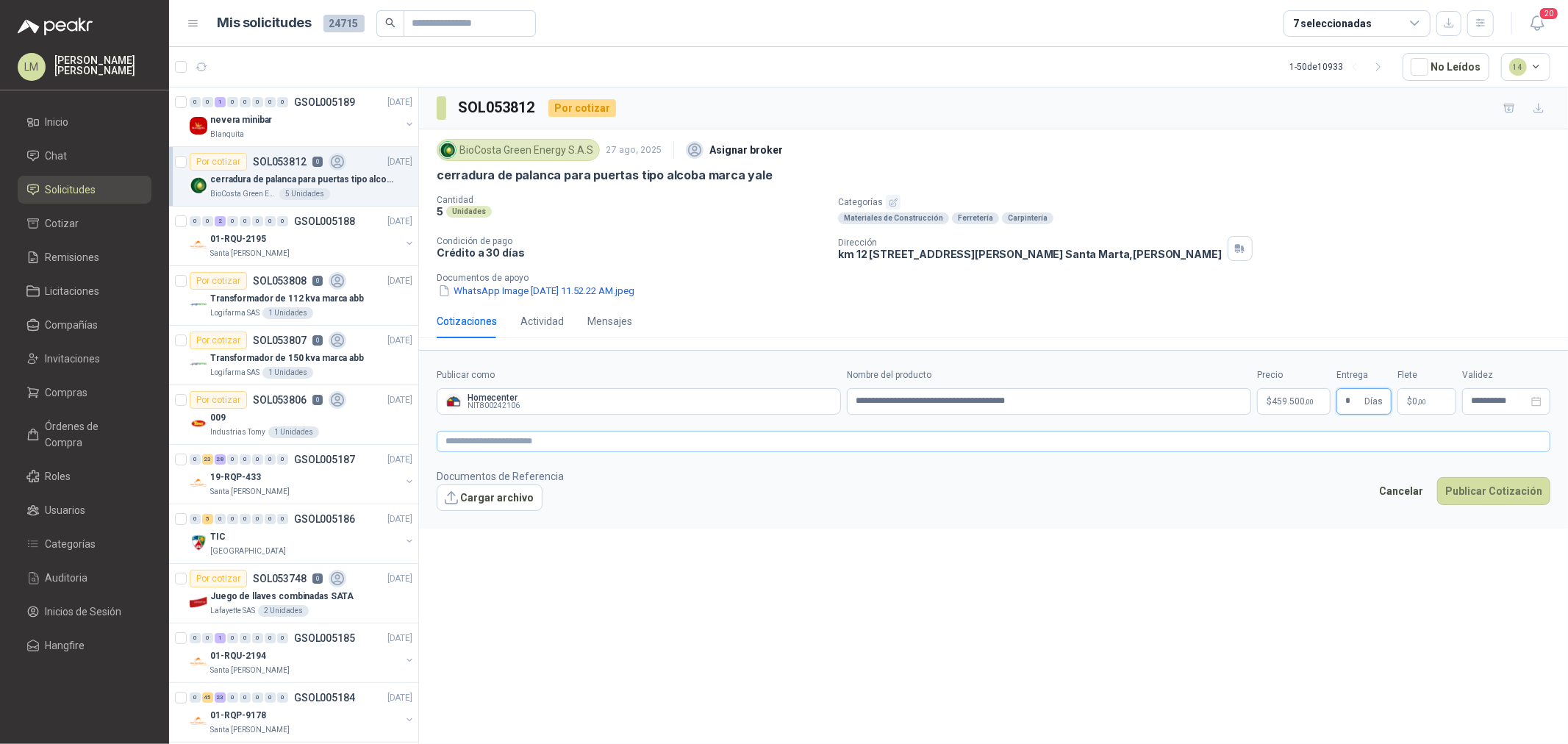
type input "*"
click at [1348, 443] on textarea at bounding box center [993, 441] width 1113 height 21
click at [1420, 403] on span ",00" at bounding box center [1421, 401] width 9 height 8
type input "*******"
click at [971, 439] on textarea at bounding box center [993, 441] width 1113 height 21
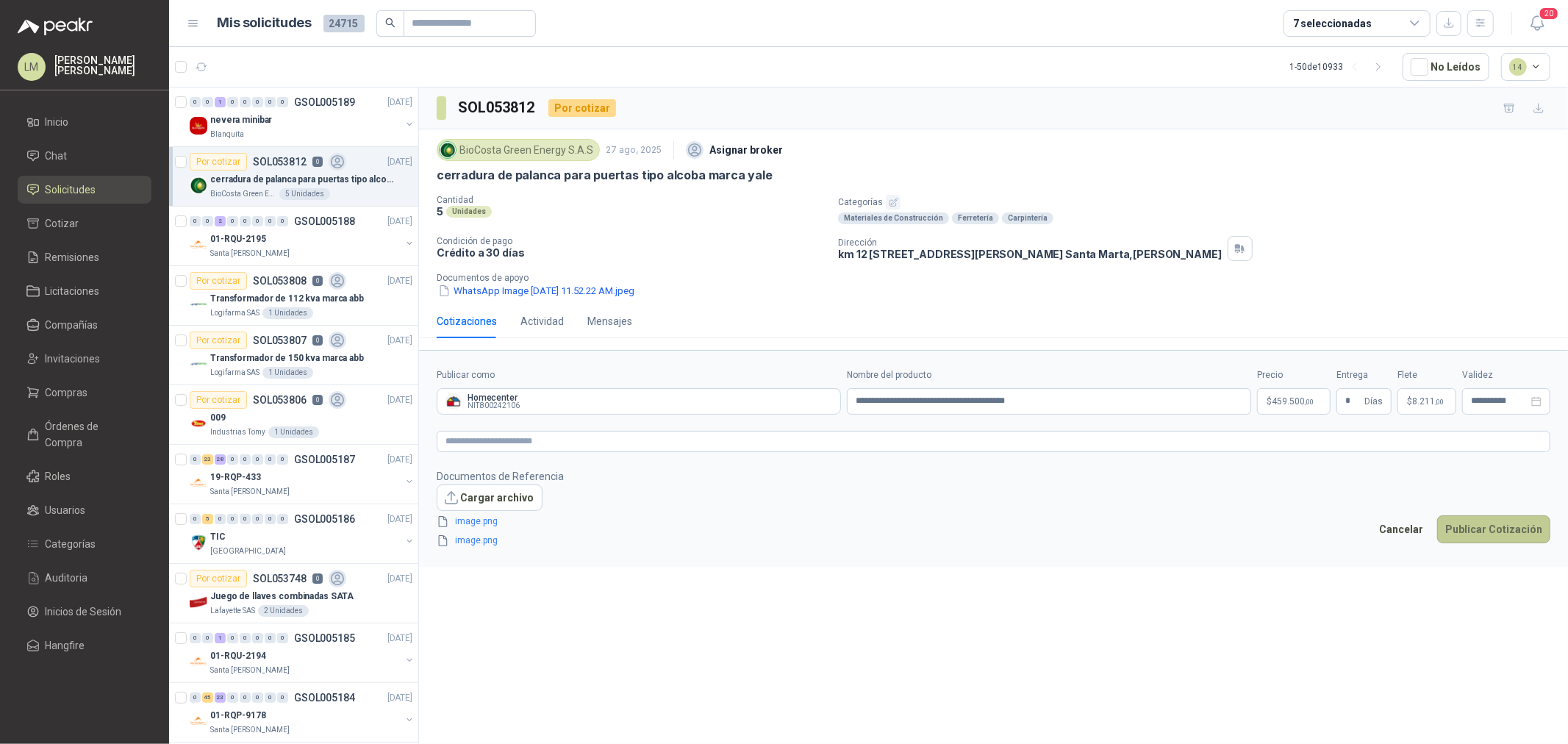
click at [1507, 532] on button "Publicar Cotización" at bounding box center [1494, 529] width 113 height 28
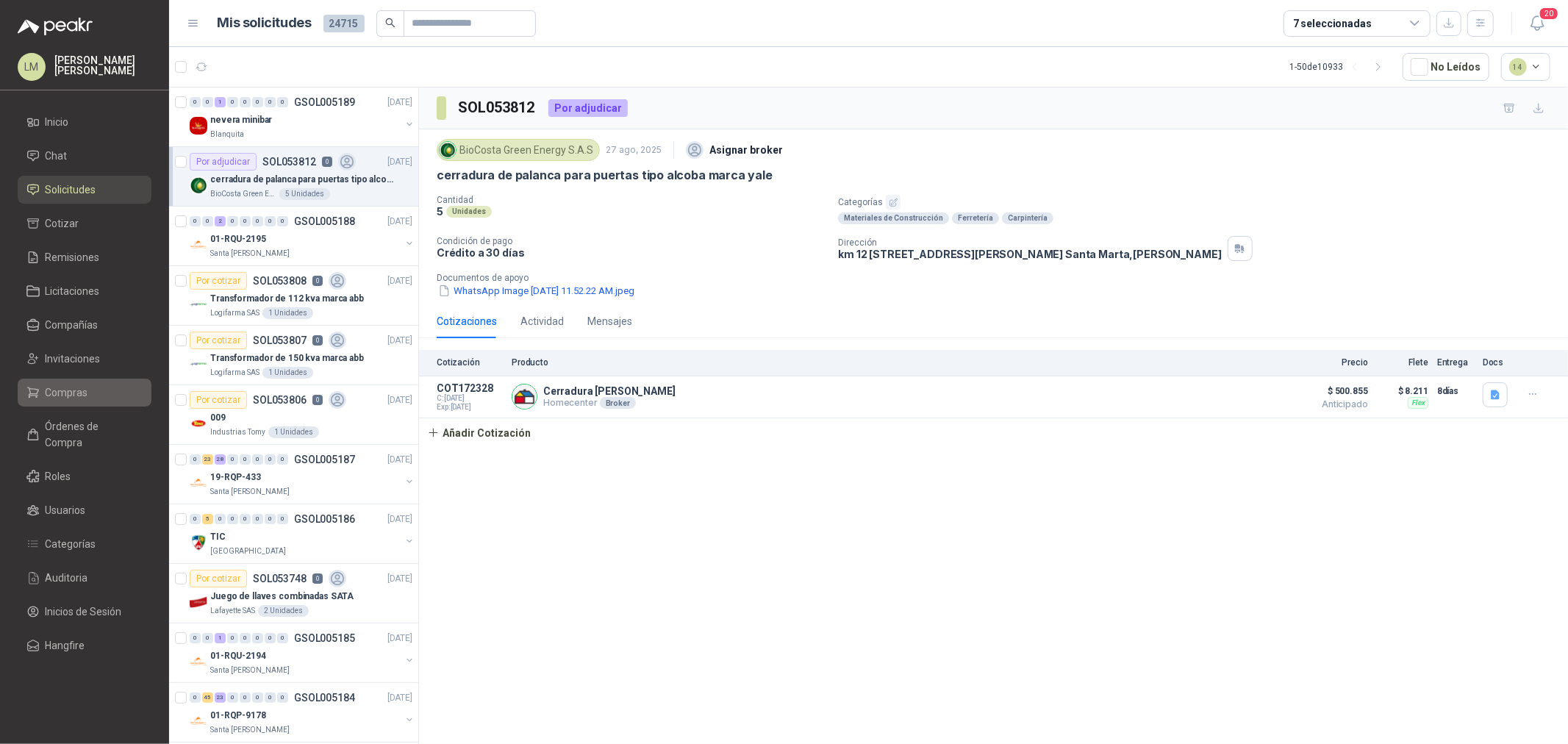
click at [54, 393] on span "Compras" at bounding box center [66, 393] width 43 height 16
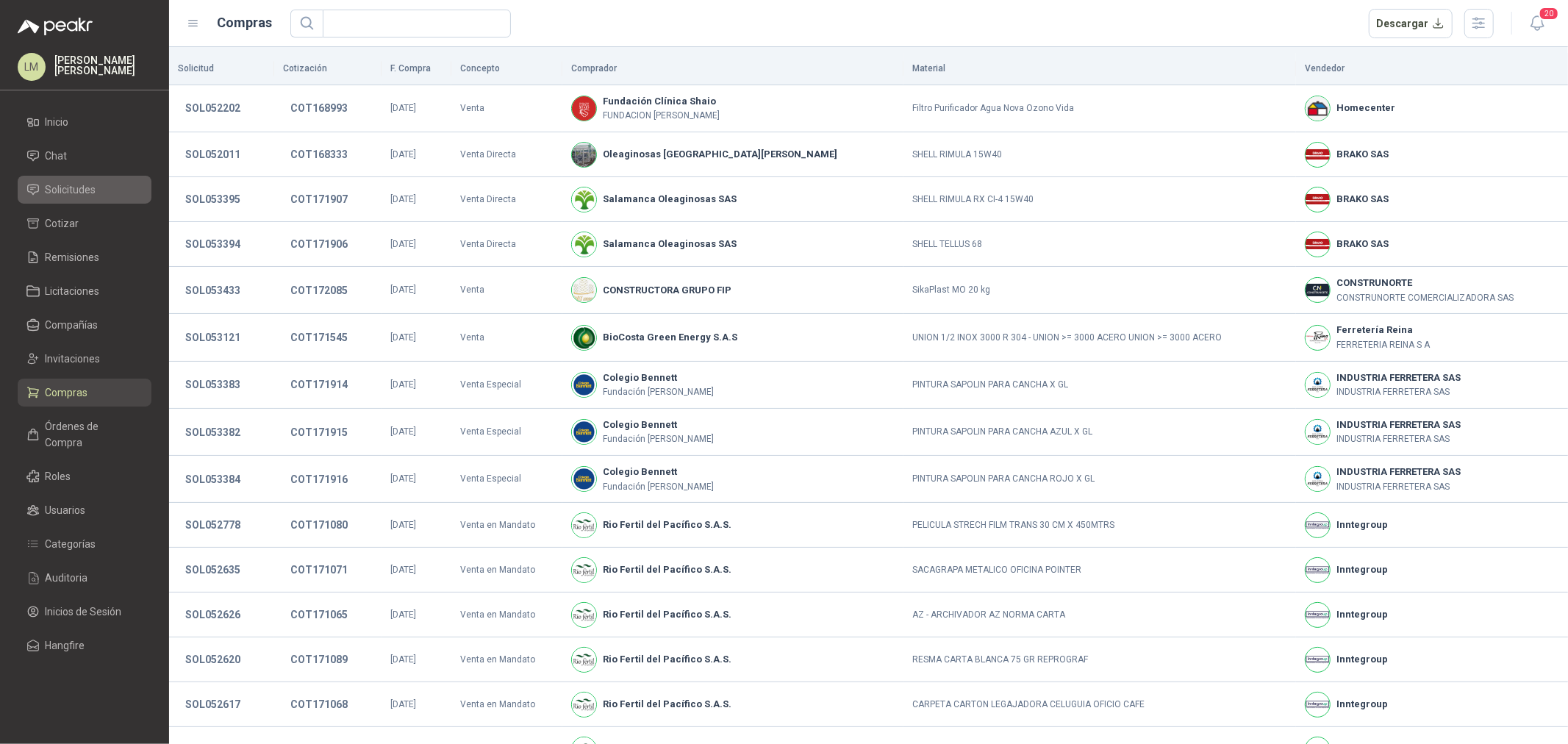
click at [78, 187] on span "Solicitudes" at bounding box center [70, 190] width 51 height 16
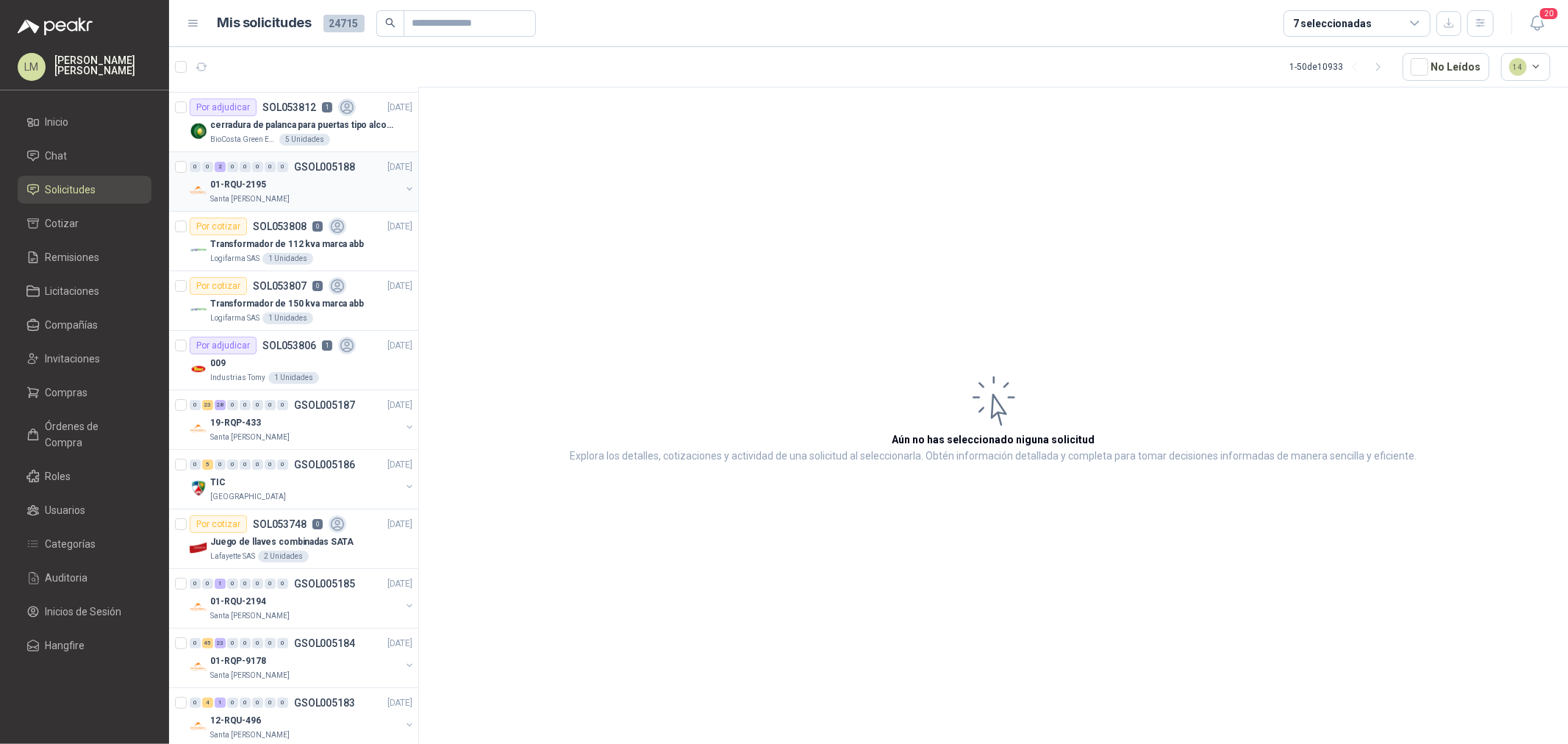
scroll to position [82, 0]
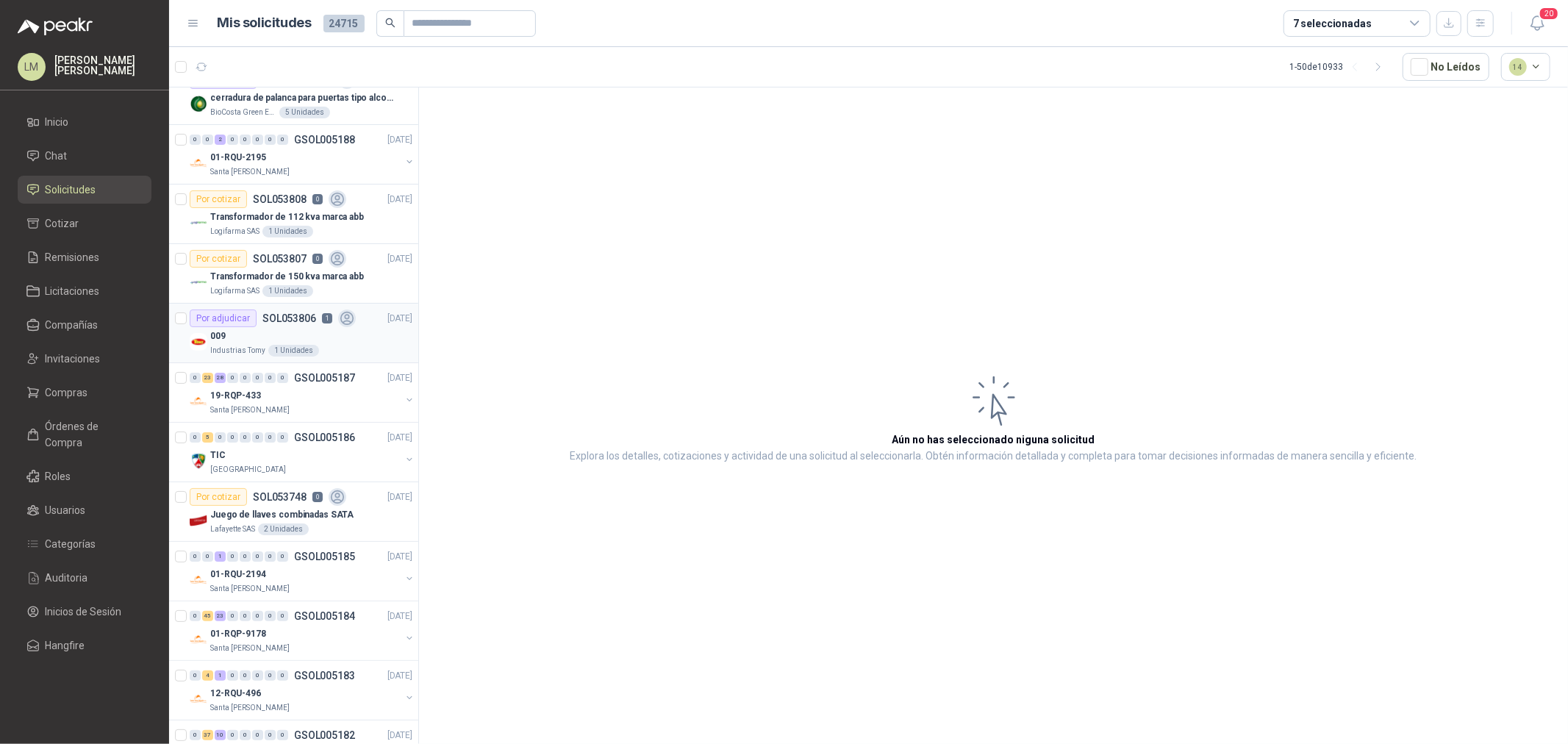
click at [292, 342] on div "009" at bounding box center [311, 336] width 202 height 18
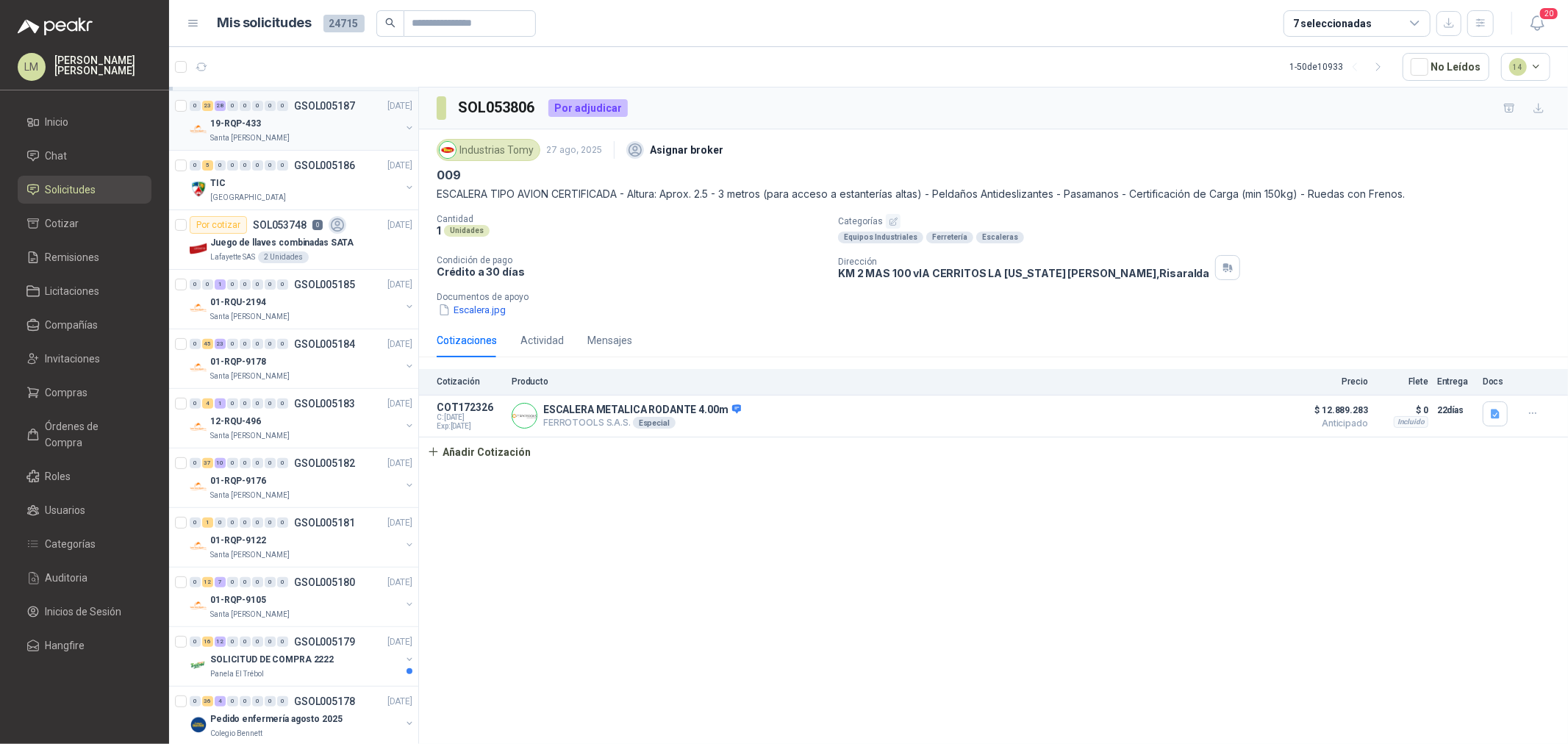
scroll to position [408, 0]
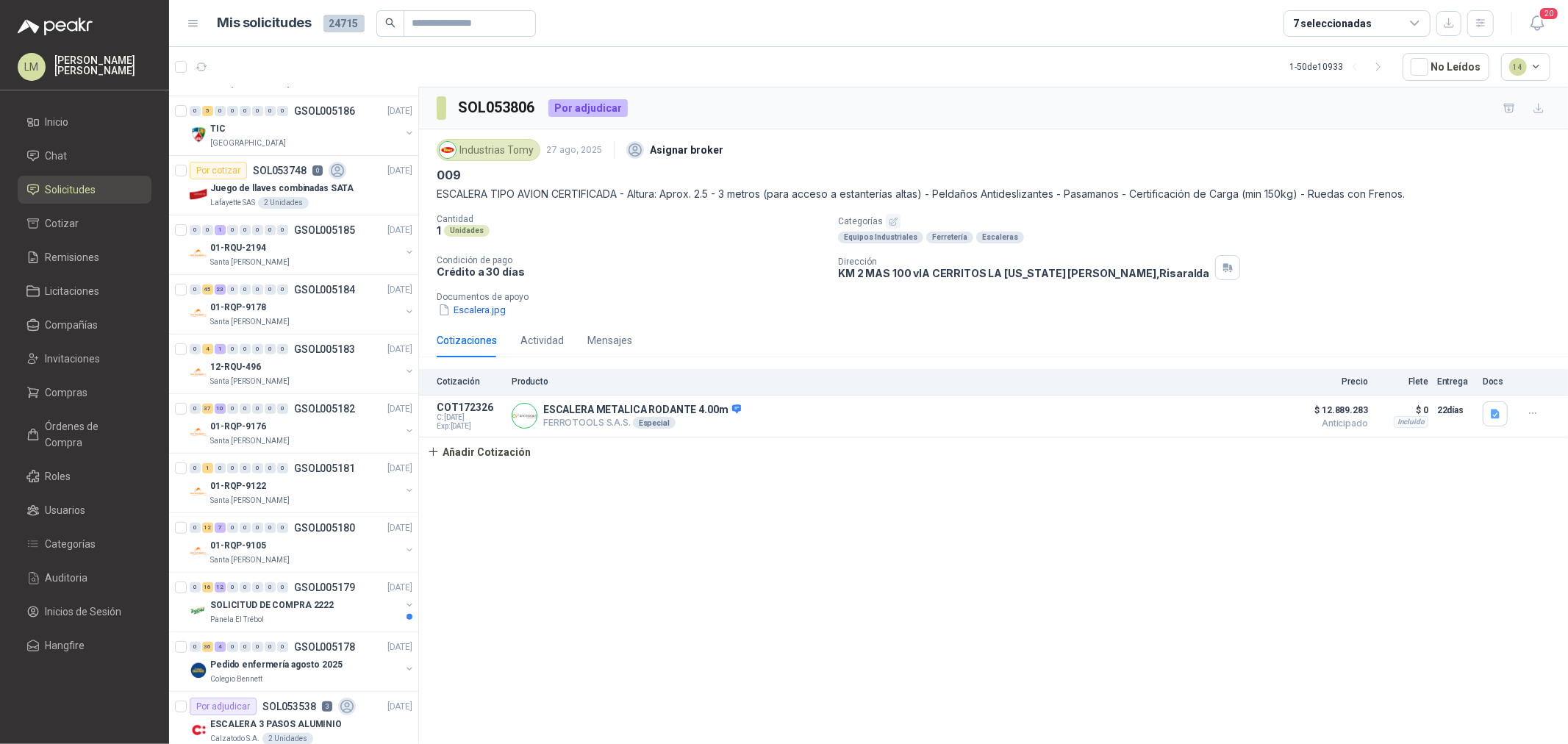
click at [1301, 20] on div "7 seleccionadas" at bounding box center [1331, 23] width 78 height 16
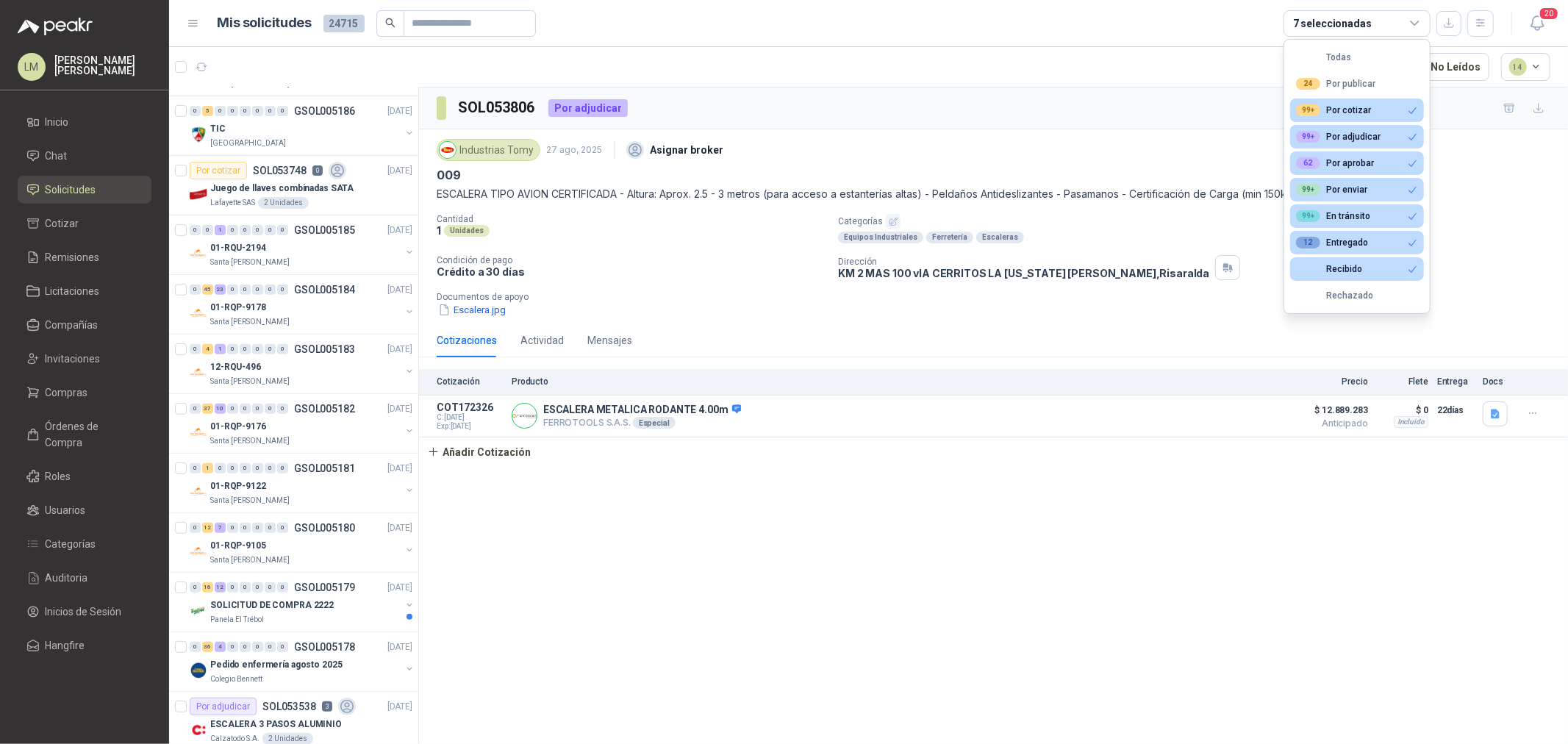
click at [1128, 75] on article "1 - 50 de 10933 No Leídos 14" at bounding box center [868, 66] width 1398 height 40
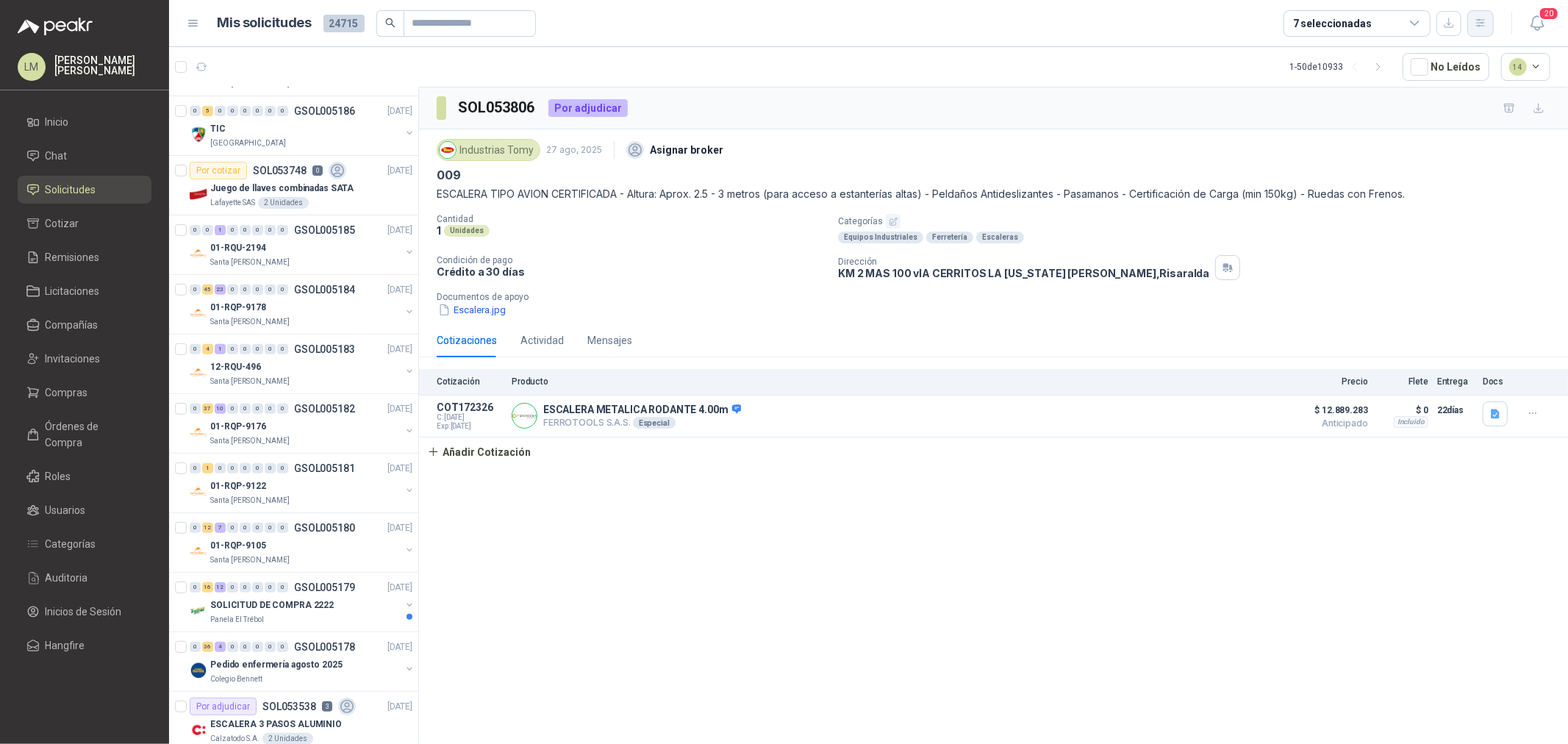
click at [1479, 30] on button "button" at bounding box center [1480, 23] width 27 height 27
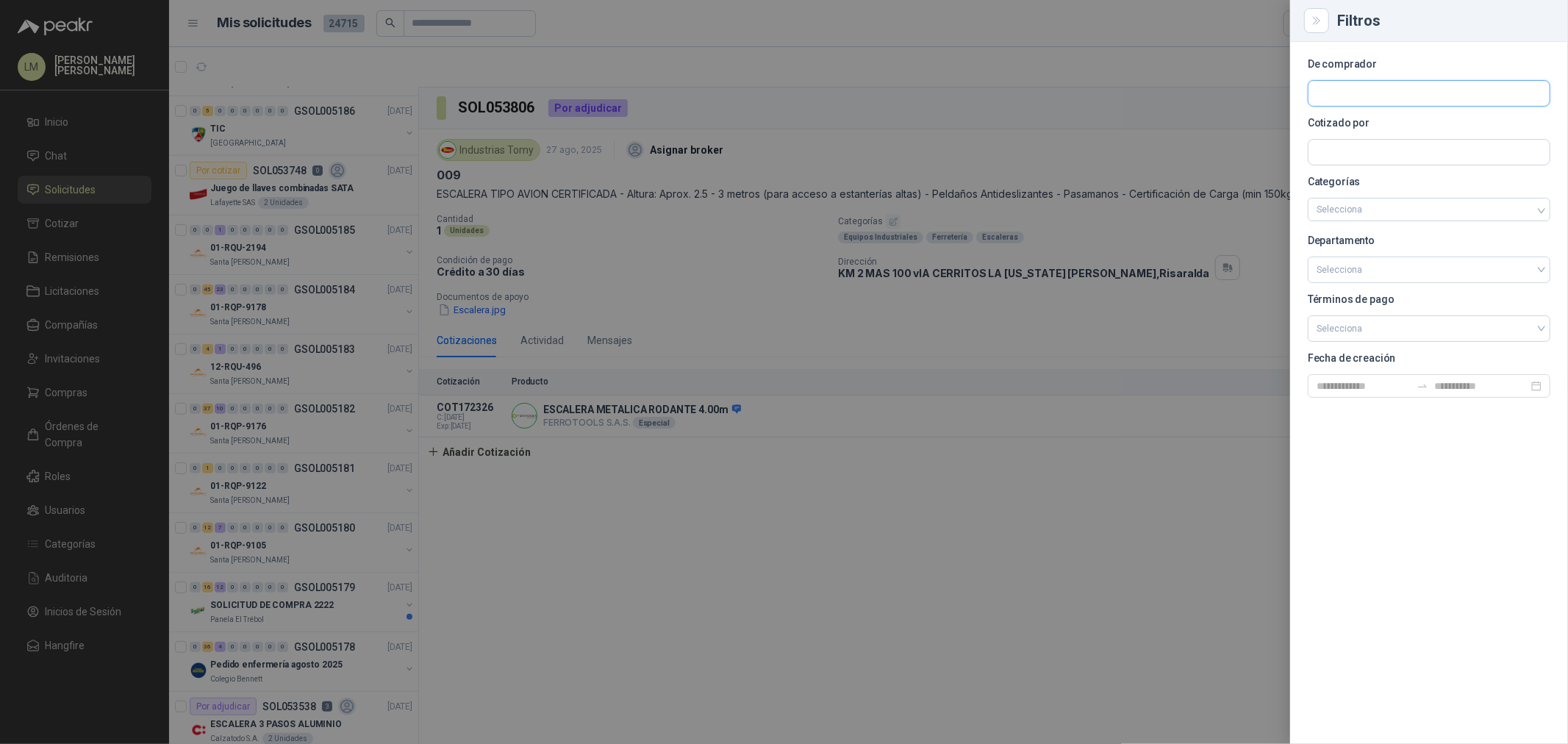
click at [1352, 99] on input "text" at bounding box center [1428, 93] width 241 height 25
type input "*****"
click at [1360, 125] on p "Santa [PERSON_NAME]" at bounding box center [1389, 124] width 94 height 9
click at [903, 123] on div at bounding box center [784, 372] width 1568 height 744
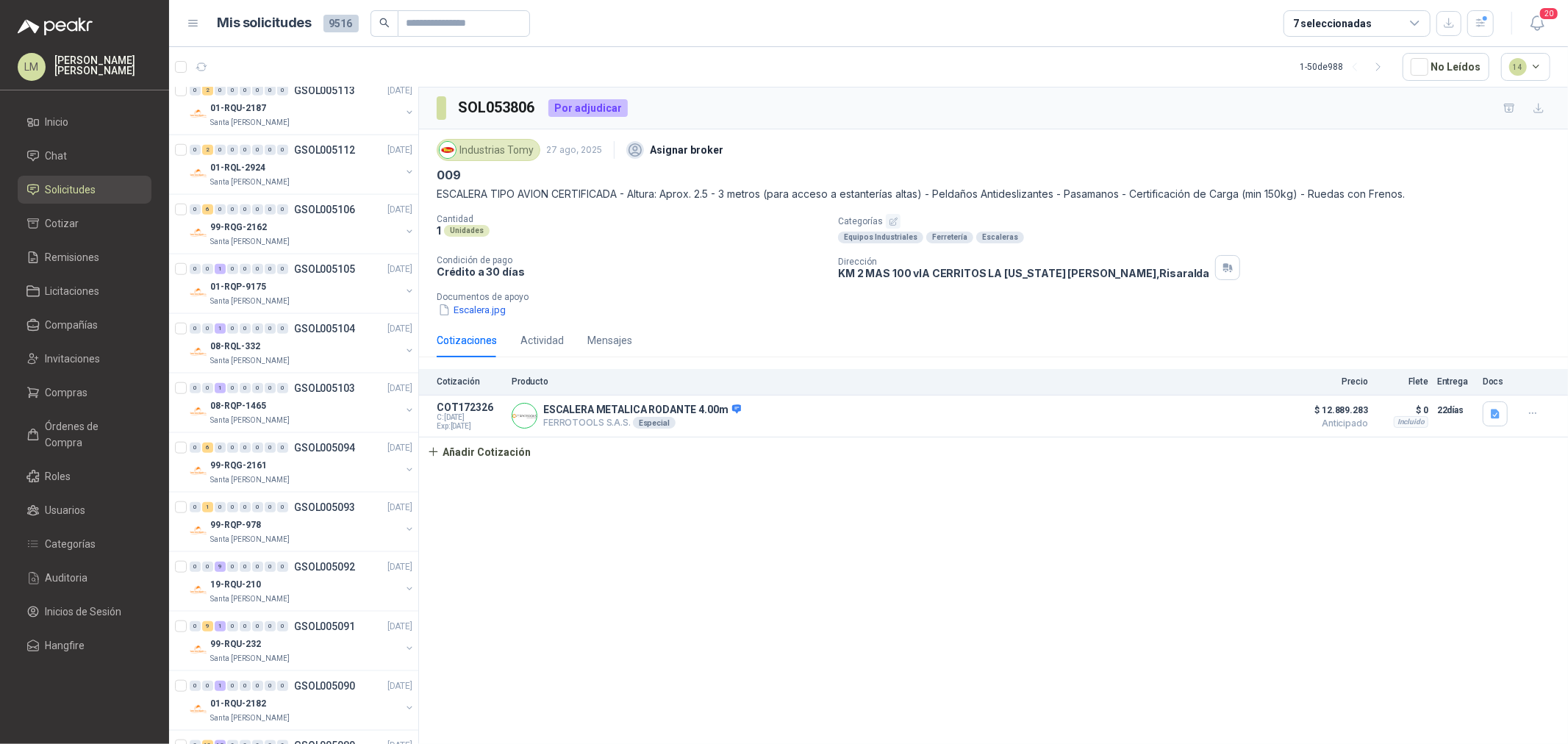
scroll to position [1225, 0]
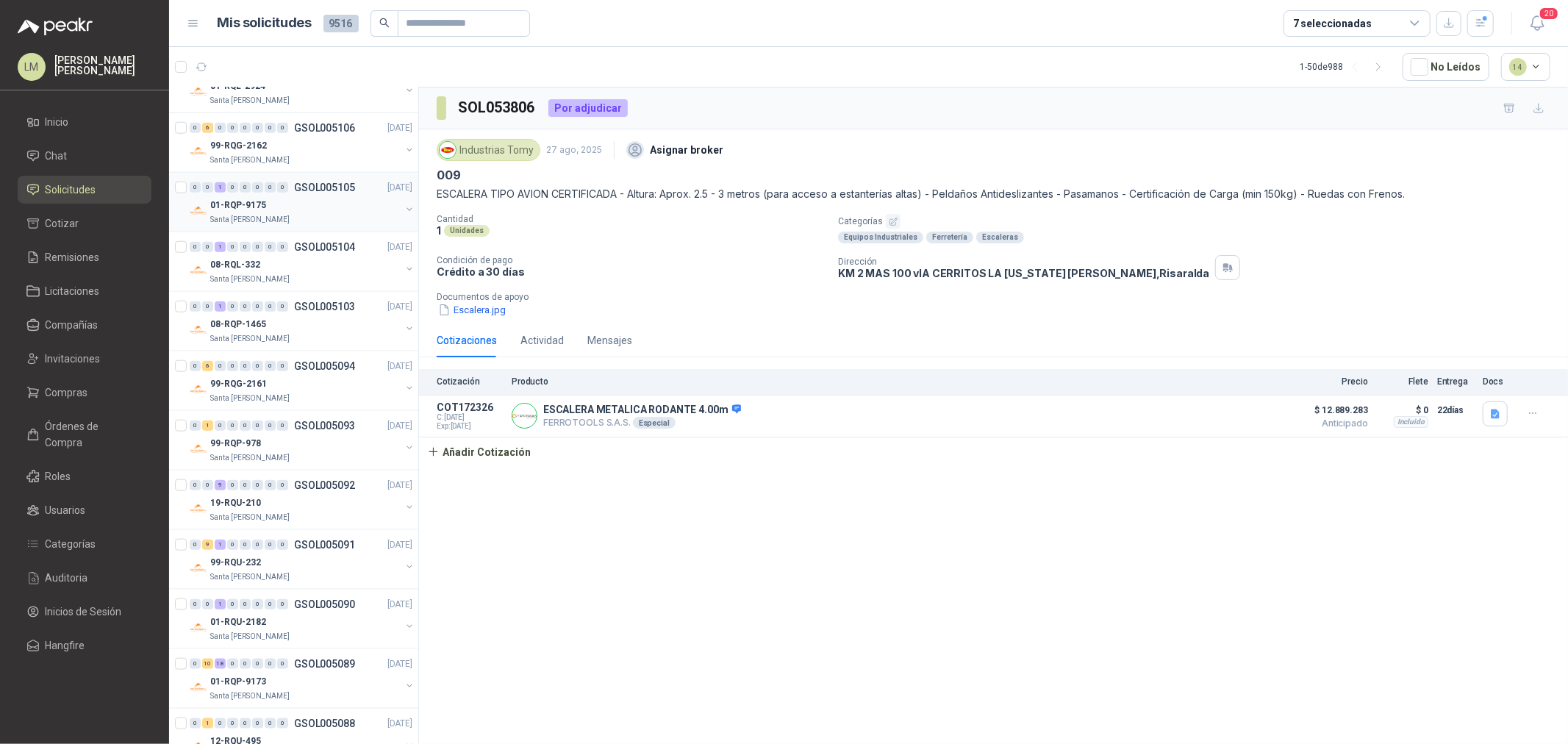
click at [308, 213] on div "01-RQP-9175" at bounding box center [305, 205] width 191 height 18
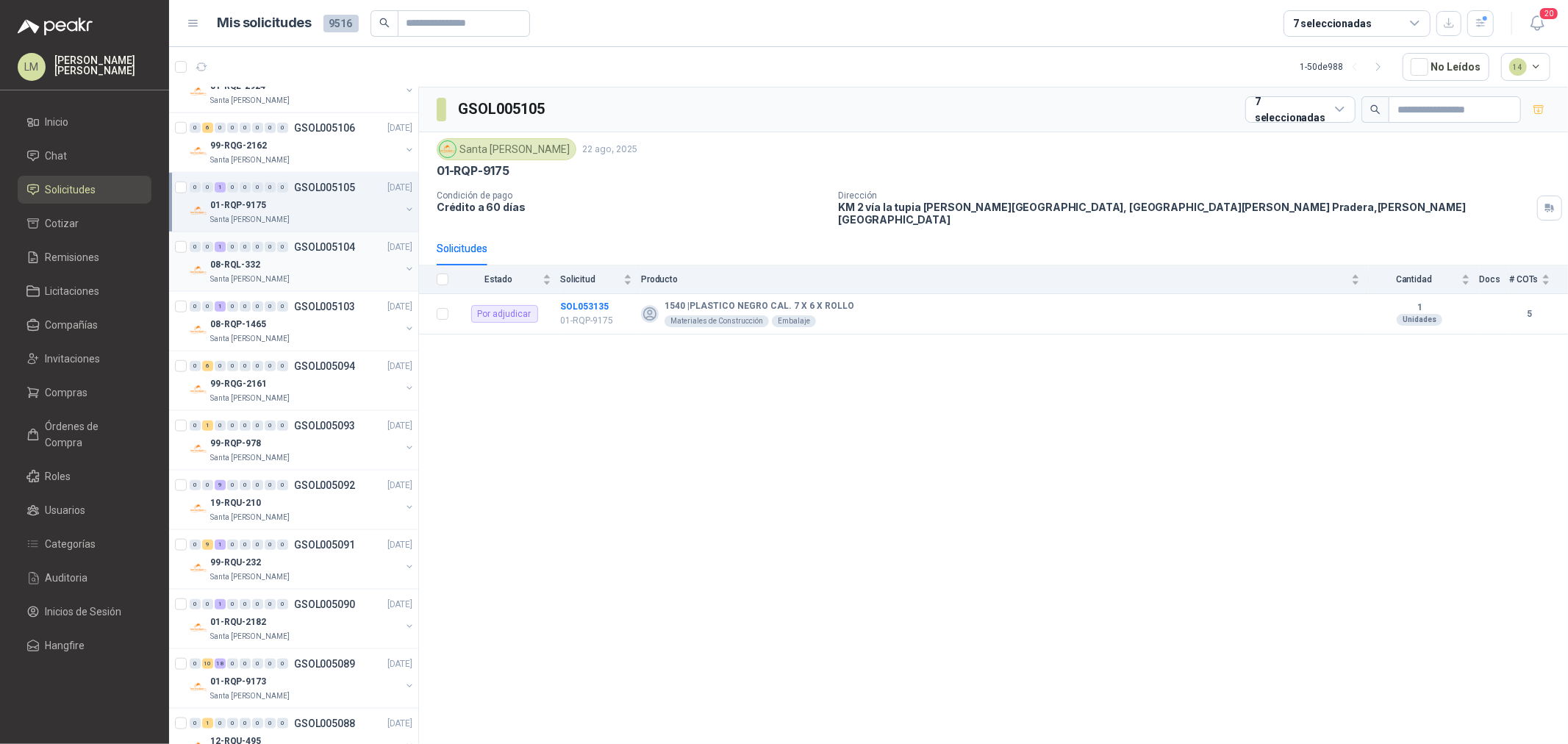
click at [308, 266] on div "08-RQL-332" at bounding box center [305, 265] width 191 height 18
click at [301, 322] on div "08-RQP-1465" at bounding box center [305, 325] width 191 height 18
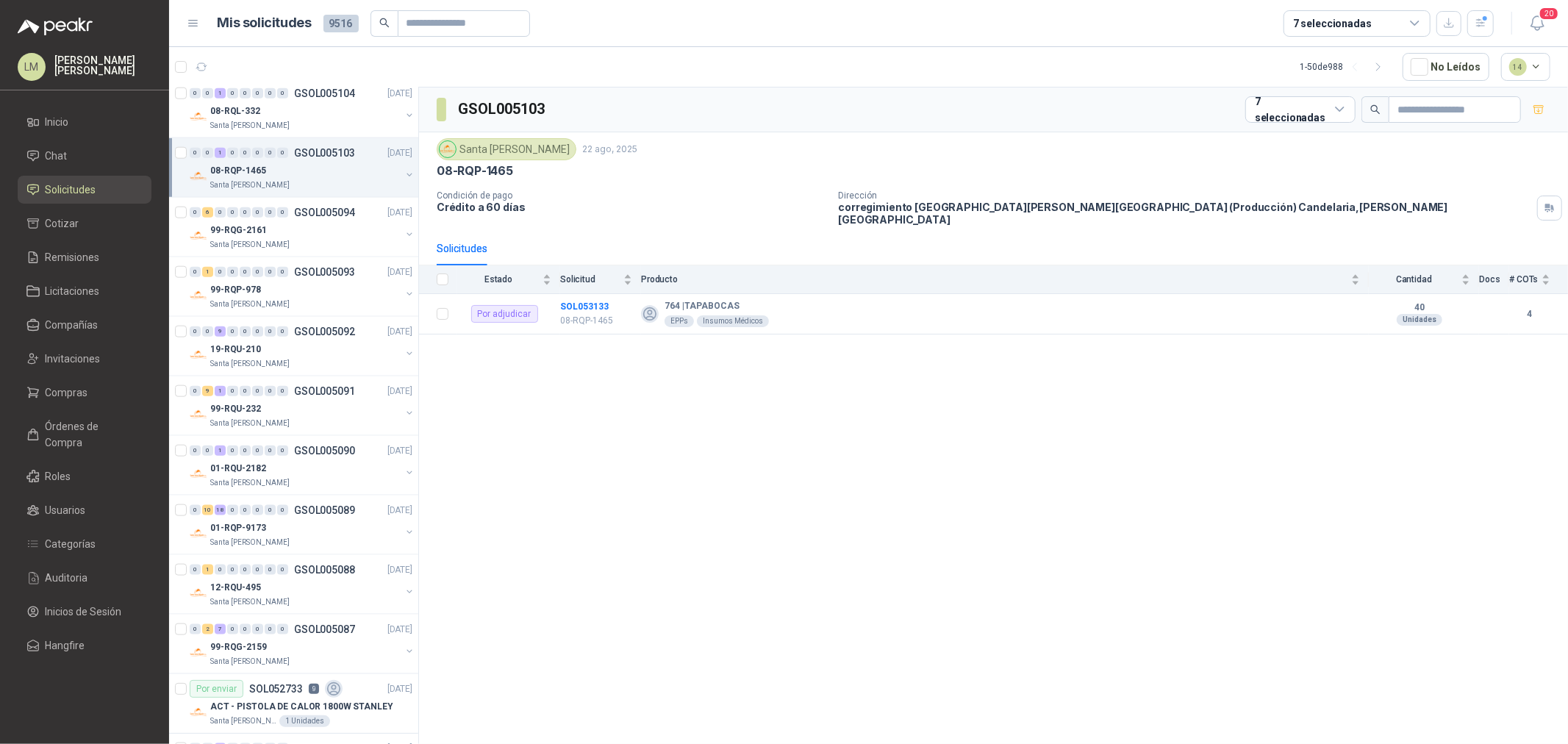
scroll to position [1389, 0]
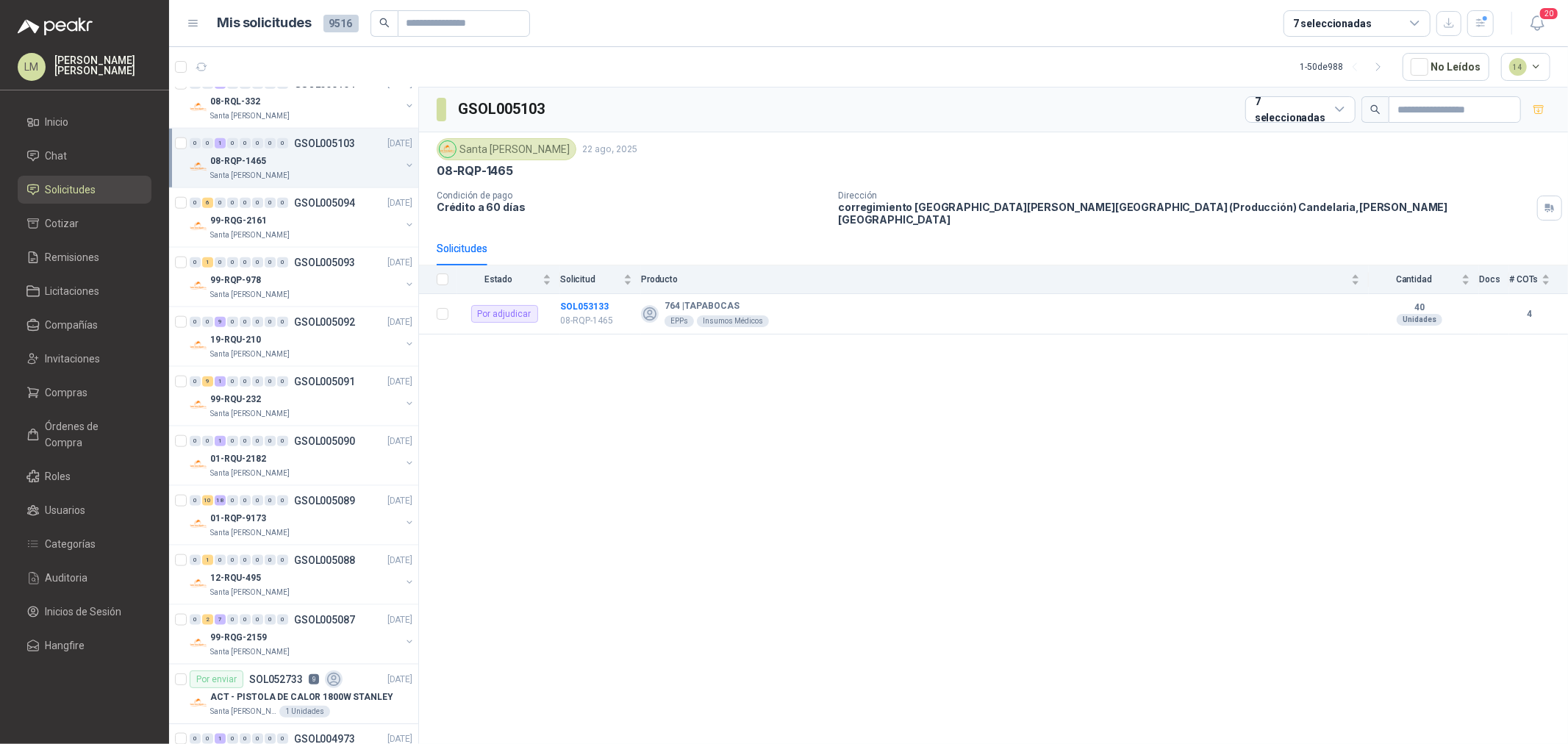
click at [296, 318] on p "GSOL005092" at bounding box center [325, 322] width 61 height 11
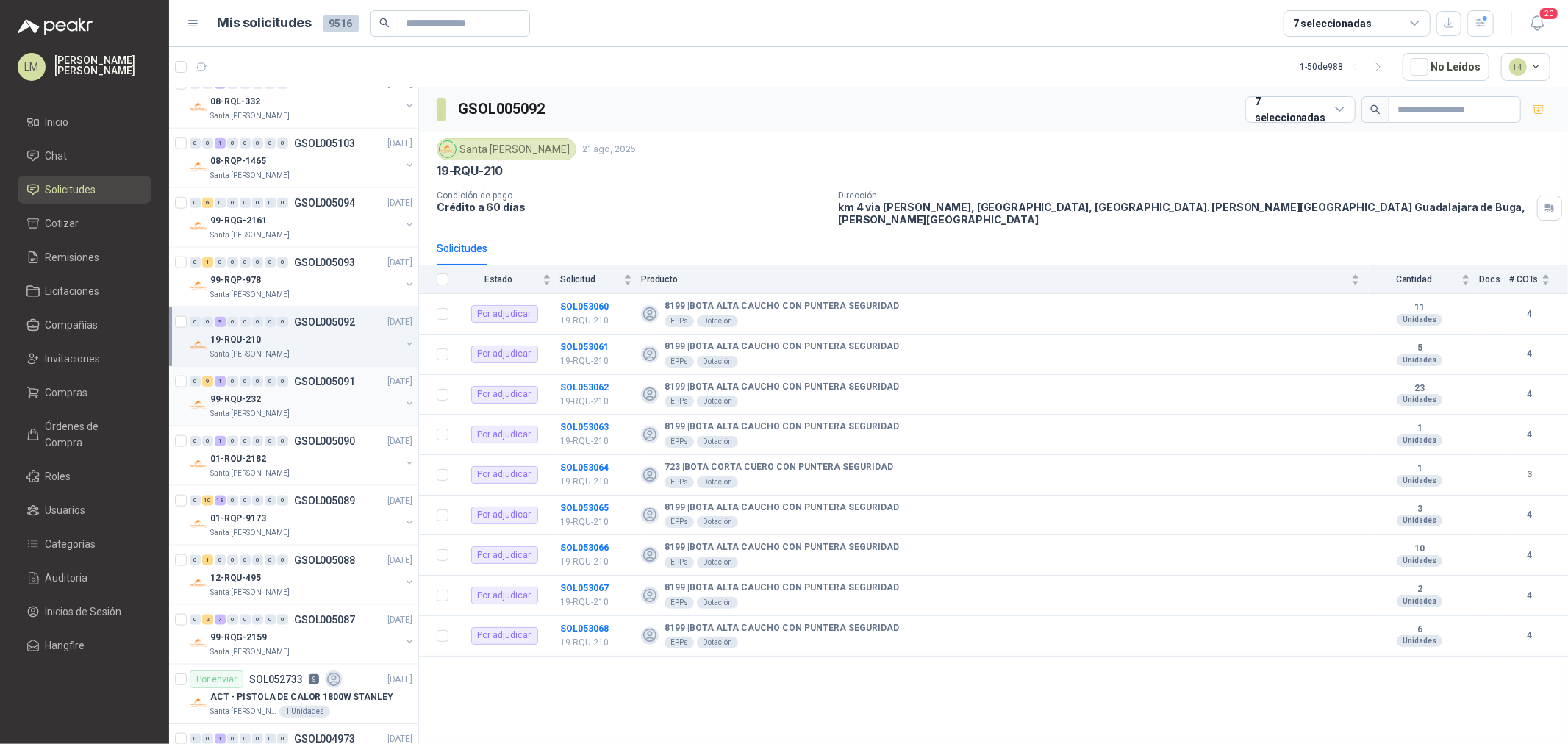
click at [292, 402] on div "99-RQU-232" at bounding box center [305, 399] width 191 height 18
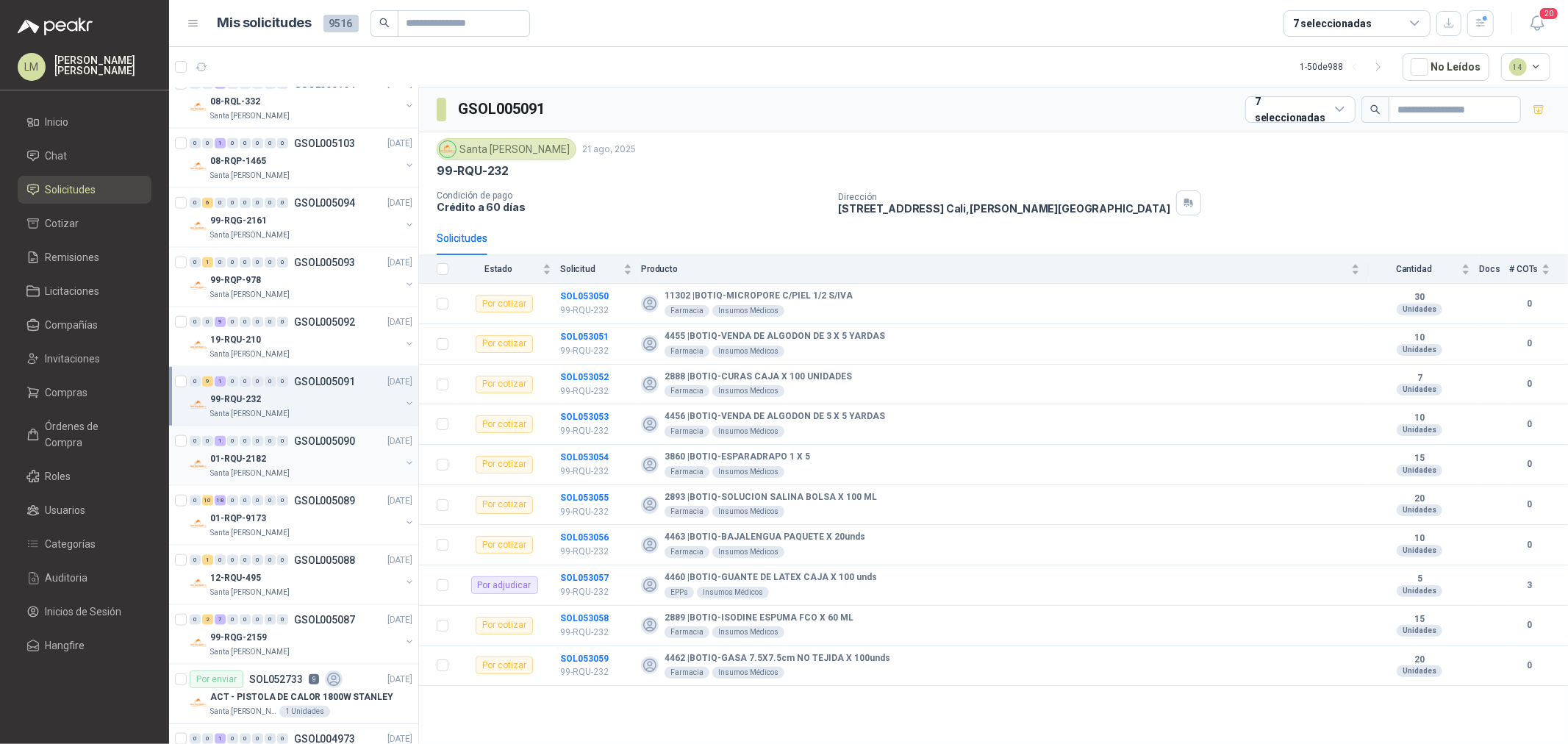
click at [297, 455] on div "01-RQU-2182" at bounding box center [305, 459] width 191 height 18
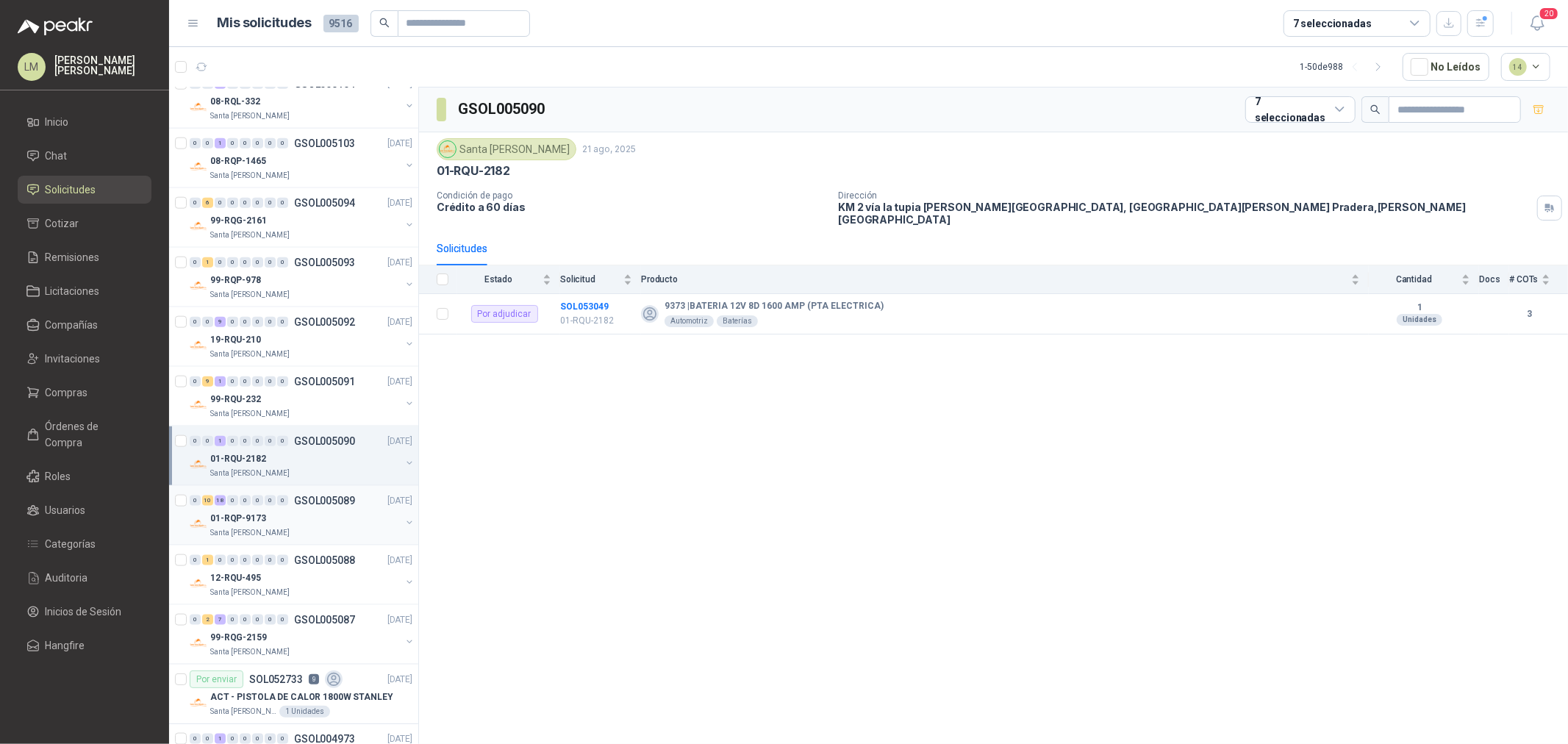
click at [291, 508] on div "0 10 18 0 0 0 0 0 GSOL005089 [DATE]" at bounding box center [302, 501] width 225 height 18
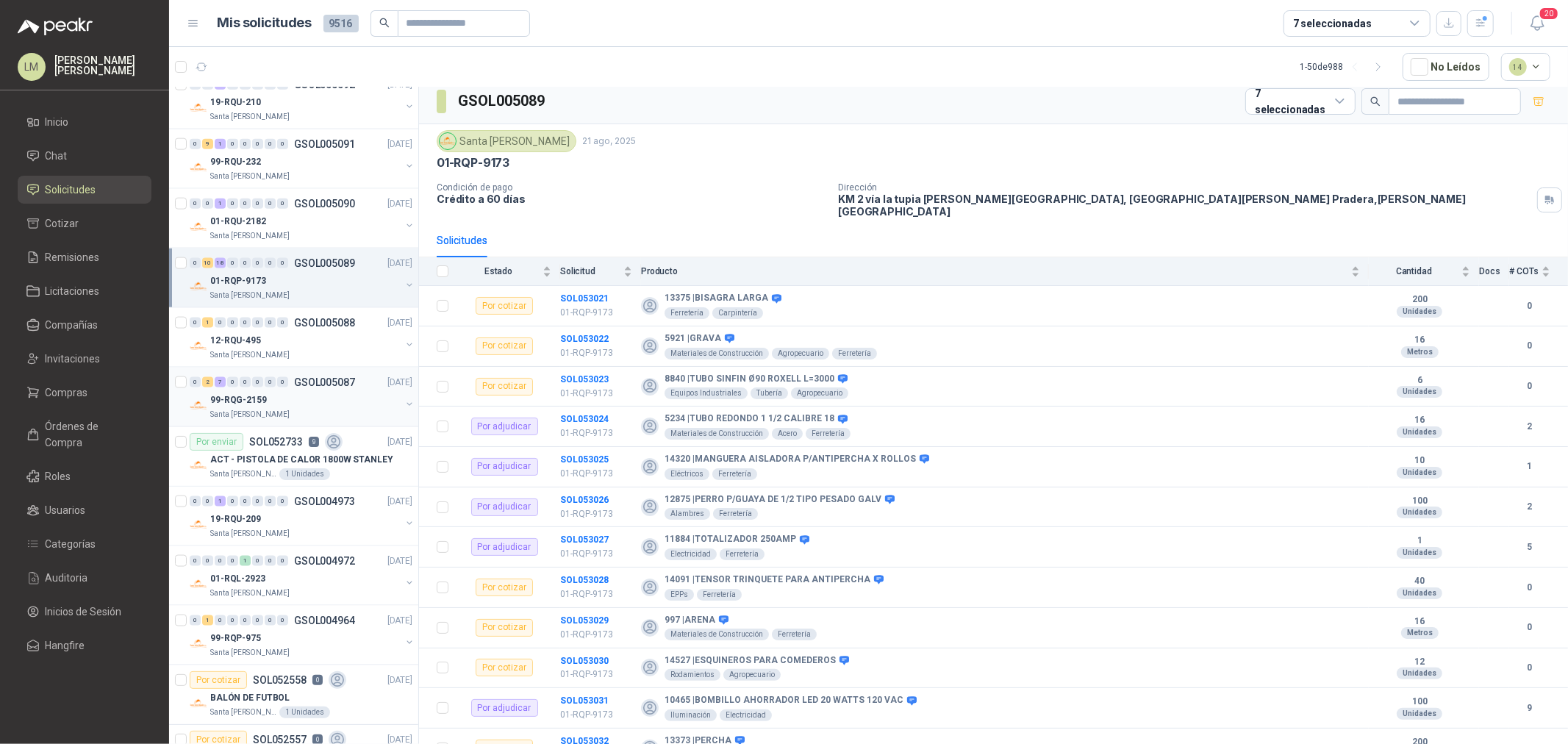
scroll to position [1634, 0]
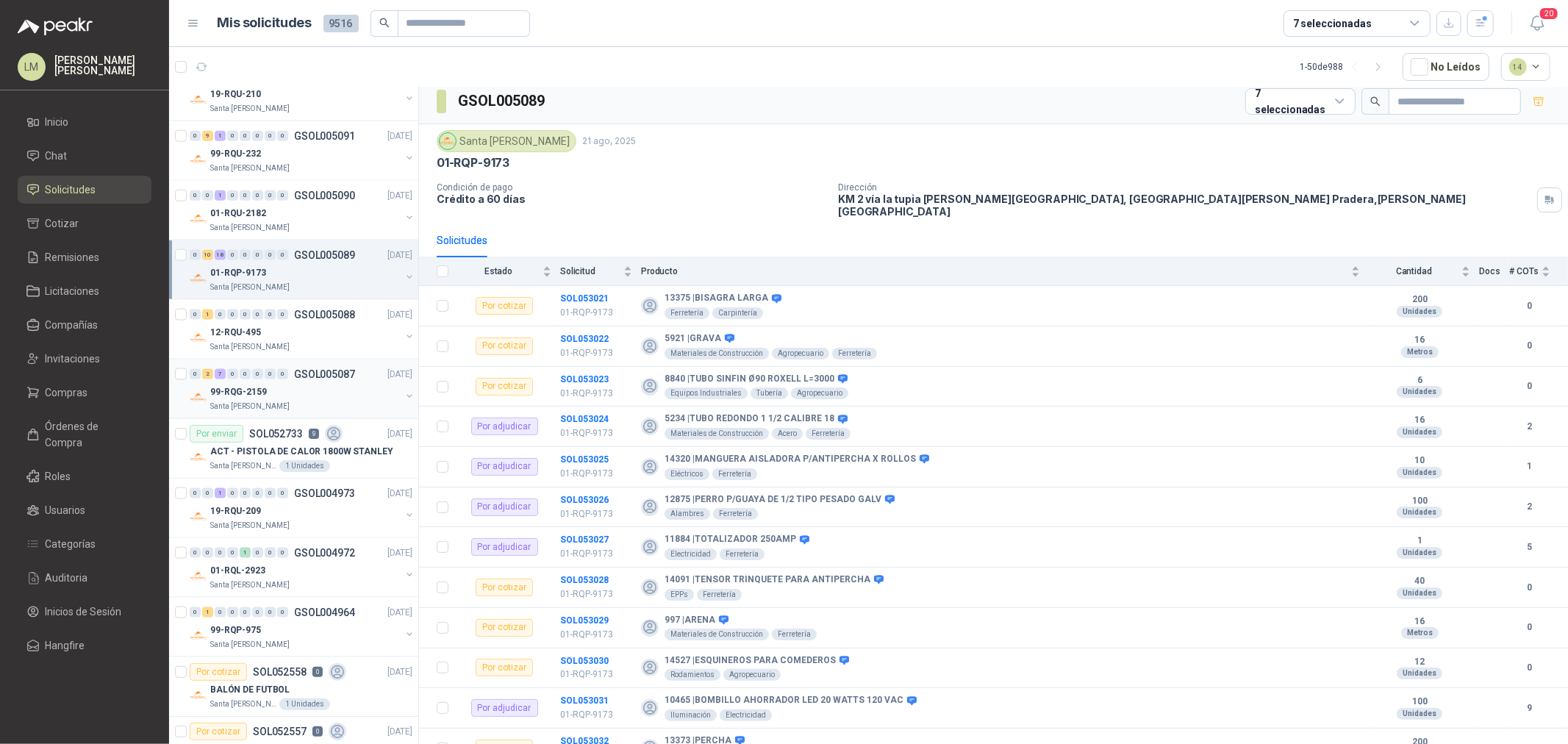
click at [273, 389] on div "99-RQG-2159" at bounding box center [305, 392] width 191 height 18
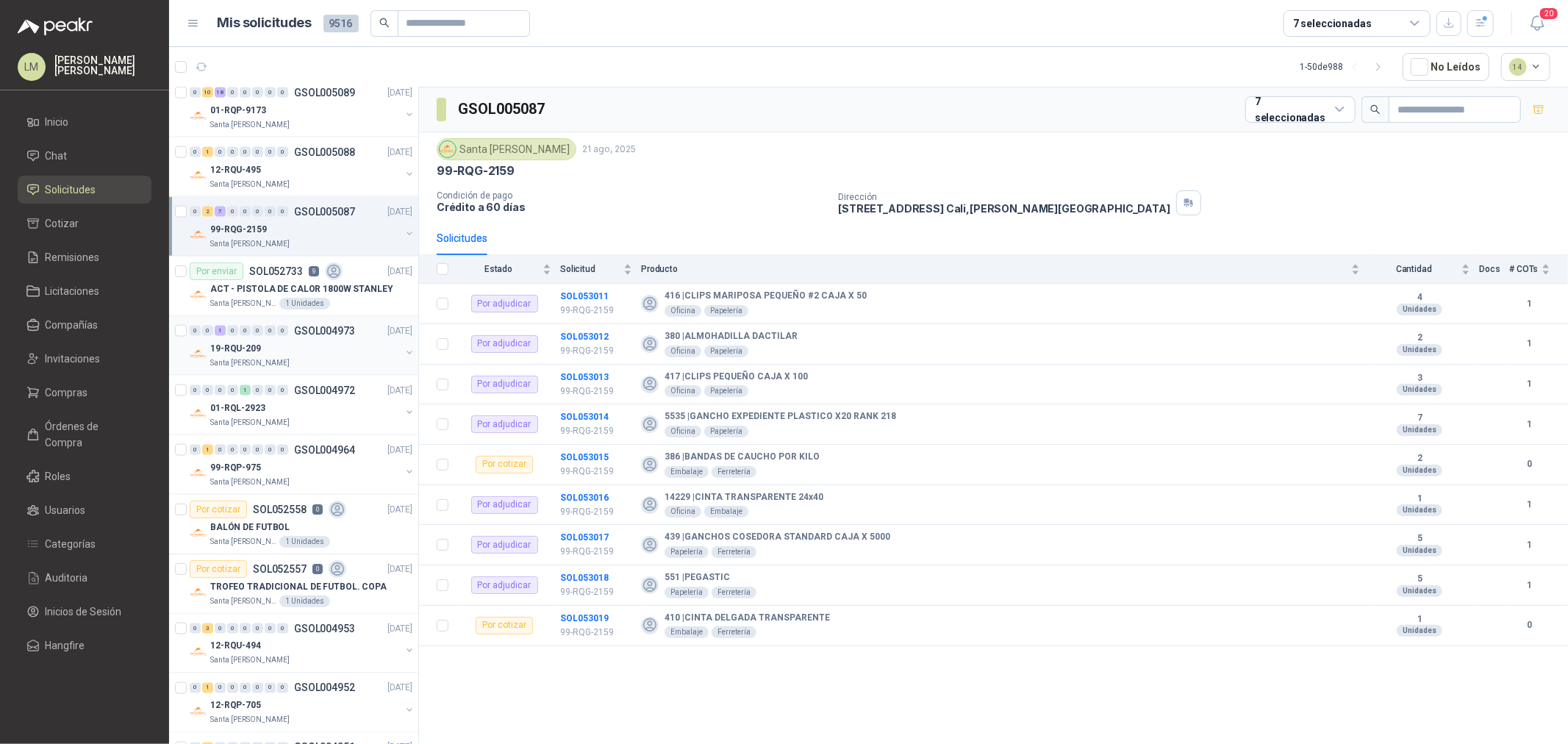
scroll to position [1797, 0]
click at [267, 332] on div "0" at bounding box center [270, 330] width 11 height 11
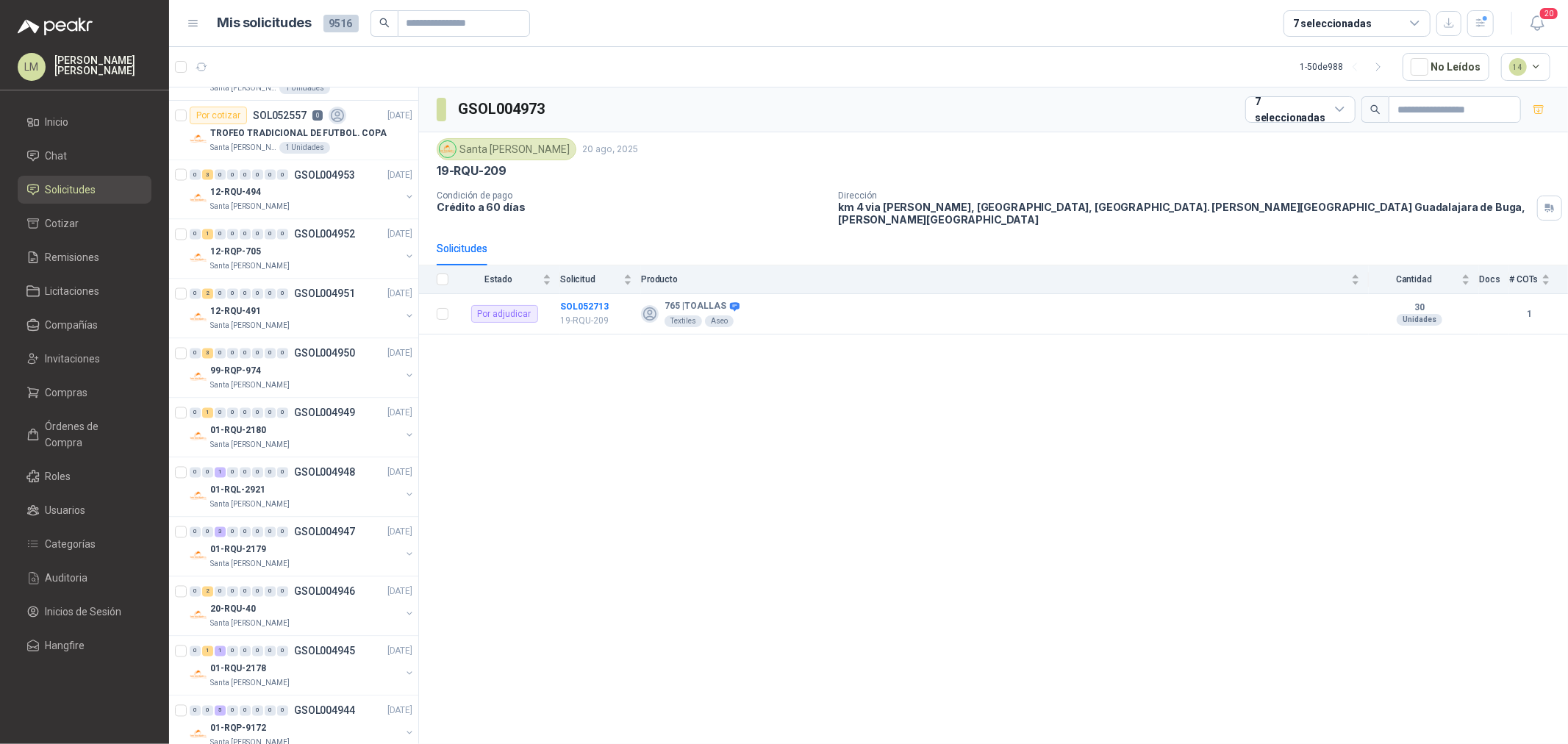
scroll to position [2288, 0]
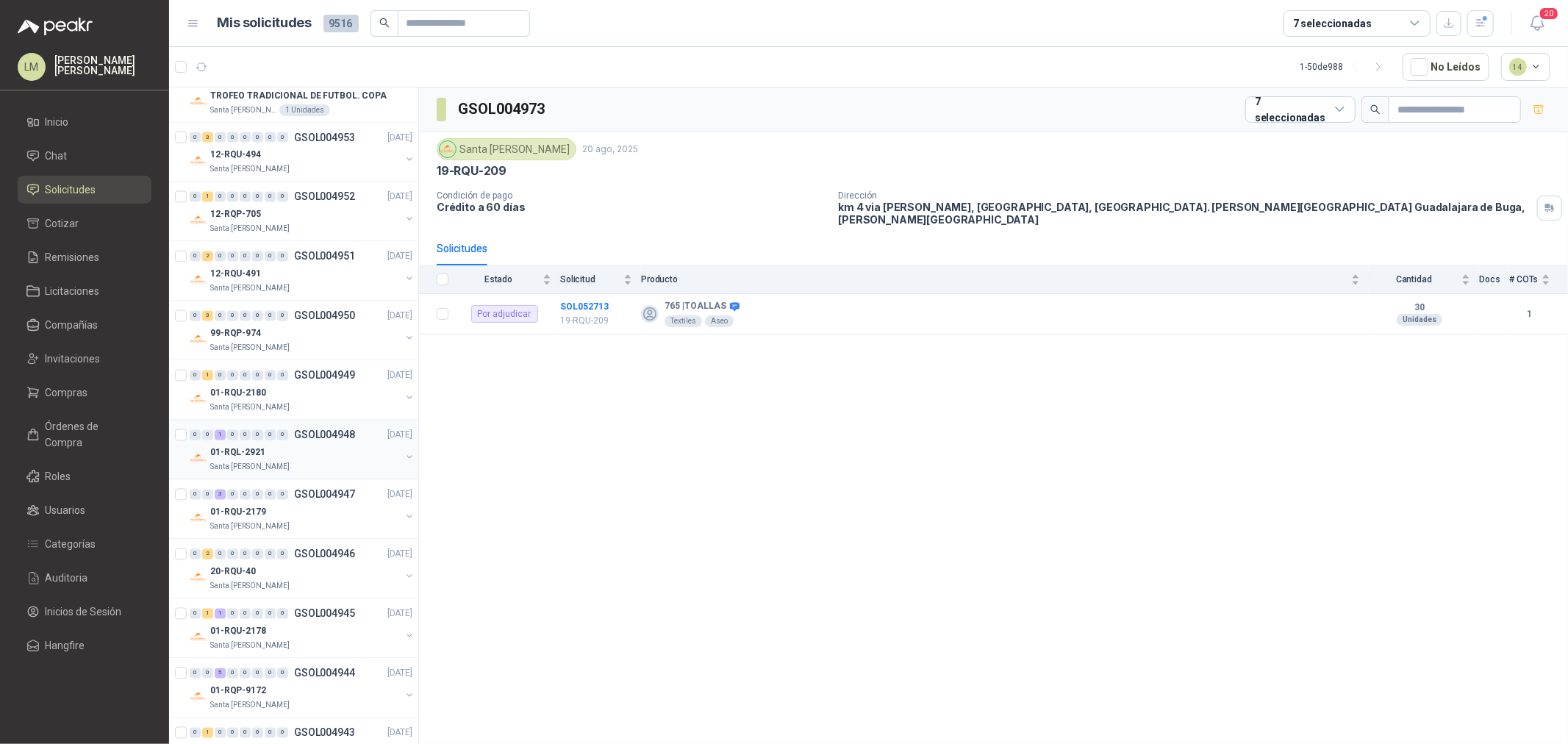
click at [290, 444] on div "0 0 1 0 0 0 0 0 GSOL004948 [DATE]" at bounding box center [302, 435] width 225 height 18
click at [290, 505] on div "01-RQU-2179" at bounding box center [305, 513] width 191 height 18
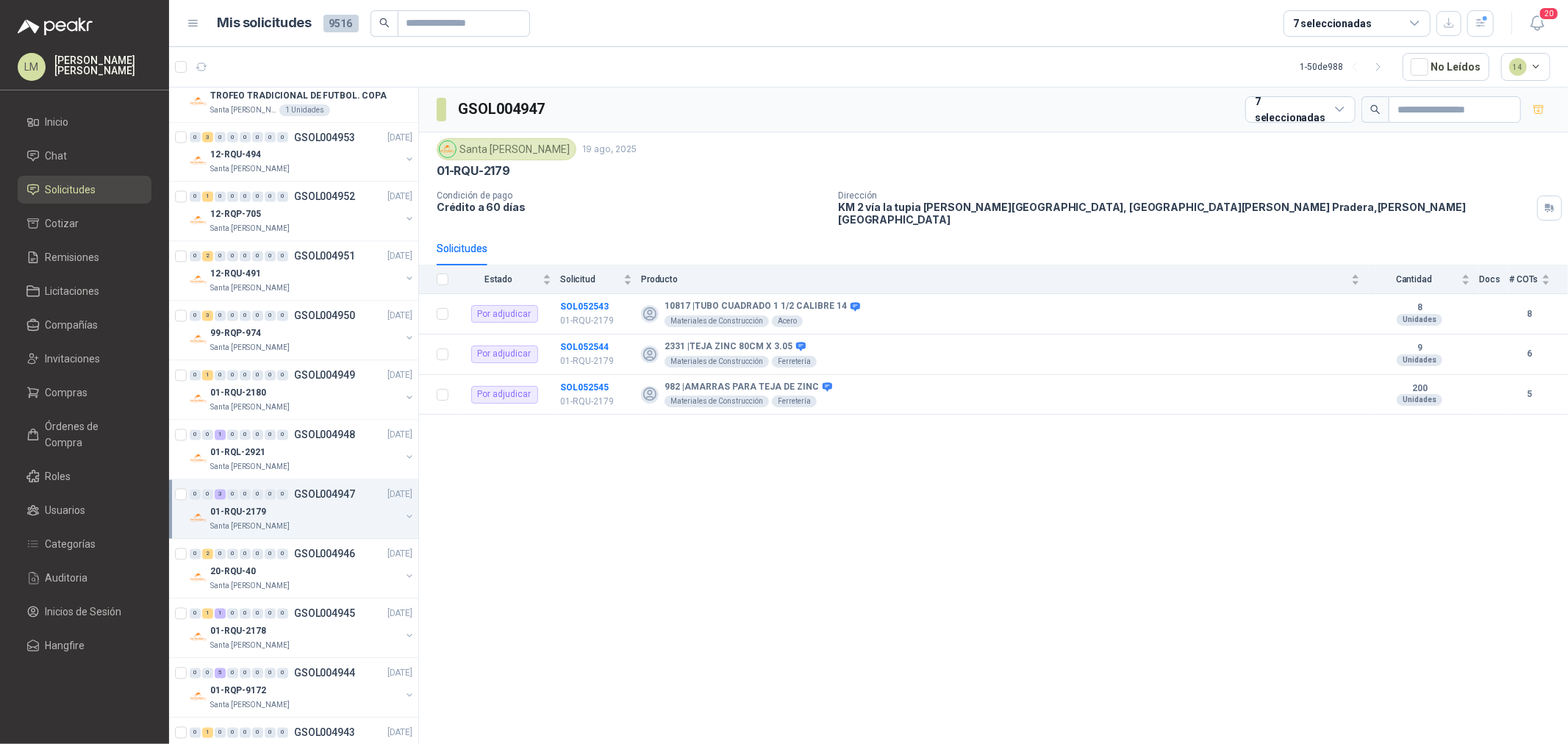
scroll to position [2339, 0]
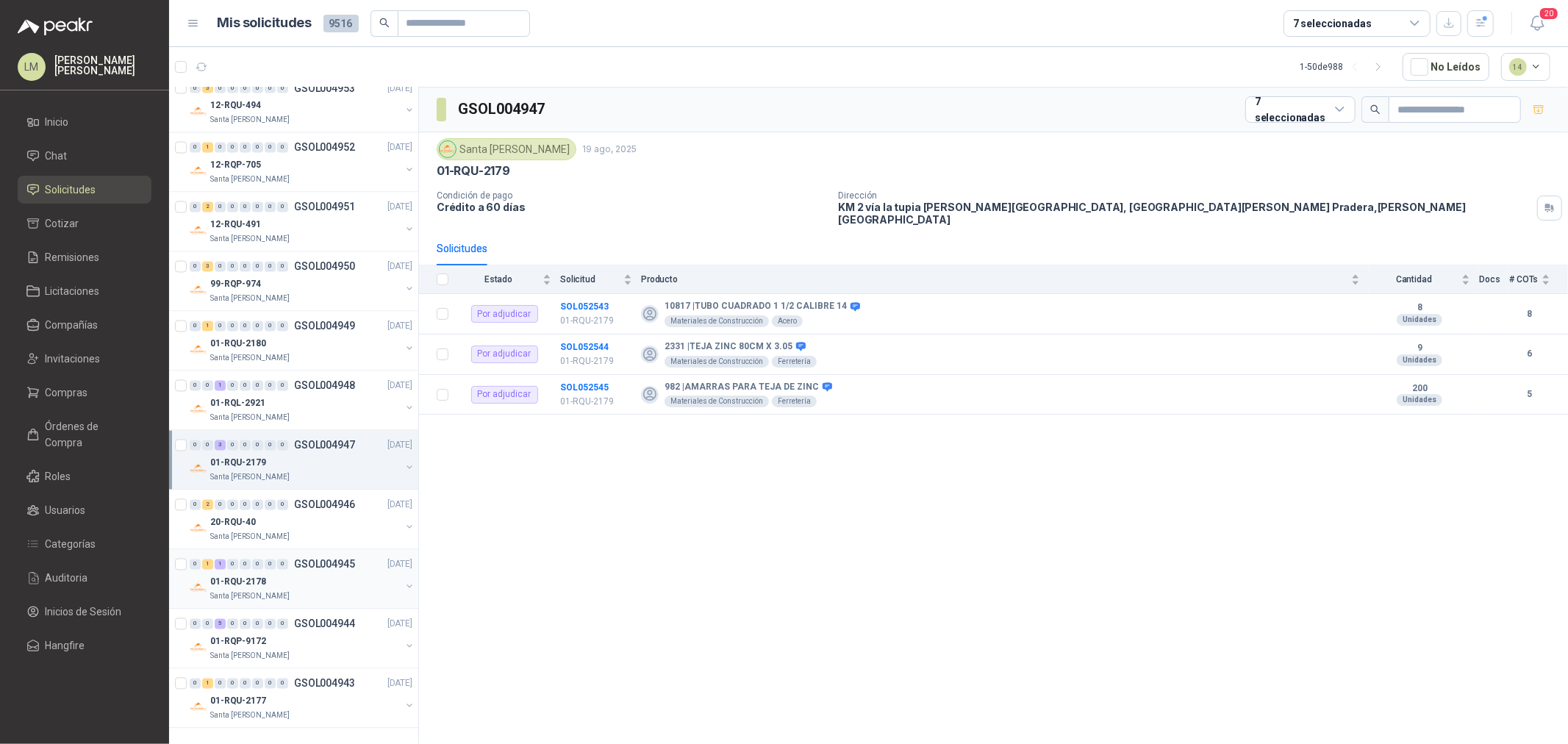
click at [281, 574] on div "01-RQU-2178" at bounding box center [305, 582] width 191 height 18
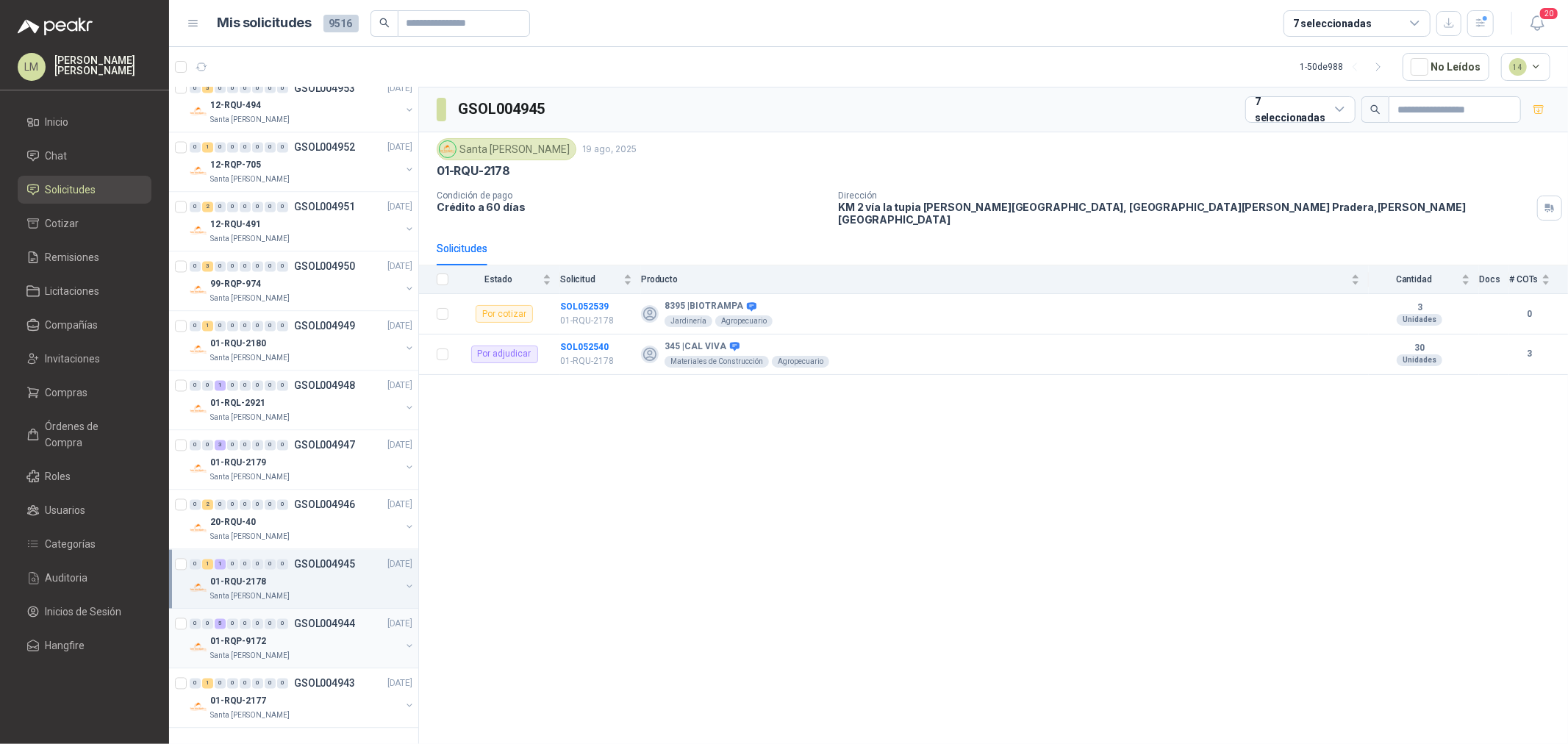
click at [277, 635] on div "01-RQP-9172" at bounding box center [305, 642] width 191 height 18
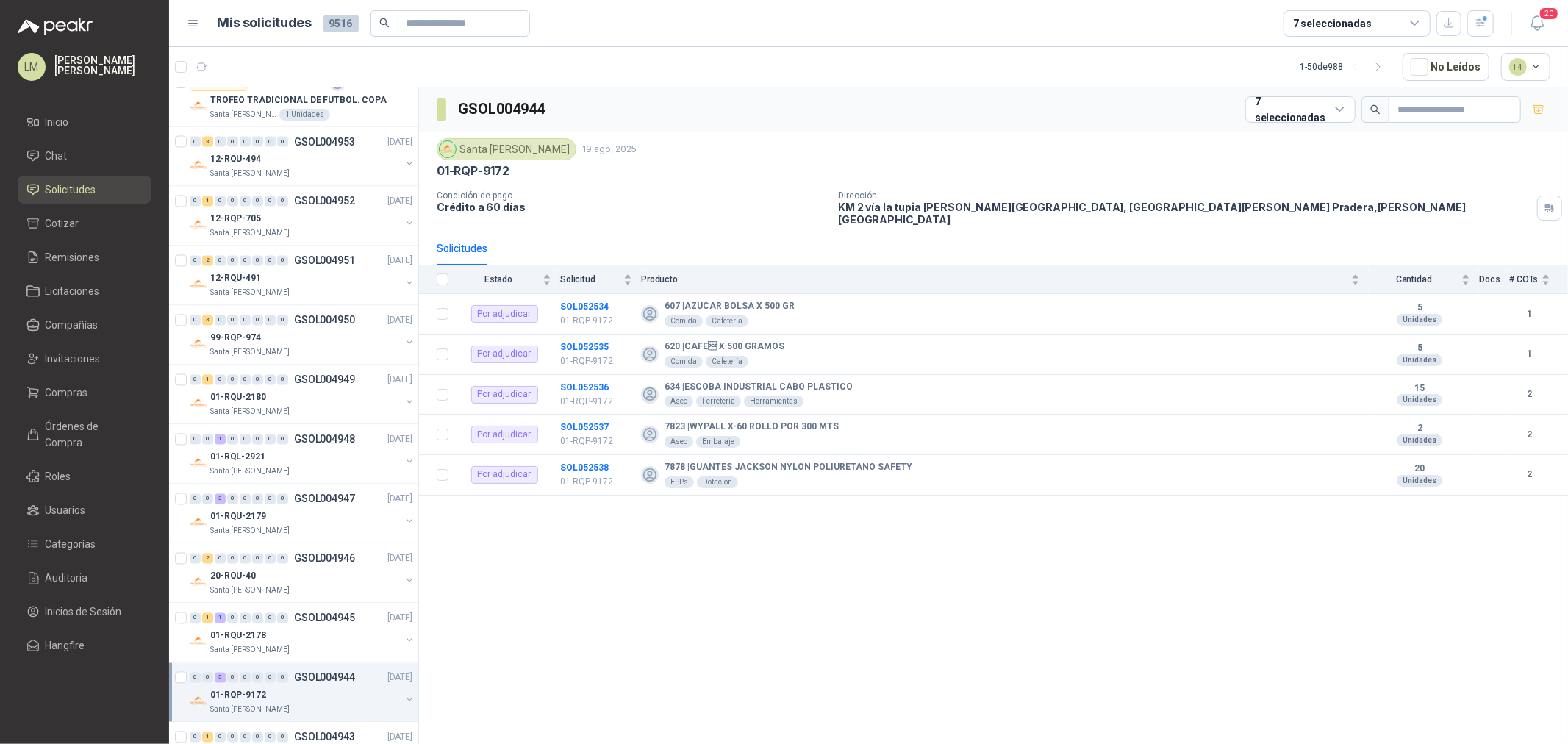
scroll to position [2339, 0]
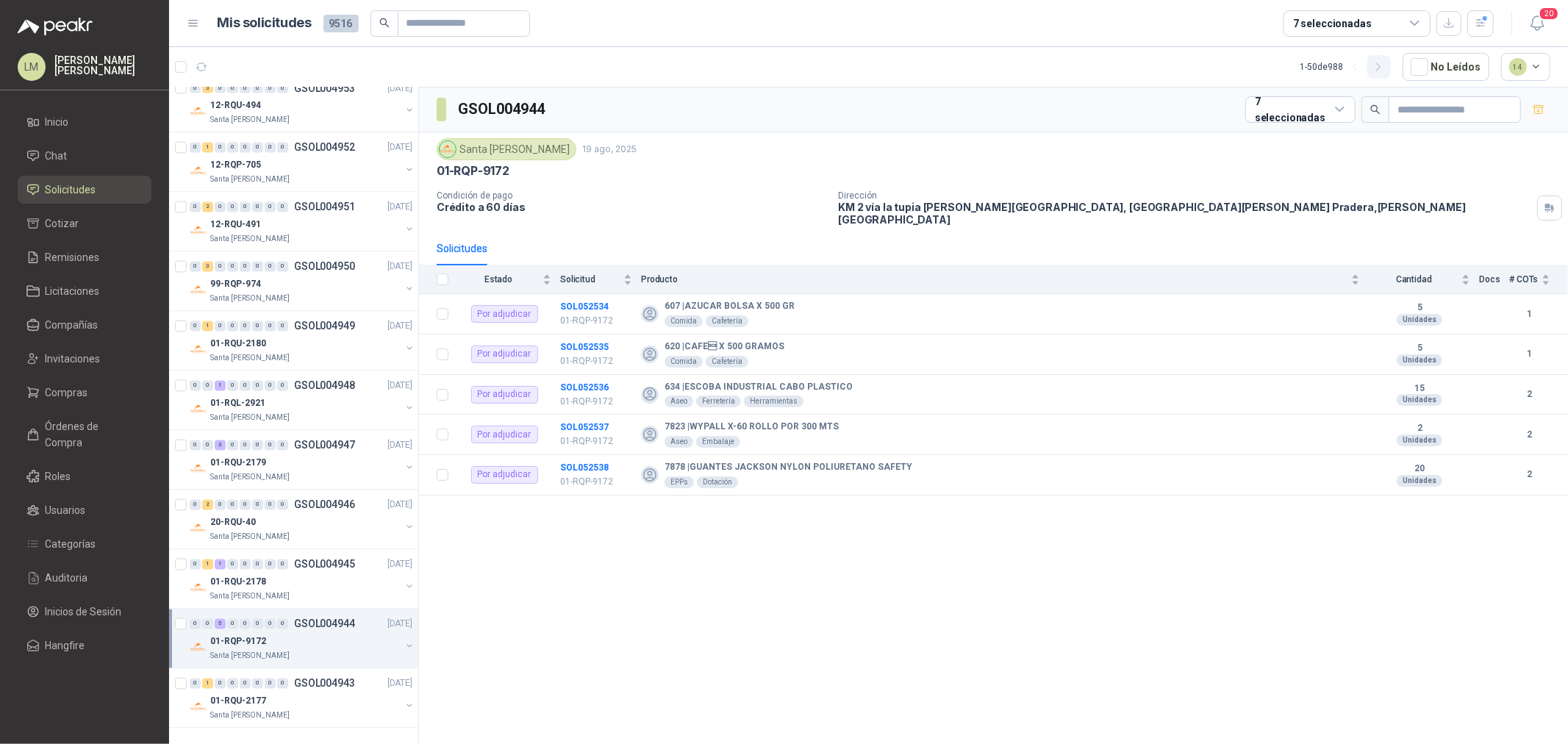
click at [1383, 69] on icon "button" at bounding box center [1378, 67] width 12 height 12
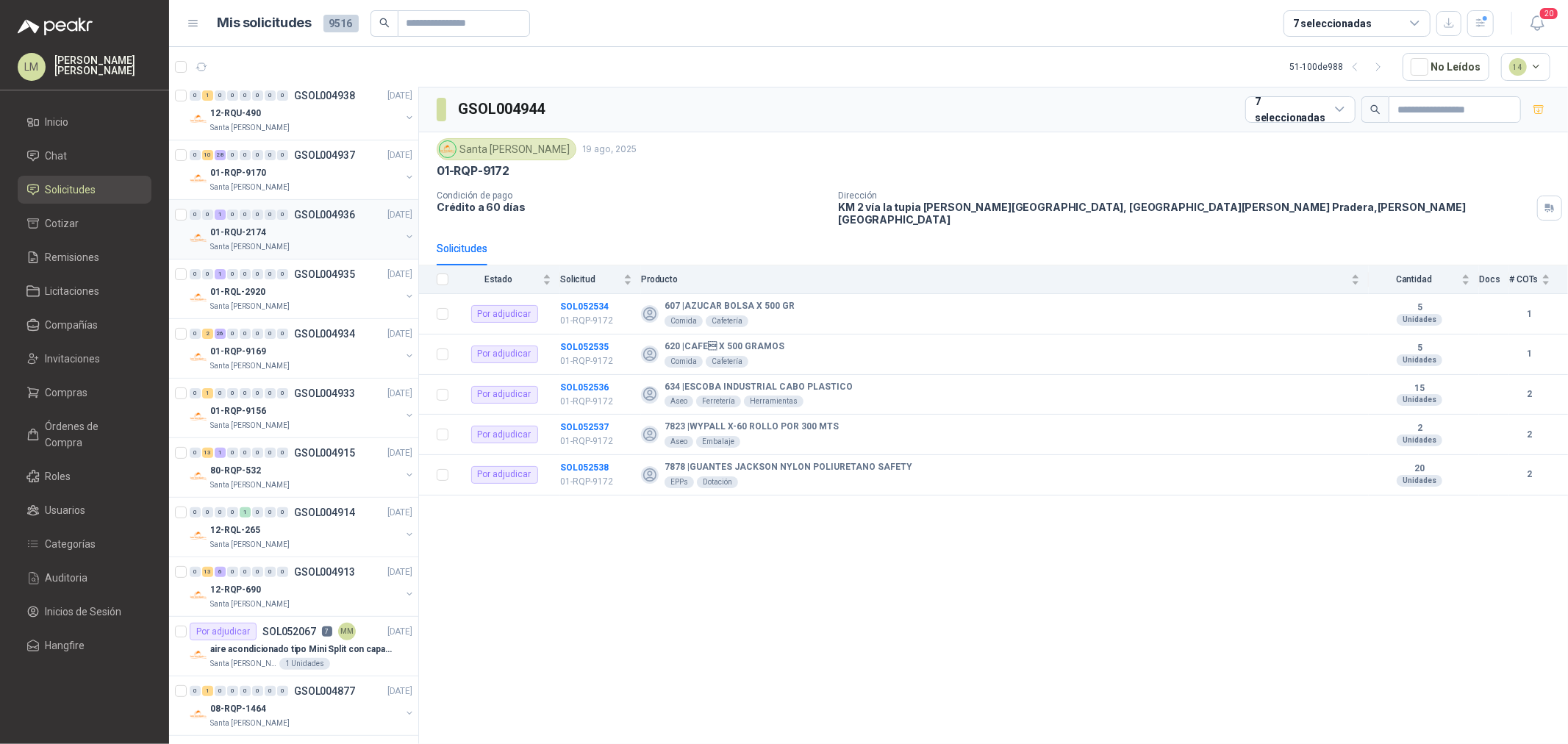
scroll to position [326, 0]
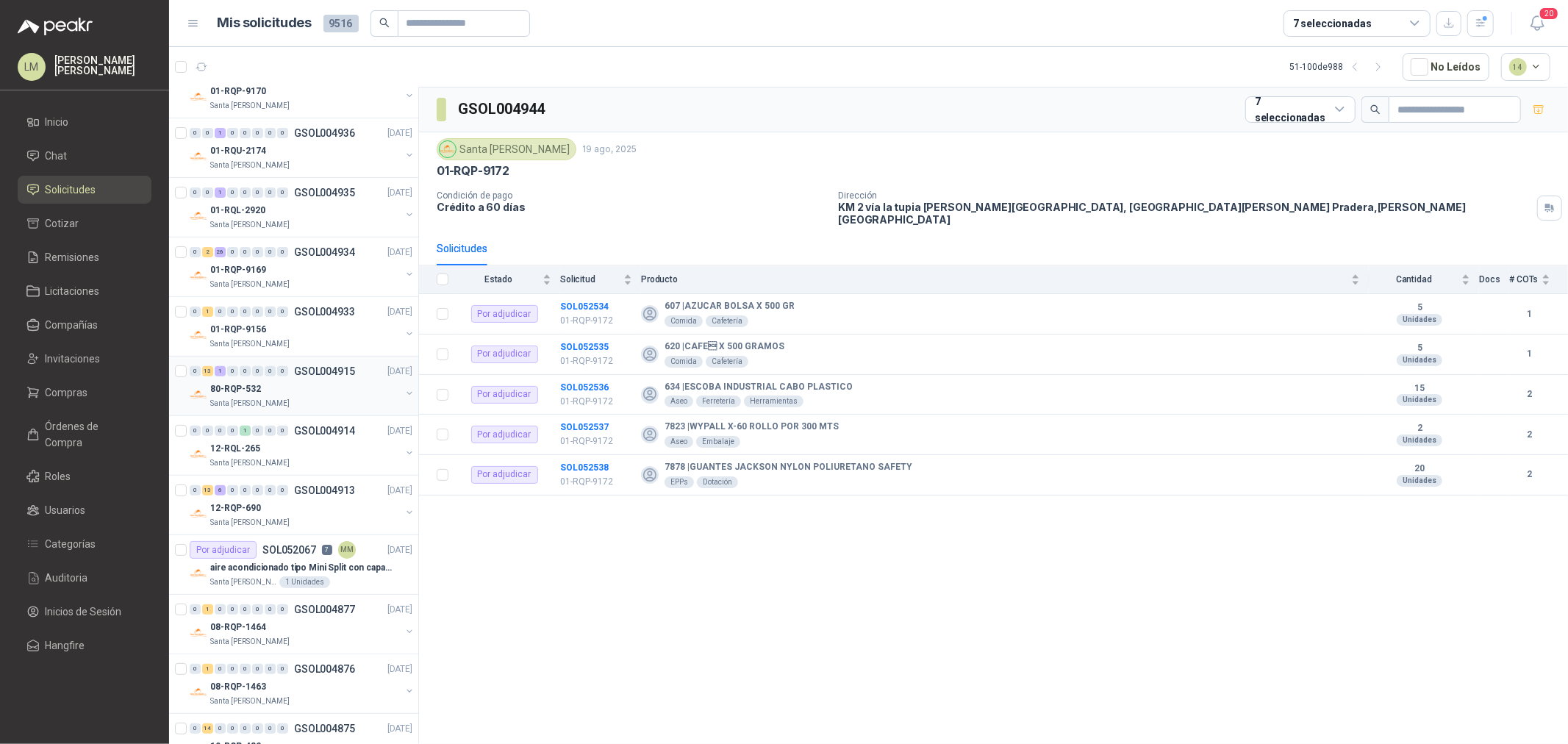
click at [295, 393] on div "80-RQP-532" at bounding box center [305, 389] width 191 height 18
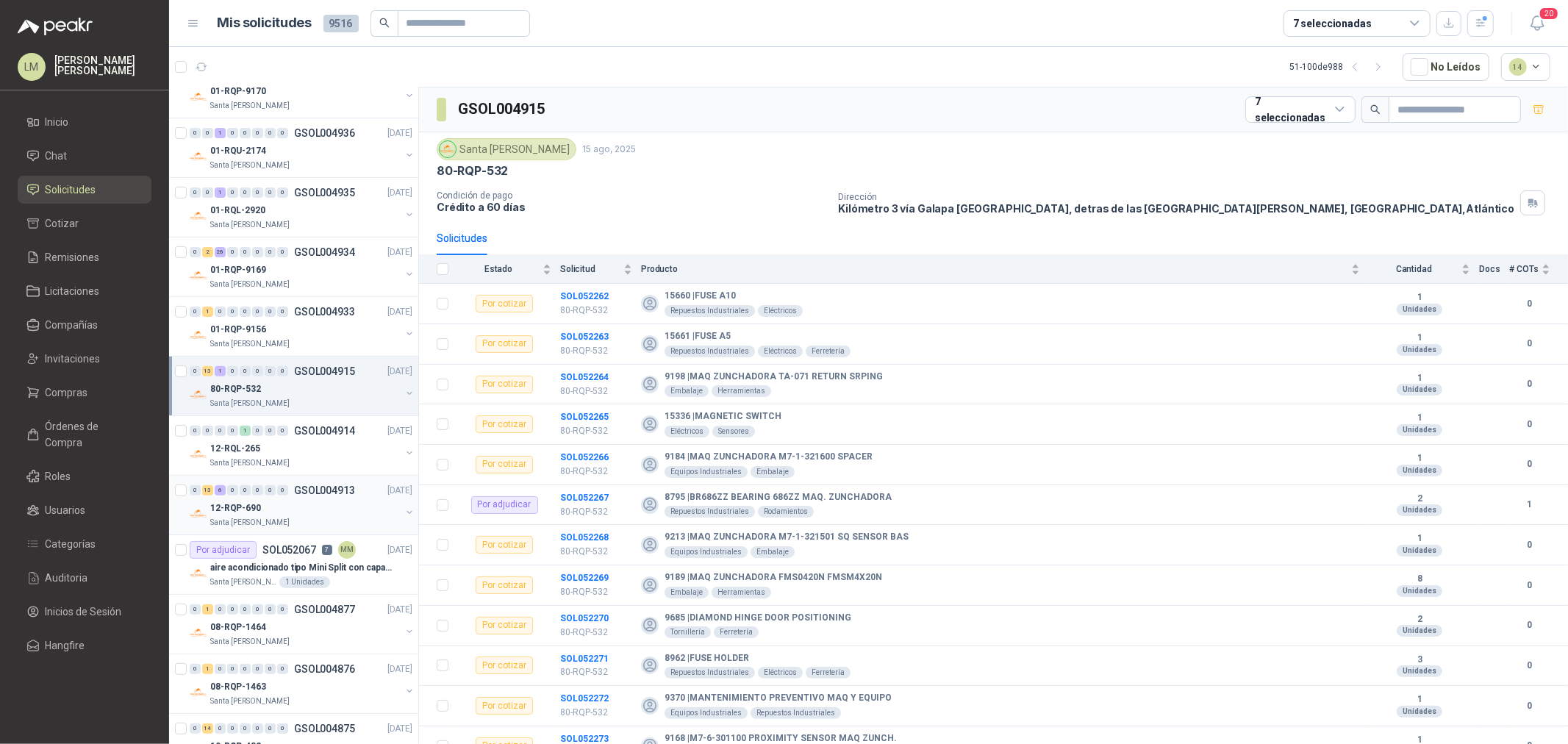
click at [306, 496] on div "0 13 6 0 0 0 0 0 GSOL004913 [DATE]" at bounding box center [302, 490] width 225 height 18
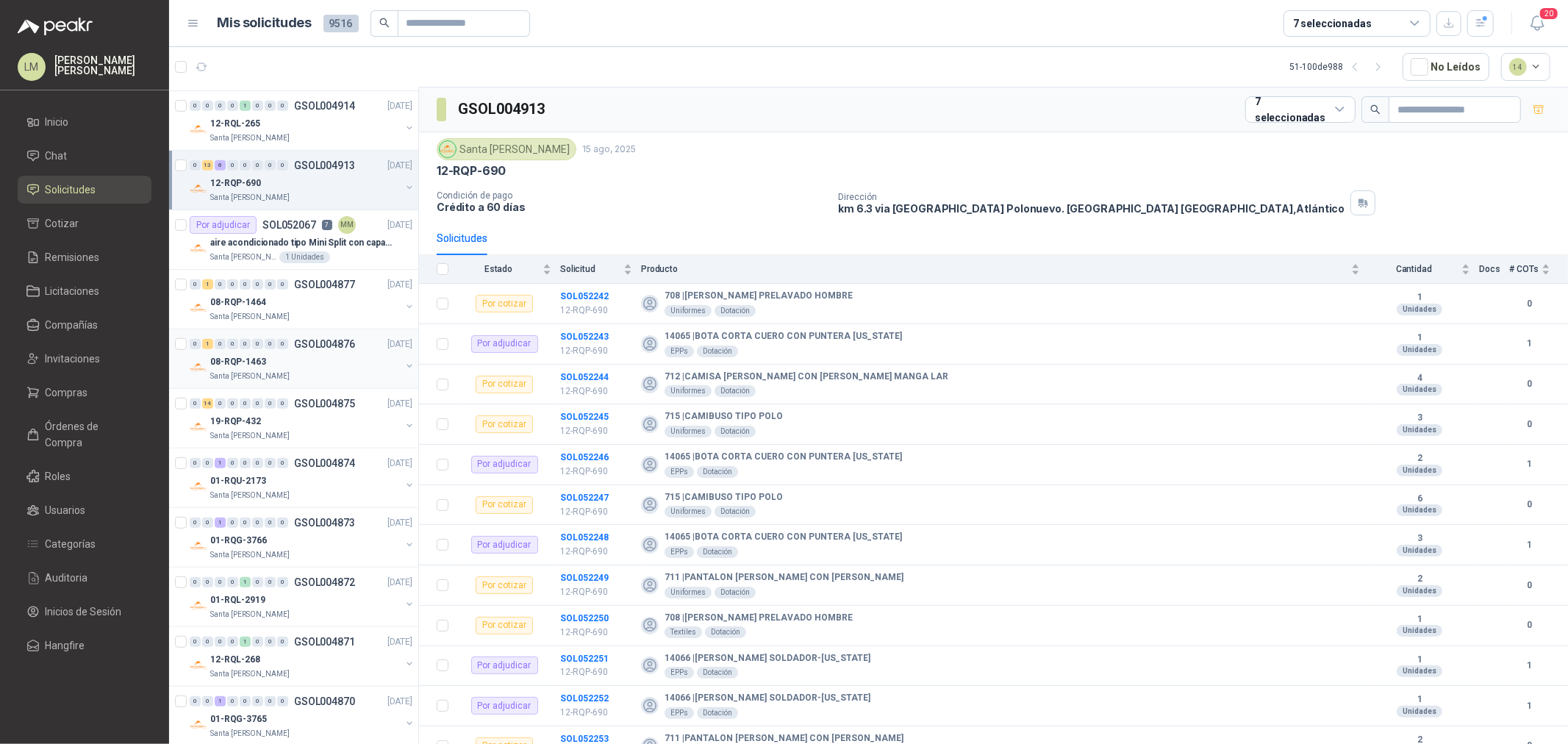
scroll to position [653, 0]
click at [306, 233] on div "aire acondicionado tipo Mini Split con capacidad de 12000 BTU a 110V o 220V" at bounding box center [311, 242] width 202 height 18
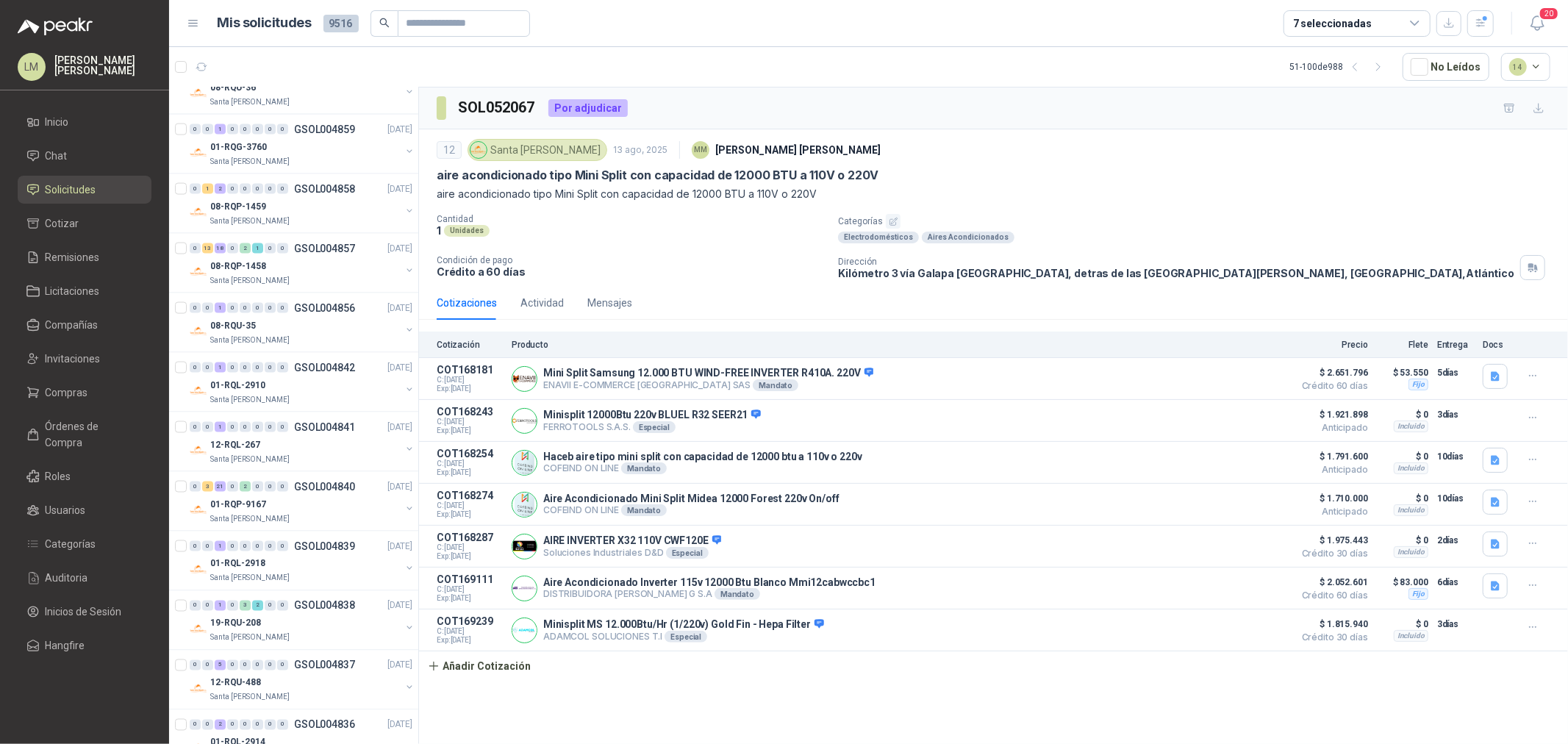
scroll to position [1961, 0]
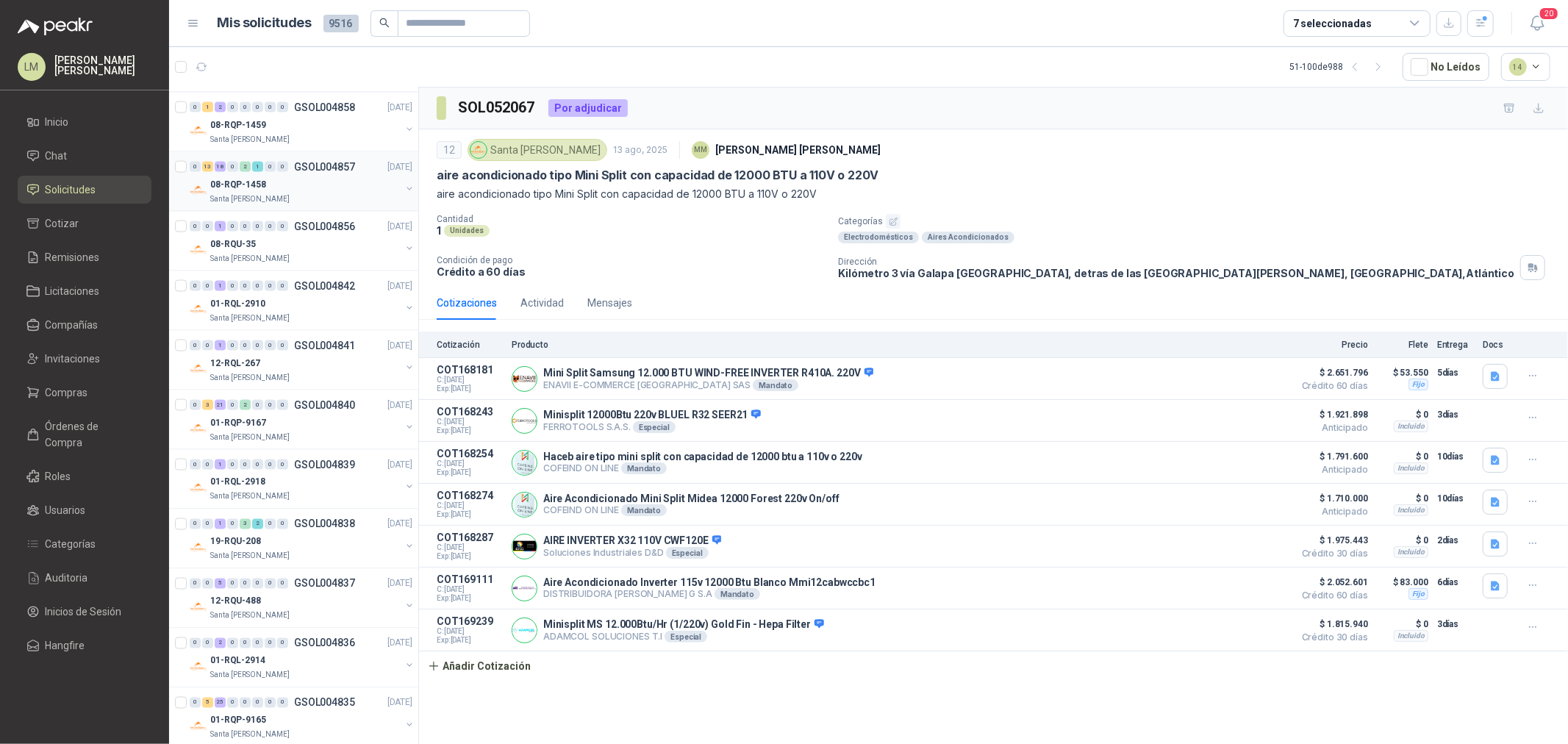
click at [296, 179] on div "08-RQP-1458" at bounding box center [305, 185] width 191 height 18
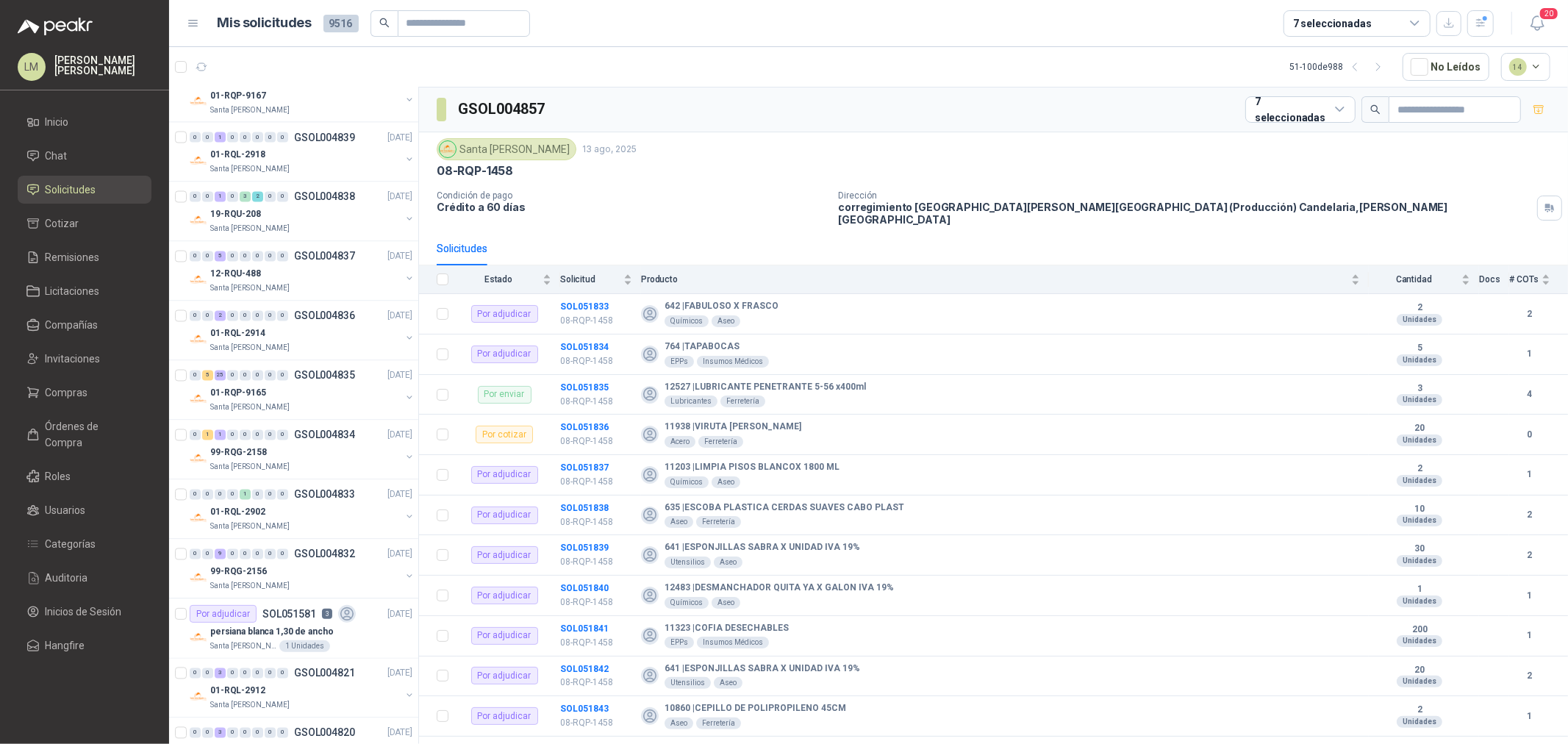
scroll to position [2339, 0]
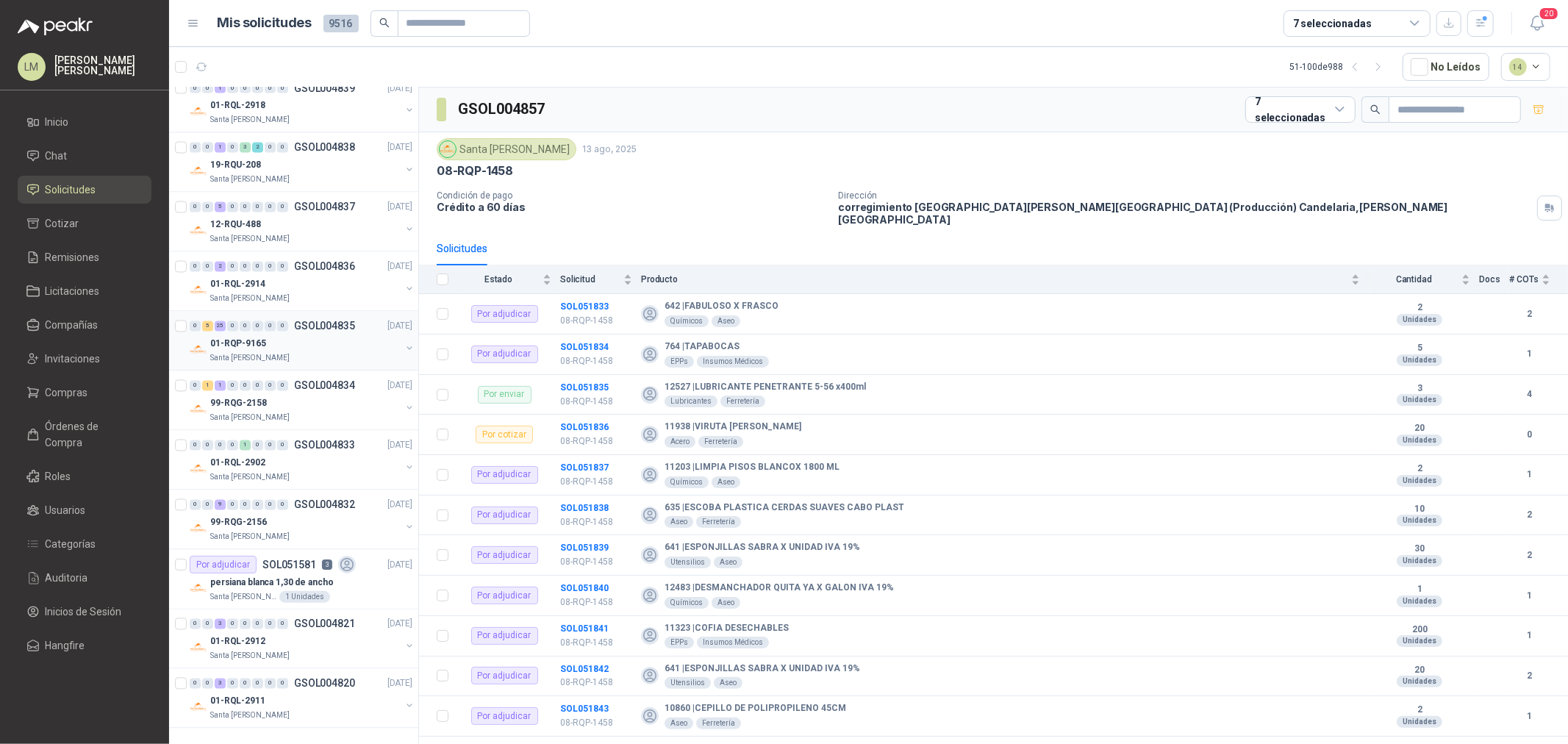
click at [300, 333] on div "0 5 25 0 0 0 0 0 GSOL004835 [DATE]" at bounding box center [302, 326] width 225 height 18
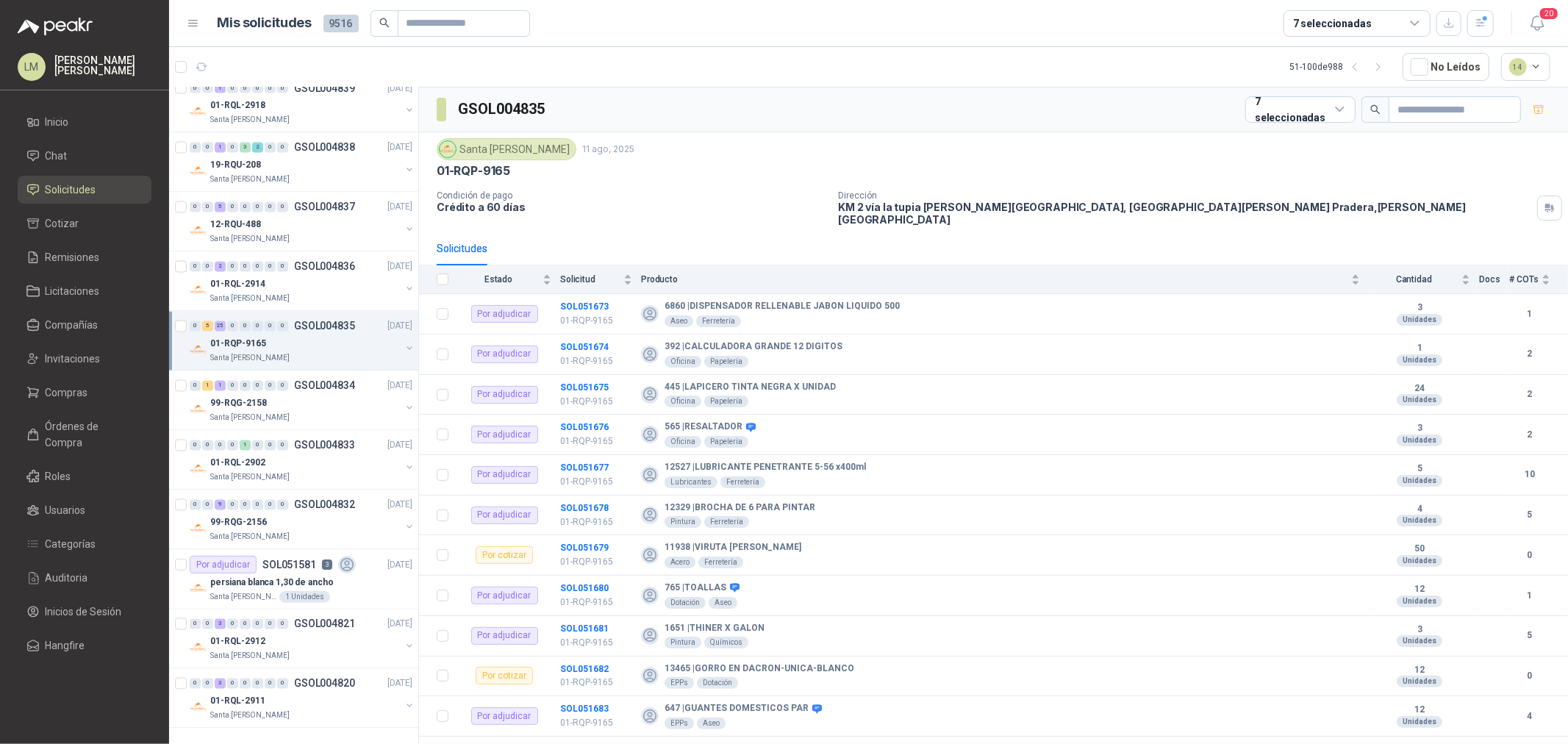
click at [1377, 68] on icon "button" at bounding box center [1378, 67] width 12 height 12
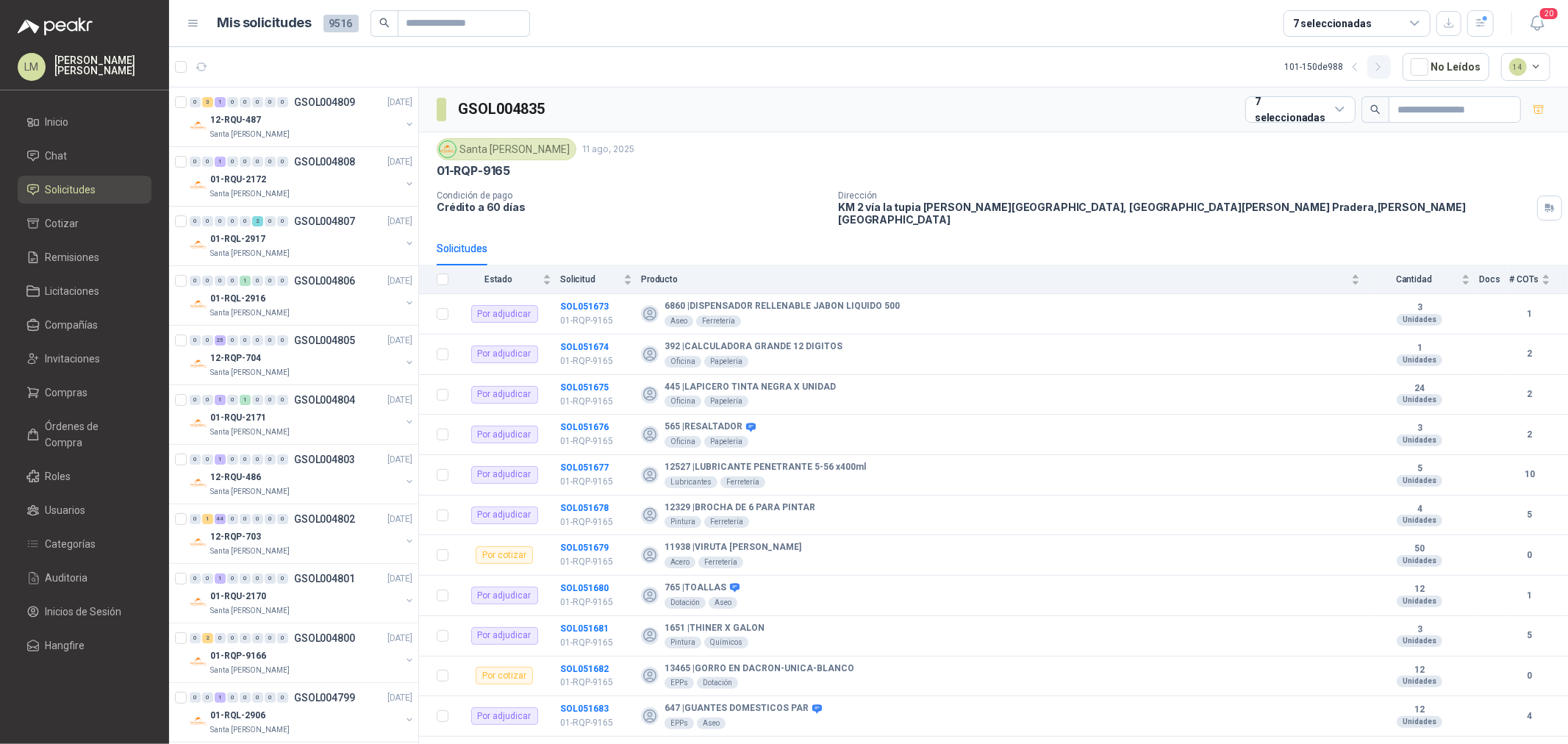
click at [1376, 61] on icon "button" at bounding box center [1378, 67] width 12 height 12
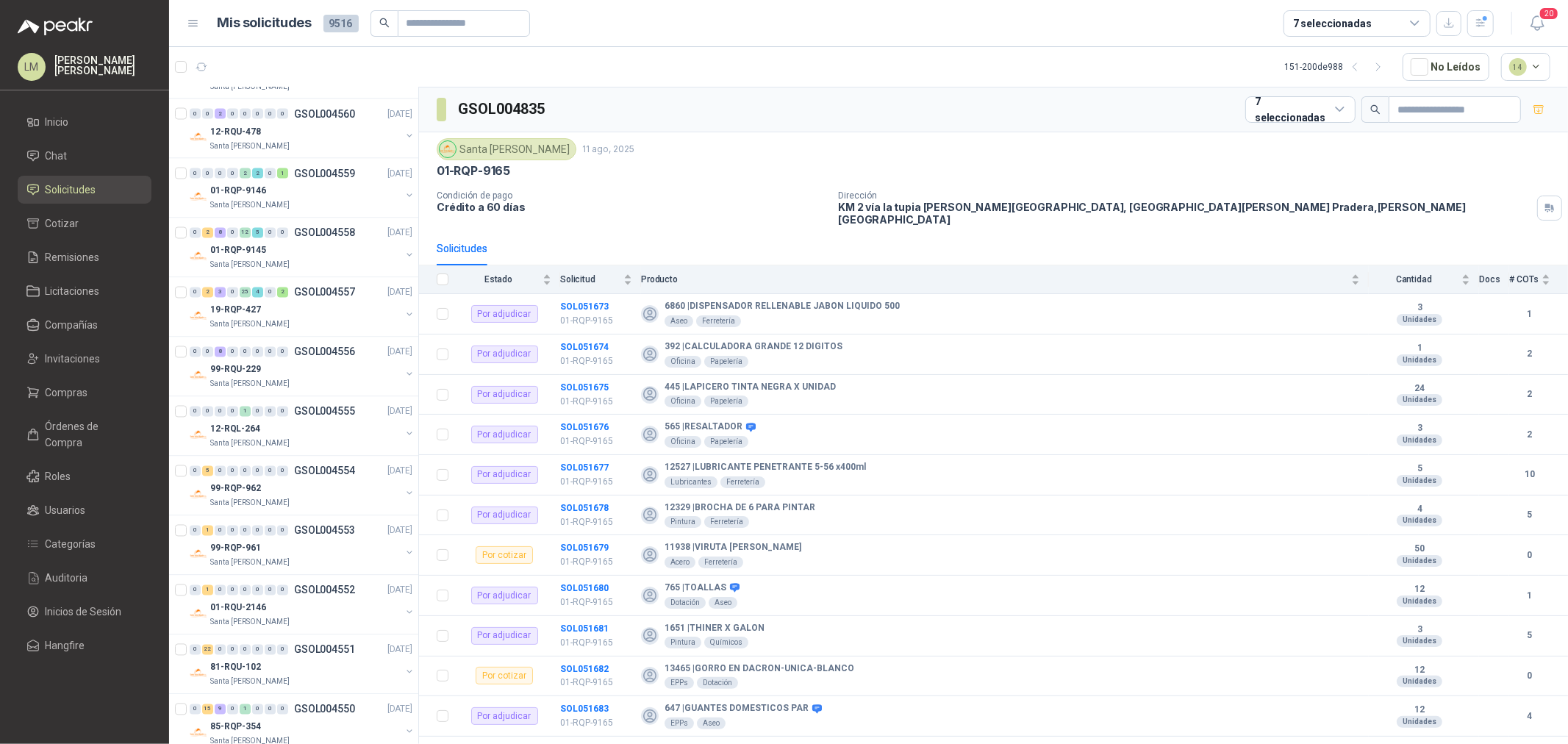
scroll to position [2339, 0]
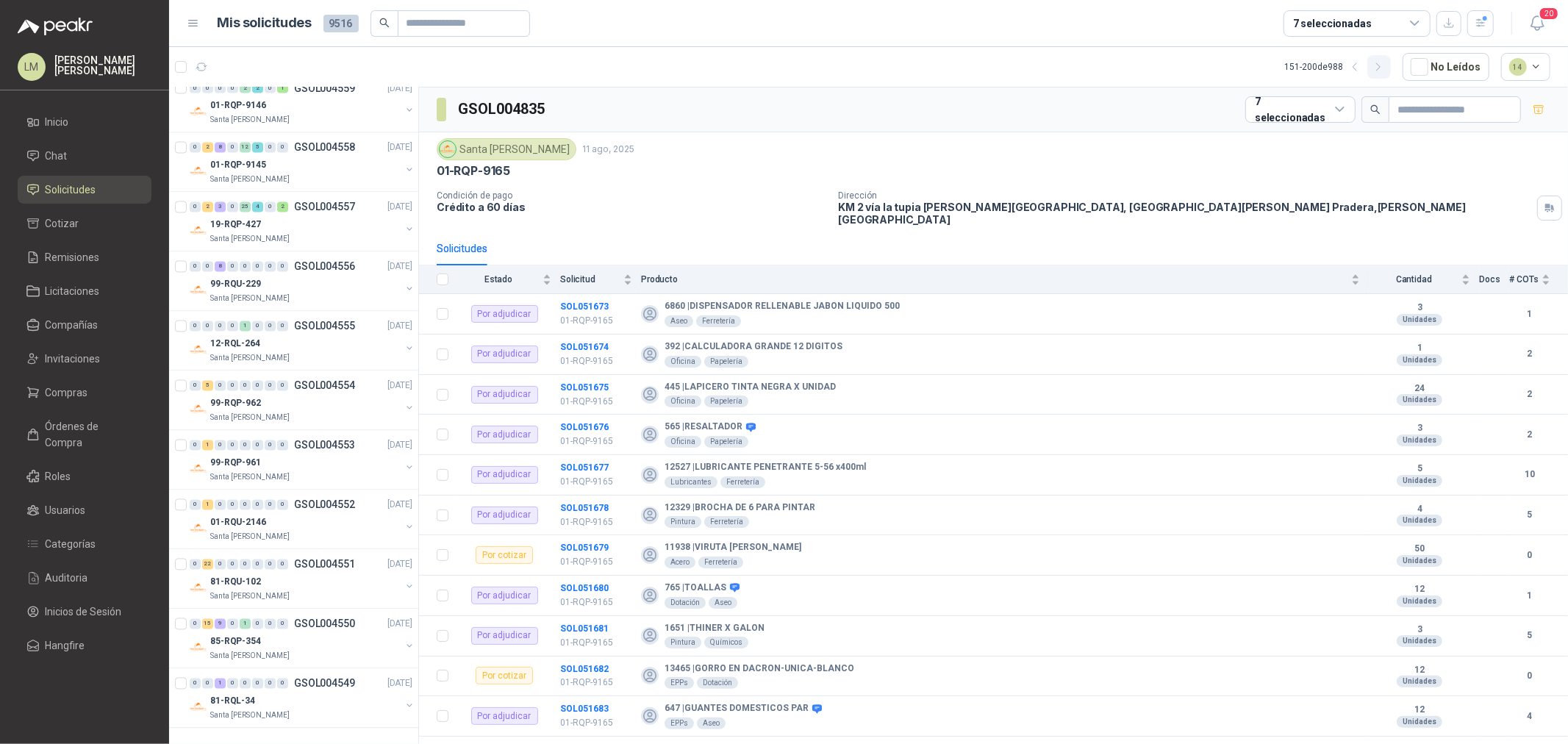
click at [1380, 71] on icon "button" at bounding box center [1378, 67] width 12 height 12
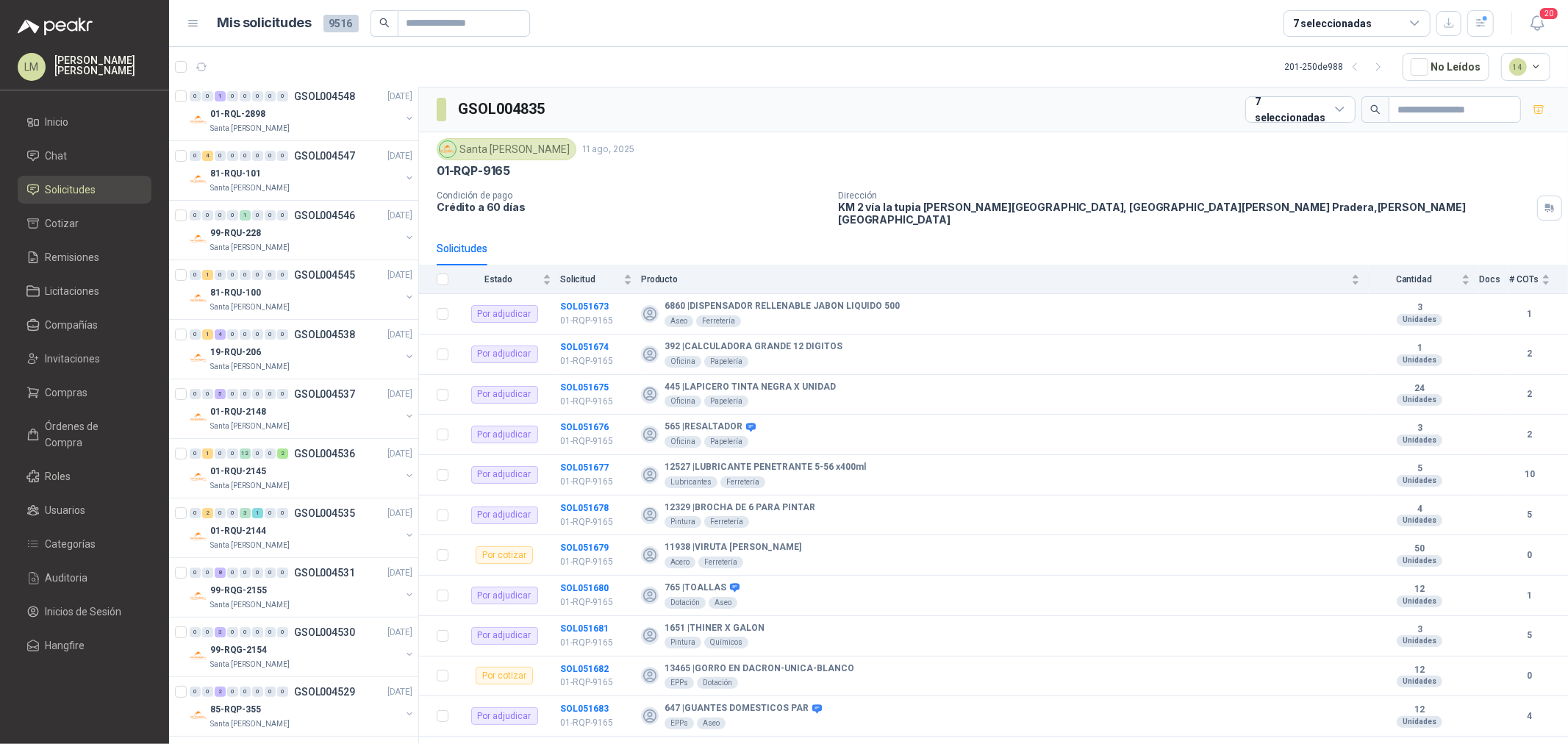
scroll to position [0, 0]
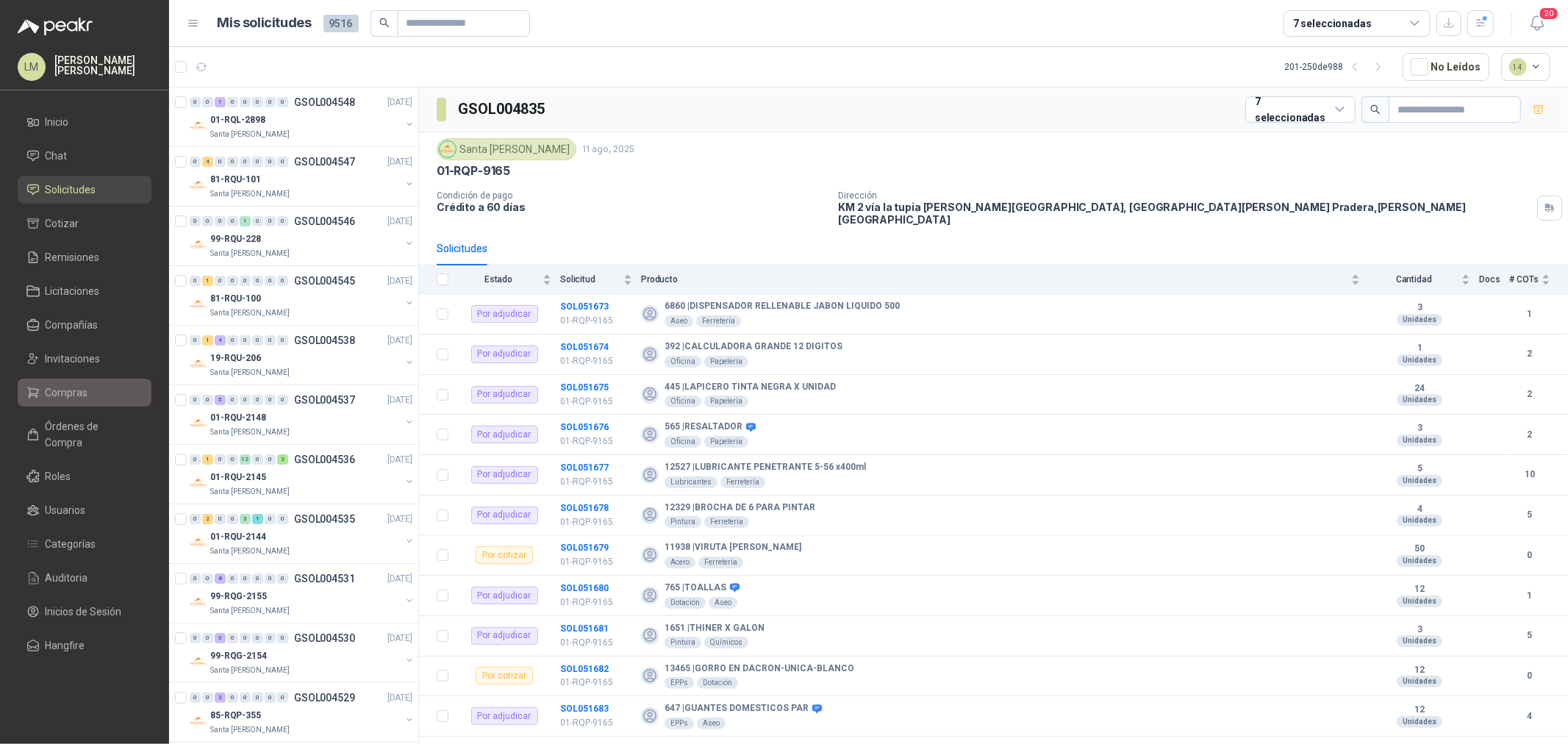
click at [69, 397] on span "Compras" at bounding box center [66, 393] width 43 height 16
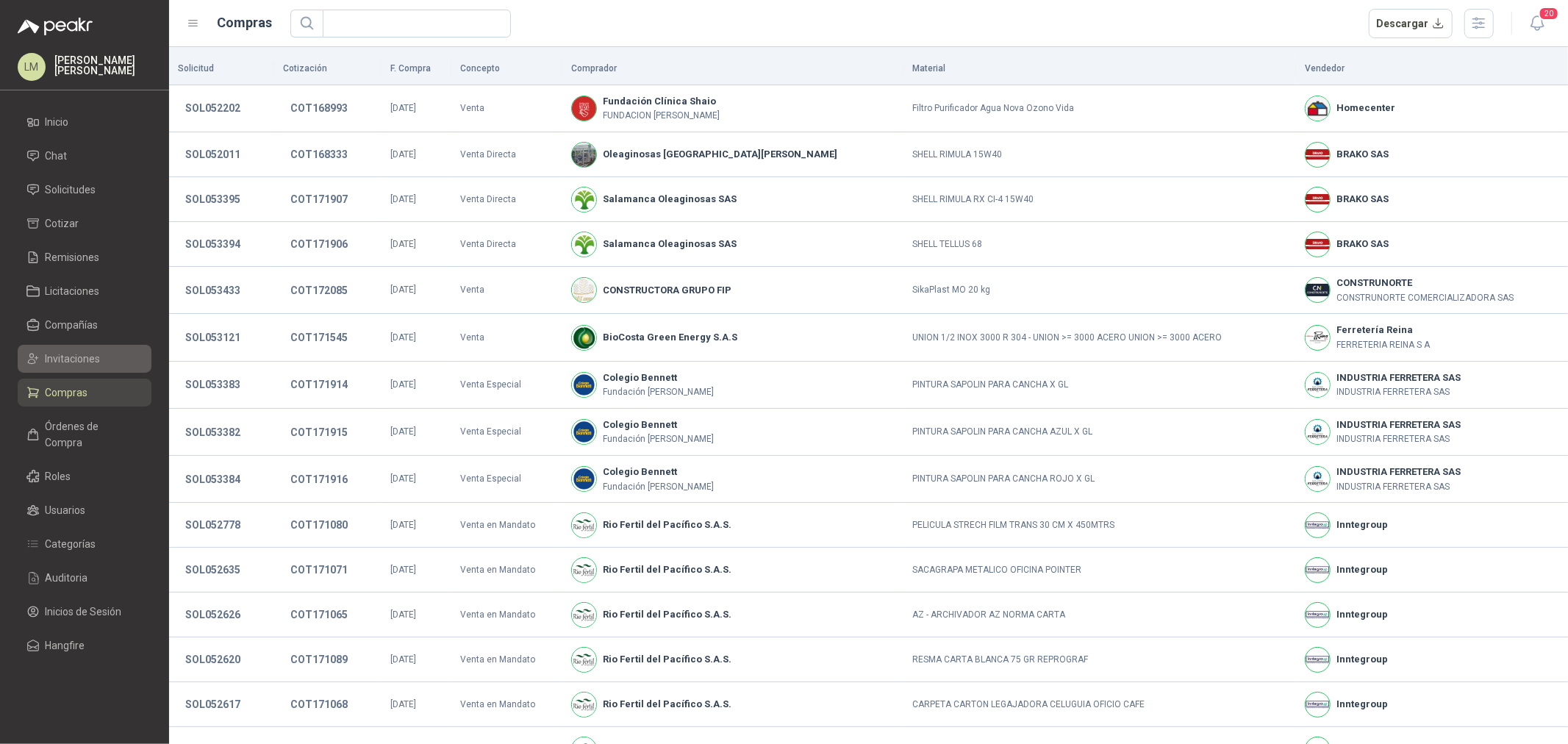
click at [76, 355] on span "Invitaciones" at bounding box center [73, 359] width 55 height 16
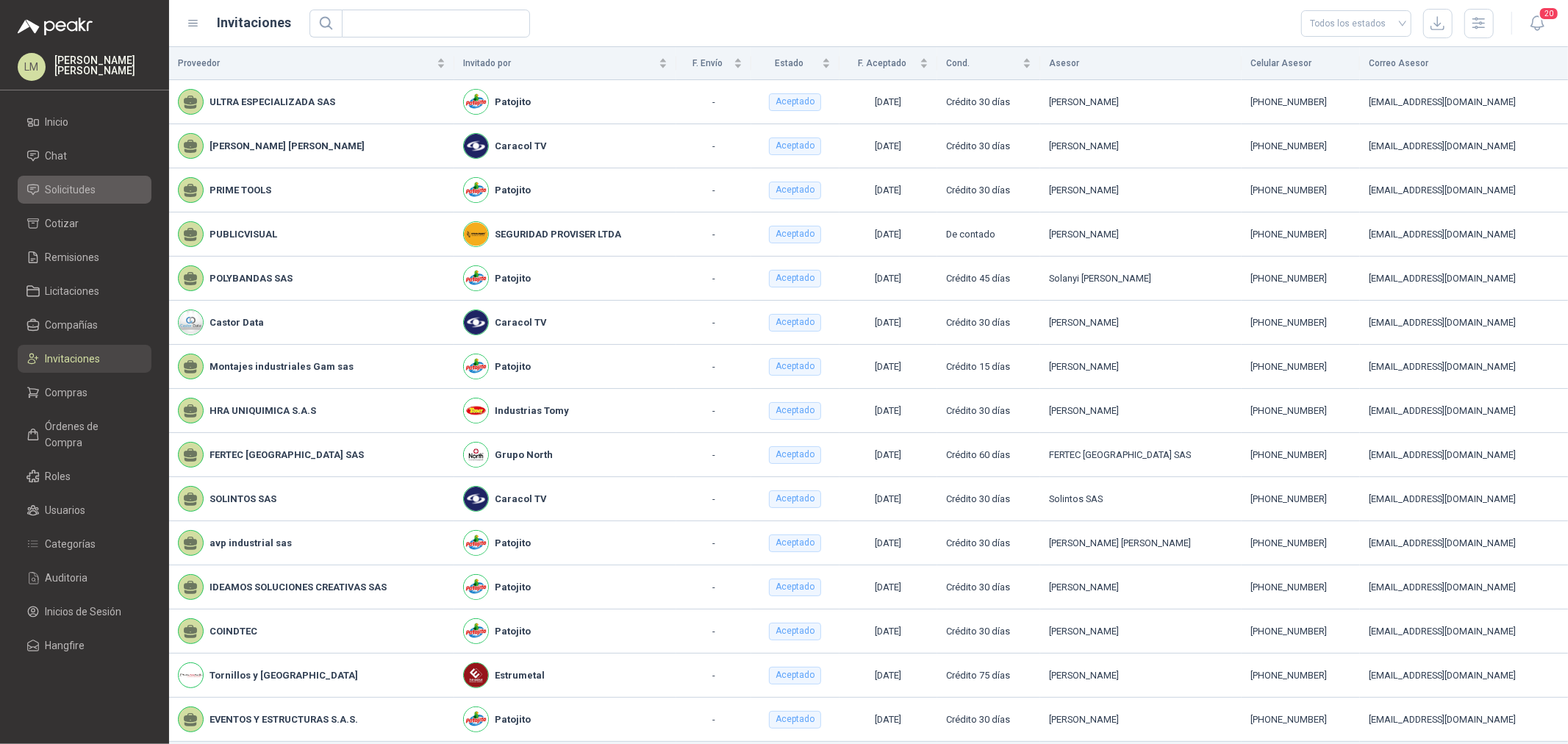
click at [75, 187] on span "Solicitudes" at bounding box center [70, 190] width 51 height 16
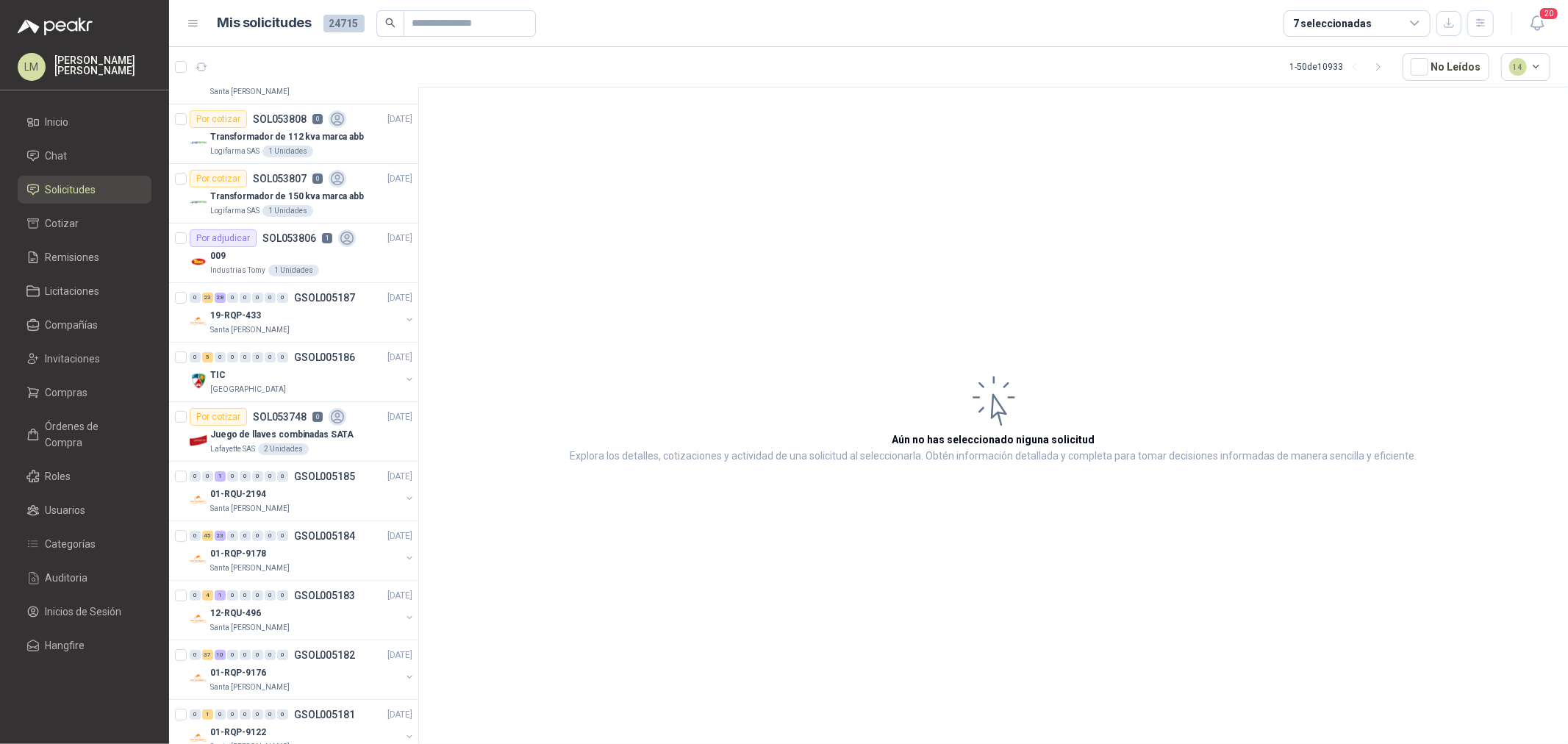
scroll to position [245, 0]
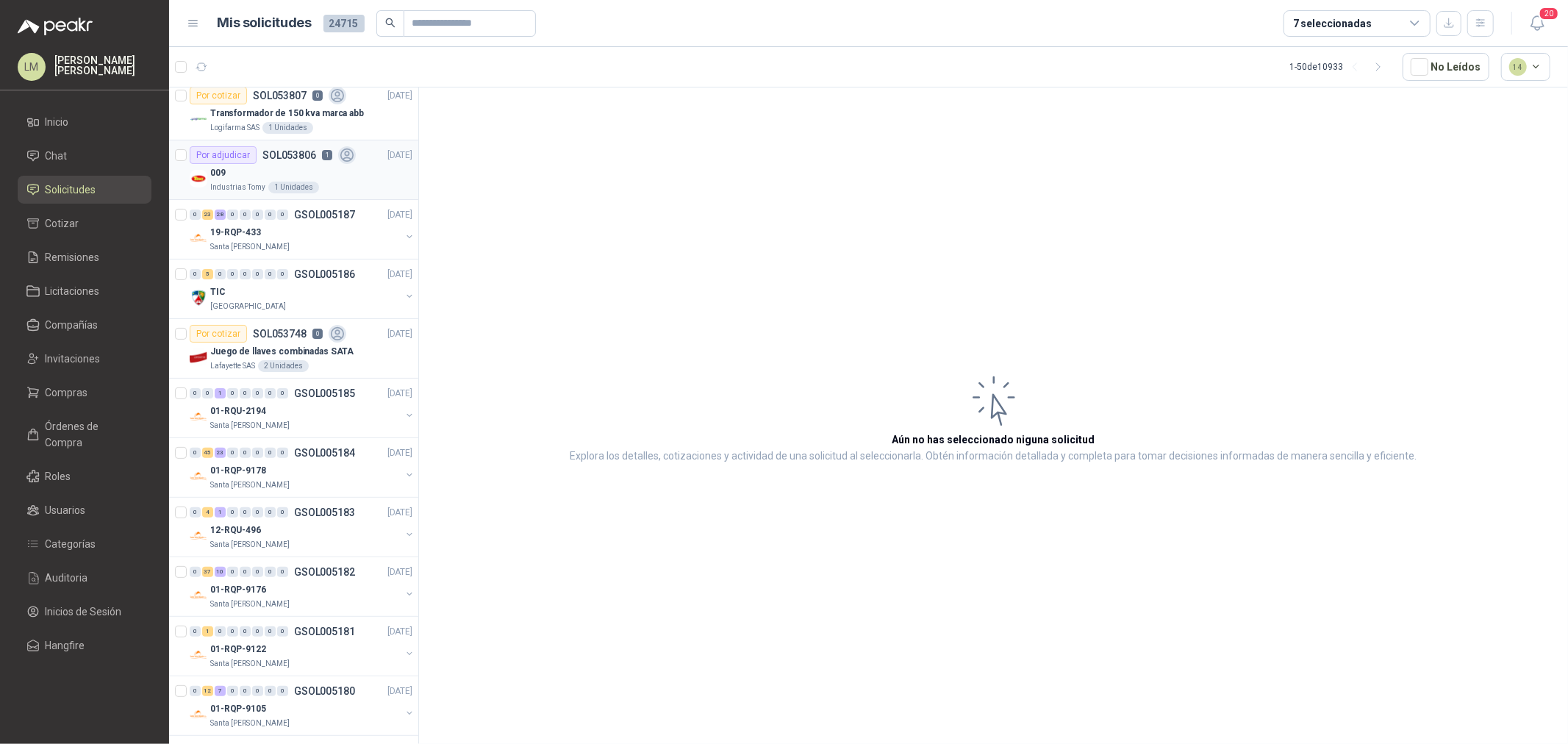
click at [308, 169] on div "009" at bounding box center [311, 173] width 202 height 18
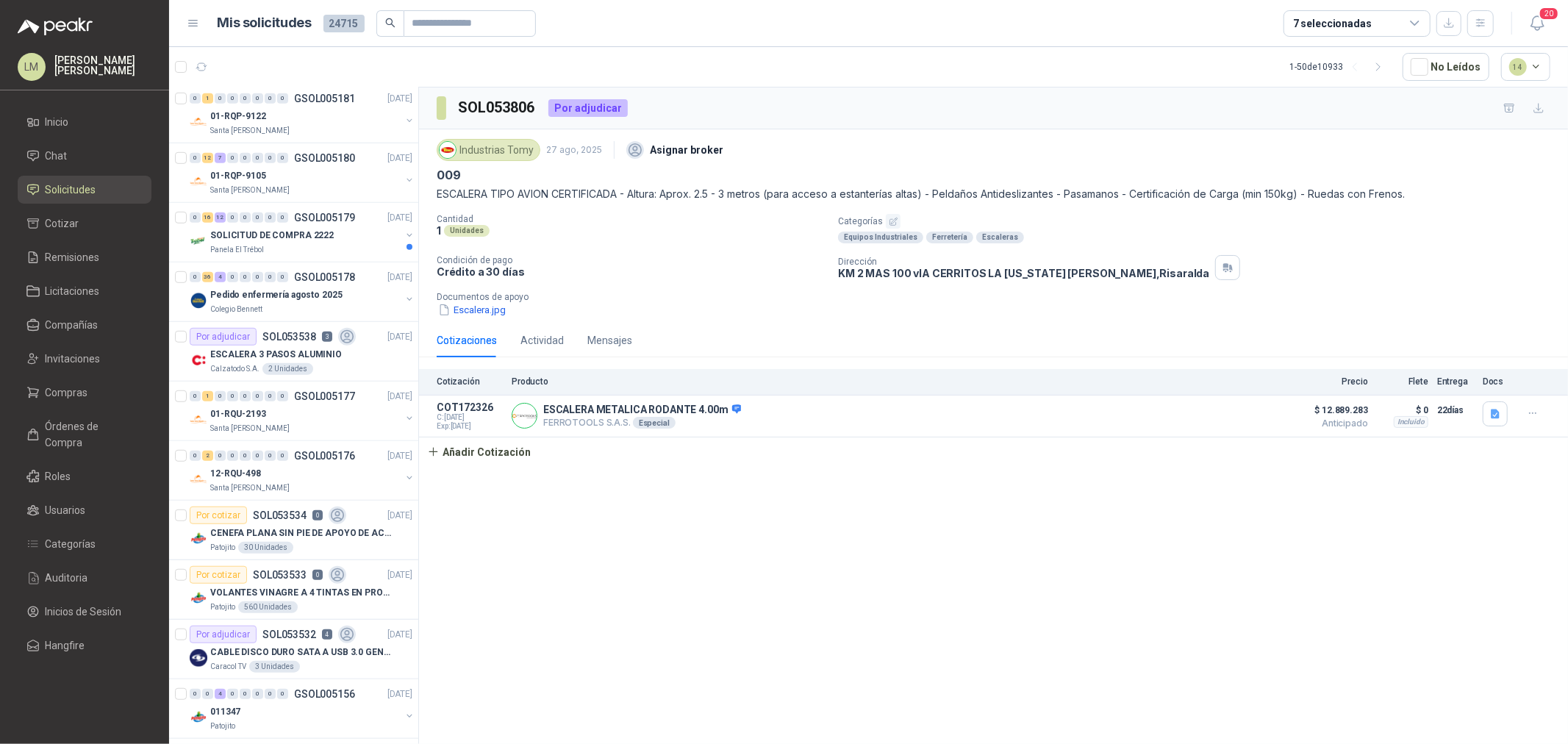
scroll to position [817, 0]
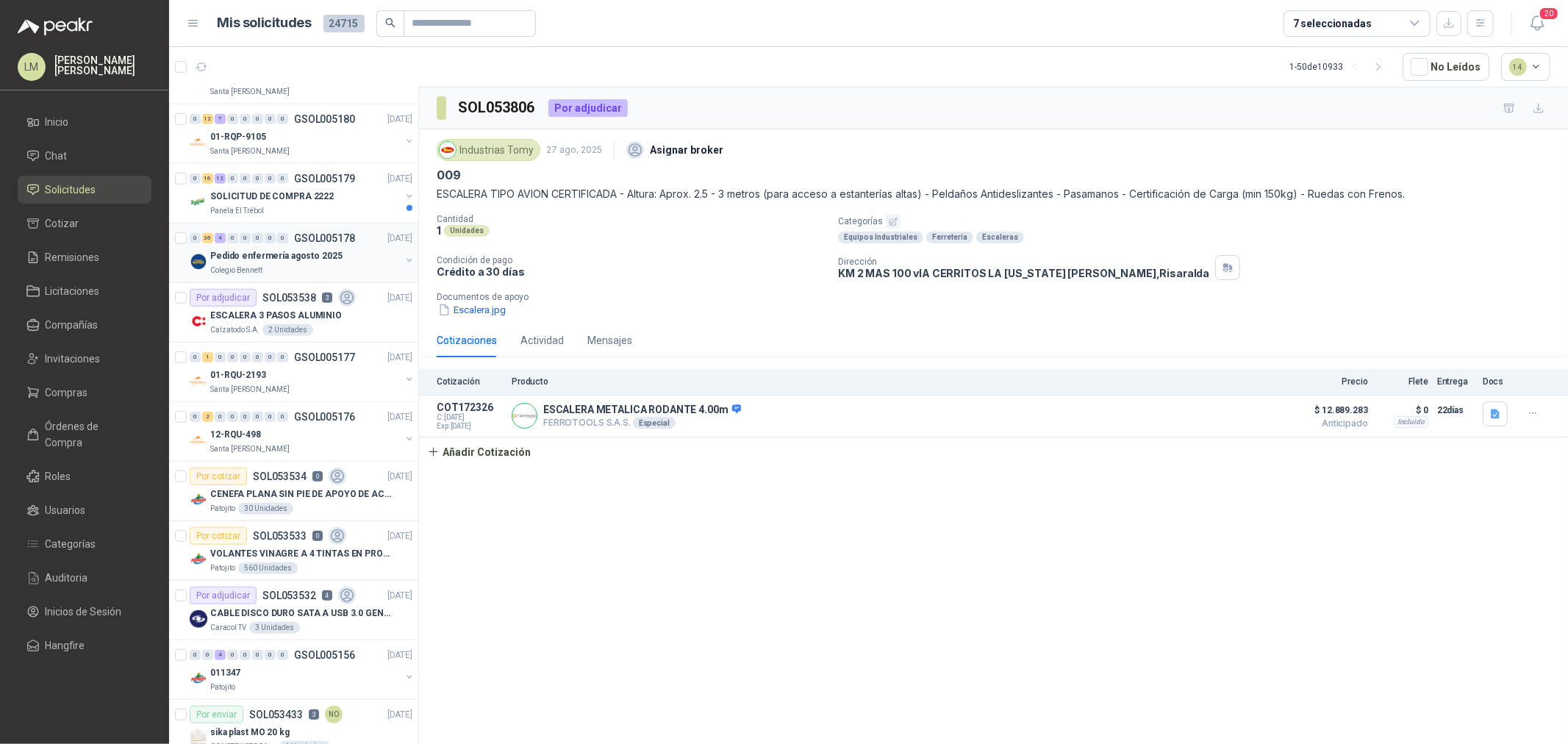
click at [291, 267] on div "Colegio Bennett" at bounding box center [305, 271] width 191 height 12
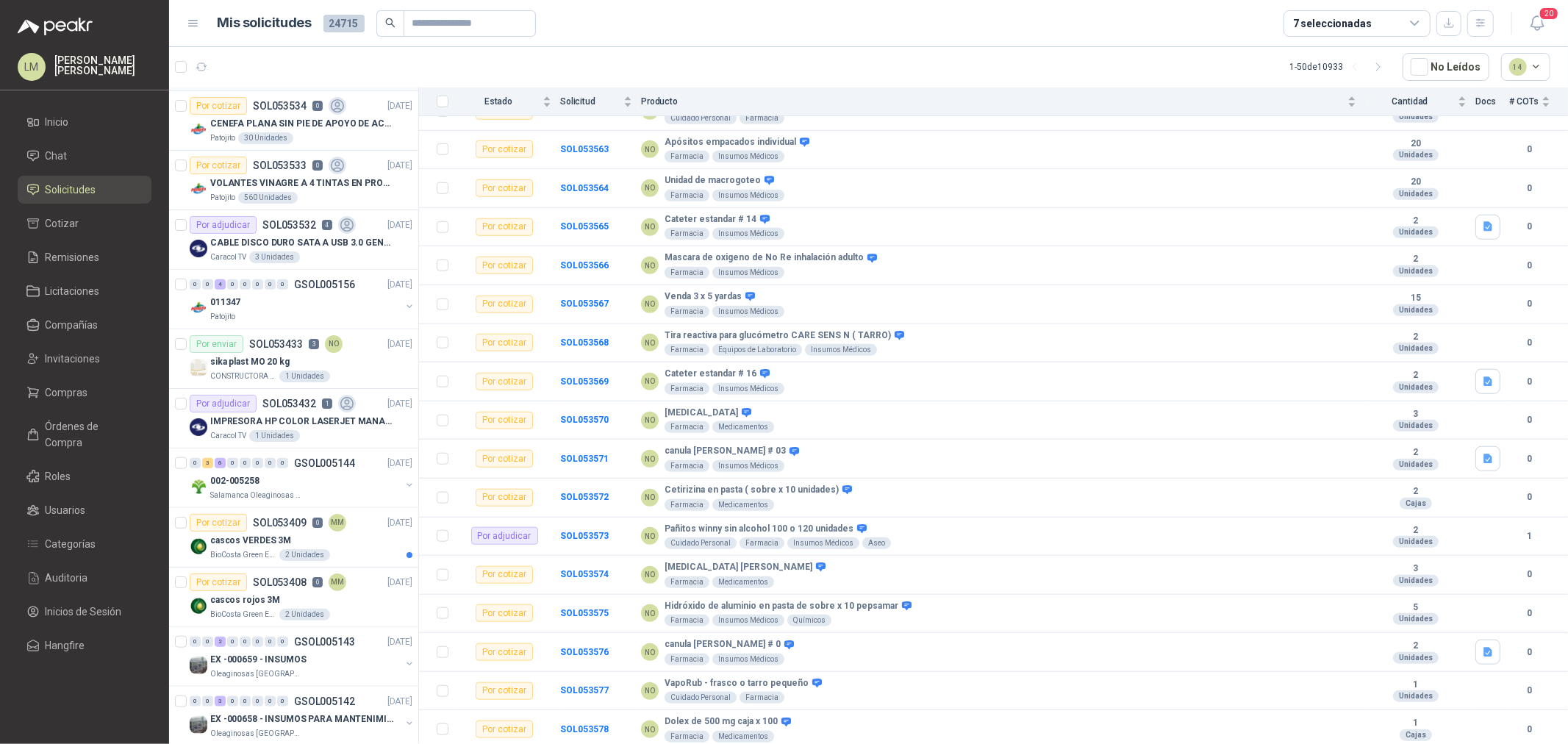
scroll to position [1225, 0]
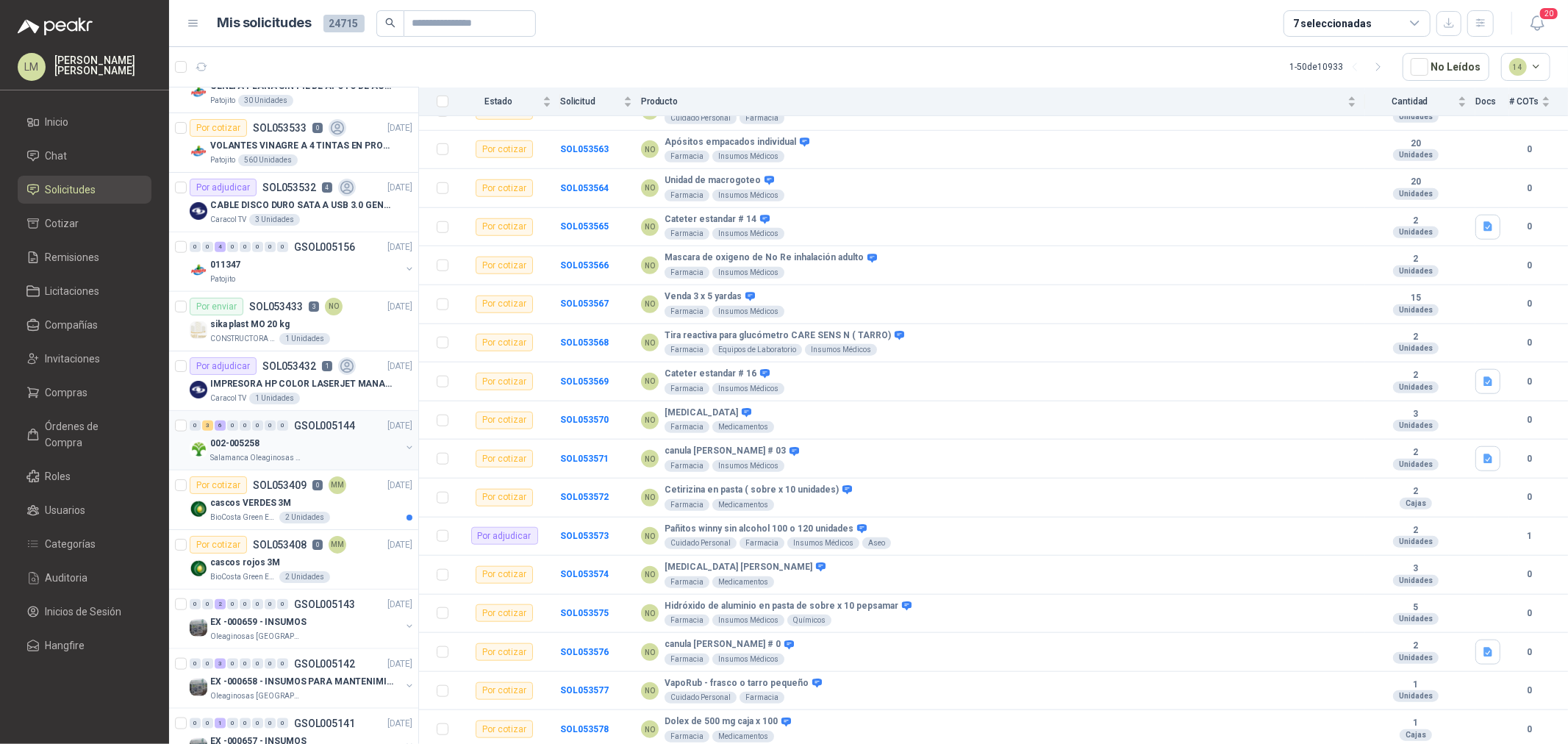
click at [254, 442] on p "002-005258" at bounding box center [234, 443] width 49 height 14
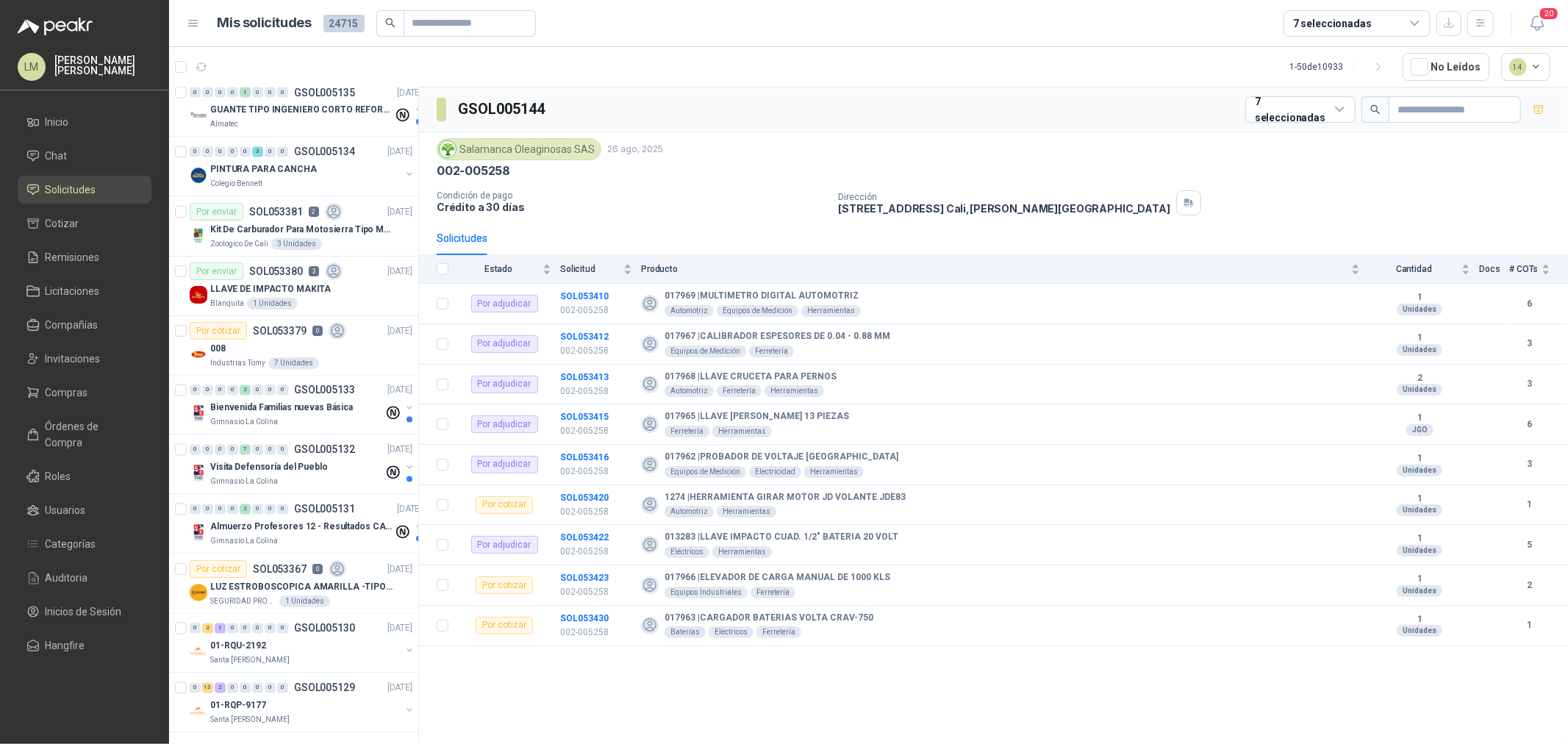
scroll to position [2349, 0]
click at [1377, 68] on icon "button" at bounding box center [1378, 67] width 12 height 12
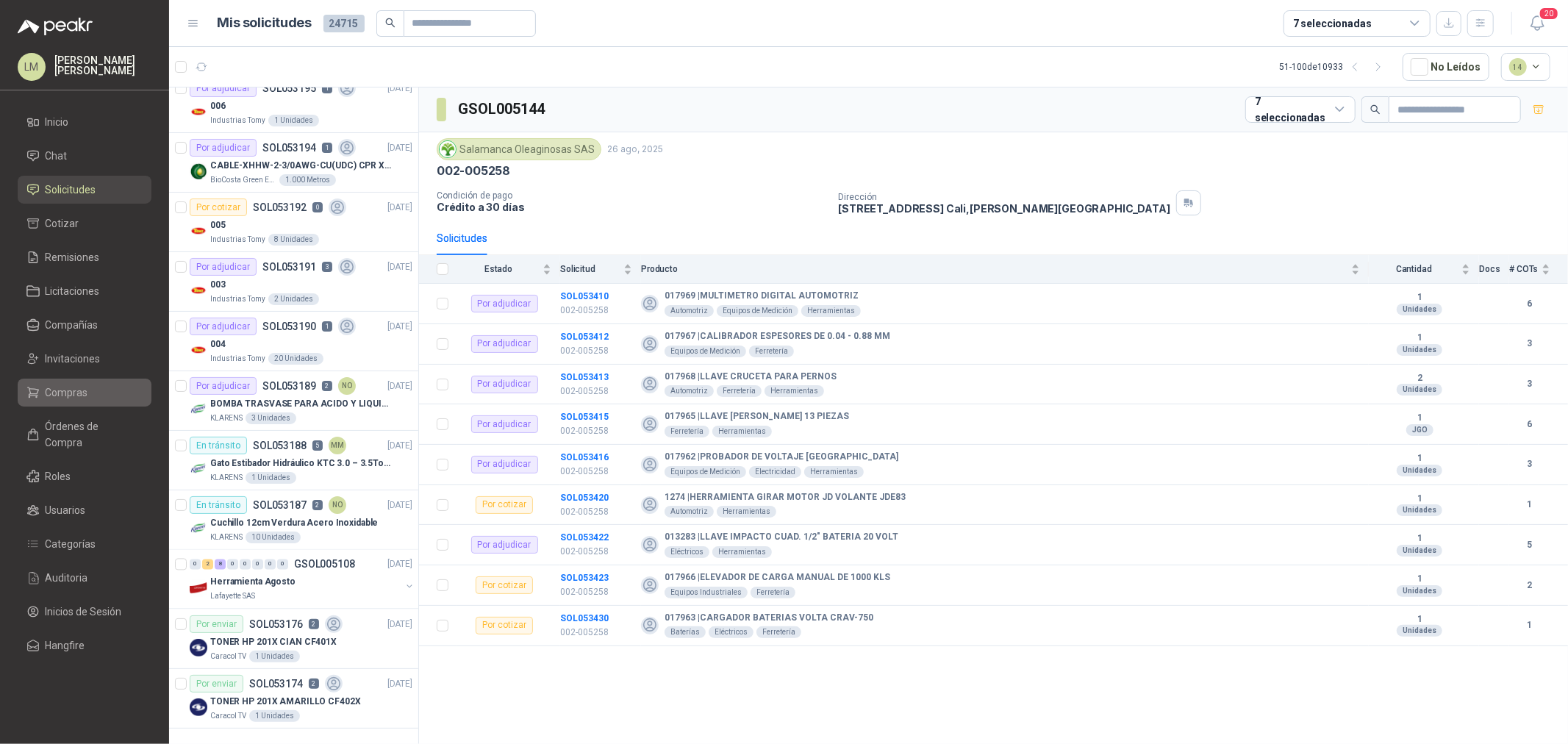
click at [56, 399] on span "Compras" at bounding box center [66, 393] width 43 height 16
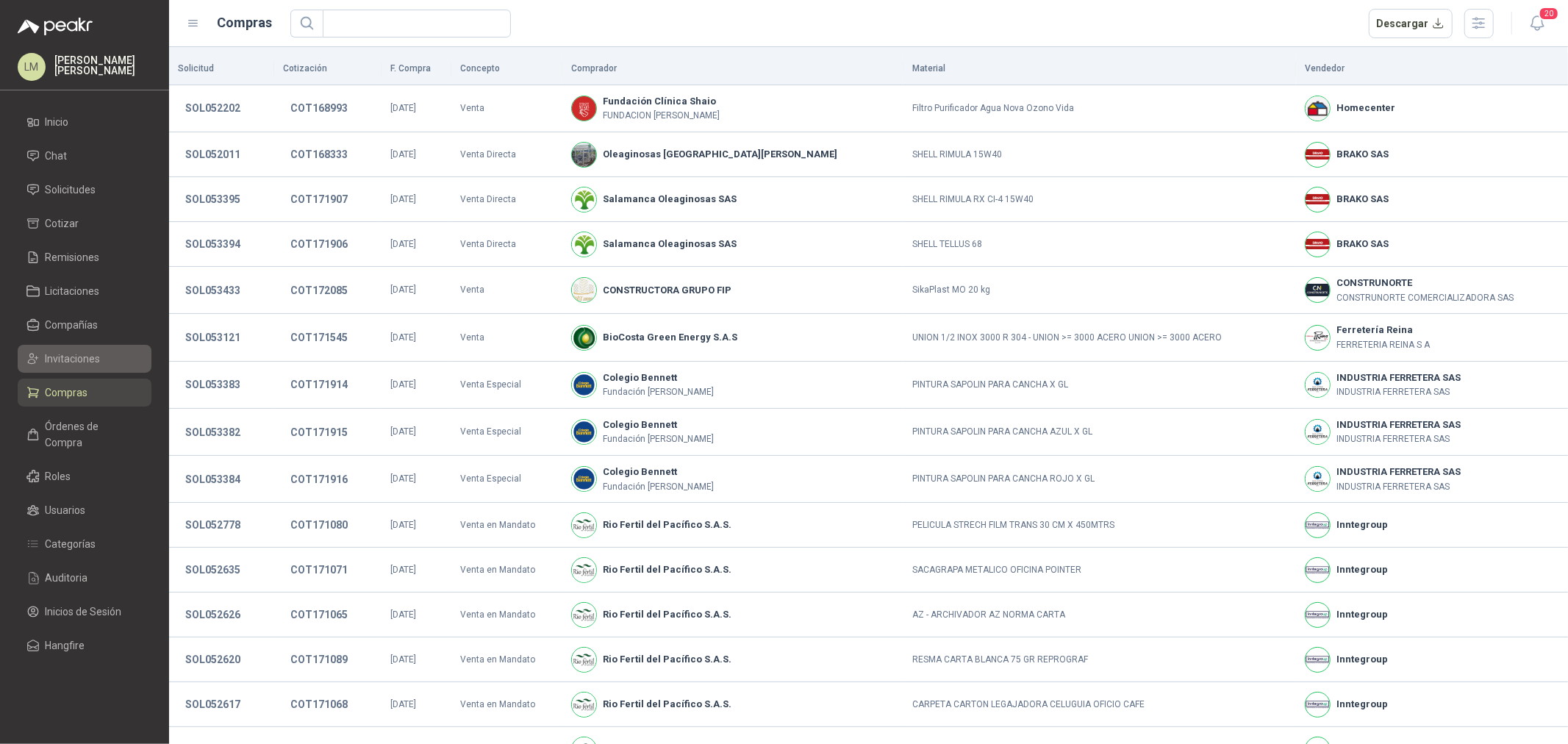
click at [79, 358] on span "Invitaciones" at bounding box center [73, 359] width 55 height 16
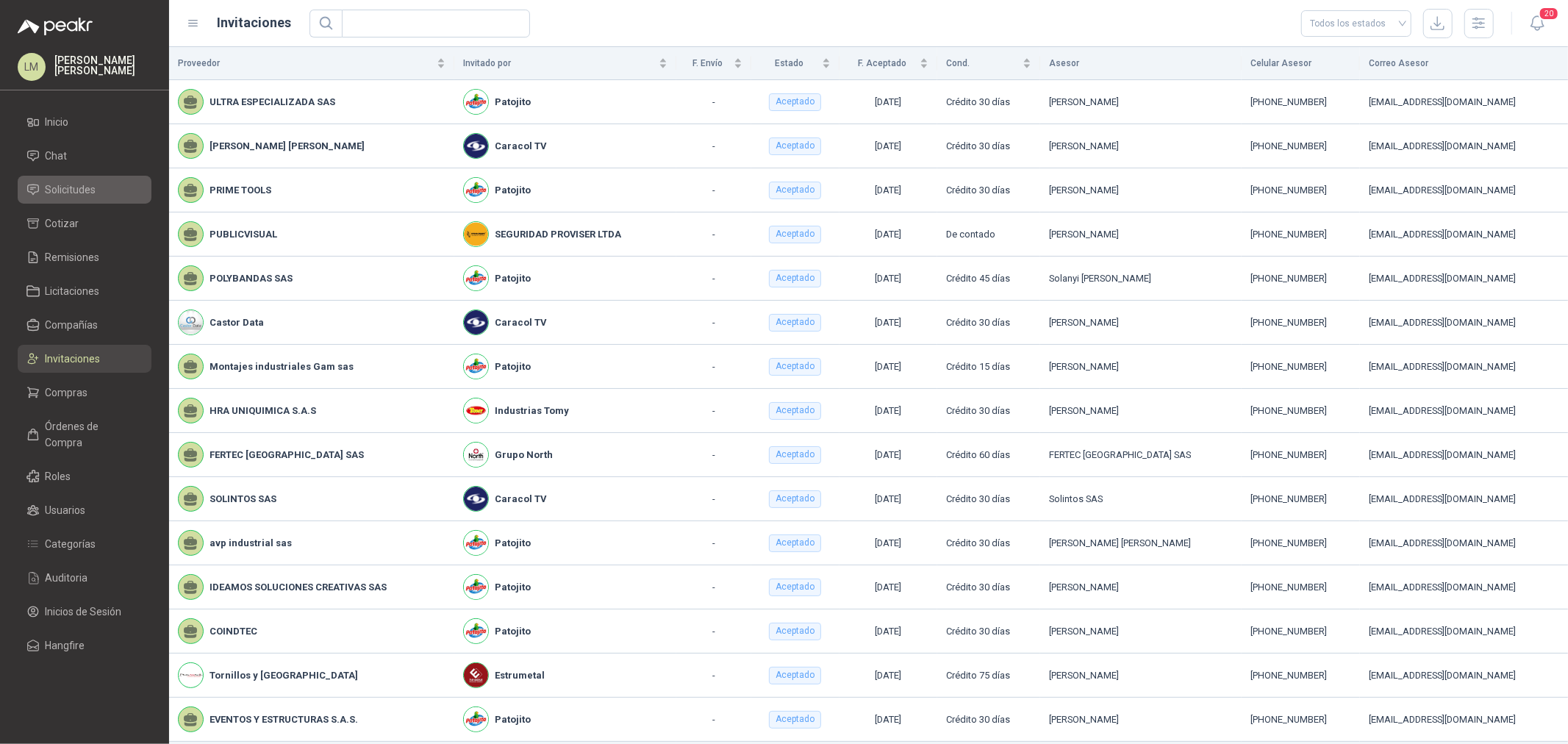
click at [78, 189] on span "Solicitudes" at bounding box center [70, 190] width 51 height 16
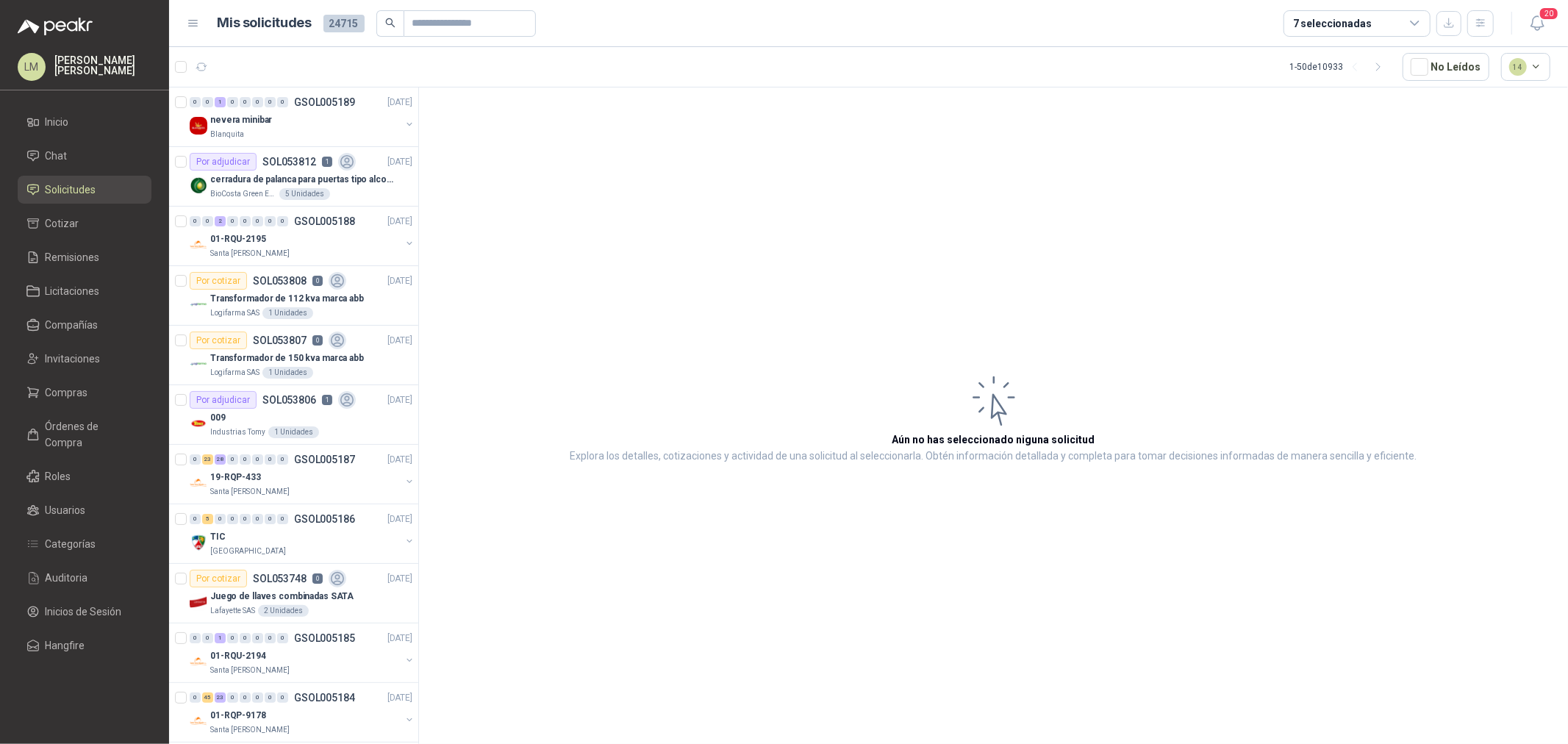
click at [1319, 27] on div "7 seleccionadas" at bounding box center [1331, 23] width 78 height 16
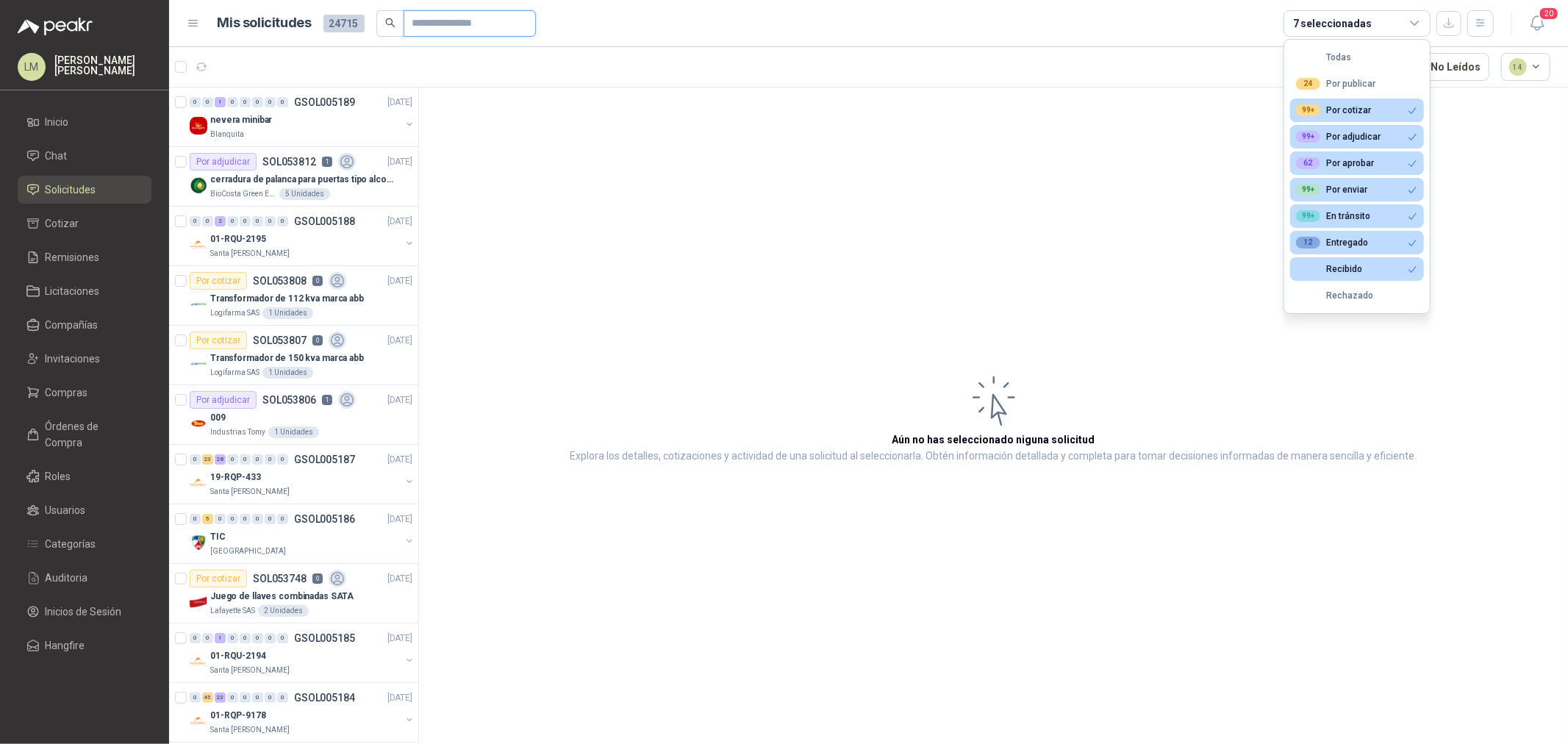
click at [447, 22] on input "text" at bounding box center [463, 23] width 103 height 25
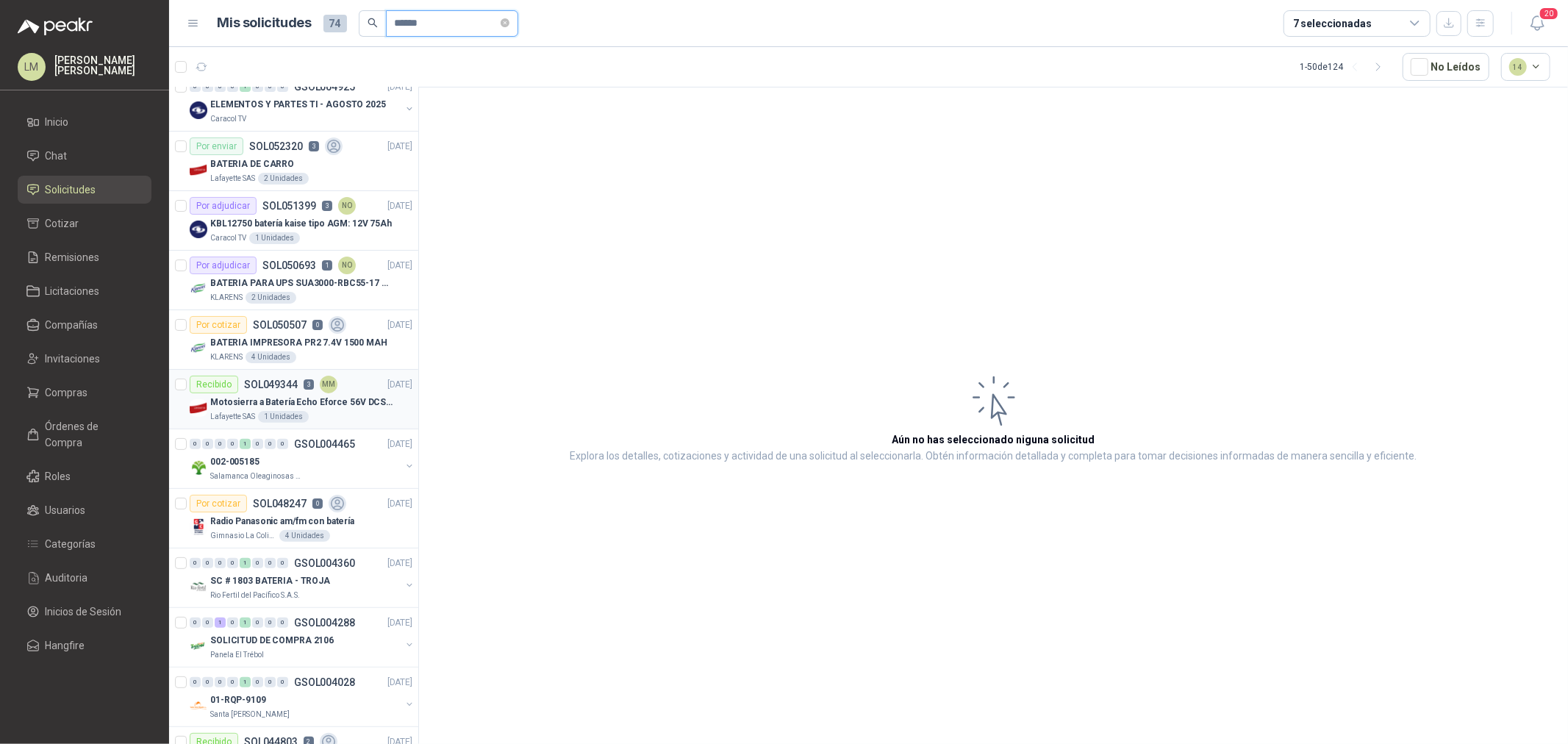
scroll to position [326, 0]
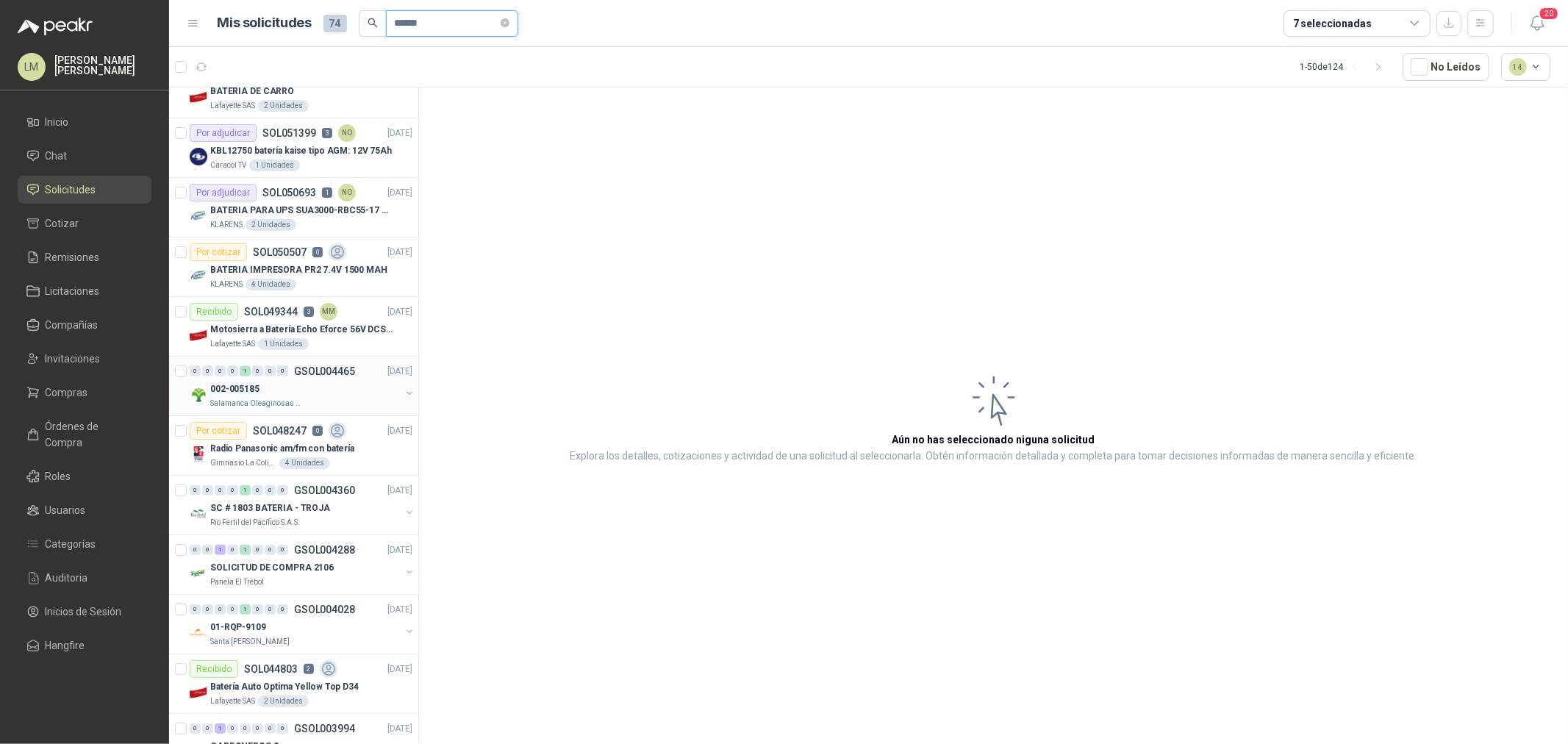
type input "******"
click at [404, 393] on button "button" at bounding box center [409, 393] width 12 height 12
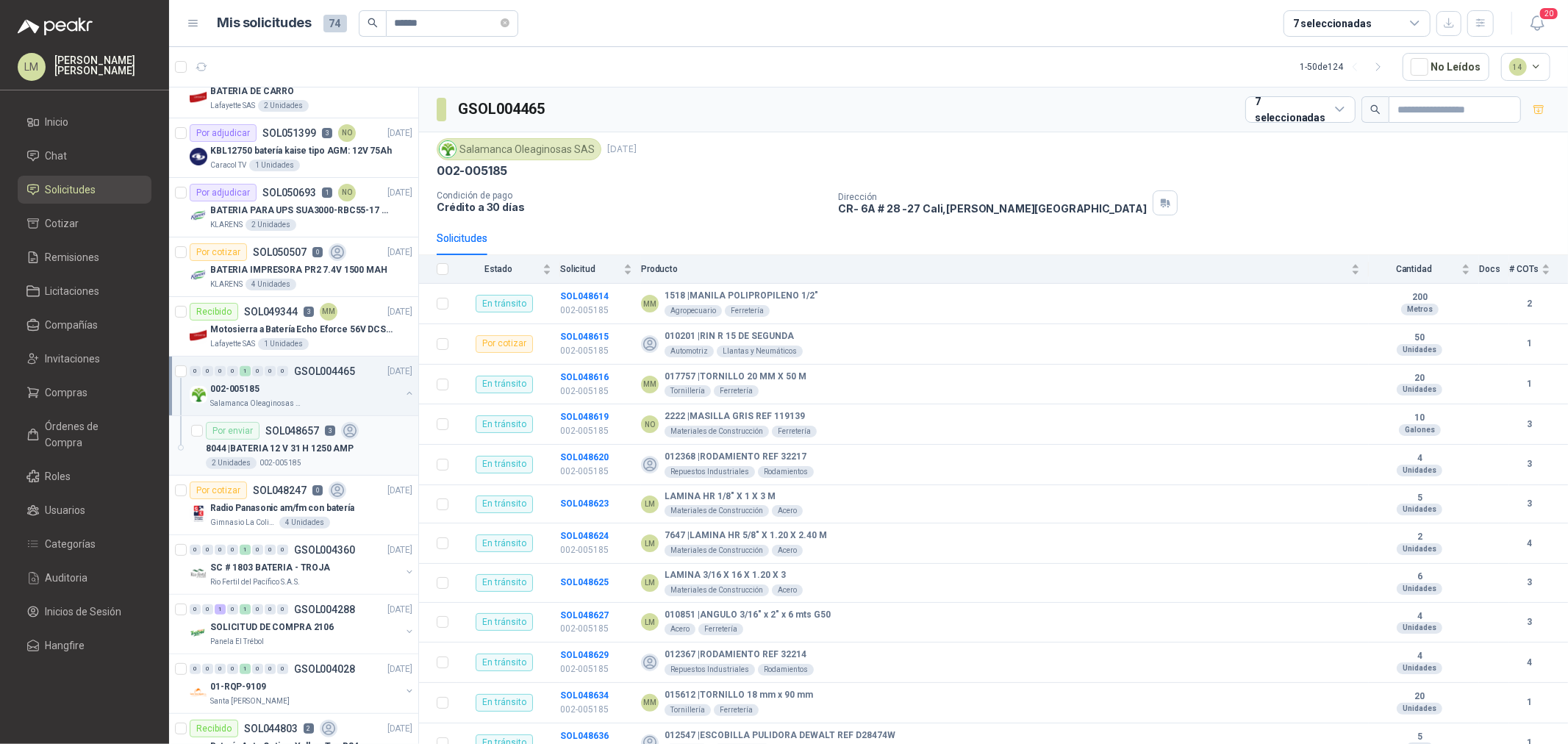
click at [318, 439] on div "8044 | BATERIA 12 V 31 H 1250 AMP" at bounding box center [309, 448] width 207 height 18
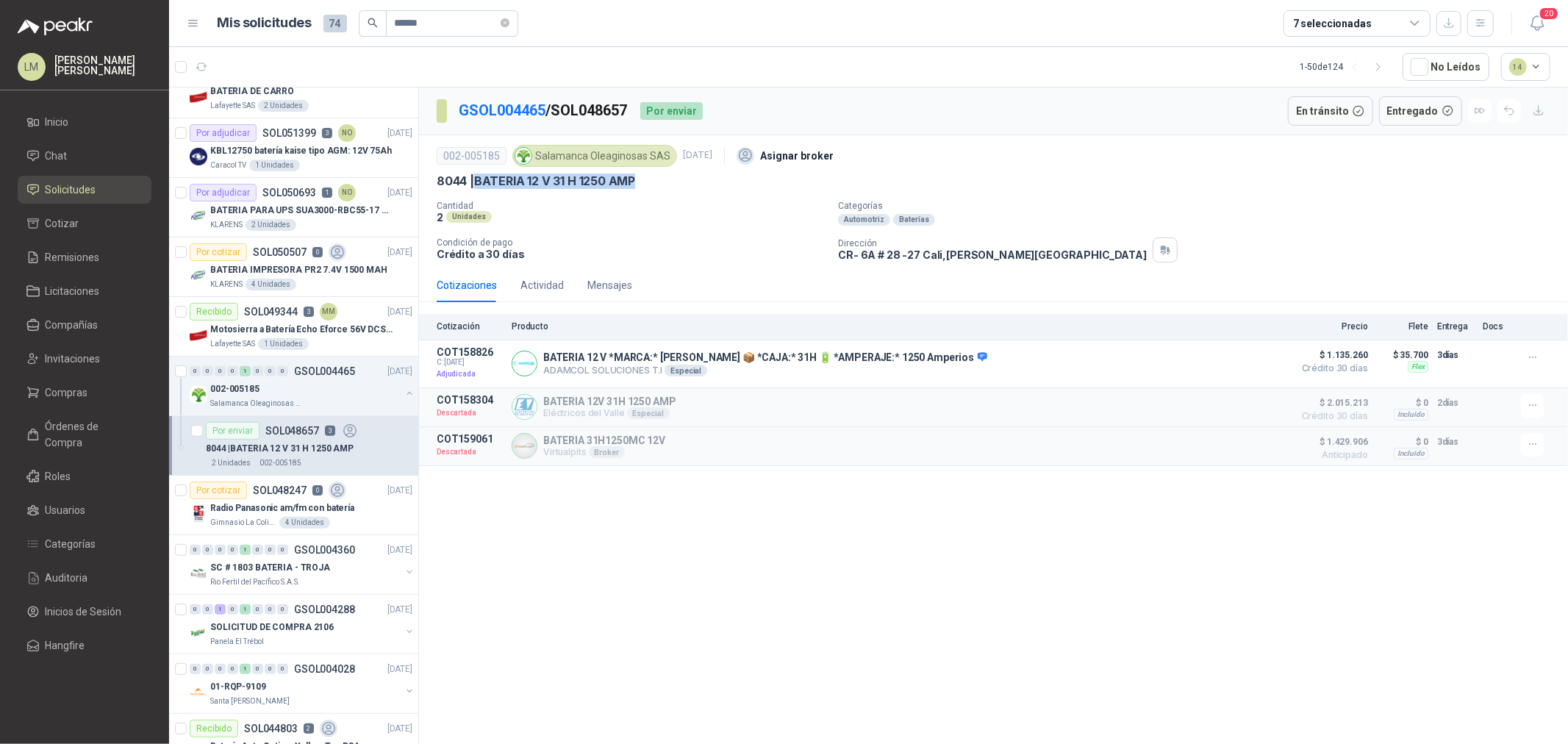
drag, startPoint x: 476, startPoint y: 184, endPoint x: 644, endPoint y: 178, distance: 168.1
click at [644, 178] on div "8044 | BATERIA 12 V 31 H 1250 AMP" at bounding box center [993, 181] width 1113 height 15
copy p "BATERIA 12 V 31 H 1250 AMP"
click at [57, 391] on span "Compras" at bounding box center [66, 393] width 43 height 16
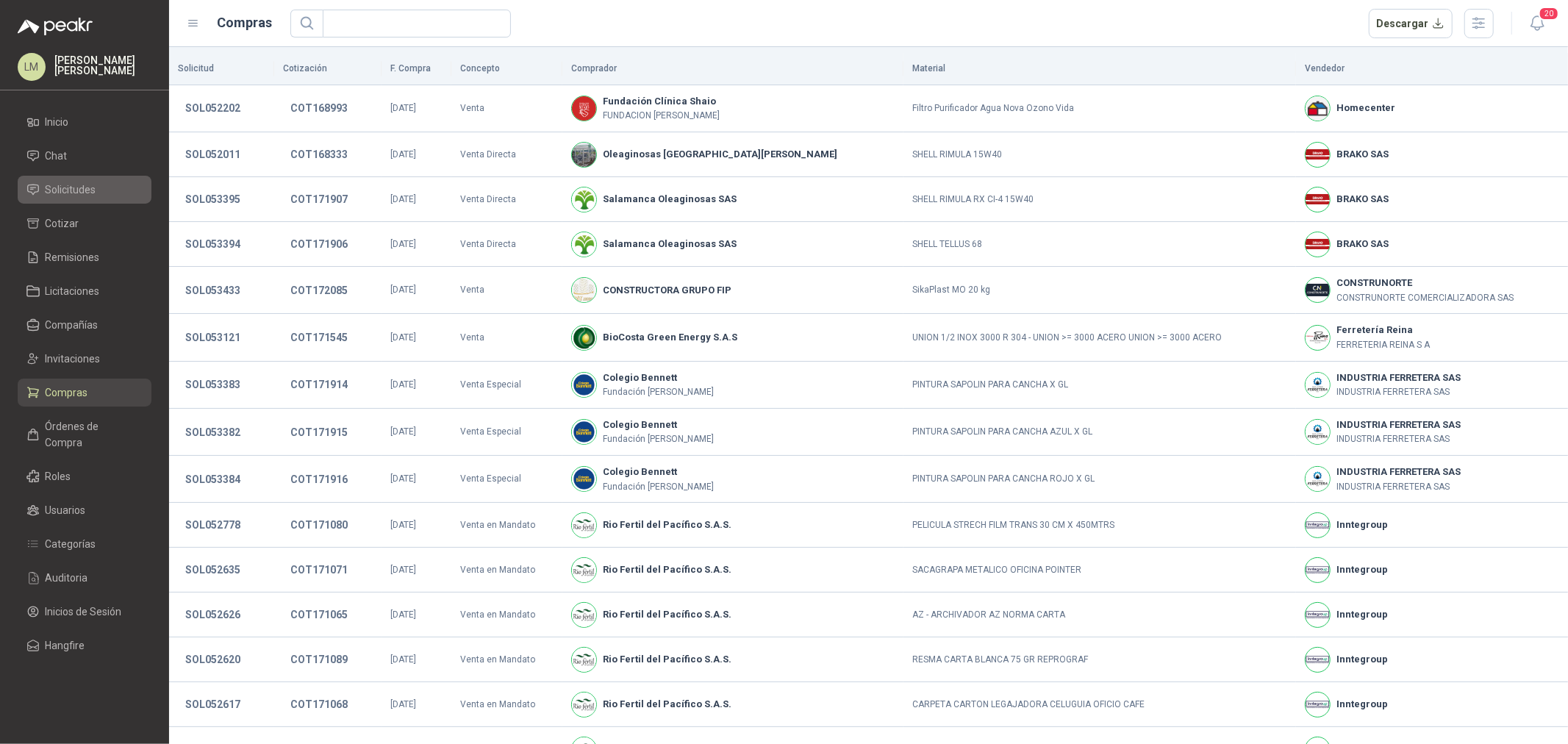
click at [77, 191] on span "Solicitudes" at bounding box center [70, 190] width 51 height 16
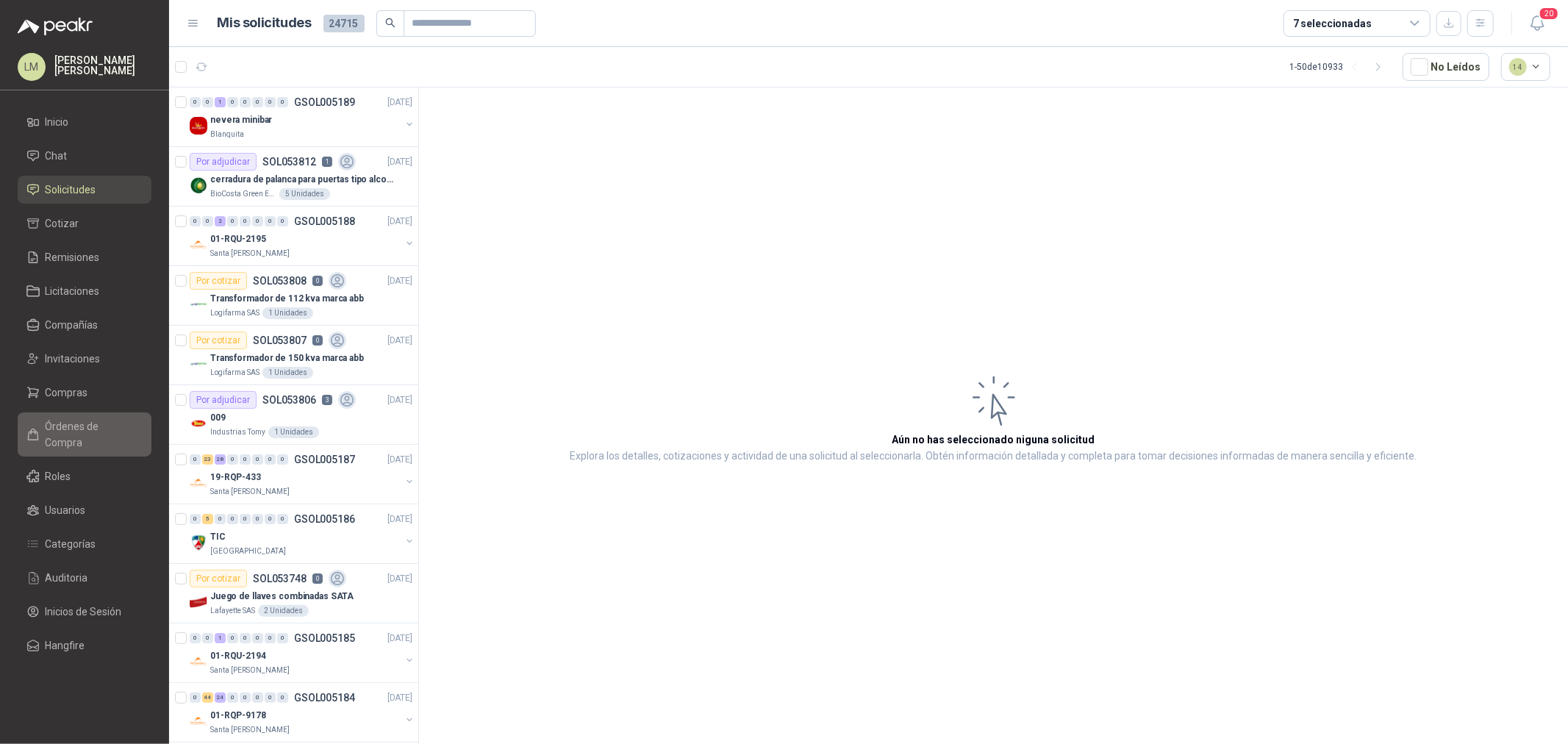
click at [89, 423] on span "Órdenes de Compra" at bounding box center [91, 435] width 92 height 32
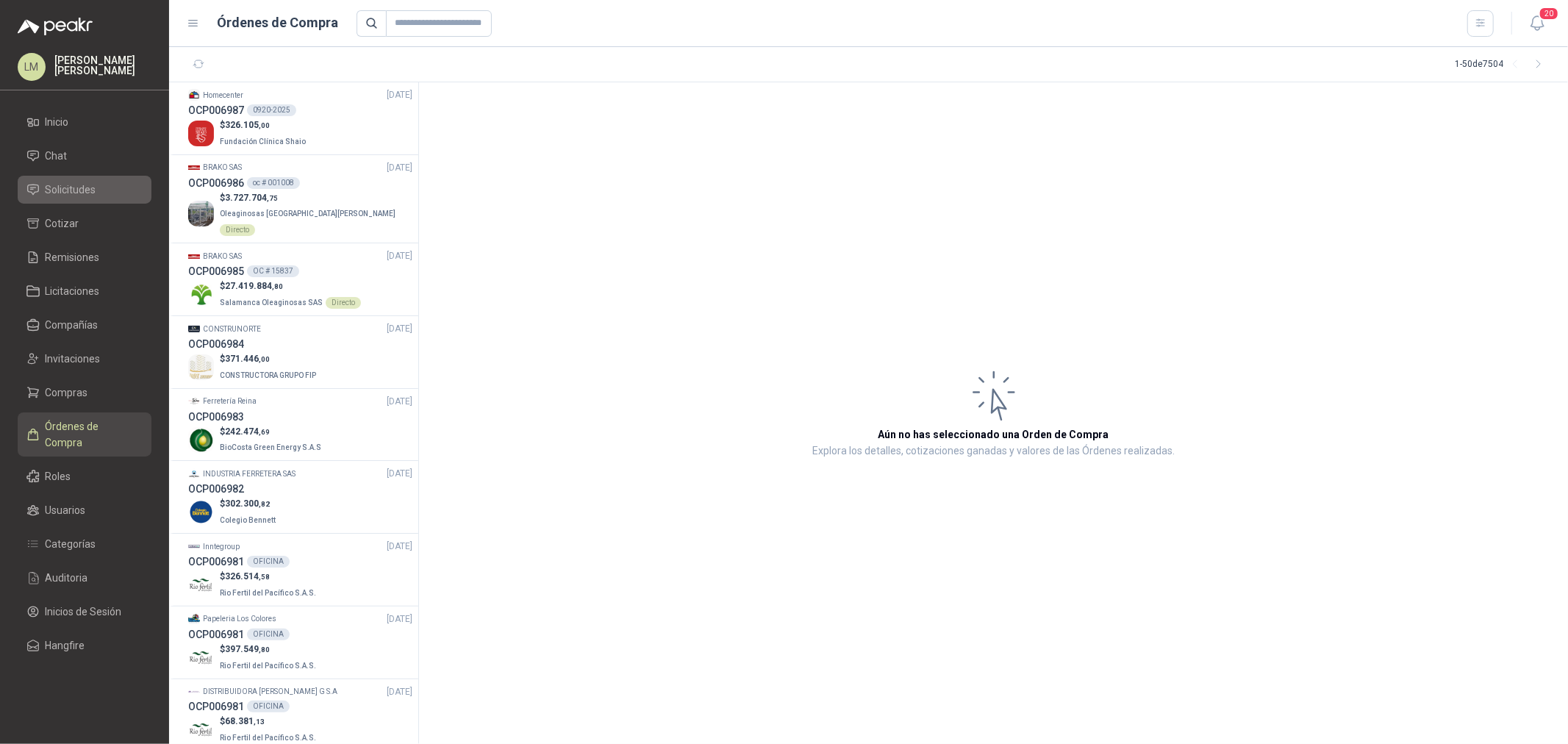
click at [82, 182] on span "Solicitudes" at bounding box center [70, 190] width 51 height 16
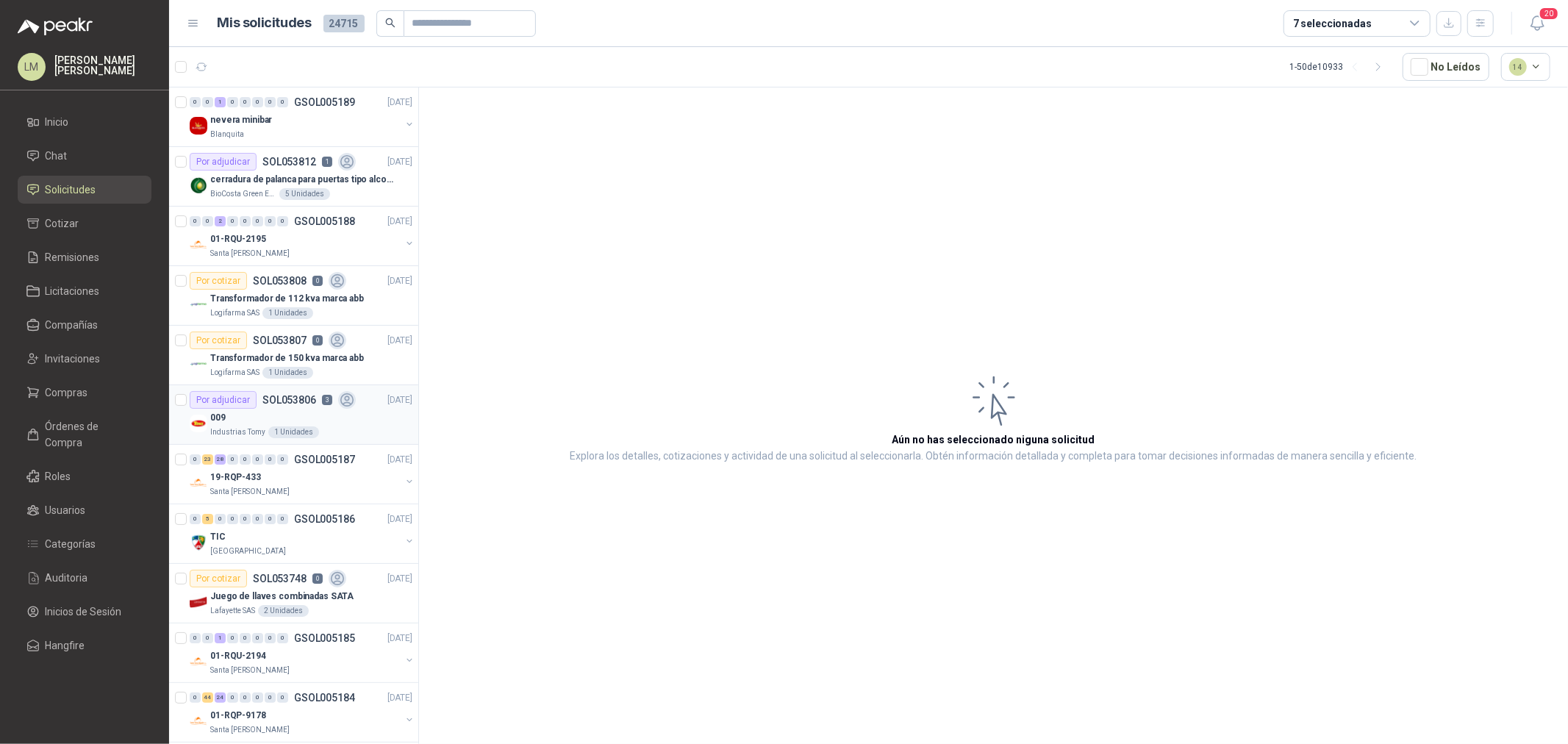
click at [295, 414] on div "009" at bounding box center [311, 418] width 202 height 18
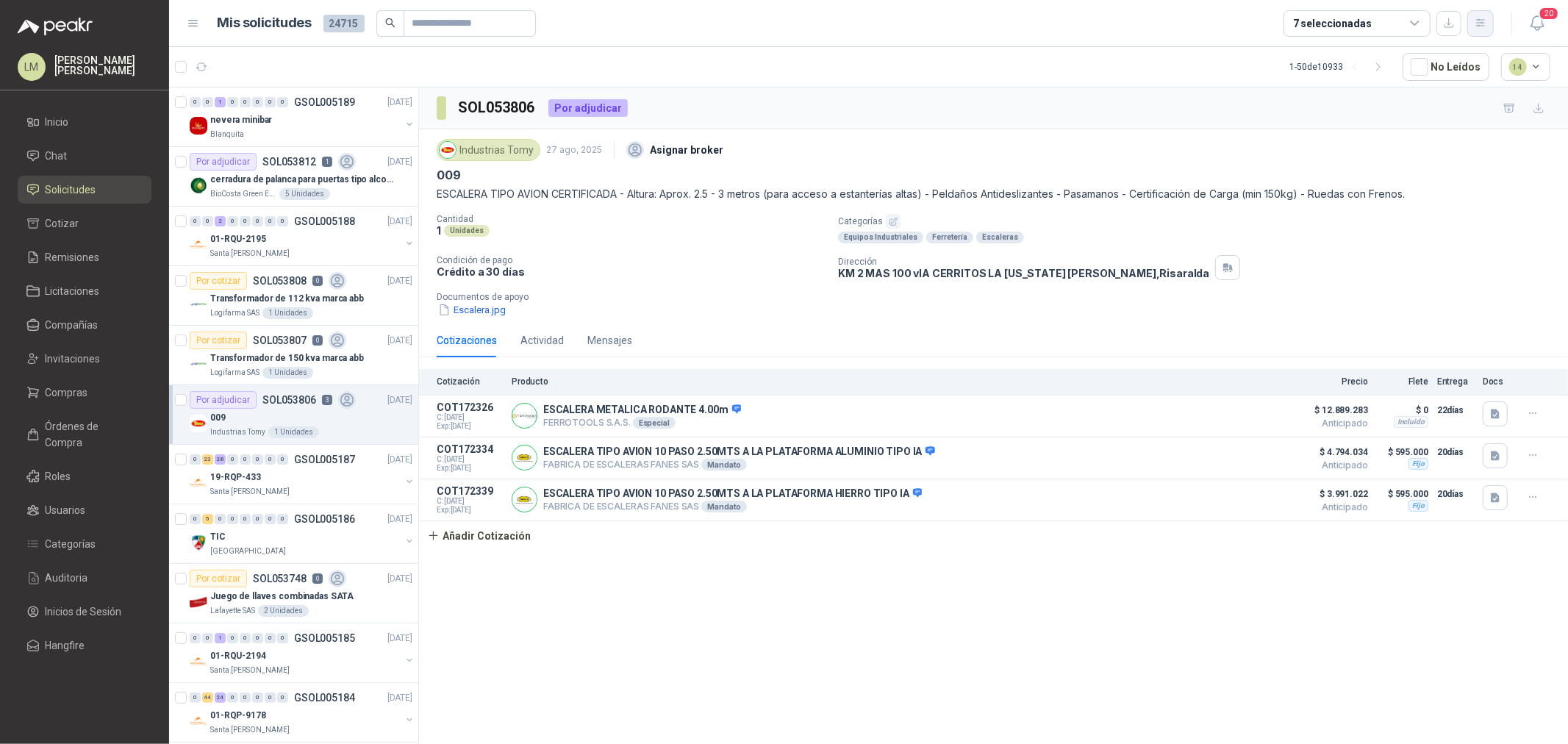
click at [1479, 28] on icon "button" at bounding box center [1480, 23] width 12 height 12
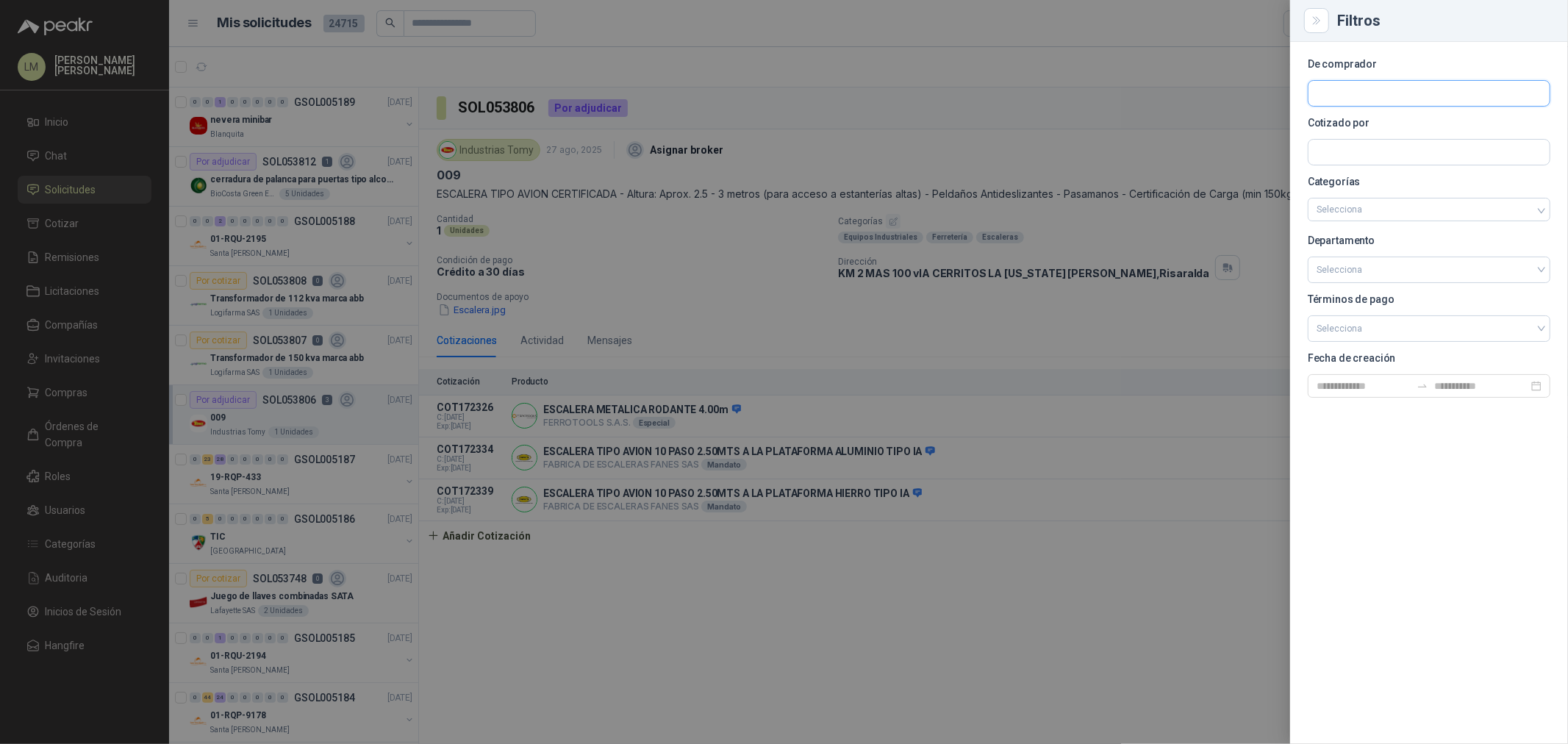
click at [1336, 90] on input "text" at bounding box center [1428, 93] width 241 height 25
type input "*****"
click at [1347, 122] on p "Grupo North" at bounding box center [1434, 124] width 185 height 9
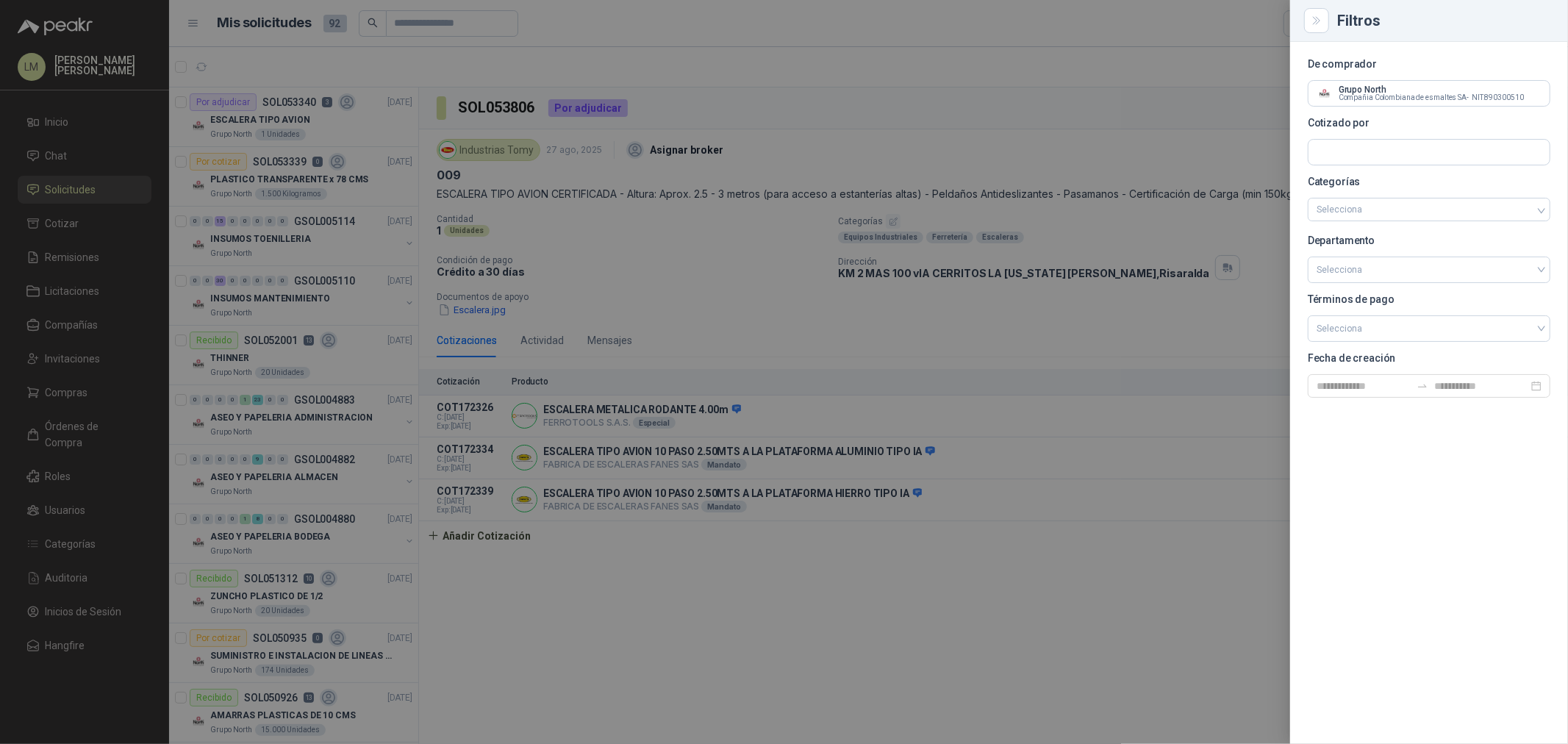
click at [319, 96] on div at bounding box center [784, 372] width 1568 height 744
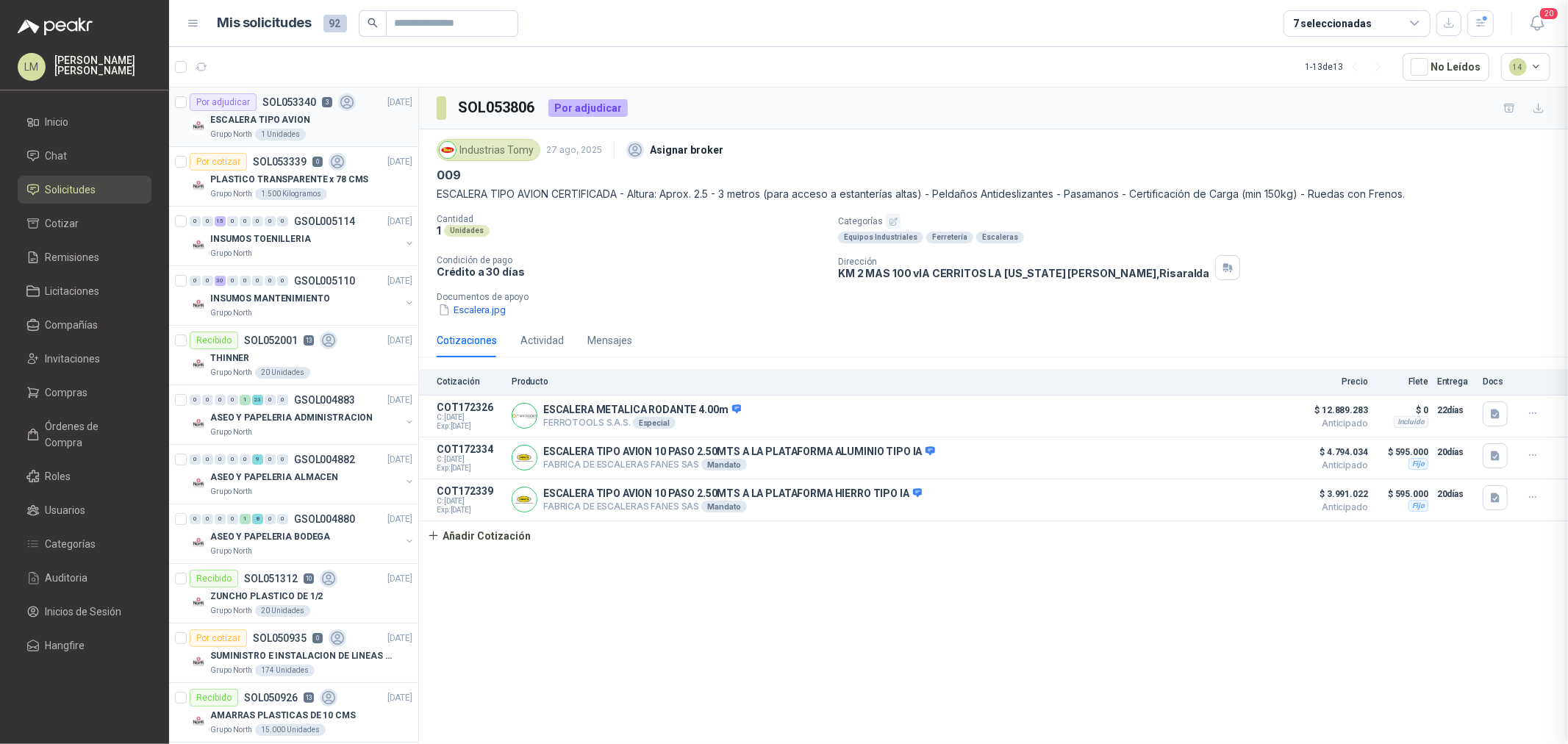
click at [263, 107] on div "Por adjudicar SOL053340 3" at bounding box center [273, 103] width 166 height 18
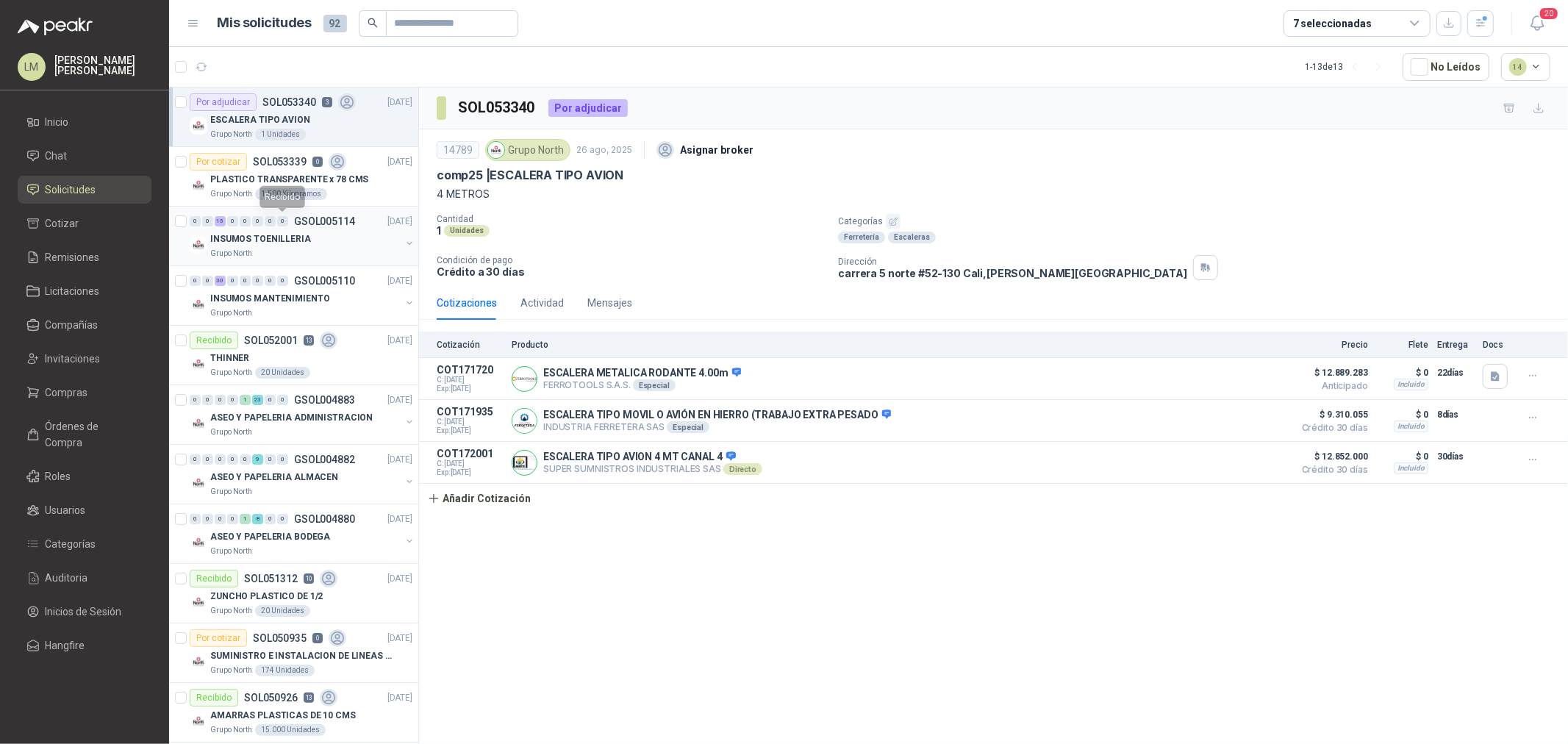
click at [280, 230] on div "INSUMOS TOENILLERIA" at bounding box center [305, 239] width 191 height 18
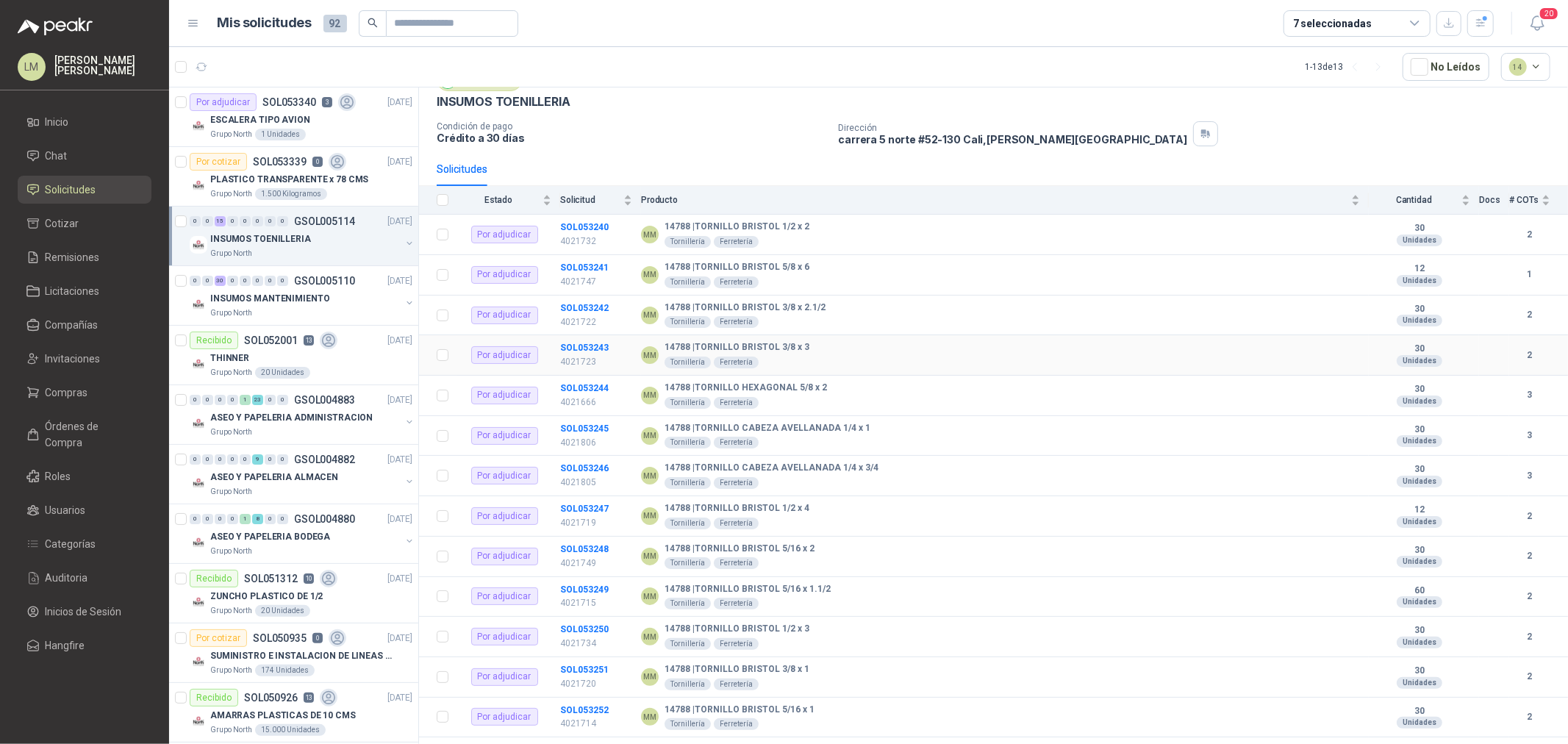
scroll to position [138, 0]
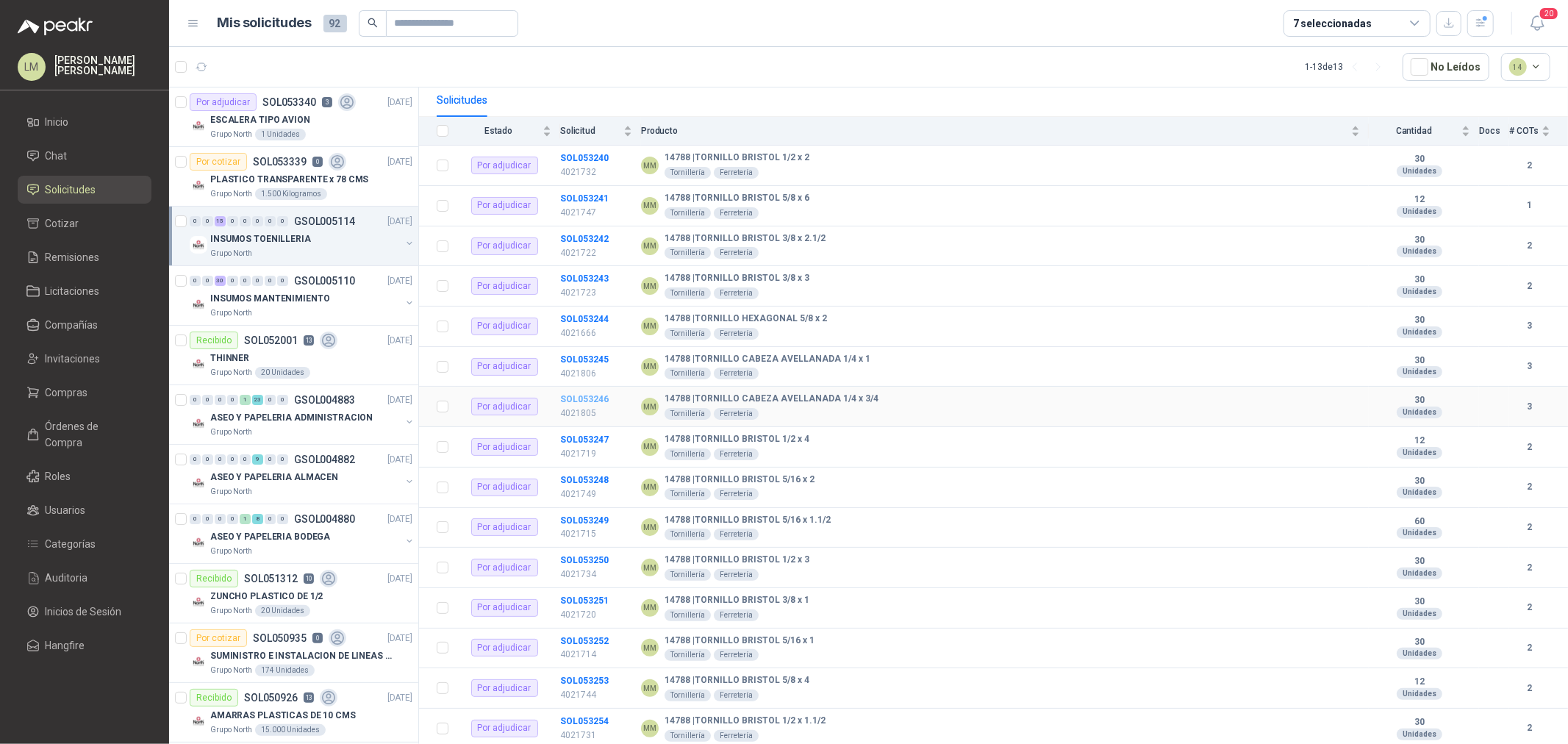
click at [575, 395] on b "SOL053246" at bounding box center [585, 399] width 48 height 11
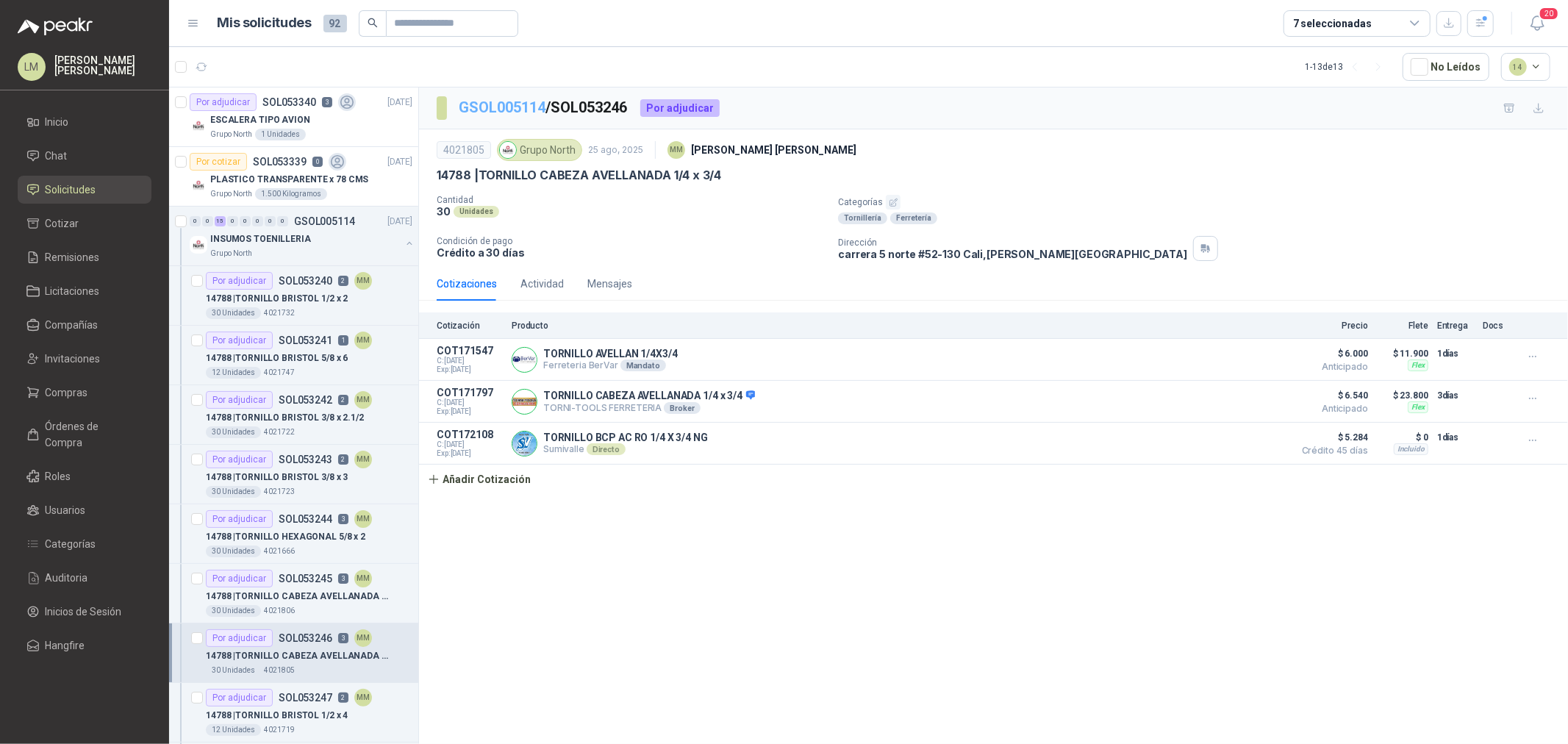
click at [511, 109] on link "GSOL005114" at bounding box center [501, 107] width 86 height 18
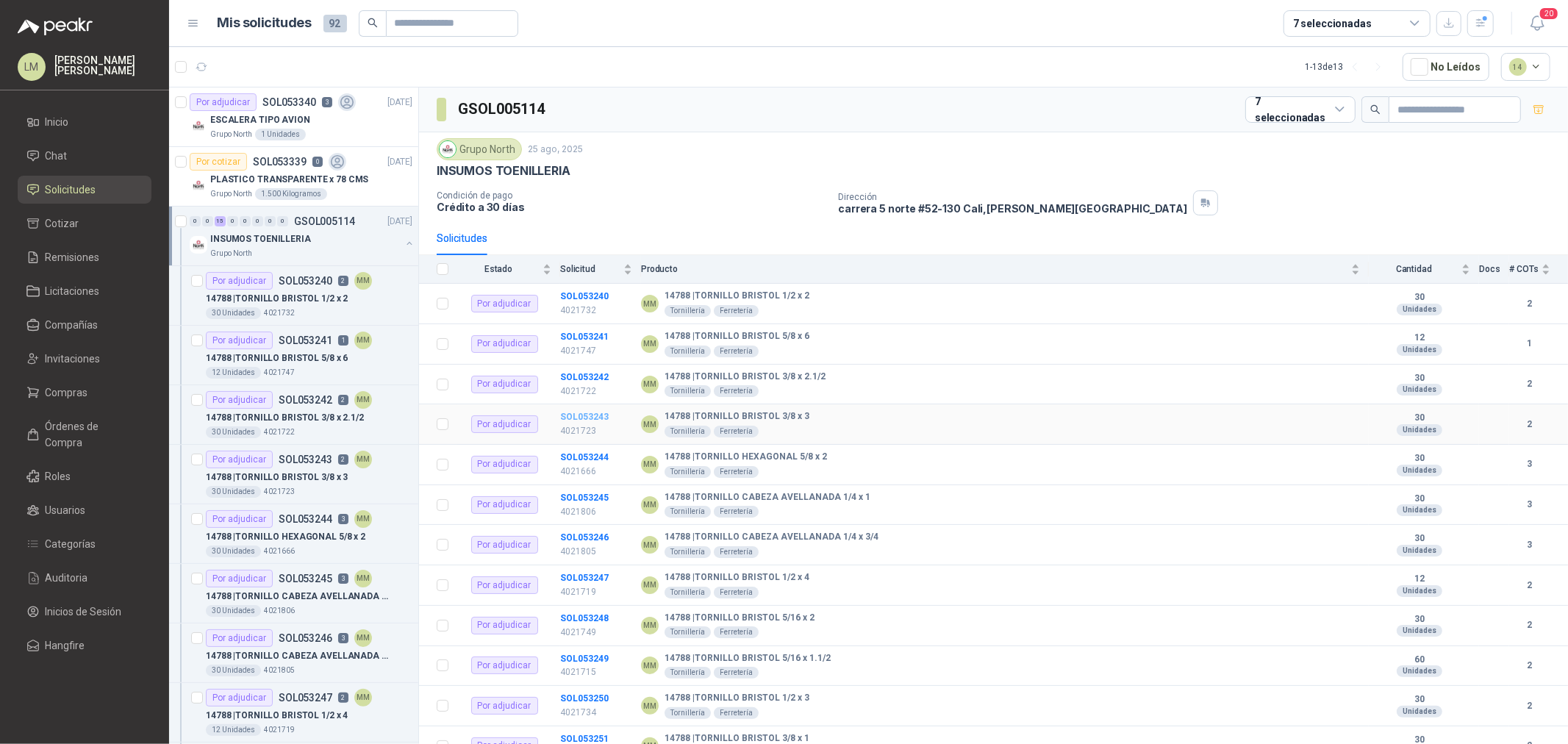
click at [586, 419] on b "SOL053243" at bounding box center [585, 417] width 48 height 11
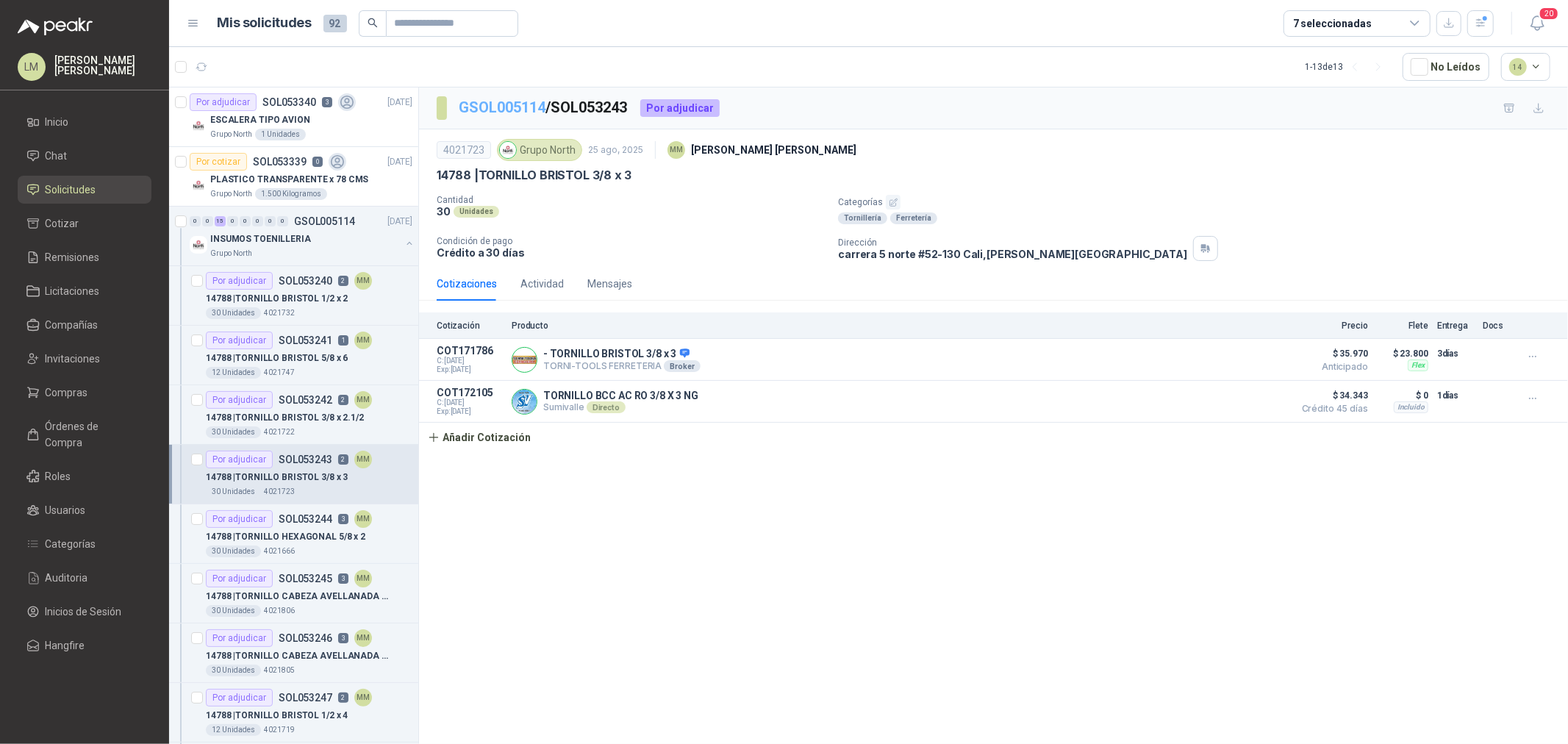
click at [472, 101] on link "GSOL005114" at bounding box center [501, 107] width 86 height 18
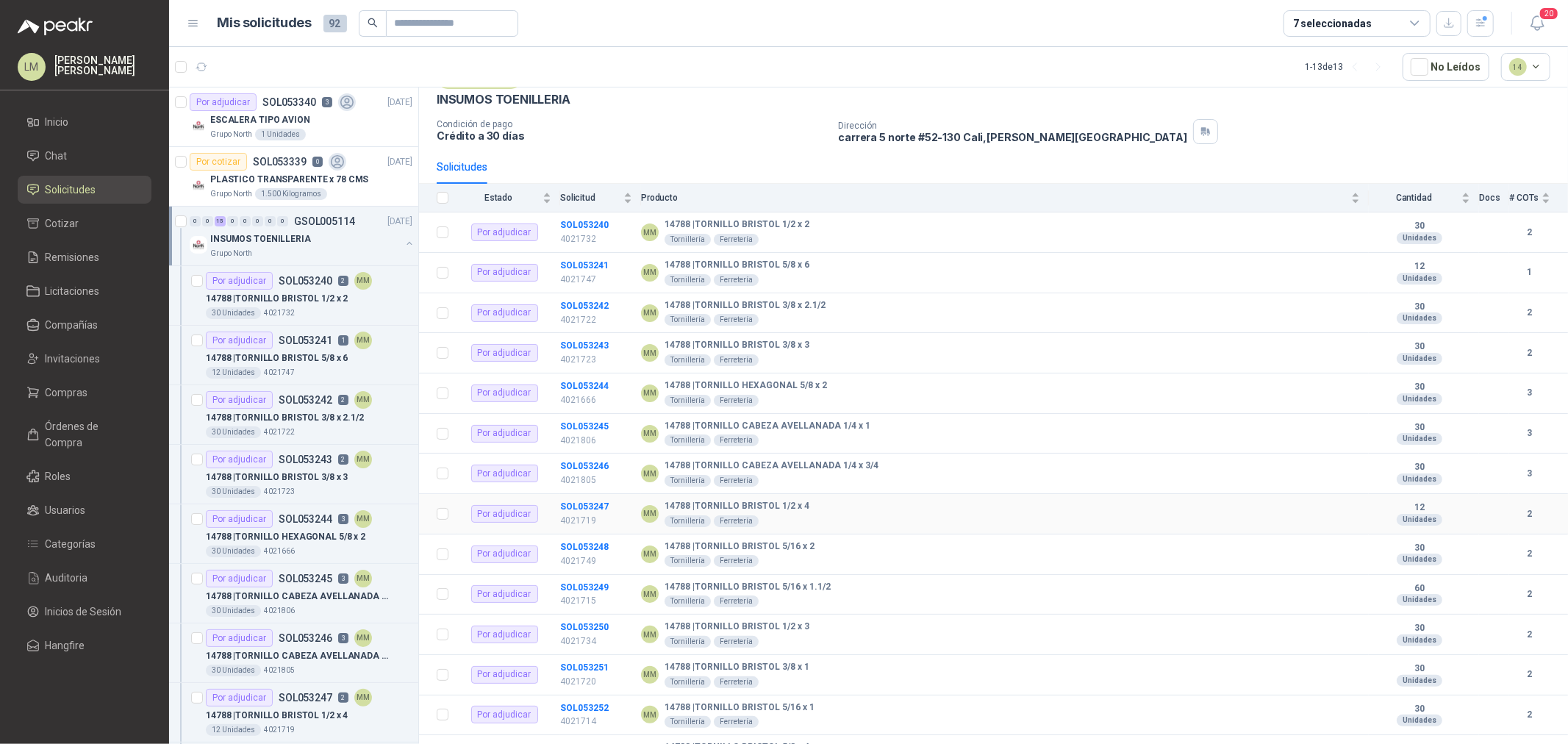
scroll to position [138, 0]
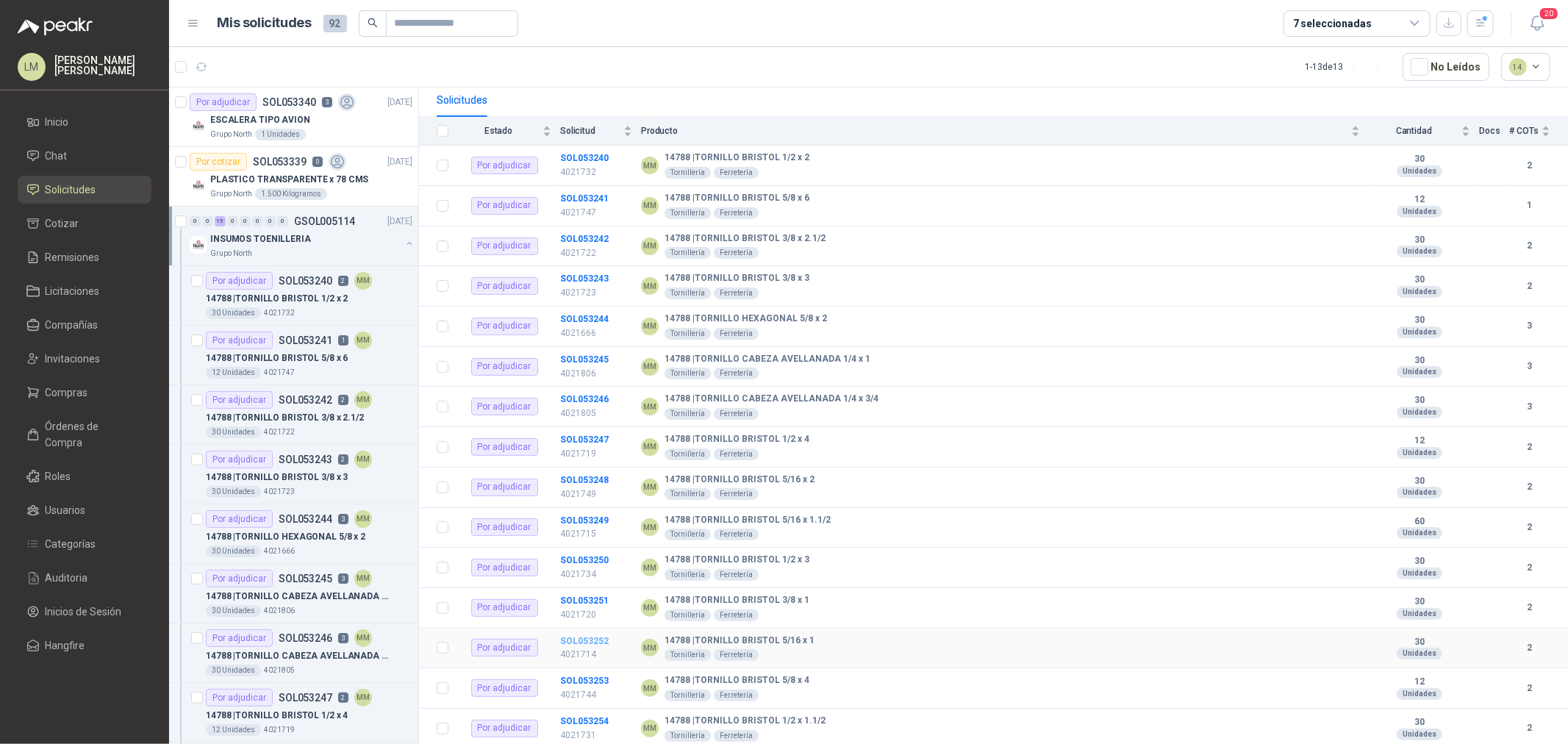
click at [592, 643] on b "SOL053252" at bounding box center [585, 641] width 48 height 11
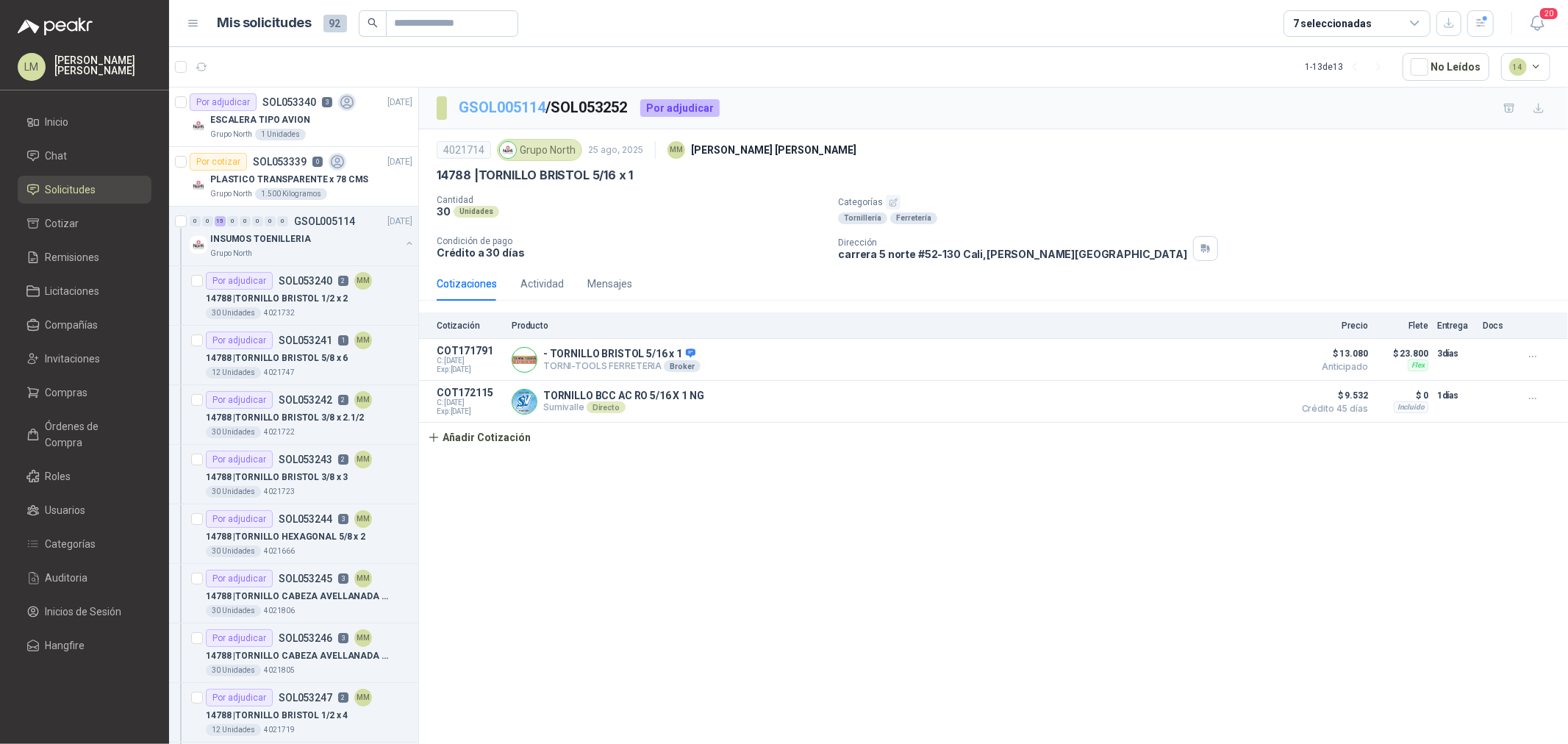
click at [501, 111] on link "GSOL005114" at bounding box center [501, 107] width 86 height 18
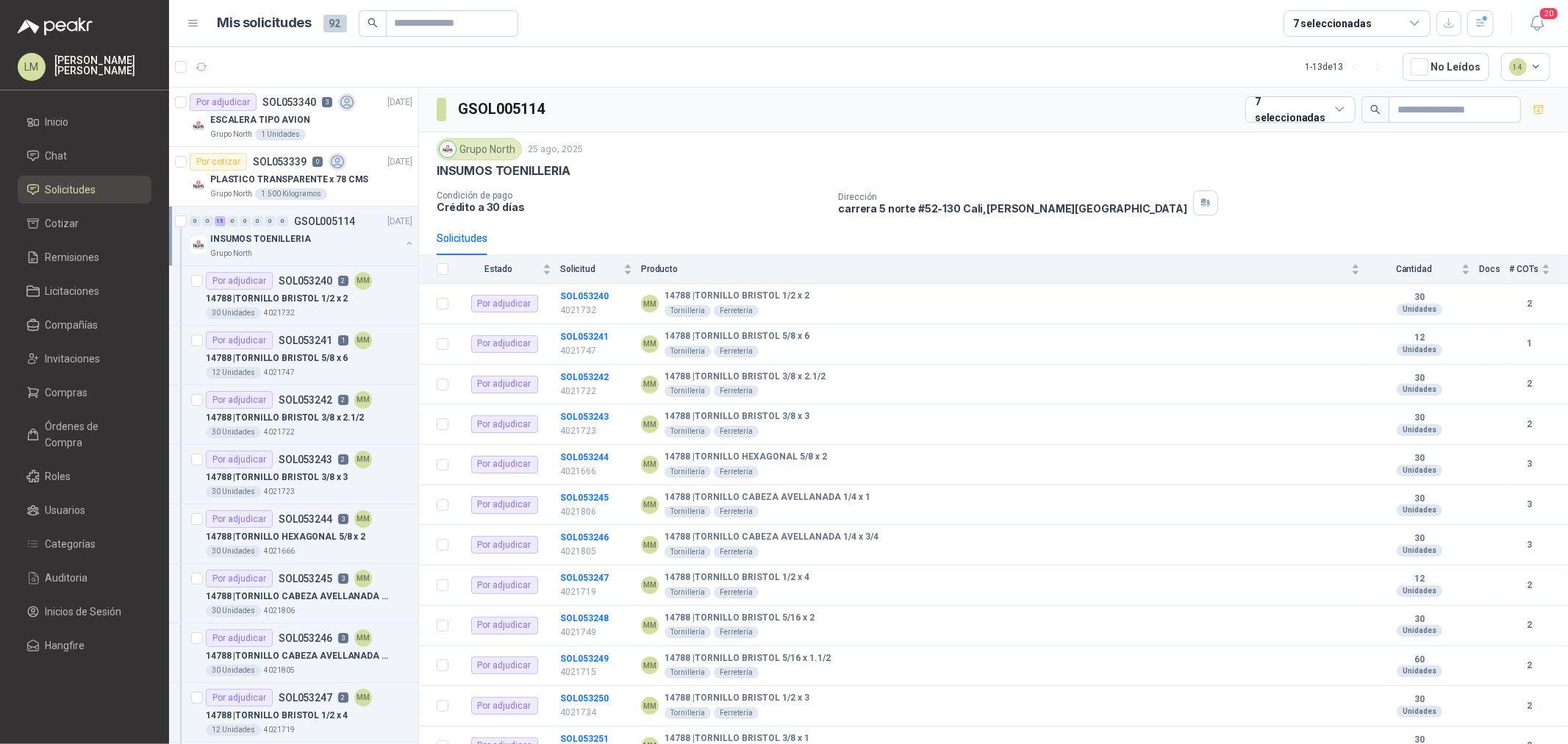
click at [404, 243] on button "button" at bounding box center [409, 243] width 12 height 12
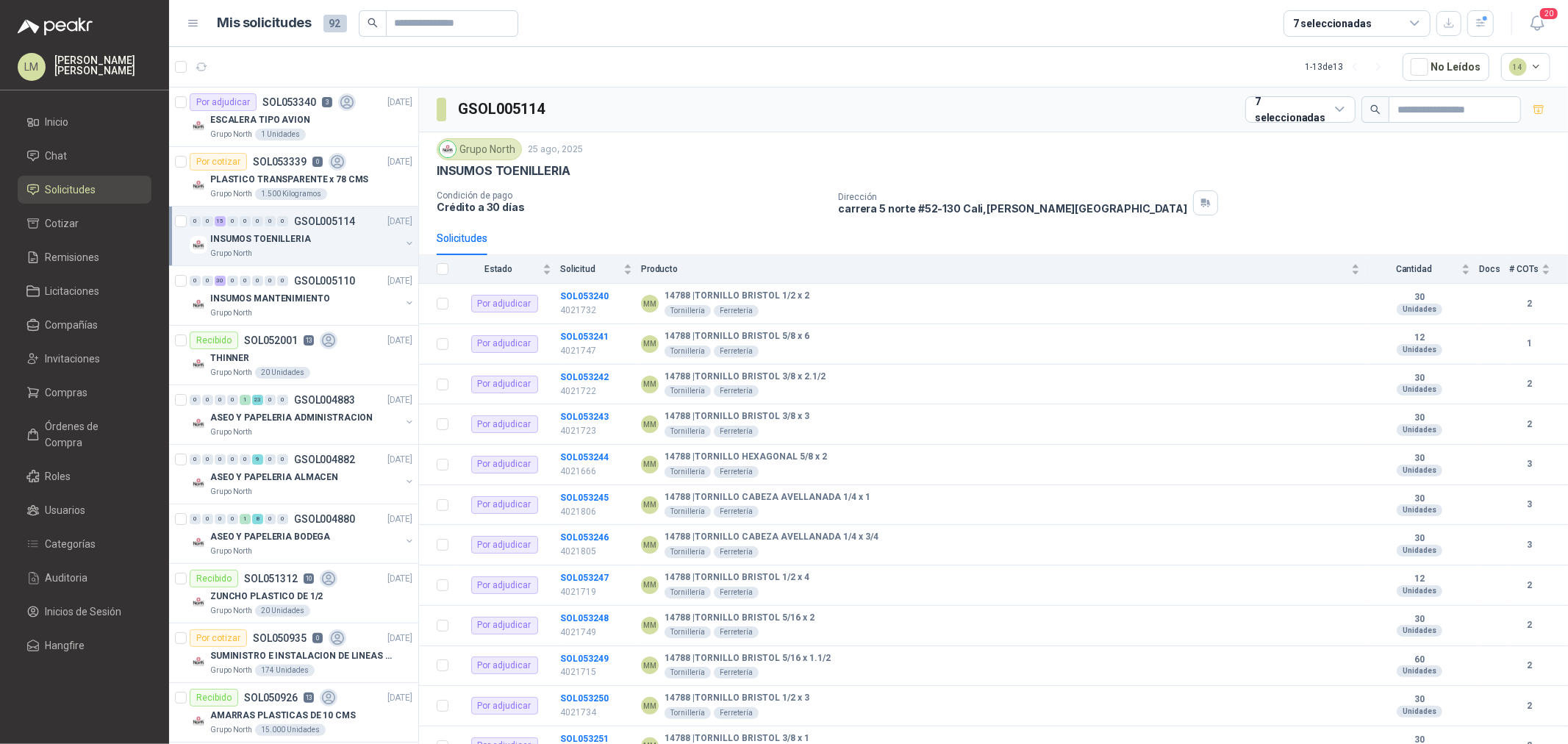
scroll to position [5, 0]
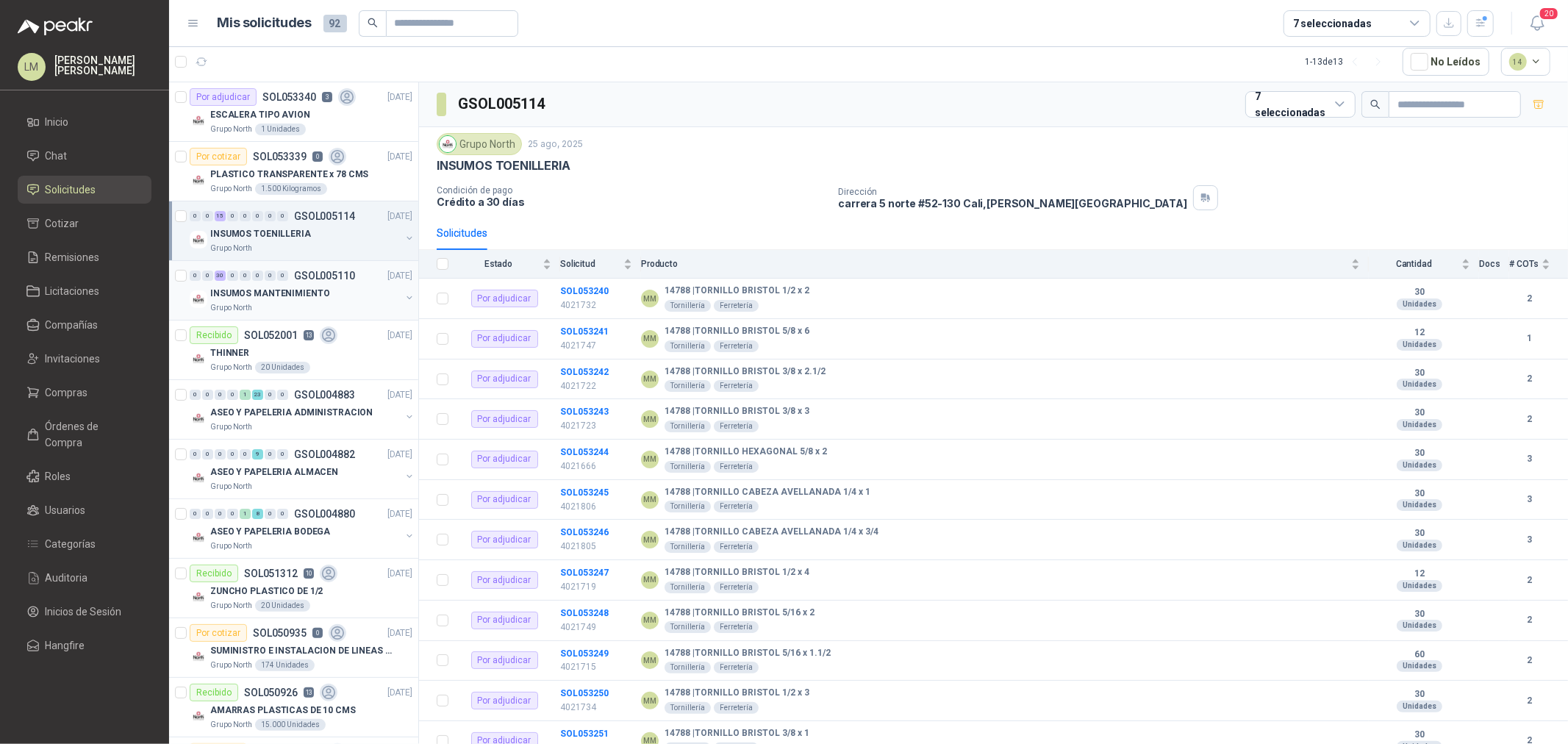
click at [266, 287] on p "INSUMOS MANTENIMIENTO" at bounding box center [269, 293] width 119 height 14
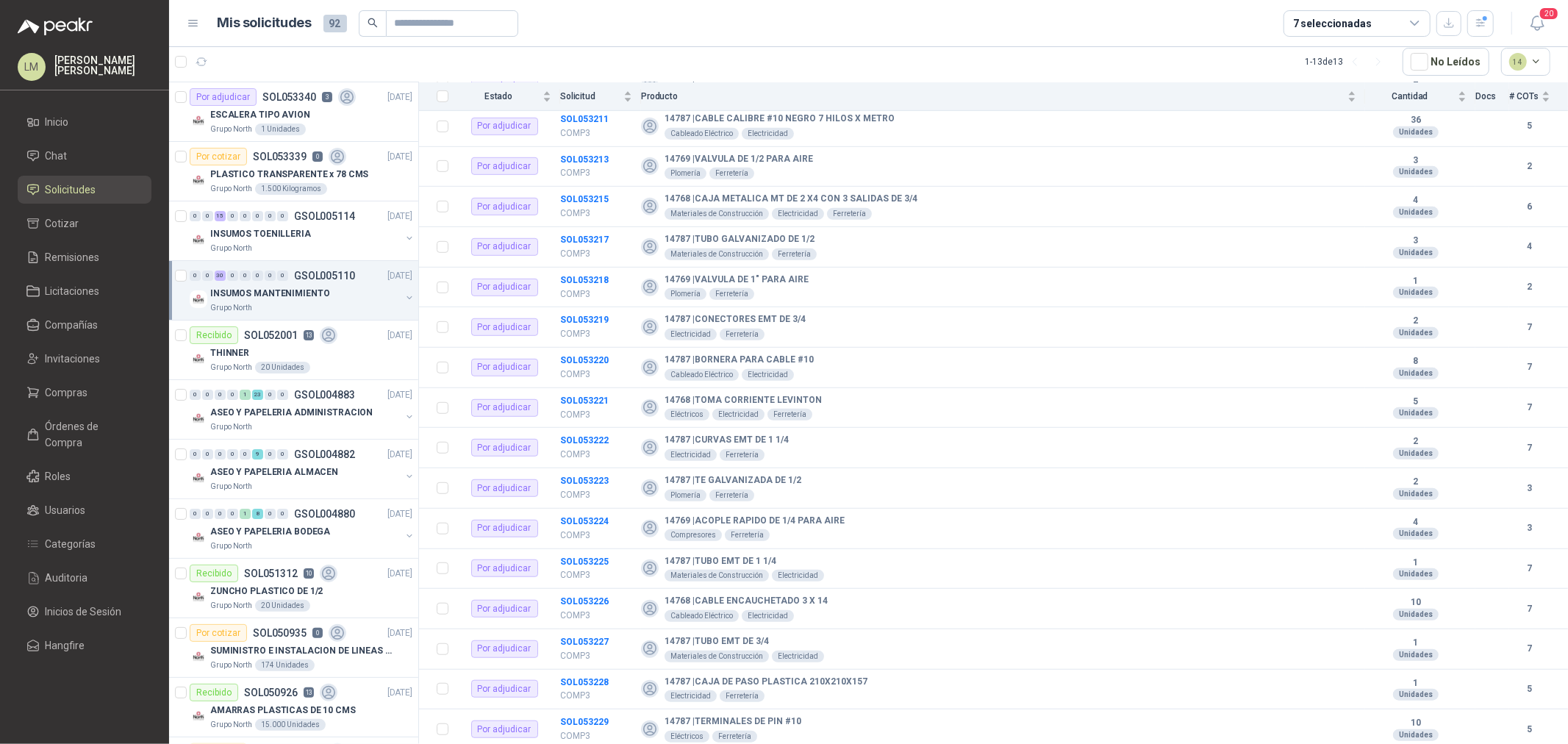
scroll to position [742, 0]
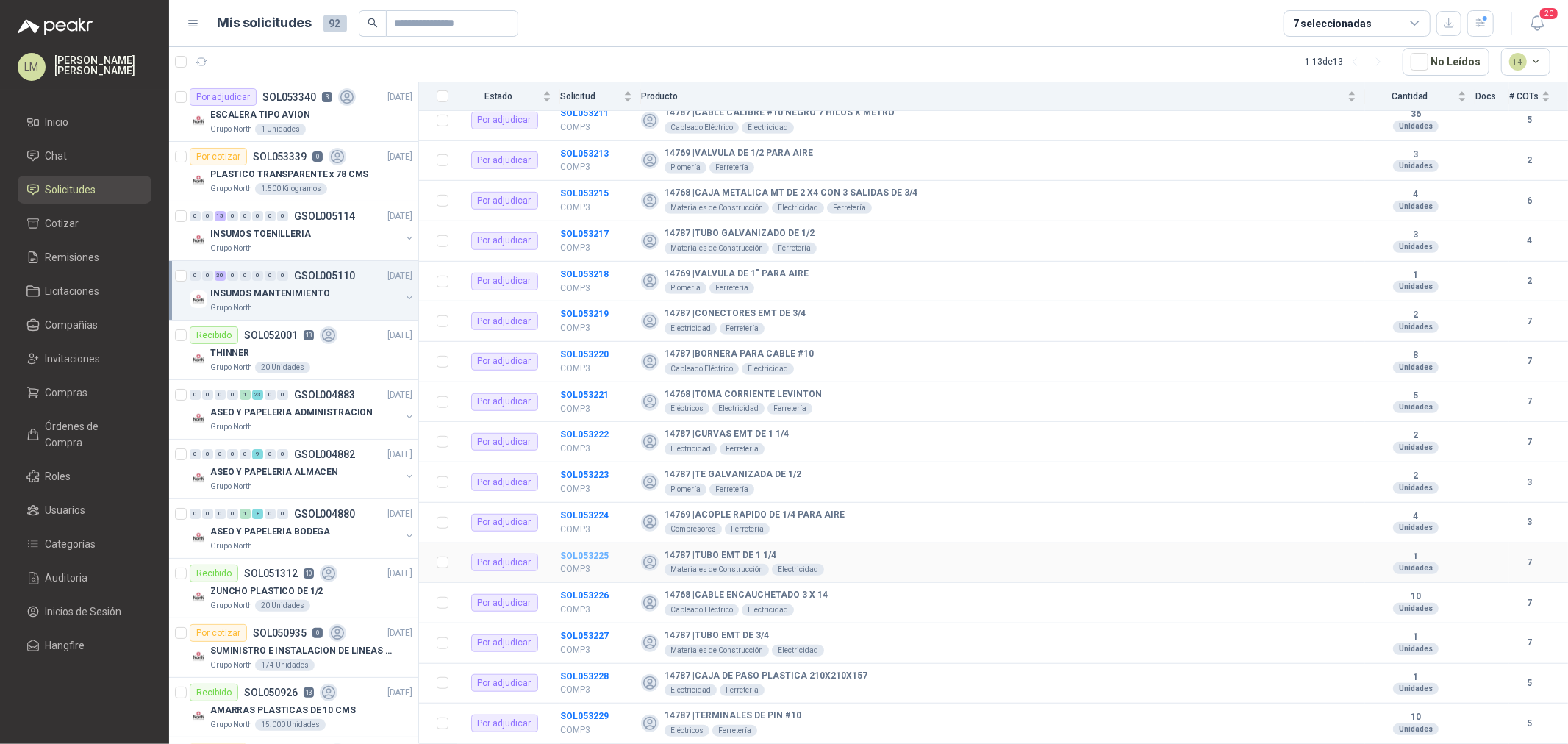
click at [572, 554] on b "SOL053225" at bounding box center [585, 556] width 48 height 11
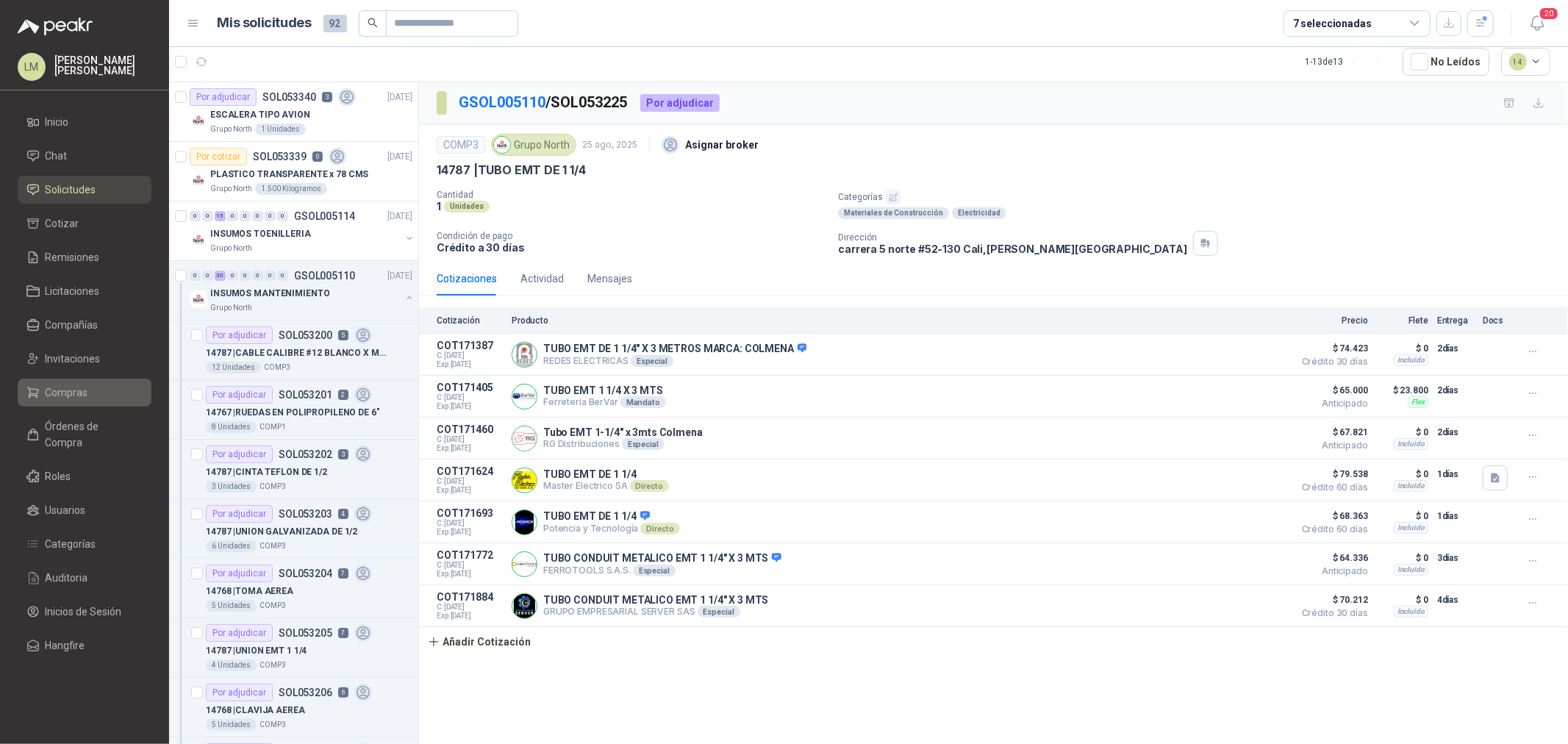
click at [93, 391] on li "Compras" at bounding box center [85, 393] width 116 height 16
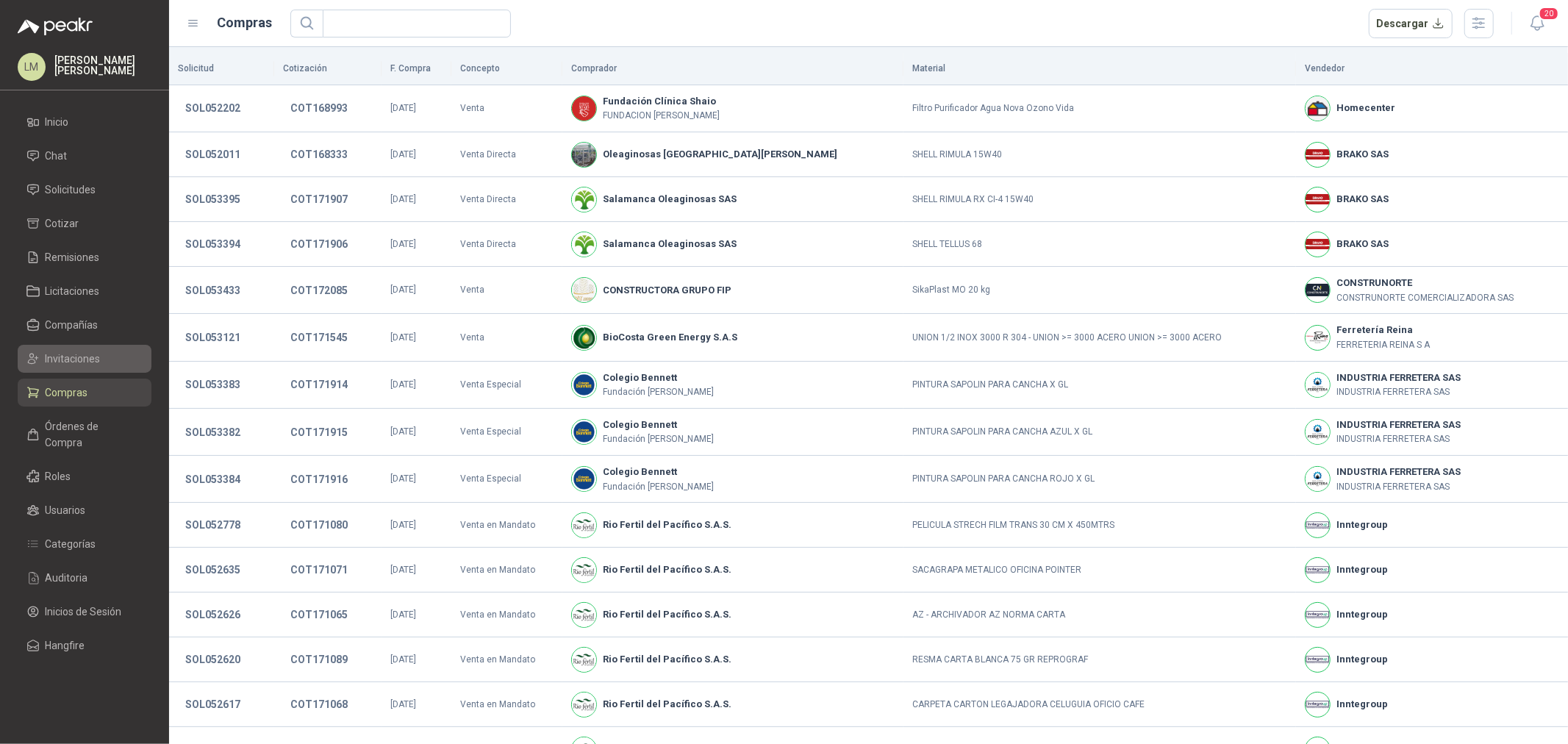
click at [61, 362] on span "Invitaciones" at bounding box center [73, 359] width 55 height 16
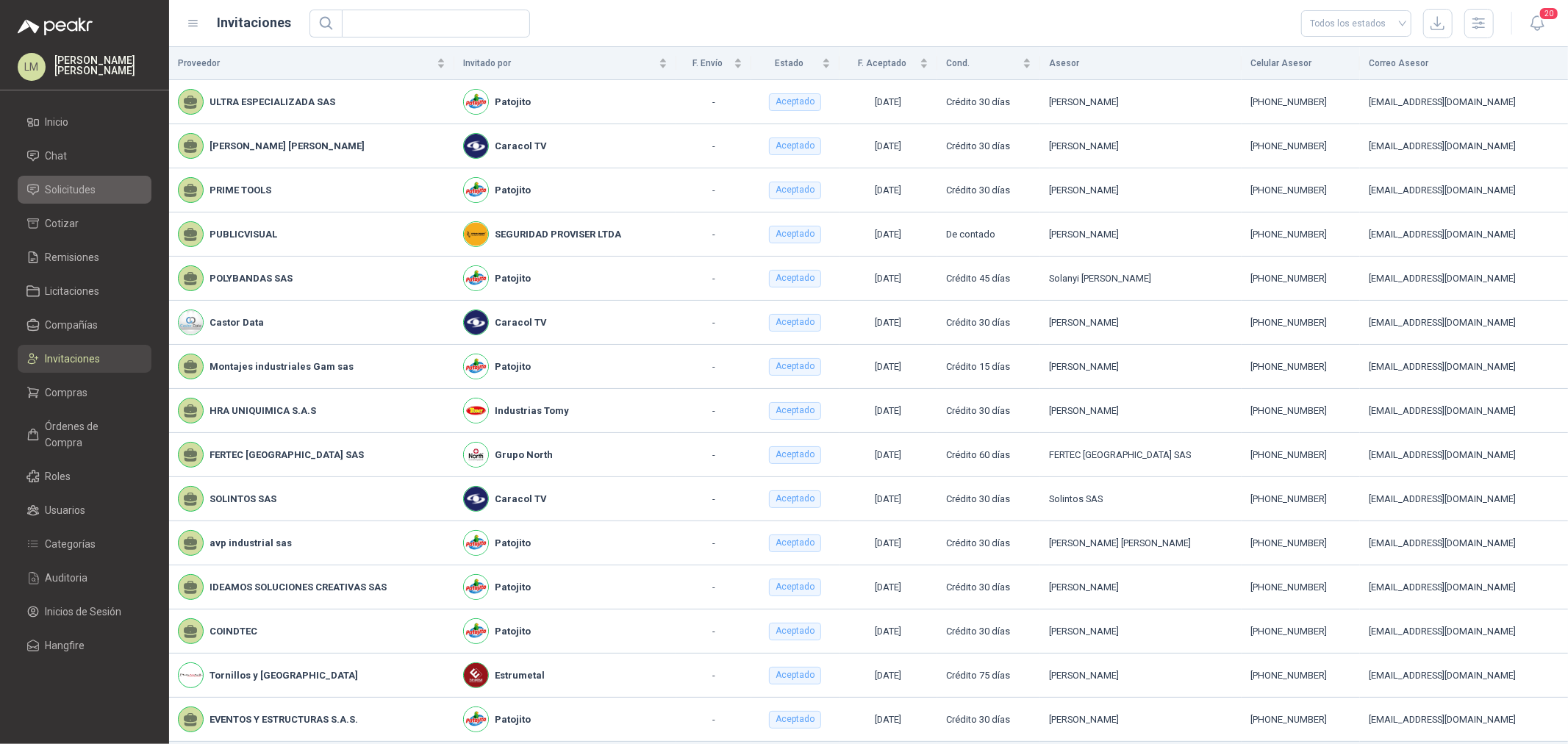
click at [76, 191] on span "Solicitudes" at bounding box center [70, 190] width 51 height 16
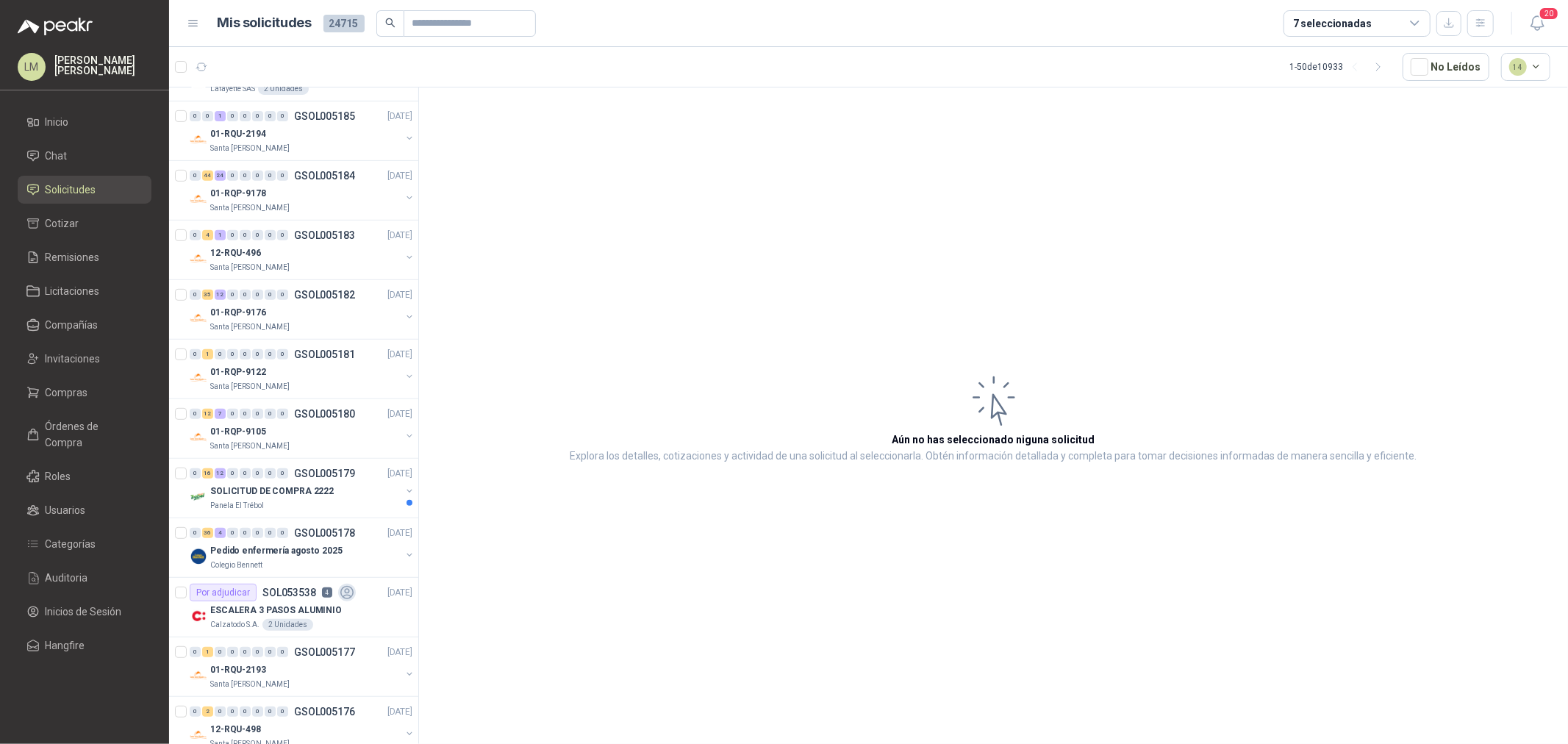
scroll to position [571, 0]
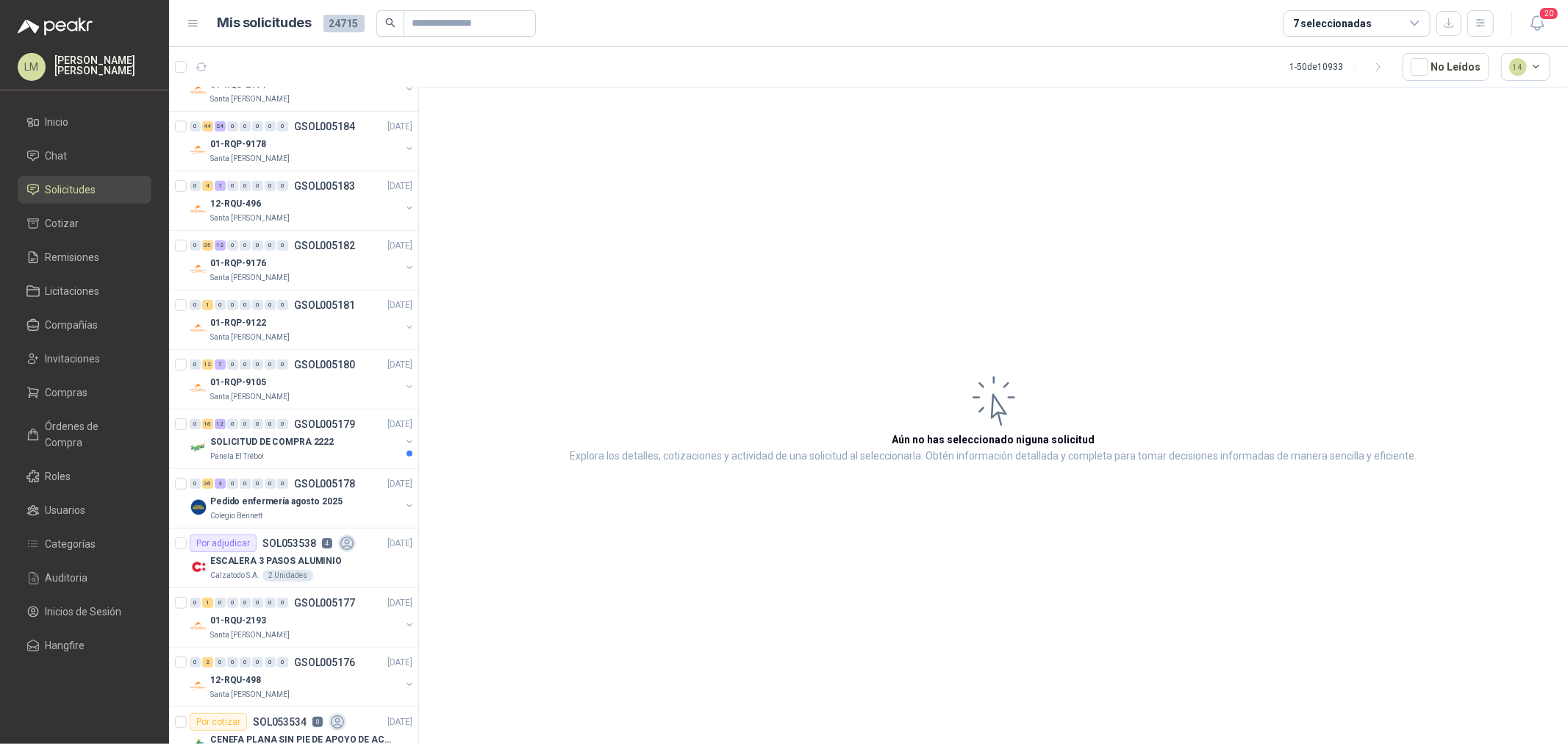
click at [1331, 25] on div "7 seleccionadas" at bounding box center [1331, 23] width 78 height 16
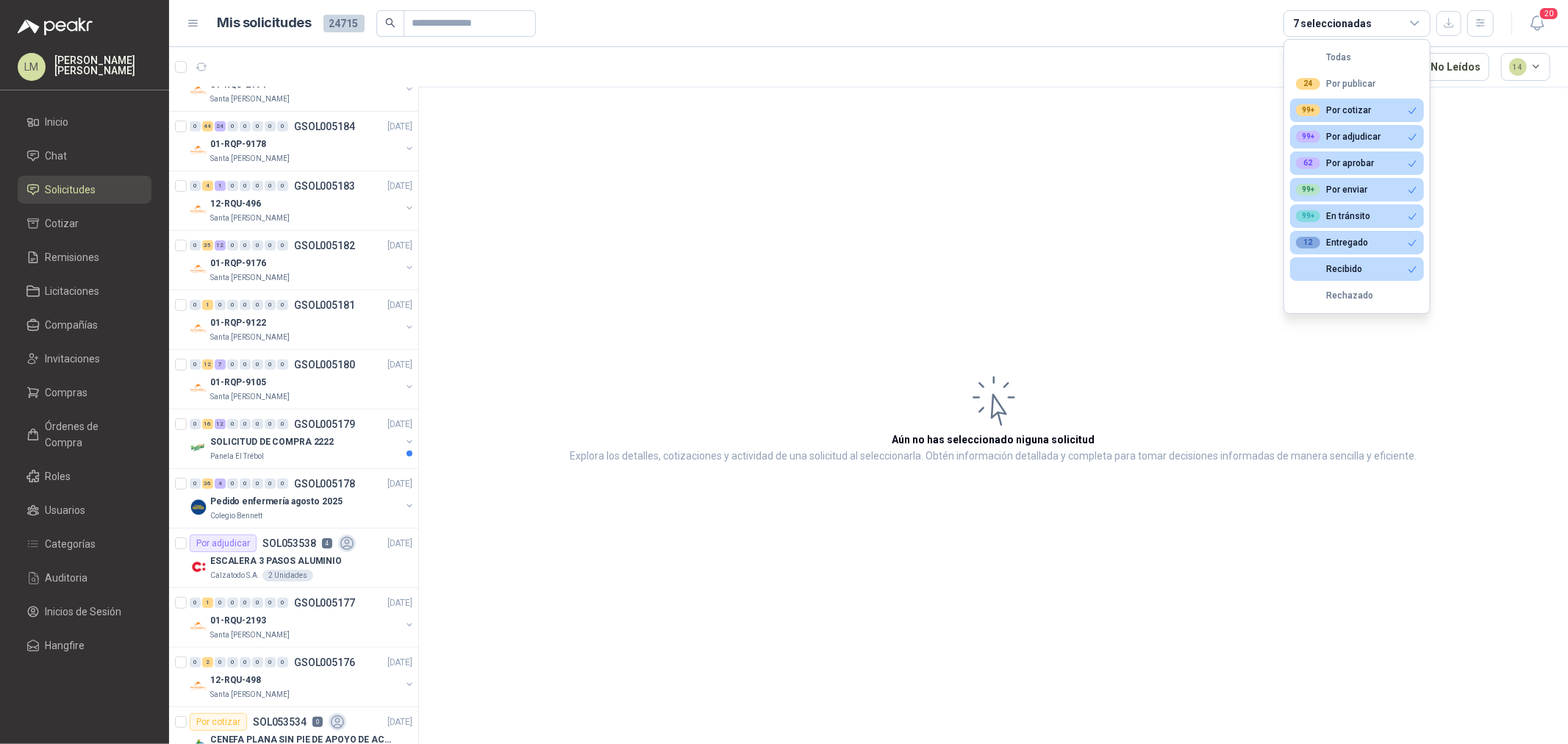
click at [799, 78] on article "1 - 50 de 10933 No Leídos 14" at bounding box center [868, 66] width 1398 height 40
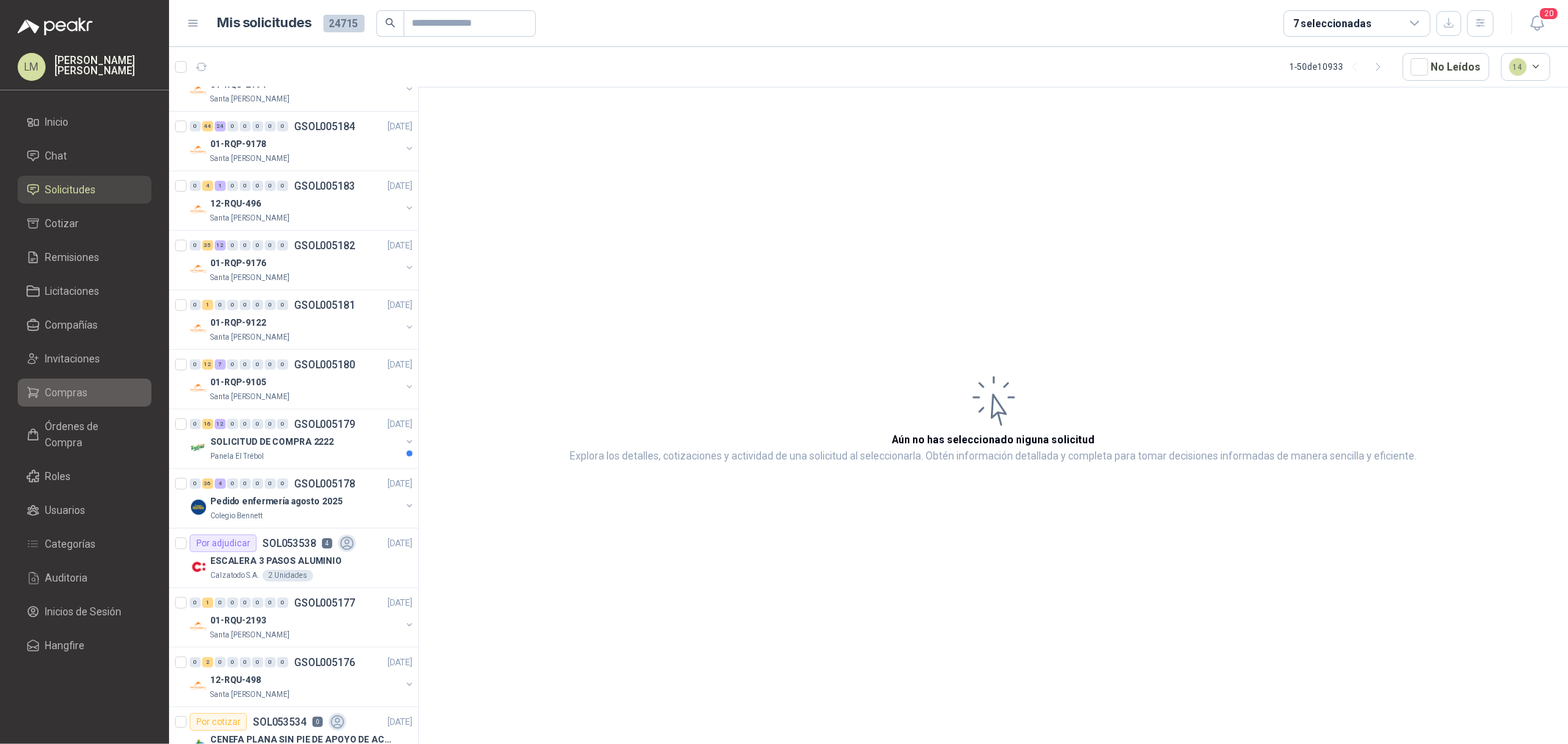
click at [81, 396] on span "Compras" at bounding box center [66, 393] width 43 height 16
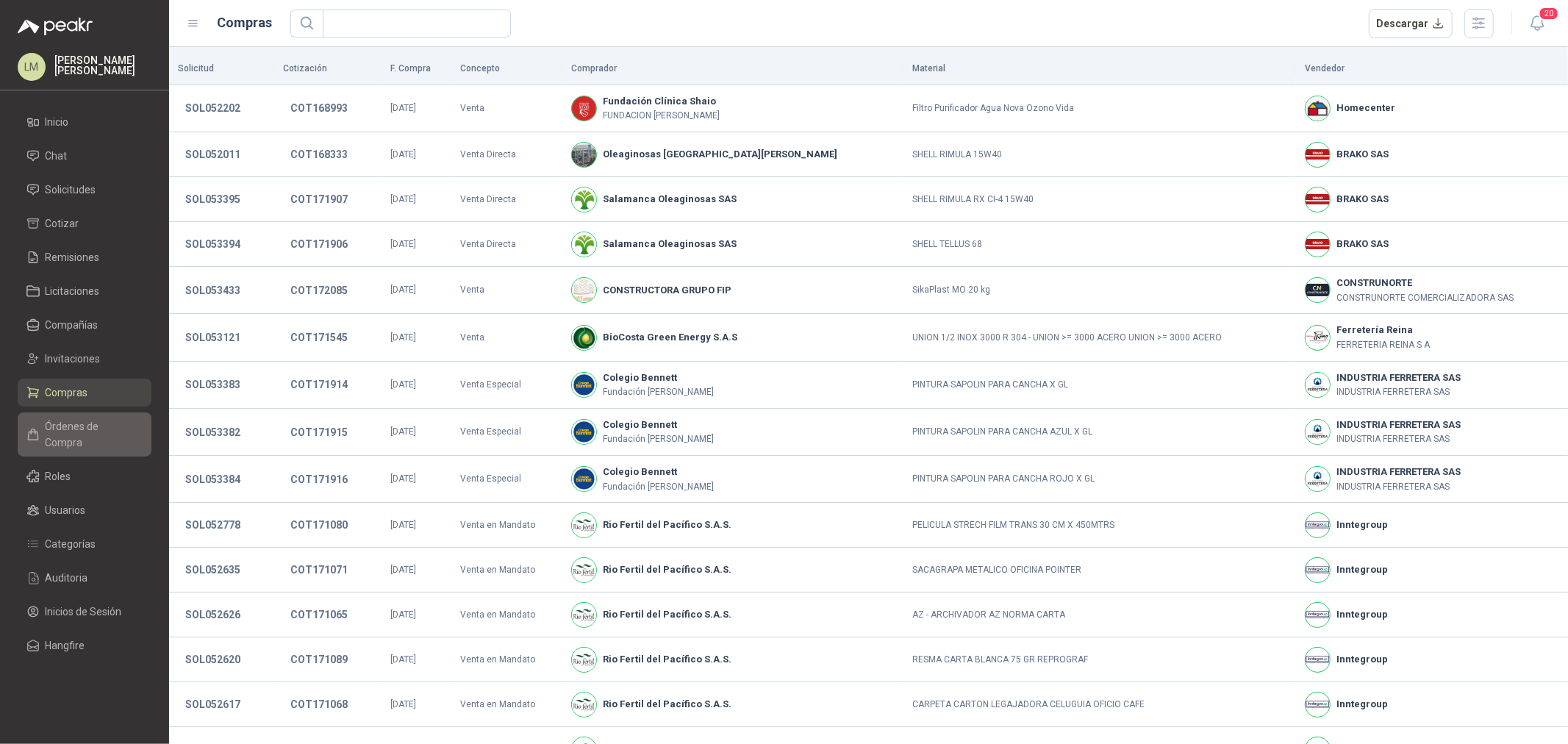
click at [76, 430] on span "Órdenes de Compra" at bounding box center [91, 435] width 92 height 32
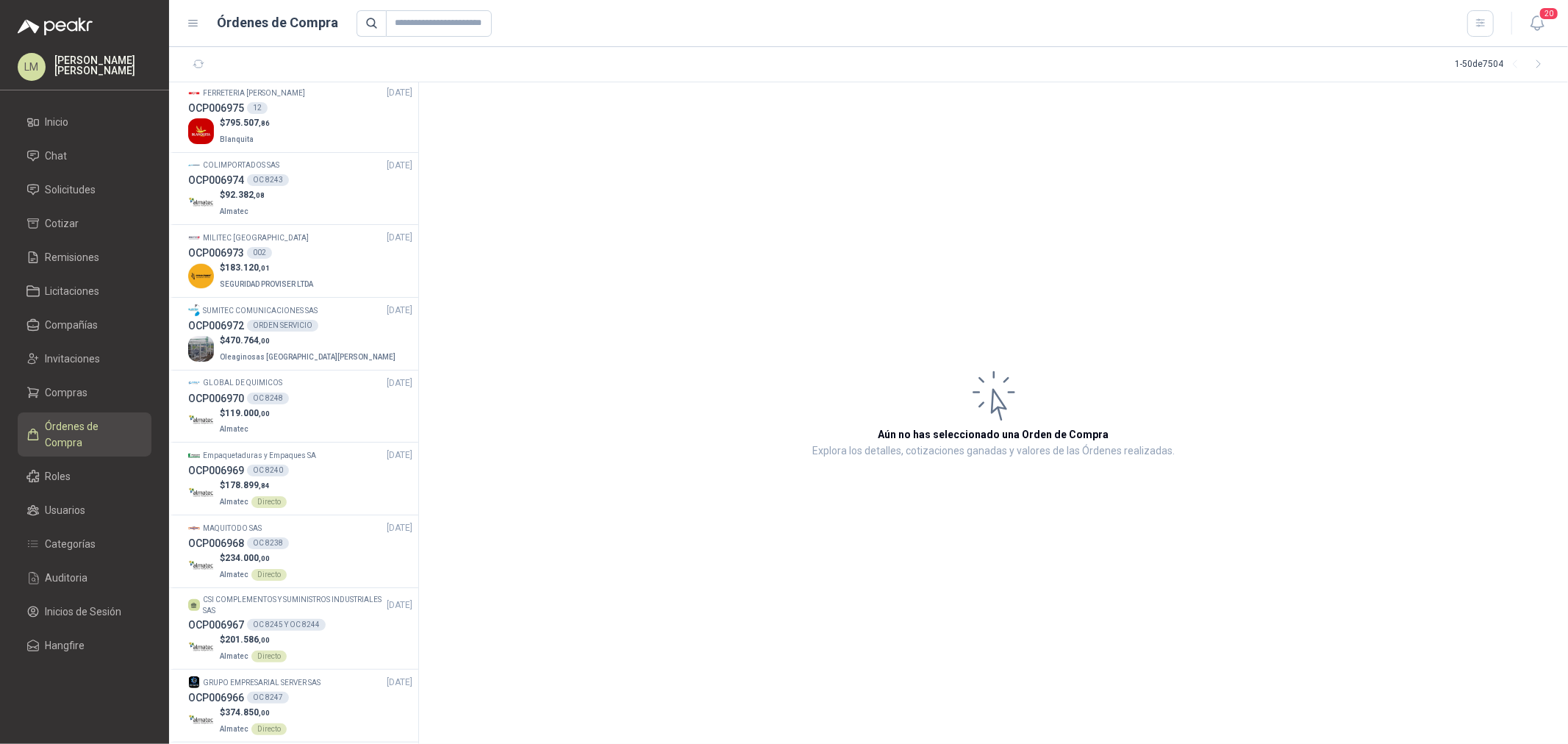
scroll to position [980, 0]
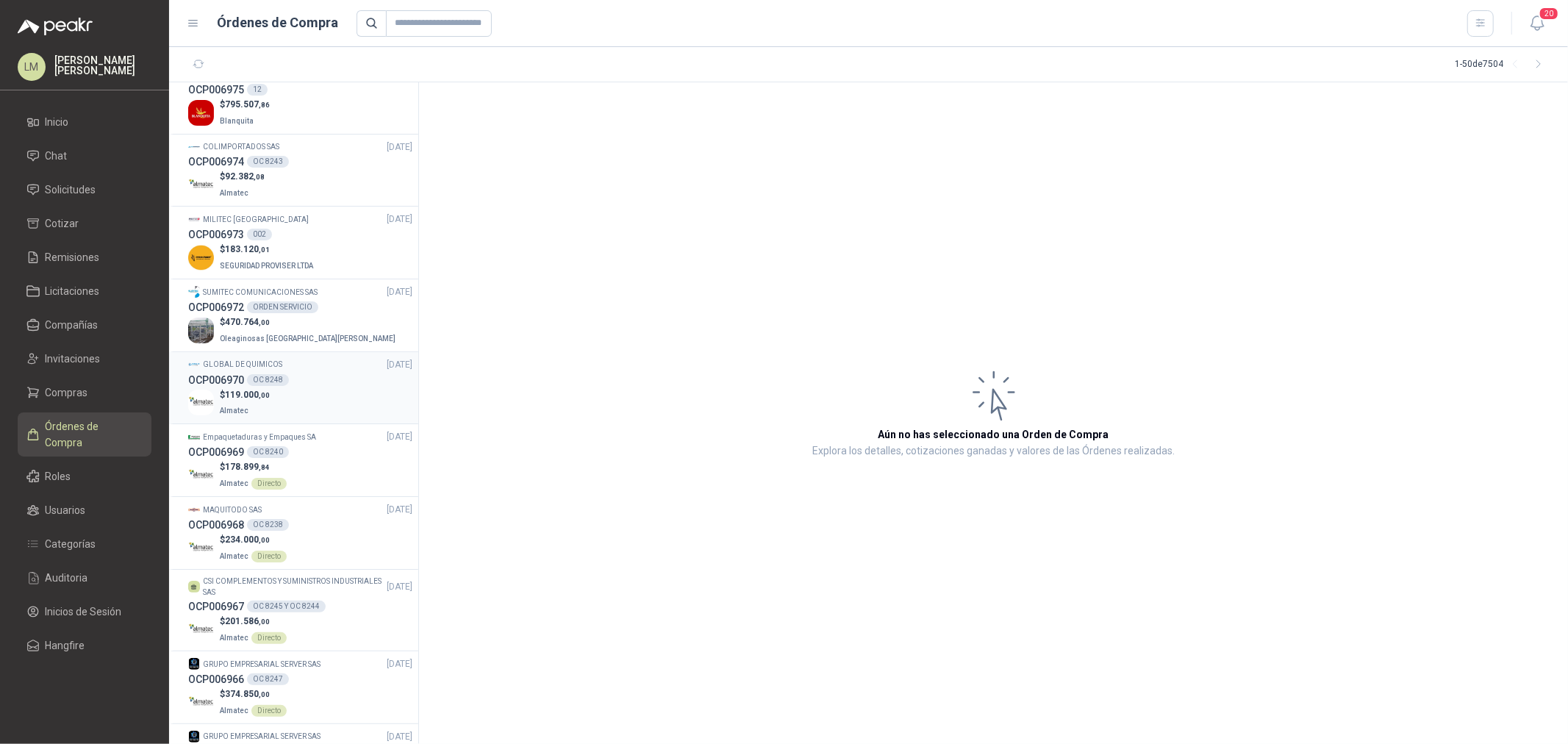
click at [299, 389] on div "$ 119.000 ,00 Almatec" at bounding box center [300, 403] width 224 height 30
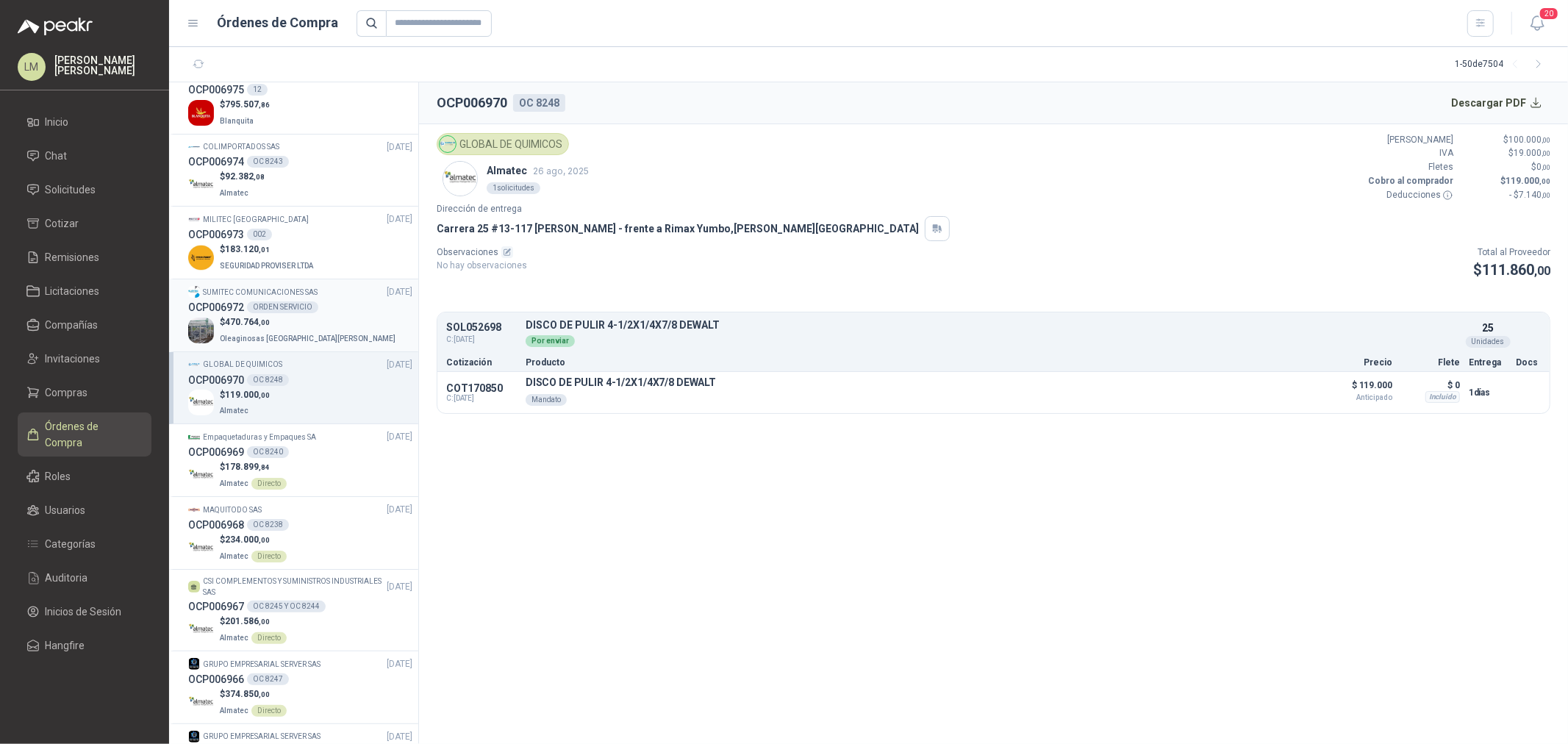
click at [299, 316] on p "$ 470.764 ,00" at bounding box center [308, 322] width 178 height 14
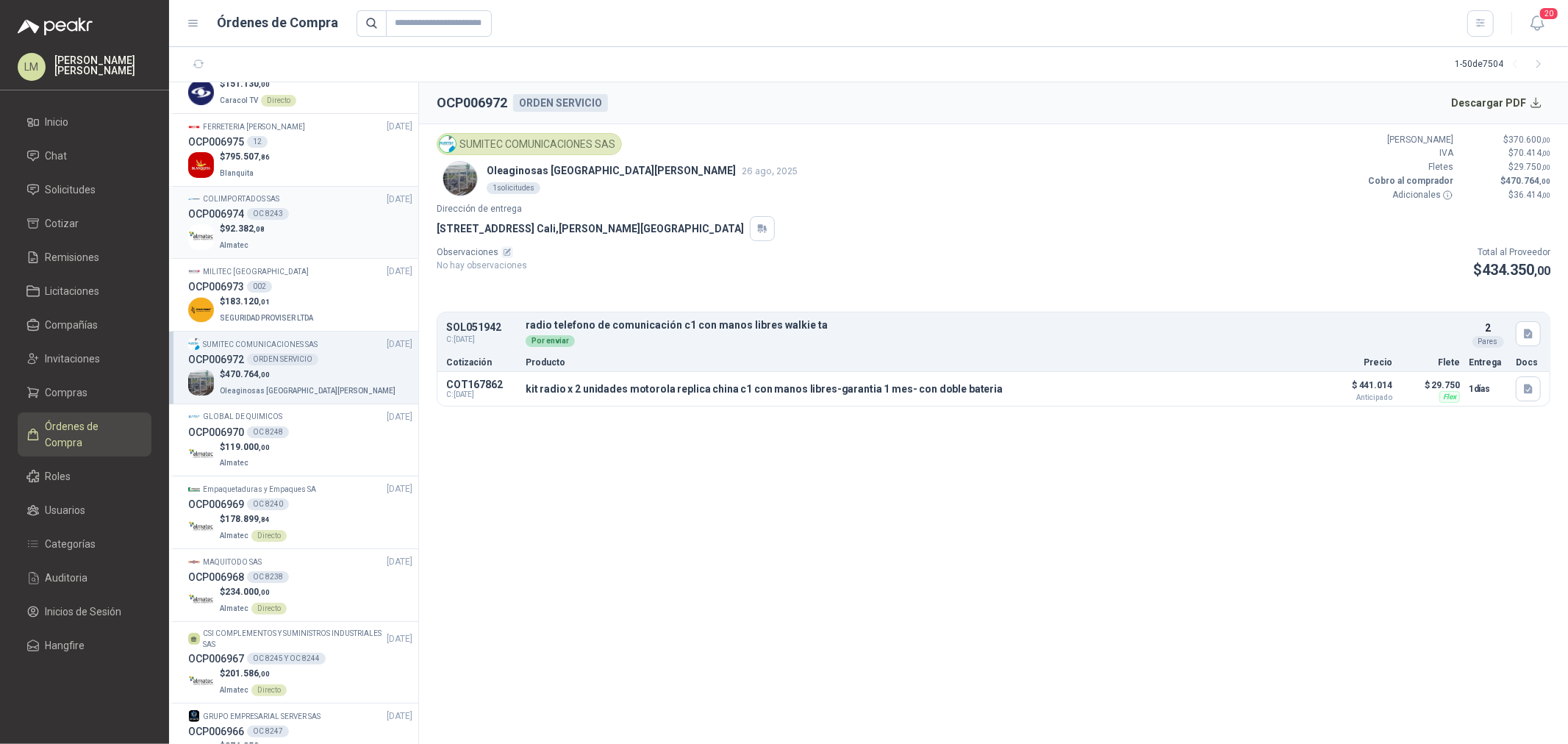
scroll to position [898, 0]
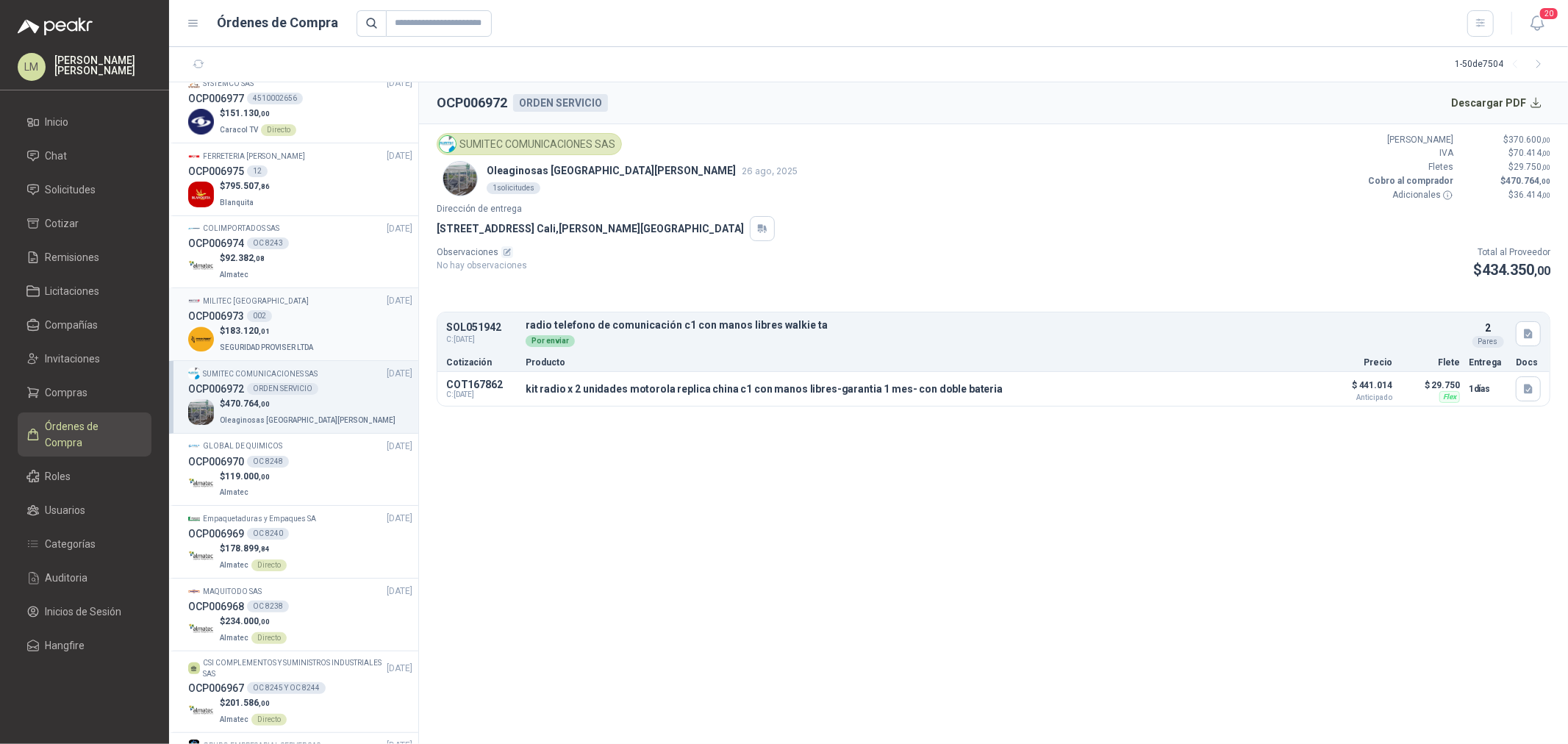
click at [280, 308] on div "OCP006973 002" at bounding box center [300, 316] width 224 height 16
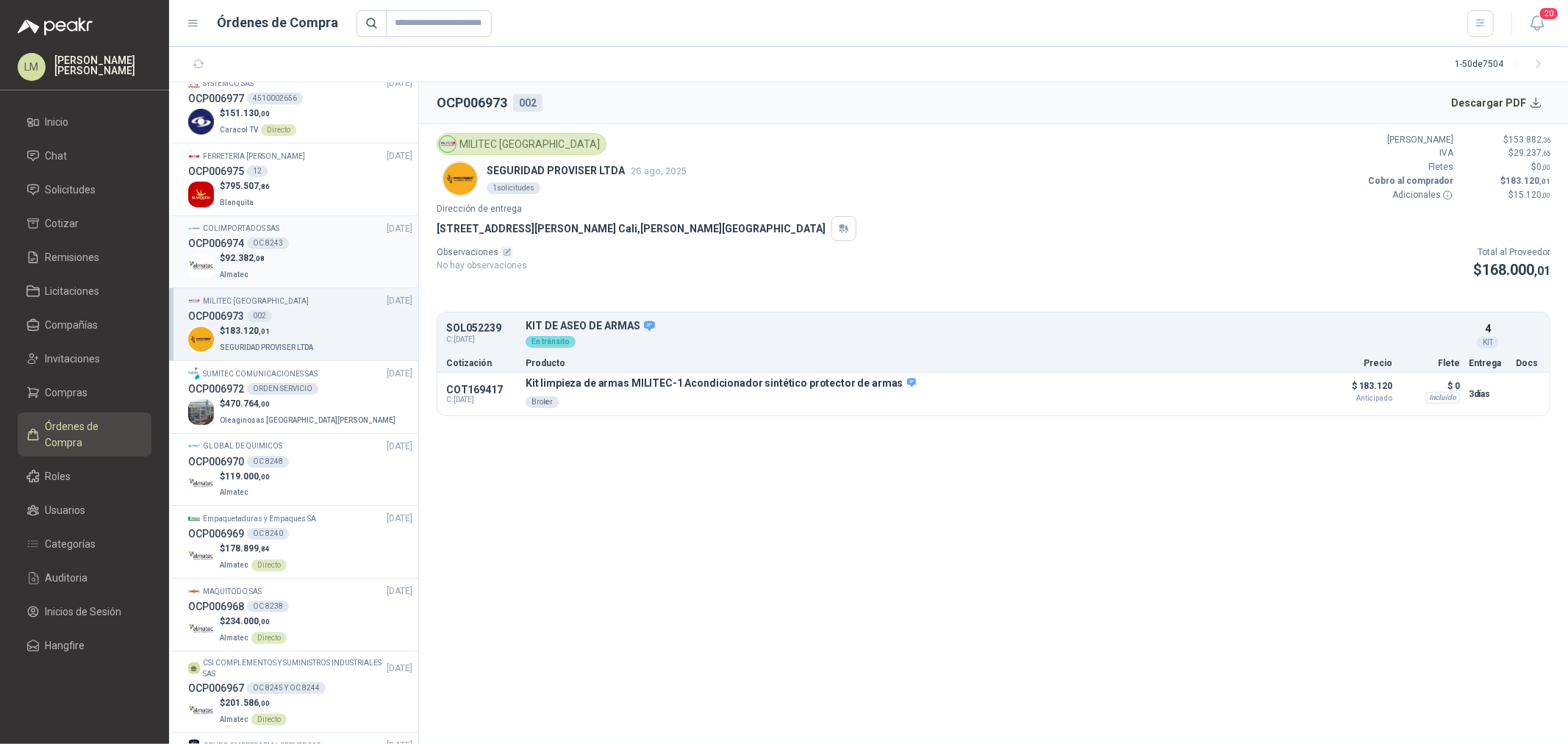
click at [276, 237] on div "OC 8243" at bounding box center [268, 243] width 42 height 12
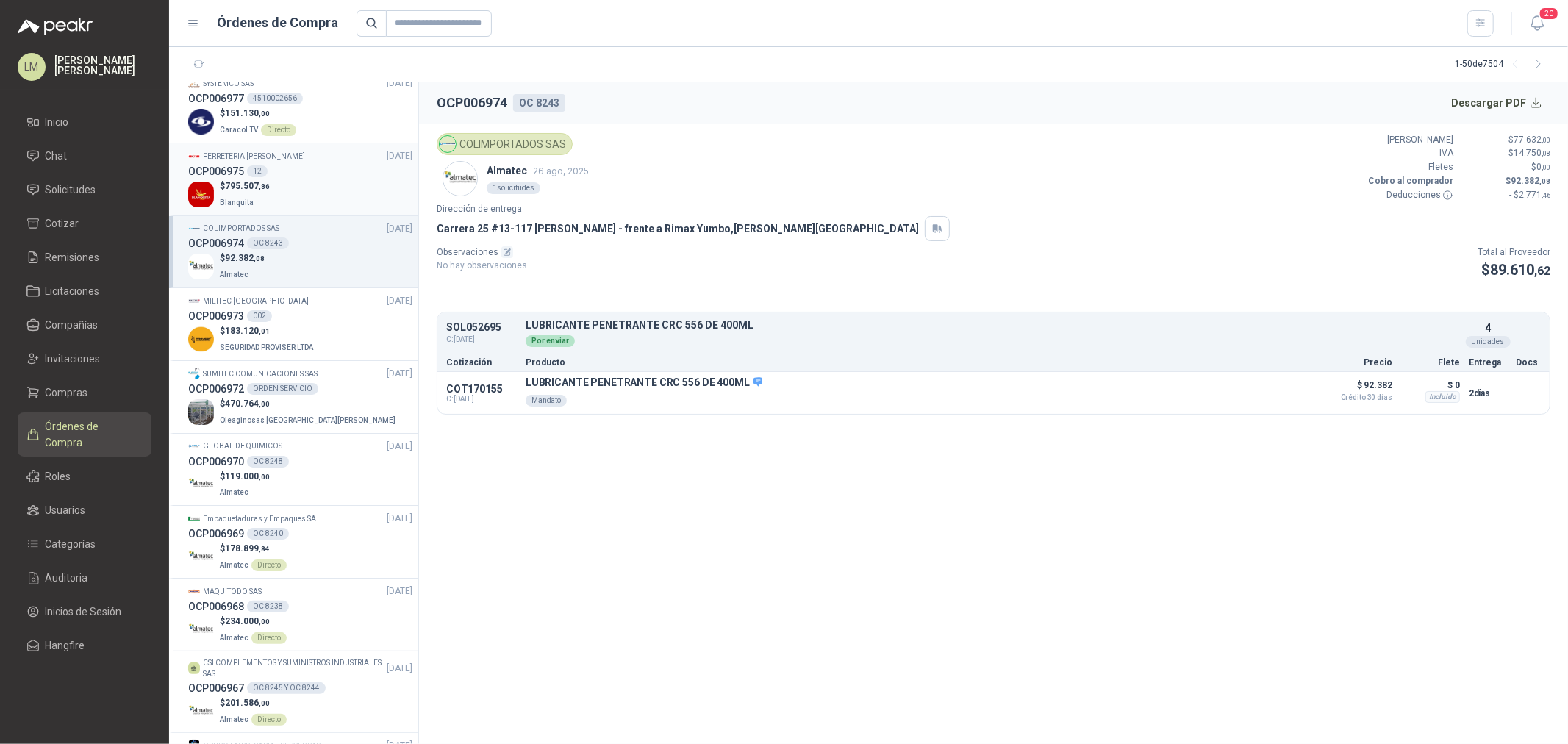
click at [291, 179] on div "$ 795.507 ,86 Blanquita" at bounding box center [300, 194] width 224 height 30
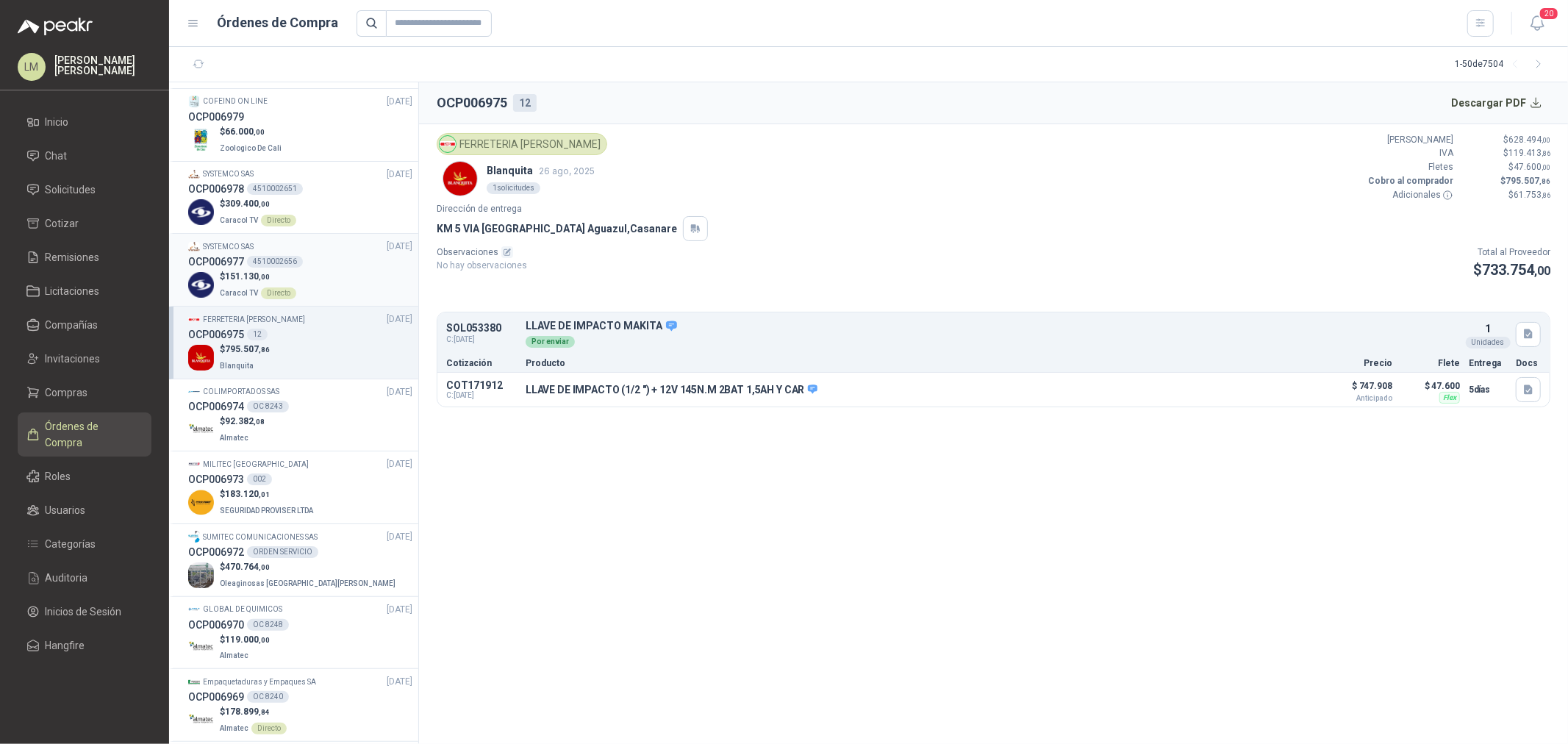
scroll to position [653, 0]
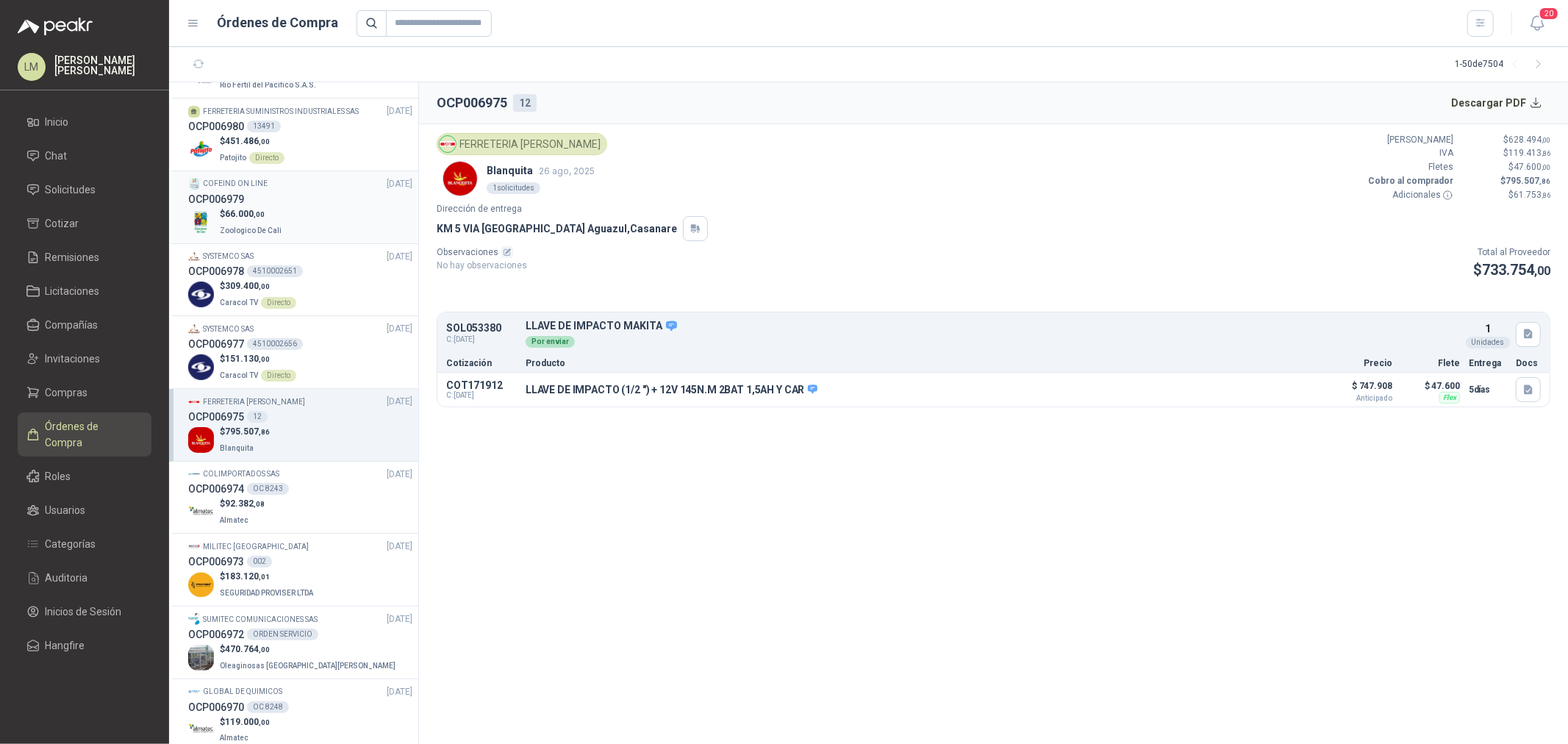
click at [284, 214] on div "$ 66.000 ,00 Zoologico De Cali" at bounding box center [300, 222] width 224 height 30
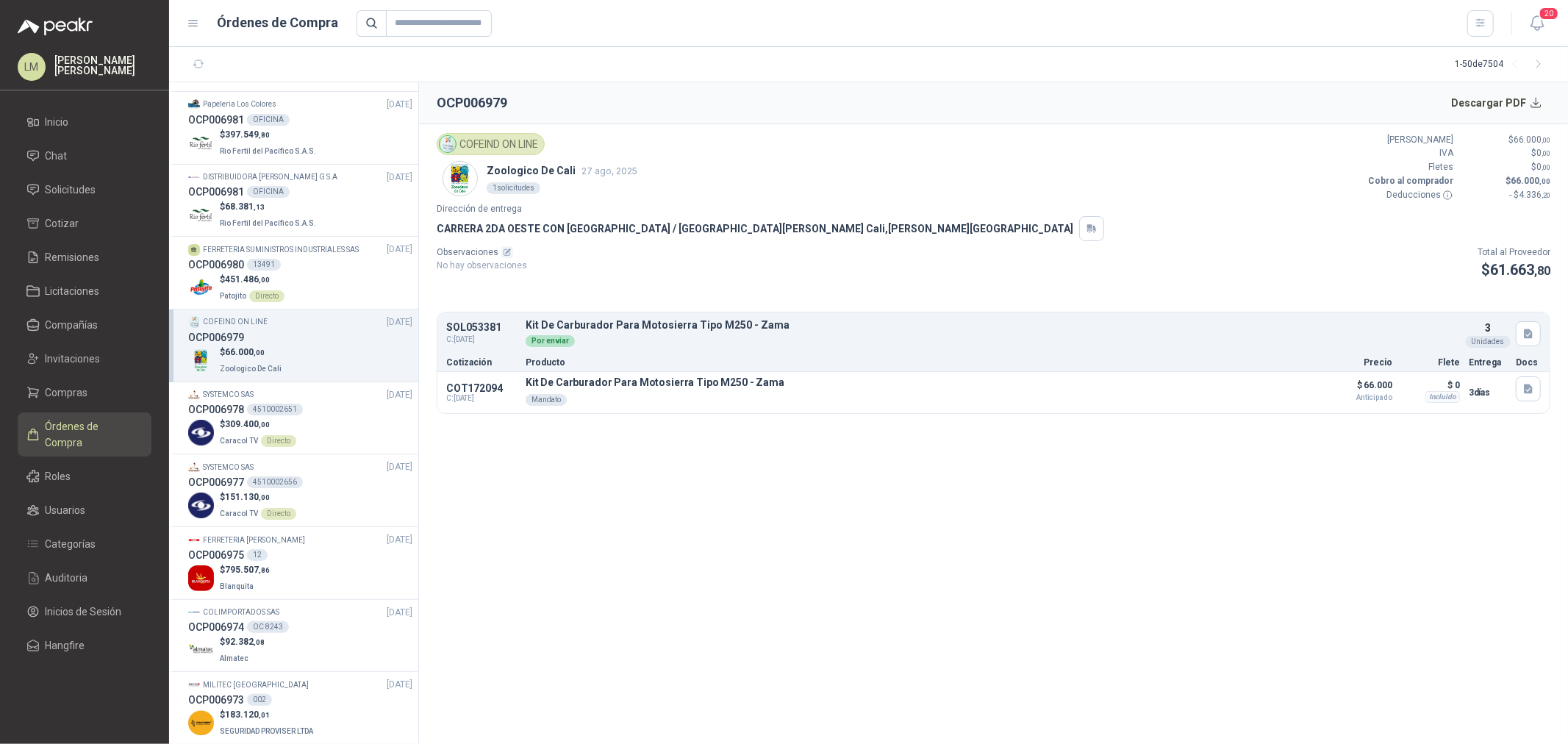
scroll to position [490, 0]
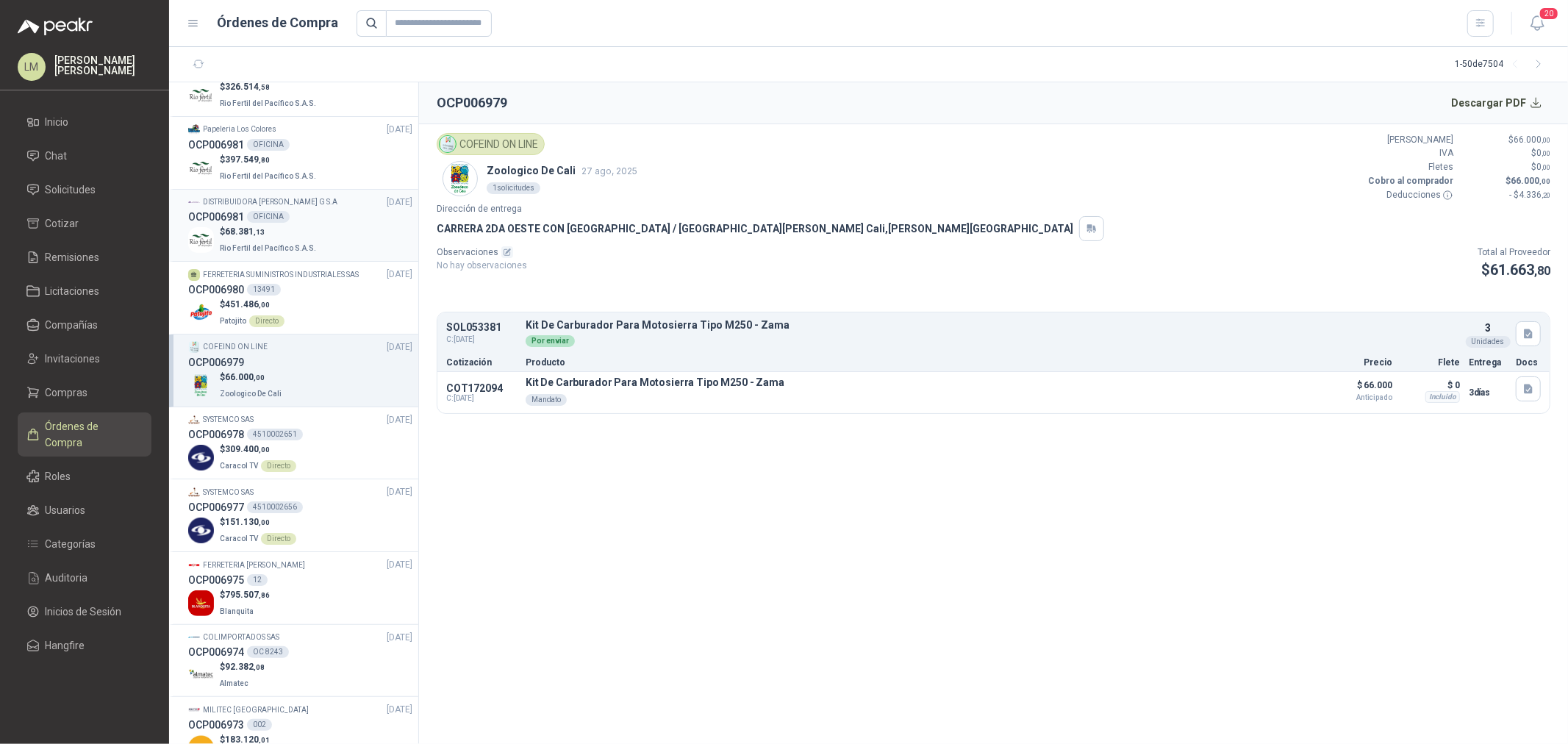
click at [284, 225] on p "$ 68.381 ,13" at bounding box center [269, 232] width 99 height 14
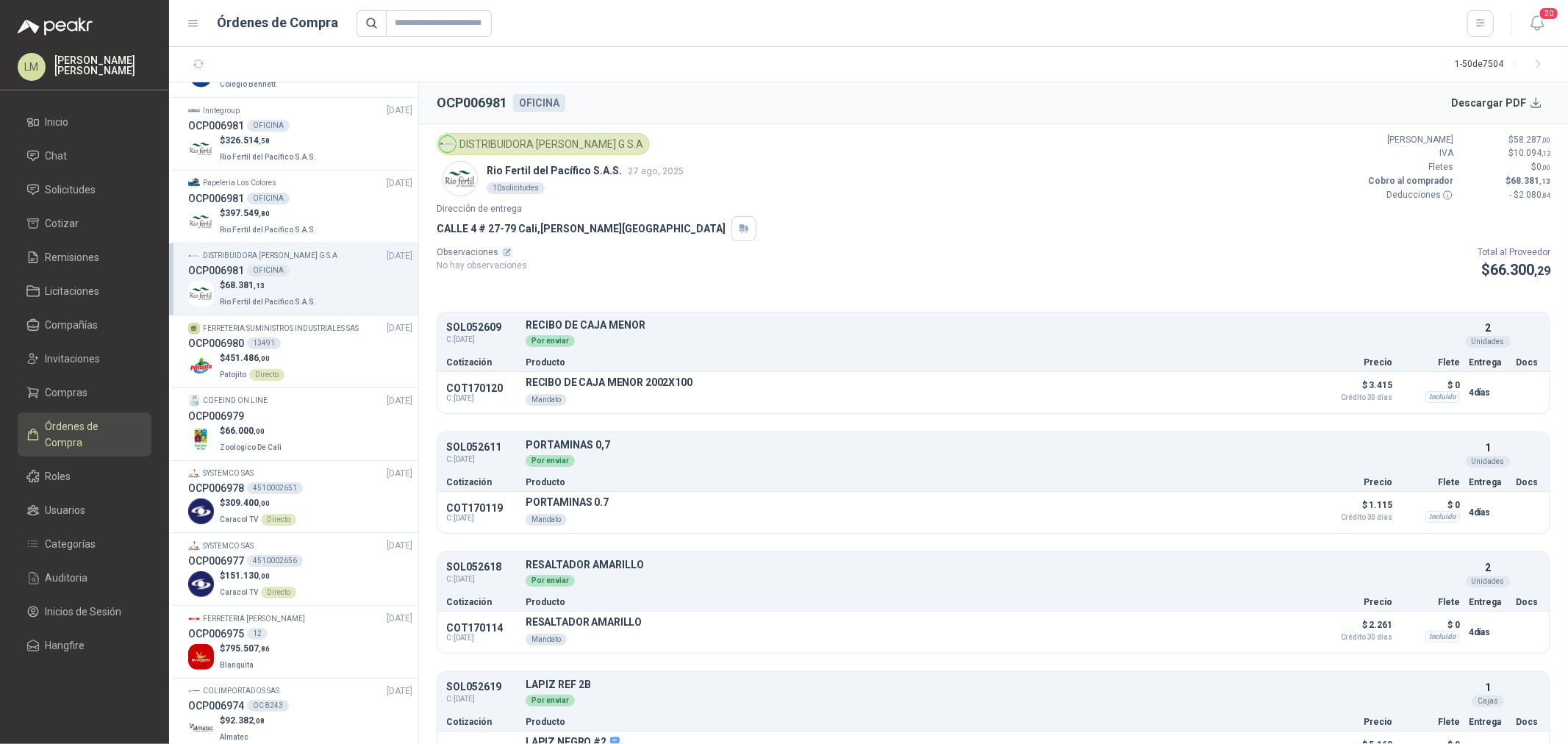
scroll to position [408, 0]
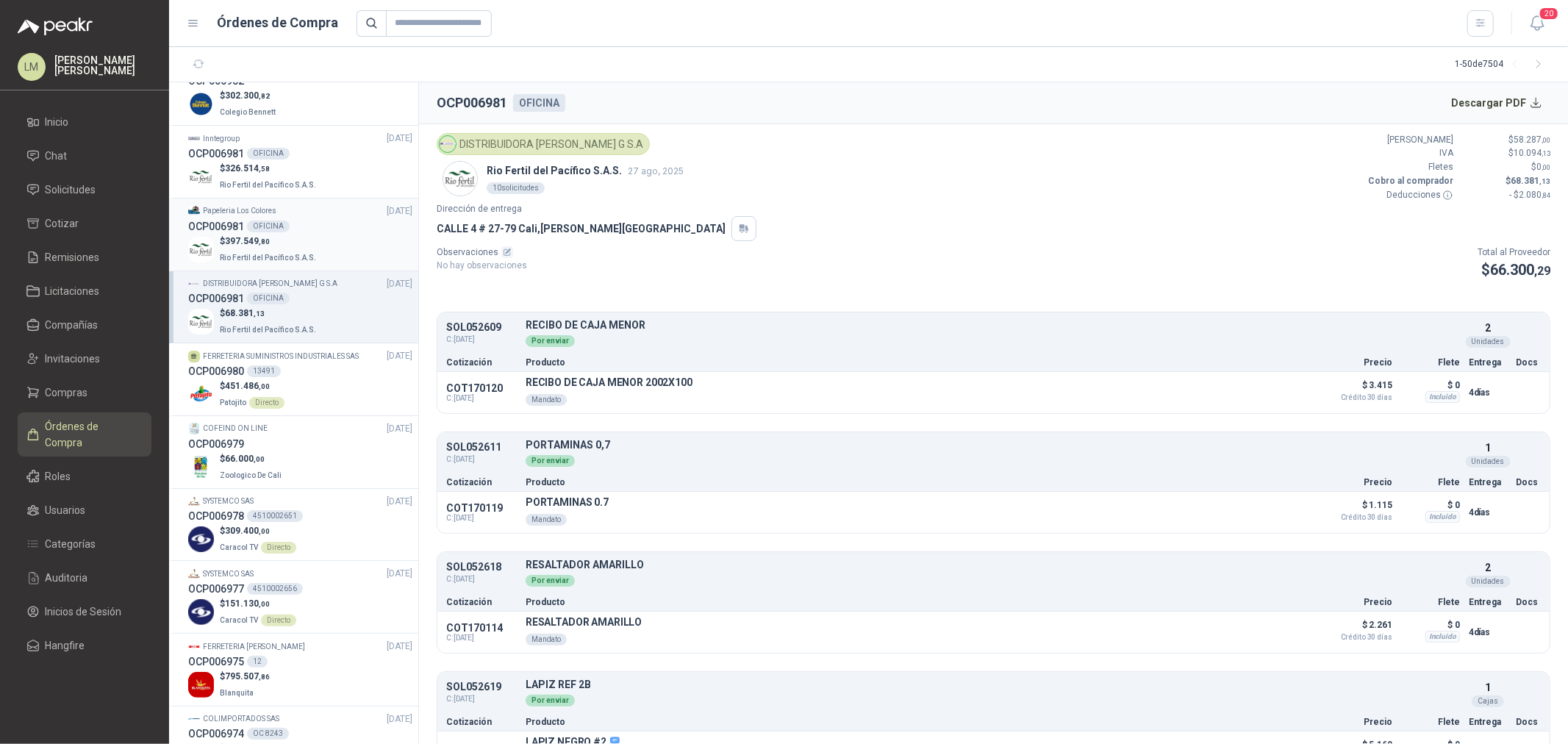
click at [284, 221] on div "OFICINA" at bounding box center [268, 226] width 43 height 12
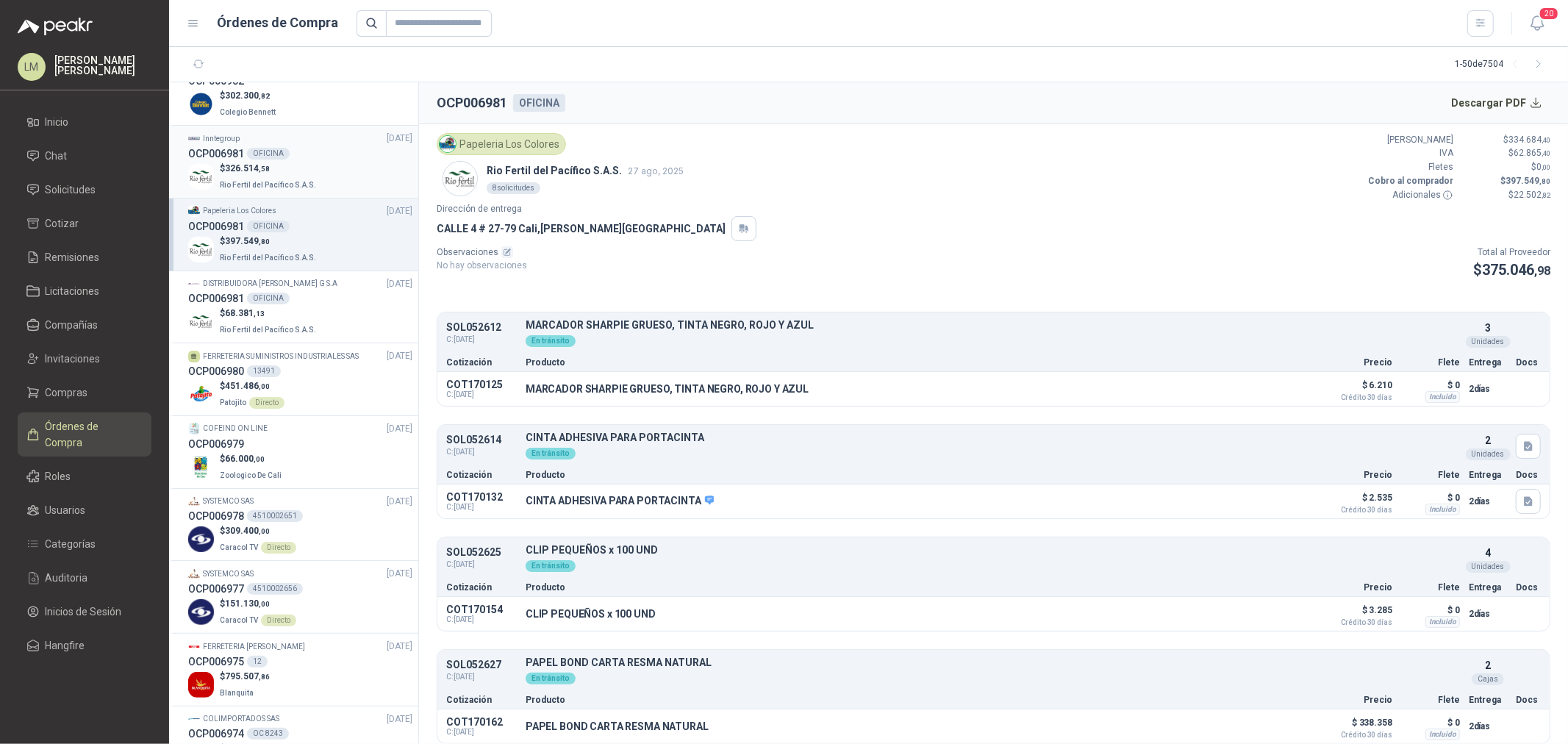
click at [284, 162] on p "$ 326.514 ,58" at bounding box center [269, 168] width 99 height 14
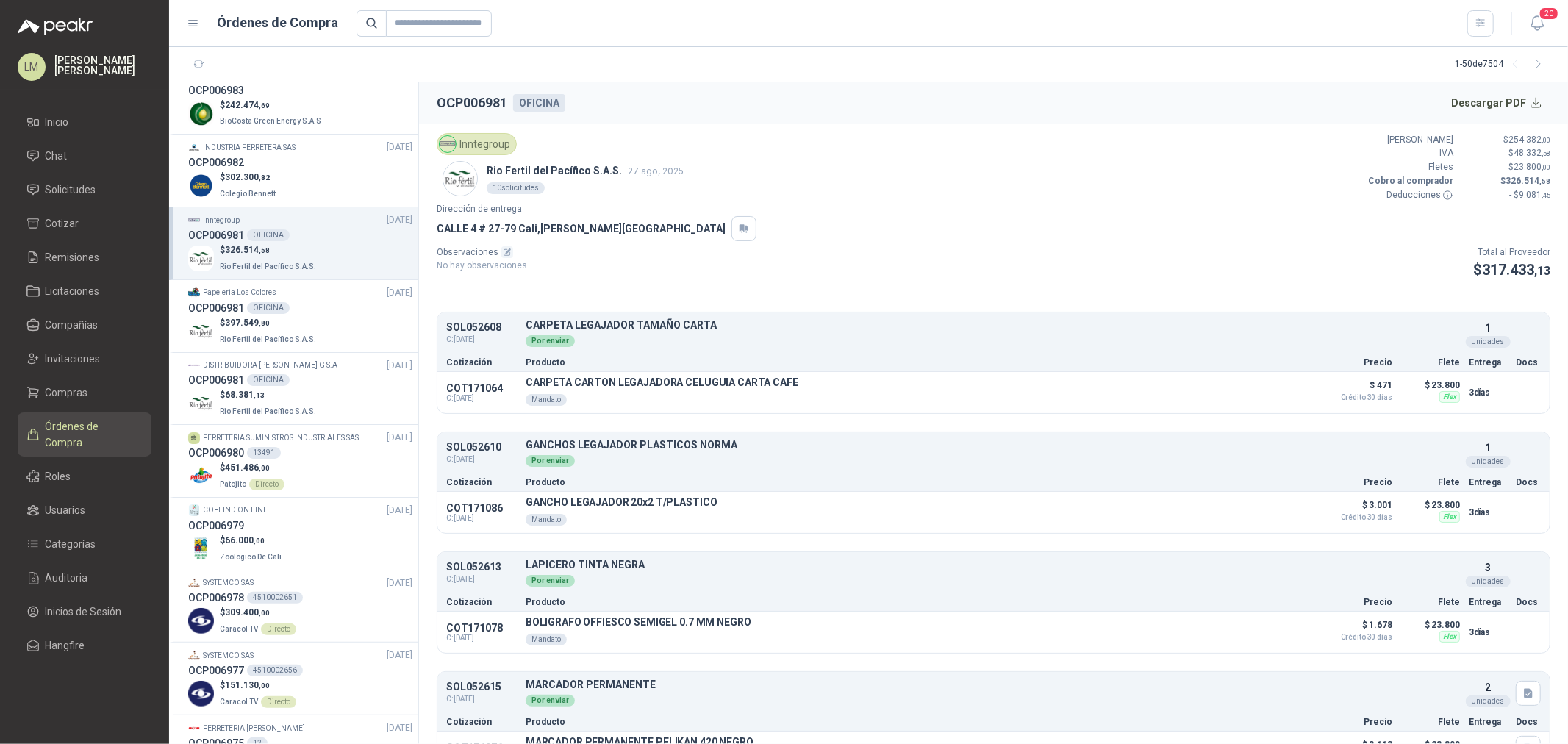
scroll to position [245, 0]
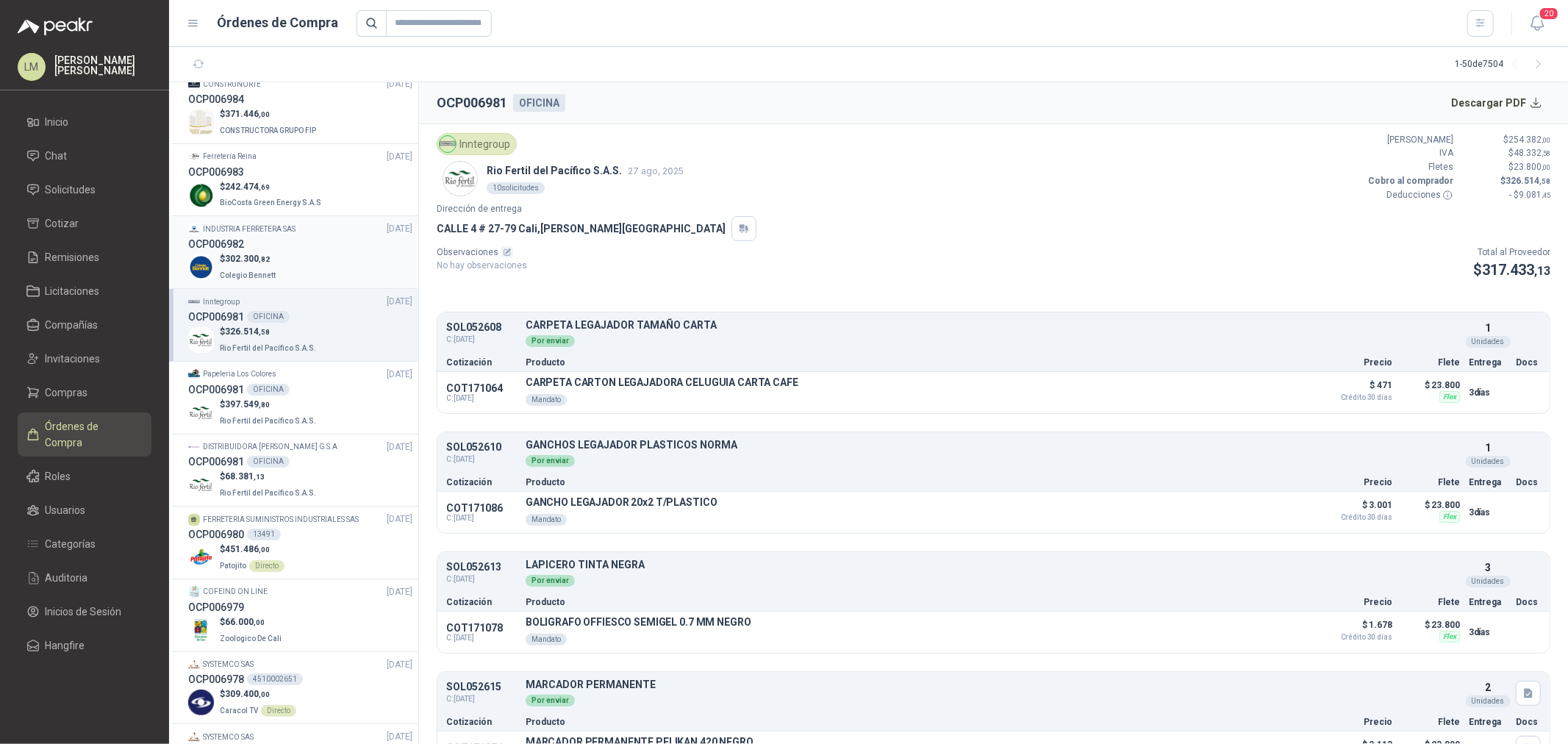
click at [275, 236] on div "OCP006982" at bounding box center [300, 244] width 224 height 16
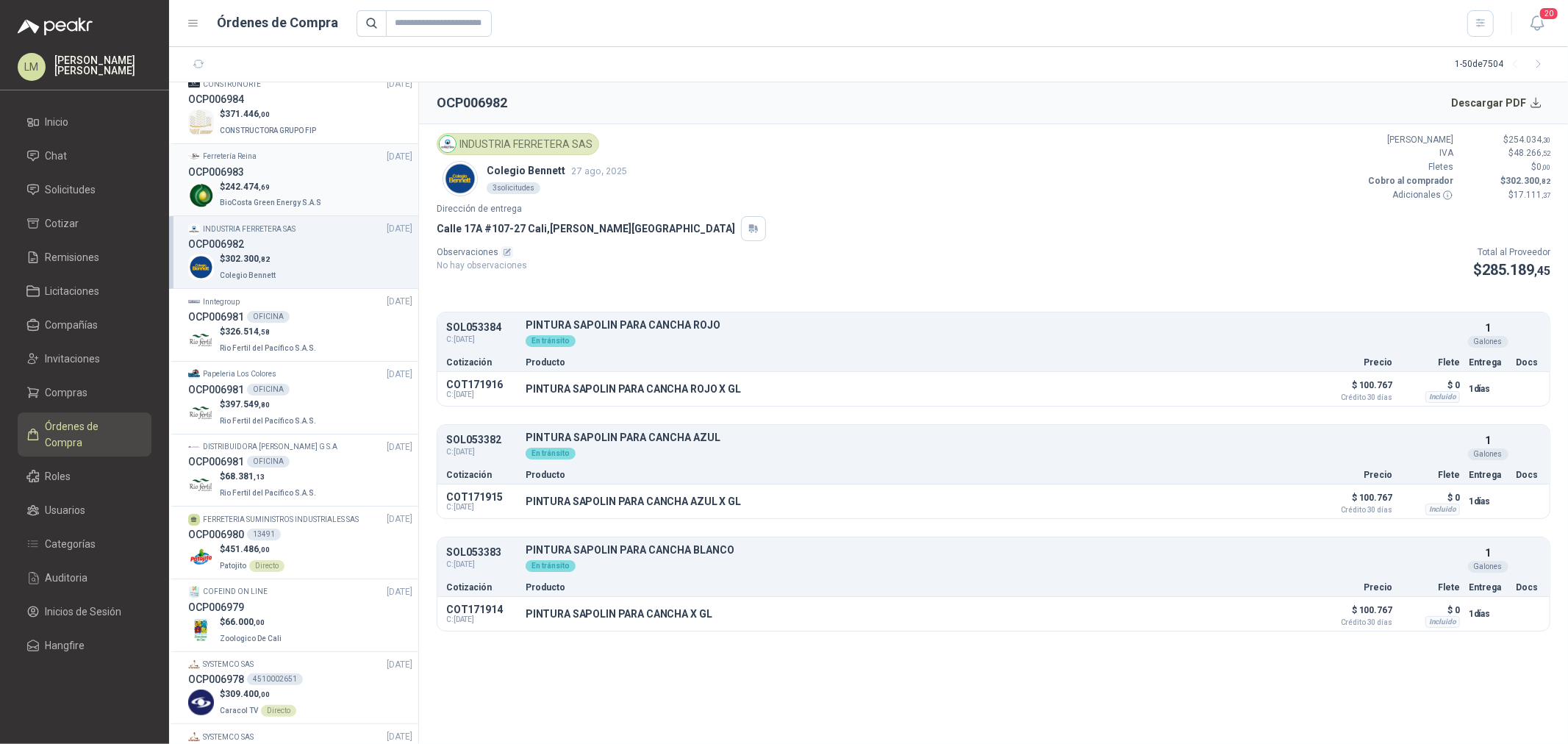
click at [279, 180] on p "$ 242.474 ,69" at bounding box center [271, 187] width 104 height 14
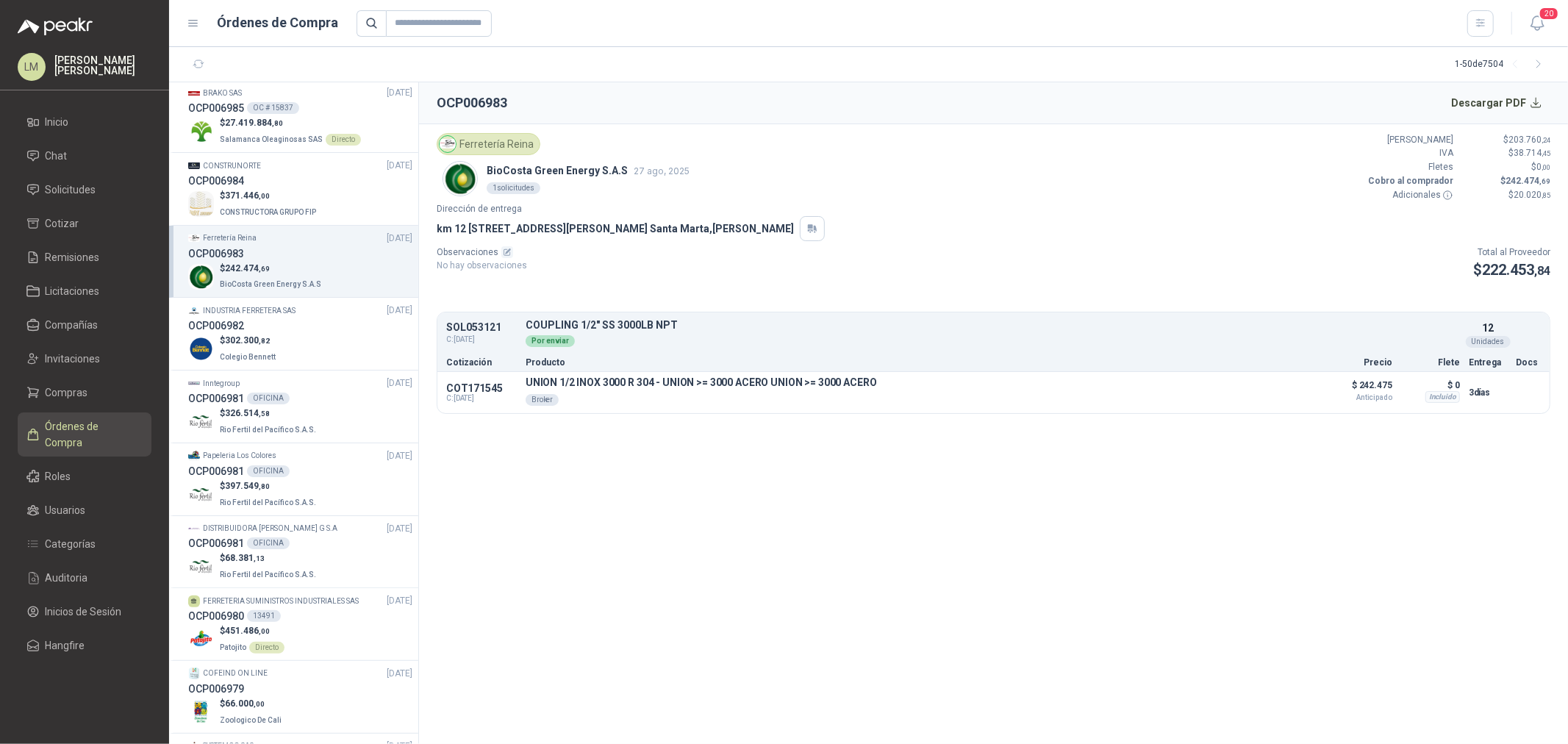
scroll to position [82, 0]
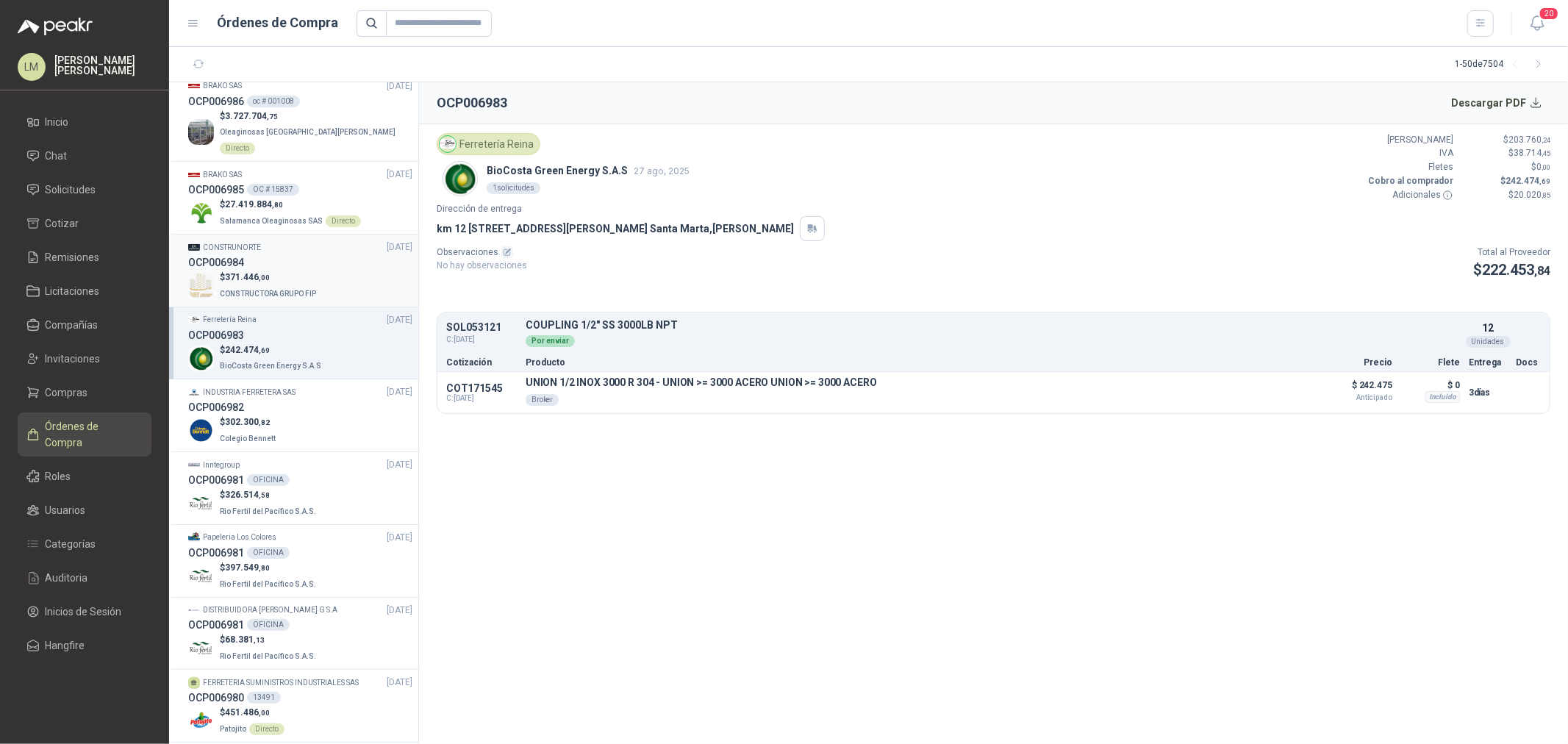
click at [277, 254] on div "OCP006984" at bounding box center [300, 263] width 224 height 16
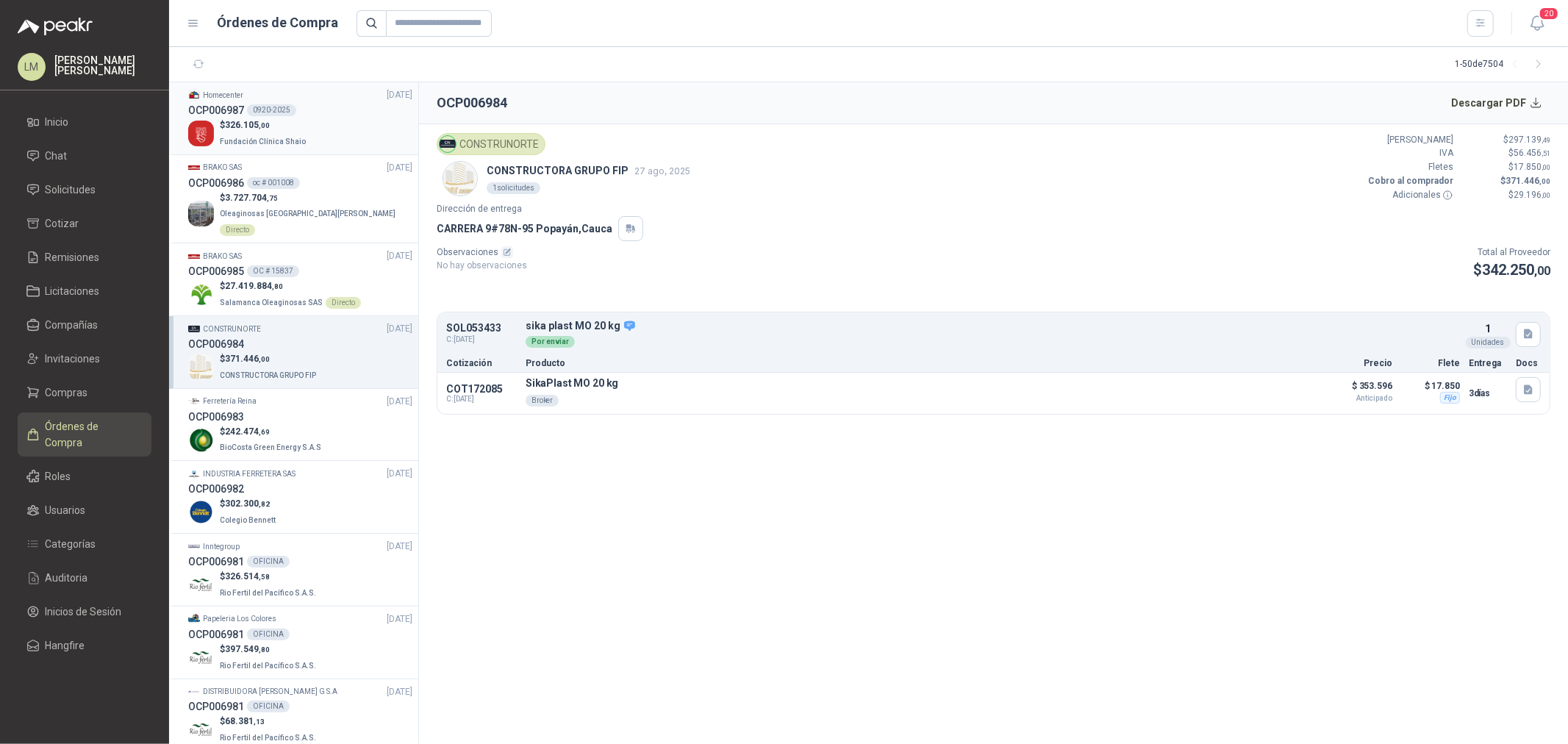
click at [287, 112] on div "0920-2025" at bounding box center [271, 110] width 49 height 12
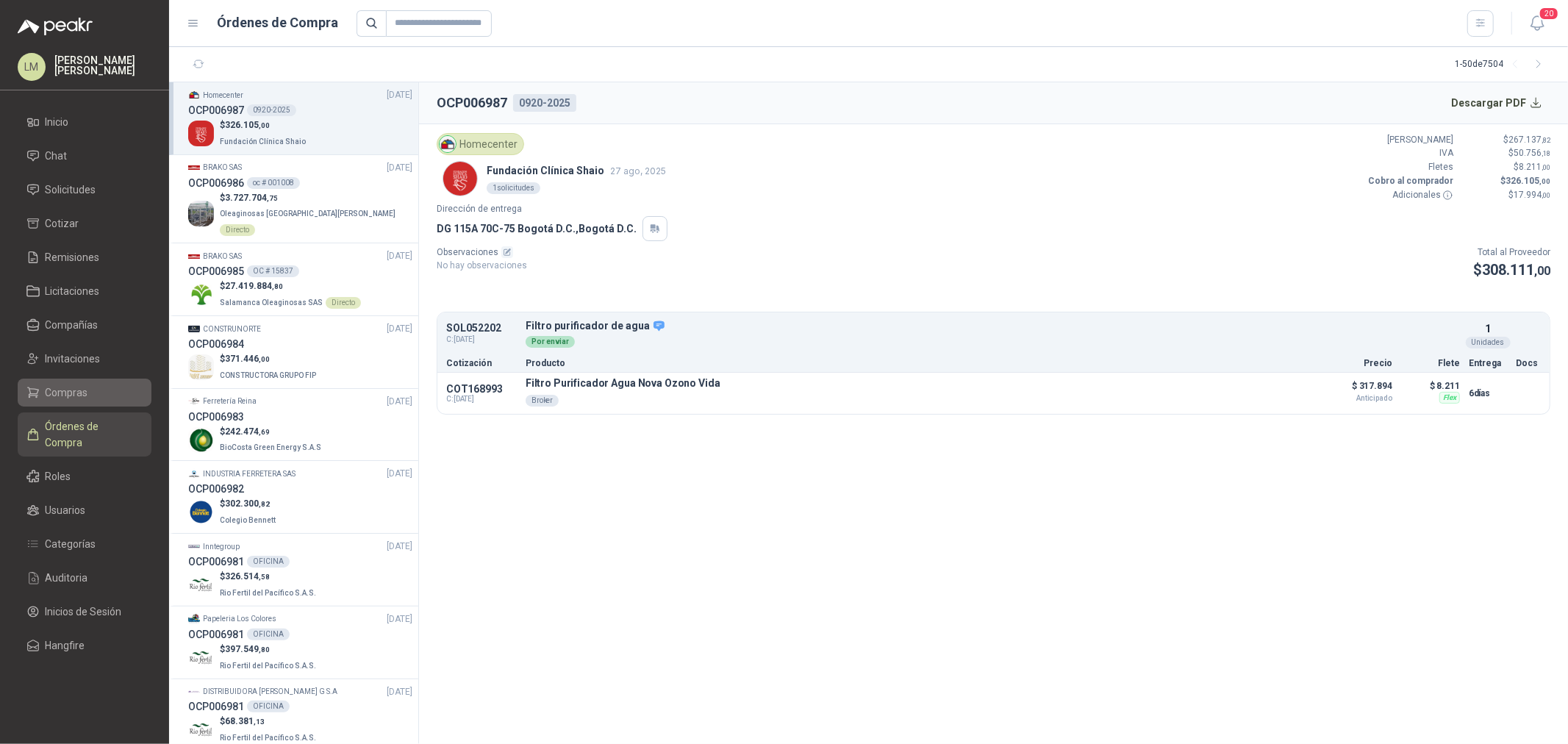
click at [69, 397] on span "Compras" at bounding box center [66, 393] width 43 height 16
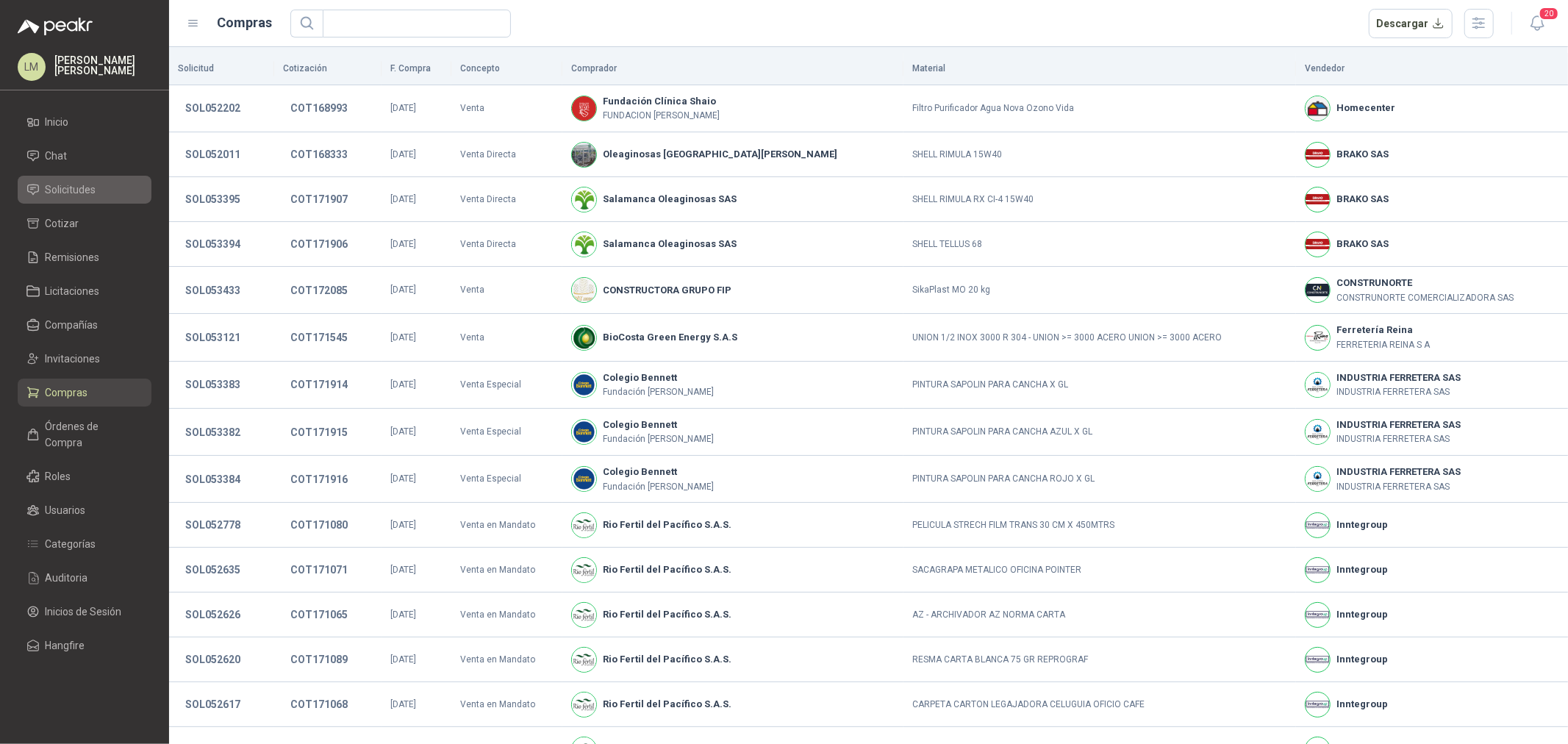
click at [86, 189] on span "Solicitudes" at bounding box center [70, 190] width 51 height 16
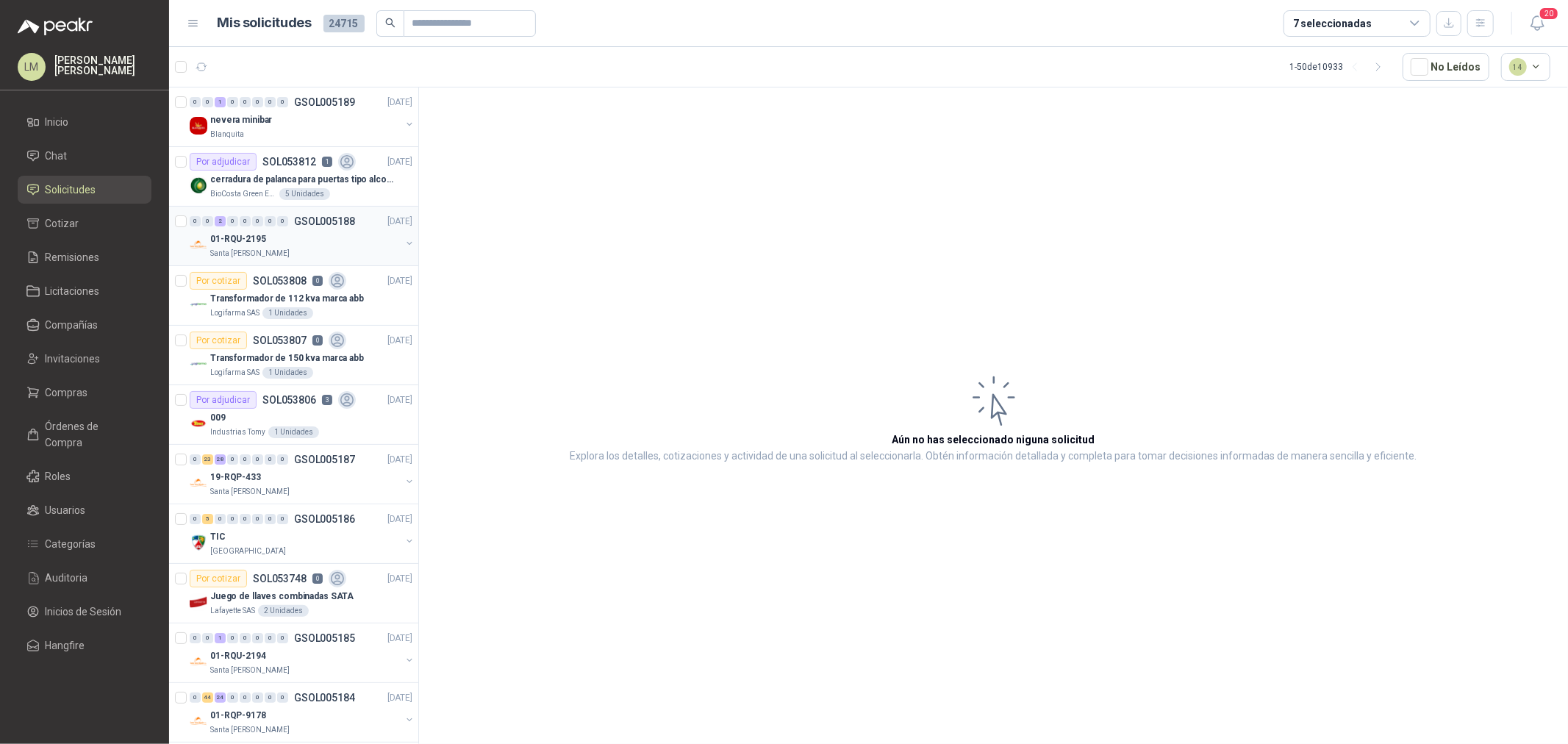
click at [324, 254] on div "Santa [PERSON_NAME]" at bounding box center [305, 254] width 191 height 12
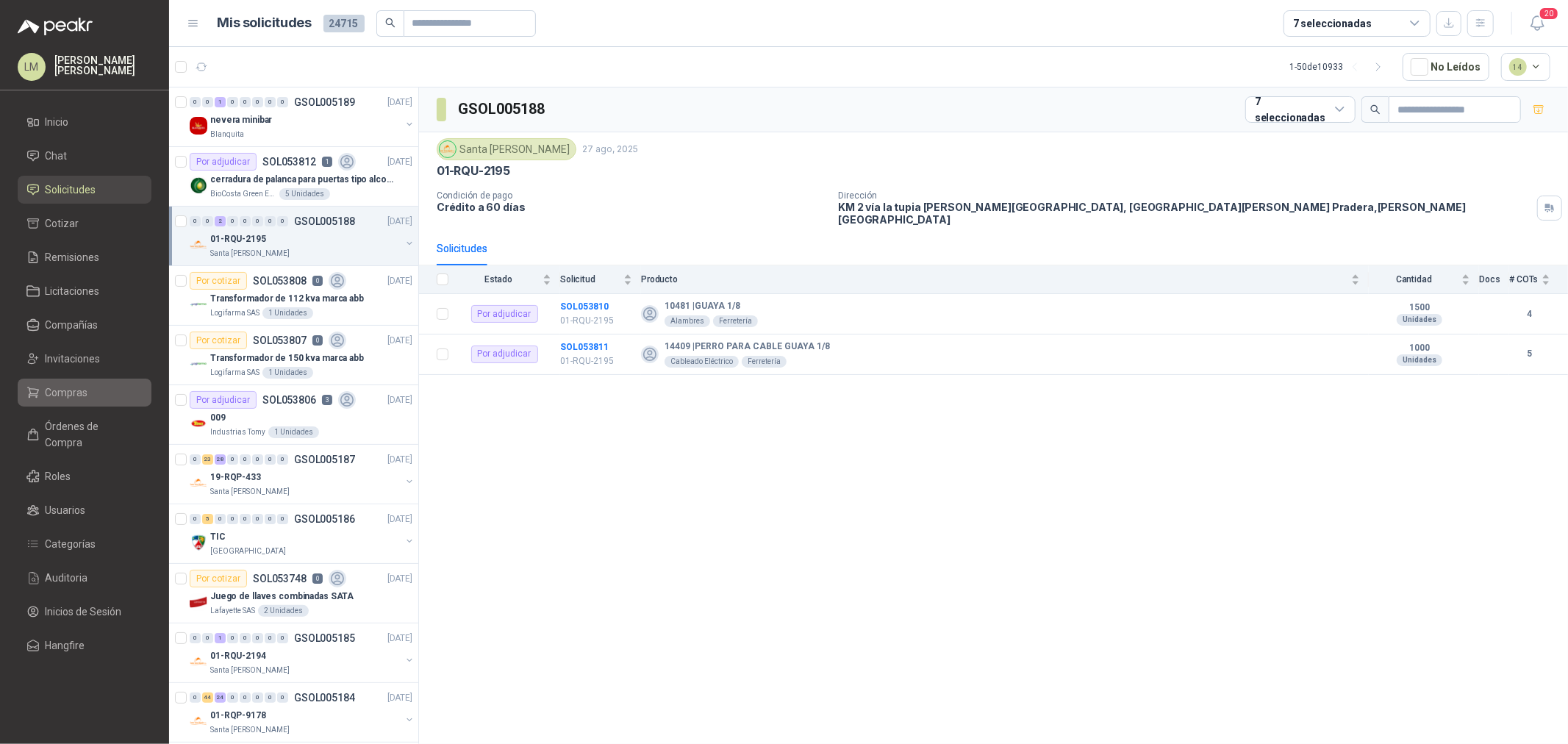
click at [69, 389] on span "Compras" at bounding box center [66, 393] width 43 height 16
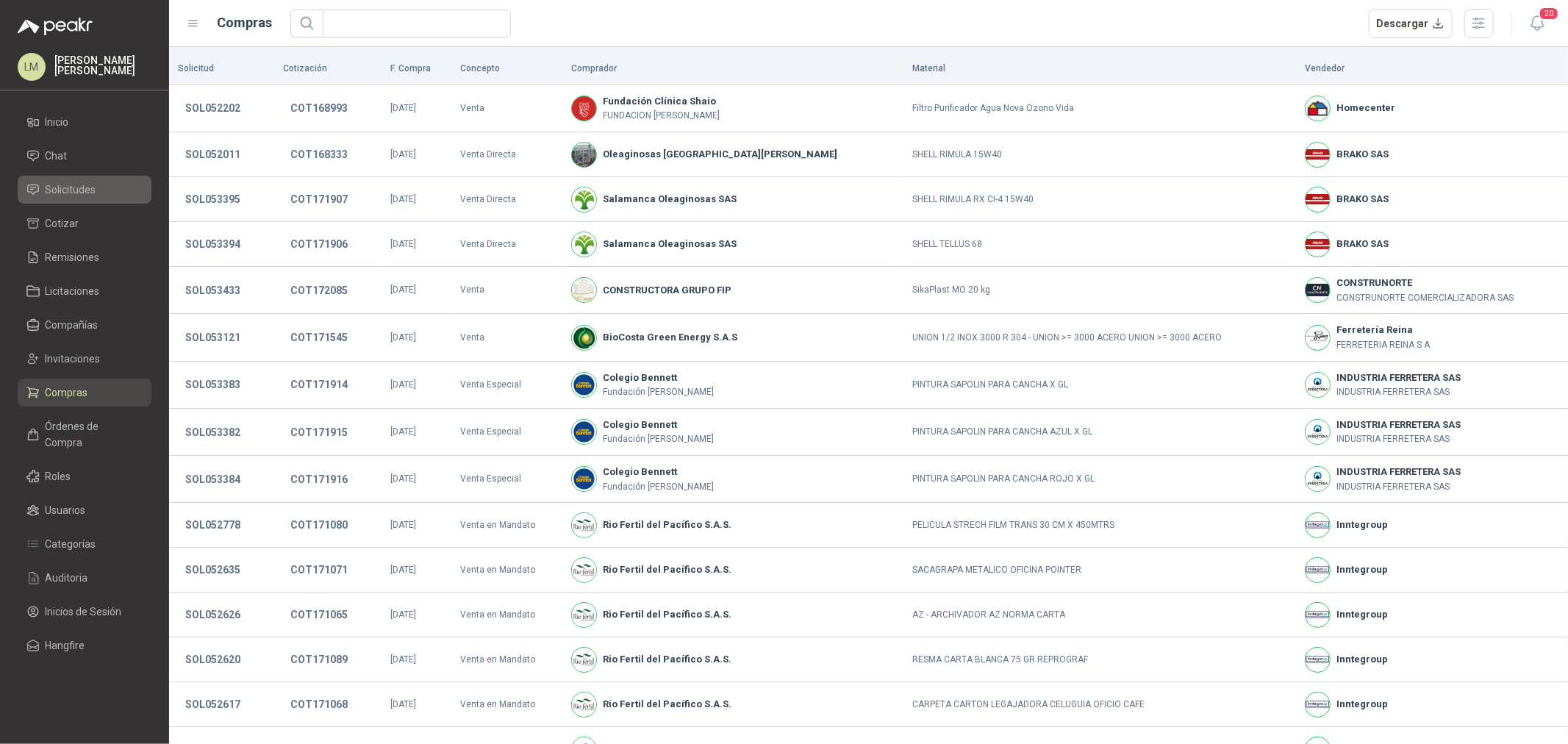
click at [59, 184] on span "Solicitudes" at bounding box center [70, 190] width 51 height 16
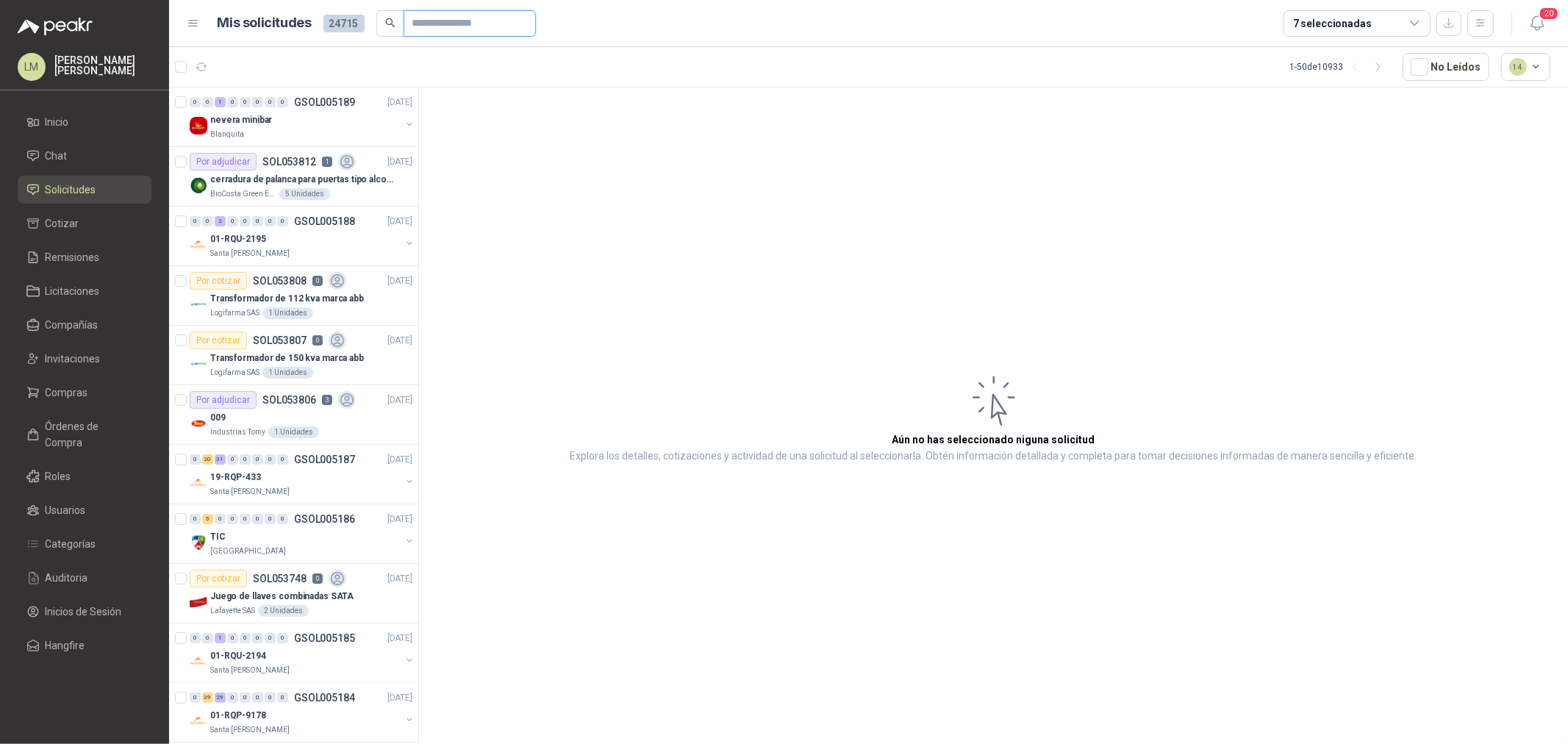
click at [428, 23] on input "text" at bounding box center [463, 23] width 103 height 25
type input "*"
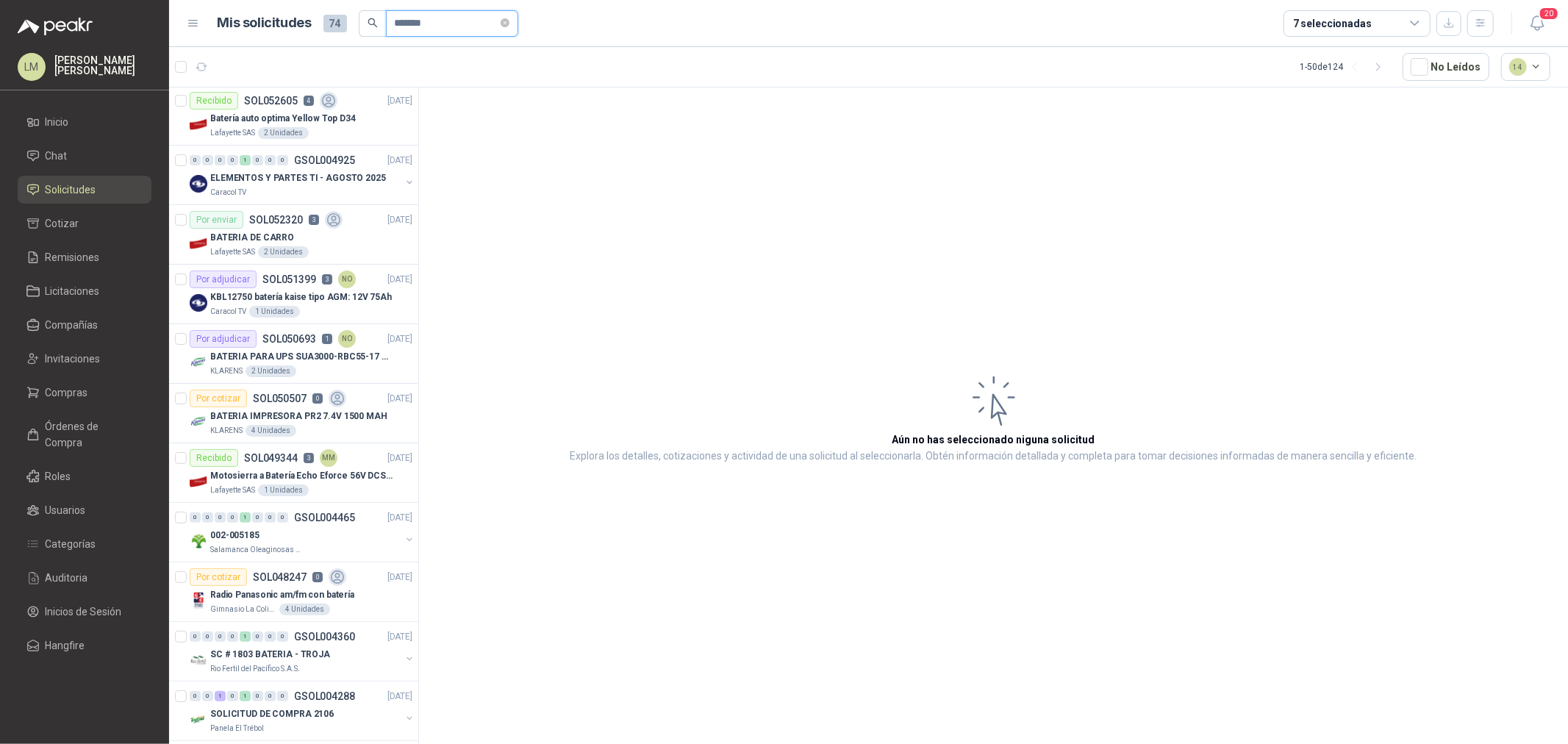
scroll to position [245, 0]
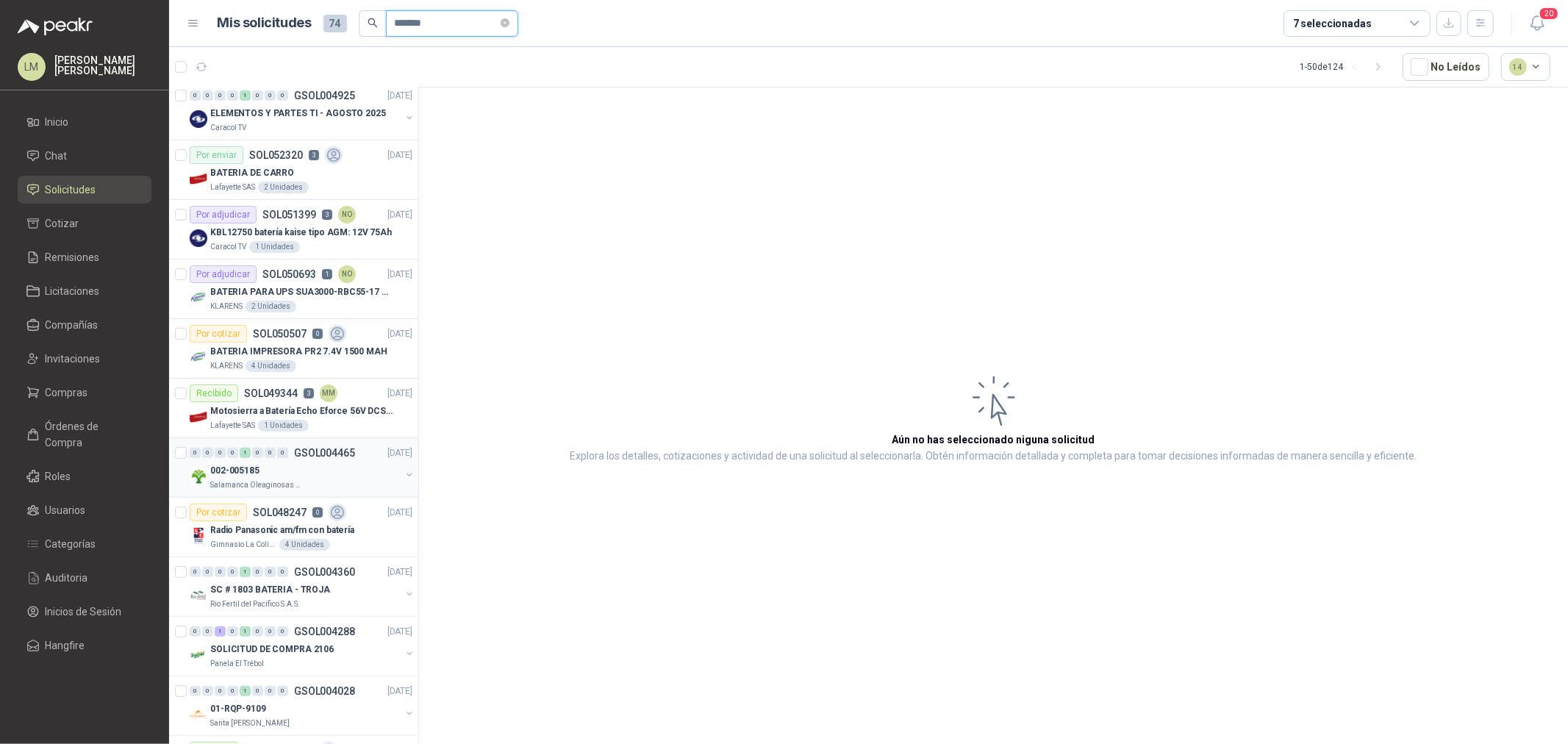
type input "*******"
click at [404, 478] on button "button" at bounding box center [409, 475] width 12 height 12
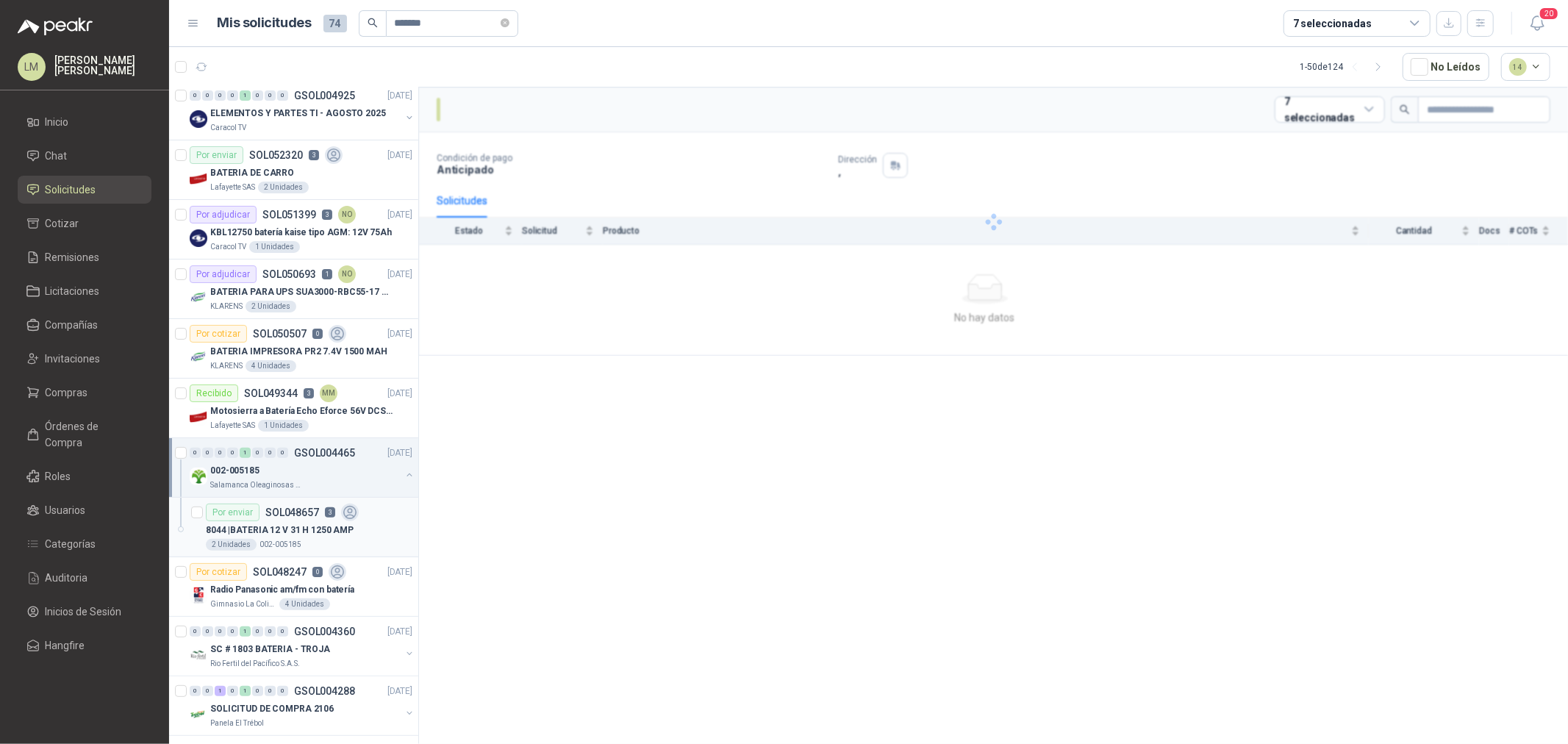
click at [270, 526] on p "8044 | BATERIA 12 V 31 H 1250 AMP" at bounding box center [279, 530] width 148 height 14
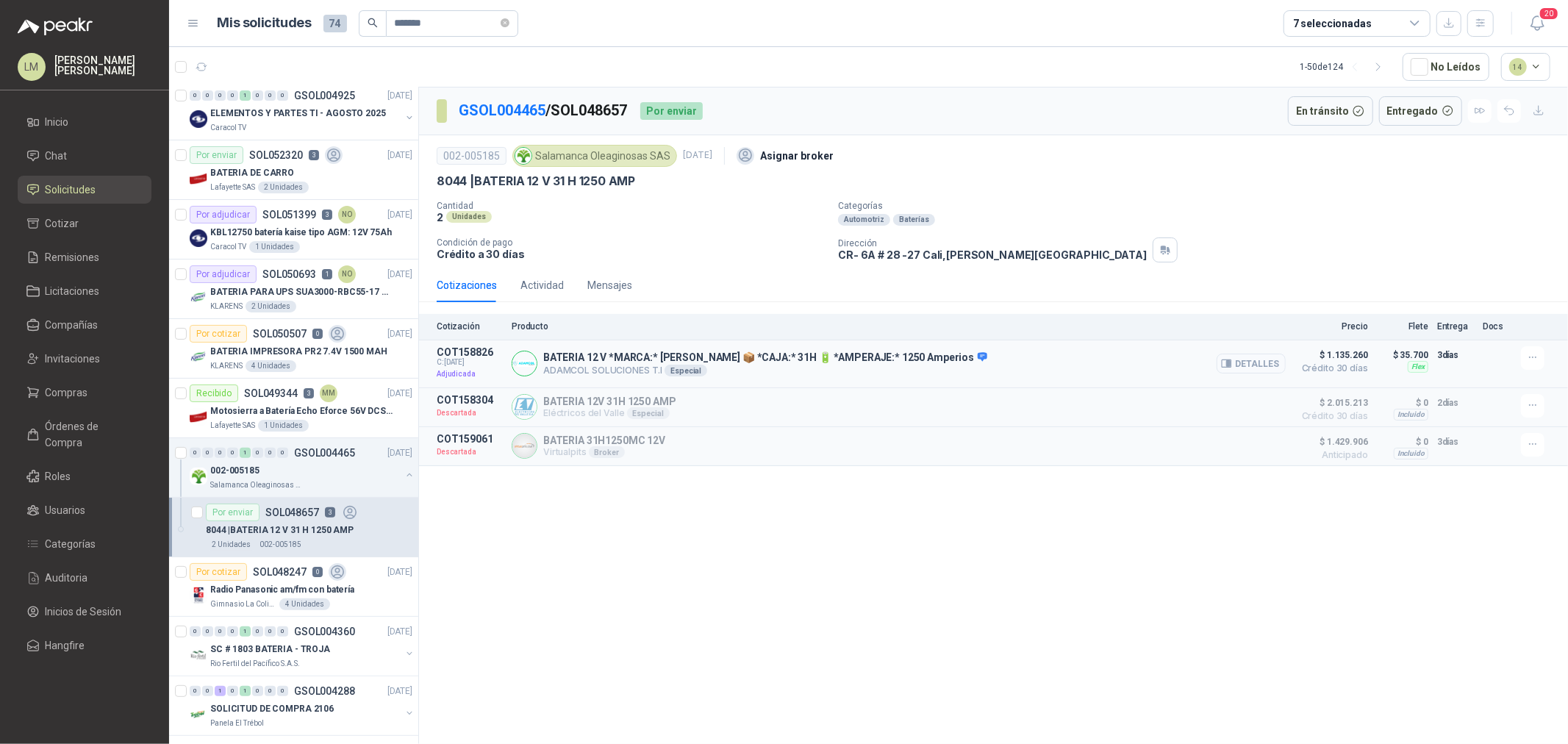
click at [1253, 368] on button "Detalles" at bounding box center [1251, 364] width 69 height 20
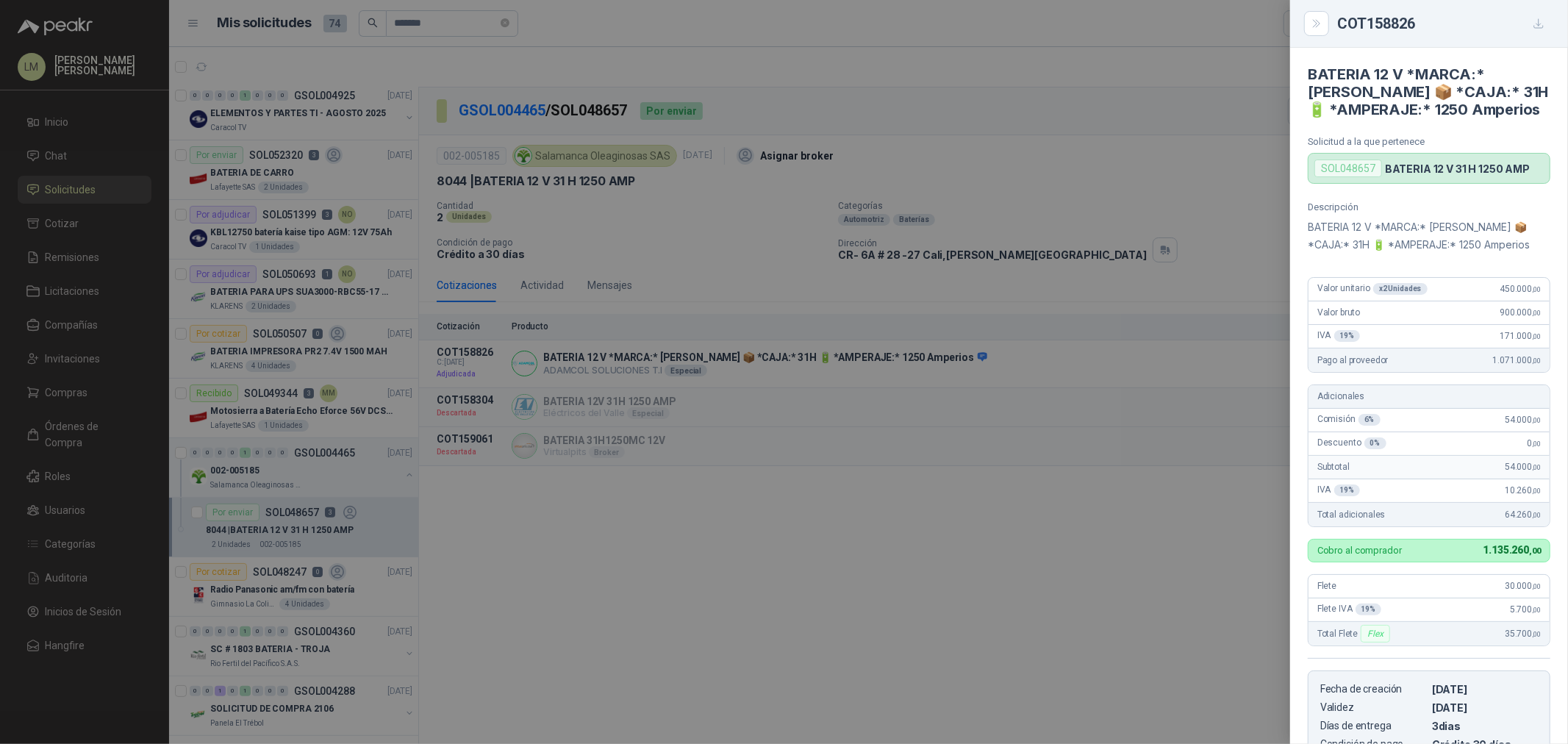
click at [591, 506] on div at bounding box center [784, 372] width 1568 height 744
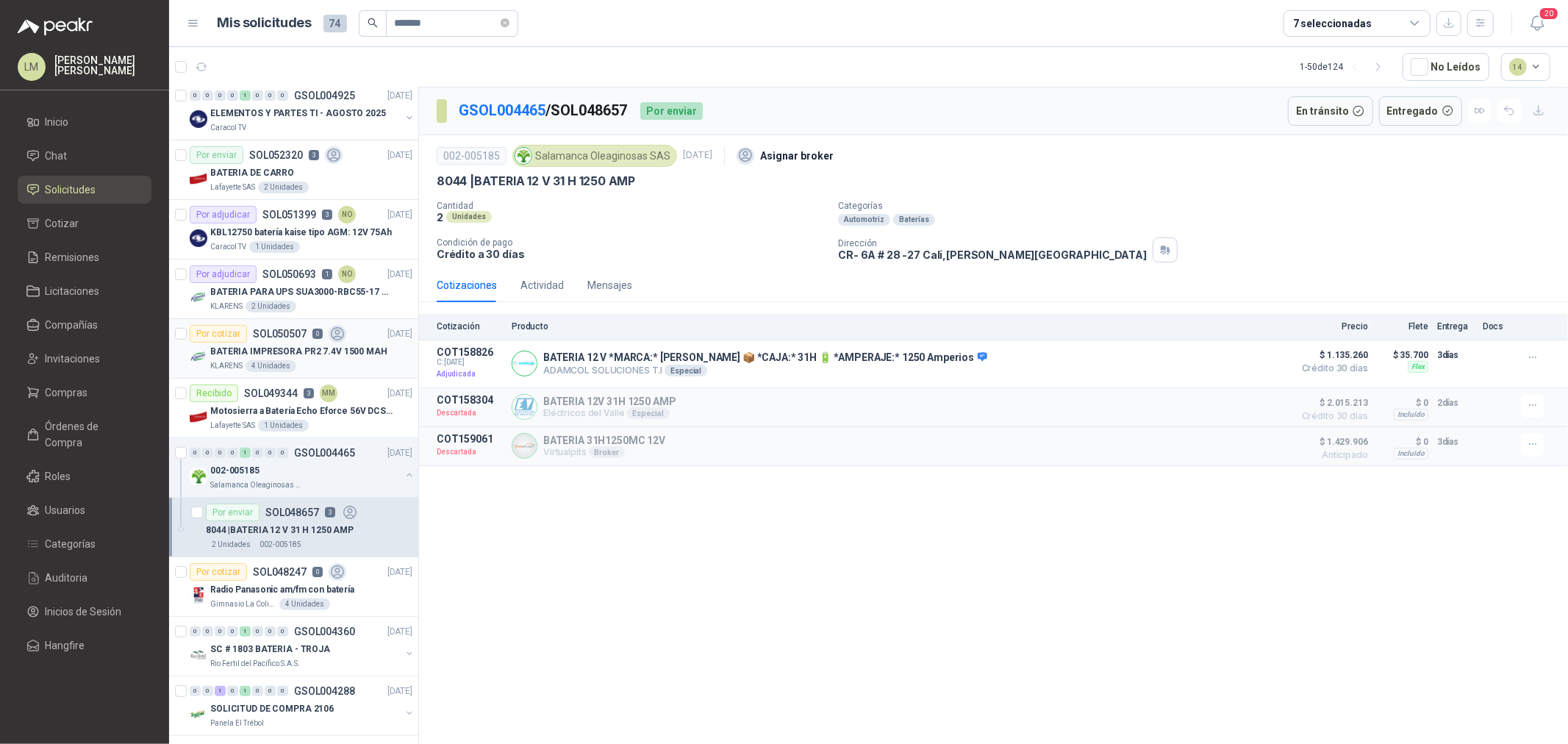
click at [291, 340] on div "Por cotizar SOL050507 0" at bounding box center [268, 334] width 157 height 18
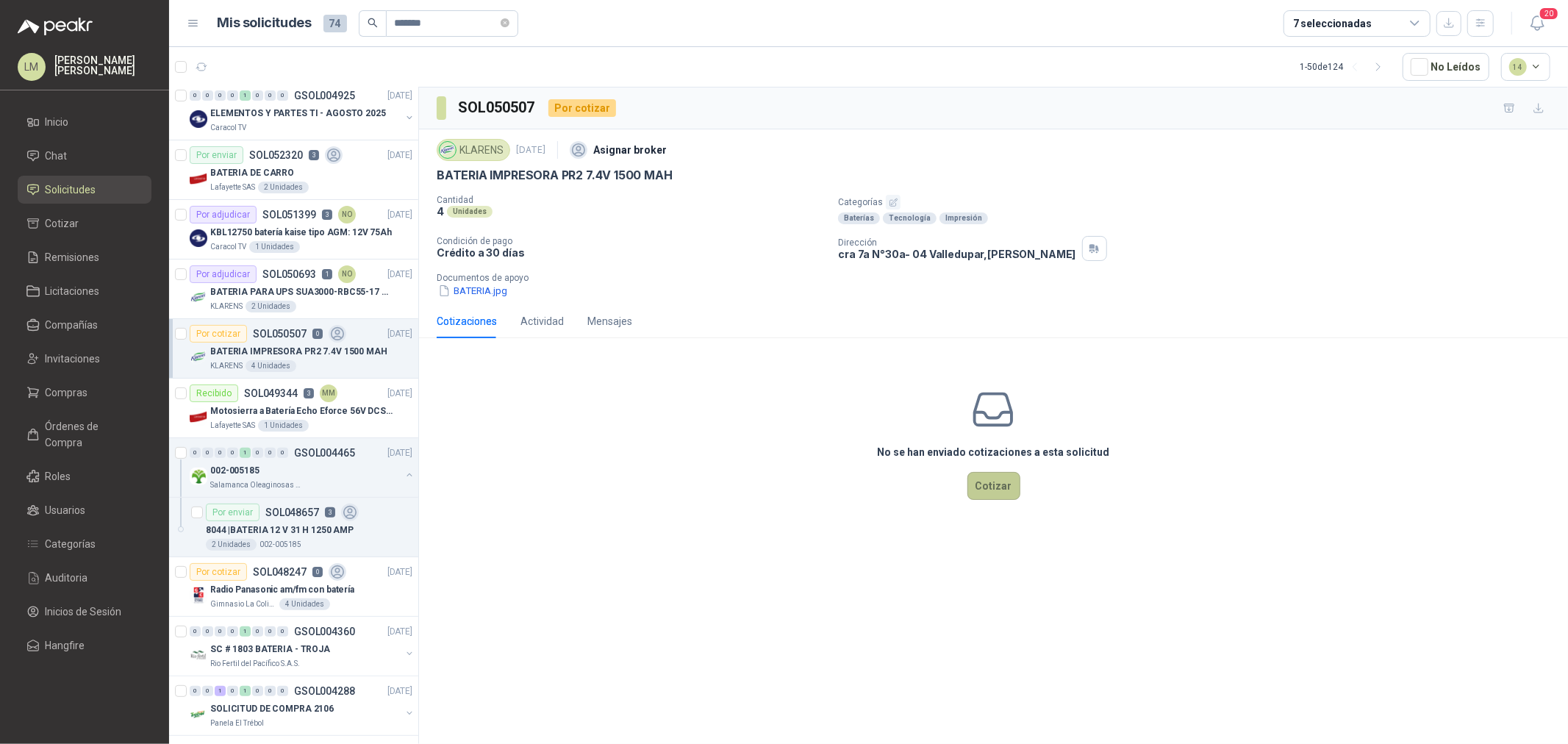
click at [1000, 491] on button "Cotizar" at bounding box center [994, 485] width 53 height 28
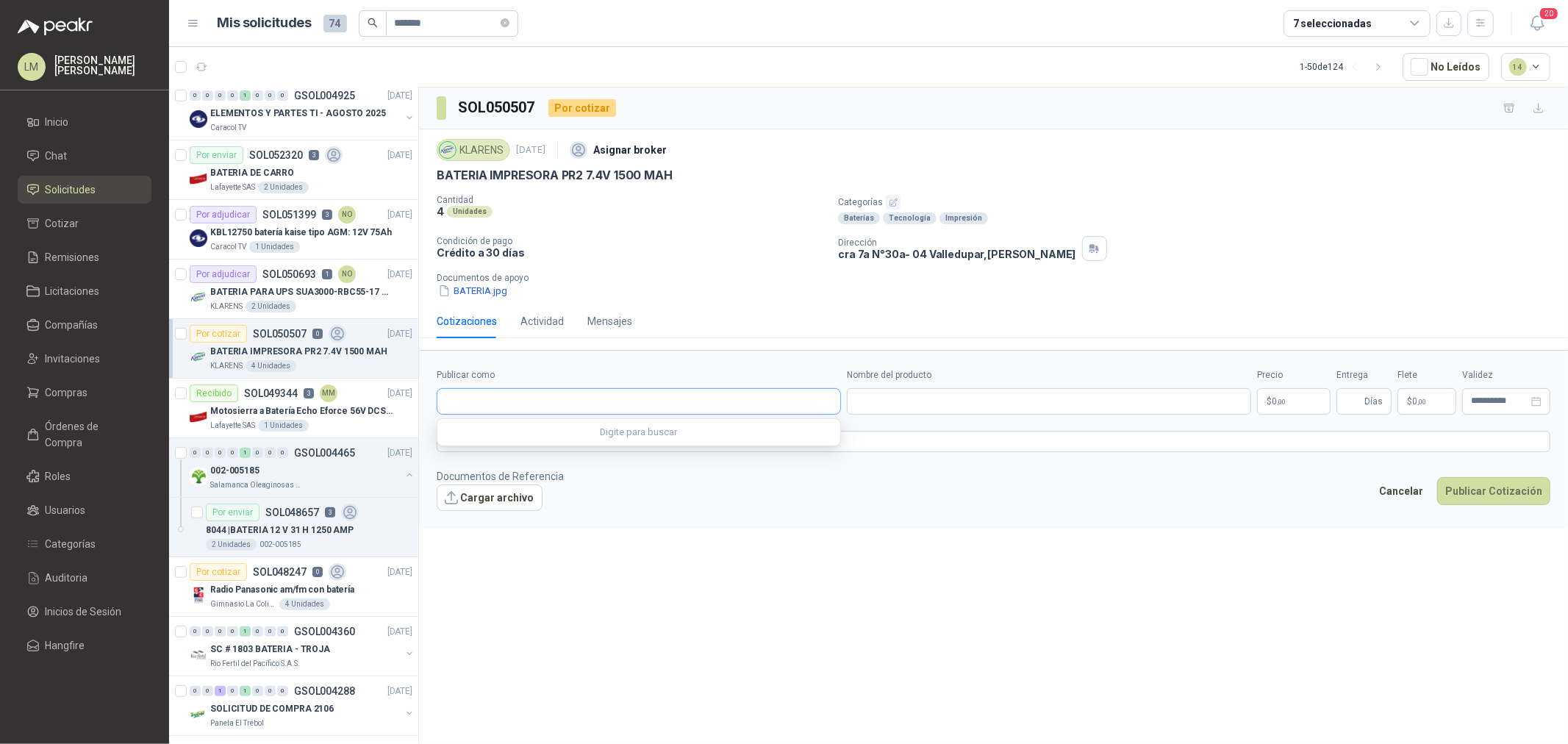
click at [547, 406] on input "Publicar como" at bounding box center [639, 401] width 403 height 25
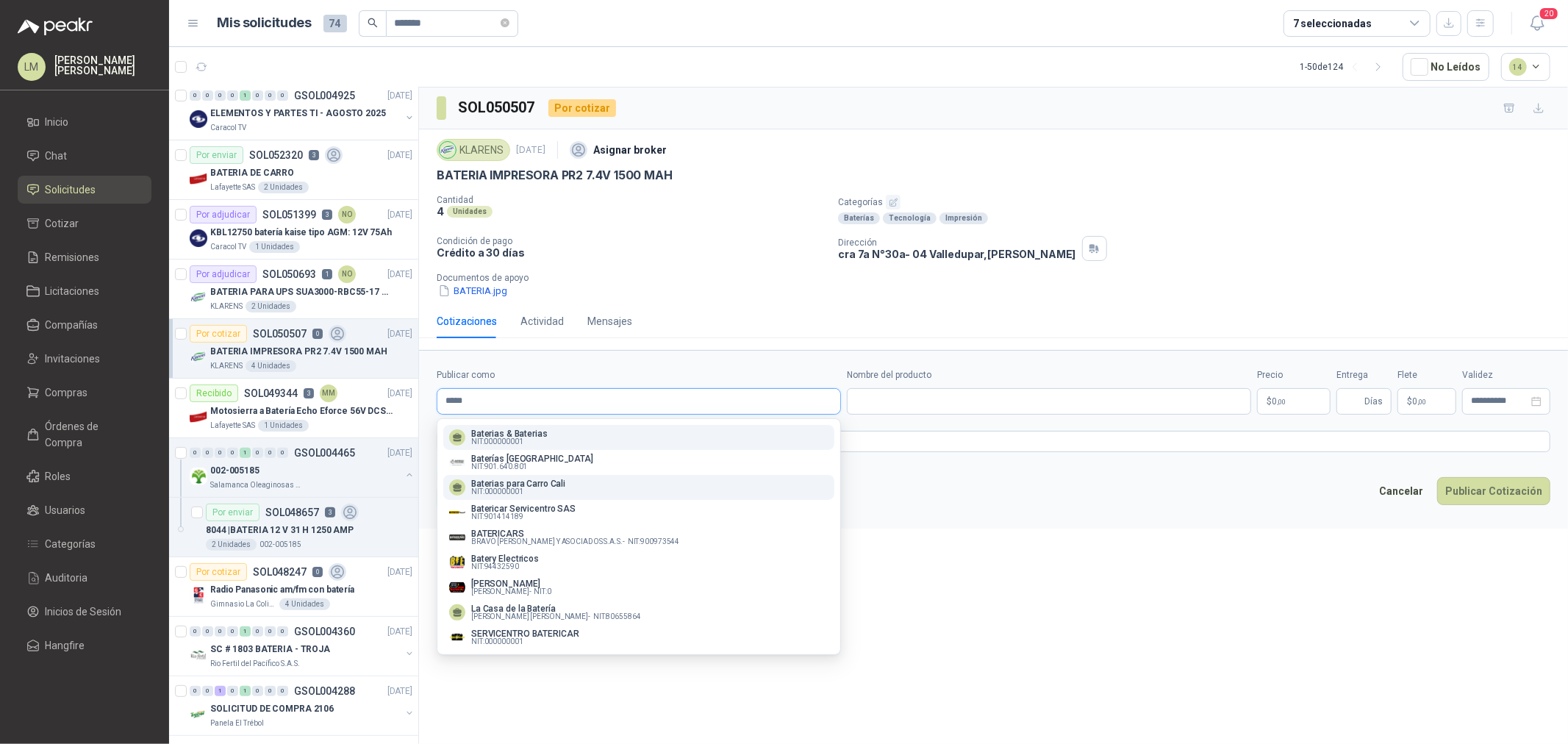
scroll to position [27, 0]
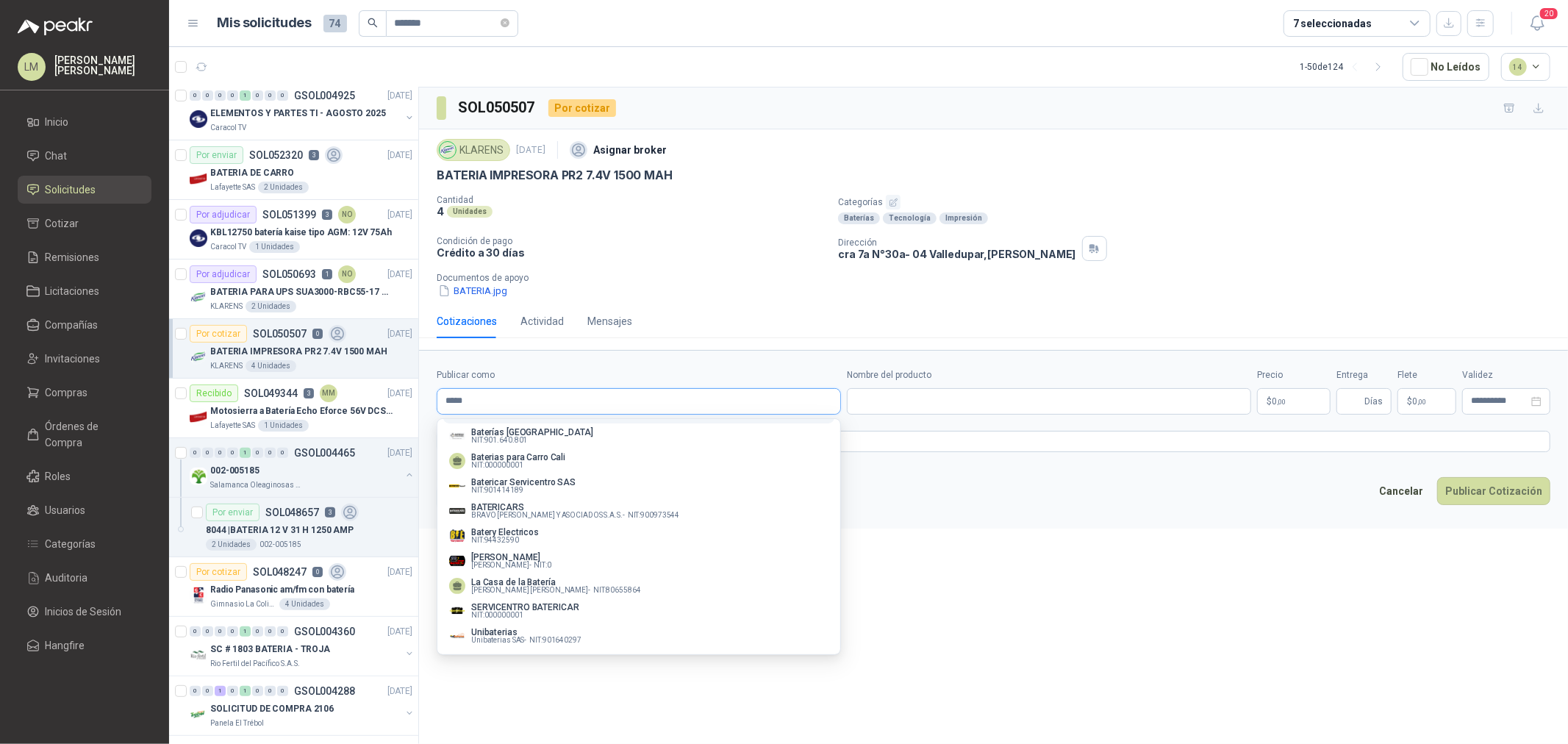
type input "*****"
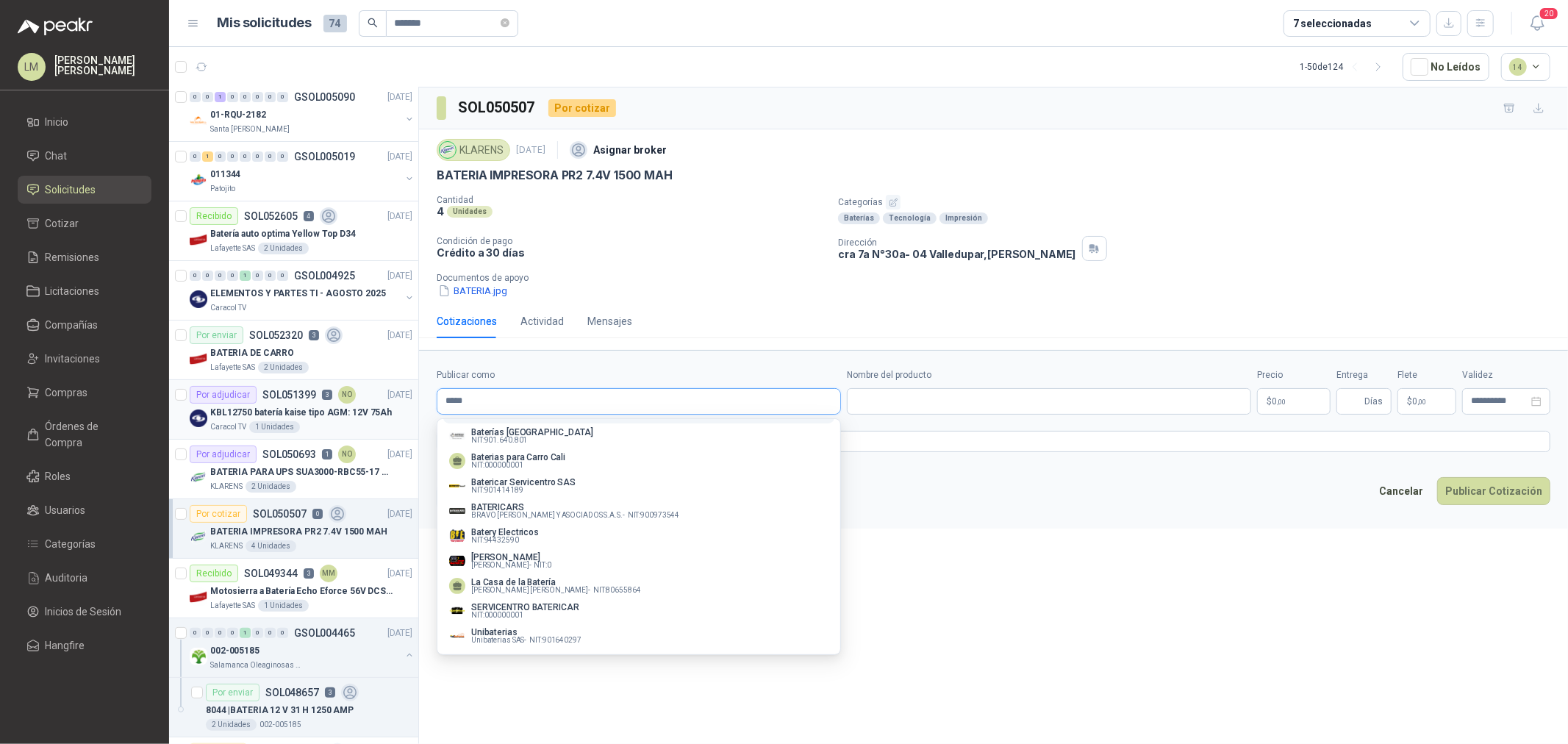
scroll to position [163, 0]
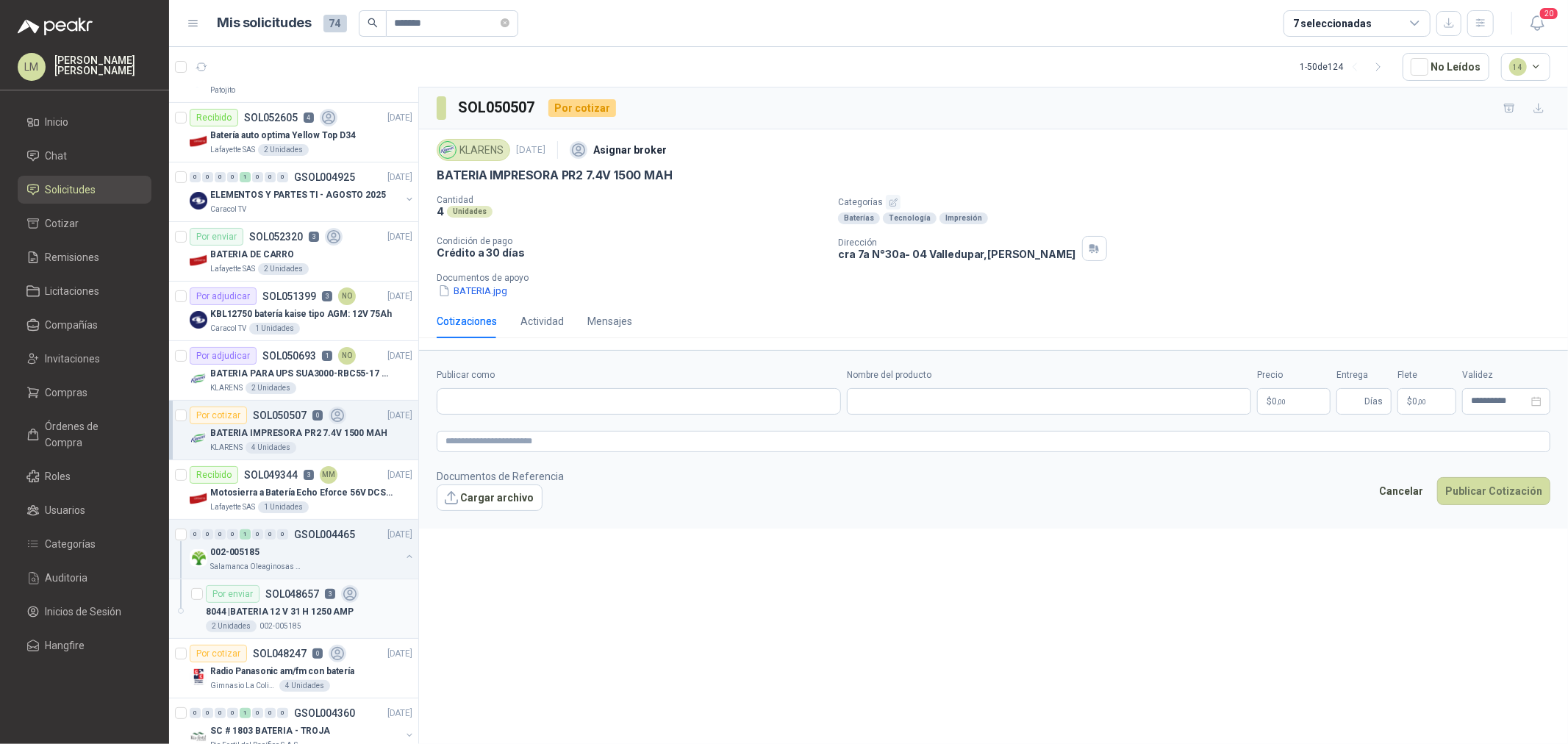
click at [287, 595] on p "SOL048657" at bounding box center [292, 594] width 53 height 11
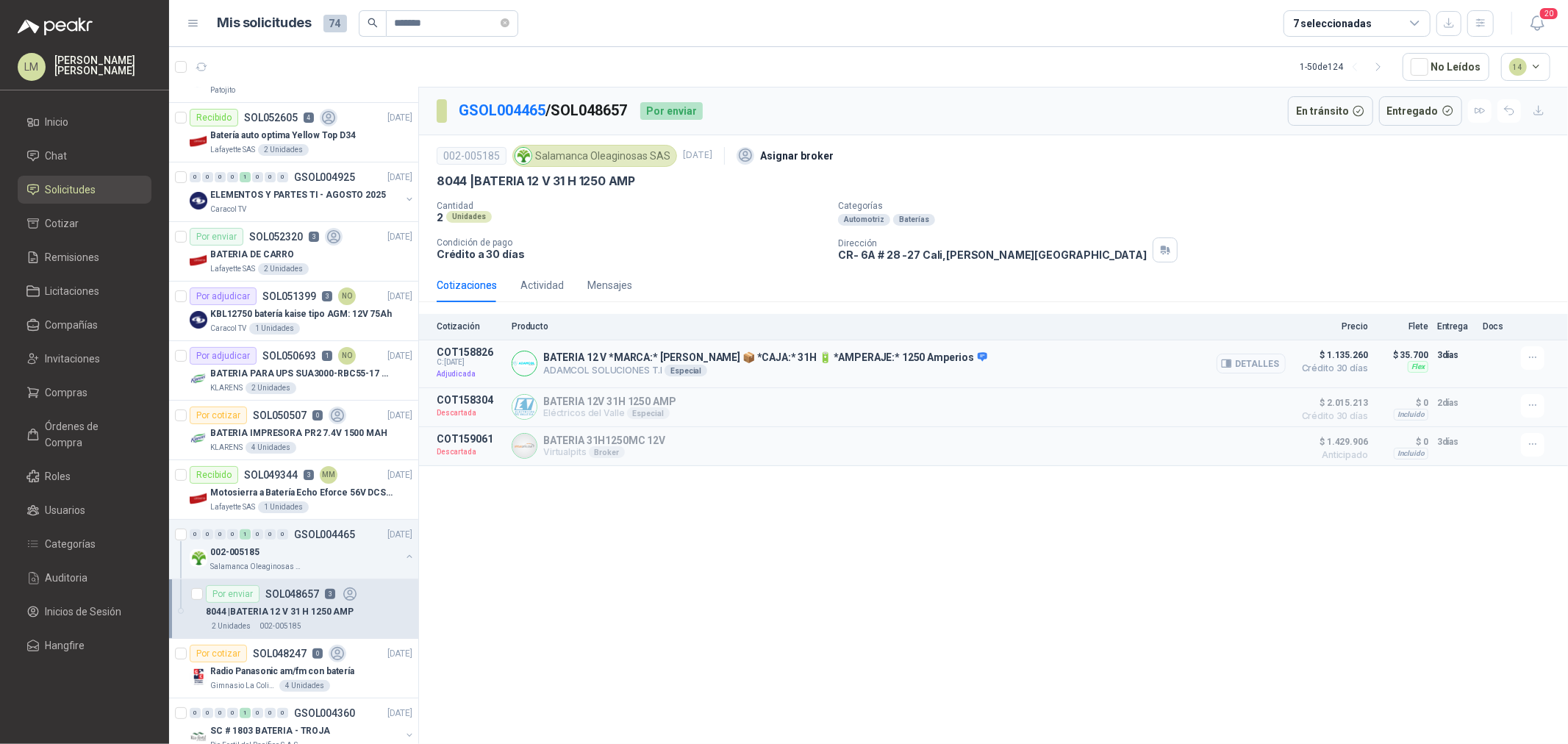
click at [1225, 355] on button "Detalles" at bounding box center [1251, 364] width 69 height 20
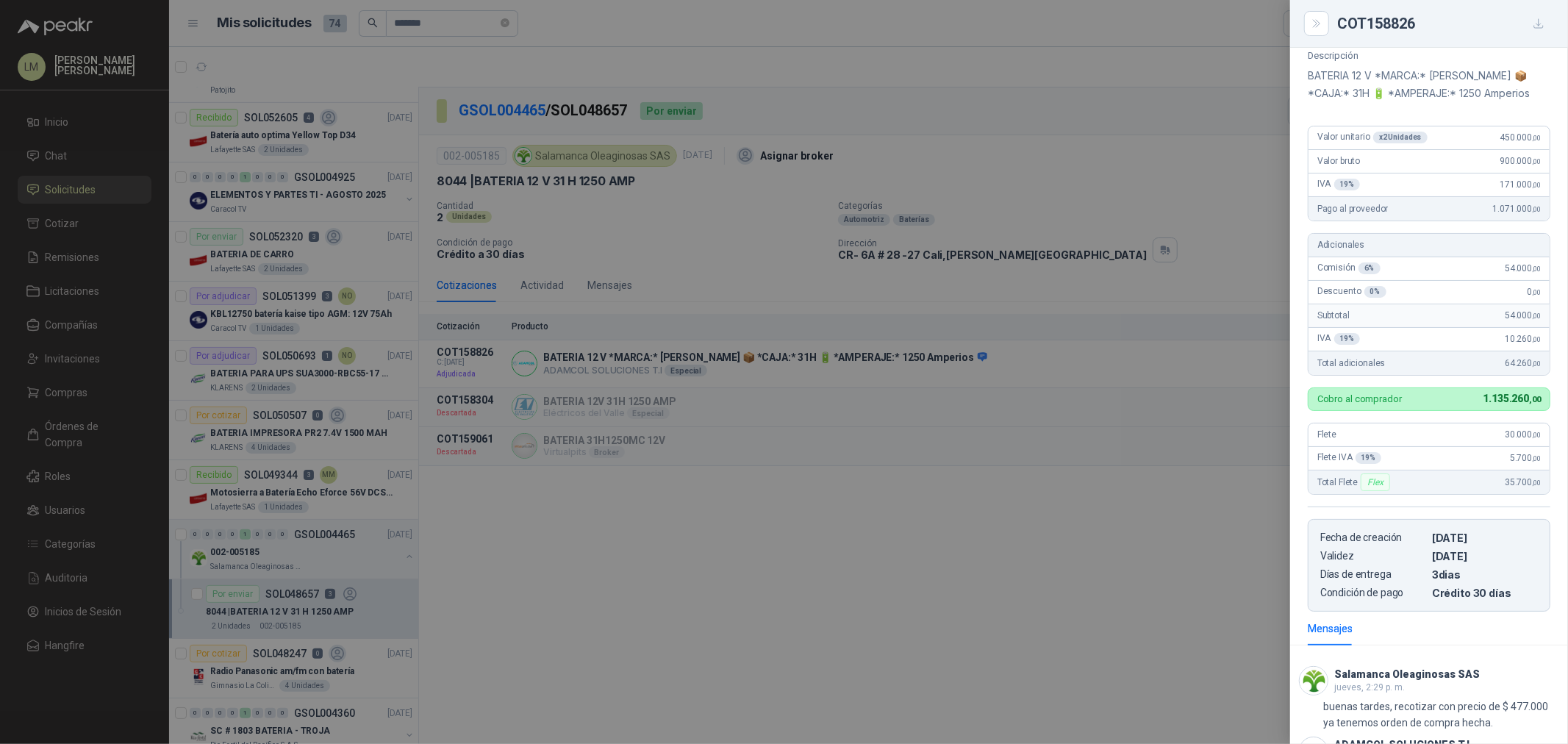
scroll to position [314, 0]
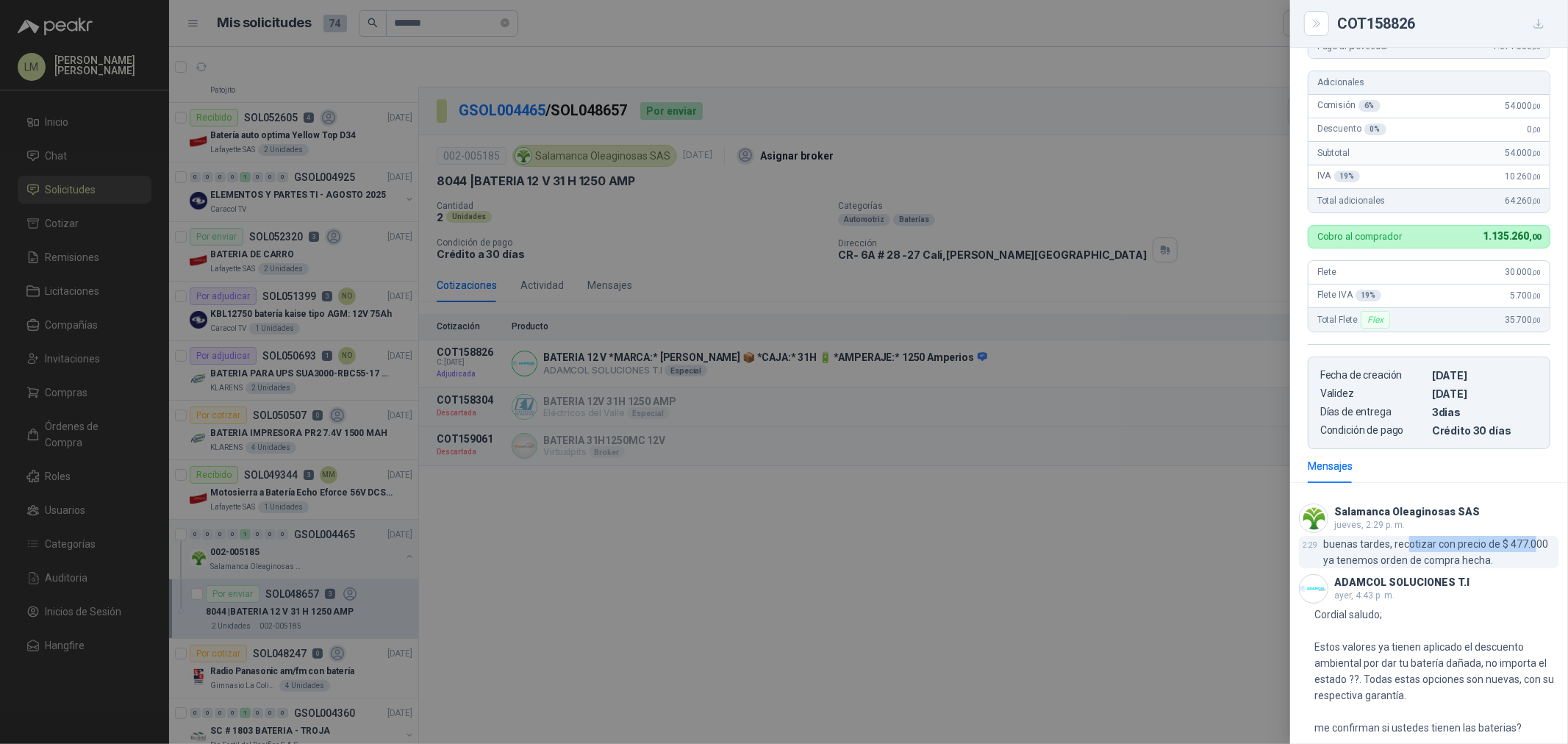
drag, startPoint x: 1408, startPoint y: 545, endPoint x: 1535, endPoint y: 541, distance: 127.1
click at [1535, 541] on p "buenas tardes, recotizar con precio de $ 477.000 ya tenemos orden de compra hec…" at bounding box center [1441, 553] width 236 height 32
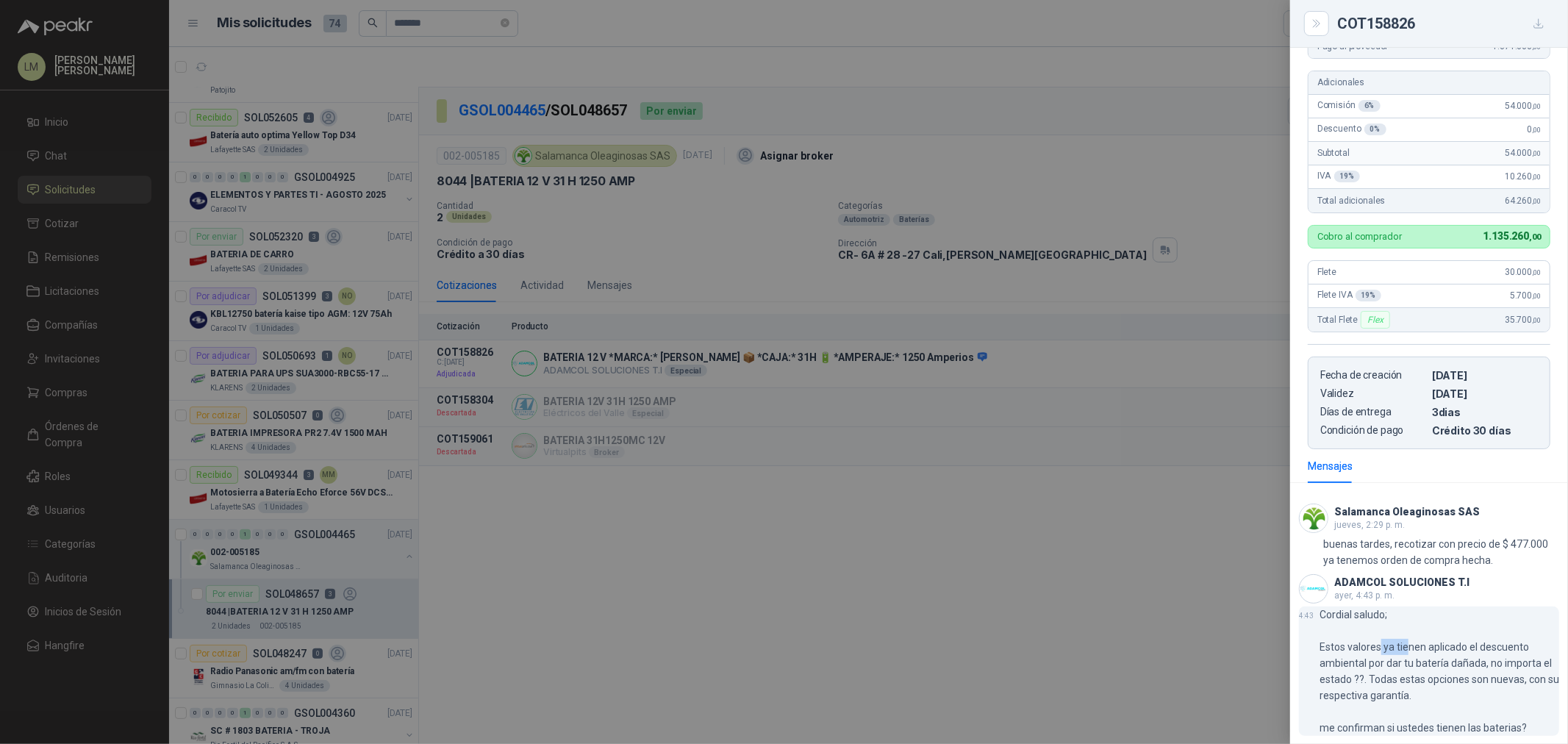
drag, startPoint x: 1398, startPoint y: 651, endPoint x: 1408, endPoint y: 651, distance: 10.0
click at [1408, 651] on p "Cordial saludo; Estos valores ya tienen aplicado el descuento ambiental por dar…" at bounding box center [1439, 671] width 240 height 129
drag, startPoint x: 1367, startPoint y: 662, endPoint x: 1479, endPoint y: 662, distance: 112.0
click at [1479, 662] on p "Cordial saludo; Estos valores ya tienen aplicado el descuento ambiental por dar…" at bounding box center [1439, 671] width 240 height 129
drag, startPoint x: 1386, startPoint y: 673, endPoint x: 1495, endPoint y: 682, distance: 109.4
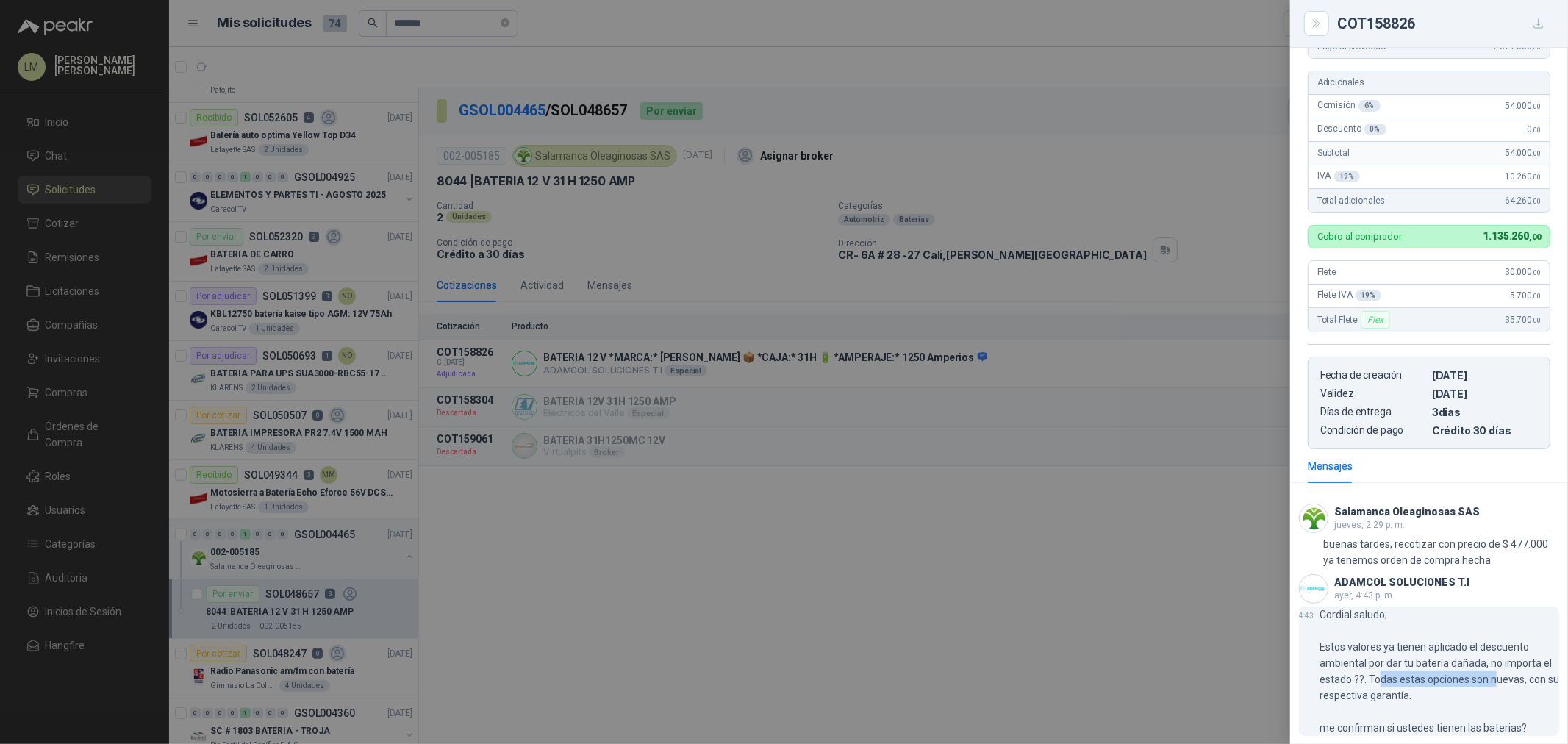
click at [1495, 682] on p "Cordial saludo; Estos valores ya tienen aplicado el descuento ambiental por dar…" at bounding box center [1439, 671] width 240 height 129
drag, startPoint x: 1340, startPoint y: 687, endPoint x: 1426, endPoint y: 689, distance: 86.0
click at [1426, 689] on p "Cordial saludo; Estos valores ya tienen aplicado el descuento ambiental por dar…" at bounding box center [1439, 671] width 240 height 129
click at [1428, 689] on p "Cordial saludo; Estos valores ya tienen aplicado el descuento ambiental por dar…" at bounding box center [1439, 671] width 240 height 129
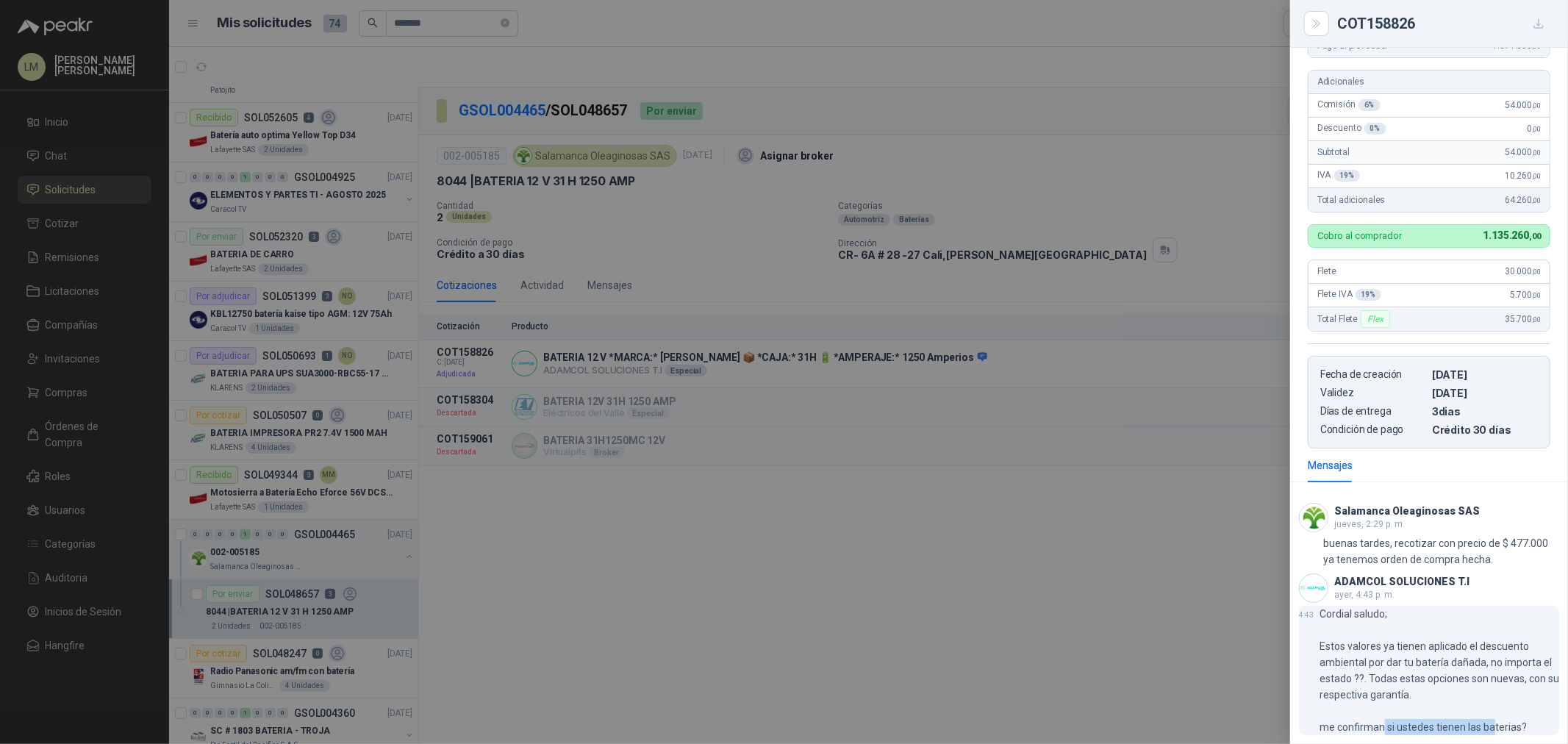
drag, startPoint x: 1383, startPoint y: 729, endPoint x: 1495, endPoint y: 729, distance: 112.0
click at [1495, 729] on p "Cordial saludo; Estos valores ya tienen aplicado el descuento ambiental por dar…" at bounding box center [1439, 670] width 240 height 129
click at [1508, 728] on p "Cordial saludo; Estos valores ya tienen aplicado el descuento ambiental por dar…" at bounding box center [1439, 670] width 240 height 129
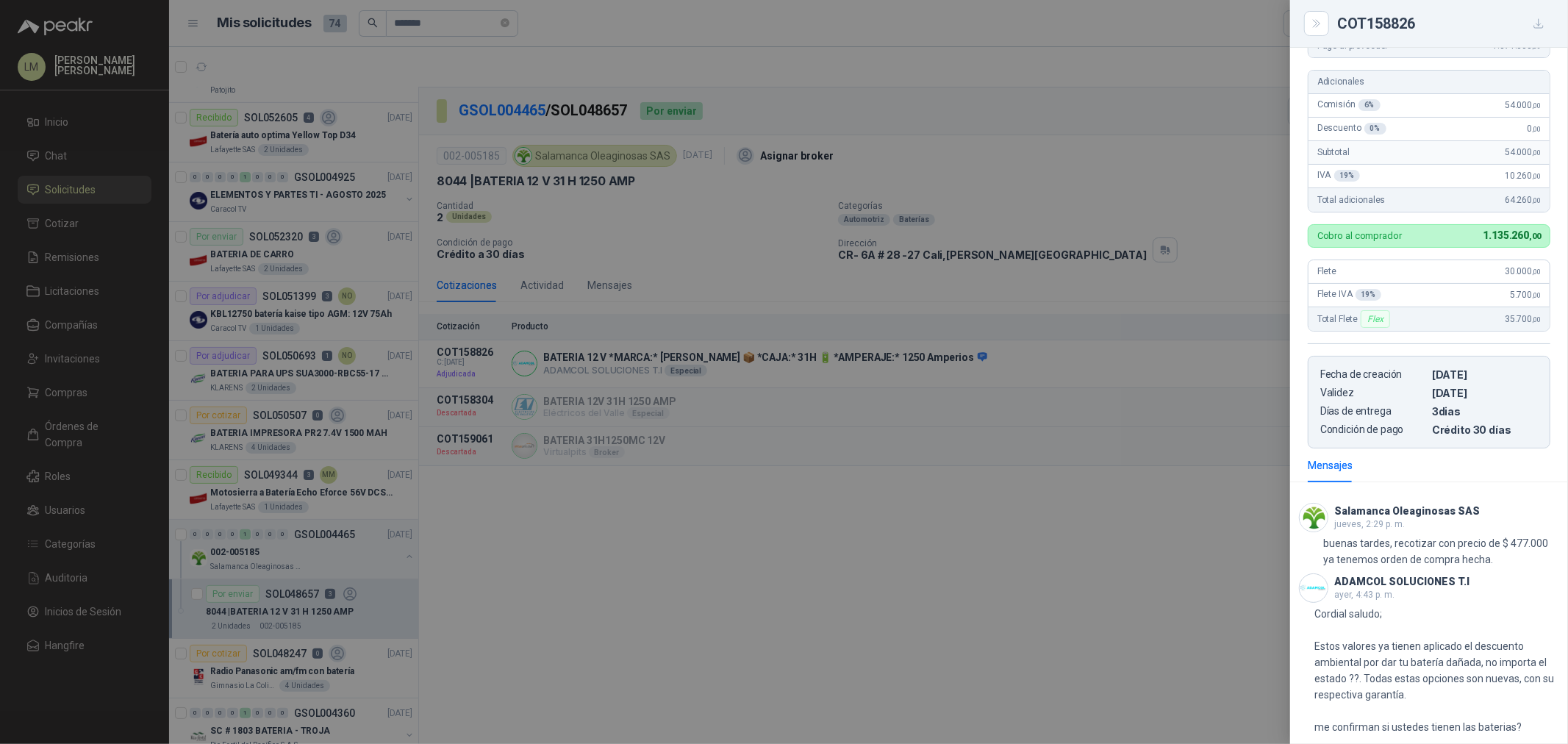
click at [701, 230] on div at bounding box center [784, 372] width 1568 height 744
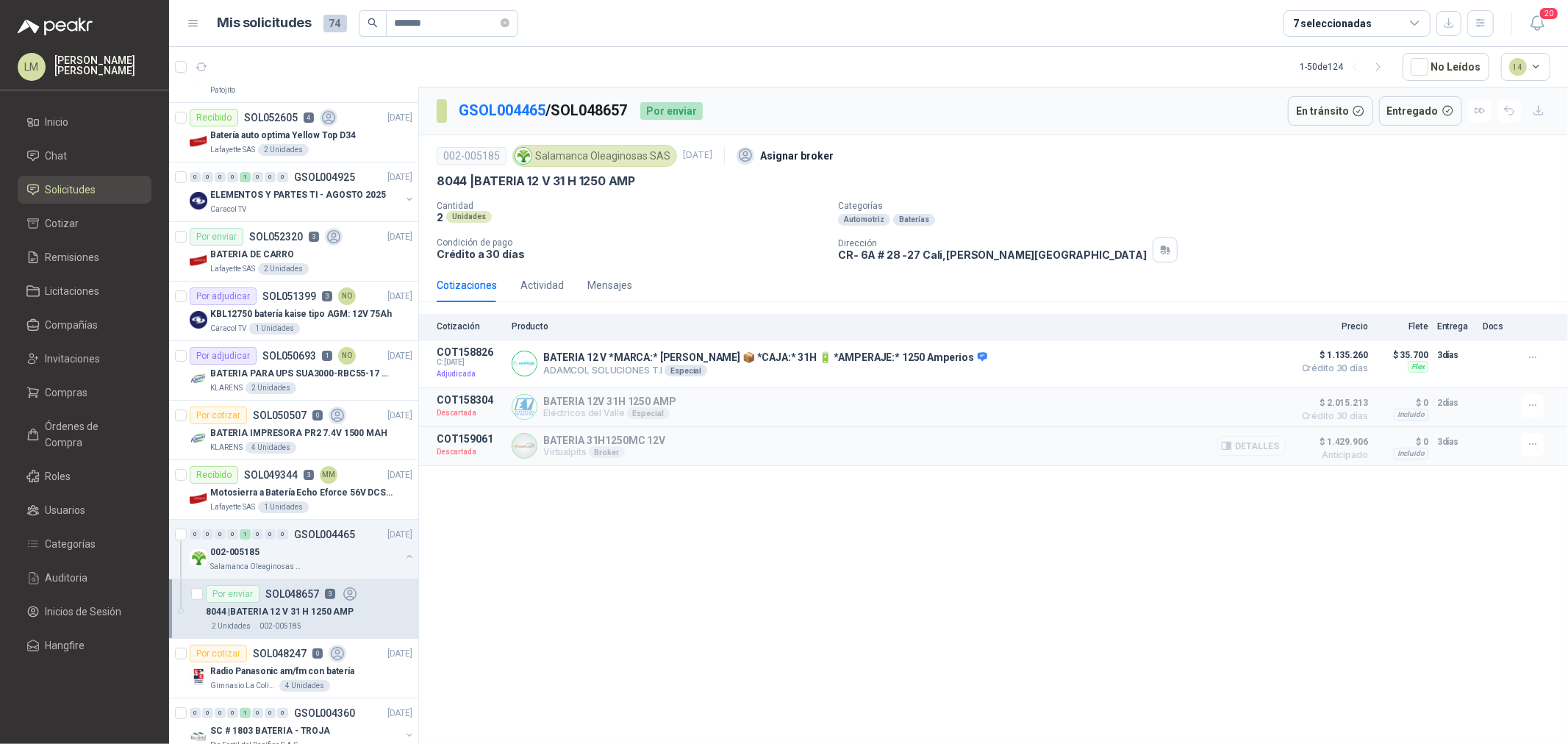
click at [1247, 456] on button "Detalles" at bounding box center [1251, 446] width 69 height 20
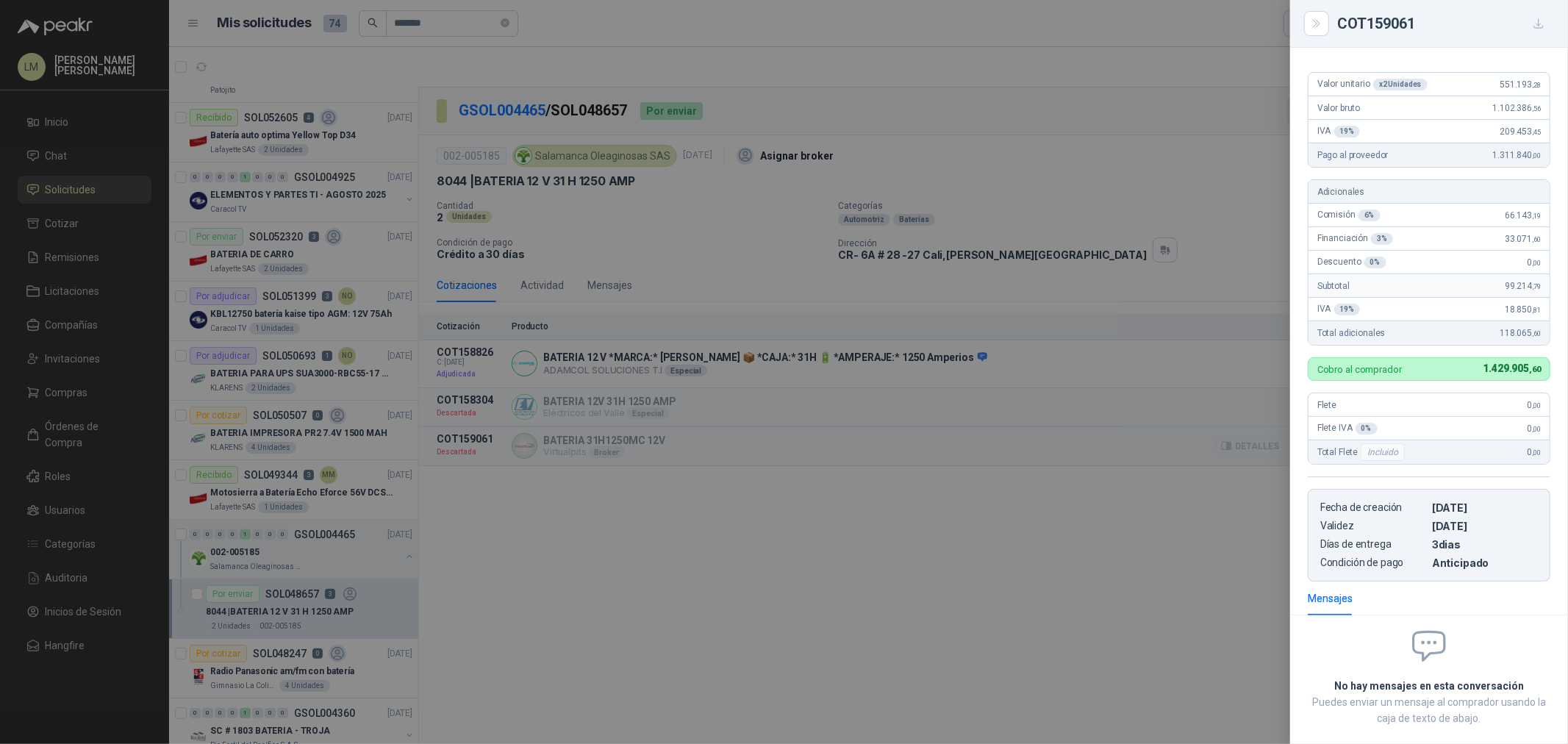
scroll to position [105, 0]
click at [987, 458] on div at bounding box center [784, 372] width 1568 height 744
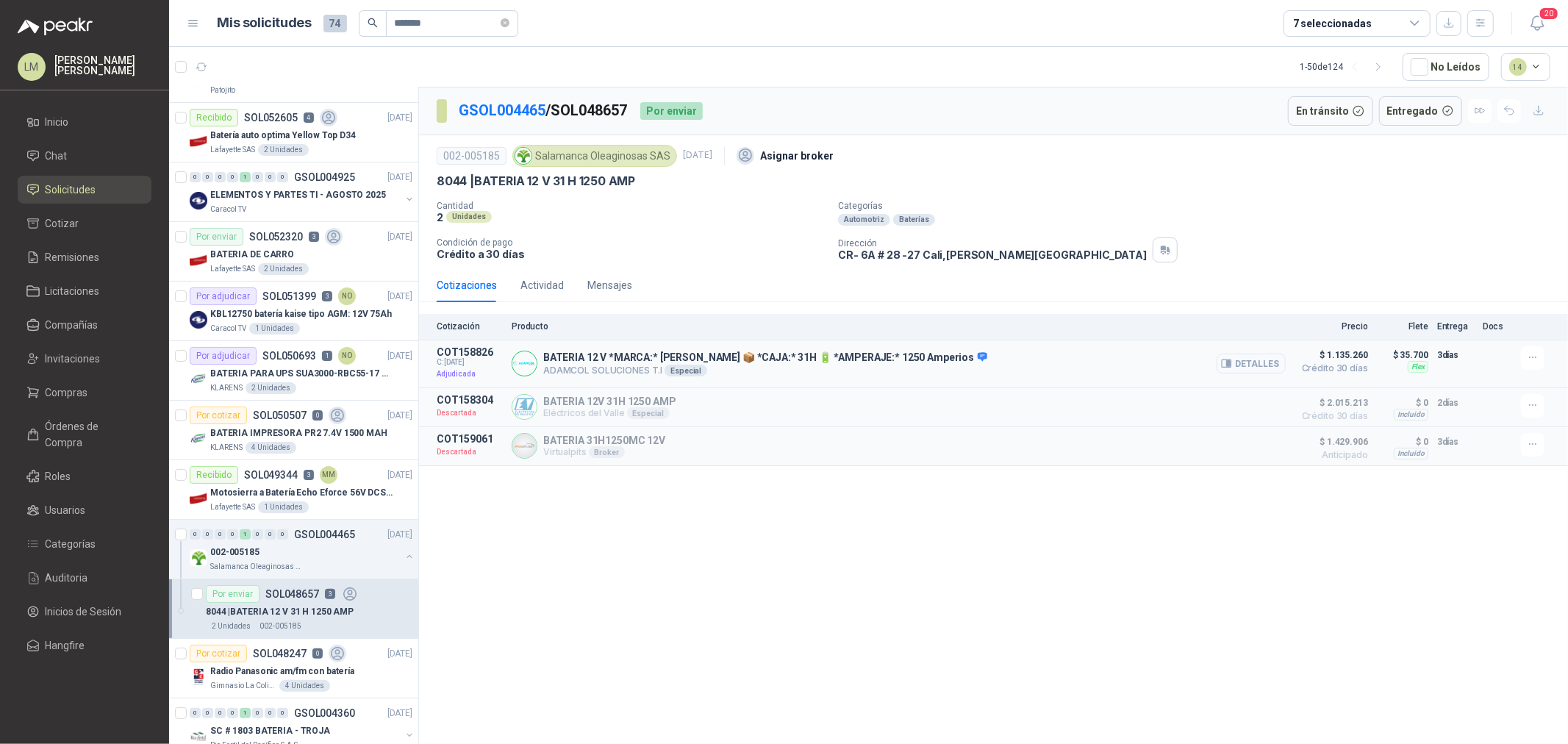
click at [1250, 365] on button "Detalles" at bounding box center [1251, 364] width 69 height 20
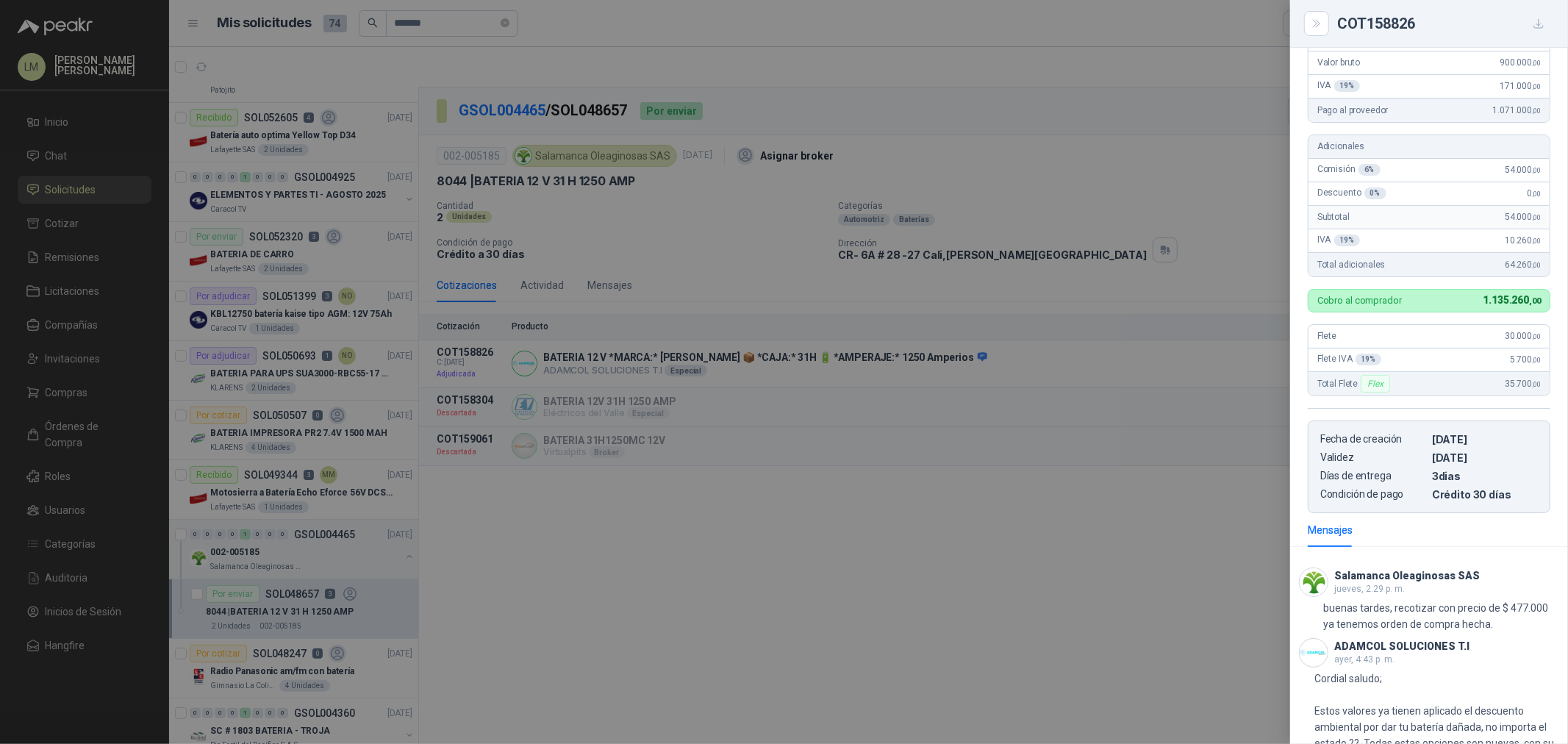
scroll to position [152, 0]
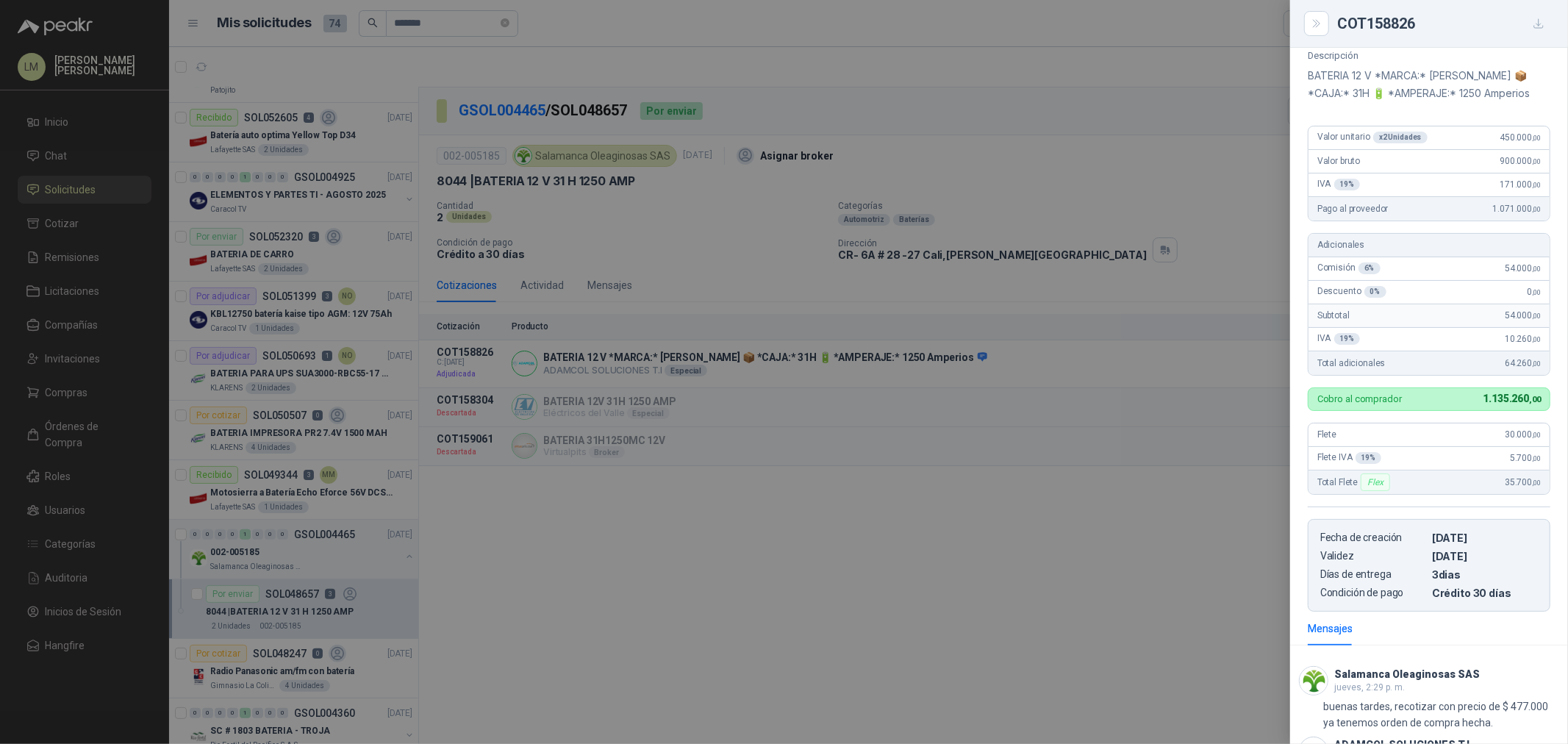
click at [212, 275] on div at bounding box center [784, 372] width 1568 height 744
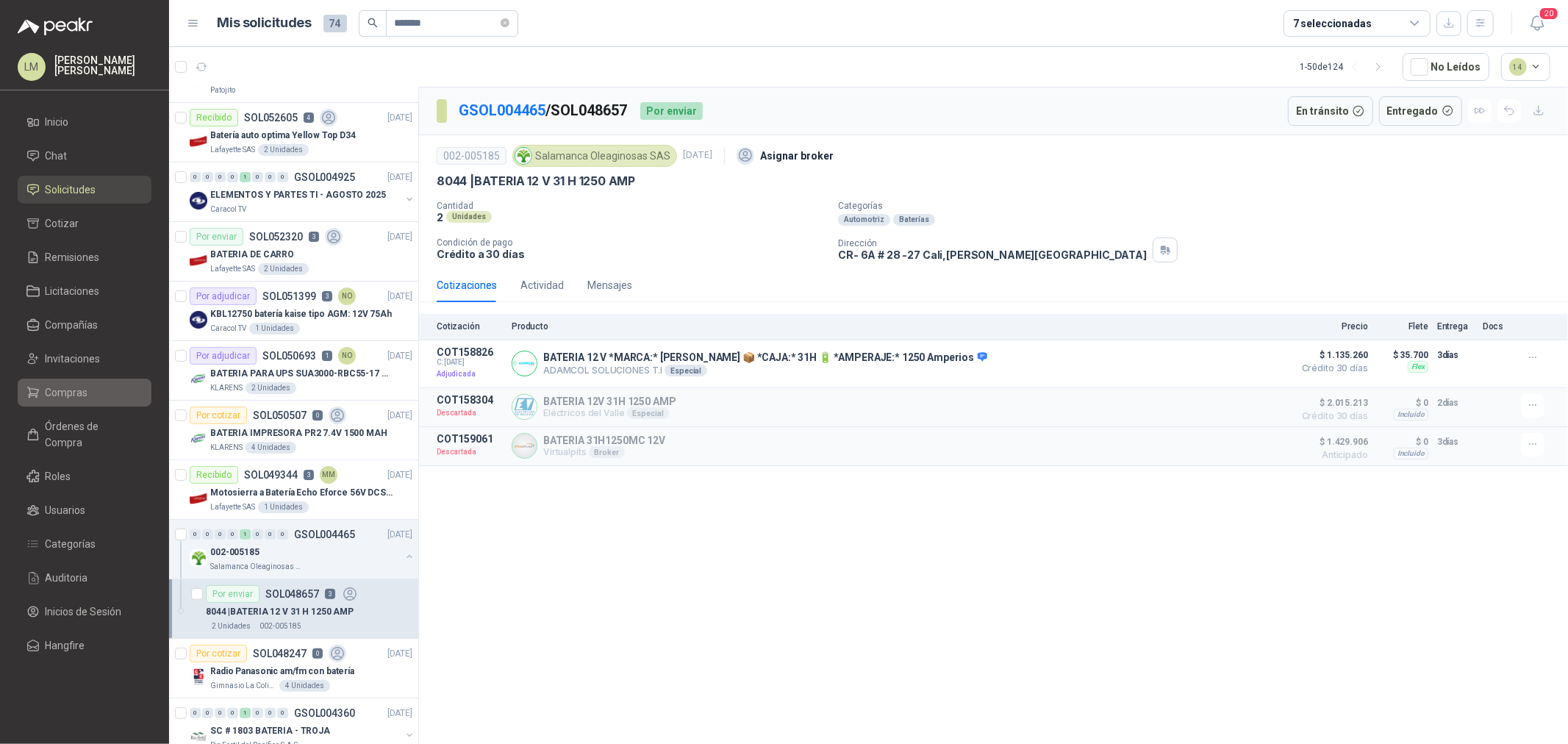
click at [61, 390] on span "Compras" at bounding box center [66, 393] width 43 height 16
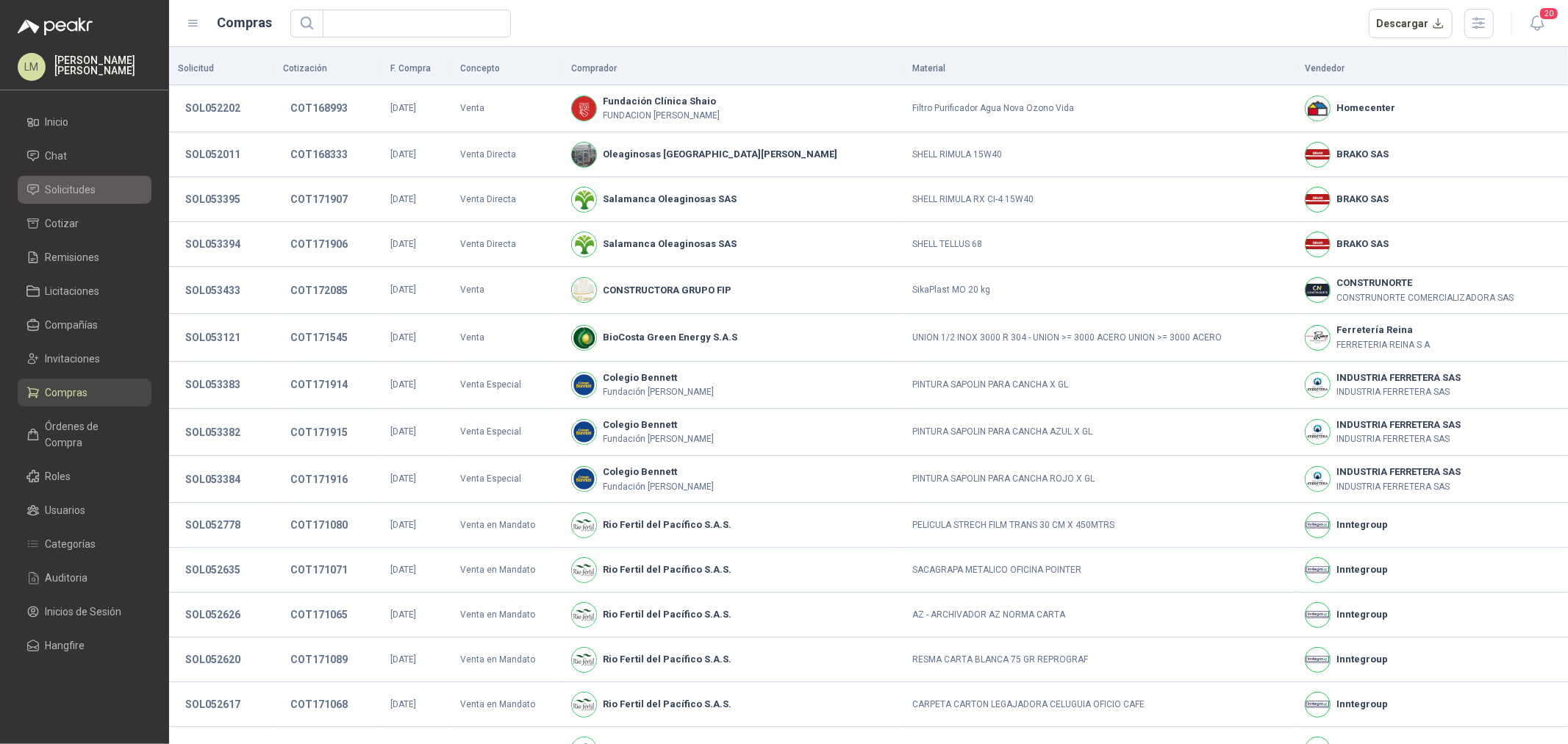
click at [69, 189] on span "Solicitudes" at bounding box center [70, 190] width 51 height 16
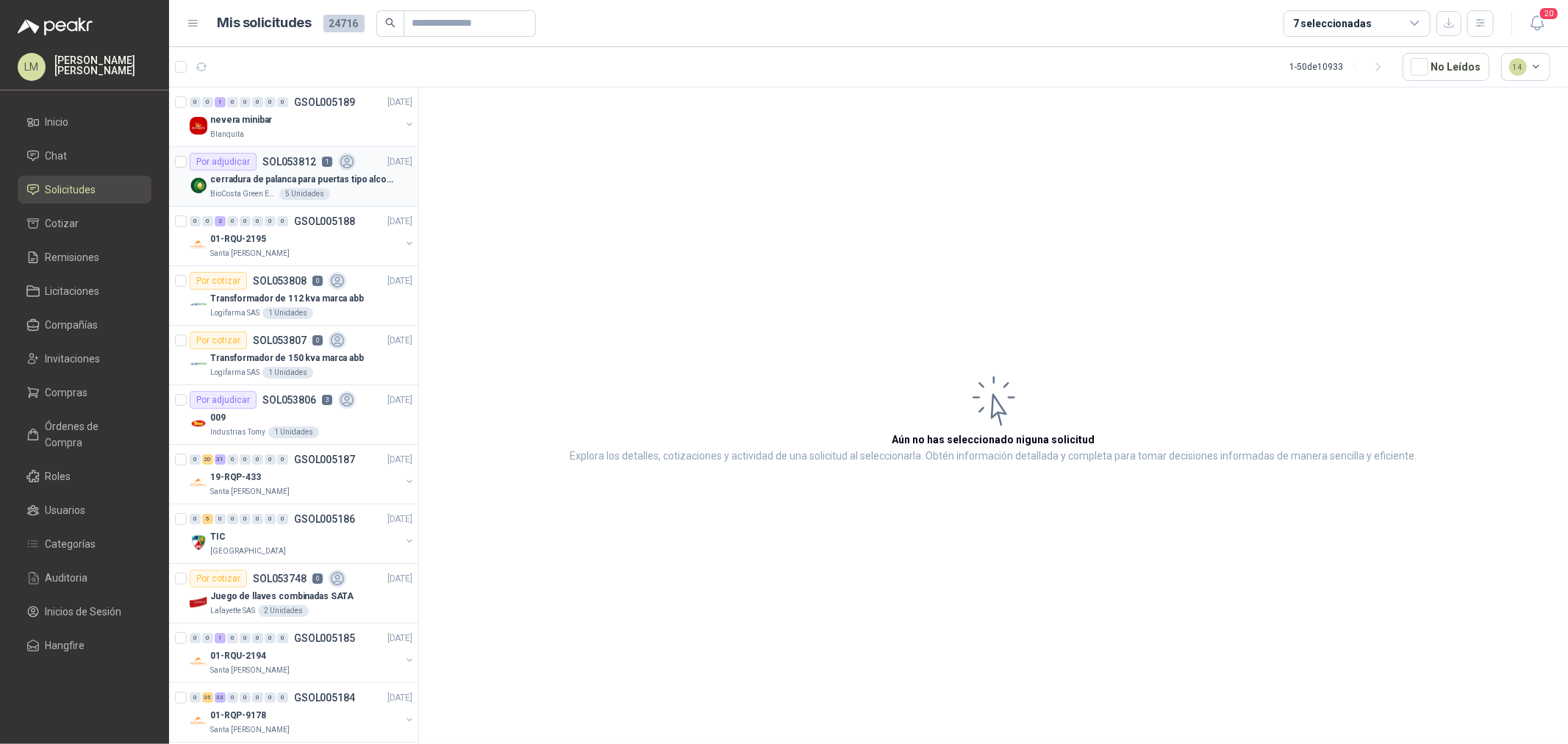
scroll to position [163, 0]
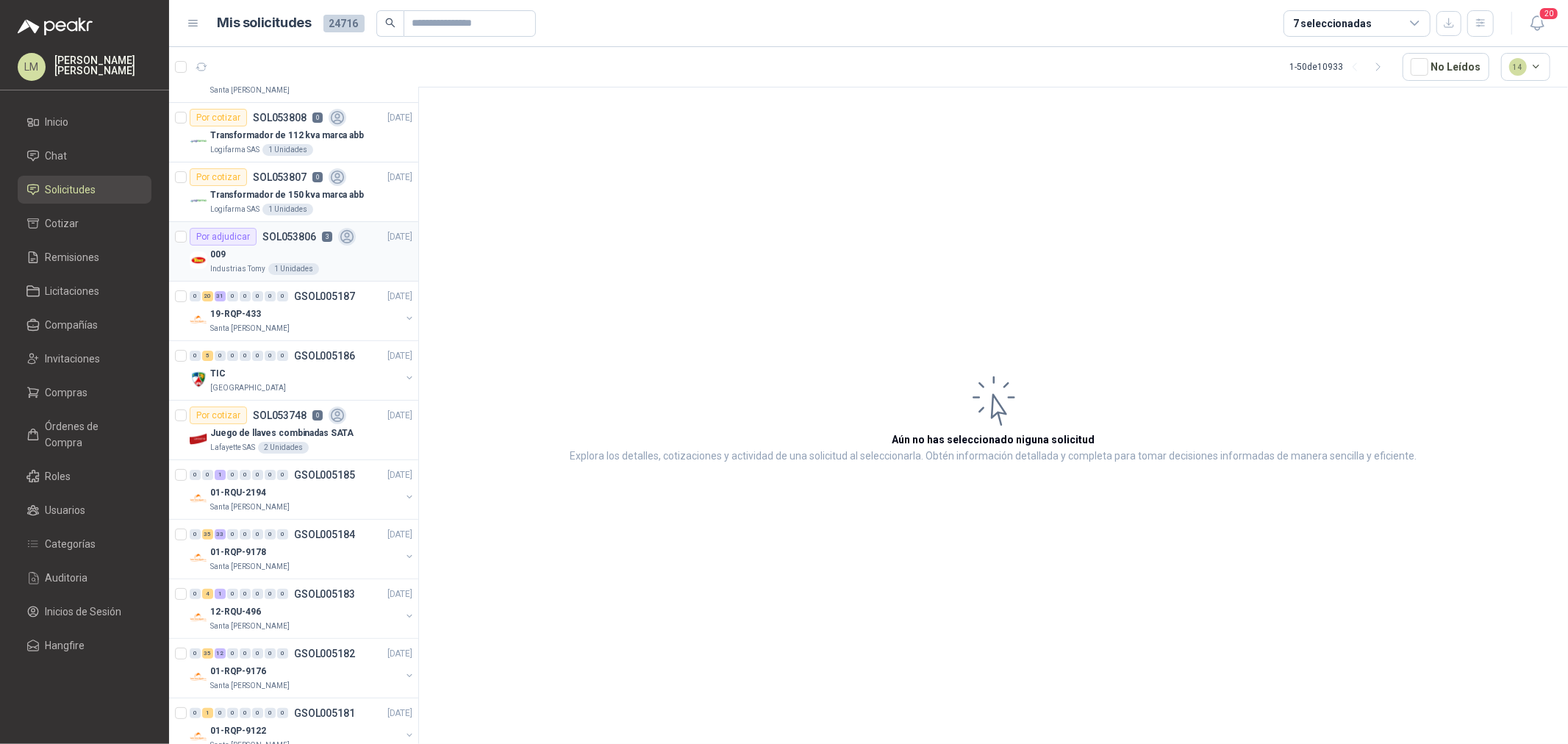
click at [308, 233] on p "SOL053806" at bounding box center [289, 237] width 53 height 11
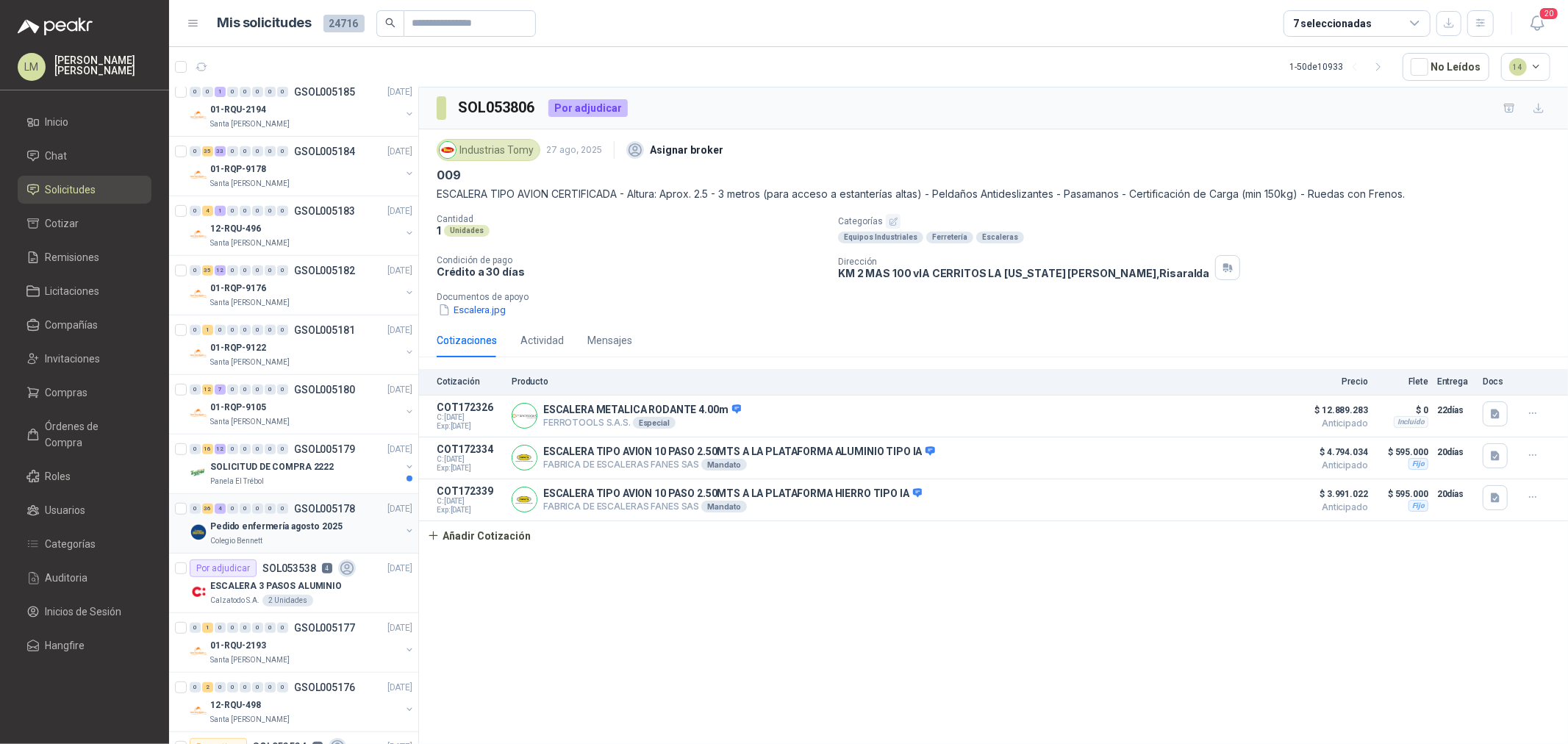
scroll to position [653, 0]
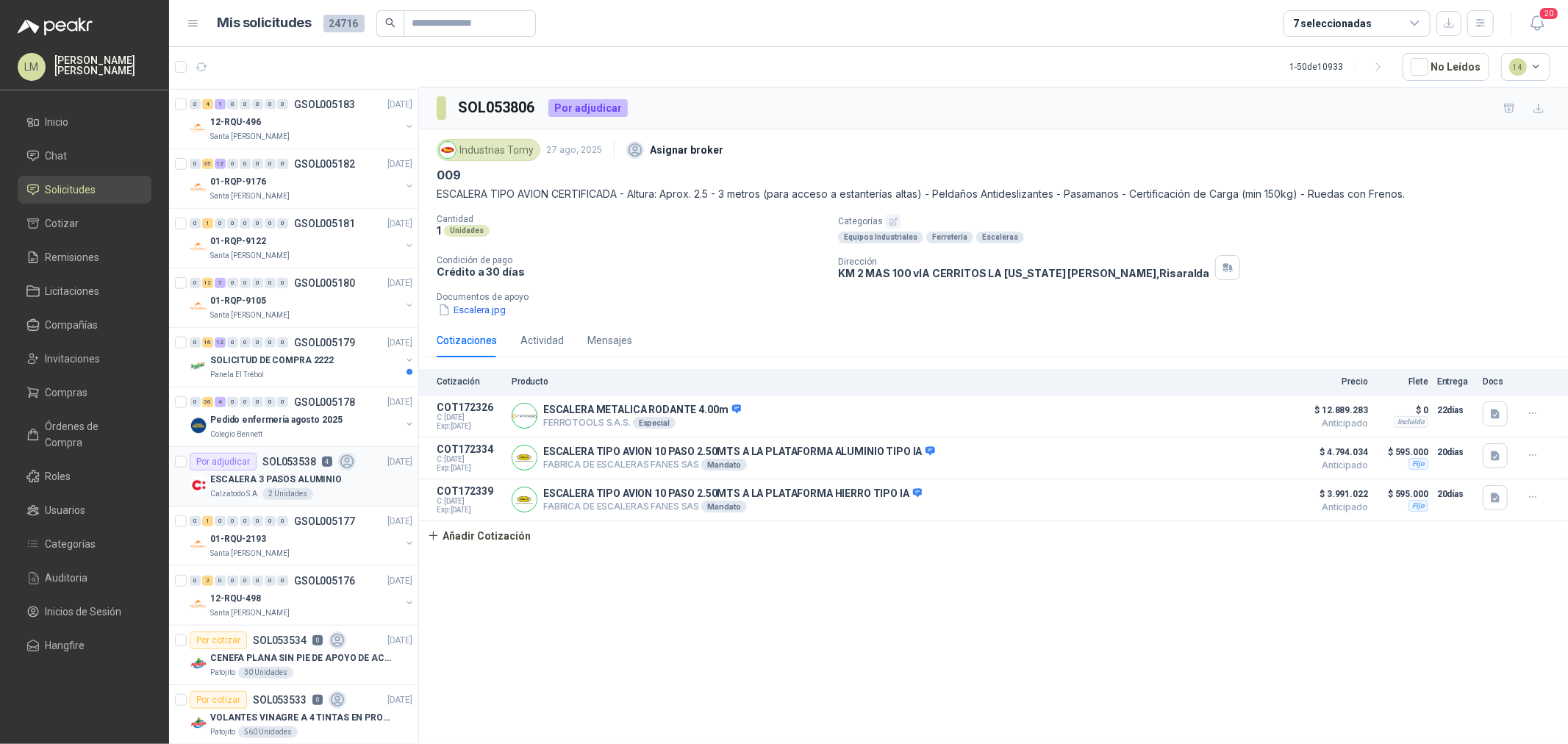
click at [283, 456] on p "SOL053538" at bounding box center [289, 461] width 53 height 11
